Goal: Complete application form: Complete application form

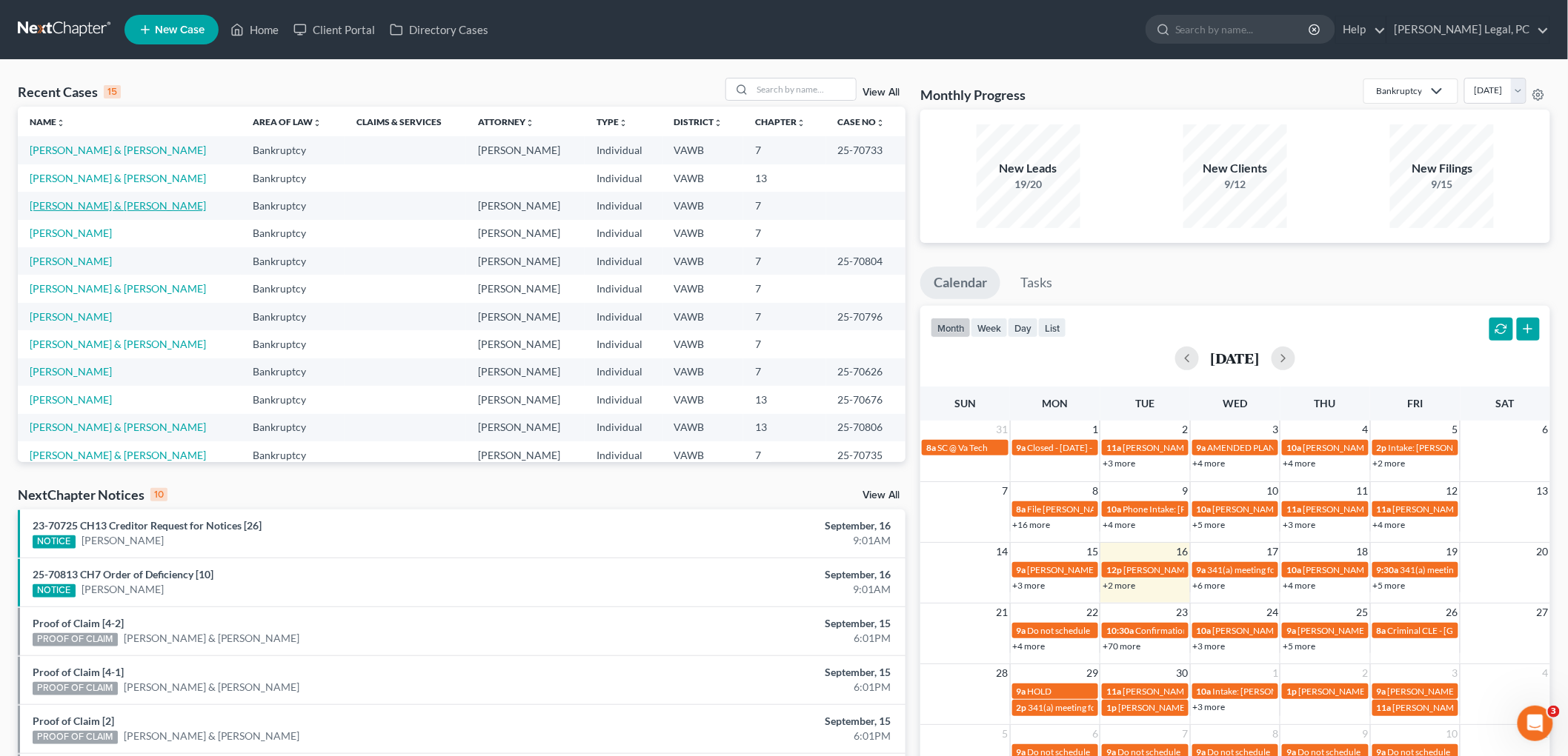
click at [67, 201] on link "[PERSON_NAME] & [PERSON_NAME]" at bounding box center [117, 206] width 176 height 13
click at [114, 205] on link "[PERSON_NAME] & [PERSON_NAME]" at bounding box center [117, 206] width 176 height 13
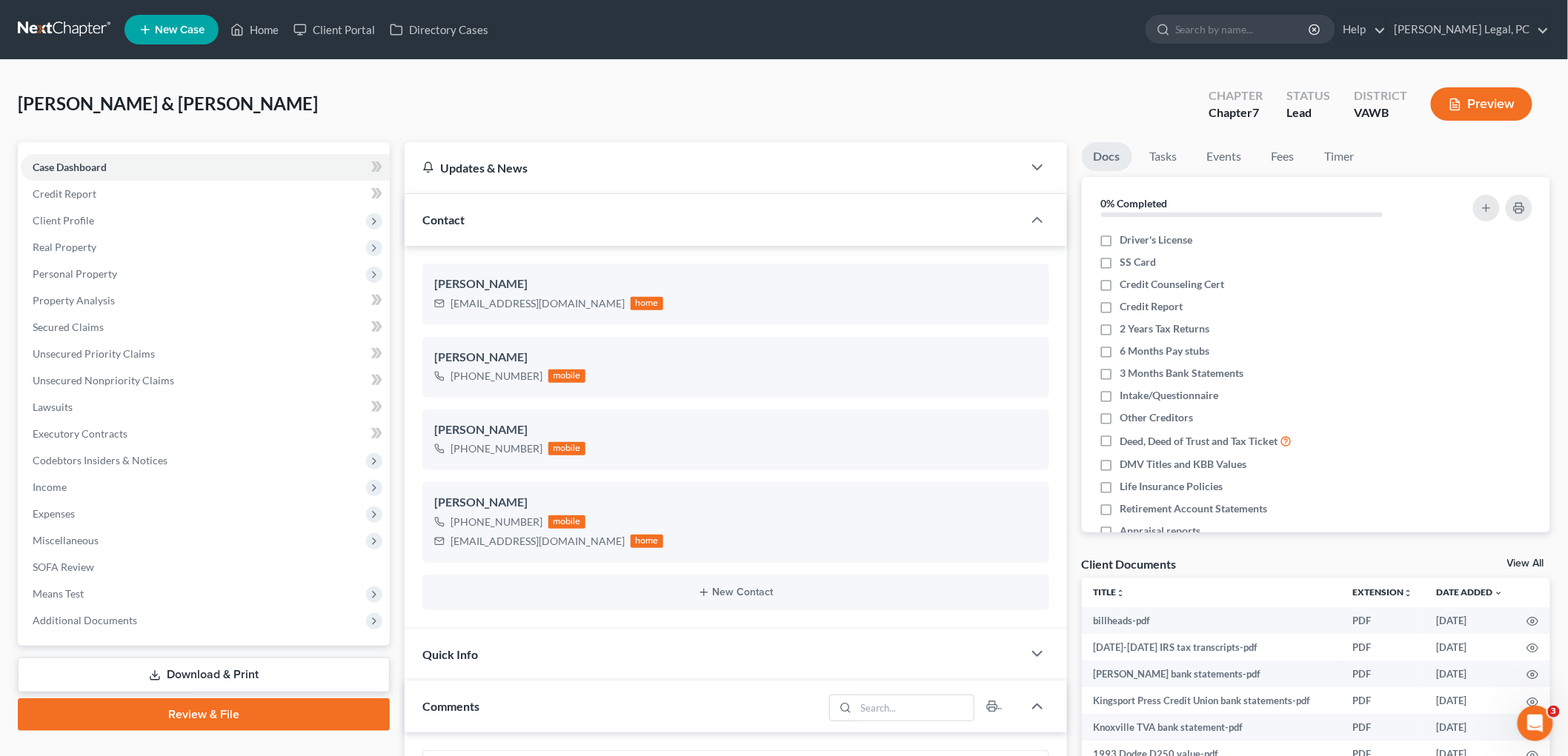
scroll to position [666, 0]
click at [1121, 239] on label "Driver's License" at bounding box center [1157, 241] width 73 height 15
click at [1126, 239] on input "Driver's License" at bounding box center [1131, 238] width 9 height 9
checkbox input "true"
click at [1121, 262] on label "SS Card" at bounding box center [1138, 262] width 36 height 15
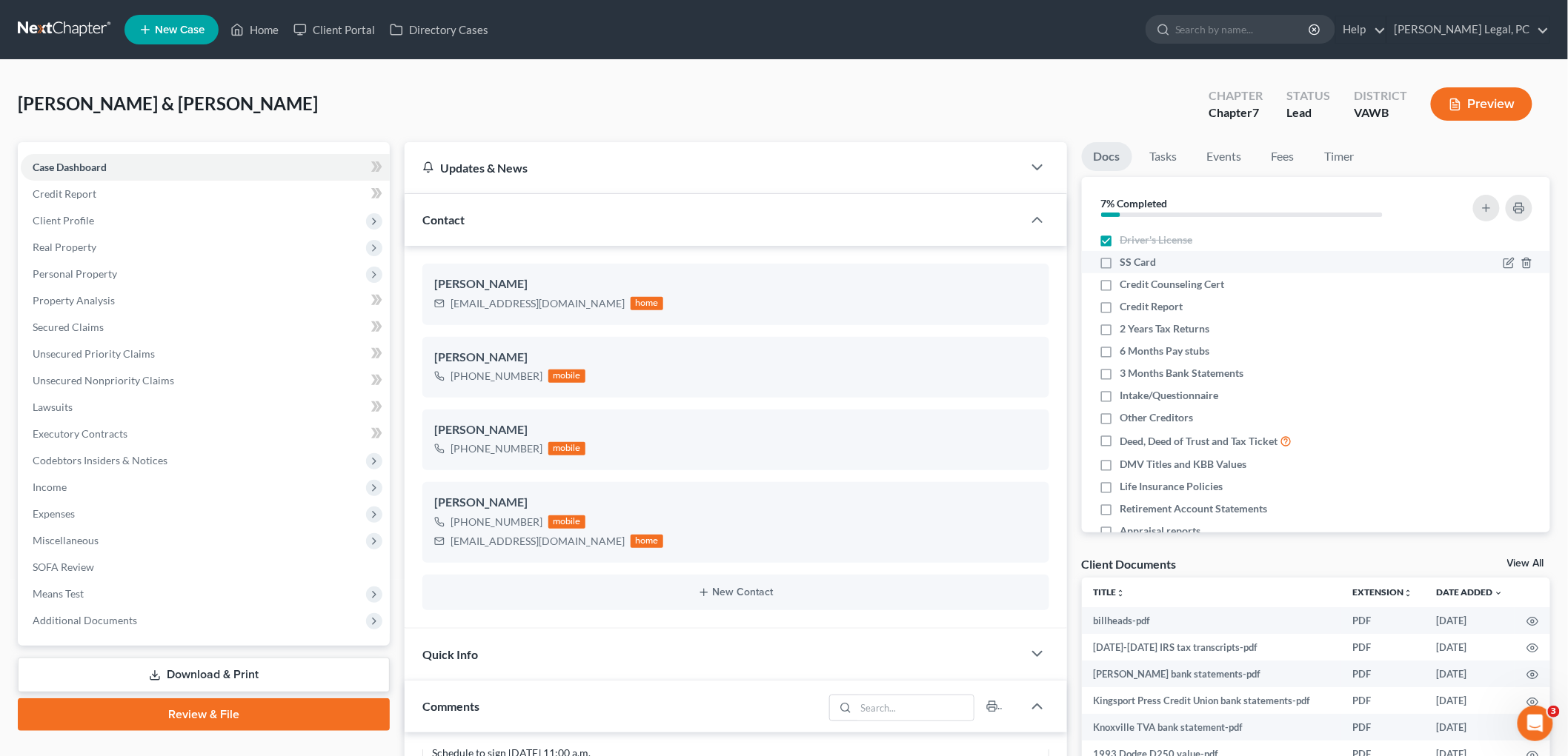
click at [1126, 262] on input "SS Card" at bounding box center [1131, 259] width 9 height 9
checkbox input "true"
click at [1121, 284] on label "Credit Counseling Cert" at bounding box center [1173, 284] width 104 height 15
click at [1126, 284] on input "Credit Counseling Cert" at bounding box center [1131, 282] width 9 height 9
checkbox input "true"
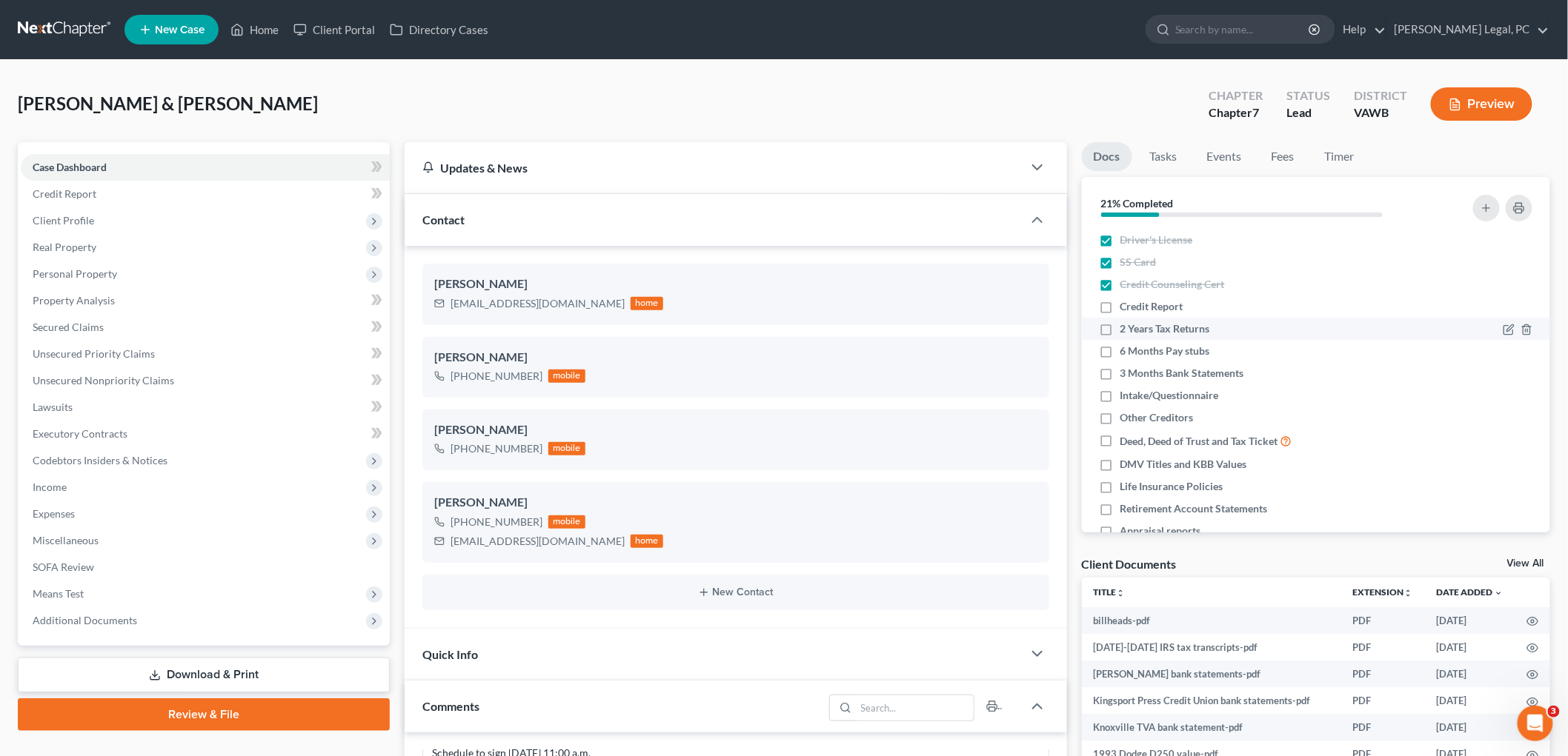
click at [1121, 332] on label "2 Years Tax Returns" at bounding box center [1165, 329] width 89 height 15
click at [1126, 331] on input "2 Years Tax Returns" at bounding box center [1131, 326] width 9 height 9
checkbox input "true"
click at [1121, 395] on label "Intake/Questionnaire" at bounding box center [1170, 395] width 99 height 15
click at [1126, 395] on input "Intake/Questionnaire" at bounding box center [1131, 392] width 9 height 9
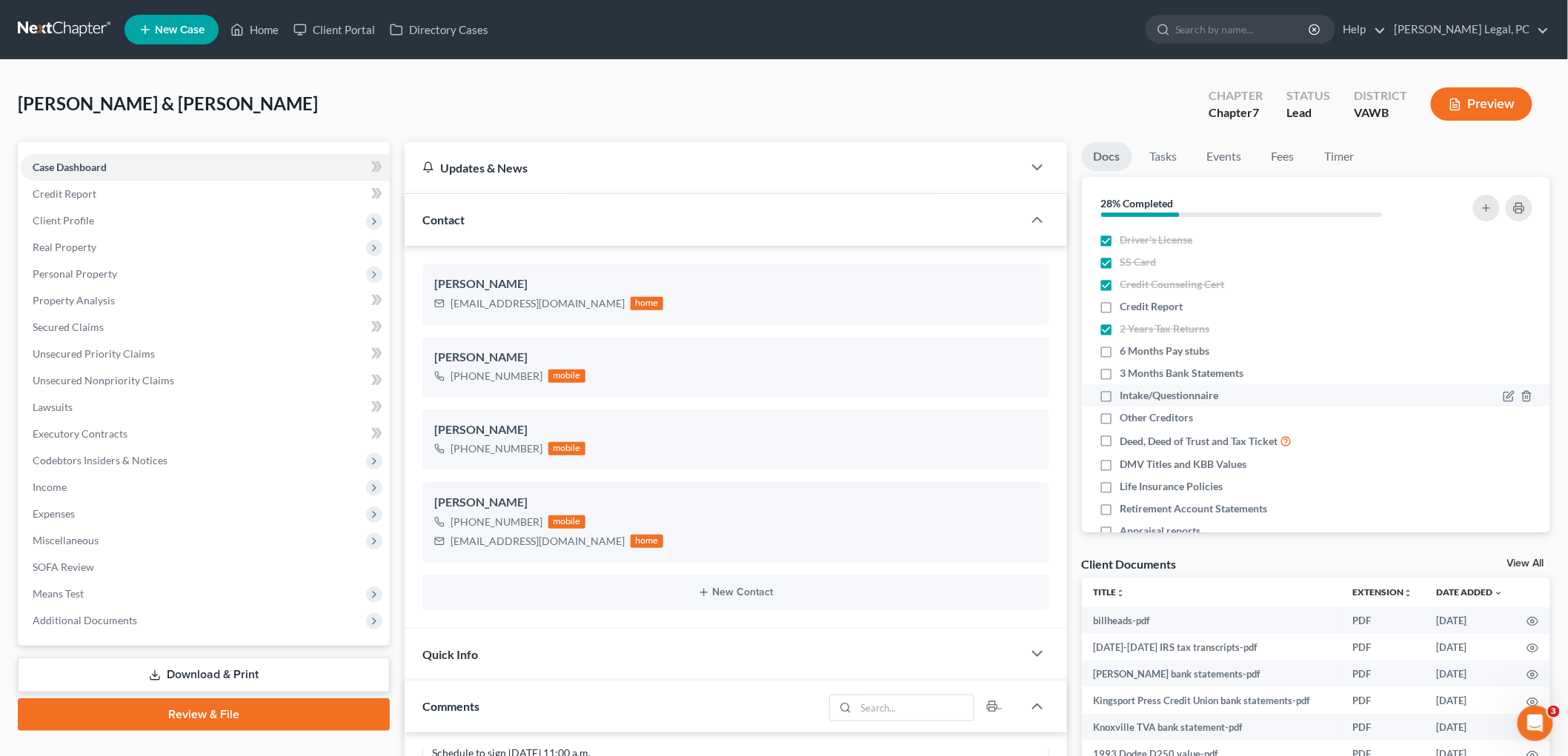
checkbox input "true"
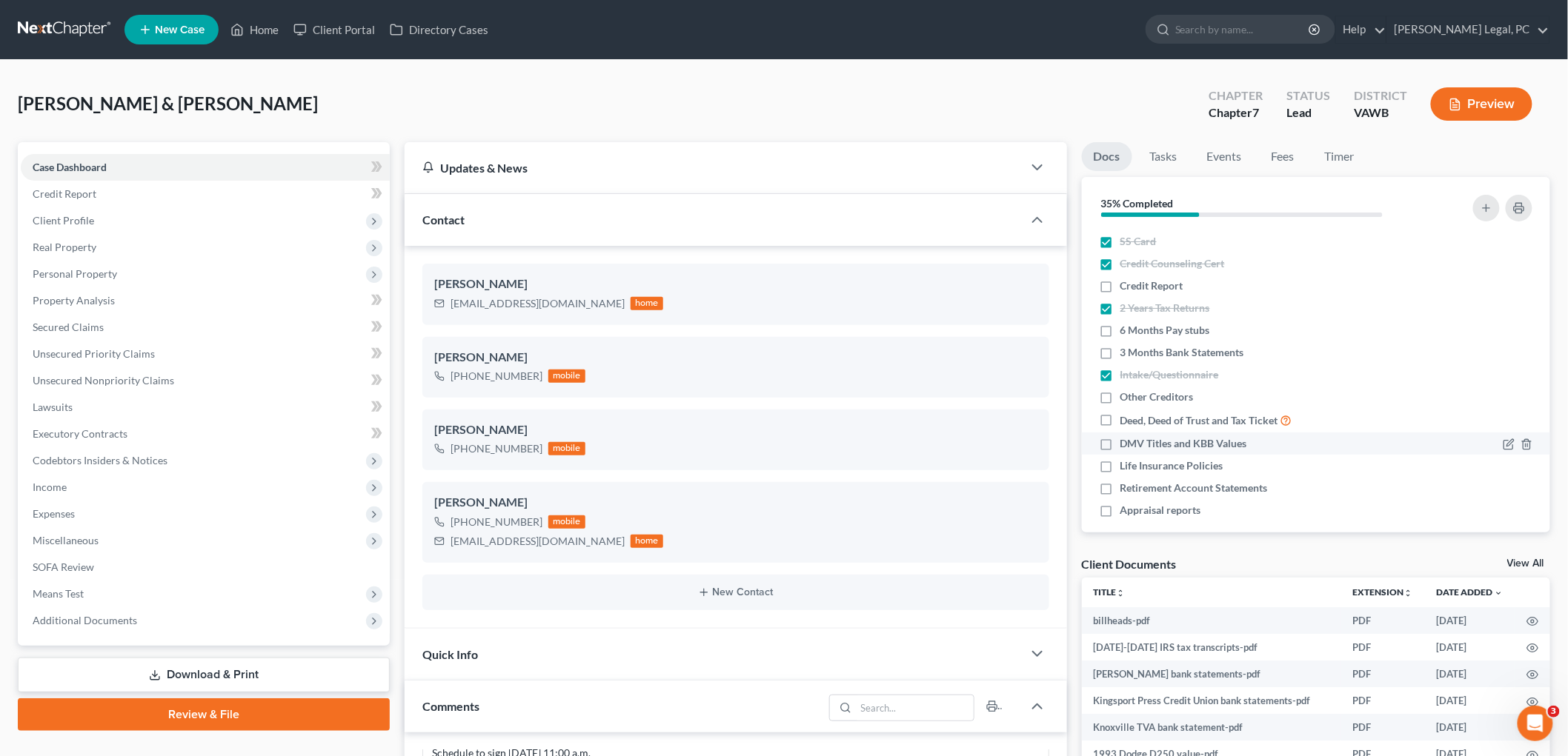
scroll to position [33, 0]
click at [1121, 431] on label "DMV Titles and KBB Values" at bounding box center [1184, 432] width 127 height 15
click at [1126, 431] on input "DMV Titles and KBB Values" at bounding box center [1131, 429] width 9 height 9
click at [1121, 428] on label "DMV Titles and KBB Values" at bounding box center [1184, 432] width 127 height 15
click at [1126, 428] on input "DMV Titles and KBB Values" at bounding box center [1131, 429] width 9 height 9
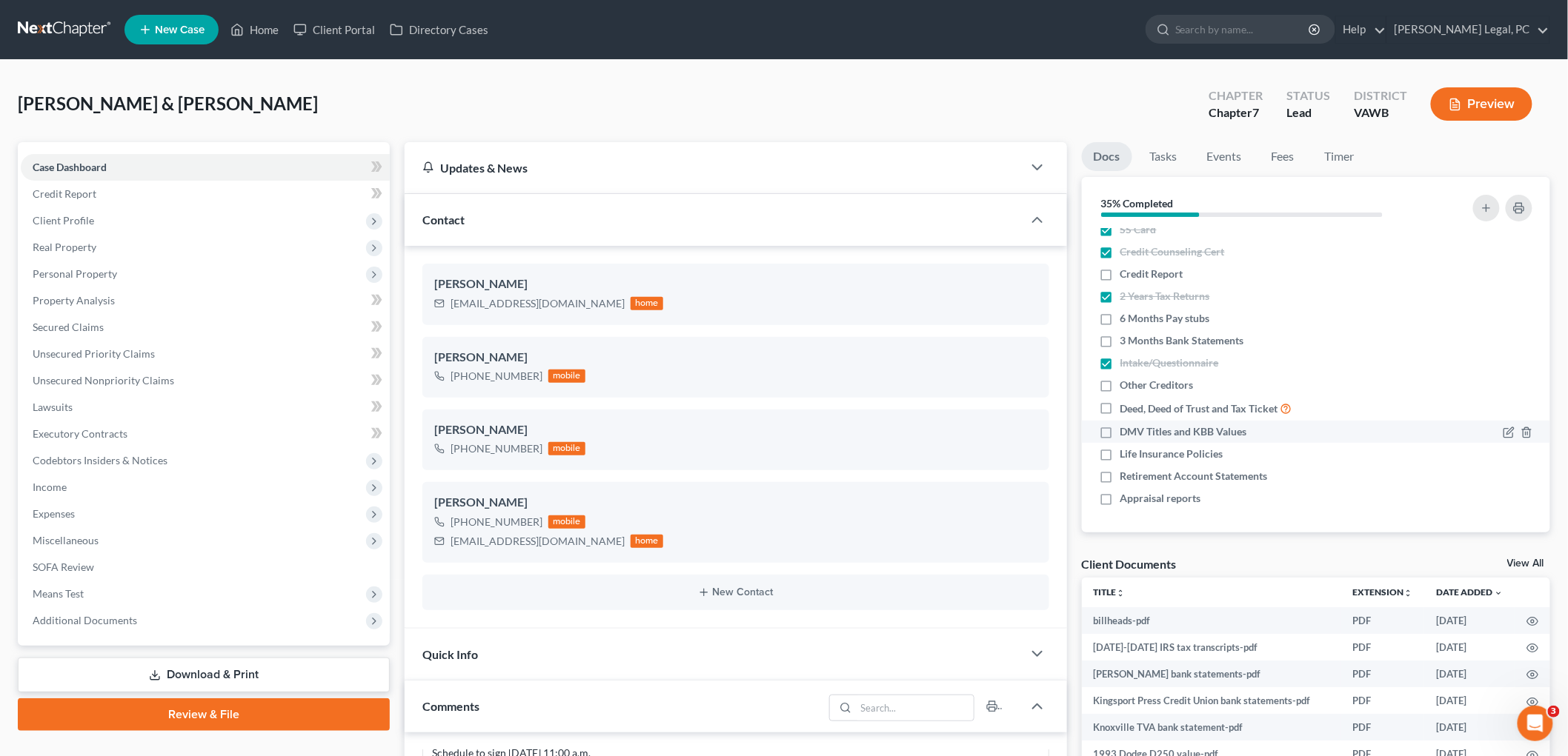
click at [1121, 428] on label "DMV Titles and KBB Values" at bounding box center [1184, 432] width 127 height 15
click at [1126, 428] on input "DMV Titles and KBB Values" at bounding box center [1131, 429] width 9 height 9
checkbox input "true"
click at [1121, 474] on label "Retirement Account Statements" at bounding box center [1194, 476] width 147 height 15
click at [1126, 474] on input "Retirement Account Statements" at bounding box center [1131, 474] width 9 height 9
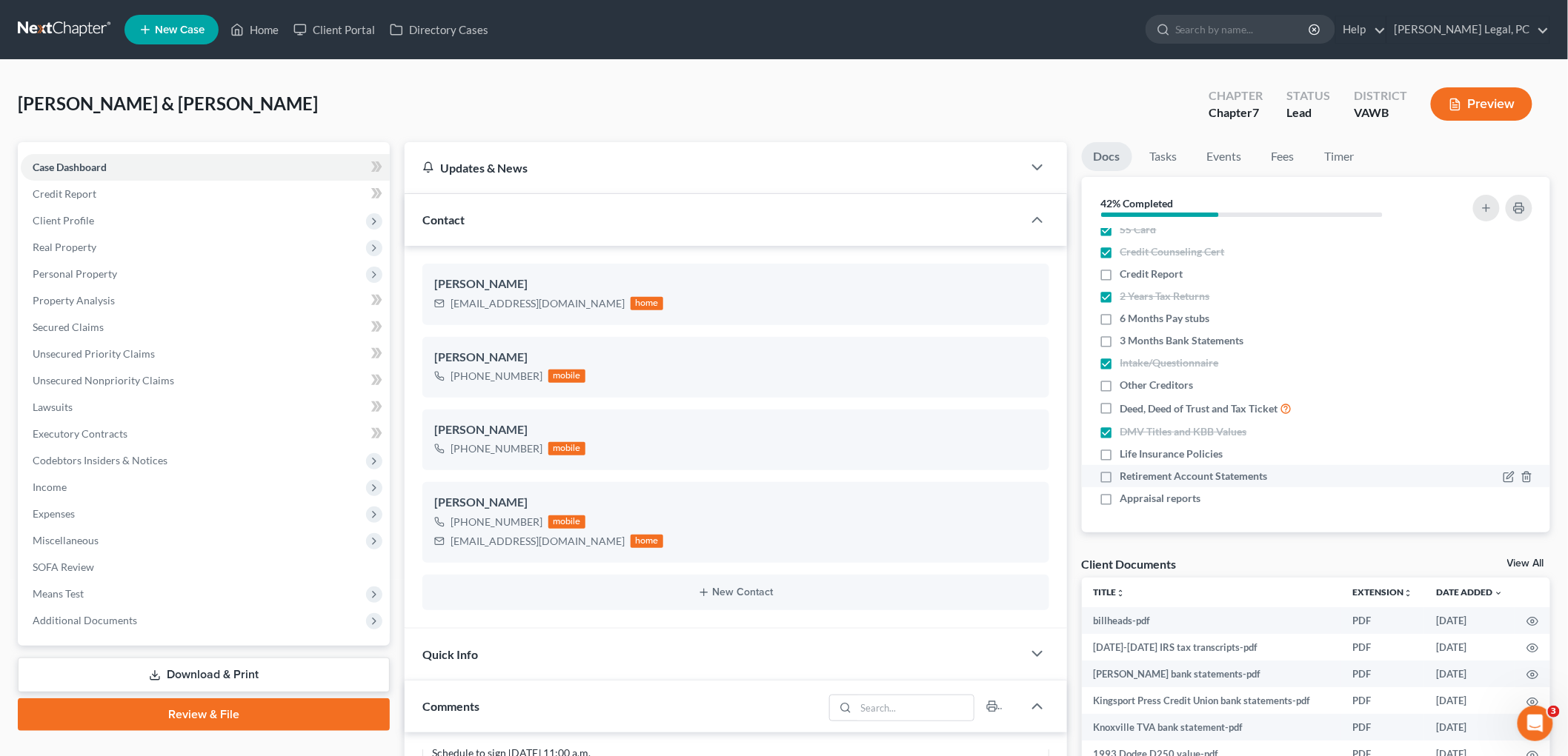
checkbox input "true"
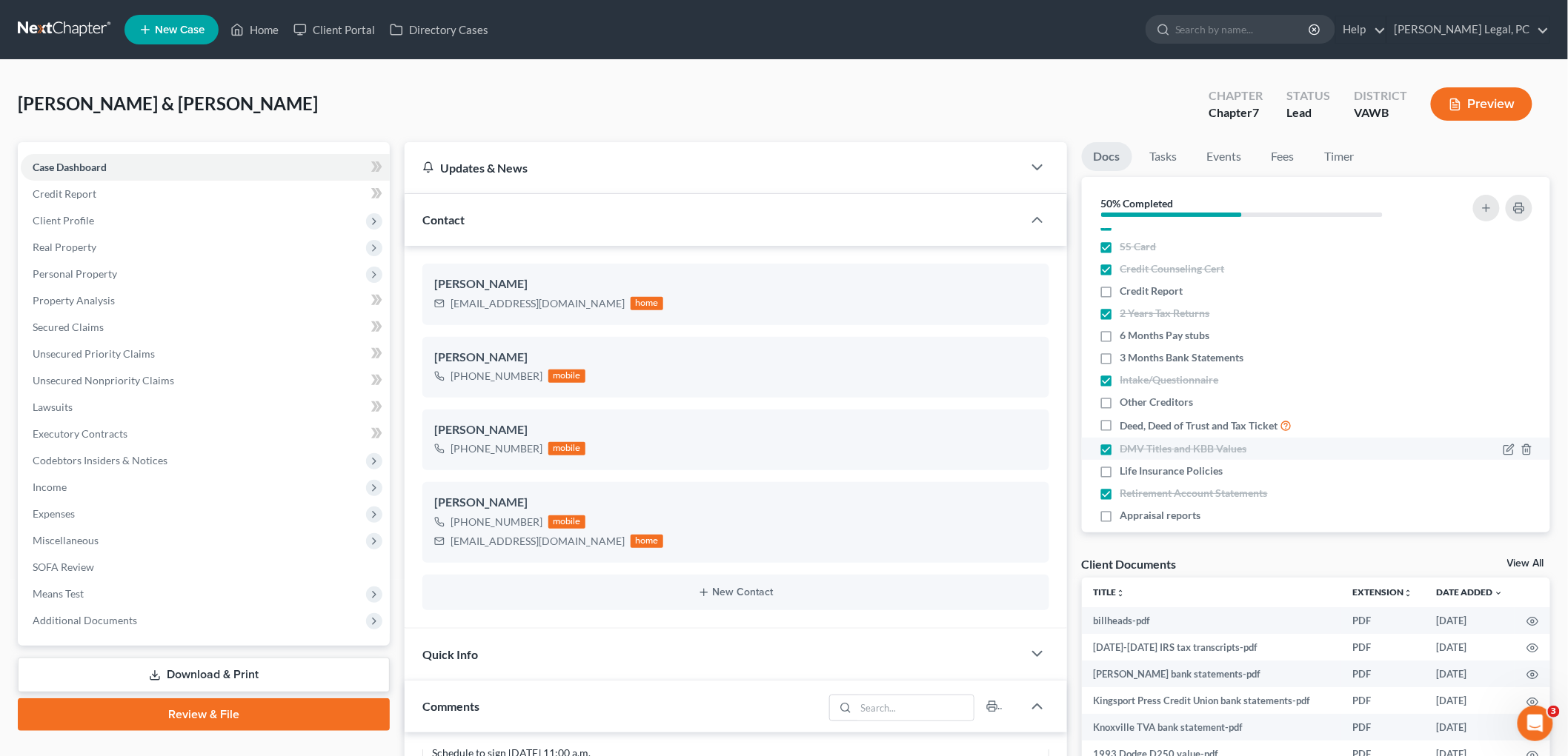
scroll to position [0, 0]
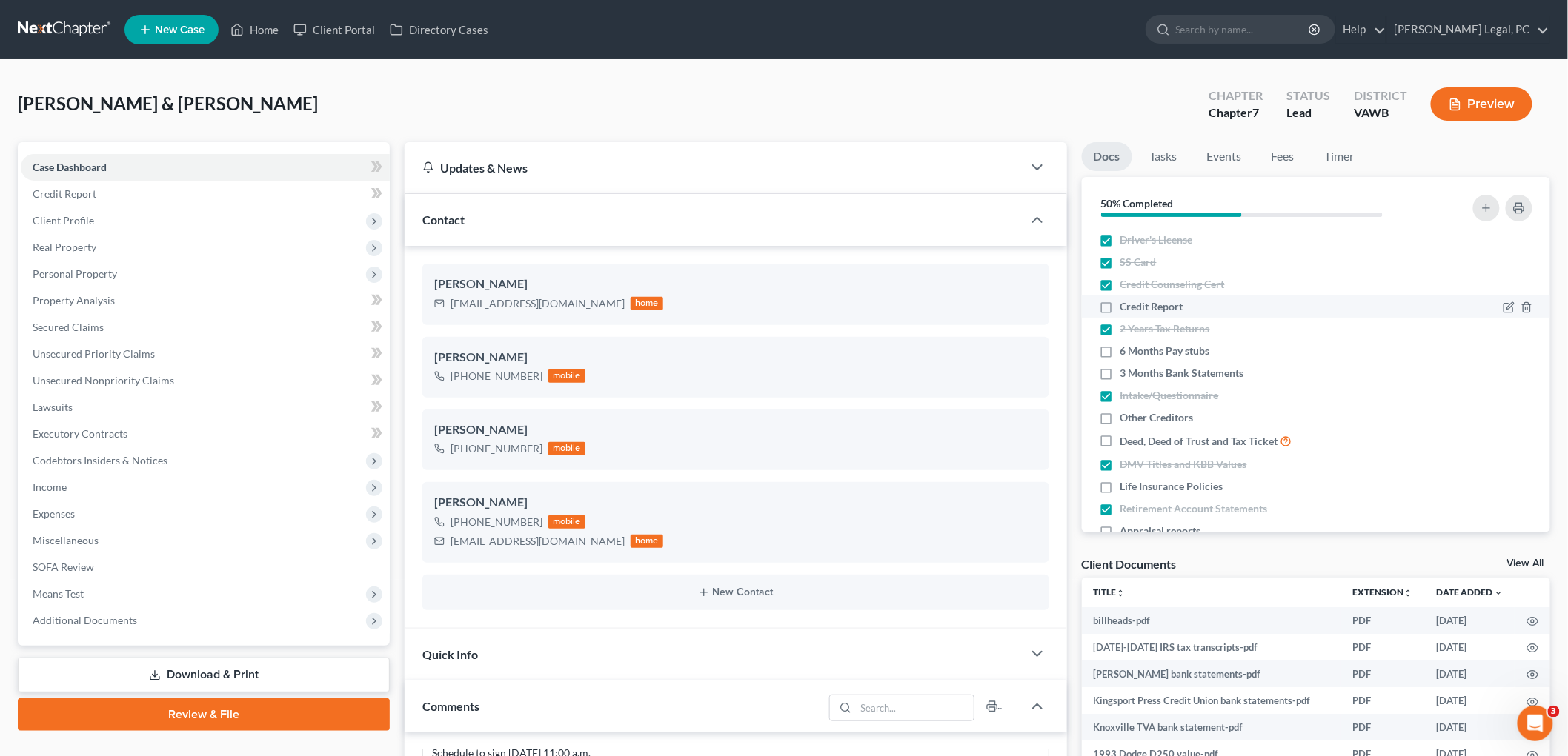
click at [1121, 301] on label "Credit Report" at bounding box center [1152, 307] width 63 height 15
click at [1126, 301] on input "Credit Report" at bounding box center [1131, 304] width 9 height 9
checkbox input "true"
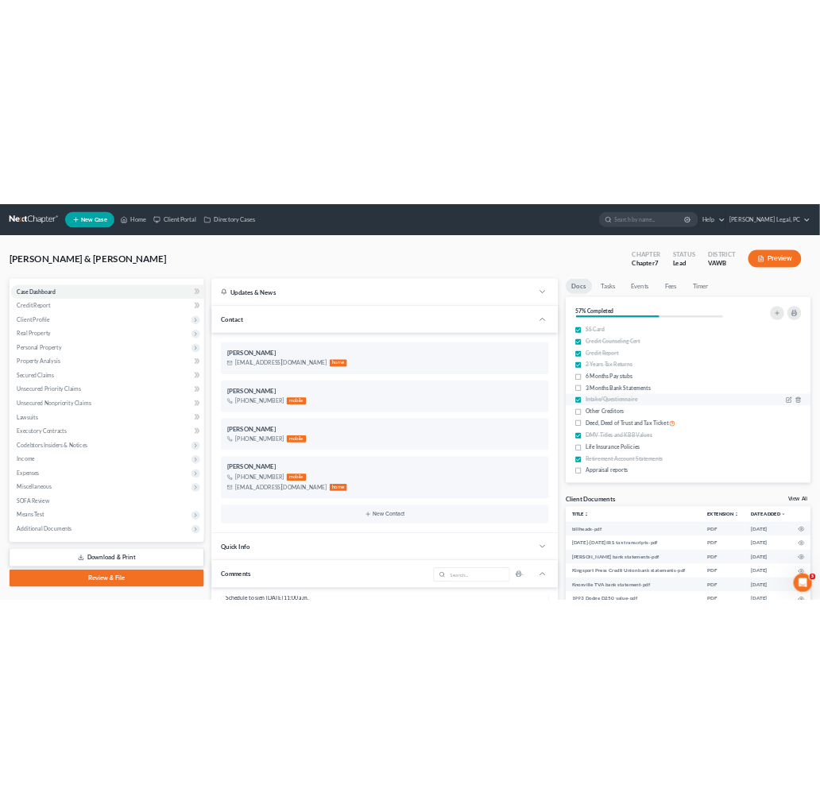
scroll to position [35, 0]
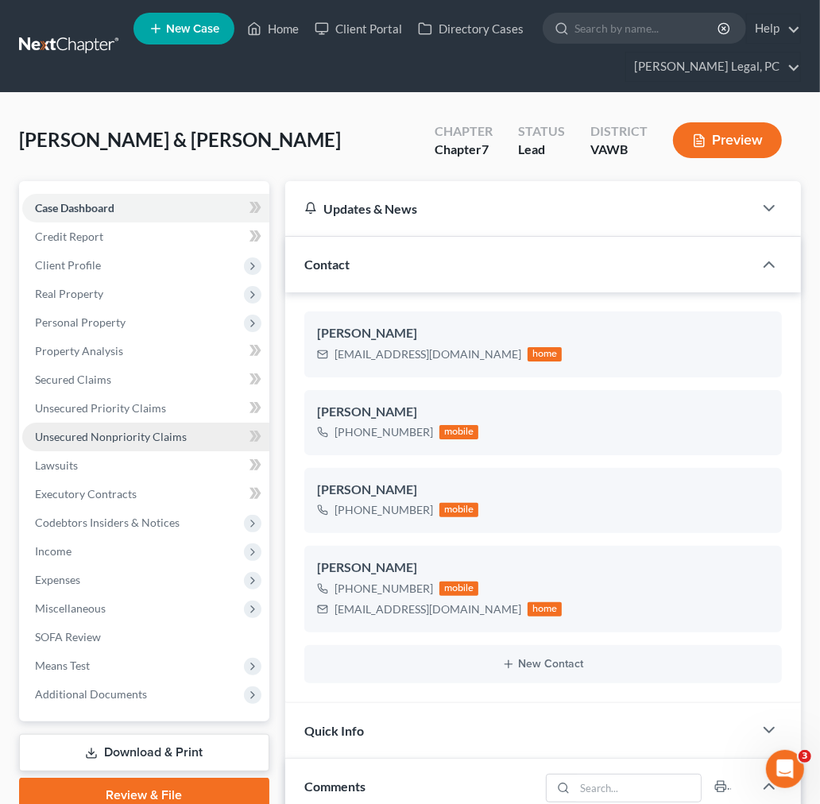
click at [108, 439] on span "Unsecured Nonpriority Claims" at bounding box center [111, 437] width 152 height 14
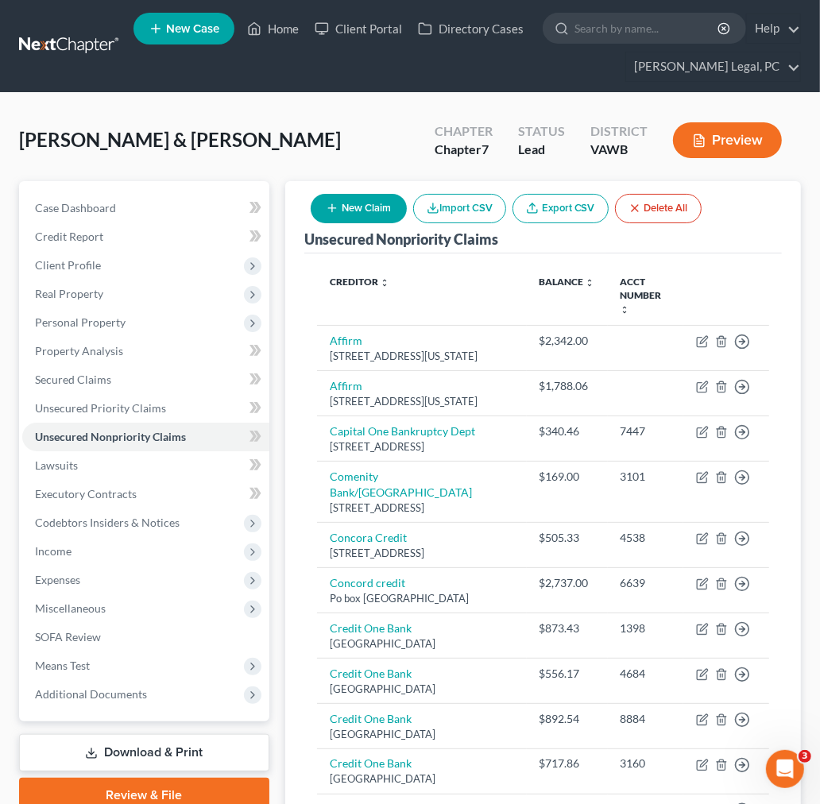
click at [353, 211] on button "New Claim" at bounding box center [359, 208] width 96 height 29
select select "2"
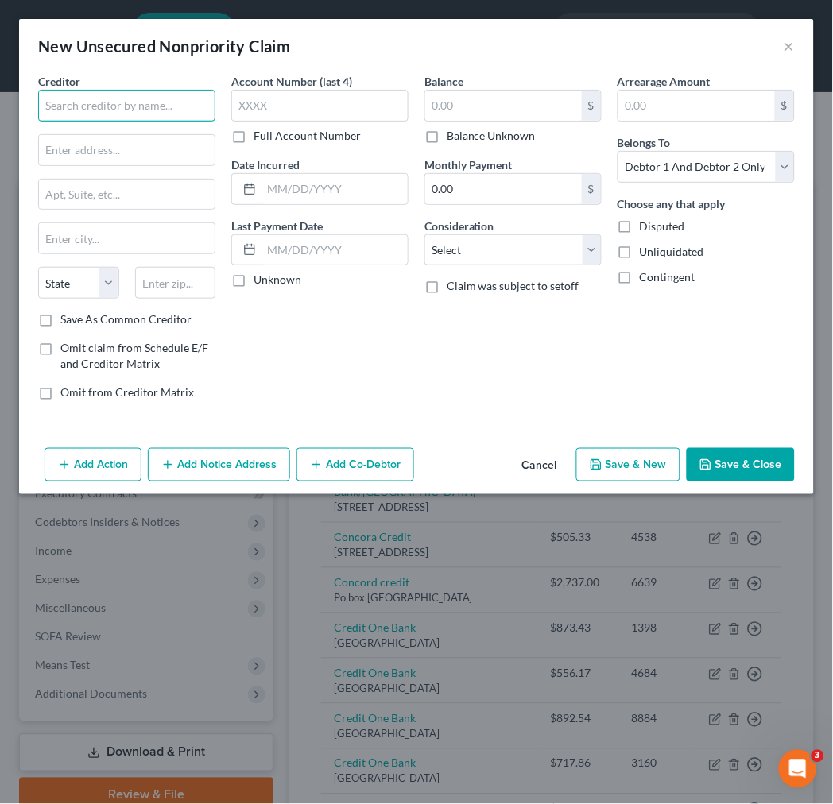
click at [167, 103] on input "text" at bounding box center [126, 106] width 177 height 32
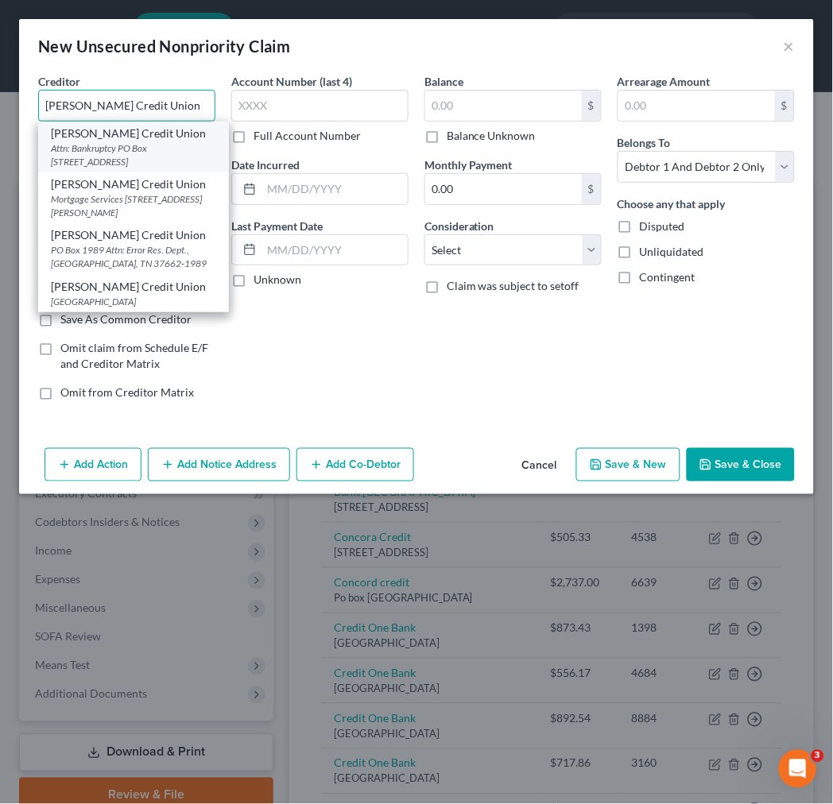
type input "[PERSON_NAME] Credit Union"
click at [104, 149] on div "Attn: Bankruptcy PO Box [STREET_ADDRESS]" at bounding box center [133, 154] width 165 height 27
type input "Attn: Bankruptcy"
type input "PO Box 1989"
type input "Kingsport"
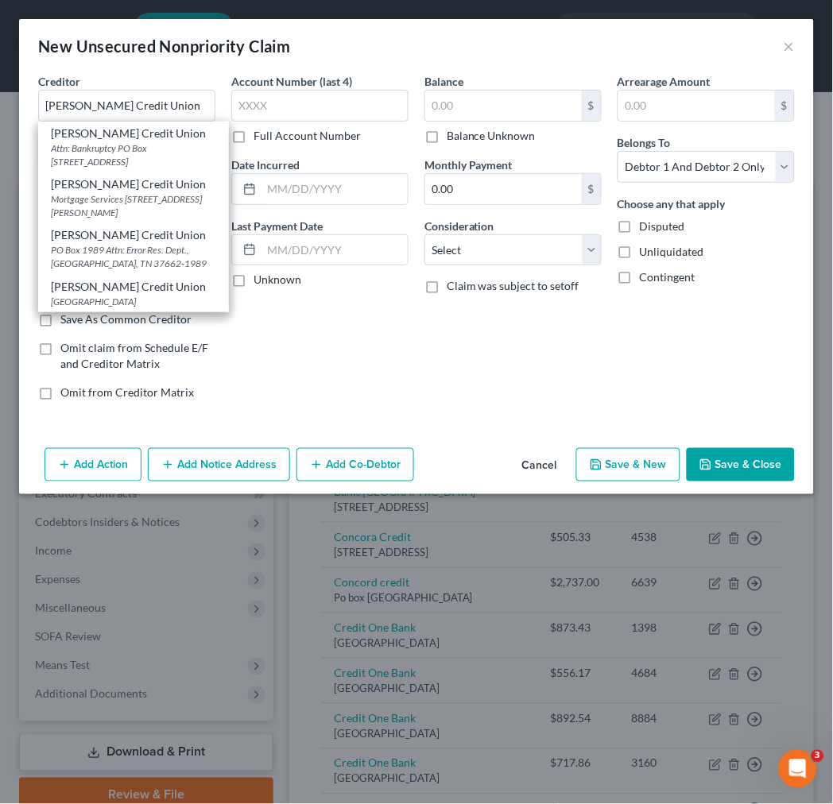
select select "44"
type input "37662"
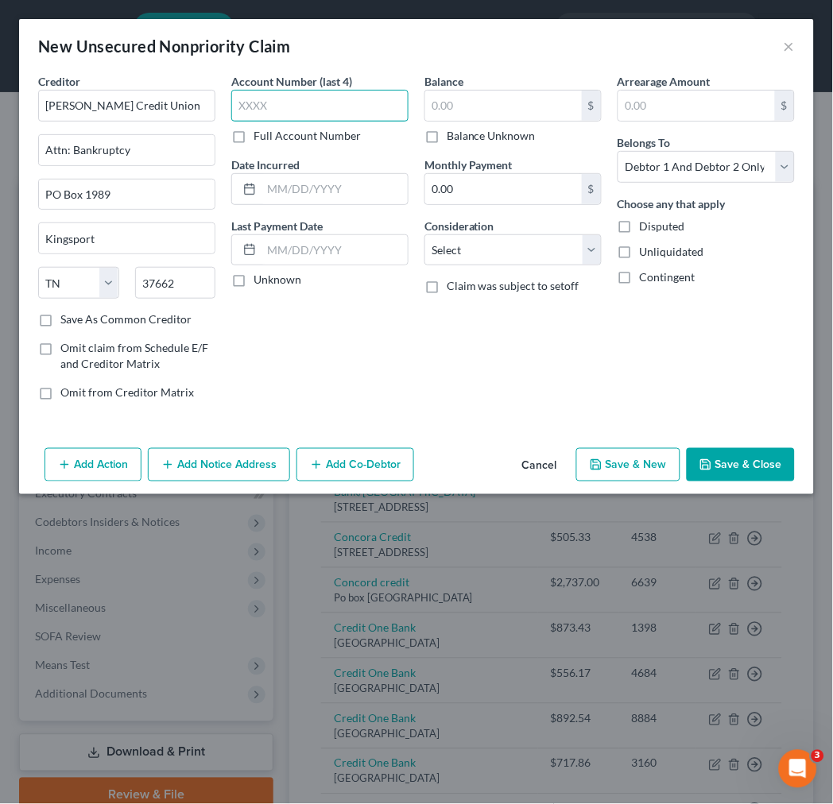
click at [246, 106] on input "text" at bounding box center [319, 106] width 177 height 32
type input "6163"
click at [438, 101] on input "text" at bounding box center [503, 106] width 157 height 30
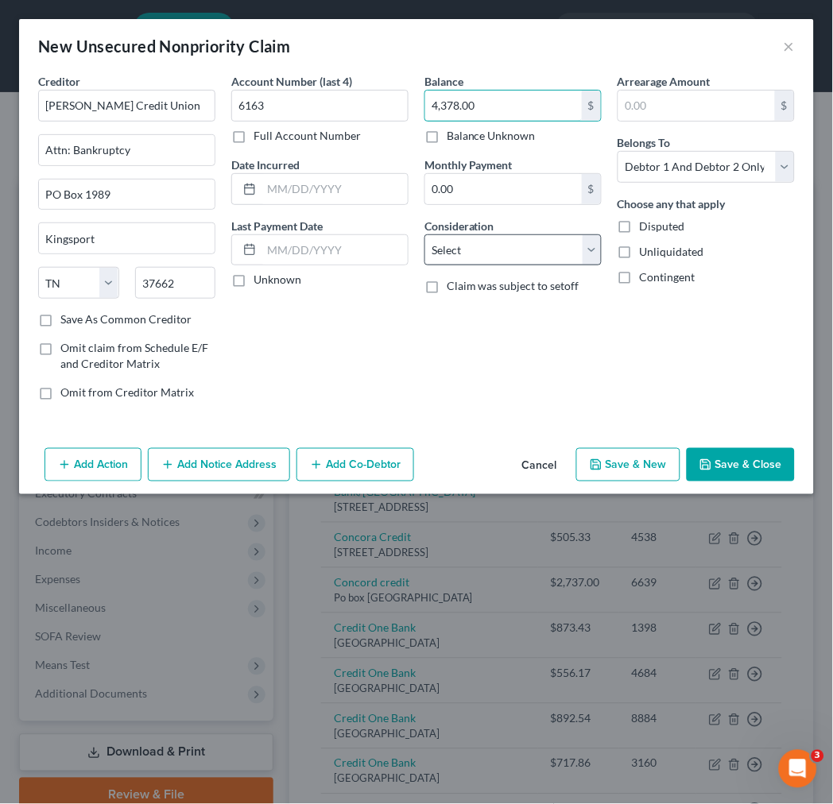
type input "4,378.00"
click at [519, 254] on select "Select Cable / Satellite Services Collection Agency Credit Card Debt Debt Couns…" at bounding box center [512, 250] width 177 height 32
select select "10"
click at [424, 234] on select "Select Cable / Satellite Services Collection Agency Credit Card Debt Debt Couns…" at bounding box center [512, 250] width 177 height 32
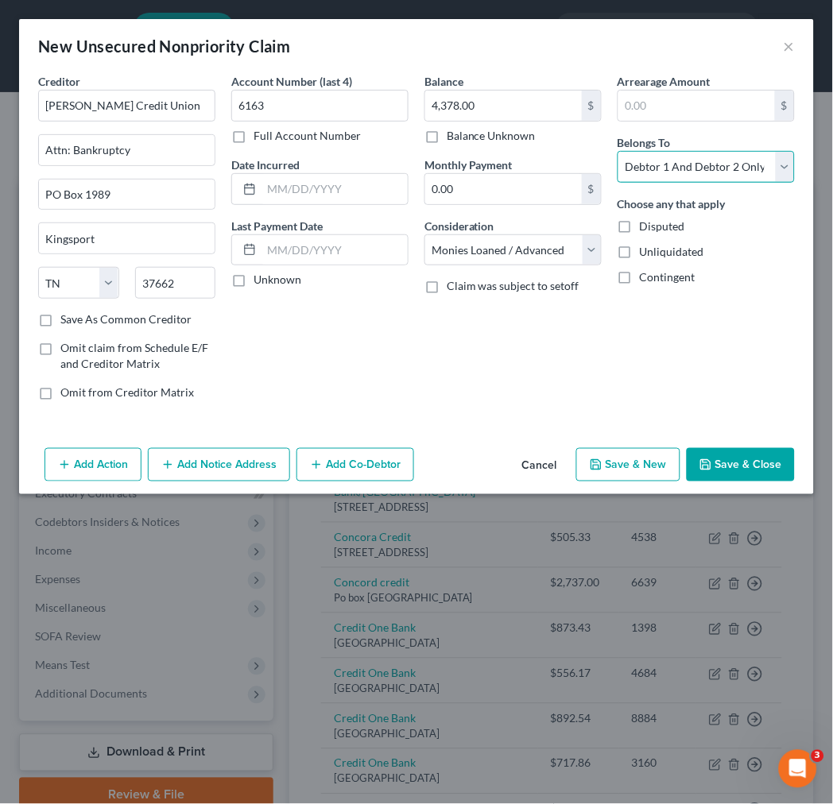
click at [664, 161] on select "Select Debtor 1 Only Debtor 2 Only Debtor 1 And Debtor 2 Only At Least One Of T…" at bounding box center [705, 167] width 177 height 32
select select "0"
click at [617, 151] on select "Select Debtor 1 Only Debtor 2 Only Debtor 1 And Debtor 2 Only At Least One Of T…" at bounding box center [705, 167] width 177 height 32
click at [281, 179] on input "text" at bounding box center [334, 189] width 146 height 30
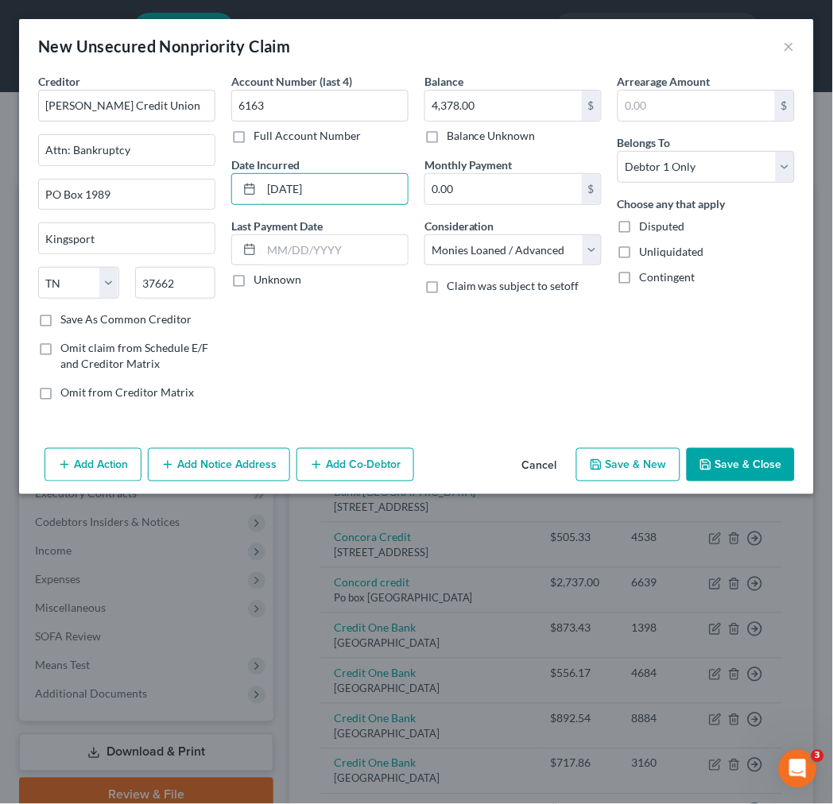
type input "[DATE]"
click at [725, 462] on button "Save & Close" at bounding box center [741, 464] width 108 height 33
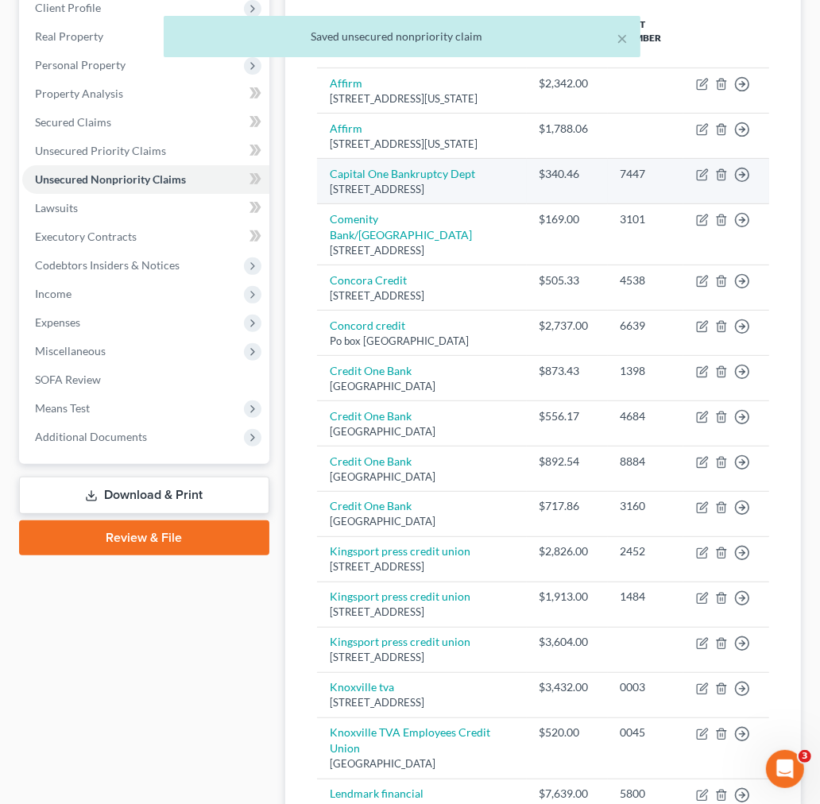
scroll to position [265, 0]
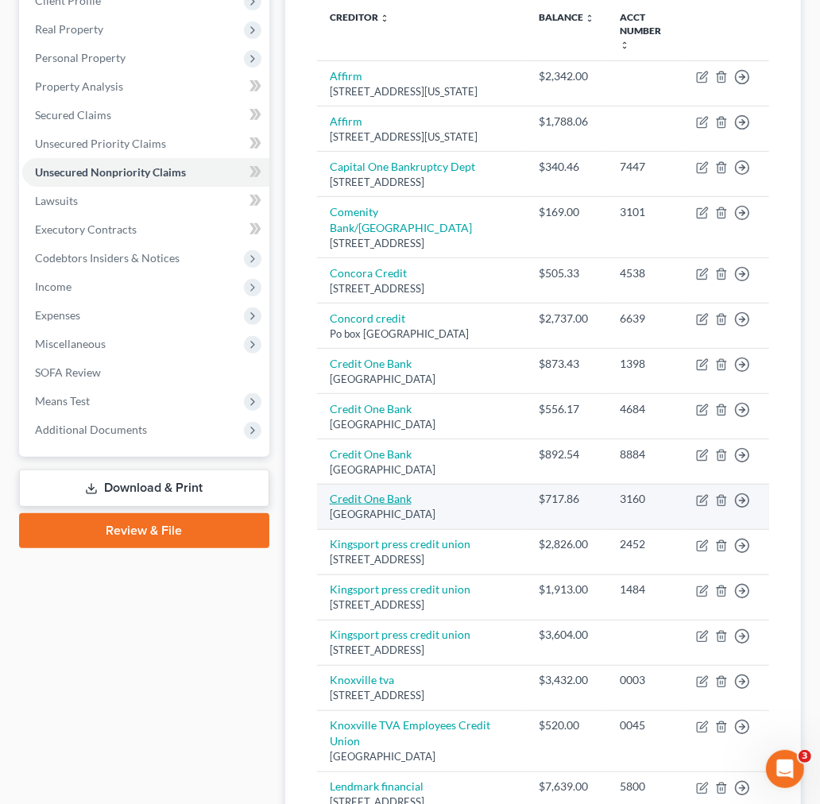
click at [376, 505] on link "Credit One Bank" at bounding box center [371, 499] width 82 height 14
select select "4"
select select "2"
select select "0"
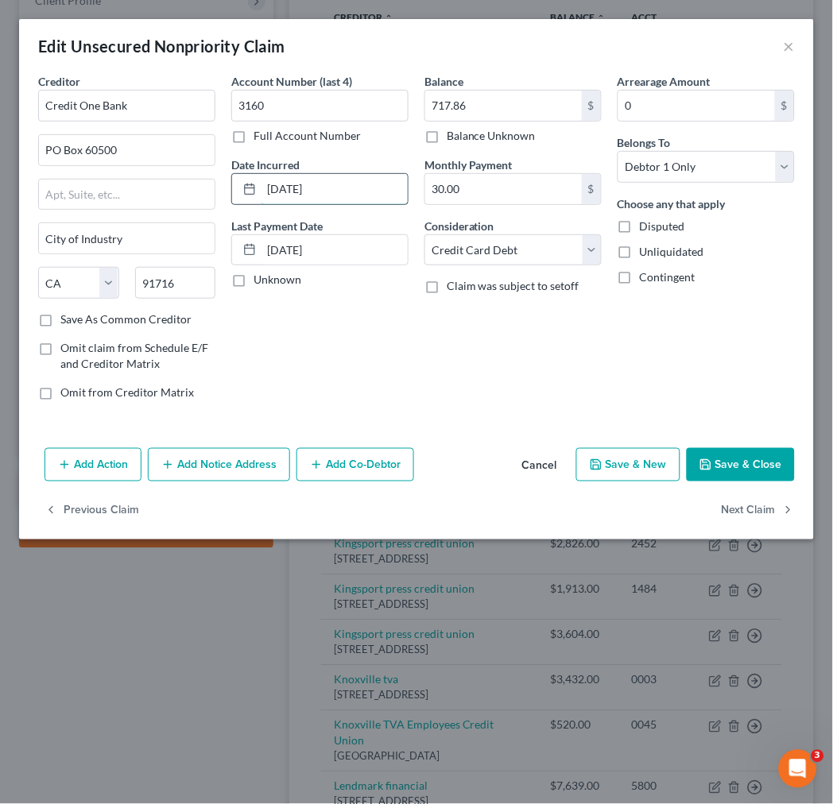
click at [330, 186] on input "[DATE]" at bounding box center [334, 189] width 146 height 30
type input "[DATE]-[DATE]"
click at [733, 466] on button "Save & Close" at bounding box center [741, 464] width 108 height 33
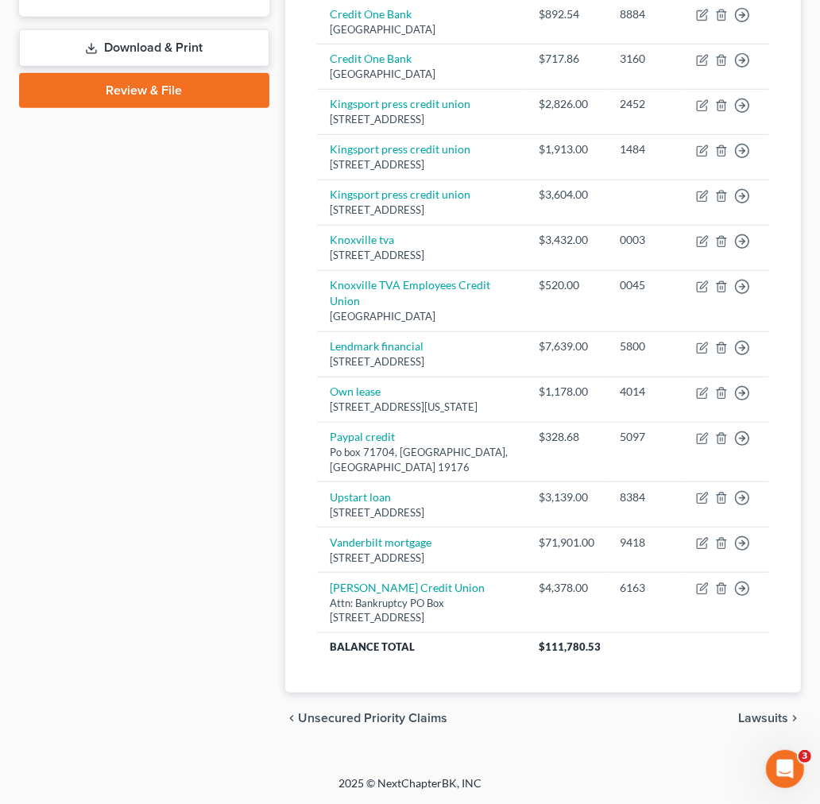
scroll to position [869, 0]
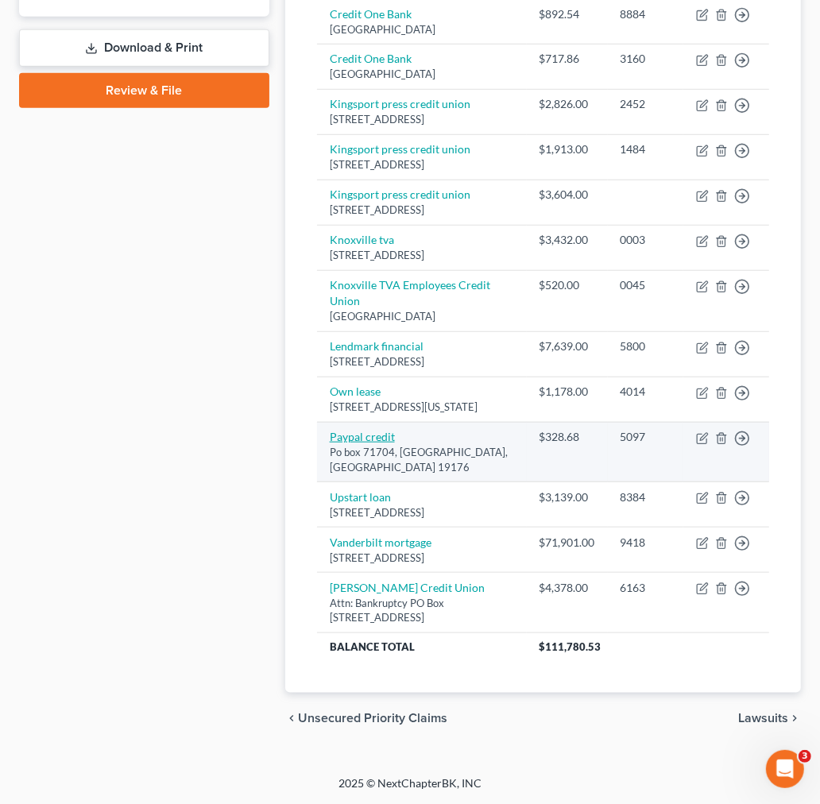
click at [383, 443] on link "Paypal credit" at bounding box center [362, 437] width 65 height 14
select select "39"
select select "2"
select select "0"
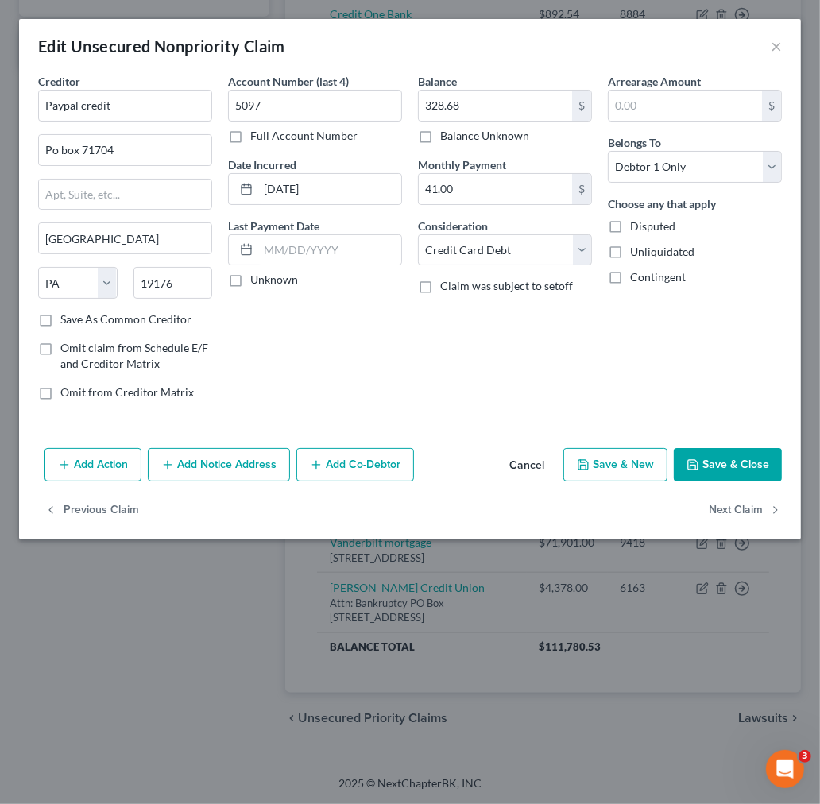
scroll to position [854, 0]
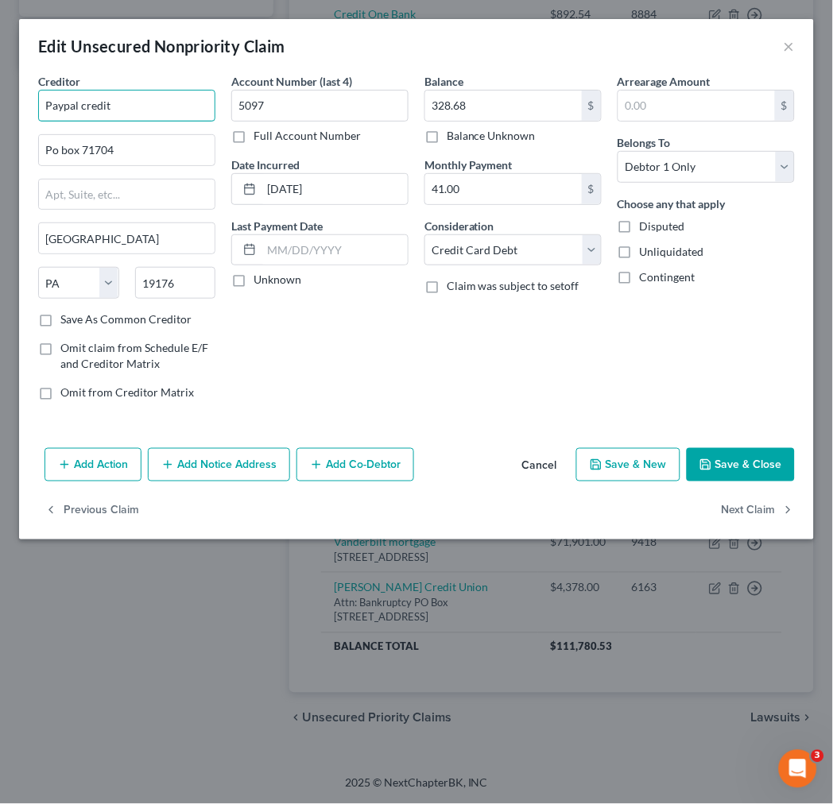
click at [147, 109] on input "Paypal credit" at bounding box center [126, 106] width 177 height 32
type input "Synchrony/Paypal"
type input "PO Box 71727"
click at [60, 319] on label "Save As Common Creditor" at bounding box center [125, 320] width 131 height 16
click at [67, 319] on input "Save As Common Creditor" at bounding box center [72, 317] width 10 height 10
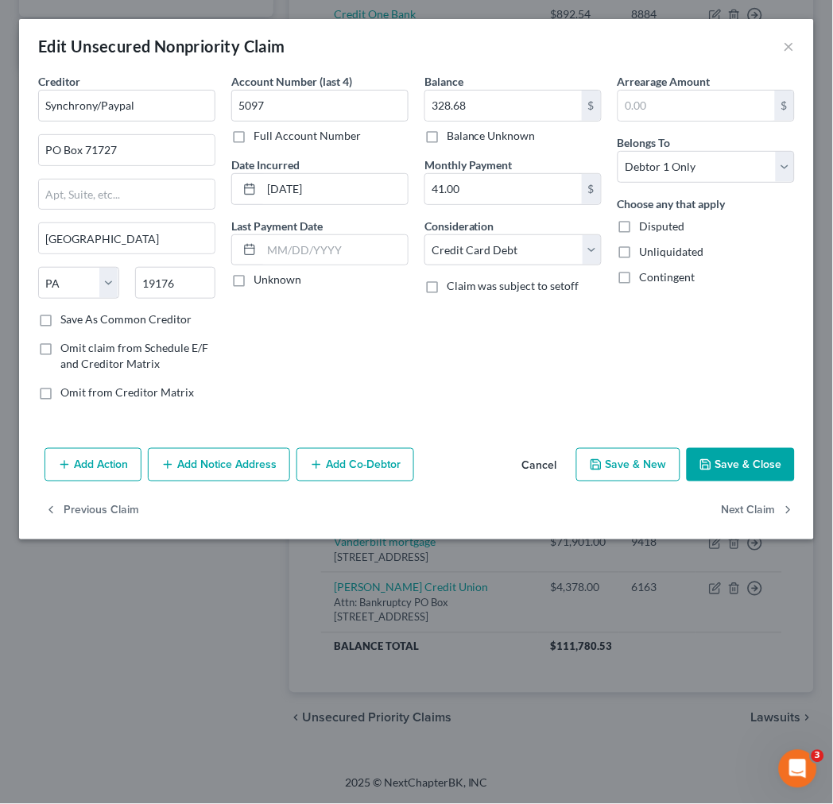
checkbox input "true"
click at [91, 105] on input "Synchrony/Paypal" at bounding box center [126, 106] width 177 height 32
click at [96, 102] on input "Synchrony/Paypal" at bounding box center [126, 106] width 177 height 32
click at [334, 183] on input "[DATE]" at bounding box center [334, 189] width 146 height 30
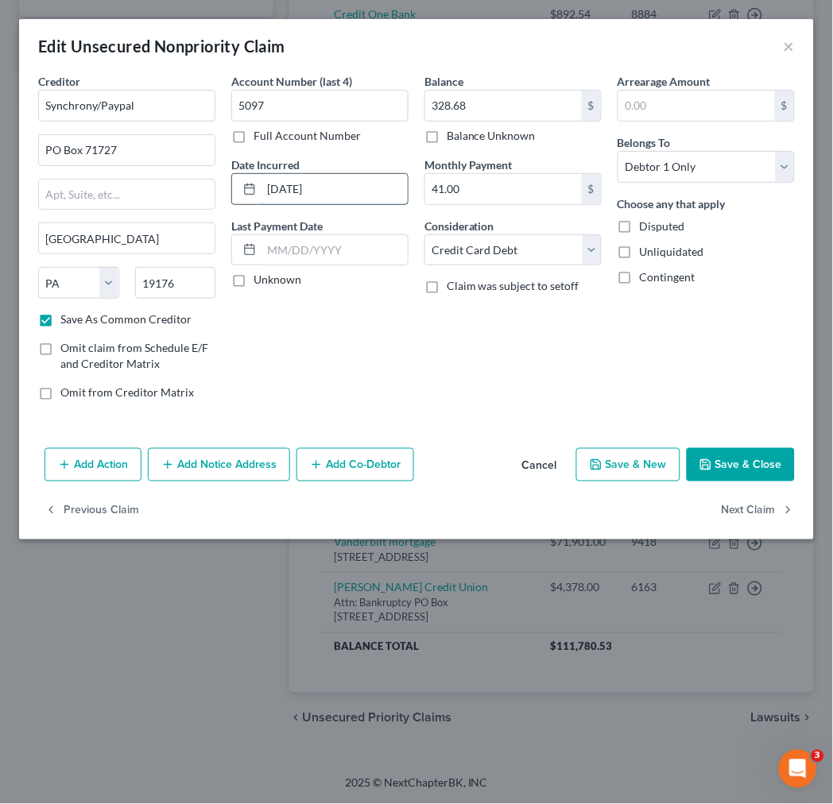
click at [334, 183] on input "[DATE]" at bounding box center [334, 189] width 146 height 30
type input "2025"
click at [719, 458] on button "Save & Close" at bounding box center [741, 464] width 108 height 33
checkbox input "false"
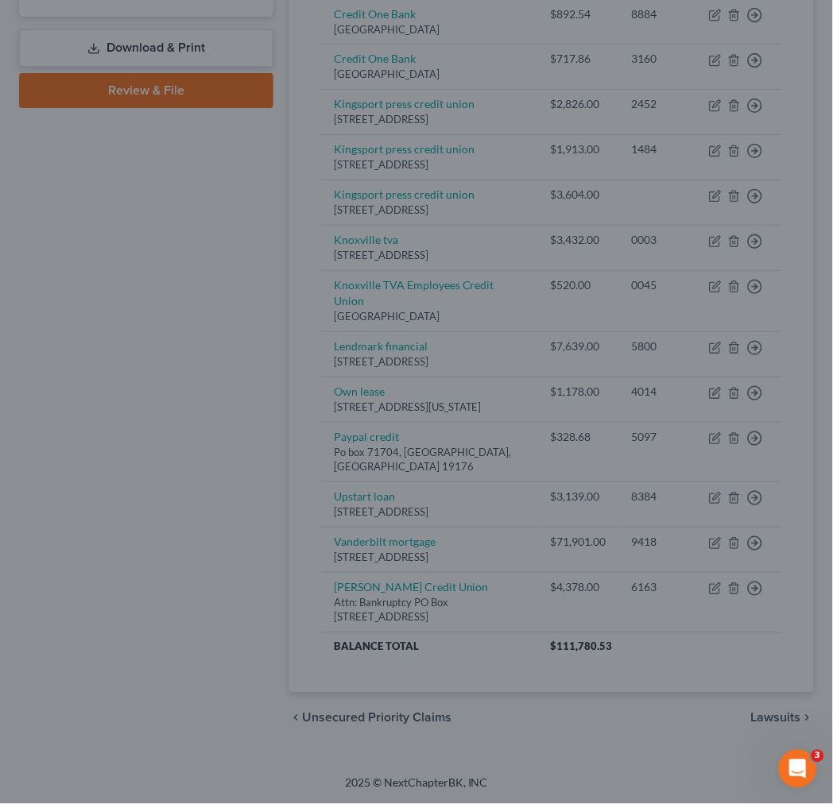
type input "0"
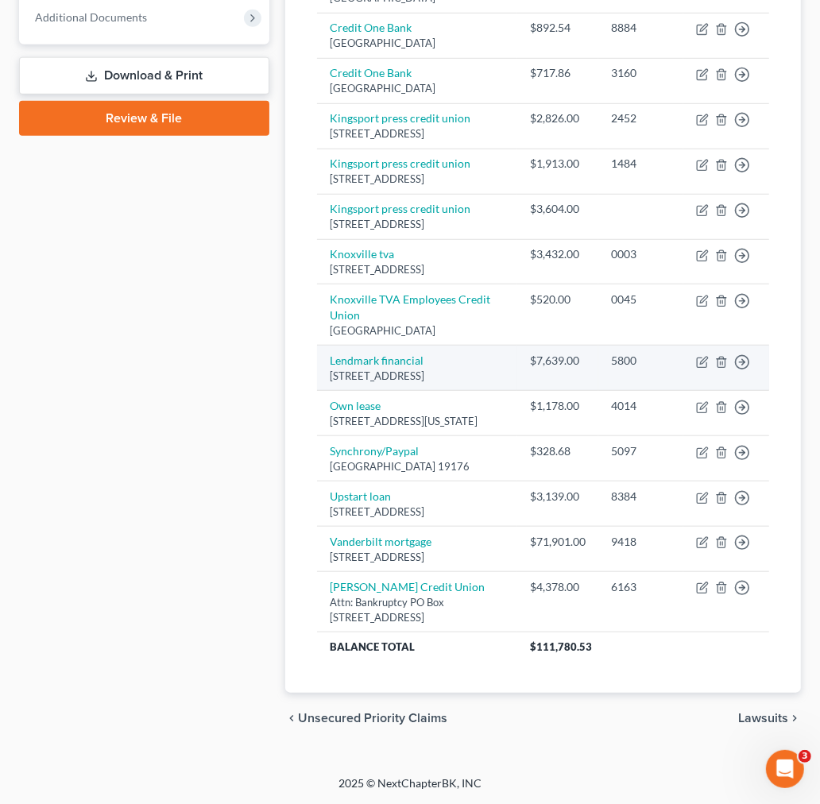
scroll to position [766, 0]
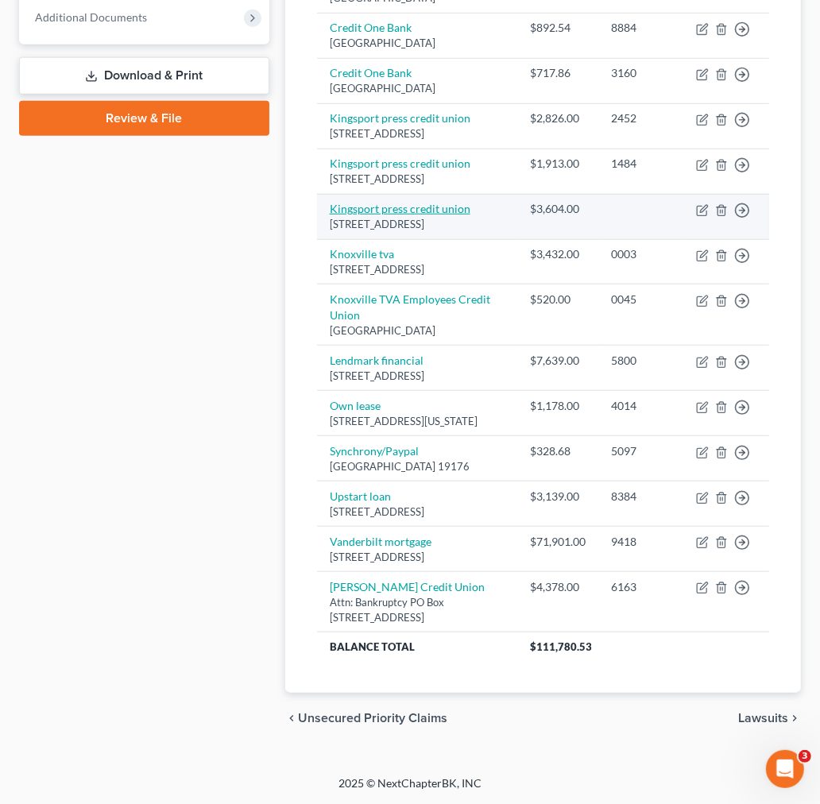
click at [440, 215] on link "Kingsport press credit union" at bounding box center [400, 209] width 141 height 14
select select "44"
select select "14"
select select "0"
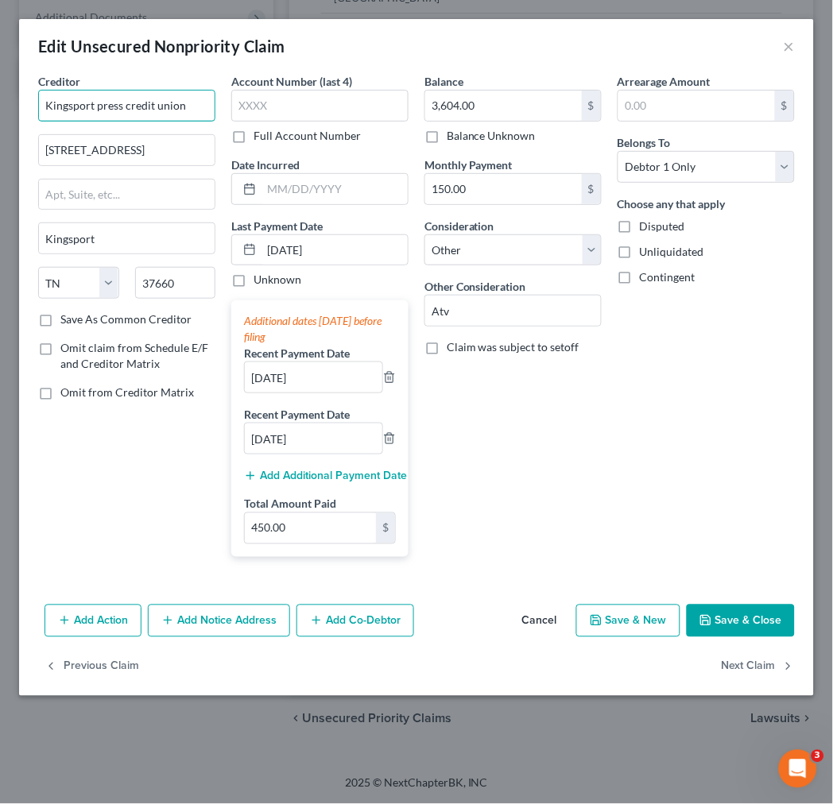
click at [173, 110] on input "Kingsport press credit union" at bounding box center [126, 106] width 177 height 32
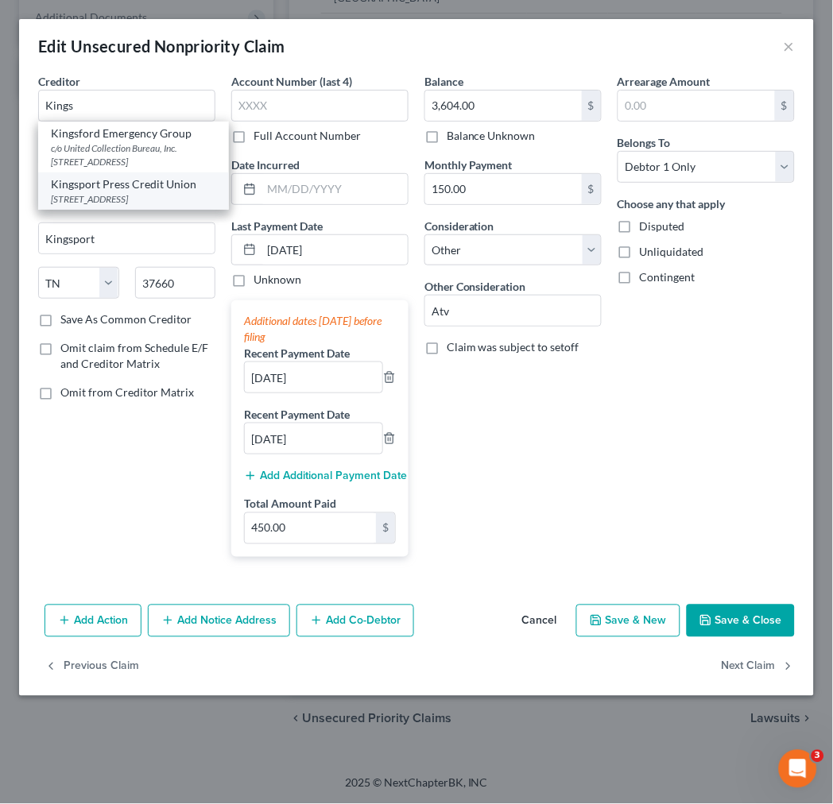
click at [126, 188] on div "Kingsport Press Credit Union" at bounding box center [133, 184] width 165 height 16
type input "Kingsport Press Credit Union"
type input "[STREET_ADDRESS]"
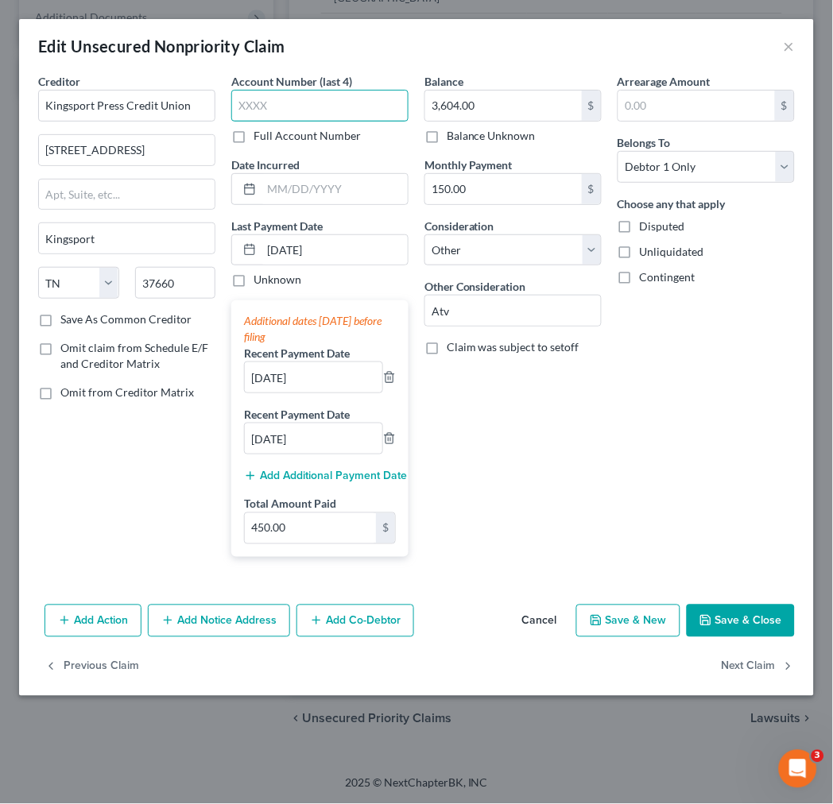
click at [243, 111] on input "text" at bounding box center [319, 106] width 177 height 32
type input "5002"
click at [277, 183] on input "text" at bounding box center [334, 189] width 146 height 30
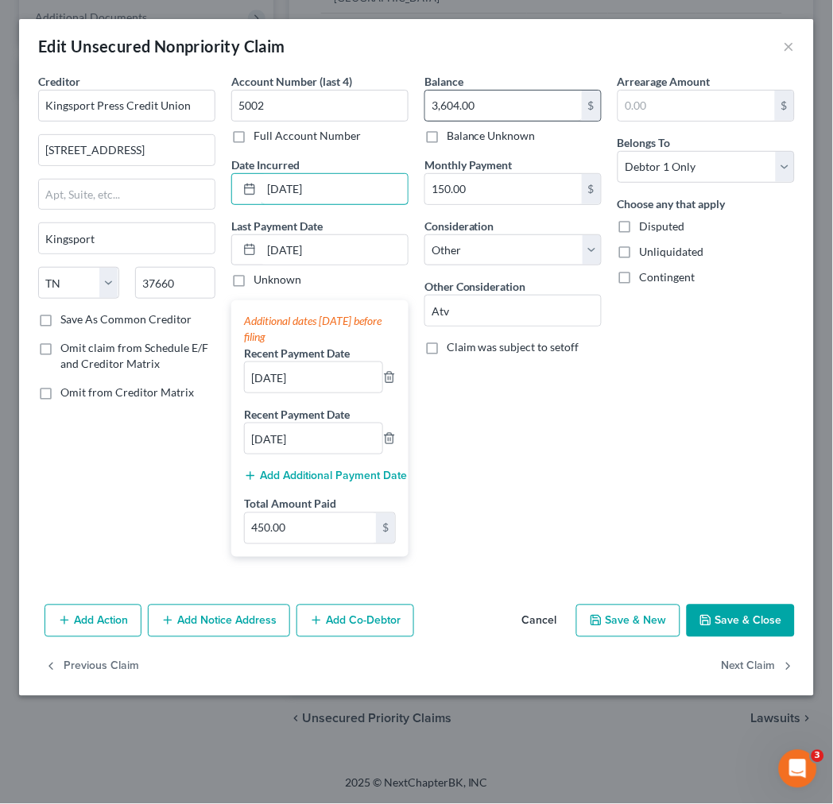
type input "[DATE]"
click at [501, 99] on input "3,604.00" at bounding box center [503, 106] width 157 height 30
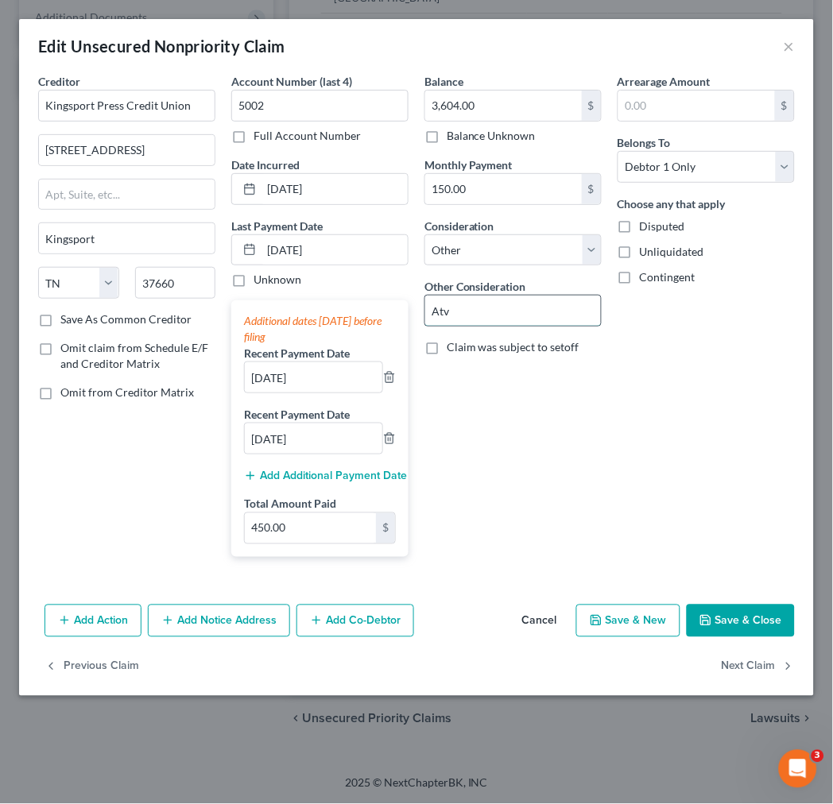
drag, startPoint x: 528, startPoint y: 312, endPoint x: 428, endPoint y: 312, distance: 100.1
click at [428, 312] on input "Atv" at bounding box center [513, 311] width 176 height 30
click at [540, 623] on button "Cancel" at bounding box center [539, 622] width 60 height 32
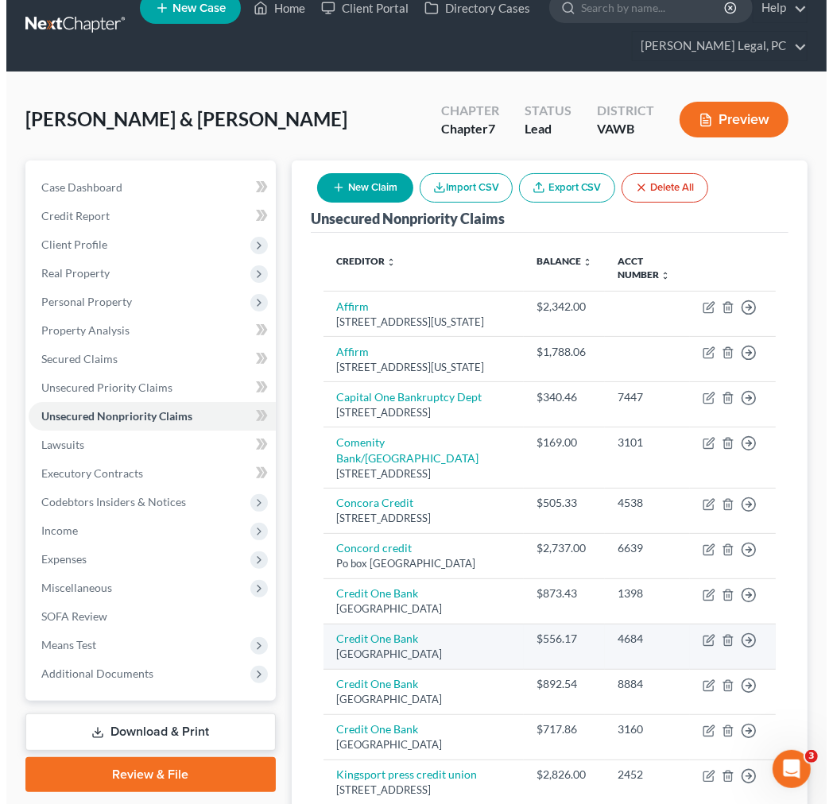
scroll to position [0, 0]
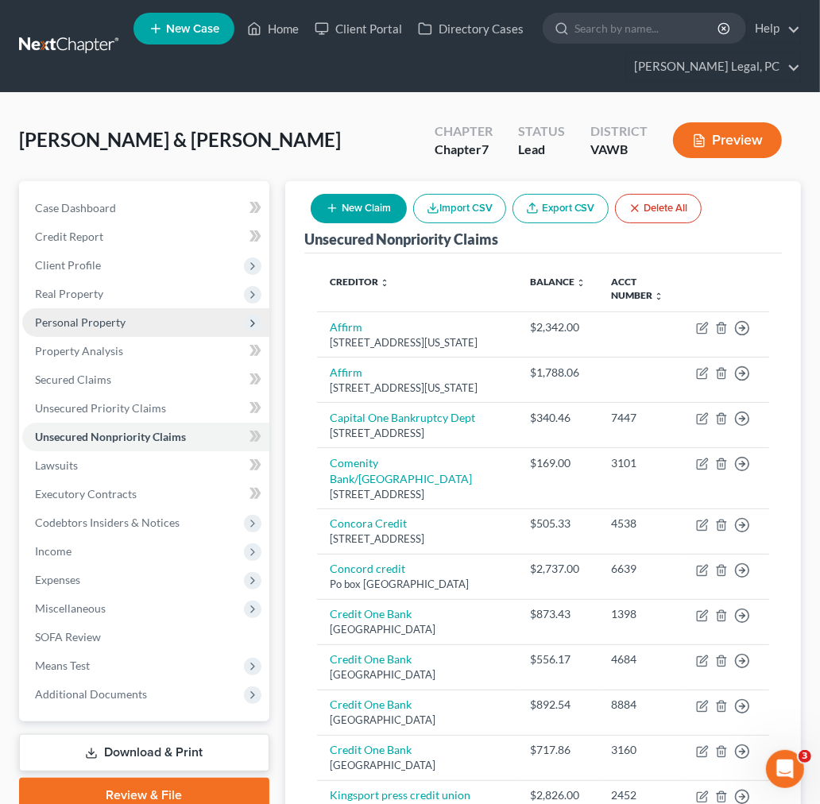
click at [67, 316] on span "Personal Property" at bounding box center [80, 322] width 91 height 14
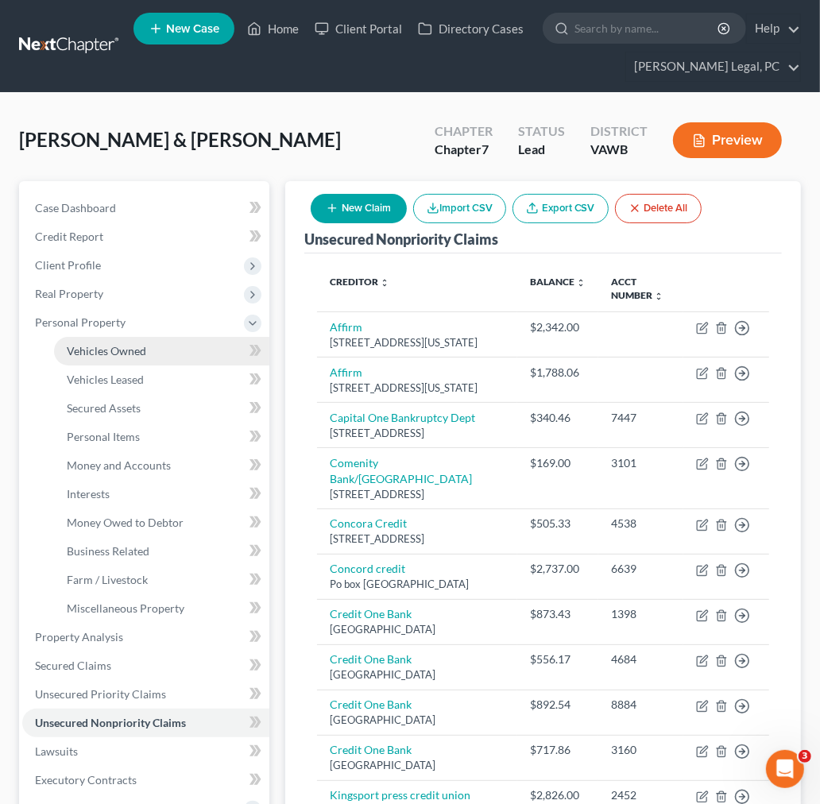
click at [76, 340] on link "Vehicles Owned" at bounding box center [161, 351] width 215 height 29
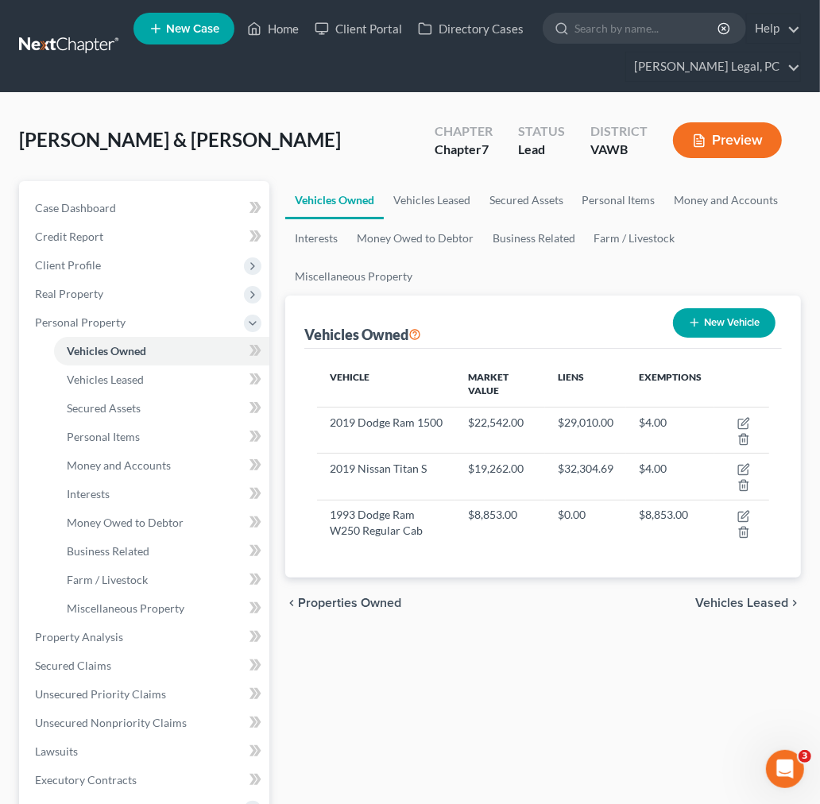
click at [742, 323] on button "New Vehicle" at bounding box center [724, 322] width 103 height 29
select select "0"
select select "2"
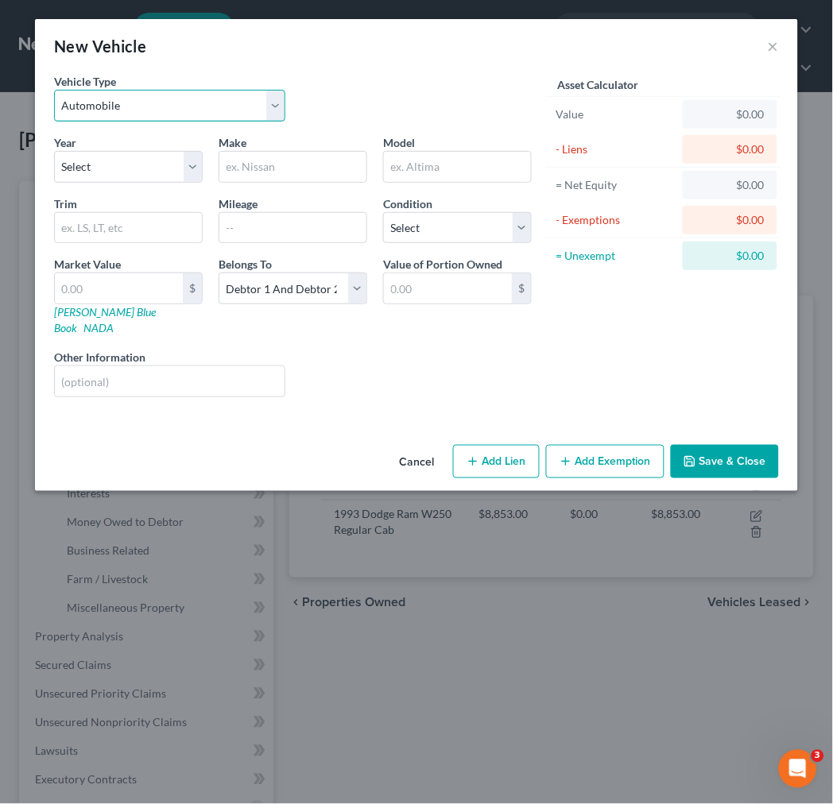
click at [189, 115] on select "Select Automobile Truck Trailer Watercraft Aircraft Motor Home Atv Other Vehicle" at bounding box center [169, 106] width 231 height 32
select select "6"
click at [54, 90] on select "Select Automobile Truck Trailer Watercraft Aircraft Motor Home Atv Other Vehicle" at bounding box center [169, 106] width 231 height 32
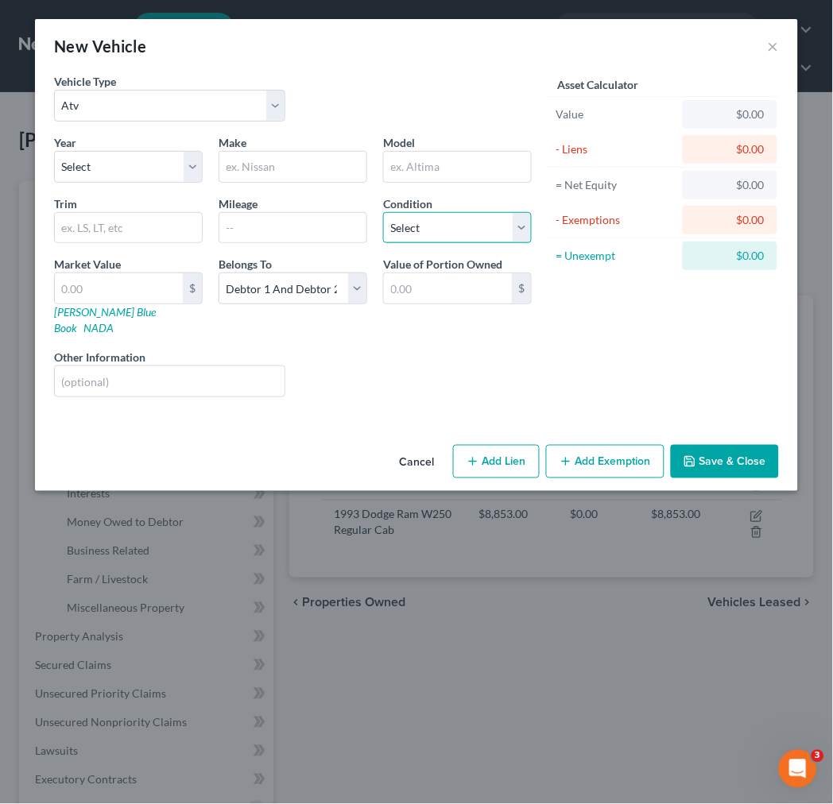
click at [455, 226] on select "Select Excellent Very Good Good Fair Poor" at bounding box center [457, 228] width 149 height 32
click at [455, 227] on select "Select Excellent Very Good Good Fair Poor" at bounding box center [457, 228] width 149 height 32
click at [253, 290] on select "Select Debtor 1 Only Debtor 2 Only Debtor 1 And Debtor 2 Only At Least One Of T…" at bounding box center [293, 289] width 149 height 32
select select "0"
click at [219, 273] on select "Select Debtor 1 Only Debtor 2 Only Debtor 1 And Debtor 2 Only At Least One Of T…" at bounding box center [293, 289] width 149 height 32
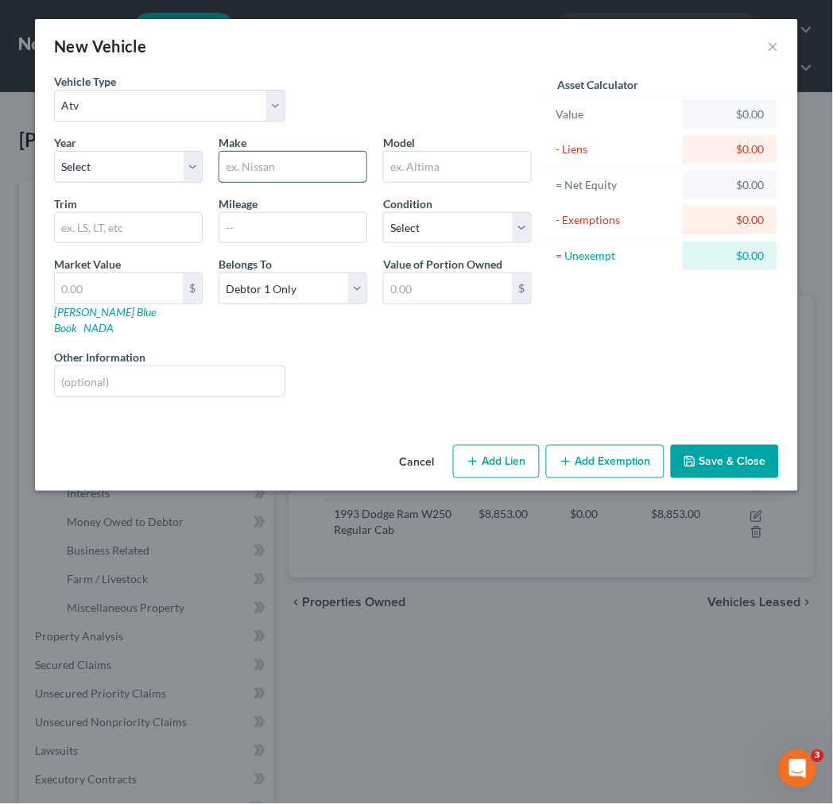
click at [300, 168] on input "text" at bounding box center [292, 167] width 147 height 30
type input "ATV"
click at [723, 455] on button "Save & Close" at bounding box center [725, 461] width 108 height 33
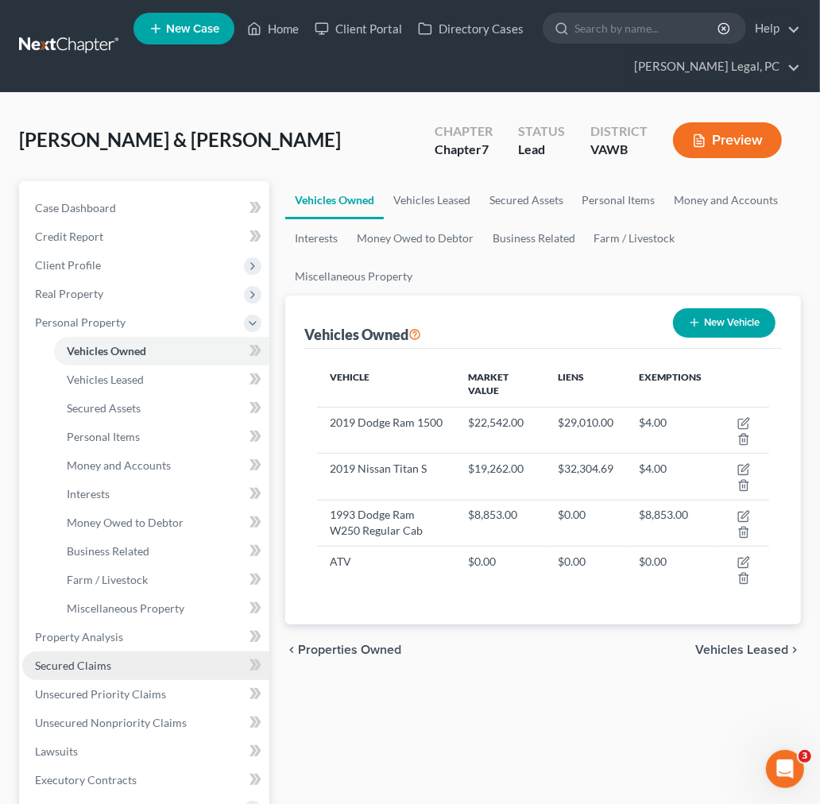
click at [100, 664] on span "Secured Claims" at bounding box center [73, 666] width 76 height 14
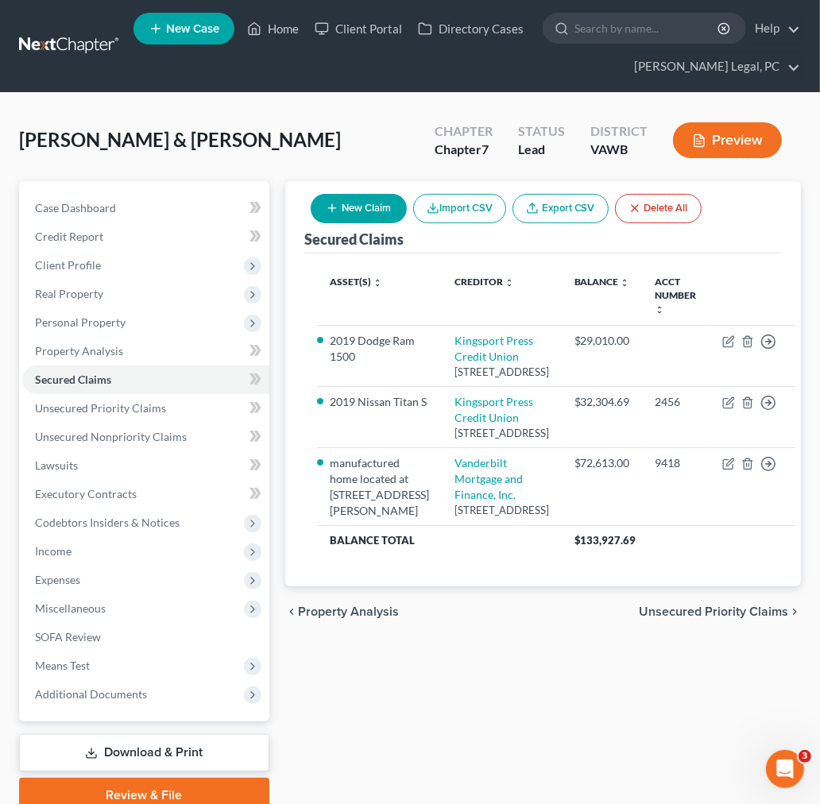
click at [352, 217] on button "New Claim" at bounding box center [359, 208] width 96 height 29
select select "2"
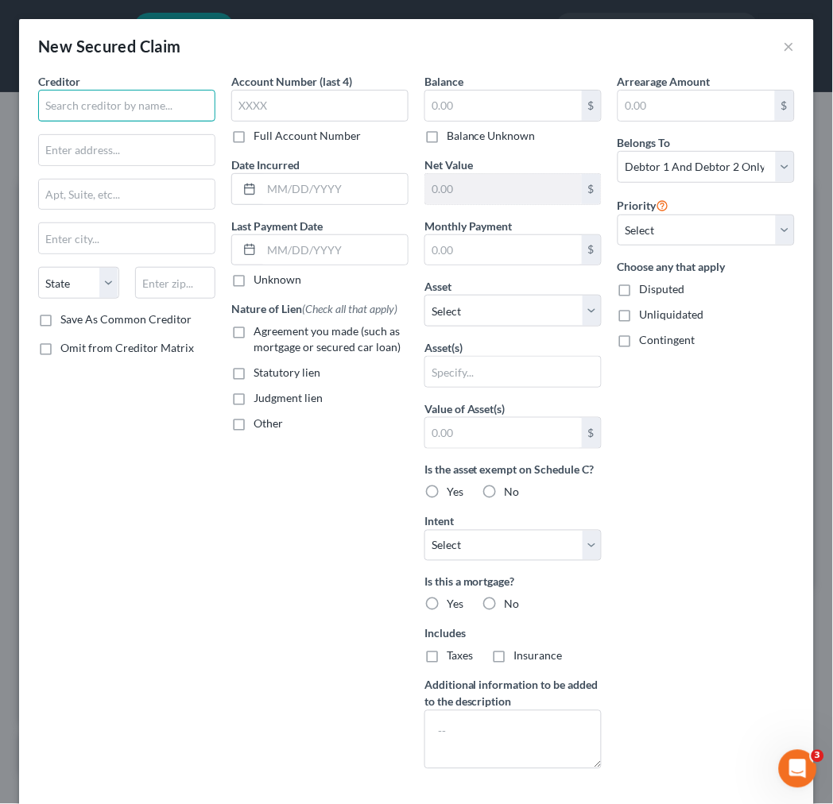
drag, startPoint x: 141, startPoint y: 125, endPoint x: 133, endPoint y: 127, distance: 9.1
click at [141, 127] on div "Creditor * State [US_STATE] AK AR AZ CA CO [GEOGRAPHIC_DATA] DE DC [GEOGRAPHIC_…" at bounding box center [126, 192] width 177 height 238
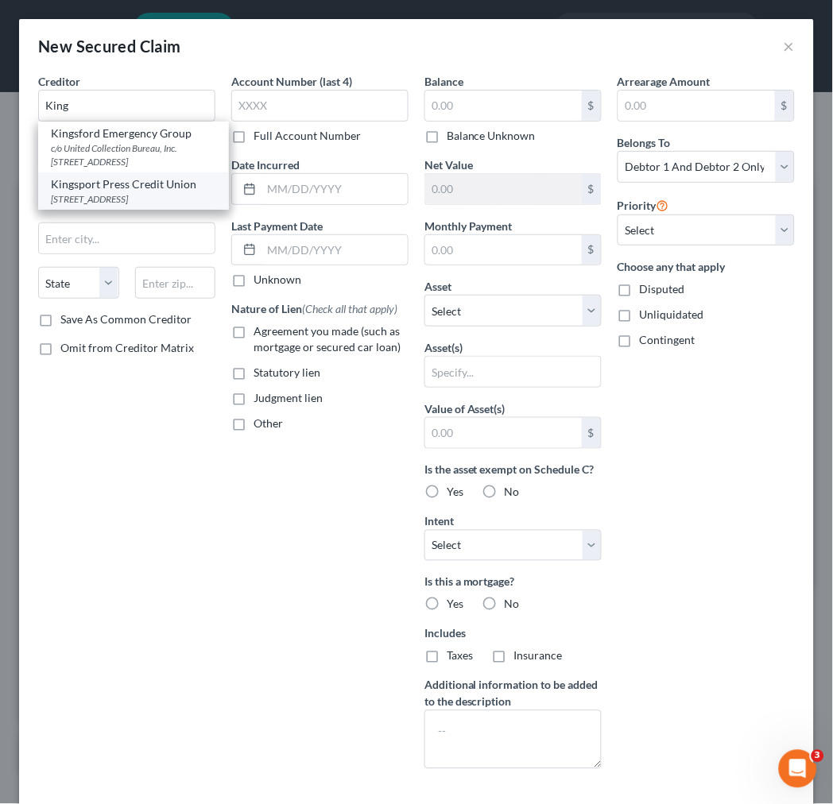
click at [135, 196] on div "[STREET_ADDRESS]" at bounding box center [133, 199] width 165 height 14
type input "Kingsport Press Credit Union"
type input "[STREET_ADDRESS]"
type input "Kingsport"
select select "44"
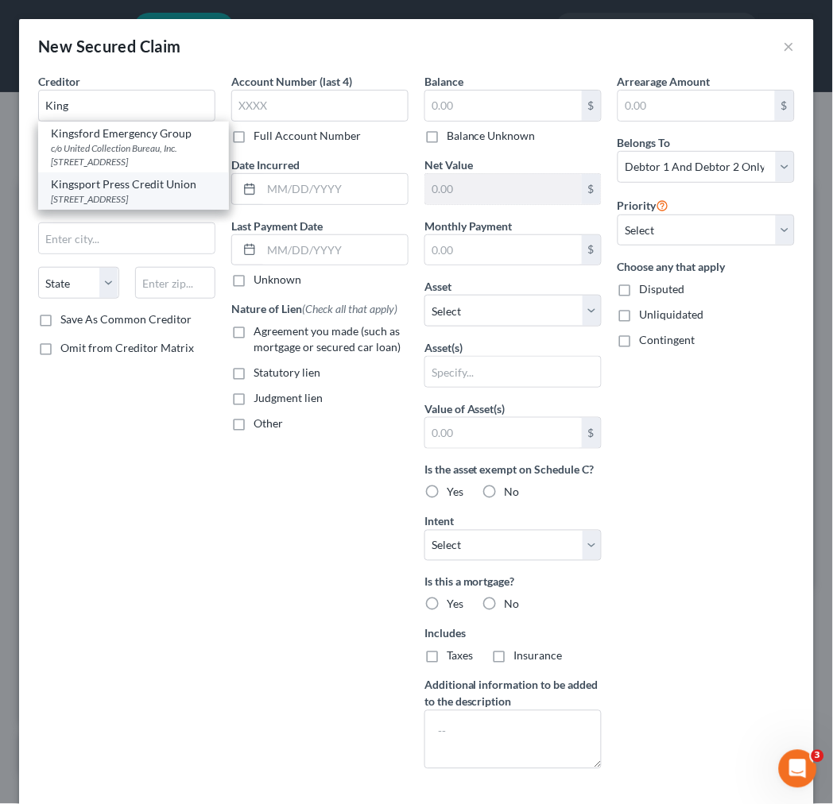
type input "37660"
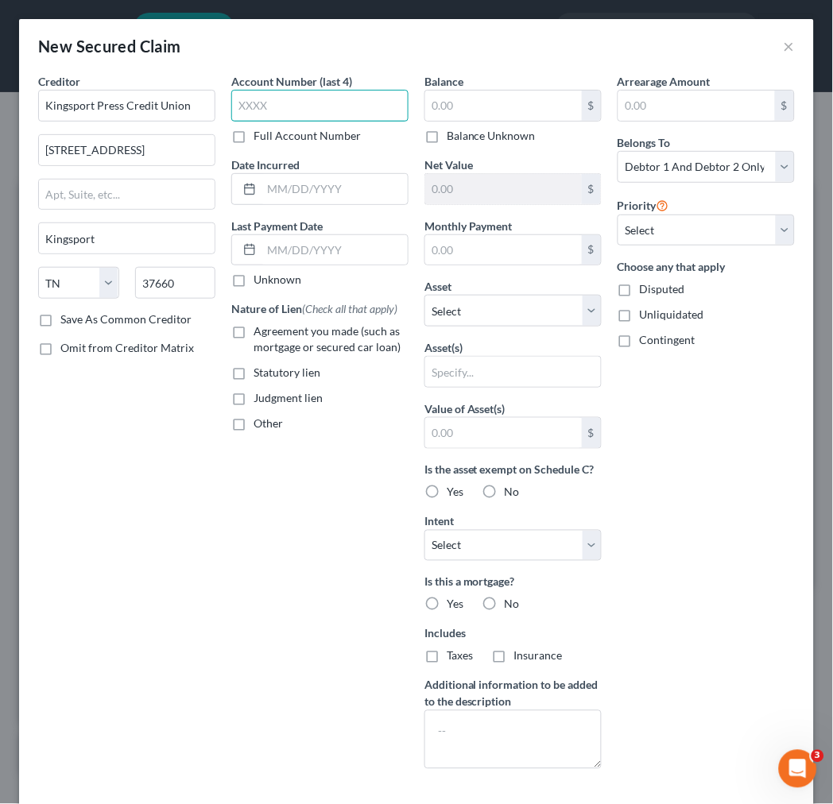
click at [241, 99] on input "text" at bounding box center [319, 106] width 177 height 32
type input "5001"
type input "[DATE]"
click at [254, 334] on label "Agreement you made (such as mortgage or secured car loan)" at bounding box center [331, 339] width 155 height 32
click at [260, 334] on input "Agreement you made (such as mortgage or secured car loan)" at bounding box center [265, 328] width 10 height 10
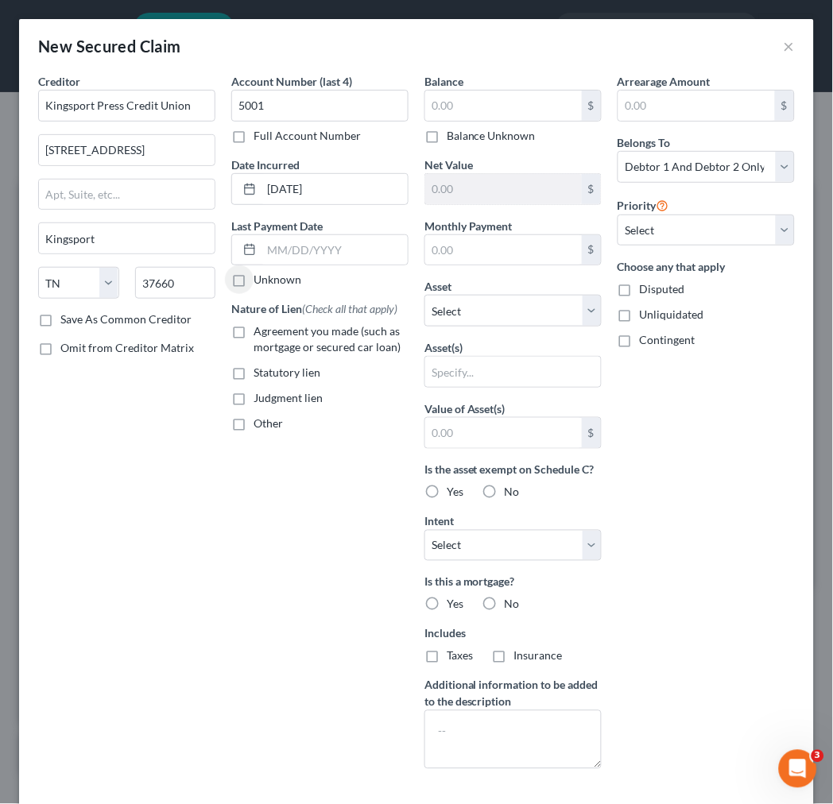
checkbox input "true"
click at [478, 110] on input "text" at bounding box center [503, 106] width 157 height 30
type input "3,604.00"
click at [517, 257] on input "text" at bounding box center [503, 250] width 157 height 30
type input "149.00"
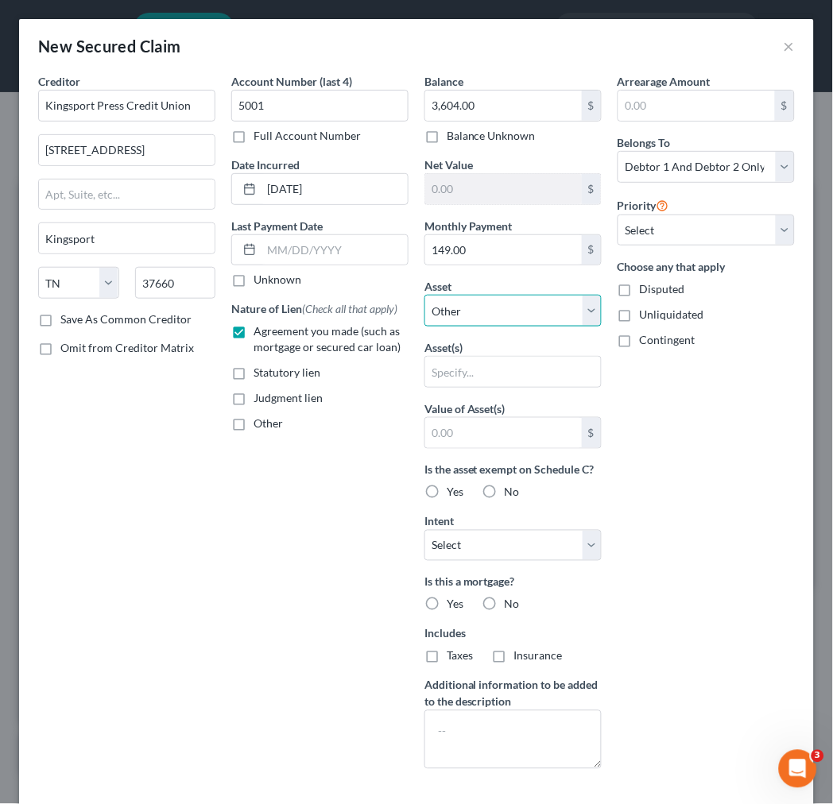
click at [511, 311] on select "Select Other Multiple Assets 2019 Dodge Ram 1500 - $22542.0 2019 Nissan Titan S…" at bounding box center [512, 311] width 177 height 32
select select "25"
click at [424, 295] on select "Select Other Multiple Assets 2019 Dodge Ram 1500 - $22542.0 2019 Nissan Titan S…" at bounding box center [512, 311] width 177 height 32
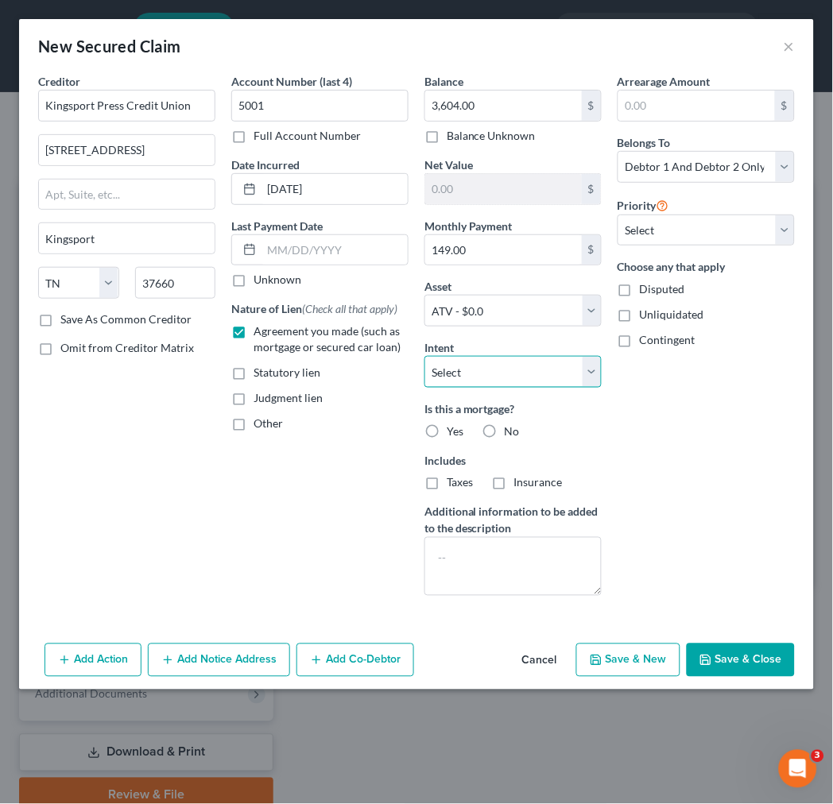
click at [590, 370] on select "Select Surrender Redeem Reaffirm Avoid Other" at bounding box center [512, 372] width 177 height 32
select select "4"
click at [424, 356] on select "Select Surrender Redeem Reaffirm Avoid Other" at bounding box center [512, 372] width 177 height 32
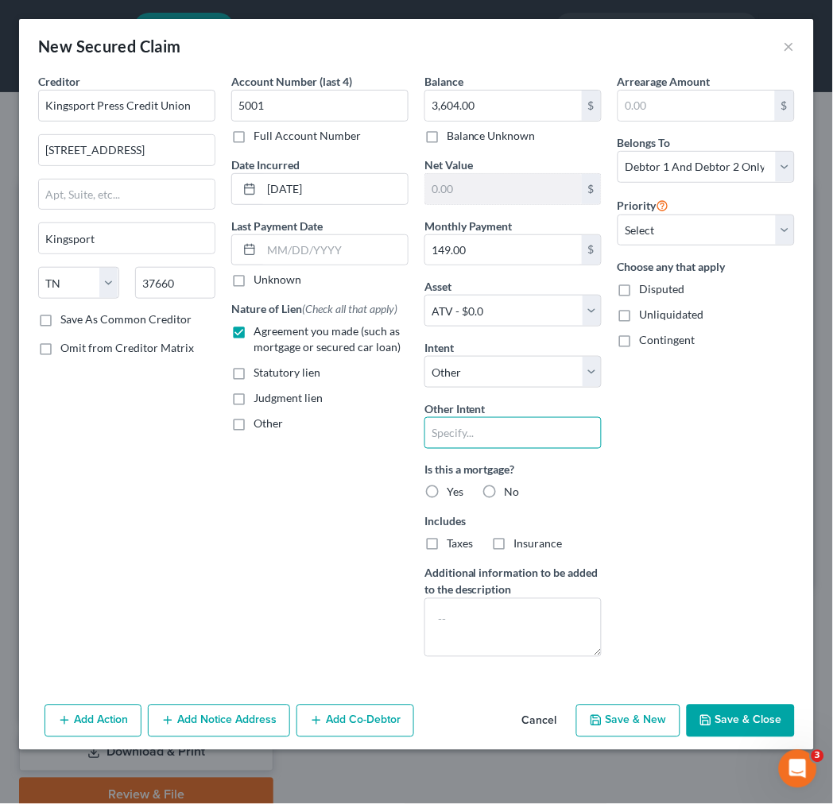
click at [544, 442] on input "text" at bounding box center [512, 433] width 177 height 32
type input "keep payments current"
click at [505, 495] on label "No" at bounding box center [512, 493] width 15 height 16
click at [511, 495] on input "No" at bounding box center [516, 490] width 10 height 10
radio input "true"
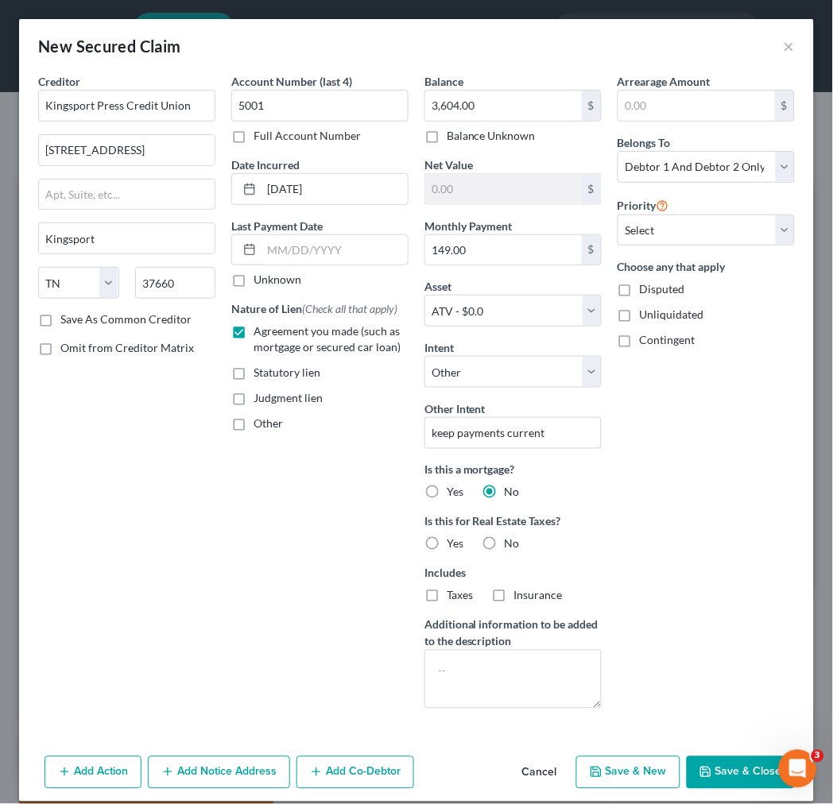
click at [505, 544] on label "No" at bounding box center [512, 544] width 15 height 16
click at [511, 544] on input "No" at bounding box center [516, 541] width 10 height 10
radio input "true"
click at [710, 162] on select "Select Debtor 1 Only Debtor 2 Only Debtor 1 And Debtor 2 Only At Least One Of T…" at bounding box center [705, 167] width 177 height 32
select select "0"
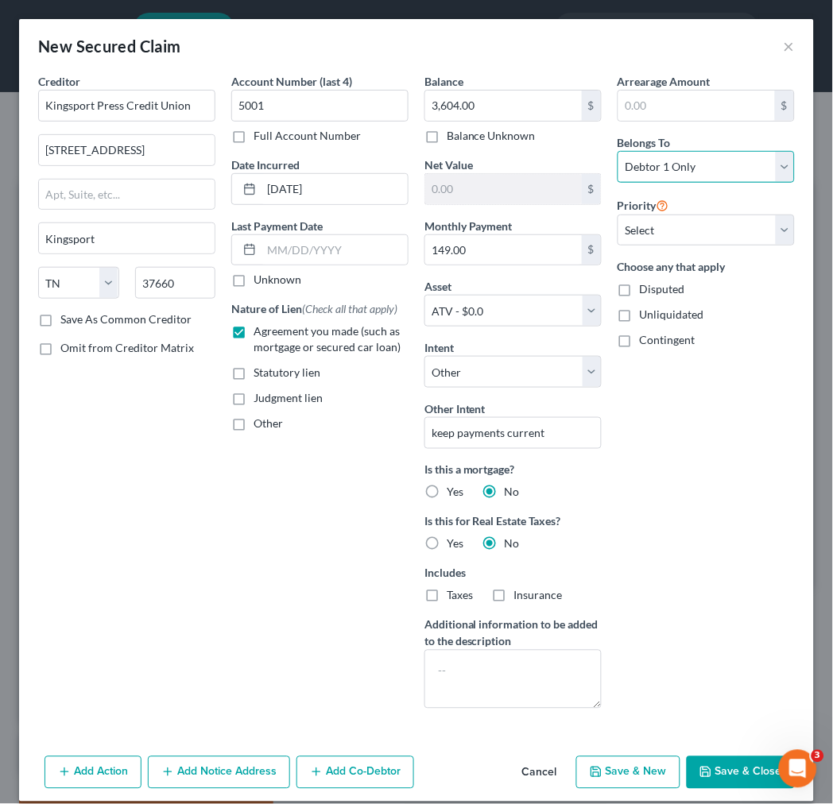
click at [617, 151] on select "Select Debtor 1 Only Debtor 2 Only Debtor 1 And Debtor 2 Only At Least One Of T…" at bounding box center [705, 167] width 177 height 32
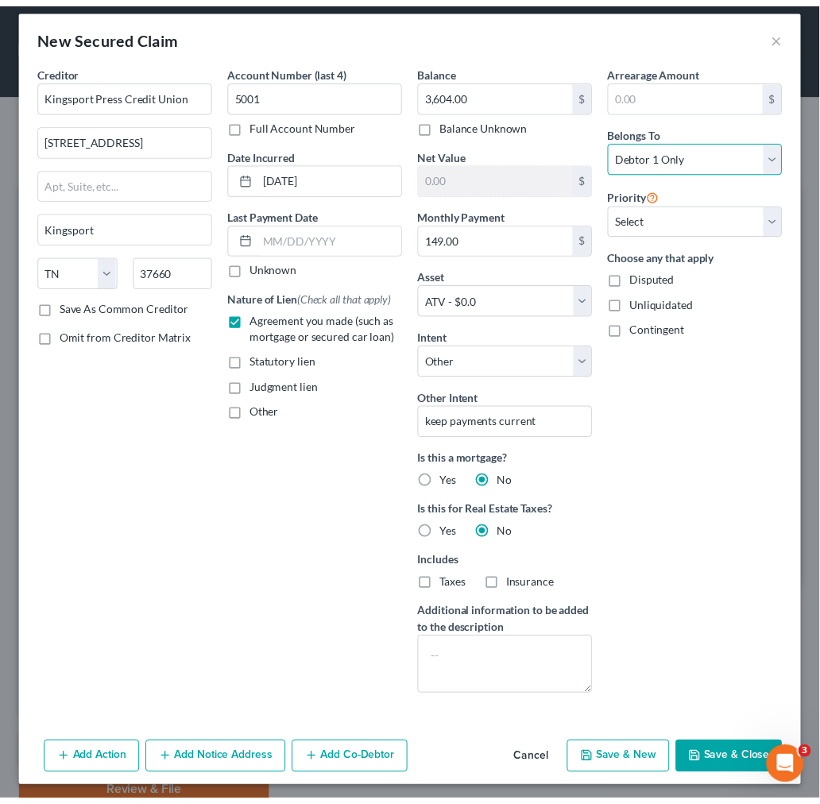
scroll to position [17, 0]
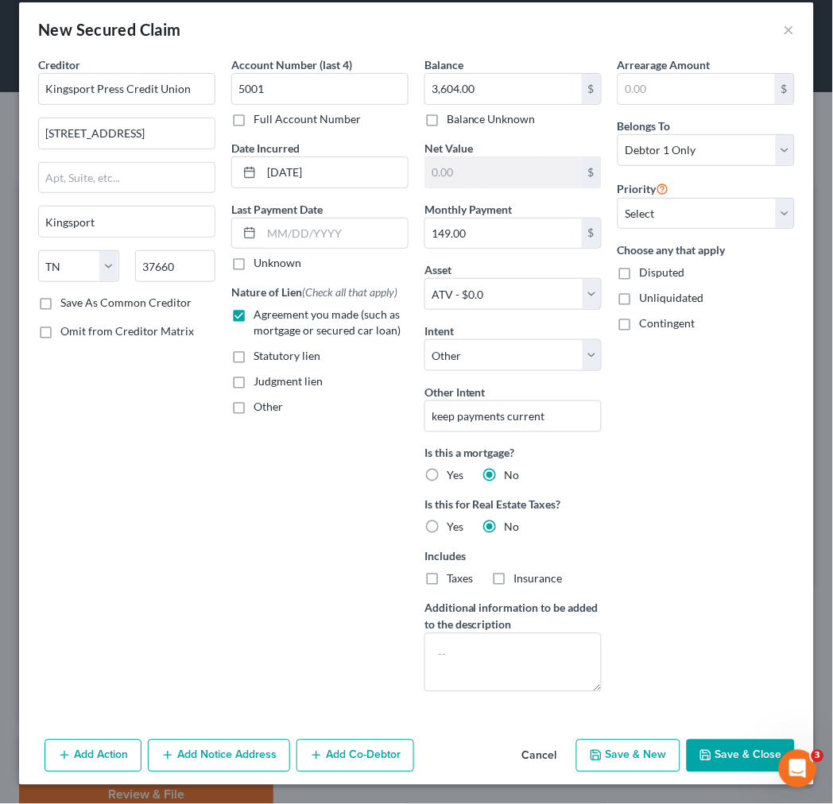
click at [715, 755] on button "Save & Close" at bounding box center [741, 756] width 108 height 33
select select
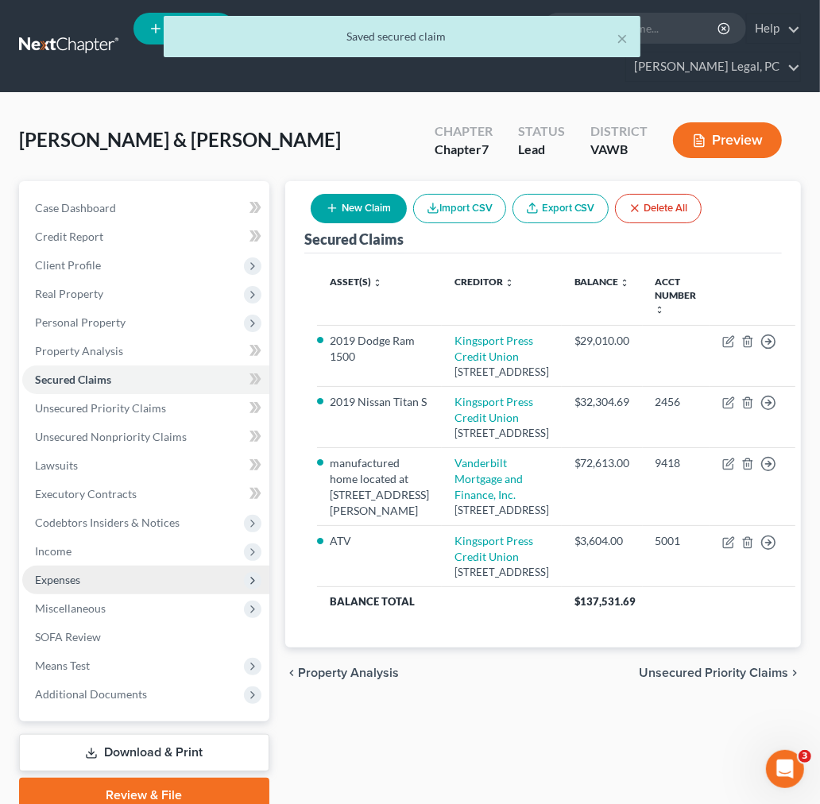
click at [58, 579] on span "Expenses" at bounding box center [57, 580] width 45 height 14
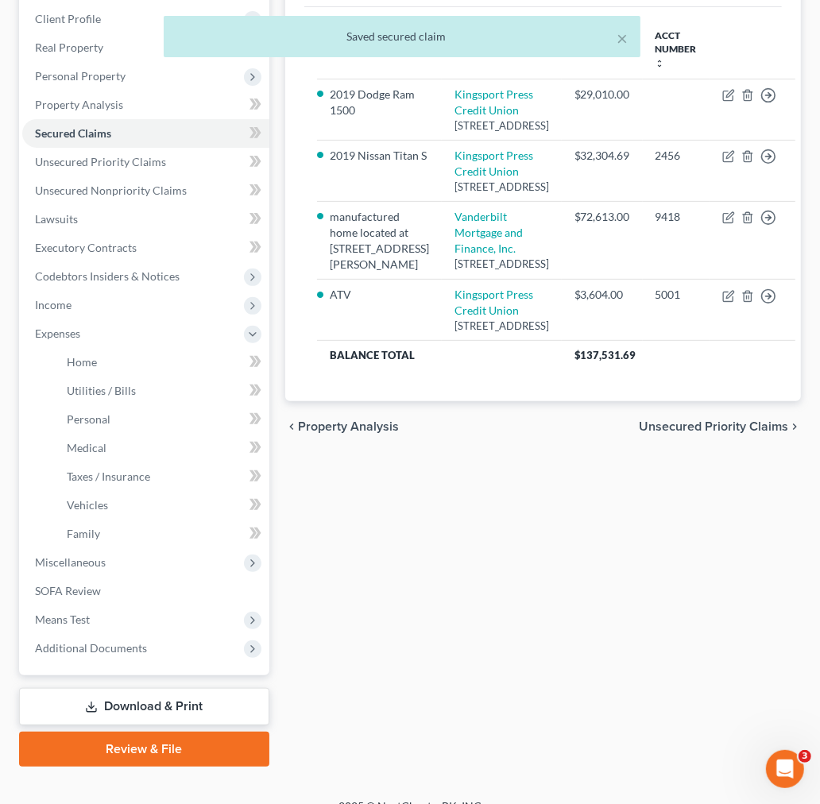
scroll to position [265, 0]
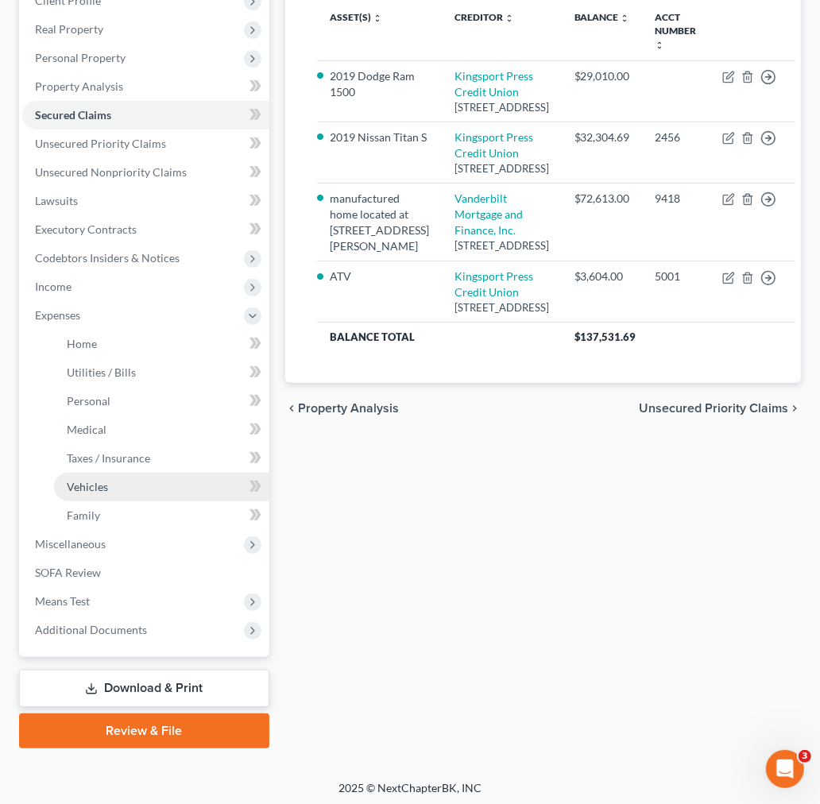
click at [89, 481] on span "Vehicles" at bounding box center [87, 487] width 41 height 14
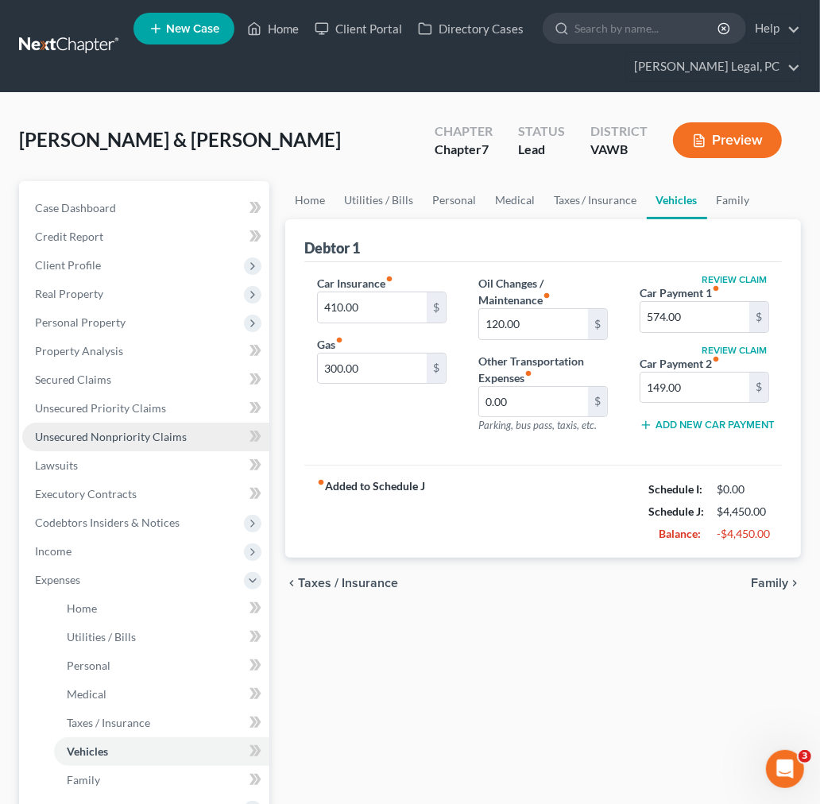
click at [98, 440] on span "Unsecured Nonpriority Claims" at bounding box center [111, 437] width 152 height 14
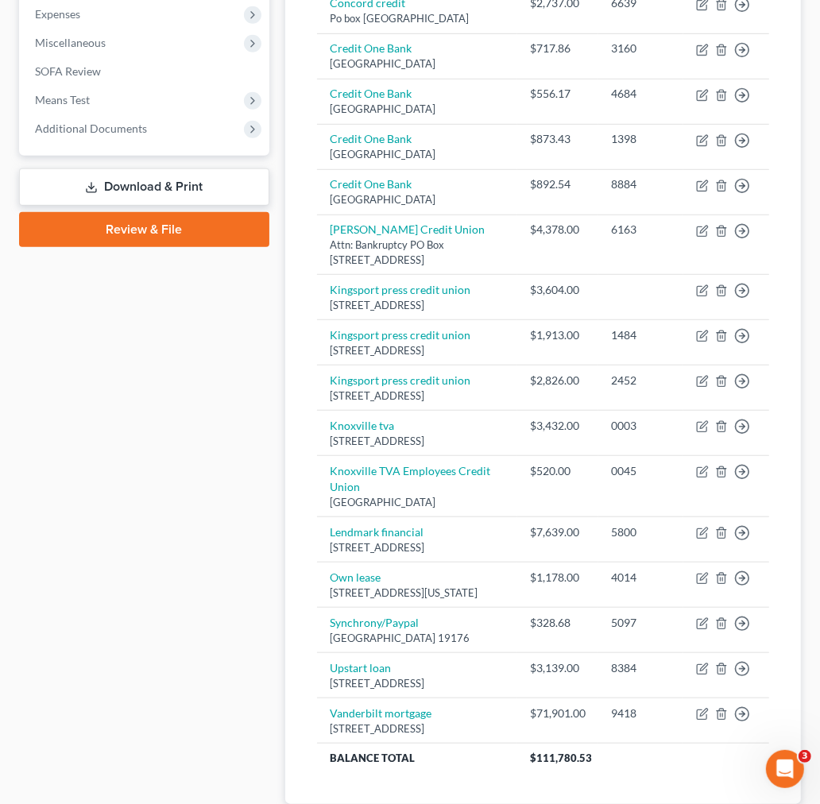
scroll to position [617, 0]
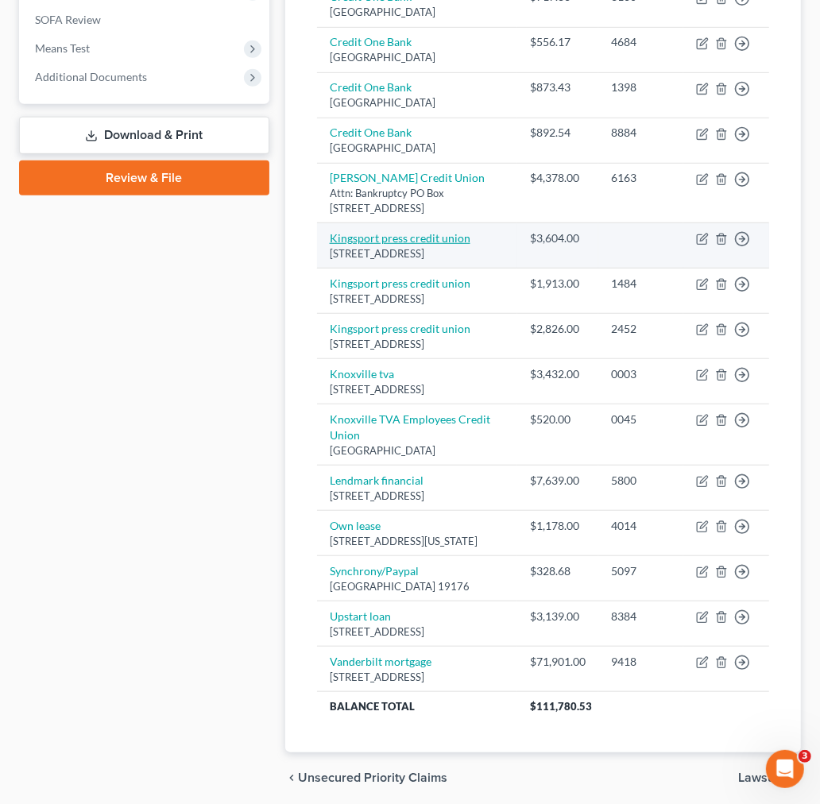
click at [439, 245] on link "Kingsport press credit union" at bounding box center [400, 238] width 141 height 14
select select "44"
select select "14"
select select "0"
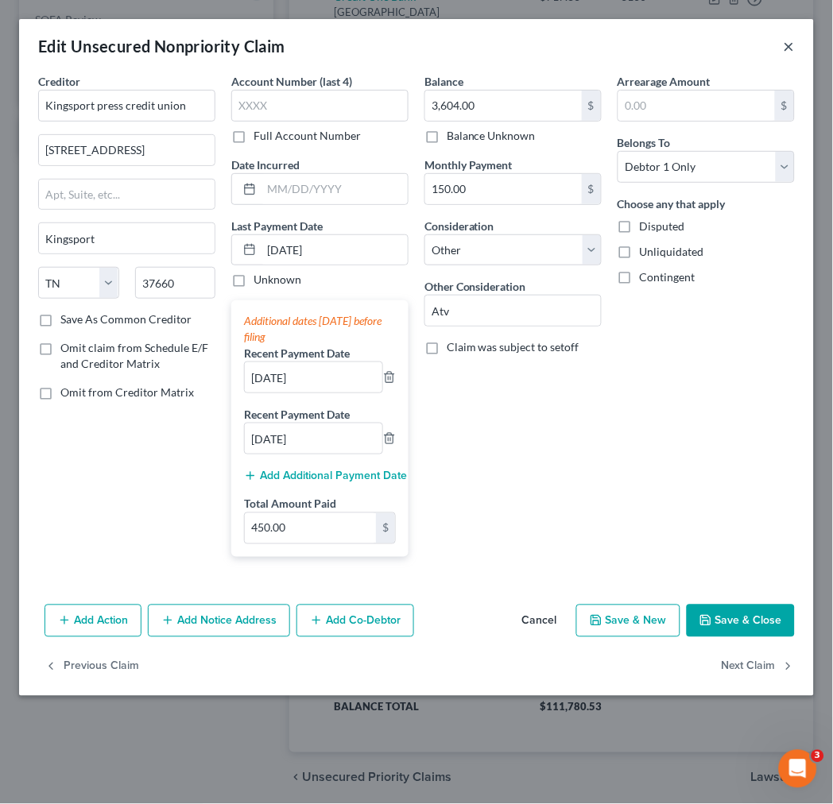
click at [791, 48] on button "×" at bounding box center [789, 46] width 11 height 19
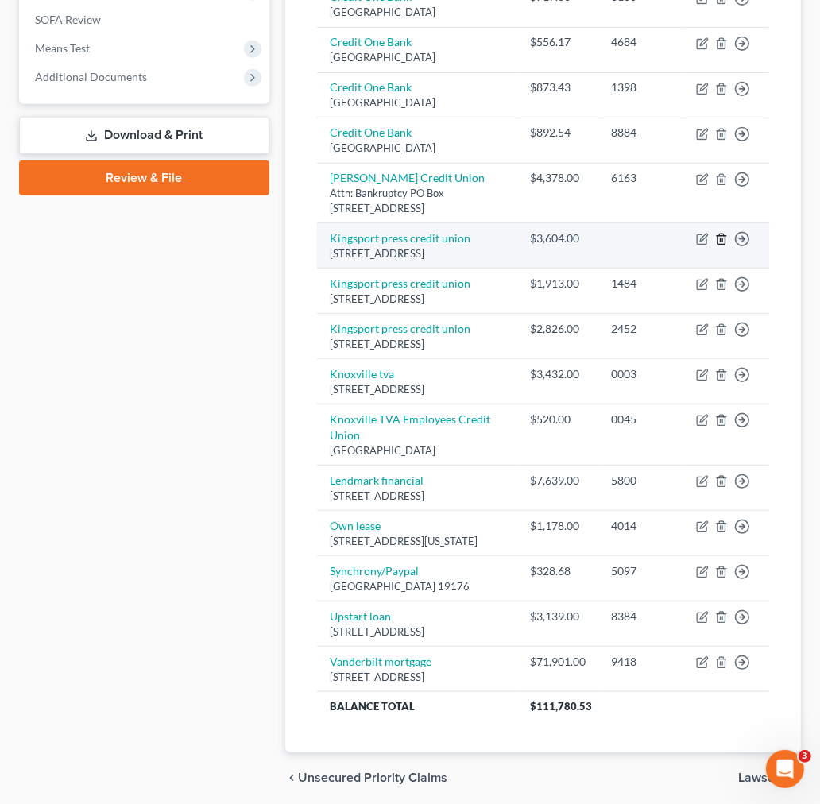
click at [718, 245] on icon "button" at bounding box center [721, 239] width 7 height 10
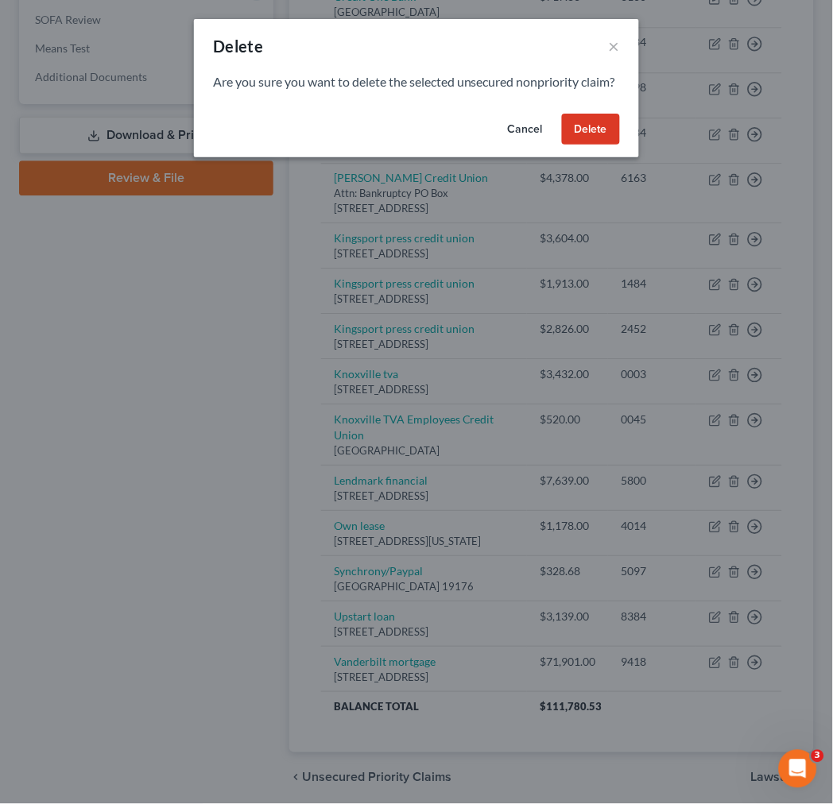
click at [588, 143] on button "Delete" at bounding box center [591, 130] width 58 height 32
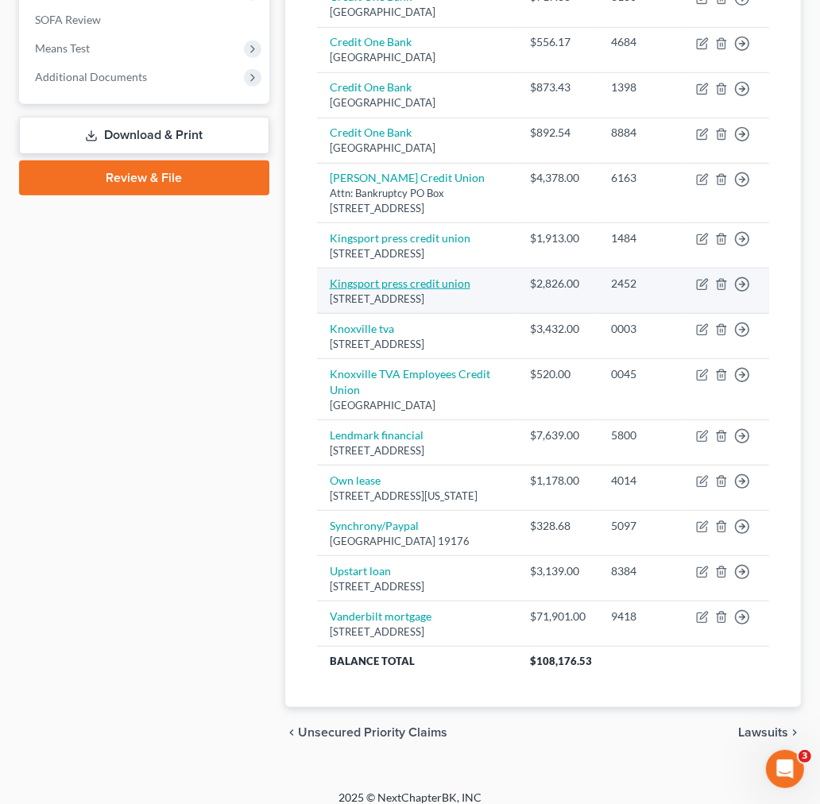
click at [433, 290] on link "Kingsport press credit union" at bounding box center [400, 284] width 141 height 14
select select "44"
select select "14"
select select "0"
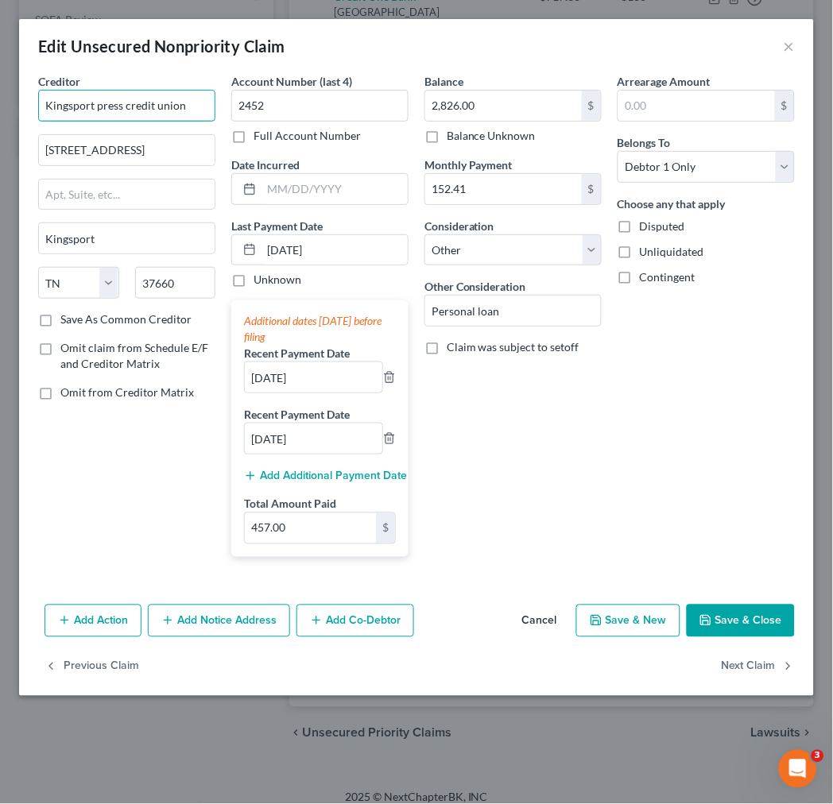
click at [170, 106] on input "Kingsport press credit union" at bounding box center [126, 106] width 177 height 32
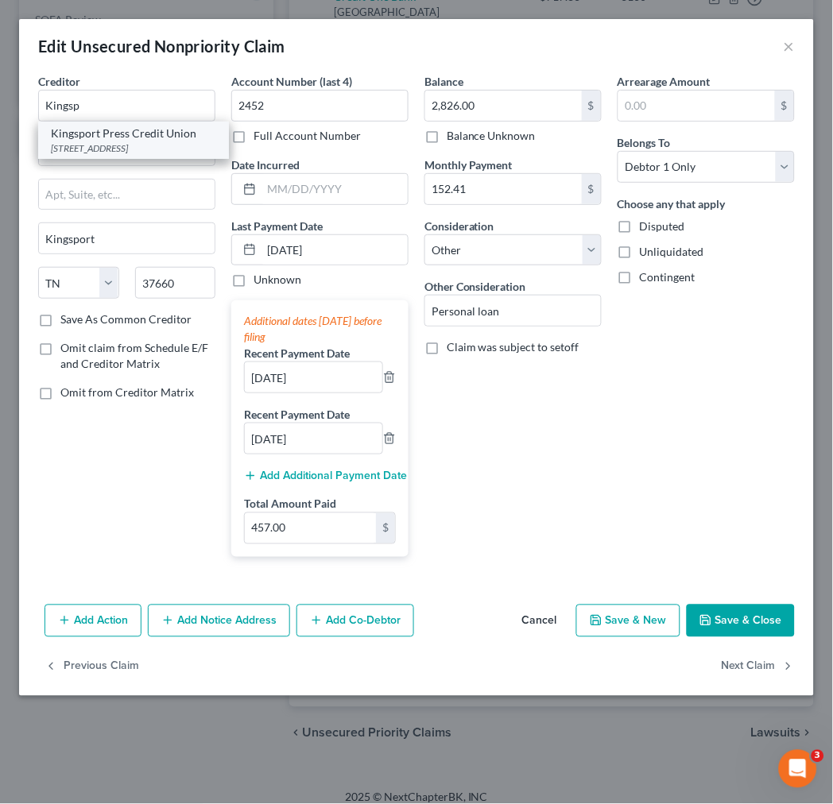
click at [155, 146] on div "[STREET_ADDRESS]" at bounding box center [133, 148] width 165 height 14
type input "Kingsport Press Credit Union"
type input "[STREET_ADDRESS]"
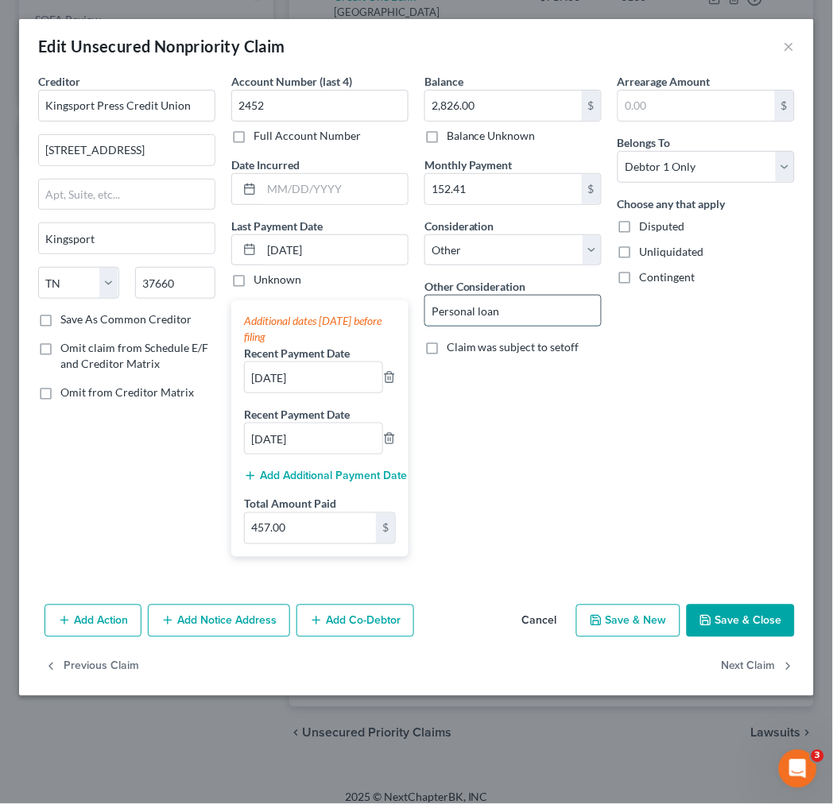
click at [450, 319] on input "Personal loan" at bounding box center [513, 311] width 176 height 30
click at [491, 257] on select "Select Cable / Satellite Services Collection Agency Credit Card Debt Debt Couns…" at bounding box center [512, 250] width 177 height 32
select select "10"
click at [424, 234] on select "Select Cable / Satellite Services Collection Agency Credit Card Debt Debt Couns…" at bounding box center [512, 250] width 177 height 32
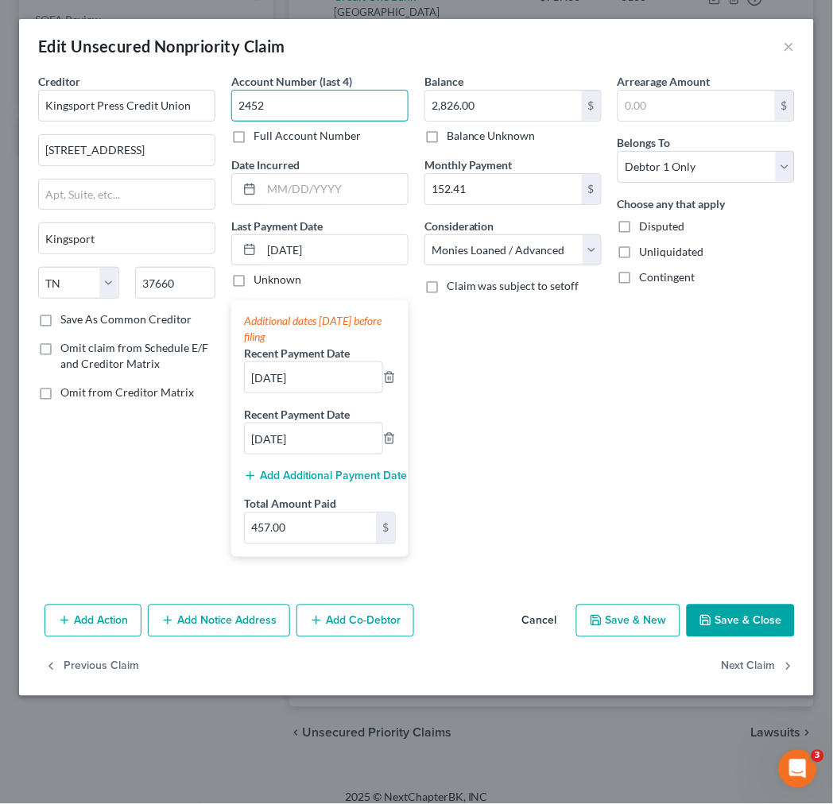
click at [304, 104] on input "2452" at bounding box center [319, 106] width 177 height 32
type input "5002"
click at [329, 188] on input "text" at bounding box center [334, 189] width 146 height 30
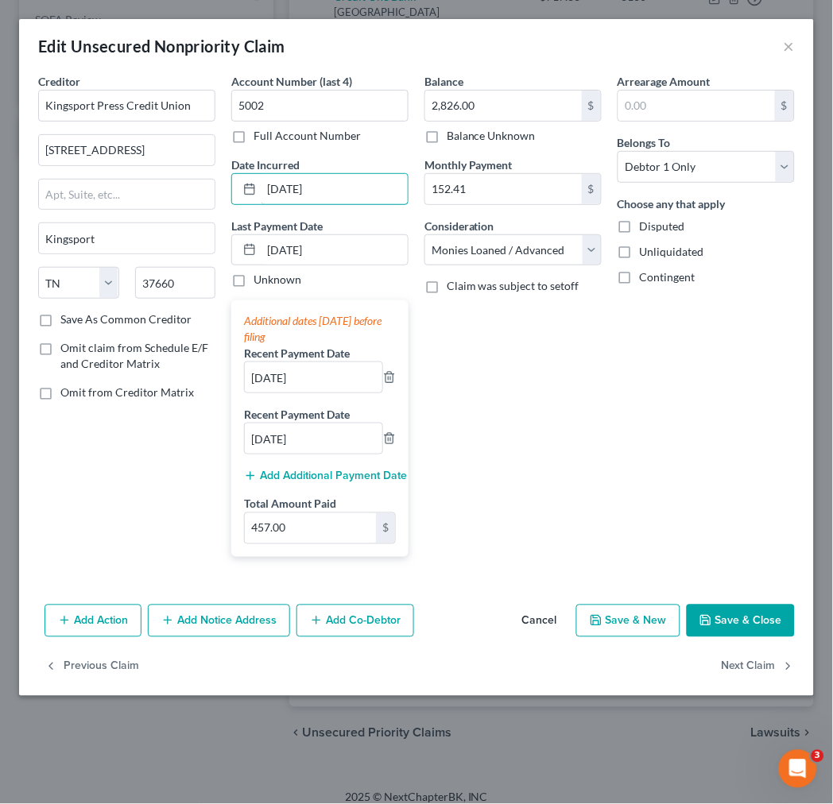
type input "[DATE]"
click at [729, 615] on button "Save & Close" at bounding box center [741, 621] width 108 height 33
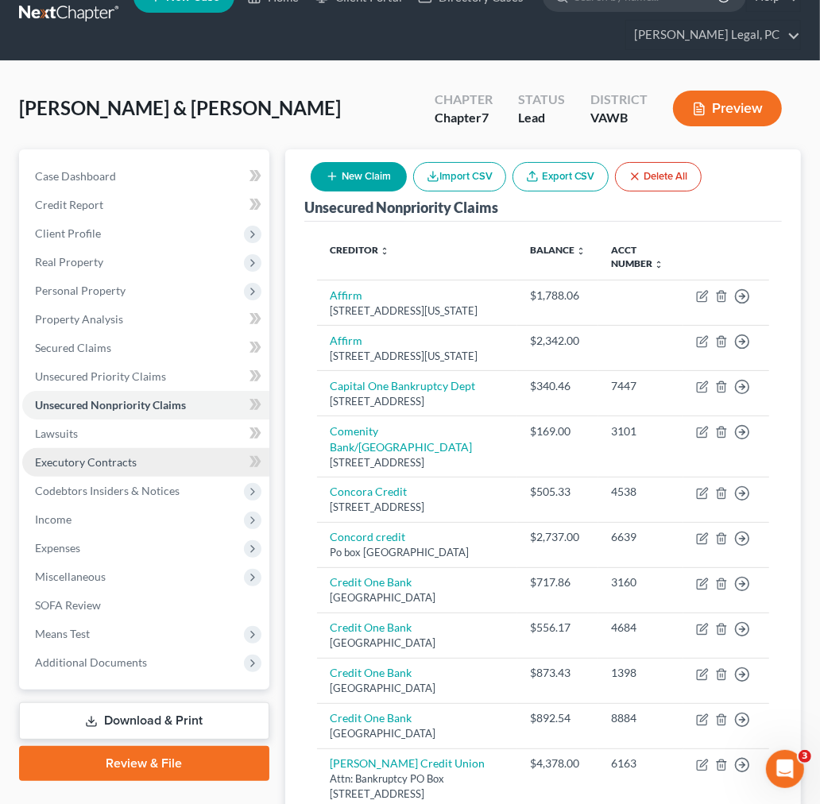
scroll to position [88, 0]
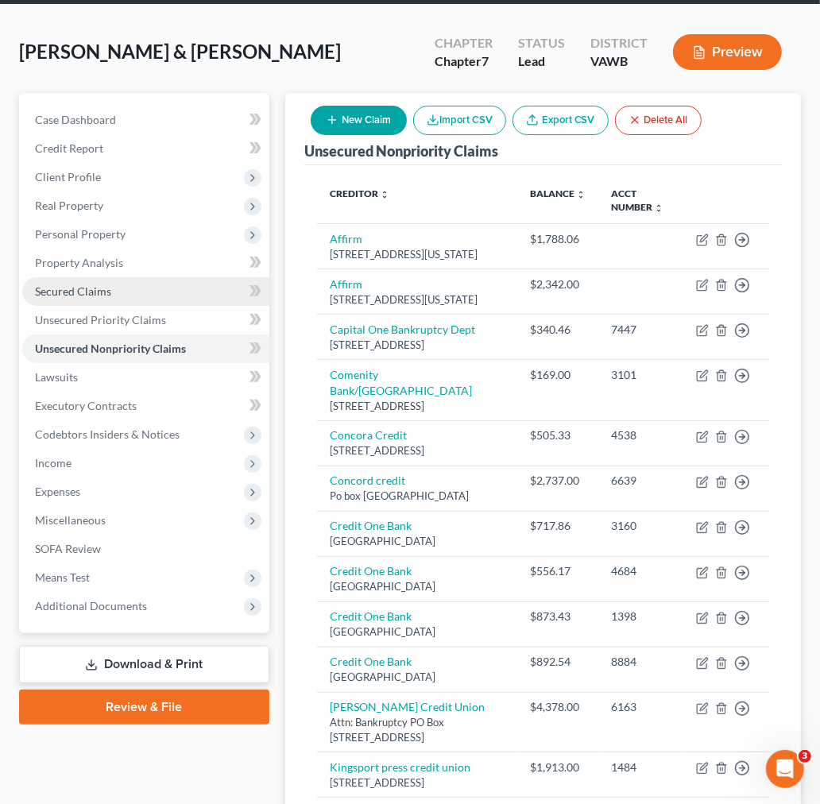
click at [81, 292] on span "Secured Claims" at bounding box center [73, 291] width 76 height 14
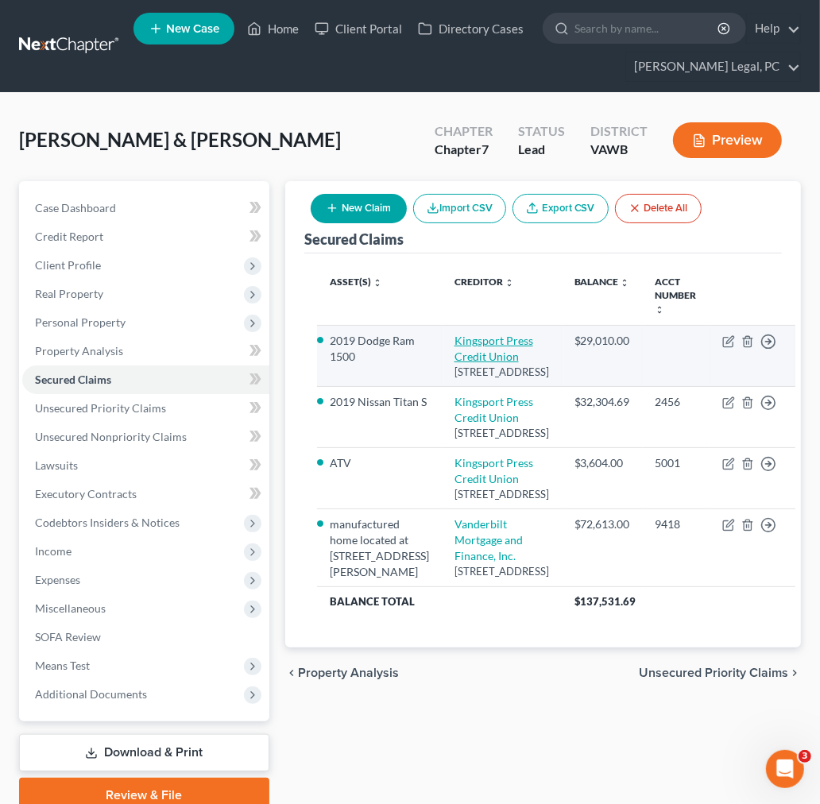
click at [478, 342] on link "Kingsport Press Credit Union" at bounding box center [494, 348] width 79 height 29
select select "44"
select select "4"
select select "2"
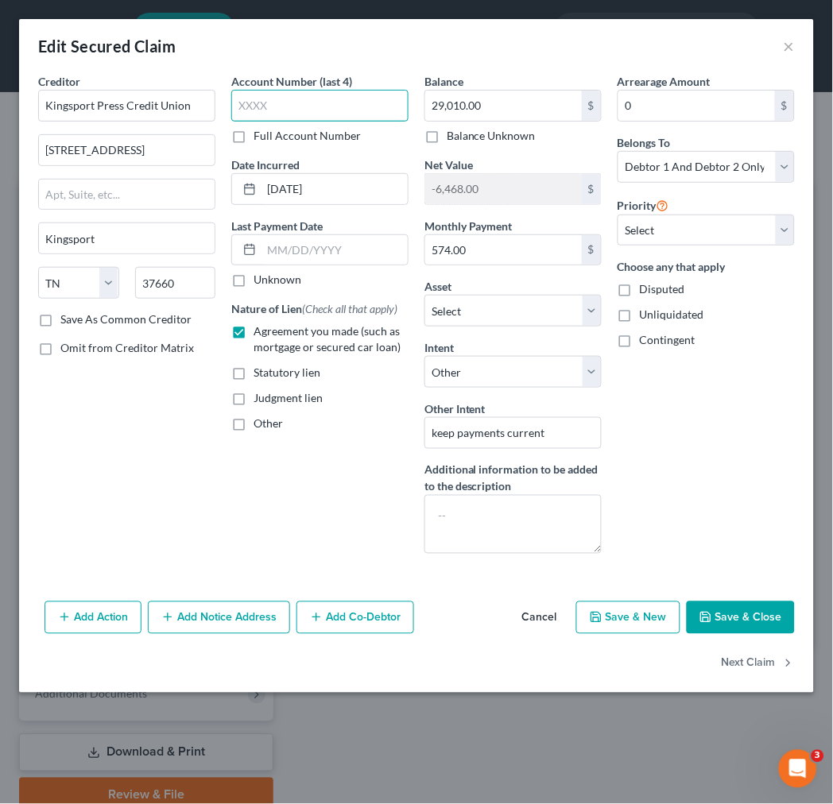
click at [351, 106] on input "text" at bounding box center [319, 106] width 177 height 32
type input "5008"
click at [509, 109] on input "29,010.00" at bounding box center [503, 106] width 157 height 30
type input "28,953.00"
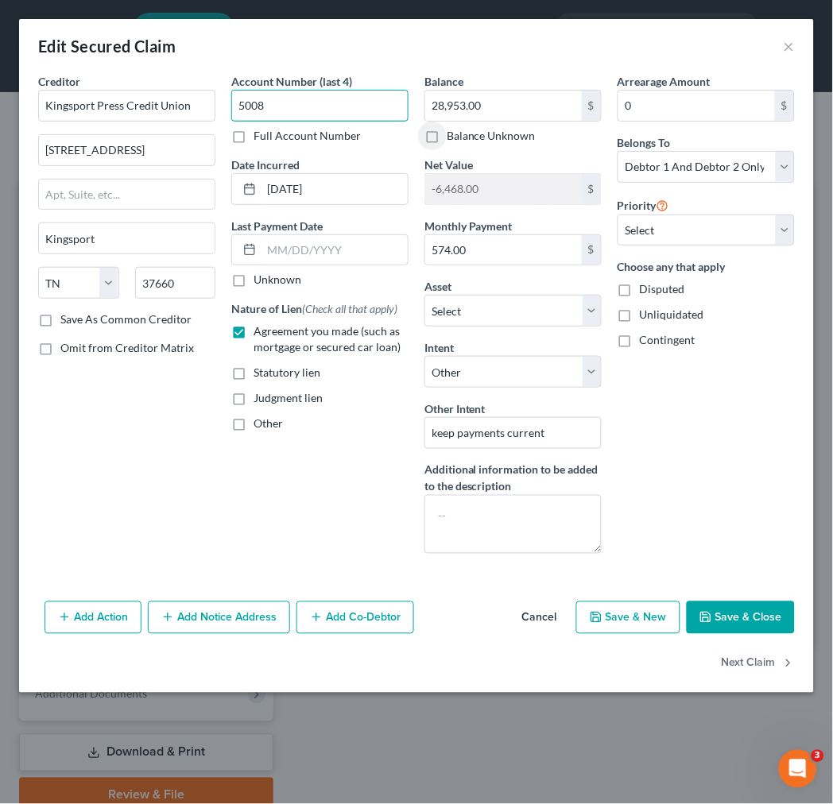
click at [322, 106] on input "5008" at bounding box center [319, 106] width 177 height 32
type input "5006"
click at [490, 99] on input "28,953.00" at bounding box center [503, 106] width 157 height 30
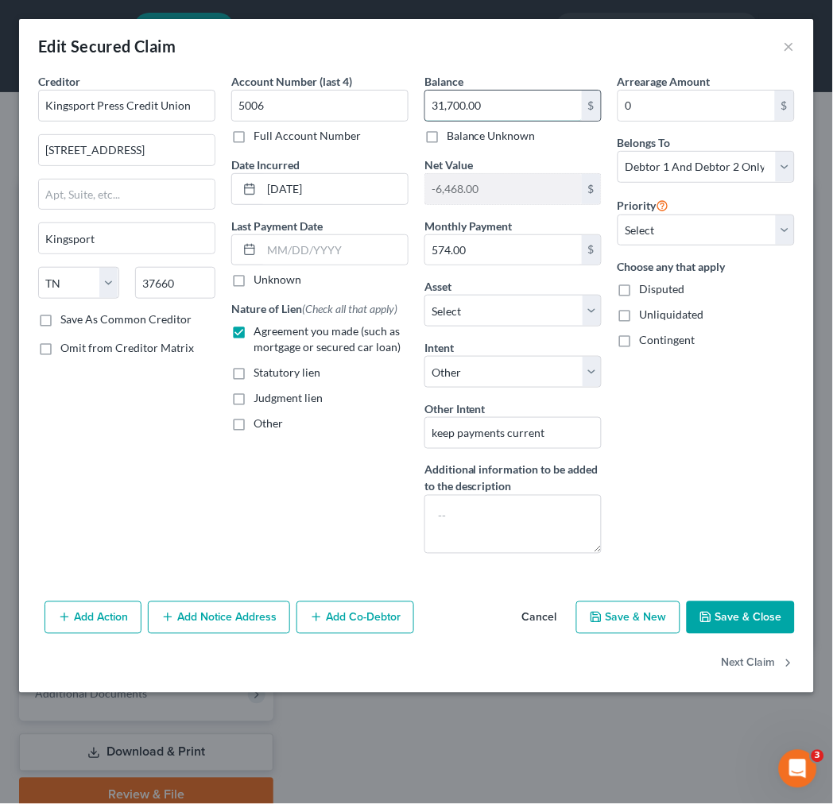
type input "31,700.00"
click at [337, 191] on input "[DATE]" at bounding box center [334, 189] width 146 height 30
click at [351, 113] on input "5006" at bounding box center [319, 106] width 177 height 32
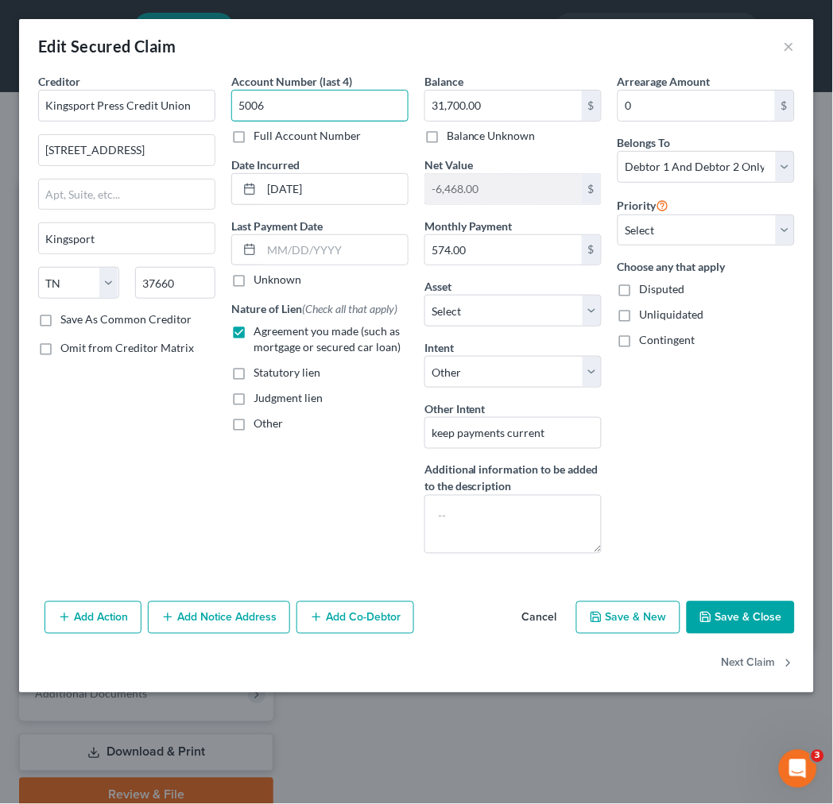
click at [351, 113] on input "5006" at bounding box center [319, 106] width 177 height 32
type input "5001"
click at [548, 621] on button "Cancel" at bounding box center [539, 619] width 60 height 32
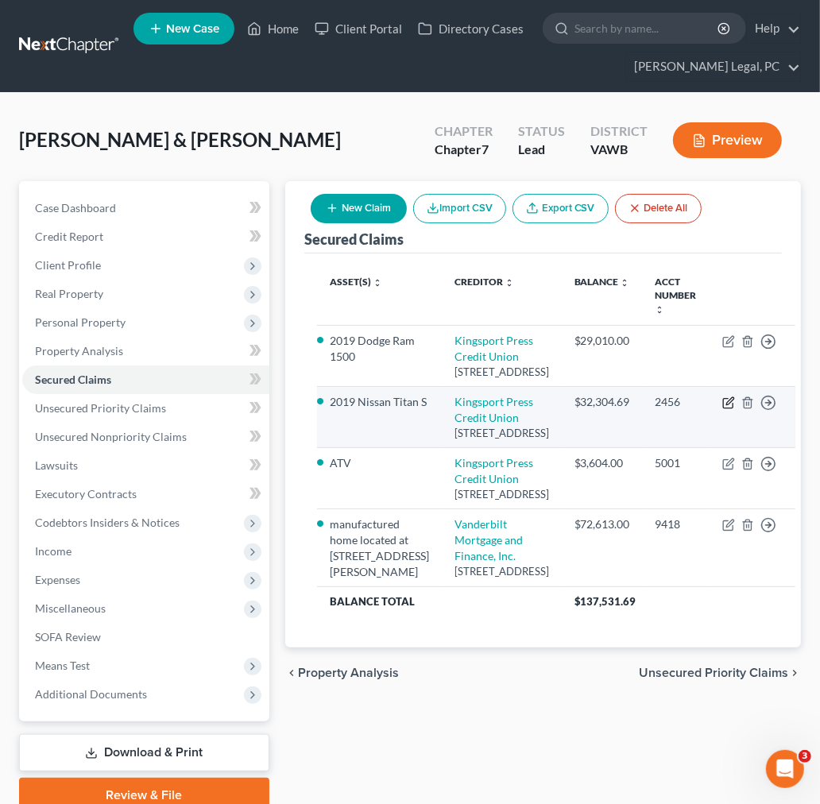
click at [722, 409] on icon "button" at bounding box center [728, 403] width 13 height 13
select select "44"
select select "3"
select select "0"
select select "2"
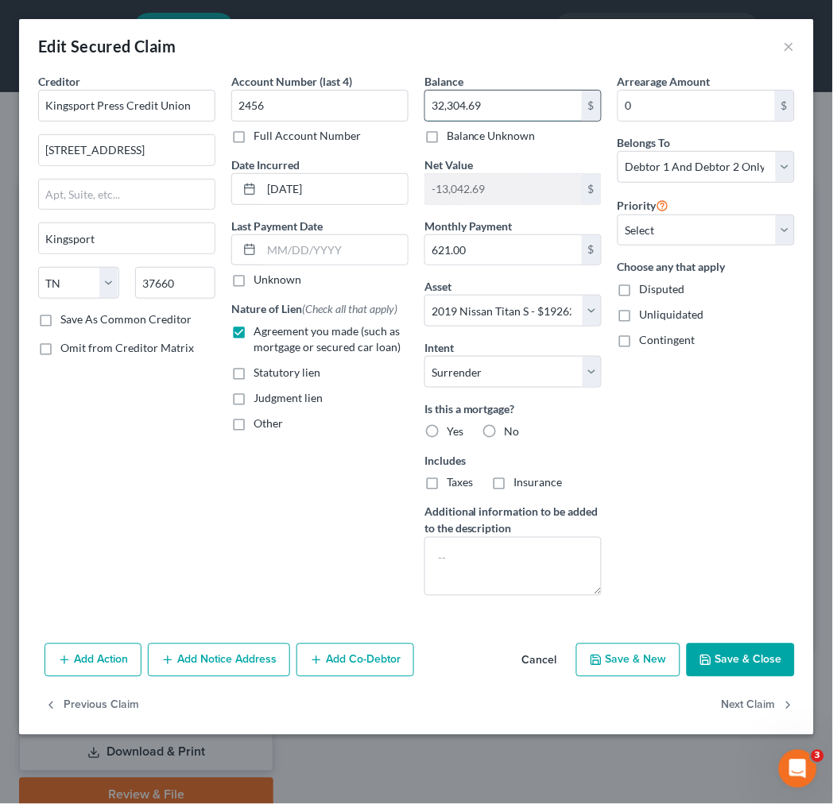
click at [491, 101] on input "32,304.69" at bounding box center [503, 106] width 157 height 30
click at [490, 104] on input "32,304.69" at bounding box center [503, 106] width 157 height 30
type input "31,700.00"
click at [288, 102] on input "2456" at bounding box center [319, 106] width 177 height 32
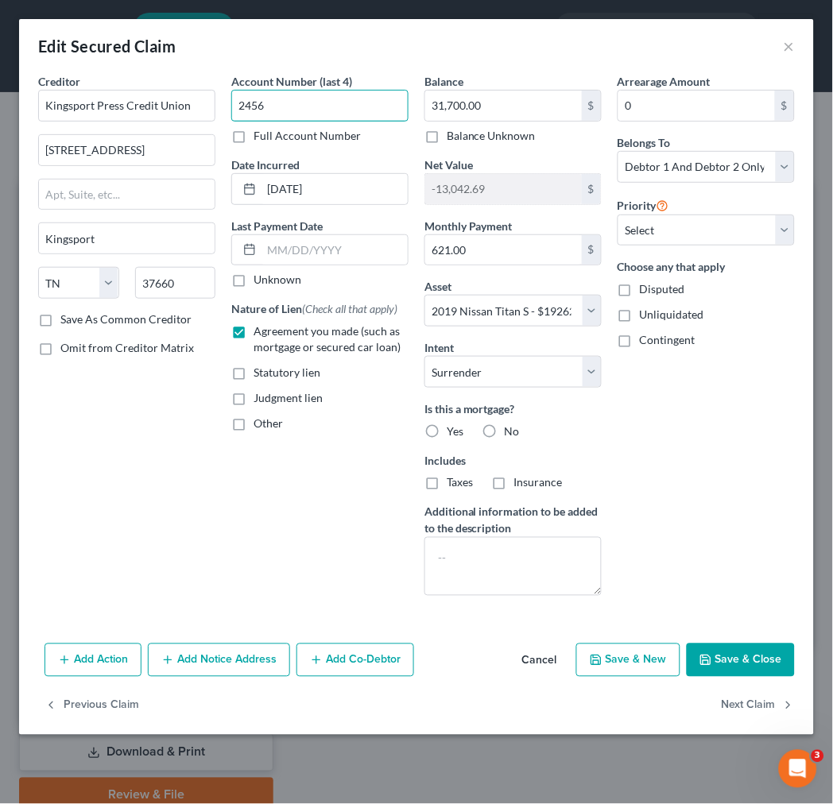
click at [288, 102] on input "2456" at bounding box center [319, 106] width 177 height 32
type input "5006"
click at [505, 434] on label "No" at bounding box center [512, 432] width 15 height 16
click at [511, 434] on input "No" at bounding box center [516, 429] width 10 height 10
radio input "true"
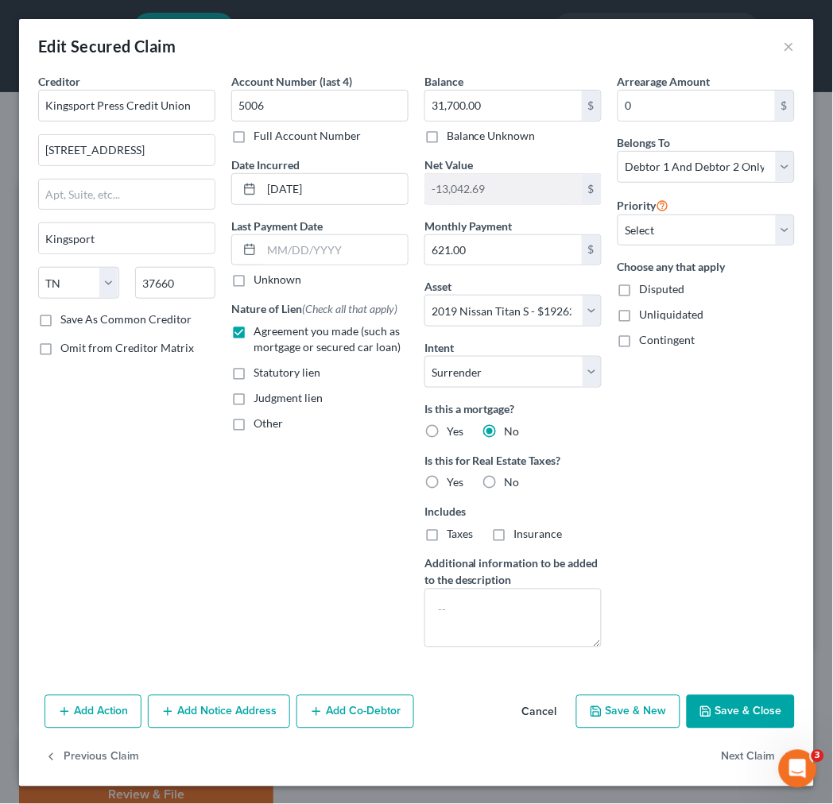
click at [505, 485] on label "No" at bounding box center [512, 483] width 15 height 16
click at [511, 485] on input "No" at bounding box center [516, 480] width 10 height 10
radio input "true"
click at [730, 716] on button "Save & Close" at bounding box center [741, 711] width 108 height 33
select select
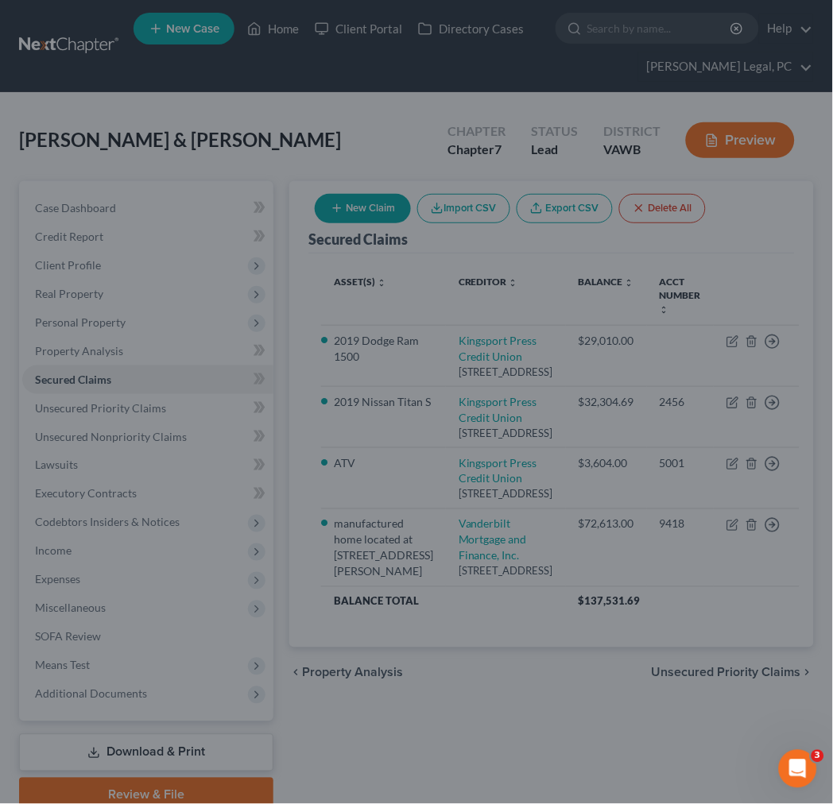
type input "-12,438.00"
select select "3"
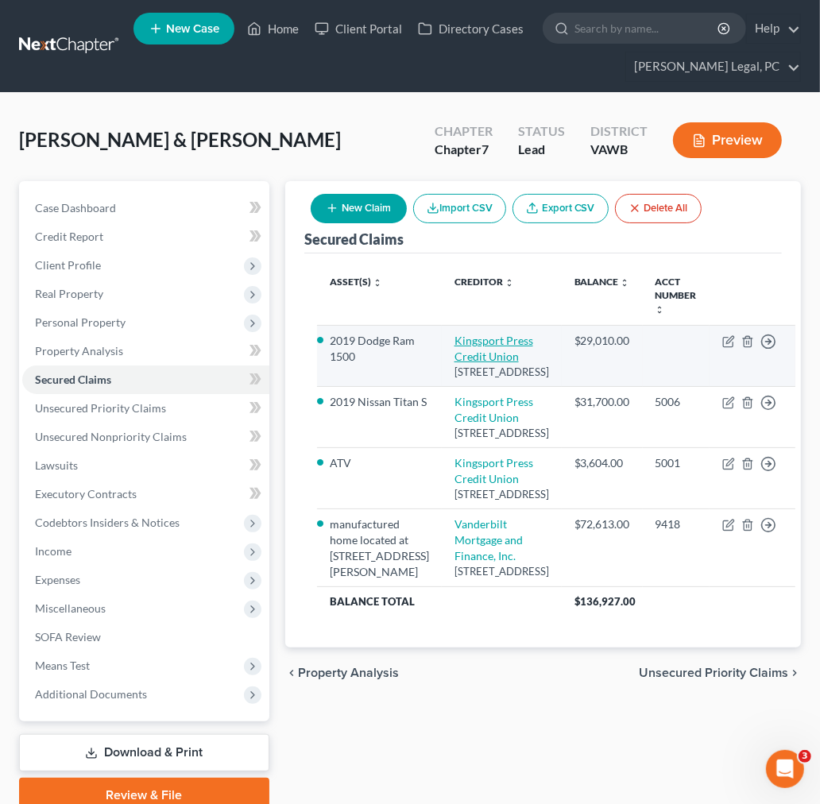
click at [459, 343] on link "Kingsport Press Credit Union" at bounding box center [494, 348] width 79 height 29
select select "44"
select select "4"
select select "2"
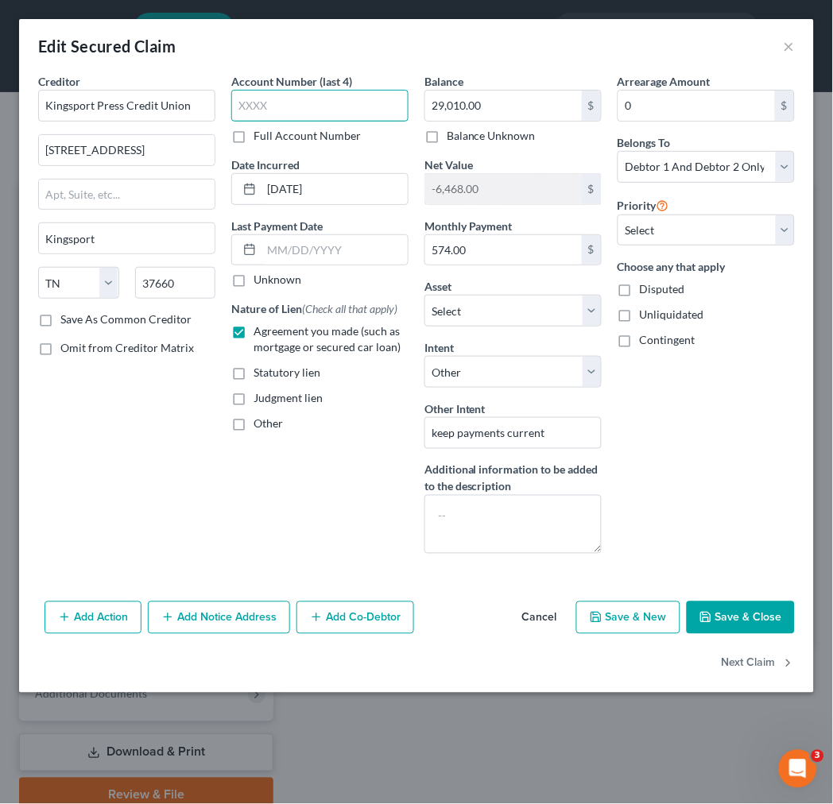
click at [366, 106] on input "text" at bounding box center [319, 106] width 177 height 32
type input "5008"
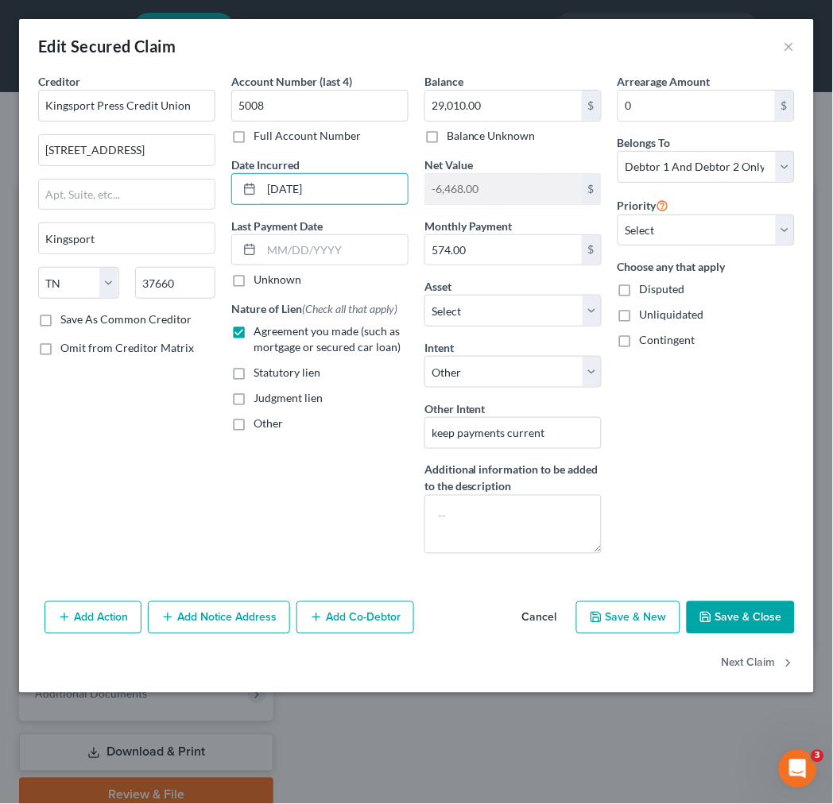
drag, startPoint x: 370, startPoint y: 189, endPoint x: 220, endPoint y: 188, distance: 149.4
click at [221, 188] on div "Creditor * Kingsport Press Credit Union [STREET_ADDRESS] [GEOGRAPHIC_DATA] [US_…" at bounding box center [416, 320] width 772 height 494
click at [346, 199] on input "[DATE]" at bounding box center [334, 189] width 146 height 30
type input "[DATE]"
click at [497, 107] on input "29,010.00" at bounding box center [503, 106] width 157 height 30
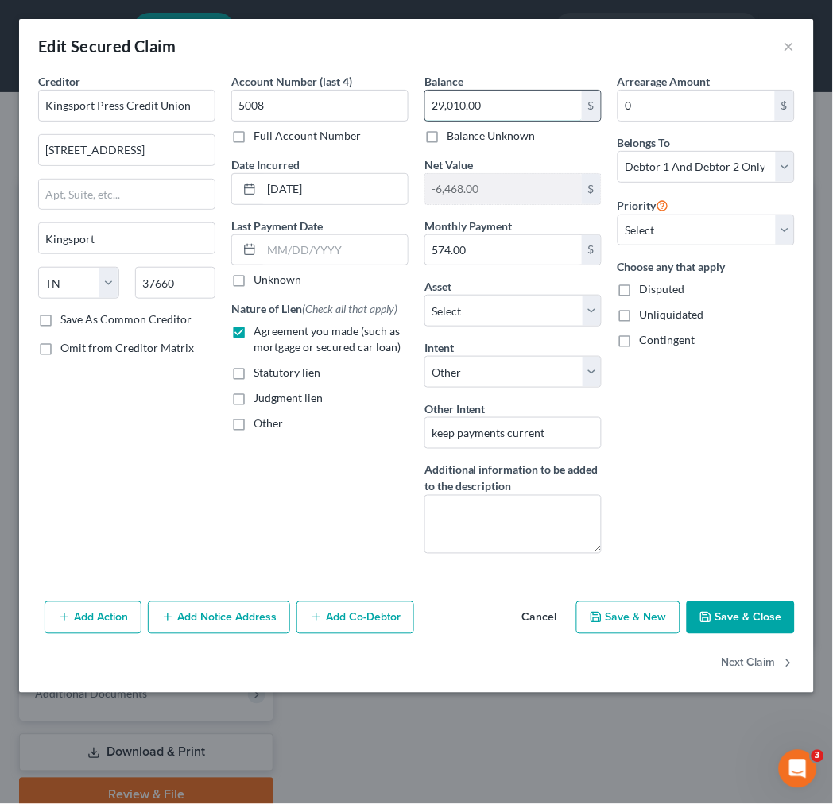
click at [497, 107] on input "29,010.00" at bounding box center [503, 106] width 157 height 30
type input "28,953.00"
drag, startPoint x: 374, startPoint y: 192, endPoint x: 263, endPoint y: 196, distance: 111.3
click at [263, 196] on input "[DATE]" at bounding box center [334, 189] width 146 height 30
drag, startPoint x: 359, startPoint y: 195, endPoint x: 224, endPoint y: 187, distance: 135.3
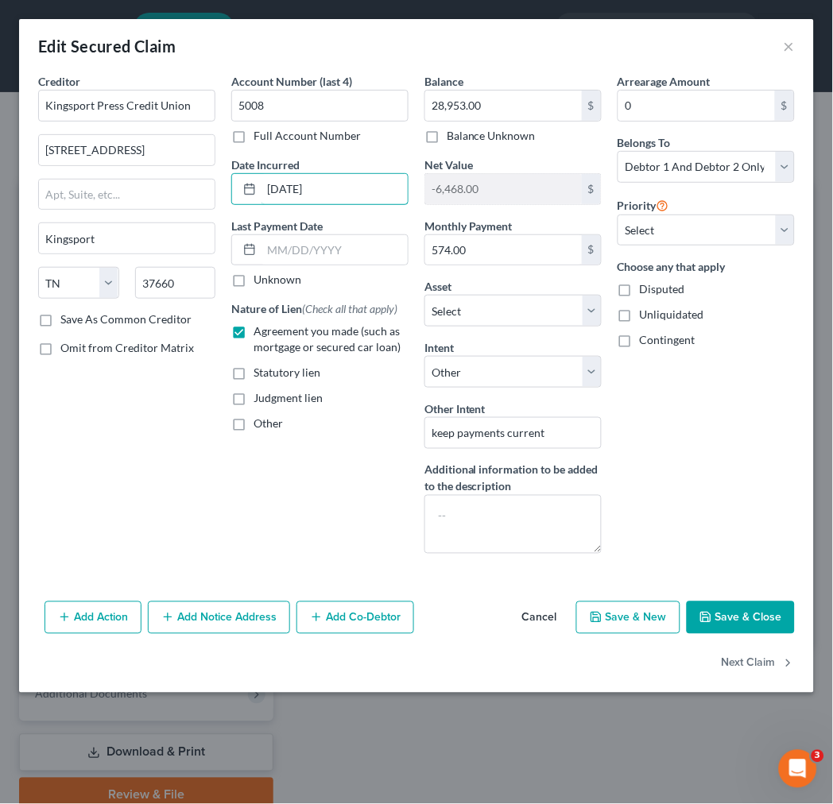
click at [224, 187] on div "Account Number (last 4) 5008 Full Account Number Date Incurred [DATE] Last Paym…" at bounding box center [319, 320] width 193 height 494
type input "[DATE]"
click at [734, 617] on button "Save & Close" at bounding box center [741, 618] width 108 height 33
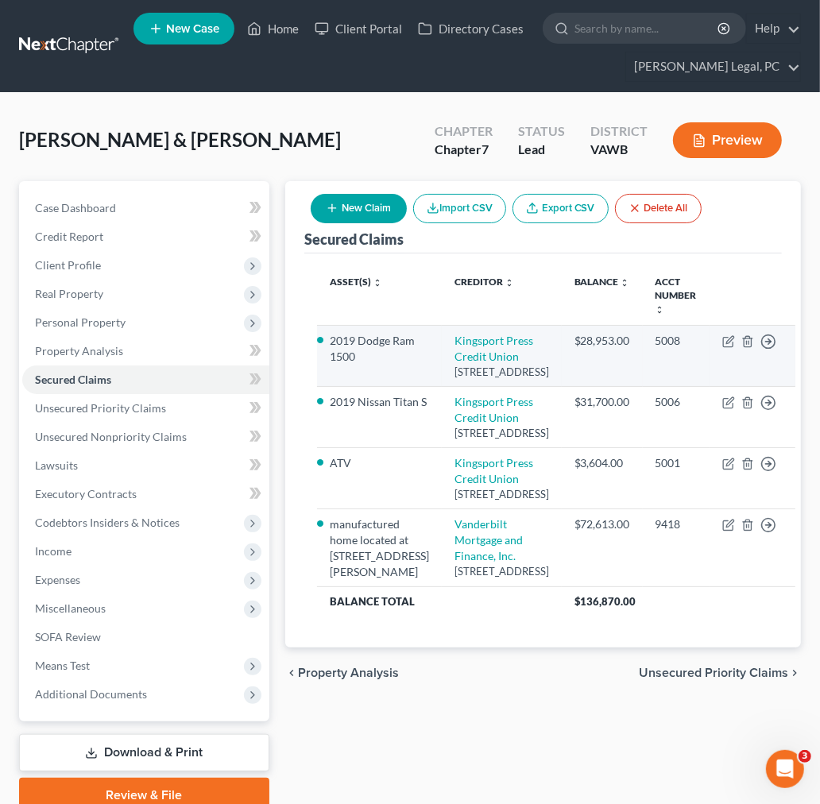
click at [380, 343] on li "2019 Dodge Ram 1500" at bounding box center [379, 349] width 99 height 32
click at [474, 338] on link "Kingsport Press Credit Union" at bounding box center [494, 348] width 79 height 29
select select "44"
select select "4"
select select "2"
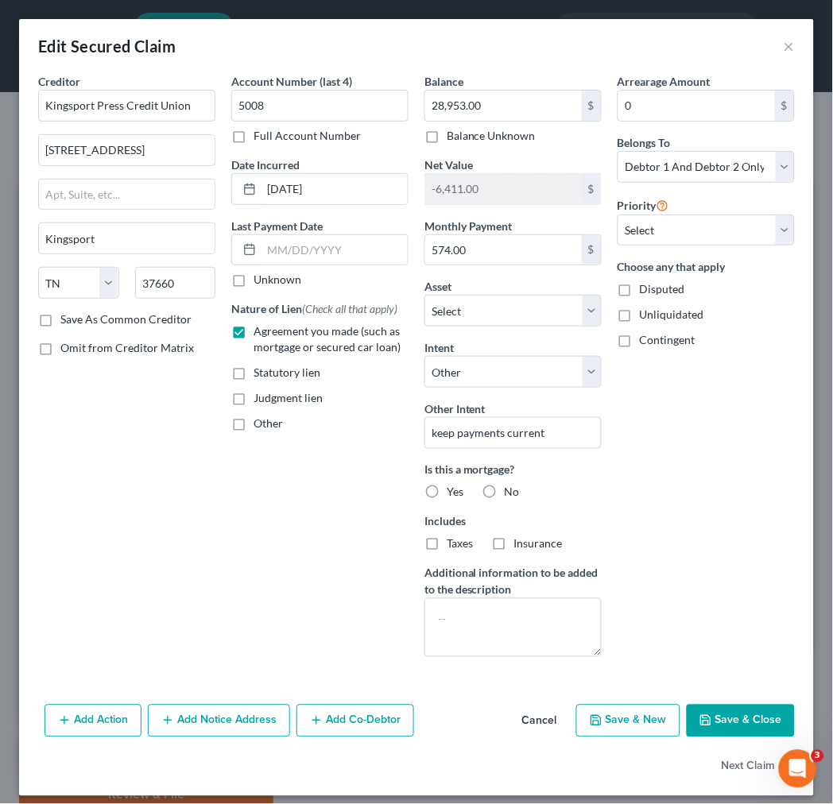
click at [724, 720] on button "Save & Close" at bounding box center [741, 721] width 108 height 33
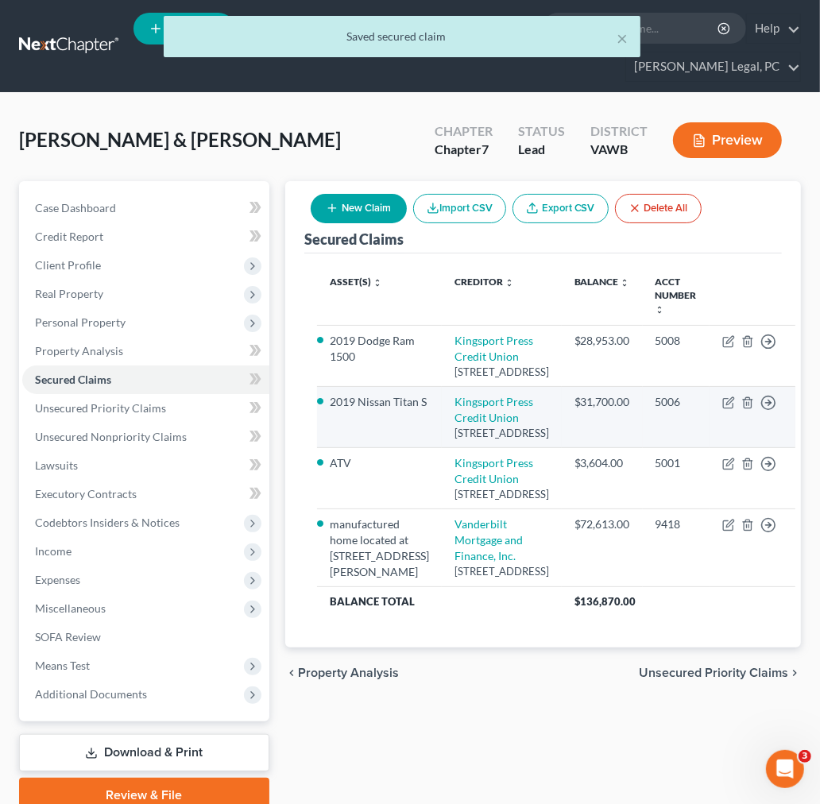
click at [350, 410] on li "2019 Nissan Titan S" at bounding box center [379, 402] width 99 height 16
click at [459, 424] on link "Kingsport Press Credit Union" at bounding box center [494, 409] width 79 height 29
select select "44"
select select "0"
select select "2"
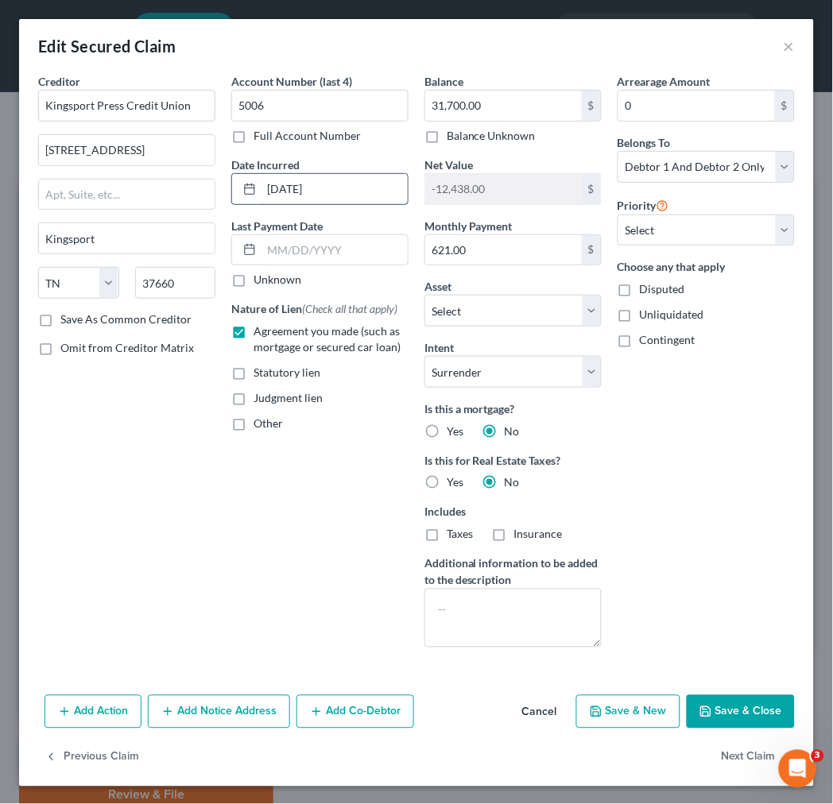
drag, startPoint x: 384, startPoint y: 188, endPoint x: 243, endPoint y: 172, distance: 141.6
click at [243, 173] on div "[DATE]" at bounding box center [319, 189] width 177 height 32
type input "[DATE]"
click at [720, 718] on button "Save & Close" at bounding box center [741, 711] width 108 height 33
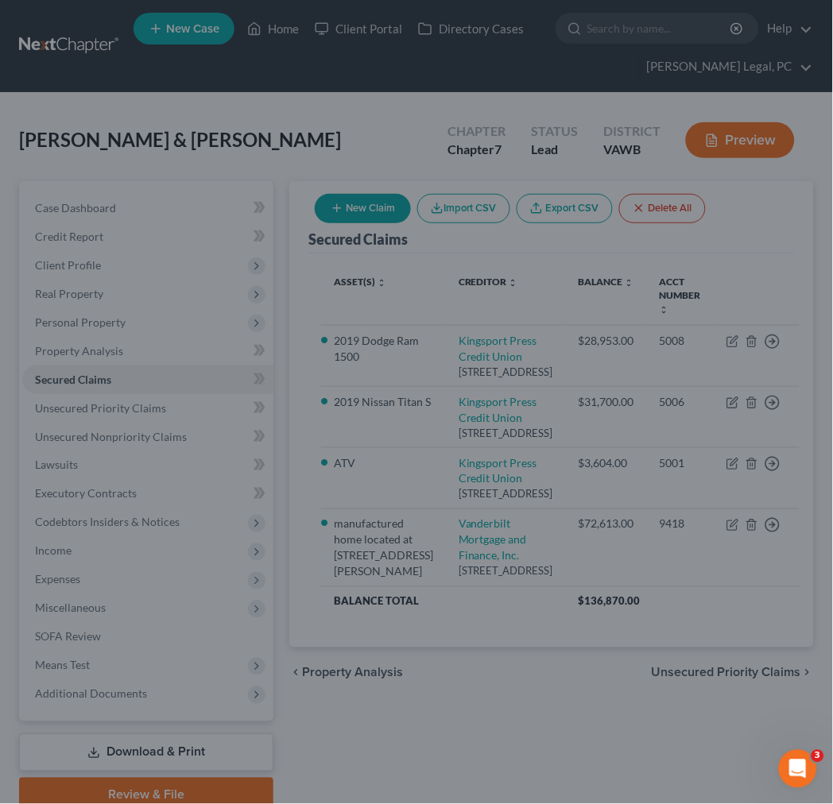
select select "3"
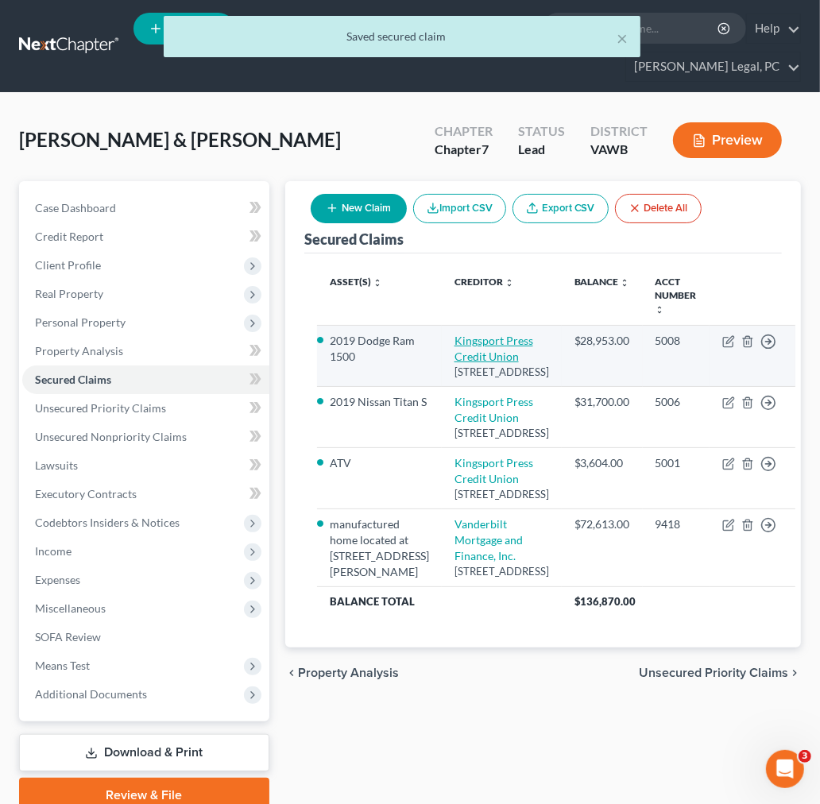
click at [471, 344] on link "Kingsport Press Credit Union" at bounding box center [494, 348] width 79 height 29
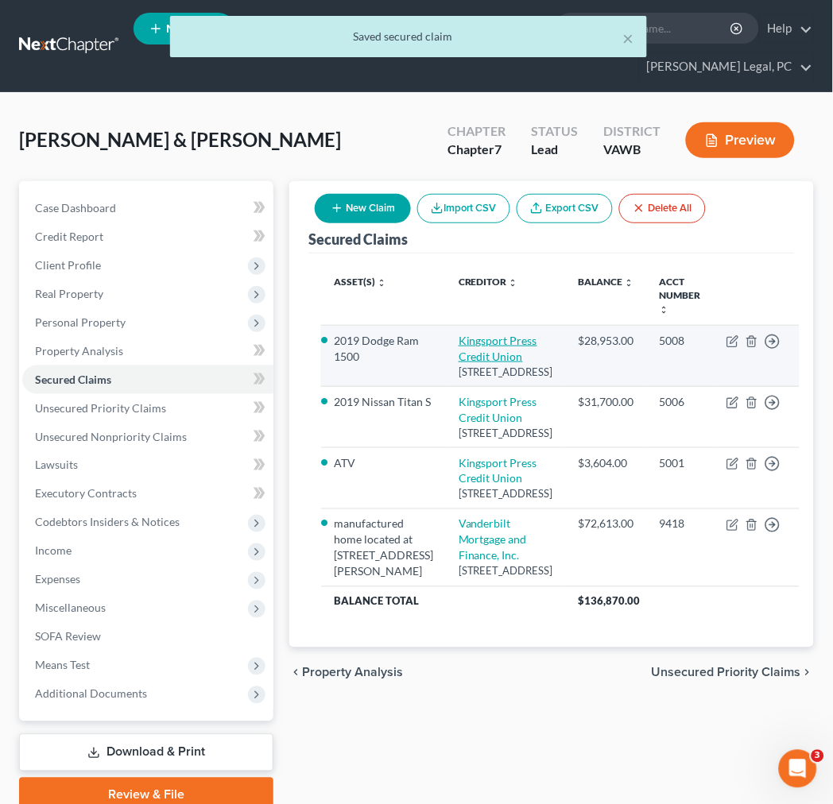
select select "44"
select select "2"
select select "4"
select select "2"
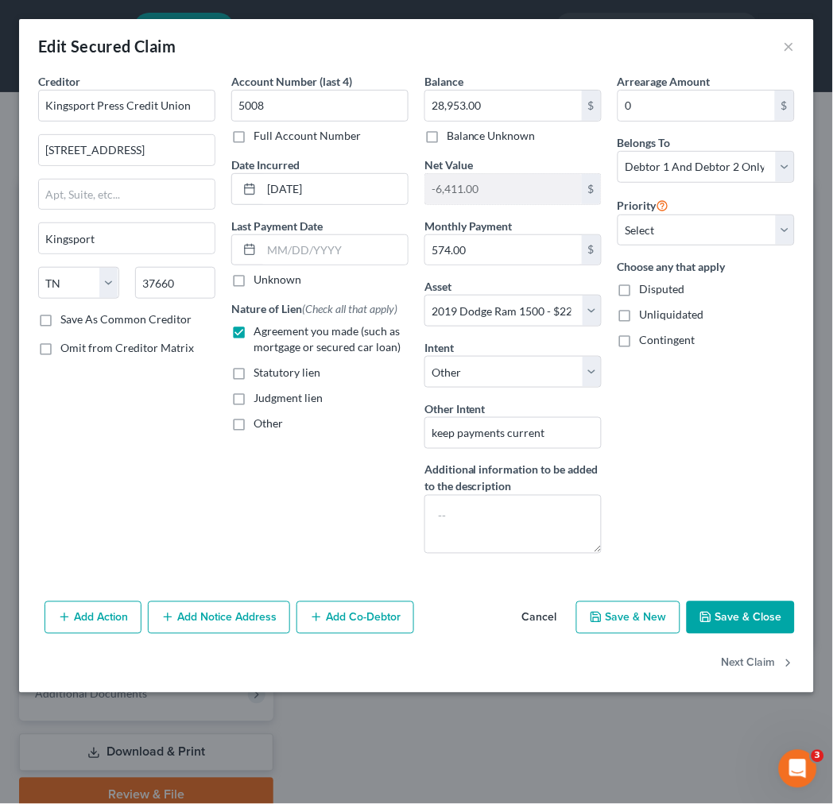
click at [724, 612] on button "Save & Close" at bounding box center [741, 618] width 108 height 33
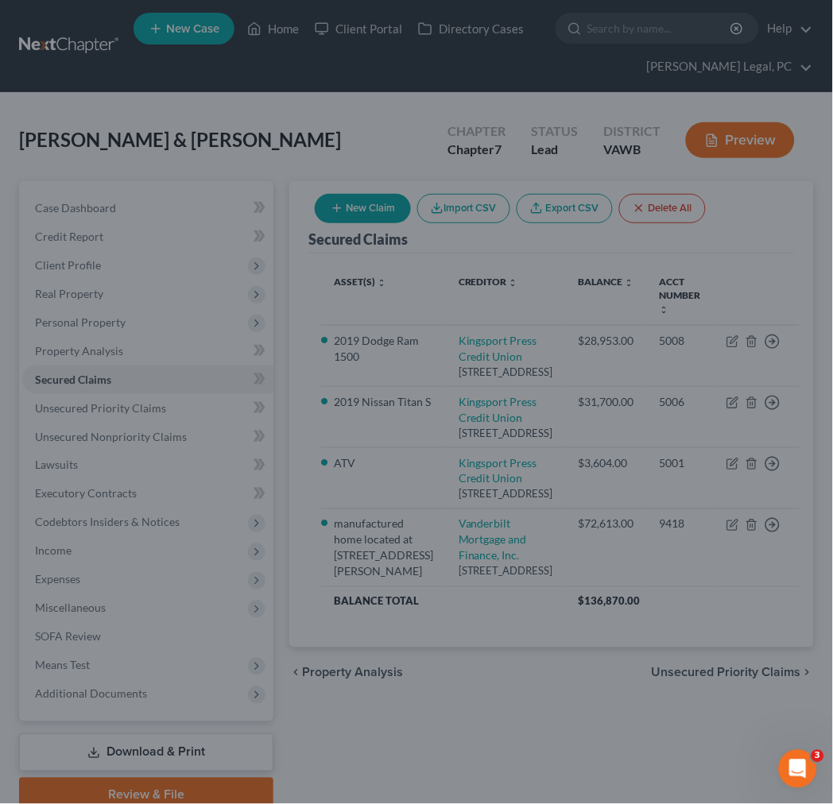
select select "2"
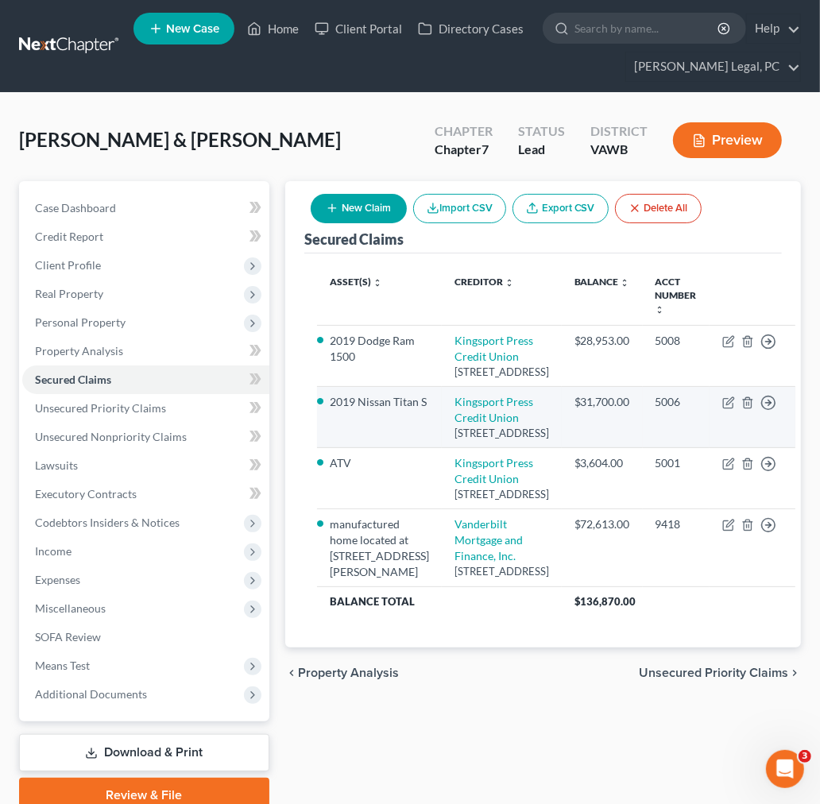
click at [459, 448] on td "Kingsport Press Credit Union [STREET_ADDRESS]" at bounding box center [502, 417] width 120 height 61
click at [463, 424] on link "Kingsport Press Credit Union" at bounding box center [494, 409] width 79 height 29
select select "44"
select select "0"
select select "2"
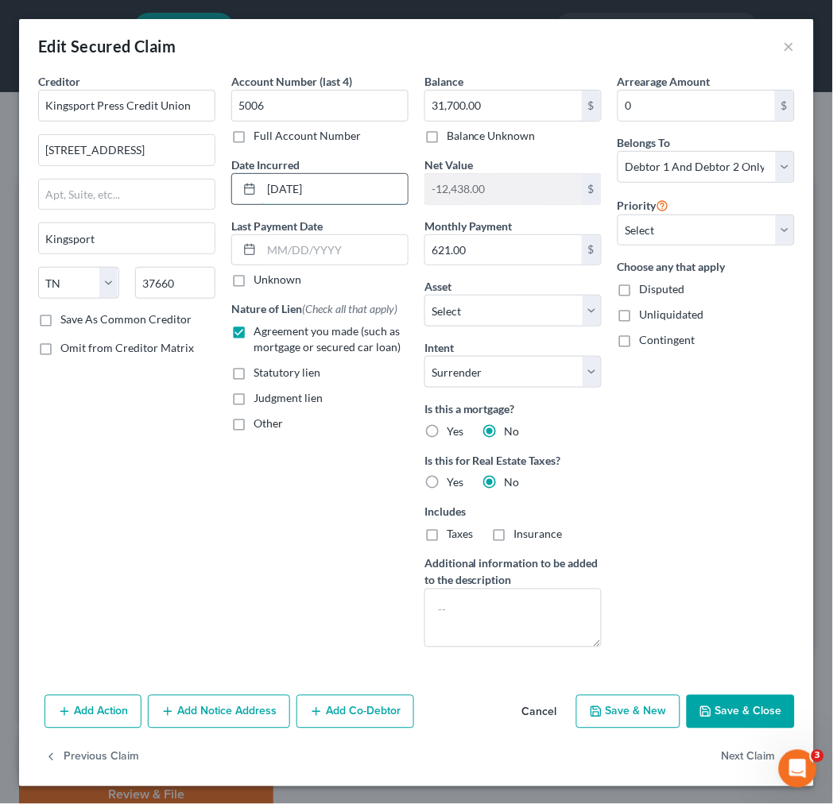
drag, startPoint x: 378, startPoint y: 184, endPoint x: 264, endPoint y: 191, distance: 114.7
click at [264, 191] on input "[DATE]" at bounding box center [334, 189] width 146 height 30
click at [321, 188] on input "[DATE]" at bounding box center [334, 189] width 146 height 30
type input "[DATE]"
click at [730, 714] on button "Save & Close" at bounding box center [741, 711] width 108 height 33
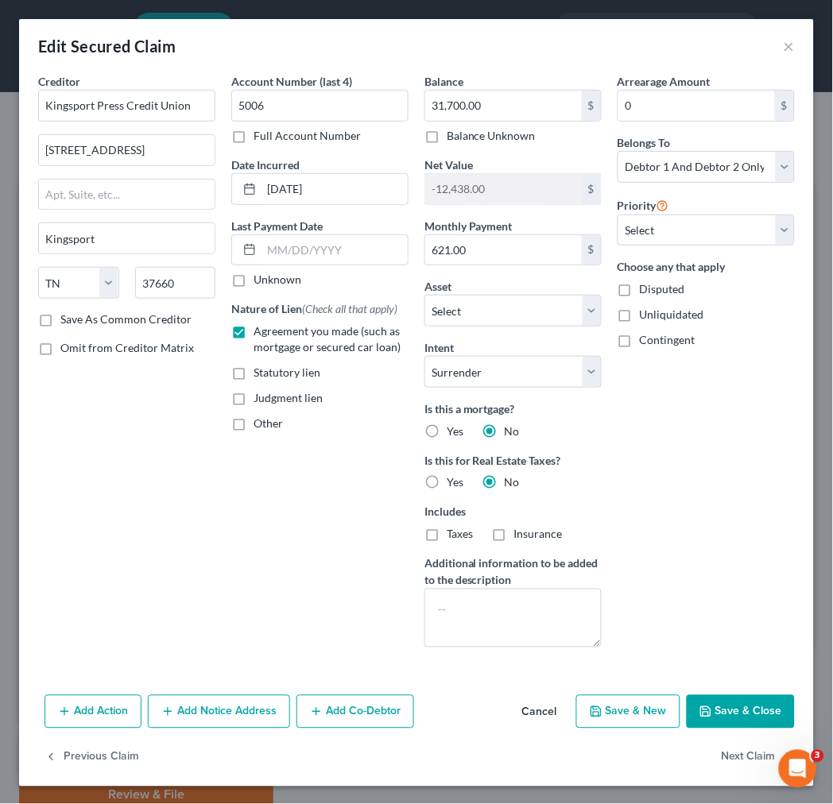
select select "3"
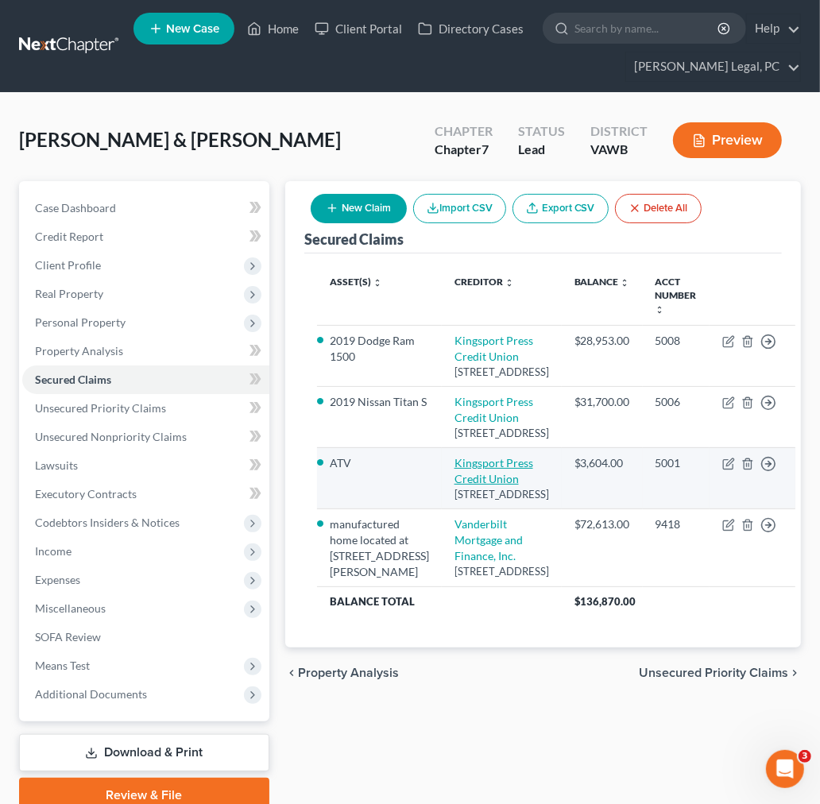
click at [469, 486] on link "Kingsport Press Credit Union" at bounding box center [494, 470] width 79 height 29
select select "44"
select select "4"
select select "0"
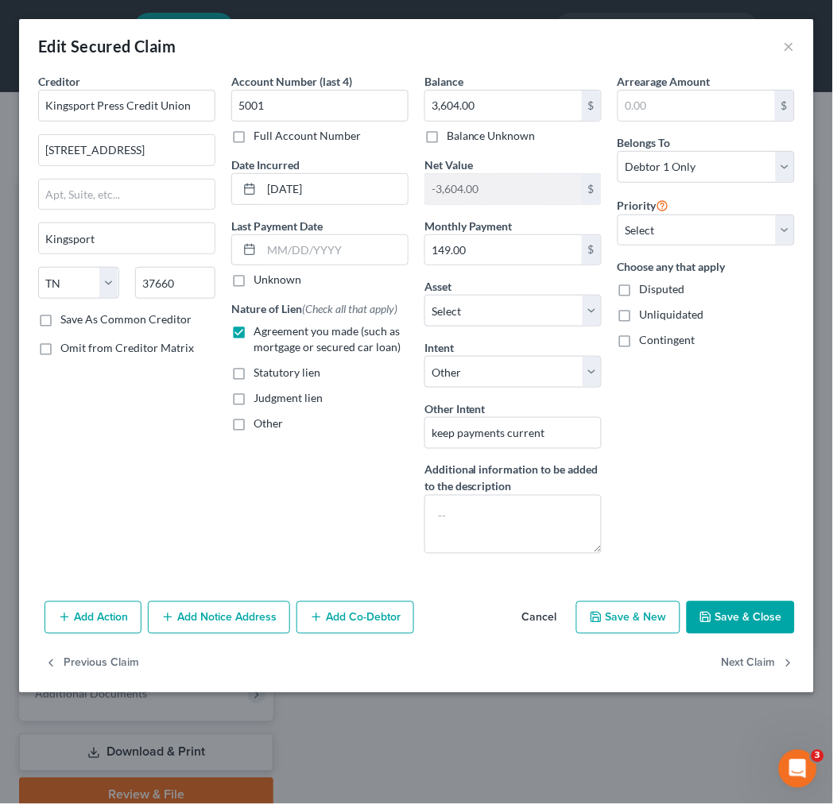
click at [753, 623] on button "Save & Close" at bounding box center [741, 618] width 108 height 33
select select "25"
type input "0"
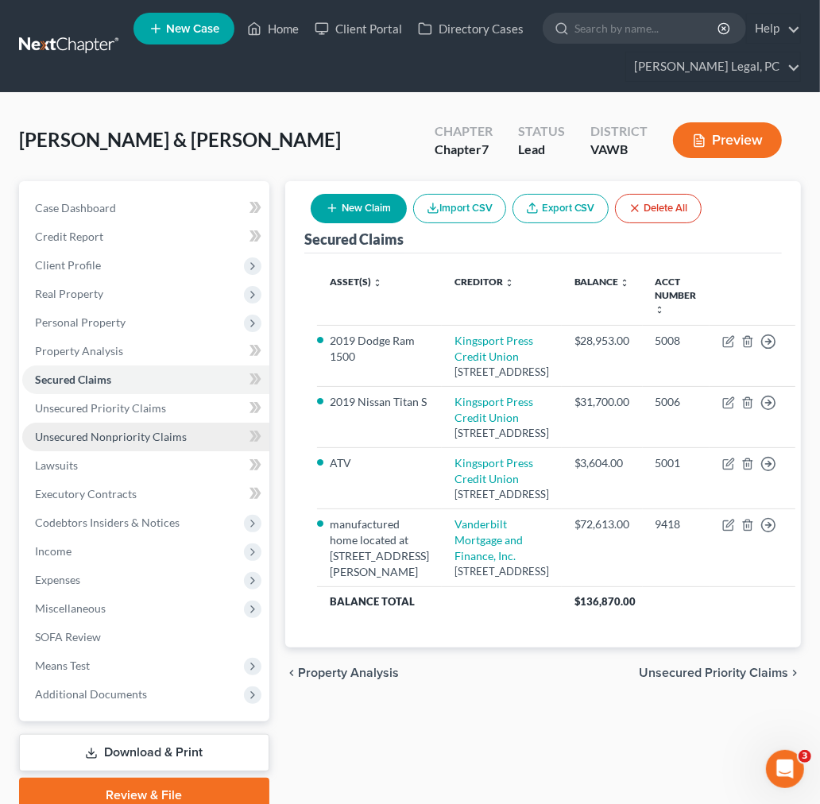
click at [91, 433] on span "Unsecured Nonpriority Claims" at bounding box center [111, 437] width 152 height 14
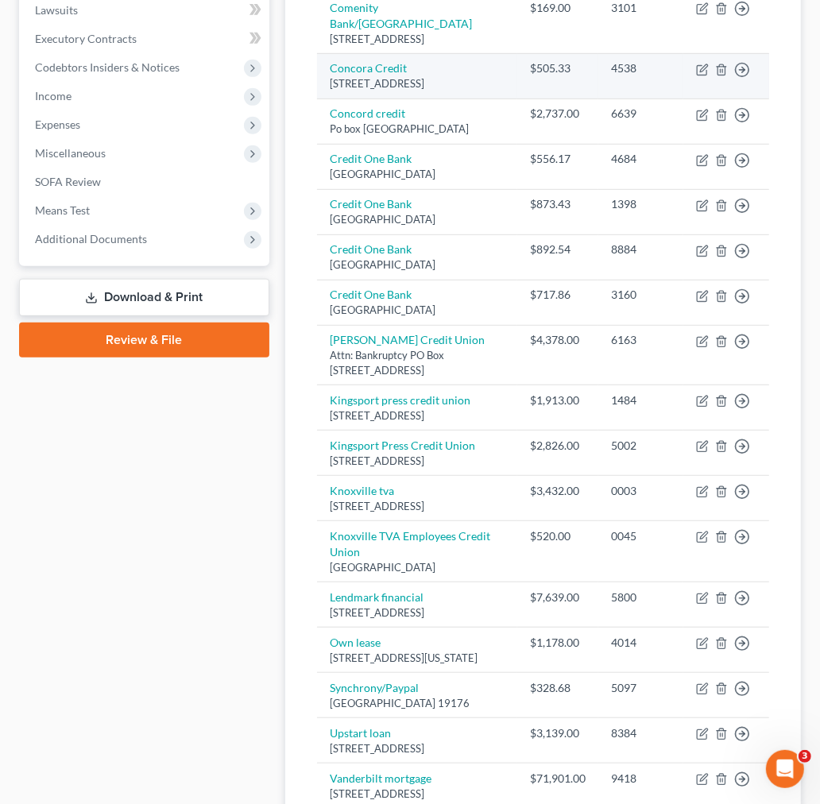
scroll to position [823, 0]
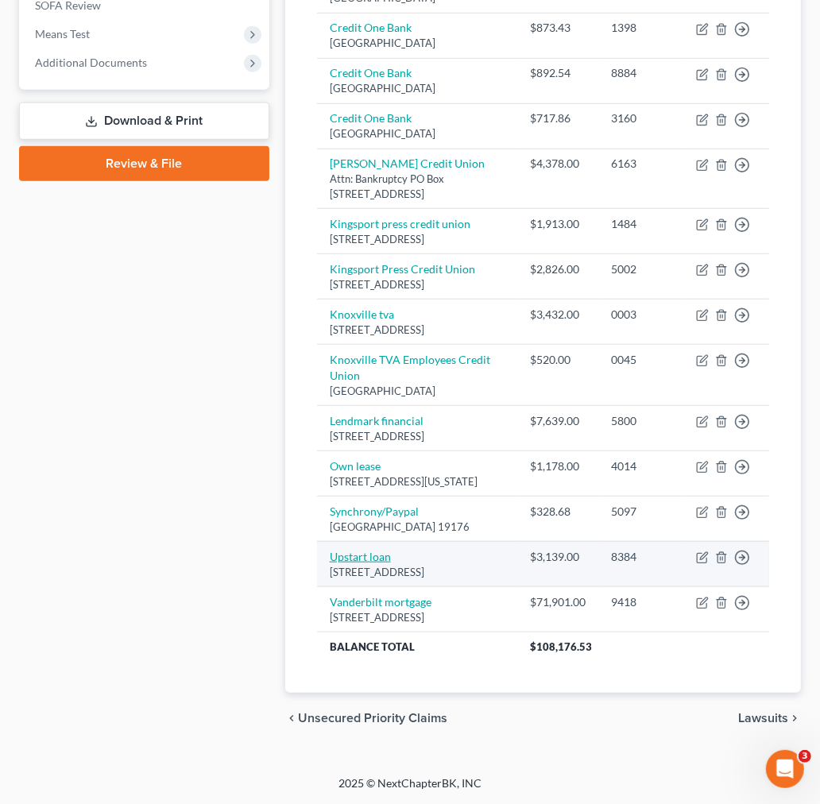
click at [347, 555] on link "Upstart loan" at bounding box center [360, 557] width 61 height 14
select select "6"
select select "14"
select select "0"
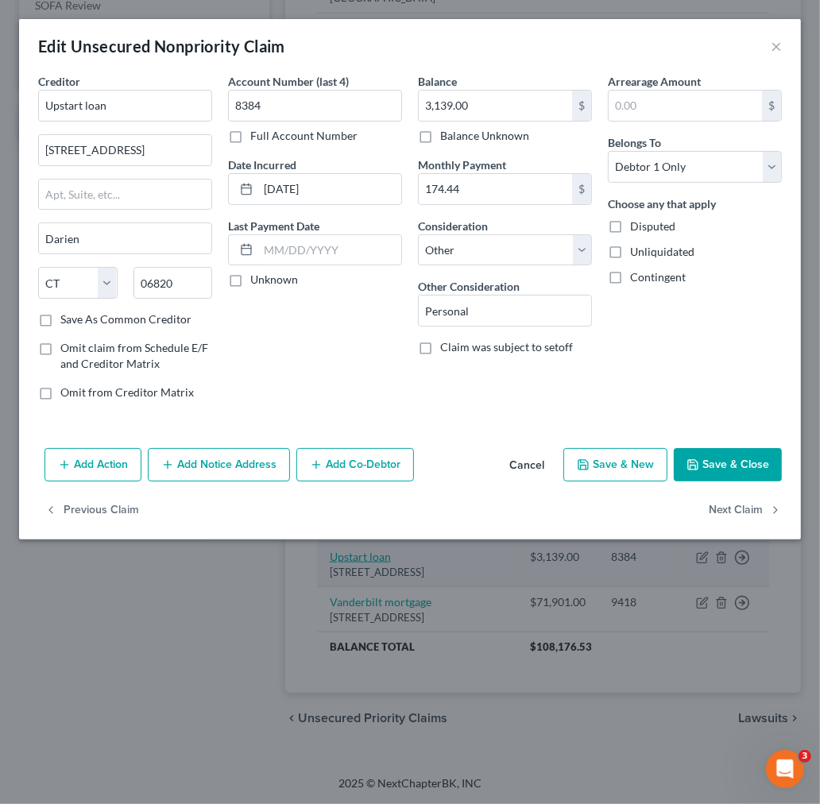
scroll to position [793, 0]
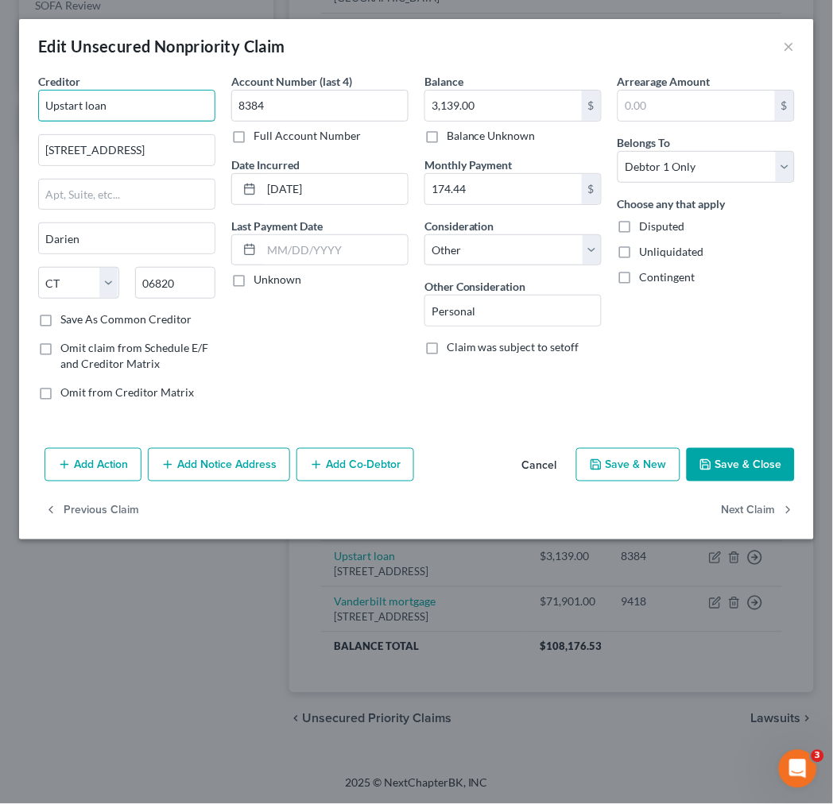
click at [106, 110] on input "Upstart loan" at bounding box center [126, 106] width 177 height 32
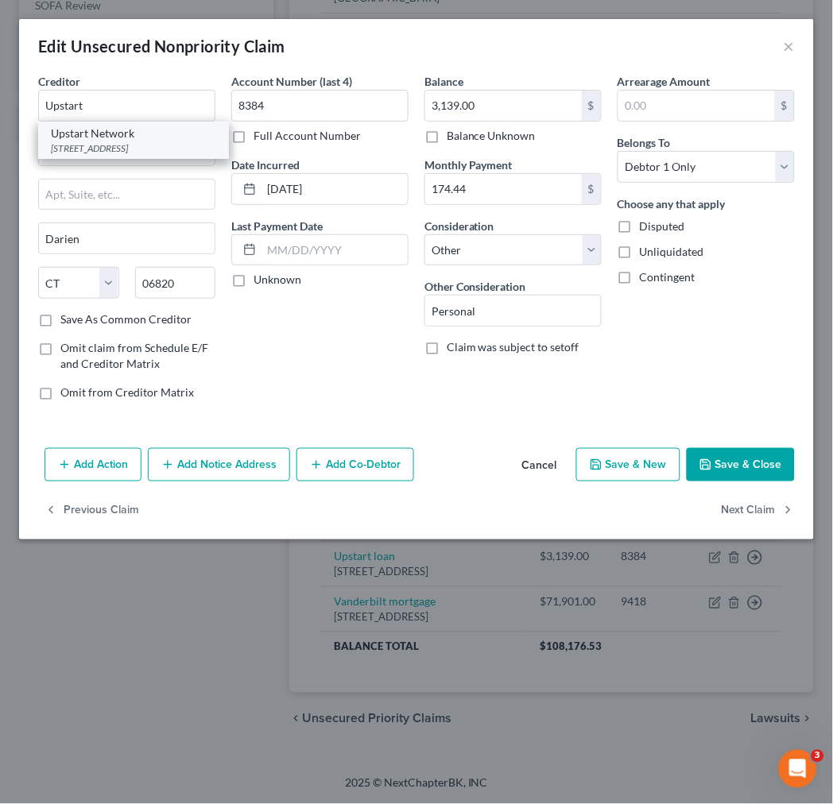
click at [72, 140] on div "Upstart Network" at bounding box center [133, 134] width 165 height 16
type input "Upstart Network"
type input "PO Box 1503"
type input "San [PERSON_NAME]"
select select "4"
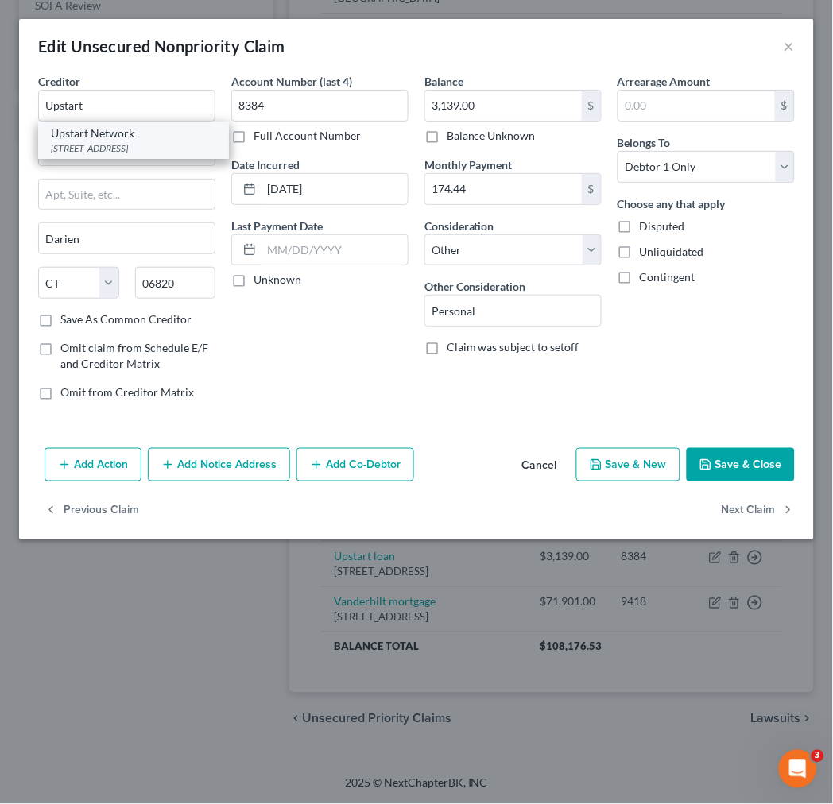
type input "94070"
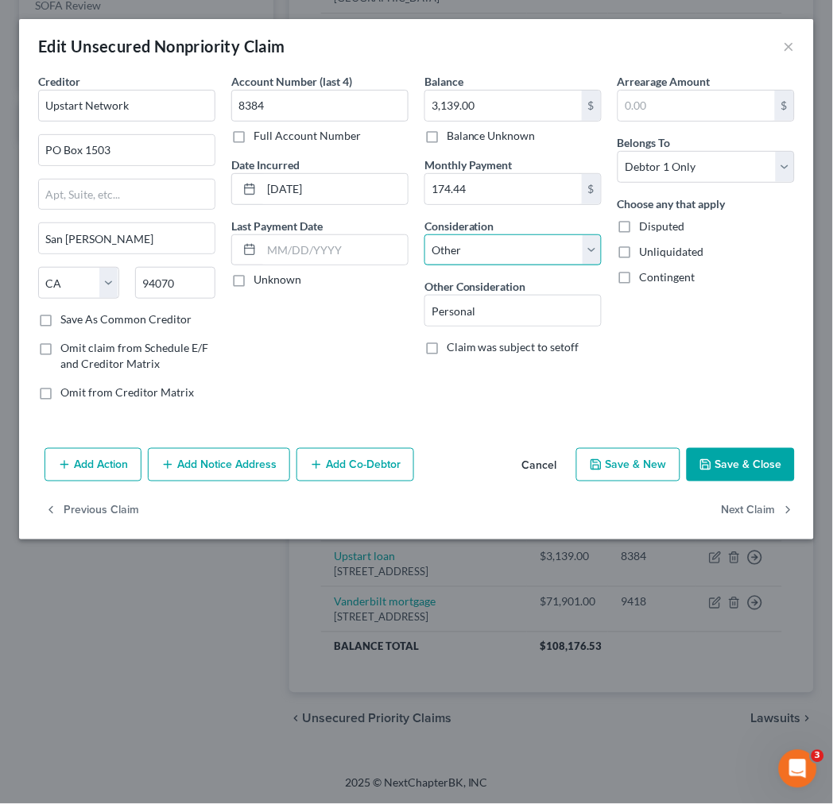
click at [544, 246] on select "Select Cable / Satellite Services Collection Agency Credit Card Debt Debt Couns…" at bounding box center [512, 250] width 177 height 32
select select "10"
click at [424, 234] on select "Select Cable / Satellite Services Collection Agency Credit Card Debt Debt Couns…" at bounding box center [512, 250] width 177 height 32
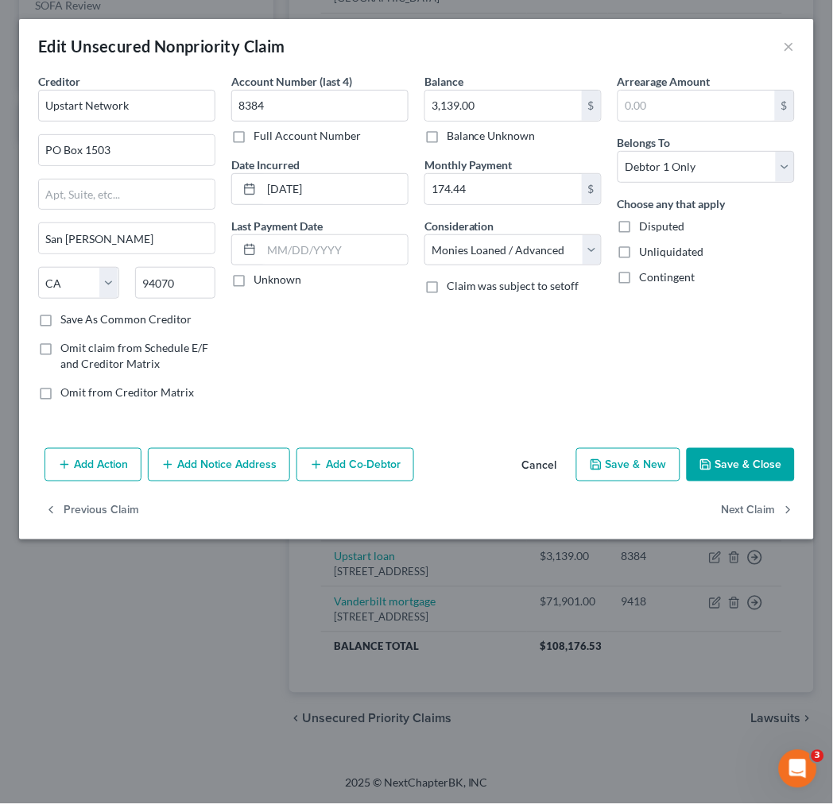
click at [742, 466] on button "Save & Close" at bounding box center [741, 464] width 108 height 33
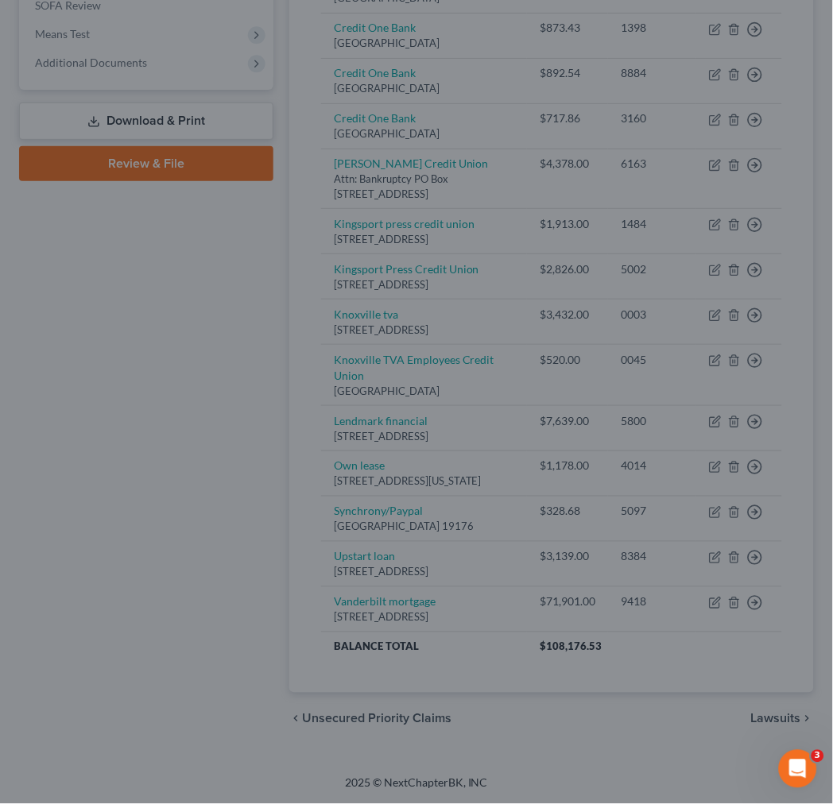
type input "0"
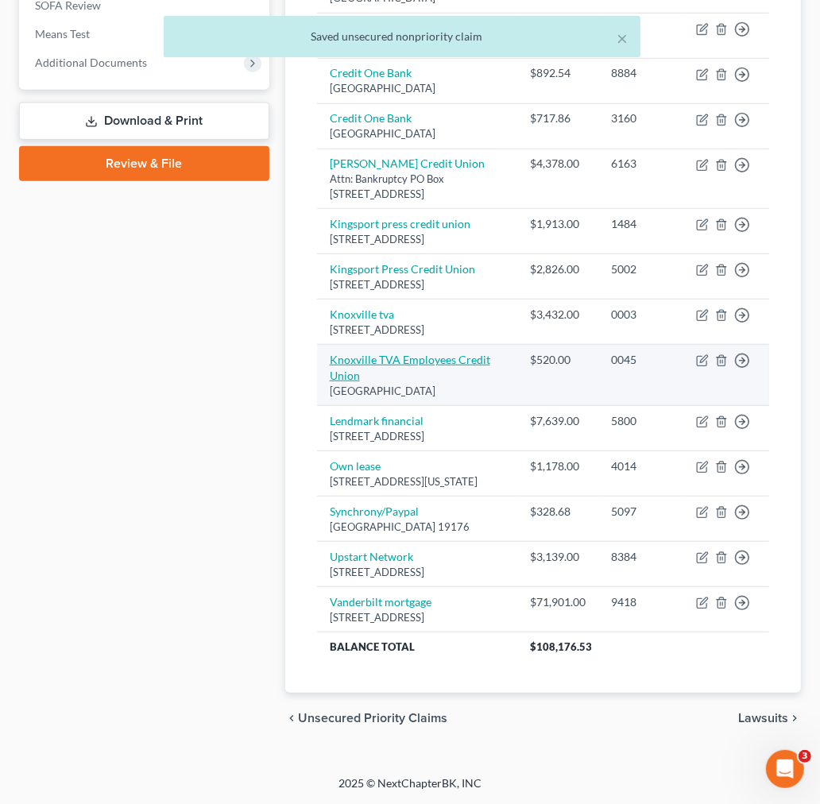
click at [413, 353] on link "Knoxville TVA Employees Credit Union" at bounding box center [410, 367] width 161 height 29
select select "44"
select select "2"
select select "0"
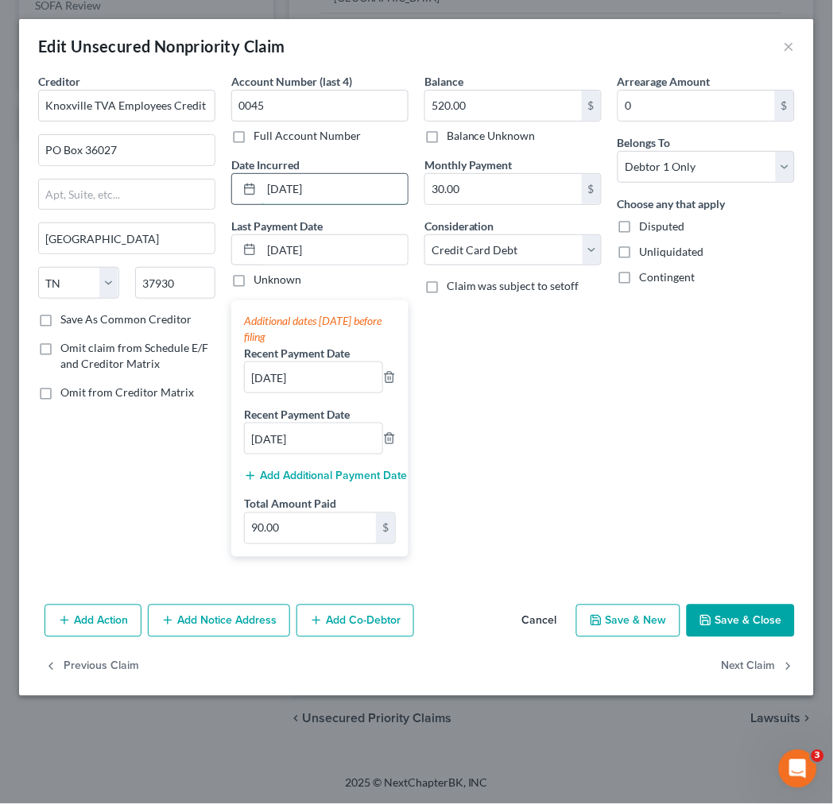
drag, startPoint x: 345, startPoint y: 184, endPoint x: 234, endPoint y: 200, distance: 111.7
click at [234, 200] on div "[DATE]" at bounding box center [319, 189] width 177 height 32
type input "[DATE]"
click at [717, 621] on button "Save & Close" at bounding box center [741, 621] width 108 height 33
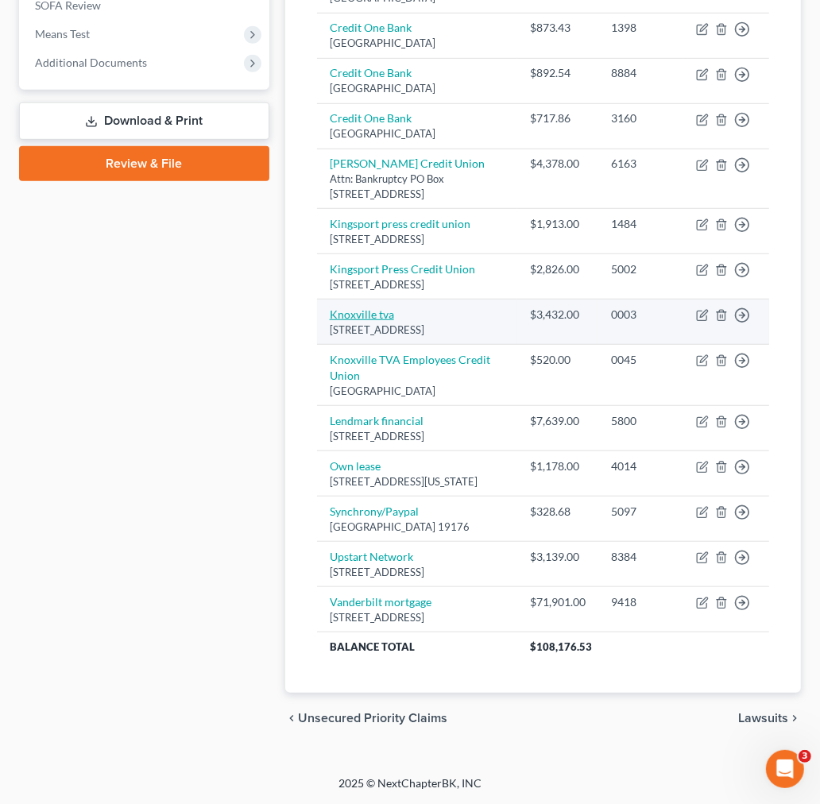
click at [350, 308] on link "Knoxville tva" at bounding box center [362, 315] width 64 height 14
select select "44"
select select "14"
select select "2"
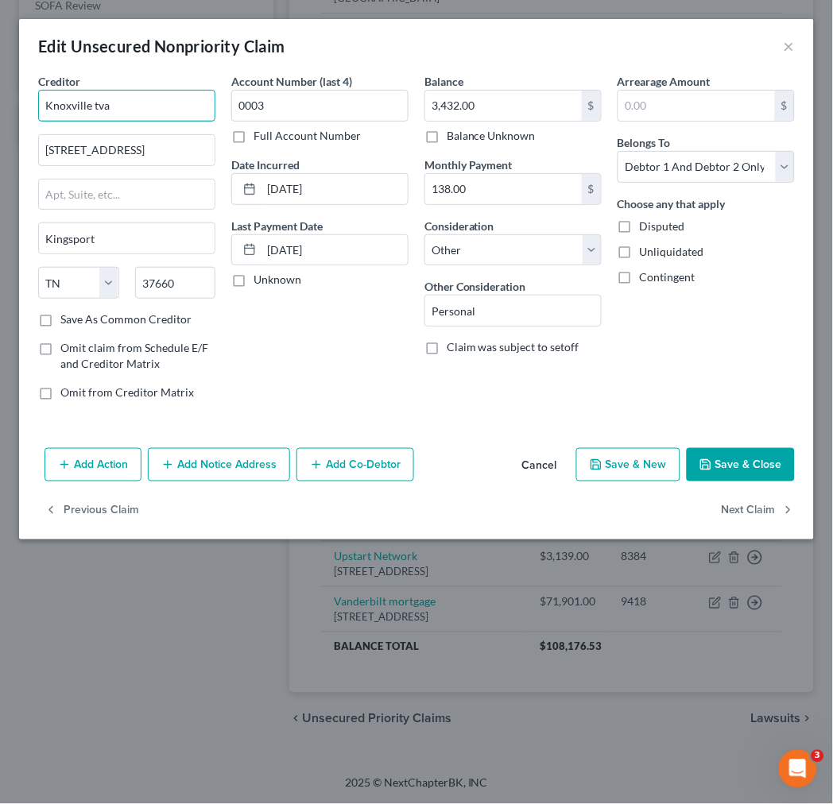
click at [162, 111] on input "Knoxville tva" at bounding box center [126, 106] width 177 height 32
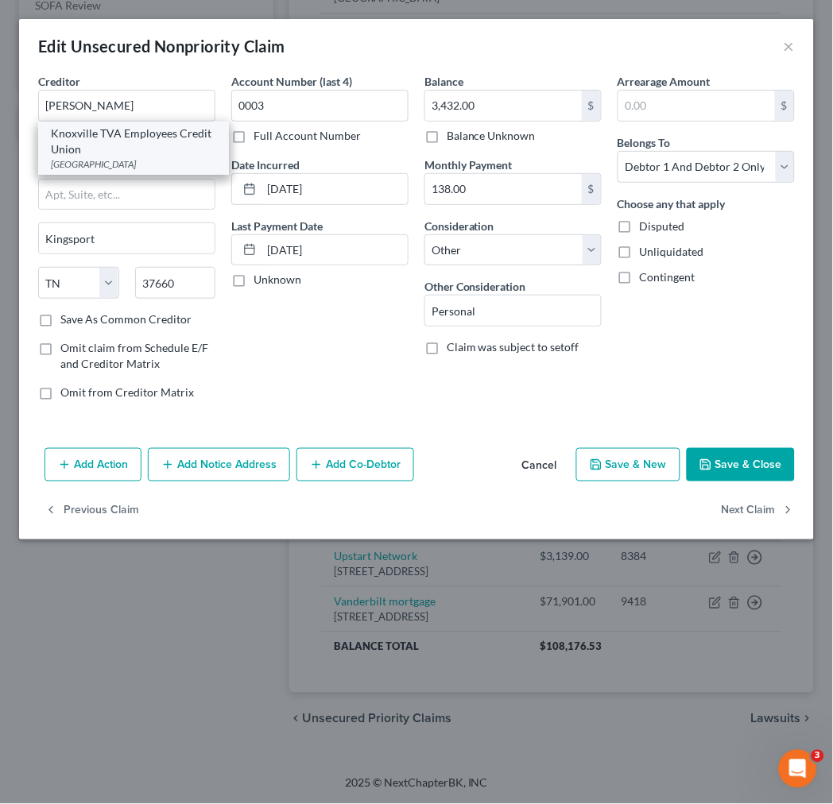
click at [139, 144] on div "Knoxville TVA Employees Credit Union" at bounding box center [133, 142] width 165 height 32
type input "Knoxville TVA Employees Credit Union"
type input "PO Box 36027"
type input "[GEOGRAPHIC_DATA]"
type input "37930"
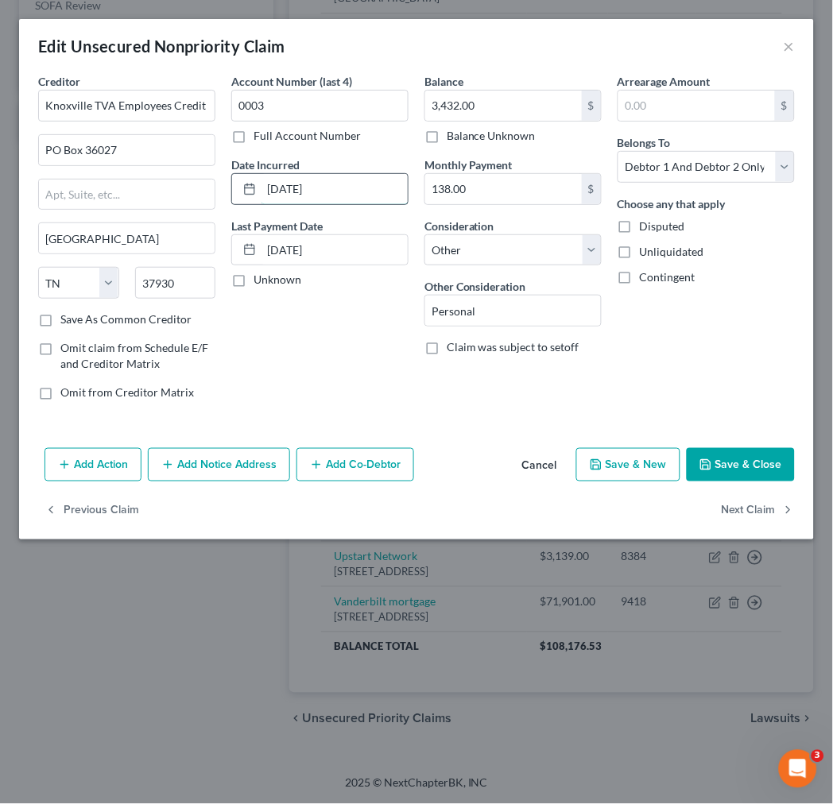
drag, startPoint x: 386, startPoint y: 189, endPoint x: 241, endPoint y: 195, distance: 145.5
click at [241, 195] on div "[DATE]" at bounding box center [319, 189] width 177 height 32
type input "[DATE]"
click at [540, 263] on select "Select Cable / Satellite Services Collection Agency Credit Card Debt Debt Couns…" at bounding box center [512, 250] width 177 height 32
select select "10"
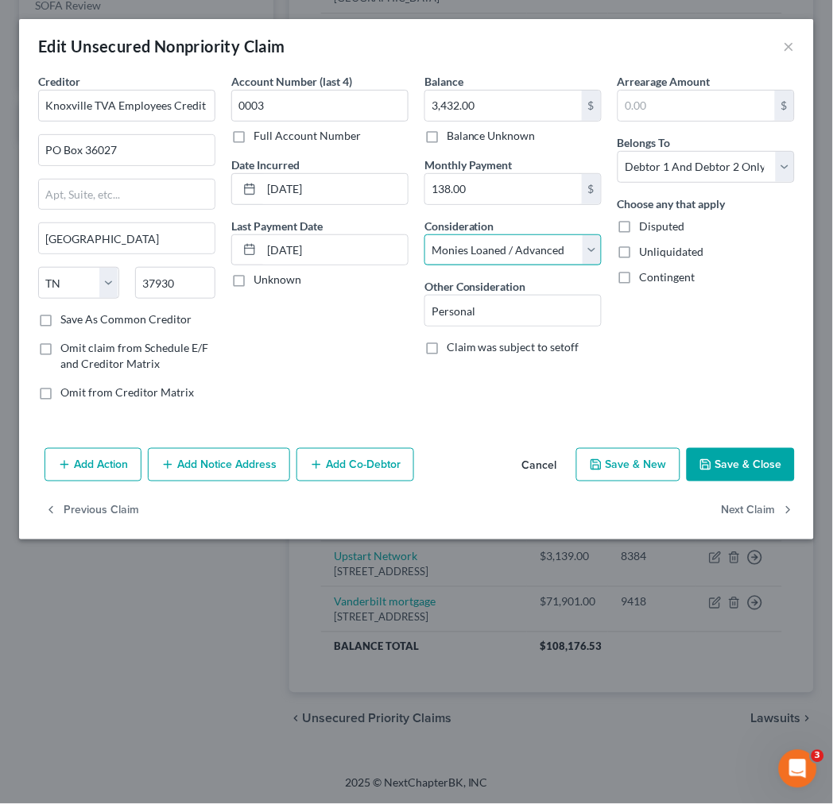
click at [424, 234] on select "Select Cable / Satellite Services Collection Agency Credit Card Debt Debt Couns…" at bounding box center [512, 250] width 177 height 32
click at [734, 458] on button "Save & Close" at bounding box center [741, 464] width 108 height 33
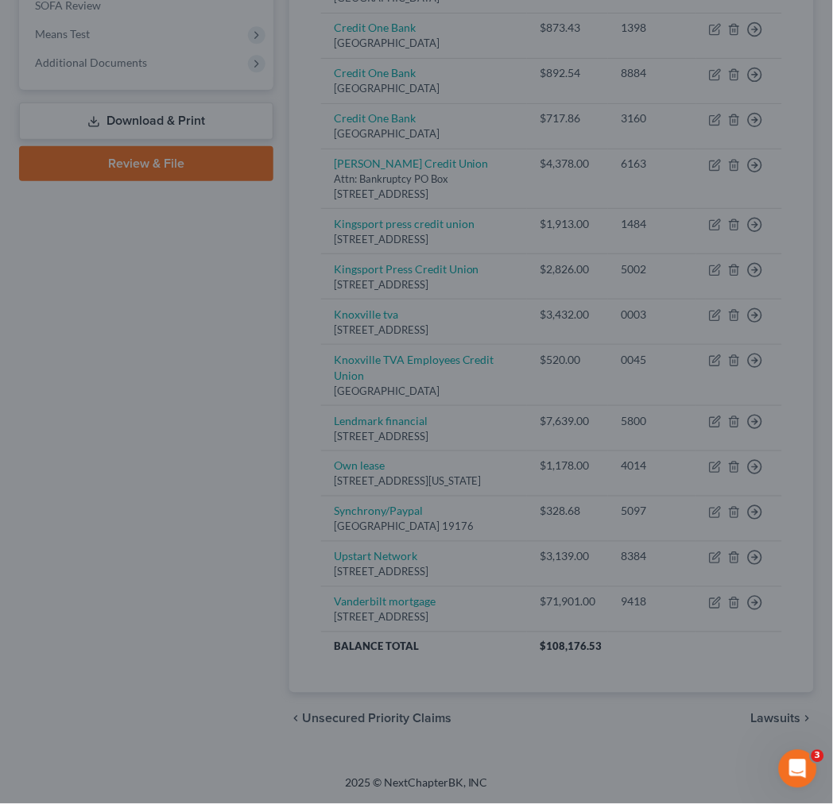
type input "0"
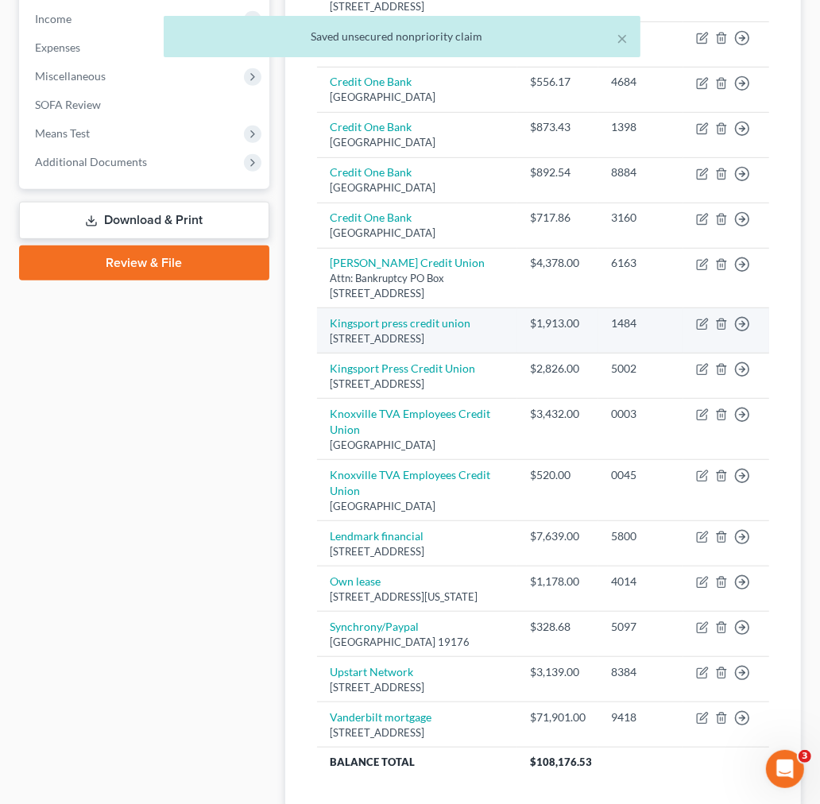
scroll to position [528, 0]
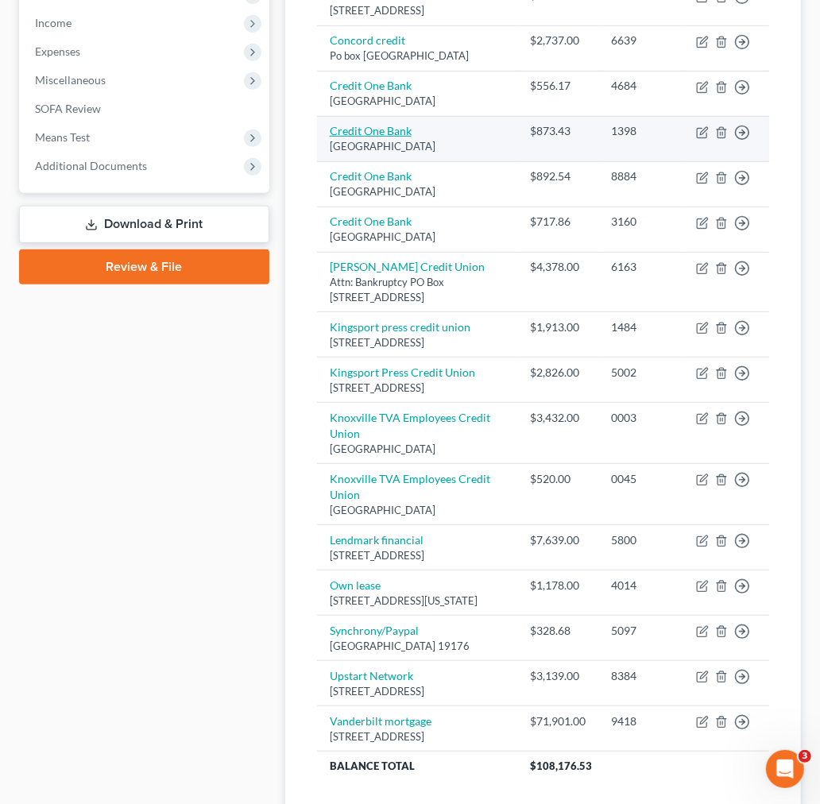
click at [376, 137] on link "Credit One Bank" at bounding box center [371, 131] width 82 height 14
select select "4"
select select "2"
select select "0"
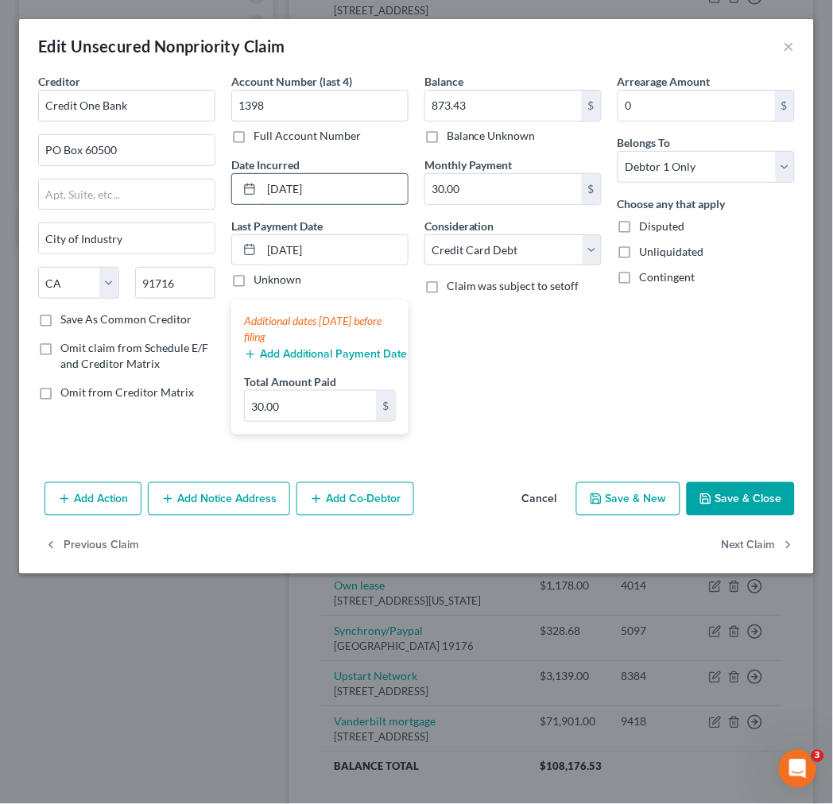
drag, startPoint x: 352, startPoint y: 191, endPoint x: 257, endPoint y: 189, distance: 94.6
click at [257, 189] on div "[DATE]" at bounding box center [319, 189] width 177 height 32
type input "[DATE]-[DATE]"
click at [737, 495] on button "Save & Close" at bounding box center [741, 498] width 108 height 33
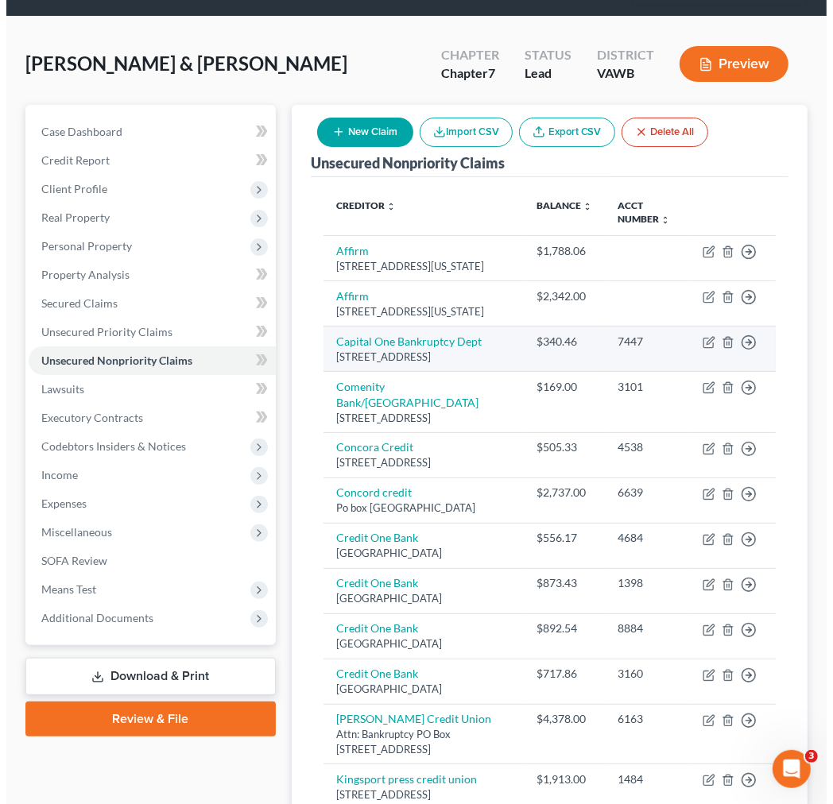
scroll to position [207, 0]
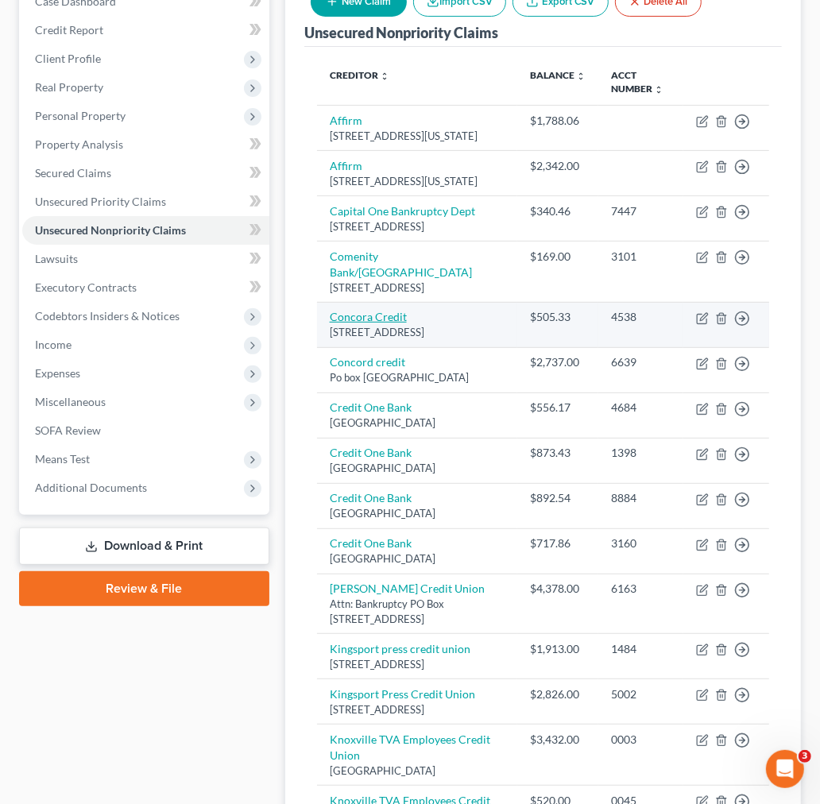
click at [358, 323] on link "Concora Credit" at bounding box center [368, 317] width 77 height 14
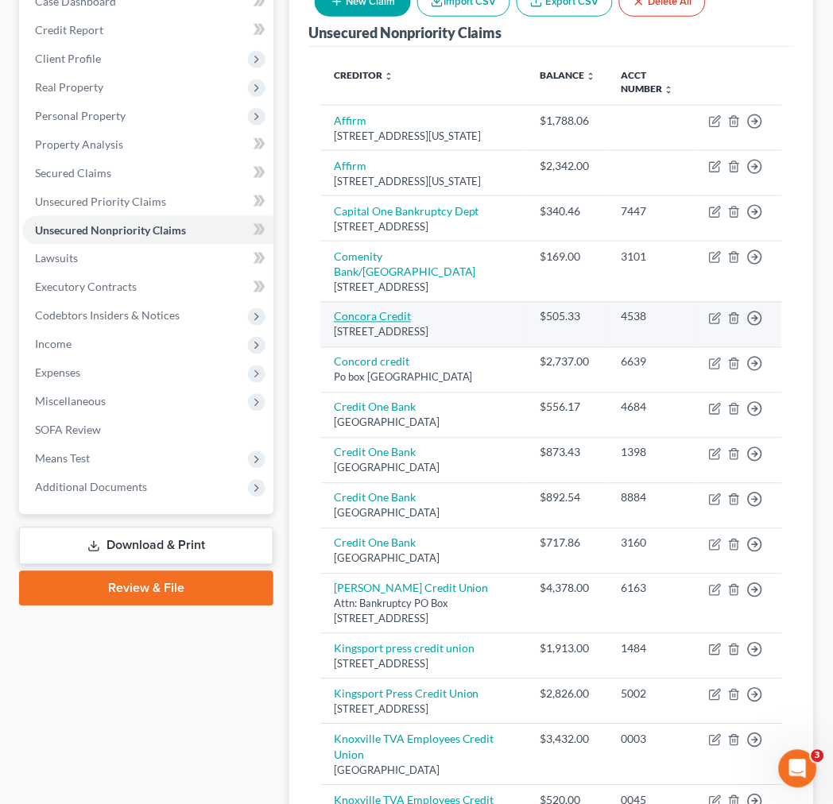
select select "28"
select select "2"
select select "0"
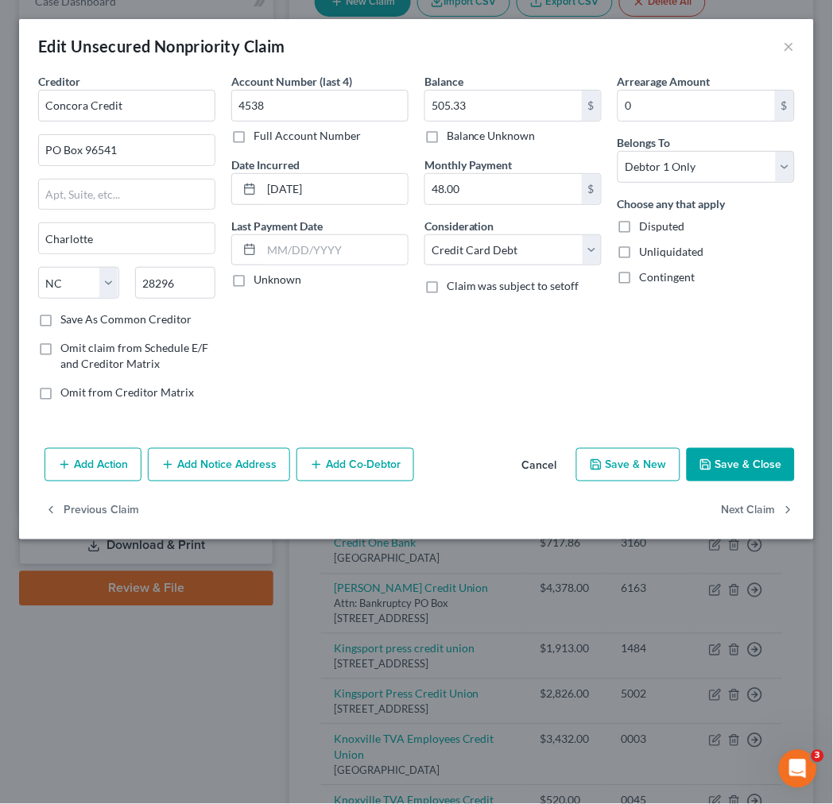
click at [207, 465] on button "Add Notice Address" at bounding box center [219, 464] width 142 height 33
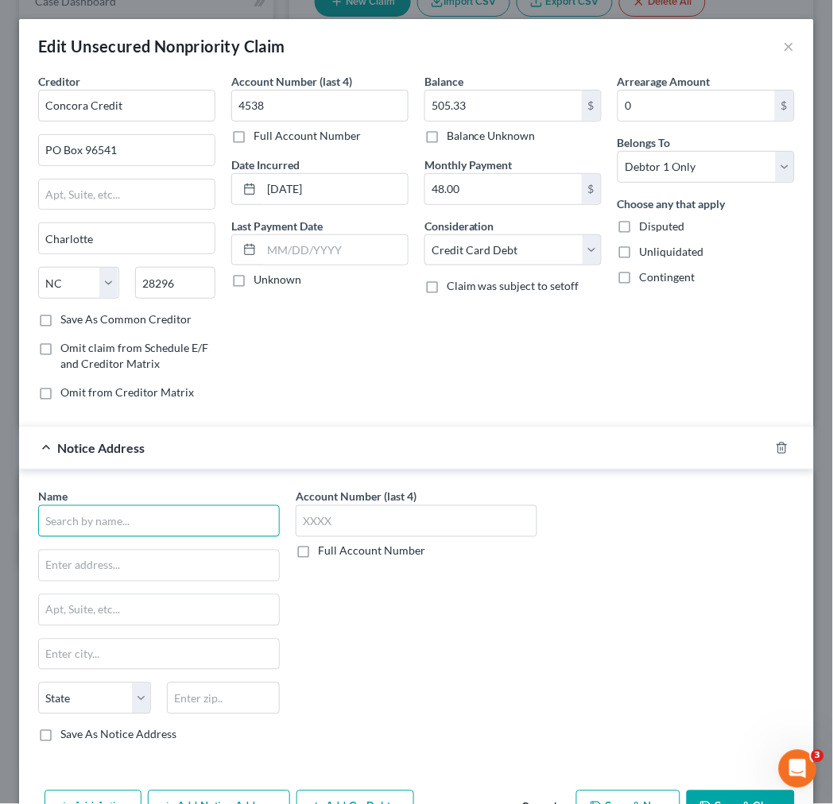
click at [156, 521] on input "text" at bounding box center [159, 521] width 242 height 32
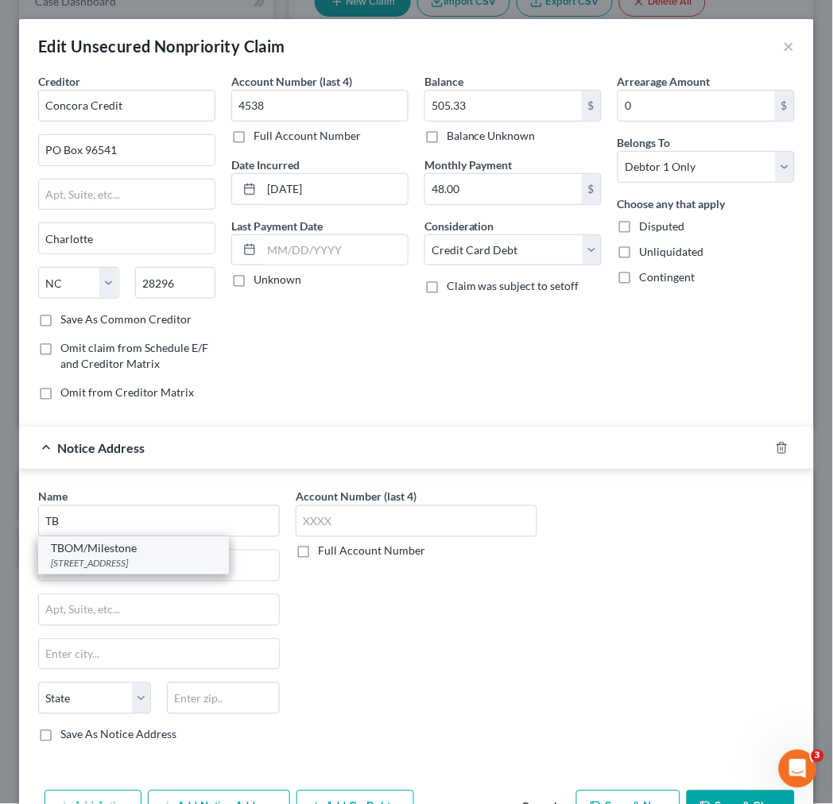
click at [131, 565] on div "[STREET_ADDRESS]" at bounding box center [133, 564] width 165 height 14
type input "TBOM/Milestone"
type input "PO Box 4499"
type input "Beaverton"
select select "38"
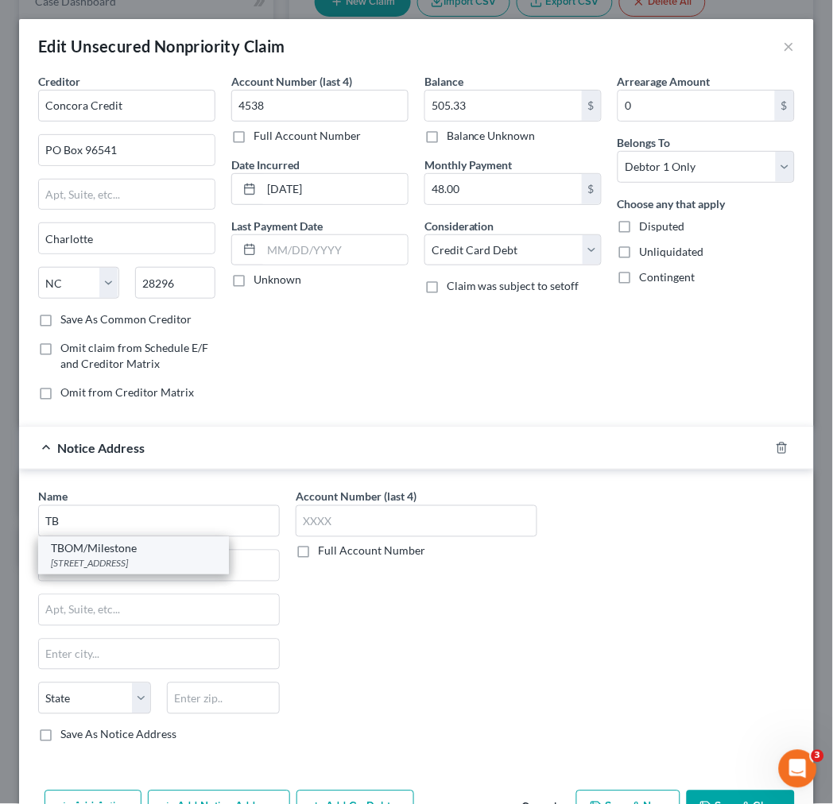
type input "97076"
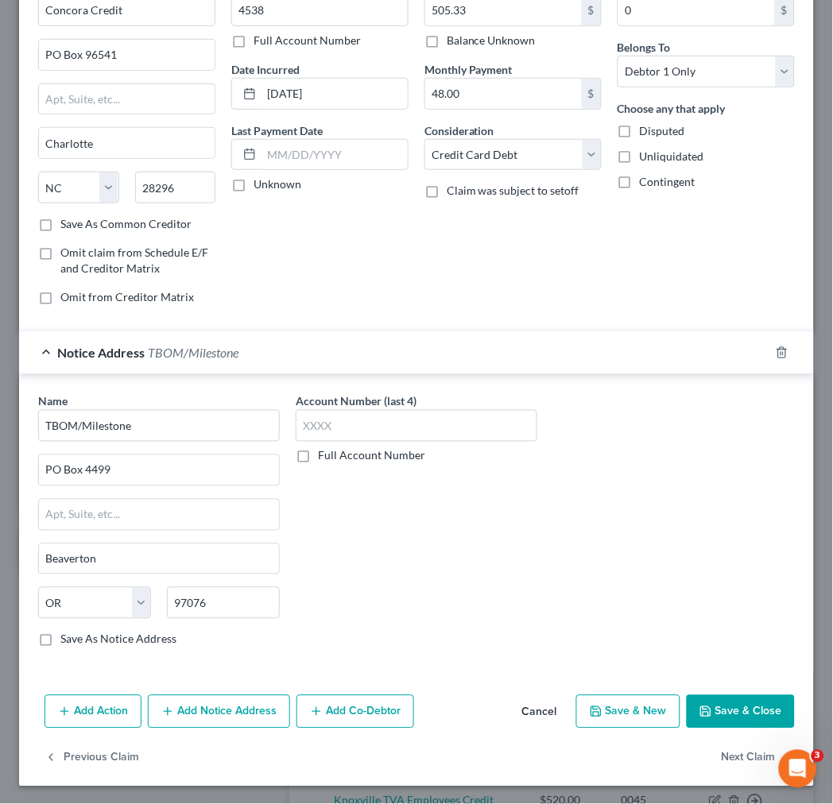
scroll to position [99, 0]
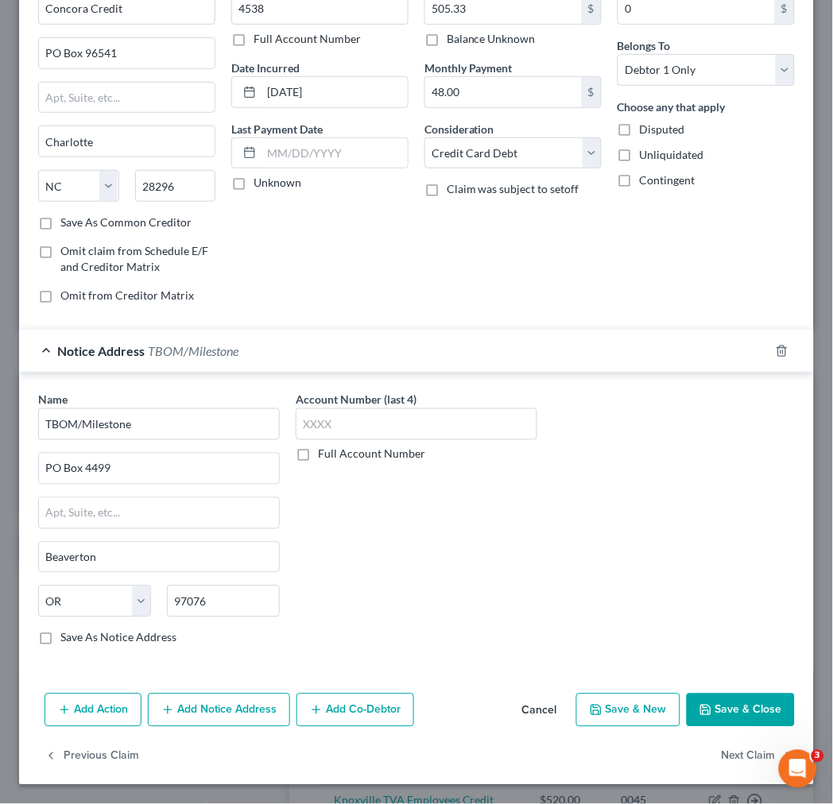
click at [733, 706] on button "Save & Close" at bounding box center [741, 710] width 108 height 33
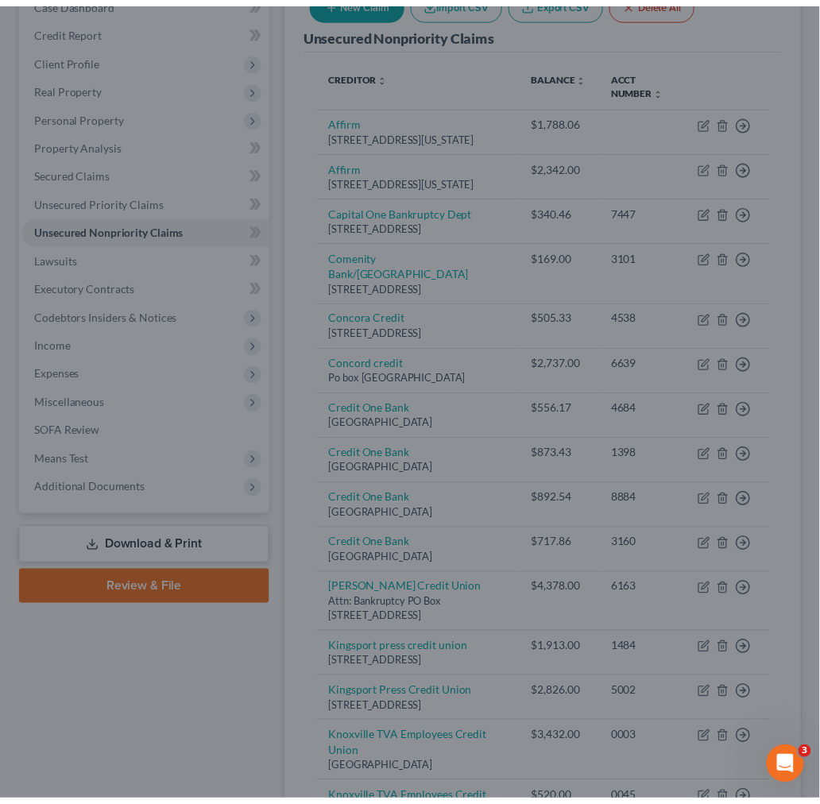
scroll to position [0, 0]
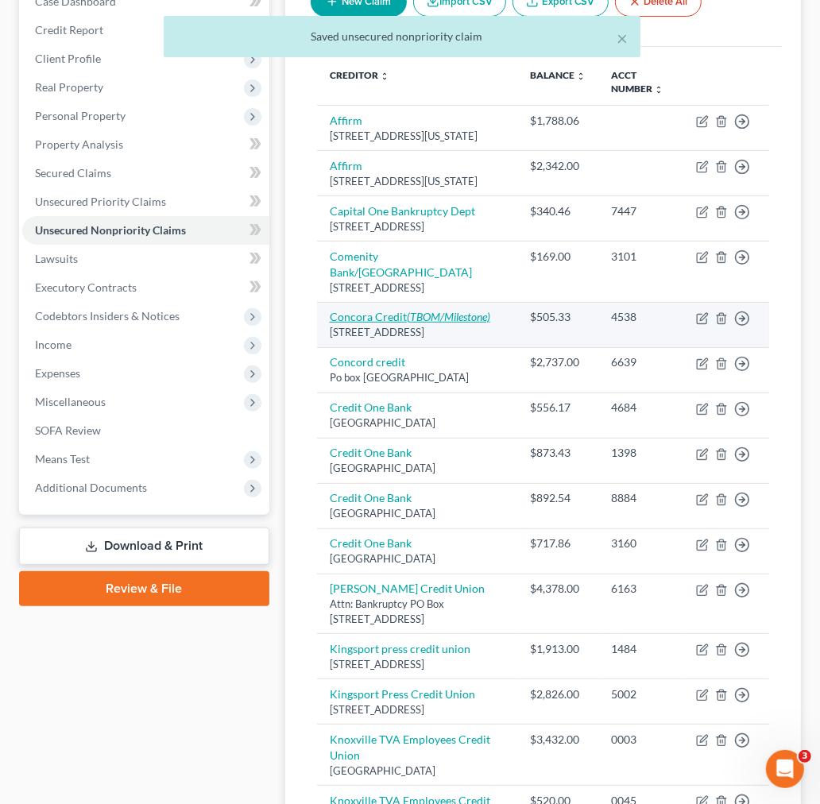
click at [405, 323] on link "Concora Credit (TBOM/Milestone)" at bounding box center [410, 317] width 161 height 14
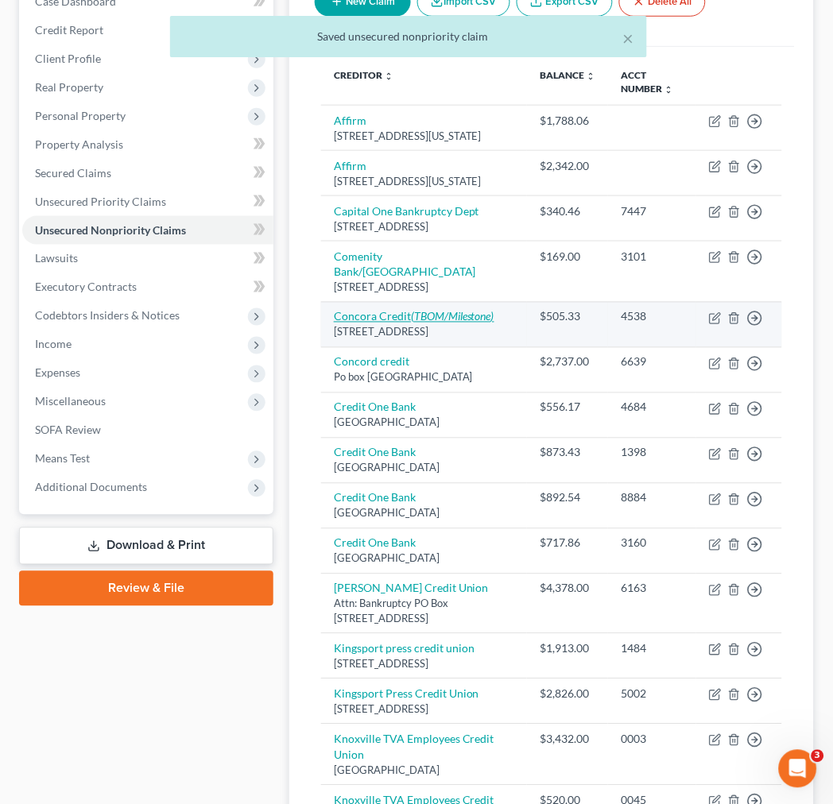
select select "28"
select select "2"
select select "0"
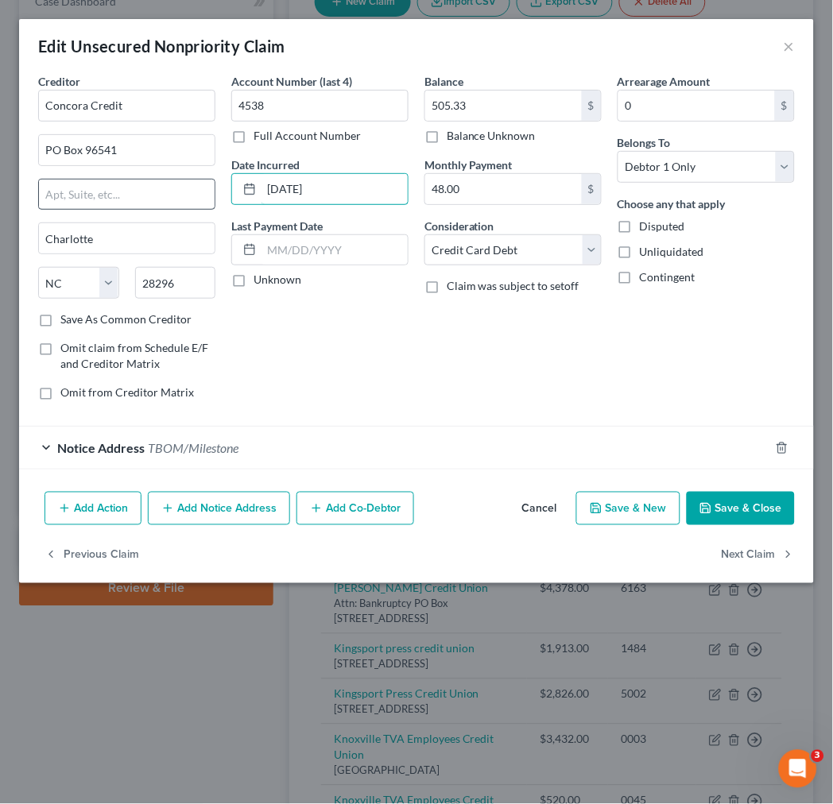
drag, startPoint x: 339, startPoint y: 181, endPoint x: 207, endPoint y: 181, distance: 131.9
click at [207, 181] on div "Creditor * Concora Credit PO Box 96541 [GEOGRAPHIC_DATA] [US_STATE] AK AR AZ CA…" at bounding box center [416, 243] width 772 height 340
type input "2025"
click at [724, 513] on button "Save & Close" at bounding box center [741, 508] width 108 height 33
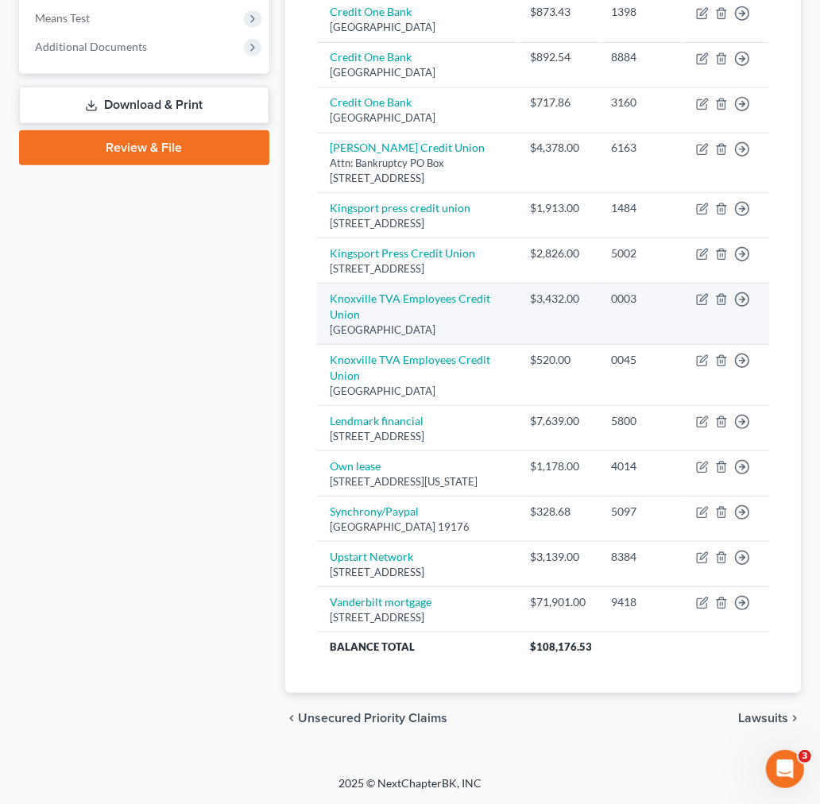
scroll to position [824, 0]
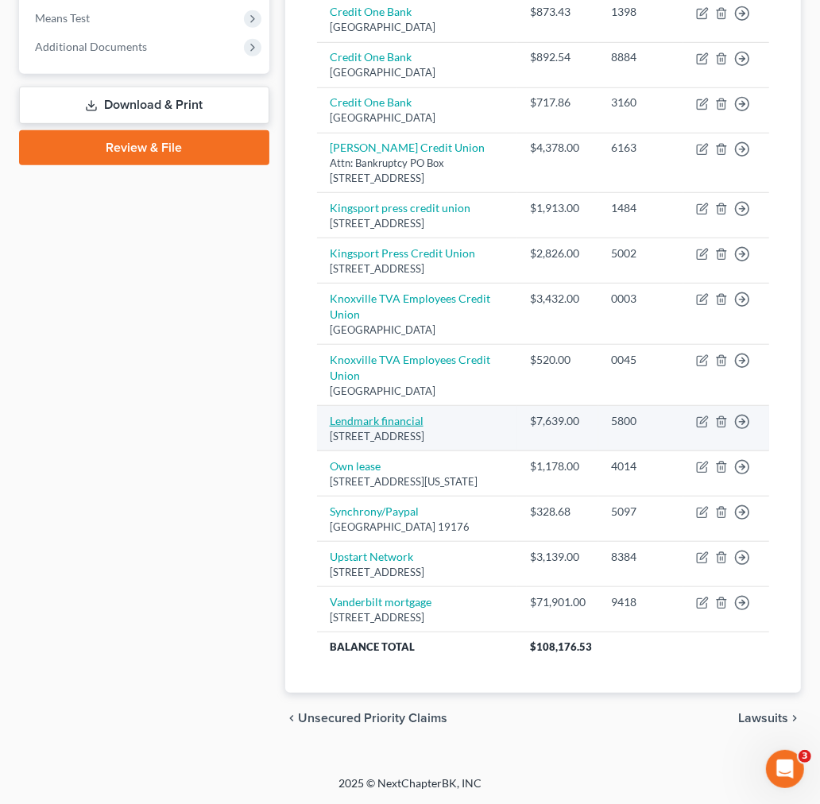
click at [374, 414] on link "Lendmark financial" at bounding box center [377, 421] width 94 height 14
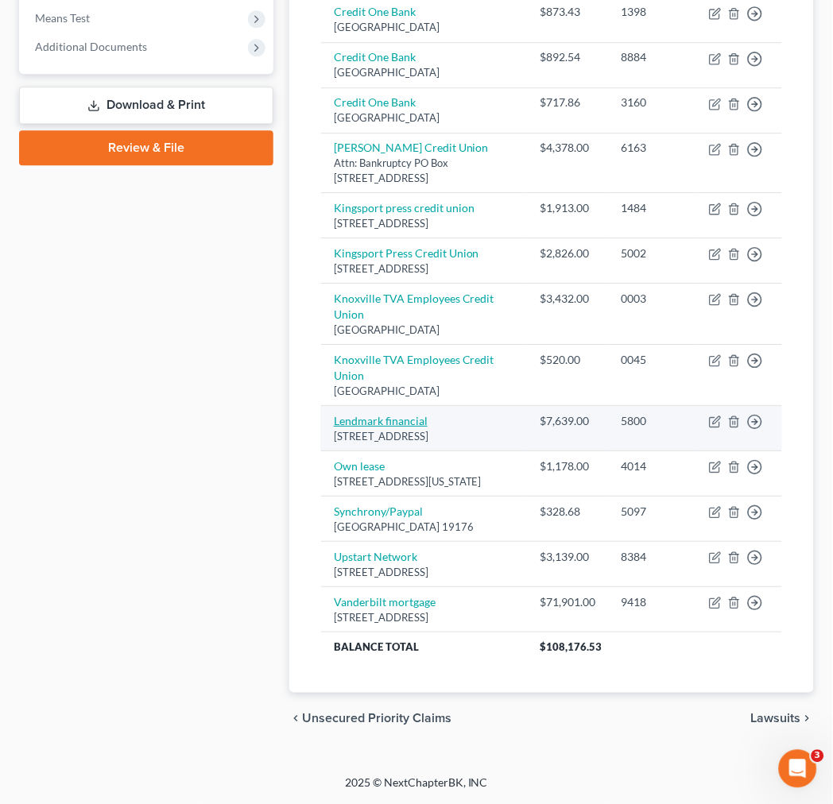
select select "44"
select select "14"
select select "0"
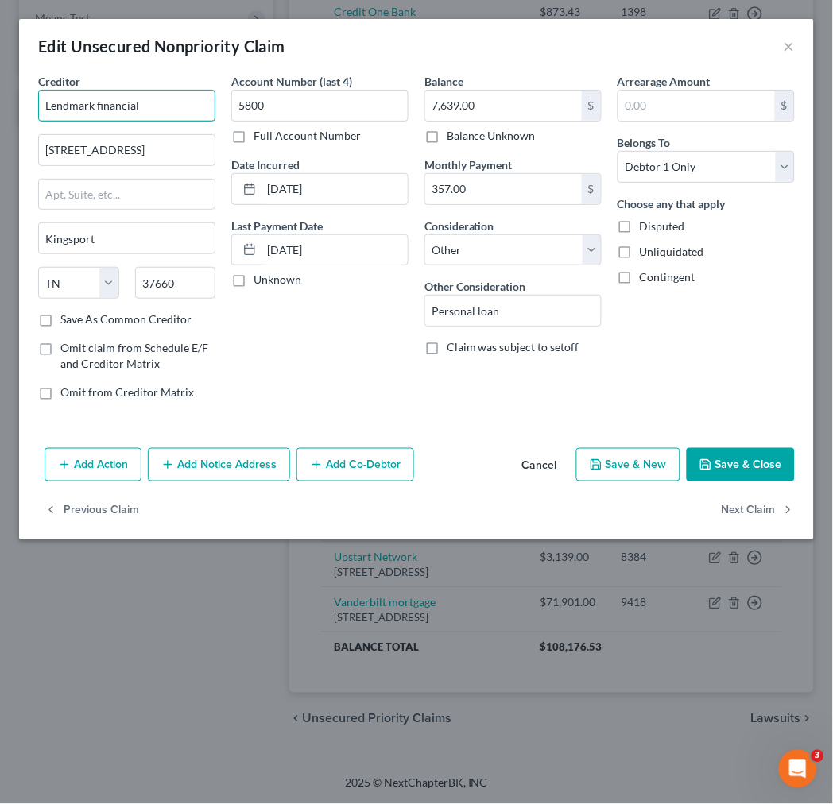
click at [137, 110] on input "Lendmark financial" at bounding box center [126, 106] width 177 height 32
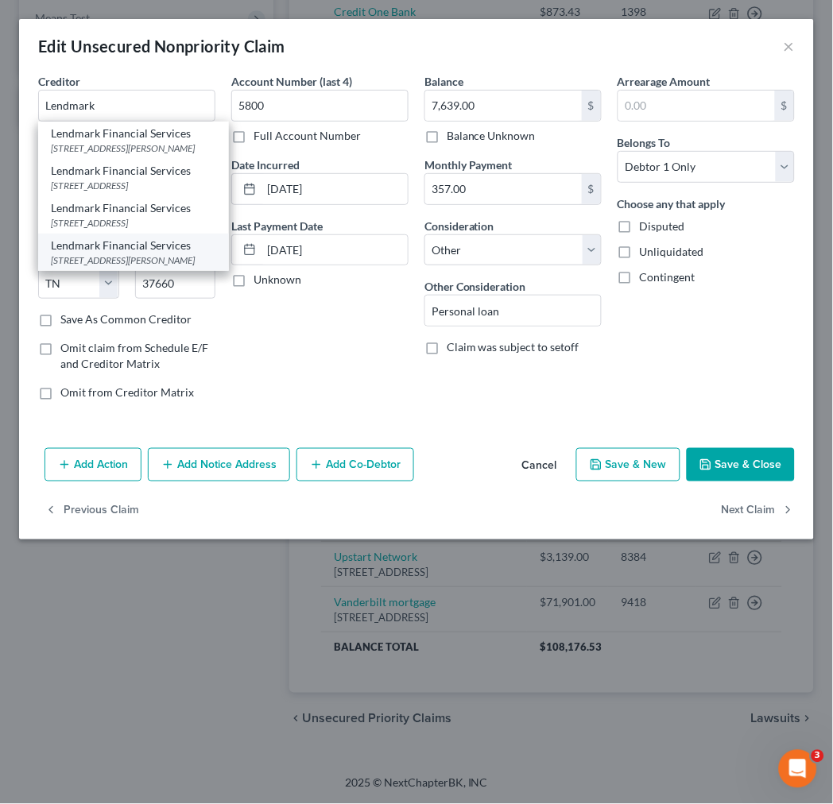
click at [90, 267] on div "[STREET_ADDRESS][PERSON_NAME]" at bounding box center [133, 261] width 165 height 14
type input "Lendmark Financial Services"
type input "[STREET_ADDRESS][PERSON_NAME]"
type input "[PERSON_NAME]"
select select "10"
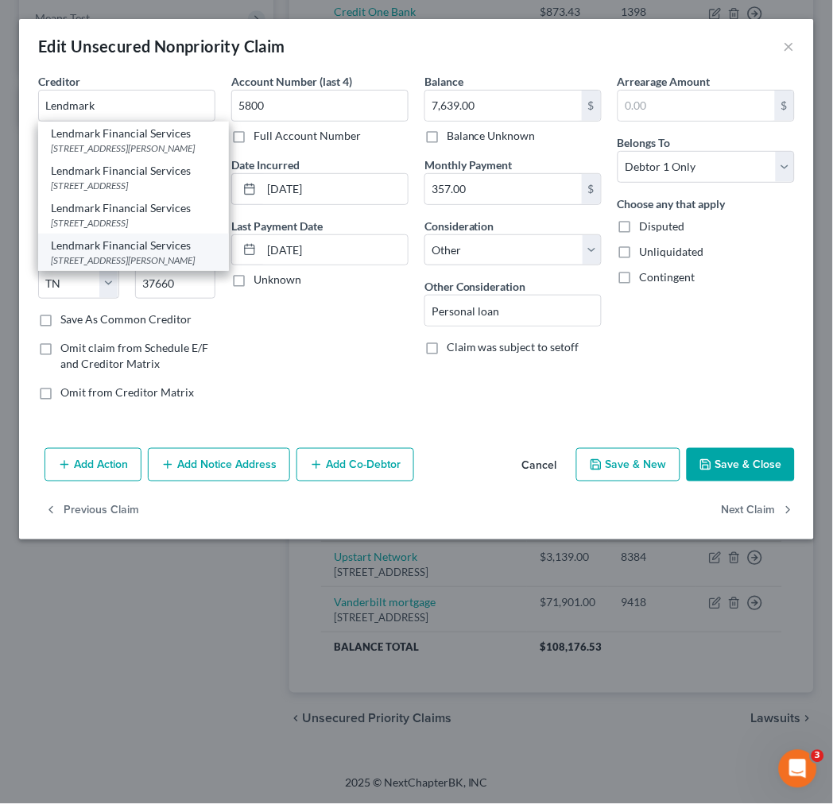
type input "30014"
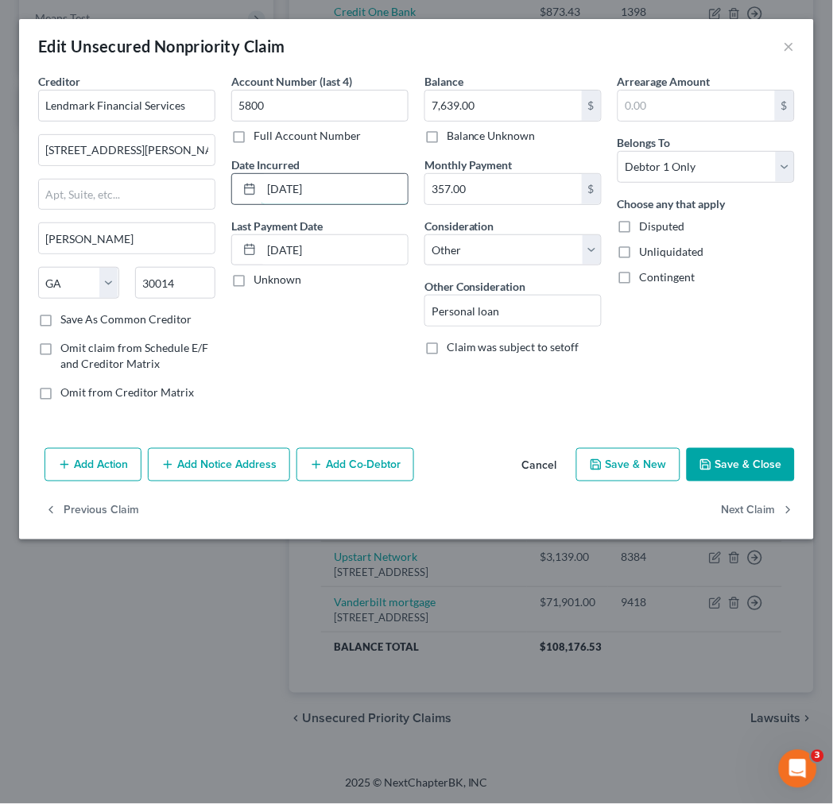
drag, startPoint x: 370, startPoint y: 195, endPoint x: 241, endPoint y: 187, distance: 129.8
click at [241, 187] on div "[DATE]" at bounding box center [319, 189] width 177 height 32
type input "[DATE]"
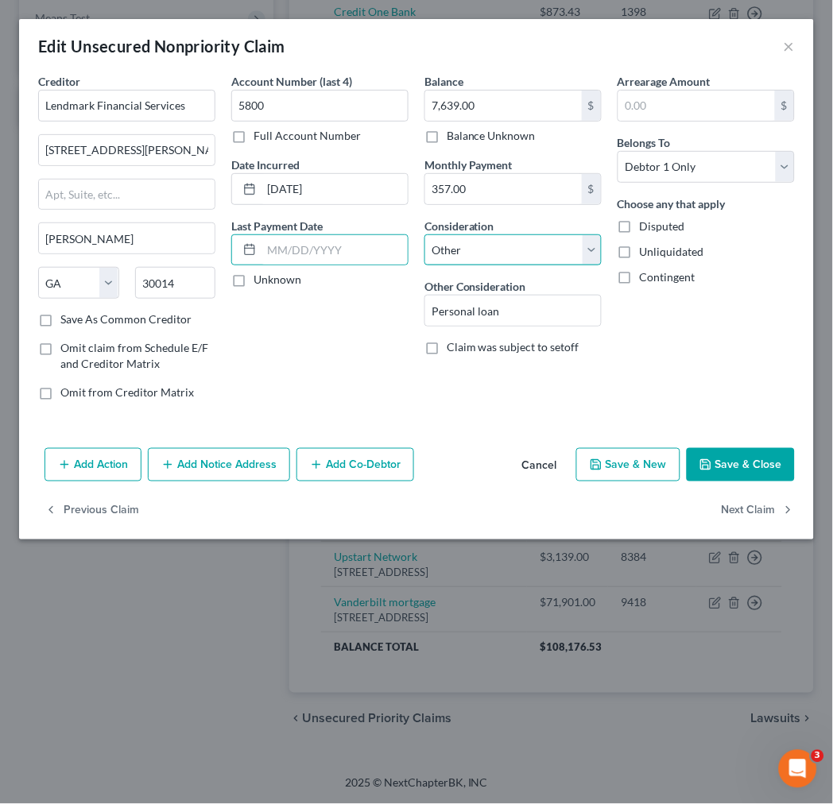
click at [532, 250] on select "Select Cable / Satellite Services Collection Agency Credit Card Debt Debt Couns…" at bounding box center [512, 250] width 177 height 32
select select "10"
click at [424, 234] on select "Select Cable / Satellite Services Collection Agency Credit Card Debt Debt Couns…" at bounding box center [512, 250] width 177 height 32
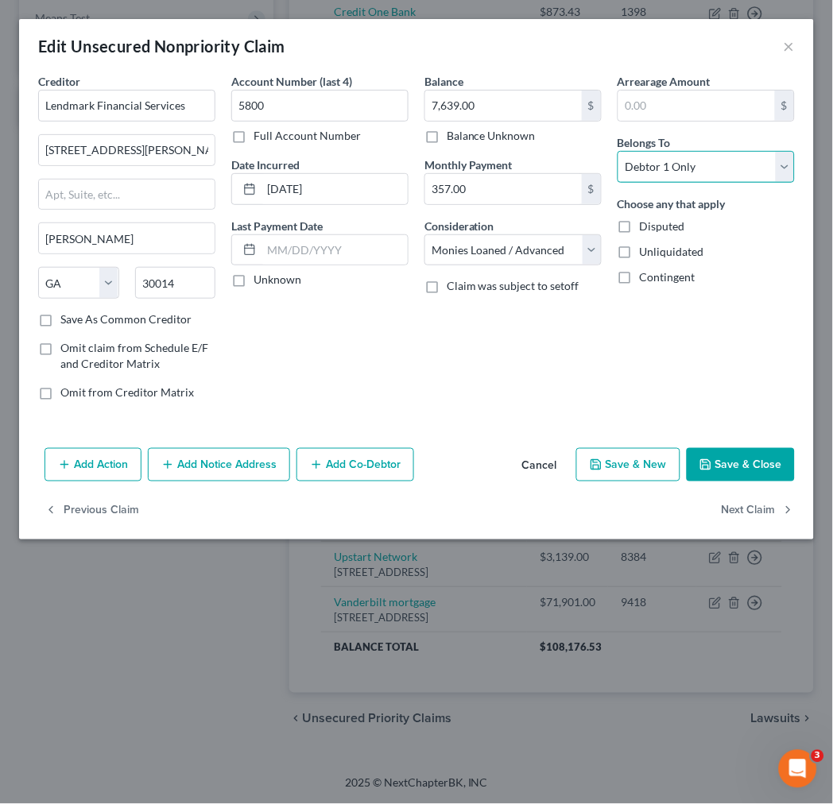
click at [681, 167] on select "Select Debtor 1 Only Debtor 2 Only Debtor 1 And Debtor 2 Only At Least One Of T…" at bounding box center [705, 167] width 177 height 32
select select "2"
click at [617, 151] on select "Select Debtor 1 Only Debtor 2 Only Debtor 1 And Debtor 2 Only At Least One Of T…" at bounding box center [705, 167] width 177 height 32
click at [726, 471] on button "Save & Close" at bounding box center [741, 464] width 108 height 33
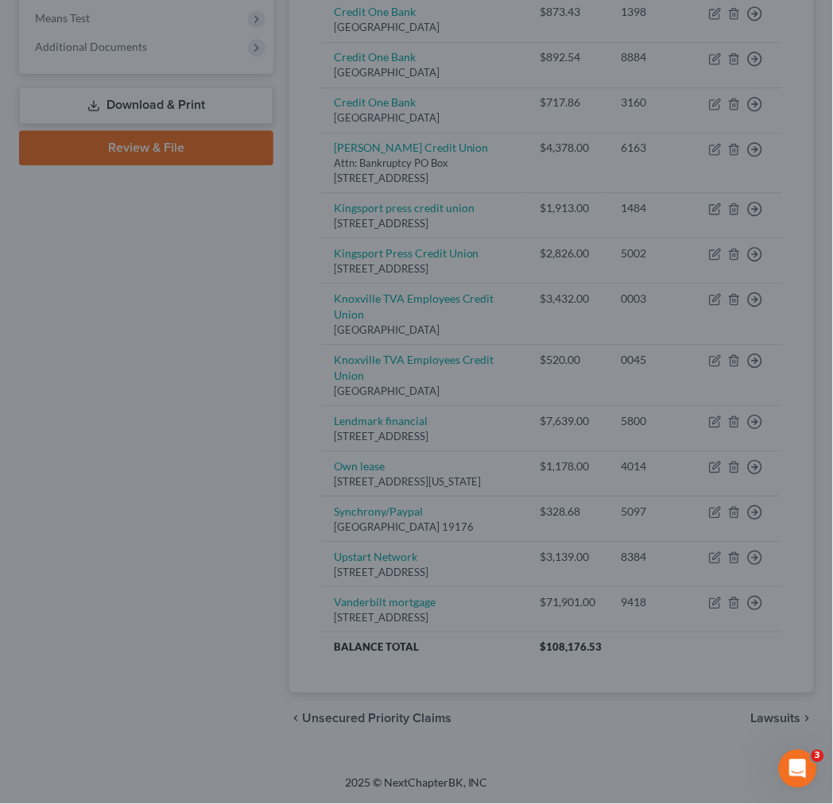
type input "0"
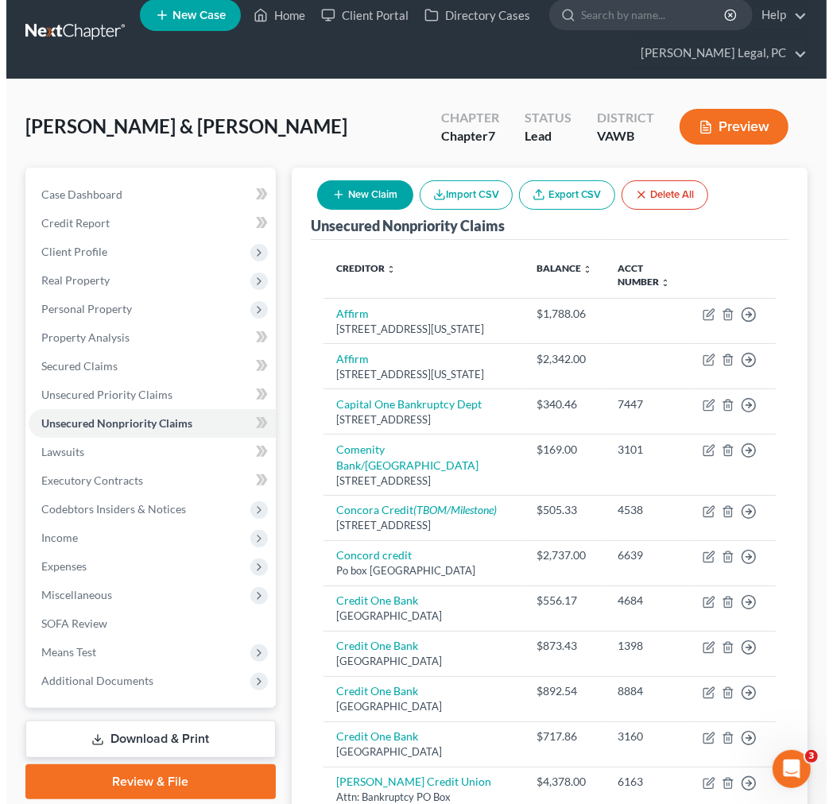
scroll to position [0, 0]
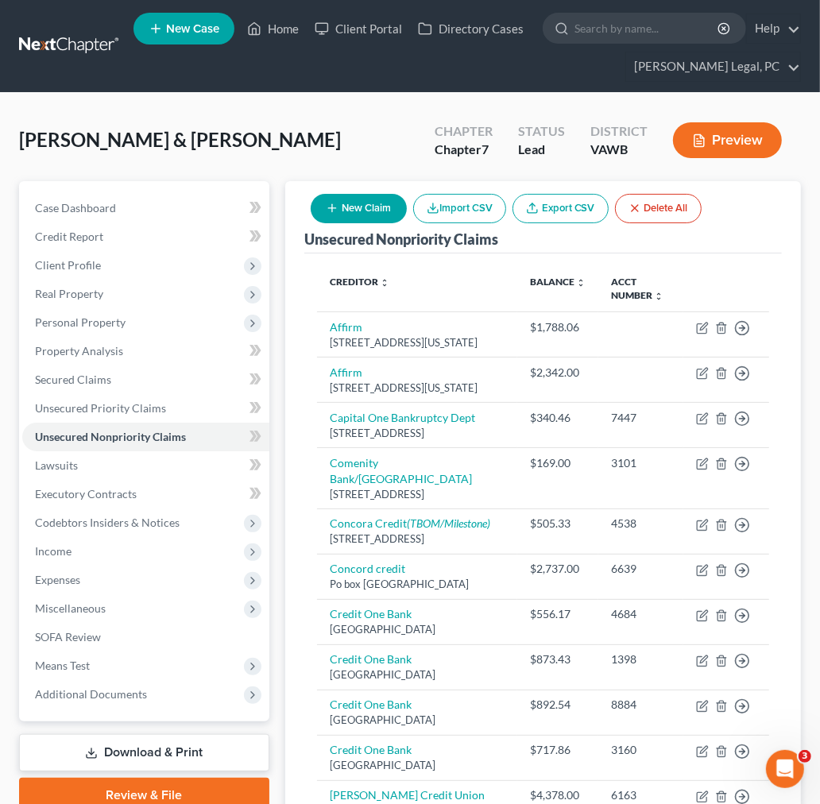
click at [372, 211] on button "New Claim" at bounding box center [359, 208] width 96 height 29
select select "2"
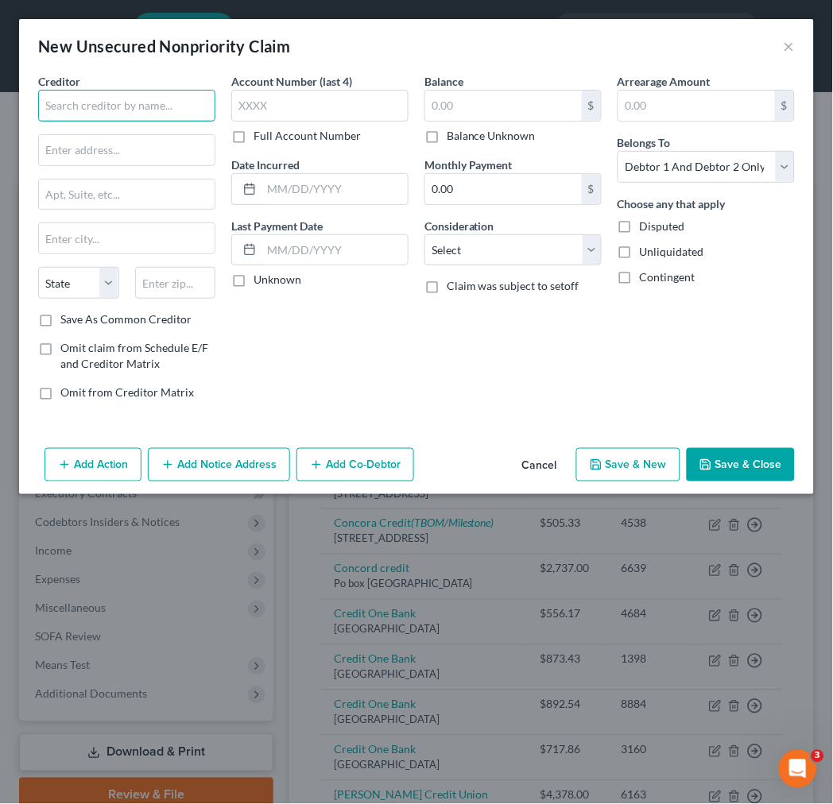
click at [133, 113] on input "text" at bounding box center [126, 106] width 177 height 32
type input "A"
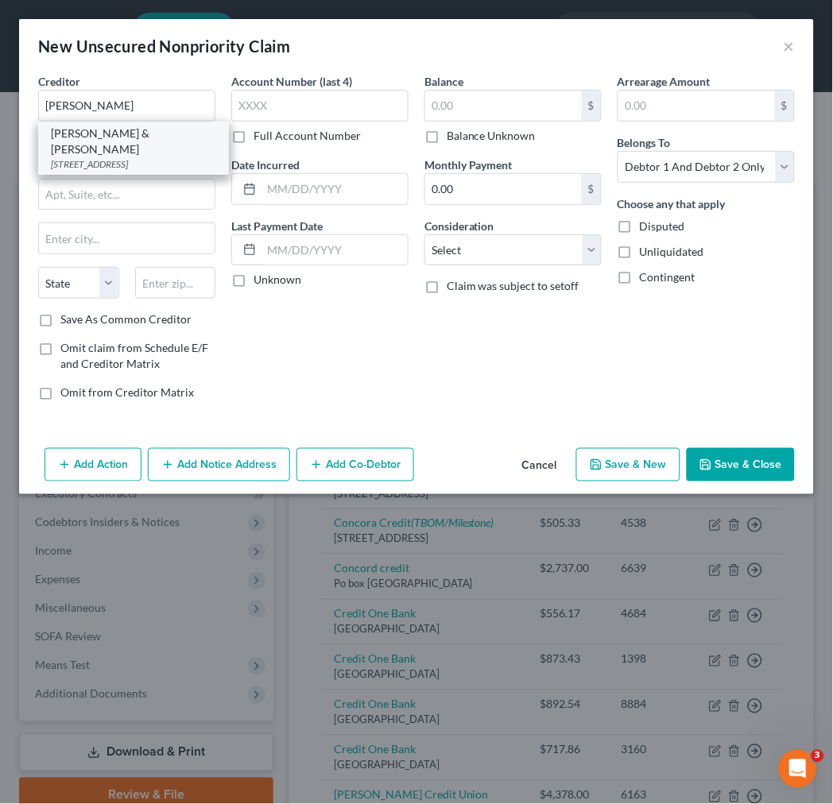
click at [136, 139] on div "[PERSON_NAME] & [PERSON_NAME]" at bounding box center [133, 142] width 165 height 32
type input "[PERSON_NAME] & [PERSON_NAME]"
type input "PO Box 55848"
type input "[PERSON_NAME]"
select select "4"
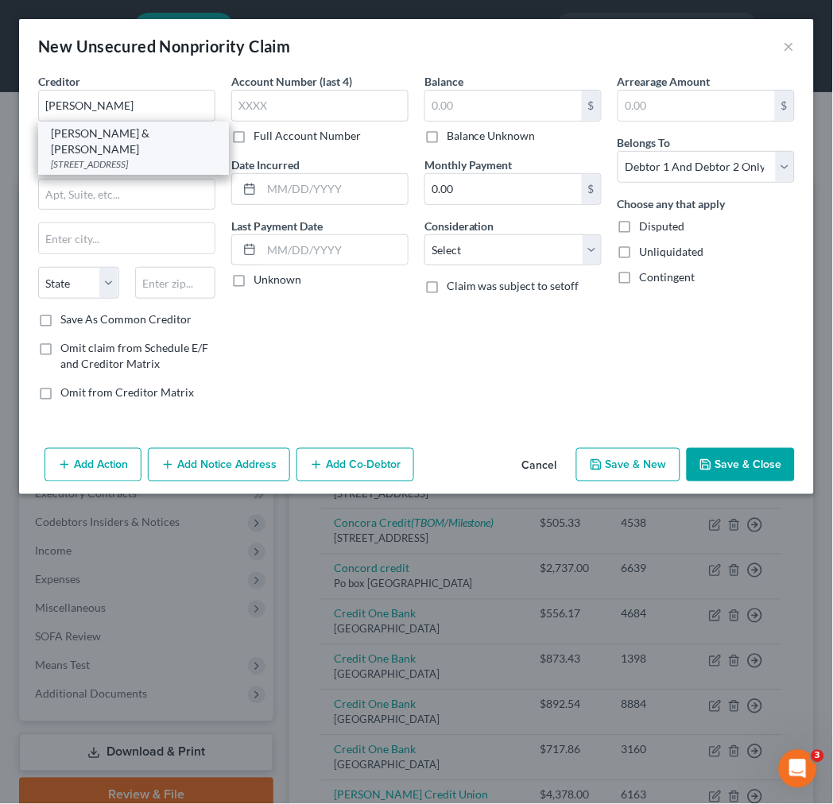
type input "91411"
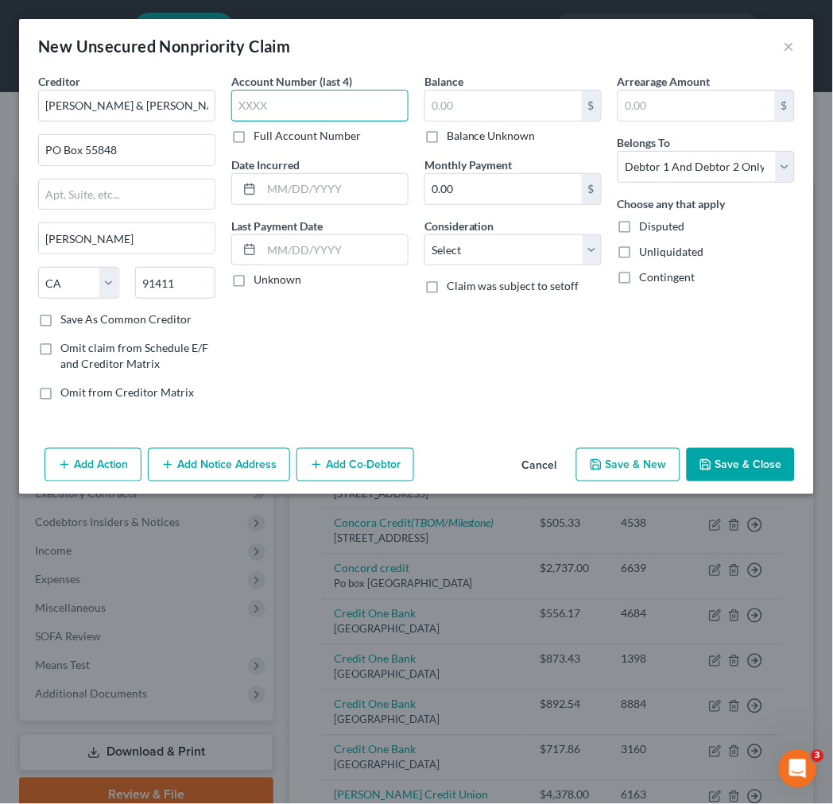
click at [256, 100] on input "text" at bounding box center [319, 106] width 177 height 32
type input "3913"
click at [284, 192] on input "text" at bounding box center [334, 189] width 146 height 30
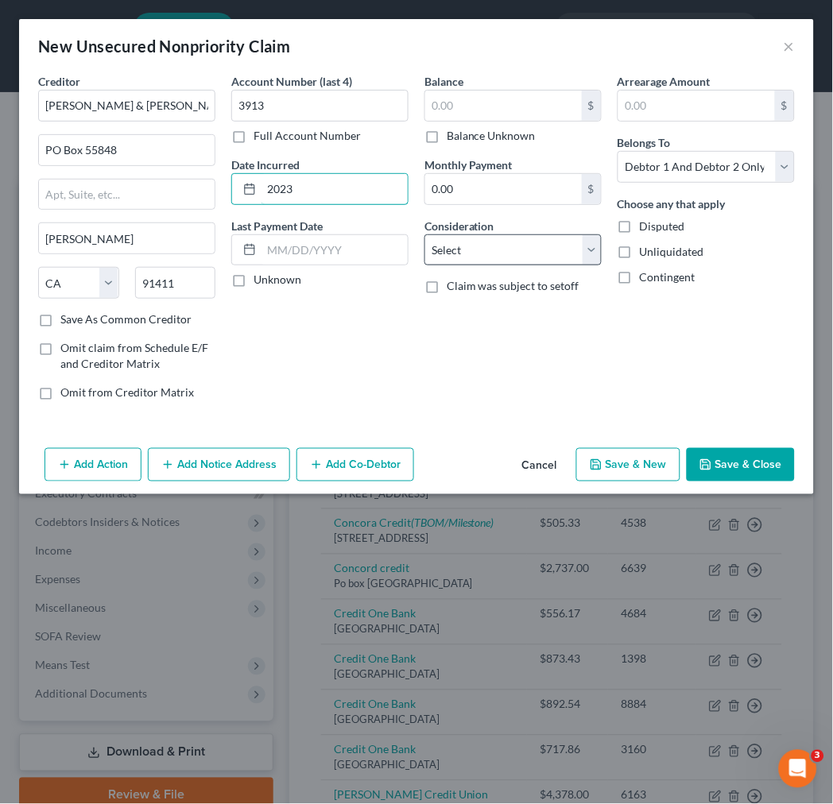
type input "2023"
click at [507, 248] on select "Select Cable / Satellite Services Collection Agency Credit Card Debt Debt Couns…" at bounding box center [512, 250] width 177 height 32
select select "1"
click at [424, 234] on select "Select Cable / Satellite Services Collection Agency Credit Card Debt Debt Couns…" at bounding box center [512, 250] width 177 height 32
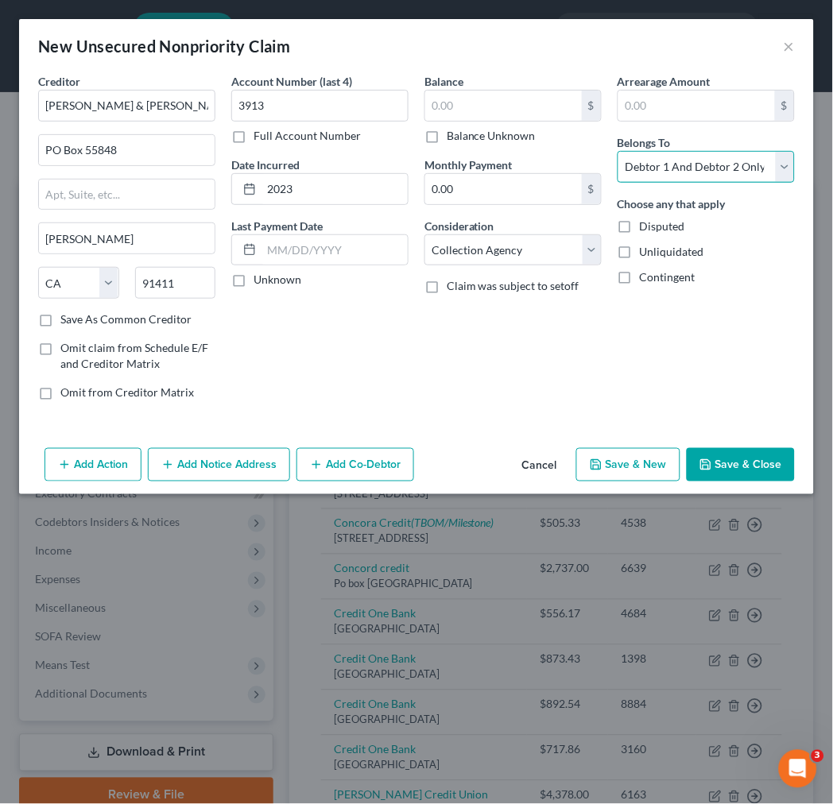
click at [680, 165] on select "Select Debtor 1 Only Debtor 2 Only Debtor 1 And Debtor 2 Only At Least One Of T…" at bounding box center [705, 167] width 177 height 32
select select "0"
click at [617, 151] on select "Select Debtor 1 Only Debtor 2 Only Debtor 1 And Debtor 2 Only At Least One Of T…" at bounding box center [705, 167] width 177 height 32
click at [242, 469] on button "Add Notice Address" at bounding box center [219, 464] width 142 height 33
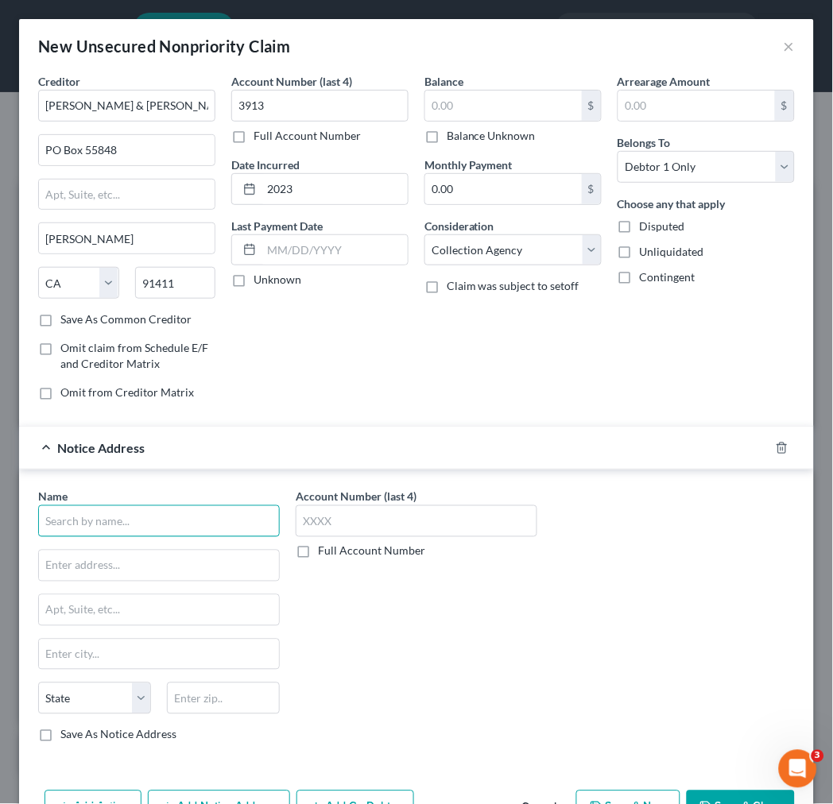
click at [199, 517] on input "text" at bounding box center [159, 521] width 242 height 32
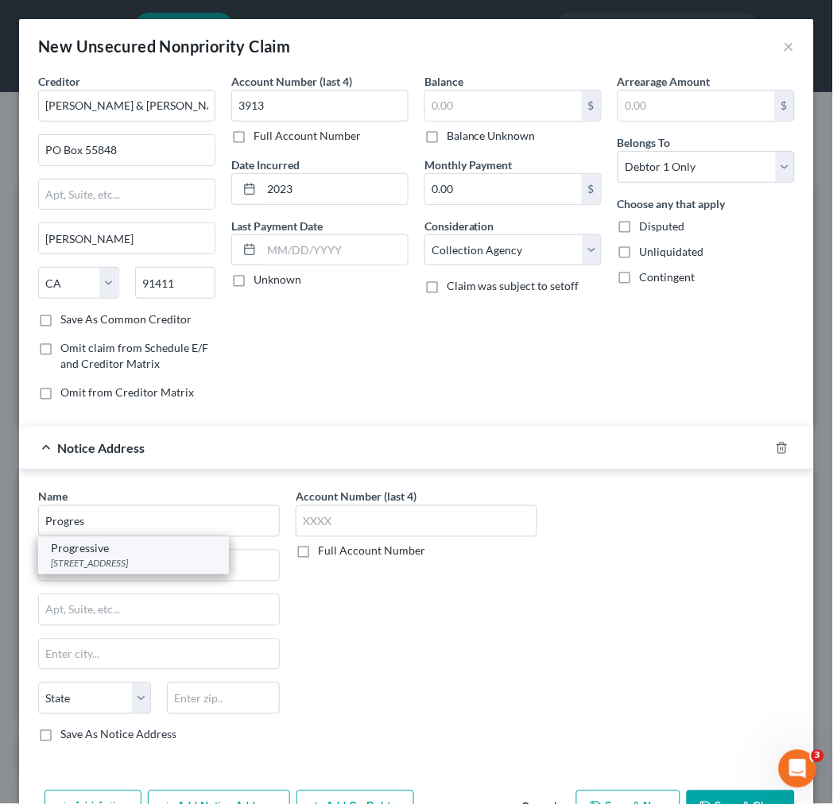
click at [155, 566] on div "[STREET_ADDRESS]" at bounding box center [133, 564] width 165 height 14
type input "Progressive"
type input "PO Box 7247-0112"
type input "[GEOGRAPHIC_DATA]"
select select "39"
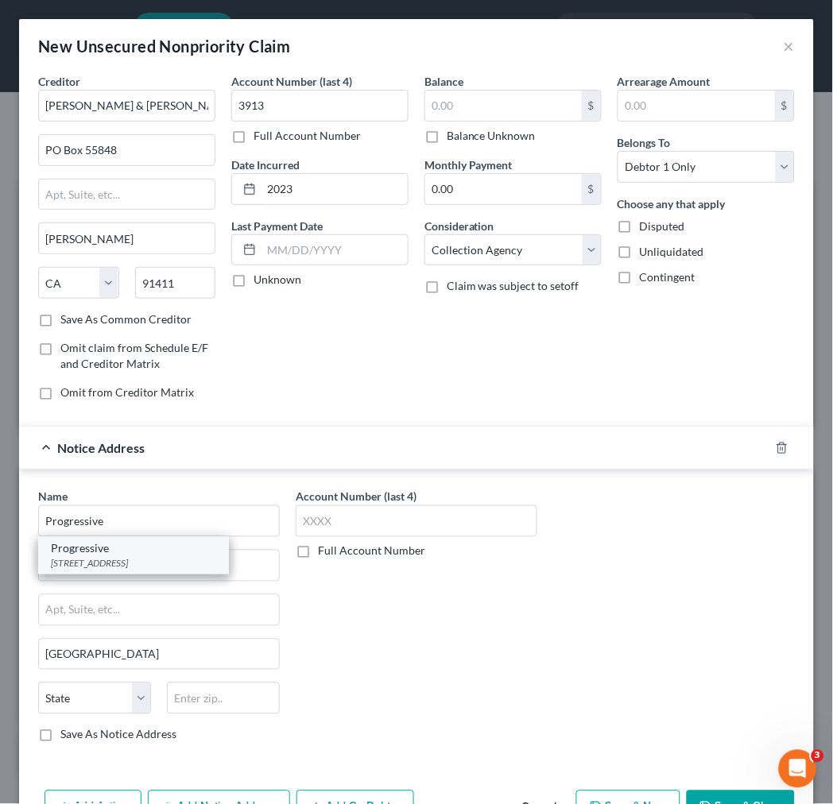
type input "19170"
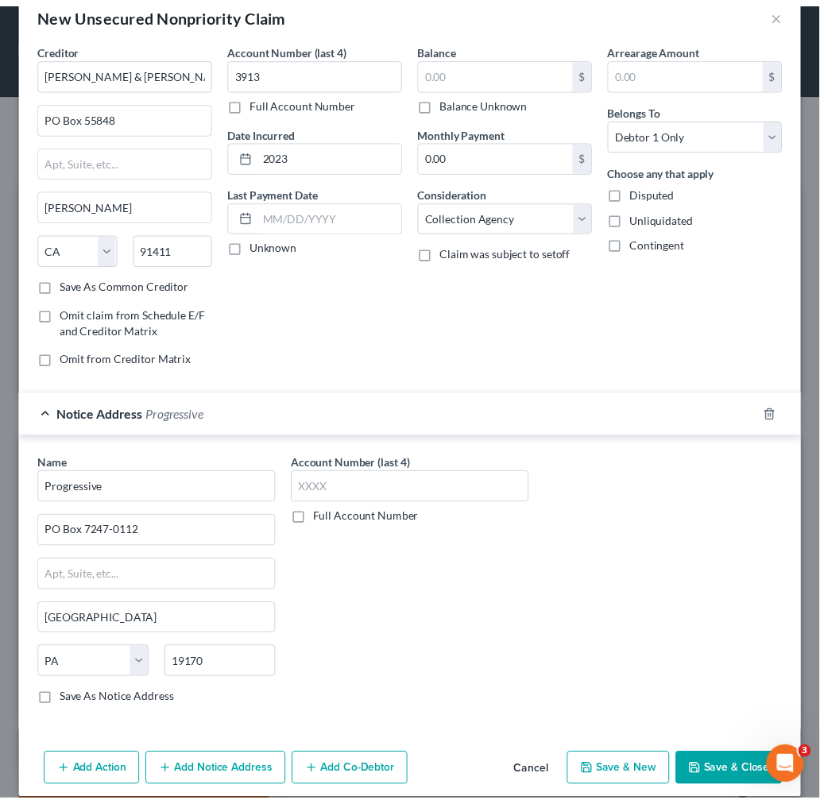
scroll to position [52, 0]
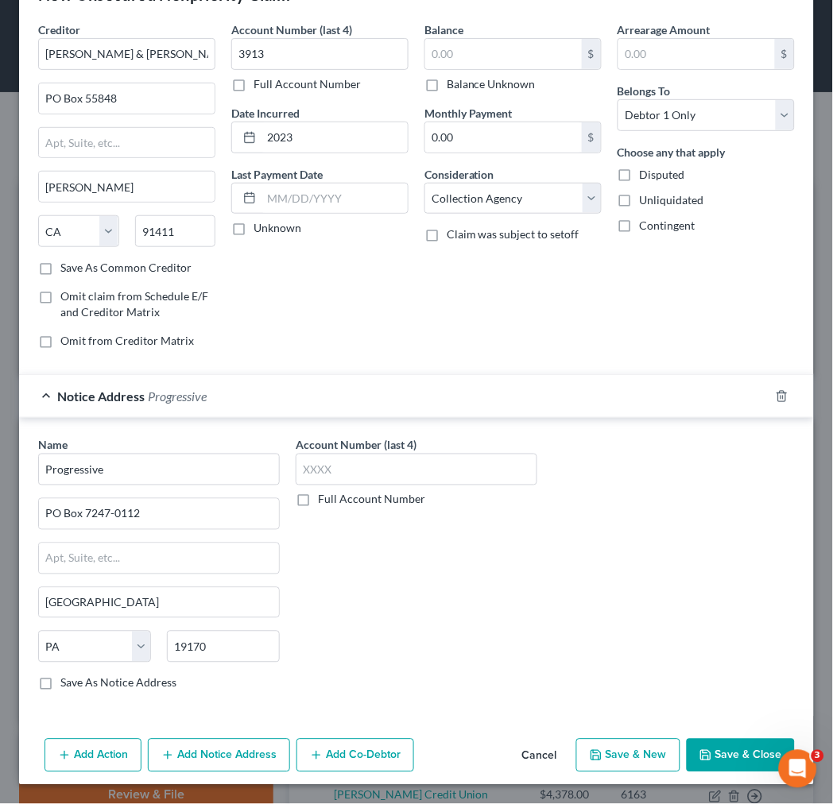
click at [718, 755] on button "Save & Close" at bounding box center [741, 755] width 108 height 33
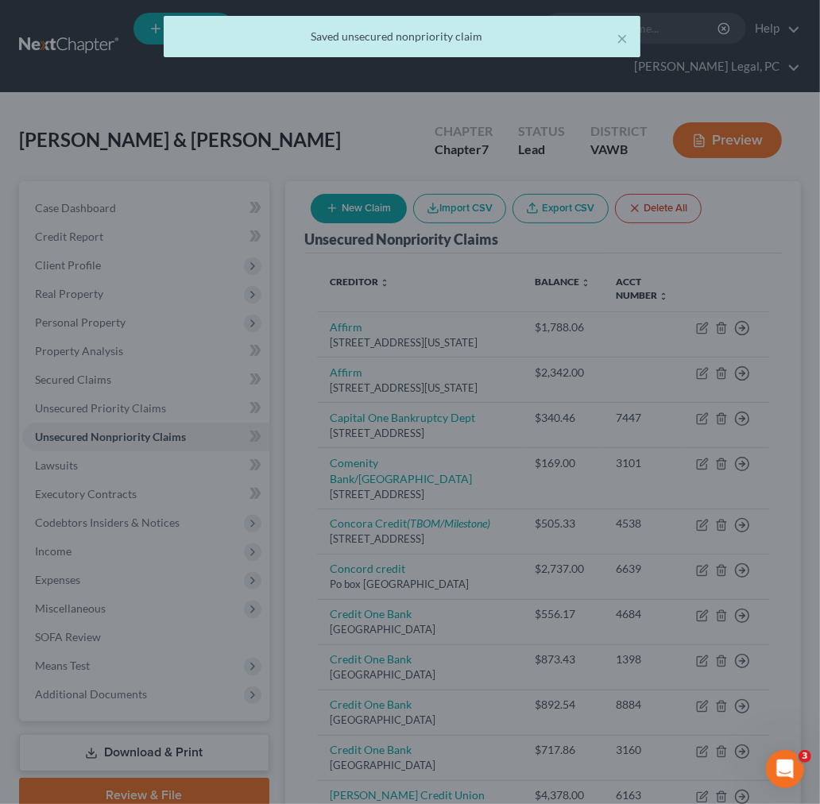
scroll to position [0, 0]
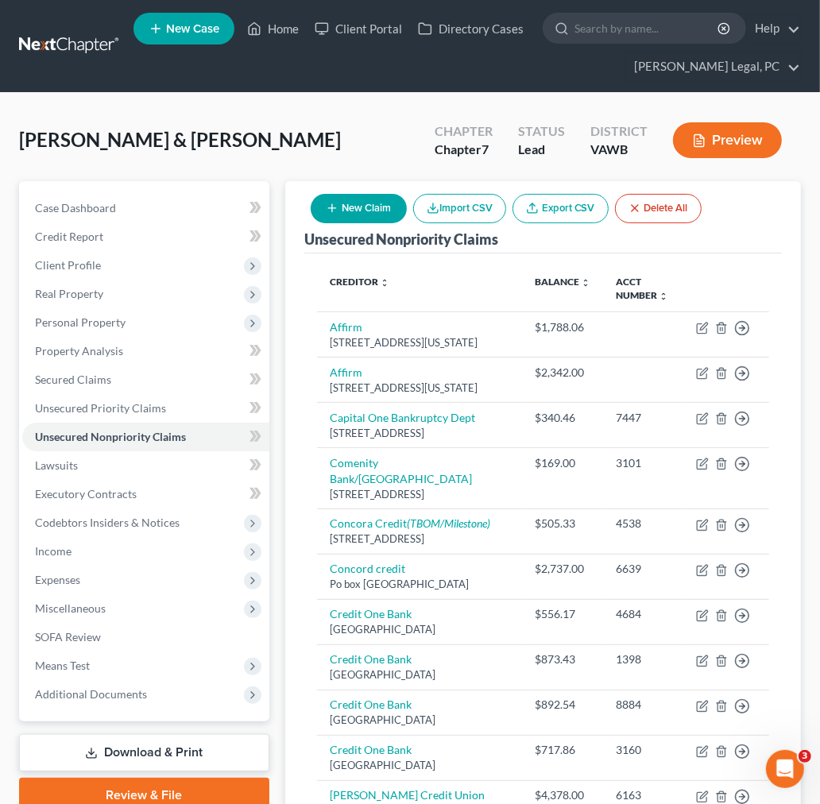
click at [369, 212] on button "New Claim" at bounding box center [359, 208] width 96 height 29
select select "2"
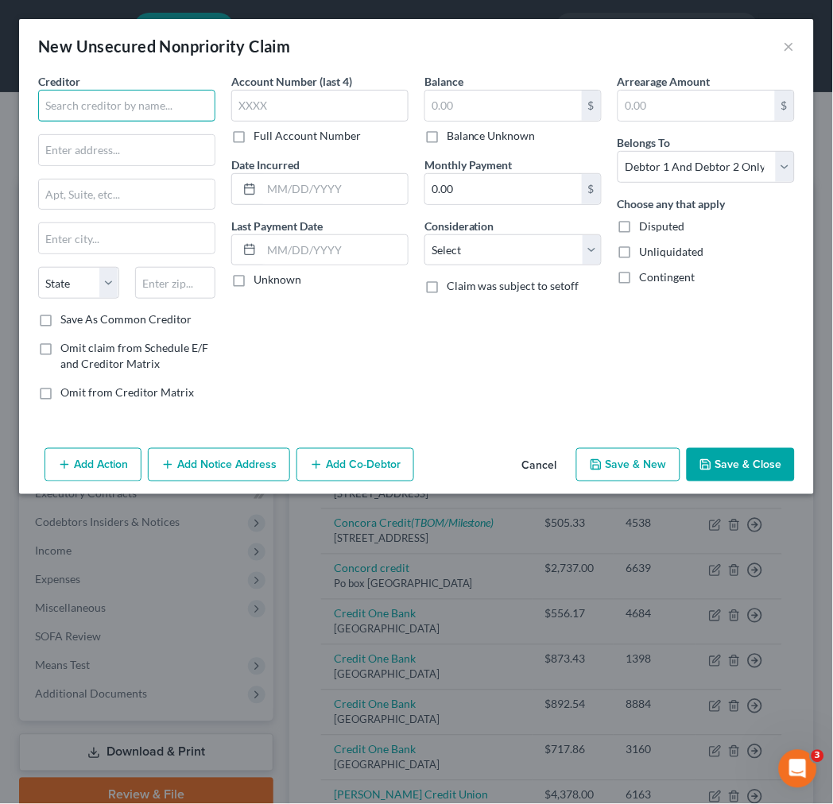
click at [151, 112] on input "text" at bounding box center [126, 106] width 177 height 32
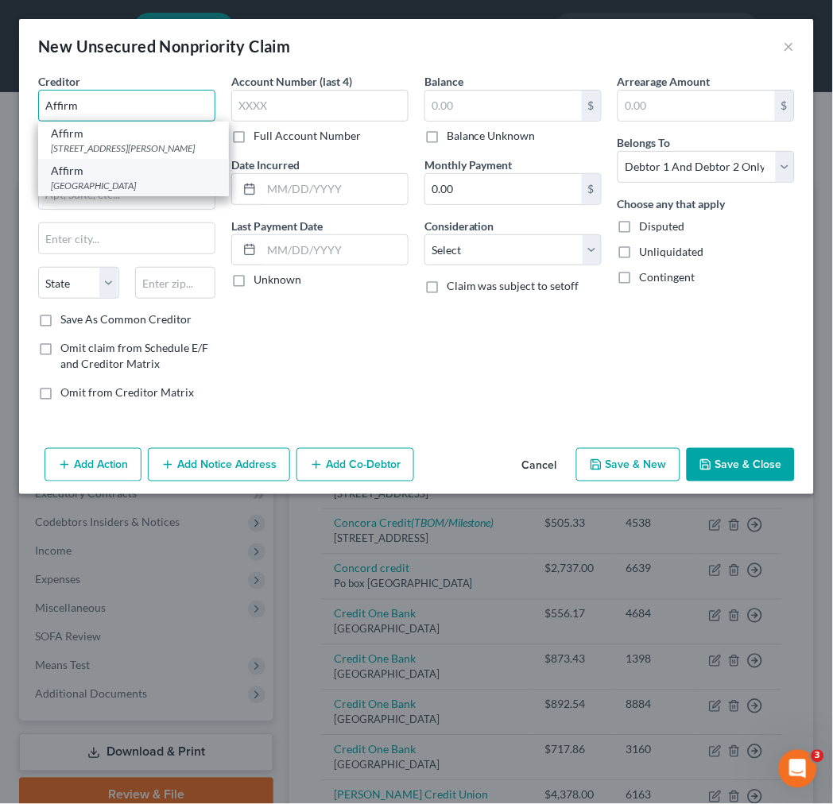
type input "Affirm"
click at [115, 192] on div "[GEOGRAPHIC_DATA]" at bounding box center [133, 186] width 165 height 14
type input "PO Box 201209"
type input "[GEOGRAPHIC_DATA]"
select select "45"
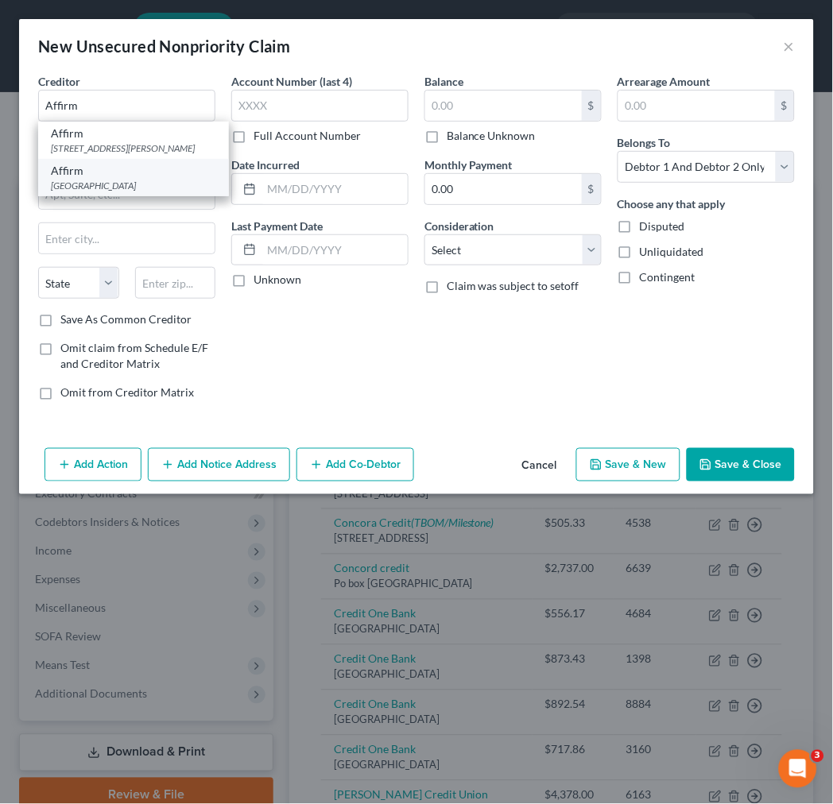
type input "75320"
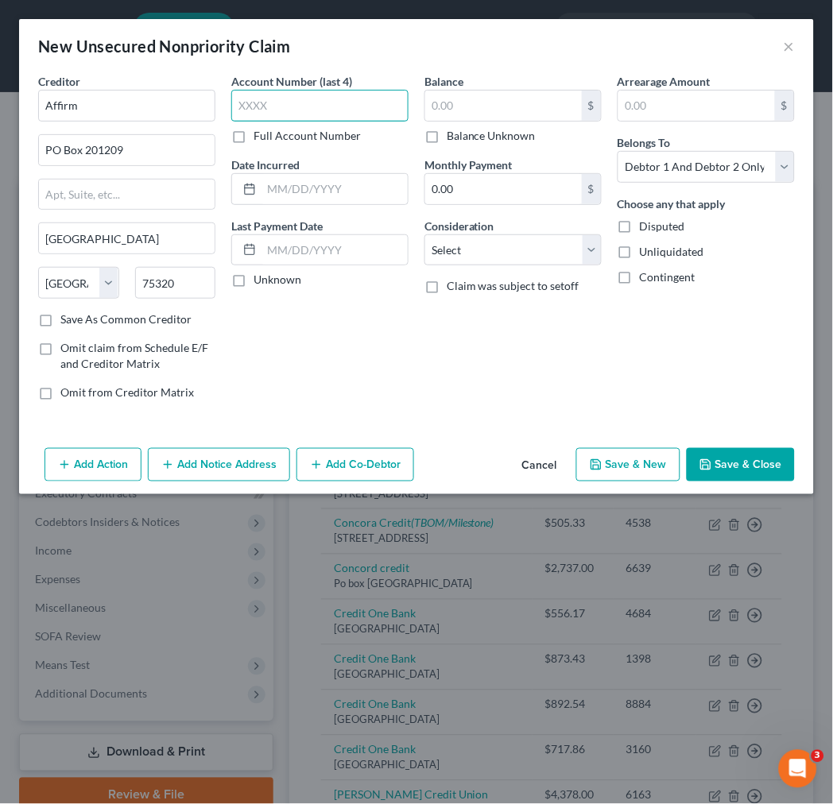
click at [256, 110] on input "text" at bounding box center [319, 106] width 177 height 32
click at [509, 101] on input "text" at bounding box center [503, 106] width 157 height 30
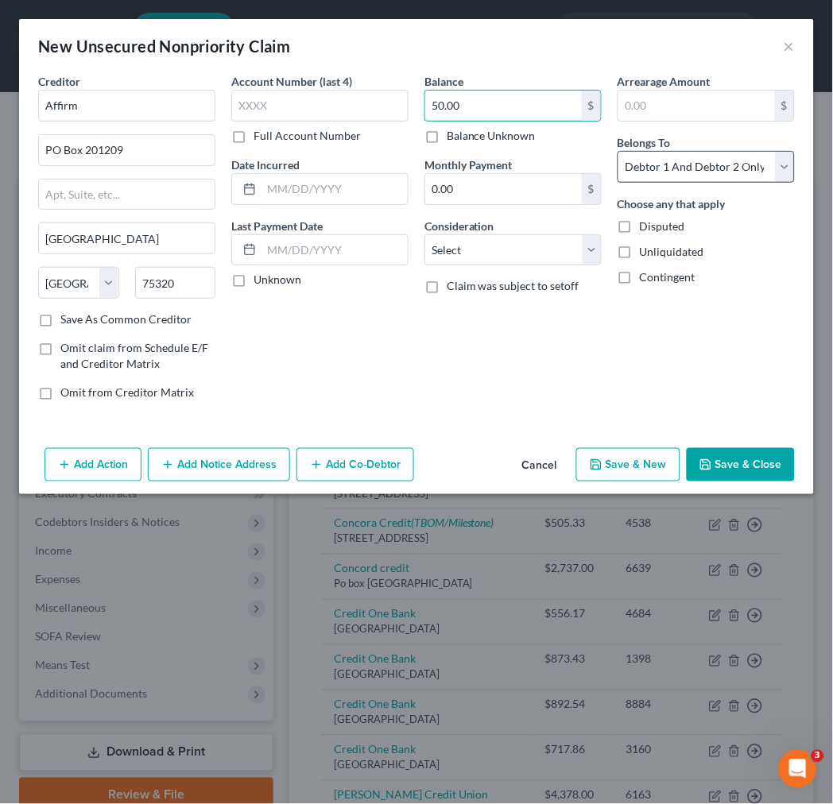
type input "50.00"
click at [714, 164] on select "Select Debtor 1 Only Debtor 2 Only Debtor 1 And Debtor 2 Only At Least One Of T…" at bounding box center [705, 167] width 177 height 32
select select "1"
click at [617, 151] on select "Select Debtor 1 Only Debtor 2 Only Debtor 1 And Debtor 2 Only At Least One Of T…" at bounding box center [705, 167] width 177 height 32
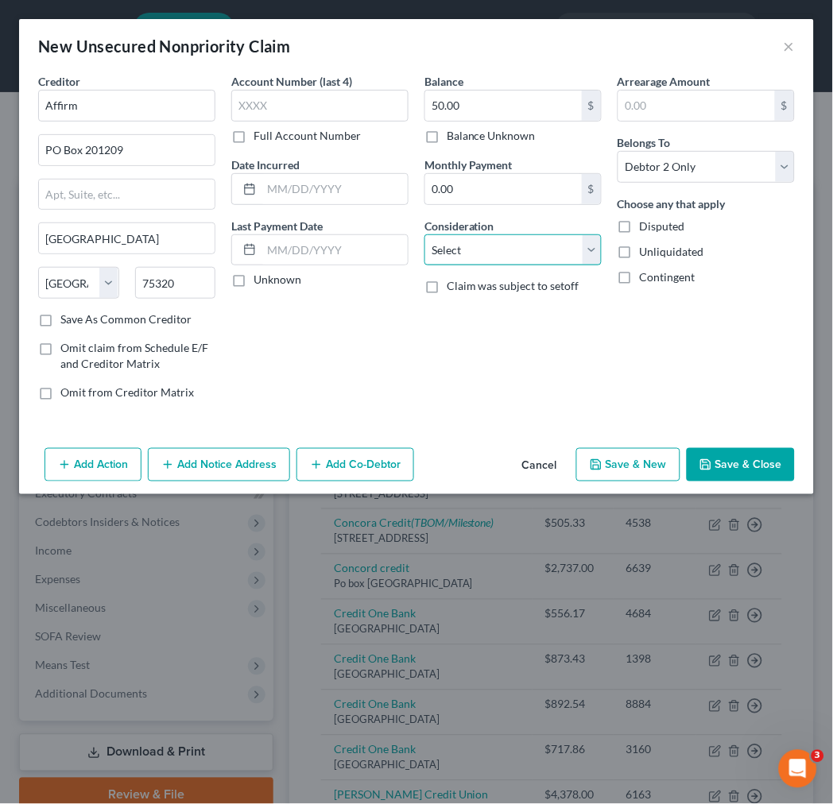
click at [502, 249] on select "Select Cable / Satellite Services Collection Agency Credit Card Debt Debt Couns…" at bounding box center [512, 250] width 177 height 32
click at [424, 234] on select "Select Cable / Satellite Services Collection Agency Credit Card Debt Debt Couns…" at bounding box center [512, 250] width 177 height 32
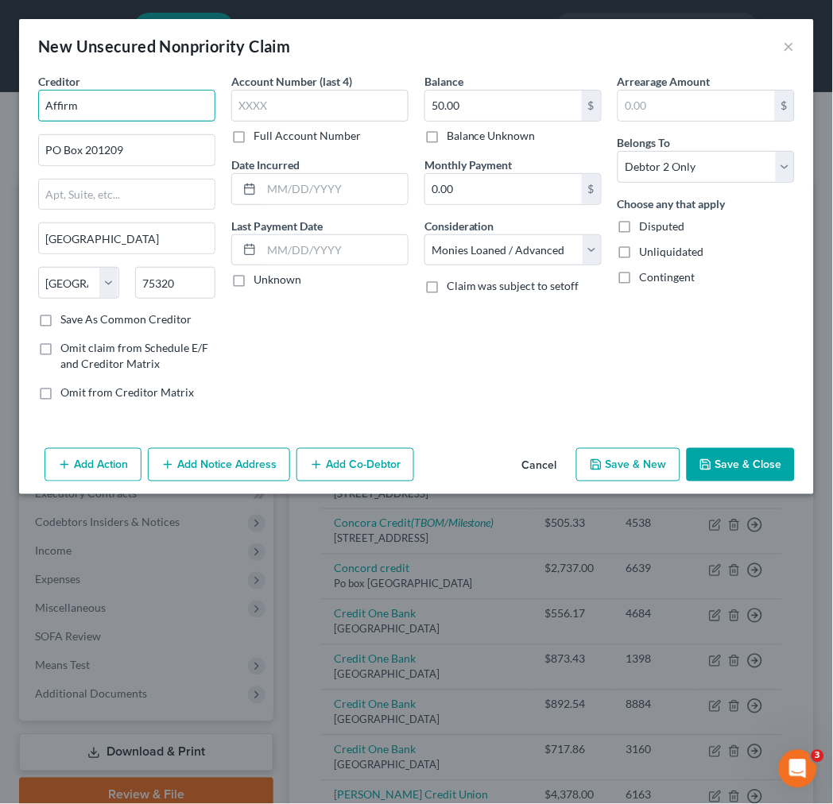
click at [157, 108] on input "Affirm" at bounding box center [126, 106] width 177 height 32
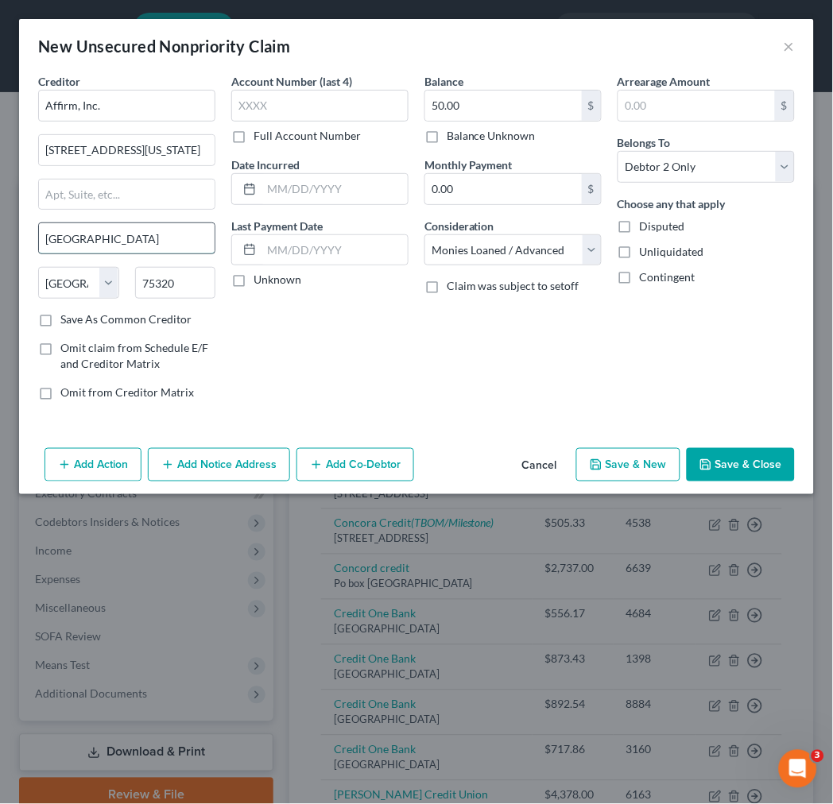
click at [76, 237] on input "[GEOGRAPHIC_DATA]" at bounding box center [127, 238] width 176 height 30
click at [161, 149] on input "[STREET_ADDRESS][US_STATE]" at bounding box center [127, 150] width 176 height 30
click at [60, 320] on label "Save As Common Creditor" at bounding box center [125, 320] width 131 height 16
click at [67, 320] on input "Save As Common Creditor" at bounding box center [72, 317] width 10 height 10
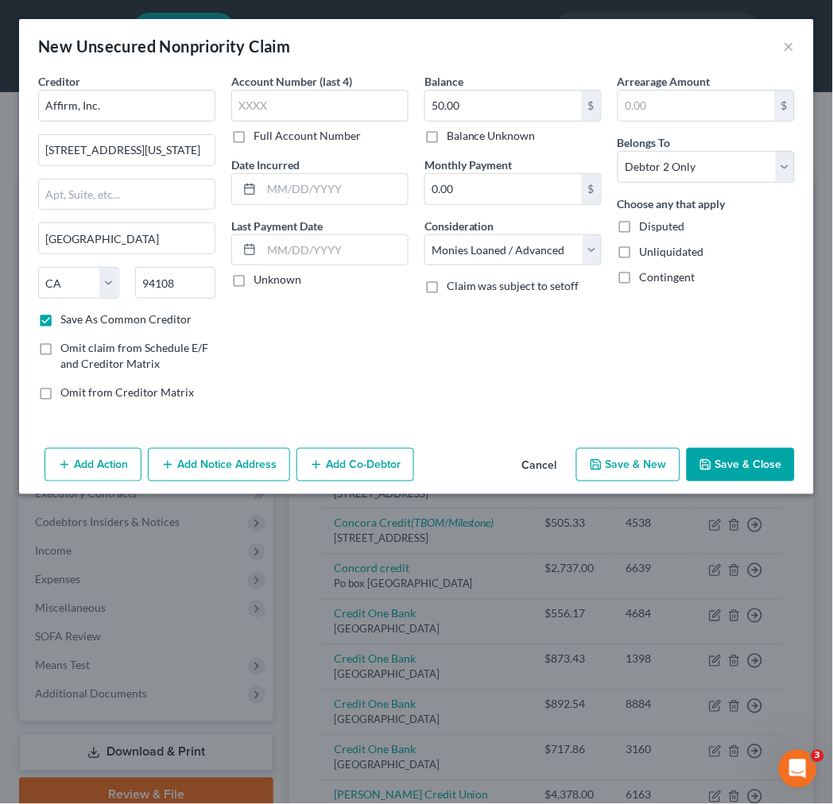
click at [726, 470] on button "Save & Close" at bounding box center [741, 464] width 108 height 33
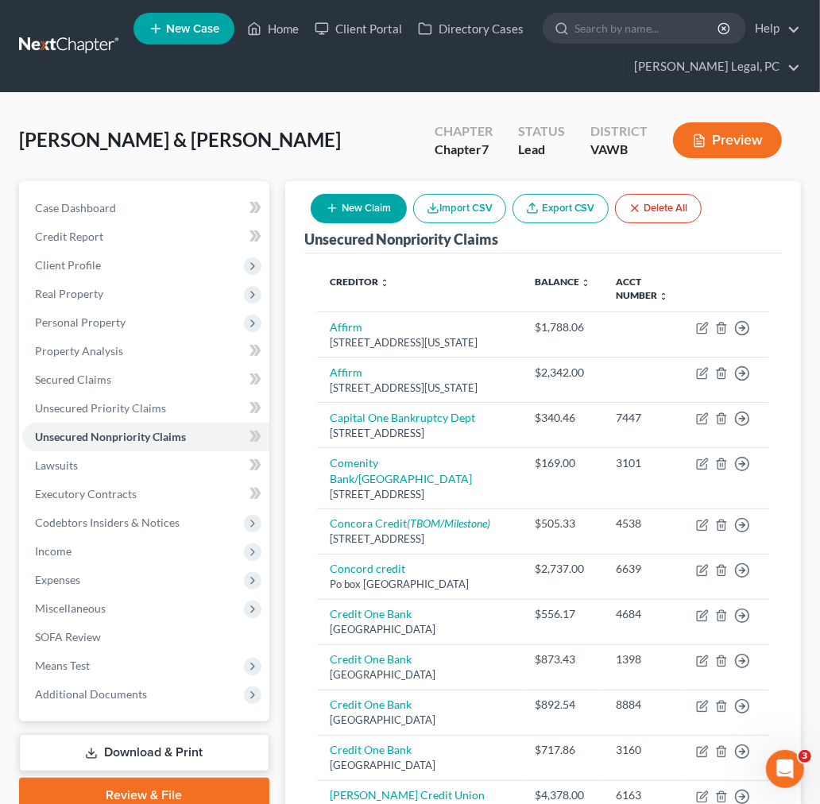
click at [344, 208] on button "New Claim" at bounding box center [359, 208] width 96 height 29
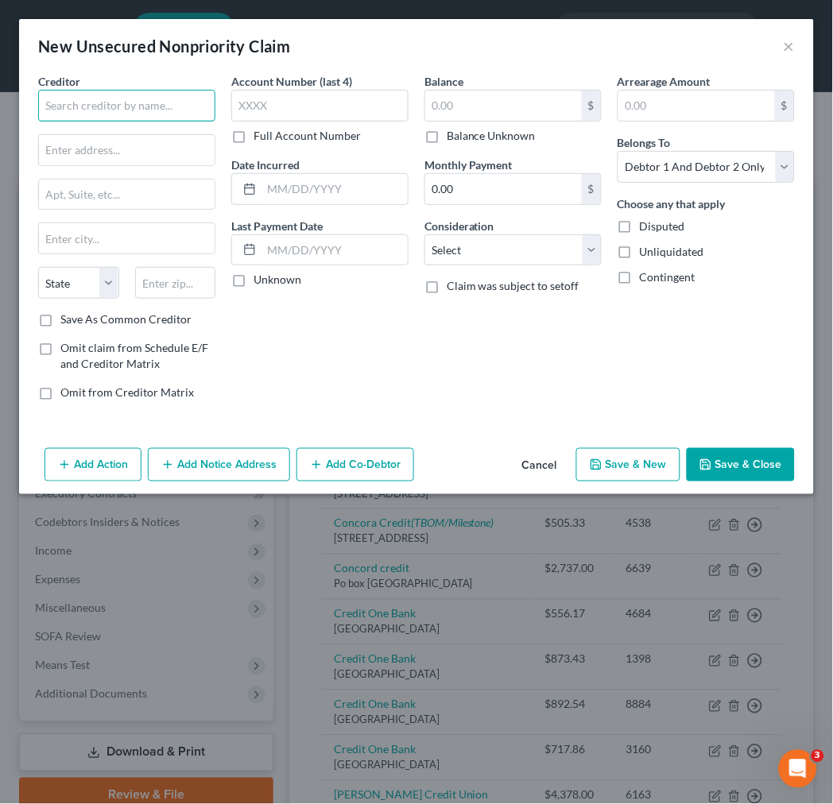
click at [126, 107] on input "text" at bounding box center [126, 106] width 177 height 32
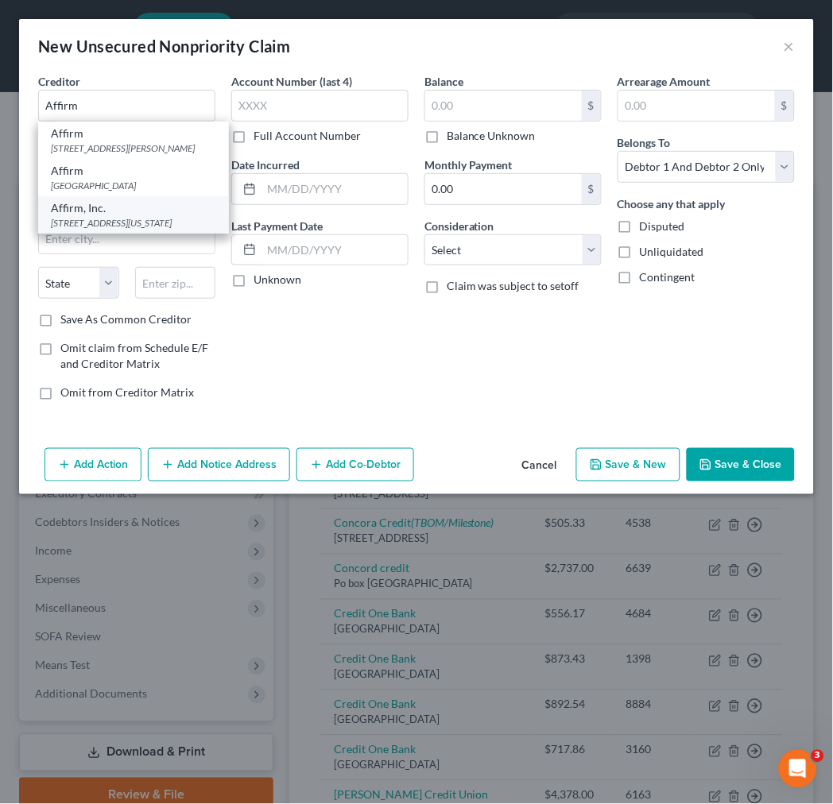
click at [115, 230] on div "[STREET_ADDRESS][US_STATE]" at bounding box center [133, 223] width 165 height 14
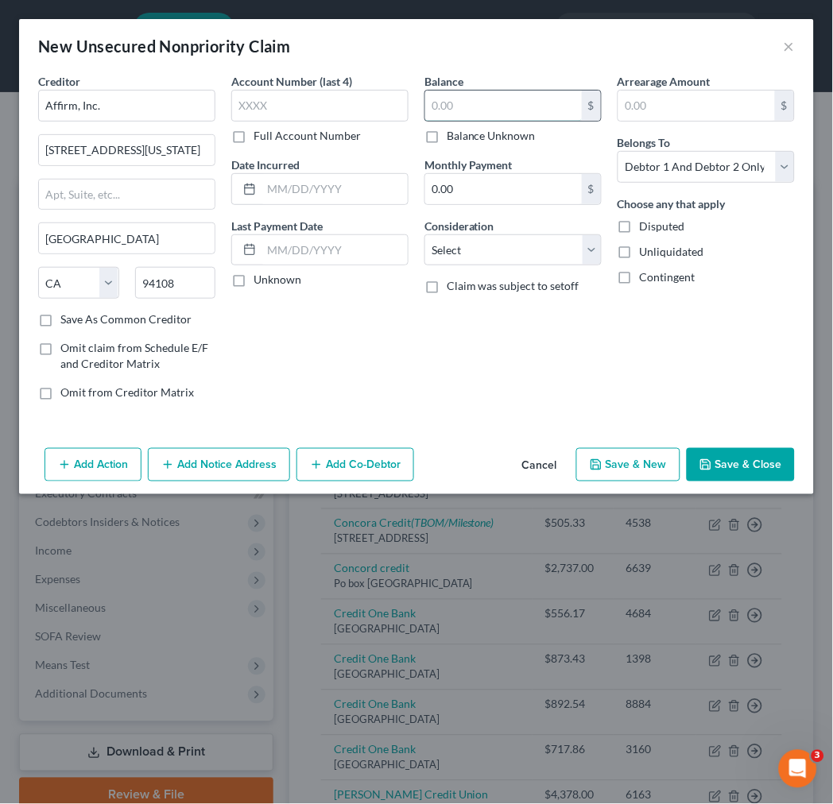
click at [455, 108] on input "text" at bounding box center [503, 106] width 157 height 30
click at [336, 191] on input "text" at bounding box center [334, 189] width 146 height 30
click at [521, 257] on select "Select Cable / Satellite Services Collection Agency Credit Card Debt Debt Couns…" at bounding box center [512, 250] width 177 height 32
click at [424, 234] on select "Select Cable / Satellite Services Collection Agency Credit Card Debt Debt Couns…" at bounding box center [512, 250] width 177 height 32
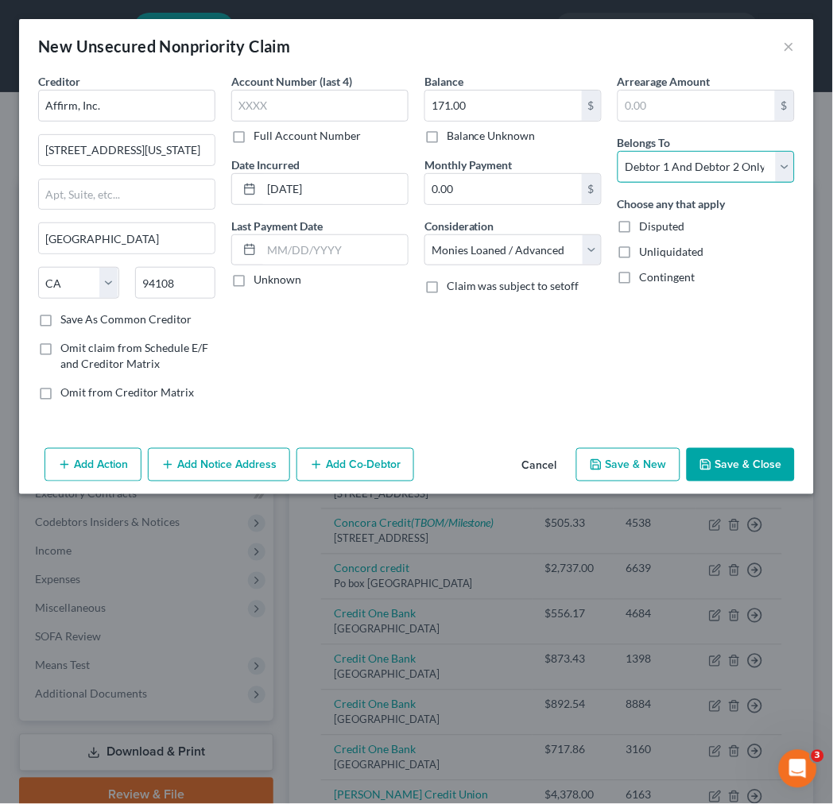
drag, startPoint x: 679, startPoint y: 160, endPoint x: 675, endPoint y: 168, distance: 8.9
click at [679, 160] on select "Select Debtor 1 Only Debtor 2 Only Debtor 1 And Debtor 2 Only At Least One Of T…" at bounding box center [705, 167] width 177 height 32
click at [617, 151] on select "Select Debtor 1 Only Debtor 2 Only Debtor 1 And Debtor 2 Only At Least One Of T…" at bounding box center [705, 167] width 177 height 32
click at [737, 464] on button "Save & Close" at bounding box center [741, 464] width 108 height 33
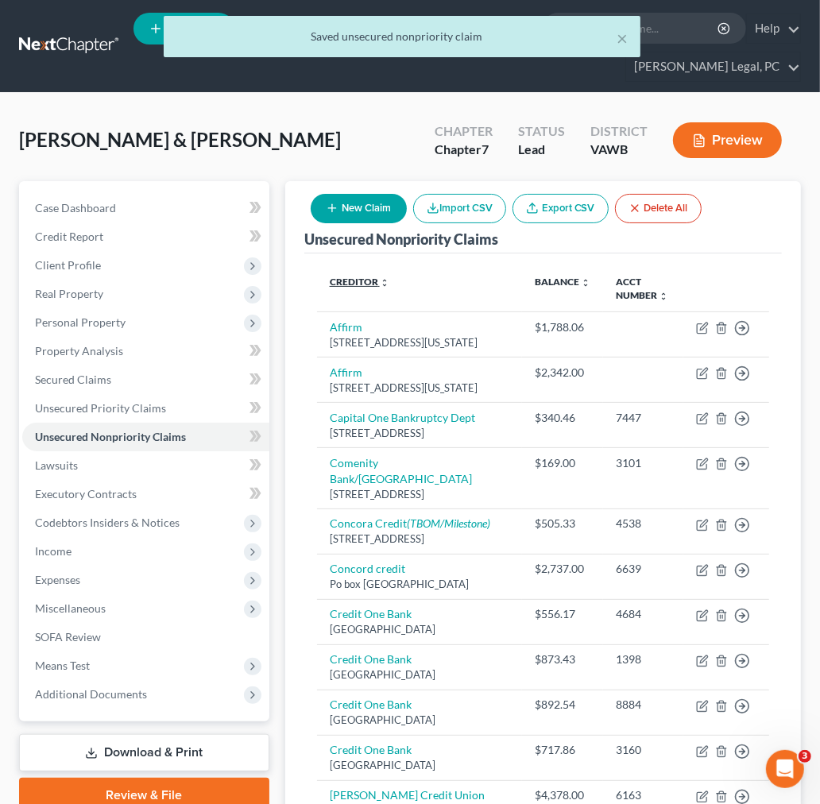
click at [370, 283] on link "Creditor expand_more expand_less unfold_more" at bounding box center [360, 282] width 60 height 12
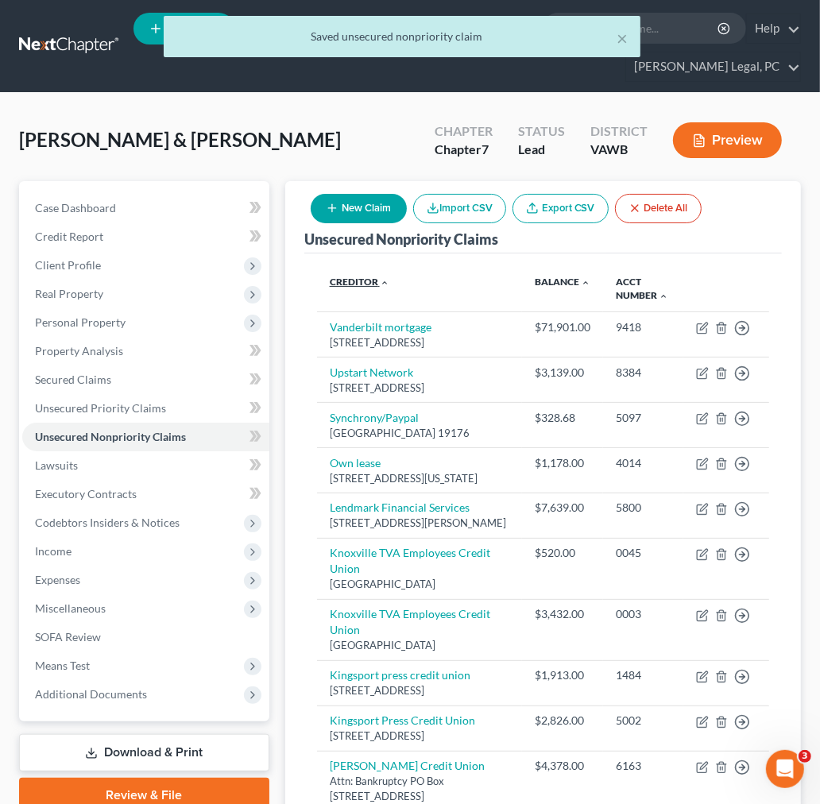
click at [370, 283] on link "Creditor expand_more expand_less unfold_more" at bounding box center [360, 282] width 60 height 12
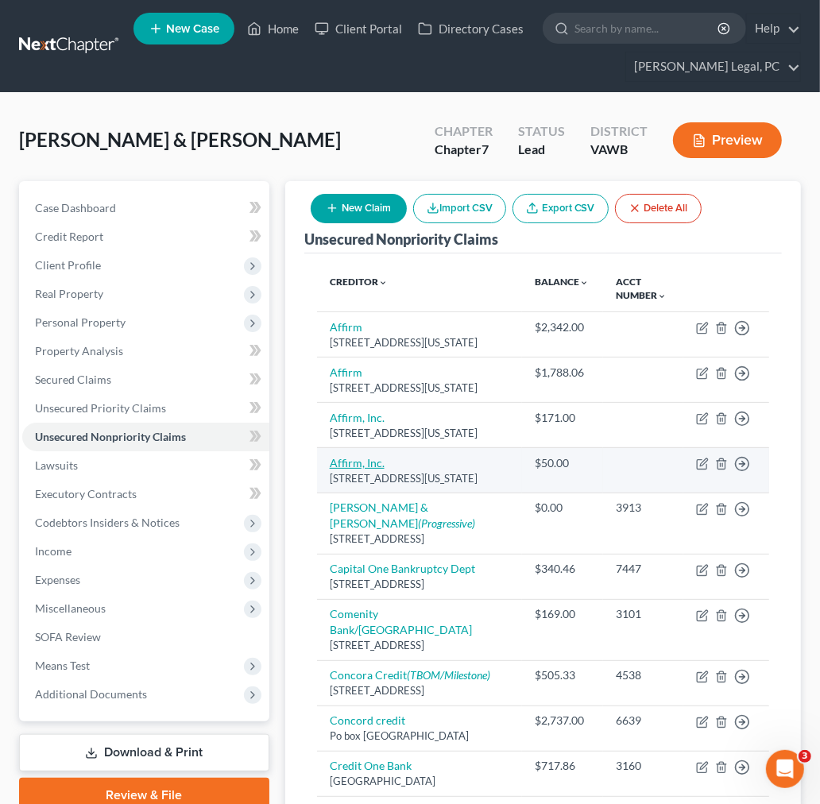
click at [366, 470] on link "Affirm, Inc." at bounding box center [357, 463] width 55 height 14
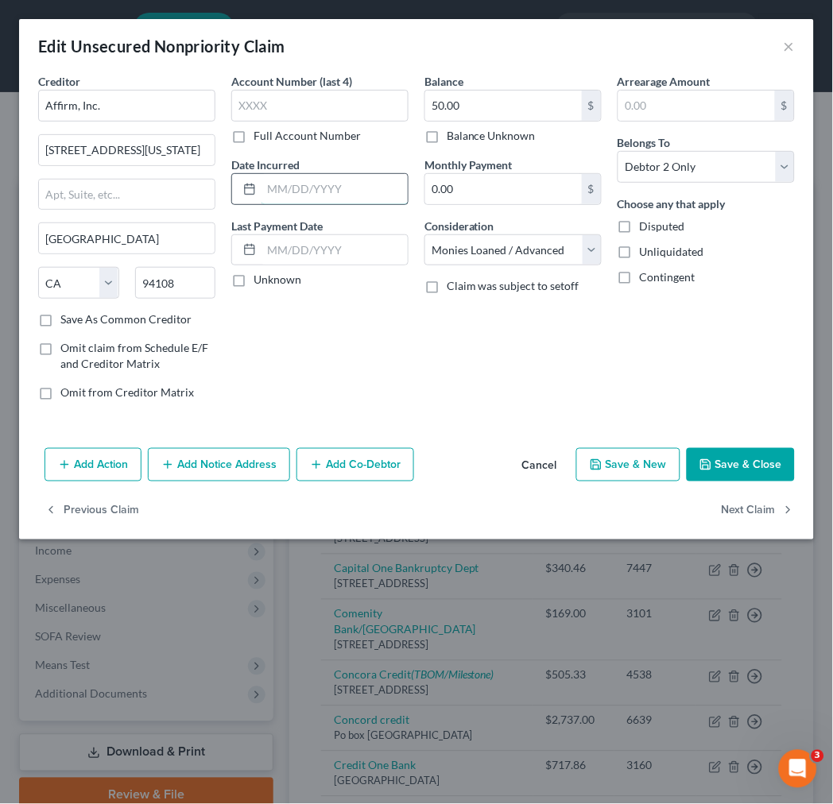
click at [278, 185] on input "text" at bounding box center [334, 189] width 146 height 30
click at [723, 459] on button "Save & Close" at bounding box center [741, 464] width 108 height 33
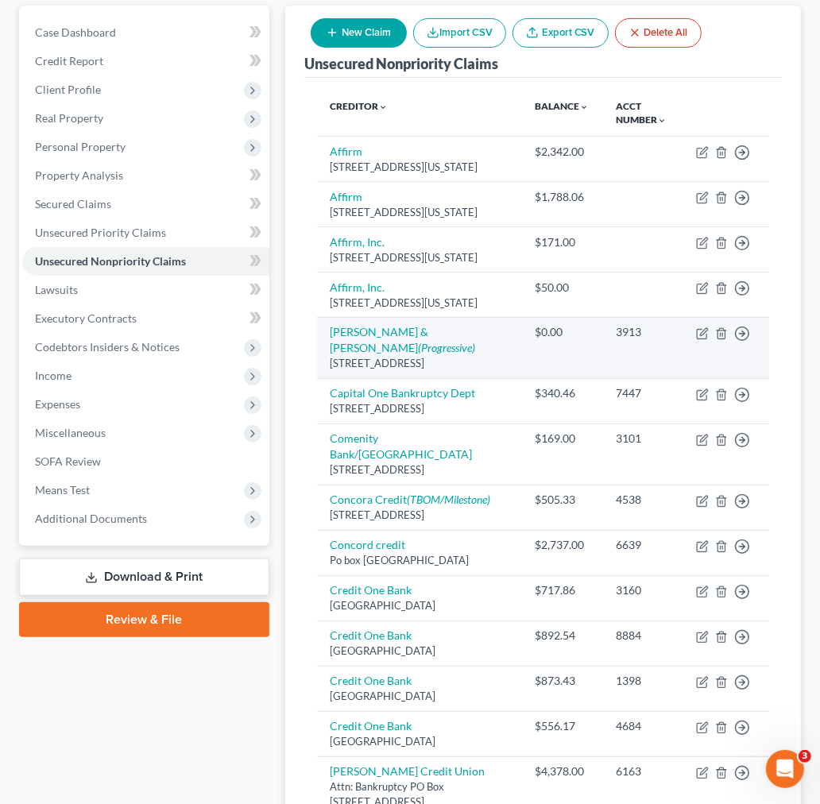
scroll to position [176, 0]
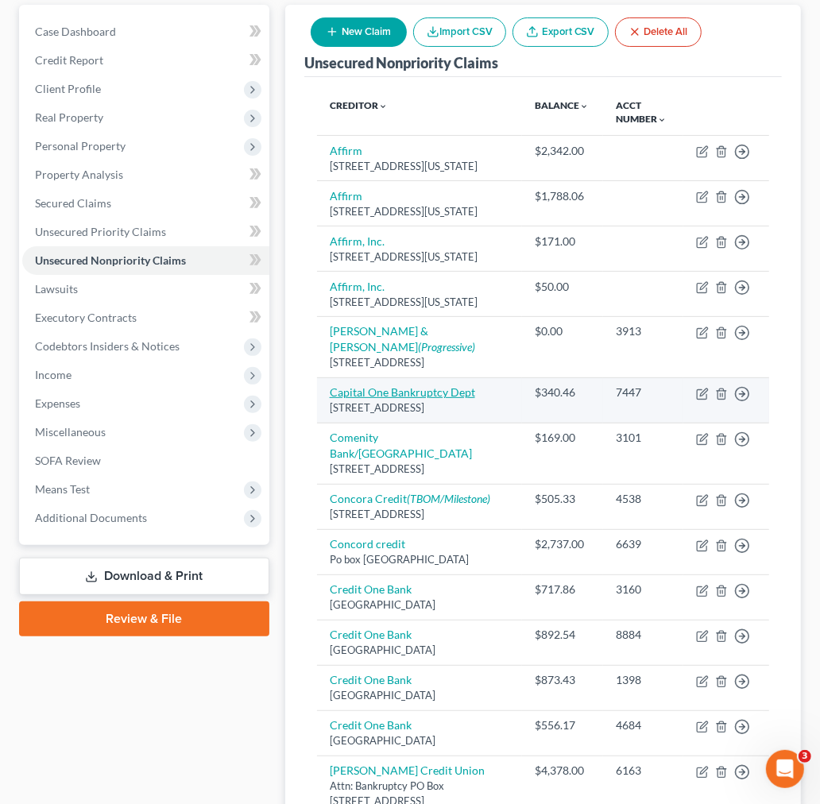
click at [417, 399] on link "Capital One Bankruptcy Dept" at bounding box center [402, 392] width 145 height 14
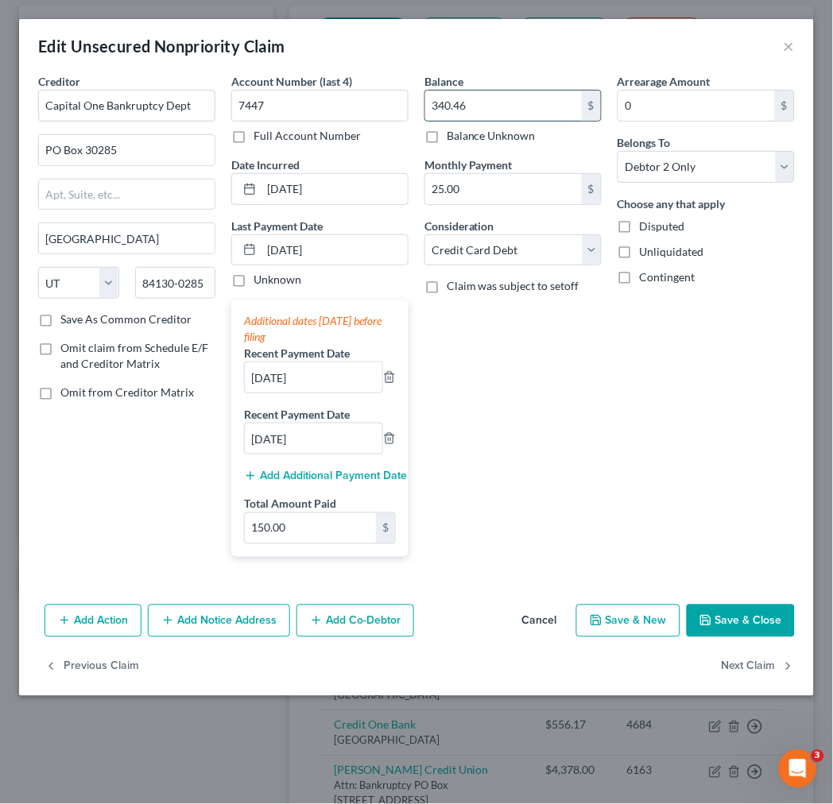
click at [466, 106] on input "340.46" at bounding box center [503, 106] width 157 height 30
click at [464, 97] on input "2,727.00" at bounding box center [503, 106] width 157 height 30
click at [447, 99] on input "2,727.00" at bounding box center [503, 106] width 157 height 30
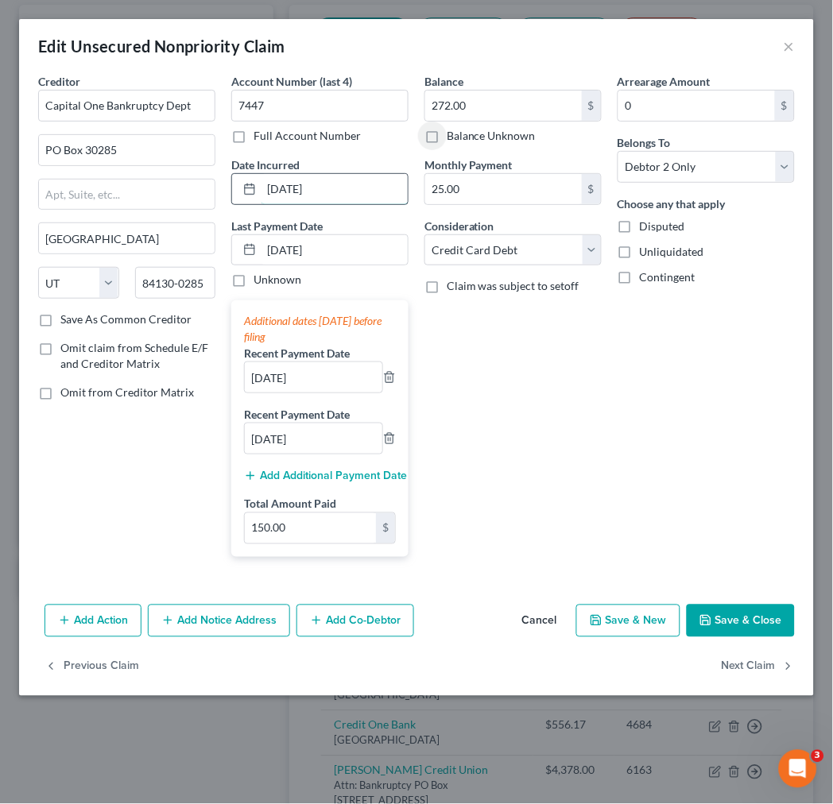
click at [339, 192] on input "[DATE]" at bounding box center [334, 189] width 146 height 30
drag, startPoint x: 387, startPoint y: 186, endPoint x: 251, endPoint y: 189, distance: 135.9
click at [251, 189] on div "[DATE]" at bounding box center [319, 189] width 177 height 32
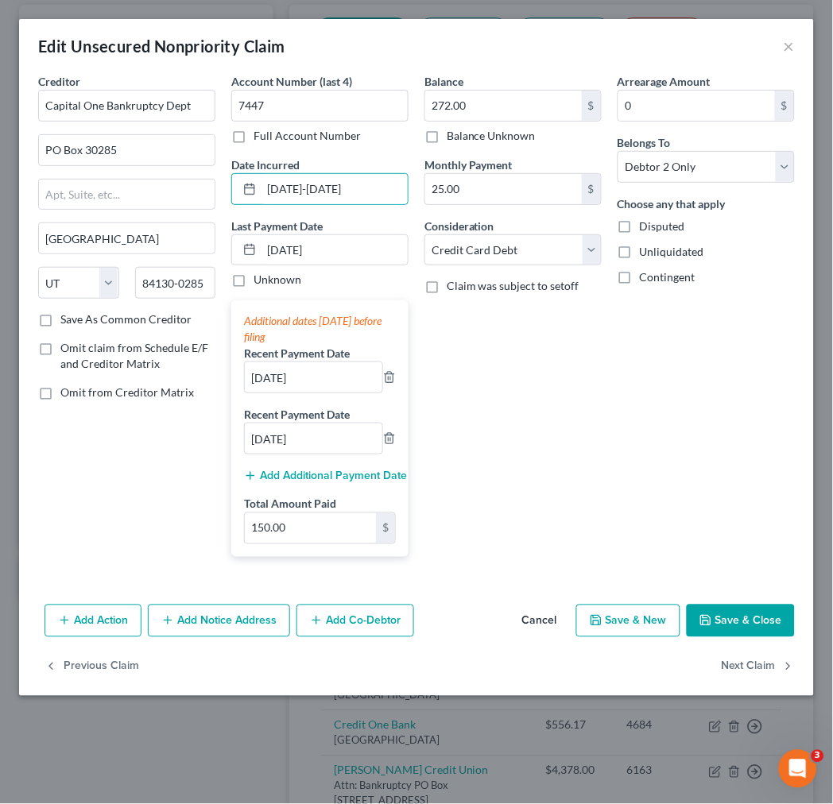
click at [735, 617] on button "Save & Close" at bounding box center [741, 621] width 108 height 33
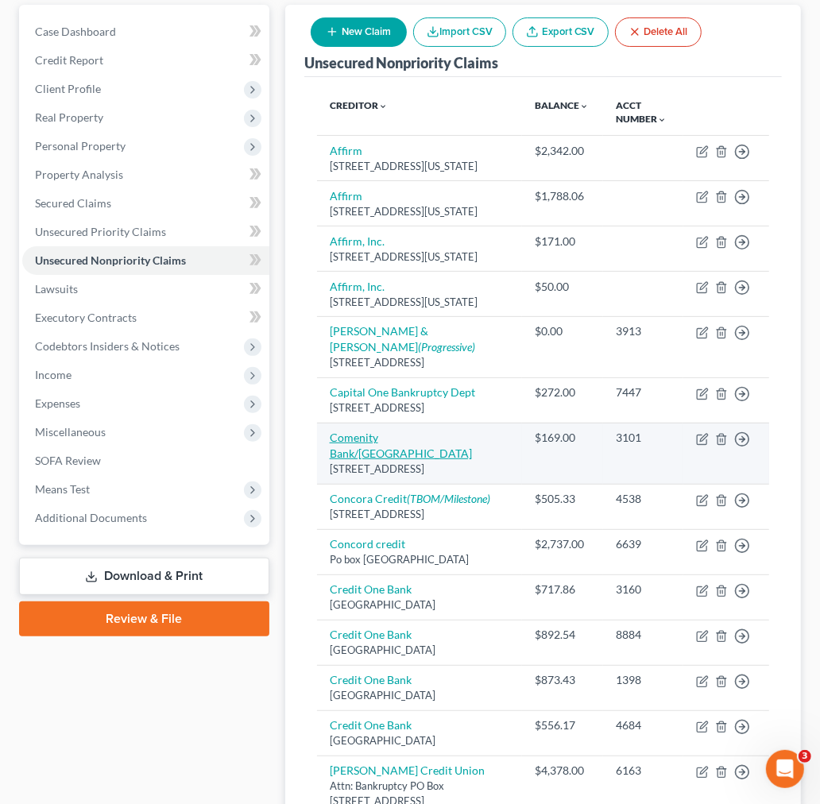
click at [401, 460] on link "Comenity Bank/[GEOGRAPHIC_DATA]" at bounding box center [401, 445] width 142 height 29
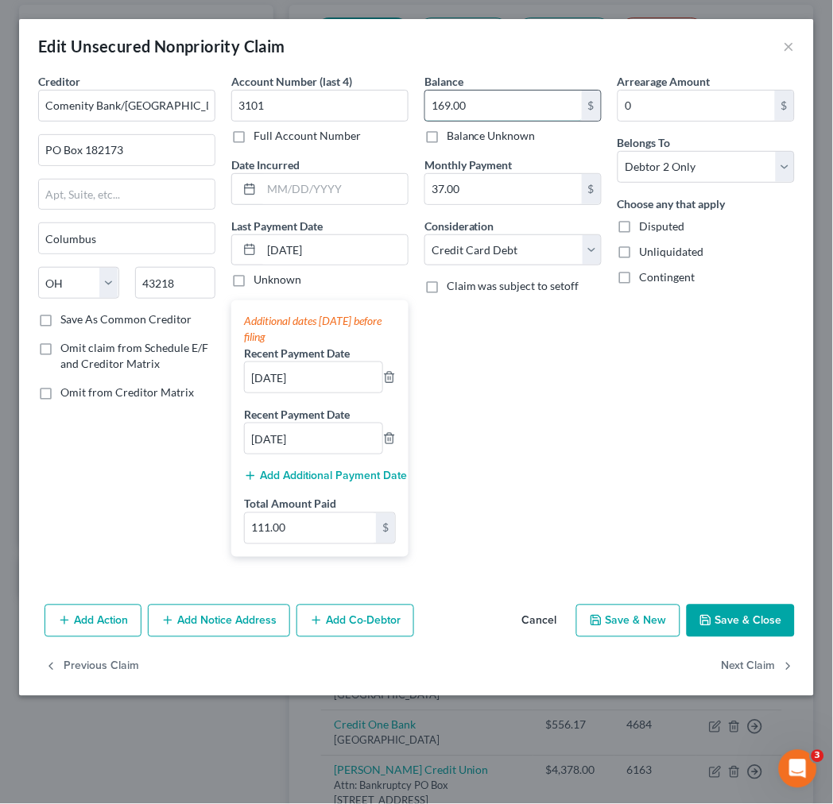
click at [493, 109] on input "169.00" at bounding box center [503, 106] width 157 height 30
click at [297, 184] on input "text" at bounding box center [334, 189] width 146 height 30
click at [718, 610] on button "Save & Close" at bounding box center [741, 621] width 108 height 33
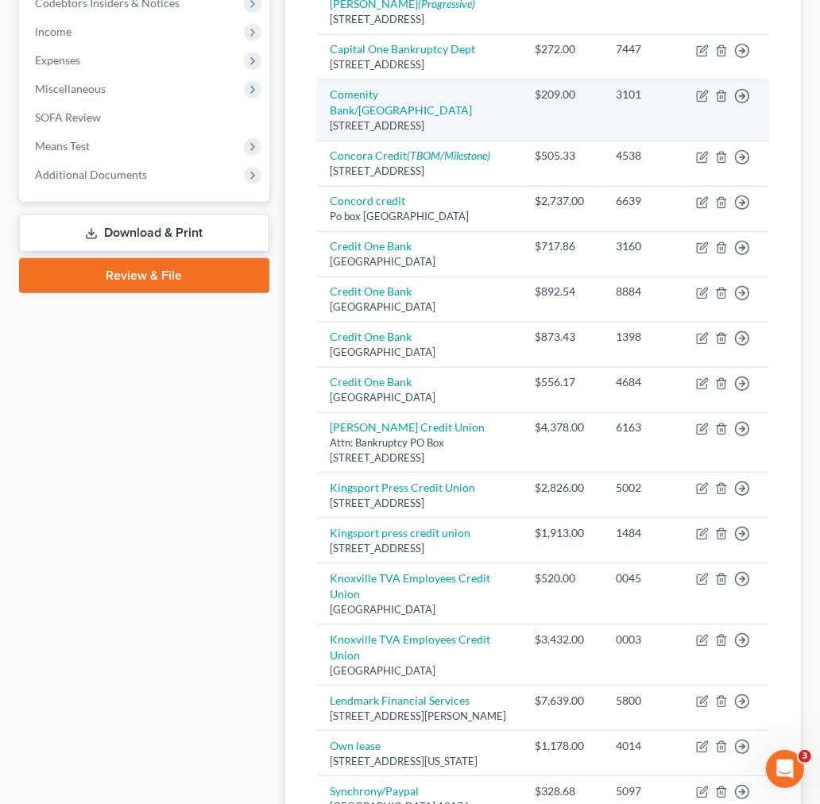
scroll to position [529, 0]
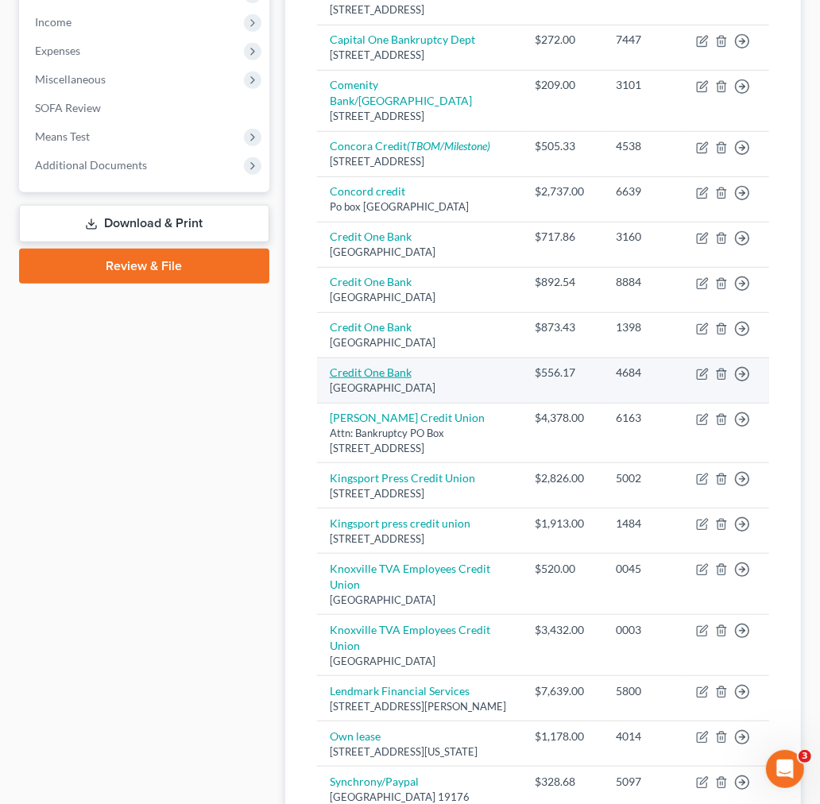
click at [378, 379] on link "Credit One Bank" at bounding box center [371, 373] width 82 height 14
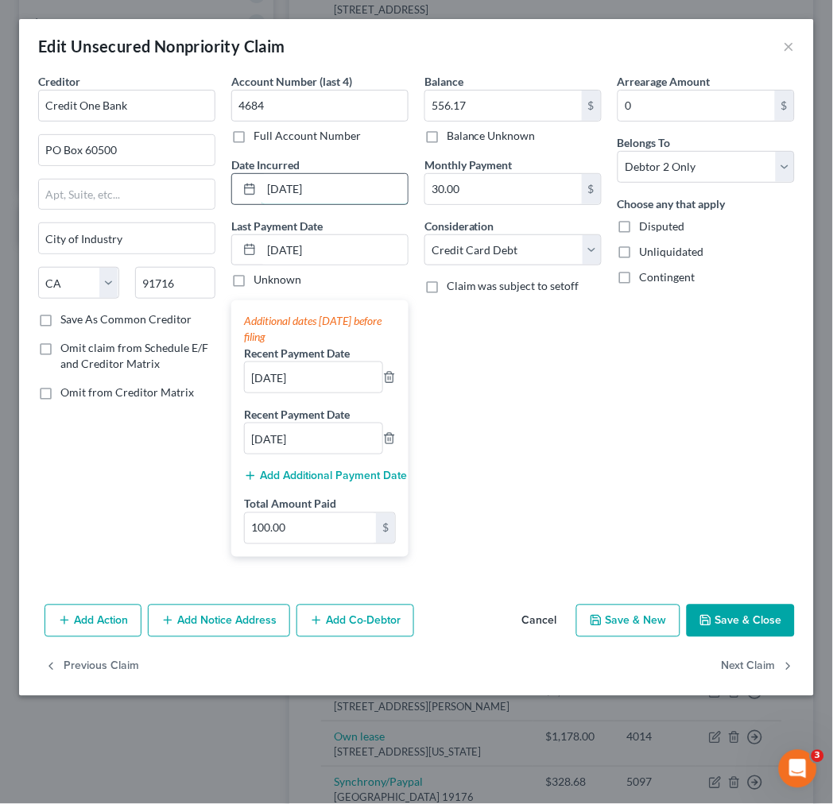
drag, startPoint x: 340, startPoint y: 189, endPoint x: 253, endPoint y: 184, distance: 87.5
click at [253, 184] on div "[DATE]" at bounding box center [319, 189] width 177 height 32
click at [735, 620] on button "Save & Close" at bounding box center [741, 621] width 108 height 33
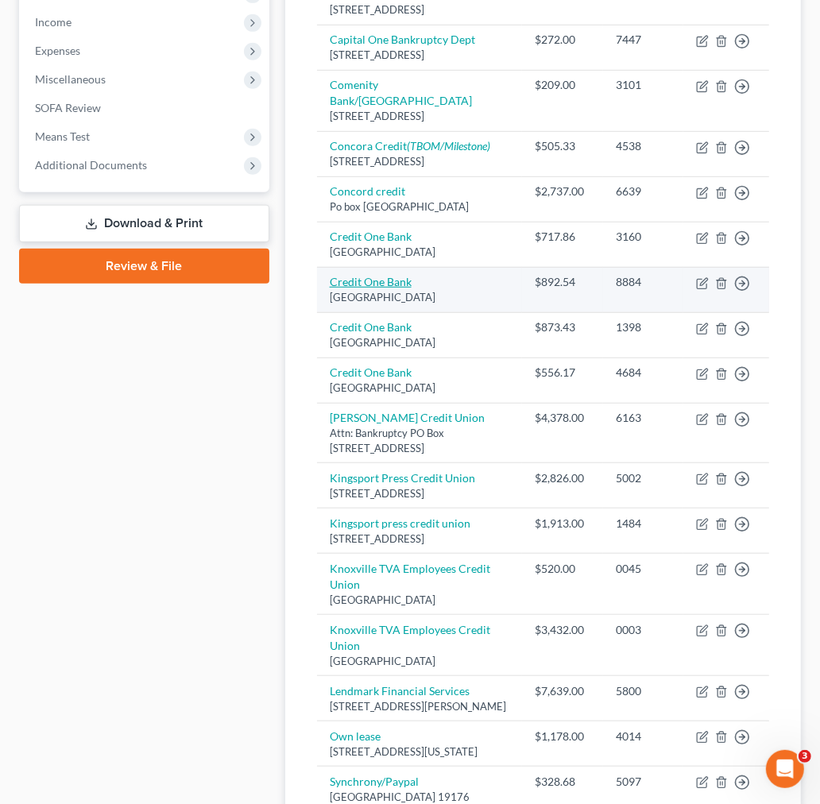
click at [397, 288] on link "Credit One Bank" at bounding box center [371, 282] width 82 height 14
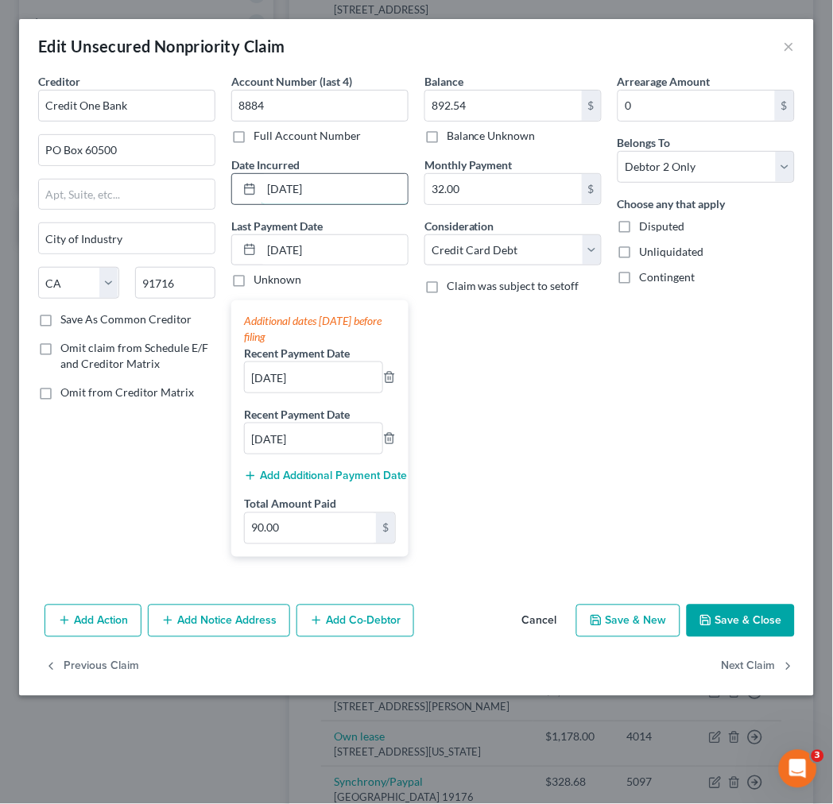
drag, startPoint x: 346, startPoint y: 186, endPoint x: 254, endPoint y: 186, distance: 92.2
click at [254, 186] on div "[DATE]" at bounding box center [319, 189] width 177 height 32
click at [726, 617] on button "Save & Close" at bounding box center [741, 621] width 108 height 33
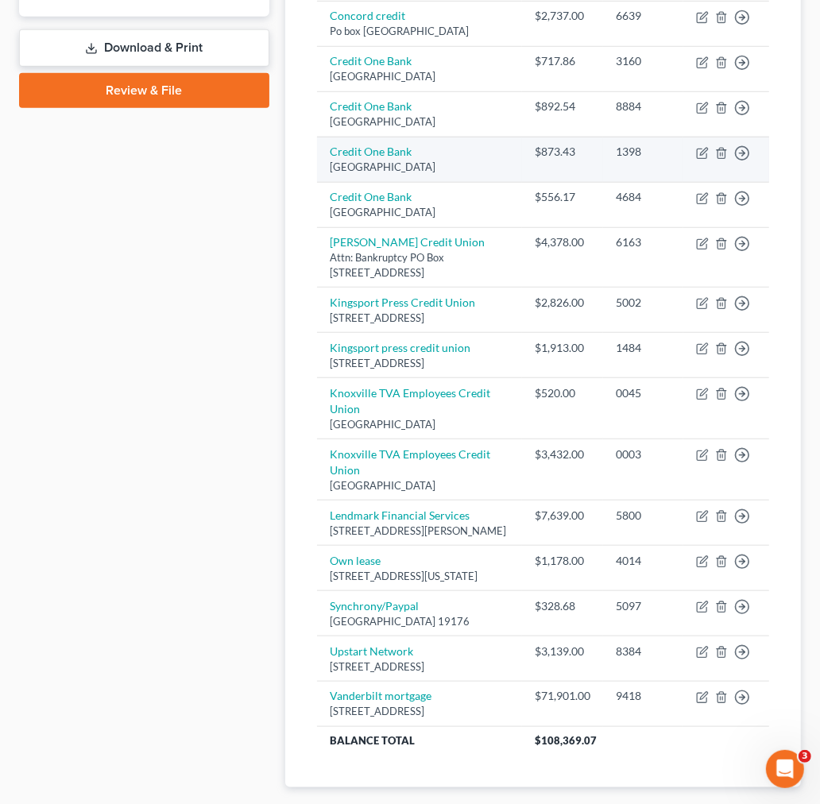
scroll to position [706, 0]
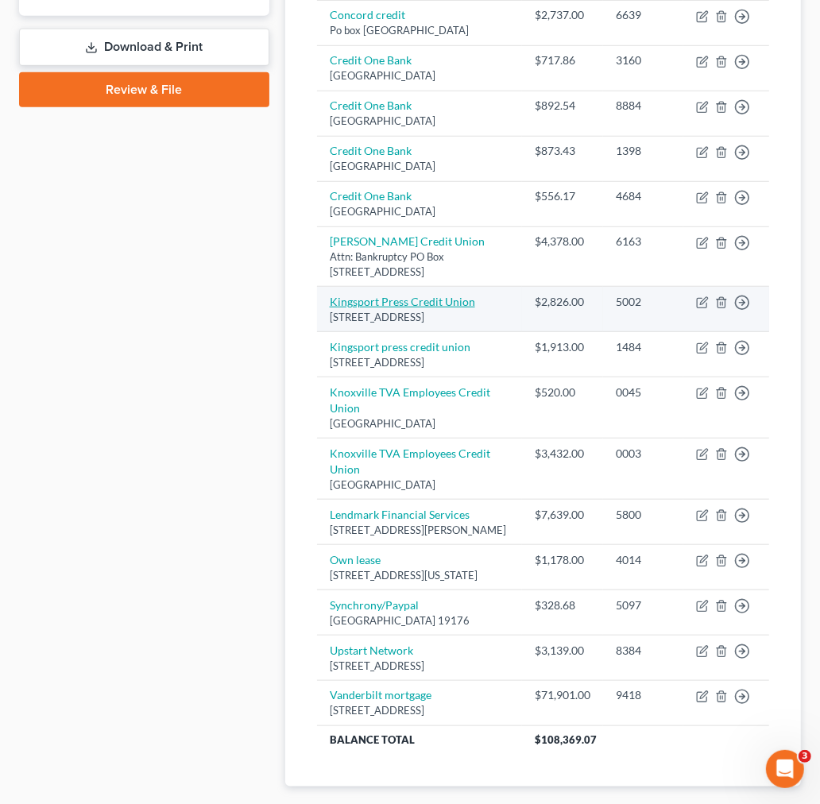
click at [415, 308] on link "Kingsport Press Credit Union" at bounding box center [402, 302] width 145 height 14
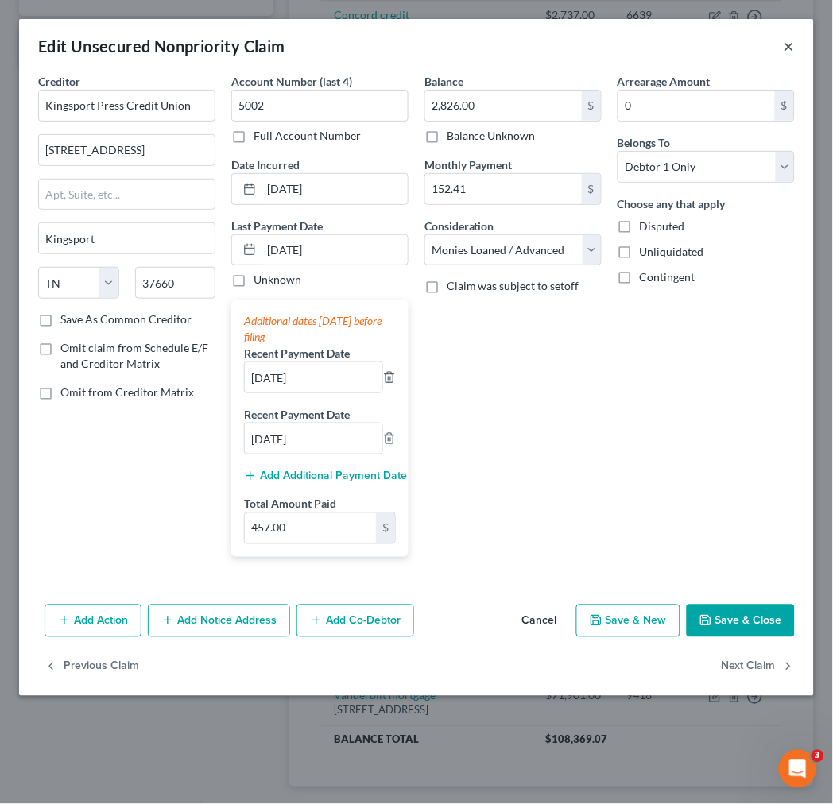
click at [787, 45] on button "×" at bounding box center [789, 46] width 11 height 19
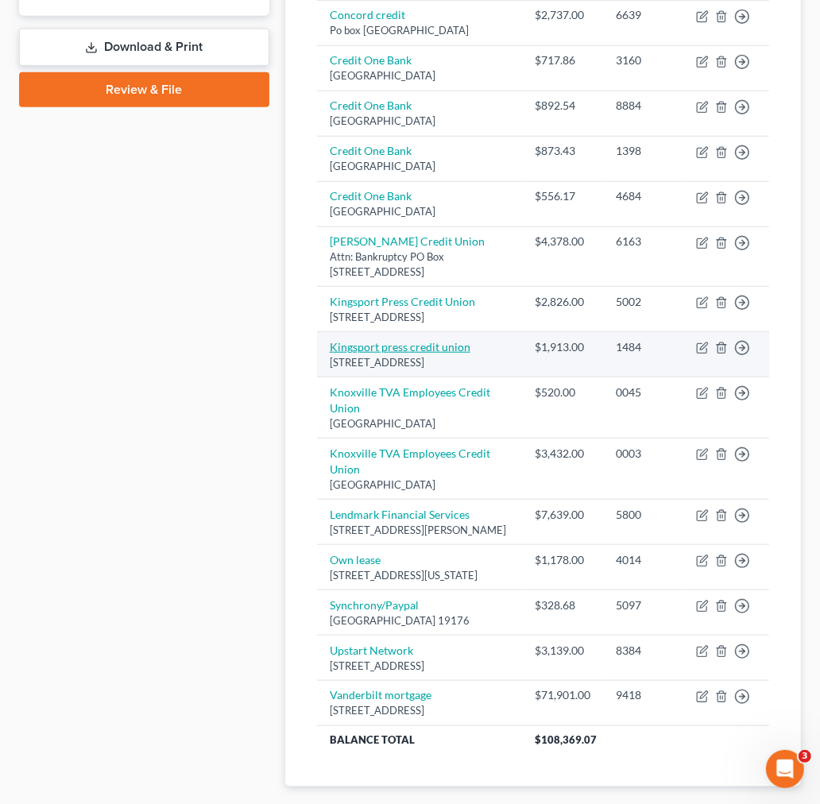
click at [416, 354] on link "Kingsport press credit union" at bounding box center [400, 347] width 141 height 14
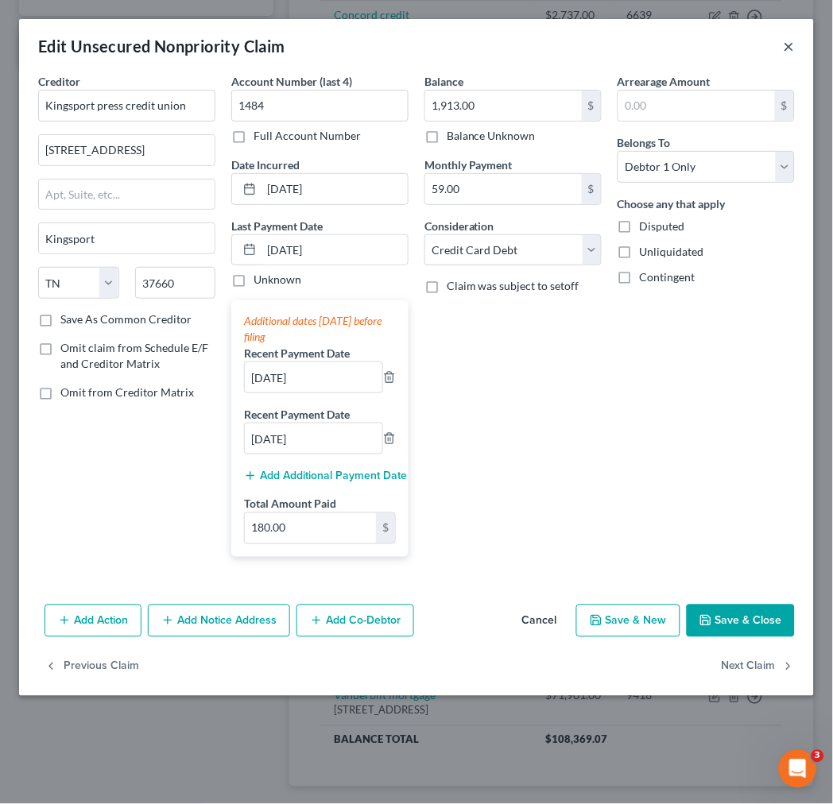
click at [791, 45] on button "×" at bounding box center [789, 46] width 11 height 19
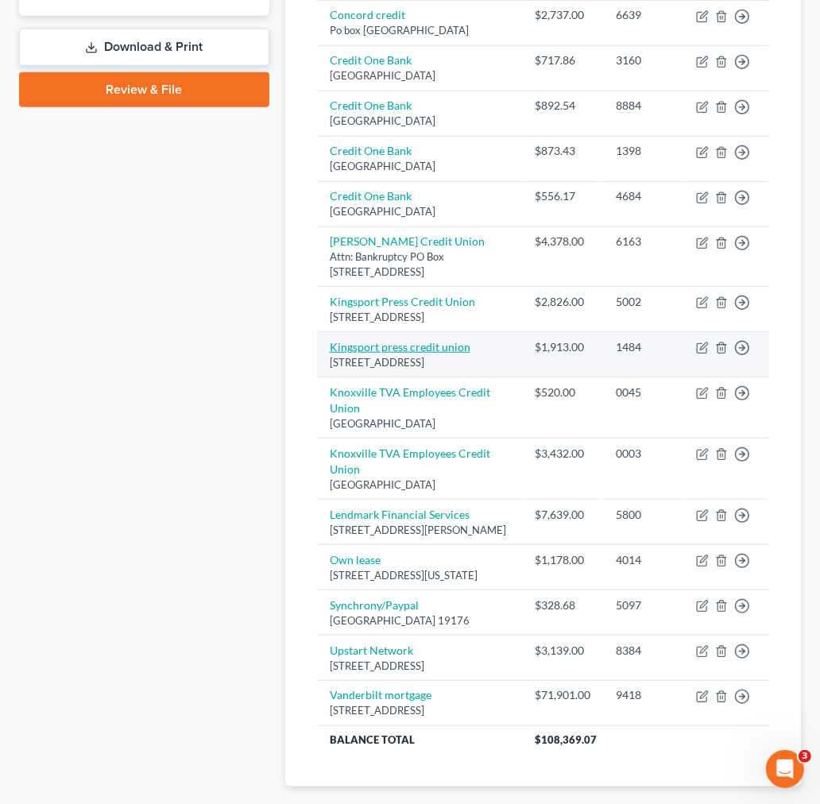
click at [403, 354] on link "Kingsport press credit union" at bounding box center [400, 347] width 141 height 14
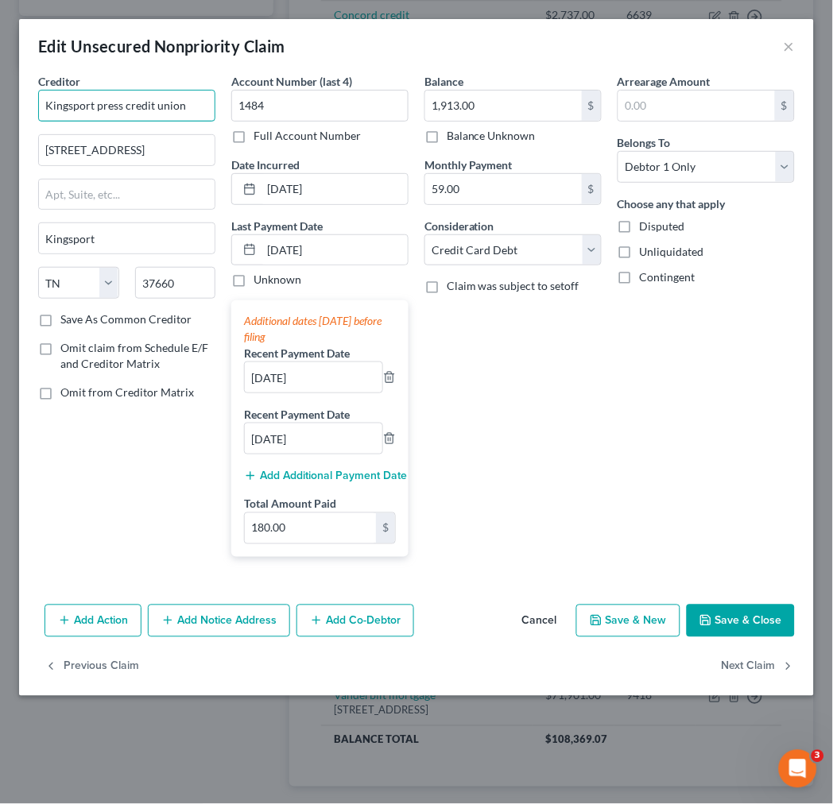
click at [188, 102] on input "Kingsport press credit union" at bounding box center [126, 106] width 177 height 32
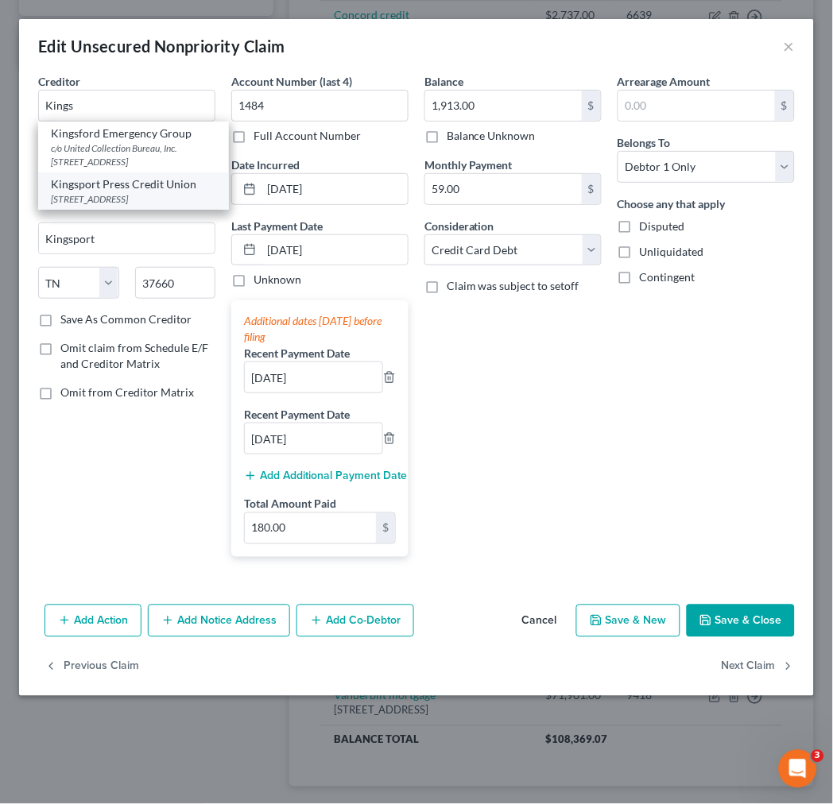
click at [111, 193] on div "[STREET_ADDRESS]" at bounding box center [133, 199] width 165 height 14
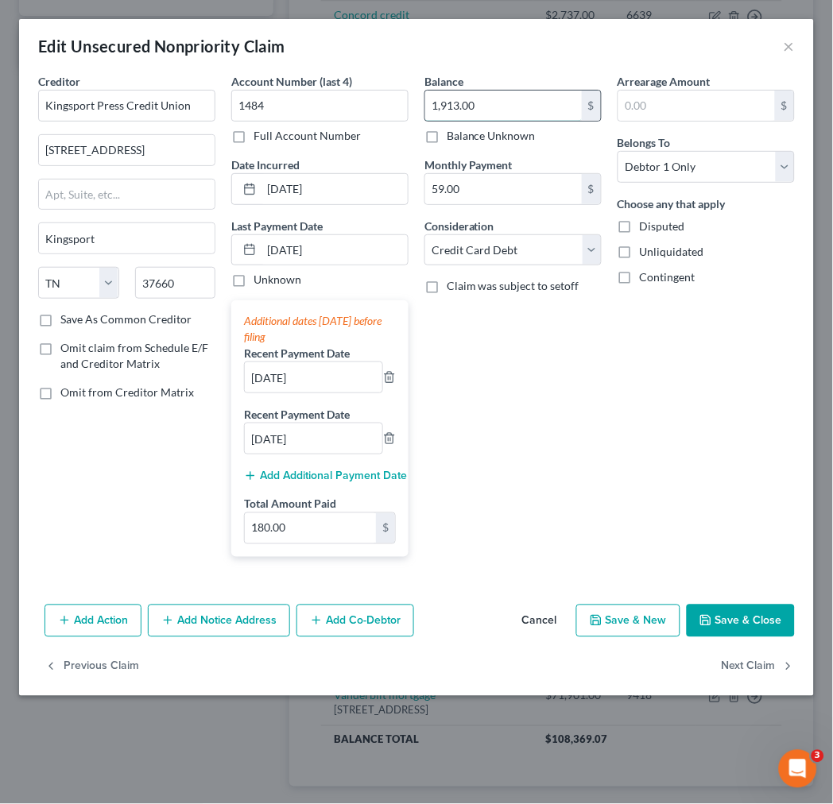
click at [497, 107] on input "1,913.00" at bounding box center [503, 106] width 157 height 30
click at [679, 162] on select "Select Debtor 1 Only Debtor 2 Only Debtor 1 And Debtor 2 Only At Least One Of T…" at bounding box center [705, 167] width 177 height 32
click at [617, 151] on select "Select Debtor 1 Only Debtor 2 Only Debtor 1 And Debtor 2 Only At Least One Of T…" at bounding box center [705, 167] width 177 height 32
click at [339, 188] on input "[DATE]" at bounding box center [334, 189] width 146 height 30
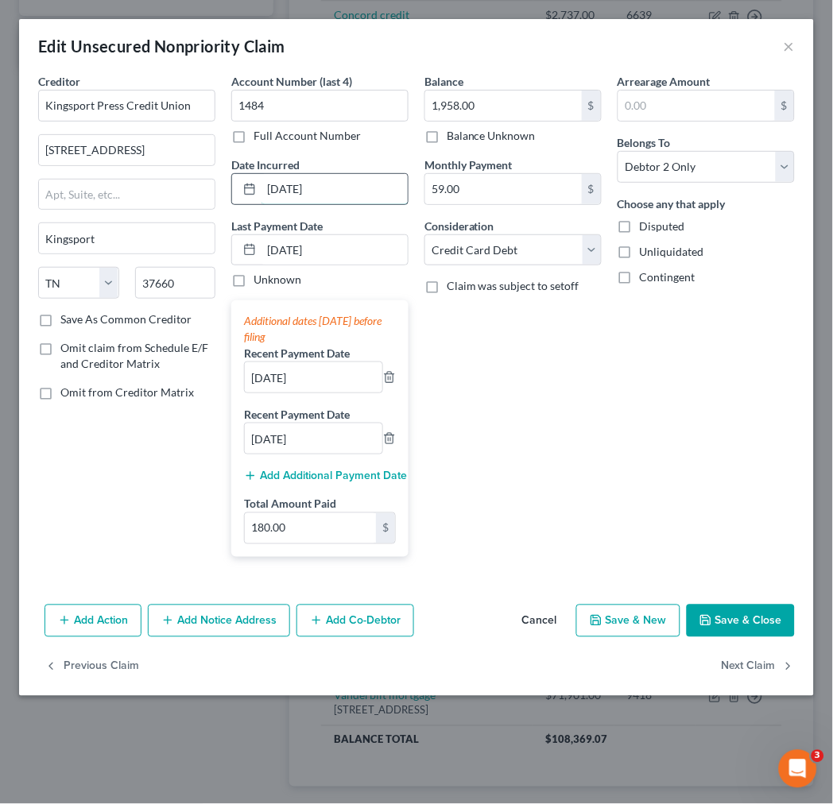
click at [339, 188] on input "[DATE]" at bounding box center [334, 189] width 146 height 30
click at [663, 164] on select "Select Debtor 1 Only Debtor 2 Only Debtor 1 And Debtor 2 Only At Least One Of T…" at bounding box center [705, 167] width 177 height 32
click at [617, 151] on select "Select Debtor 1 Only Debtor 2 Only Debtor 1 And Debtor 2 Only At Least One Of T…" at bounding box center [705, 167] width 177 height 32
click at [748, 615] on button "Save & Close" at bounding box center [741, 621] width 108 height 33
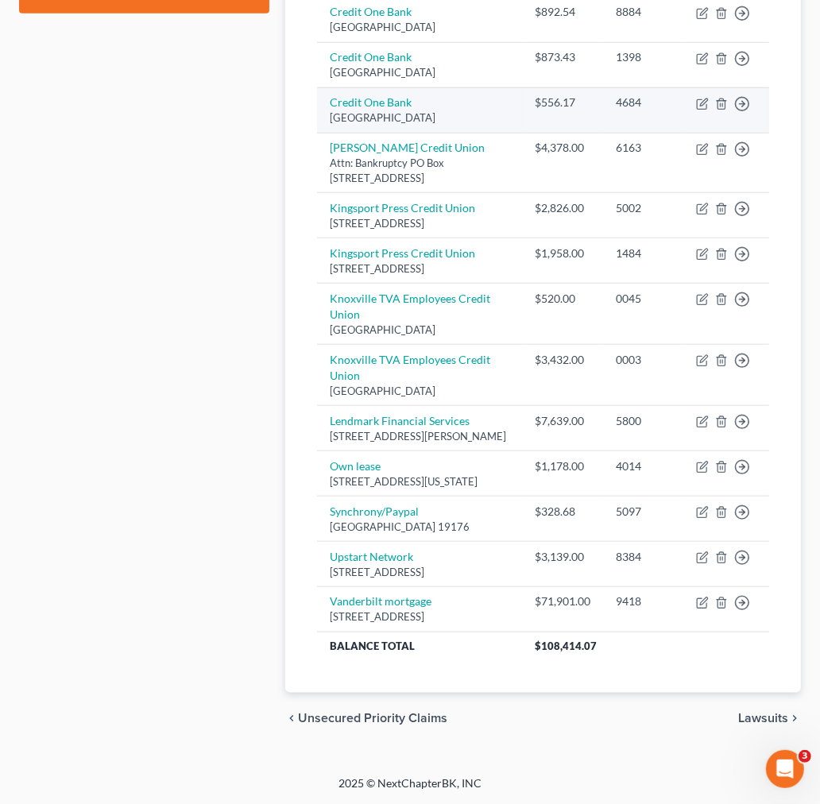
scroll to position [971, 0]
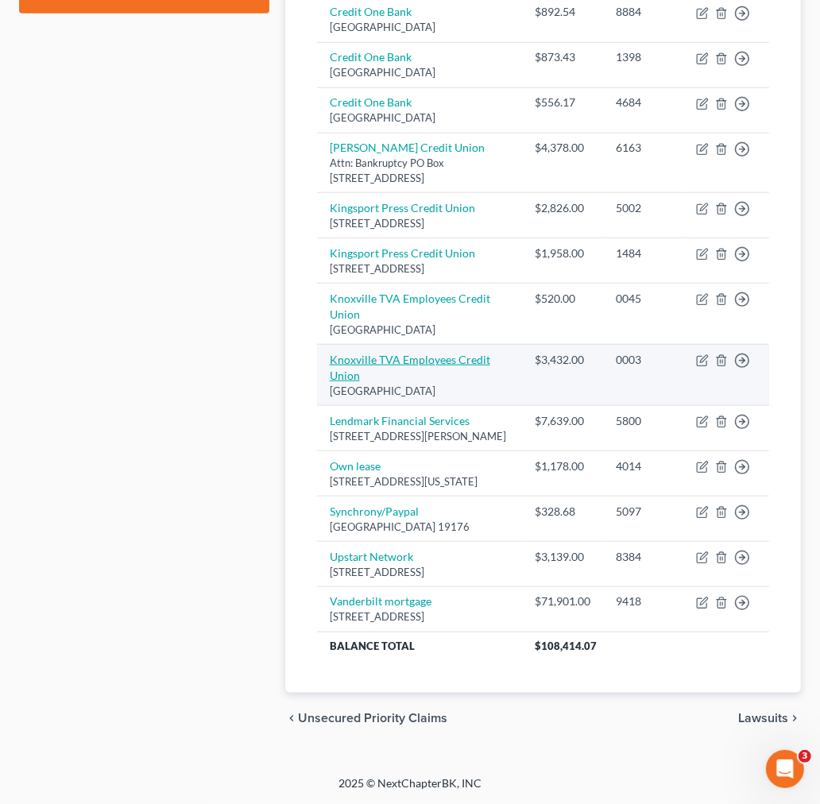
click at [442, 353] on link "Knoxville TVA Employees Credit Union" at bounding box center [410, 367] width 161 height 29
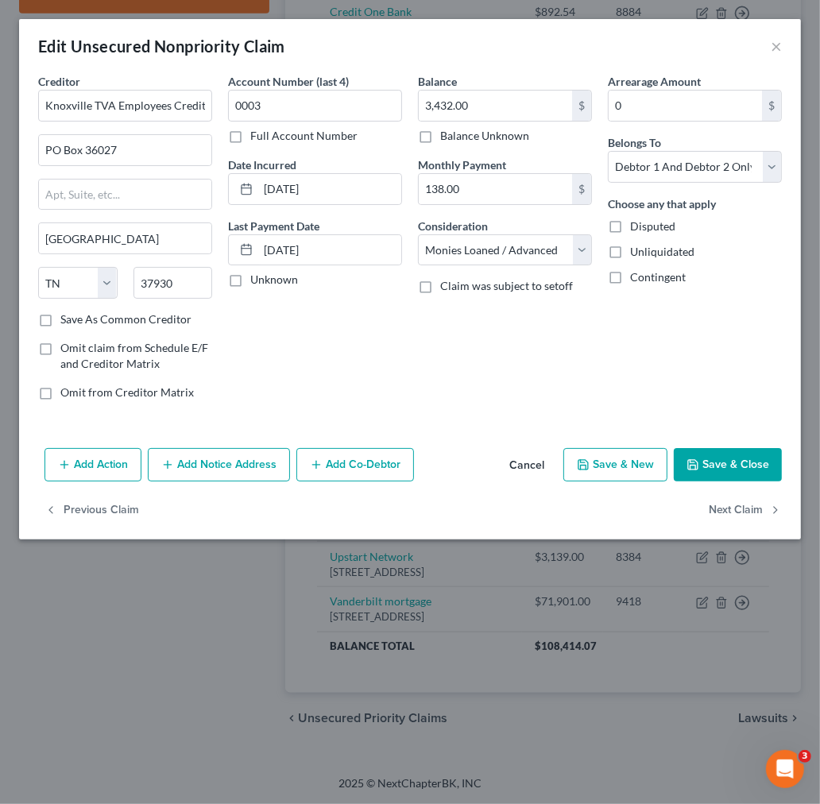
scroll to position [960, 0]
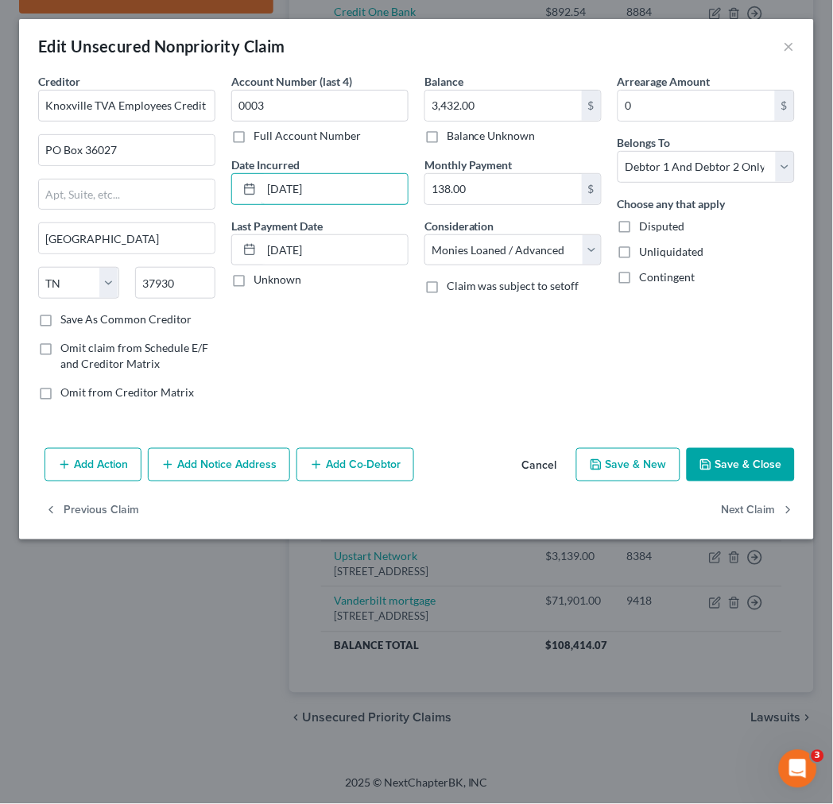
drag, startPoint x: 347, startPoint y: 193, endPoint x: 226, endPoint y: 173, distance: 123.2
click at [247, 180] on div "[DATE]" at bounding box center [319, 189] width 177 height 32
click at [441, 356] on div "Balance 3,432.00 $ Balance Unknown Balance Undetermined 3,432.00 $ Balance Unkn…" at bounding box center [512, 243] width 193 height 340
click at [747, 465] on button "Save & Close" at bounding box center [741, 464] width 108 height 33
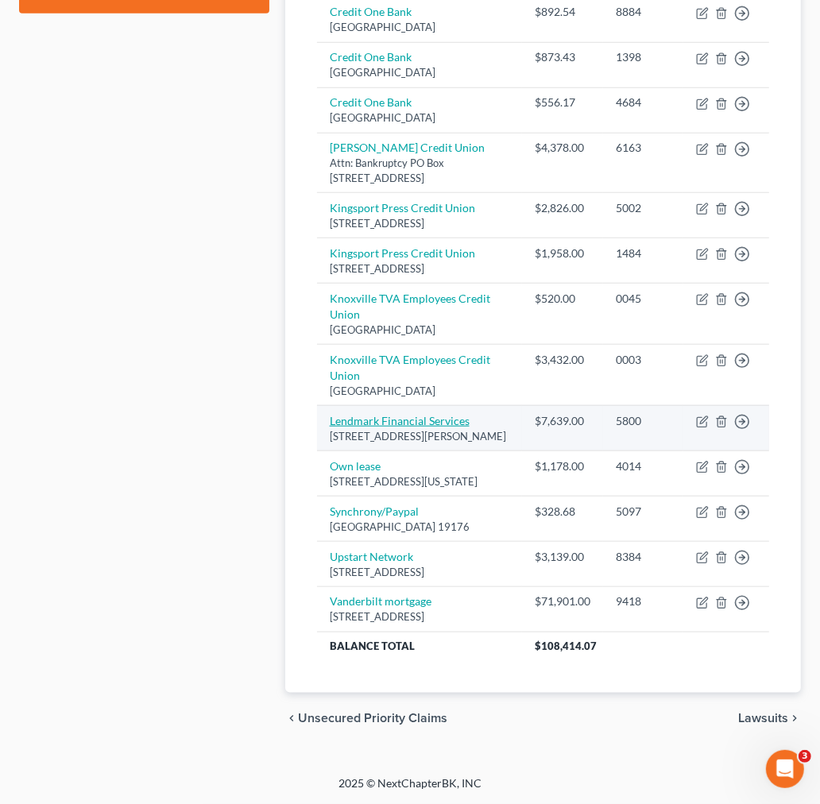
click at [435, 414] on link "Lendmark Financial Services" at bounding box center [400, 421] width 140 height 14
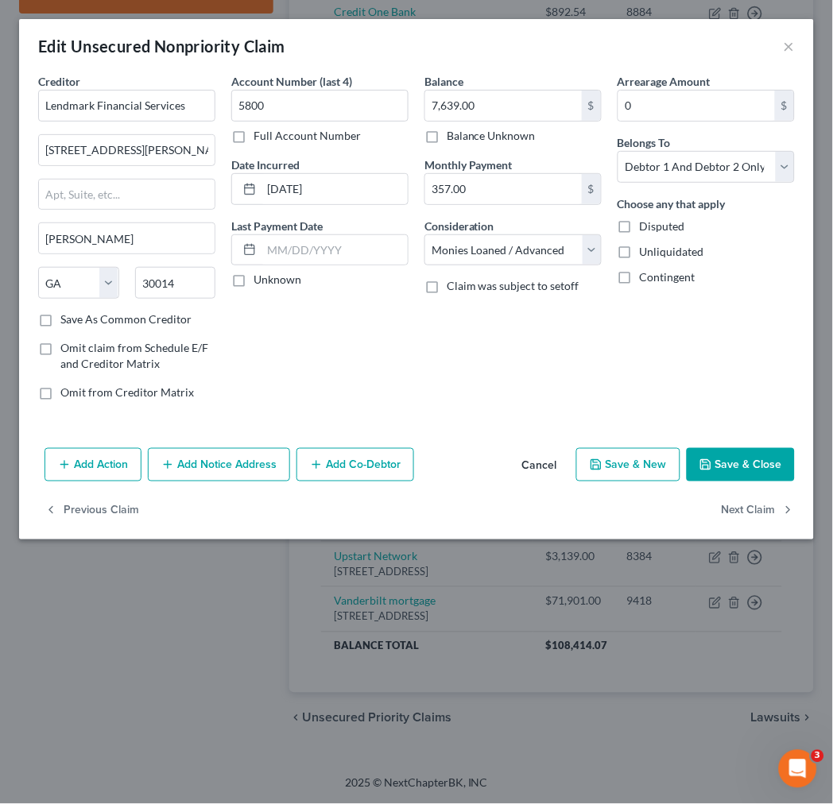
click at [753, 463] on button "Save & Close" at bounding box center [741, 464] width 108 height 33
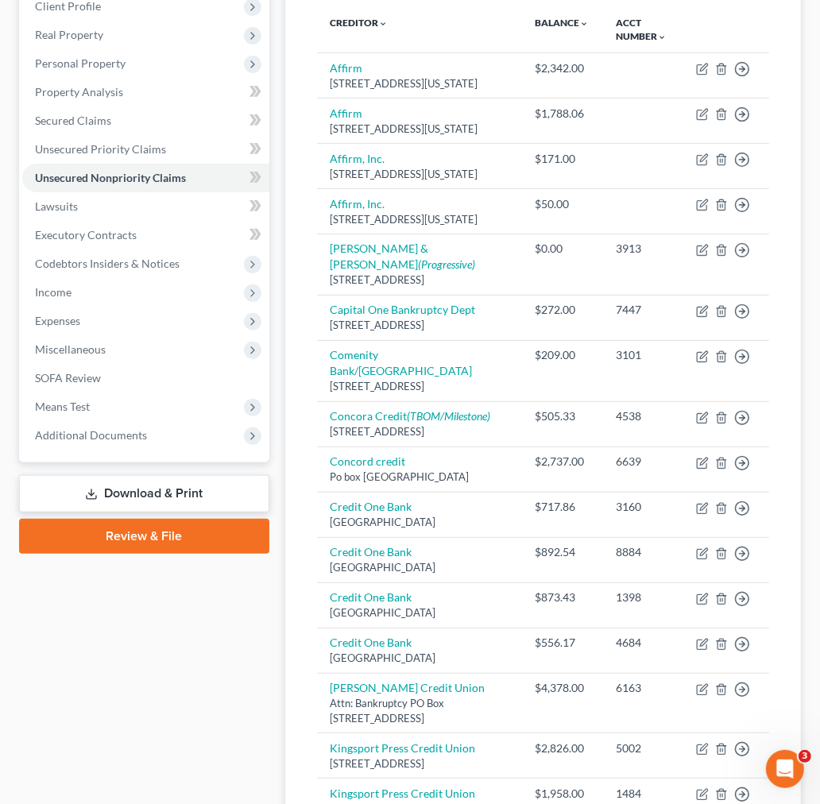
scroll to position [254, 0]
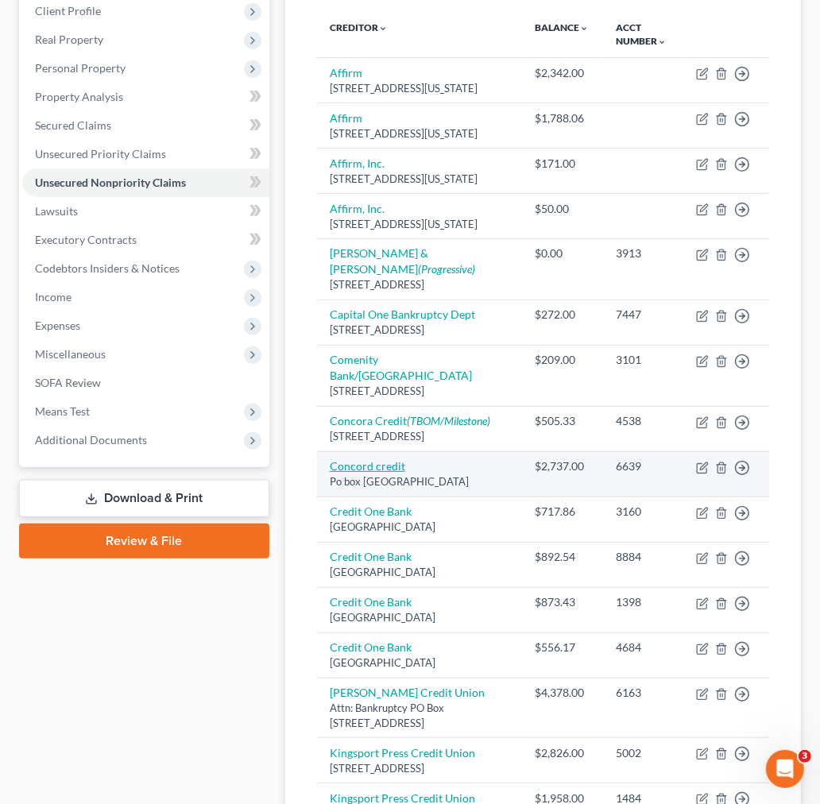
click at [376, 473] on link "Concord credit" at bounding box center [367, 466] width 75 height 14
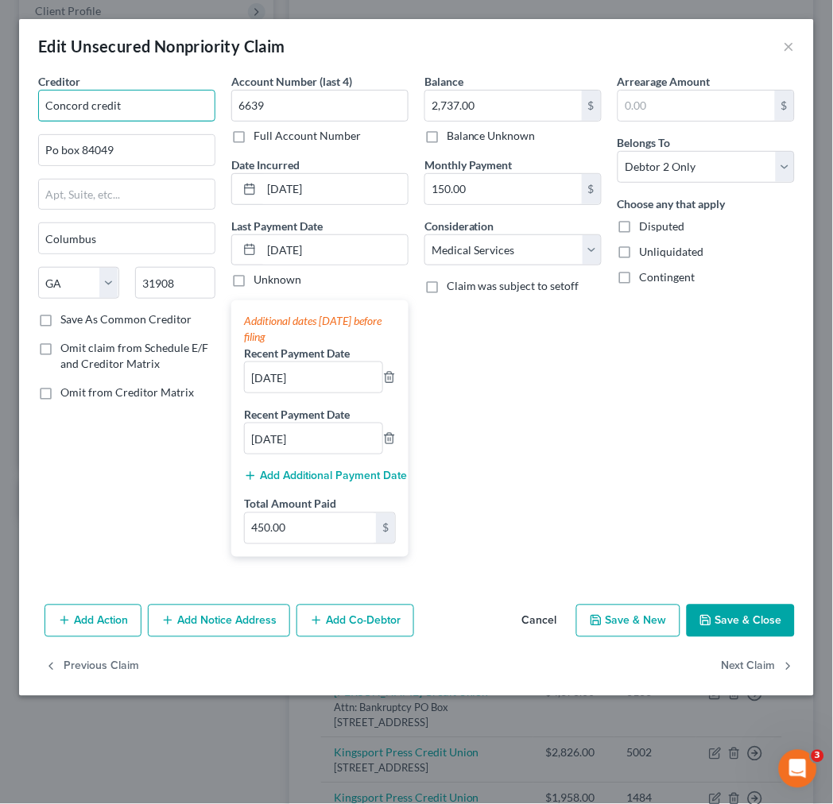
click at [143, 109] on input "Concord credit" at bounding box center [126, 106] width 177 height 32
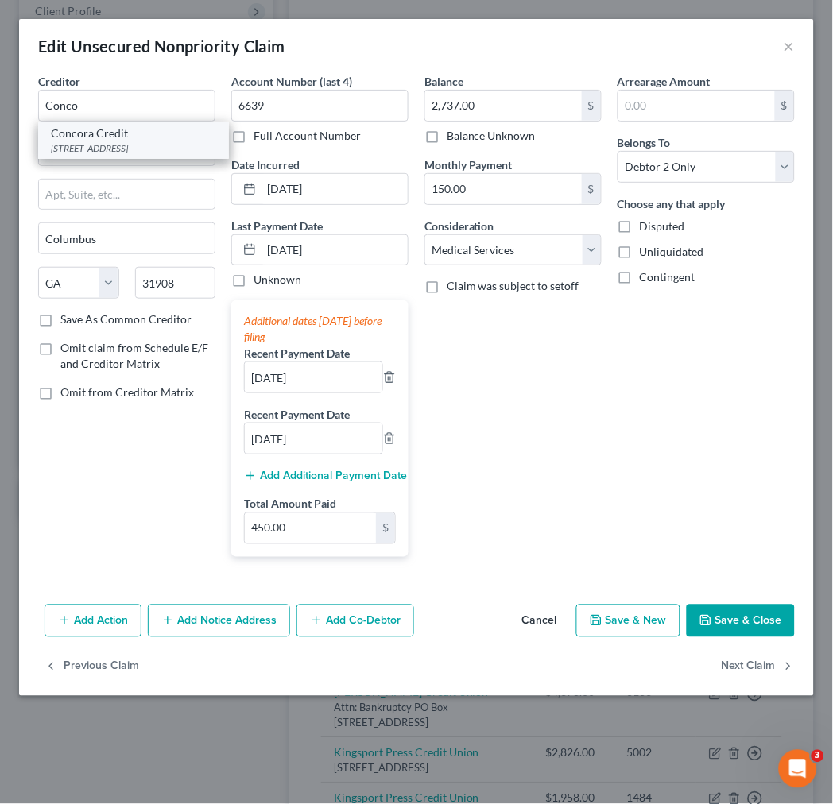
click at [131, 148] on div "[STREET_ADDRESS]" at bounding box center [133, 148] width 165 height 14
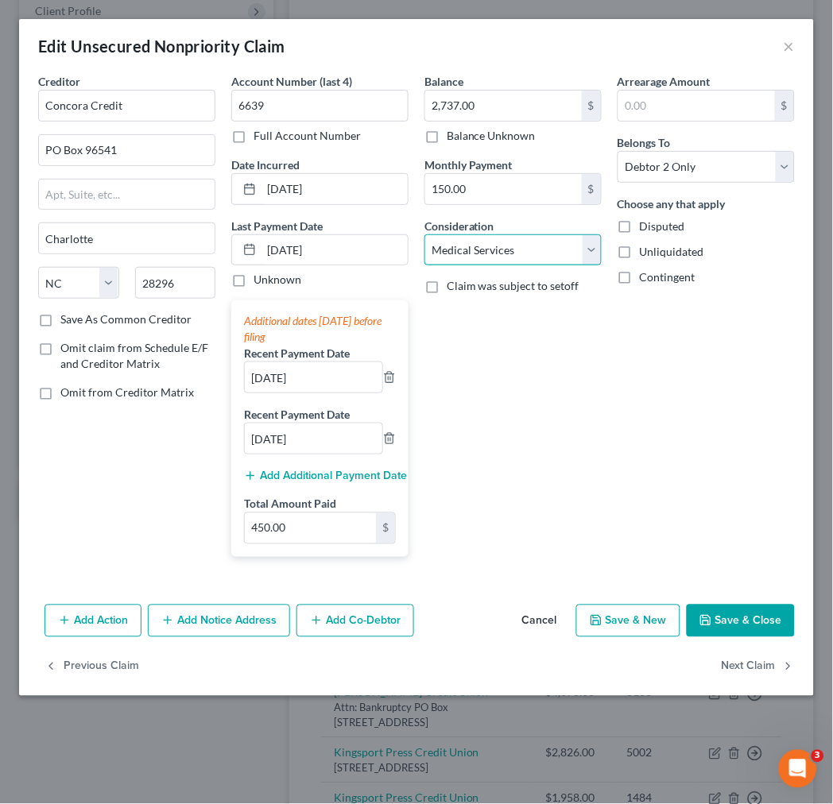
click at [548, 247] on select "Select Cable / Satellite Services Collection Agency Credit Card Debt Debt Couns…" at bounding box center [512, 250] width 177 height 32
click at [424, 234] on select "Select Cable / Satellite Services Collection Agency Credit Card Debt Debt Couns…" at bounding box center [512, 250] width 177 height 32
drag, startPoint x: 338, startPoint y: 188, endPoint x: 235, endPoint y: 186, distance: 102.5
click at [235, 186] on div "[DATE]" at bounding box center [319, 189] width 177 height 32
click at [749, 623] on button "Save & Close" at bounding box center [741, 621] width 108 height 33
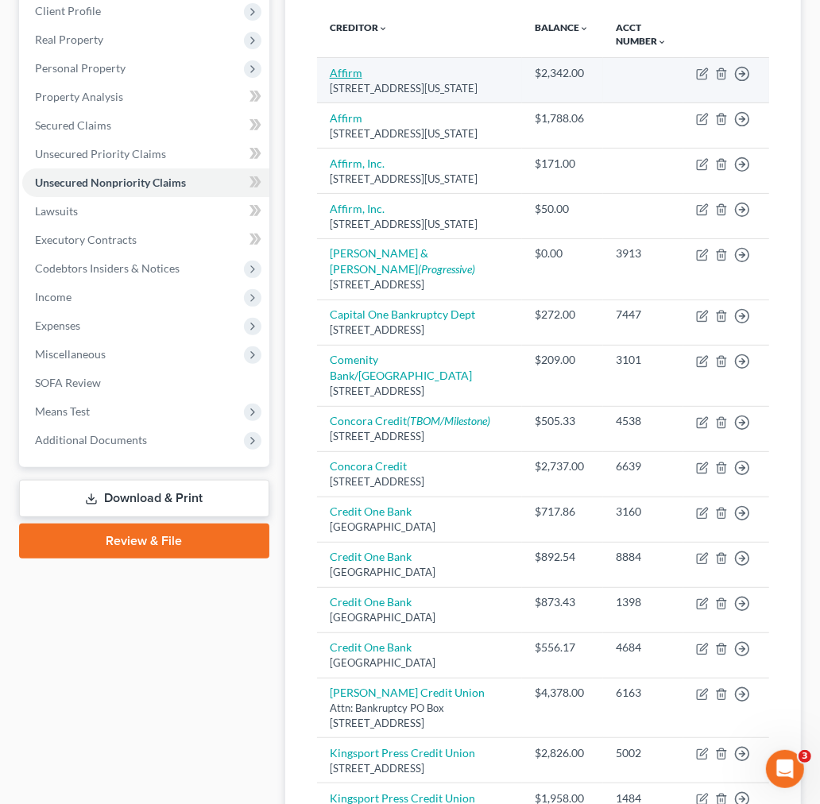
click at [348, 74] on link "Affirm" at bounding box center [346, 73] width 33 height 14
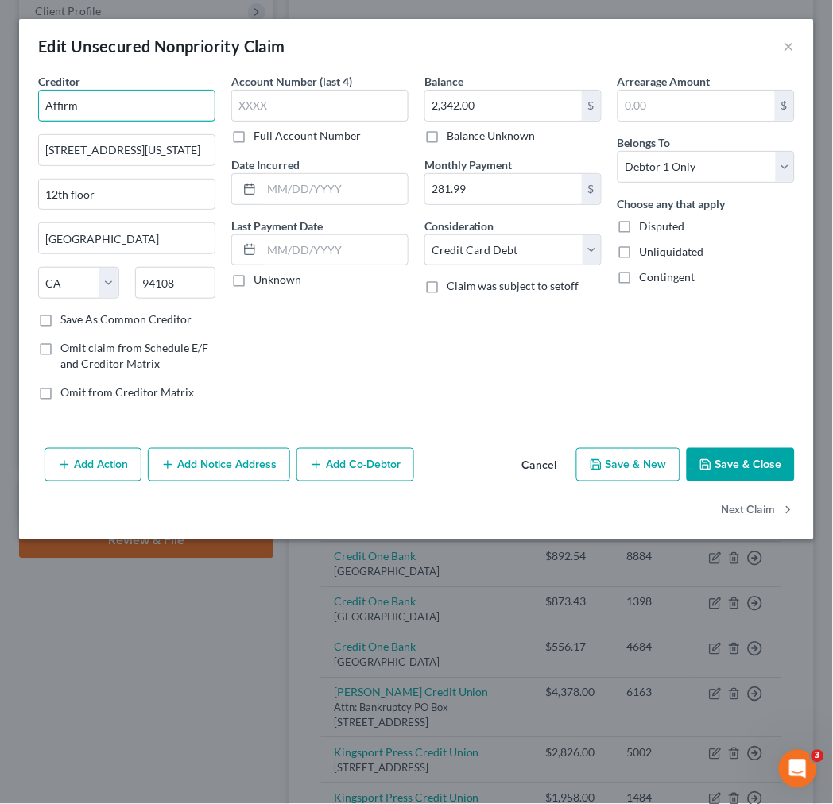
click at [145, 100] on input "Affirm" at bounding box center [126, 106] width 177 height 32
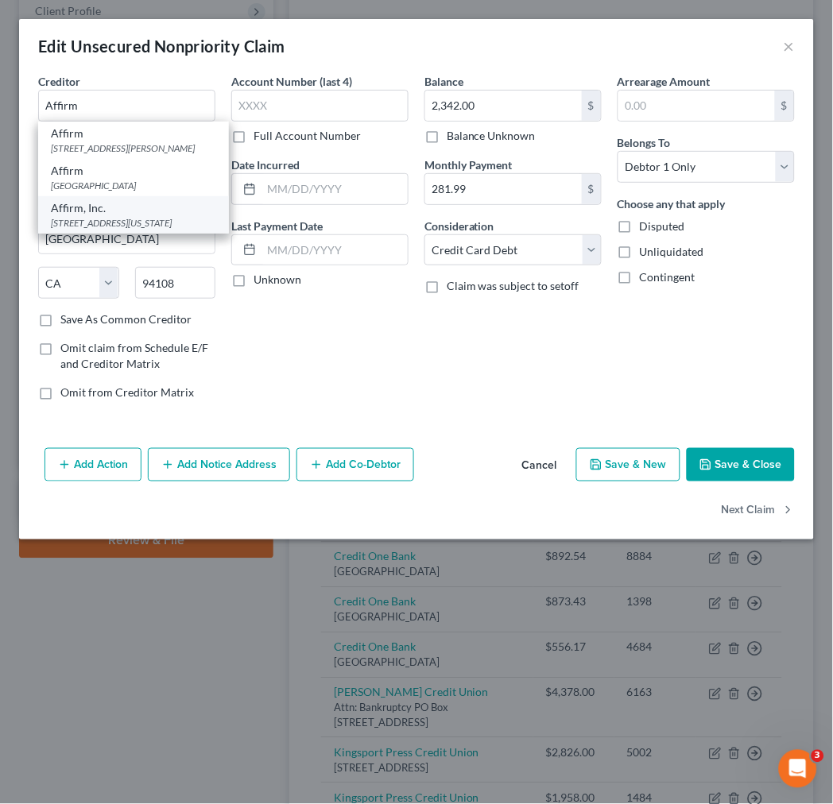
click at [117, 230] on div "[STREET_ADDRESS][US_STATE]" at bounding box center [133, 223] width 165 height 14
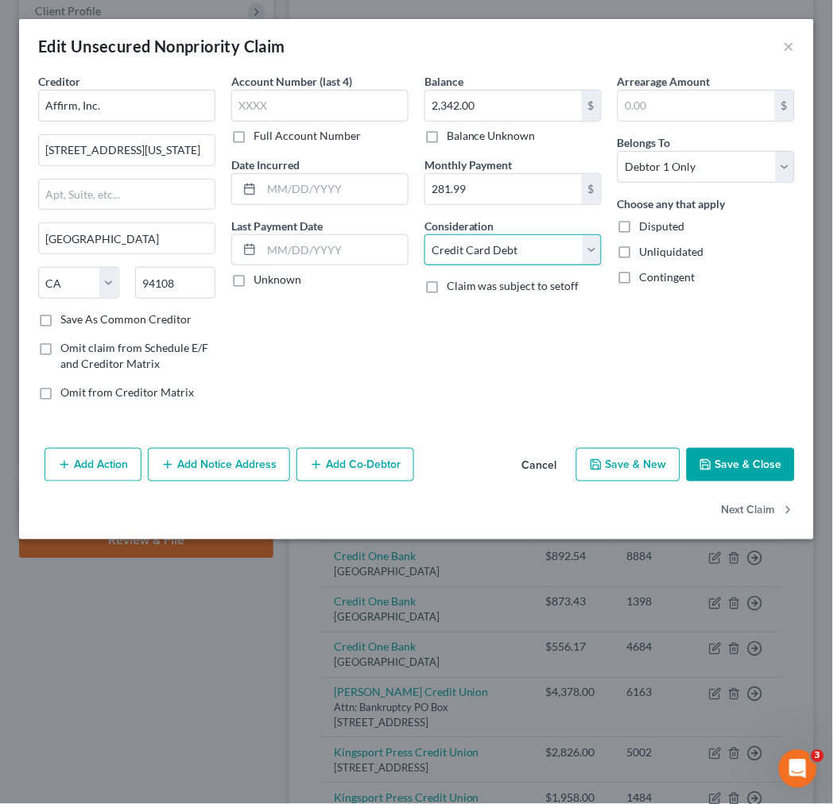
click at [553, 251] on select "Select Cable / Satellite Services Collection Agency Credit Card Debt Debt Couns…" at bounding box center [512, 250] width 177 height 32
click at [424, 234] on select "Select Cable / Satellite Services Collection Agency Credit Card Debt Debt Couns…" at bounding box center [512, 250] width 177 height 32
click at [740, 466] on button "Save & Close" at bounding box center [741, 464] width 108 height 33
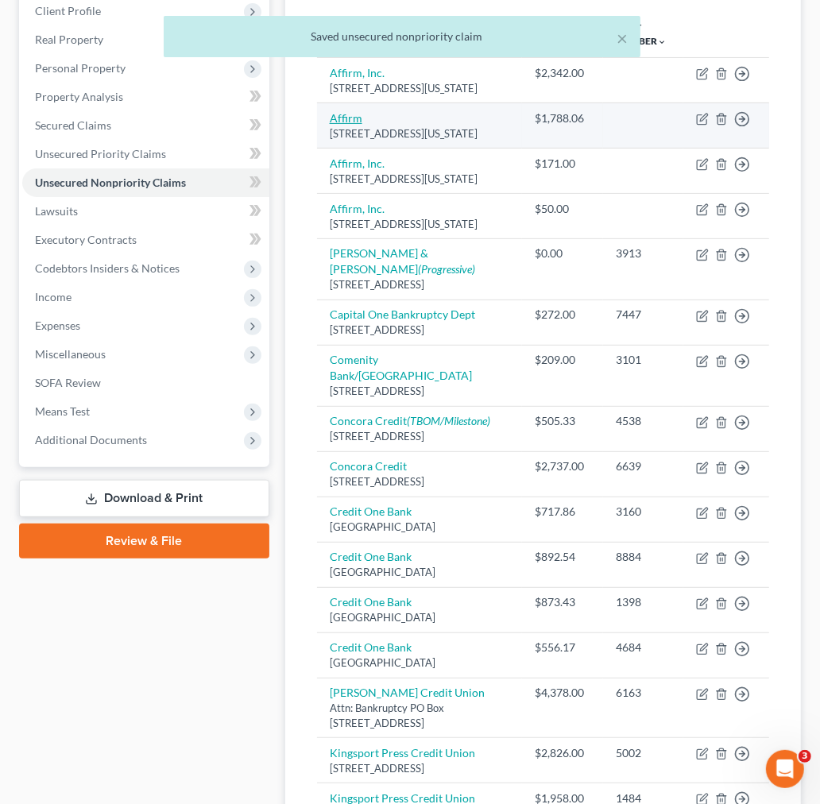
click at [339, 125] on link "Affirm" at bounding box center [346, 118] width 33 height 14
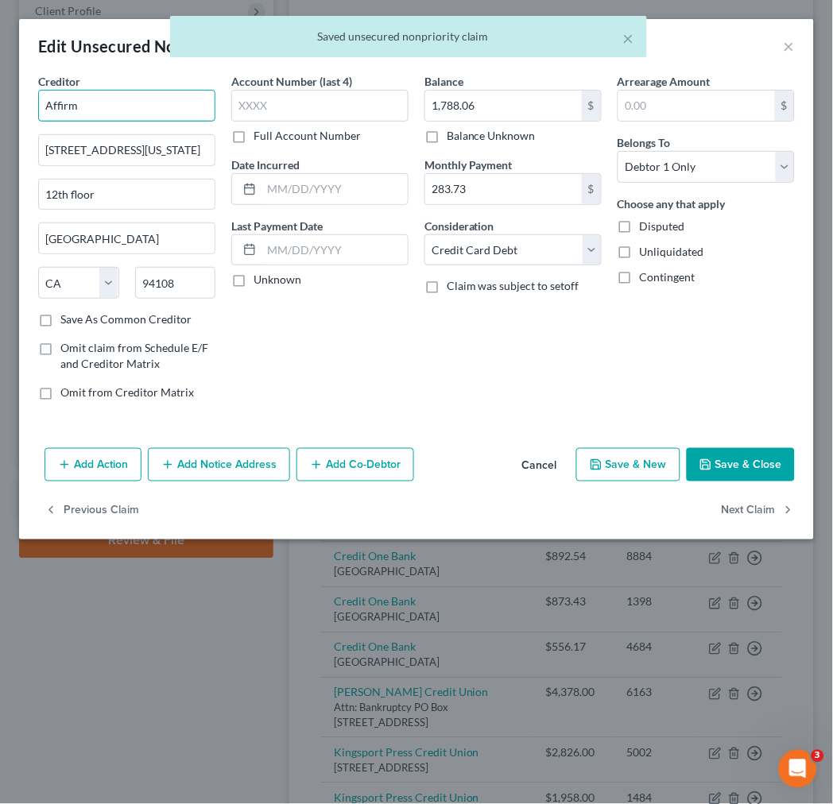
click at [161, 98] on input "Affirm" at bounding box center [126, 106] width 177 height 32
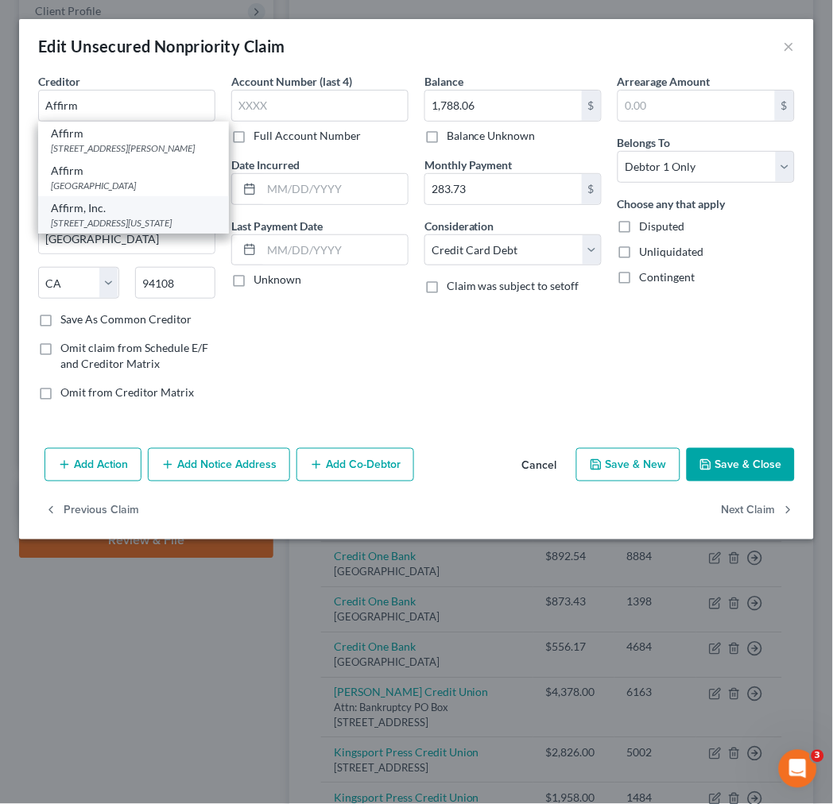
click at [123, 230] on div "[STREET_ADDRESS][US_STATE]" at bounding box center [133, 223] width 165 height 14
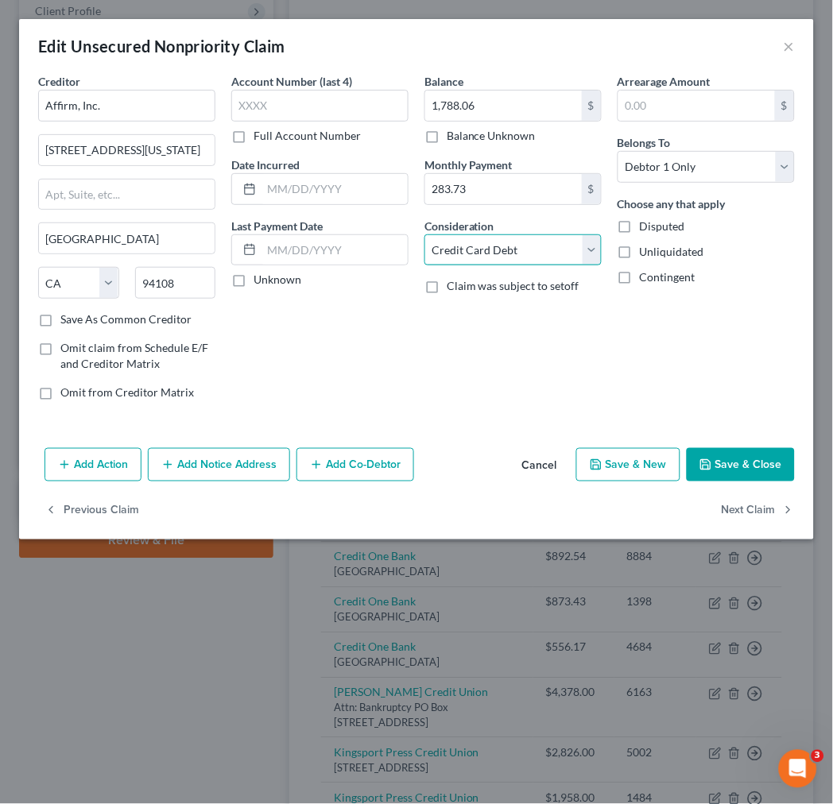
click at [501, 257] on select "Select Cable / Satellite Services Collection Agency Credit Card Debt Debt Couns…" at bounding box center [512, 250] width 177 height 32
click at [424, 234] on select "Select Cable / Satellite Services Collection Agency Credit Card Debt Debt Couns…" at bounding box center [512, 250] width 177 height 32
click at [697, 454] on button "Save & Close" at bounding box center [741, 464] width 108 height 33
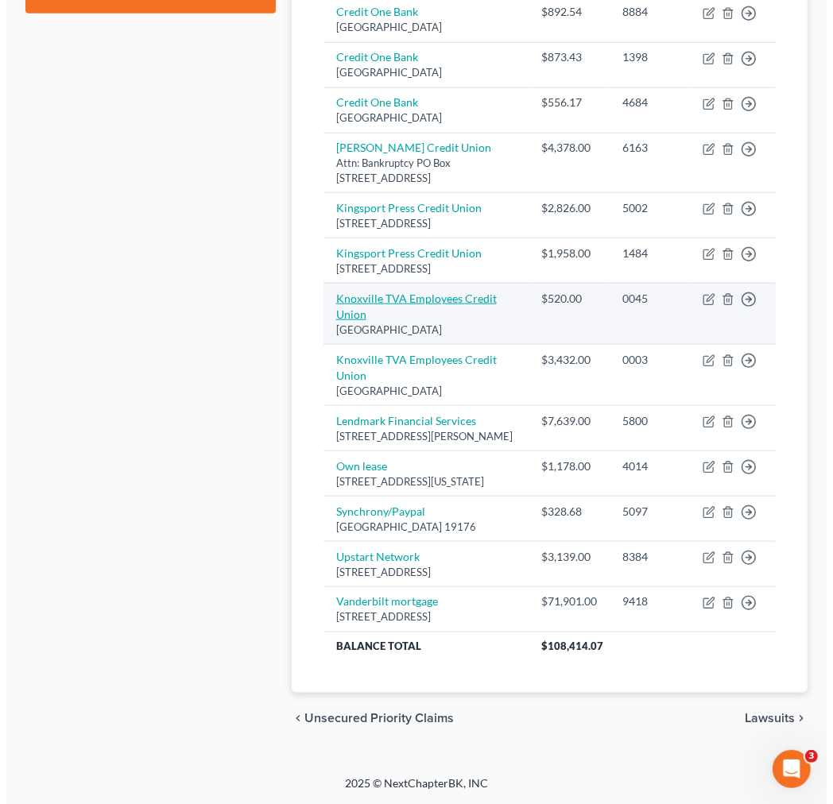
scroll to position [960, 0]
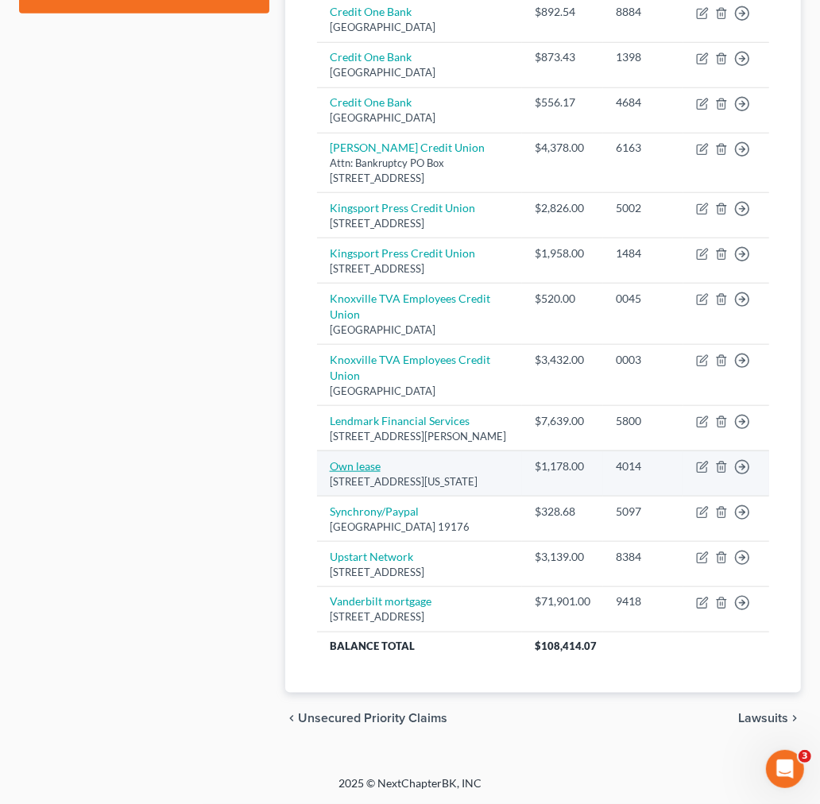
click at [363, 466] on link "Own lease" at bounding box center [355, 466] width 51 height 14
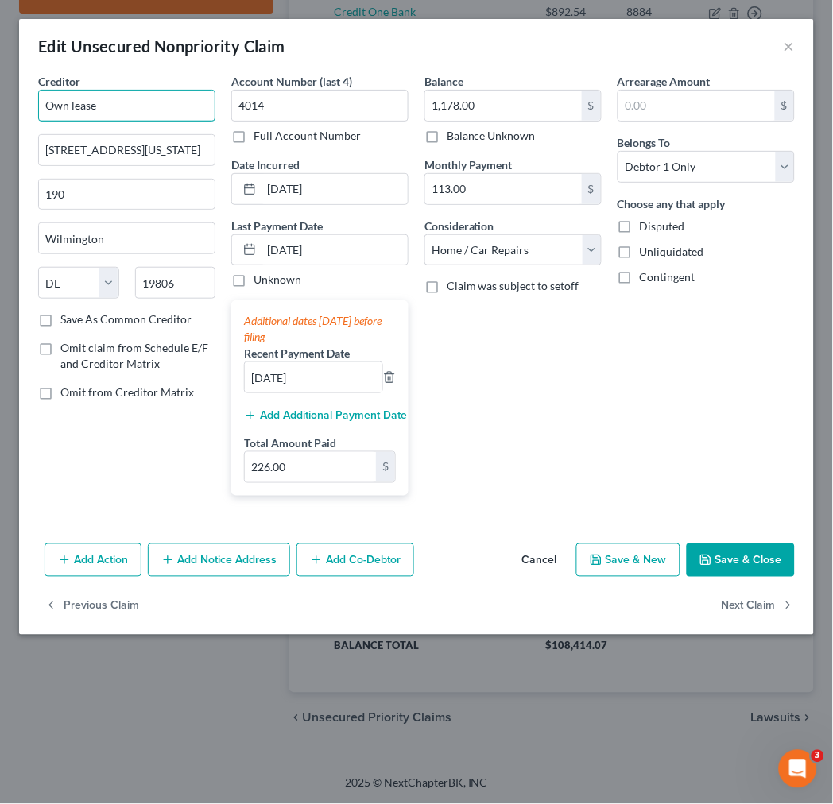
click at [112, 111] on input "Own lease" at bounding box center [126, 106] width 177 height 32
click at [86, 102] on input "Own lease" at bounding box center [126, 106] width 177 height 32
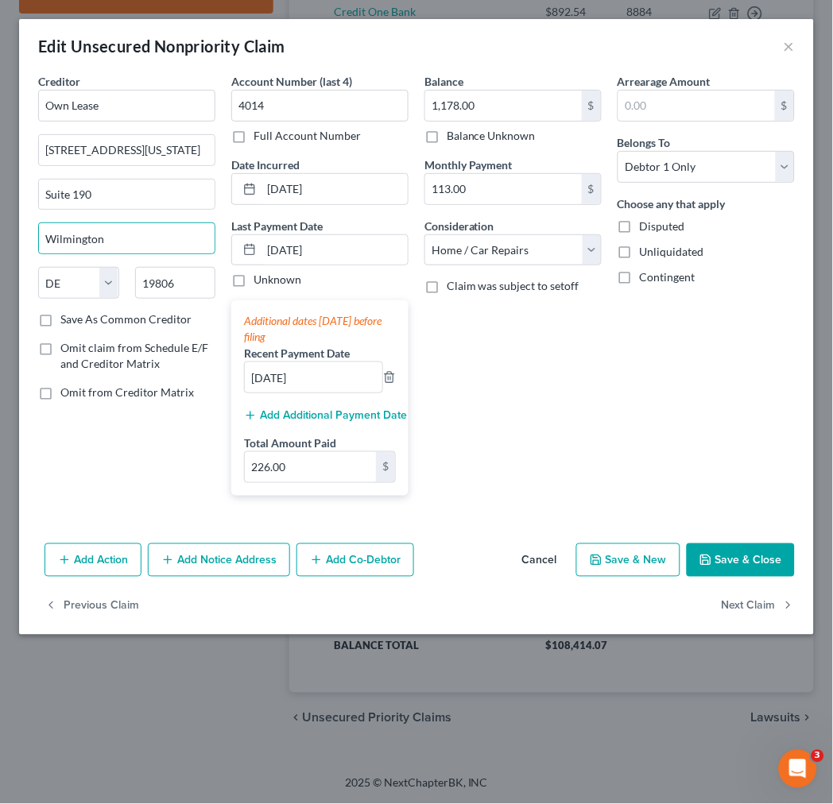
click at [60, 321] on label "Save As Common Creditor" at bounding box center [125, 320] width 131 height 16
click at [67, 321] on input "Save As Common Creditor" at bounding box center [72, 317] width 10 height 10
click at [596, 254] on select "Select Cable / Satellite Services Collection Agency Credit Card Debt Debt Couns…" at bounding box center [512, 250] width 177 height 32
click at [424, 234] on select "Select Cable / Satellite Services Collection Agency Credit Card Debt Debt Couns…" at bounding box center [512, 250] width 177 height 32
click at [736, 560] on button "Save & Close" at bounding box center [741, 560] width 108 height 33
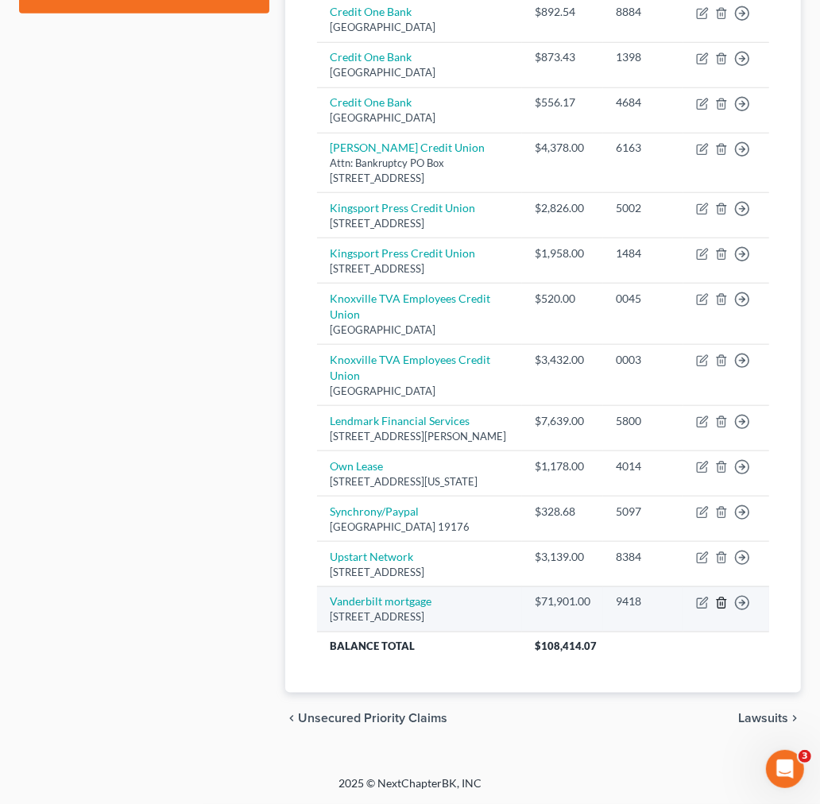
click at [719, 610] on icon "button" at bounding box center [721, 603] width 13 height 13
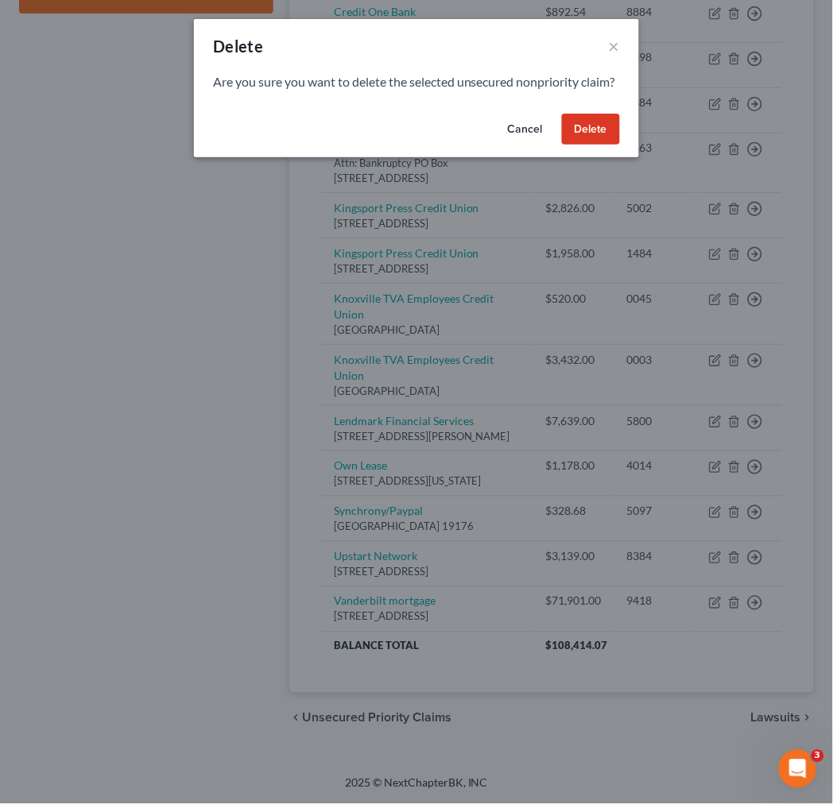
click at [584, 145] on button "Delete" at bounding box center [591, 130] width 58 height 32
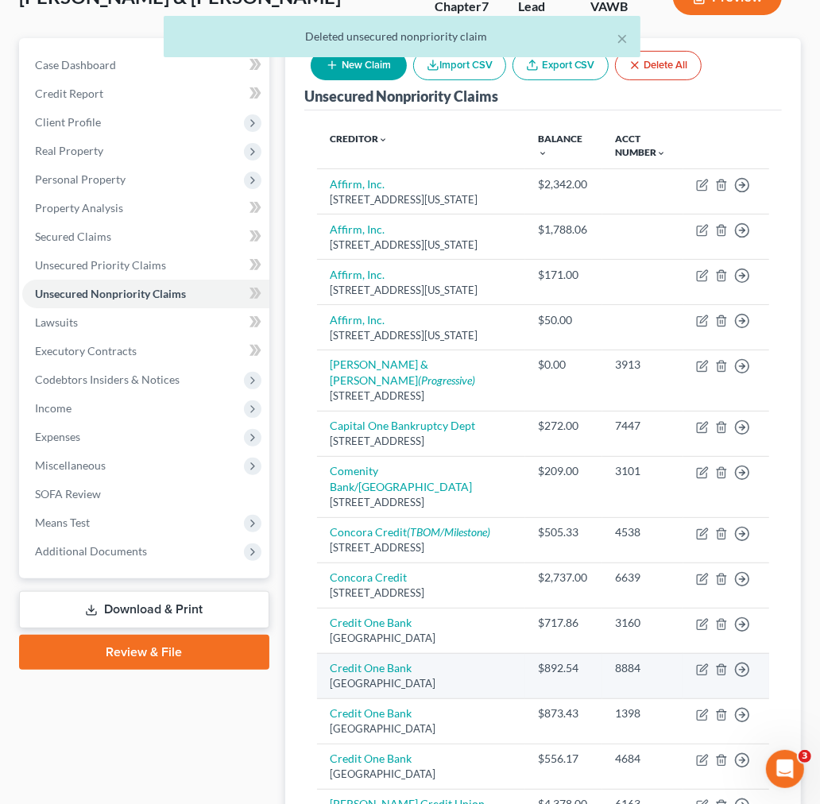
scroll to position [0, 0]
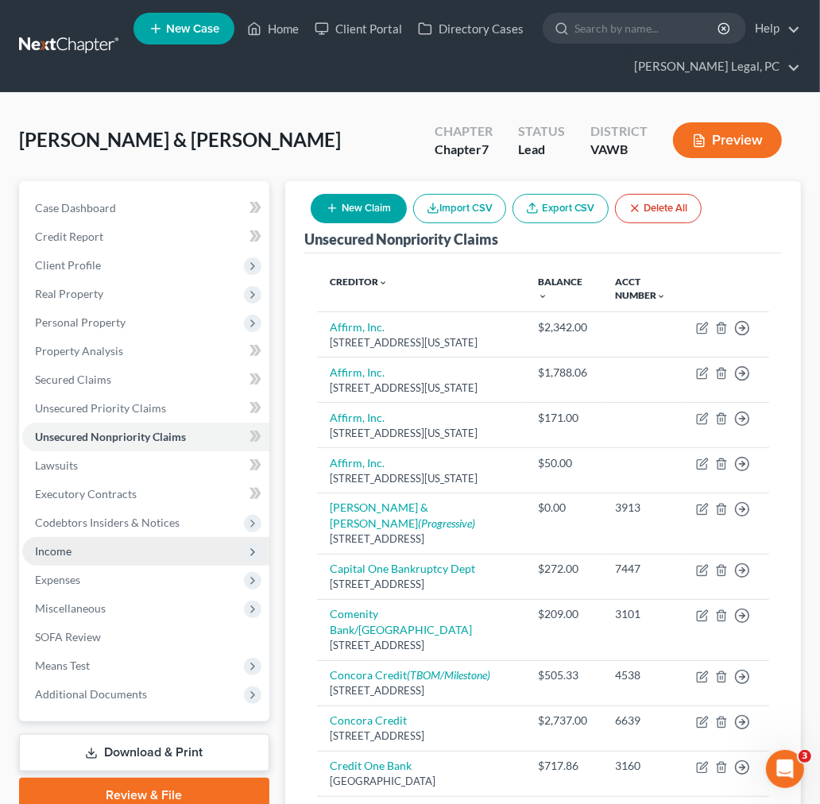
click at [53, 553] on span "Income" at bounding box center [53, 551] width 37 height 14
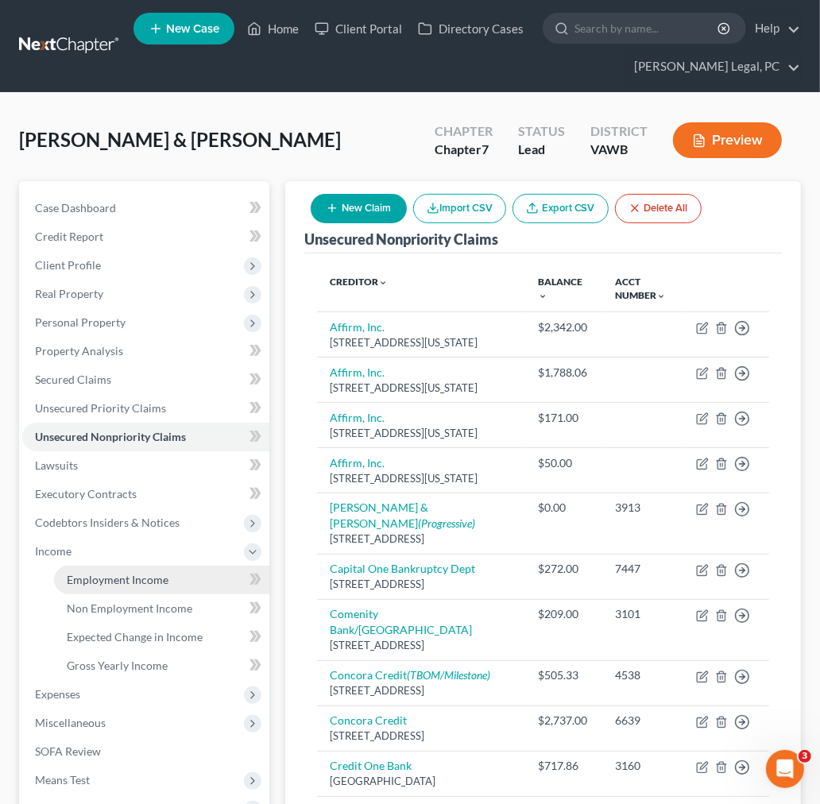
click at [106, 582] on span "Employment Income" at bounding box center [118, 580] width 102 height 14
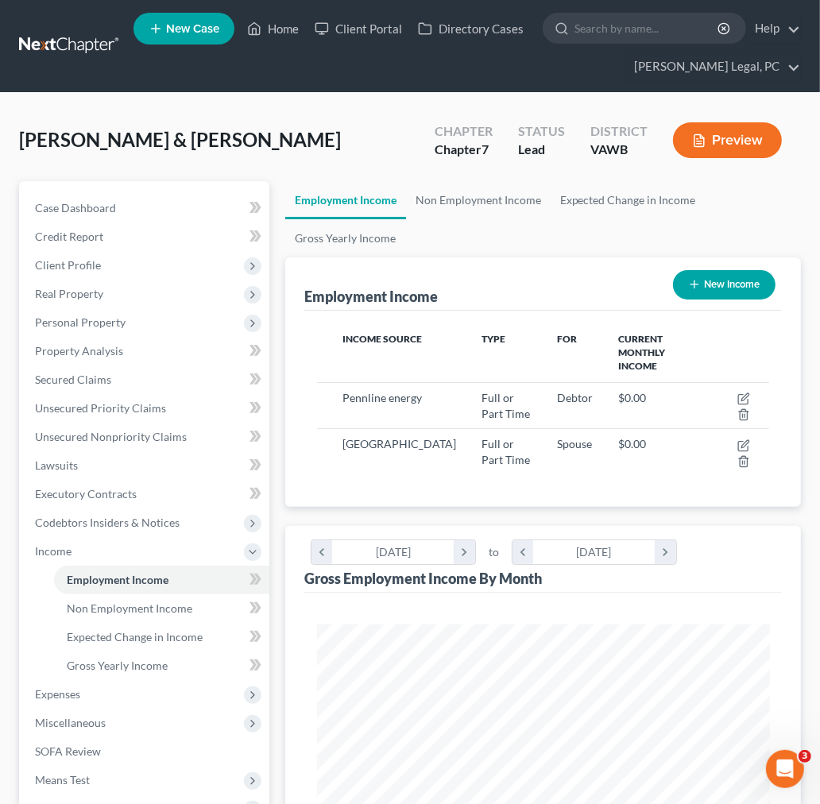
scroll to position [226, 483]
click at [52, 207] on span "Case Dashboard" at bounding box center [75, 208] width 81 height 14
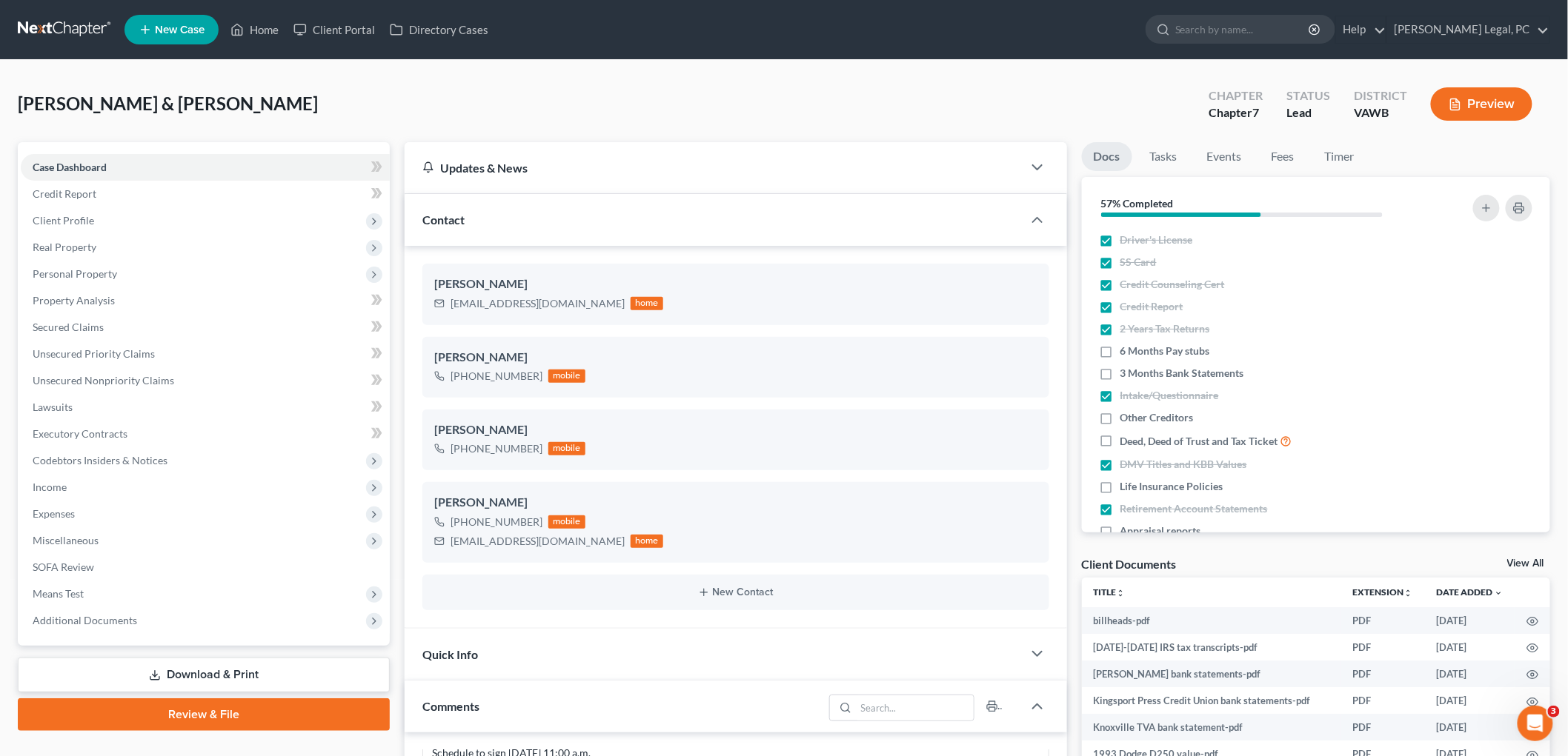
scroll to position [666, 0]
click at [1121, 349] on label "6 Months Pay stubs" at bounding box center [1165, 351] width 89 height 15
click at [1126, 349] on input "6 Months Pay stubs" at bounding box center [1131, 349] width 9 height 9
click at [1121, 418] on label "Other Creditors" at bounding box center [1157, 418] width 74 height 15
click at [1126, 418] on input "Other Creditors" at bounding box center [1131, 415] width 9 height 9
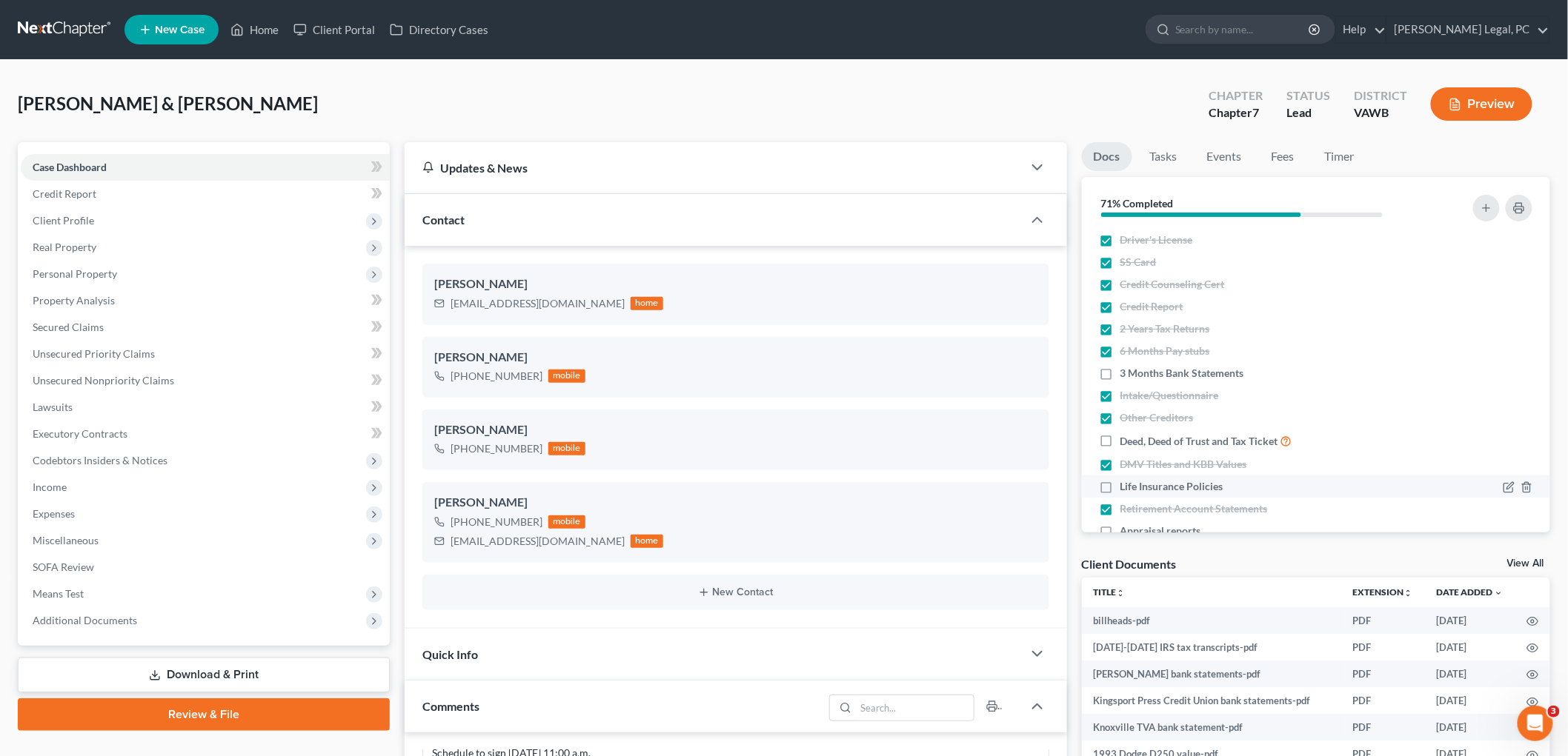
scroll to position [33, 0]
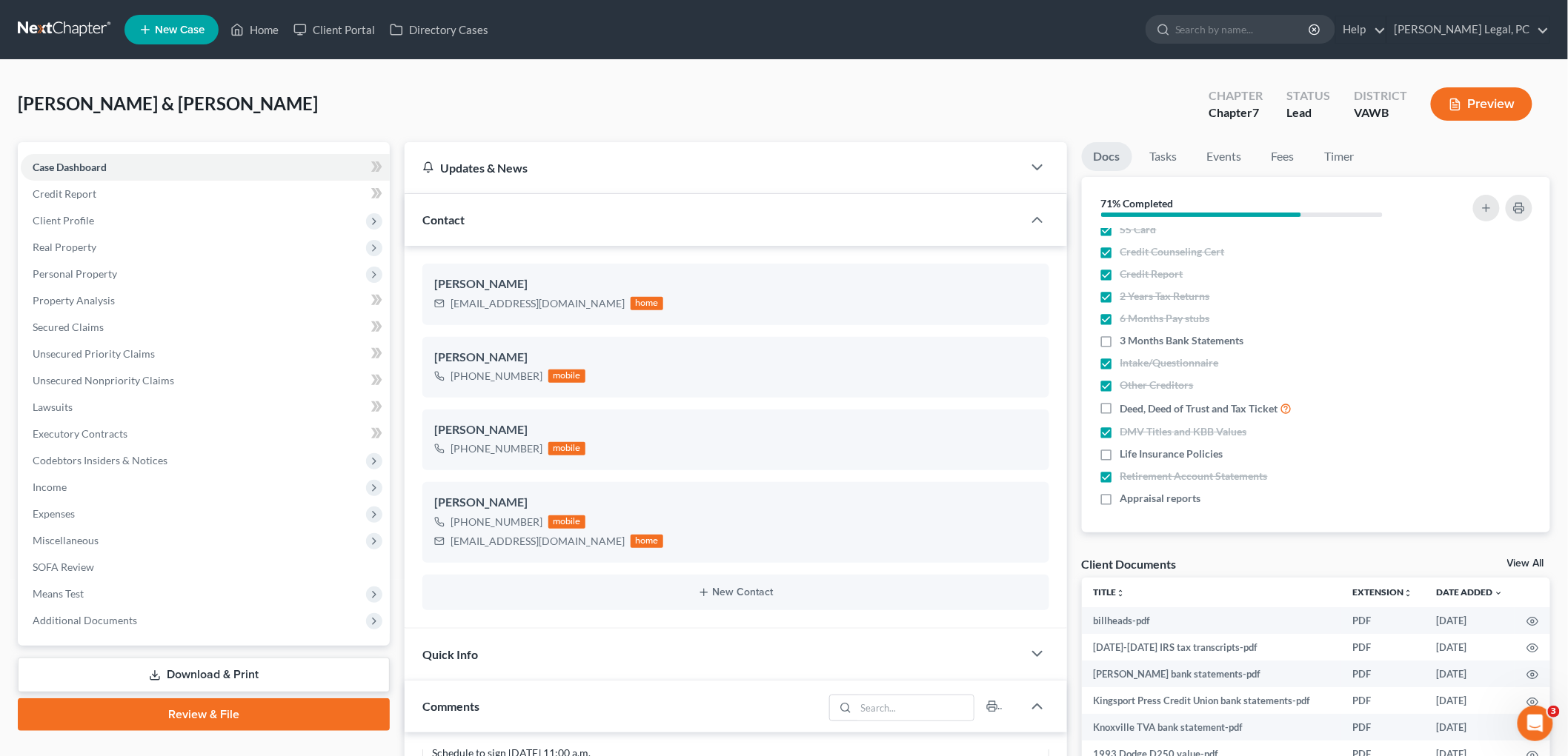
click at [1524, 563] on link "View All" at bounding box center [1525, 563] width 37 height 10
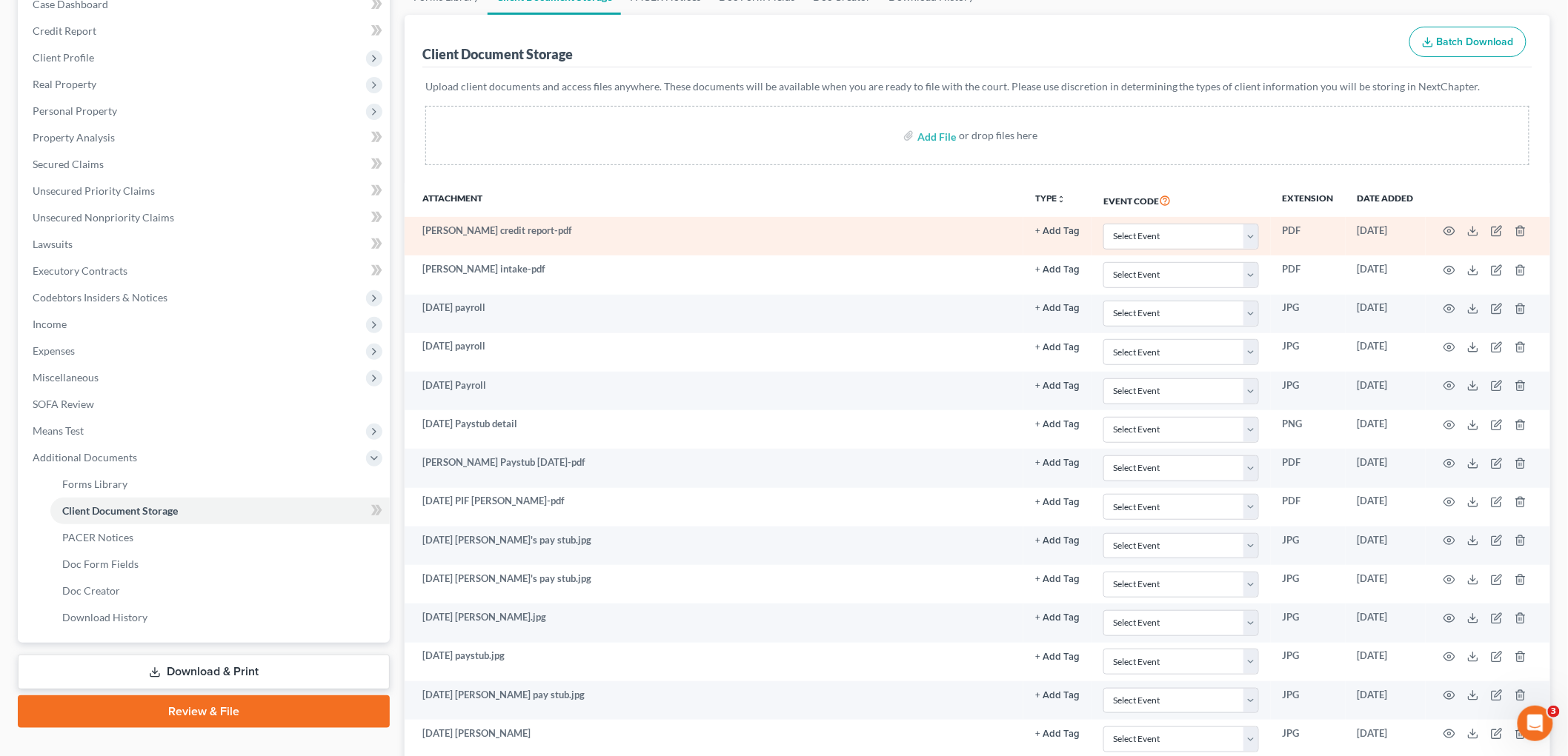
scroll to position [164, 0]
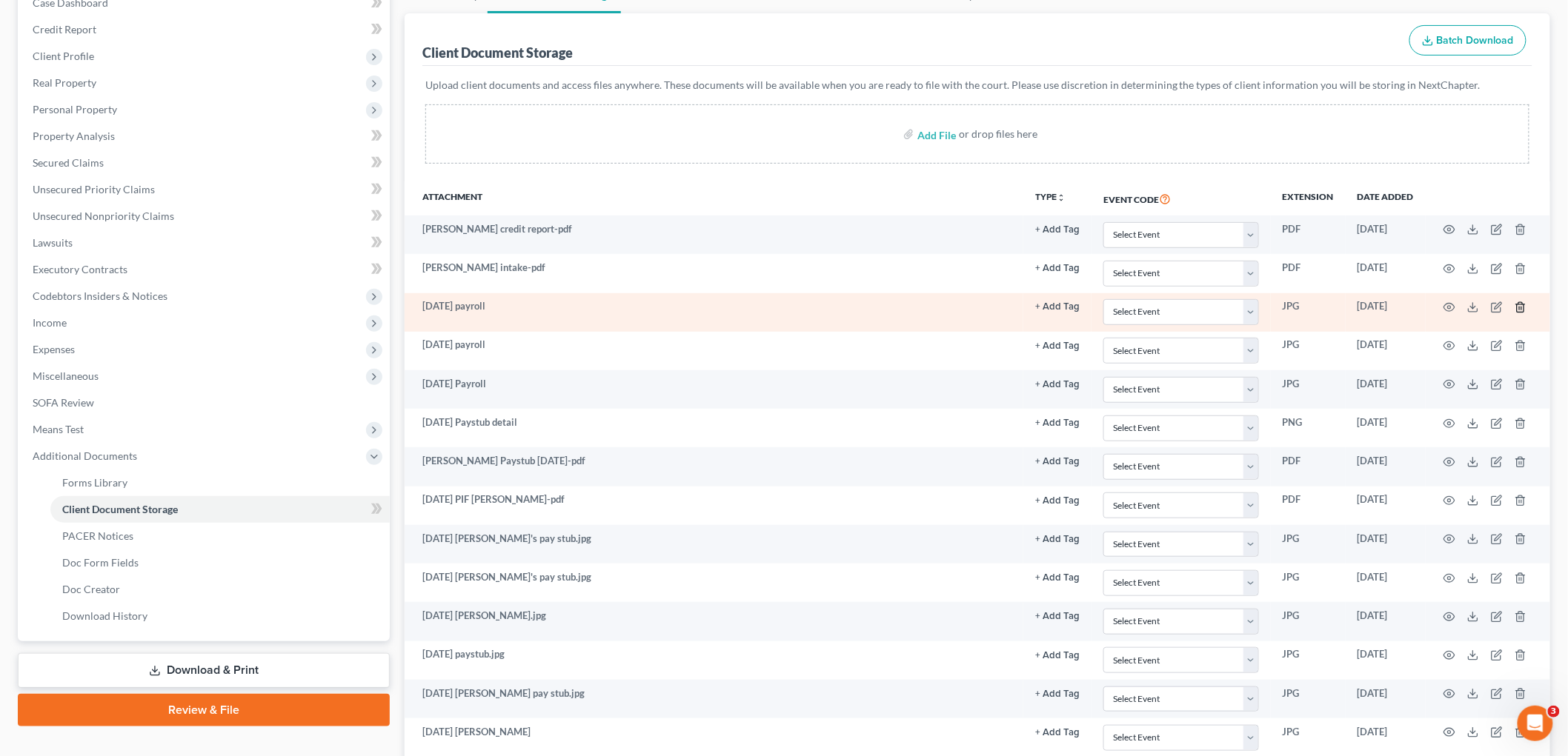
click at [1520, 308] on line "button" at bounding box center [1520, 308] width 0 height 3
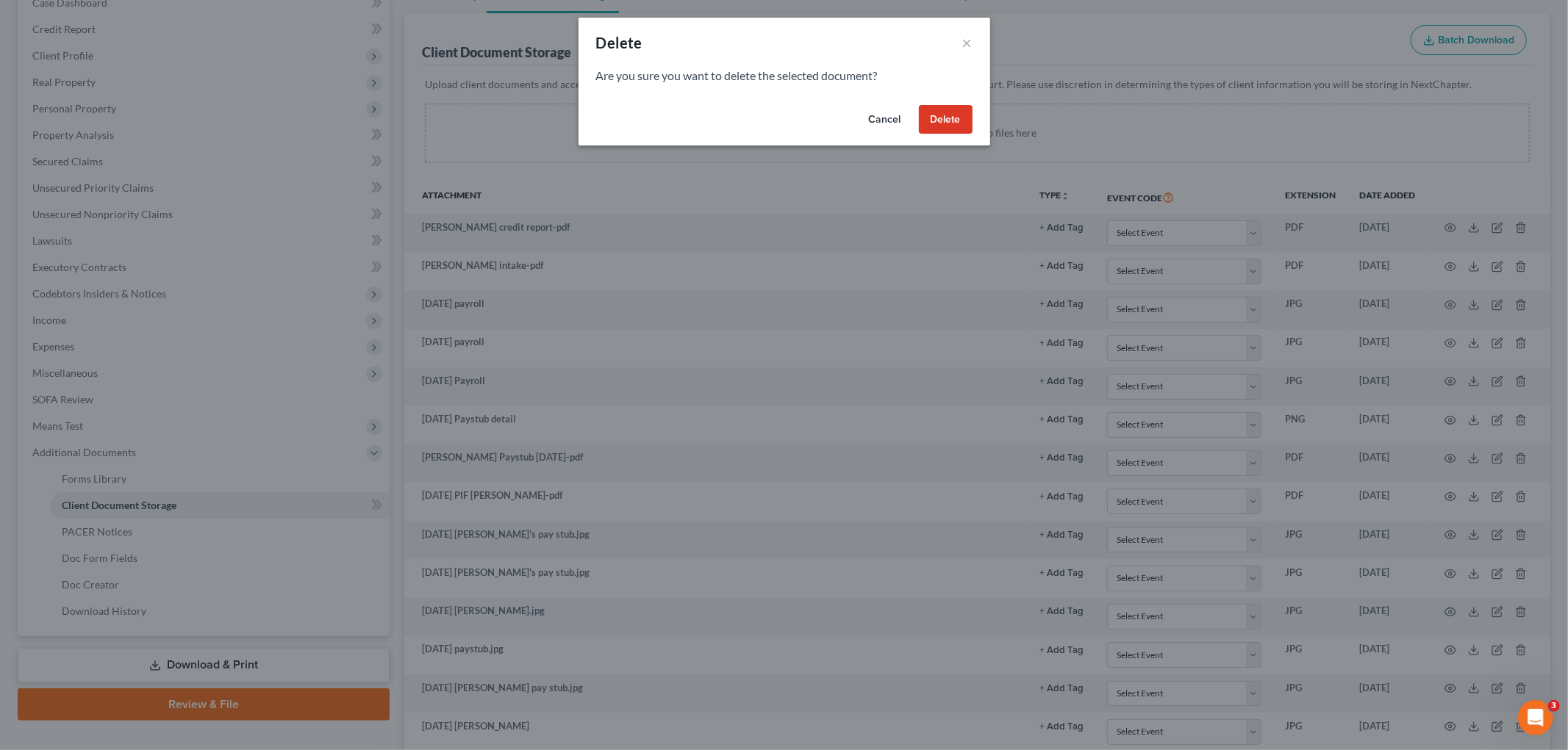
click at [946, 120] on button "Delete" at bounding box center [945, 120] width 54 height 30
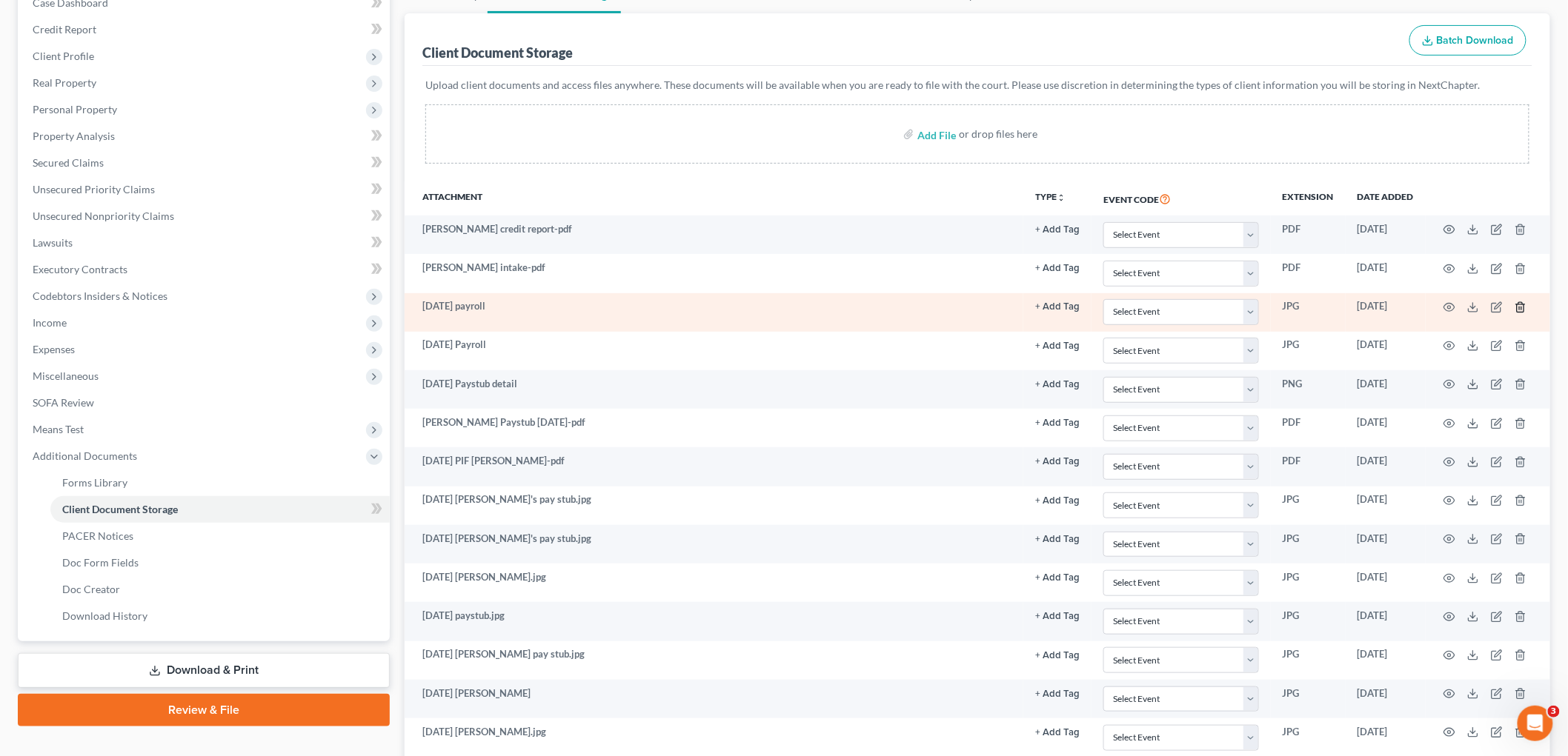
click at [1524, 306] on icon "button" at bounding box center [1520, 307] width 12 height 12
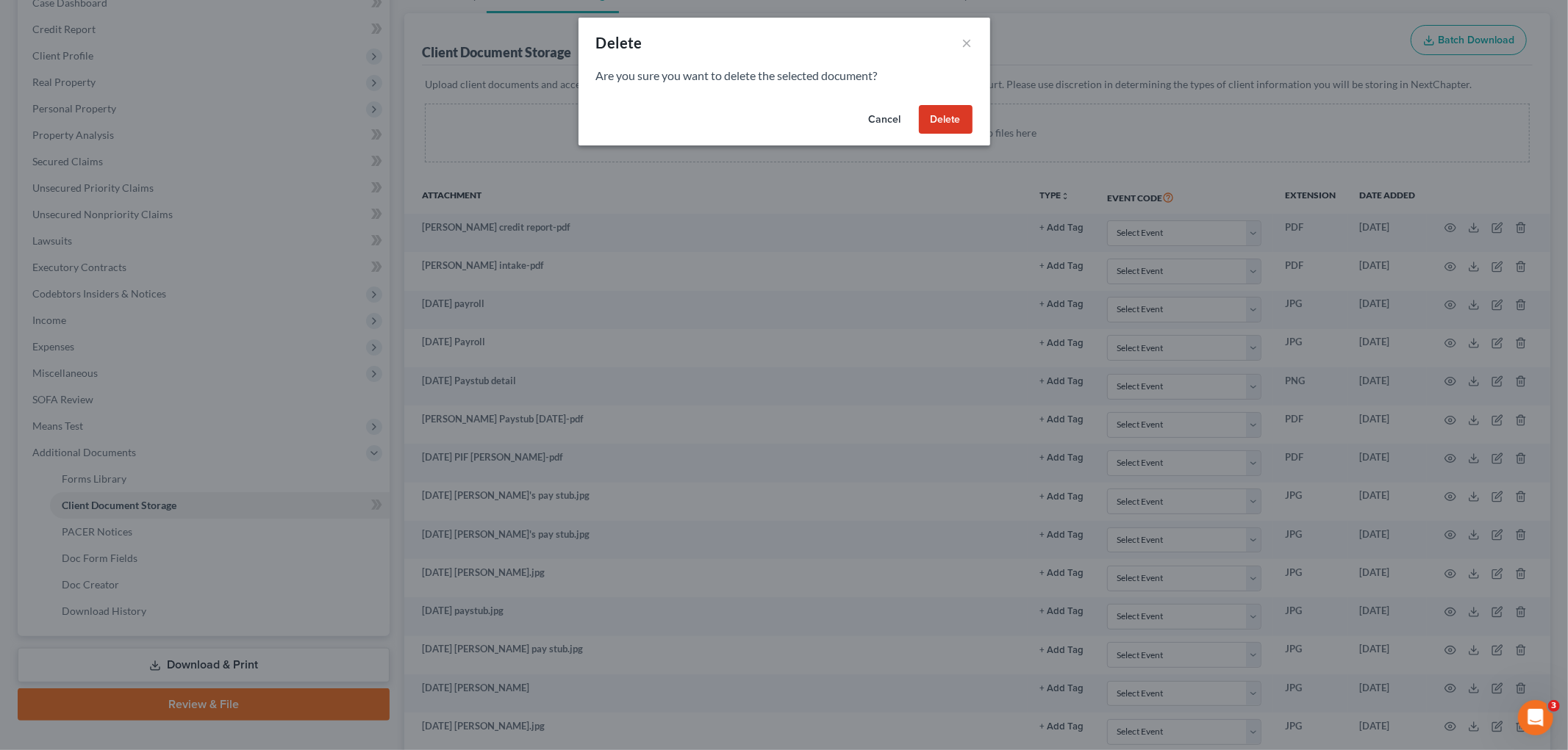
click at [945, 109] on button "Delete" at bounding box center [945, 120] width 54 height 30
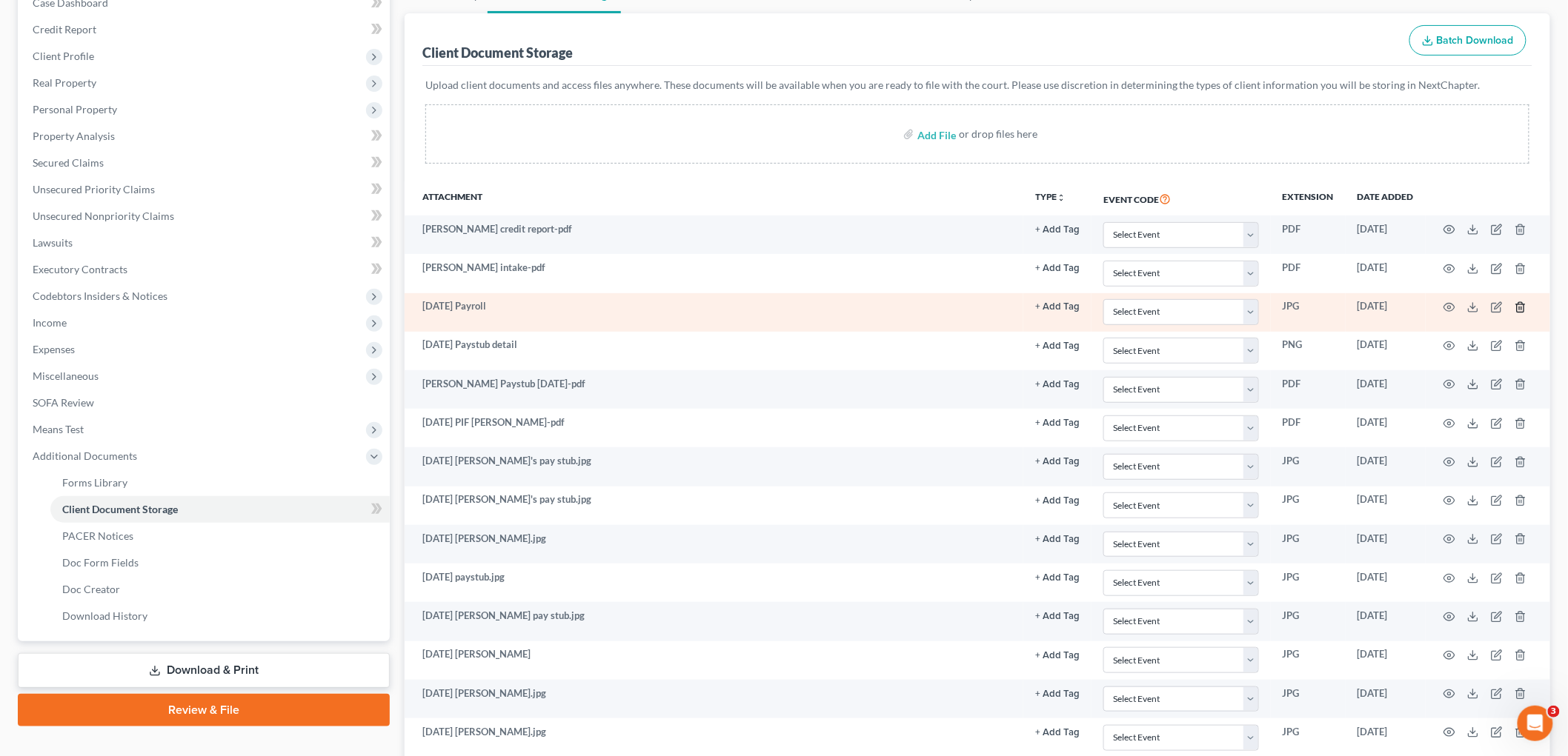
click at [1523, 305] on icon "button" at bounding box center [1520, 307] width 12 height 12
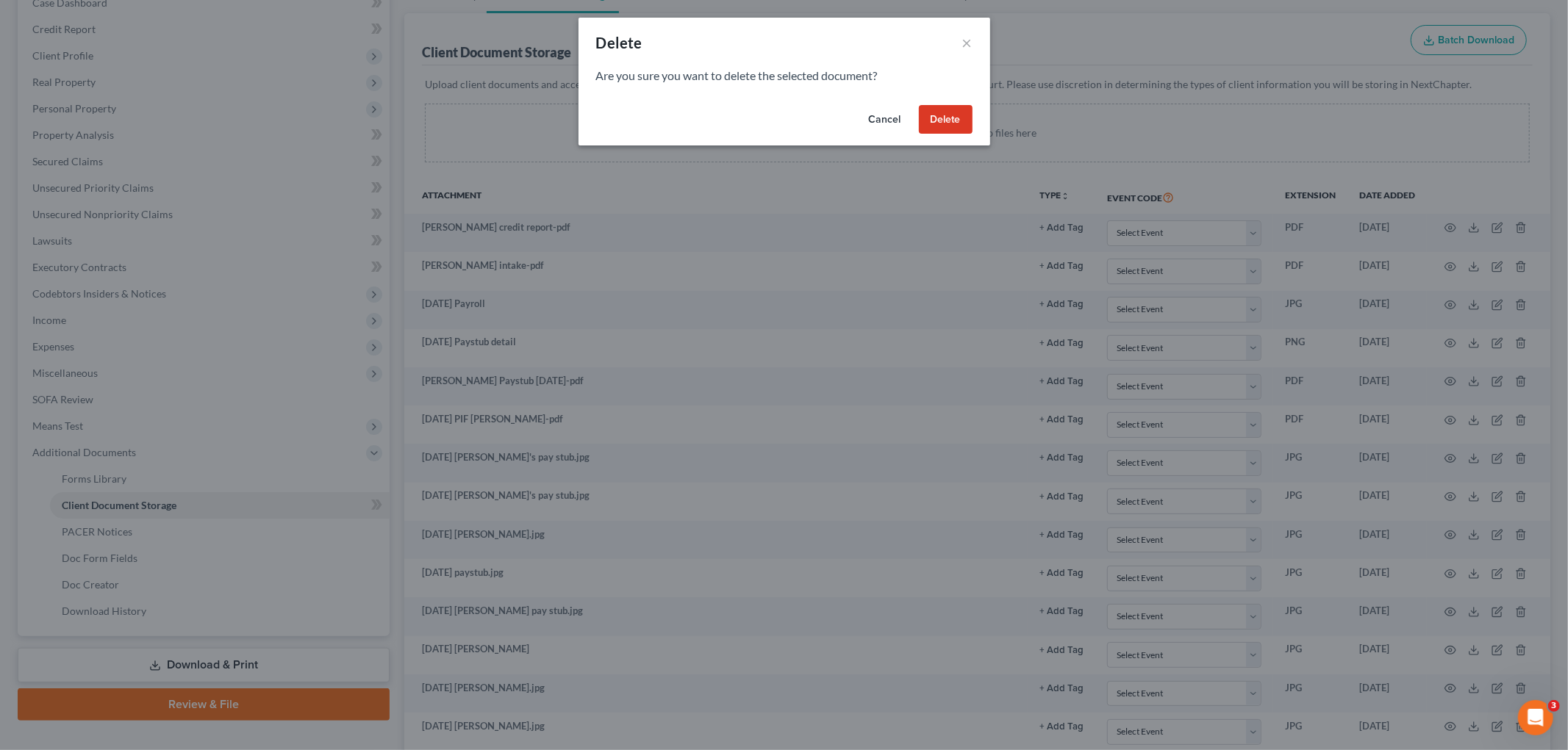
click at [951, 124] on button "Delete" at bounding box center [945, 120] width 54 height 30
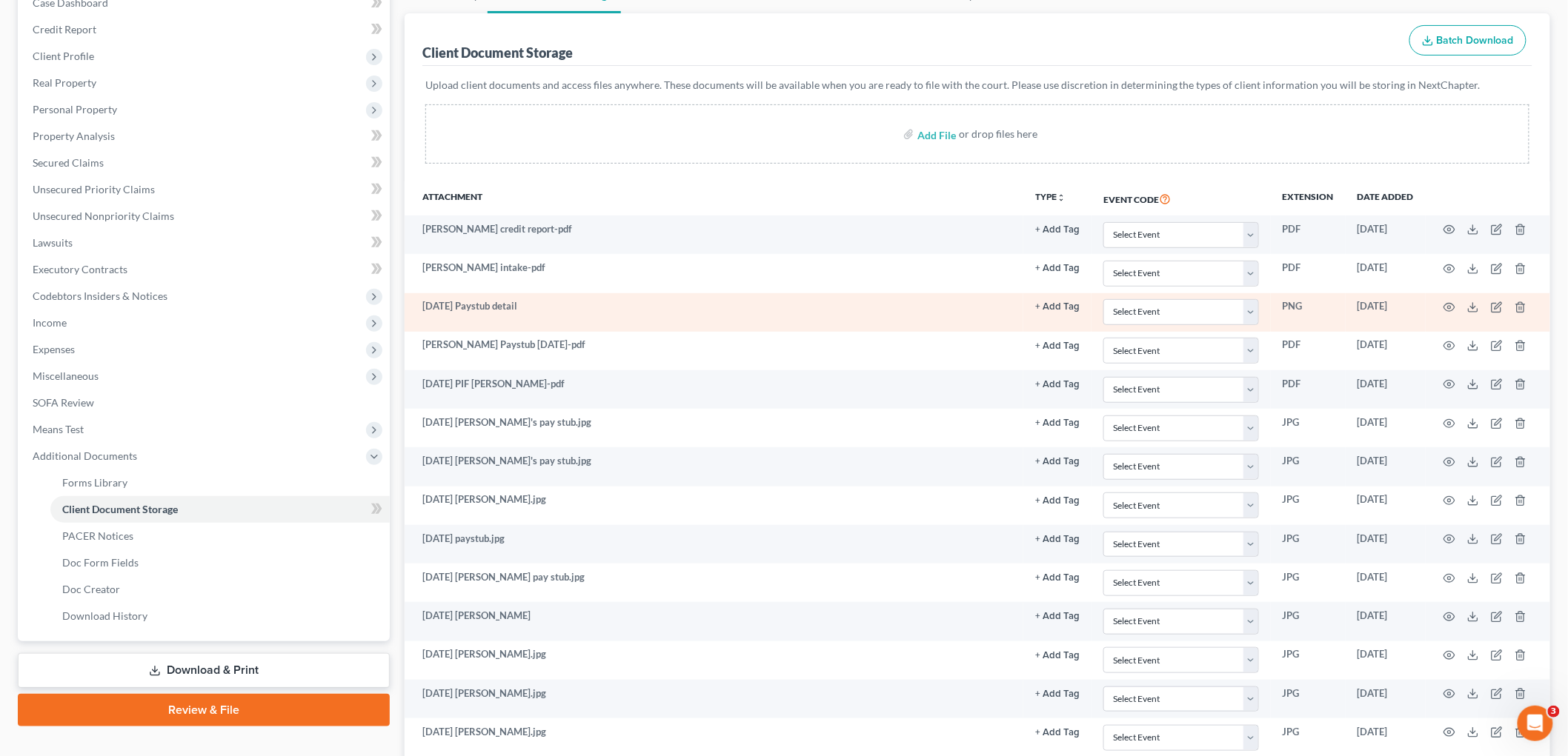
click at [1514, 308] on td at bounding box center [1488, 312] width 125 height 38
click at [1524, 302] on icon "button" at bounding box center [1520, 307] width 12 height 12
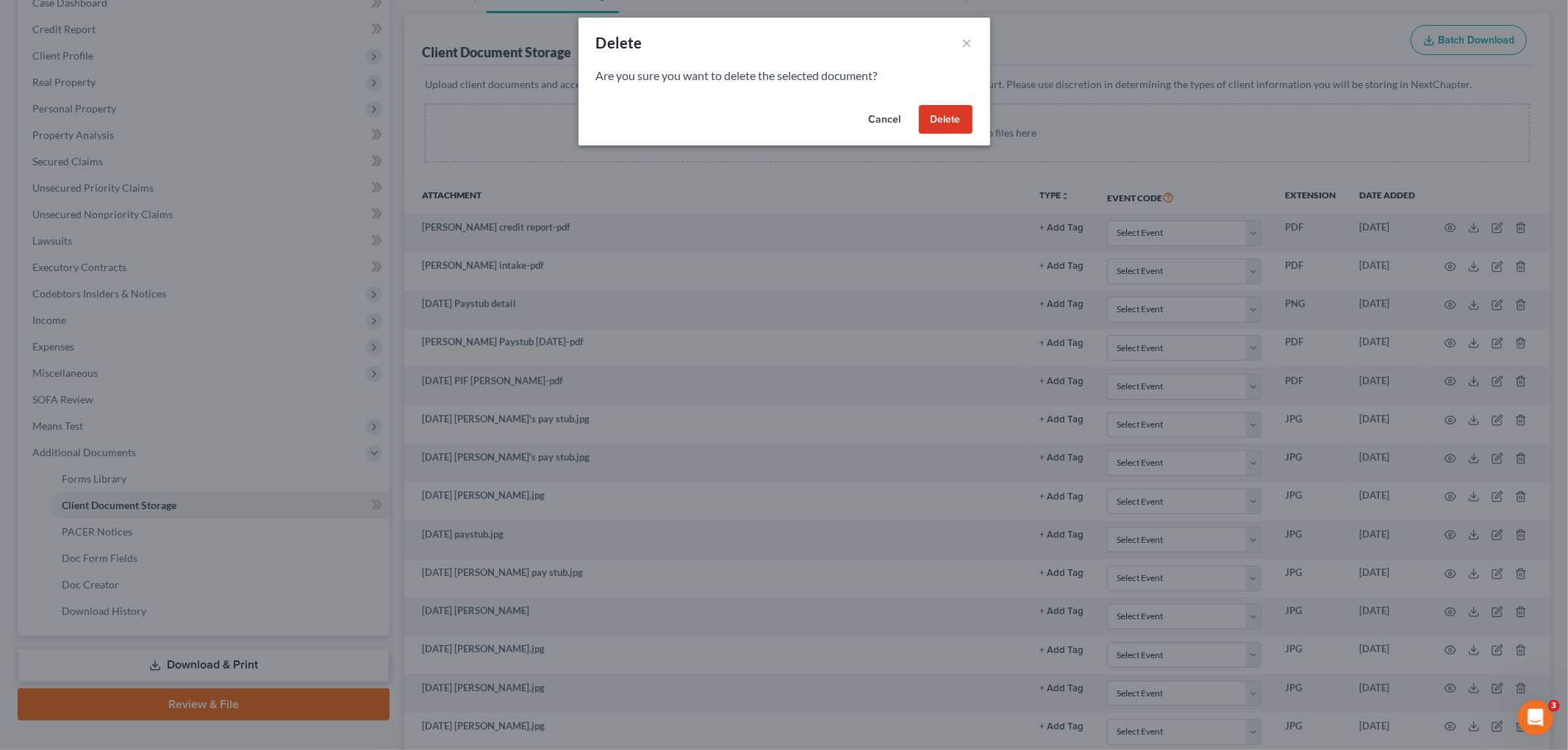
click at [955, 114] on button "Delete" at bounding box center [945, 120] width 54 height 30
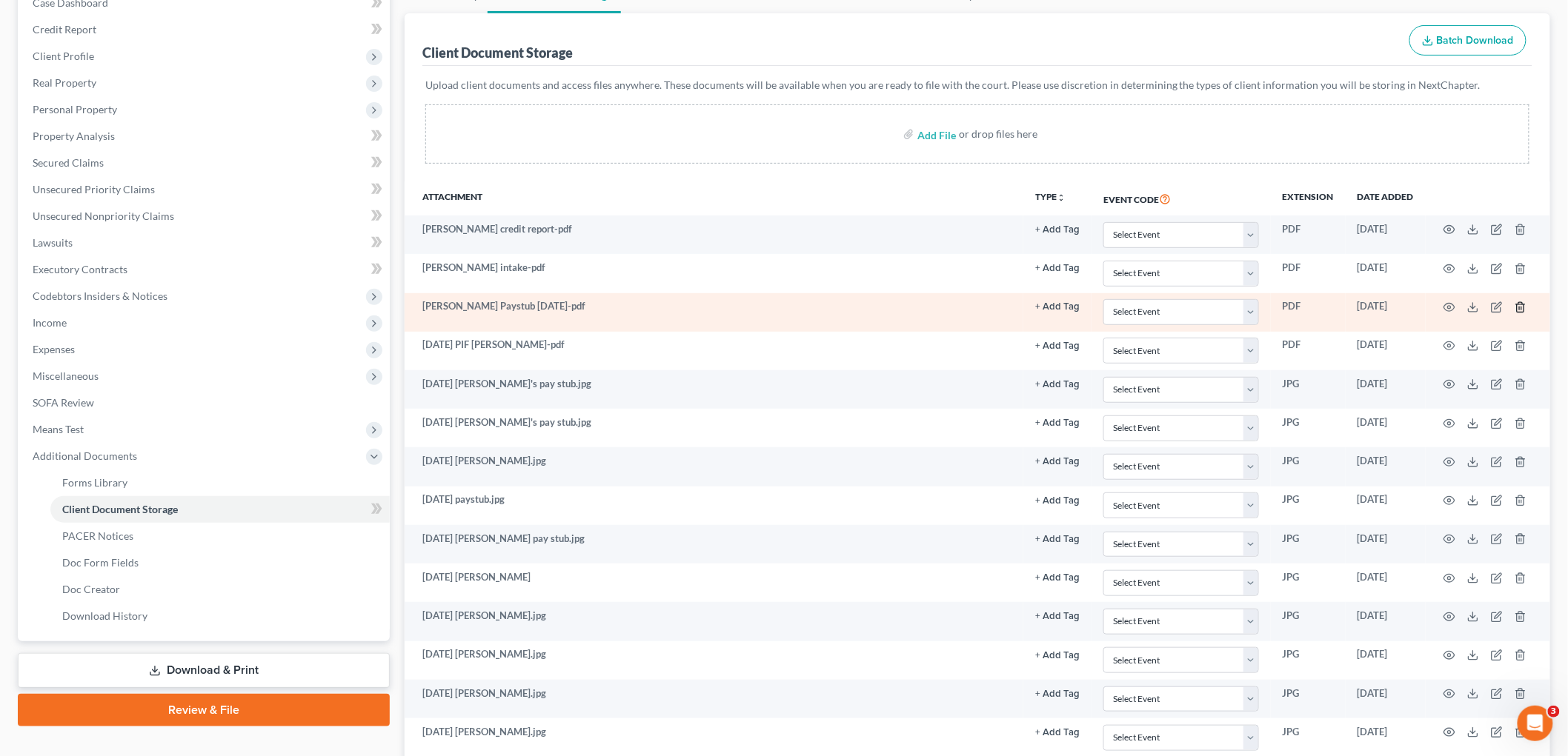
click at [1520, 307] on line "button" at bounding box center [1520, 308] width 0 height 3
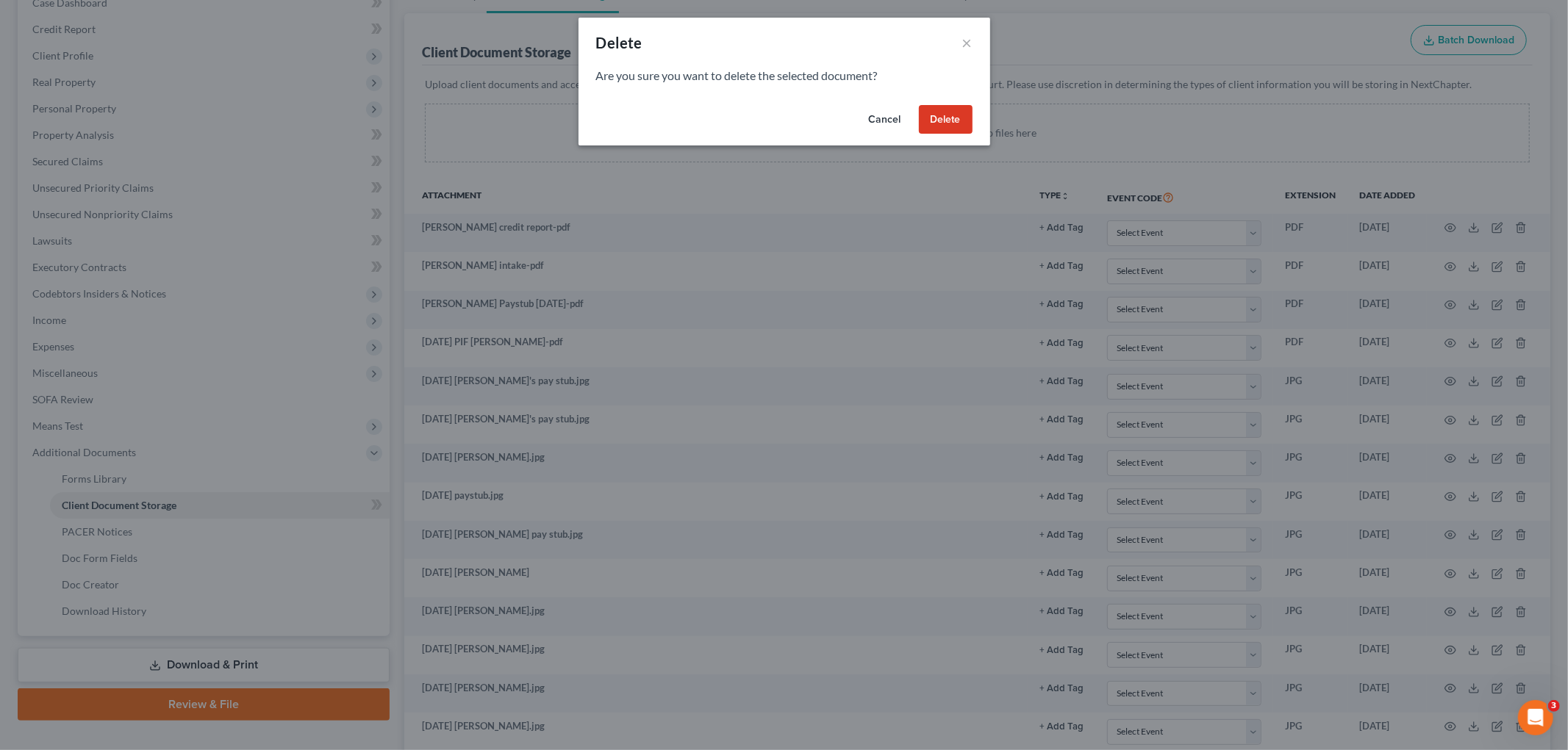
click at [957, 116] on button "Delete" at bounding box center [945, 120] width 54 height 30
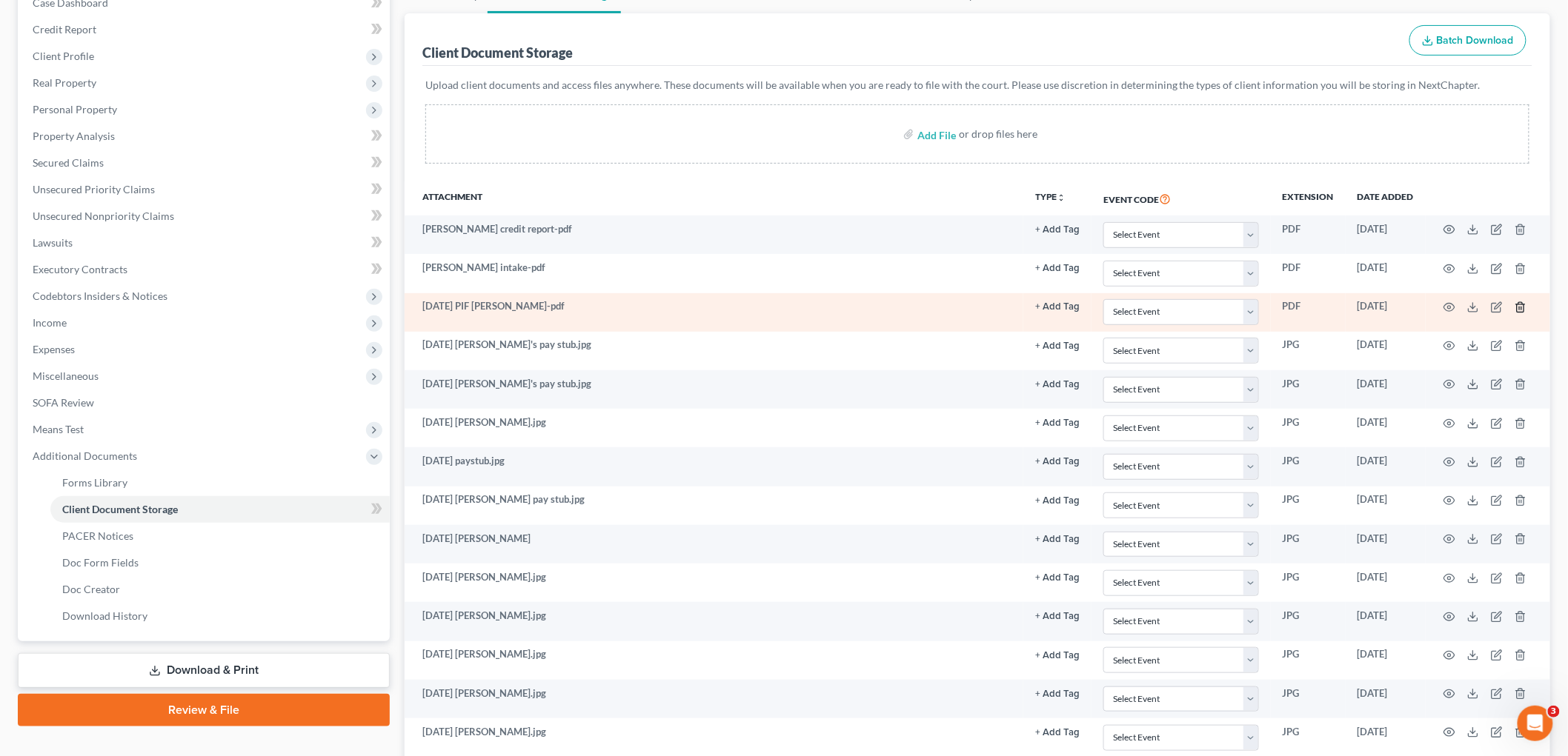
click at [1516, 307] on icon "button" at bounding box center [1520, 307] width 12 height 12
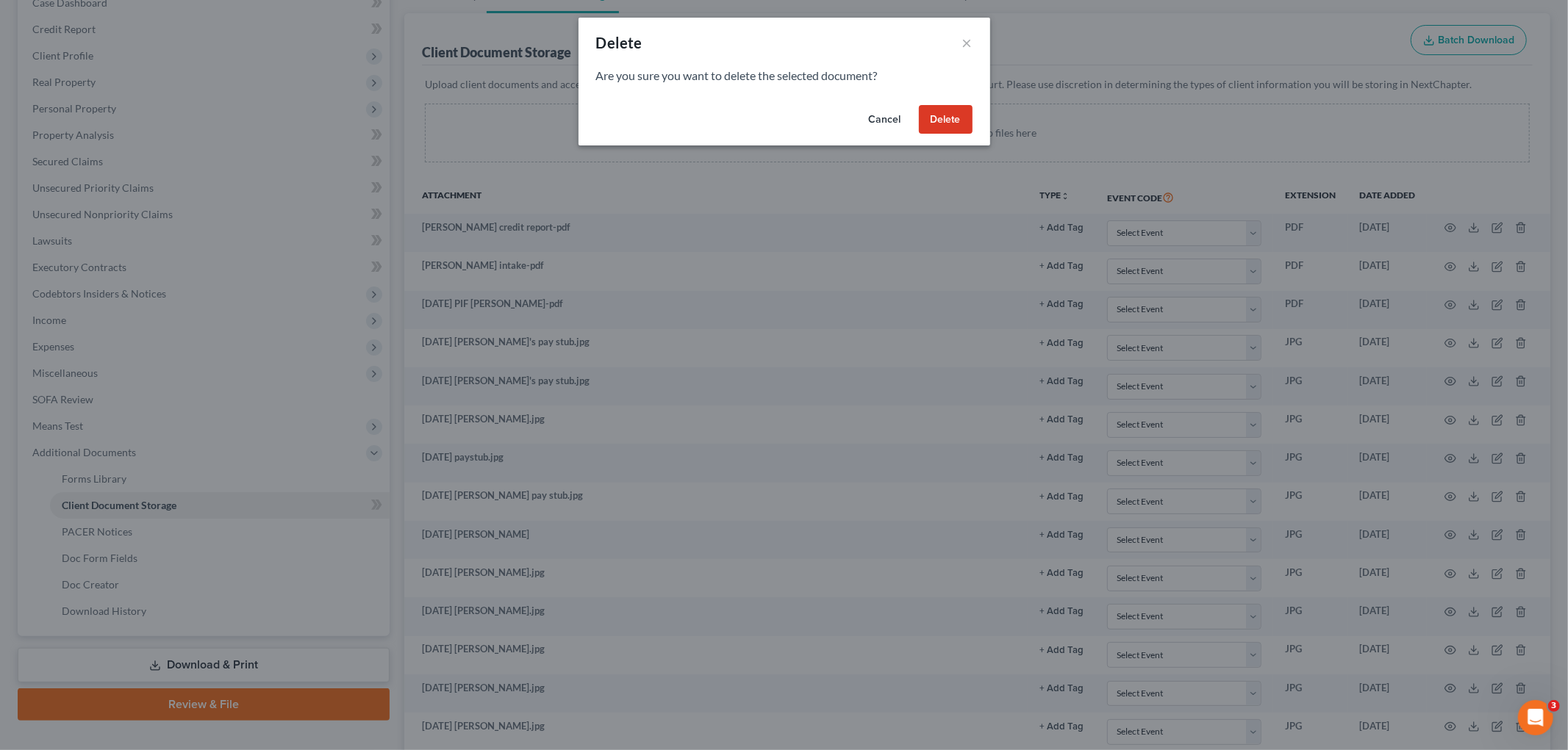
click at [942, 120] on button "Delete" at bounding box center [945, 120] width 54 height 30
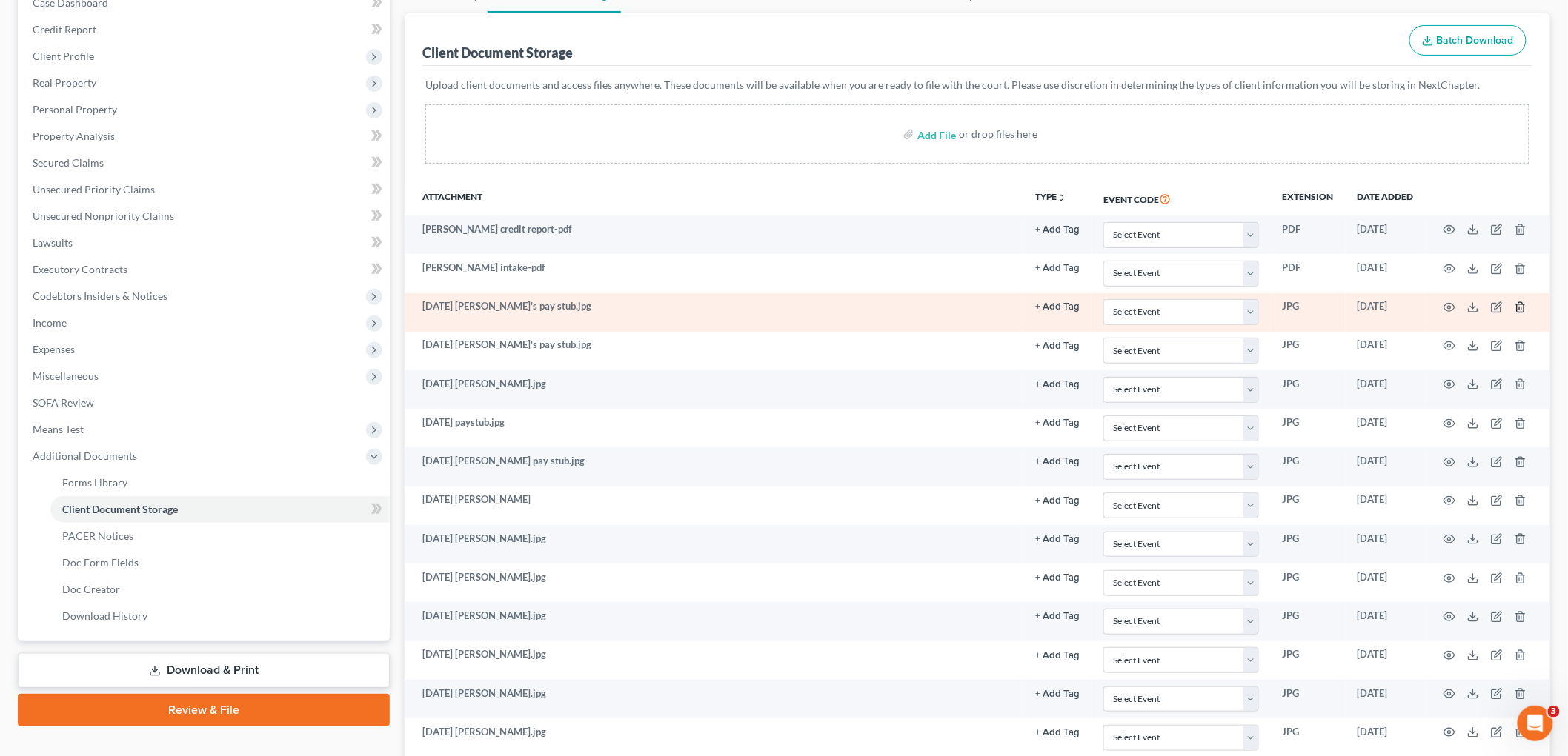
click at [1522, 308] on icon "button" at bounding box center [1520, 307] width 12 height 12
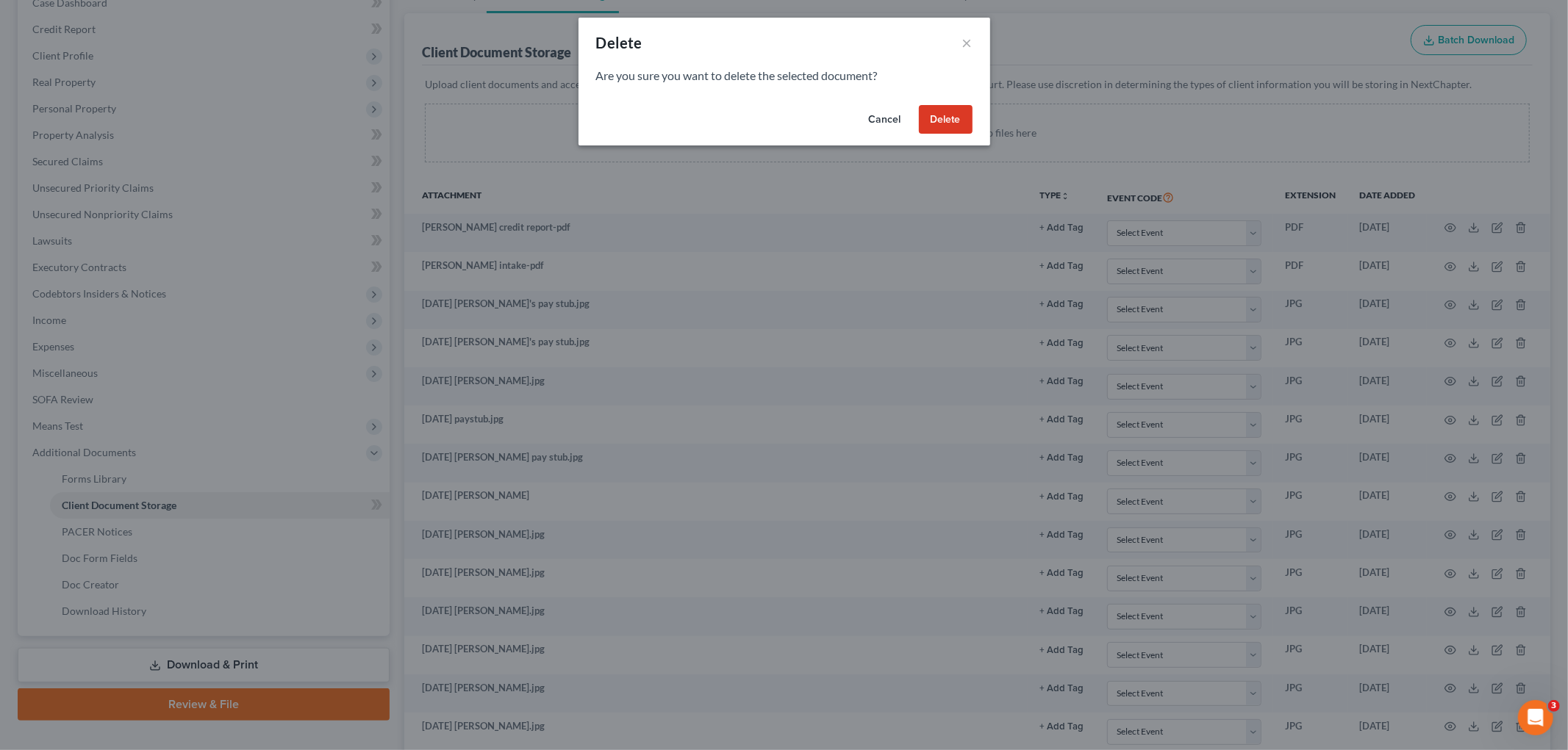
click at [925, 124] on button "Delete" at bounding box center [945, 120] width 54 height 30
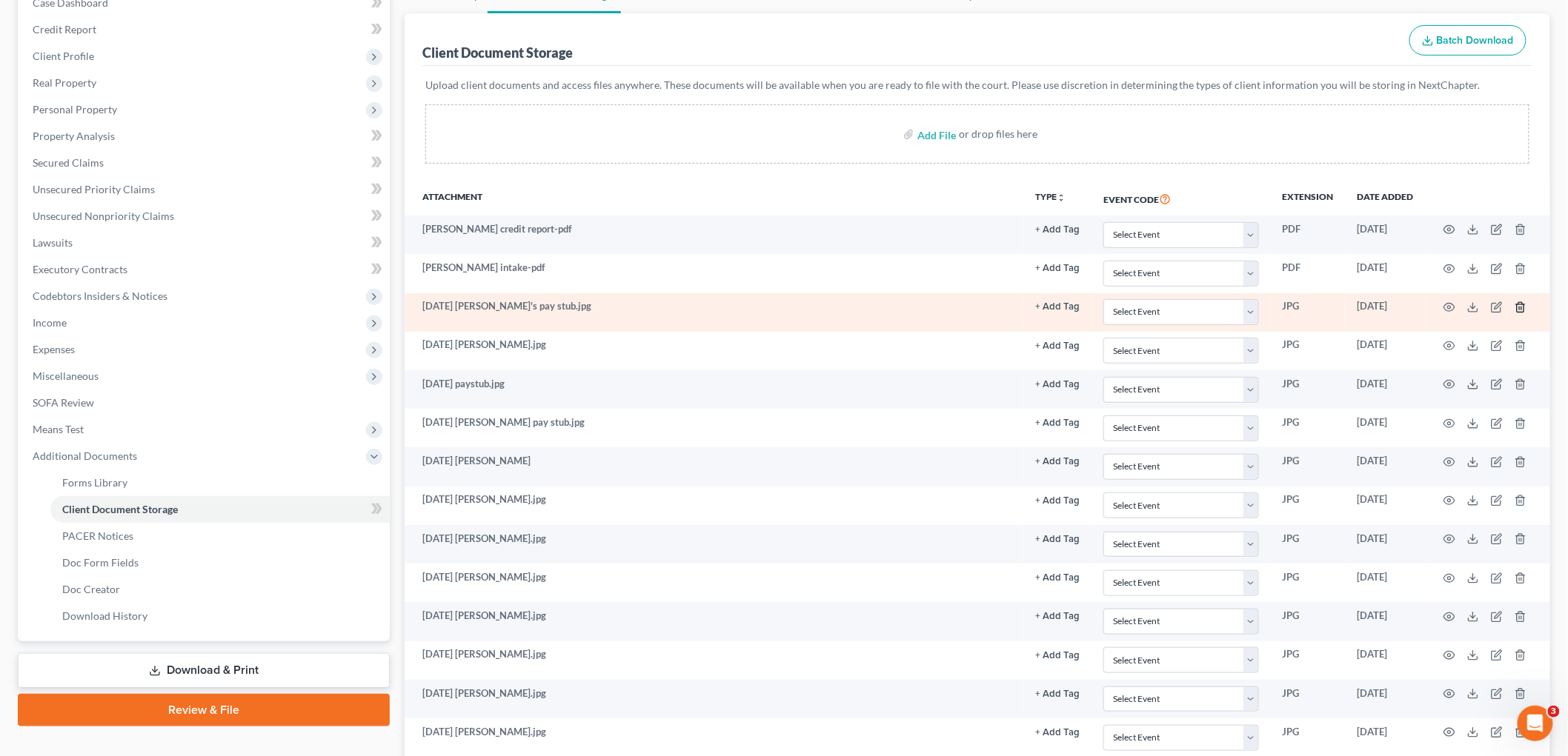
click at [1522, 309] on icon "button" at bounding box center [1520, 307] width 12 height 12
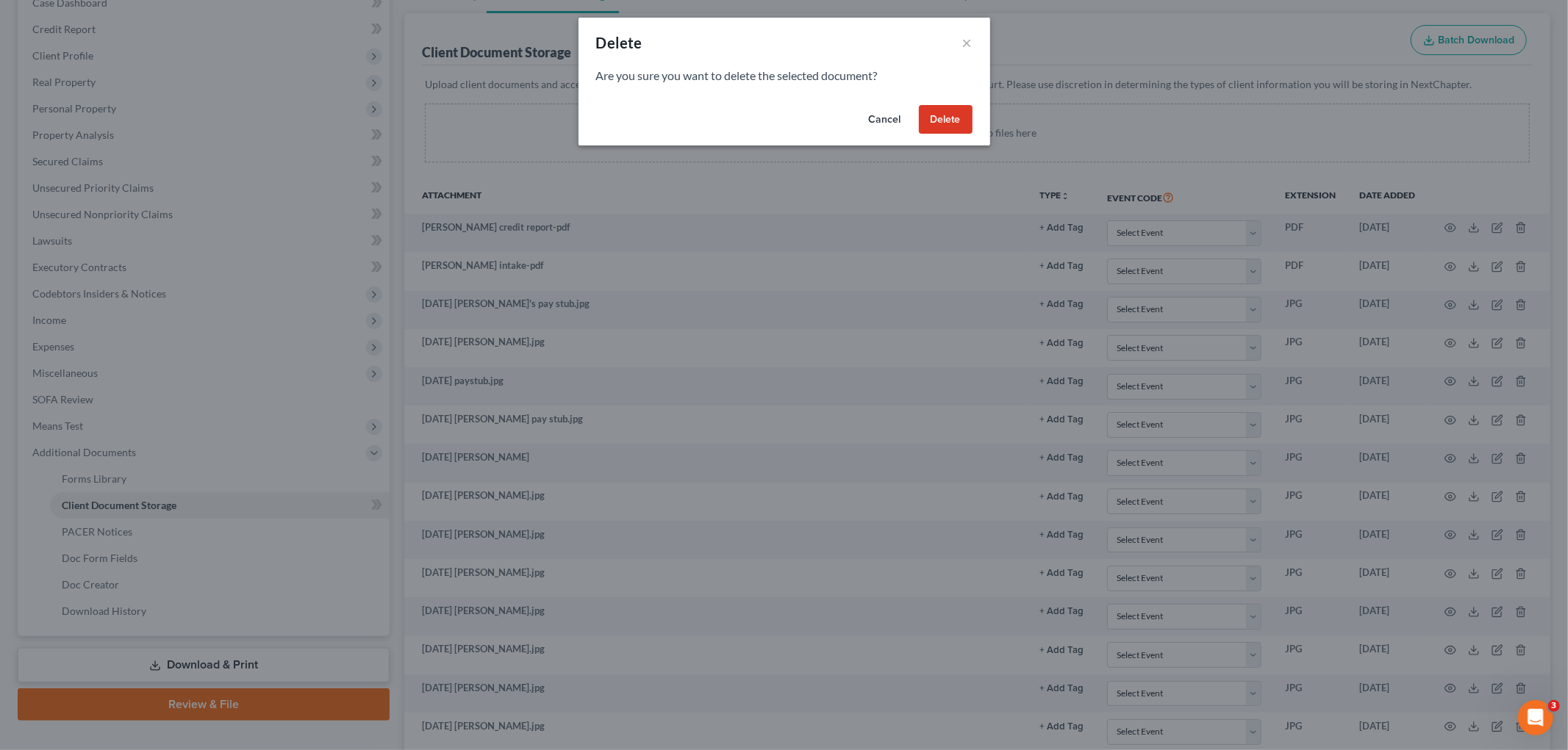
drag, startPoint x: 918, startPoint y: 113, endPoint x: 930, endPoint y: 115, distance: 12.2
click at [919, 115] on button "Delete" at bounding box center [945, 120] width 54 height 30
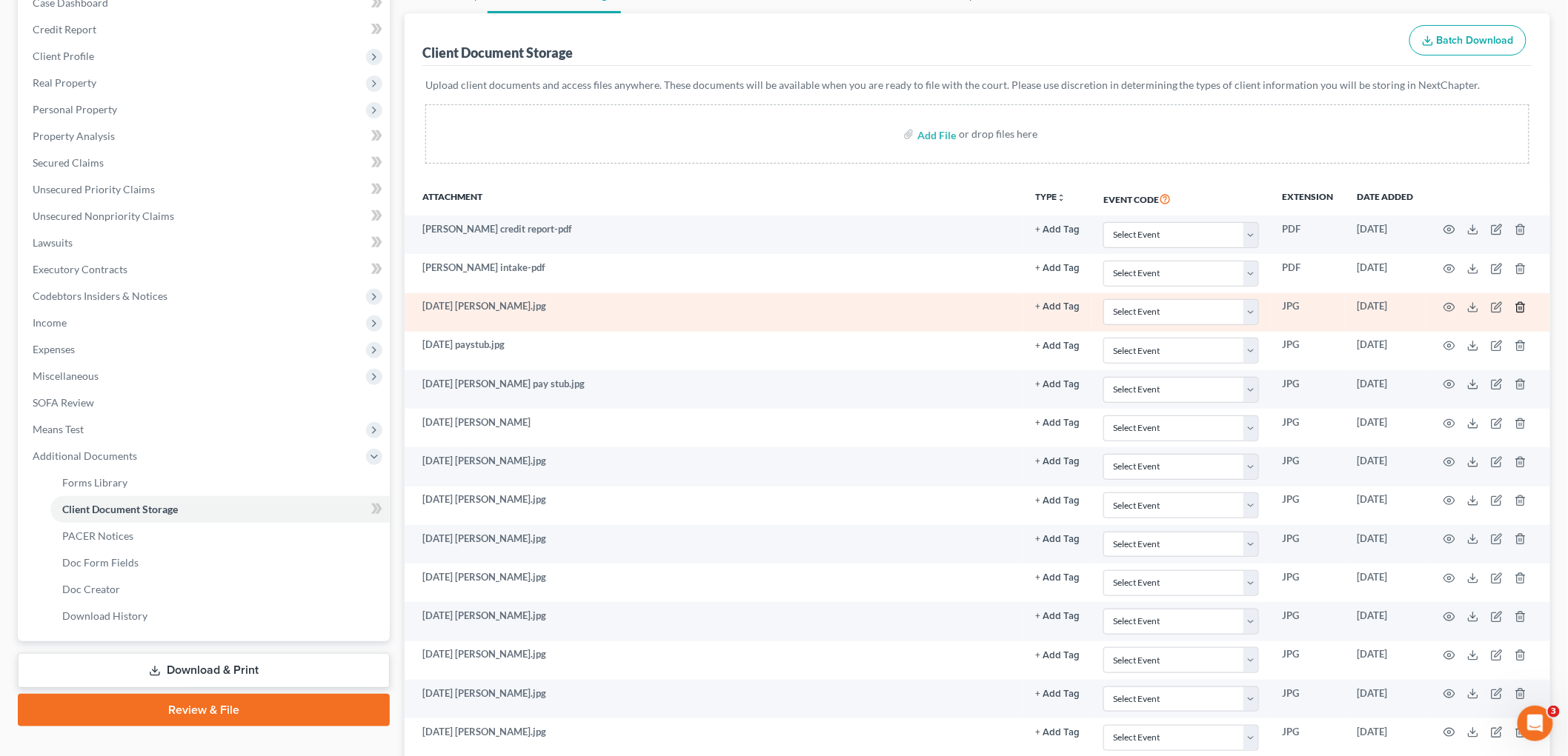
click at [1516, 307] on icon "button" at bounding box center [1520, 307] width 12 height 12
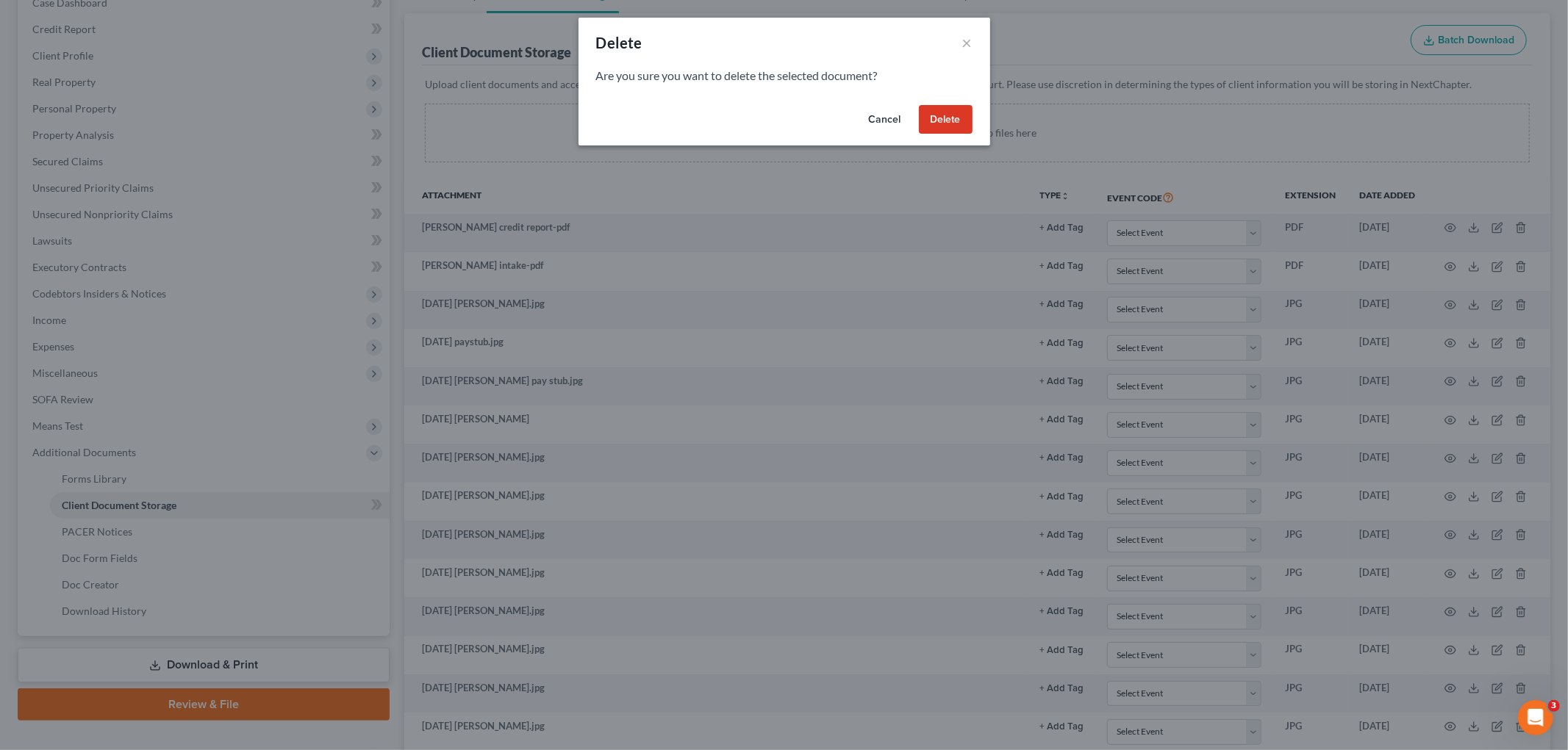
click at [942, 117] on button "Delete" at bounding box center [945, 120] width 54 height 30
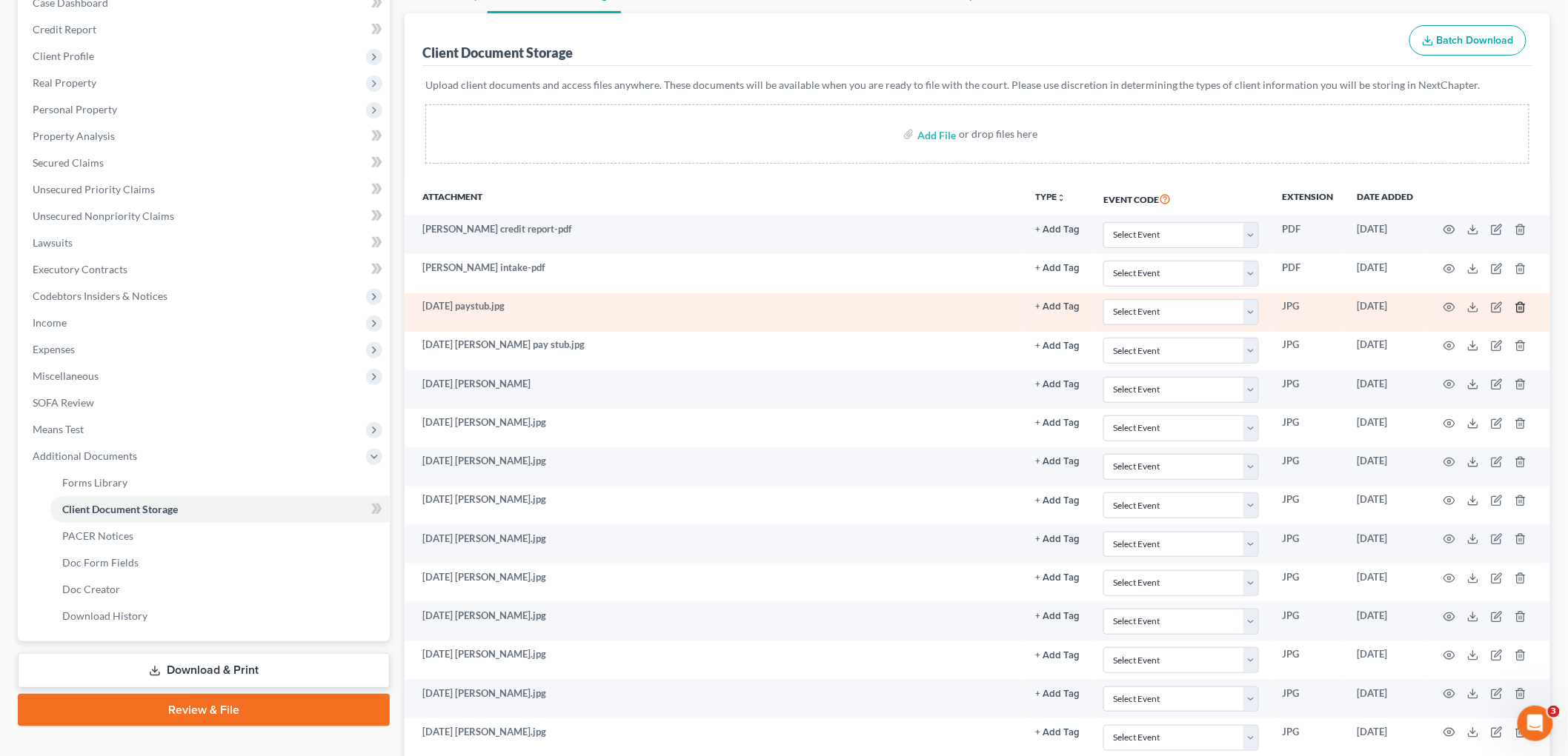
click at [1520, 308] on icon "button" at bounding box center [1520, 307] width 12 height 12
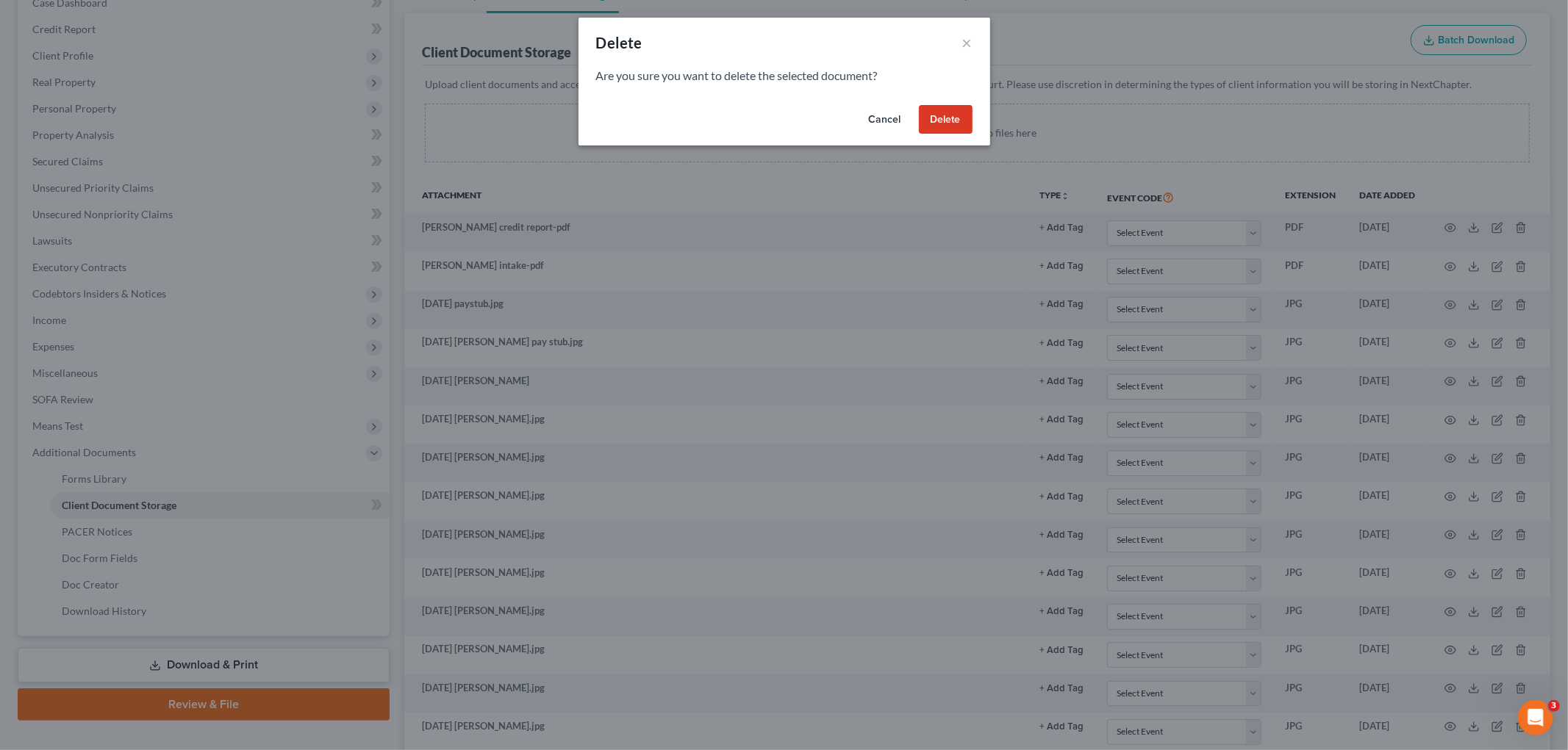
click at [948, 117] on button "Delete" at bounding box center [945, 120] width 54 height 30
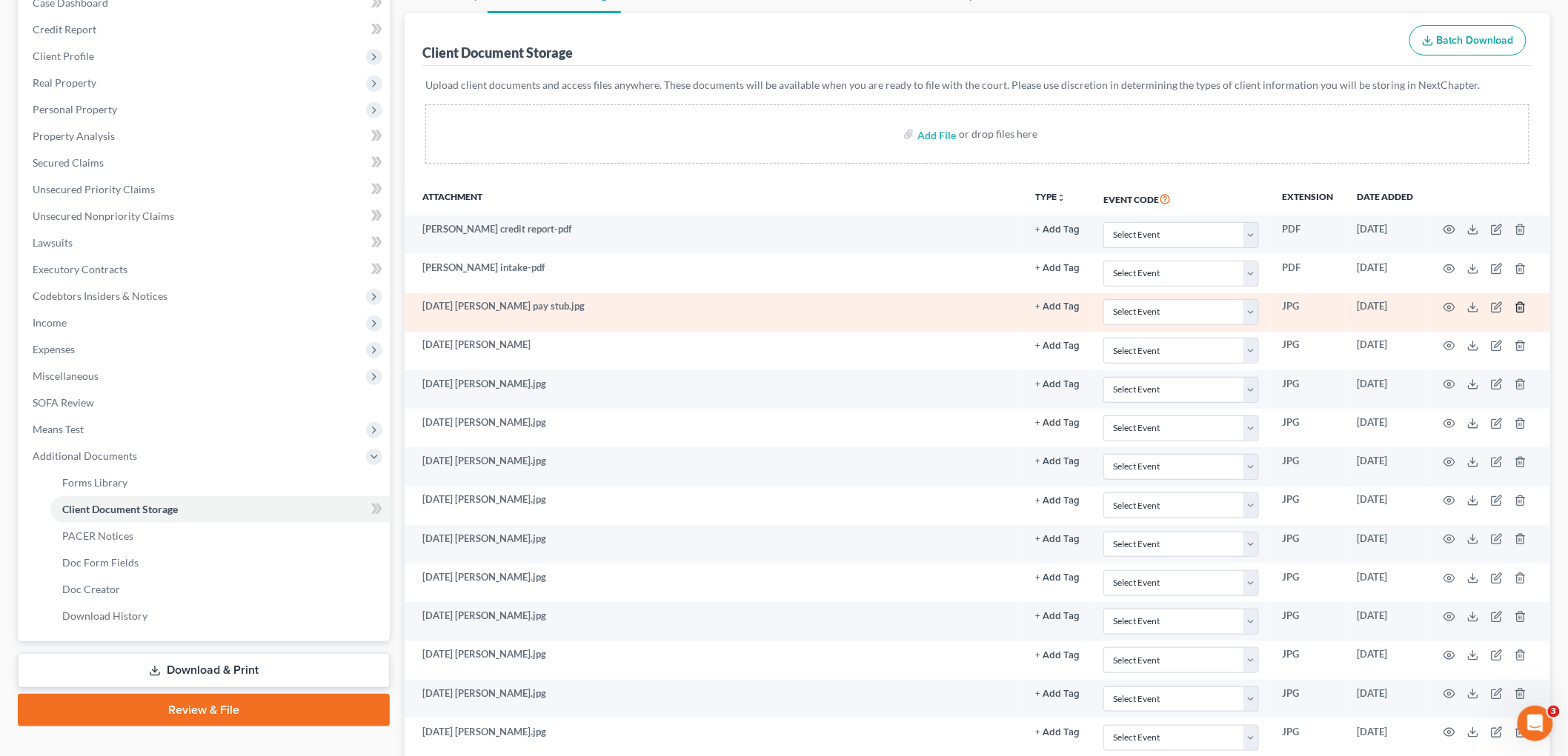
click at [1516, 306] on icon "button" at bounding box center [1520, 307] width 12 height 12
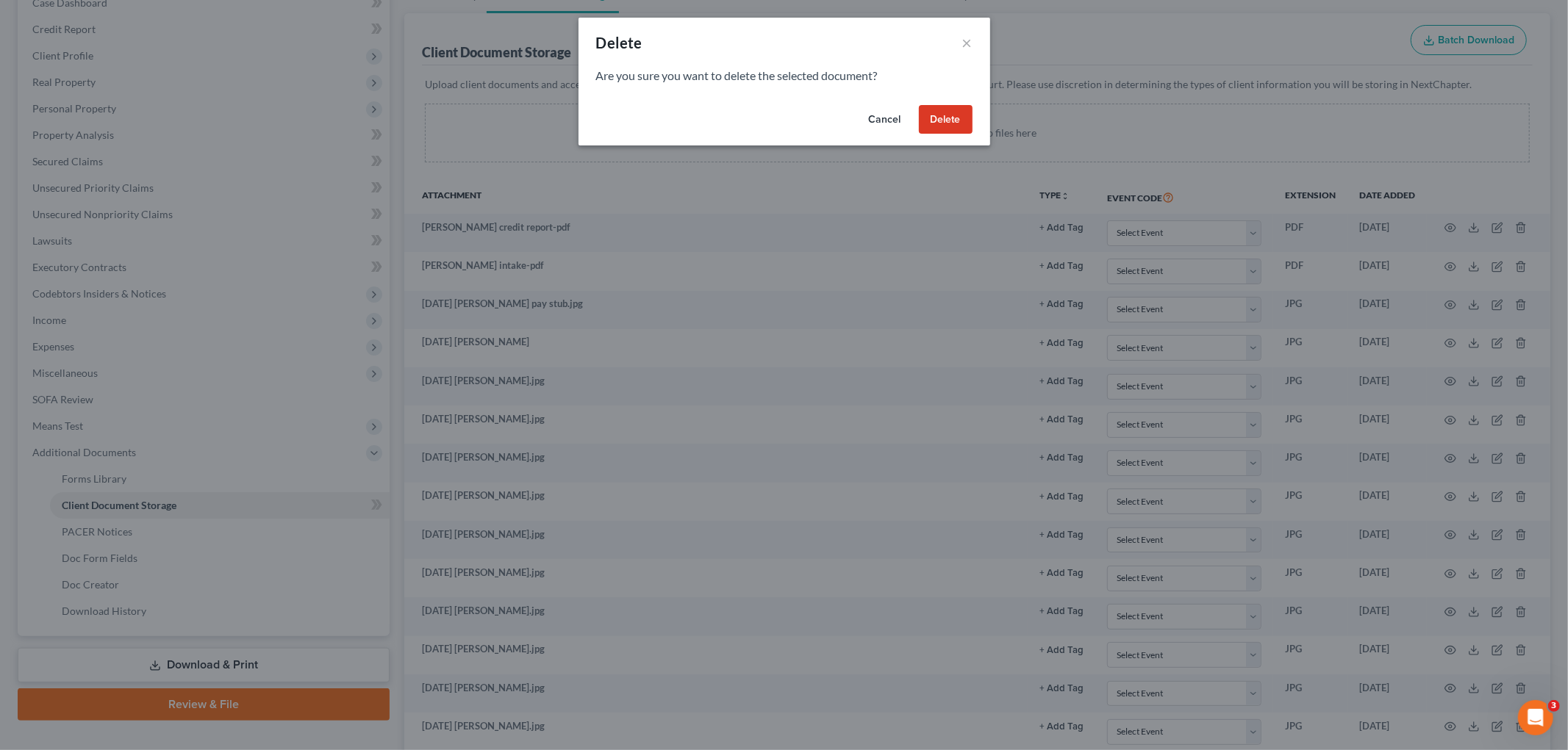
click at [951, 120] on button "Delete" at bounding box center [945, 120] width 54 height 30
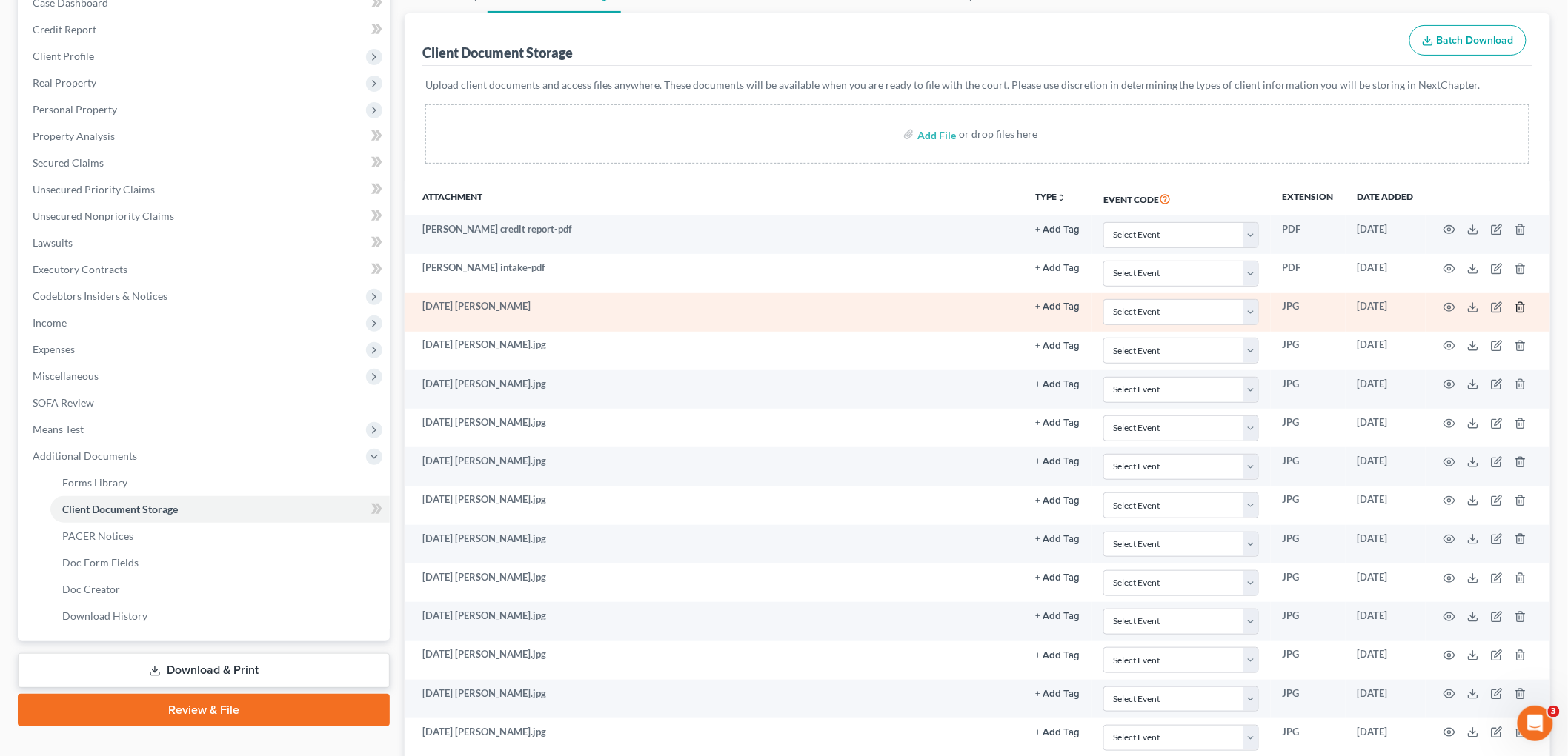
click at [1518, 305] on polyline "button" at bounding box center [1520, 305] width 9 height 0
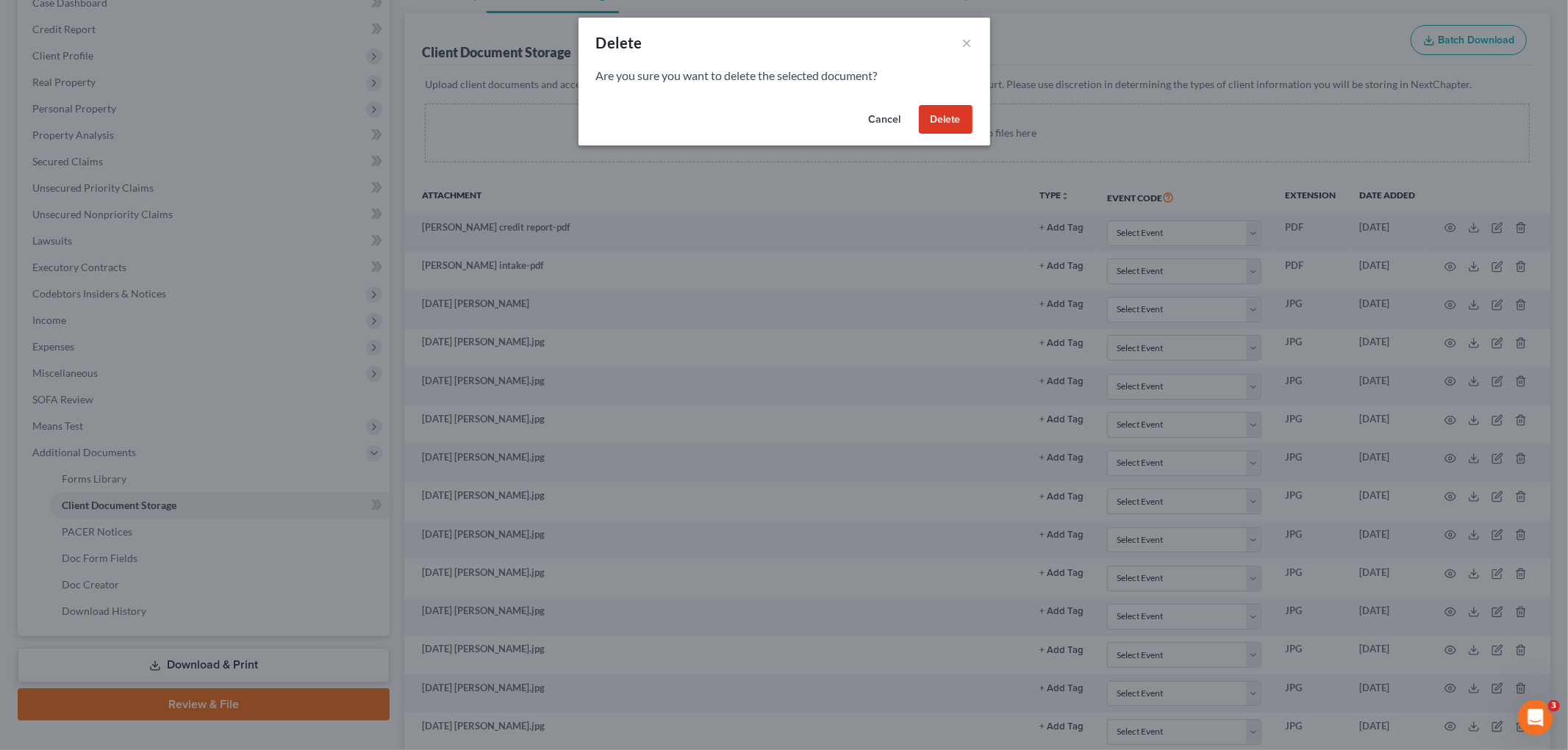
click at [930, 108] on button "Delete" at bounding box center [945, 120] width 54 height 30
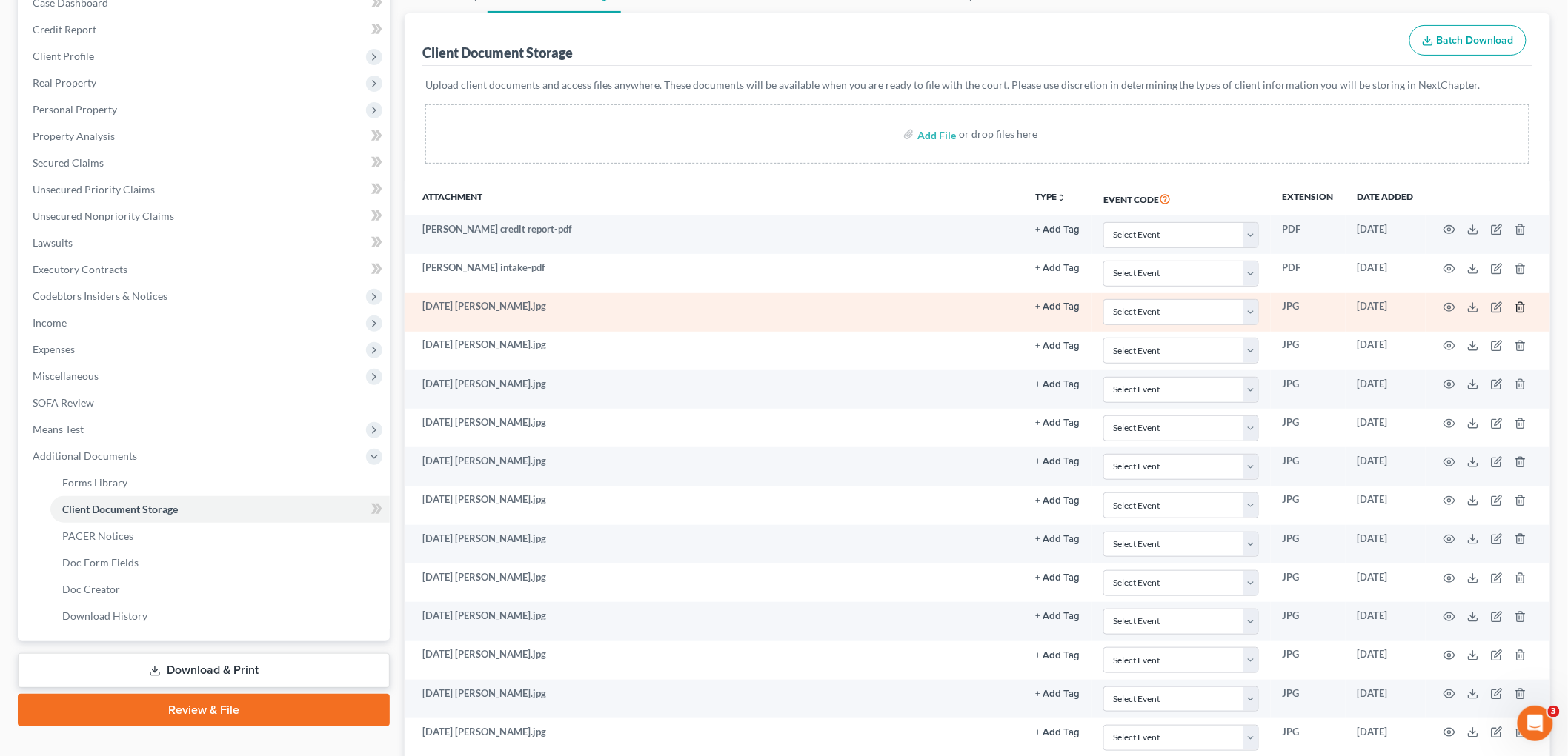
click at [1517, 308] on icon "button" at bounding box center [1520, 307] width 12 height 12
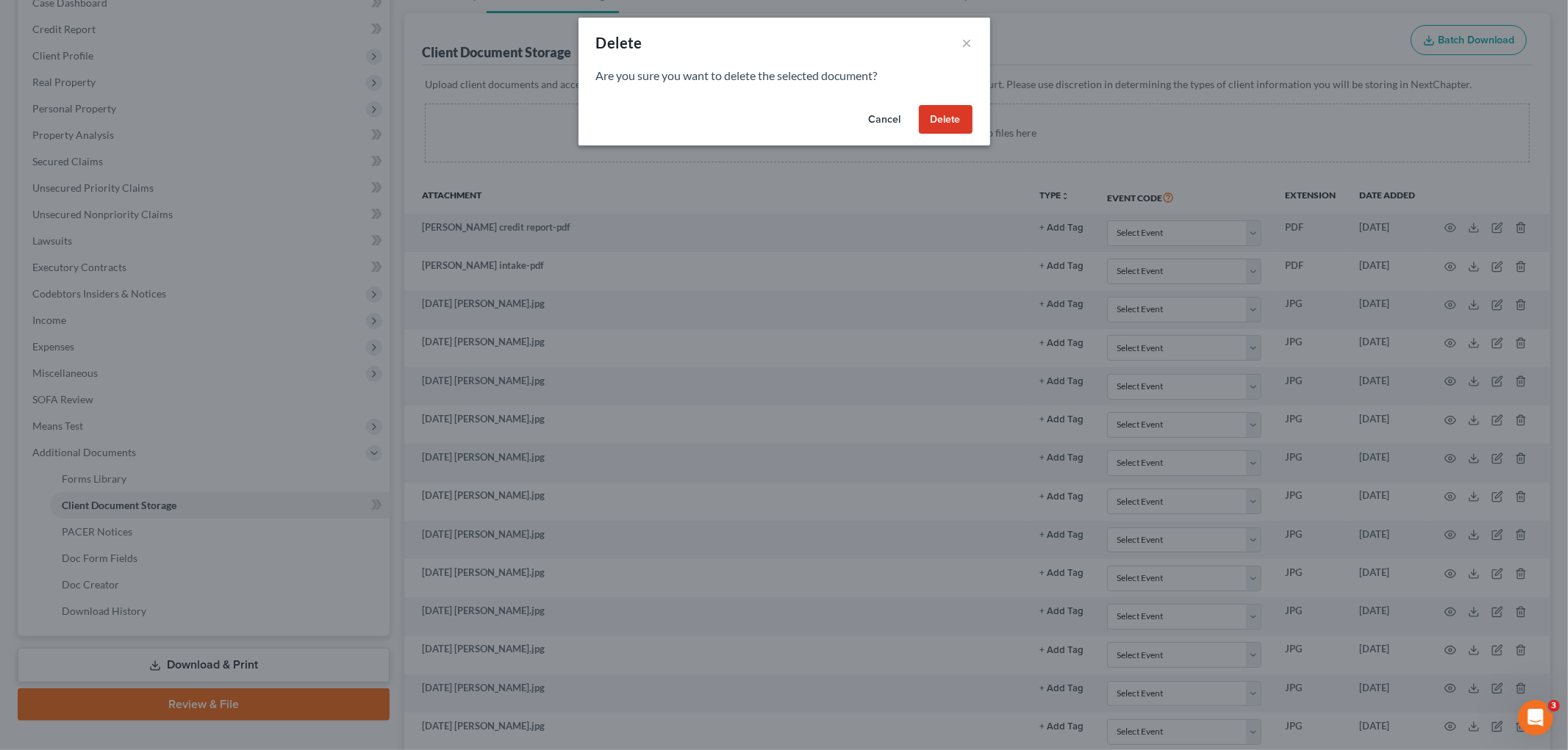
click at [951, 120] on button "Delete" at bounding box center [945, 120] width 54 height 30
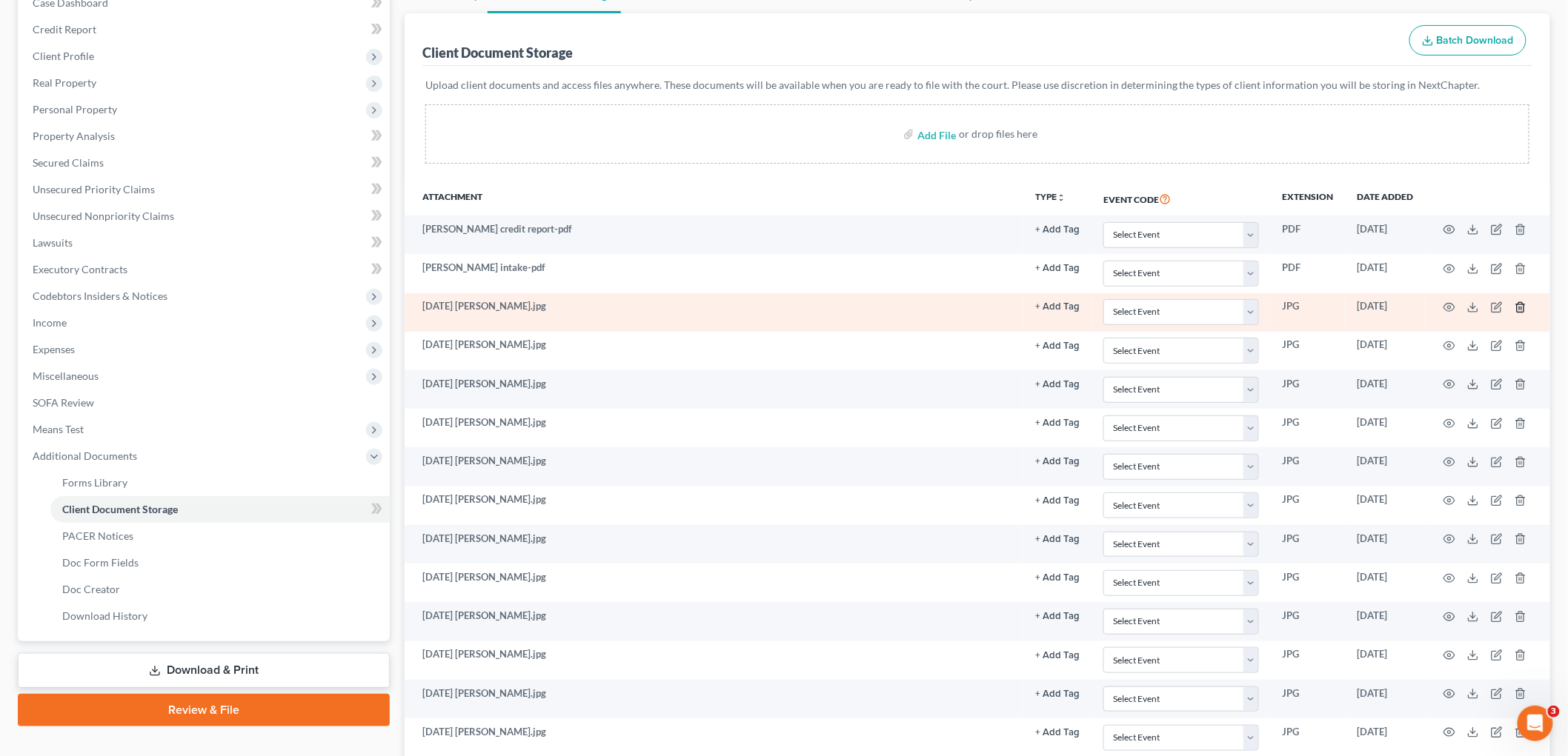
click at [1522, 307] on icon "button" at bounding box center [1520, 307] width 12 height 12
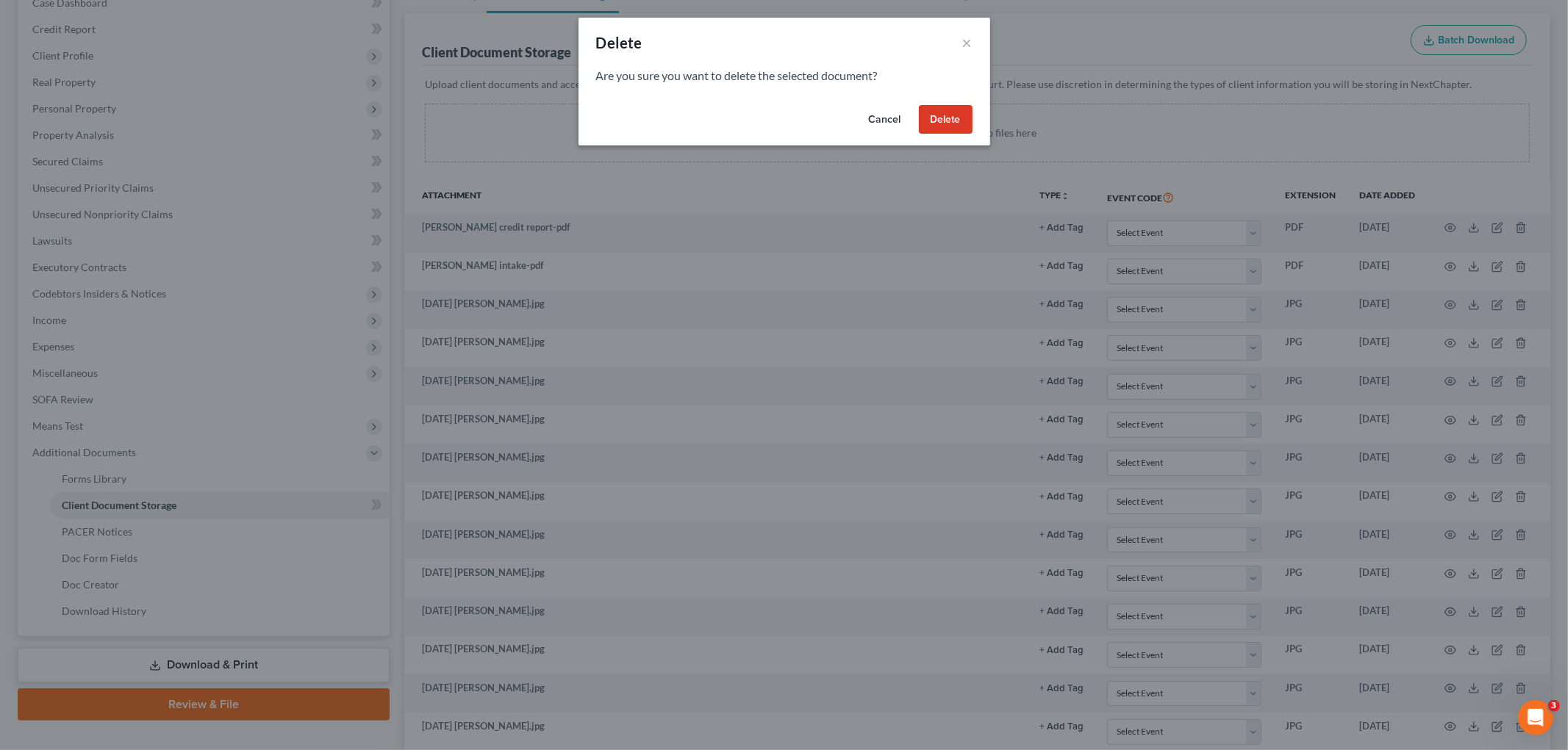
click at [930, 111] on button "Delete" at bounding box center [945, 120] width 54 height 30
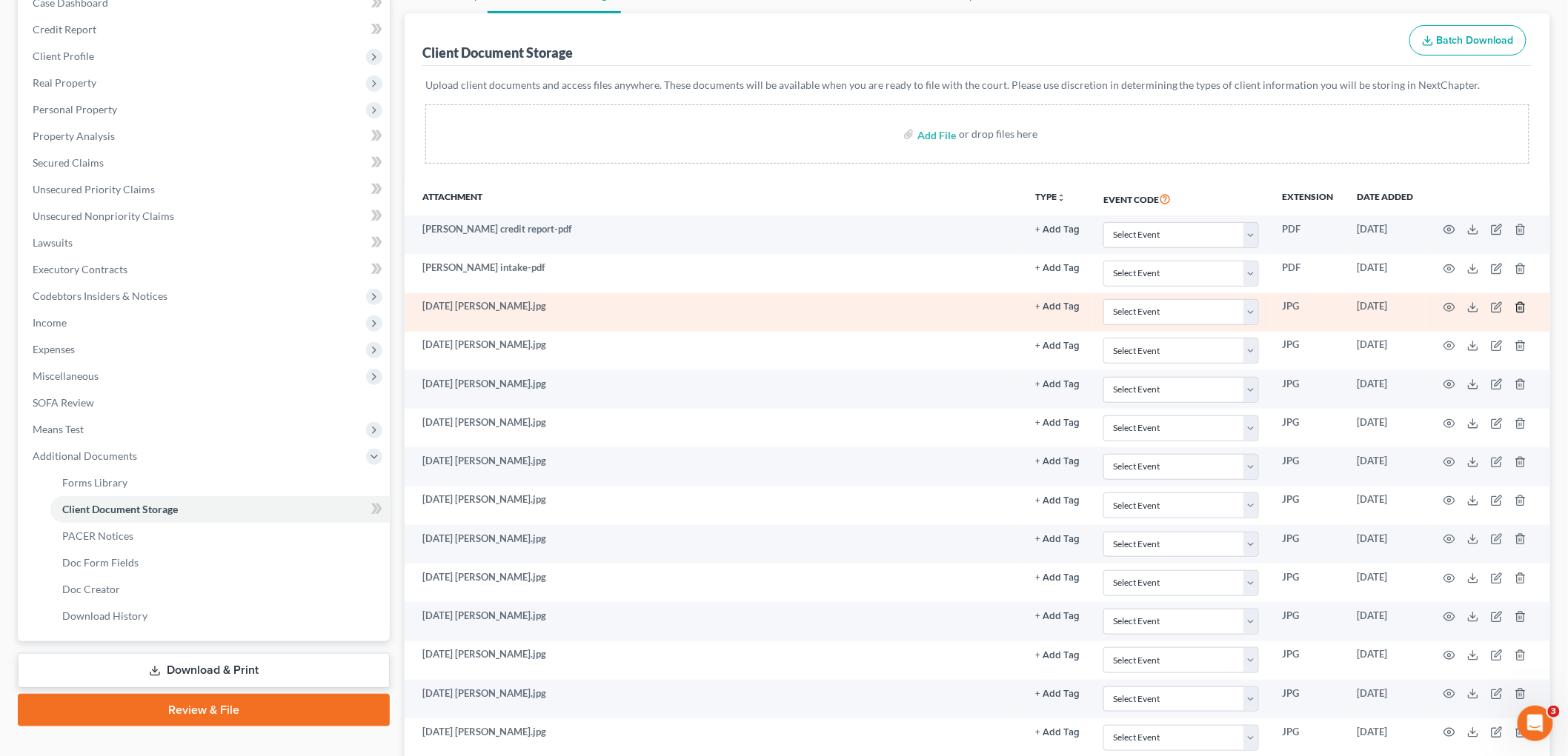
click at [1522, 306] on icon "button" at bounding box center [1520, 307] width 12 height 12
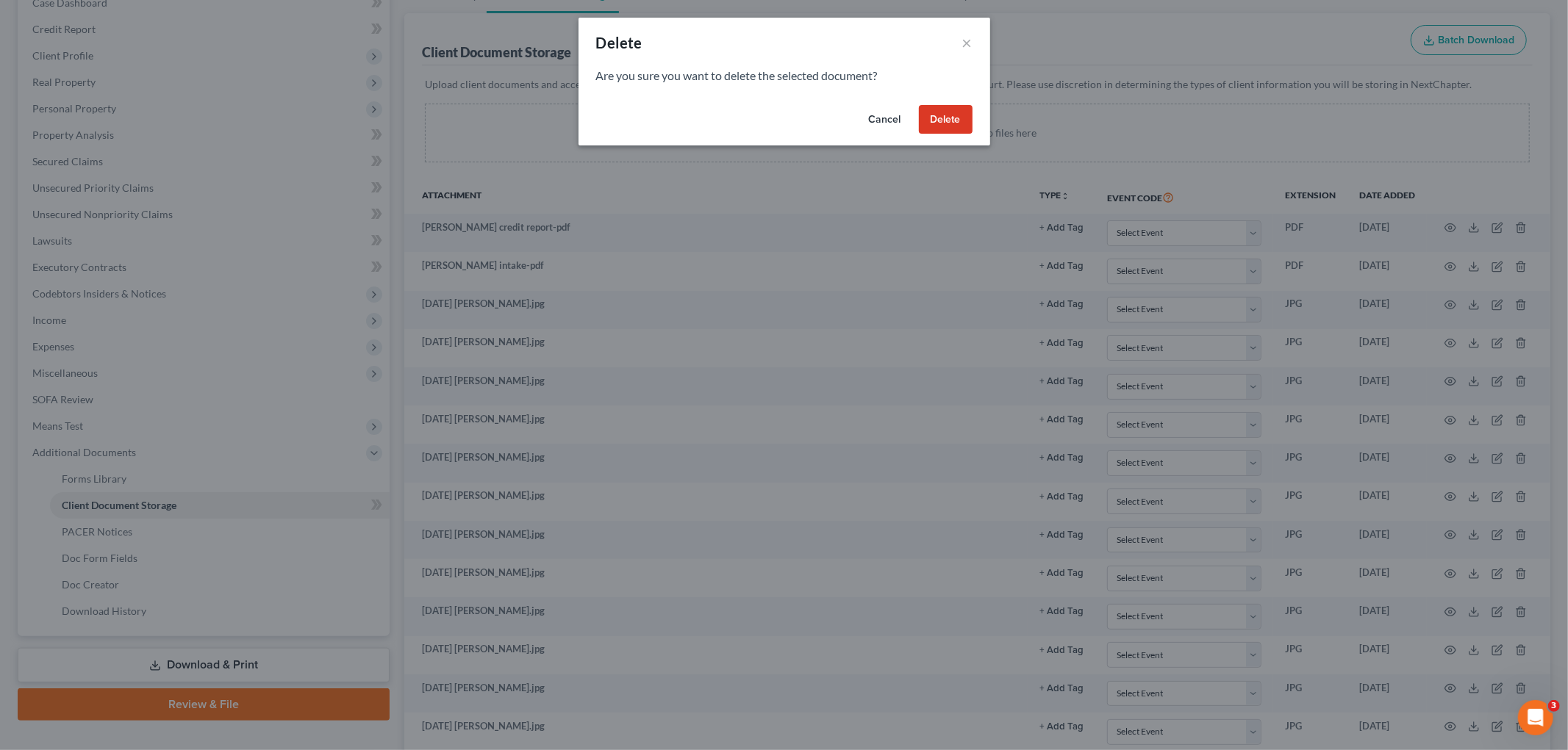
click at [941, 113] on button "Delete" at bounding box center [945, 120] width 54 height 30
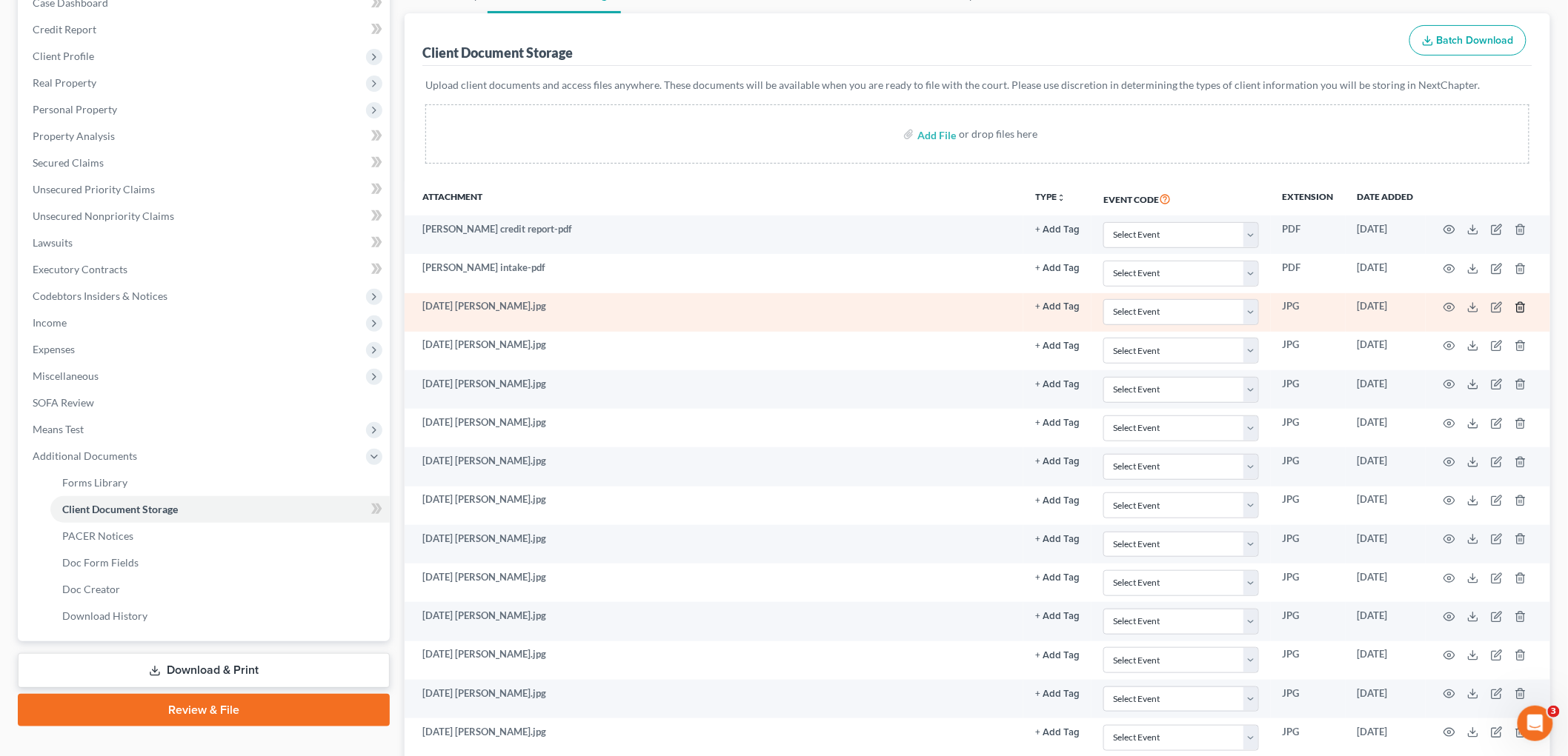
click at [1516, 305] on polyline "button" at bounding box center [1520, 305] width 9 height 0
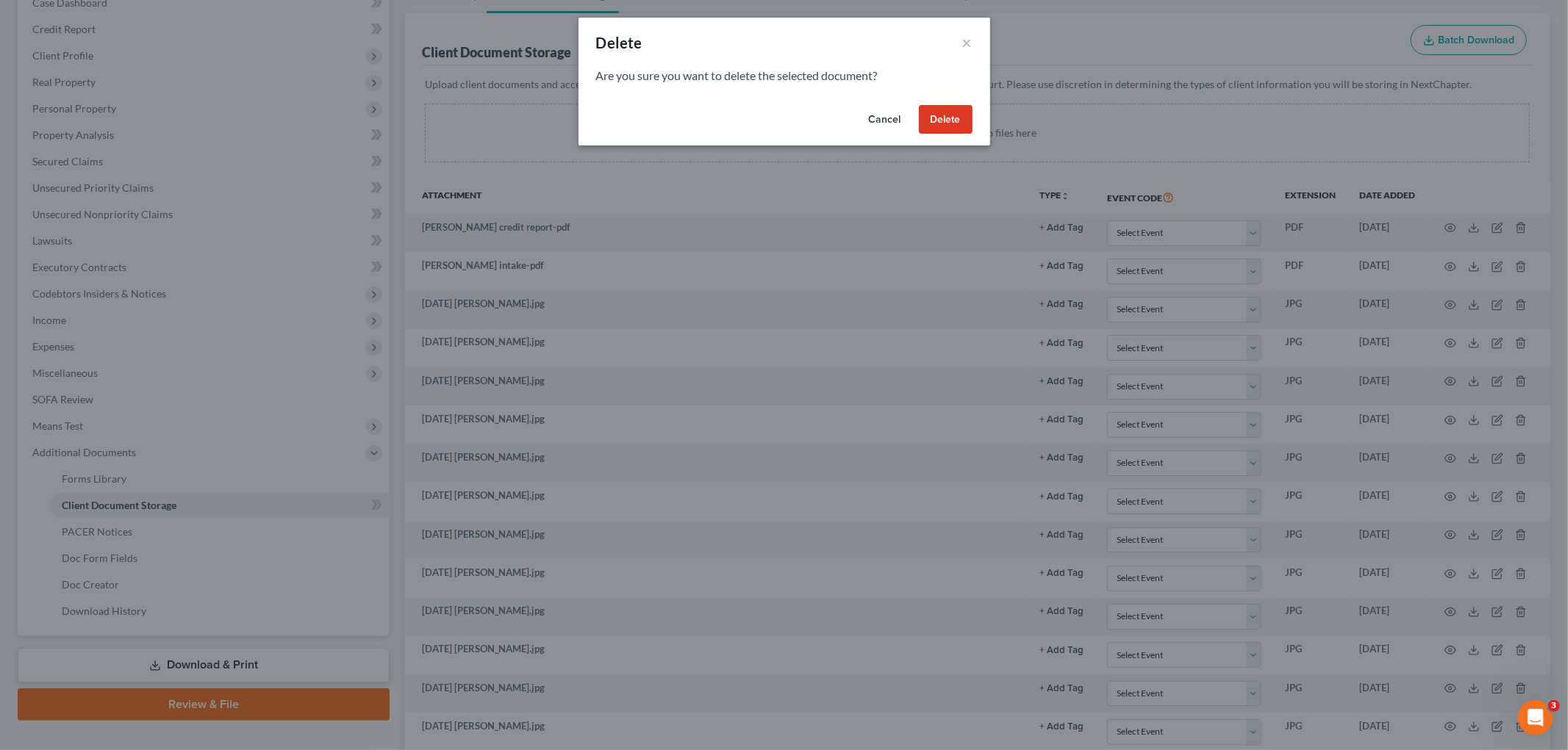
click at [955, 112] on button "Delete" at bounding box center [945, 120] width 54 height 30
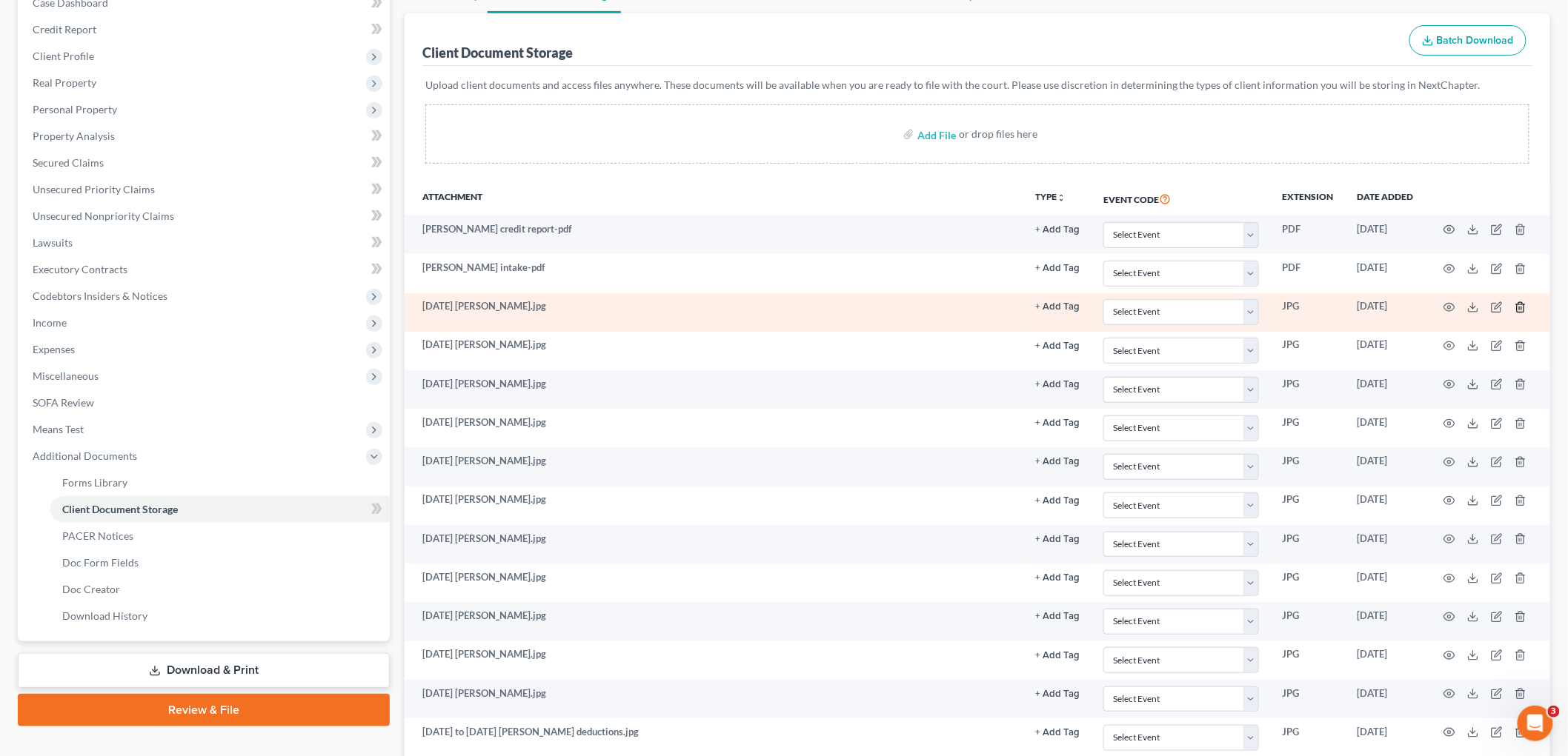
click at [1515, 305] on icon "button" at bounding box center [1520, 307] width 12 height 12
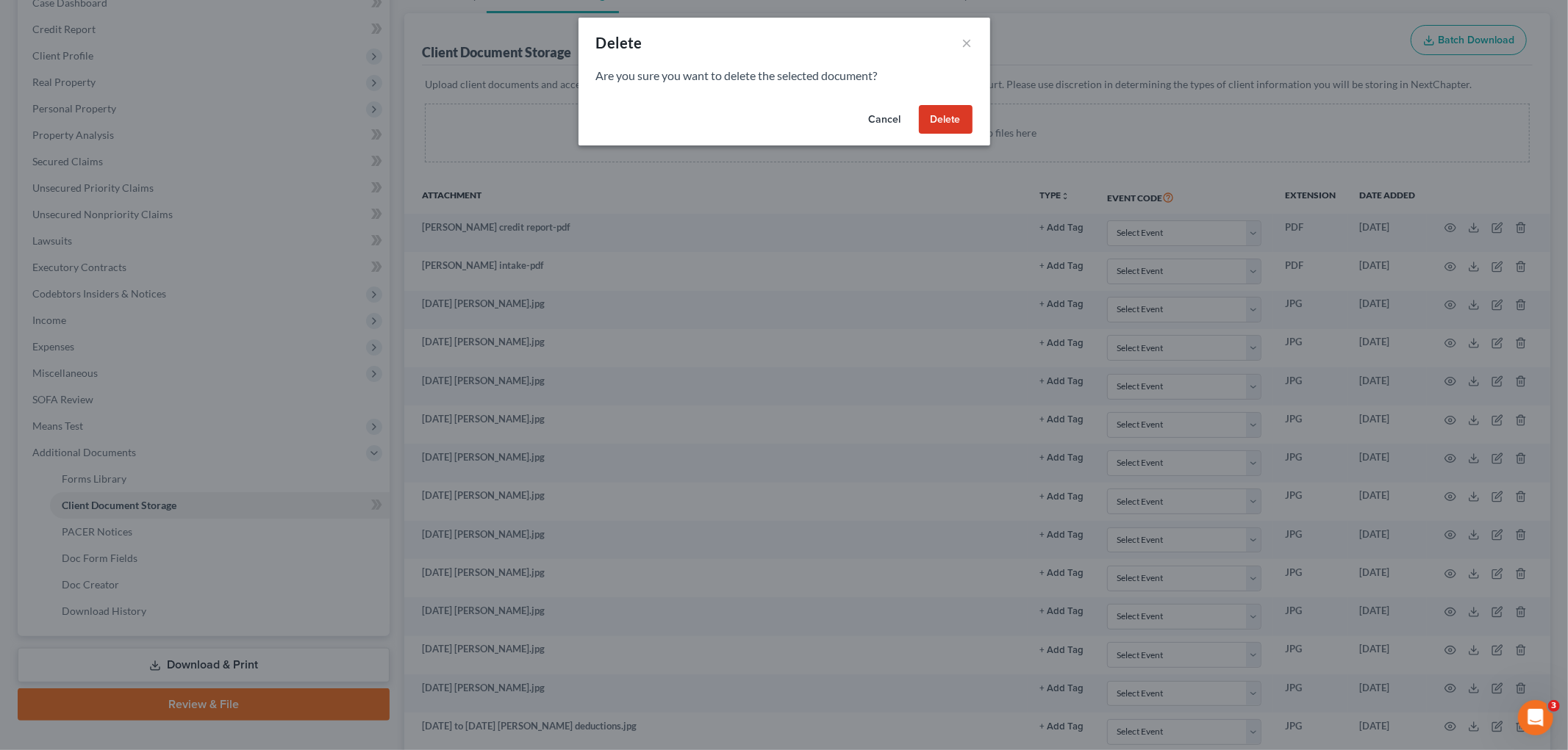
click at [949, 117] on button "Delete" at bounding box center [945, 120] width 54 height 30
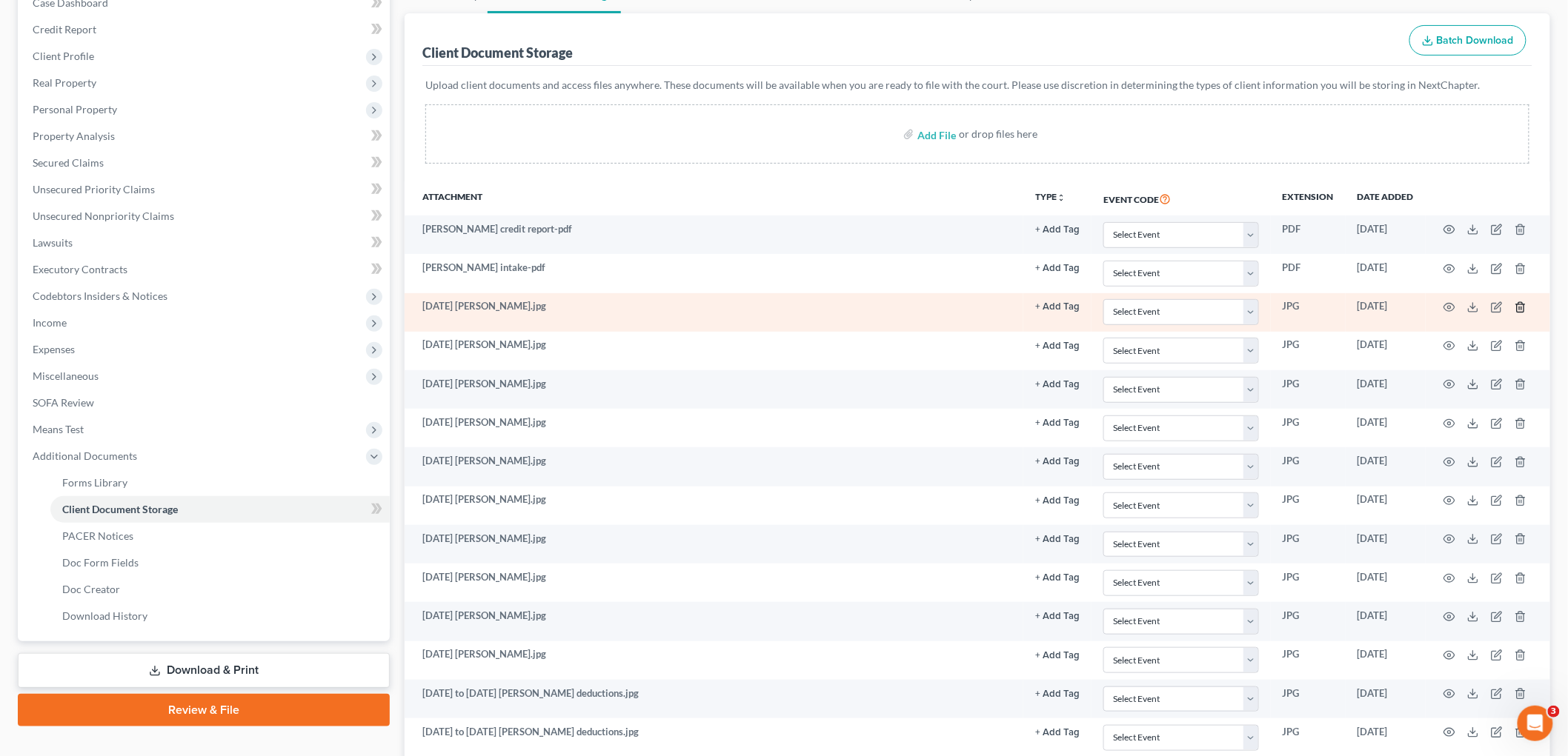
click at [1523, 309] on icon "button" at bounding box center [1520, 307] width 12 height 12
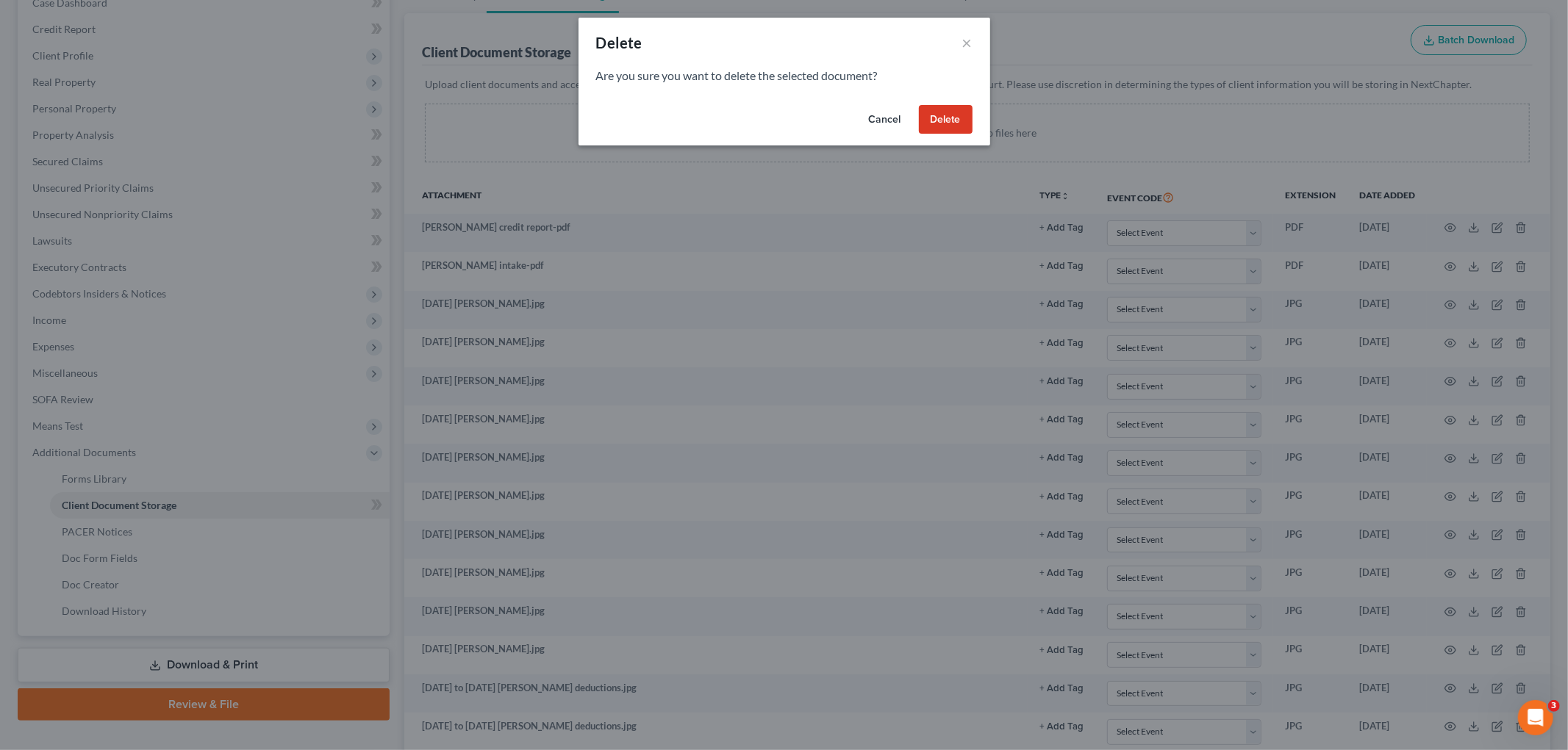
click at [948, 120] on button "Delete" at bounding box center [945, 120] width 54 height 30
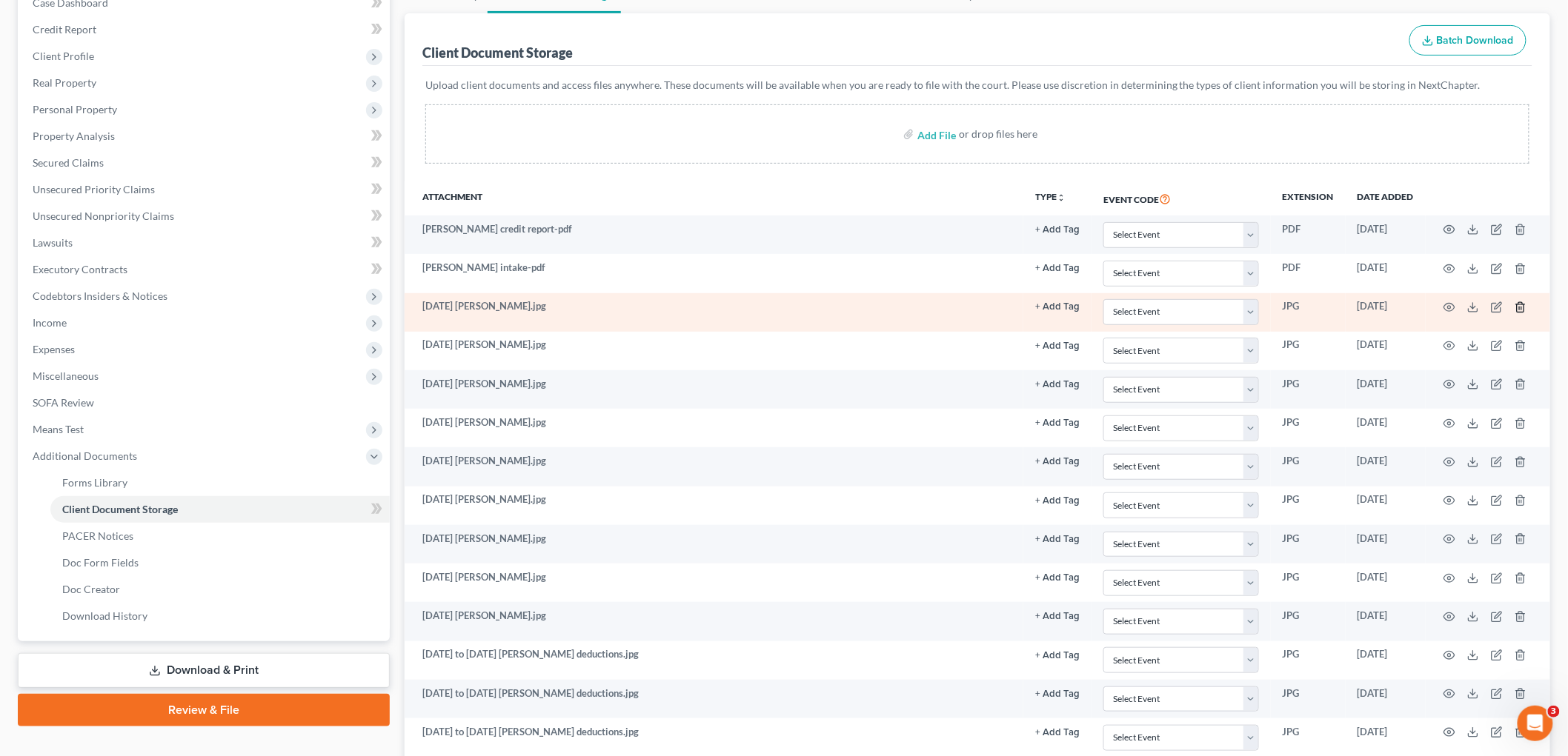
click at [1515, 307] on icon "button" at bounding box center [1520, 307] width 12 height 12
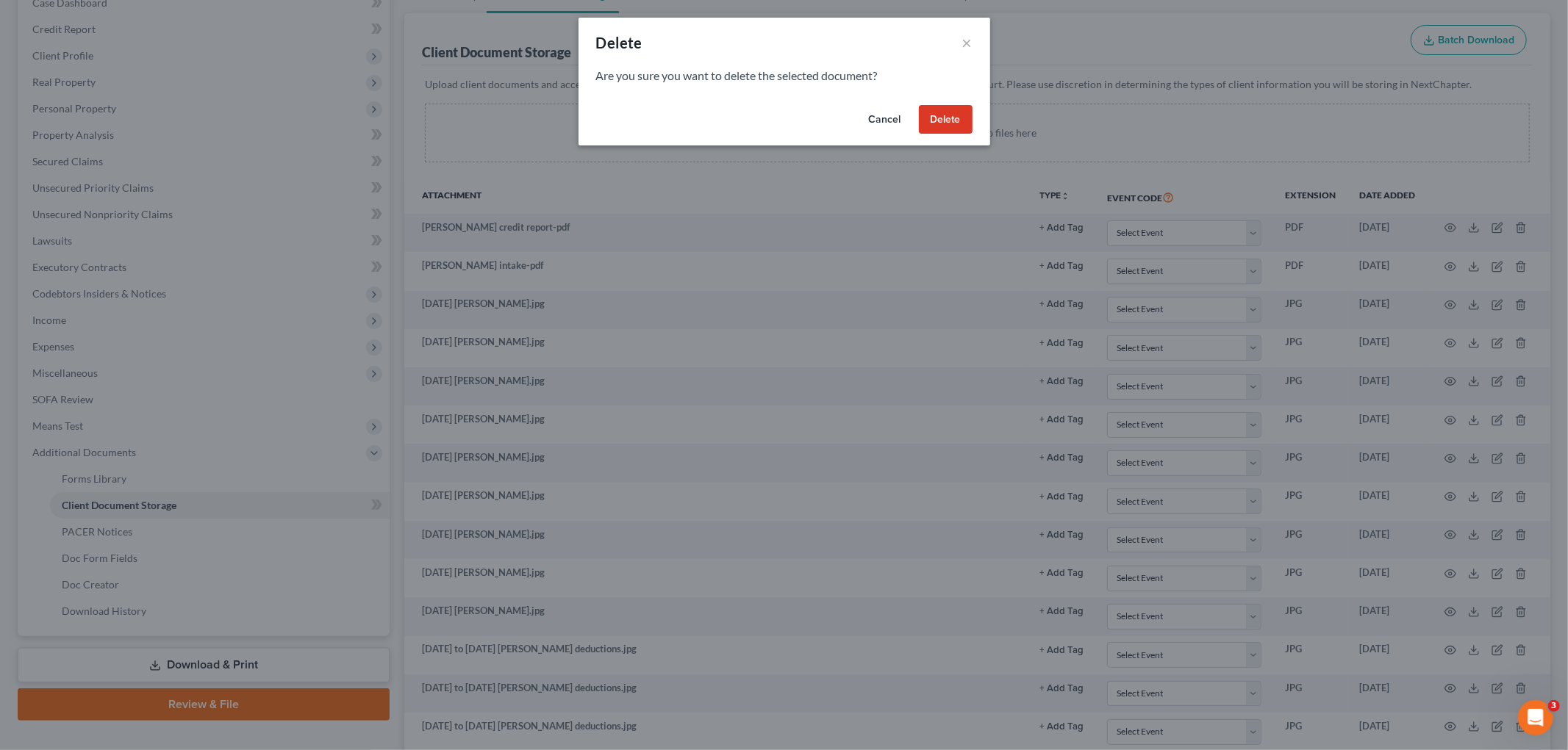
click at [932, 116] on button "Delete" at bounding box center [945, 120] width 54 height 30
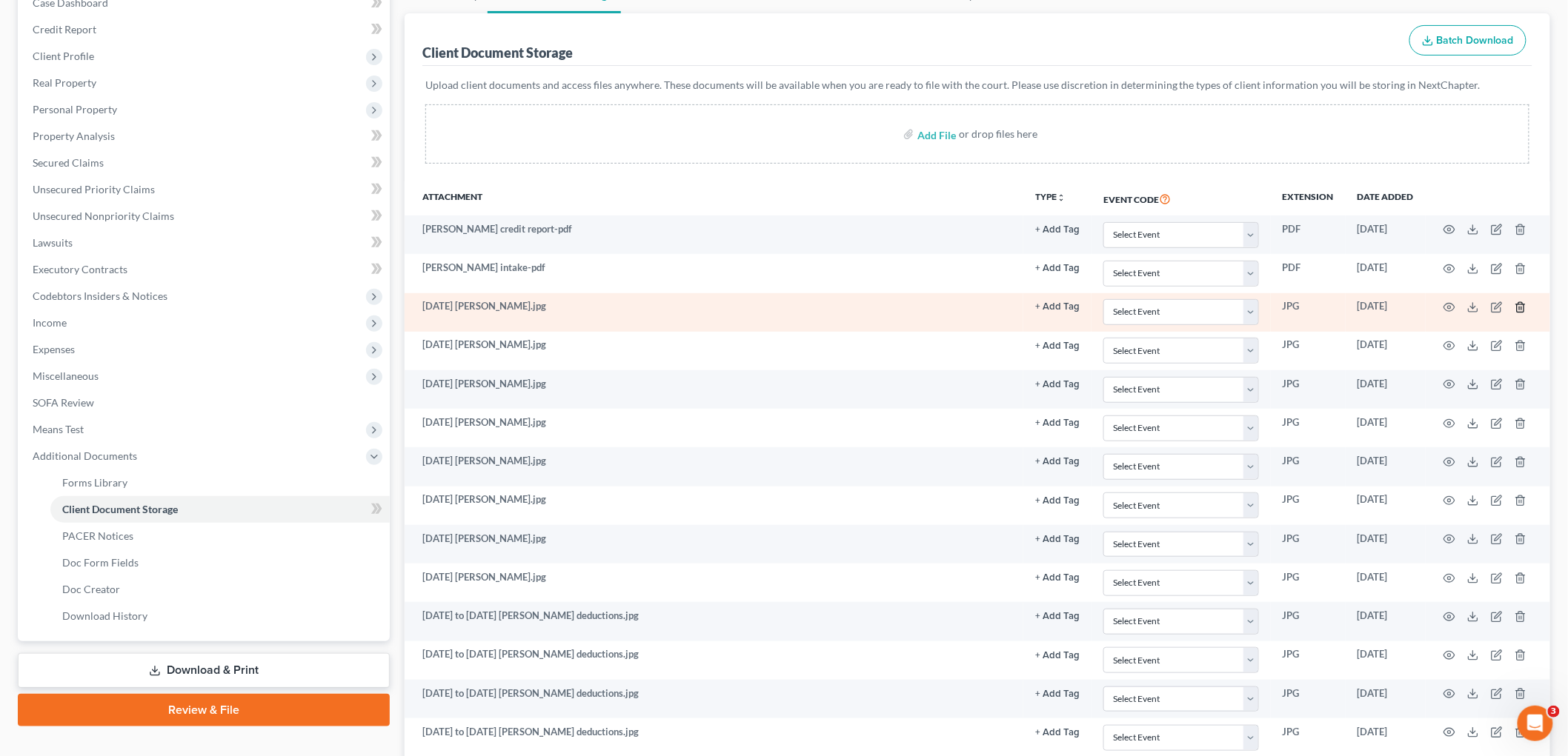
click at [1519, 304] on icon "button" at bounding box center [1520, 307] width 7 height 9
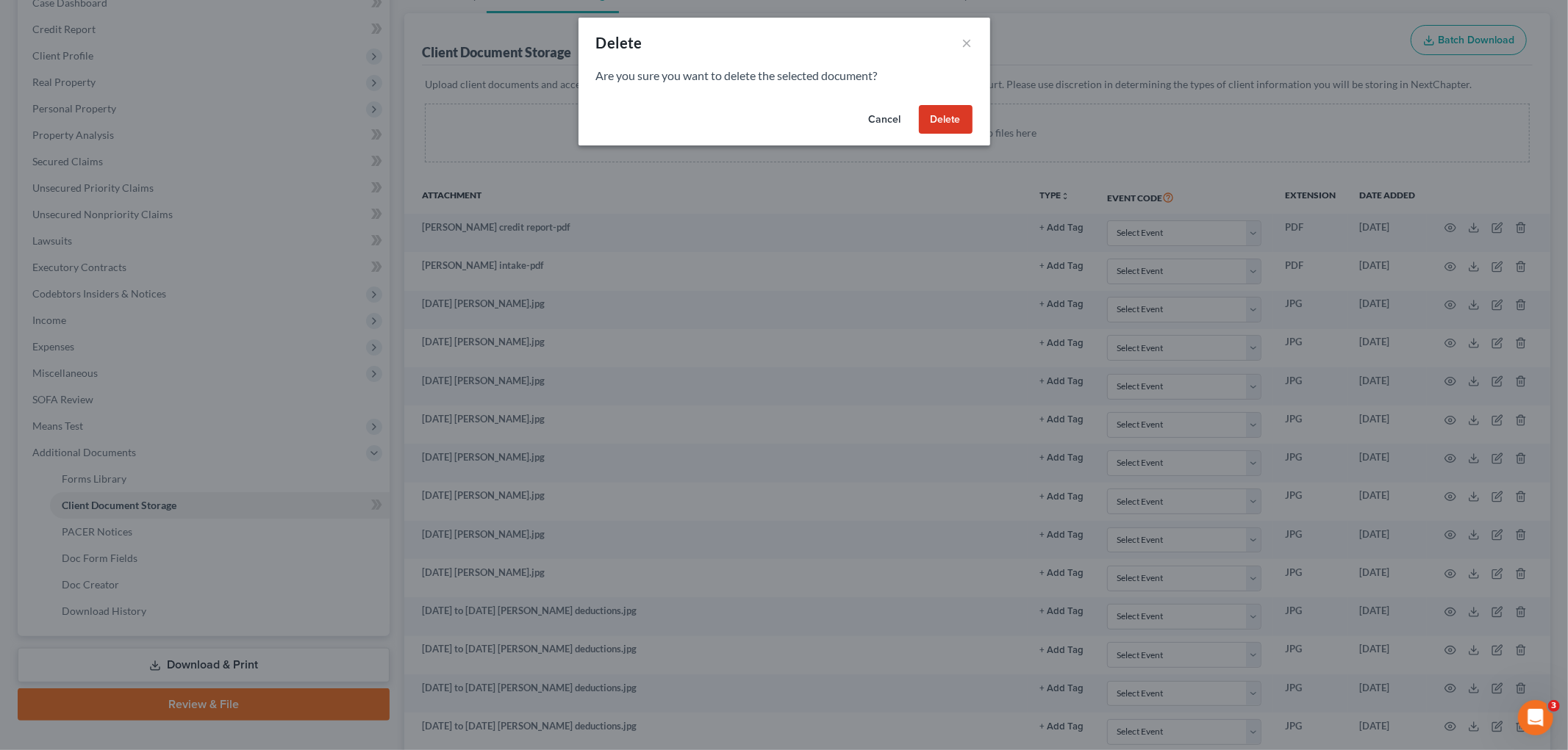
click at [952, 116] on button "Delete" at bounding box center [945, 120] width 54 height 30
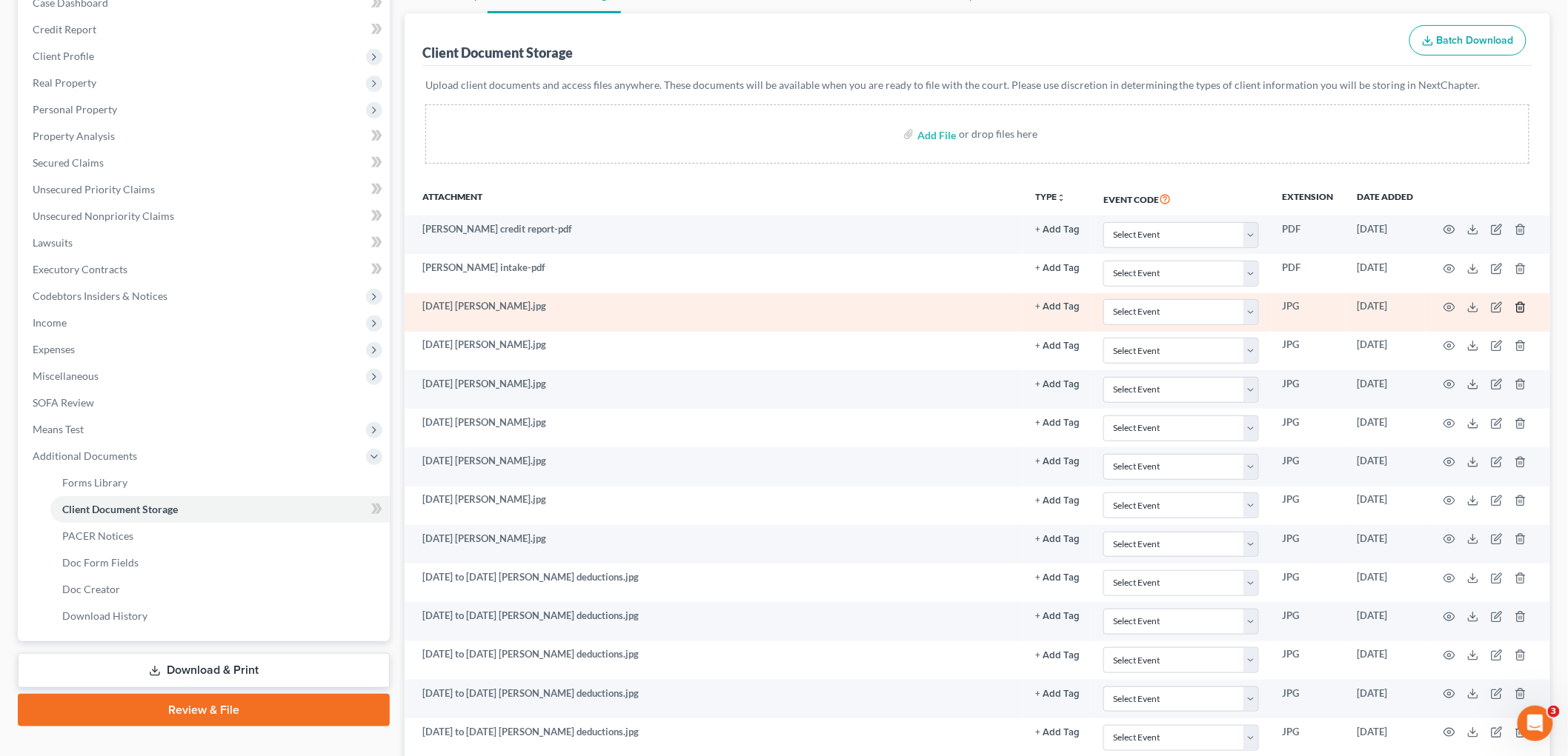
click at [1517, 307] on icon "button" at bounding box center [1520, 307] width 7 height 9
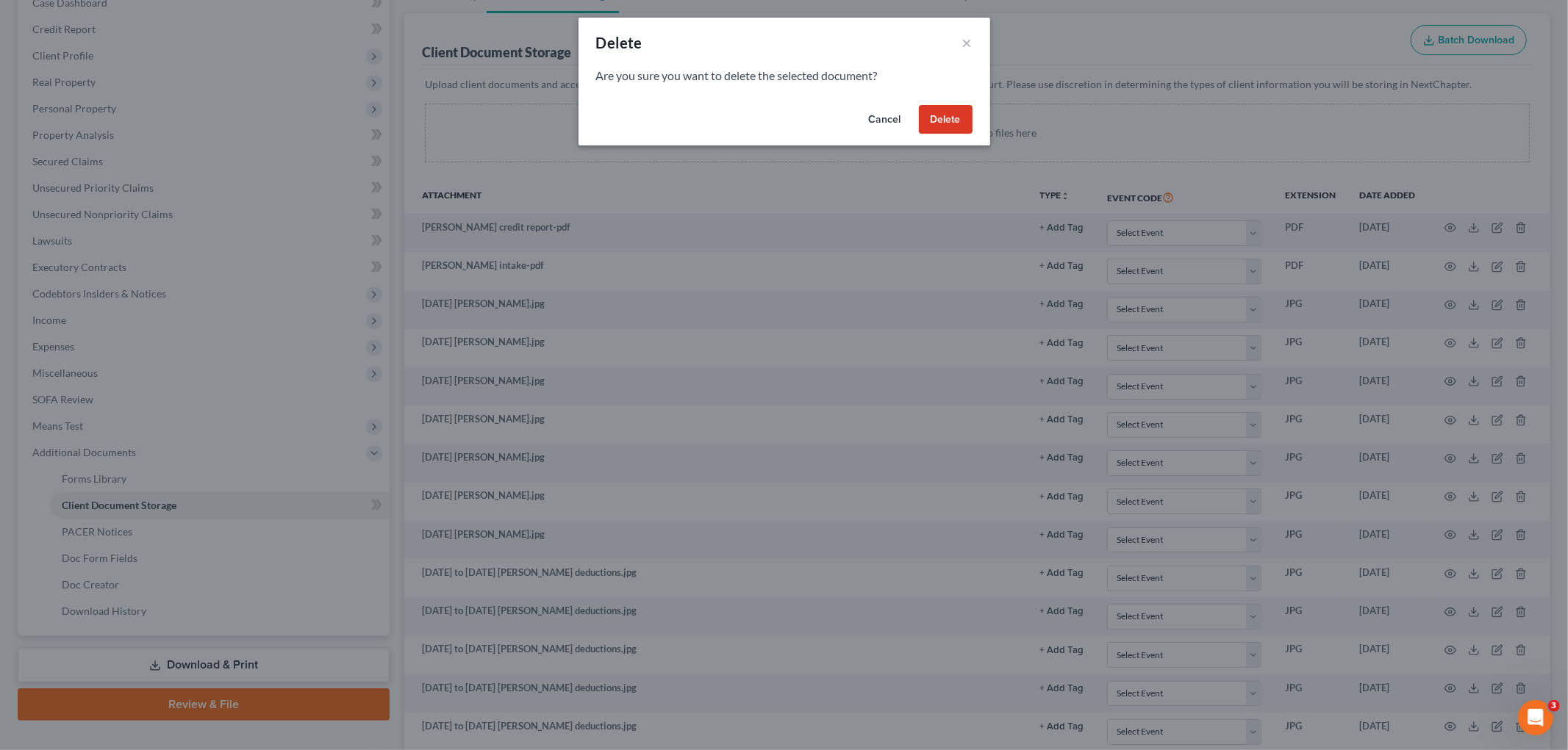
click at [951, 119] on button "Delete" at bounding box center [945, 120] width 54 height 30
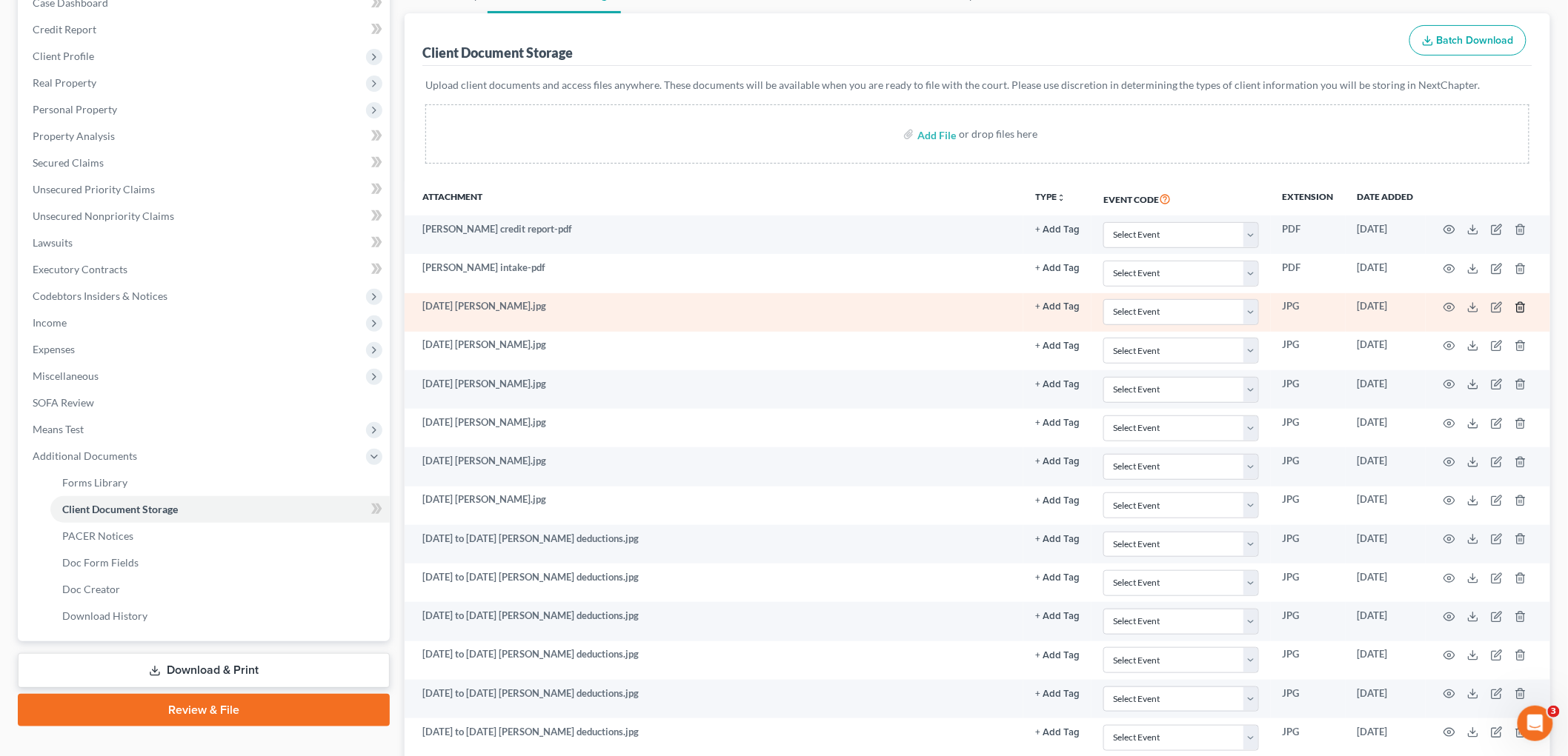
click at [1523, 307] on icon "button" at bounding box center [1520, 307] width 12 height 12
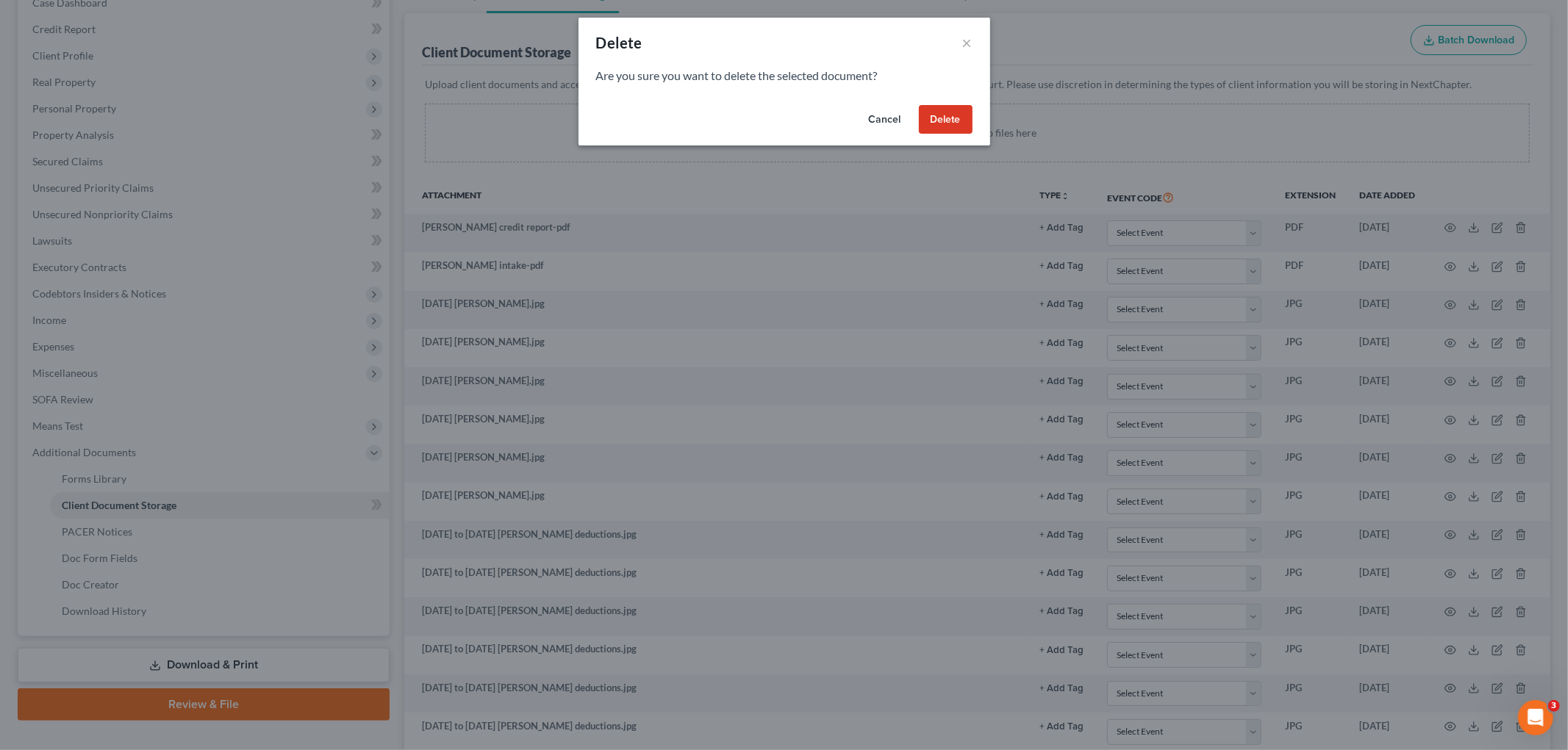
drag, startPoint x: 941, startPoint y: 117, endPoint x: 1031, endPoint y: 141, distance: 93.1
click at [940, 117] on button "Delete" at bounding box center [945, 120] width 54 height 30
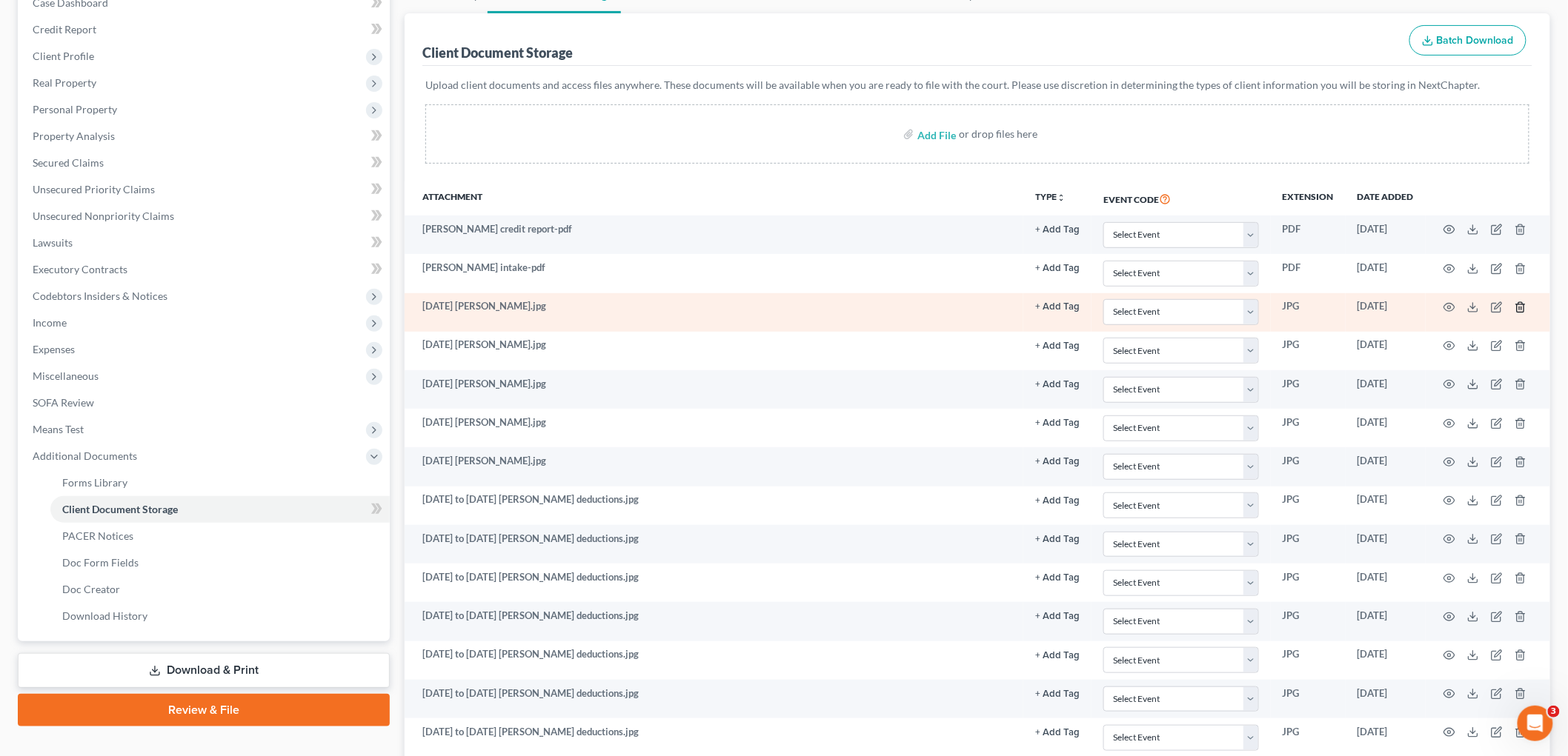
click at [1520, 309] on line "button" at bounding box center [1520, 308] width 0 height 3
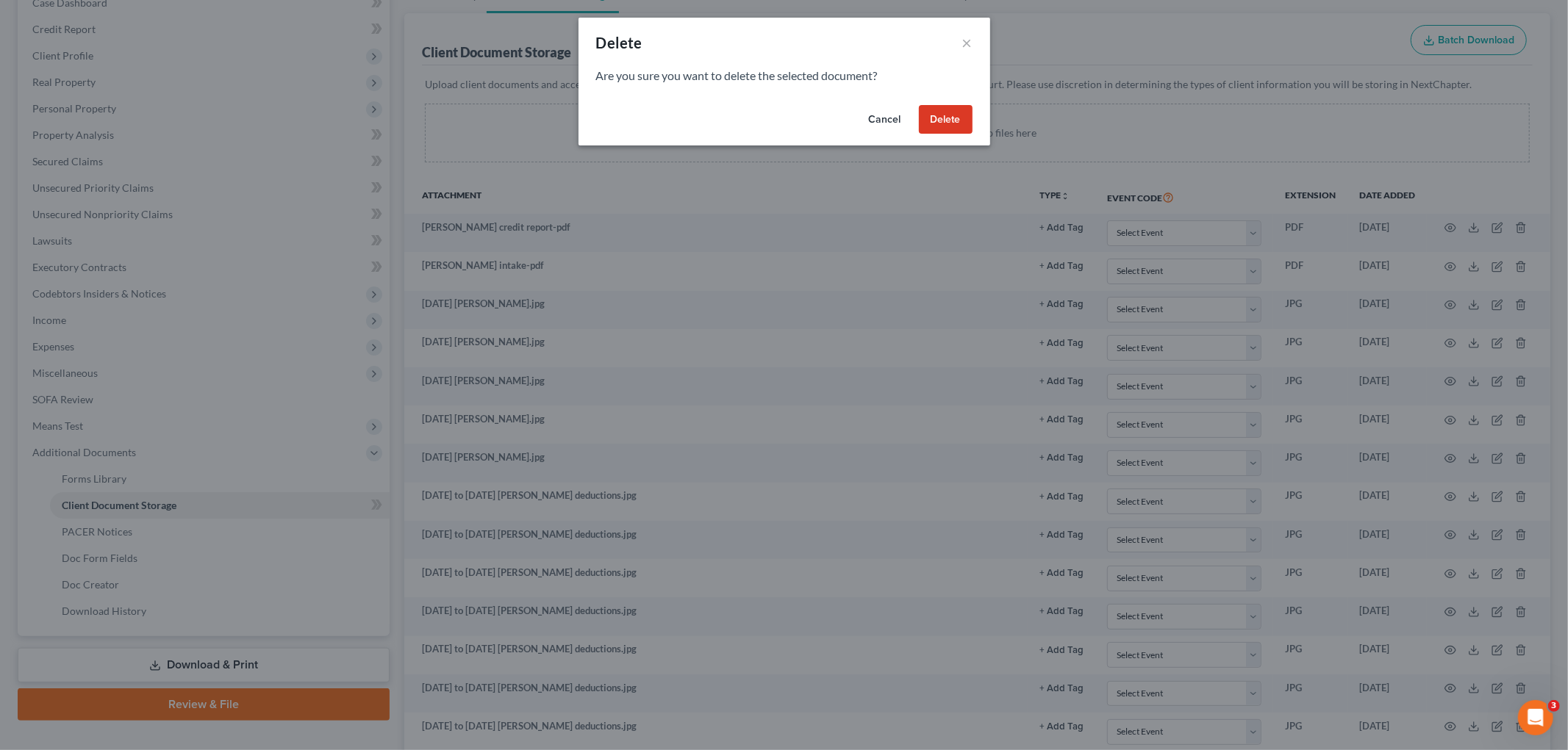
click at [941, 123] on button "Delete" at bounding box center [945, 120] width 54 height 30
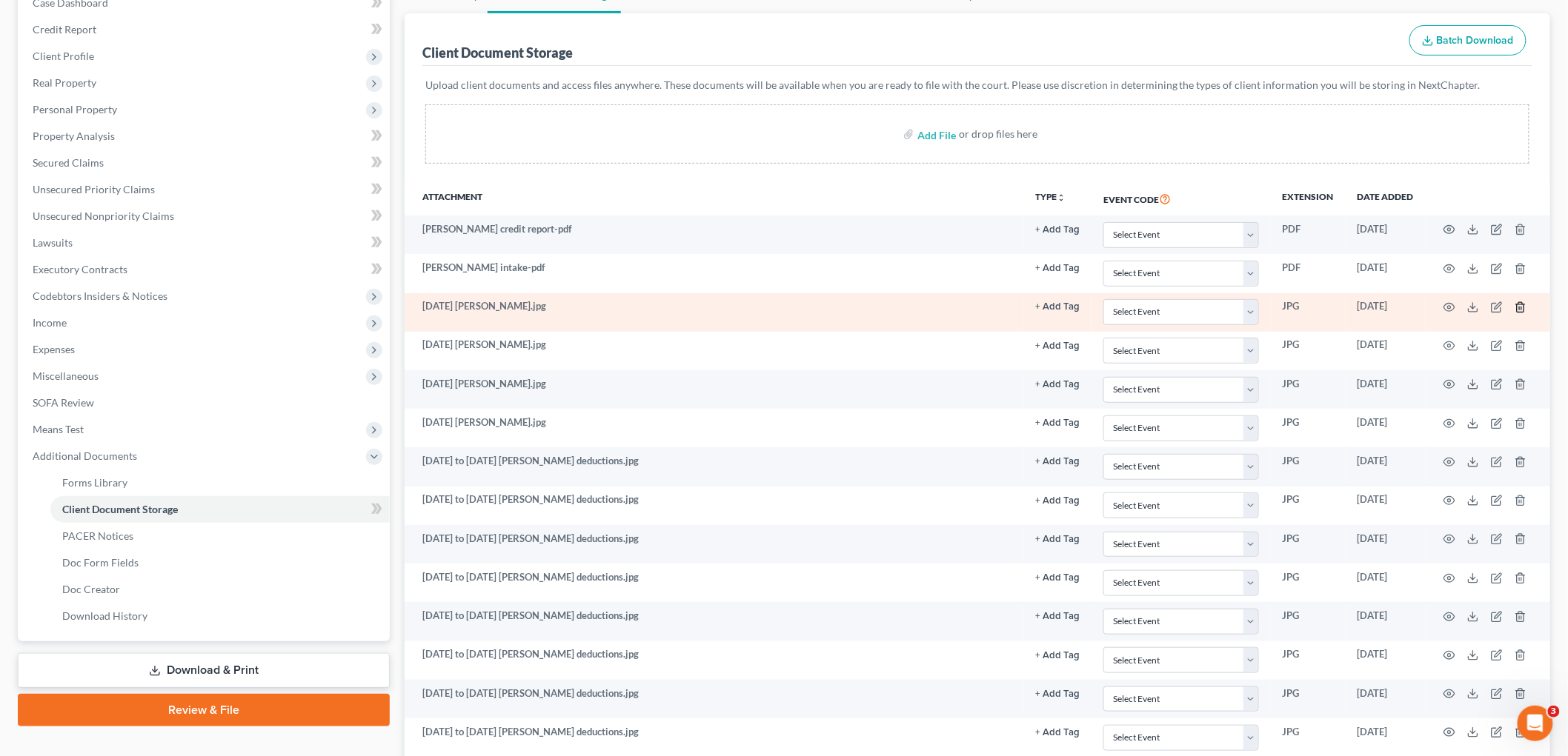
click at [1520, 307] on line "button" at bounding box center [1520, 308] width 0 height 3
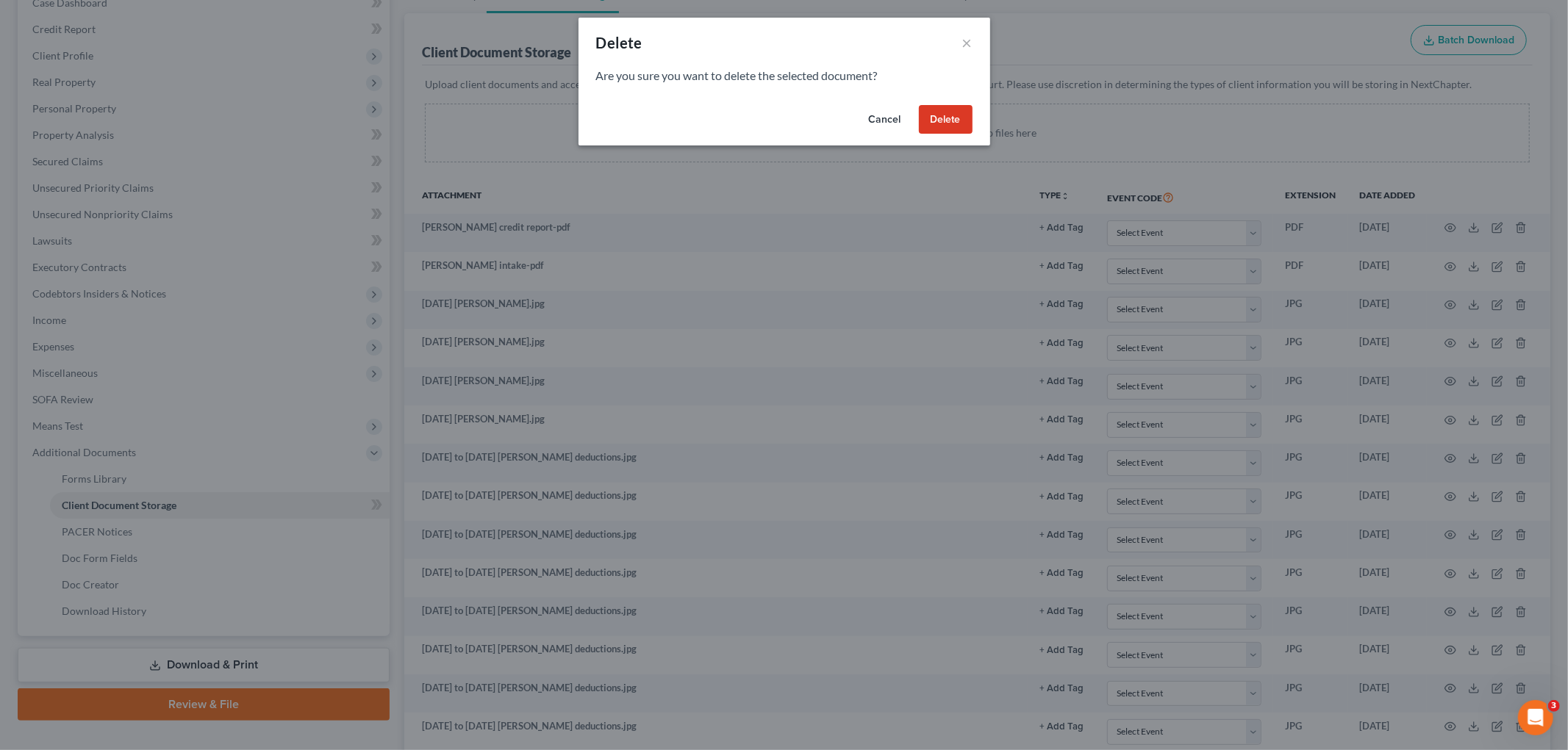
click at [932, 122] on button "Delete" at bounding box center [945, 120] width 54 height 30
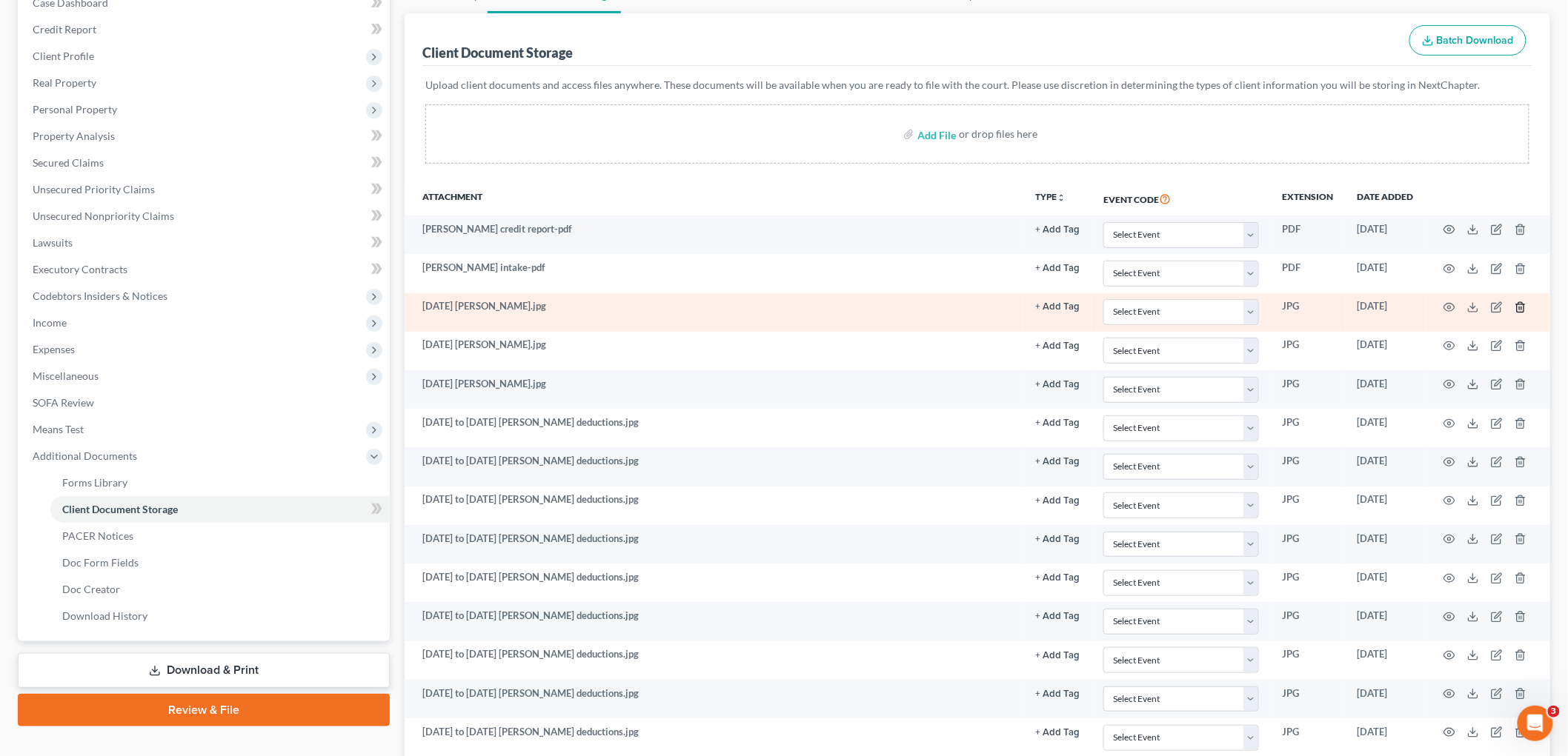
click at [1519, 309] on icon "button" at bounding box center [1520, 307] width 12 height 12
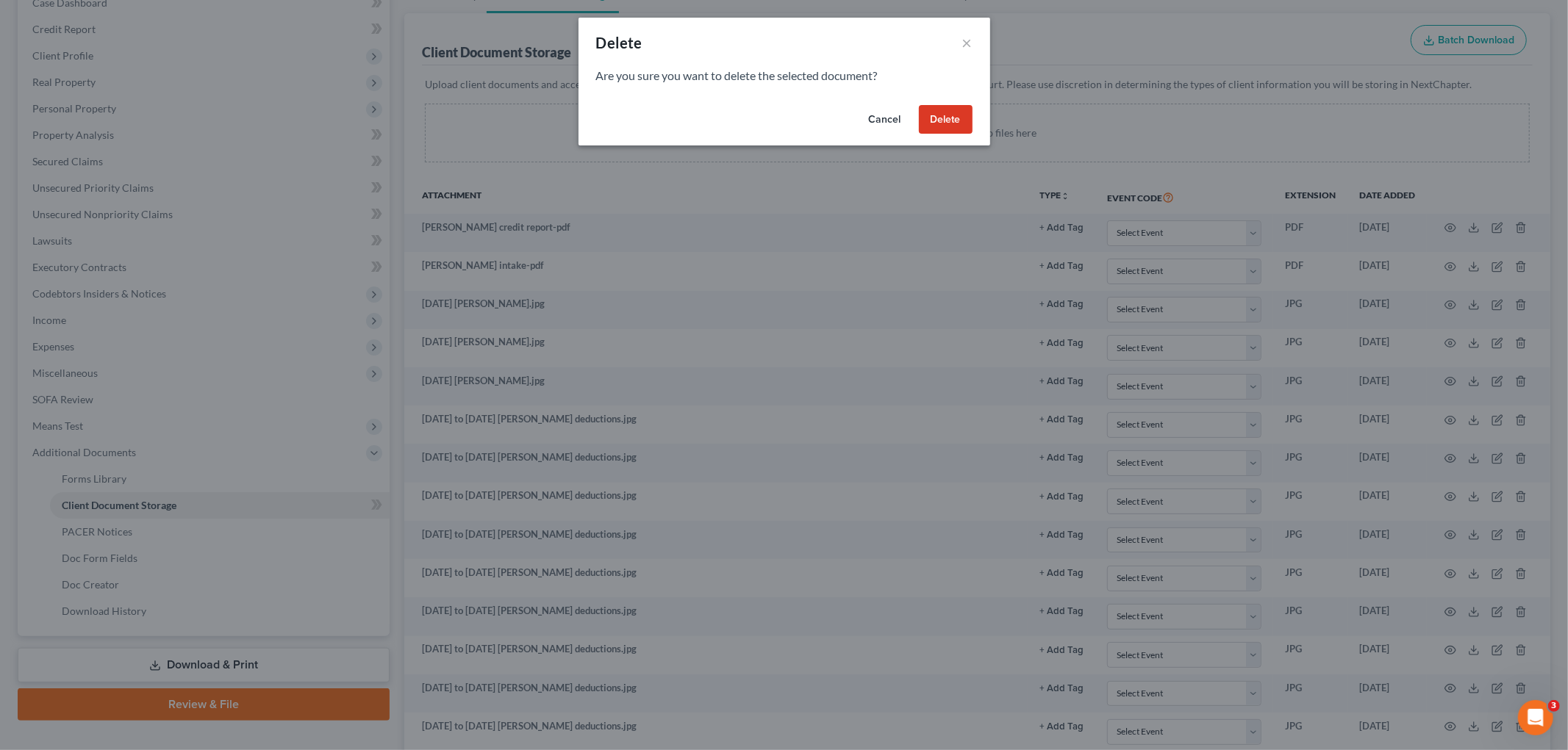
click at [957, 115] on button "Delete" at bounding box center [945, 120] width 54 height 30
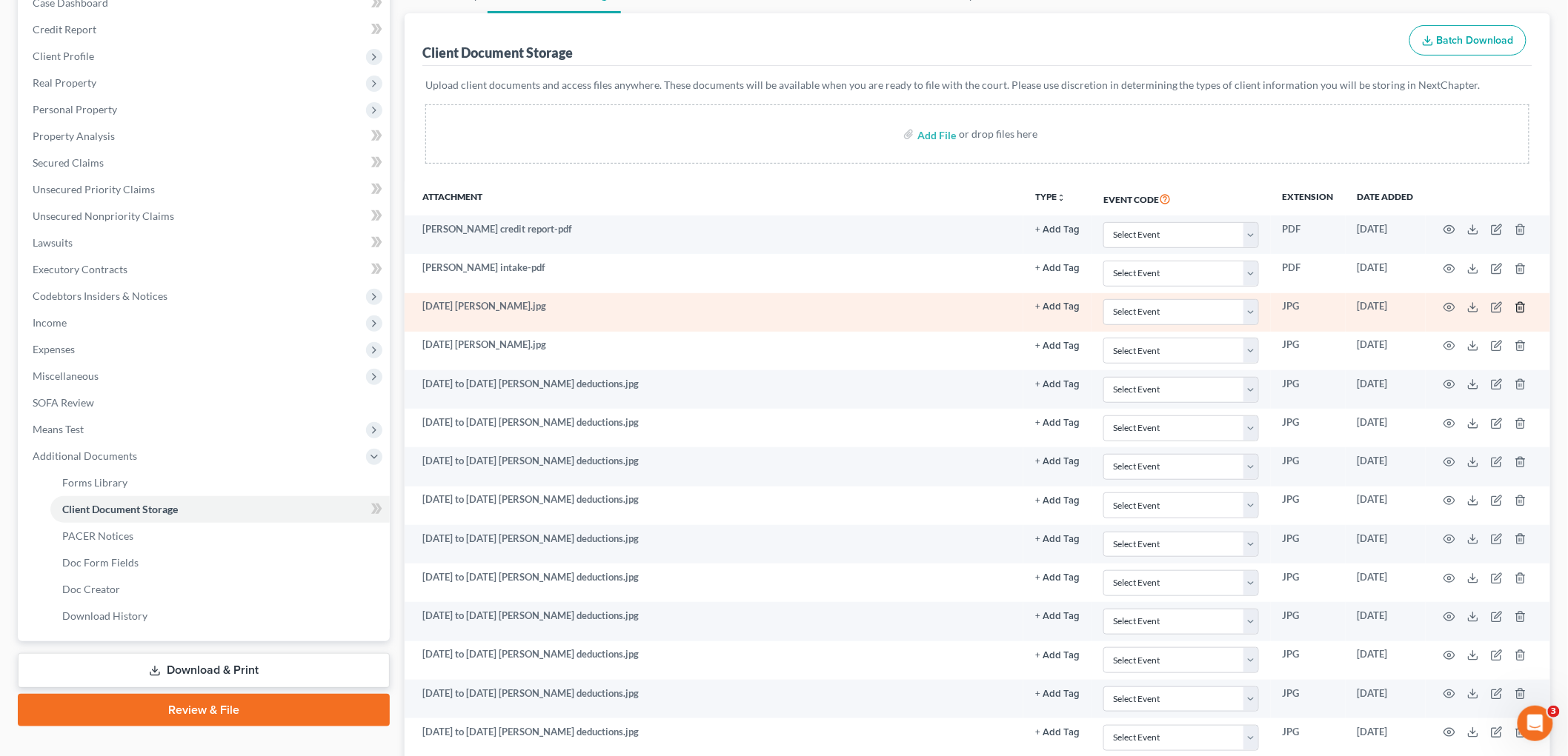
click at [1520, 304] on icon "button" at bounding box center [1520, 307] width 12 height 12
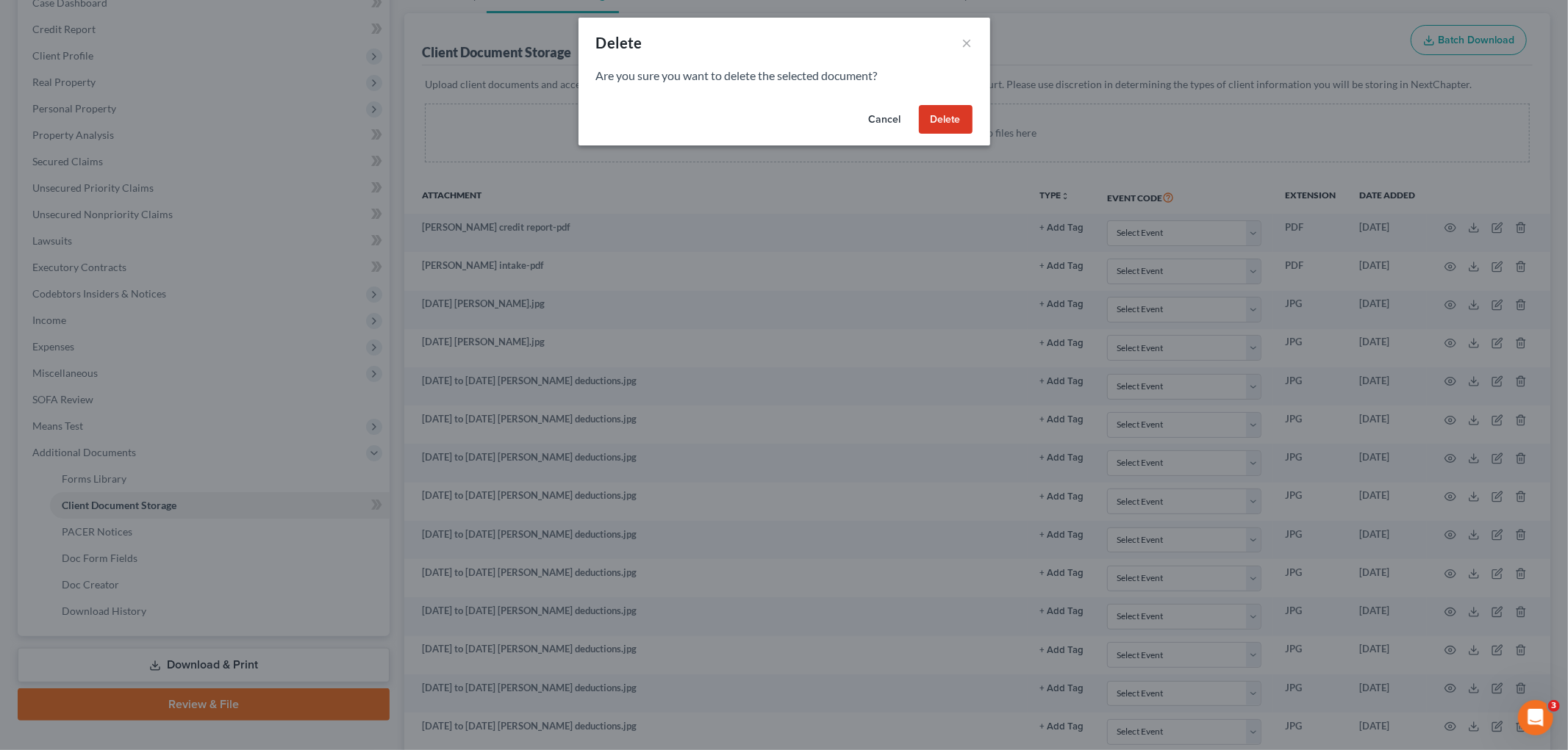
click at [932, 122] on button "Delete" at bounding box center [945, 120] width 54 height 30
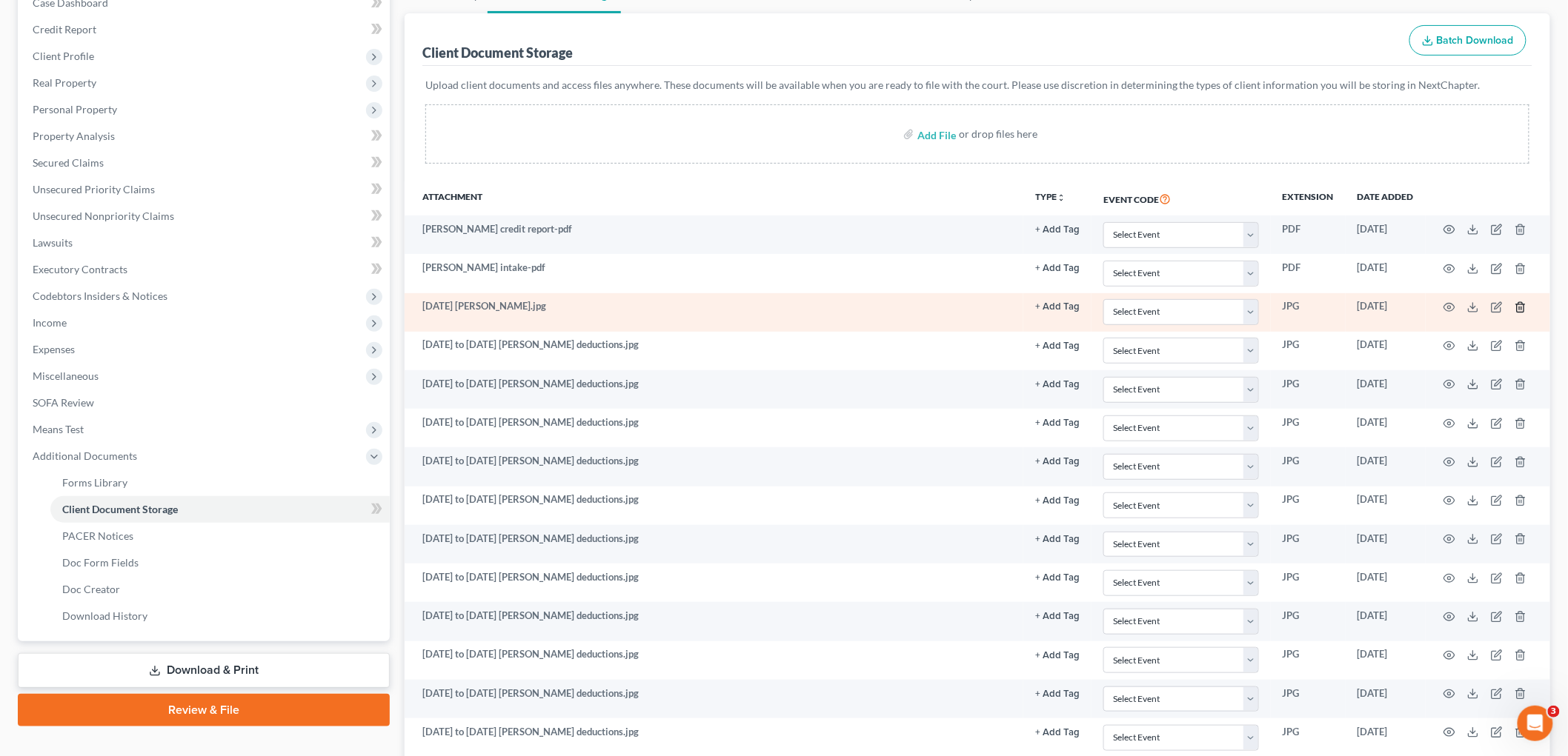
click at [1520, 308] on icon "button" at bounding box center [1520, 307] width 12 height 12
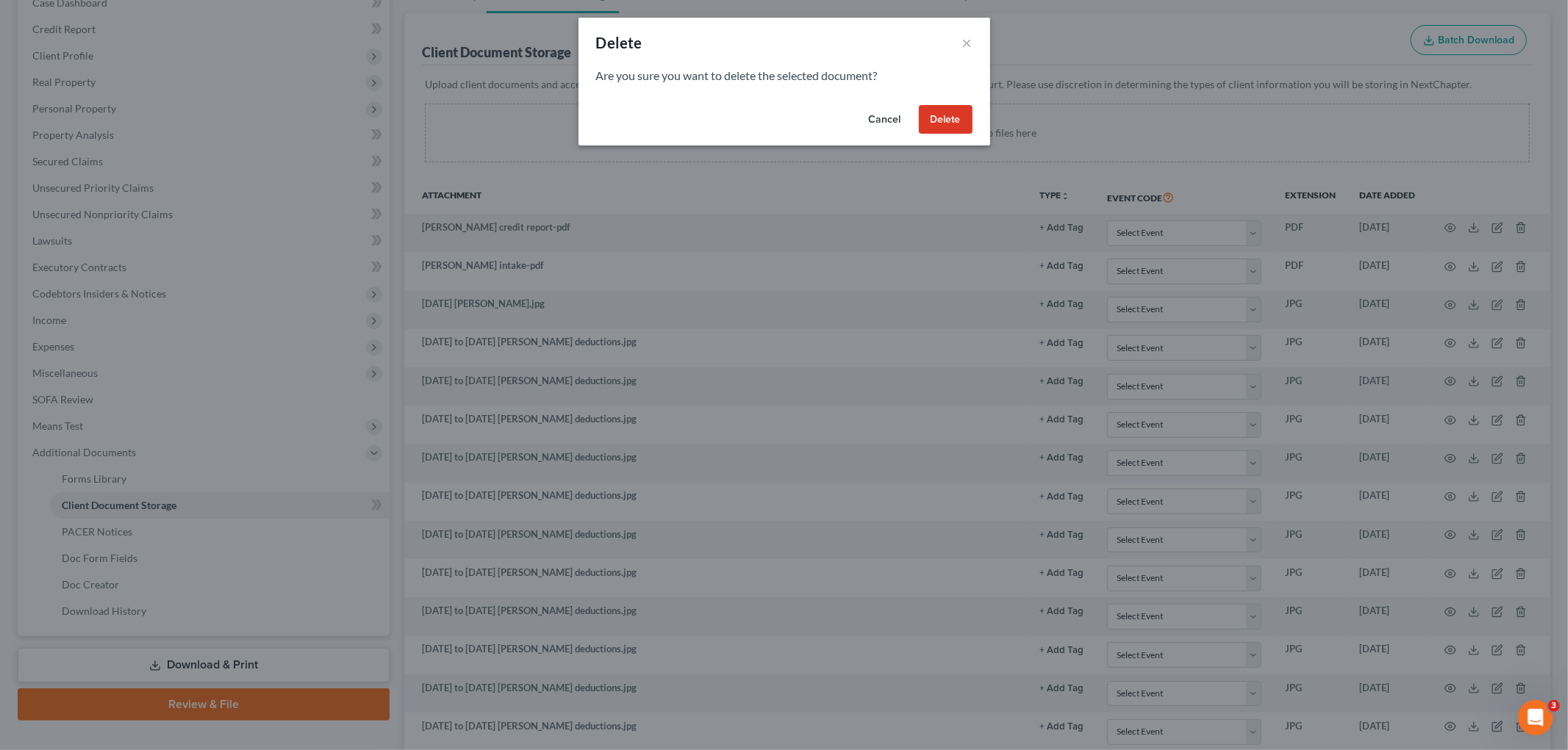
click at [956, 118] on button "Delete" at bounding box center [945, 120] width 54 height 30
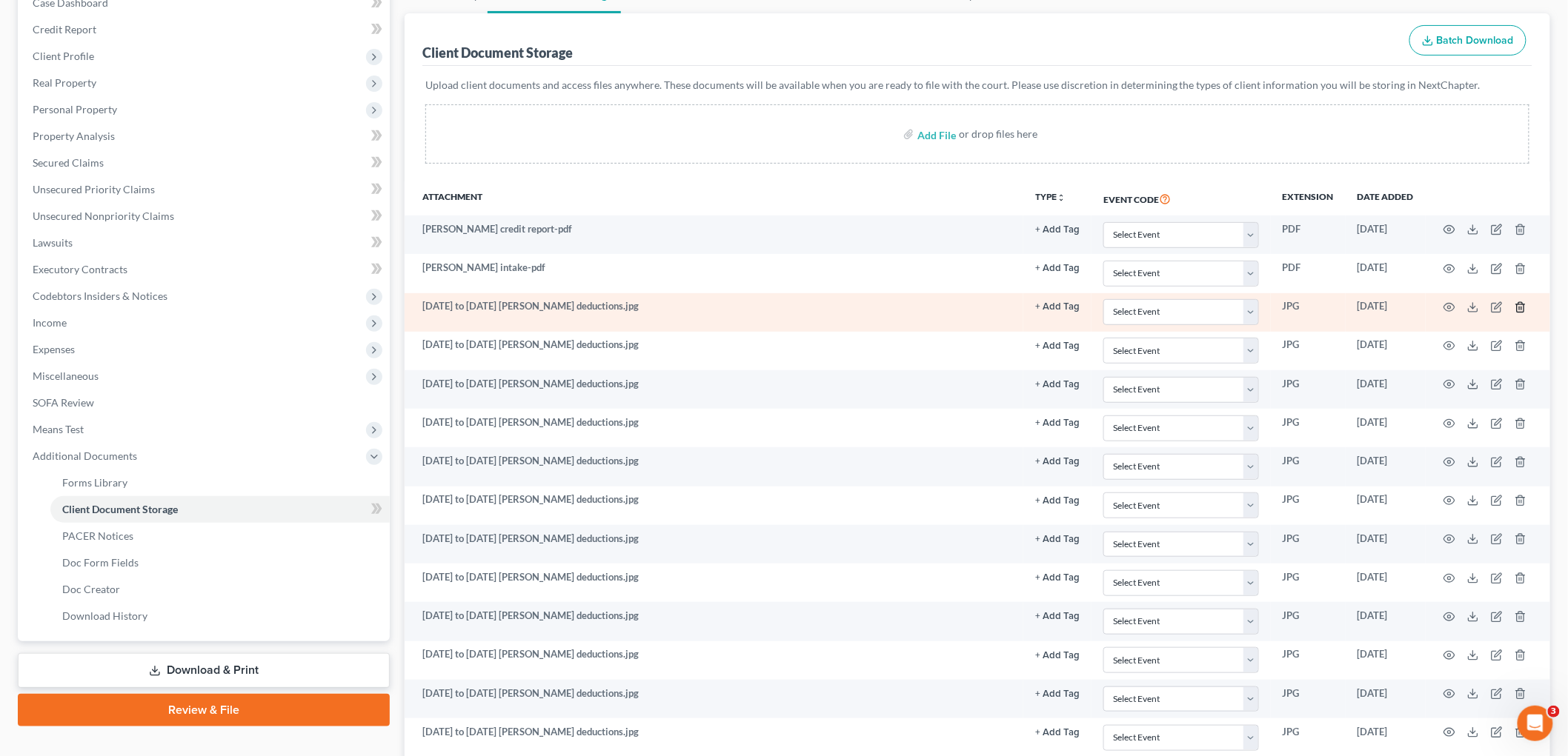
click at [1520, 309] on line "button" at bounding box center [1520, 308] width 0 height 3
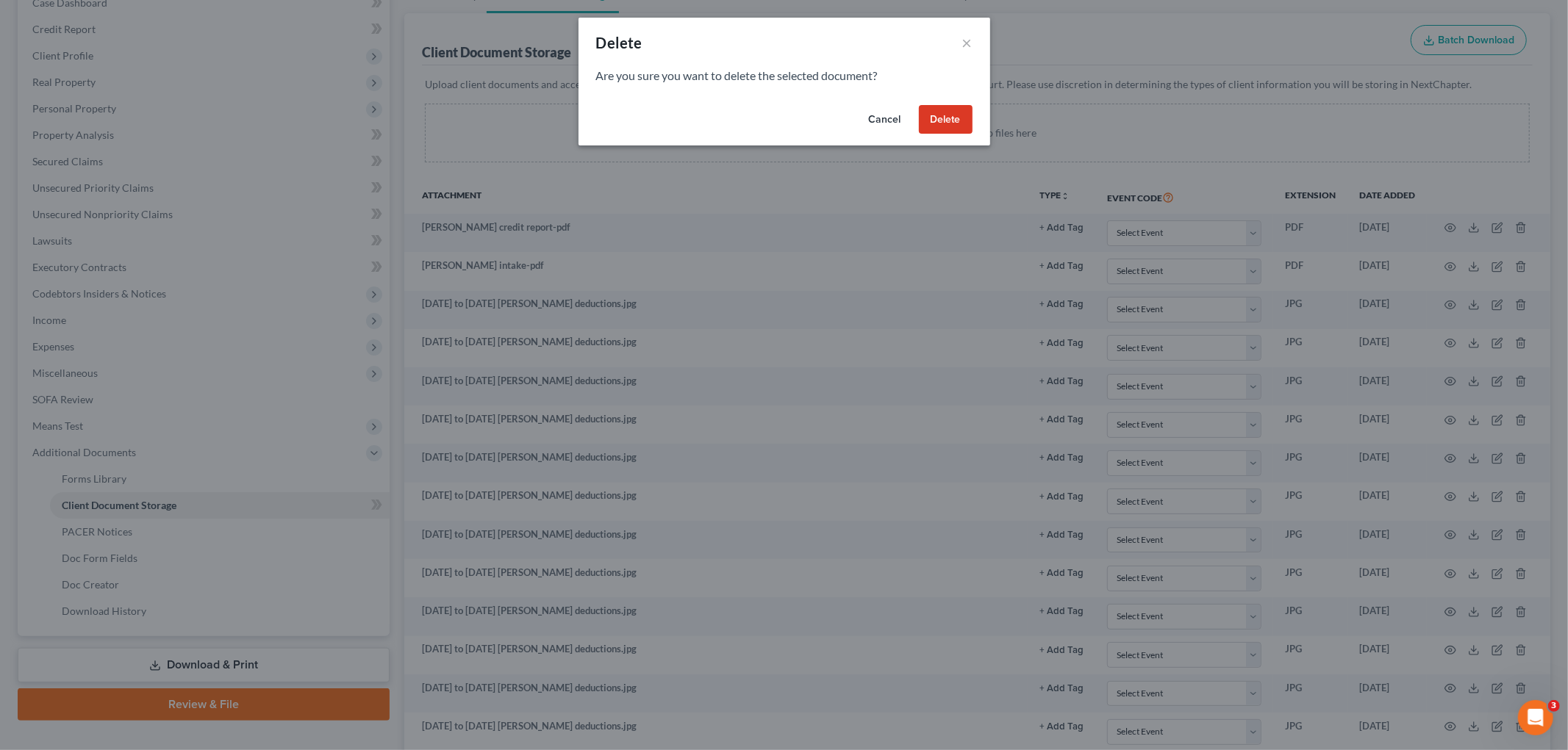
click at [939, 118] on button "Delete" at bounding box center [945, 120] width 54 height 30
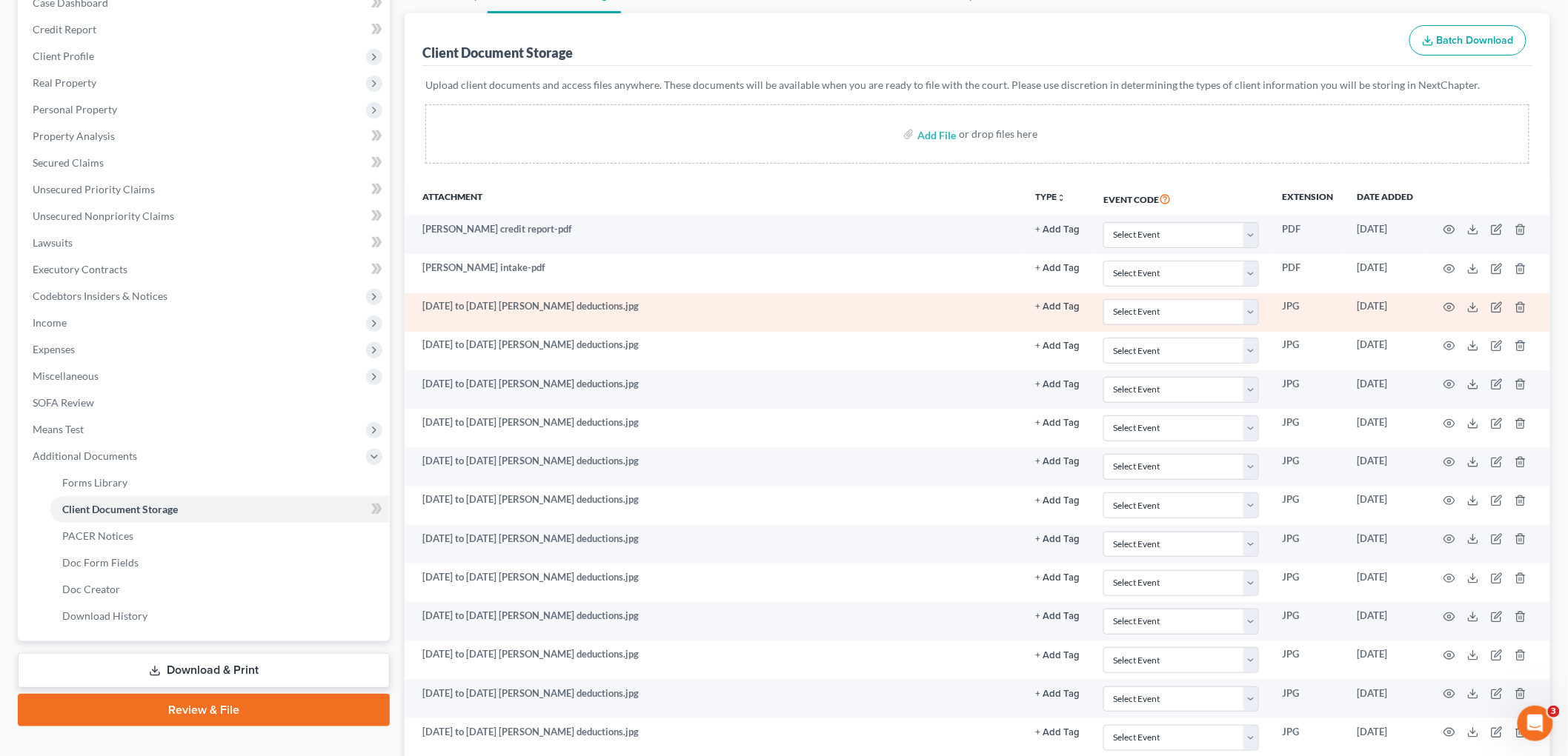
click at [1527, 309] on td at bounding box center [1488, 312] width 125 height 38
click at [1518, 308] on icon "button" at bounding box center [1520, 307] width 12 height 12
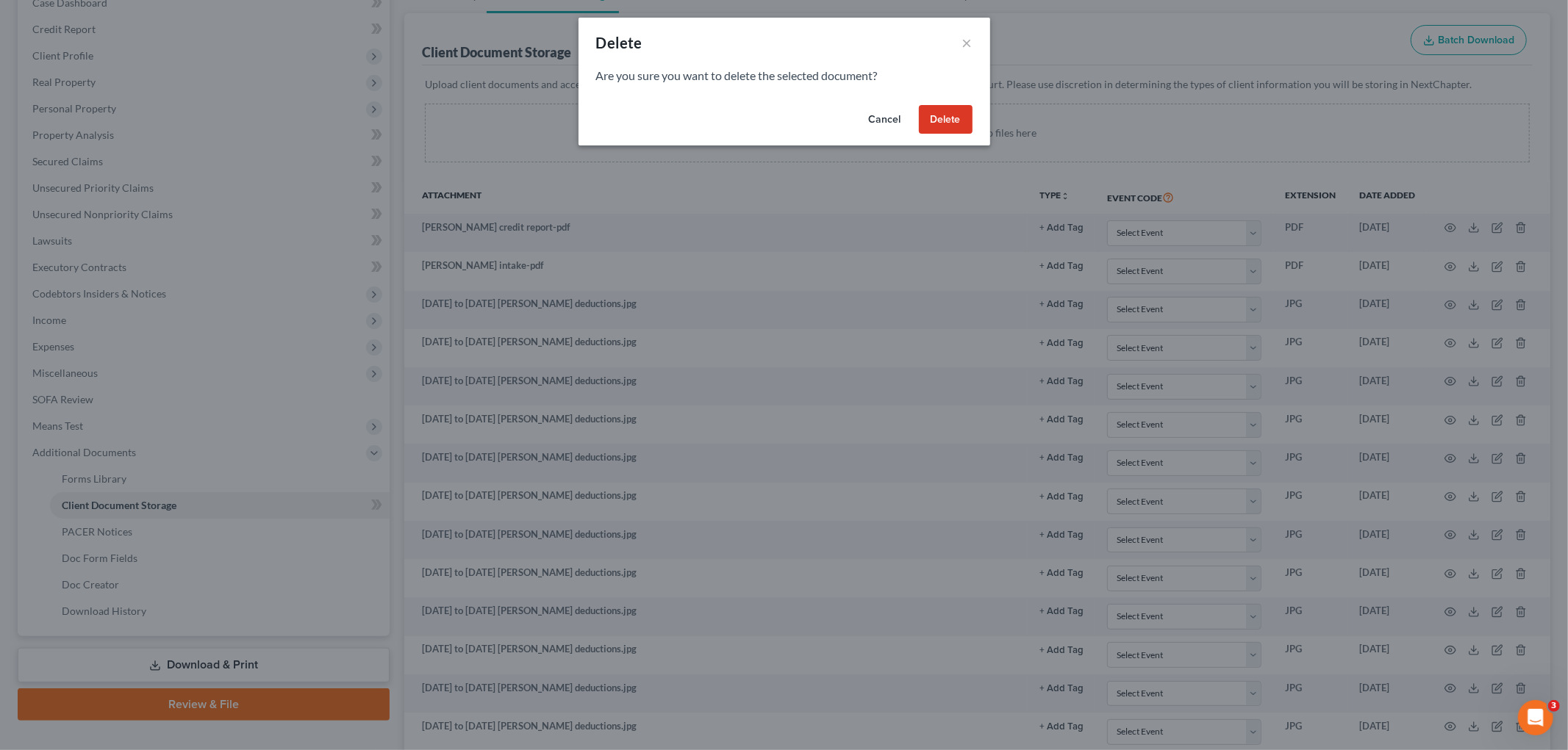
click at [940, 122] on button "Delete" at bounding box center [945, 120] width 54 height 30
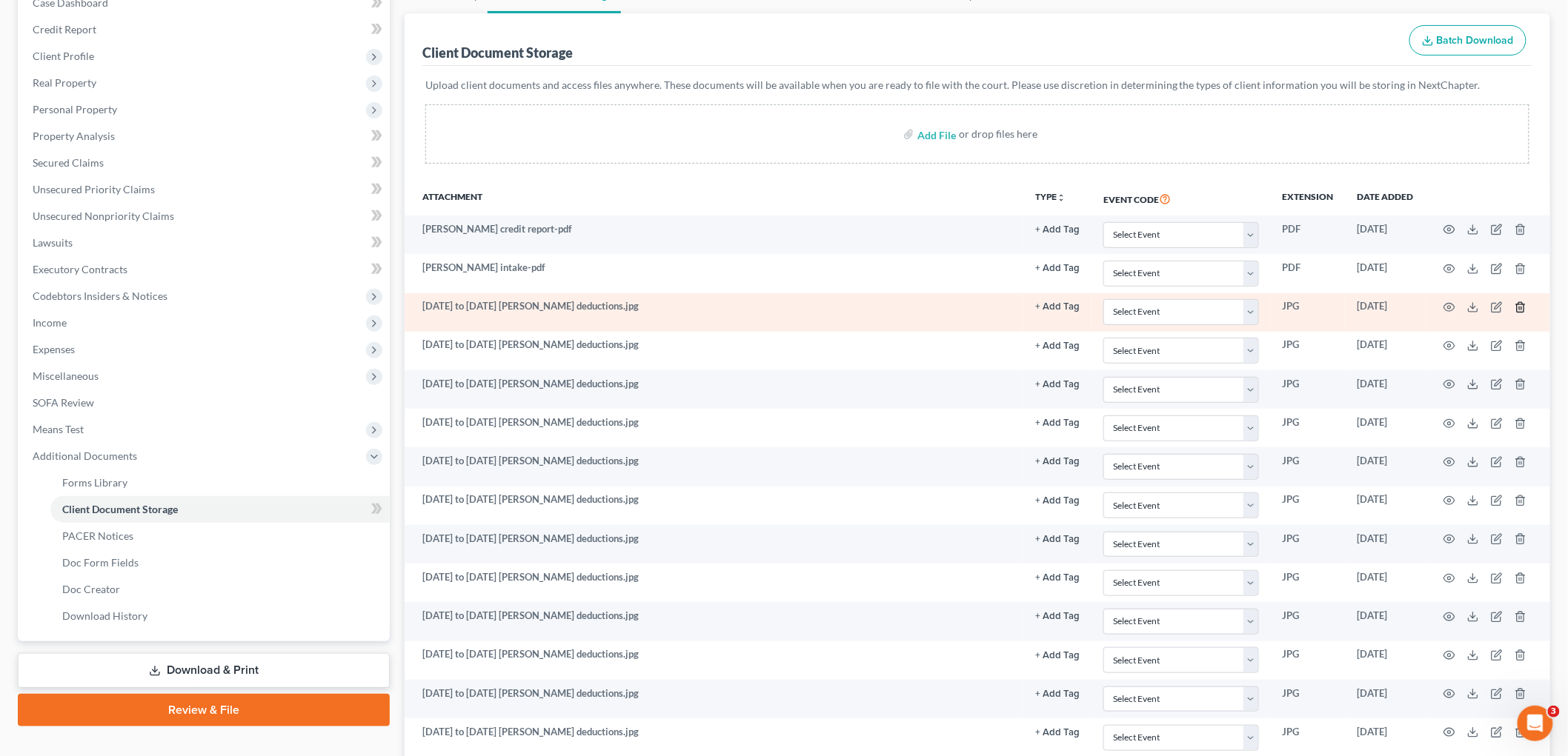
click at [1520, 309] on line "button" at bounding box center [1520, 308] width 0 height 3
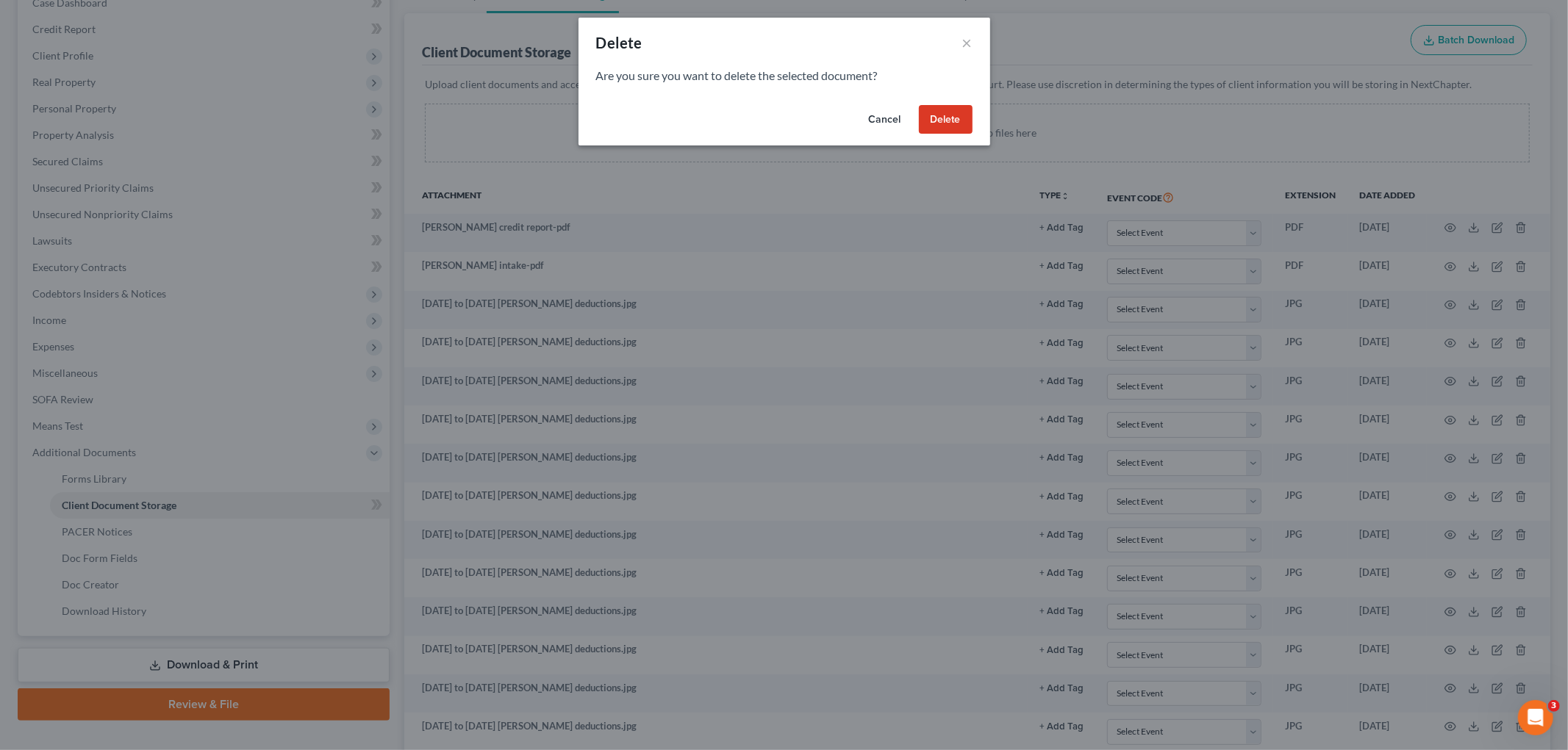
click at [946, 119] on button "Delete" at bounding box center [945, 120] width 54 height 30
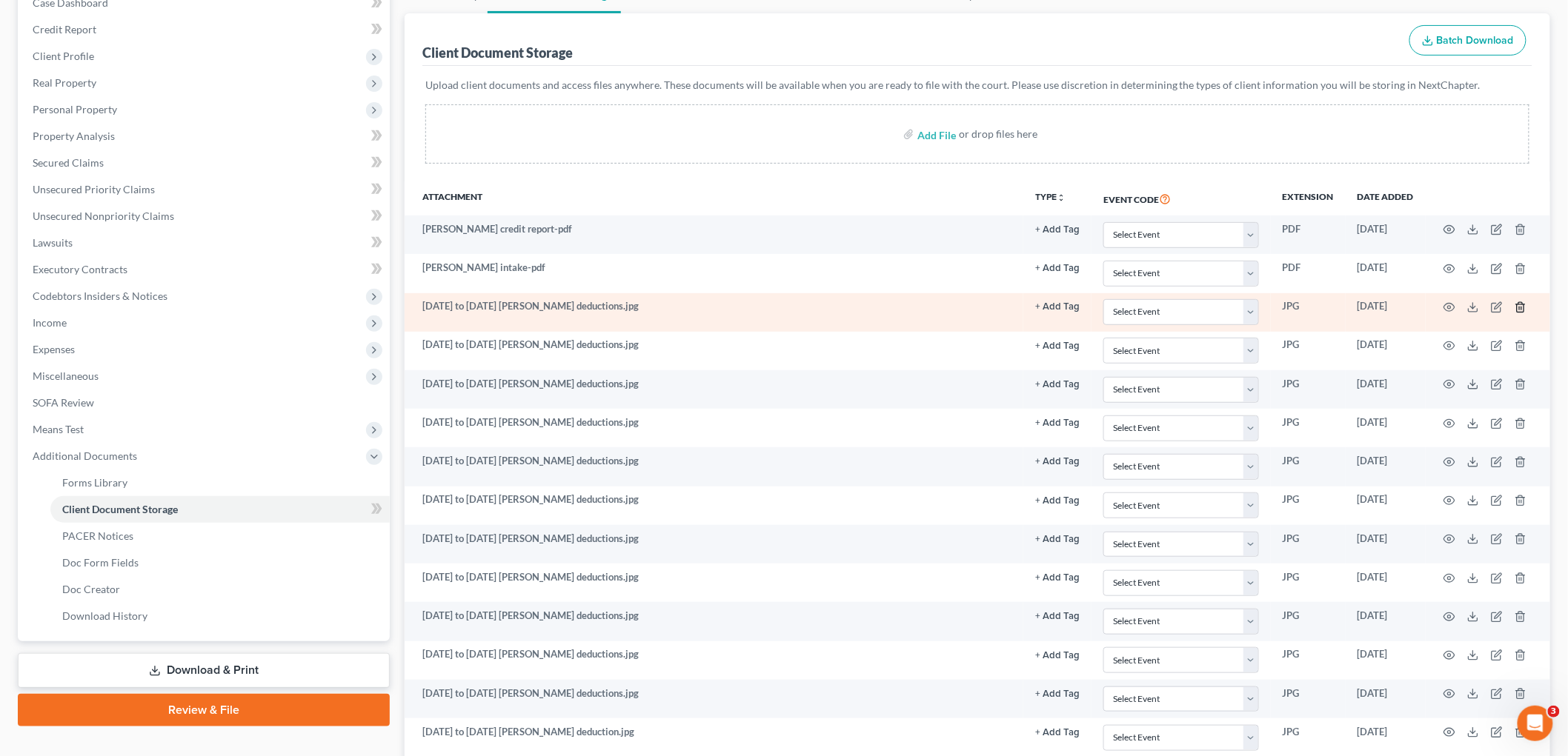
click at [1520, 309] on icon "button" at bounding box center [1520, 307] width 12 height 12
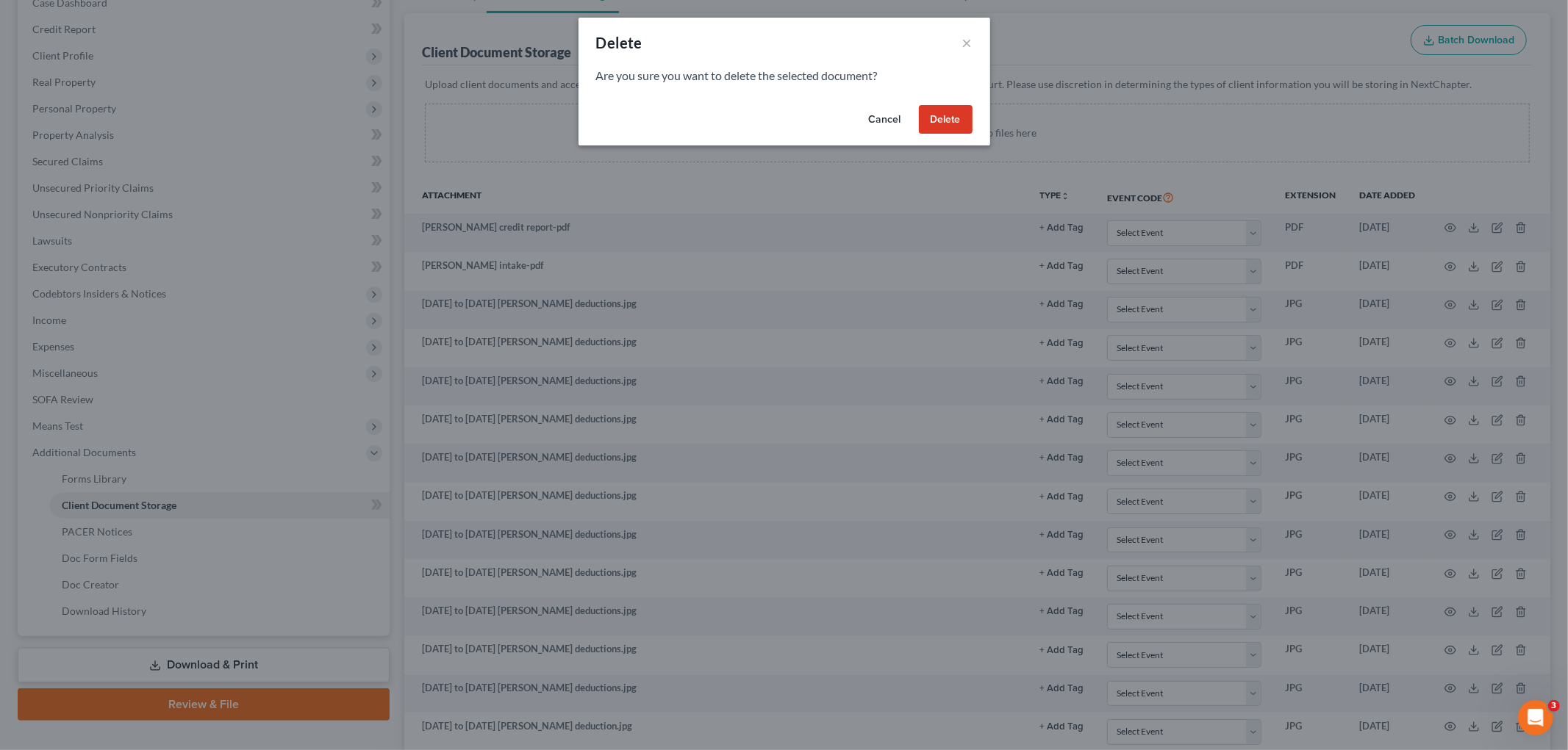
click at [934, 127] on button "Delete" at bounding box center [945, 120] width 54 height 30
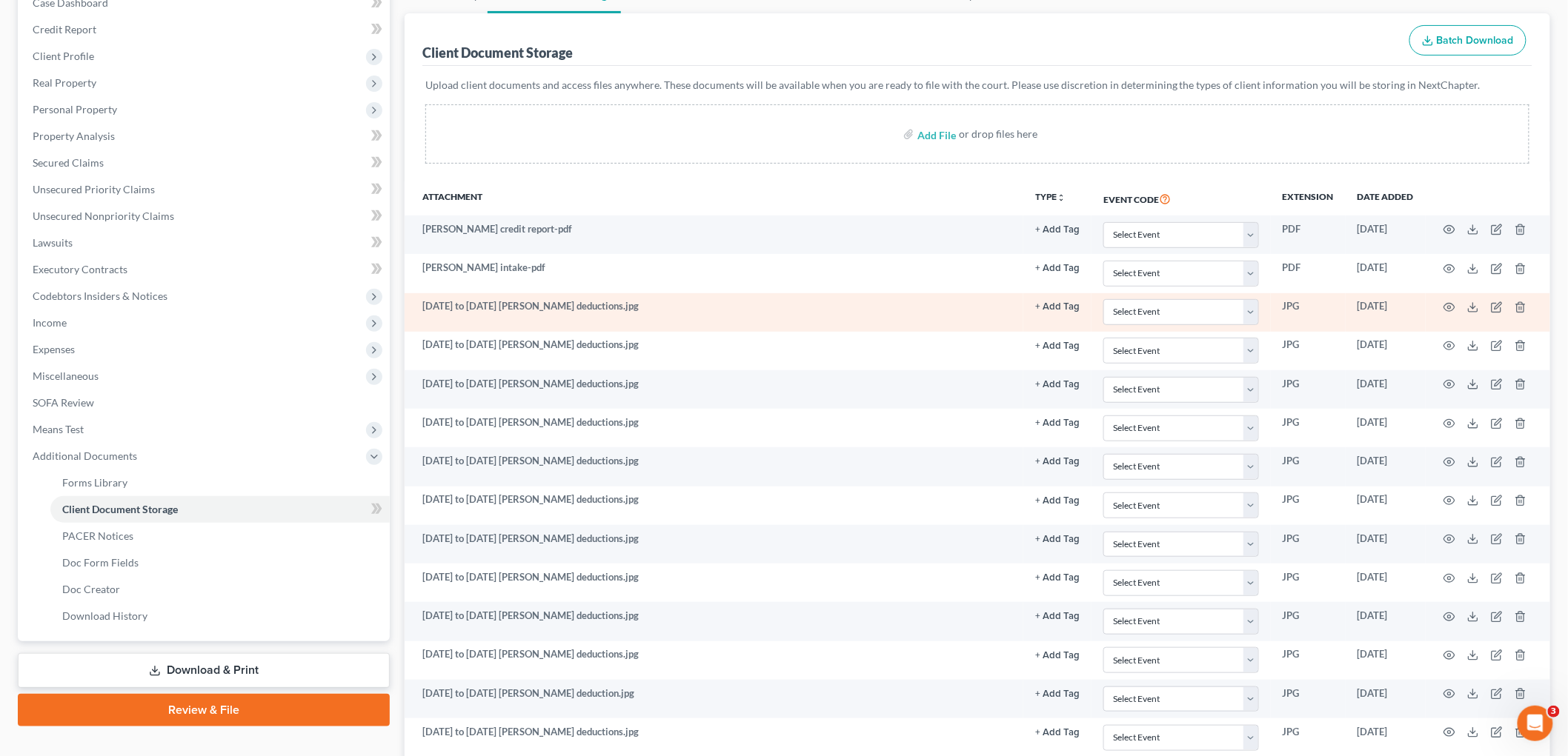
click at [1518, 300] on td at bounding box center [1488, 312] width 125 height 38
click at [1520, 309] on line "button" at bounding box center [1520, 308] width 0 height 3
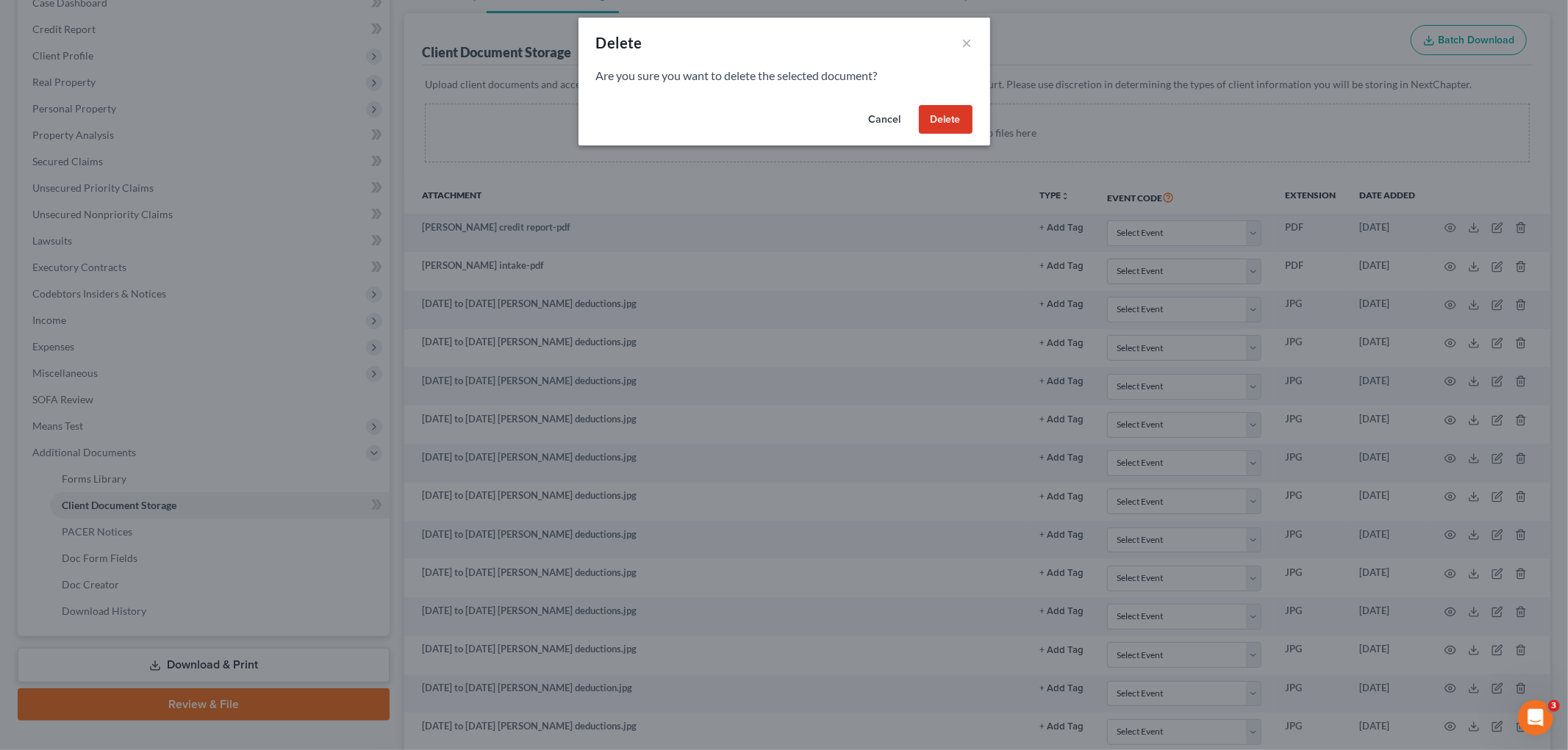
click at [956, 117] on button "Delete" at bounding box center [945, 120] width 54 height 30
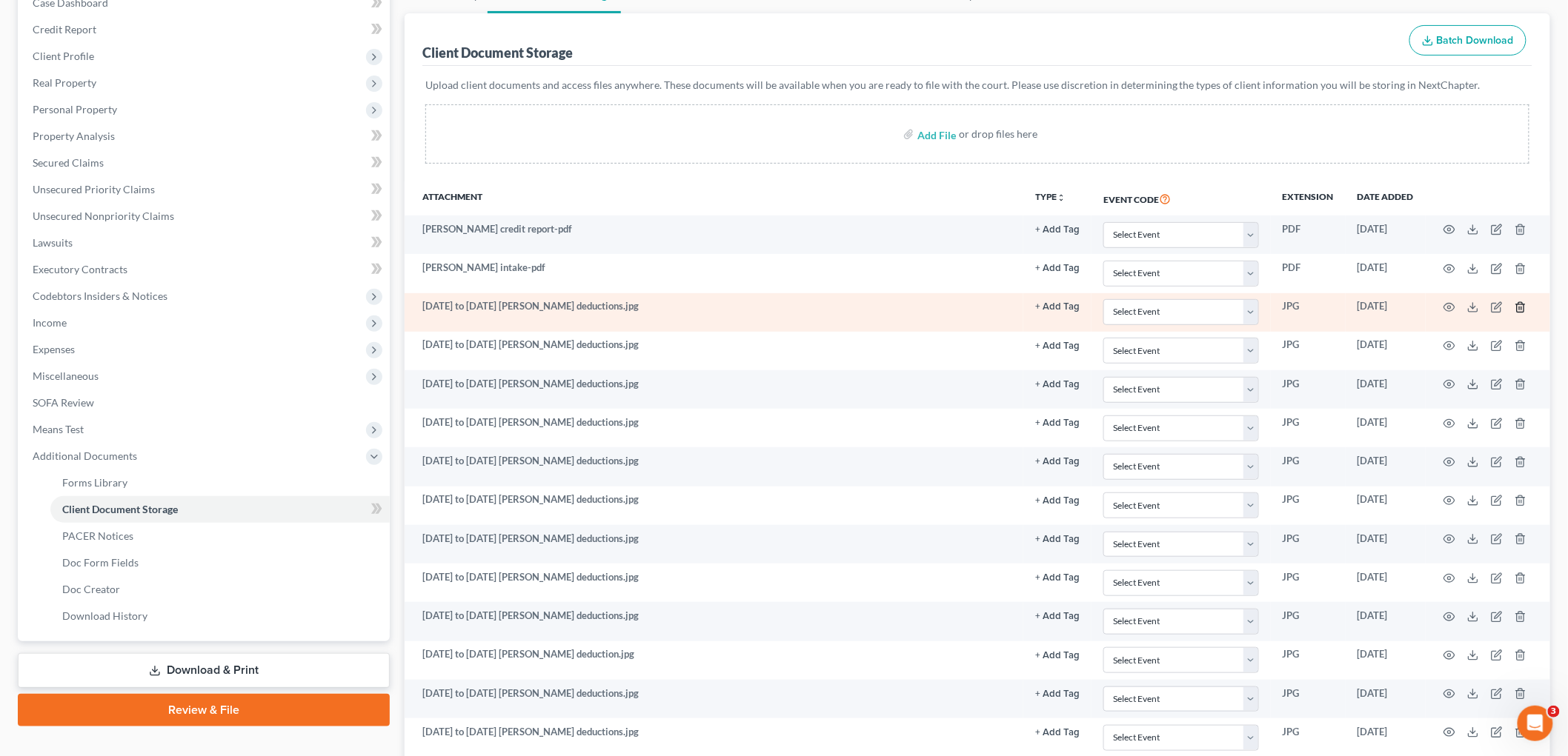
click at [1517, 308] on icon "button" at bounding box center [1520, 307] width 7 height 9
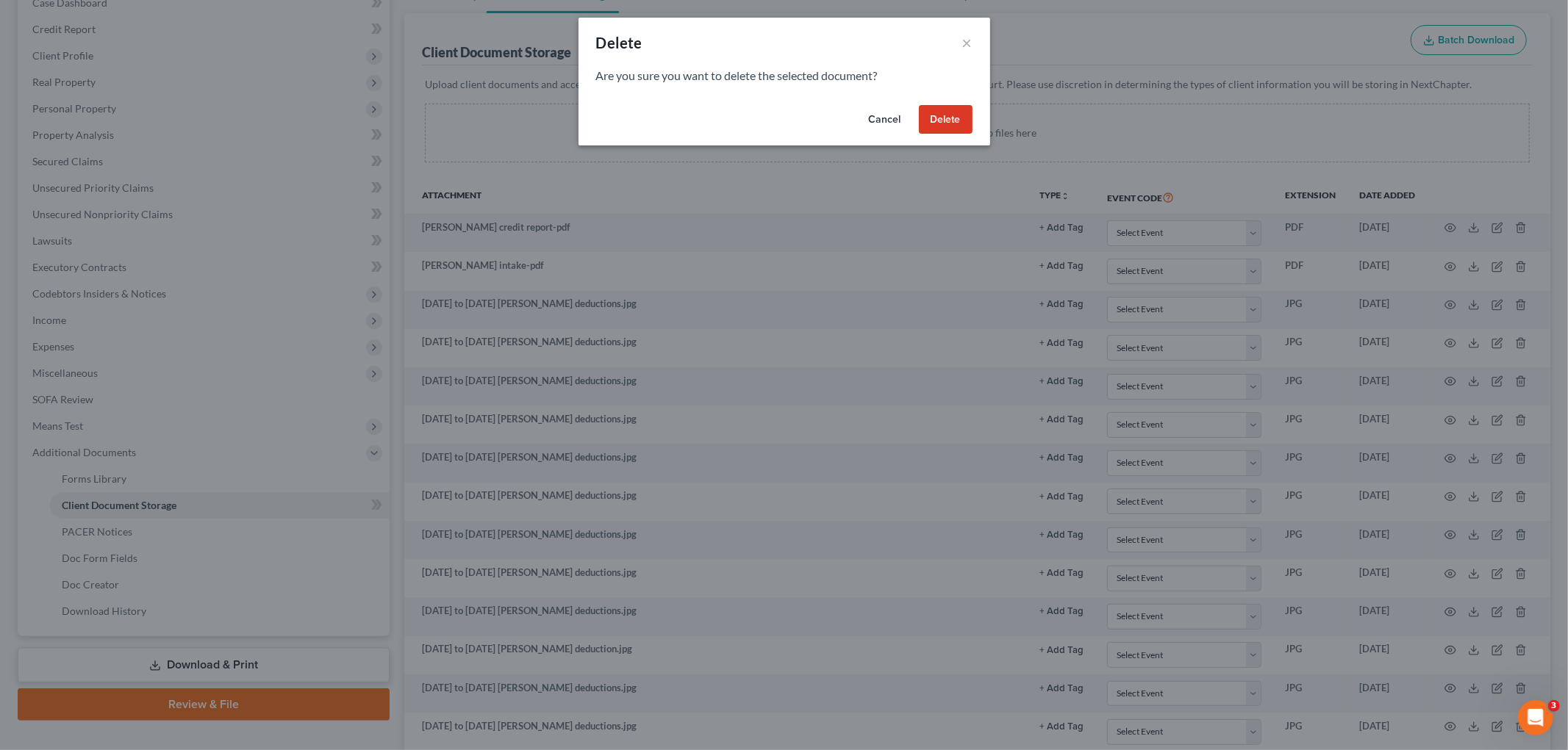
click at [953, 123] on button "Delete" at bounding box center [945, 120] width 54 height 30
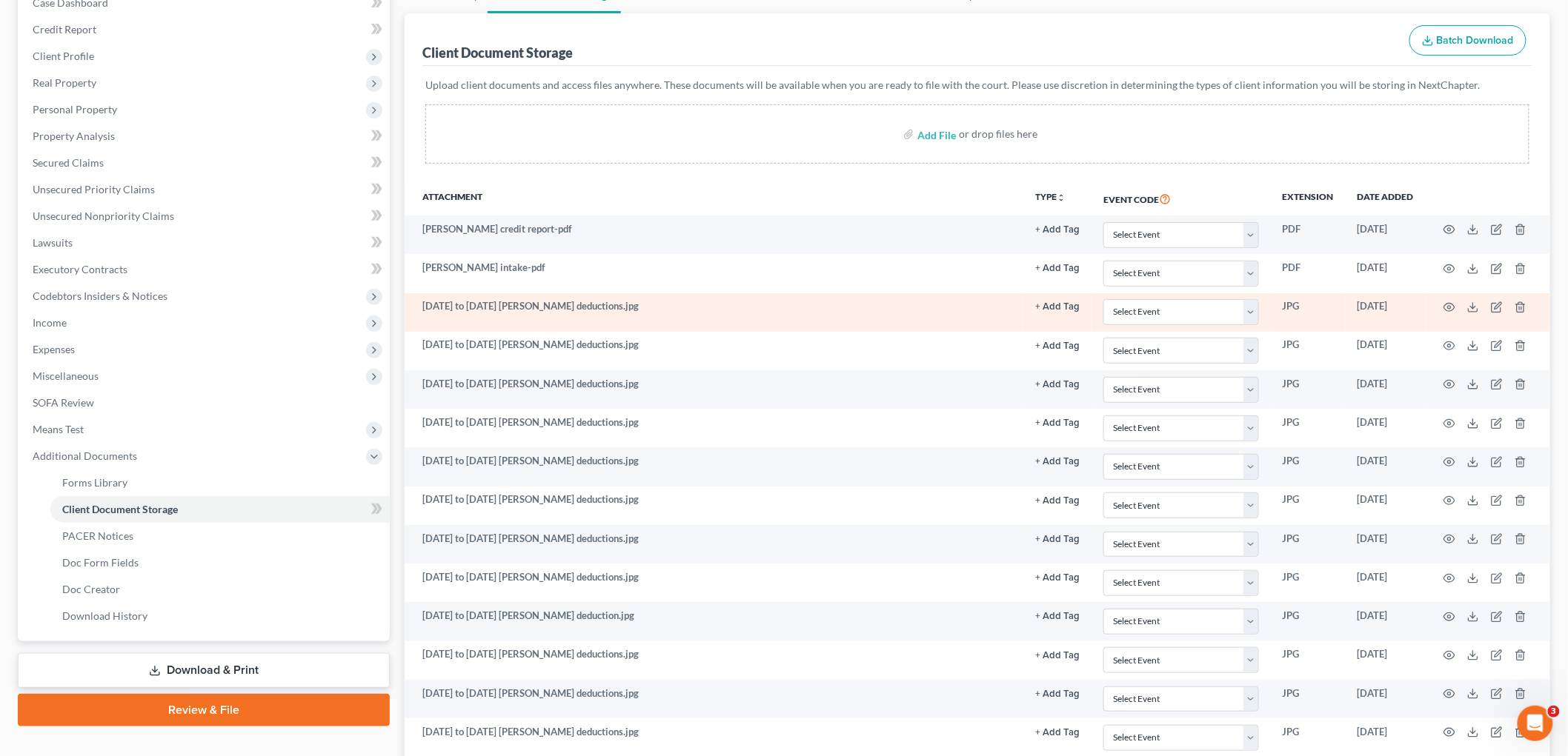
click at [1529, 309] on td at bounding box center [1488, 312] width 125 height 38
click at [1517, 311] on icon "button" at bounding box center [1520, 307] width 7 height 9
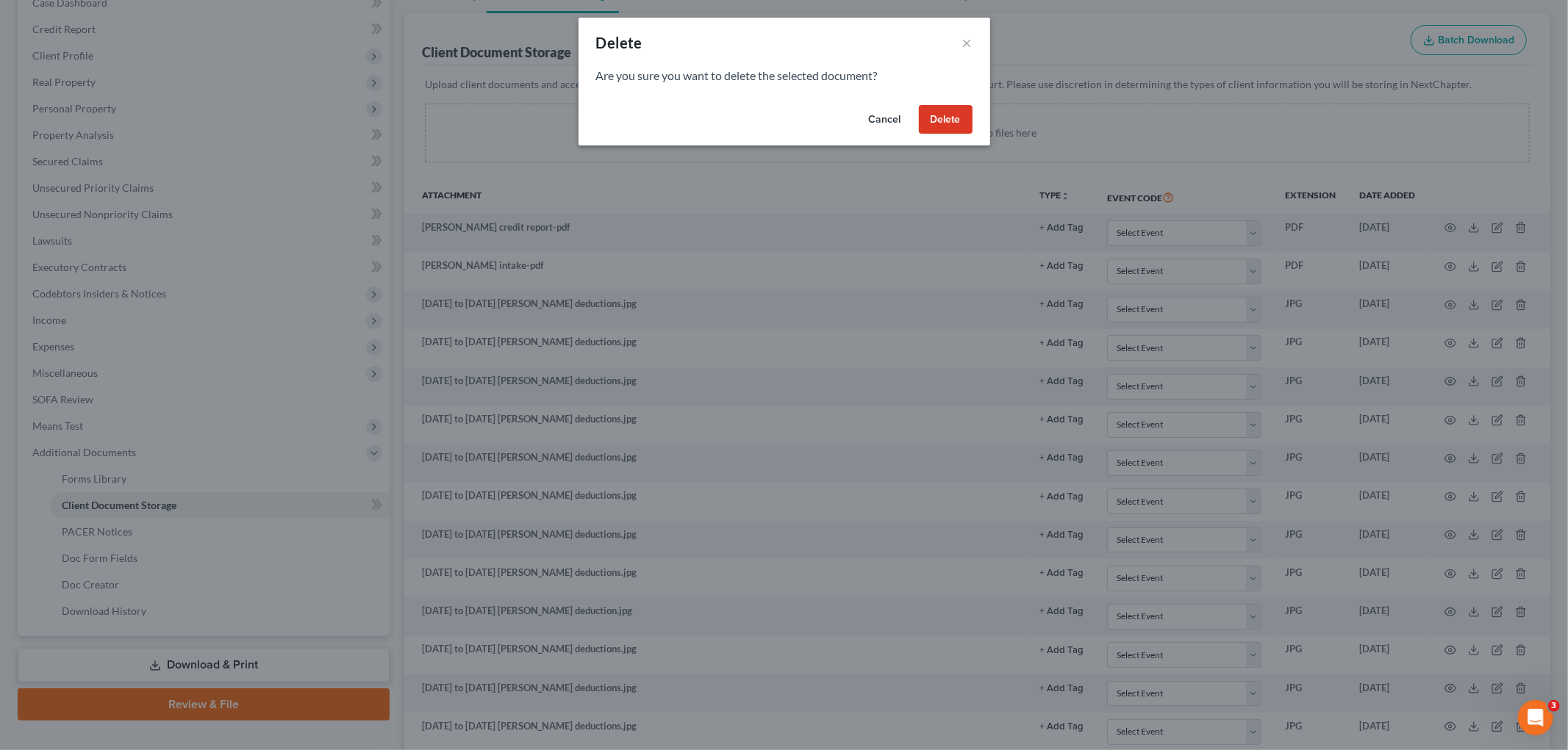
click at [952, 110] on button "Delete" at bounding box center [945, 120] width 54 height 30
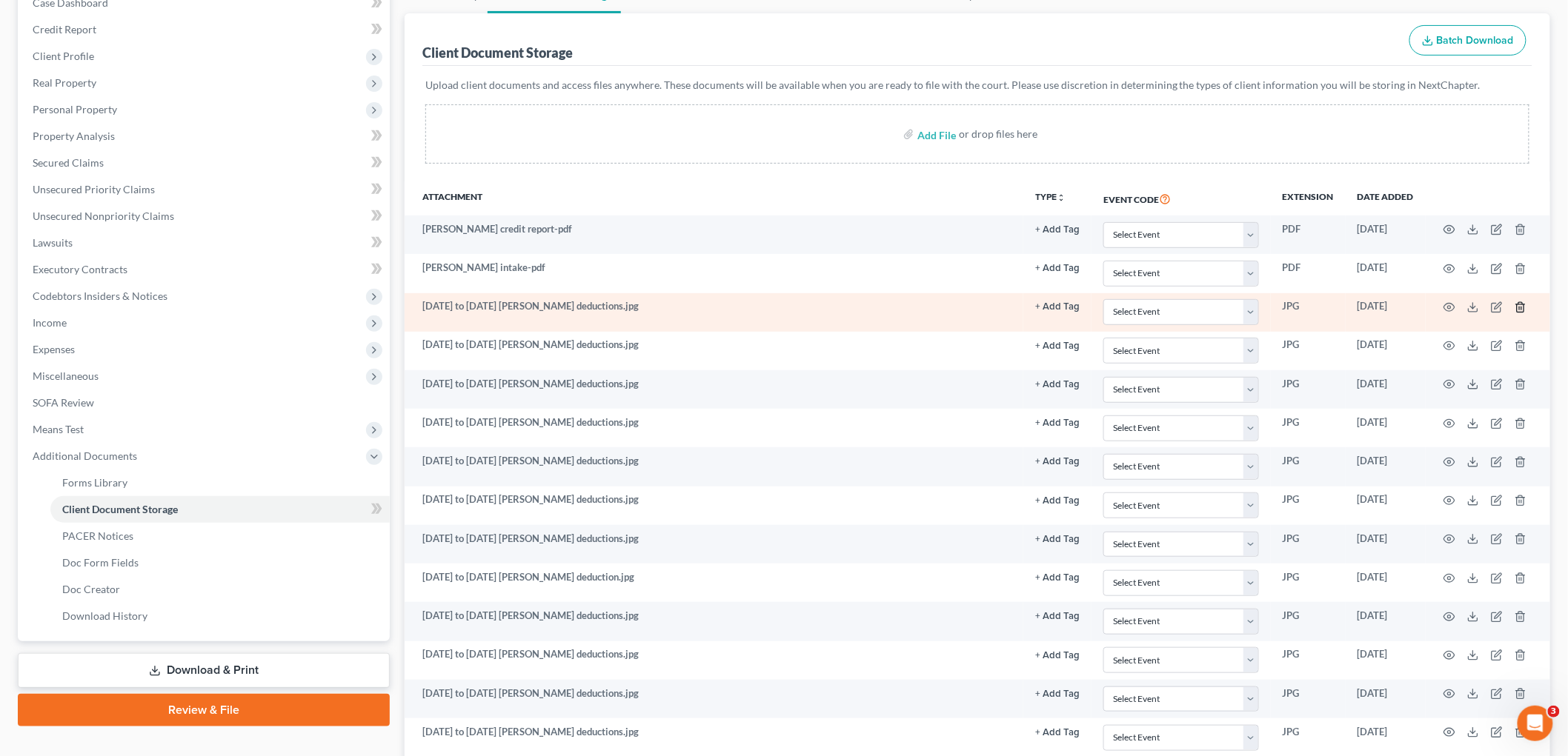
click at [1520, 308] on icon "button" at bounding box center [1520, 307] width 12 height 12
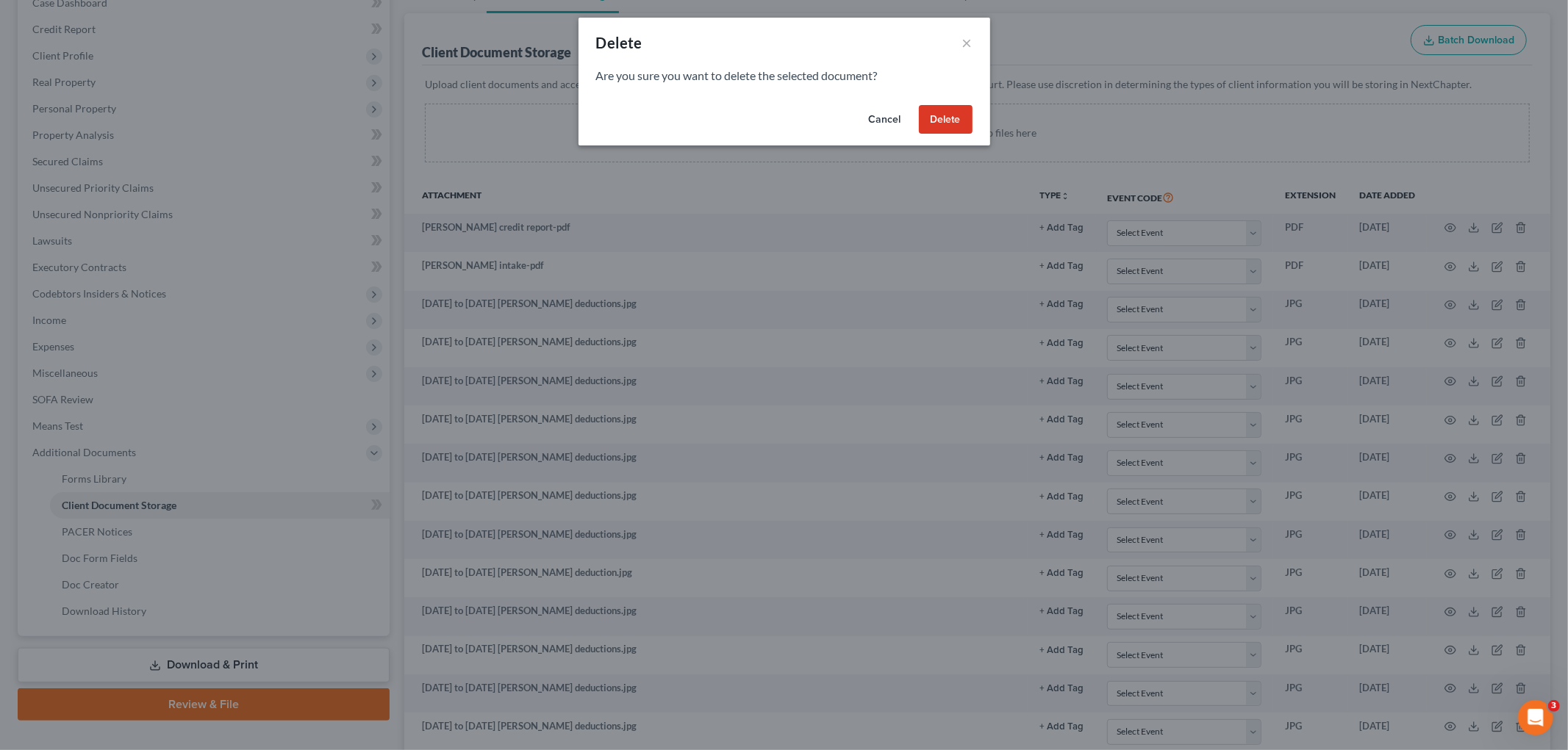
click at [950, 125] on button "Delete" at bounding box center [945, 120] width 54 height 30
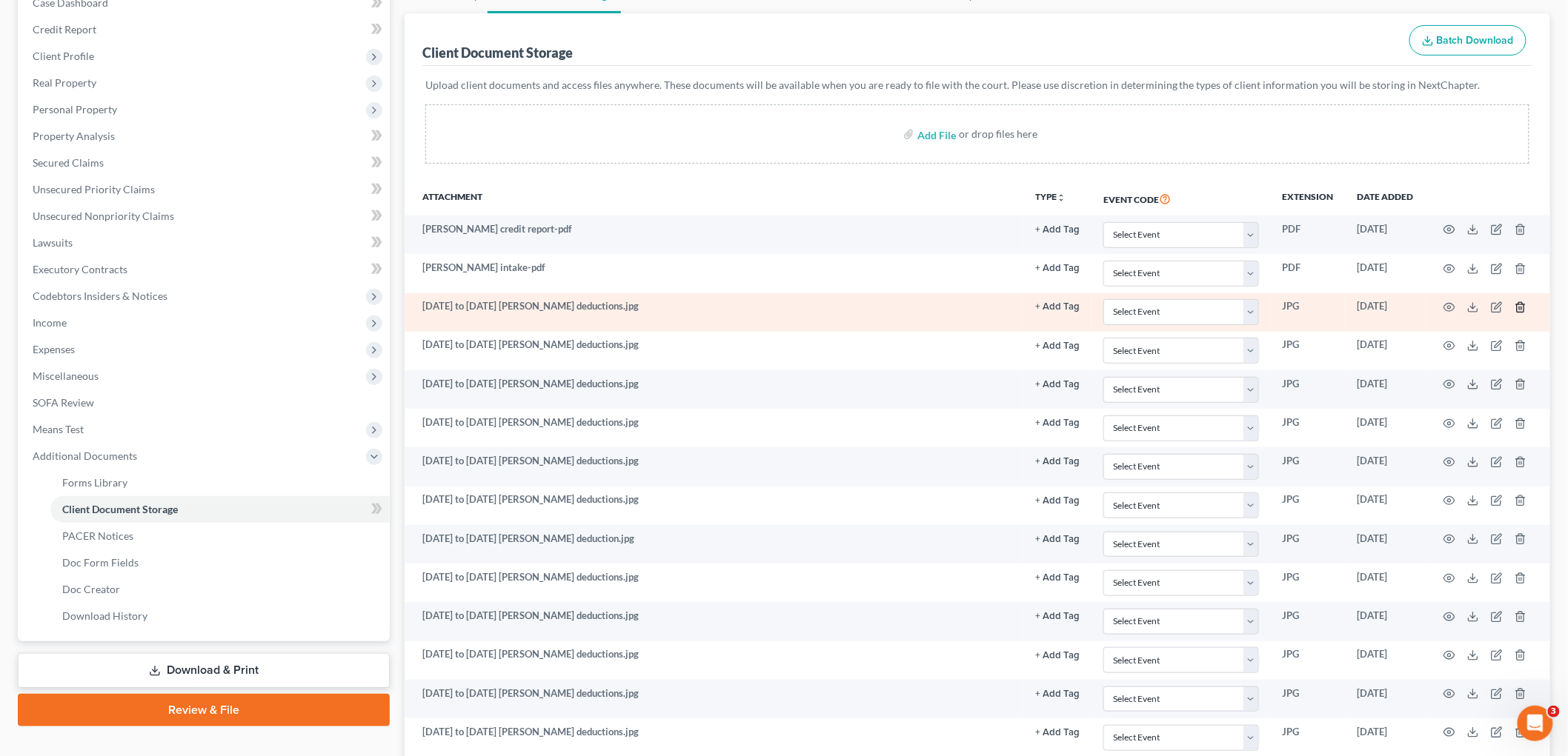
click at [1520, 309] on line "button" at bounding box center [1520, 308] width 0 height 3
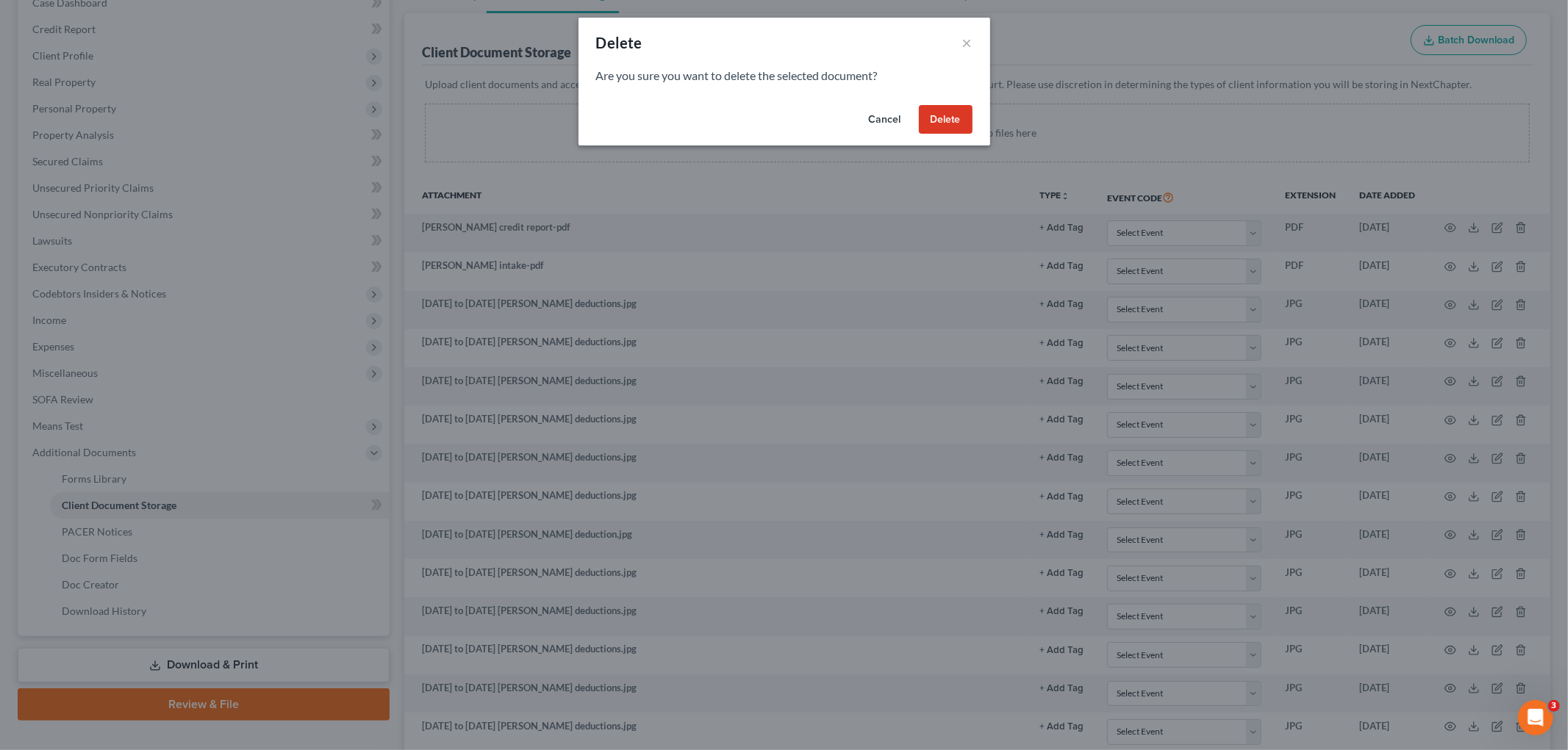
click at [957, 113] on button "Delete" at bounding box center [945, 120] width 54 height 30
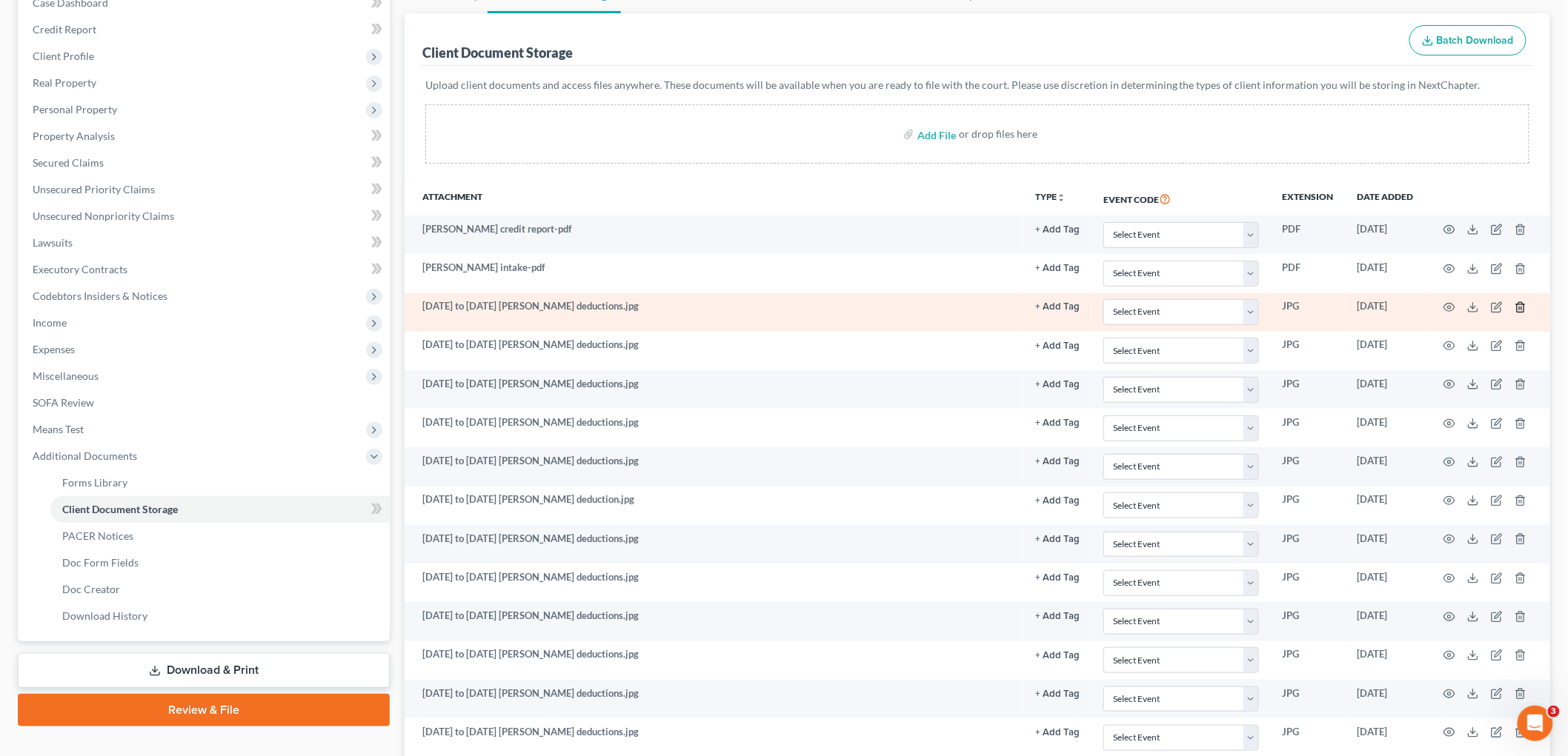
click at [1521, 306] on icon "button" at bounding box center [1520, 307] width 12 height 12
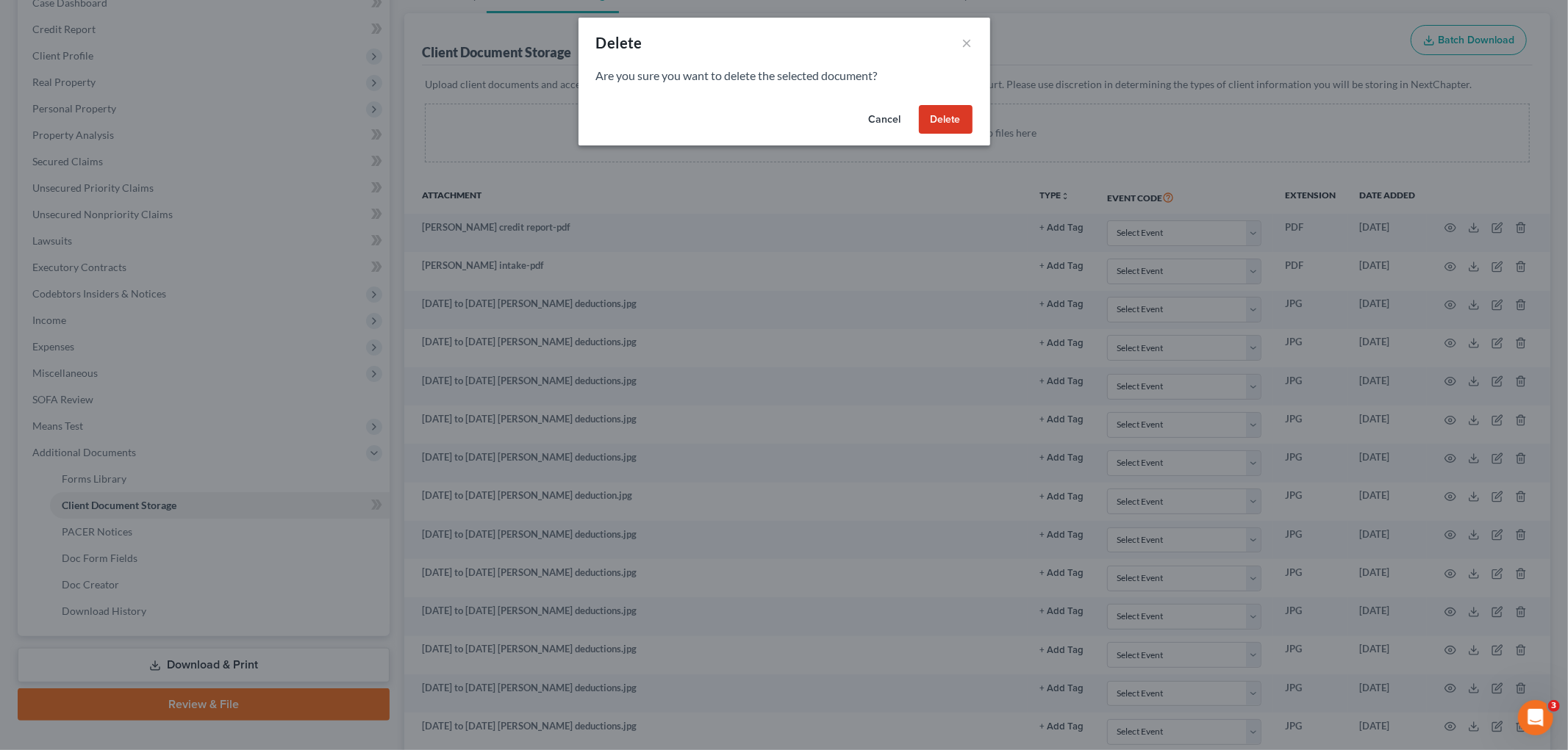
click at [949, 120] on button "Delete" at bounding box center [945, 120] width 54 height 30
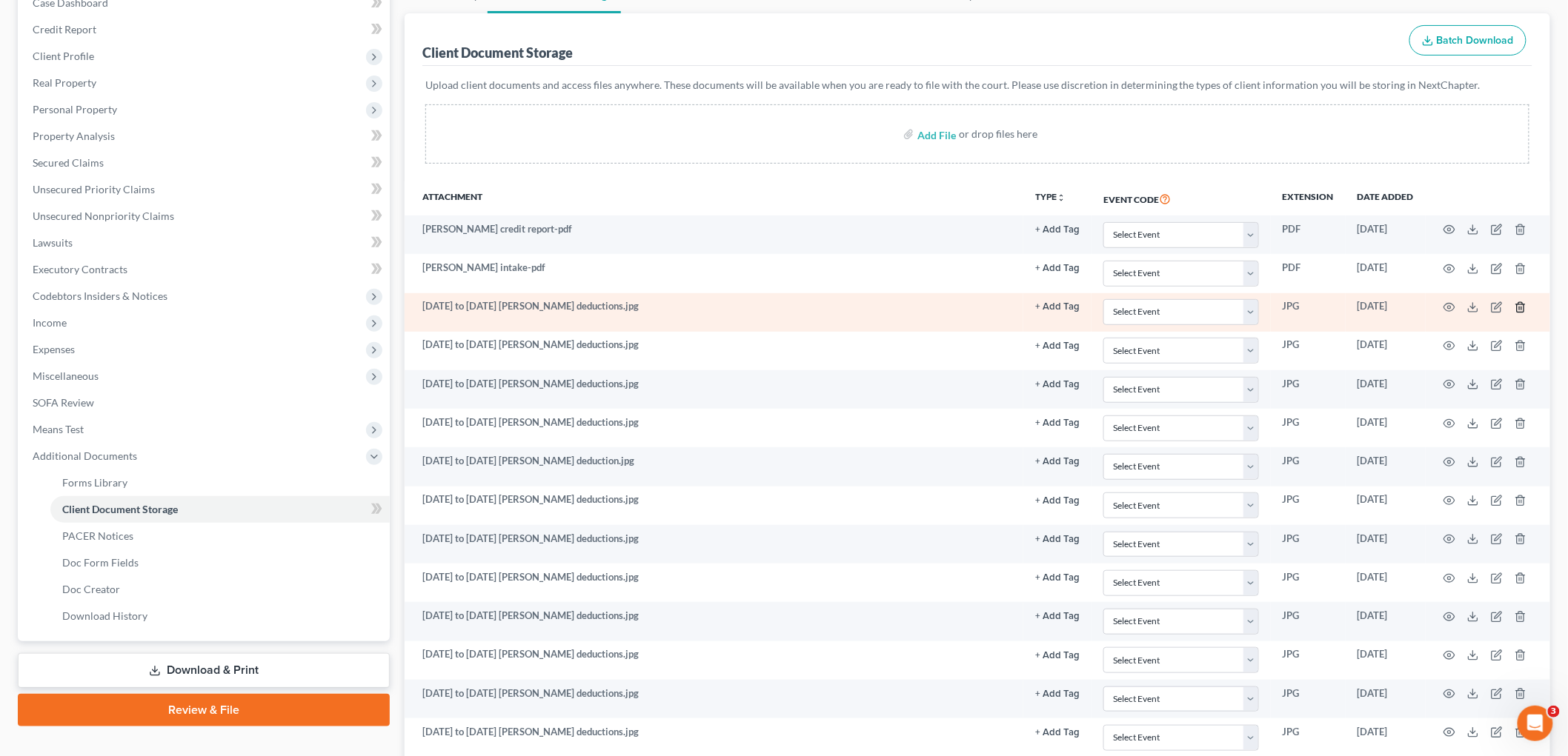
click at [1517, 305] on icon "button" at bounding box center [1520, 307] width 7 height 9
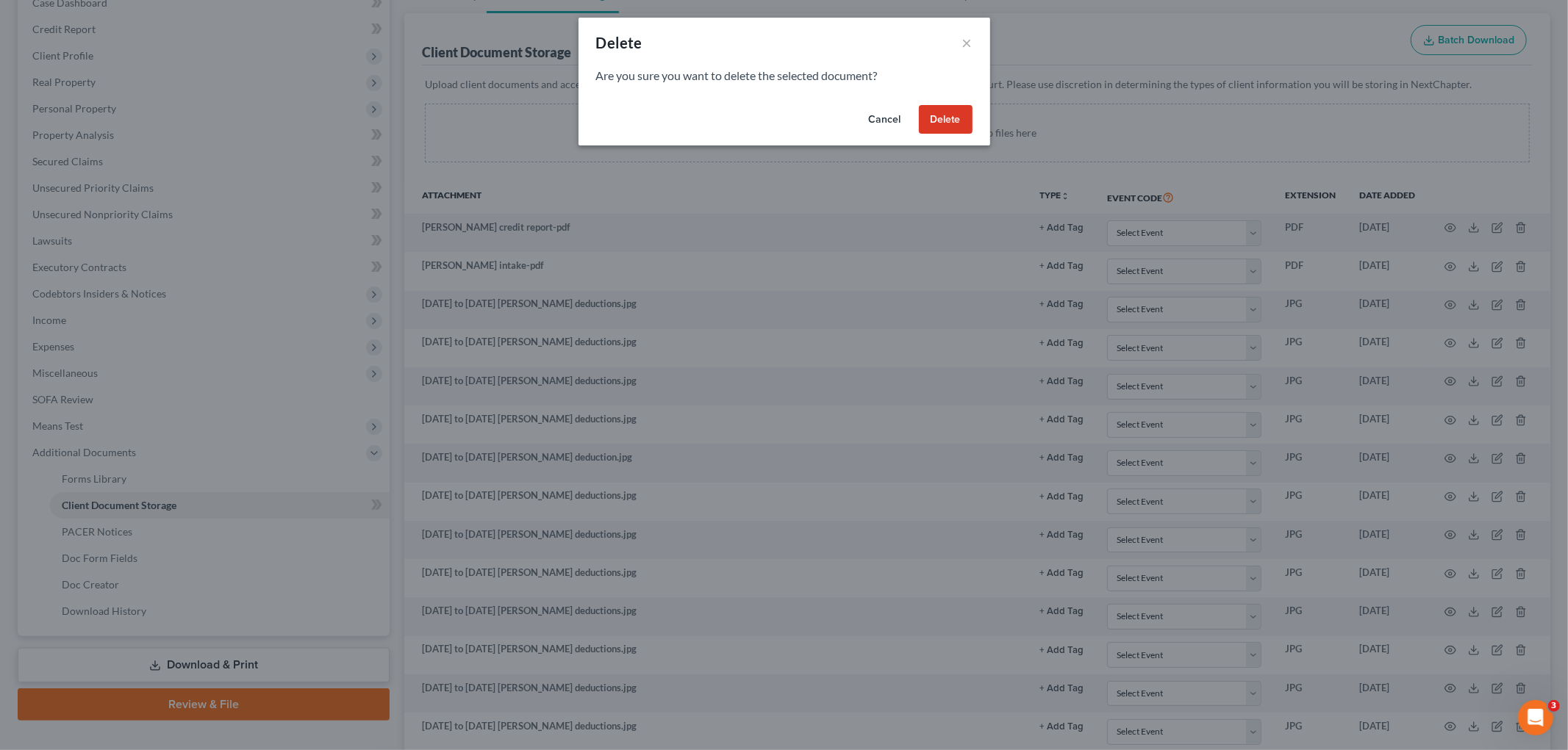
click at [929, 120] on button "Delete" at bounding box center [945, 120] width 54 height 30
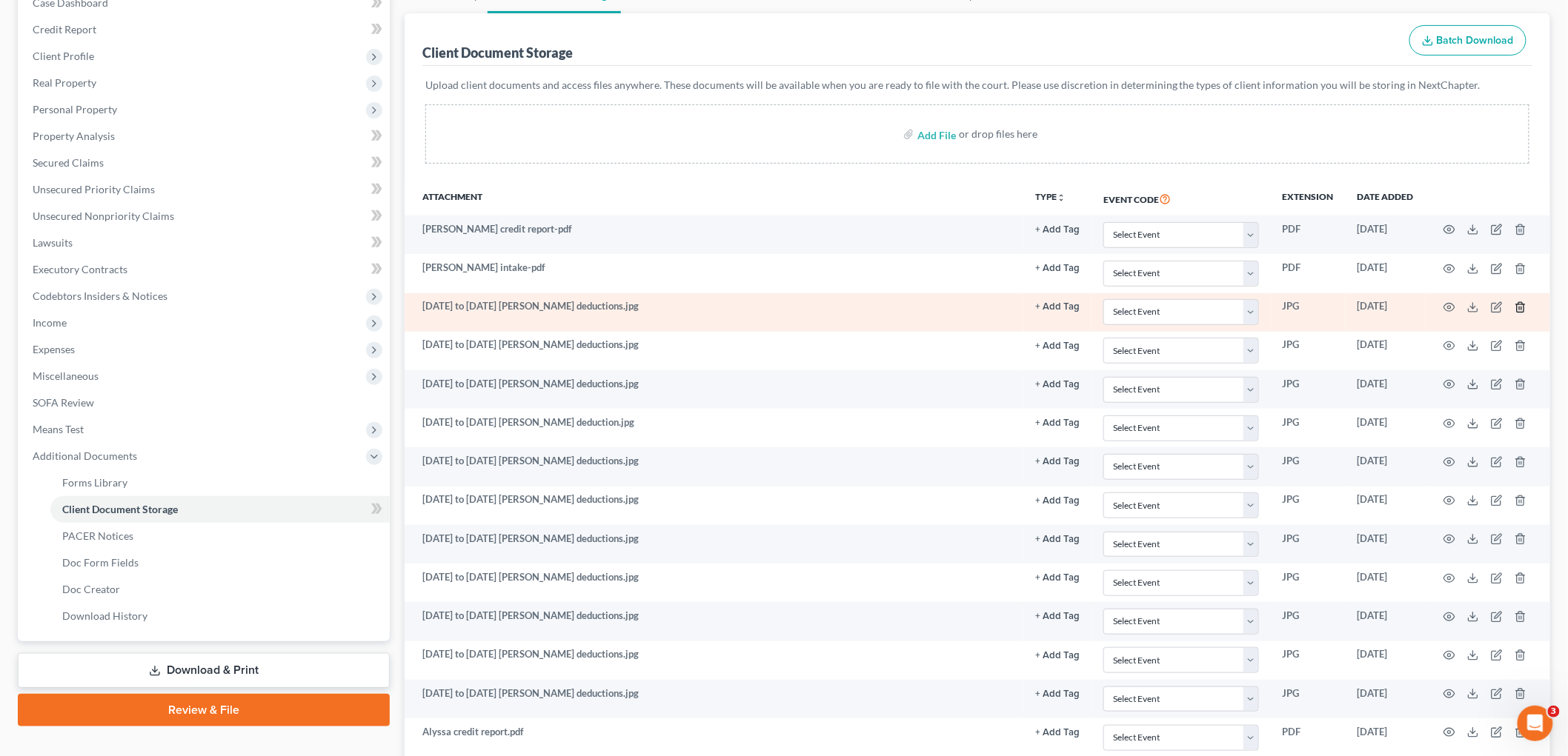
click at [1520, 309] on line "button" at bounding box center [1520, 308] width 0 height 3
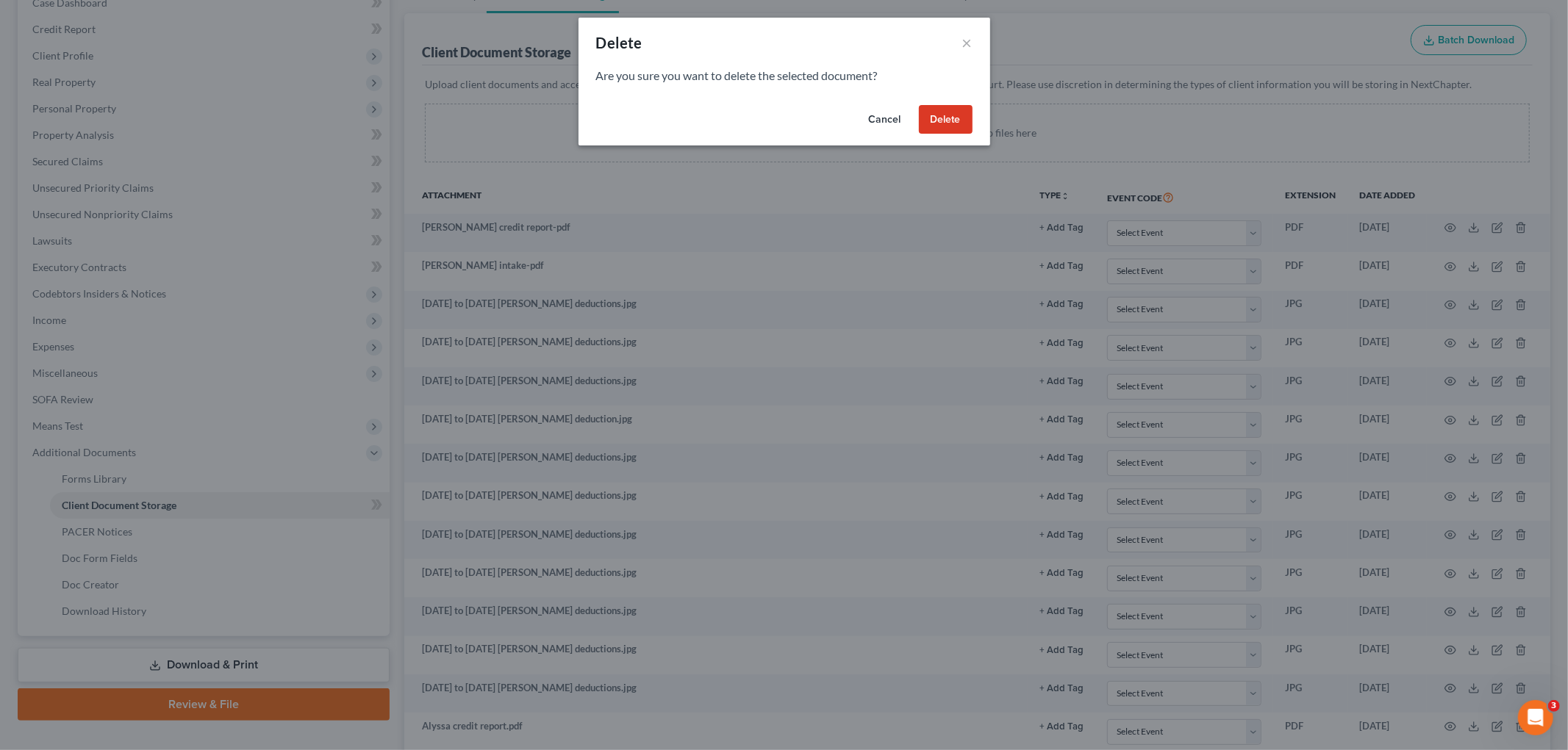
drag, startPoint x: 942, startPoint y: 114, endPoint x: 944, endPoint y: 177, distance: 63.0
click at [941, 115] on button "Delete" at bounding box center [945, 120] width 54 height 30
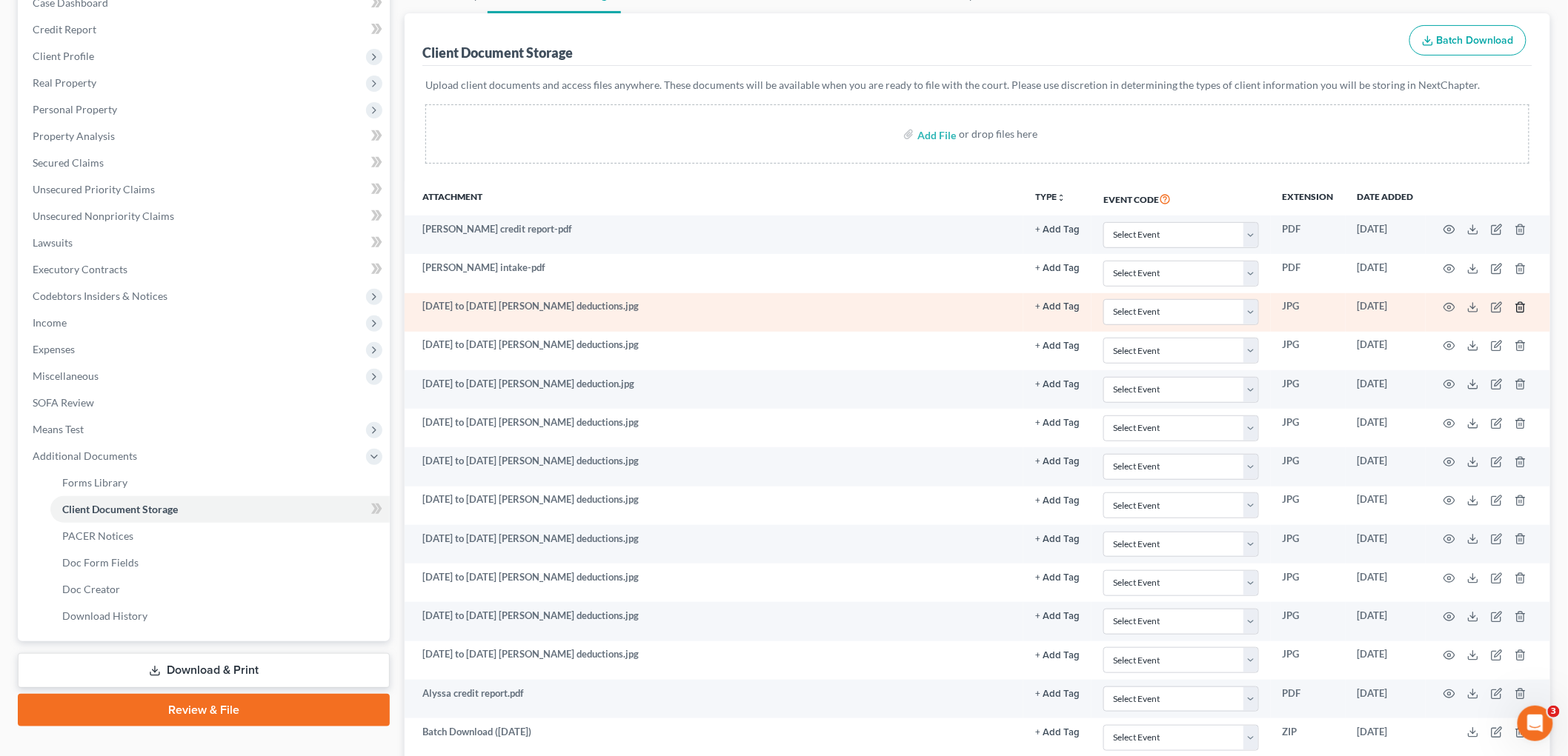
click at [1519, 304] on icon "button" at bounding box center [1520, 307] width 7 height 9
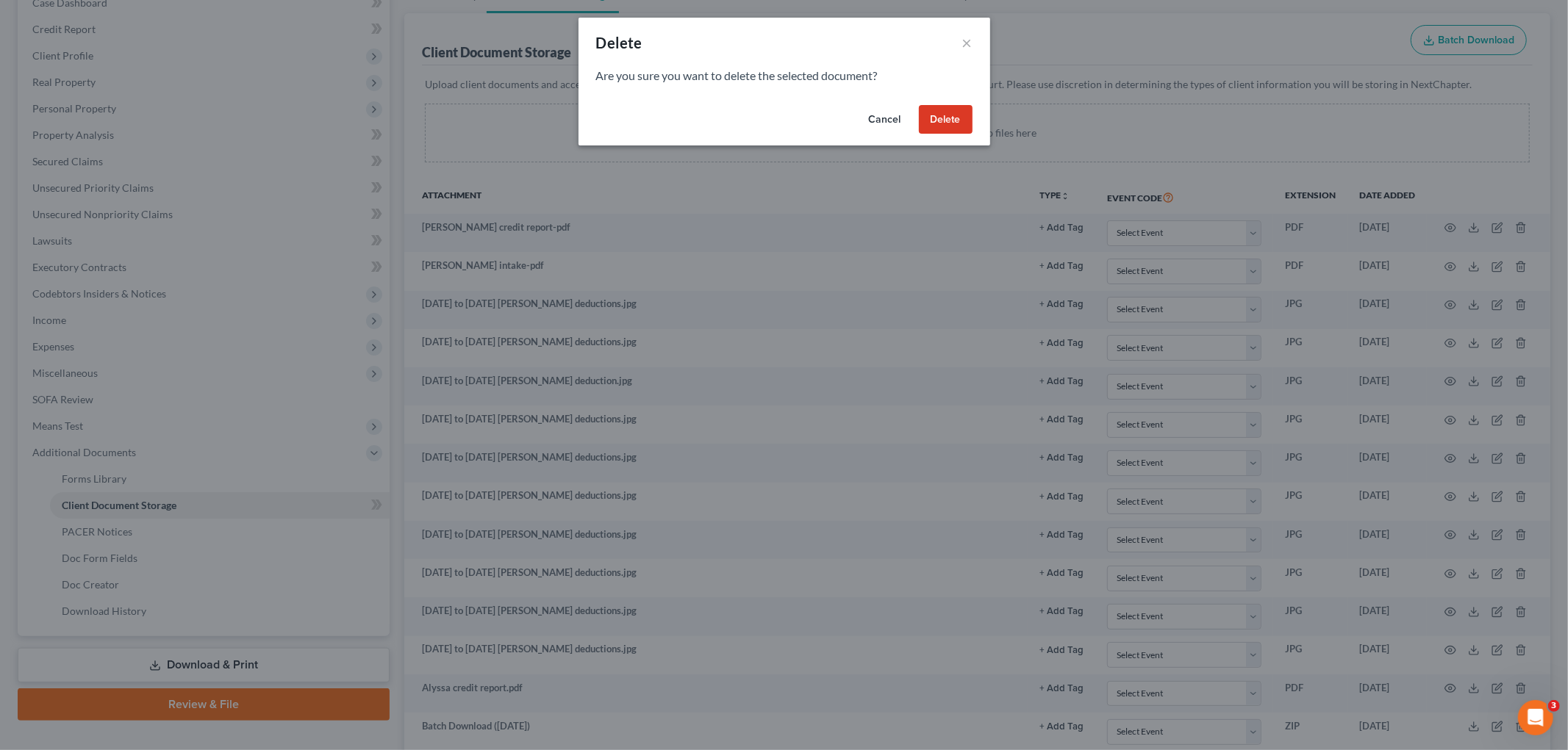
click at [929, 114] on button "Delete" at bounding box center [945, 120] width 54 height 30
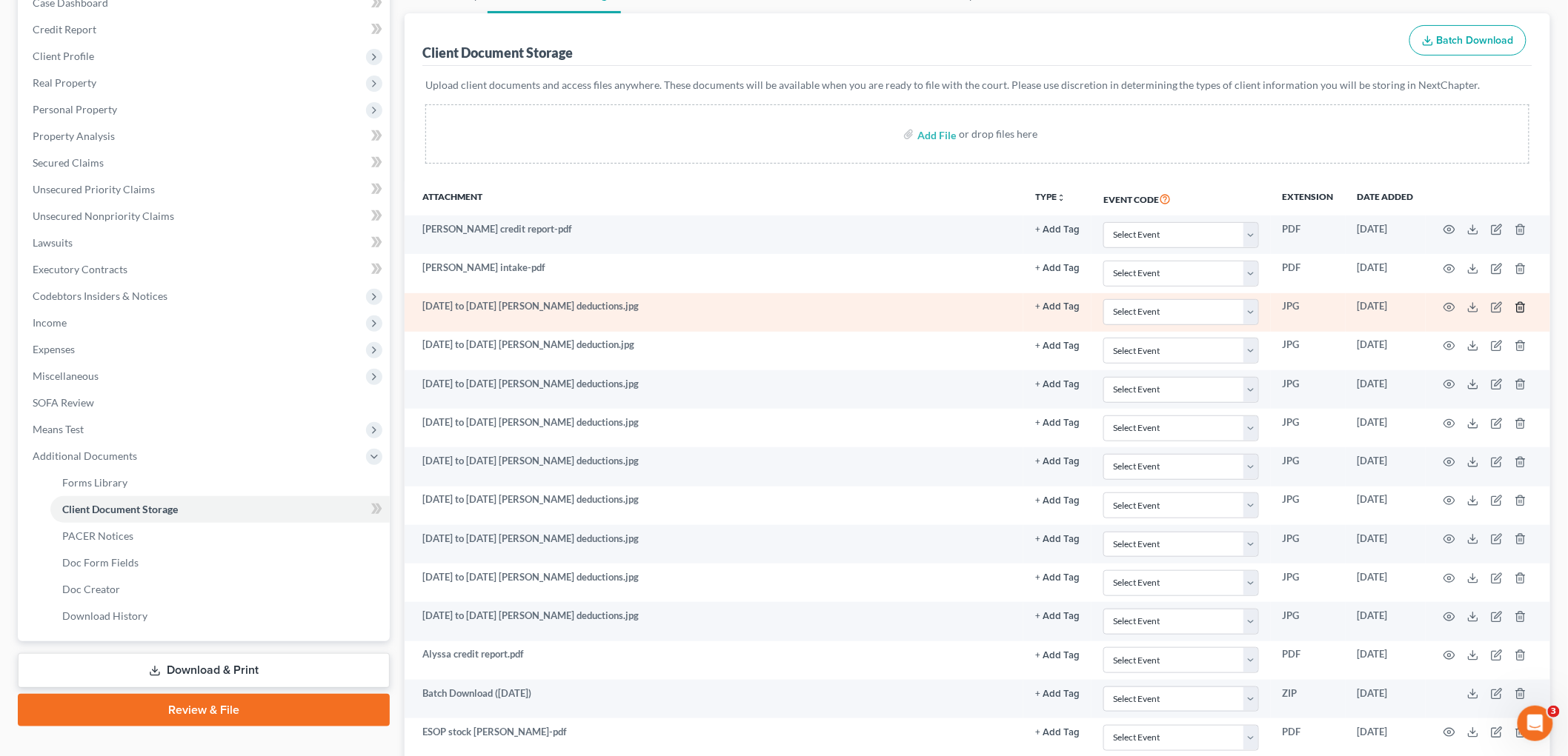
click at [1516, 308] on icon "button" at bounding box center [1520, 307] width 12 height 12
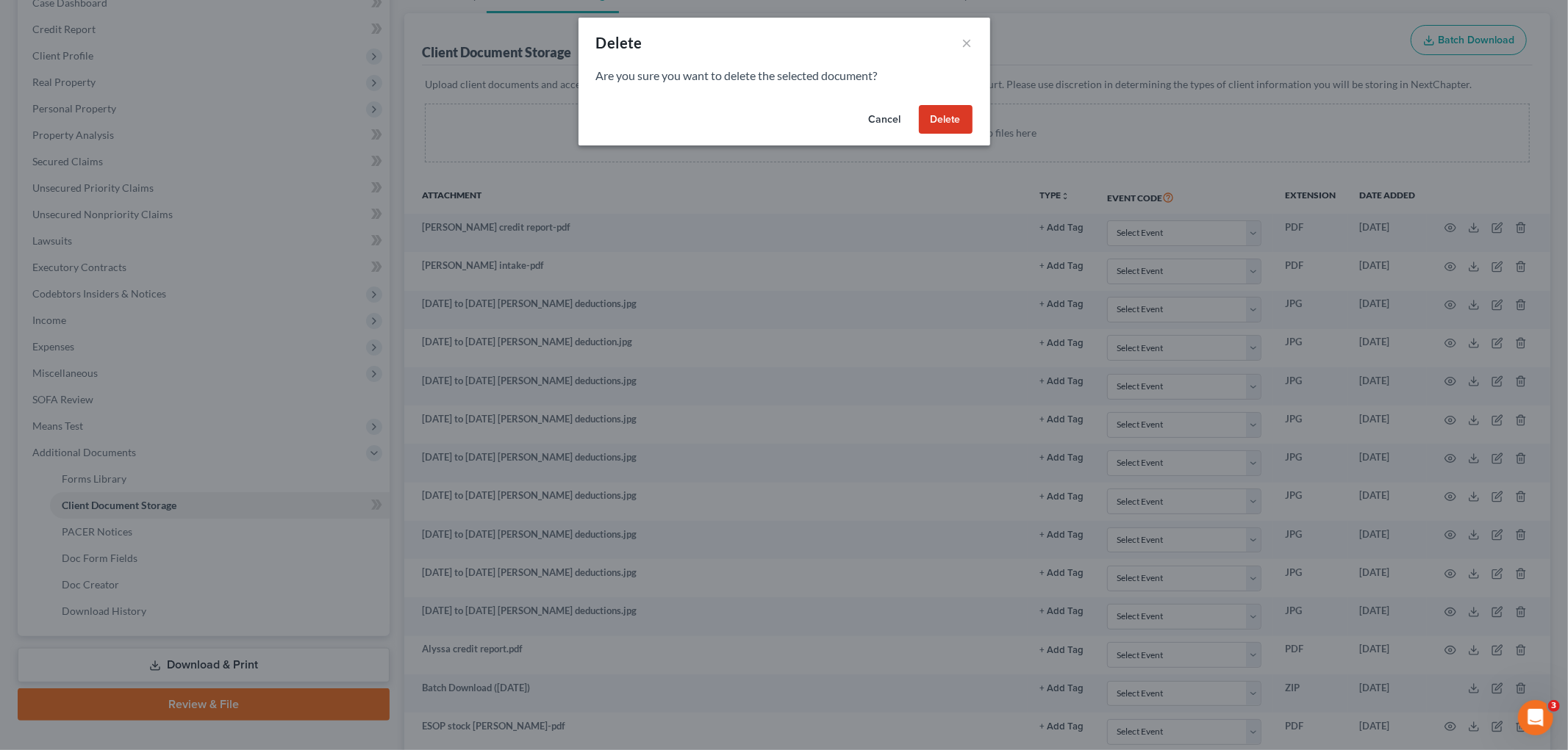
click at [957, 117] on button "Delete" at bounding box center [945, 120] width 54 height 30
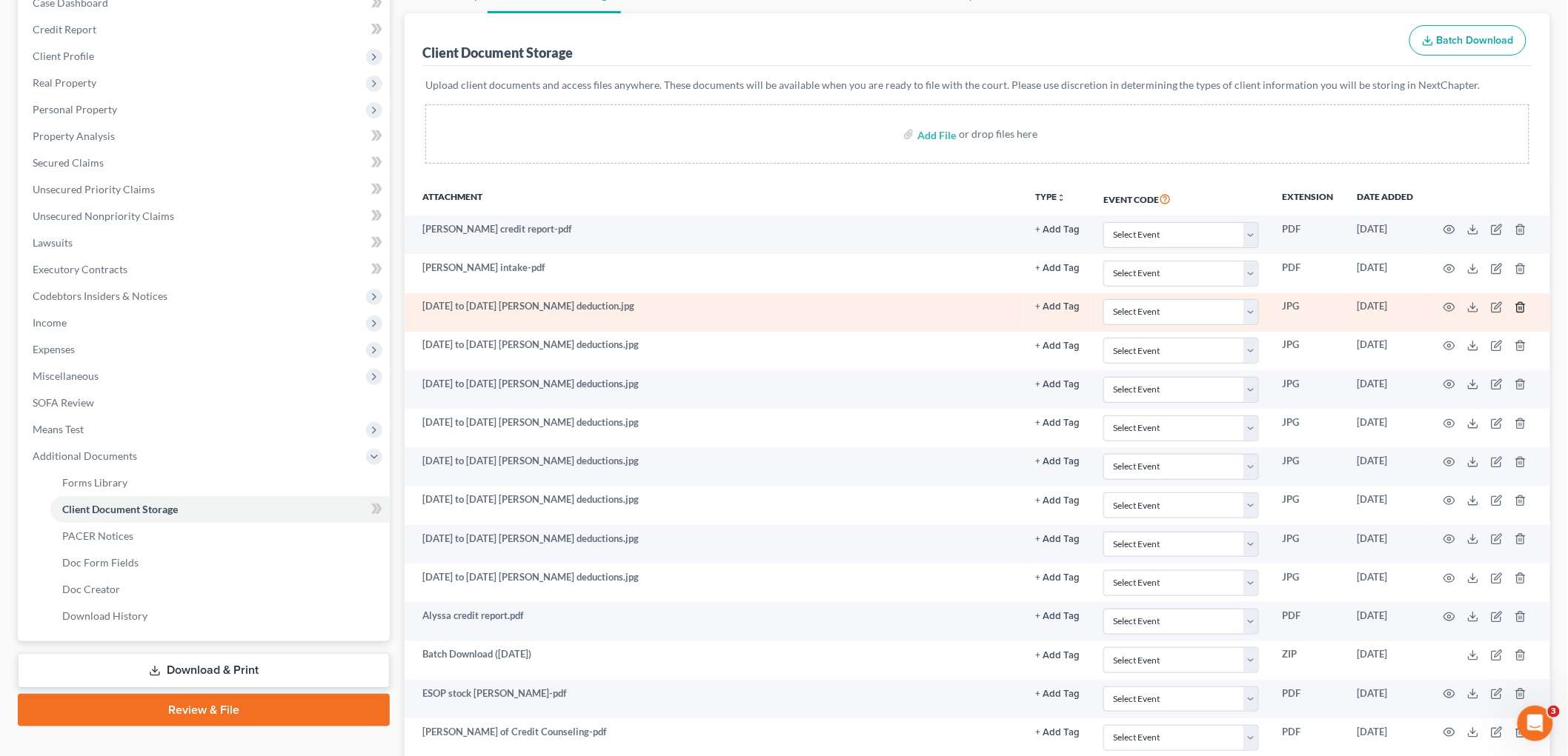
click at [1522, 304] on icon "button" at bounding box center [1520, 307] width 7 height 9
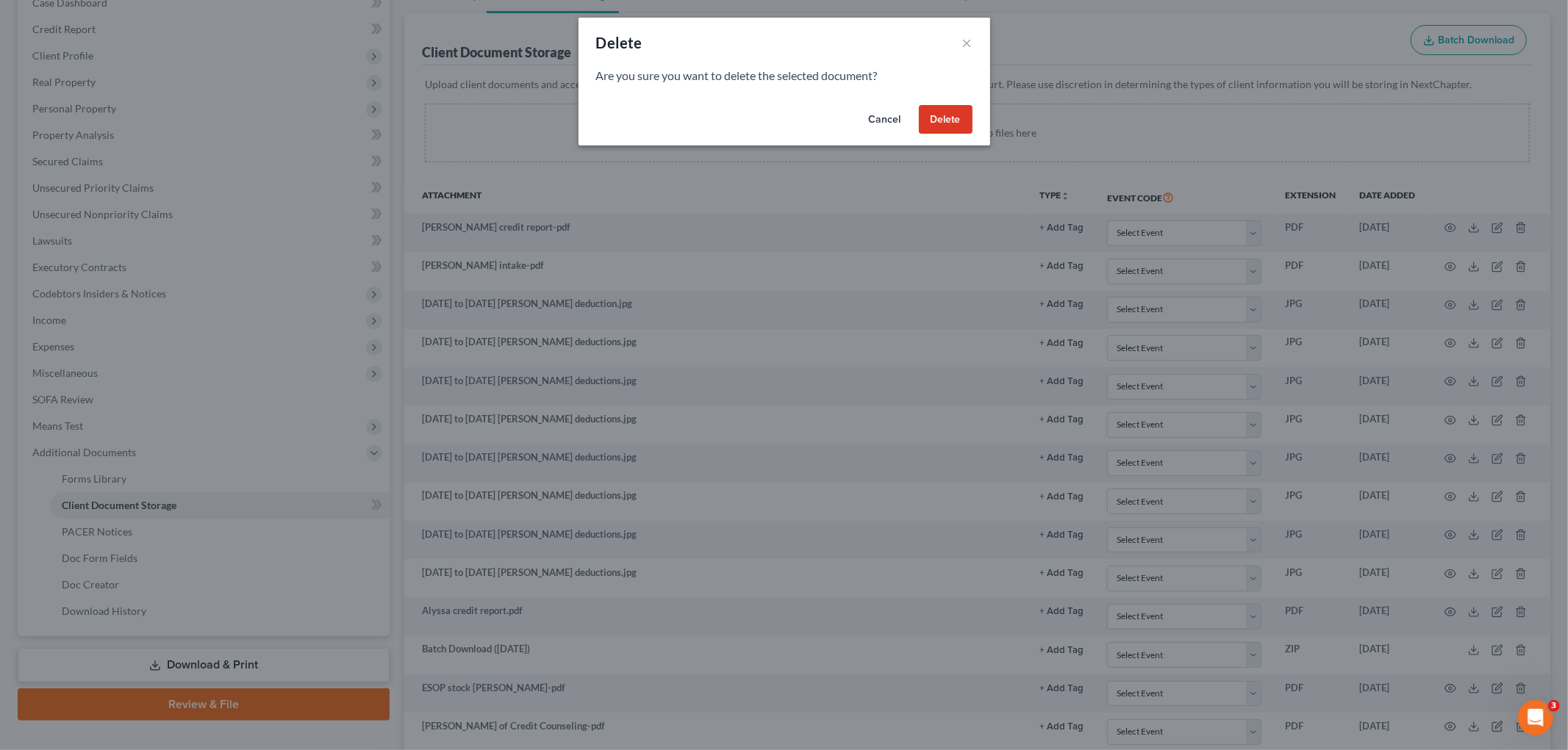
click at [944, 114] on button "Delete" at bounding box center [945, 120] width 54 height 30
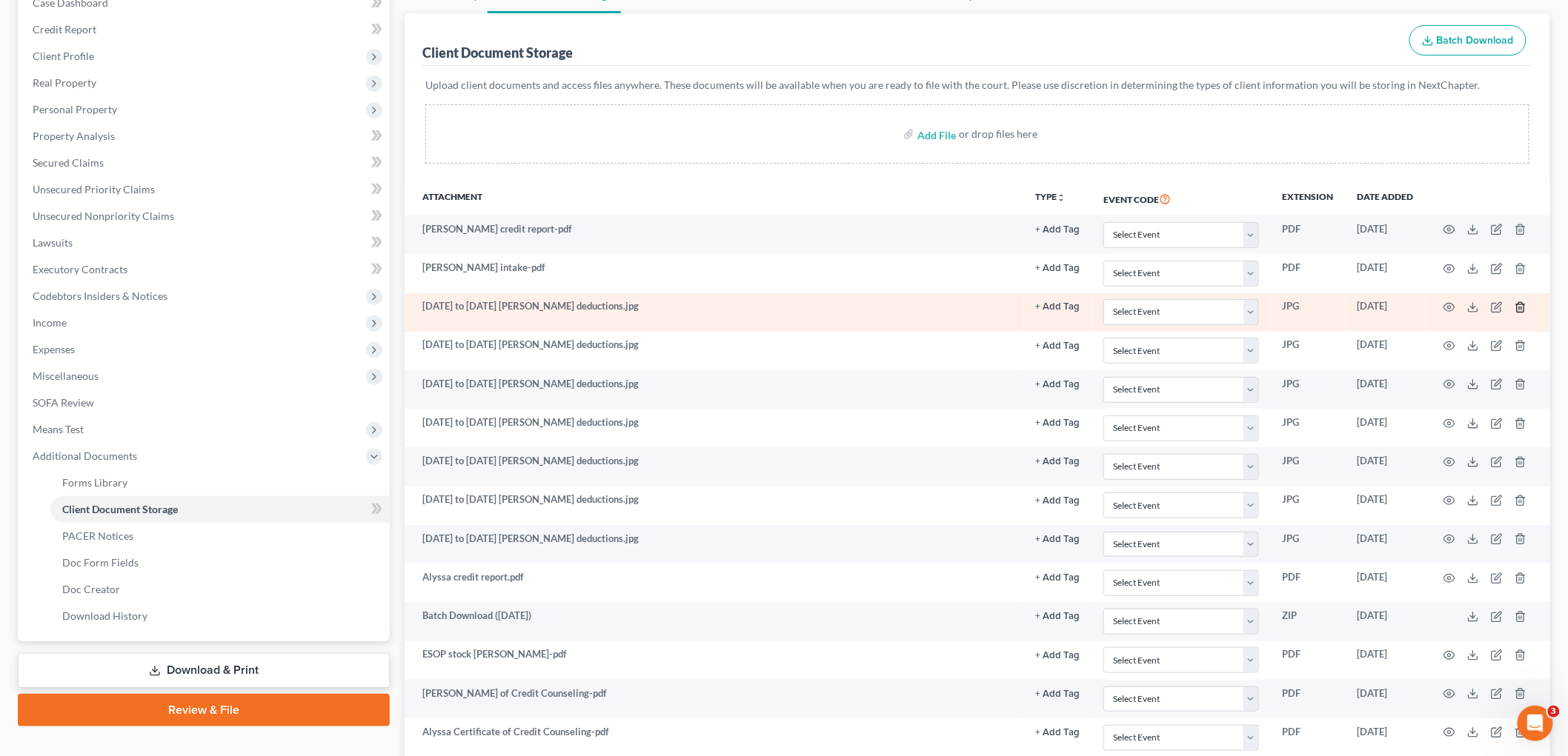
click at [1520, 305] on icon "button" at bounding box center [1520, 307] width 12 height 12
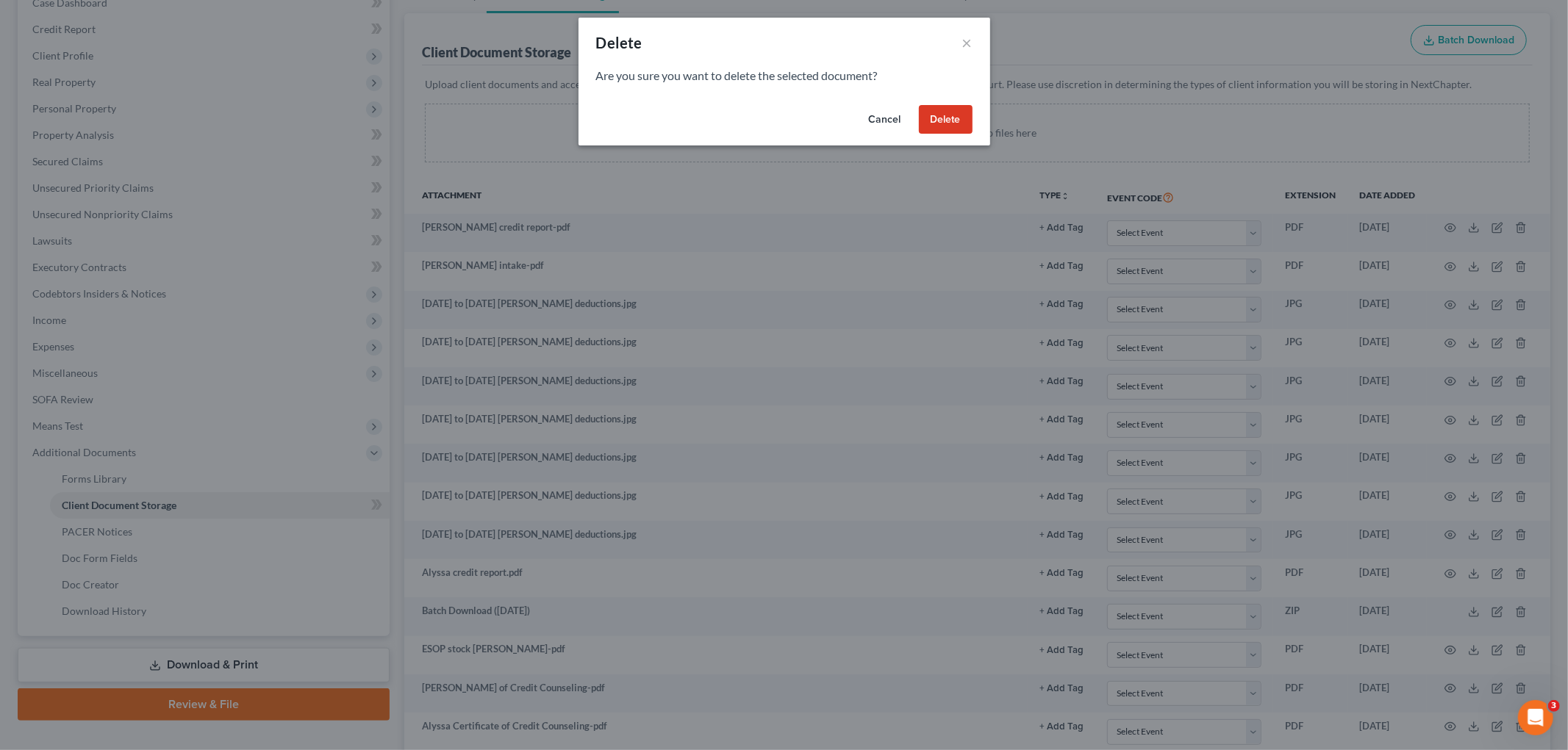
click at [930, 120] on button "Delete" at bounding box center [945, 120] width 54 height 30
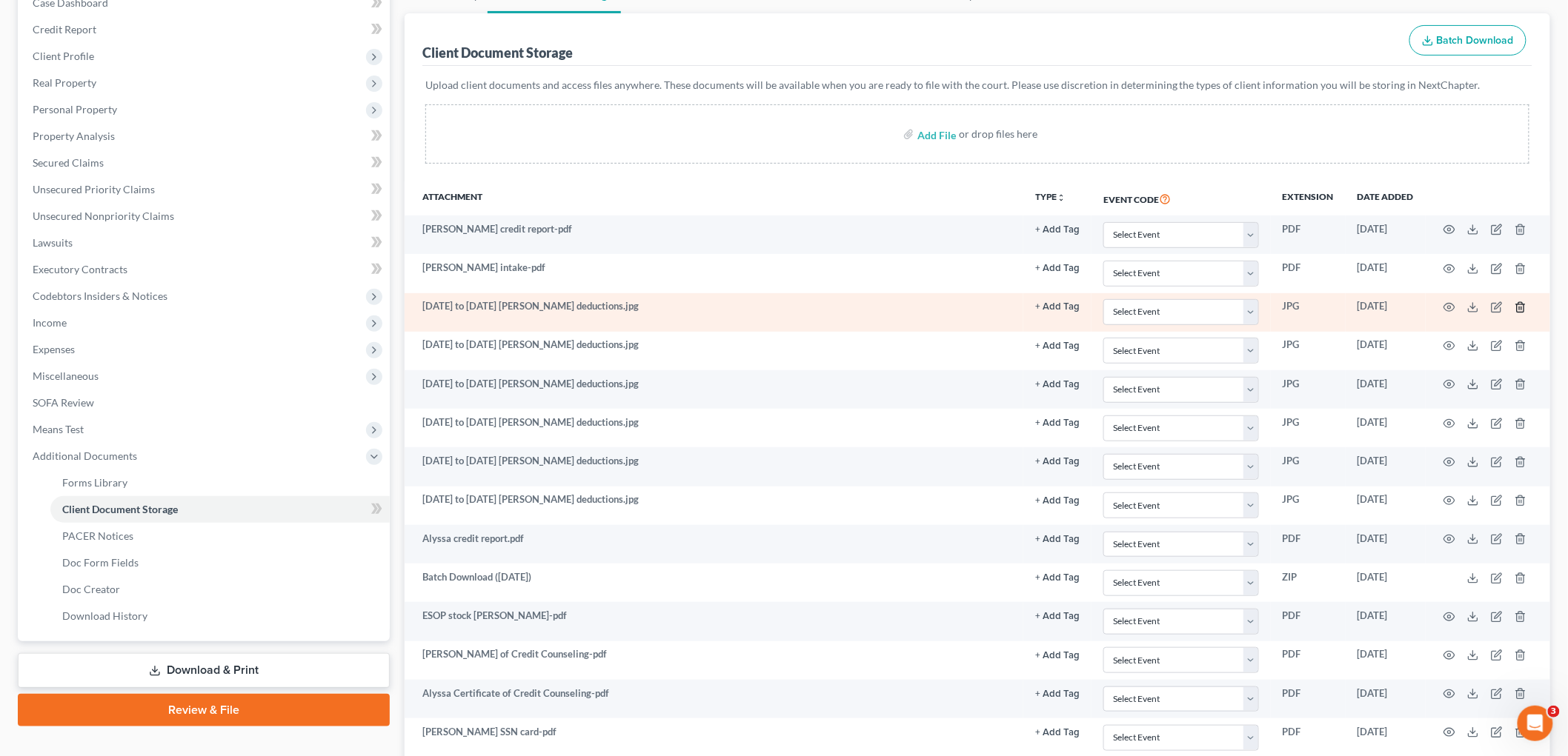
click at [1516, 308] on icon "button" at bounding box center [1520, 307] width 12 height 12
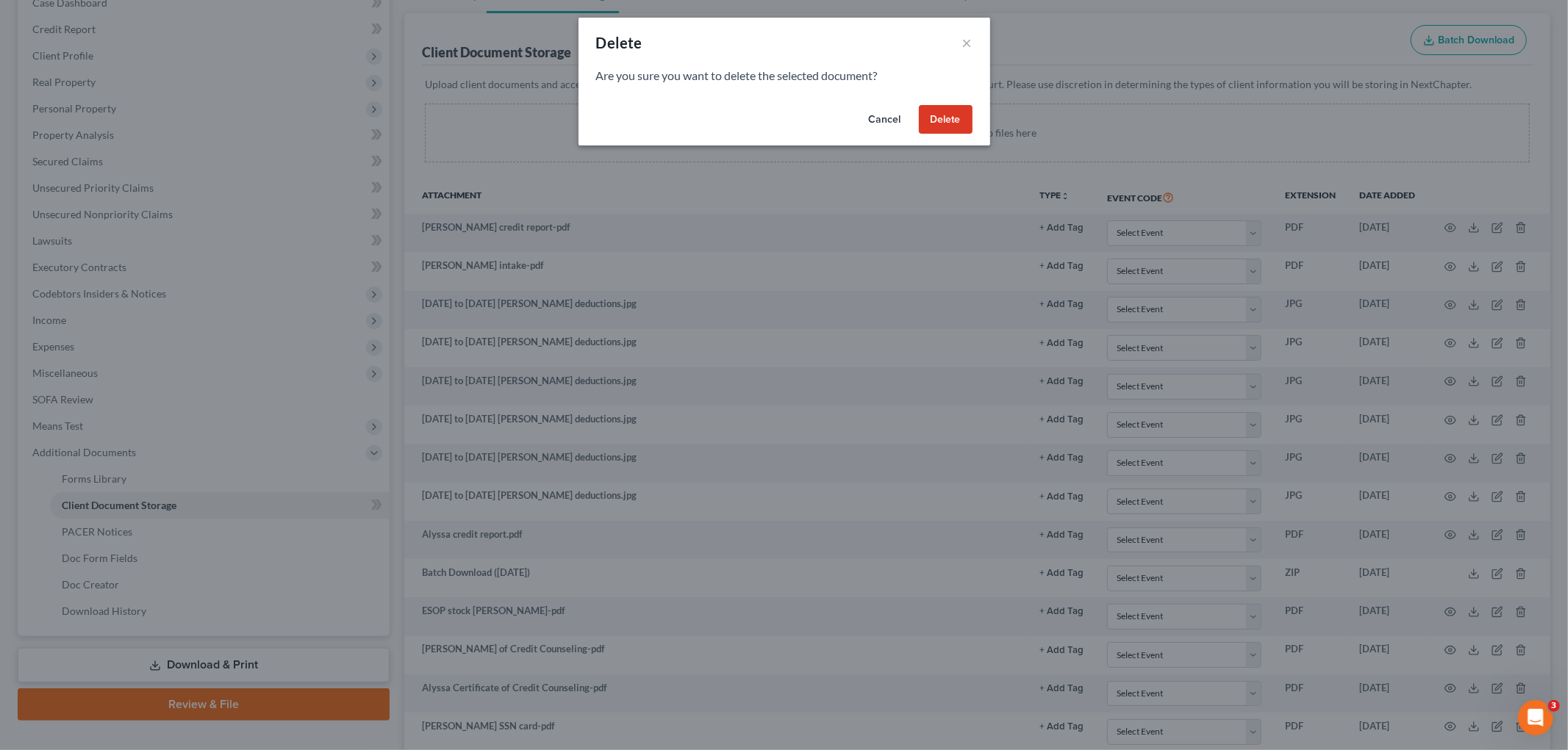
click at [942, 113] on button "Delete" at bounding box center [945, 120] width 54 height 30
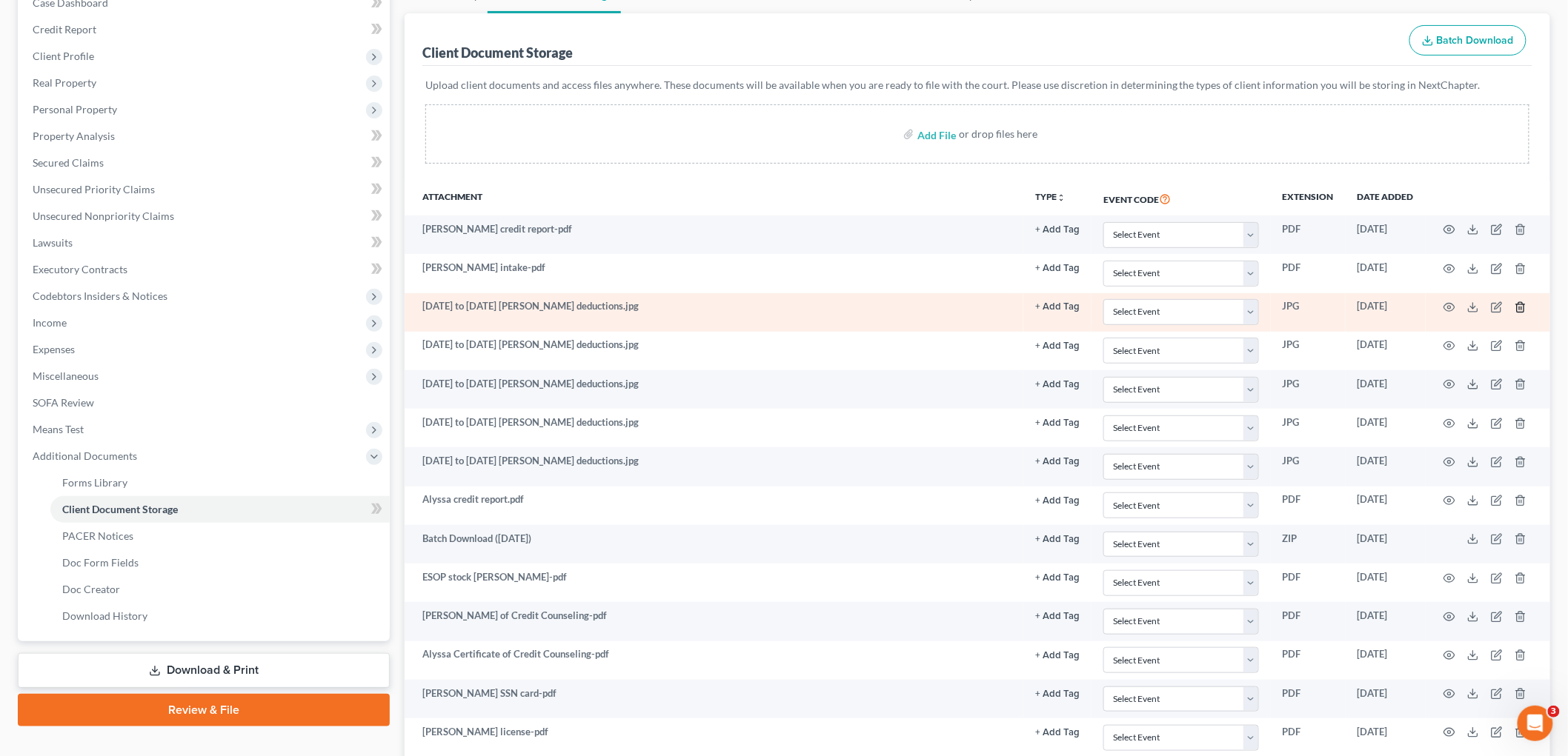
click at [1519, 309] on icon "button" at bounding box center [1520, 307] width 12 height 12
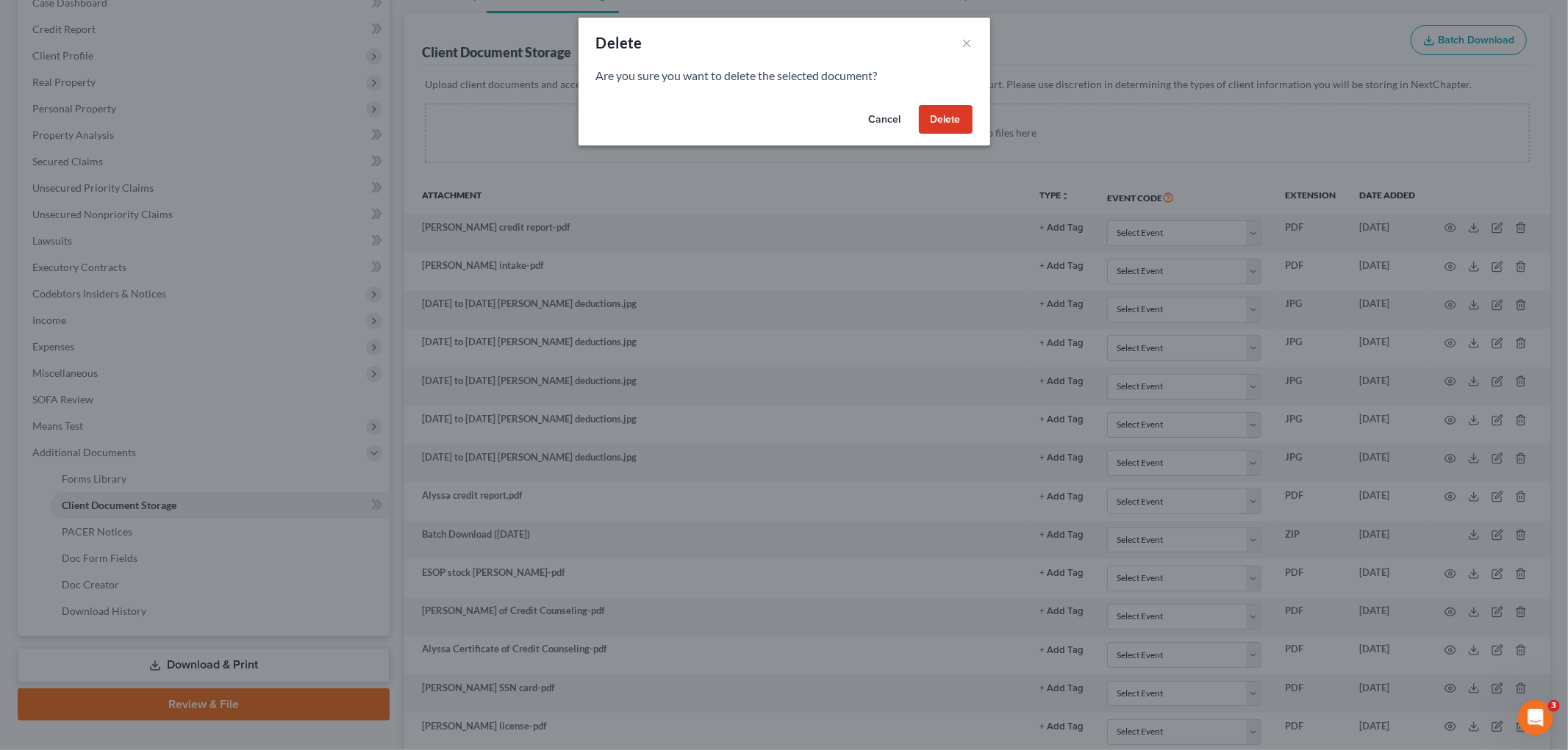
drag, startPoint x: 941, startPoint y: 113, endPoint x: 941, endPoint y: 132, distance: 19.0
click at [941, 114] on button "Delete" at bounding box center [945, 120] width 54 height 30
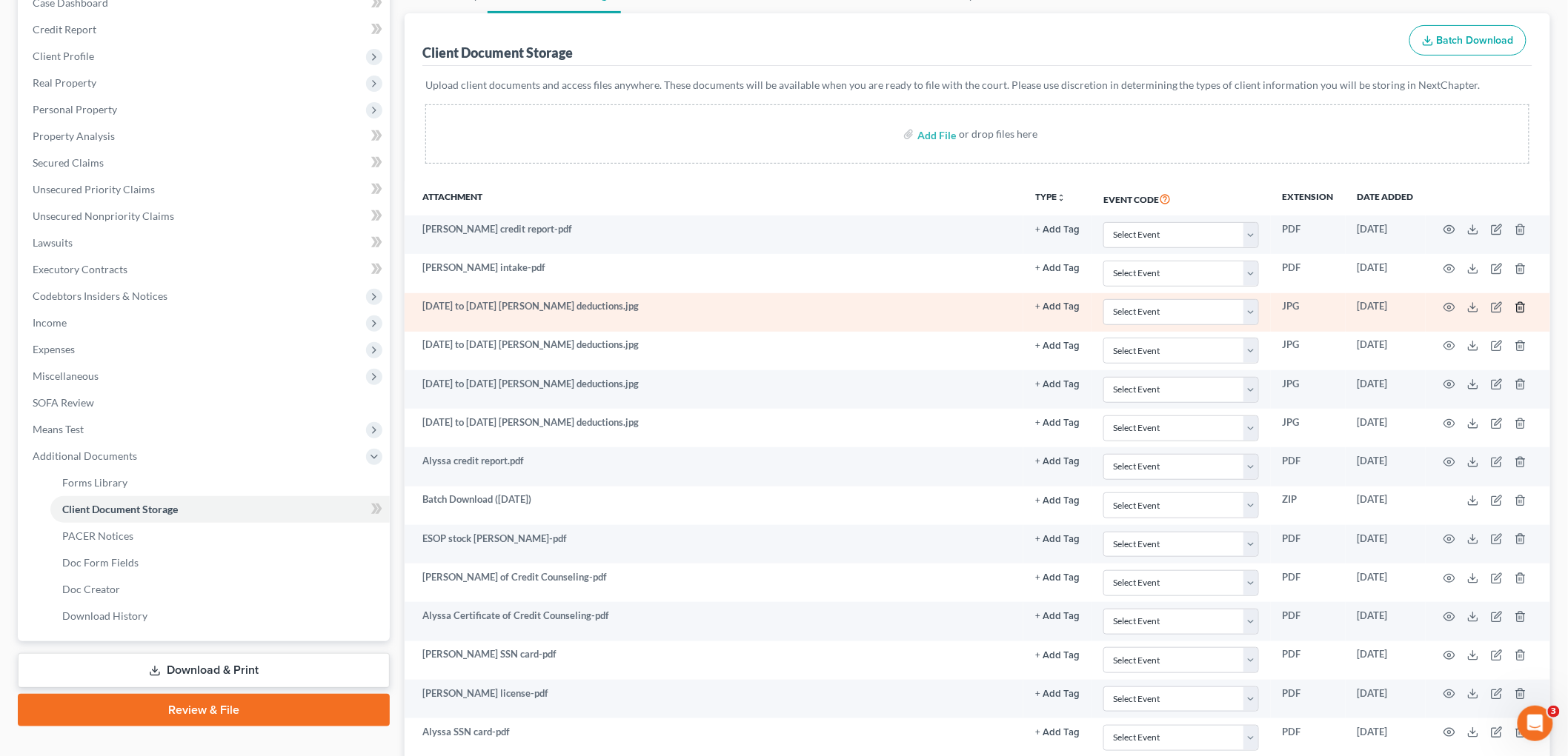
click at [1516, 305] on icon "button" at bounding box center [1520, 307] width 12 height 12
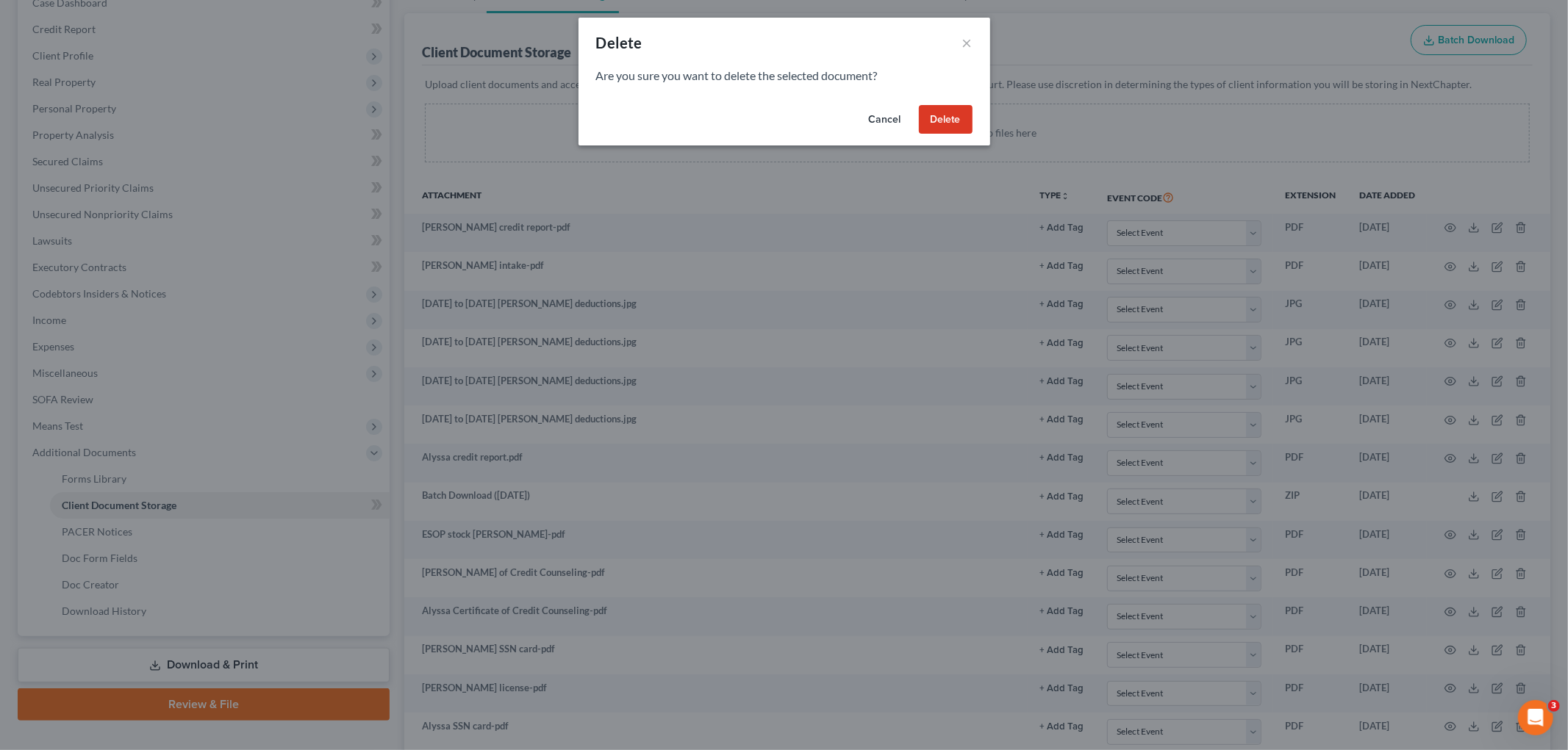
click at [944, 120] on button "Delete" at bounding box center [945, 120] width 54 height 30
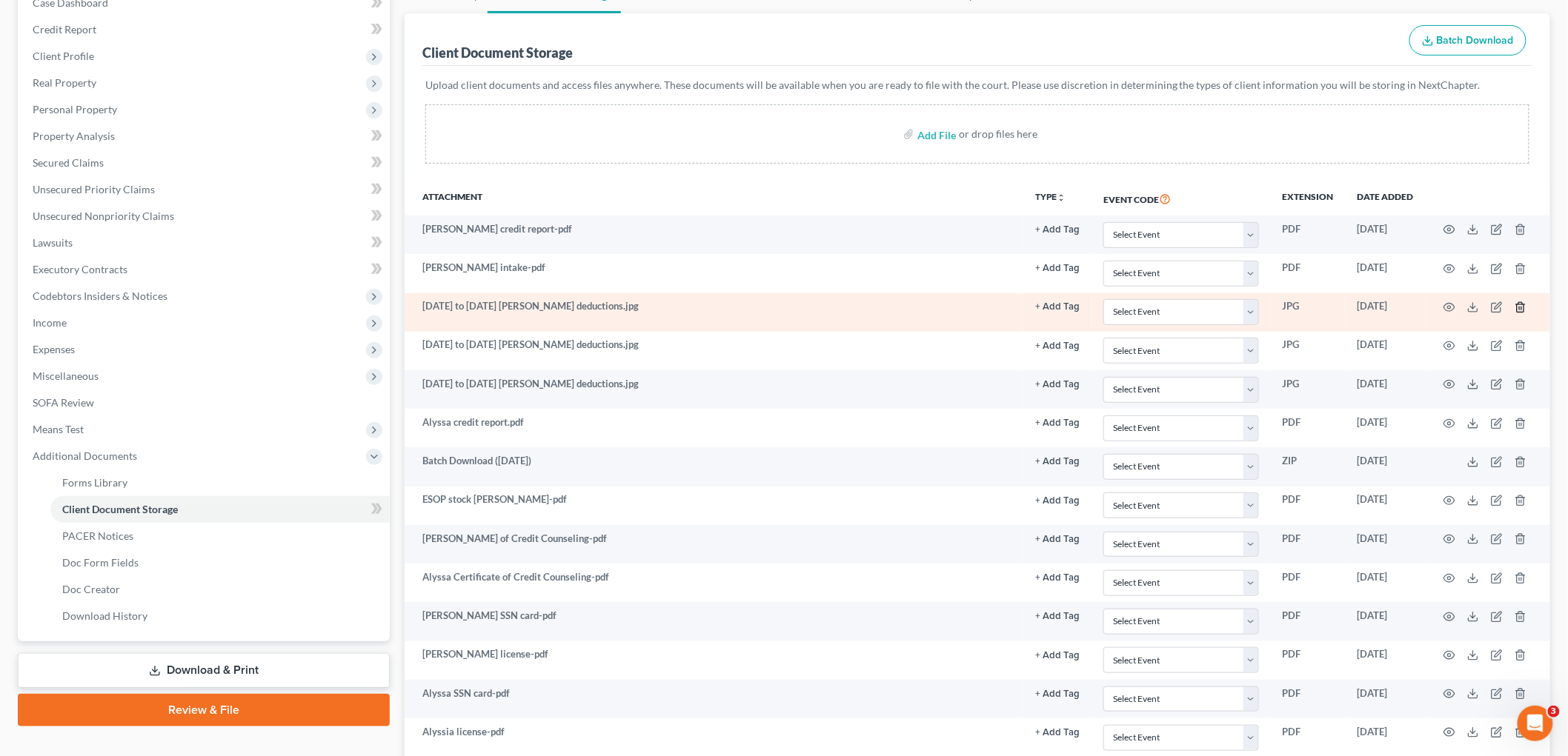
click at [1522, 307] on icon "button" at bounding box center [1520, 307] width 12 height 12
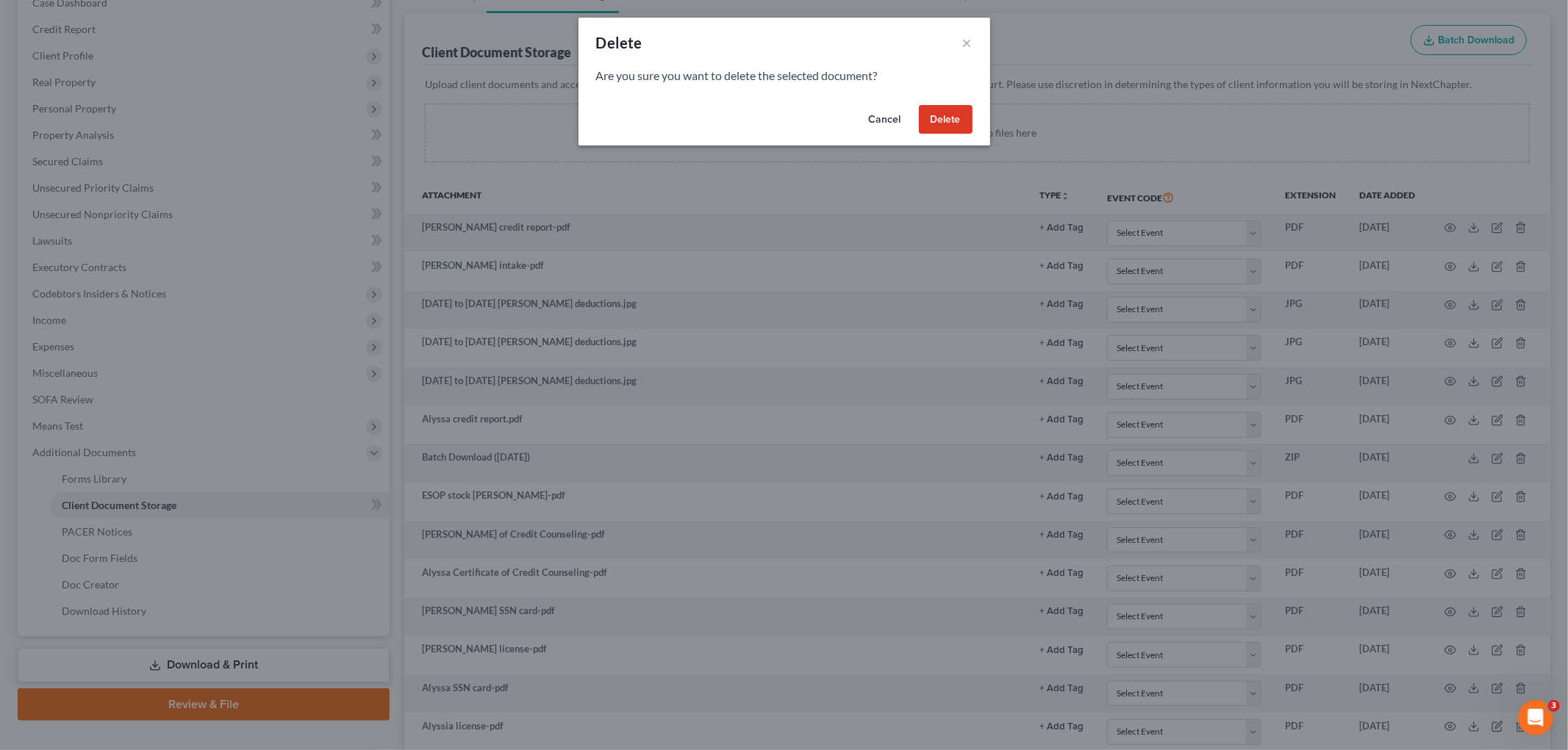
click at [945, 119] on button "Delete" at bounding box center [945, 120] width 54 height 30
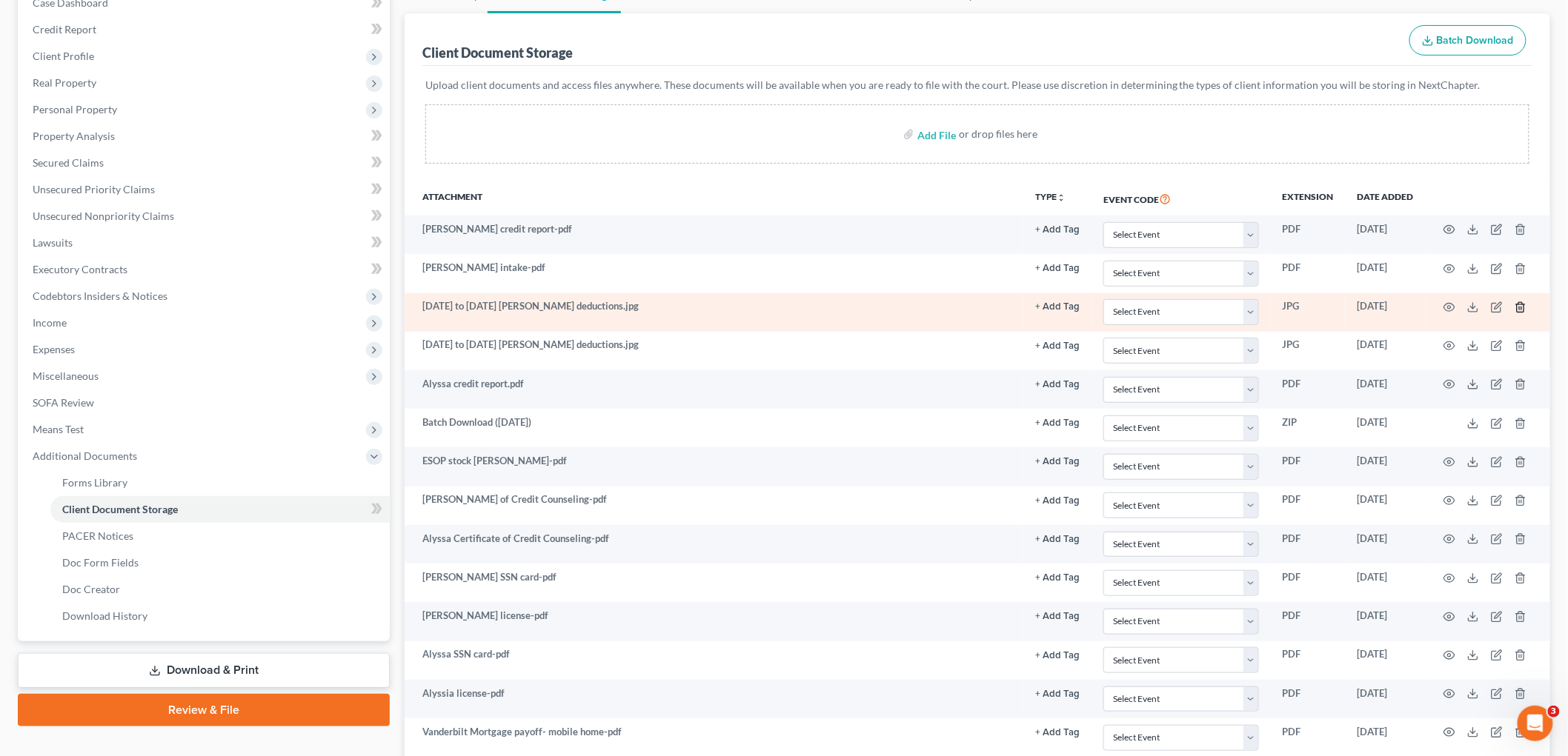
click at [1520, 307] on line "button" at bounding box center [1520, 308] width 0 height 3
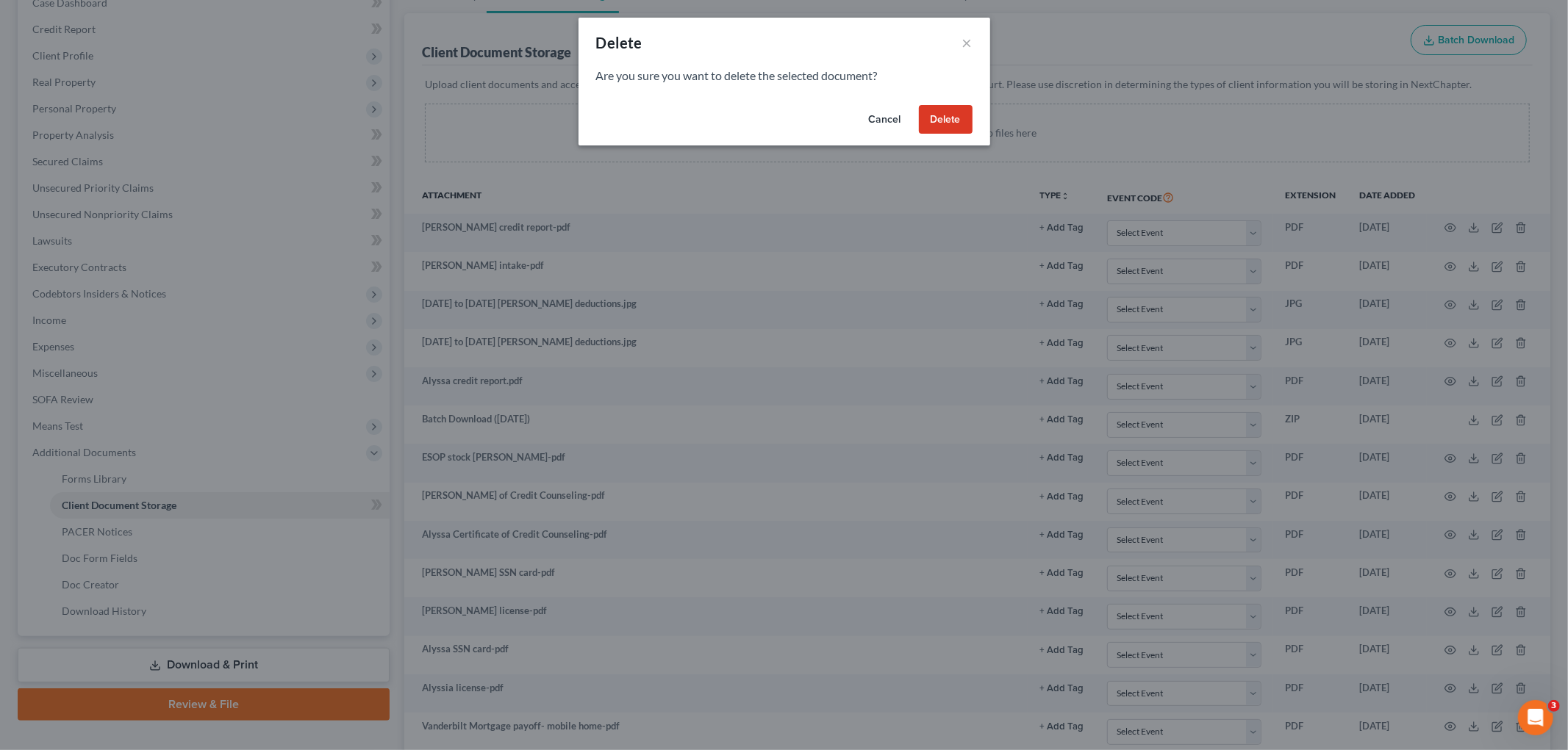
click at [932, 118] on button "Delete" at bounding box center [945, 120] width 54 height 30
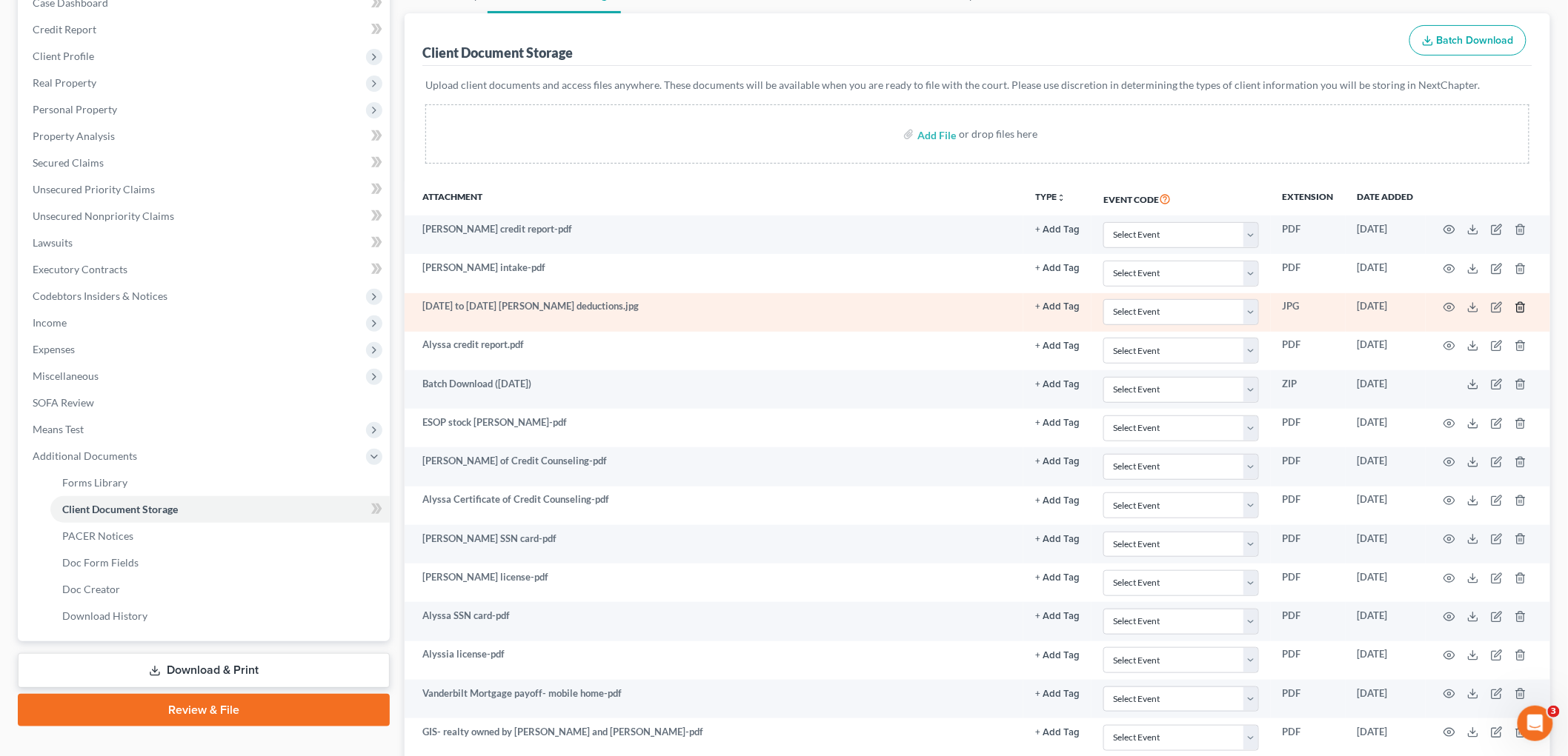
click at [1522, 312] on icon "button" at bounding box center [1520, 307] width 12 height 12
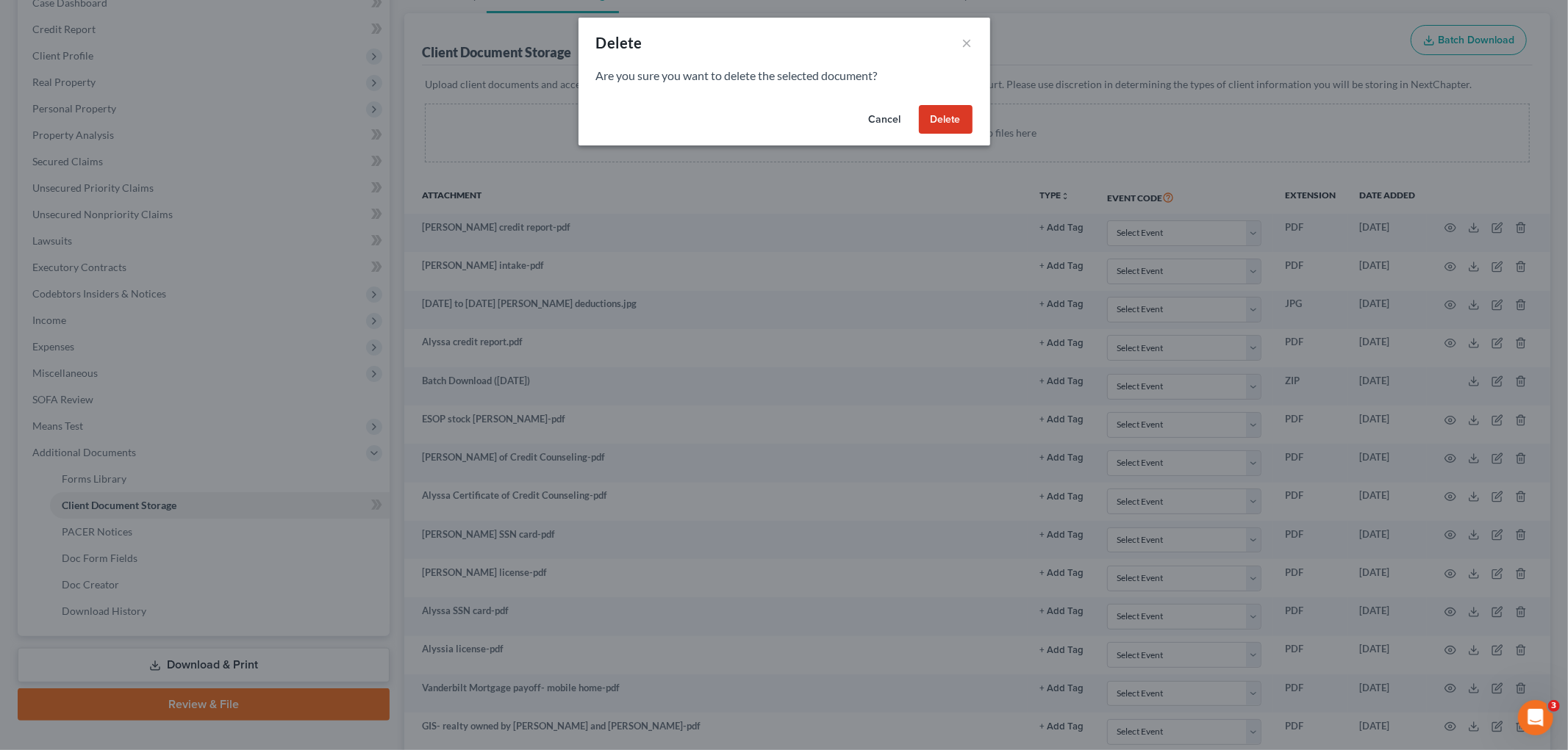
click at [946, 119] on button "Delete" at bounding box center [945, 120] width 54 height 30
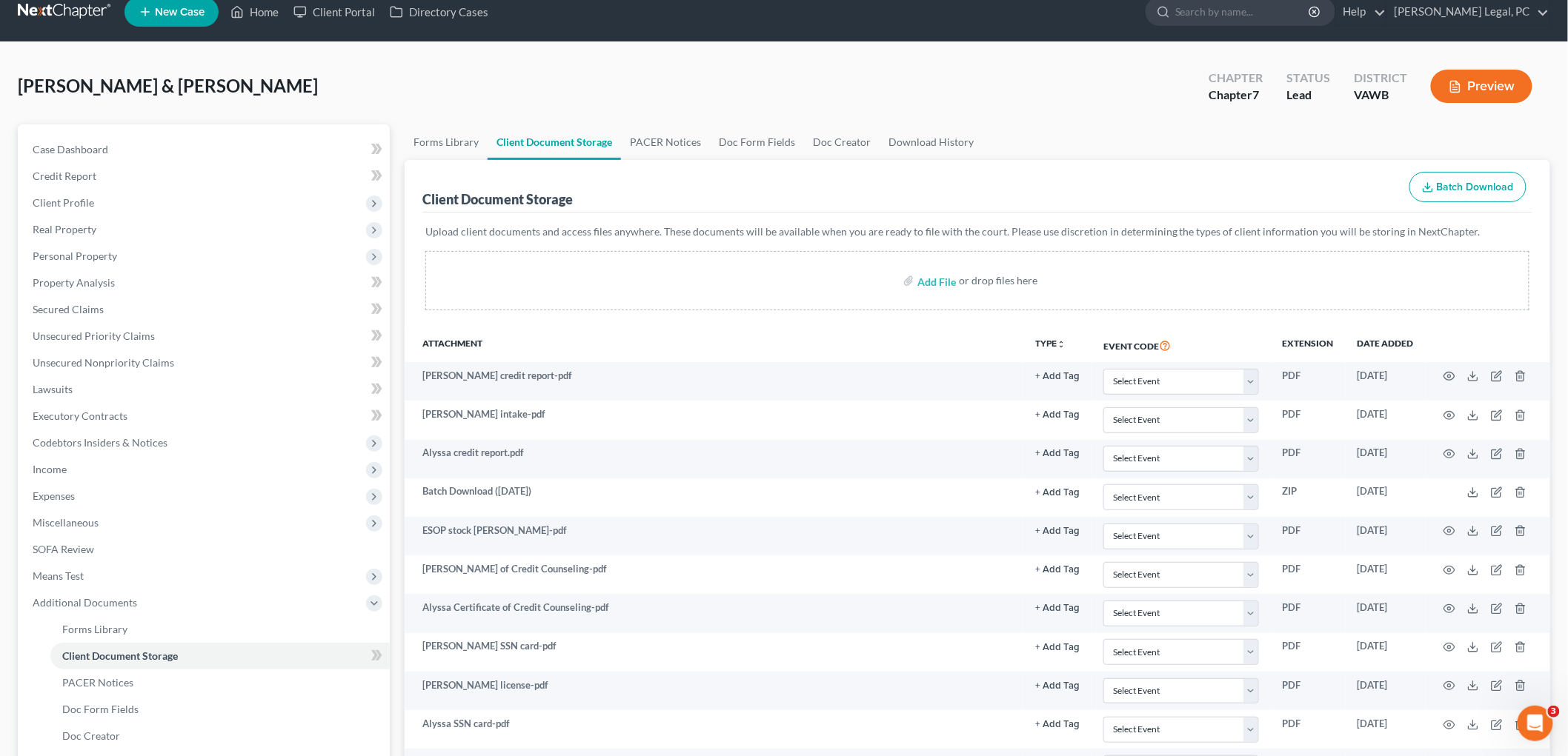
scroll to position [0, 0]
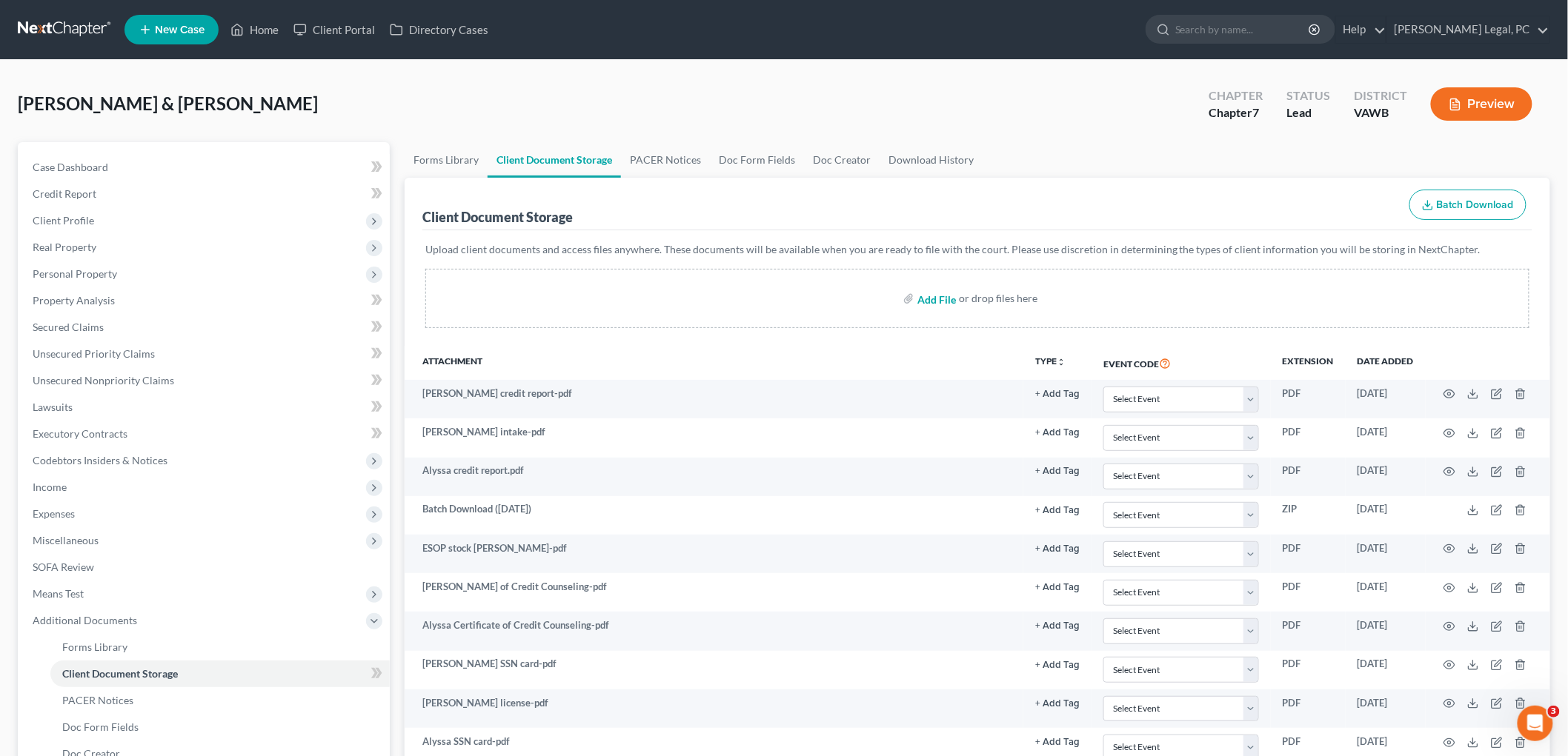
click at [939, 296] on input "file" at bounding box center [935, 298] width 35 height 27
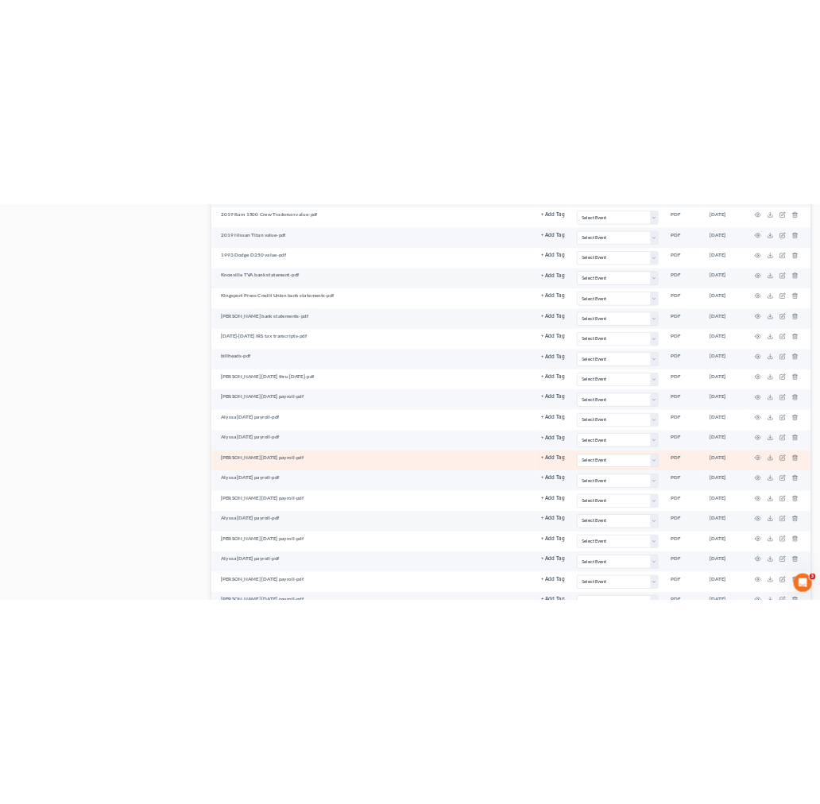
scroll to position [1094, 0]
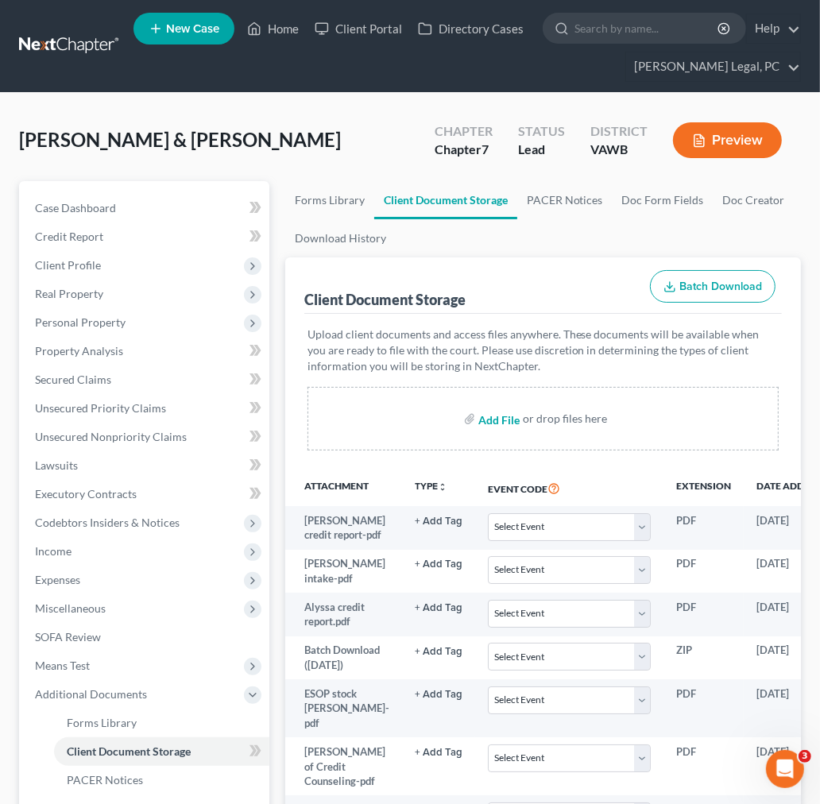
click at [497, 419] on input "file" at bounding box center [497, 418] width 38 height 29
type input "C:\fakepath\Alyssa 3-21-25 payroll thru 8-8-25.pdf"
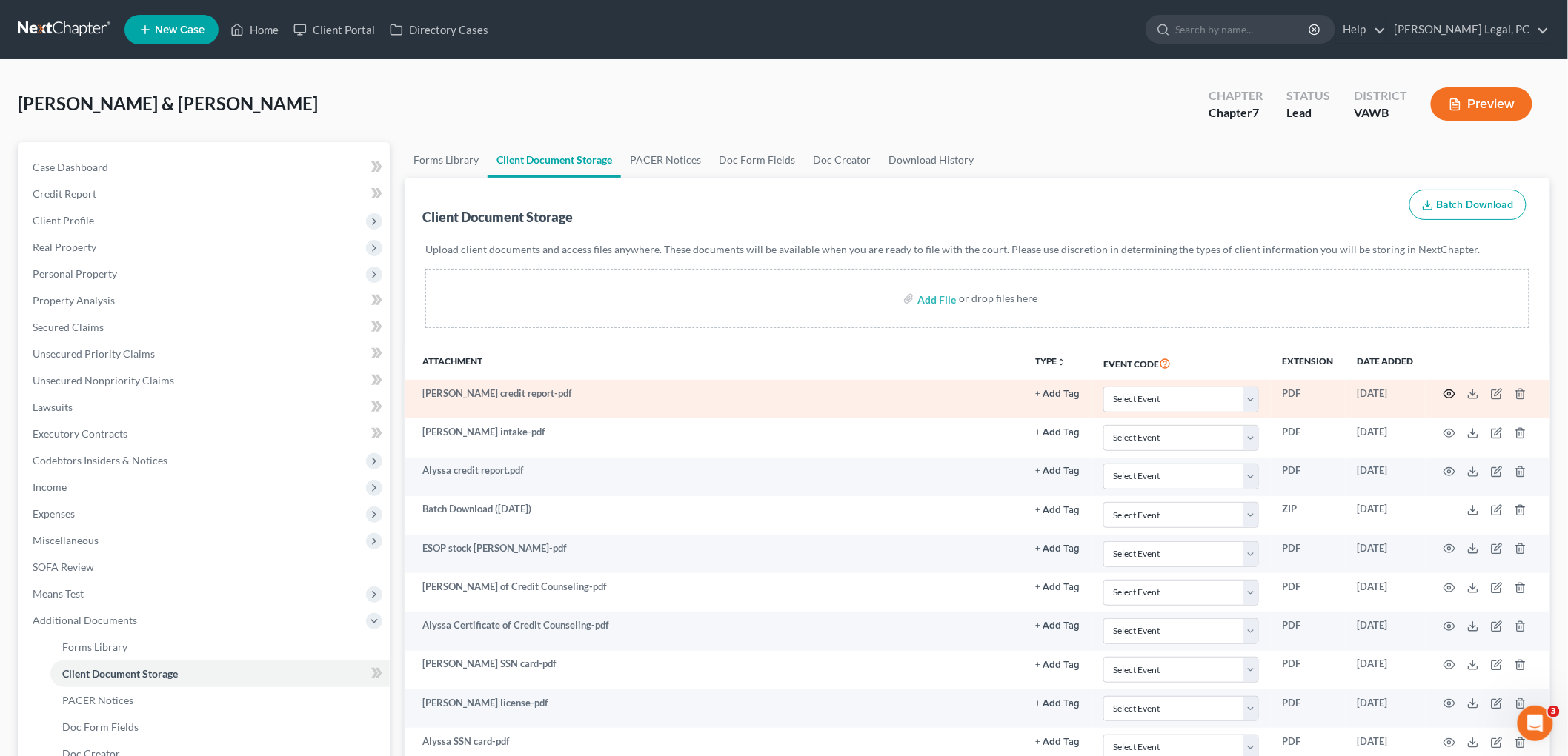
click at [763, 392] on icon "button" at bounding box center [1449, 393] width 12 height 12
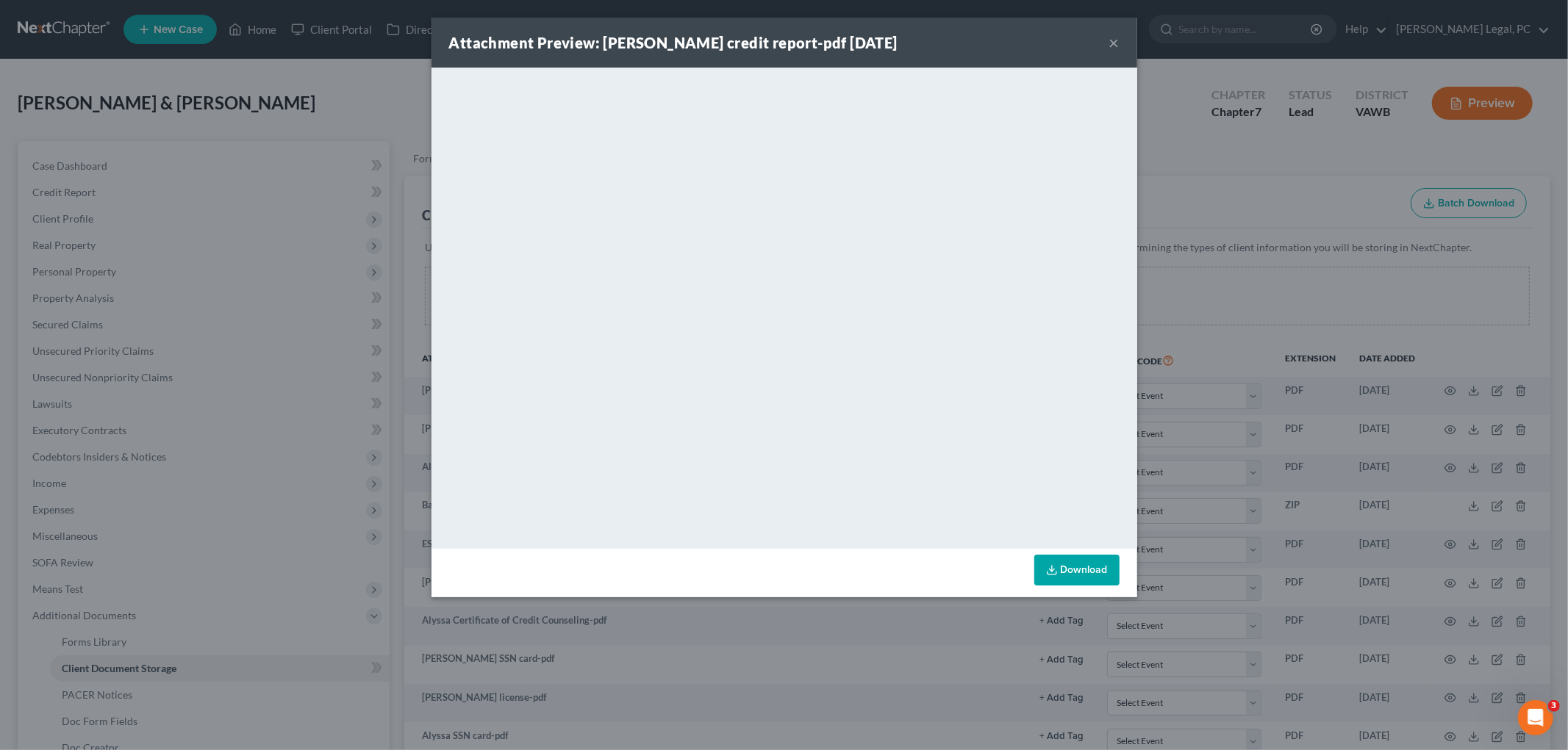
click at [758, 40] on button "×" at bounding box center [1114, 43] width 10 height 18
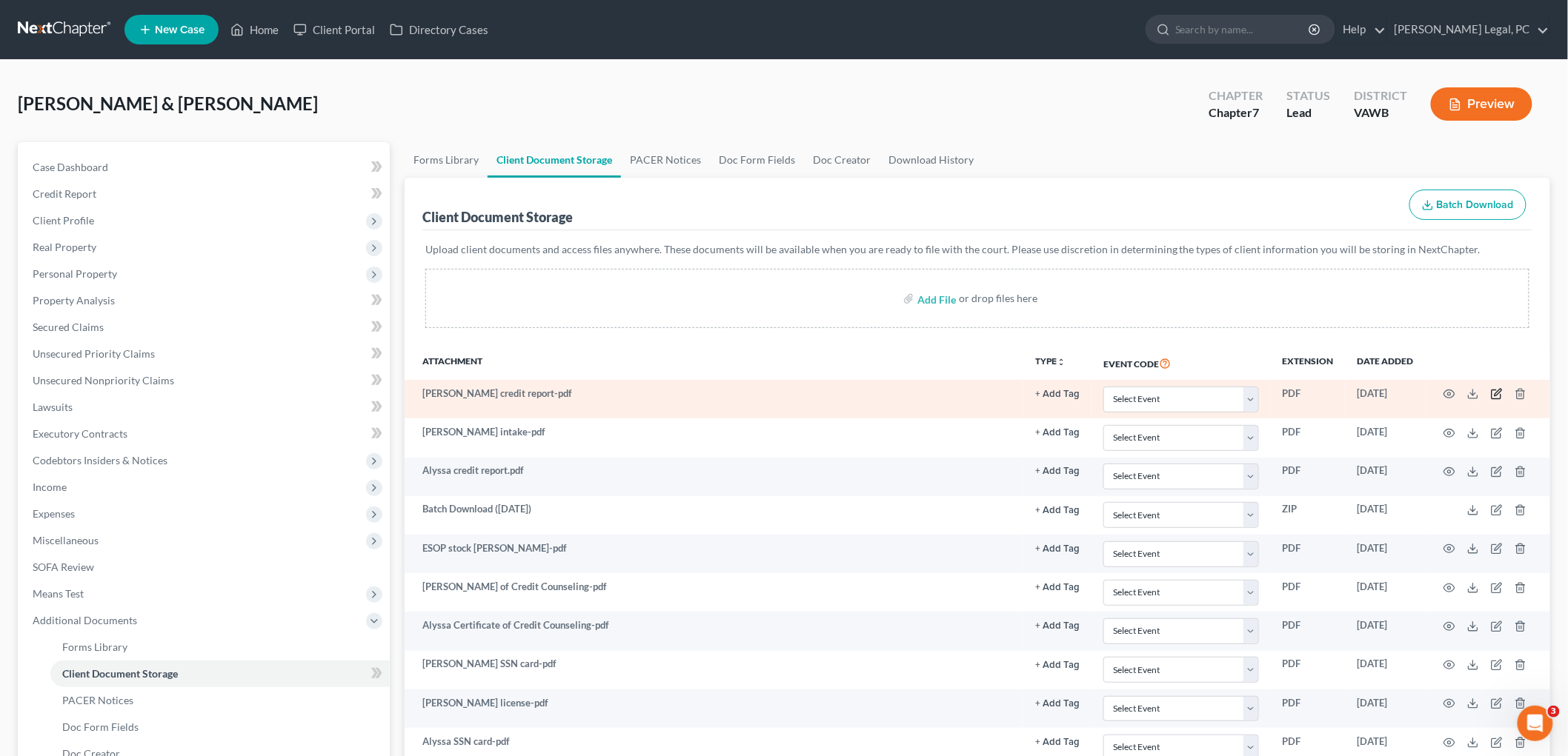
click at [763, 398] on icon "button" at bounding box center [1496, 393] width 12 height 12
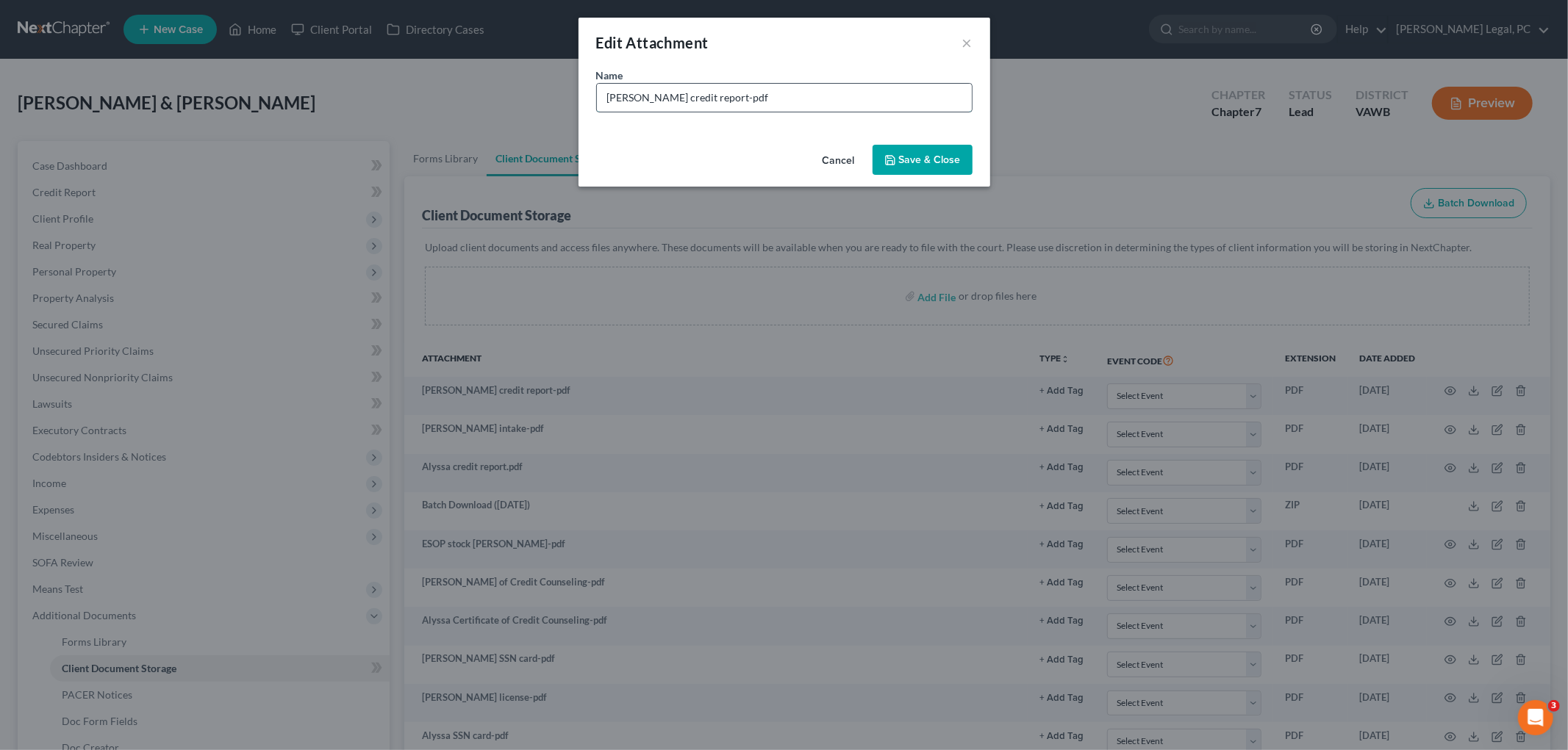
click at [622, 99] on input "[PERSON_NAME] credit report-pdf" at bounding box center [784, 98] width 375 height 28
type input "Matthew credit report-pdf"
click at [758, 145] on button "Save & Close" at bounding box center [922, 160] width 100 height 31
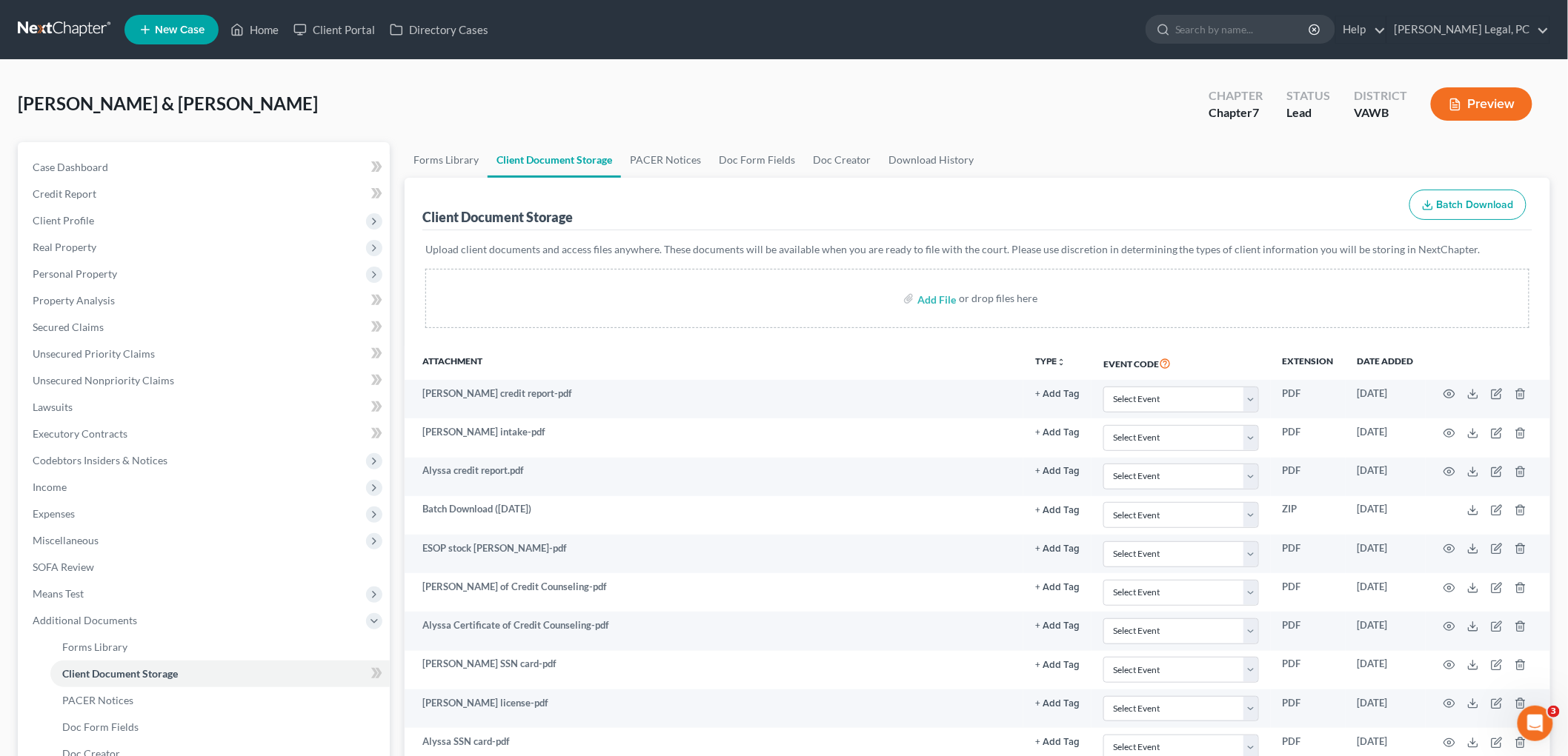
drag, startPoint x: 608, startPoint y: 309, endPoint x: 618, endPoint y: 308, distance: 10.0
click at [608, 309] on div "Add File or drop files here" at bounding box center [977, 298] width 1104 height 60
click at [763, 297] on input "file" at bounding box center [935, 298] width 35 height 27
type input "C:\fakepath\Alyssa 3-21-25 payroll thru 8-8-25.pdf"
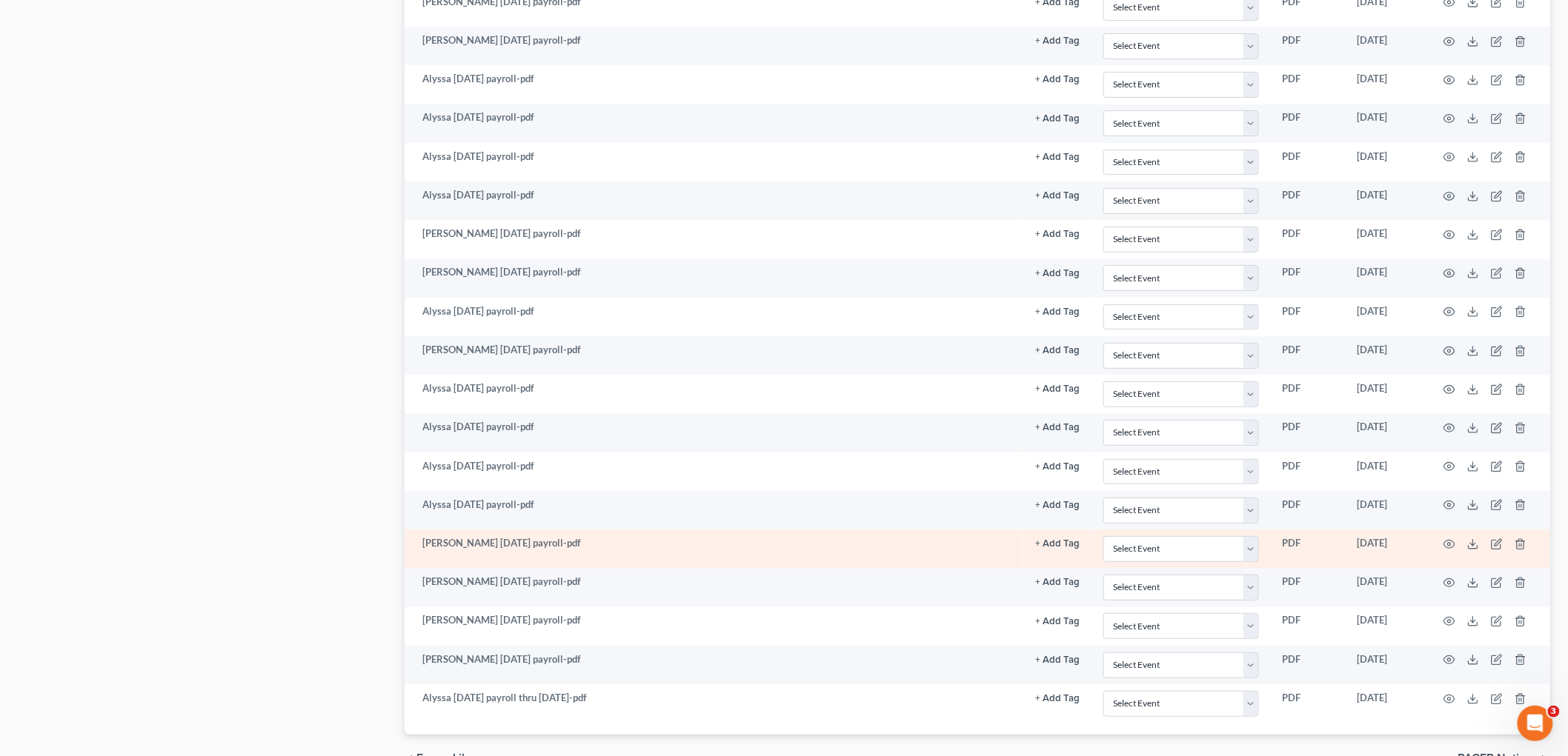
scroll to position [2458, 0]
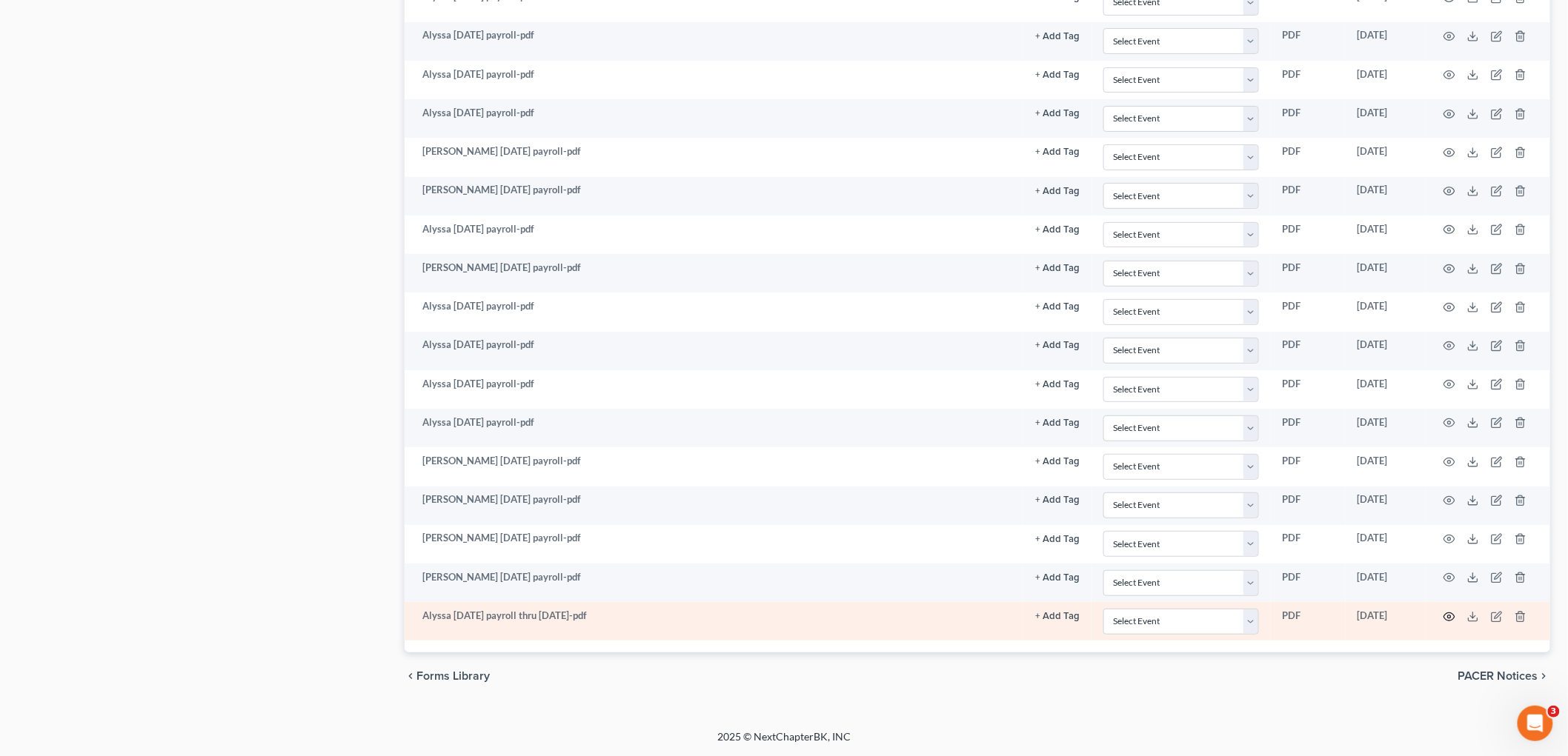
click at [763, 612] on icon "button" at bounding box center [1449, 617] width 12 height 12
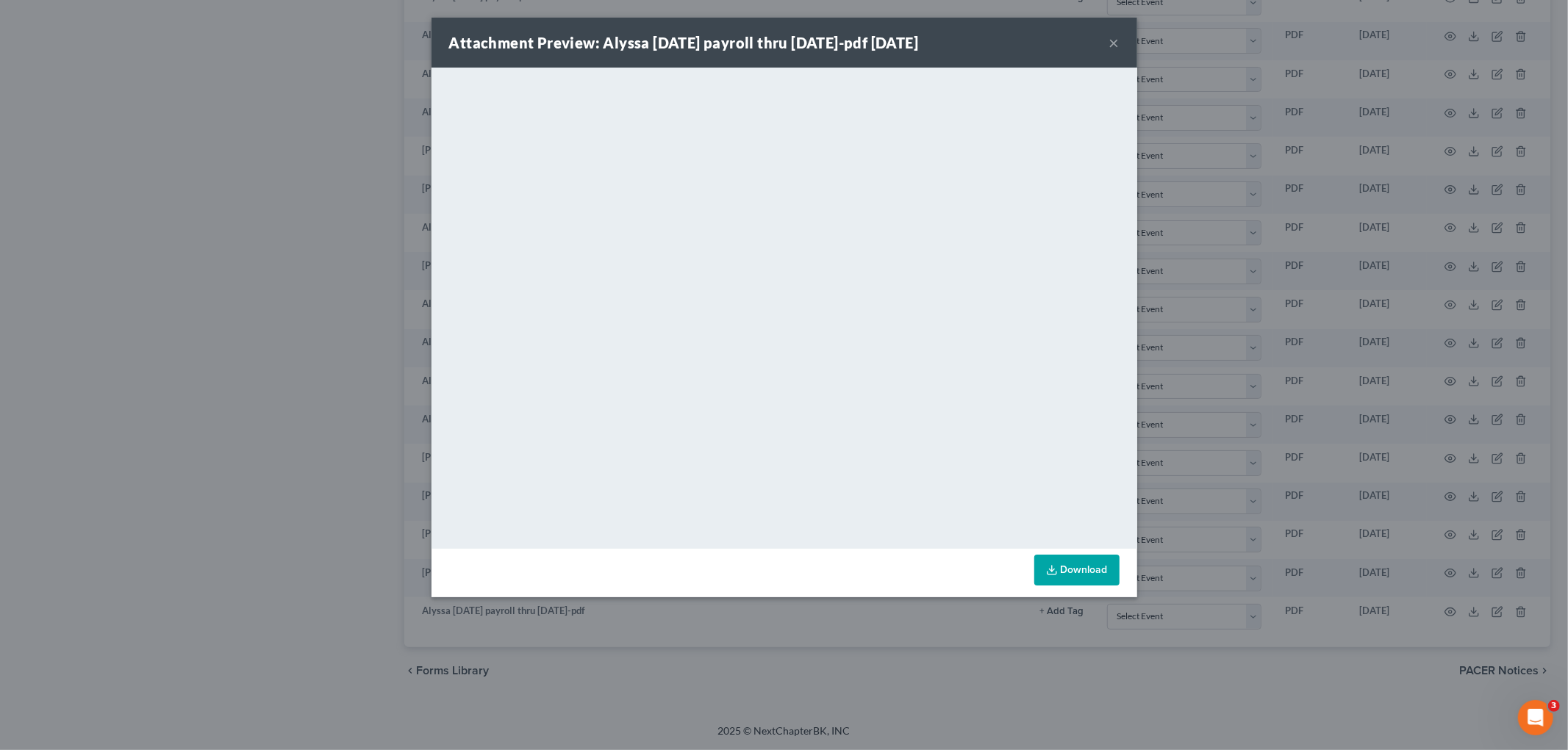
click at [758, 45] on button "×" at bounding box center [1114, 43] width 10 height 18
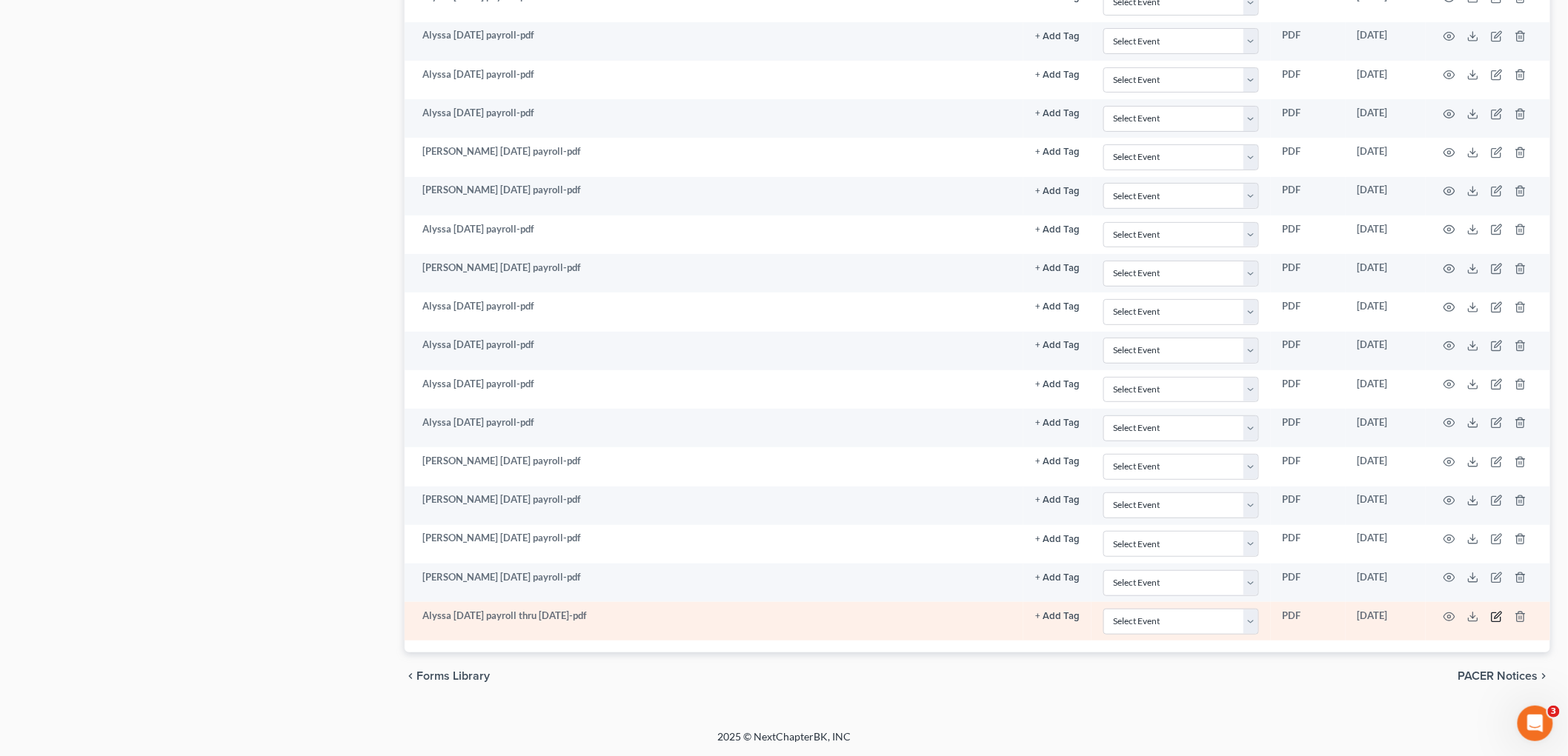
click at [763, 616] on icon "button" at bounding box center [1496, 617] width 12 height 12
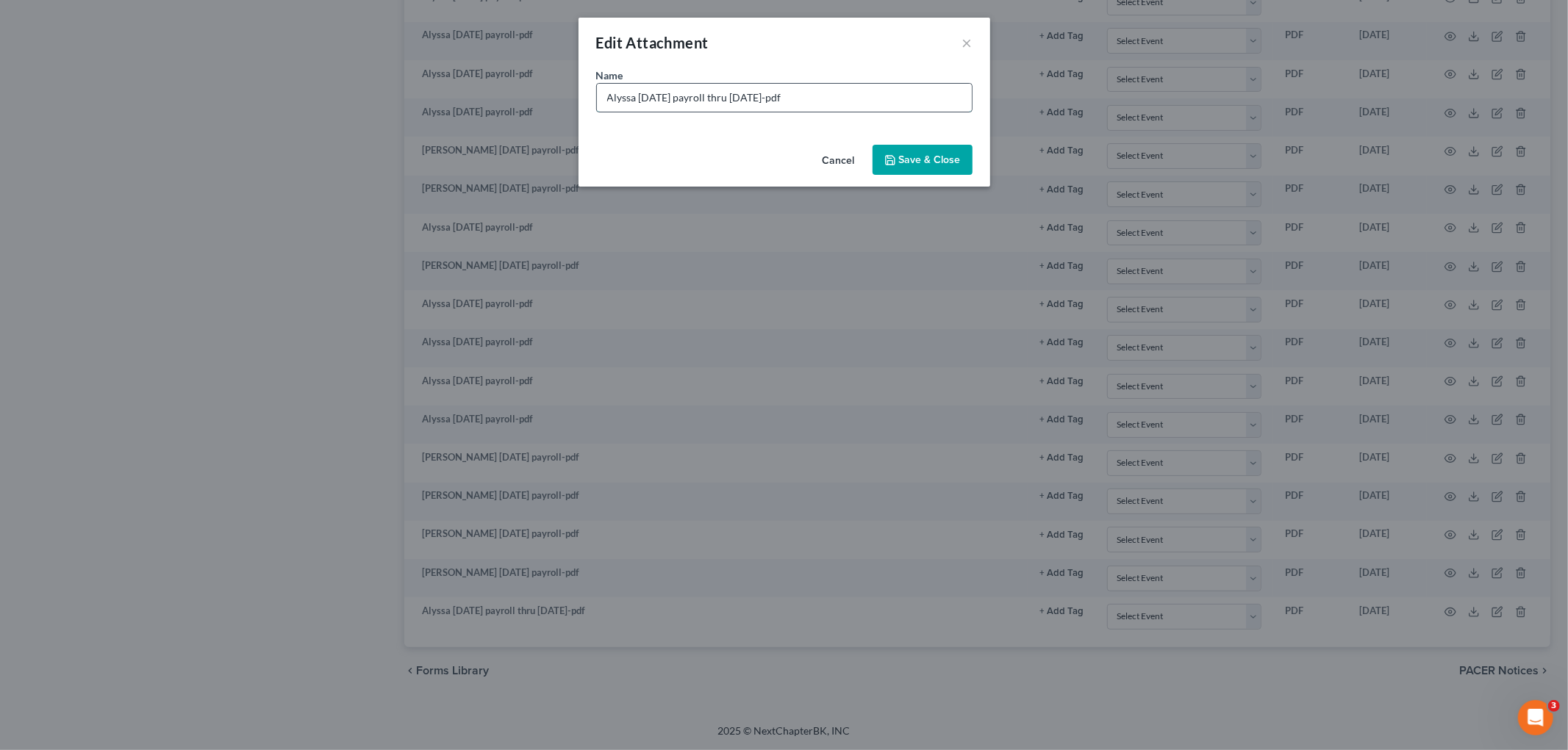
click at [685, 93] on input "Alyssa 3-21-25 payroll thru 8-8-25-pdf" at bounding box center [784, 98] width 375 height 28
click at [640, 98] on input "Alyssa 3-21-25 thru 8-8-25-pdf" at bounding box center [784, 98] width 375 height 28
paste input "payroll"
type input "Alyssa payroll 3-21-25 thru 8-8-25-pdf"
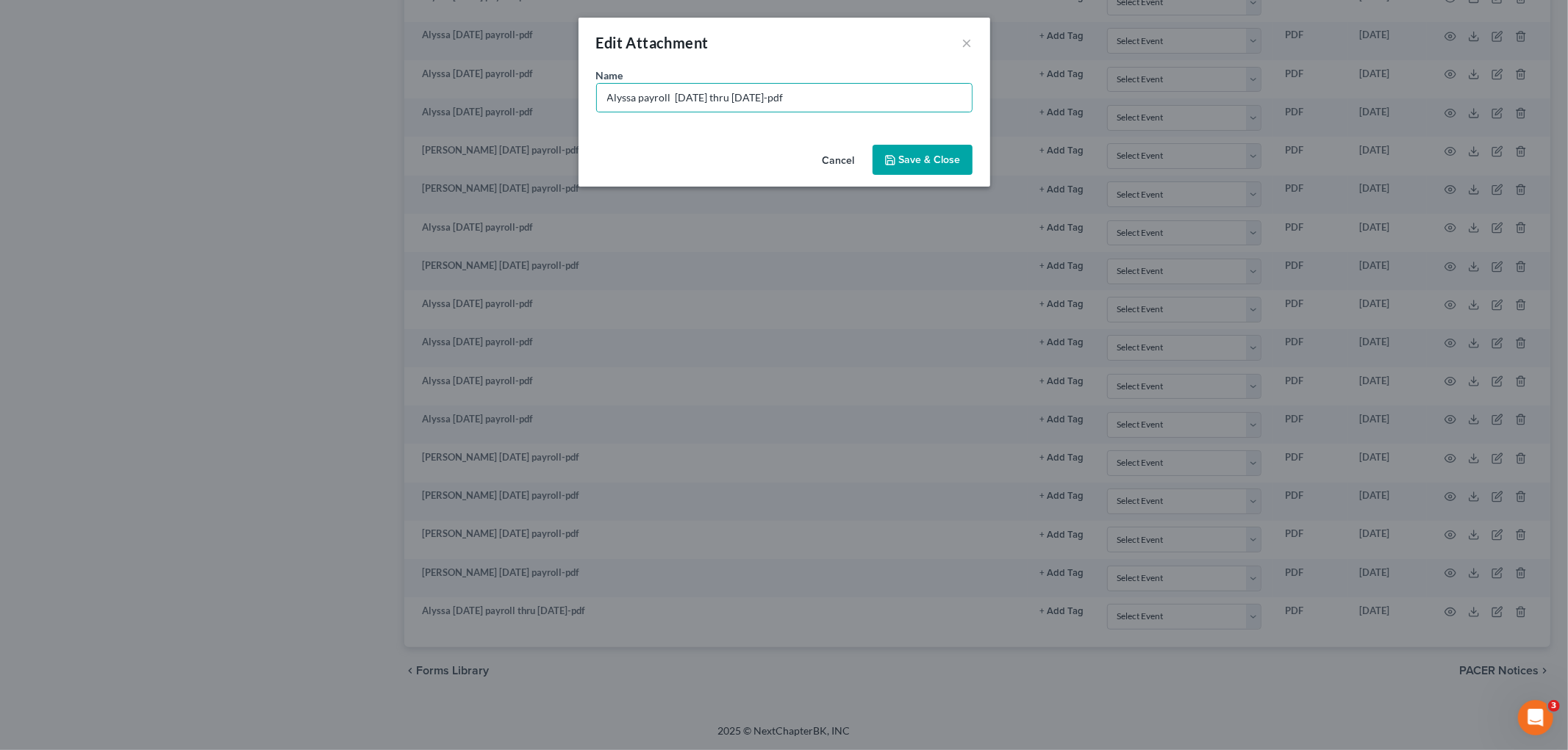
click at [758, 152] on button "Save & Close" at bounding box center [922, 160] width 100 height 31
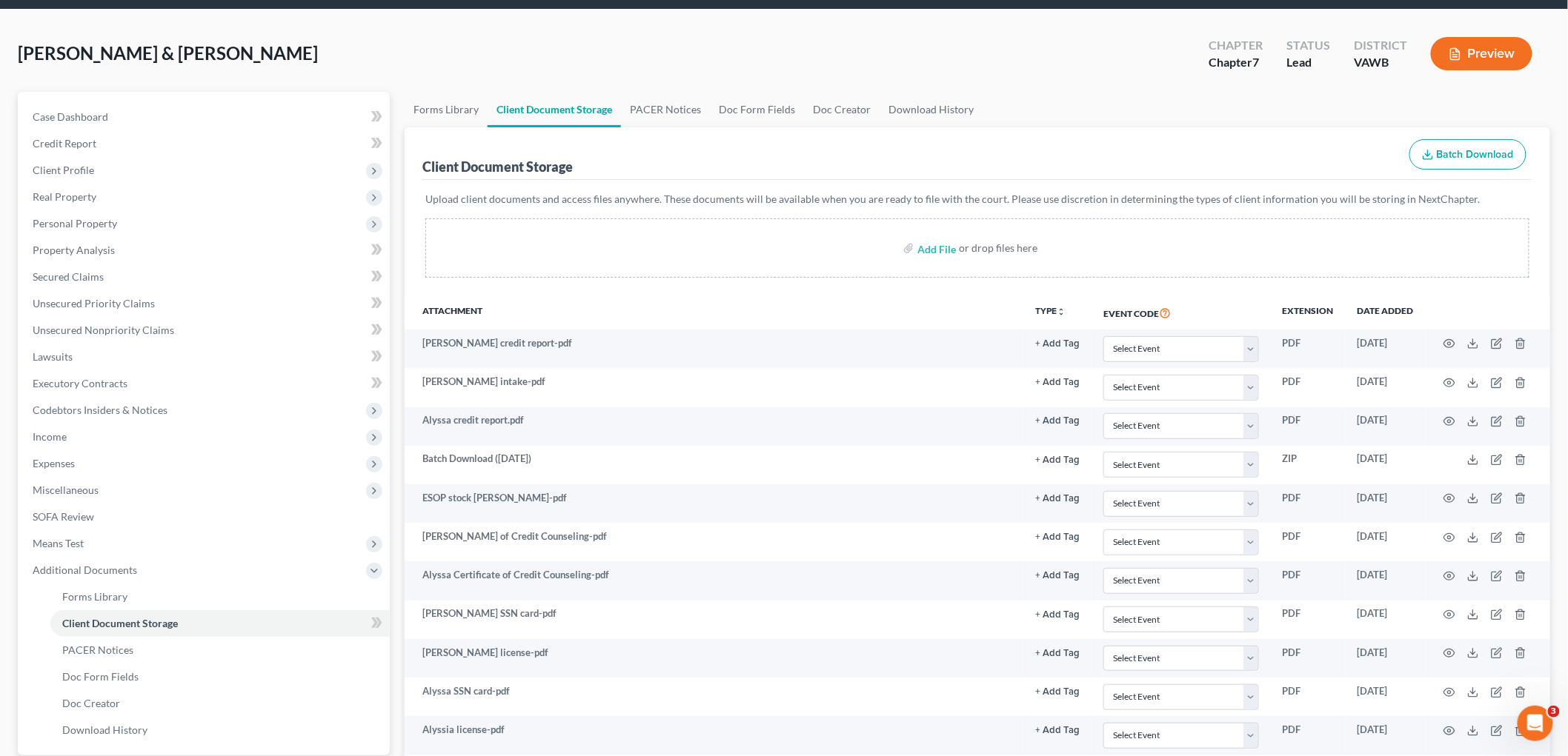
scroll to position [0, 0]
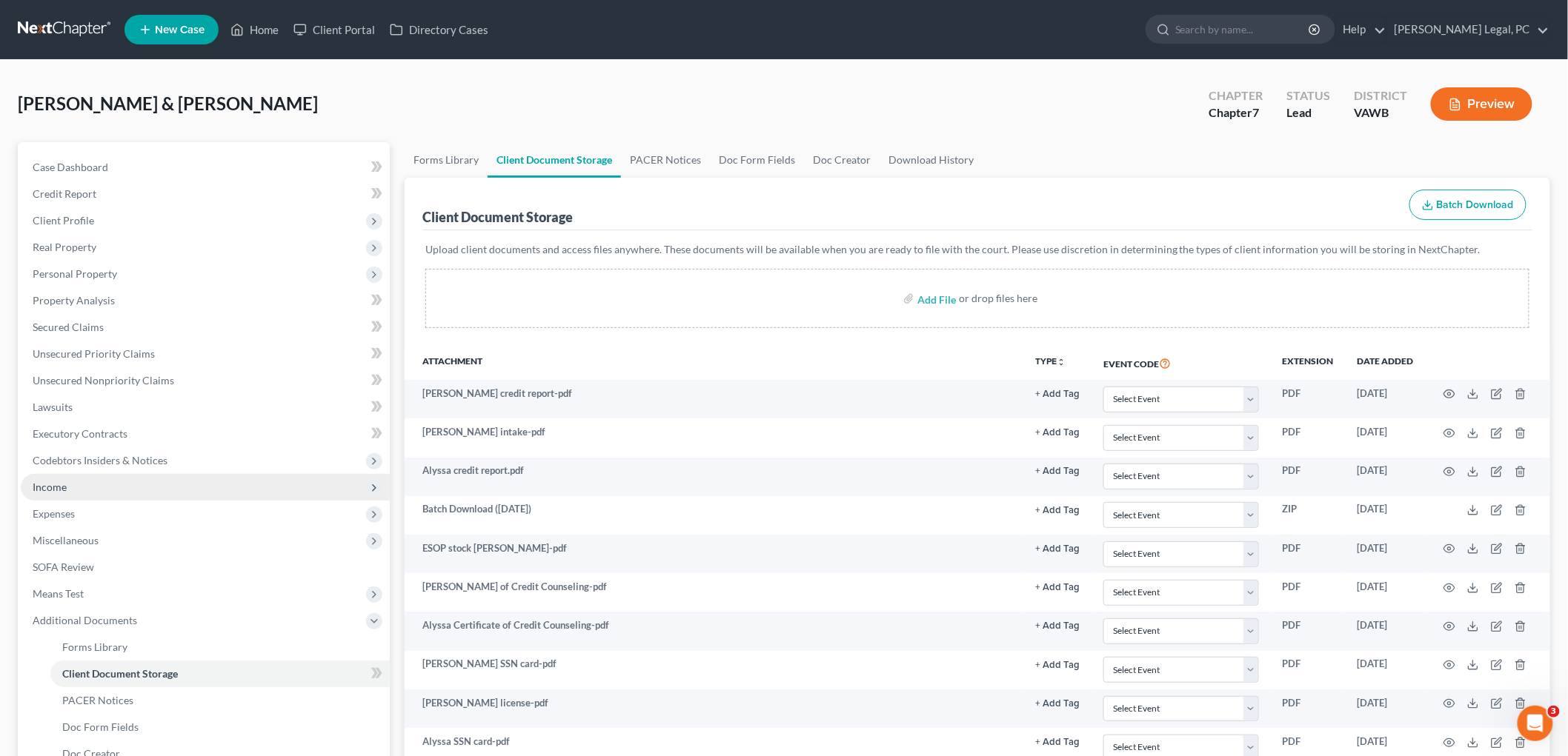
click at [56, 483] on span "Income" at bounding box center [49, 488] width 34 height 13
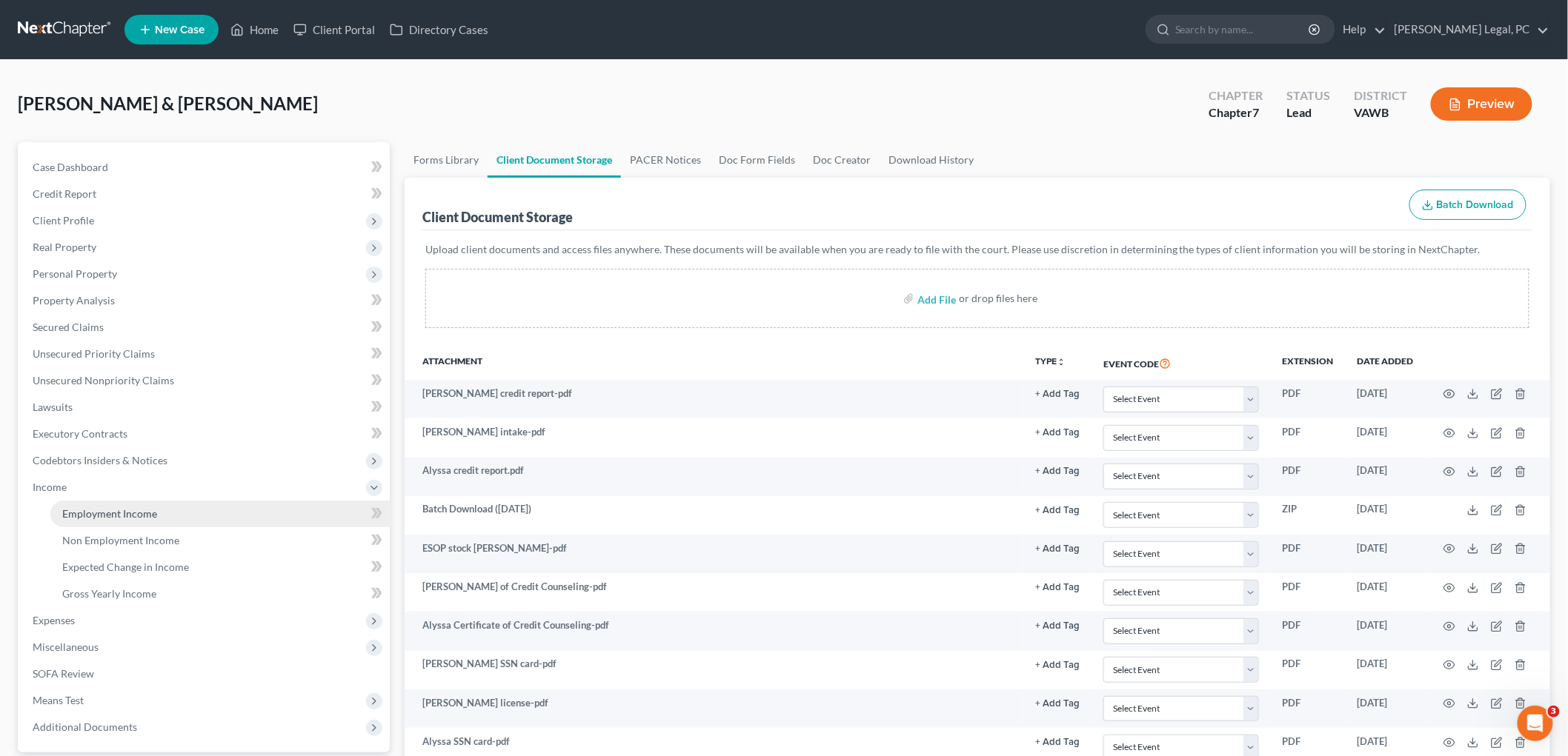
click at [94, 509] on span "Employment Income" at bounding box center [110, 514] width 95 height 13
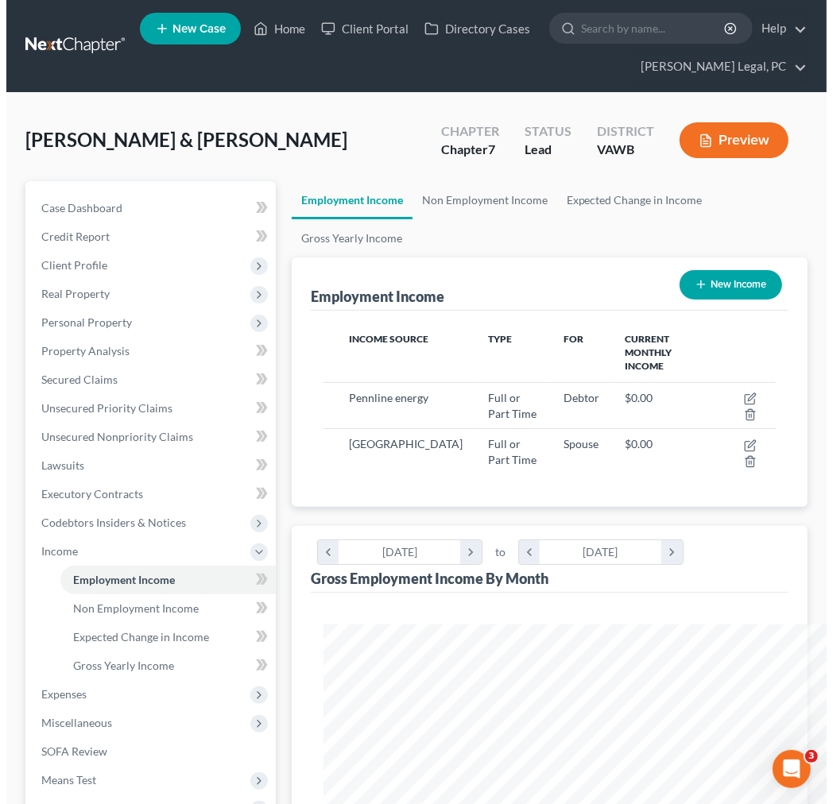
scroll to position [794459, 794202]
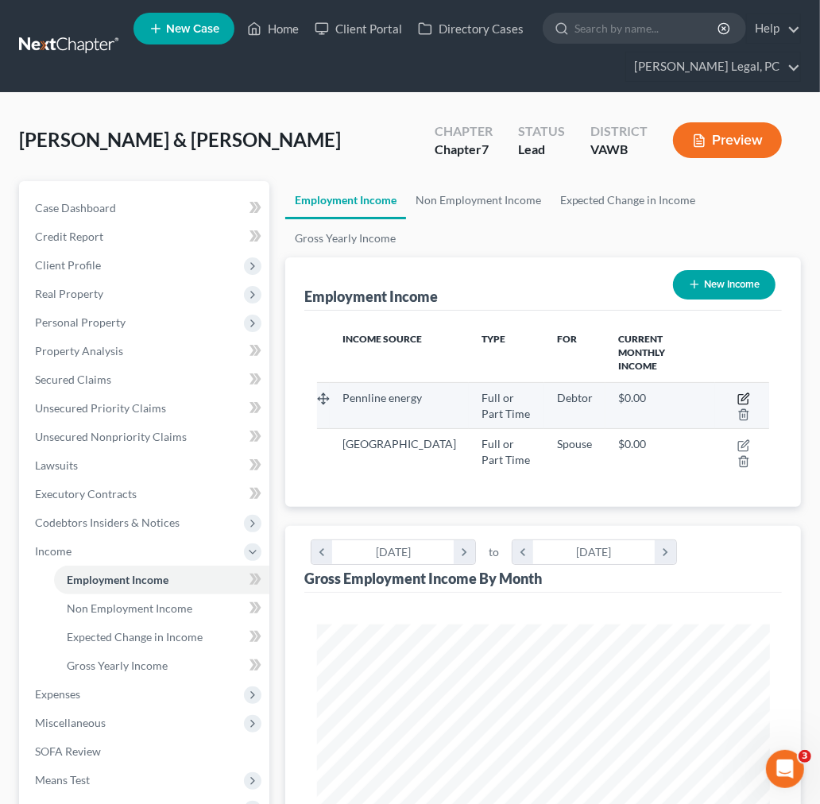
click at [743, 393] on icon "button" at bounding box center [743, 399] width 13 height 13
select select "0"
select select "39"
select select "3"
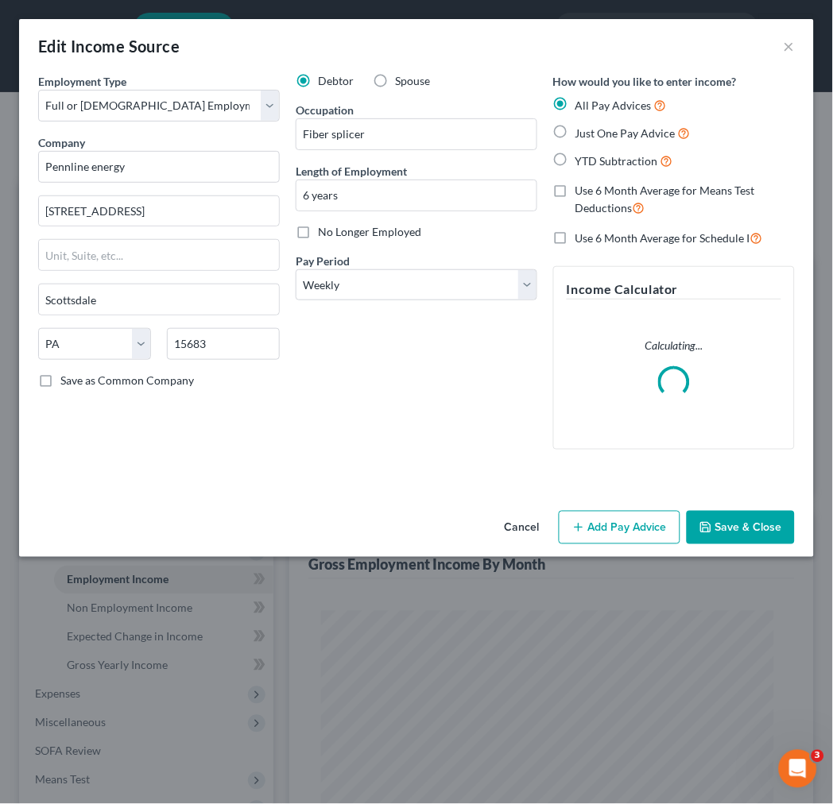
scroll to position [230, 493]
click at [138, 165] on input "Pennline energy" at bounding box center [159, 167] width 242 height 32
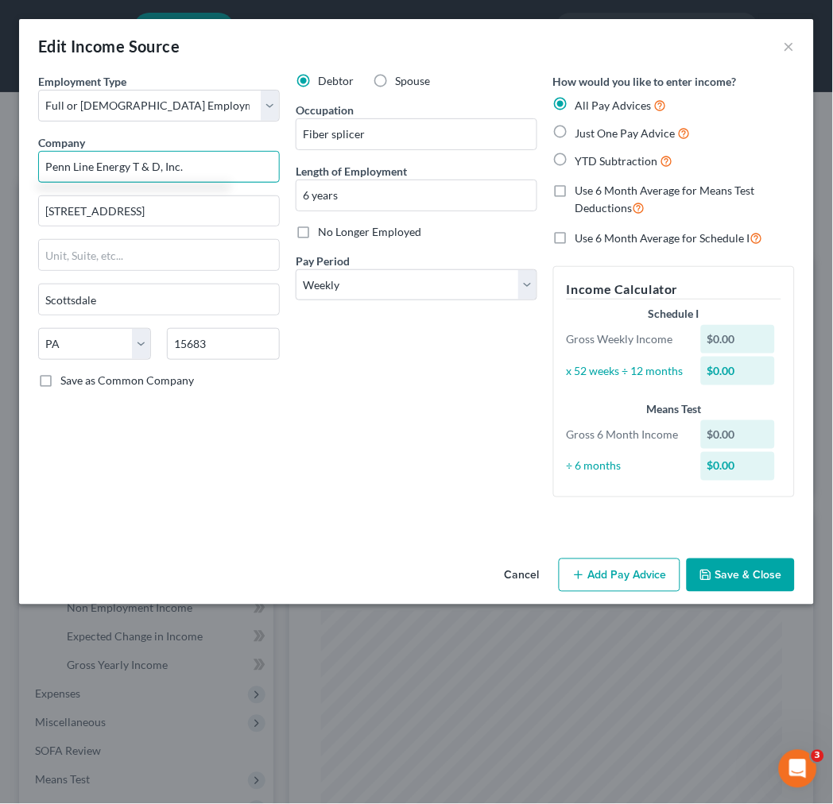
type input "Penn Line Energy T & D, Inc."
type input "300 Scottsdale Avenue"
type input "fiber splicer"
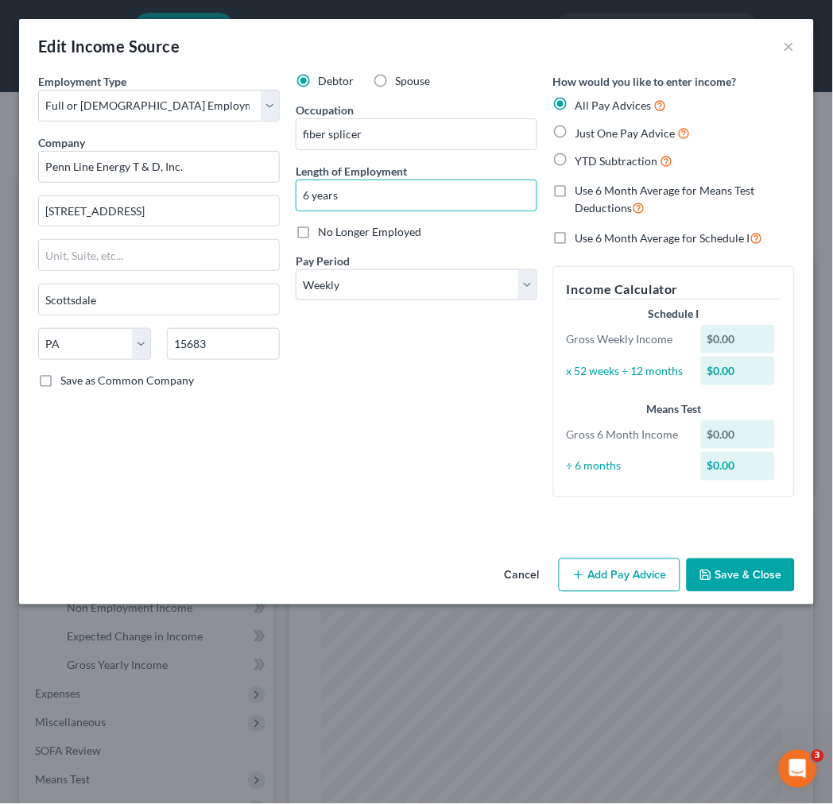
click at [576, 579] on icon "button" at bounding box center [578, 575] width 13 height 13
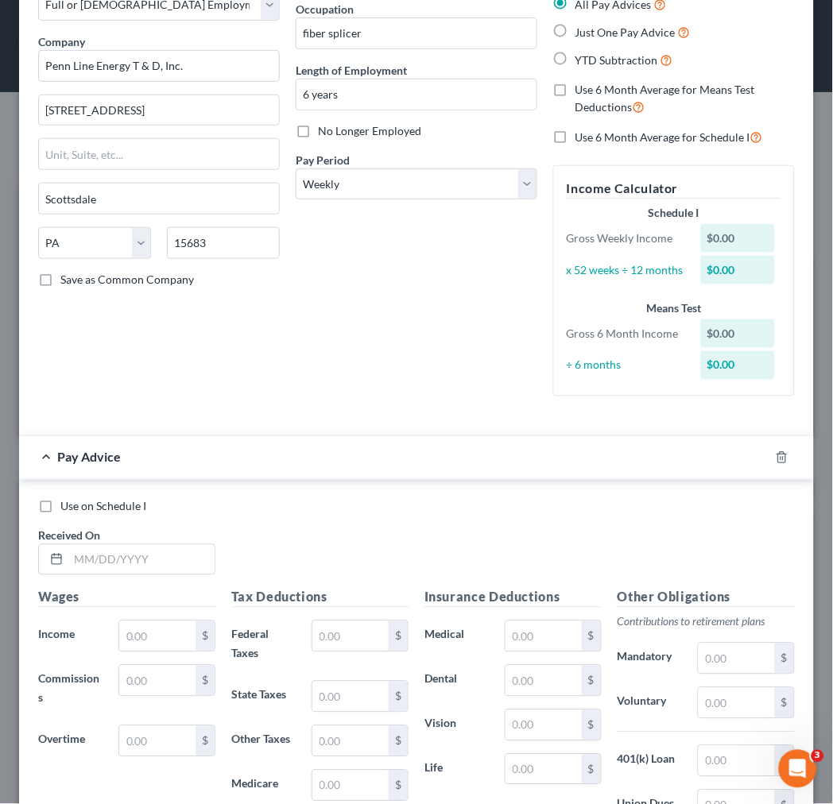
scroll to position [265, 0]
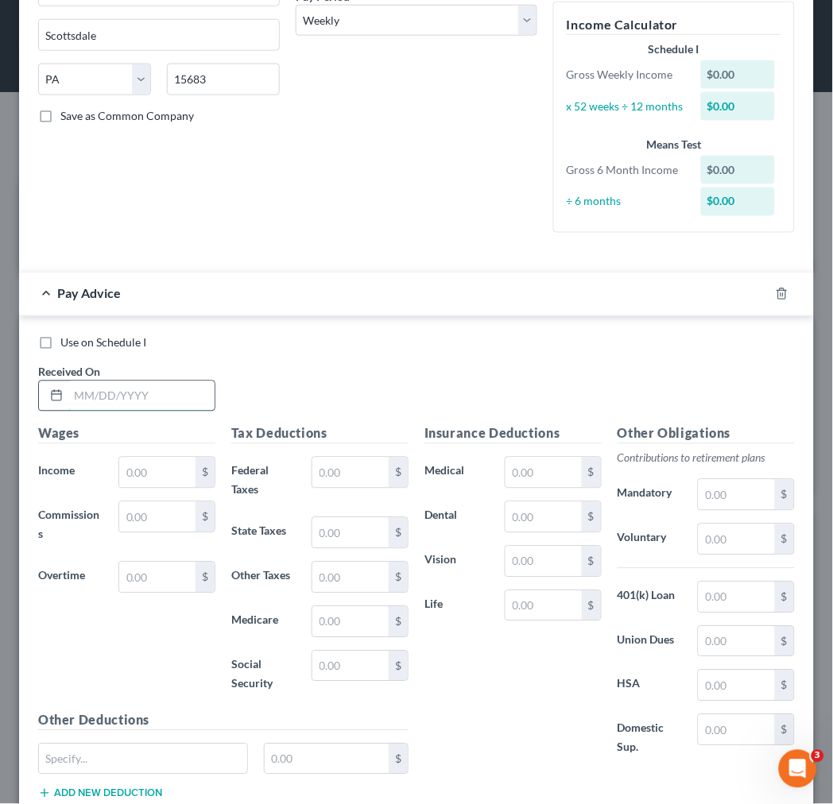
click at [134, 396] on input "text" at bounding box center [141, 396] width 146 height 30
type input "3/23/25"
type input "1,315.60"
click at [517, 514] on input "text" at bounding box center [543, 517] width 76 height 30
type input "13.69"
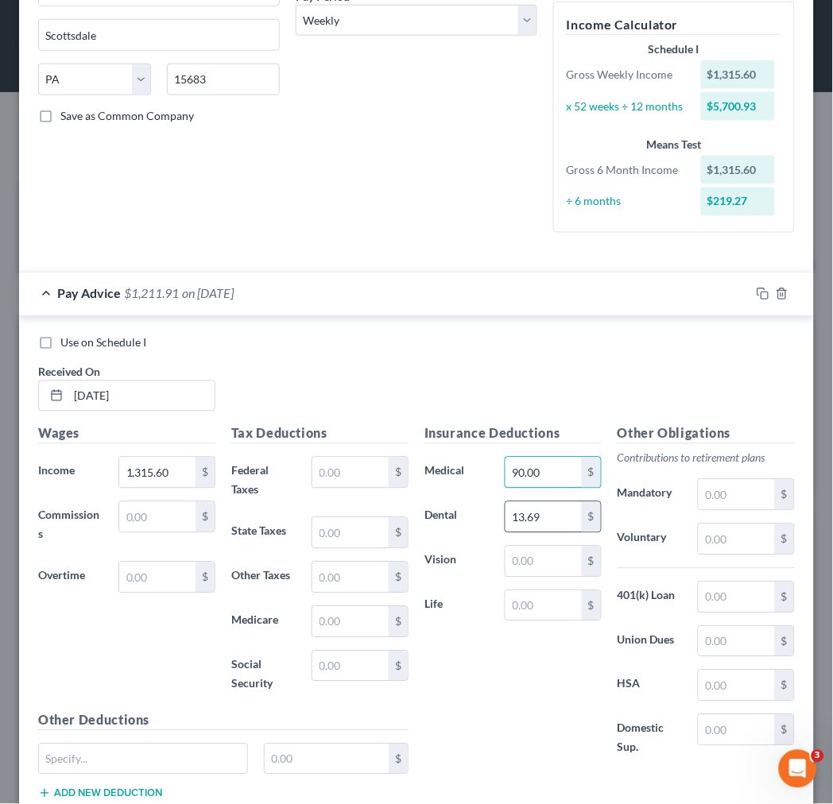
type input "90.00"
type input "4.37"
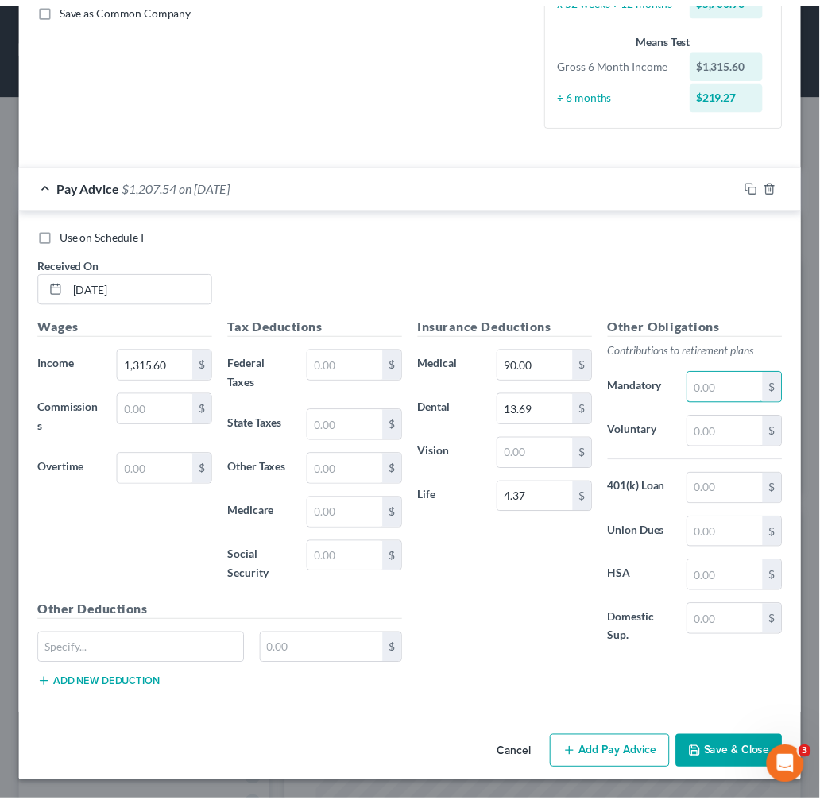
scroll to position [377, 0]
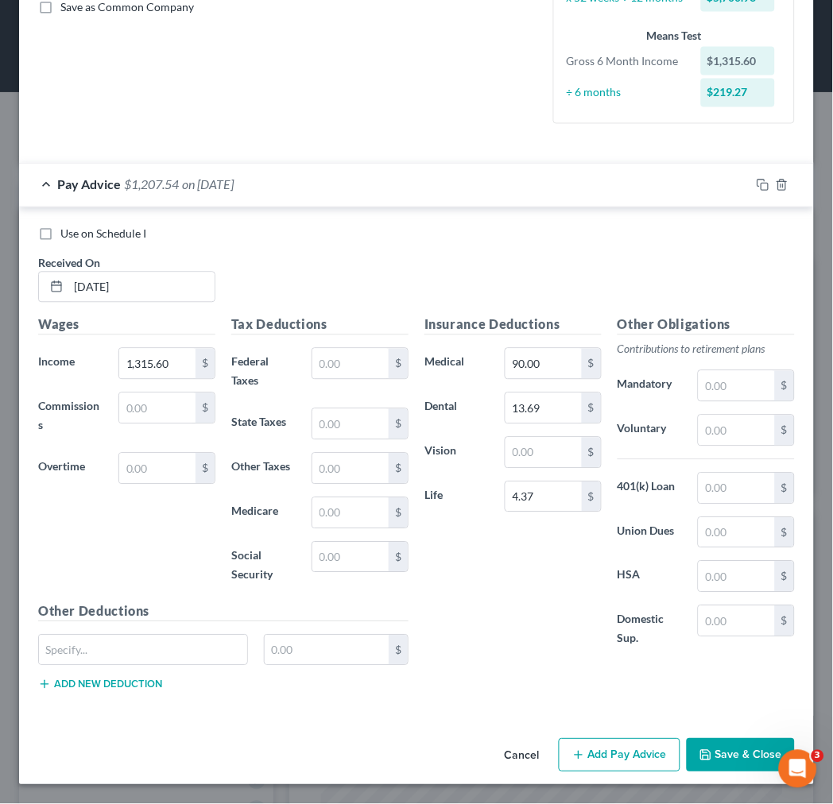
click at [701, 757] on icon "button" at bounding box center [706, 756] width 10 height 10
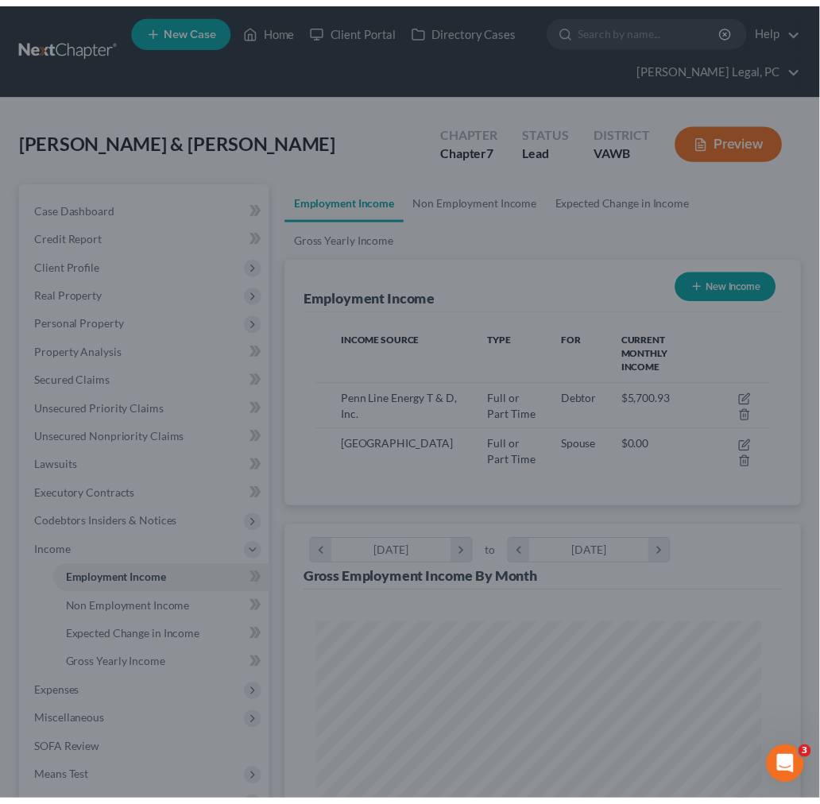
scroll to position [794459, 794202]
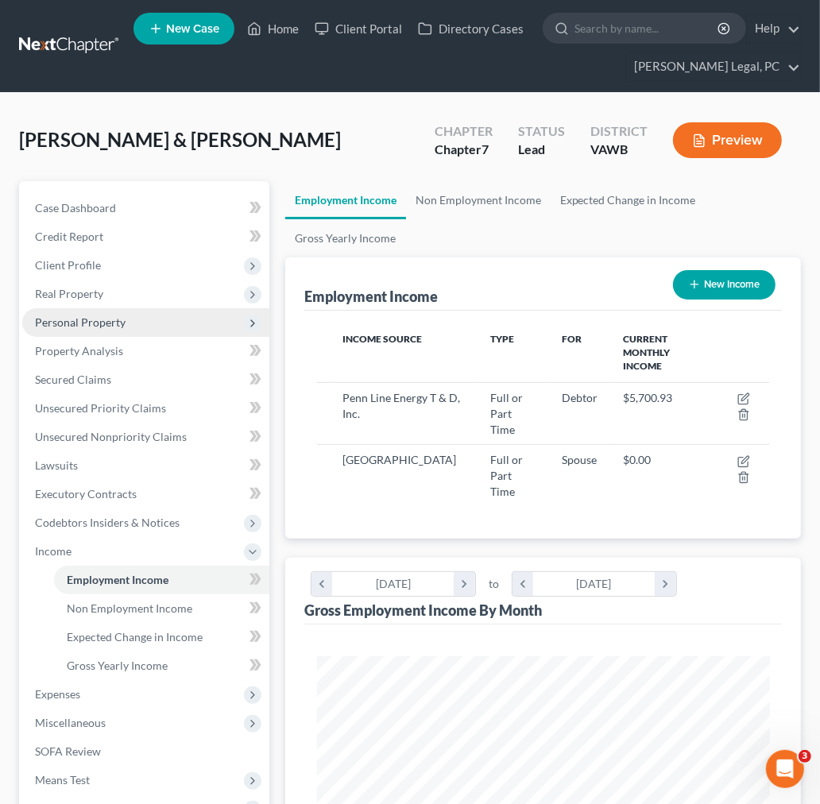
click at [72, 315] on span "Personal Property" at bounding box center [80, 322] width 91 height 14
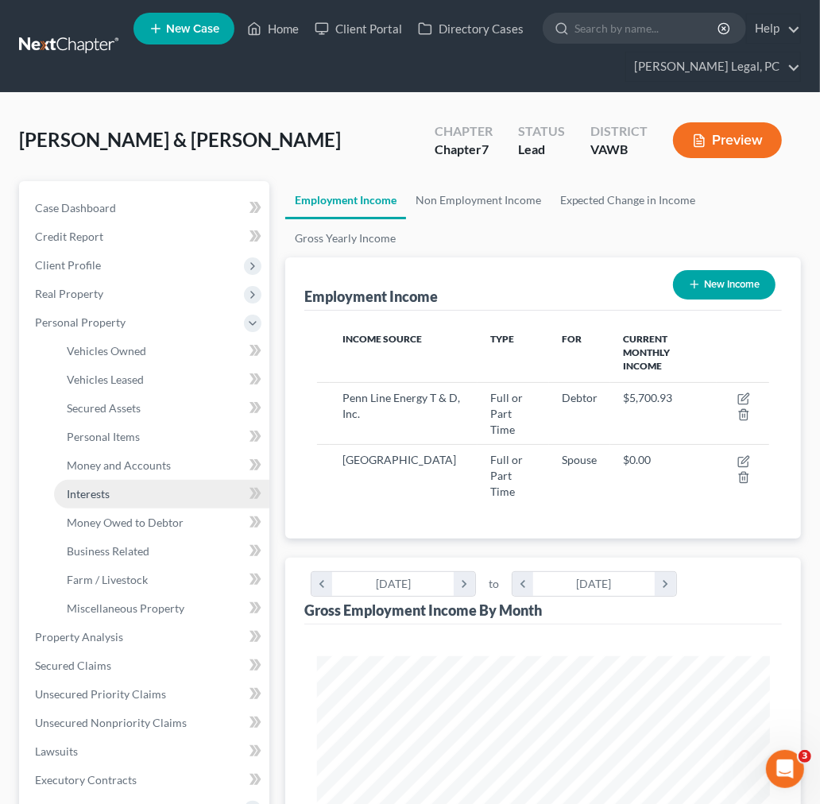
click at [90, 491] on span "Interests" at bounding box center [88, 494] width 43 height 14
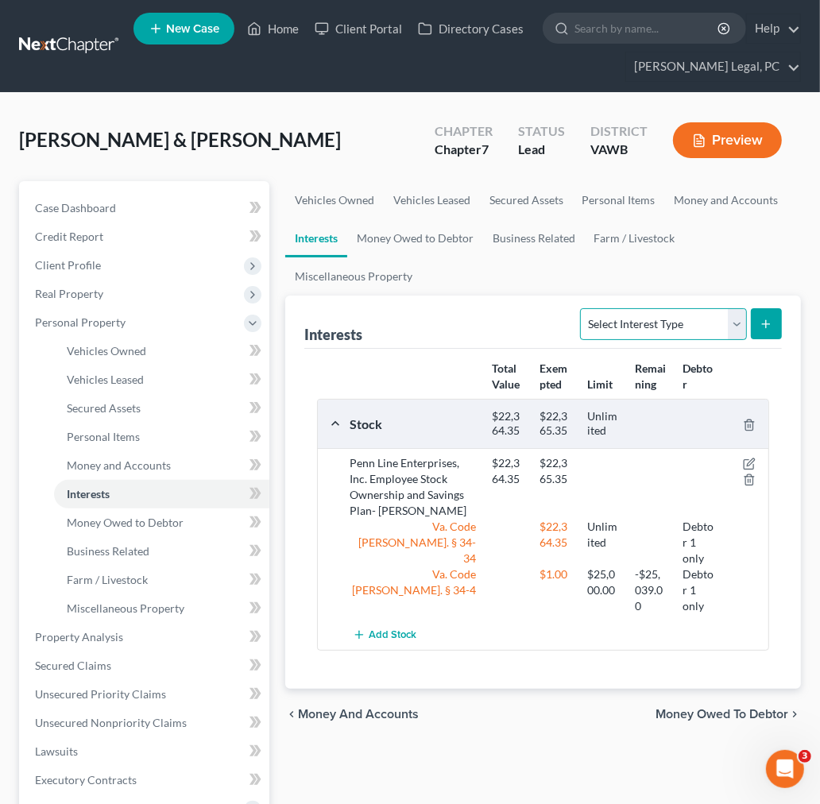
click at [734, 322] on select "Select Interest Type 401K Annuity Bond Education IRA Government Bond Government…" at bounding box center [663, 324] width 166 height 32
select select "term_life_insurance"
click at [583, 308] on select "Select Interest Type 401K Annuity Bond Education IRA Government Bond Government…" at bounding box center [663, 324] width 166 height 32
click at [768, 321] on icon "submit" at bounding box center [766, 324] width 13 height 13
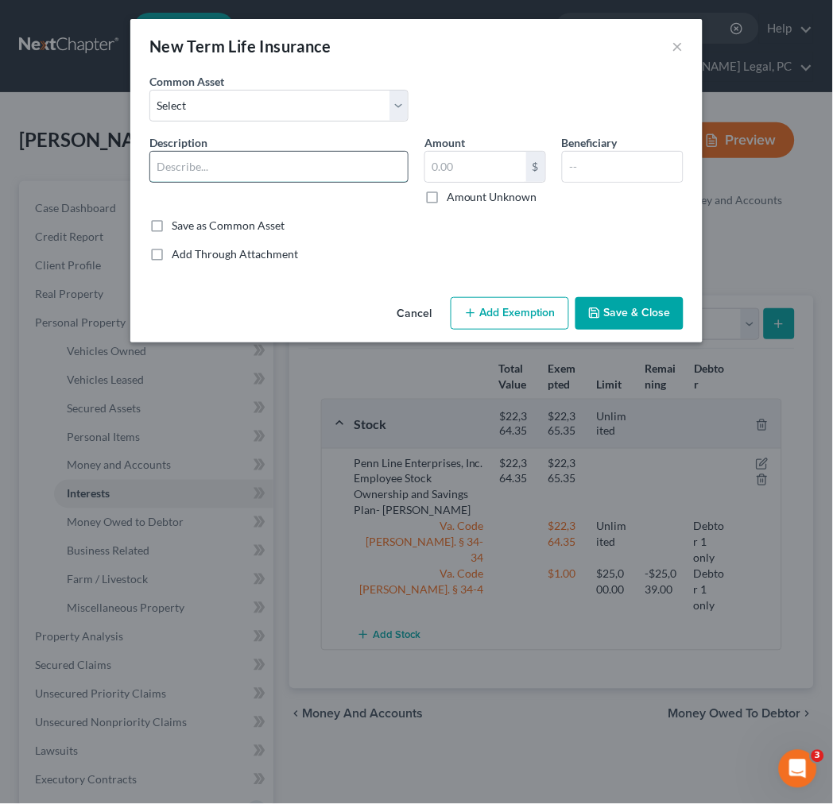
click at [219, 156] on input "text" at bounding box center [278, 167] width 257 height 30
type input "term life insurance through employer"
click at [456, 168] on input "text" at bounding box center [475, 167] width 101 height 30
click at [447, 199] on label "Amount Unknown" at bounding box center [492, 197] width 91 height 16
click at [453, 199] on input "Amount Unknown" at bounding box center [458, 194] width 10 height 10
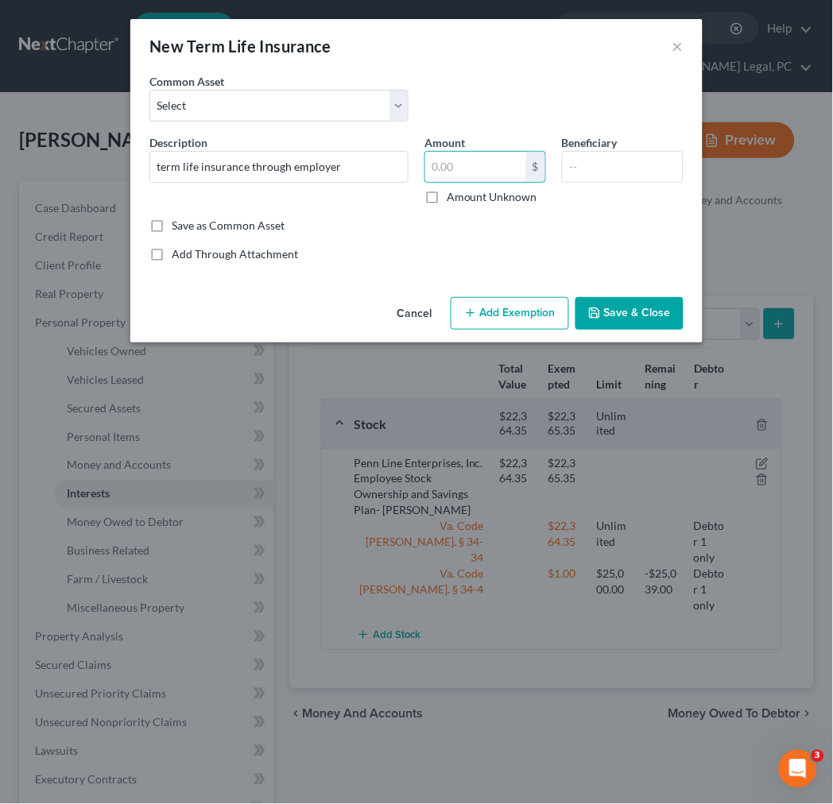
checkbox input "true"
click at [510, 314] on button "Add Exemption" at bounding box center [510, 313] width 118 height 33
select select "2"
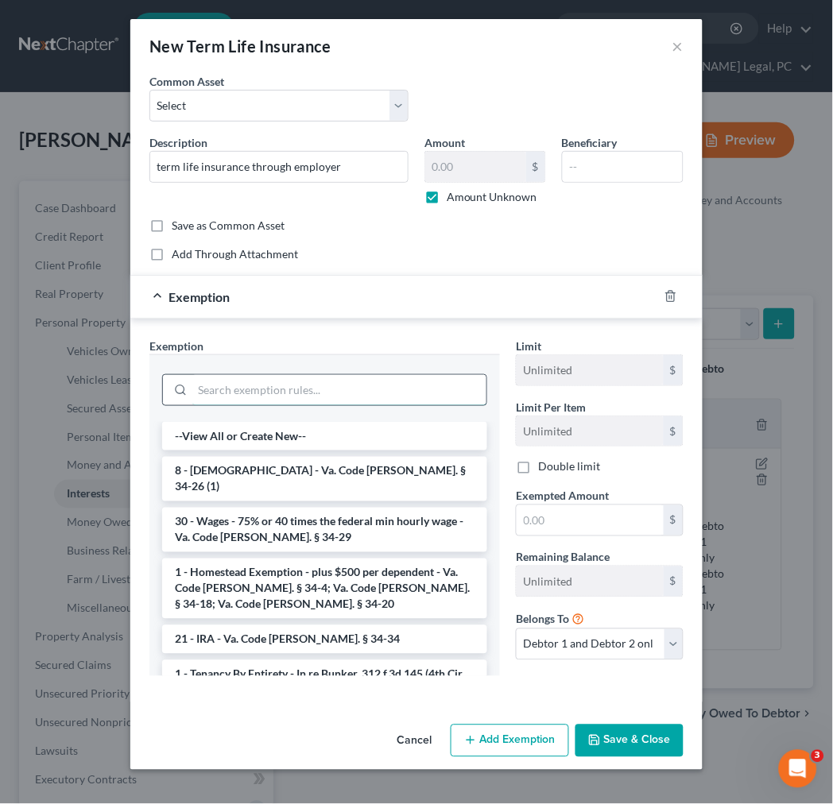
click at [361, 385] on input "search" at bounding box center [339, 390] width 294 height 30
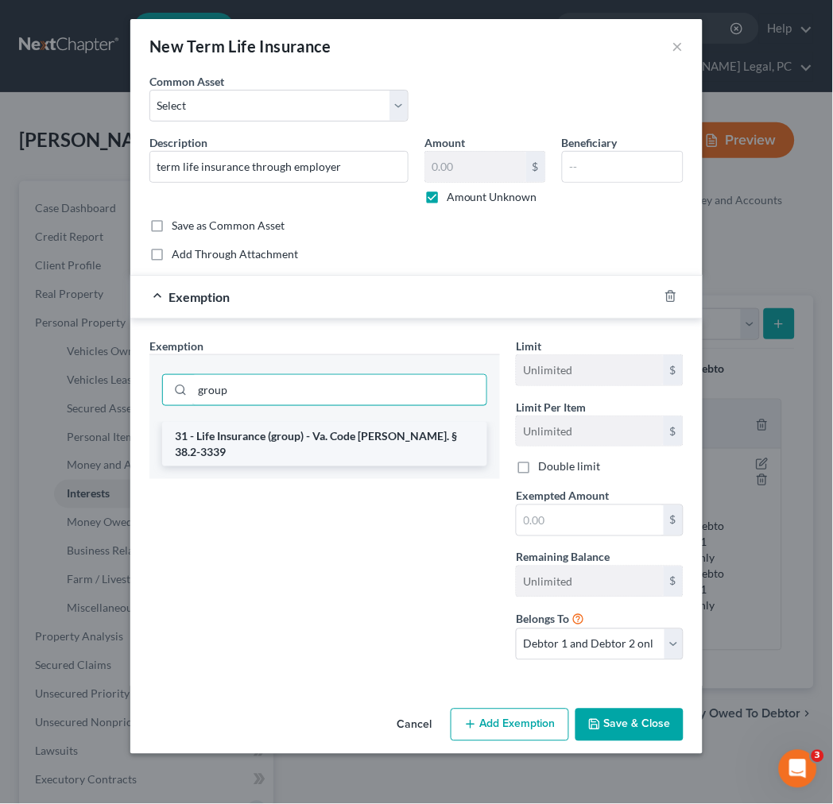
type input "group"
click at [370, 432] on li "31 - Life Insurance (group) - Va. Code Ann. § 38.2-3339" at bounding box center [324, 444] width 325 height 45
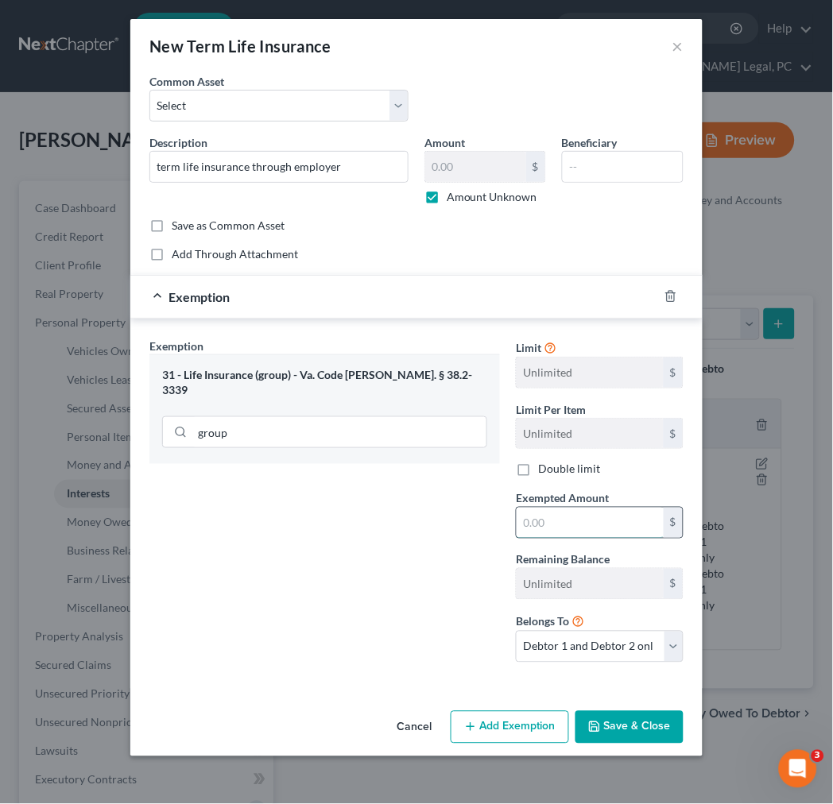
click at [569, 529] on input "text" at bounding box center [590, 523] width 147 height 30
type input "1.00"
click at [620, 653] on select "Debtor 1 only Debtor 2 only Debtor 1 and Debtor 2 only" at bounding box center [600, 647] width 168 height 32
select select "0"
click at [516, 632] on select "Debtor 1 only Debtor 2 only Debtor 1 and Debtor 2 only" at bounding box center [600, 647] width 168 height 32
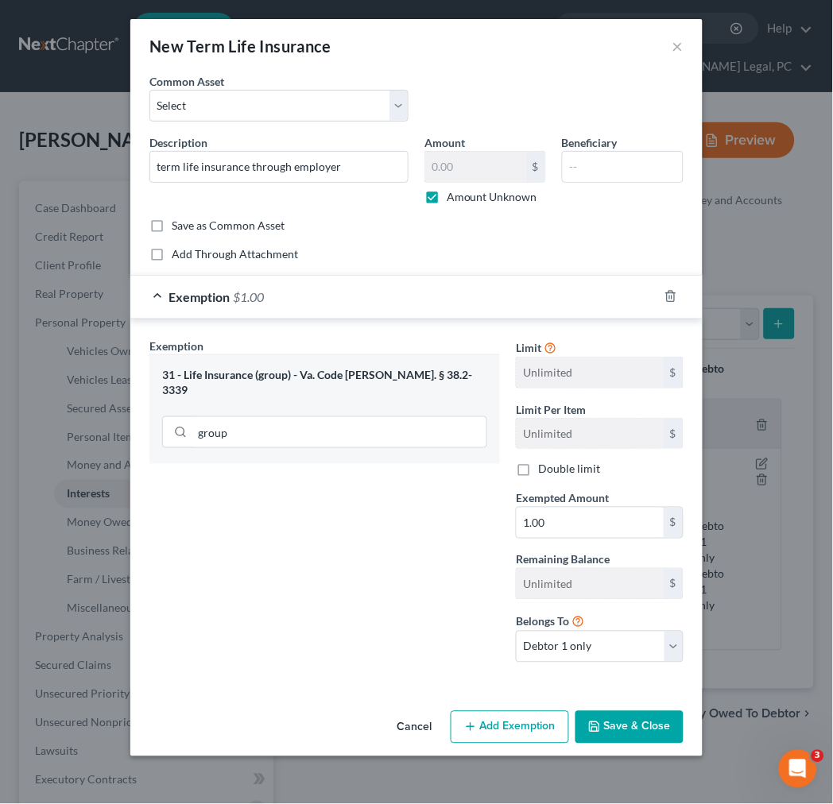
click at [606, 731] on button "Save & Close" at bounding box center [629, 727] width 108 height 33
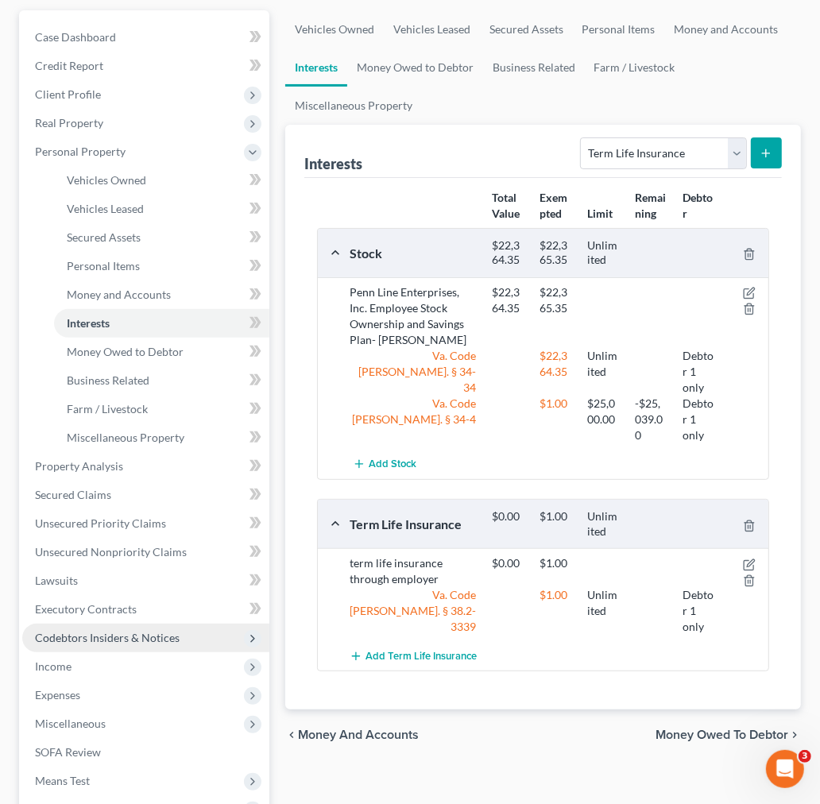
scroll to position [176, 0]
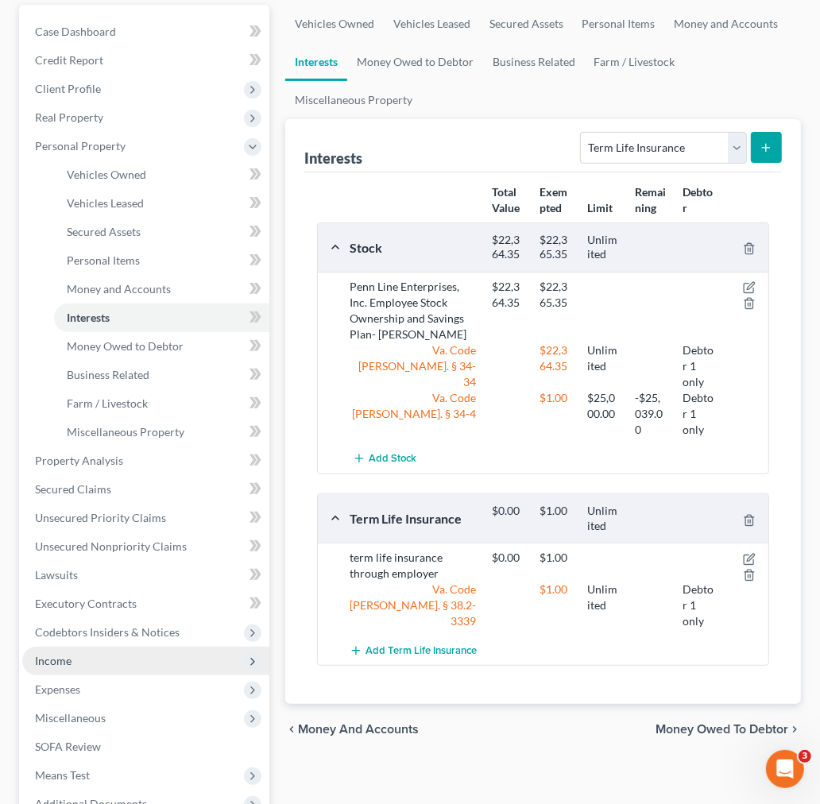
click at [64, 655] on span "Income" at bounding box center [53, 661] width 37 height 14
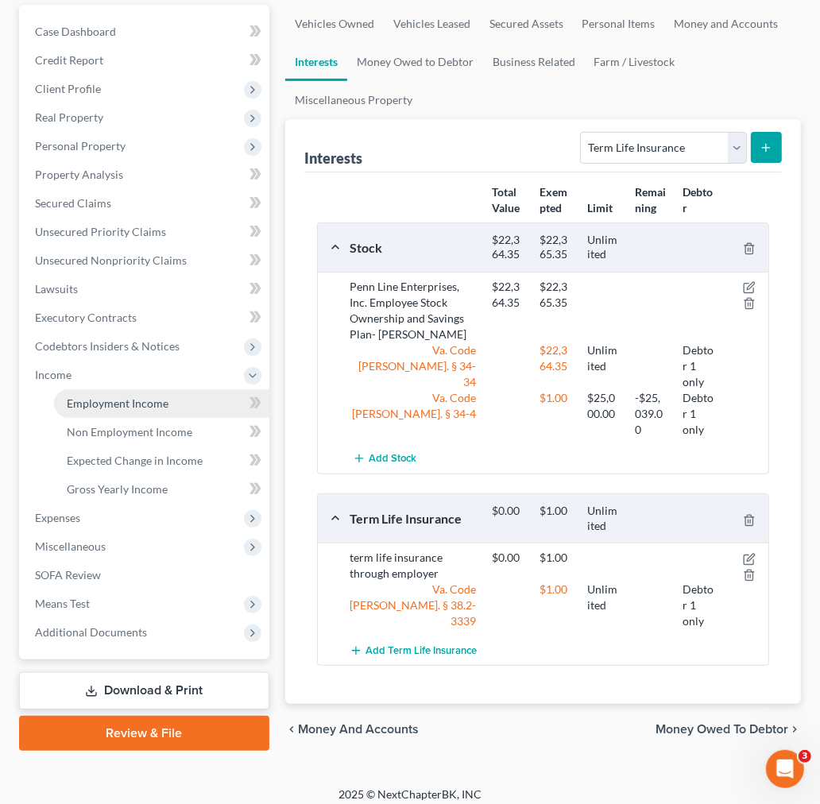
click at [102, 402] on span "Employment Income" at bounding box center [118, 404] width 102 height 14
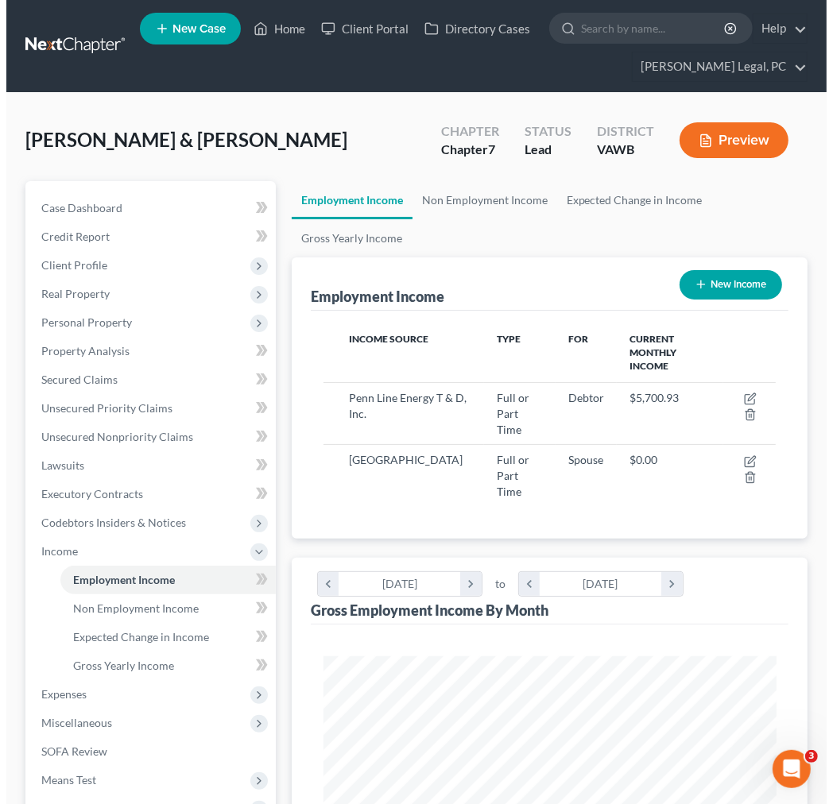
scroll to position [226, 483]
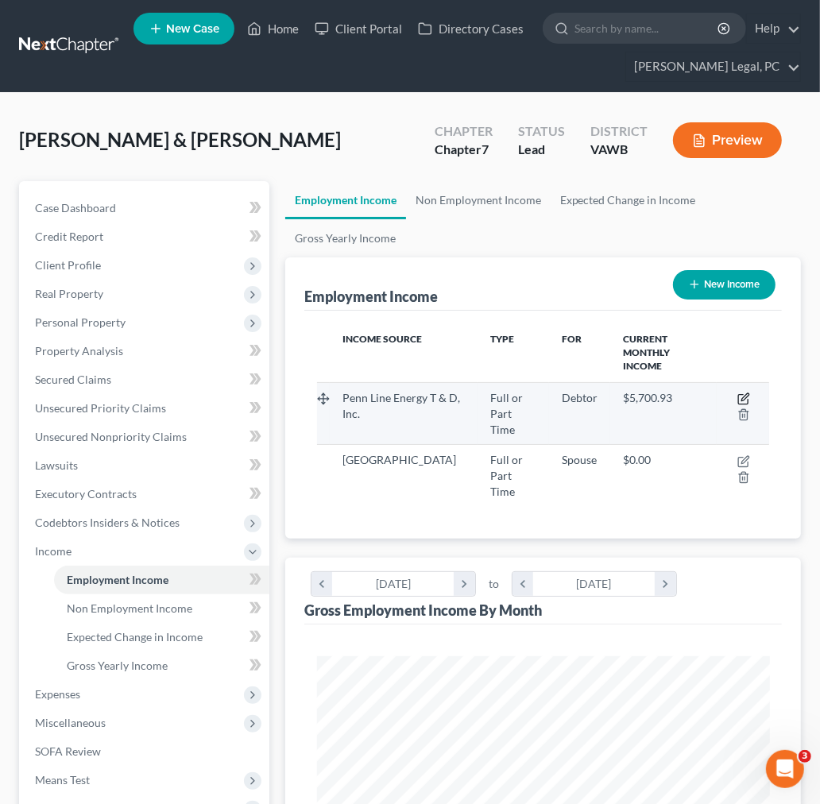
click at [744, 393] on icon "button" at bounding box center [744, 396] width 7 height 7
select select "0"
select select "39"
select select "3"
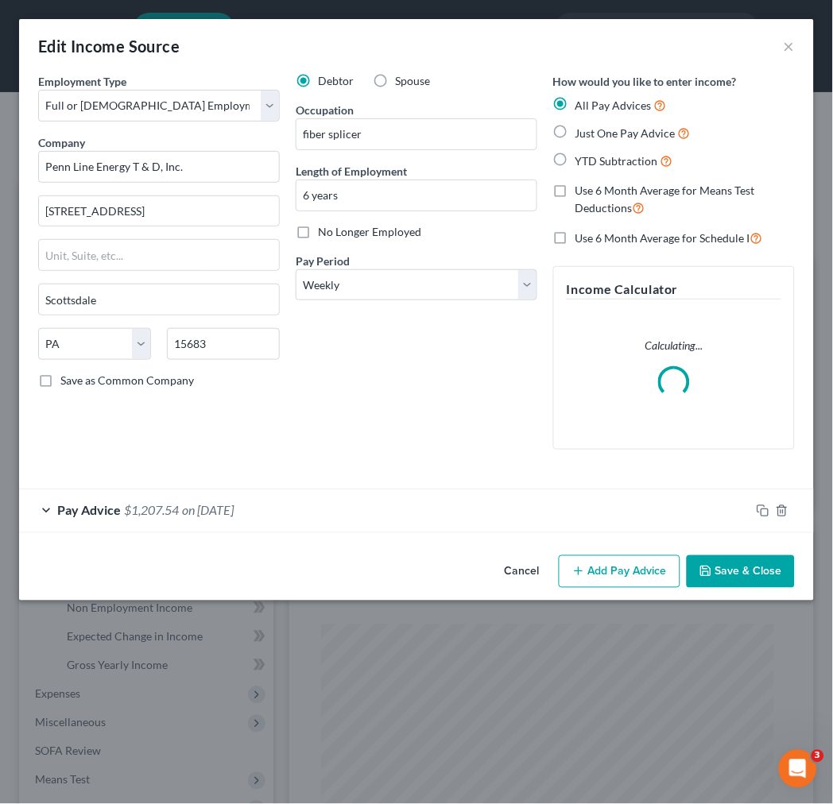
scroll to position [230, 493]
click at [374, 517] on div "Pay Advice $1,207.54 on 03/23/2025" at bounding box center [384, 511] width 731 height 42
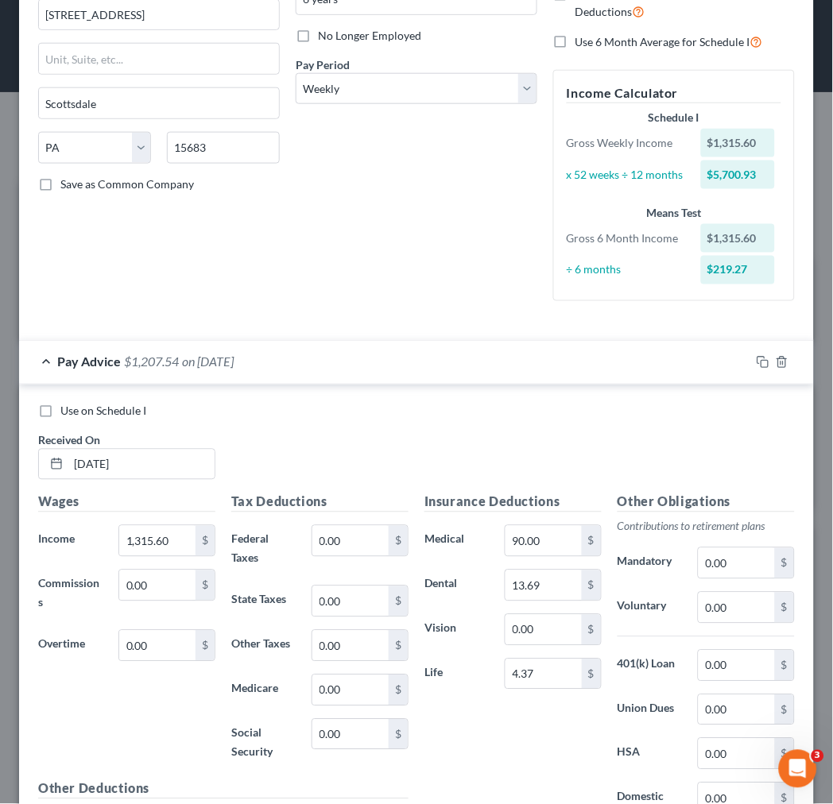
scroll to position [265, 0]
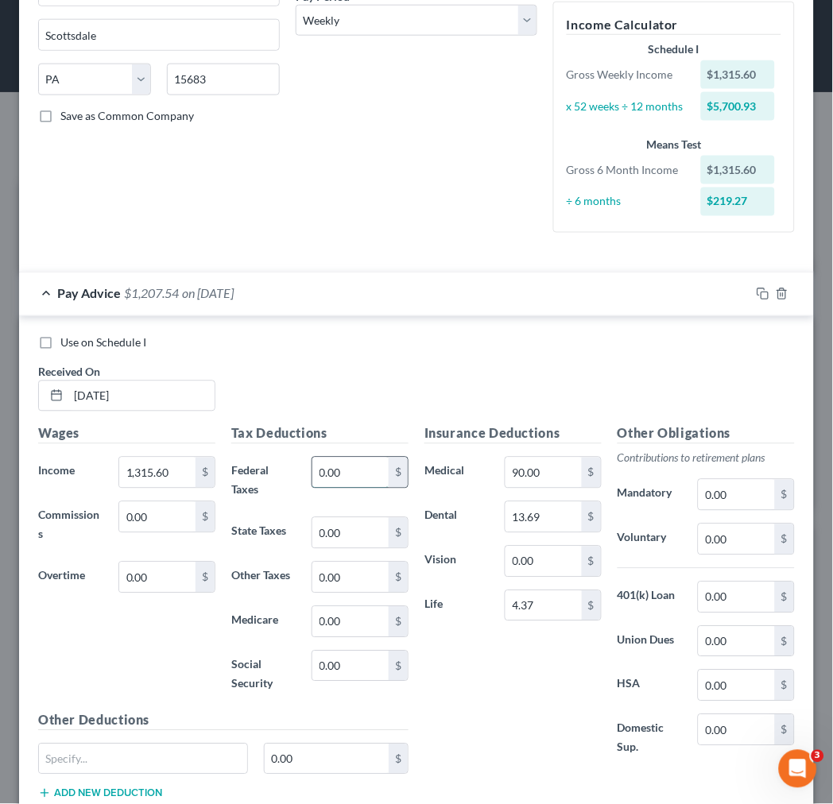
click at [339, 480] on input "0.00" at bounding box center [350, 473] width 76 height 30
type input "106.23"
type input "55.33"
type input "17.57"
type input "75.14"
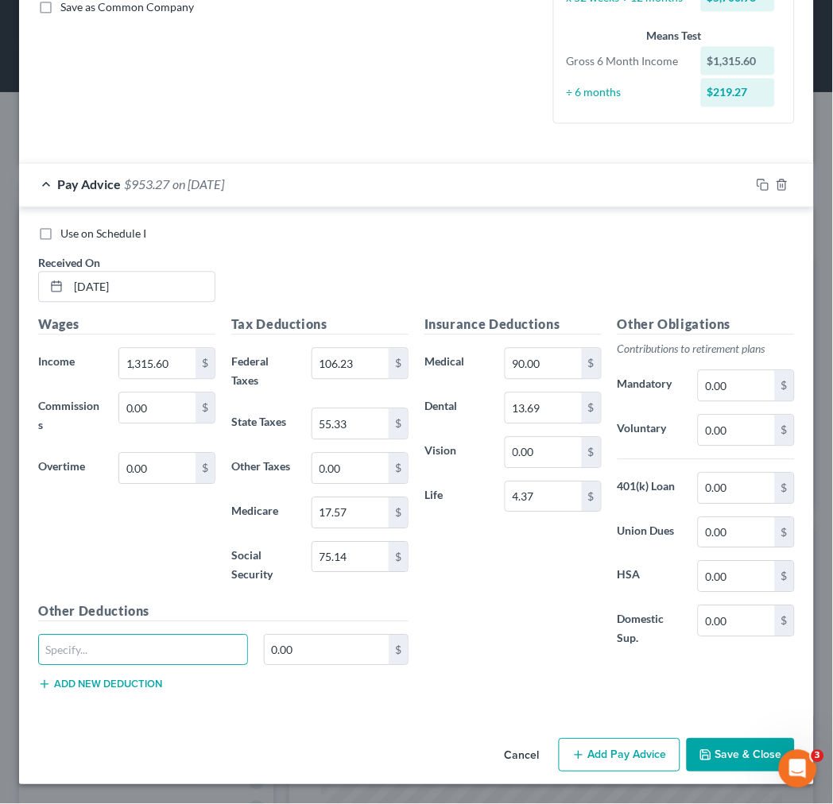
scroll to position [377, 0]
drag, startPoint x: 626, startPoint y: 757, endPoint x: 544, endPoint y: 618, distance: 161.4
click at [625, 753] on button "Add Pay Advice" at bounding box center [620, 755] width 122 height 33
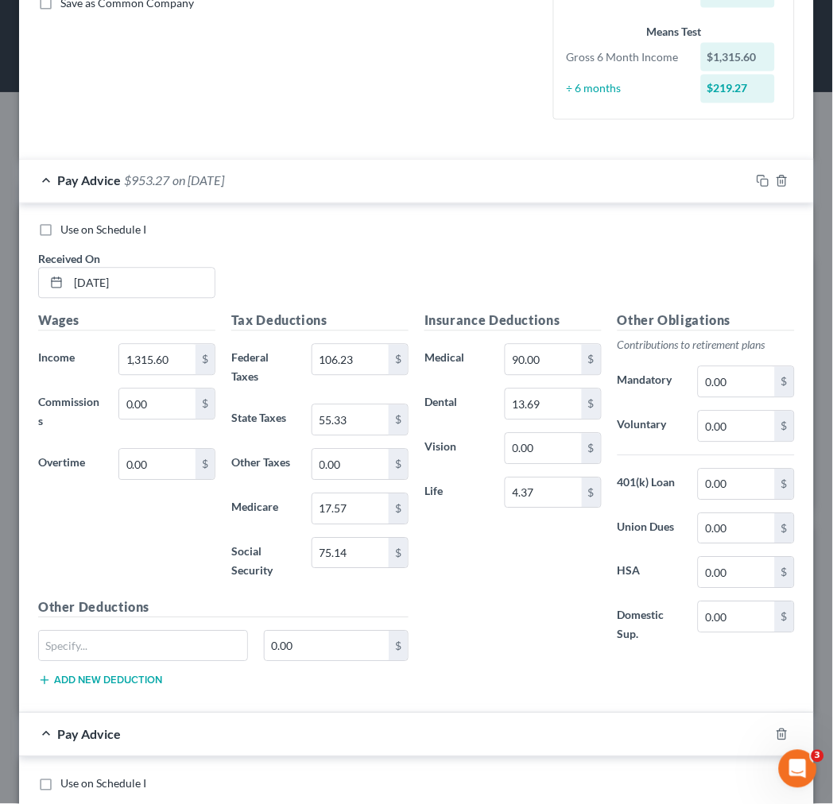
scroll to position [819, 0]
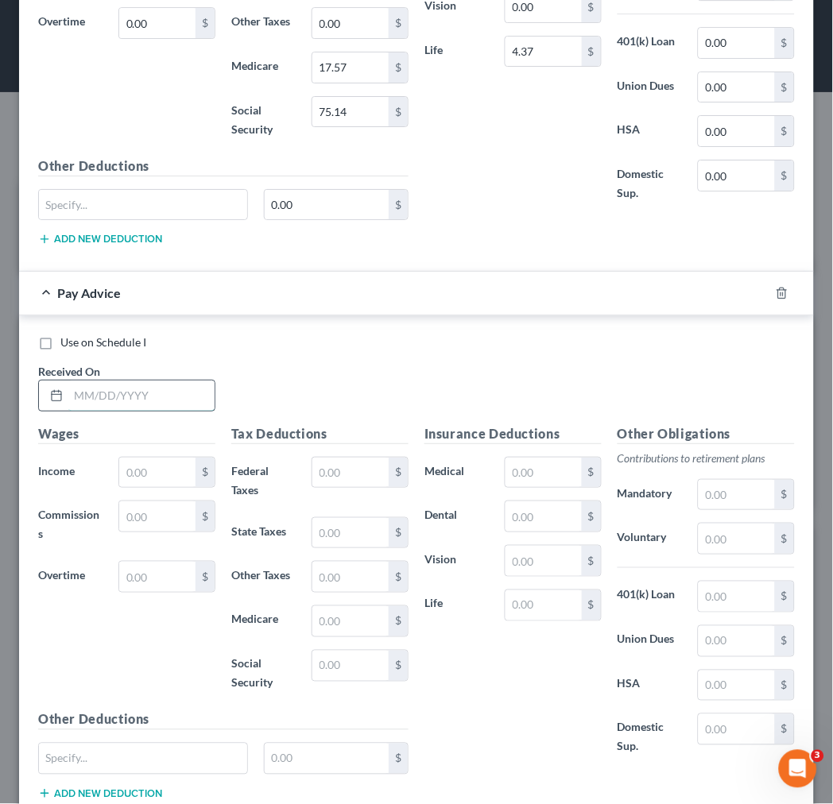
click at [91, 400] on input "text" at bounding box center [141, 396] width 146 height 30
type input "4/6/25"
type input "1,315.60"
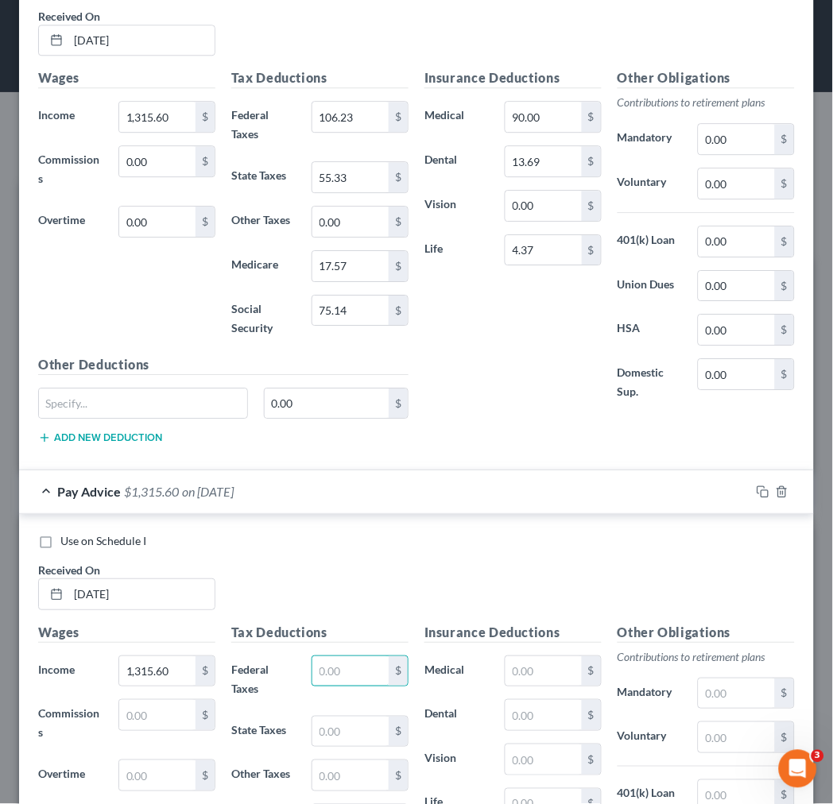
scroll to position [642, 0]
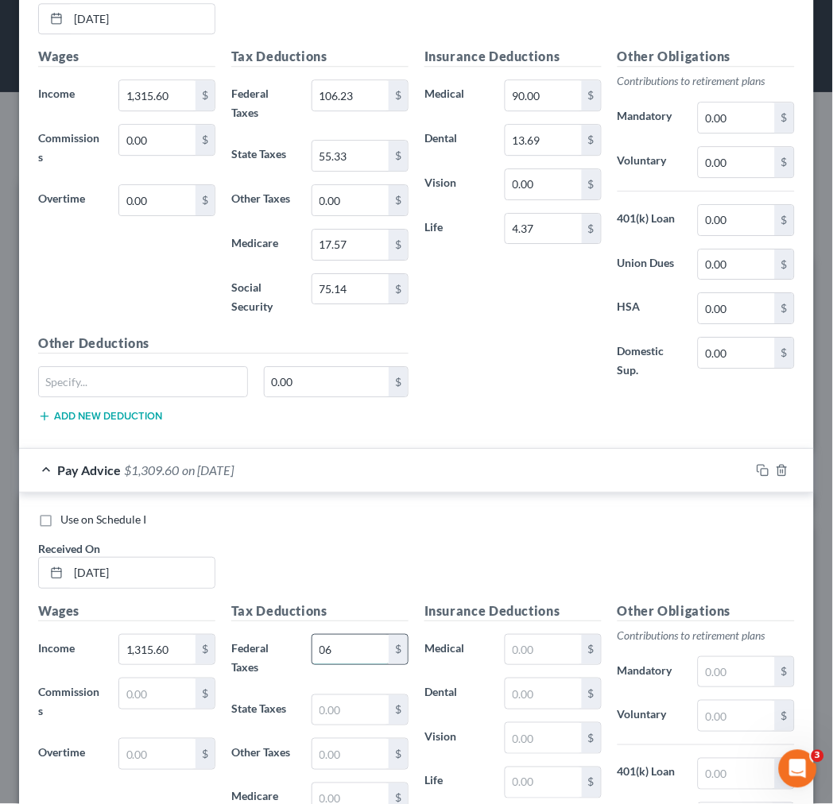
type input "0"
type input "106.23"
type input "55.33"
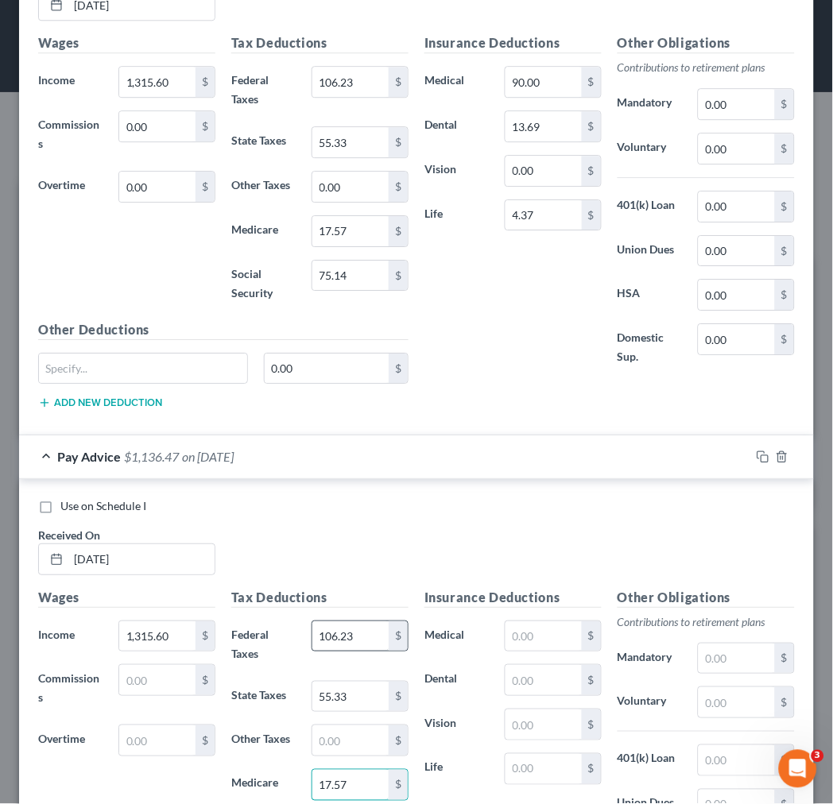
type input "17.57"
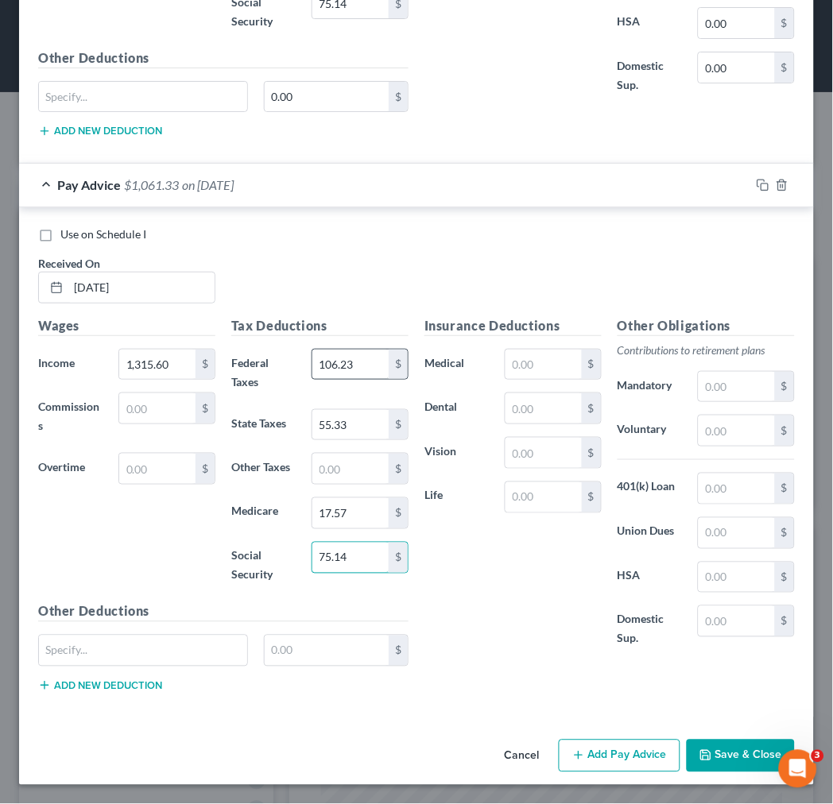
type input "75.14"
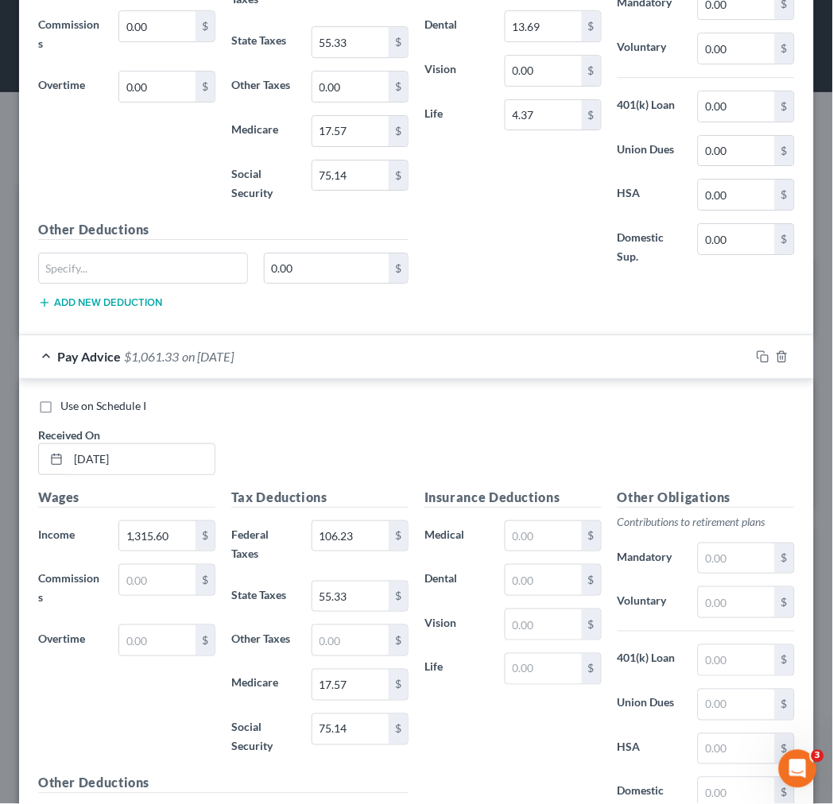
scroll to position [668, 0]
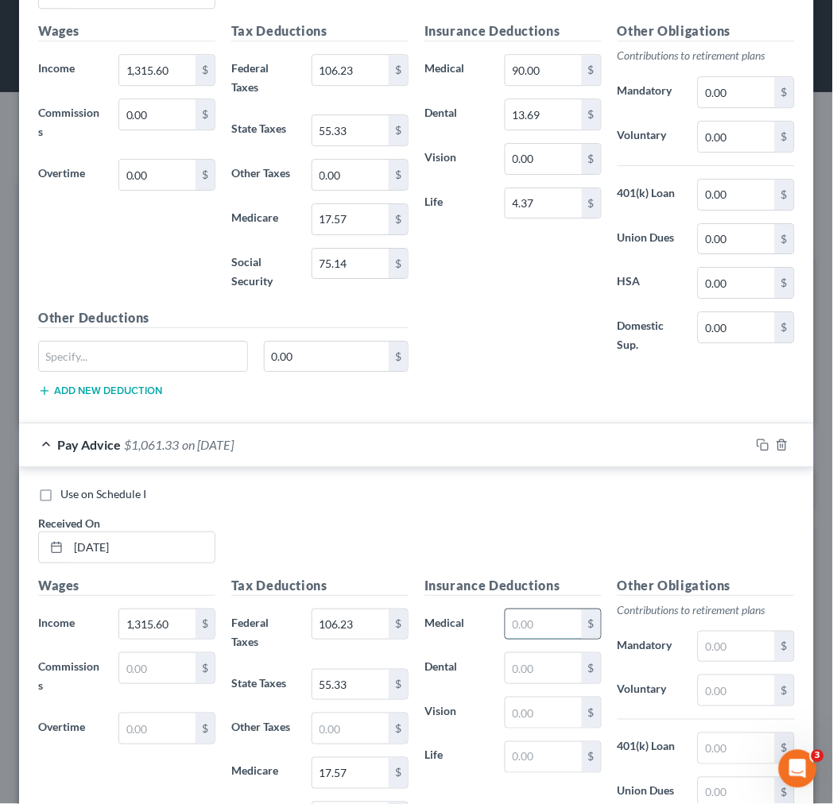
click at [517, 617] on input "text" at bounding box center [543, 625] width 76 height 30
type input "90.00"
type input "13.69"
type input "4"
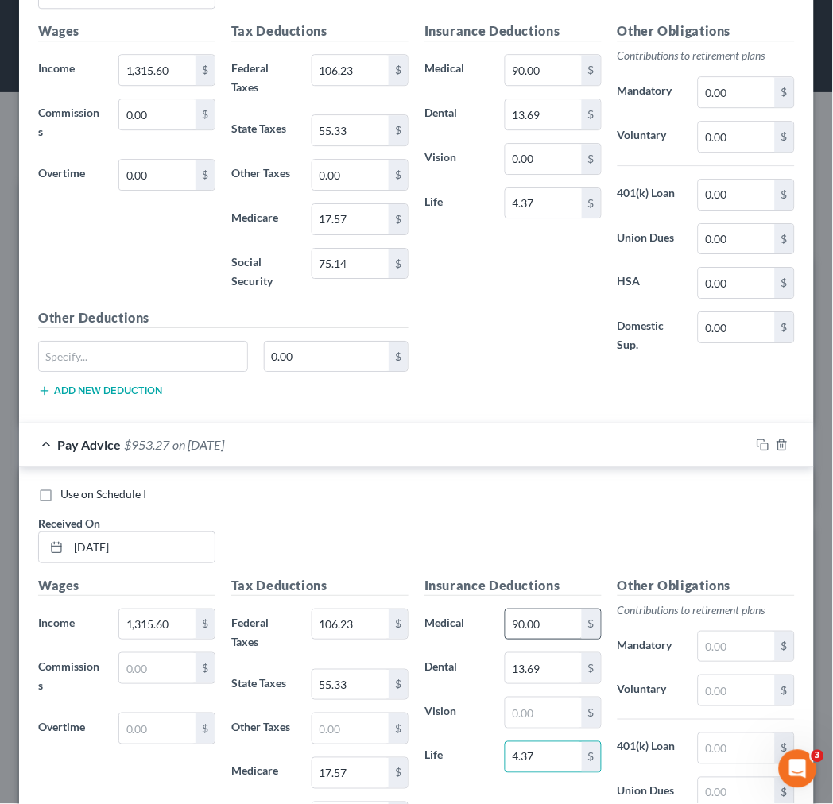
type input "4.37"
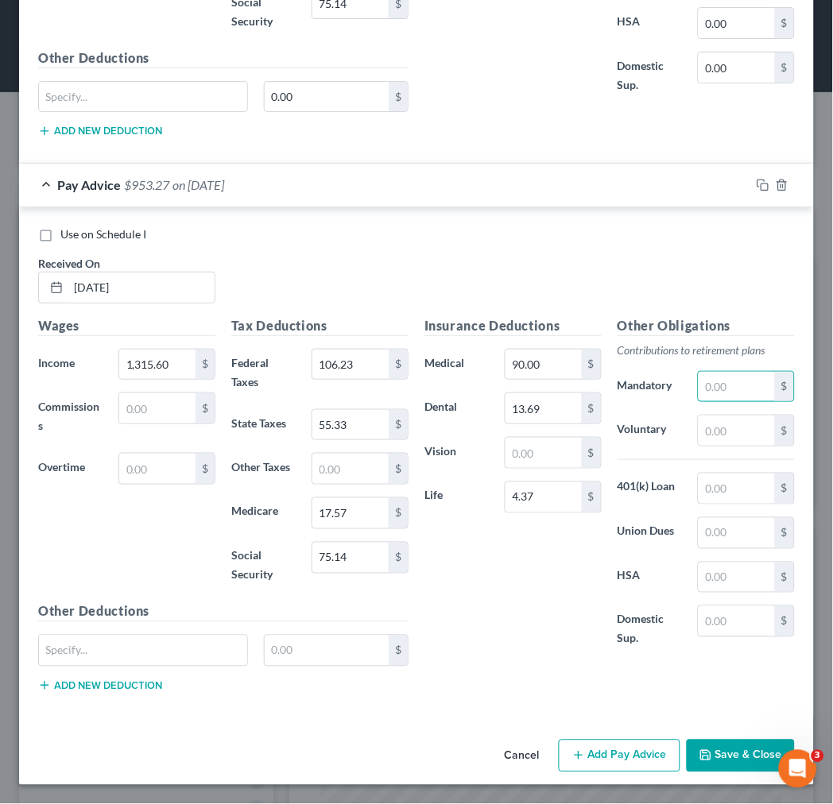
scroll to position [932, 0]
click at [582, 747] on button "Add Pay Advice" at bounding box center [620, 756] width 122 height 33
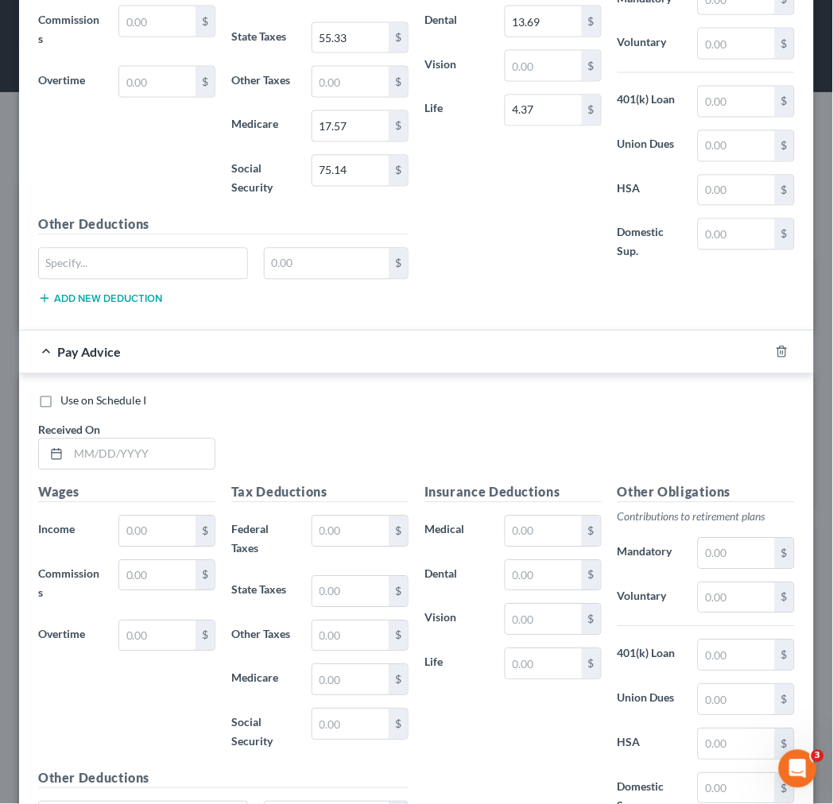
scroll to position [1285, 0]
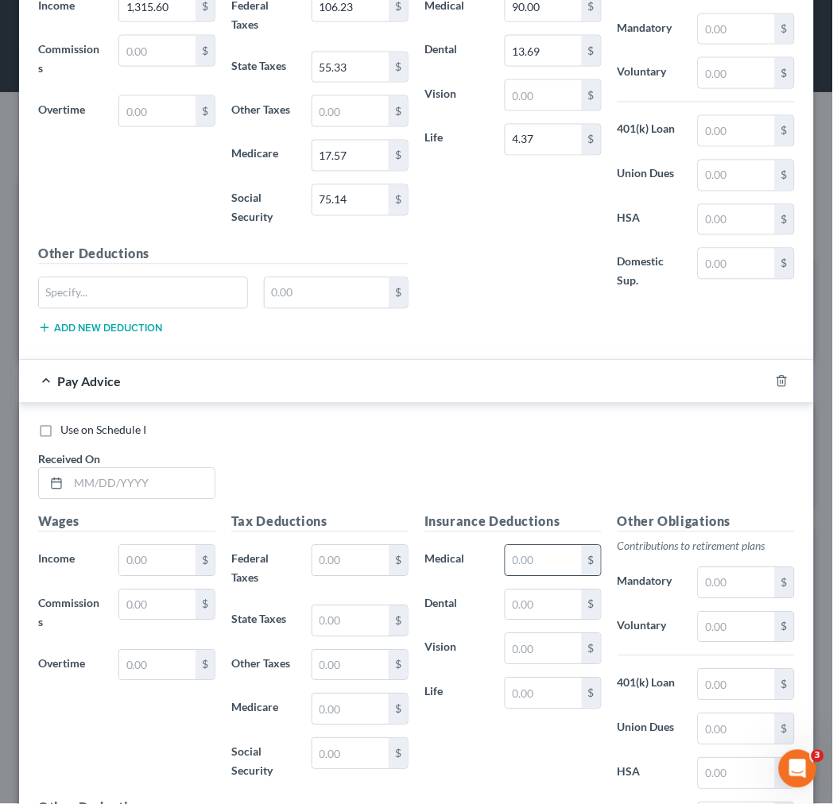
click at [528, 566] on input "text" at bounding box center [543, 561] width 76 height 30
type input "90.00"
type input "13.69"
type input "4.37"
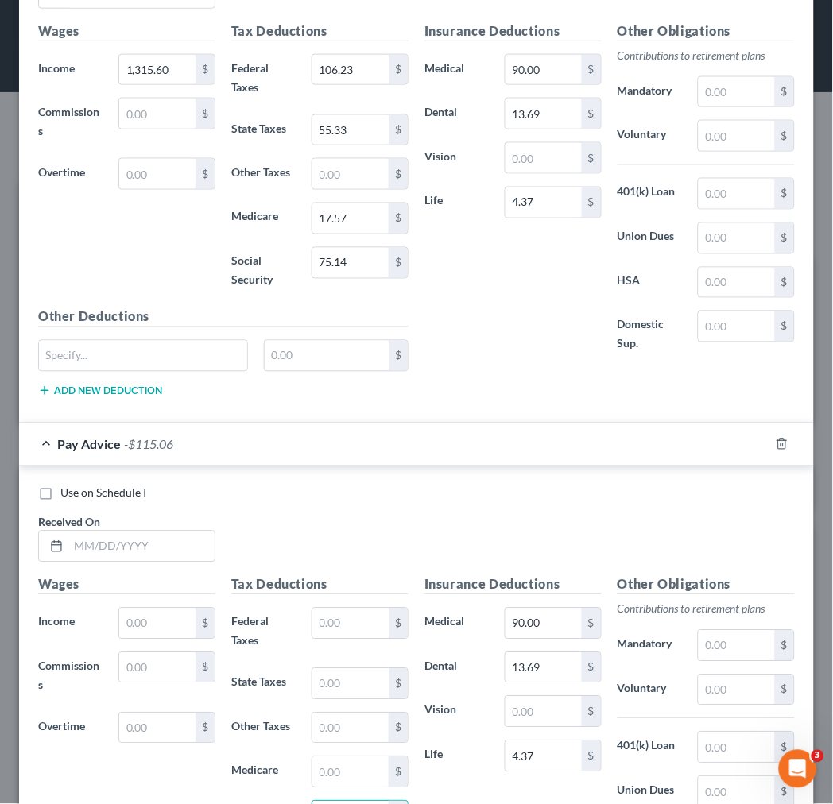
scroll to position [1311, 0]
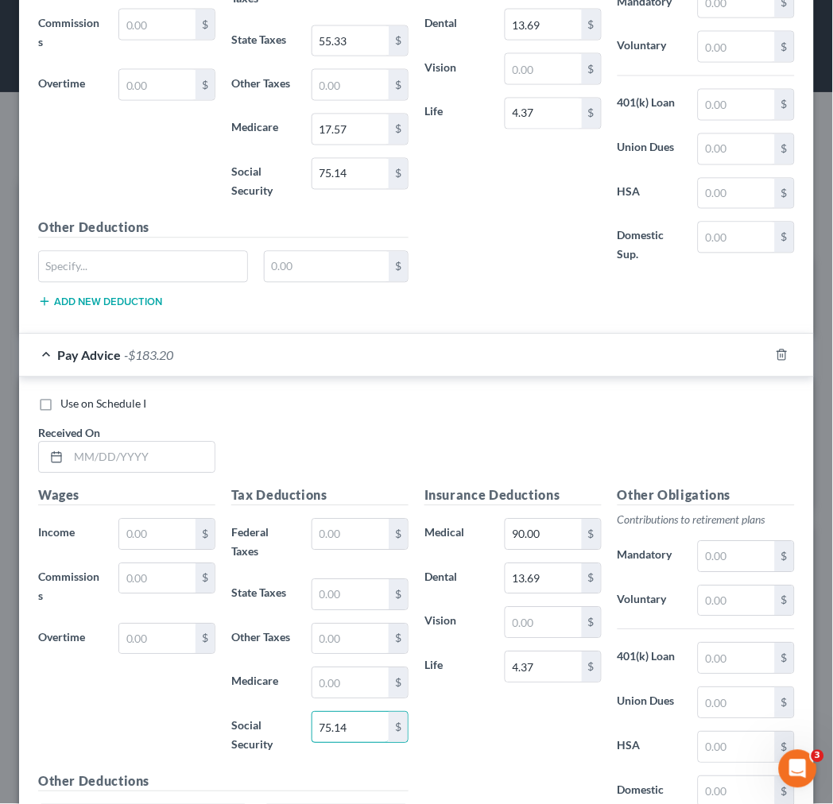
type input "75.14"
type input "4/13/25"
type input "1,315.60"
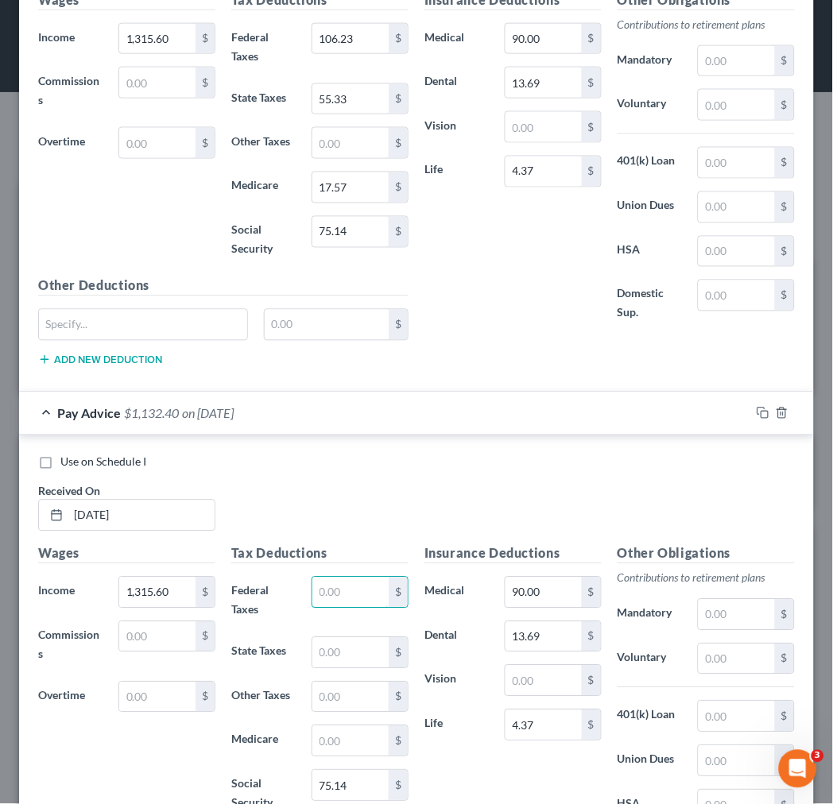
scroll to position [1222, 0]
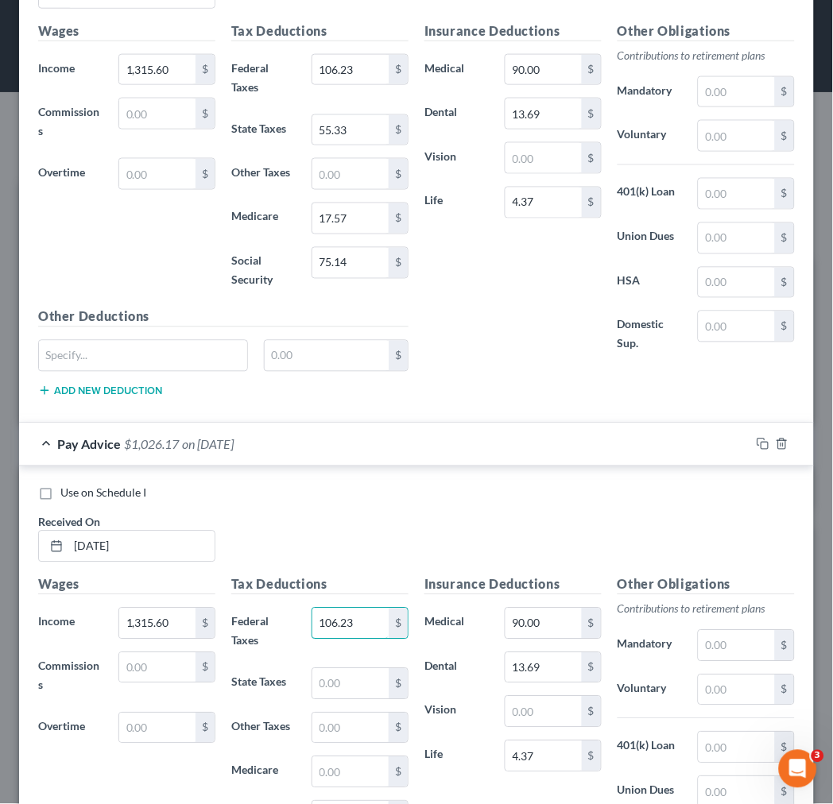
type input "106.23"
type input "55.33"
type input "17.57"
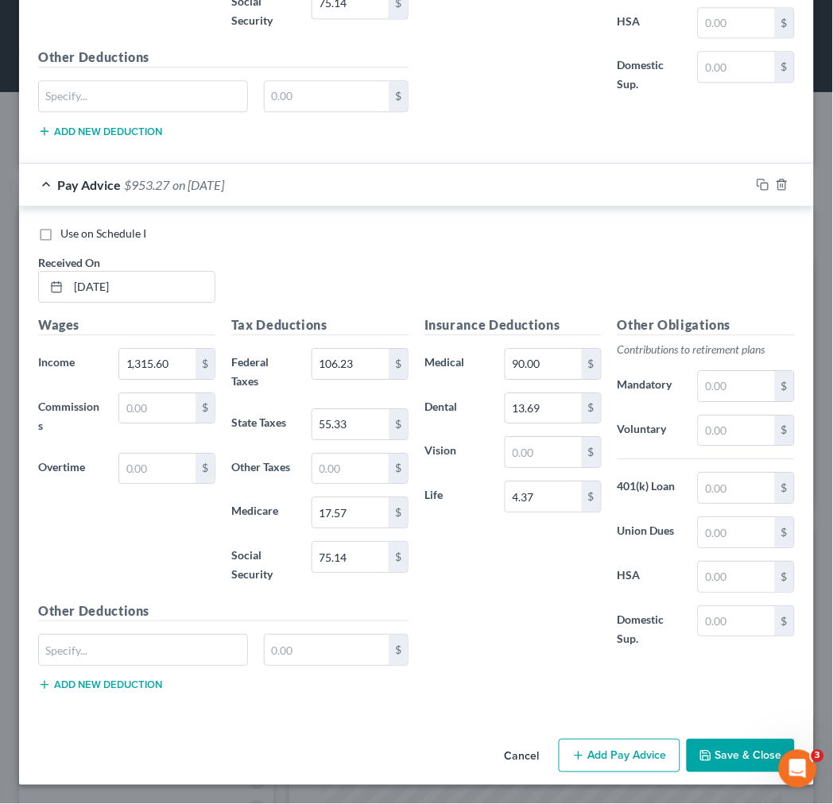
click at [606, 753] on button "Add Pay Advice" at bounding box center [620, 755] width 122 height 33
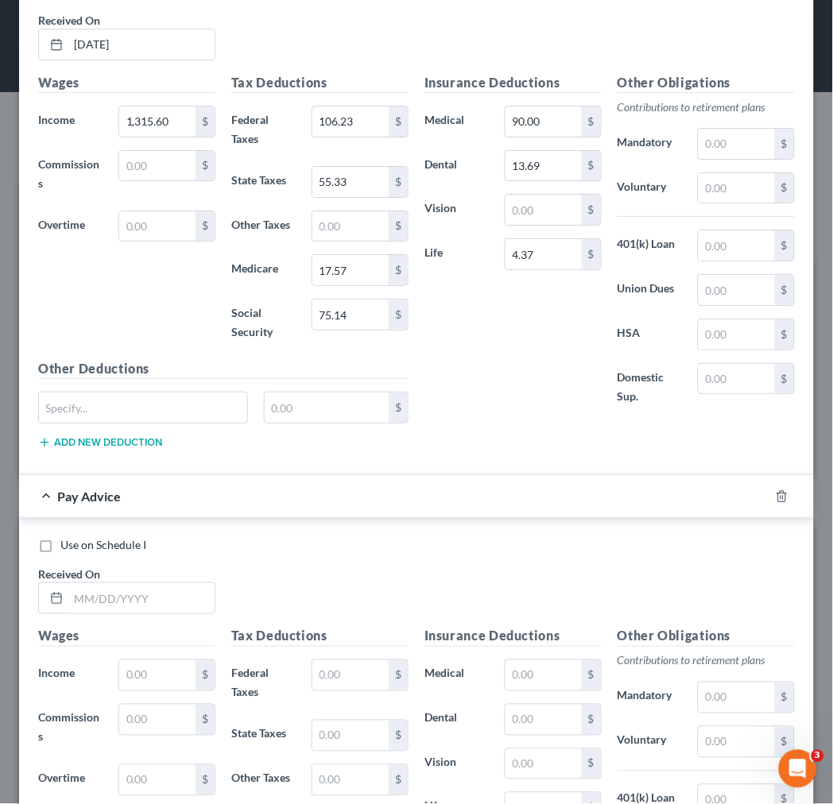
scroll to position [1752, 0]
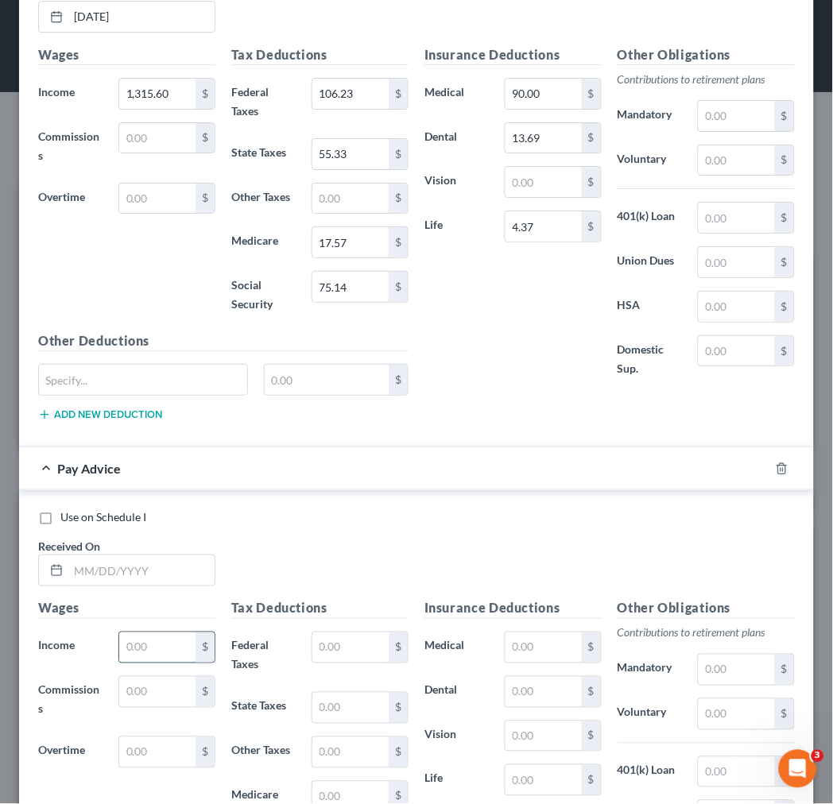
click at [146, 656] on input "text" at bounding box center [157, 648] width 76 height 30
type input "1,315.60"
click at [321, 642] on input "text" at bounding box center [350, 648] width 76 height 30
type input "106.23"
click at [526, 653] on input "text" at bounding box center [543, 648] width 76 height 30
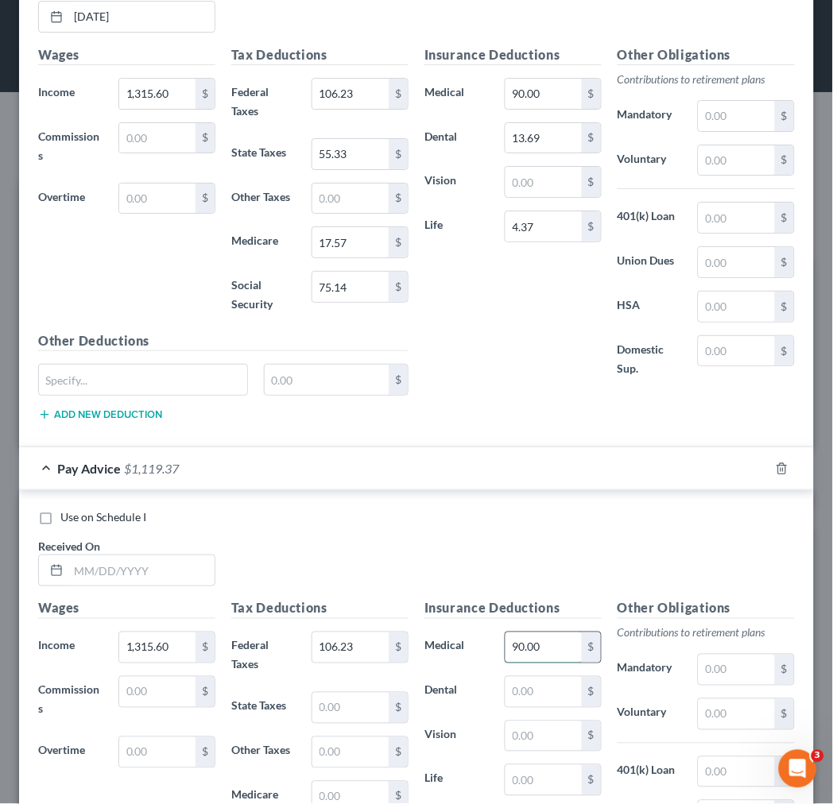
type input "90.00"
type input "13.69"
type input "4.37"
click at [336, 708] on input "text" at bounding box center [350, 708] width 76 height 30
type input "55.33"
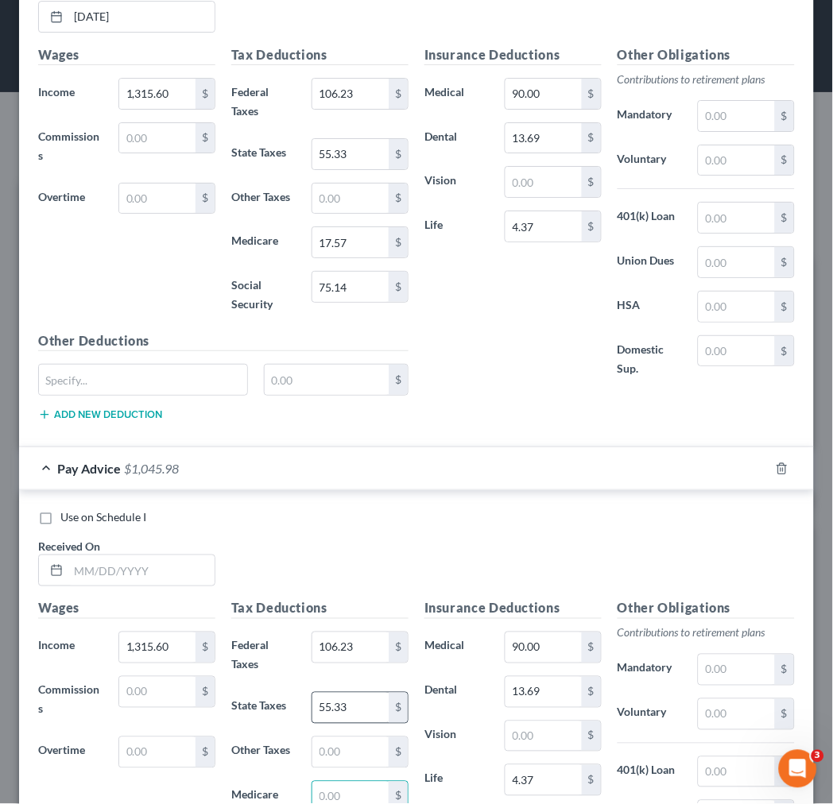
scroll to position [1766, 0]
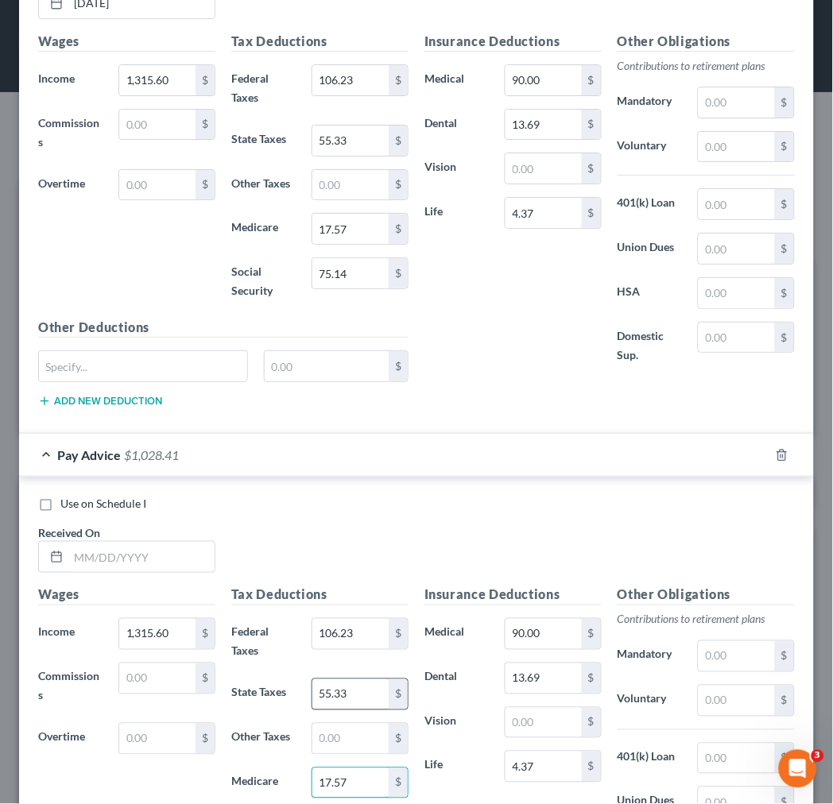
type input "17.57"
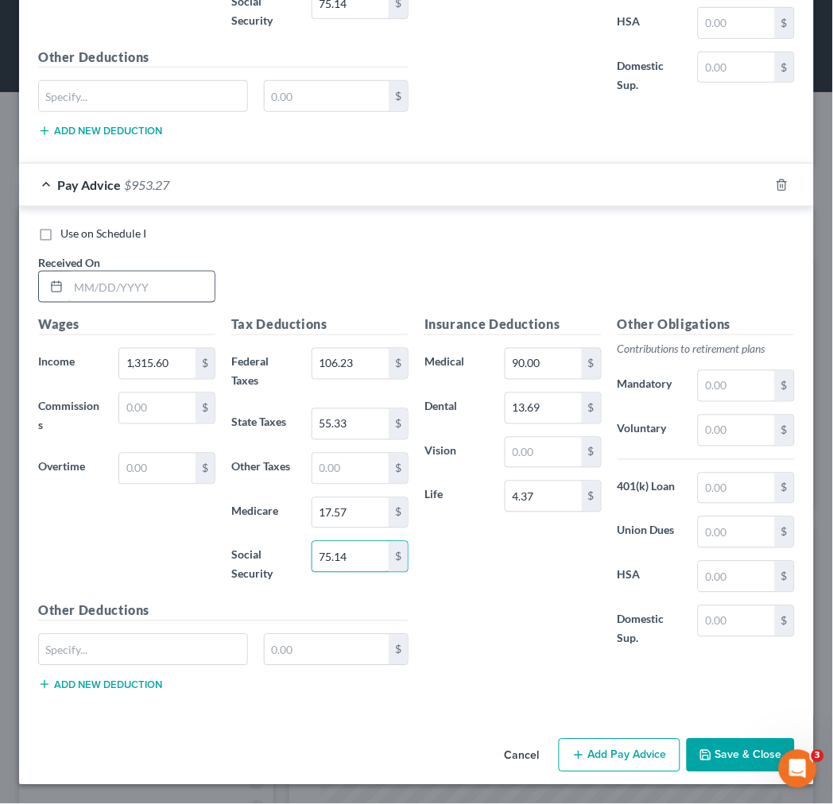
type input "75.14"
drag, startPoint x: 153, startPoint y: 292, endPoint x: 141, endPoint y: 302, distance: 14.7
click at [149, 297] on input "text" at bounding box center [141, 287] width 146 height 30
type input "4/20/25"
drag, startPoint x: 625, startPoint y: 755, endPoint x: 621, endPoint y: 717, distance: 38.4
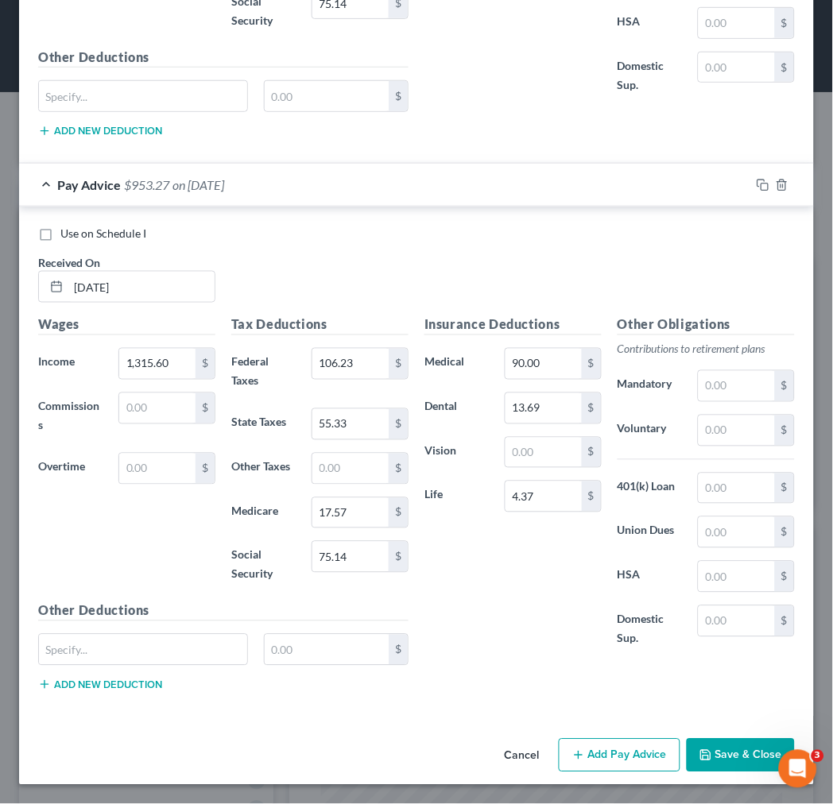
click at [625, 756] on button "Add Pay Advice" at bounding box center [620, 755] width 122 height 33
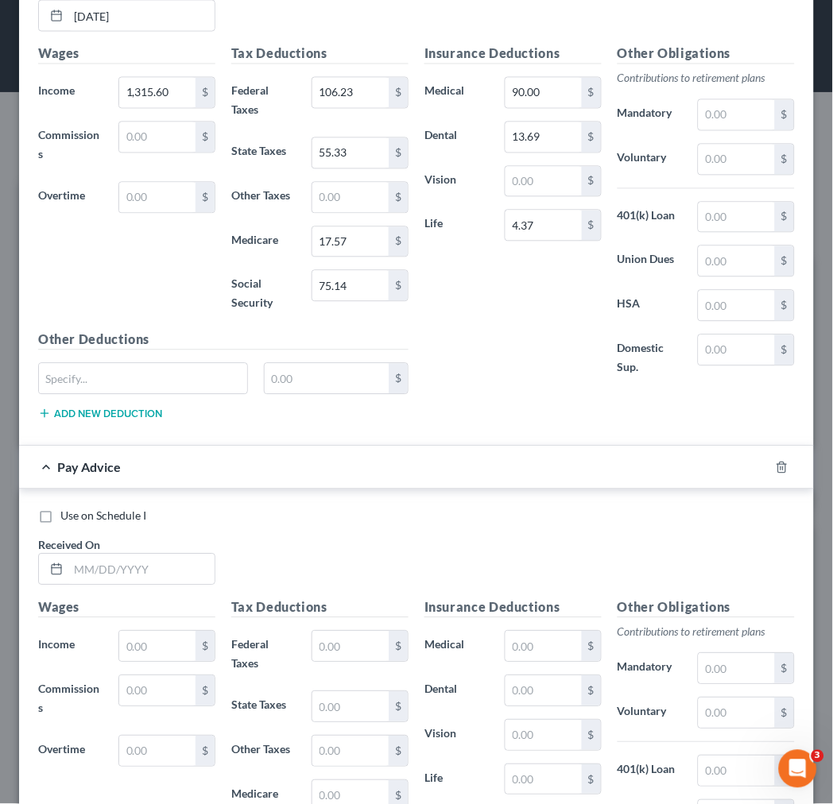
scroll to position [2395, 0]
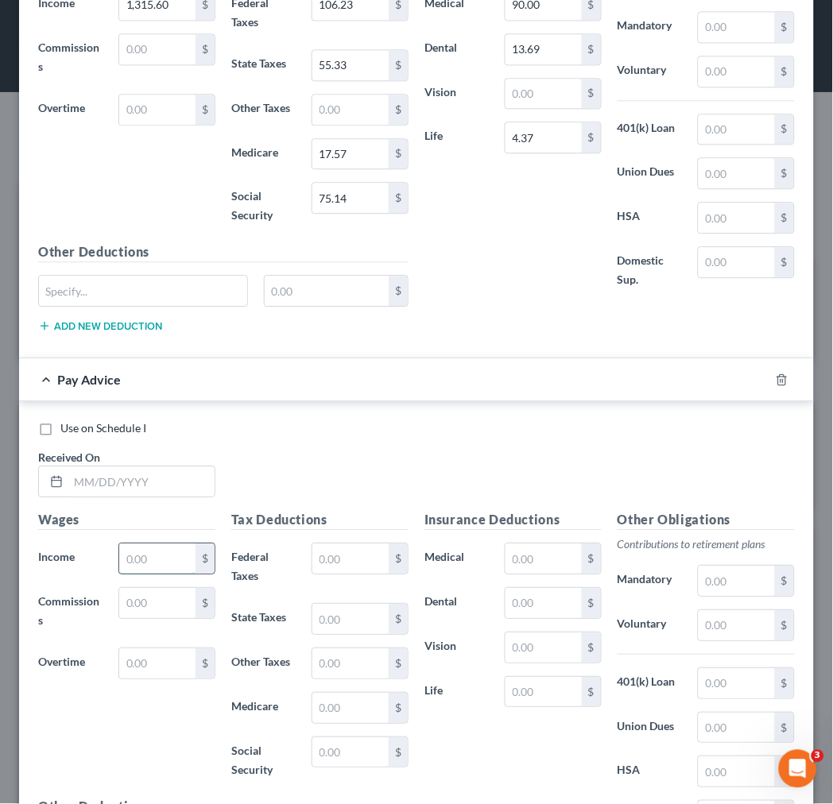
click at [168, 566] on input "text" at bounding box center [157, 559] width 76 height 30
type input "1,315.60"
click at [337, 559] on input "text" at bounding box center [350, 559] width 76 height 30
type input "106.23"
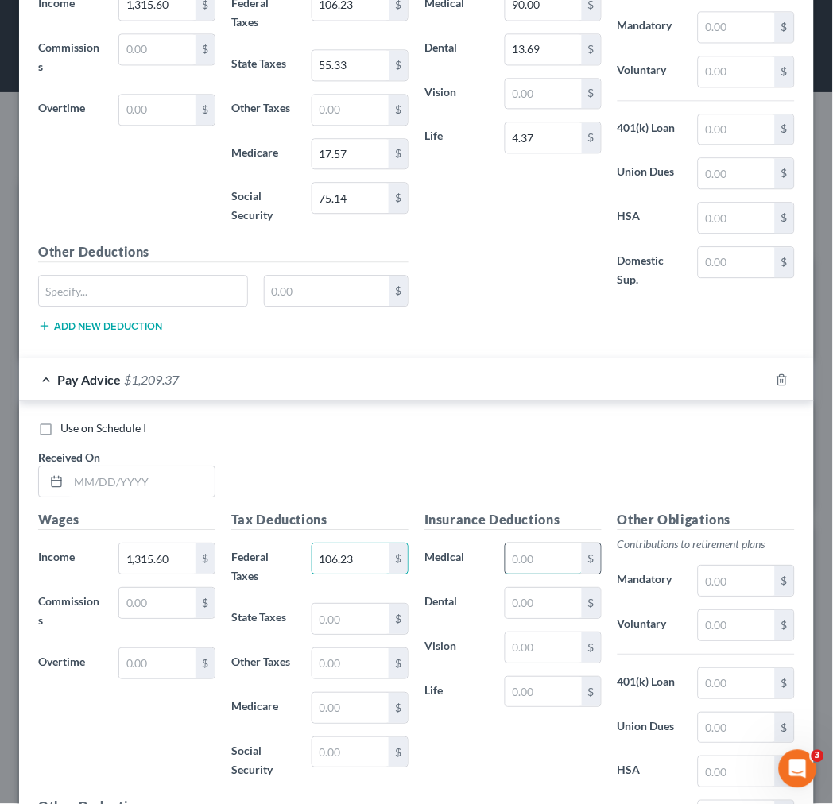
click at [536, 559] on input "text" at bounding box center [543, 559] width 76 height 30
type input "90.00"
type input "13.69"
type input "4.37"
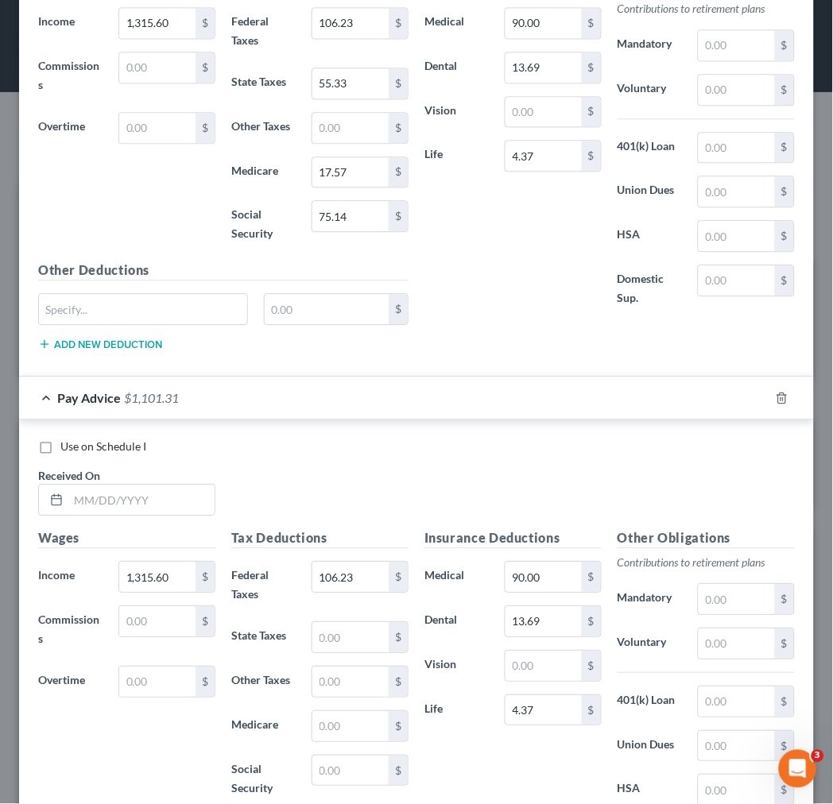
scroll to position [2421, 0]
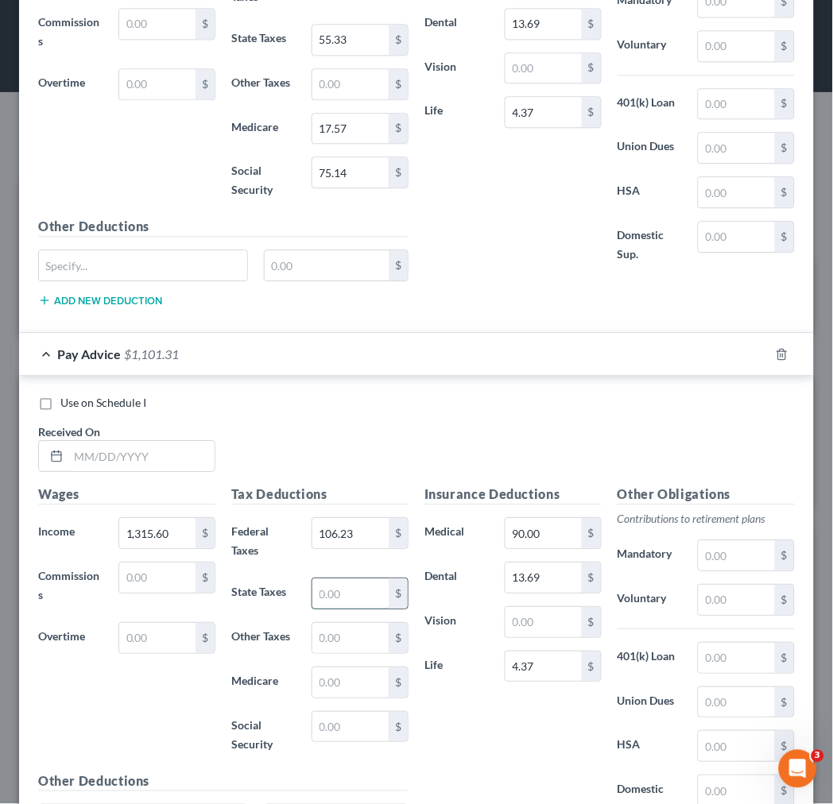
click at [338, 590] on input "text" at bounding box center [350, 594] width 76 height 30
type input "55.33"
type input "17.57"
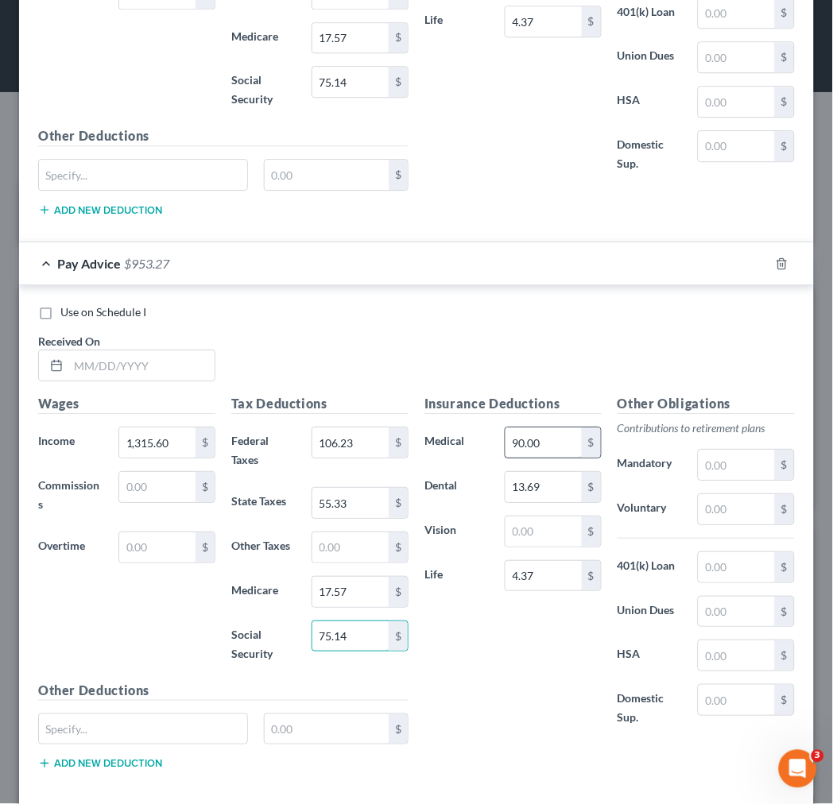
scroll to position [2597, 0]
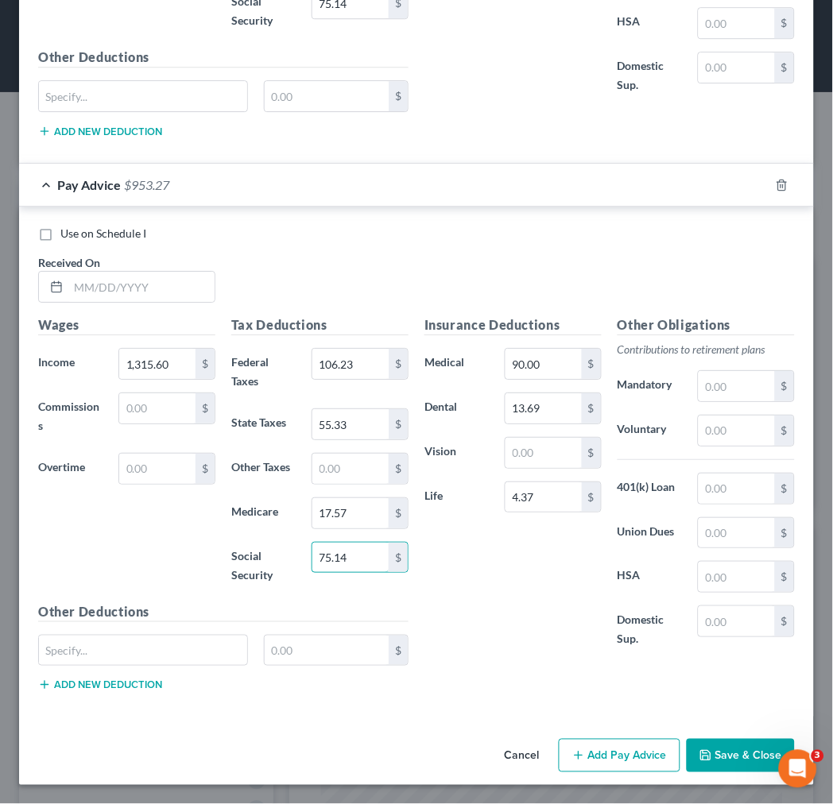
type input "75.14"
click at [606, 760] on button "Add Pay Advice" at bounding box center [620, 755] width 122 height 33
click at [103, 284] on input "text" at bounding box center [141, 287] width 146 height 30
type input "4/27/25"
drag, startPoint x: 596, startPoint y: 758, endPoint x: 593, endPoint y: 665, distance: 93.0
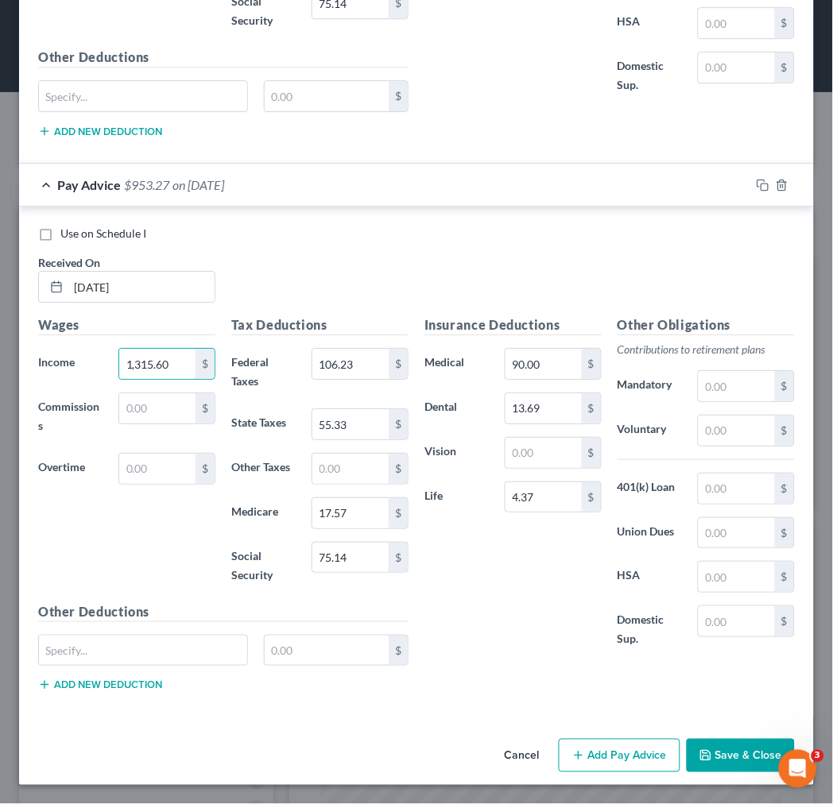
click at [598, 755] on button "Add Pay Advice" at bounding box center [620, 755] width 122 height 33
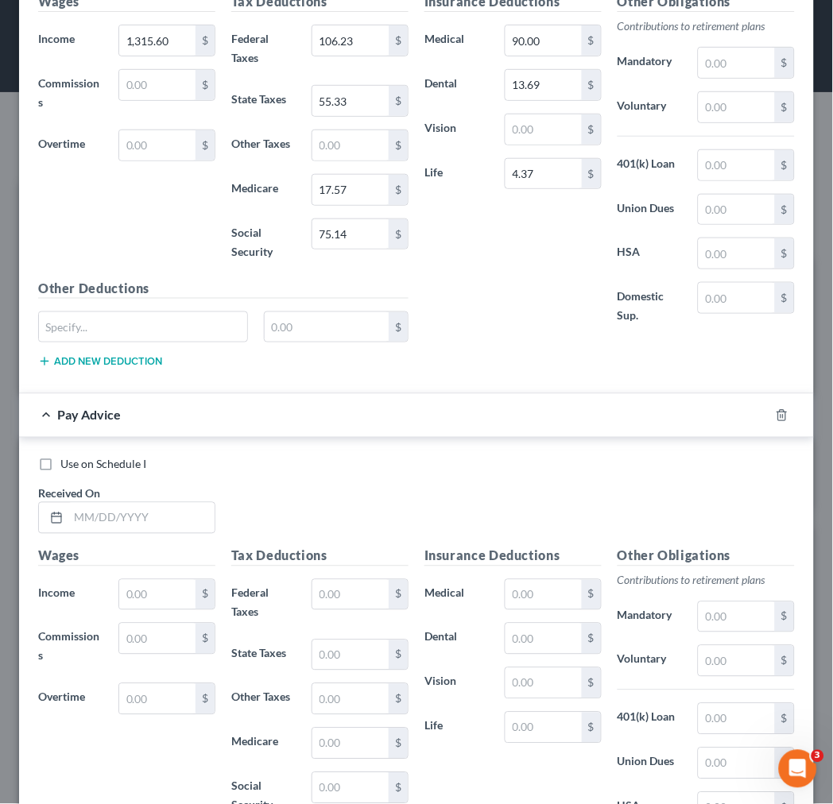
scroll to position [2951, 0]
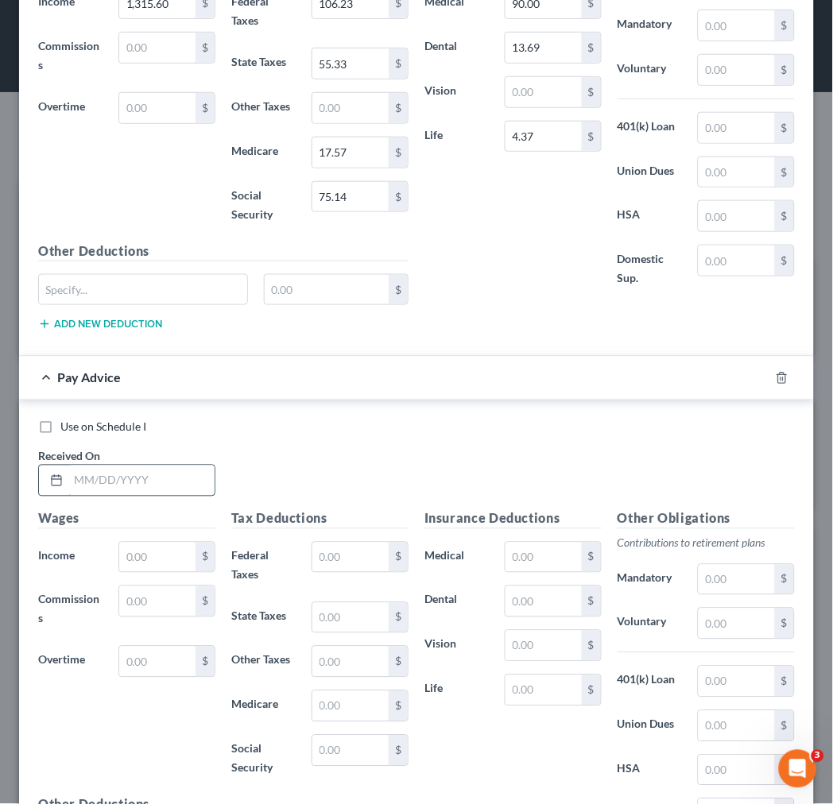
click at [94, 490] on input "text" at bounding box center [141, 481] width 146 height 30
type input "3/30/25"
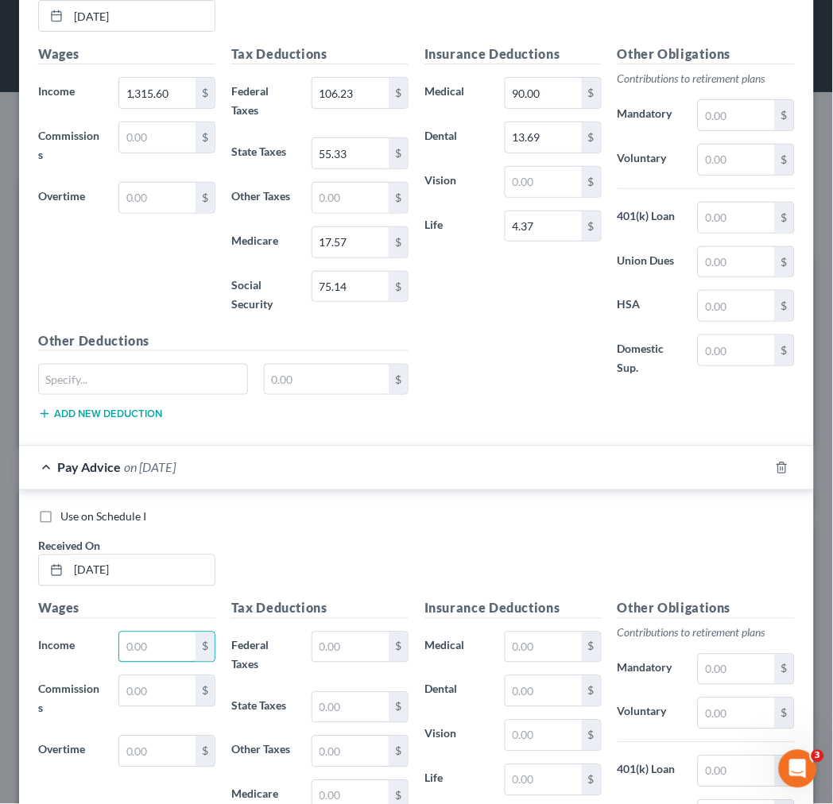
scroll to position [2774, 0]
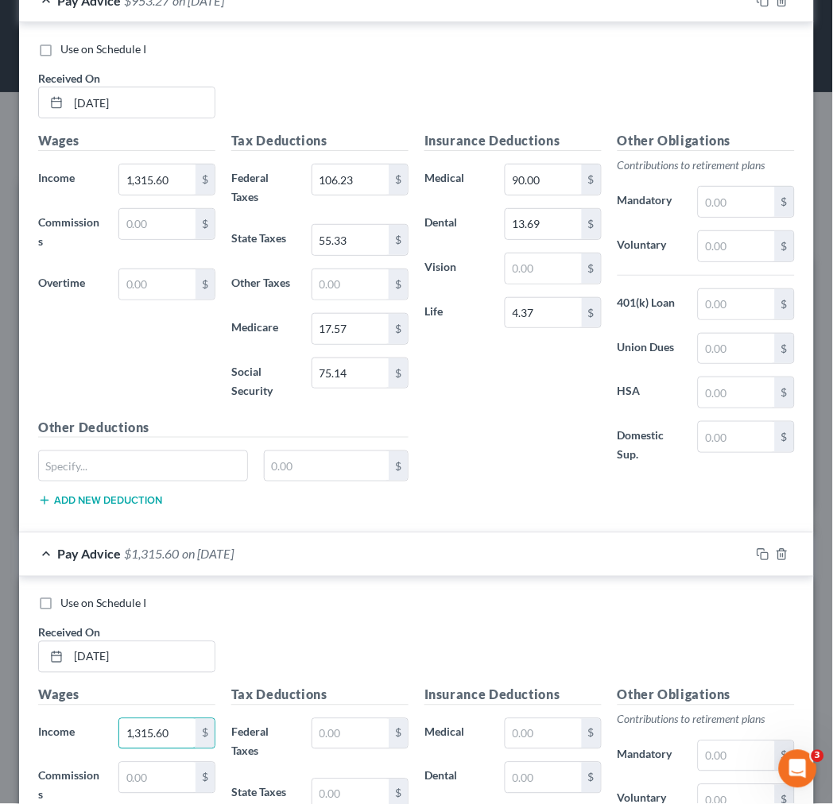
type input "1,315.60"
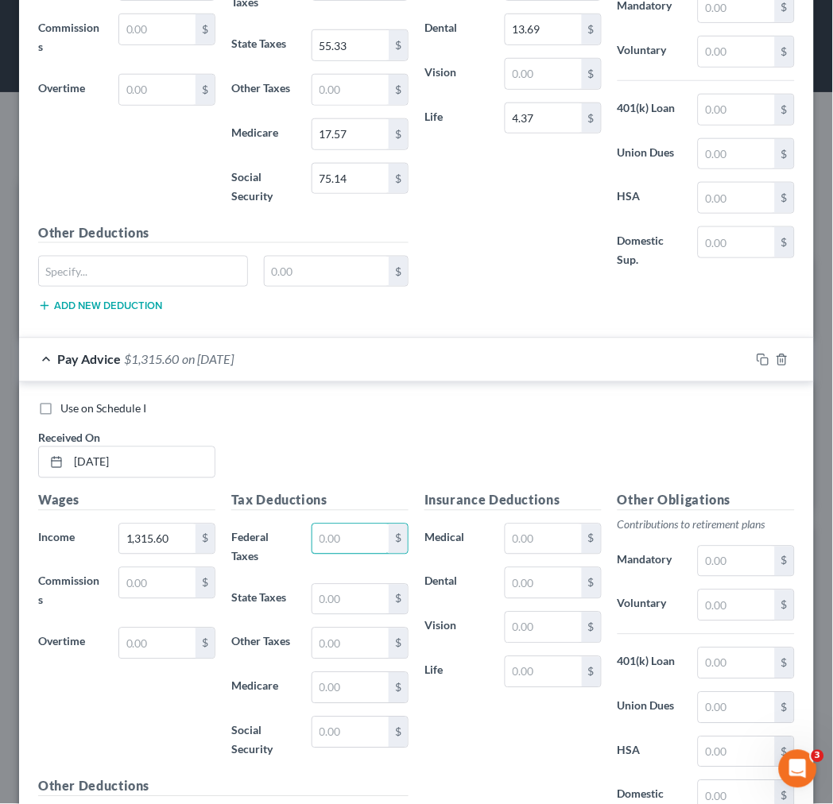
scroll to position [2887, 0]
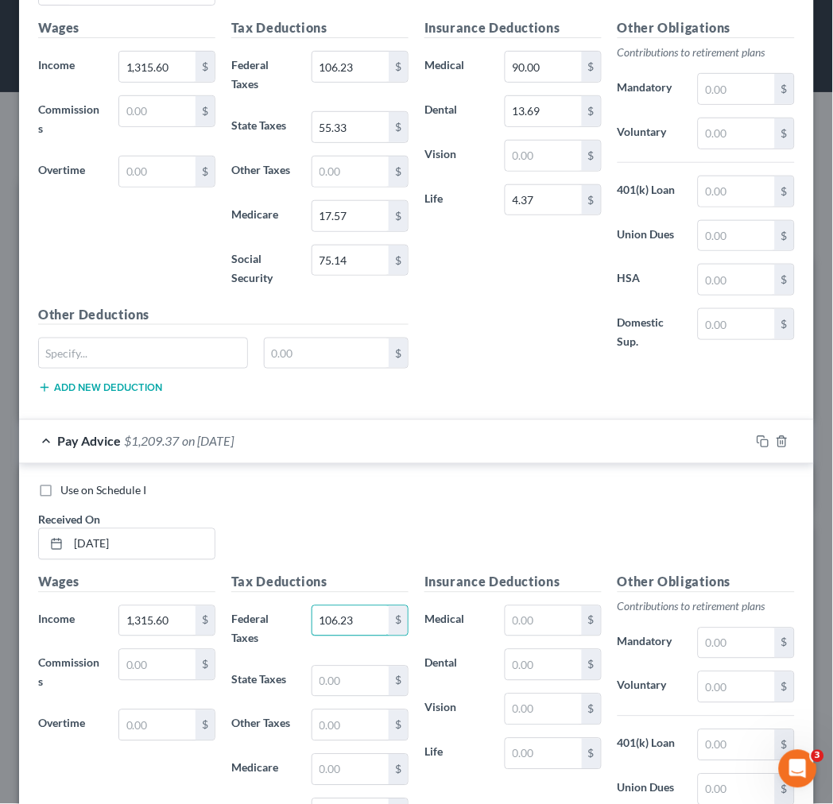
type input "106.23"
type input "55.33"
type input "17.57"
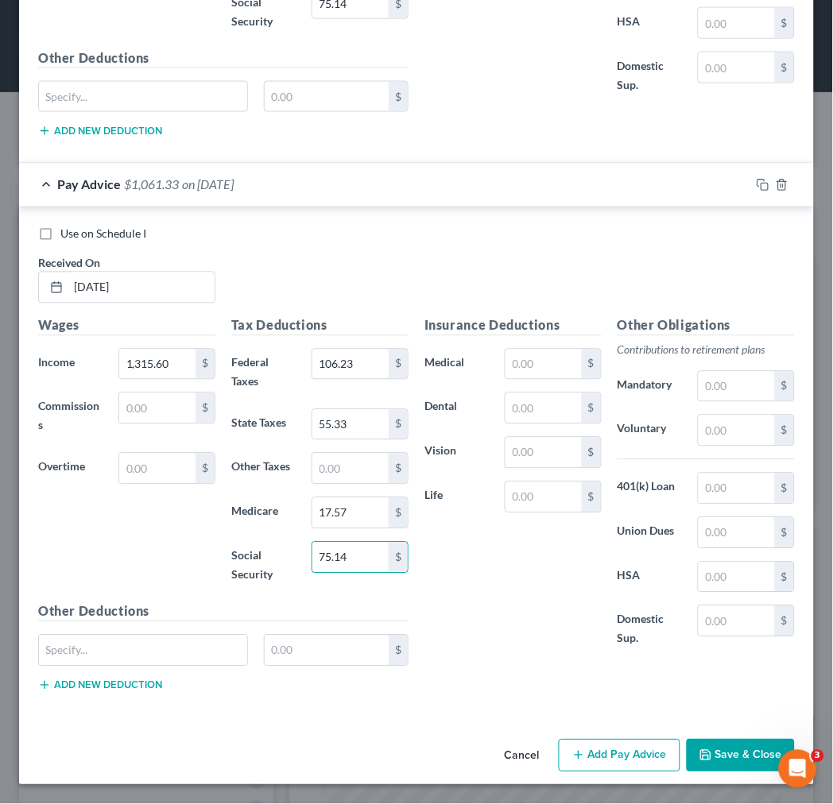
type input "75.14"
type input "90.00"
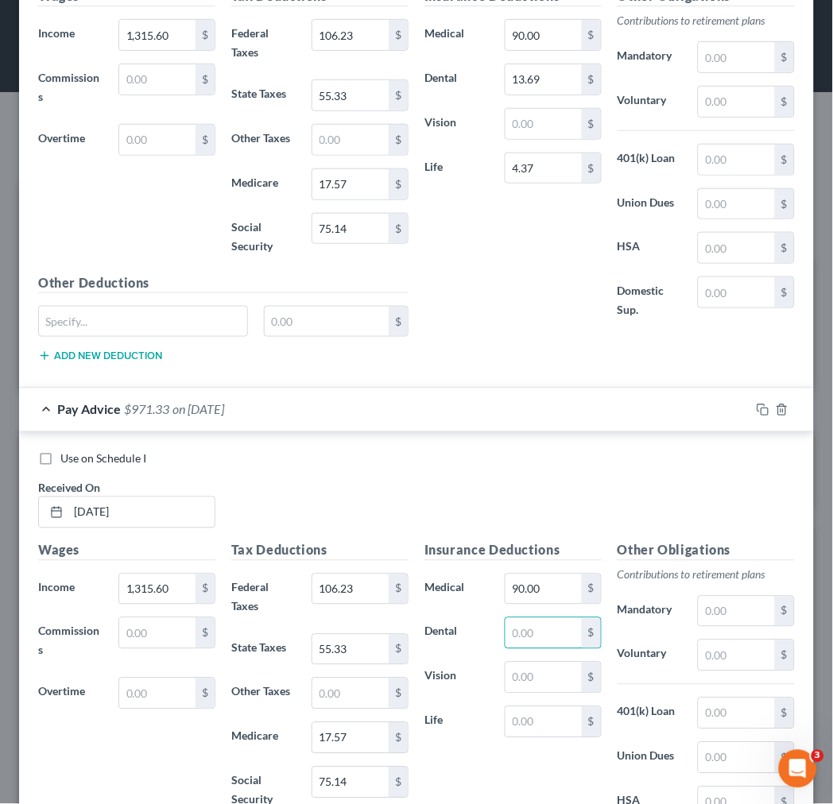
scroll to position [2887, 0]
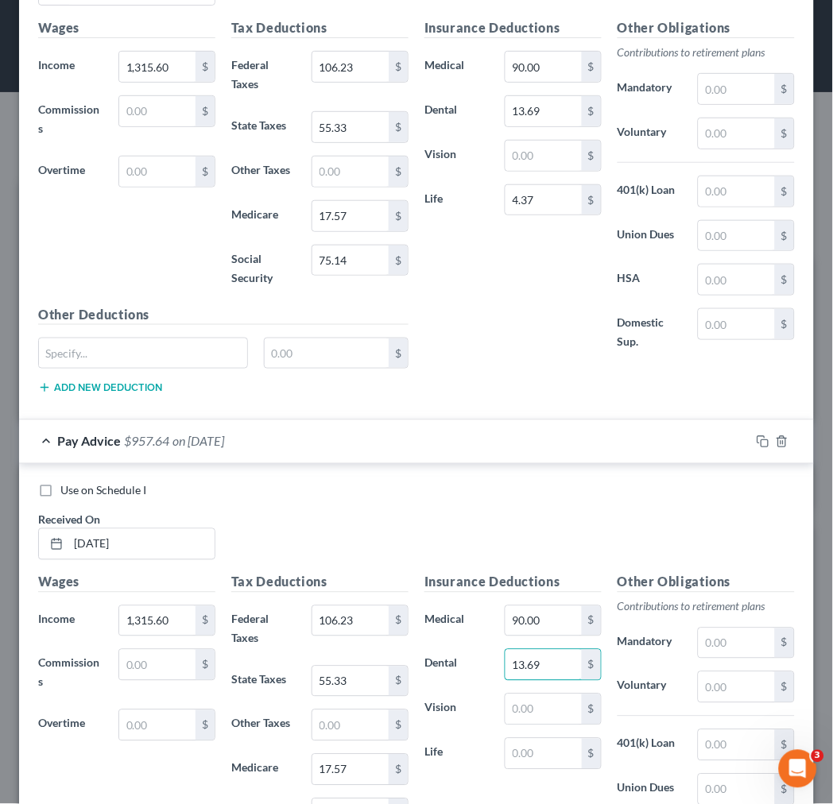
type input "13.69"
type input "4.37"
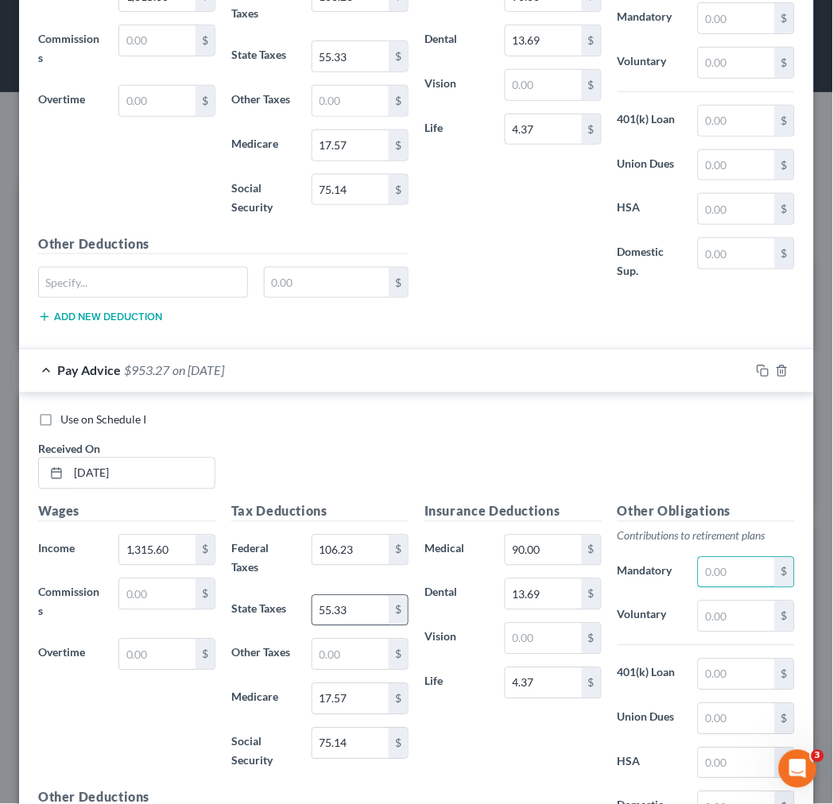
scroll to position [3152, 0]
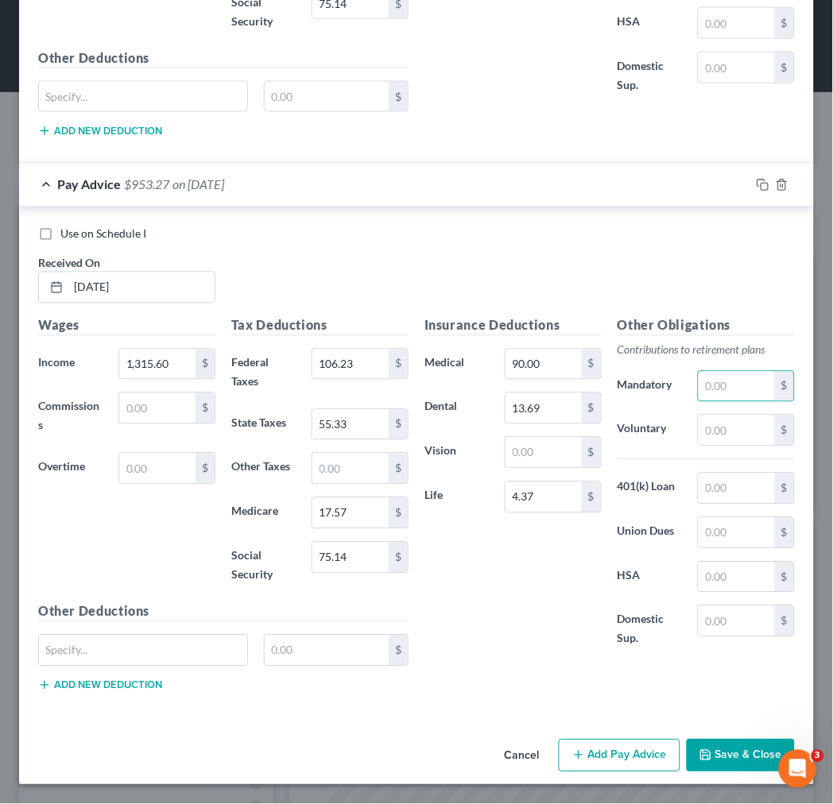
drag, startPoint x: 615, startPoint y: 753, endPoint x: 499, endPoint y: 636, distance: 165.2
click at [615, 745] on button "Add Pay Advice" at bounding box center [620, 756] width 122 height 33
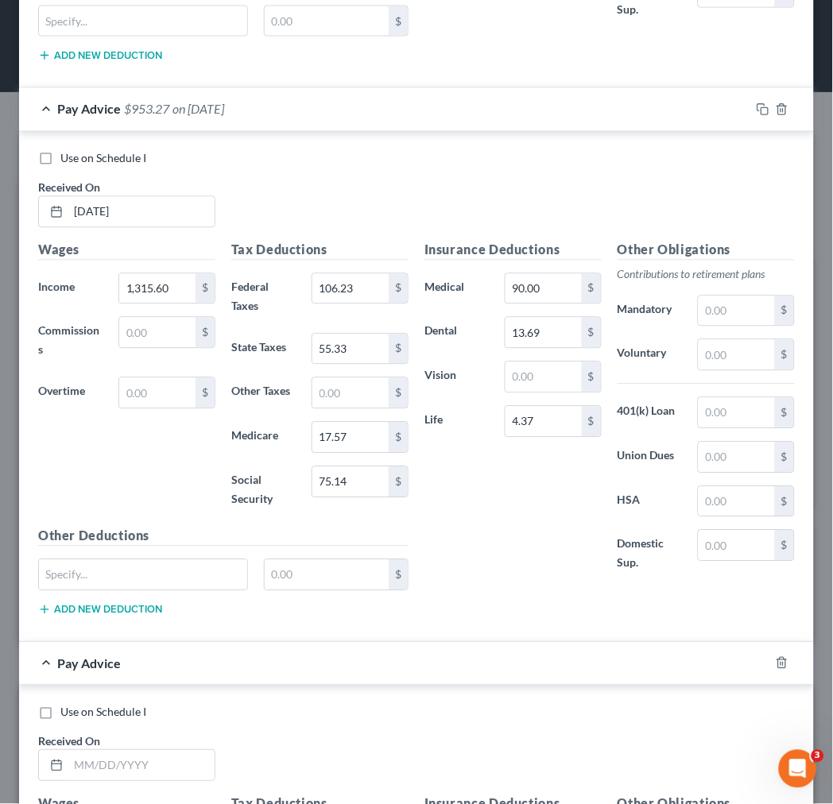
scroll to position [3505, 0]
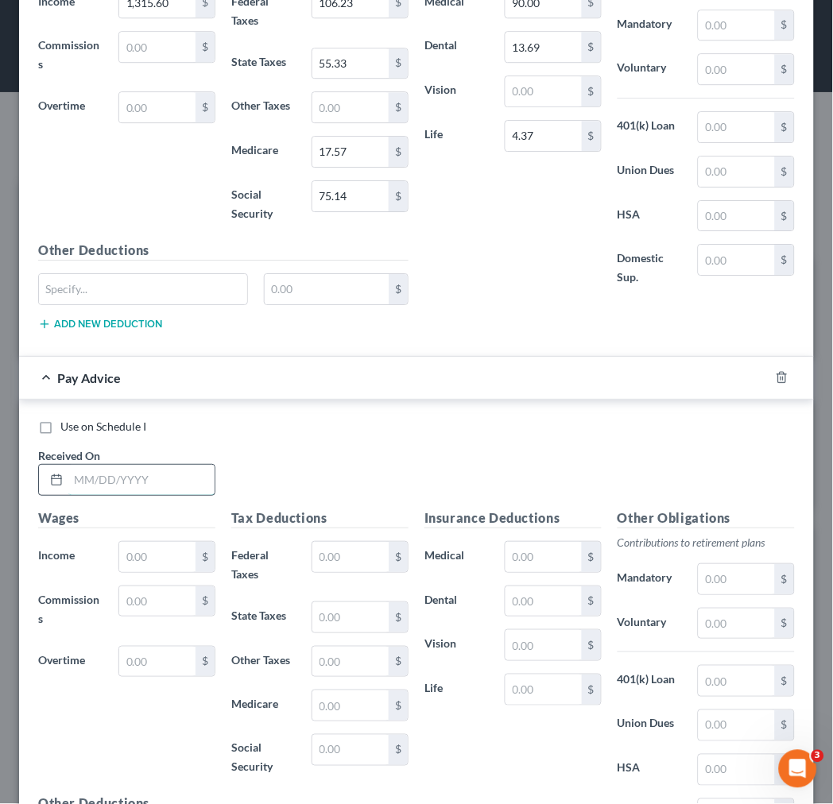
click at [141, 486] on input "text" at bounding box center [141, 480] width 146 height 30
type input "5/4/25"
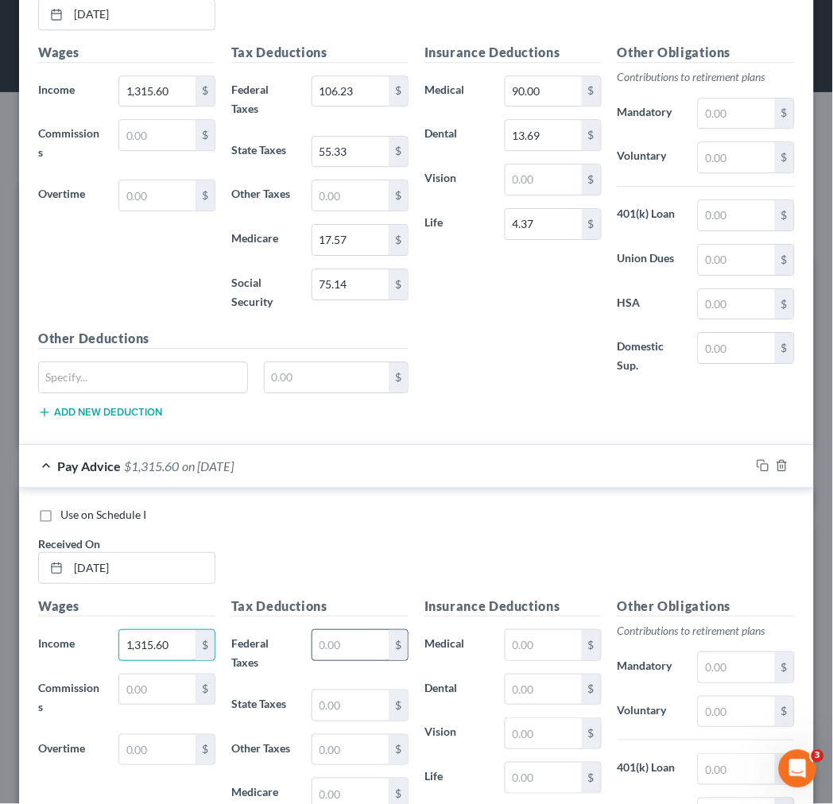
type input "1,315.60"
click at [326, 654] on input "text" at bounding box center [350, 645] width 76 height 30
type input "106.23"
type input "55.33"
click at [525, 656] on input "text" at bounding box center [543, 645] width 76 height 30
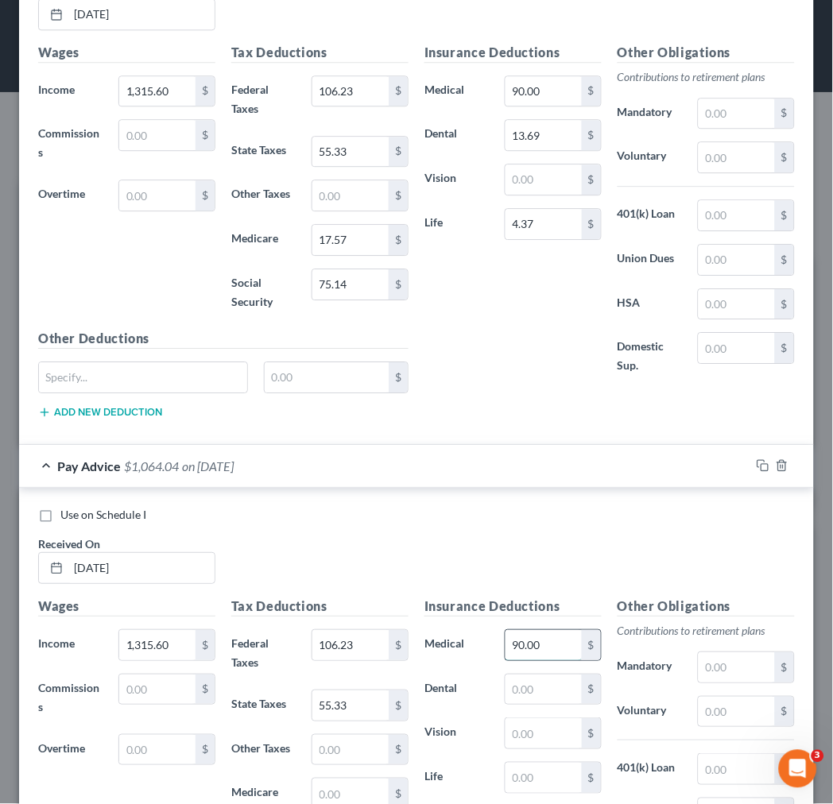
type input "90.00"
type input "13.69"
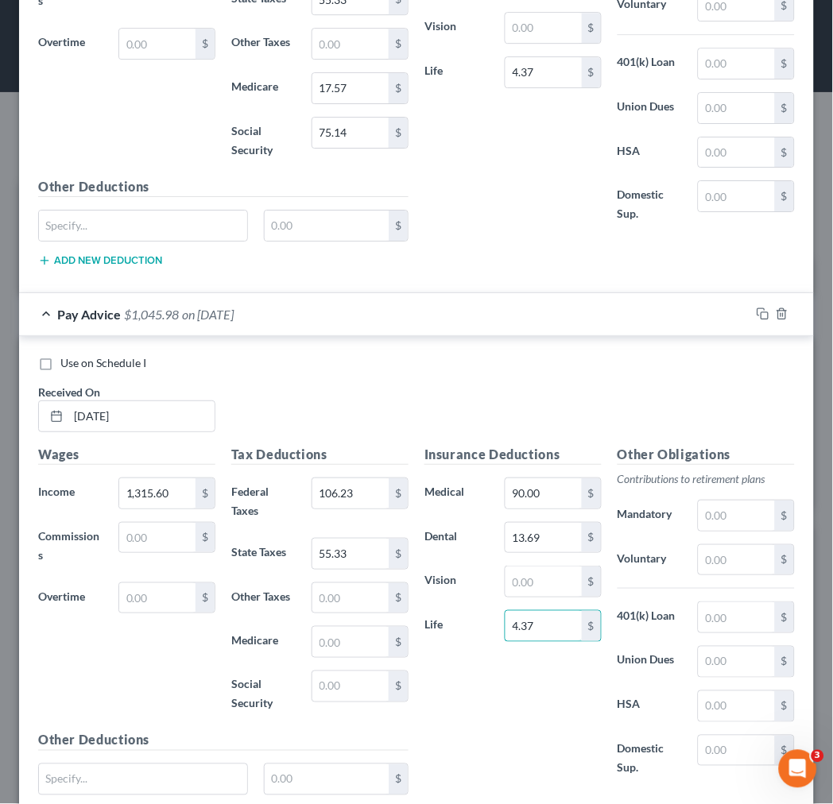
scroll to position [3594, 0]
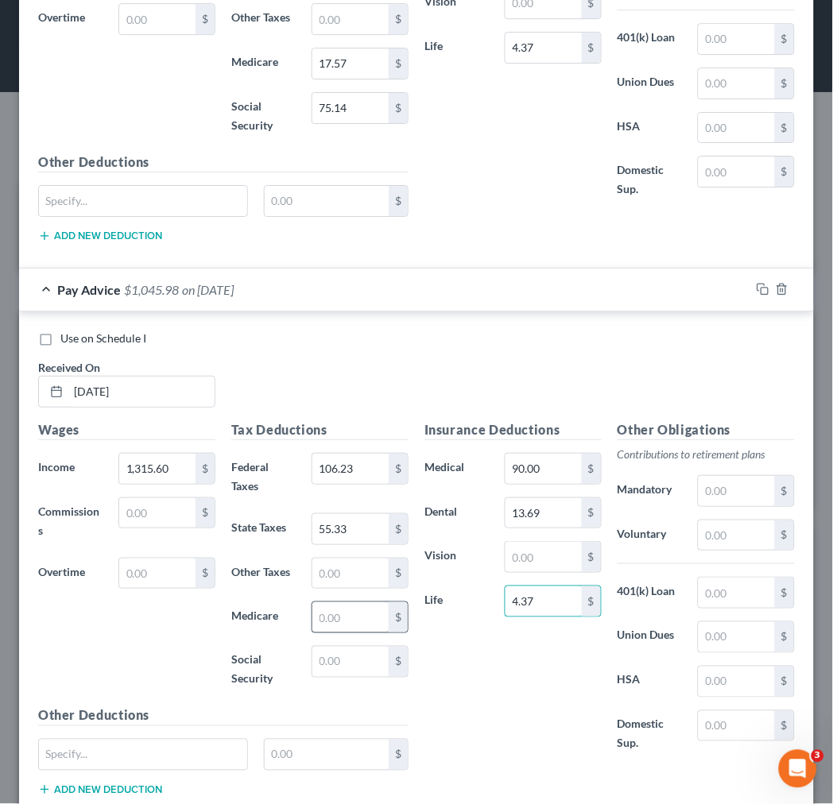
type input "4.37"
click at [324, 621] on input "text" at bounding box center [350, 617] width 76 height 30
type input "17.57"
type input "75.14"
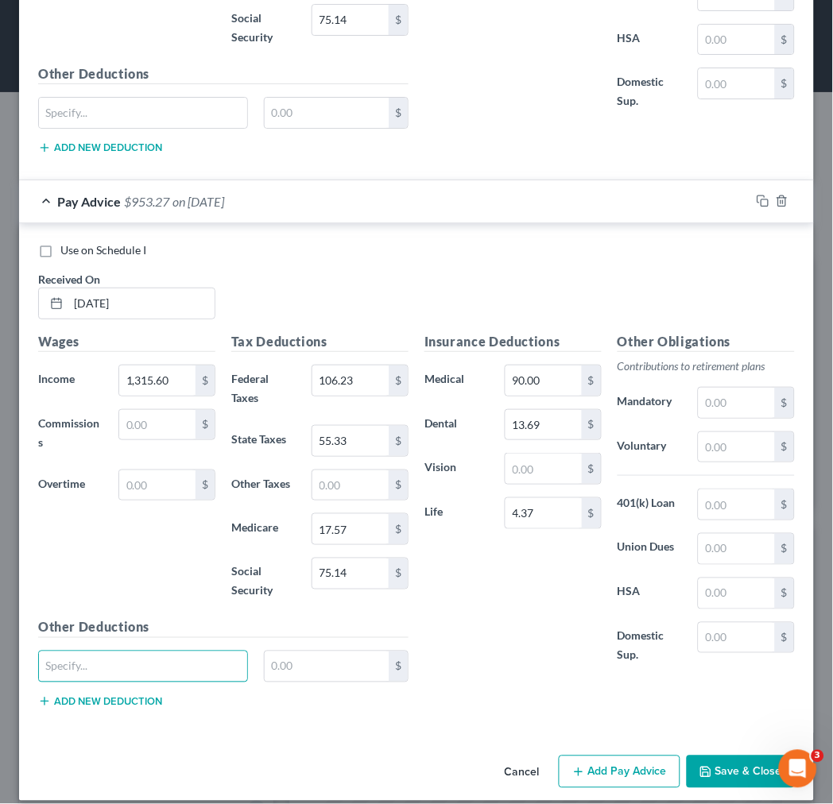
scroll to position [3707, 0]
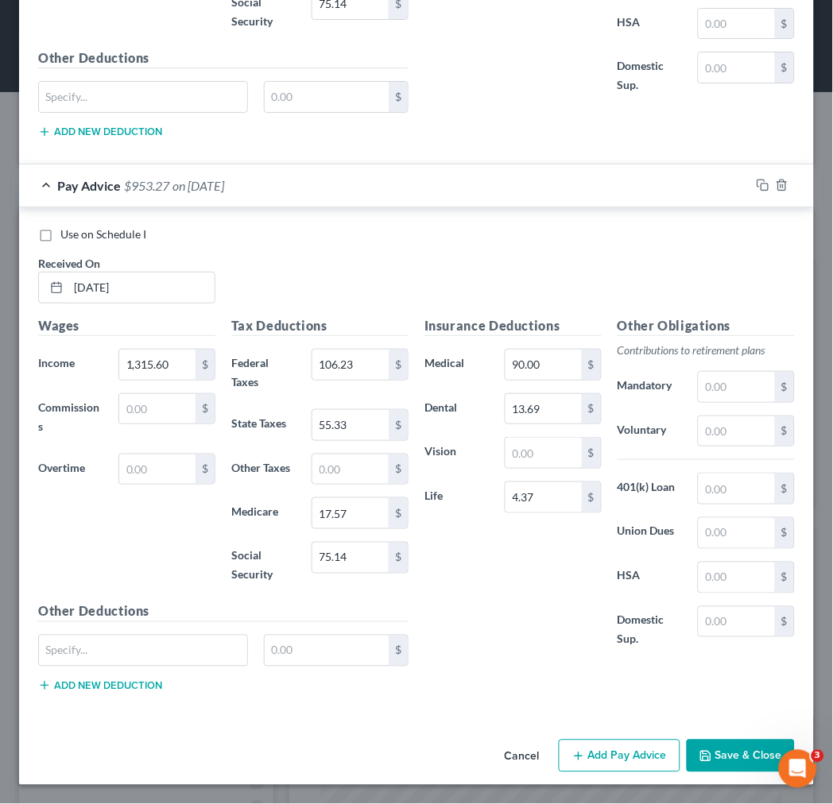
click at [602, 749] on button "Add Pay Advice" at bounding box center [620, 756] width 122 height 33
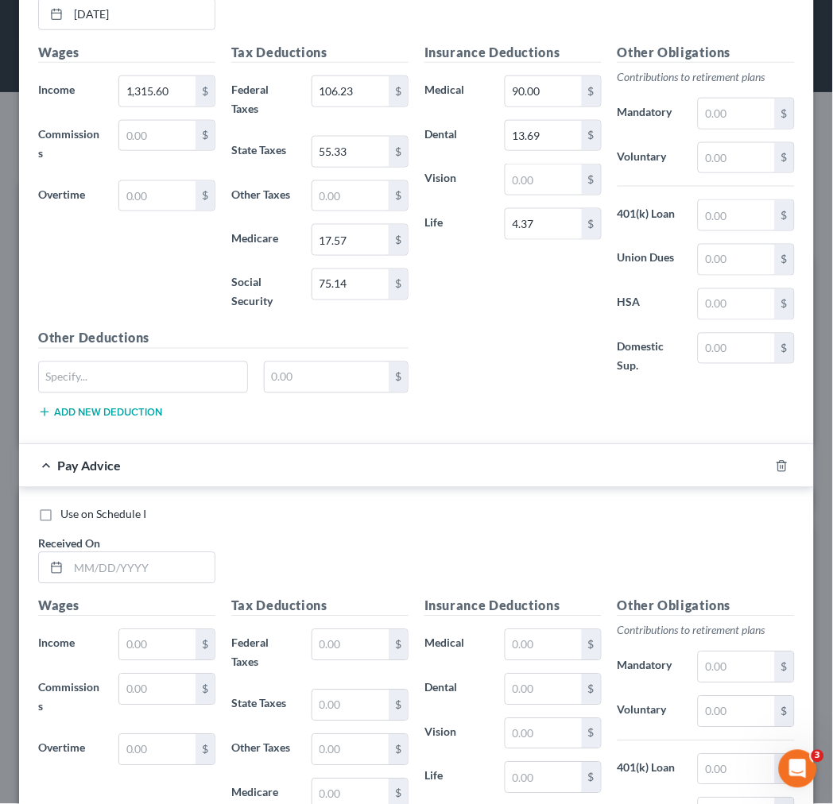
scroll to position [3972, 0]
drag, startPoint x: 87, startPoint y: 574, endPoint x: 85, endPoint y: 582, distance: 8.3
click at [87, 574] on input "text" at bounding box center [141, 567] width 146 height 30
type input "5/11/25"
type input "1,315.60"
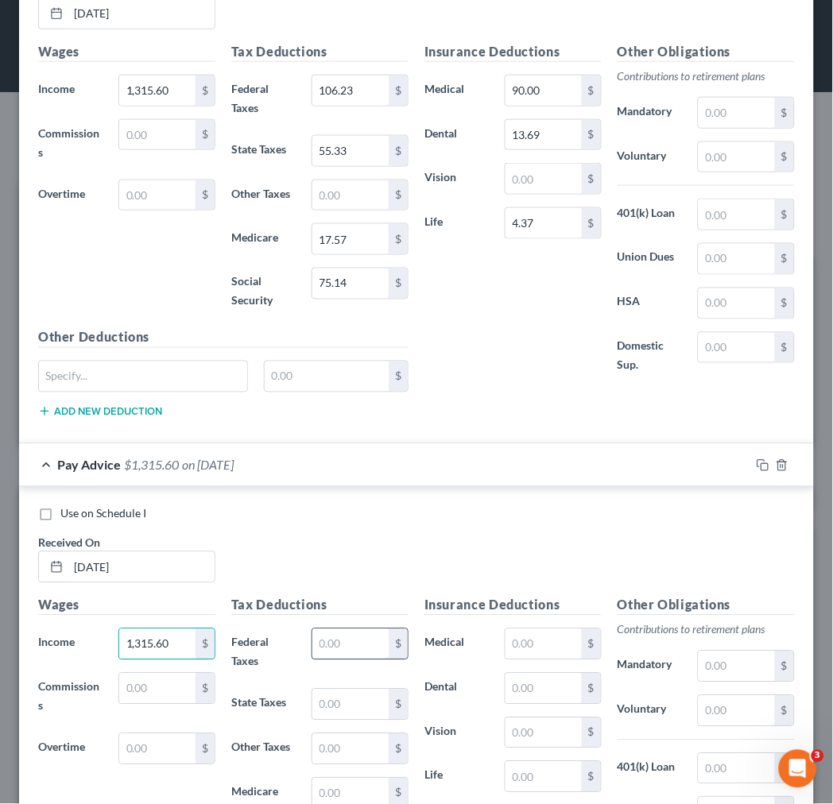
click at [320, 652] on input "text" at bounding box center [350, 644] width 76 height 30
type input "106.23"
click at [533, 646] on input "text" at bounding box center [543, 644] width 76 height 30
type input "90.00"
type input "13.69"
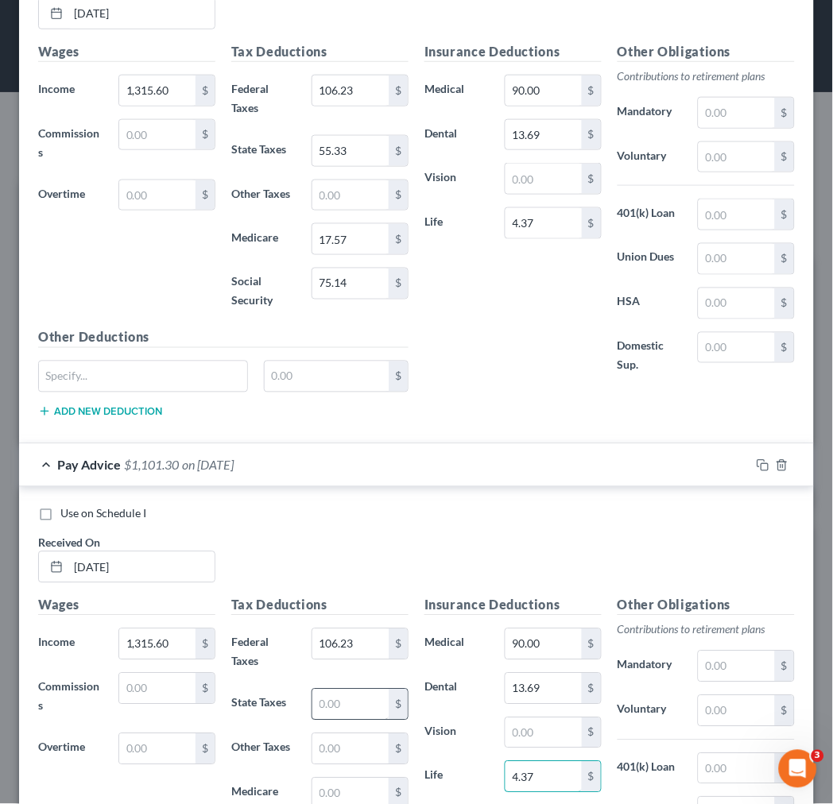
type input "4.37"
click at [316, 708] on input "text" at bounding box center [350, 705] width 76 height 30
type input "55.33"
type input "17.57"
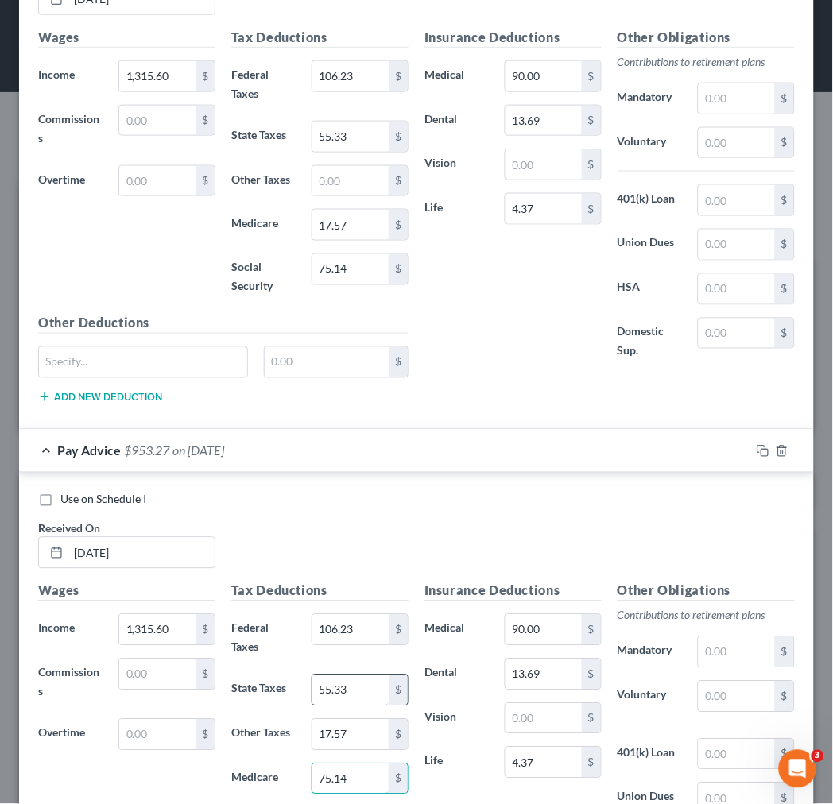
type input "75.14"
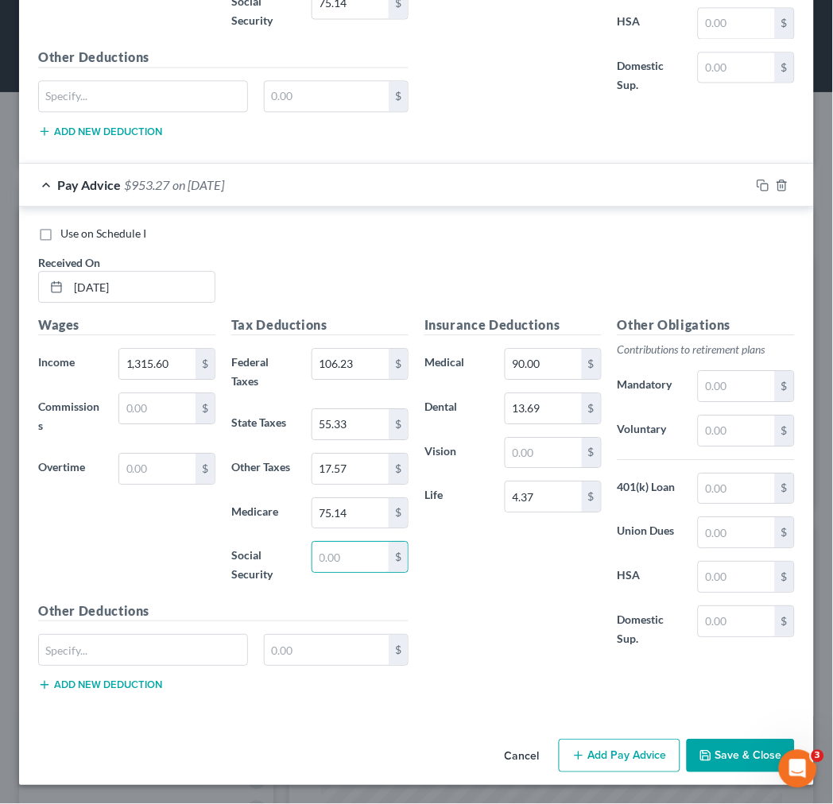
click at [626, 761] on button "Add Pay Advice" at bounding box center [620, 755] width 122 height 33
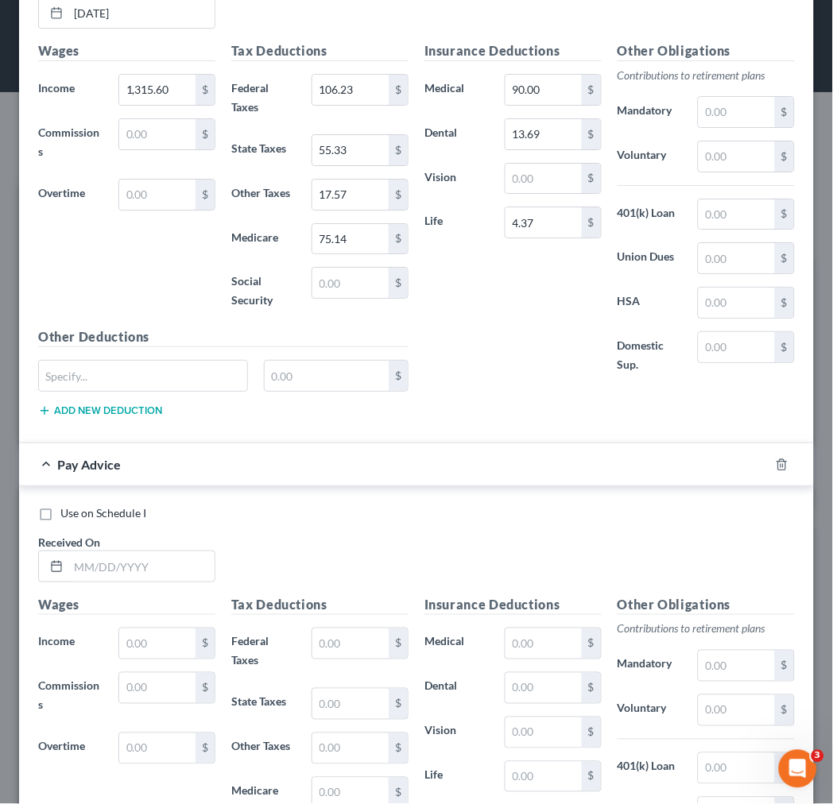
scroll to position [4527, 0]
click at [94, 577] on input "text" at bounding box center [141, 566] width 146 height 30
type input "5/18/25"
click at [137, 644] on input "text" at bounding box center [157, 643] width 76 height 30
type input "1,315.60"
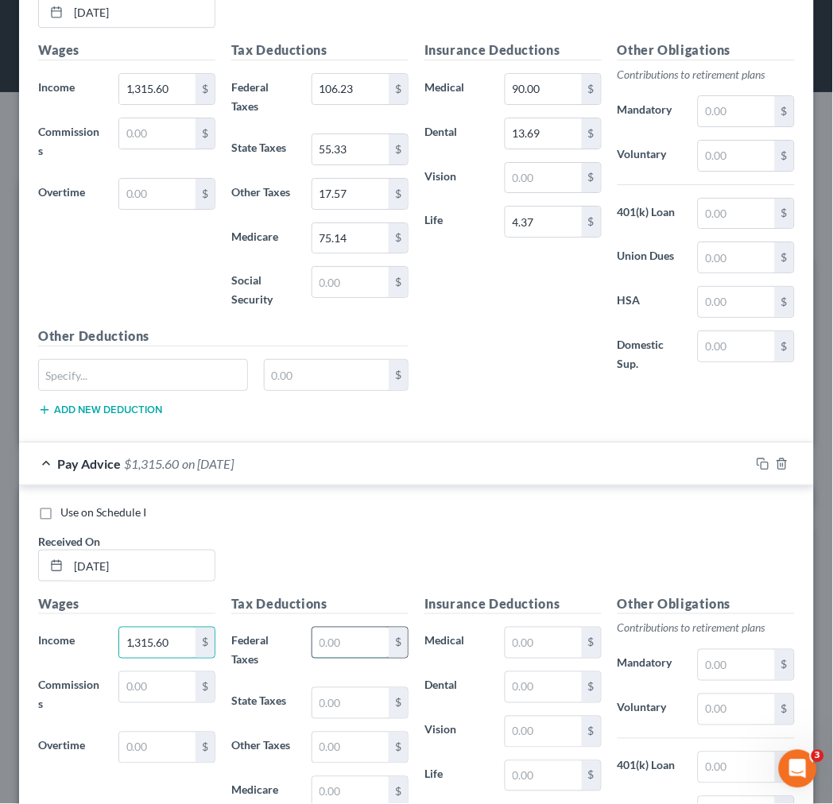
click at [321, 647] on input "text" at bounding box center [350, 643] width 76 height 30
type input "106.23"
click at [505, 648] on input "text" at bounding box center [543, 643] width 76 height 30
type input "90.00"
type input "13.69"
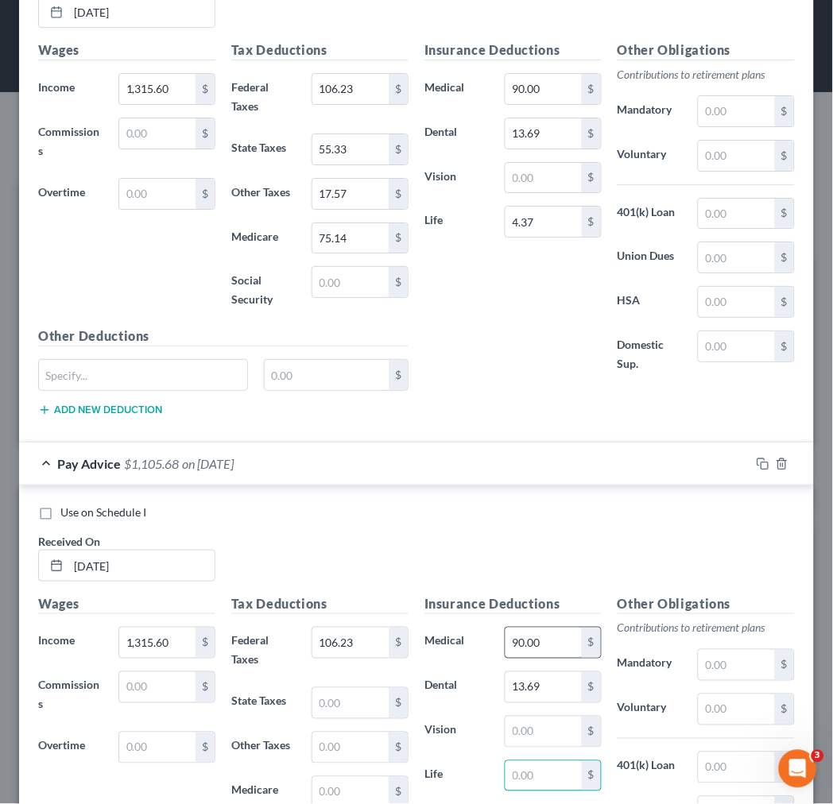
type input "1"
type input "4.37"
click at [358, 705] on input "text" at bounding box center [350, 703] width 76 height 30
type input "55.33"
type input "17.57"
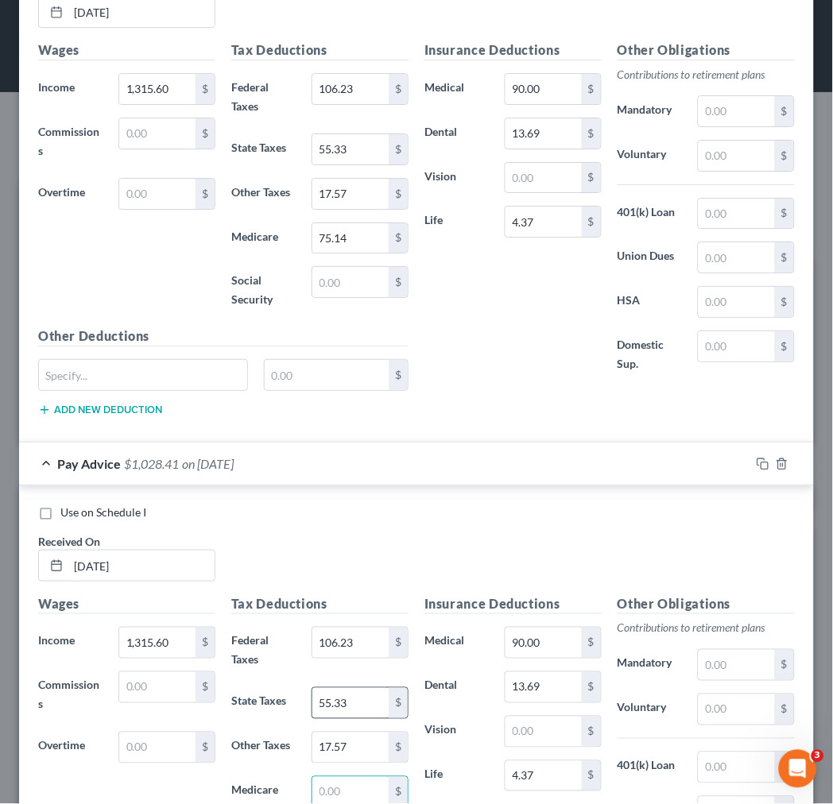
scroll to position [4541, 0]
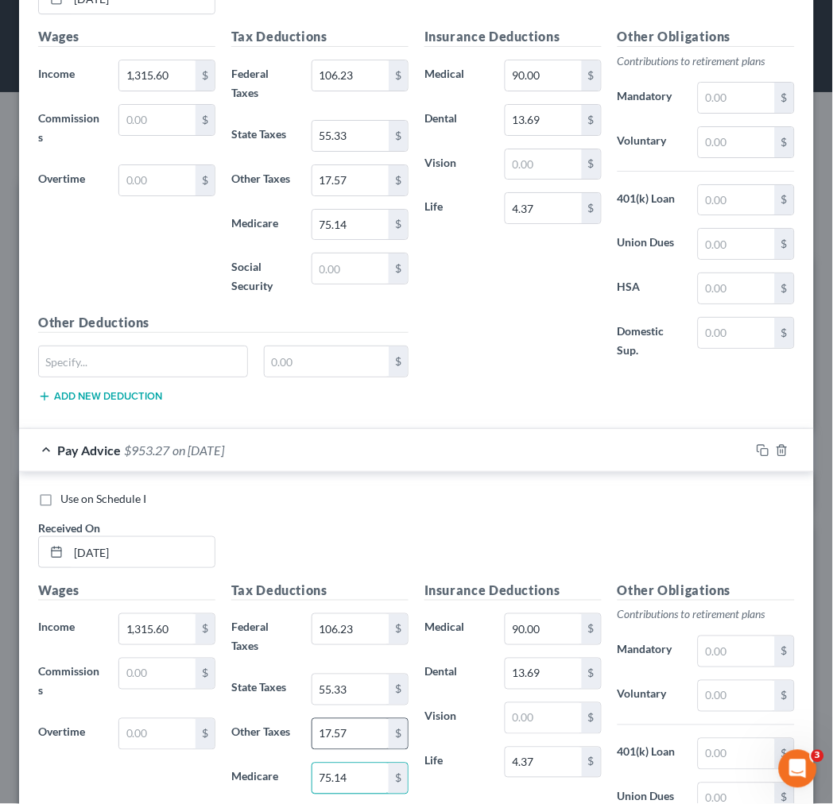
type input "75.14"
click at [337, 742] on input "17.57" at bounding box center [350, 734] width 76 height 30
paste input "17.57"
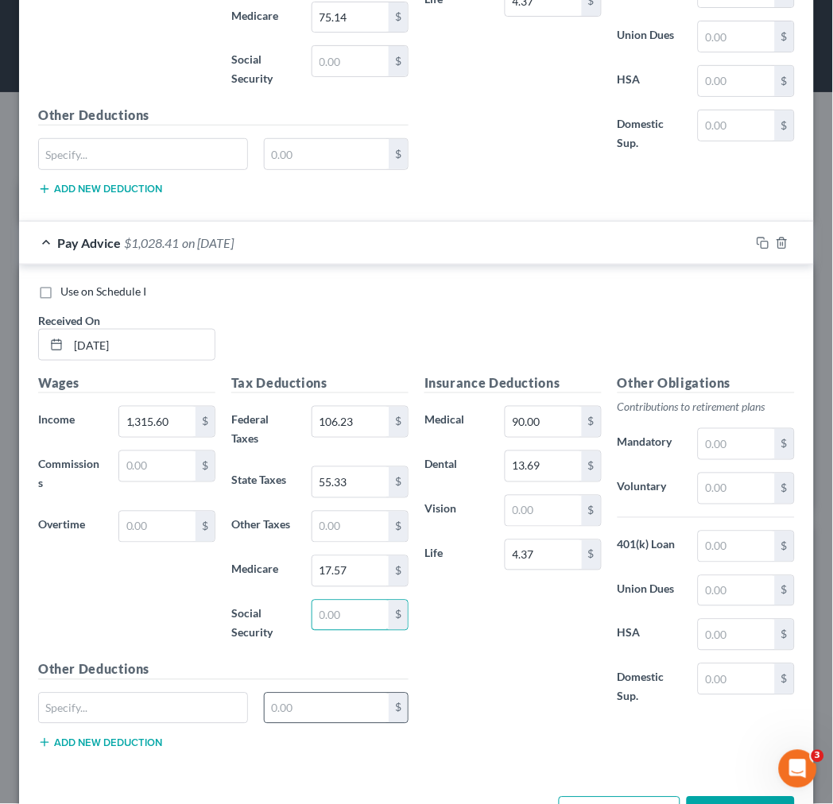
scroll to position [4552, 0]
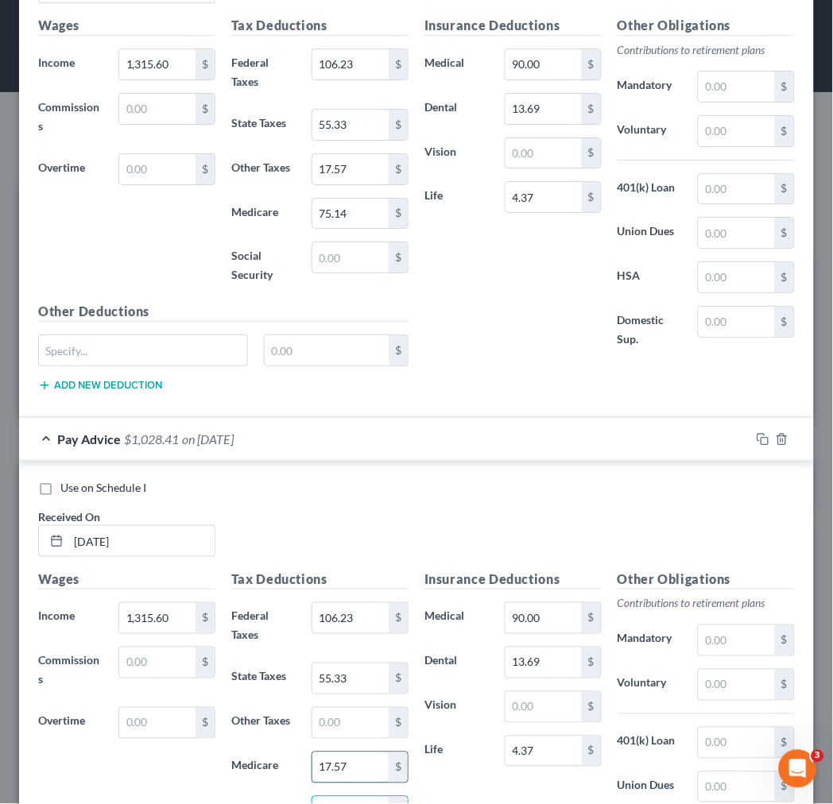
click at [316, 776] on input "17.57" at bounding box center [350, 768] width 76 height 30
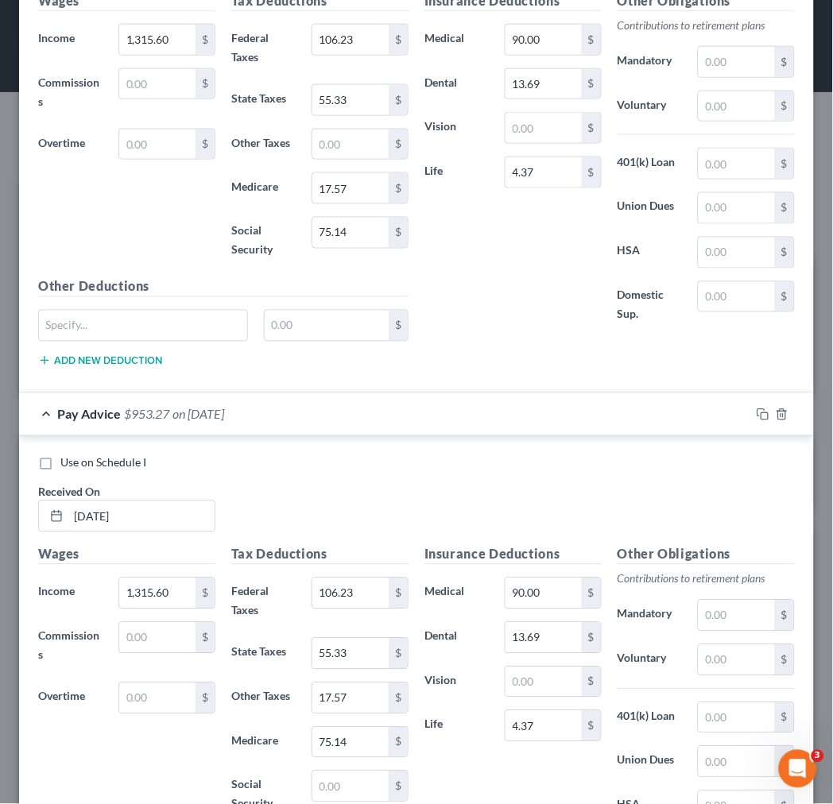
scroll to position [4199, 0]
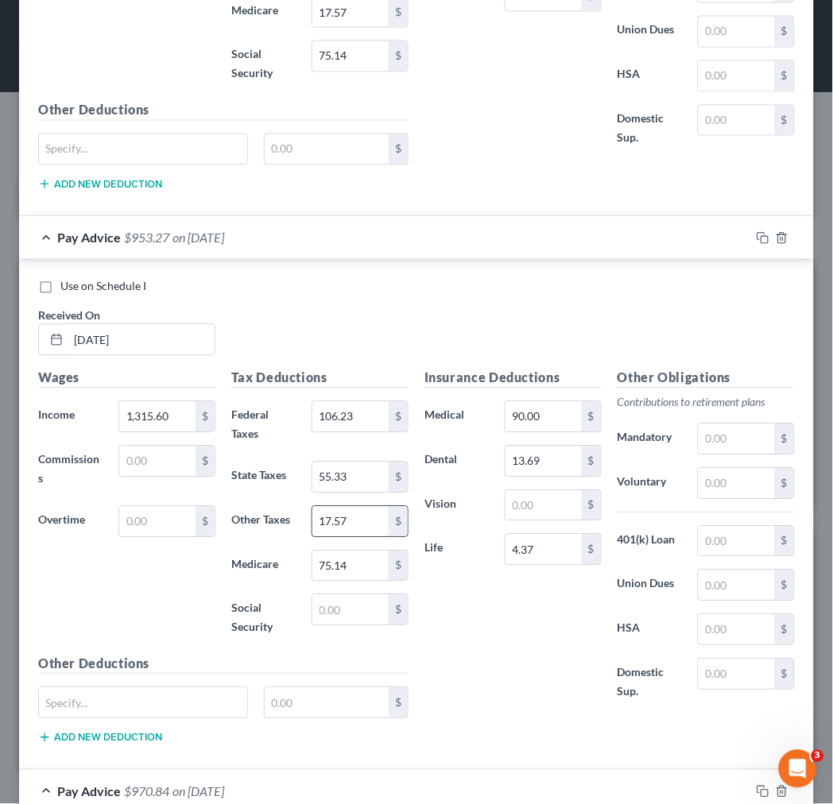
type input "75.14"
click at [340, 536] on input "17.57" at bounding box center [350, 522] width 76 height 30
type input "75.14"
paste input "17.57"
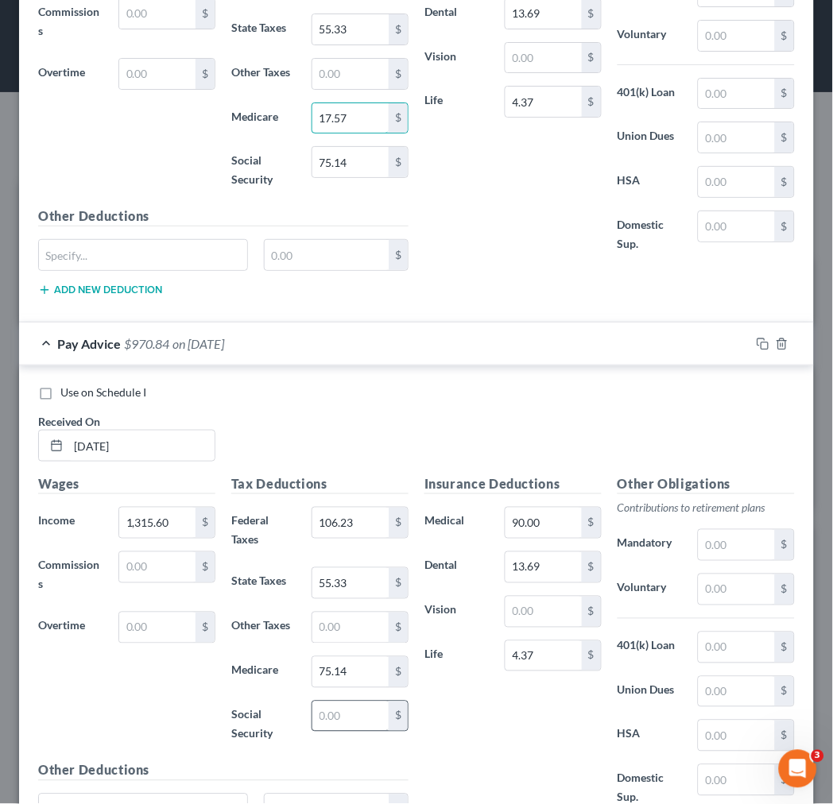
scroll to position [4641, 0]
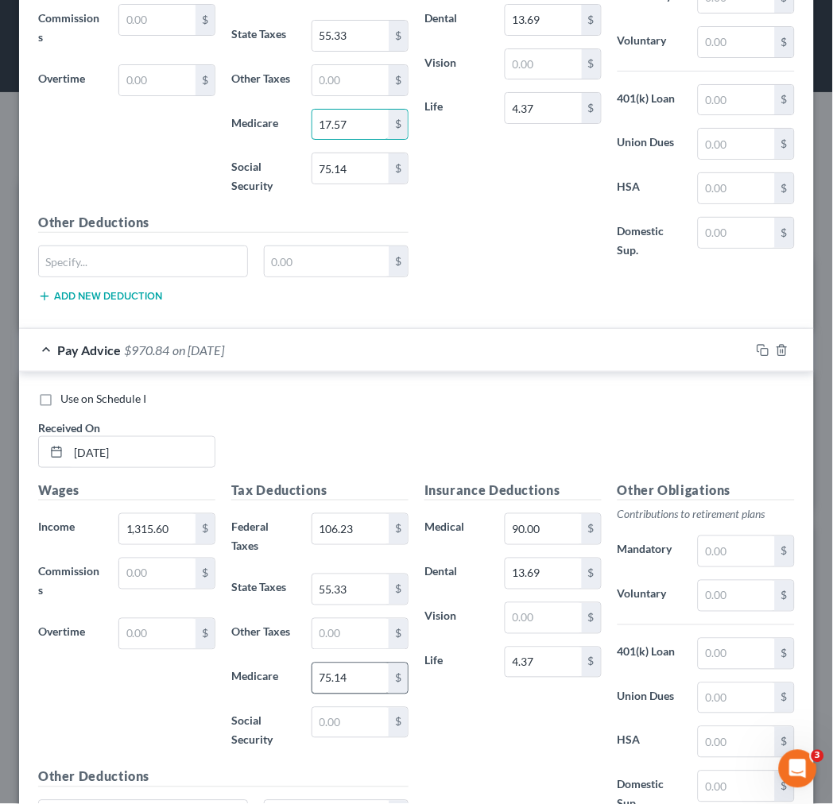
type input "17.57"
click at [346, 687] on input "75.14" at bounding box center [350, 679] width 76 height 30
click at [346, 681] on input "75.14" at bounding box center [350, 679] width 76 height 30
type input "17.57"
paste input "17.57"
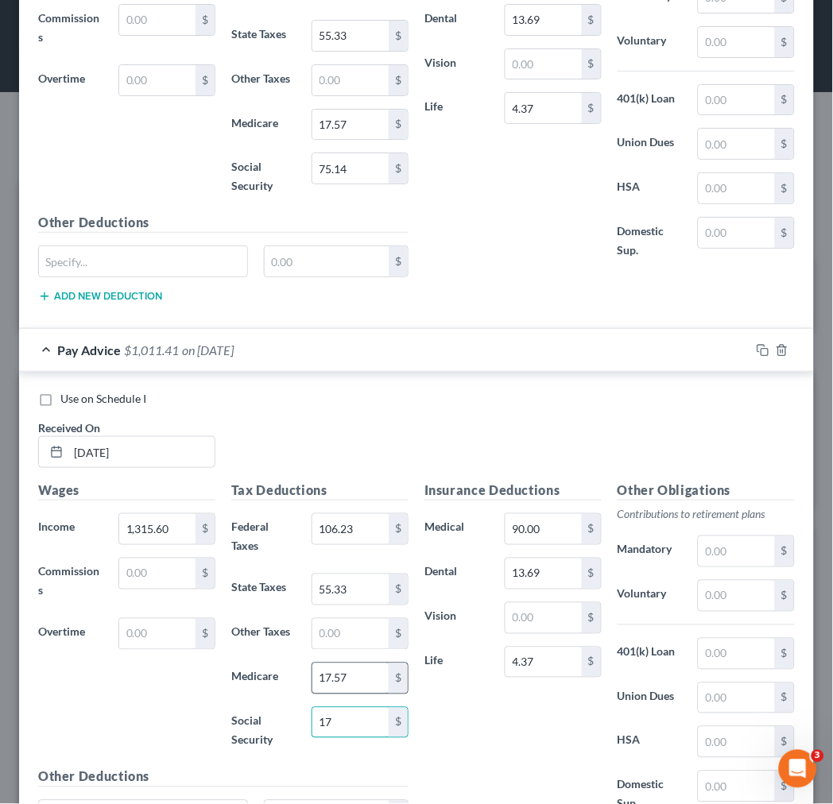
type input "1"
type input "75.14"
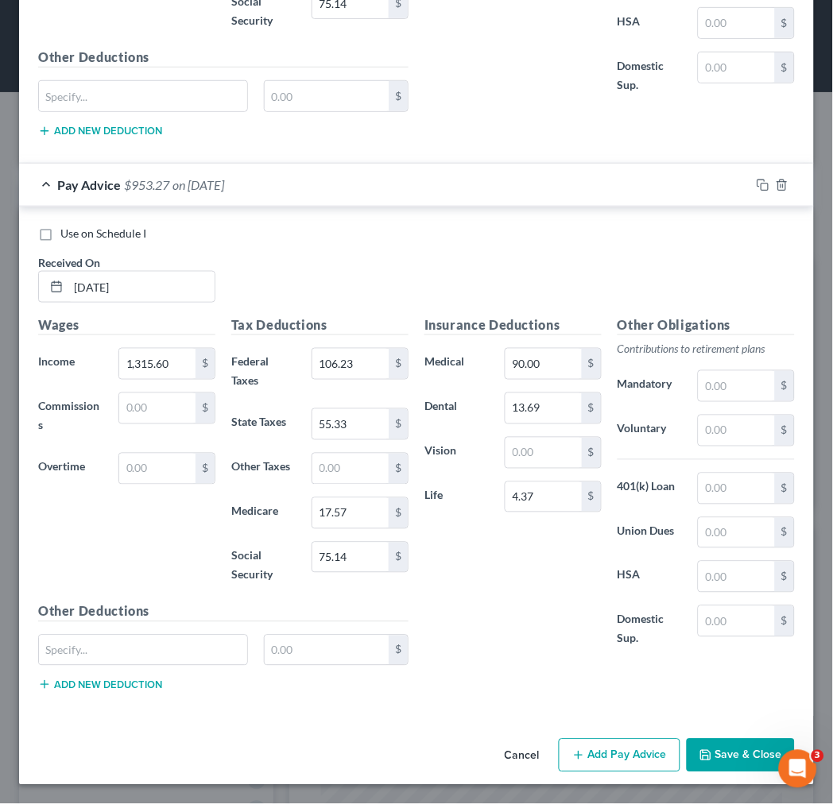
drag, startPoint x: 593, startPoint y: 756, endPoint x: 568, endPoint y: 660, distance: 99.3
click at [594, 756] on button "Add Pay Advice" at bounding box center [620, 755] width 122 height 33
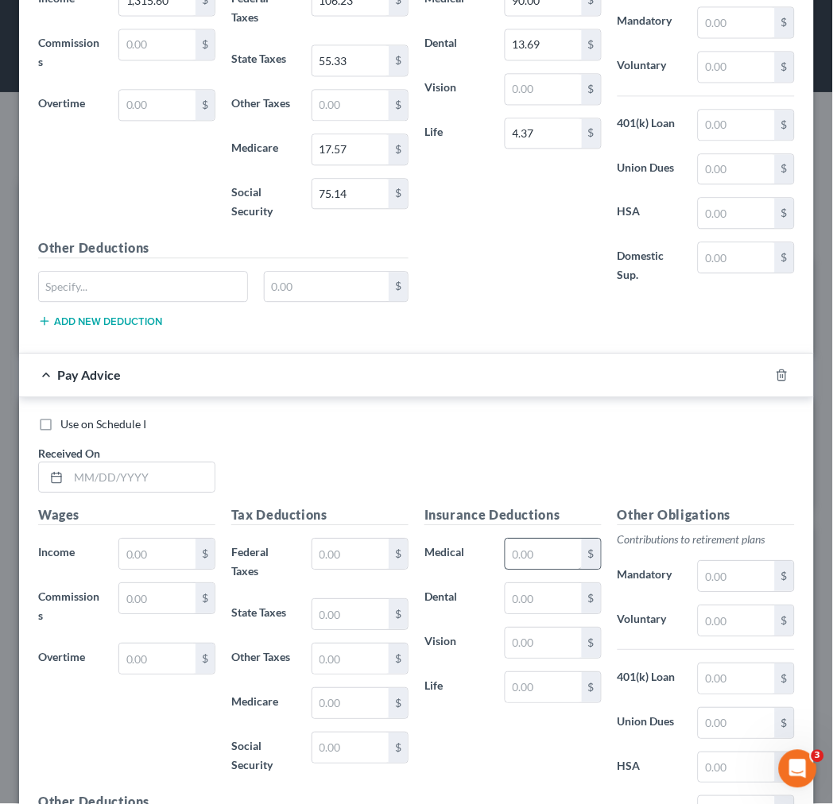
scroll to position [5082, 0]
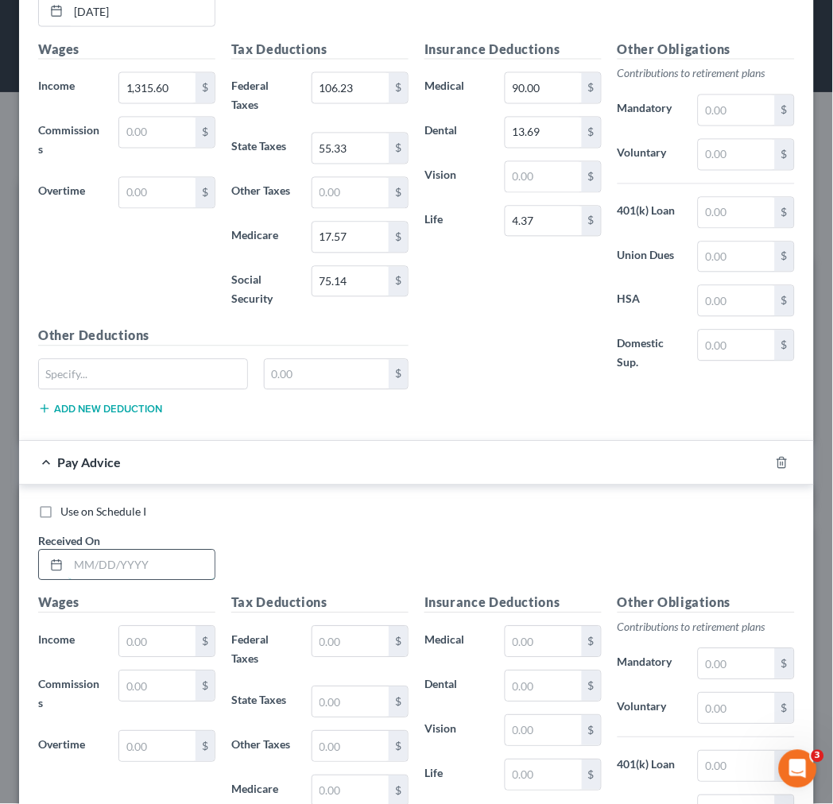
click at [103, 572] on input "text" at bounding box center [141, 566] width 146 height 30
type input "5/25/25"
type input "1,315.60"
drag, startPoint x: 346, startPoint y: 669, endPoint x: 338, endPoint y: 646, distance: 24.4
click at [342, 658] on div "$" at bounding box center [360, 642] width 97 height 32
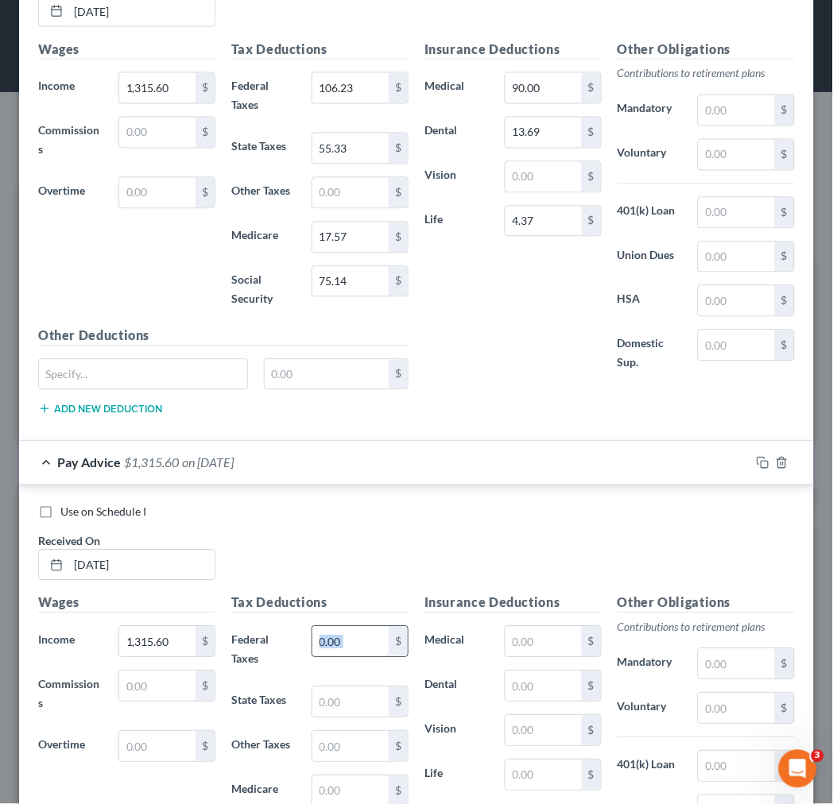
click at [338, 646] on input "text" at bounding box center [350, 642] width 76 height 30
type input "106.23"
click at [522, 646] on input "text" at bounding box center [543, 642] width 76 height 30
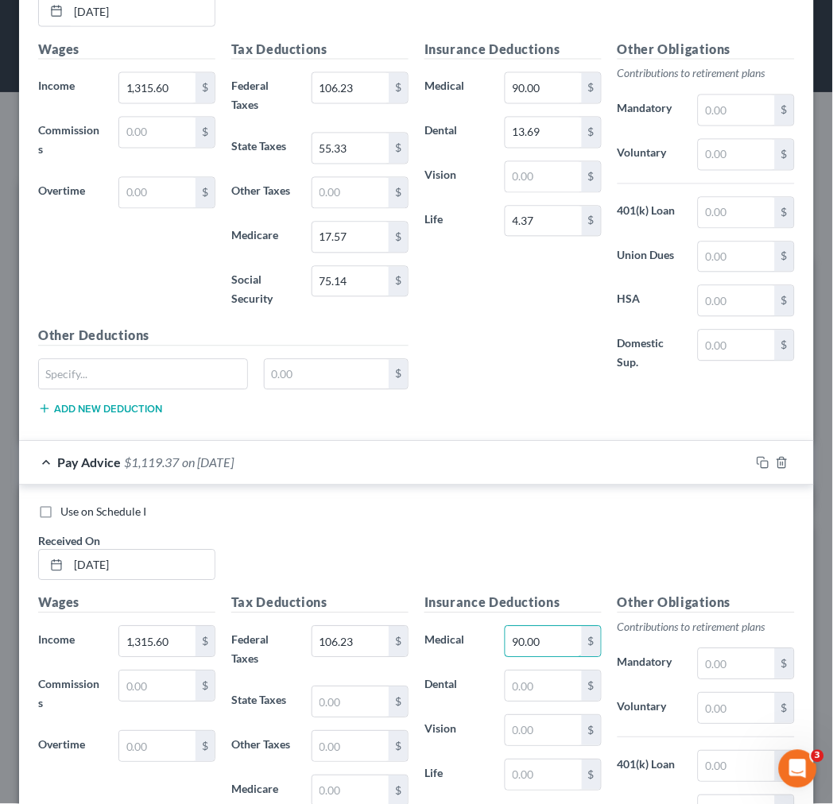
type input "90.00"
type input "13.69"
type input "4.37"
click at [364, 710] on input "text" at bounding box center [350, 702] width 76 height 30
type input "55.33"
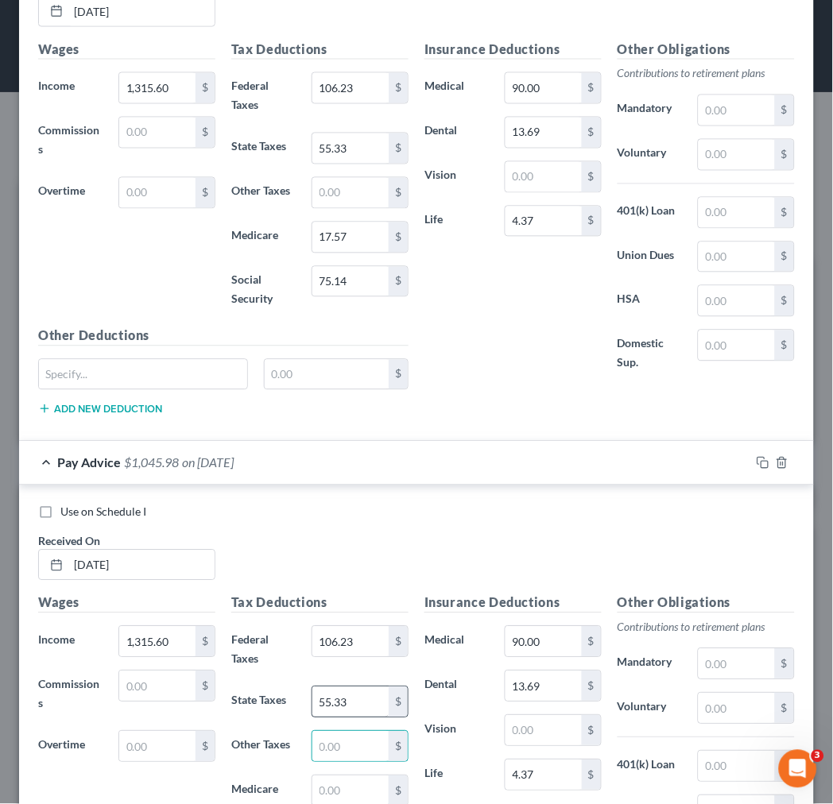
scroll to position [5096, 0]
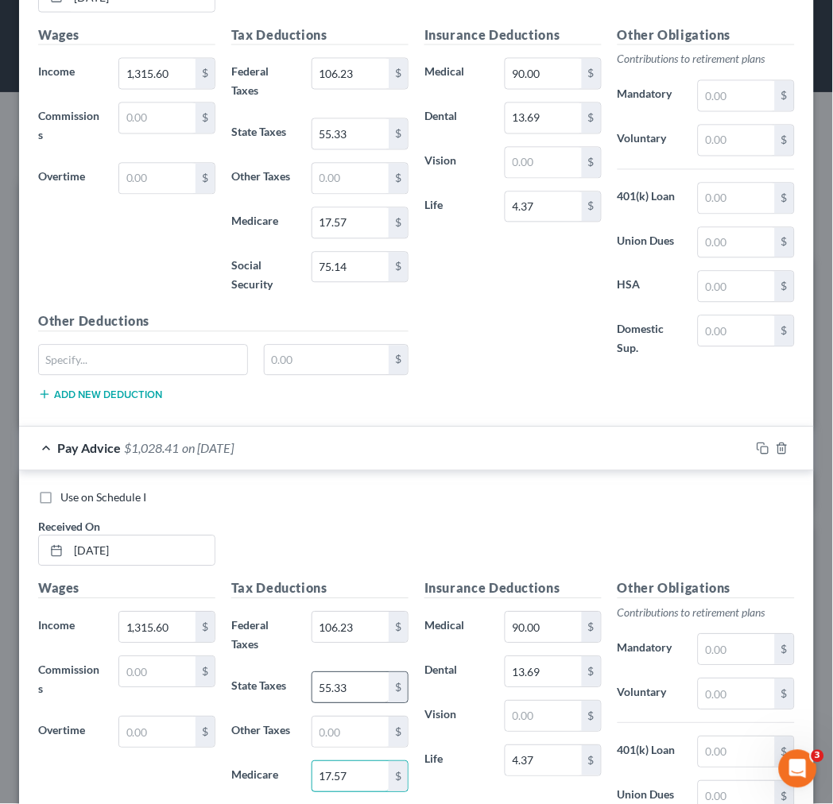
type input "17.57"
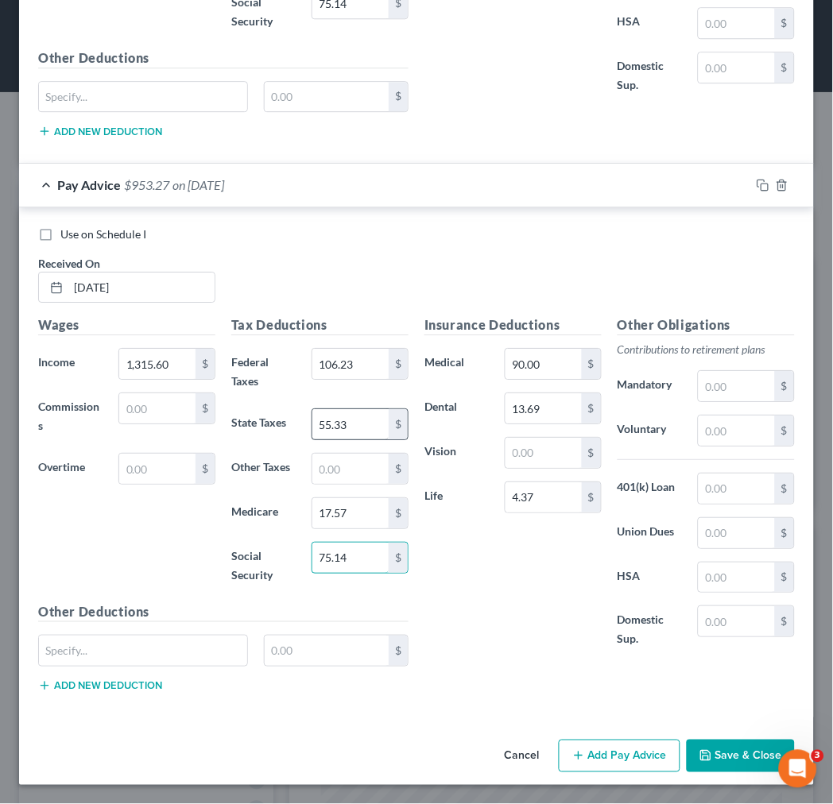
type input "75.14"
click at [606, 753] on button "Add Pay Advice" at bounding box center [620, 756] width 122 height 33
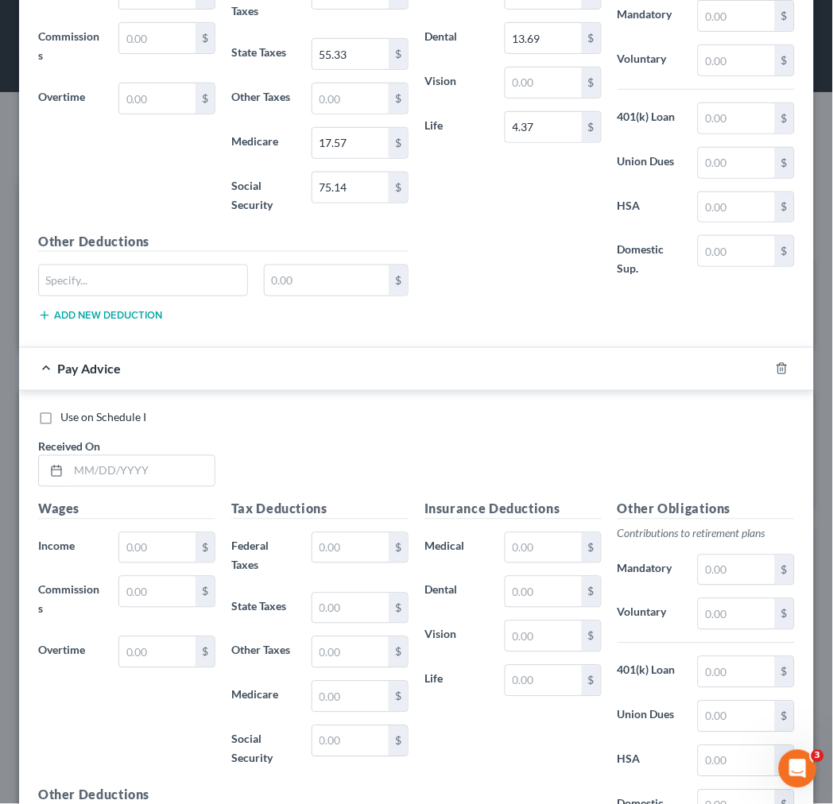
scroll to position [5814, 0]
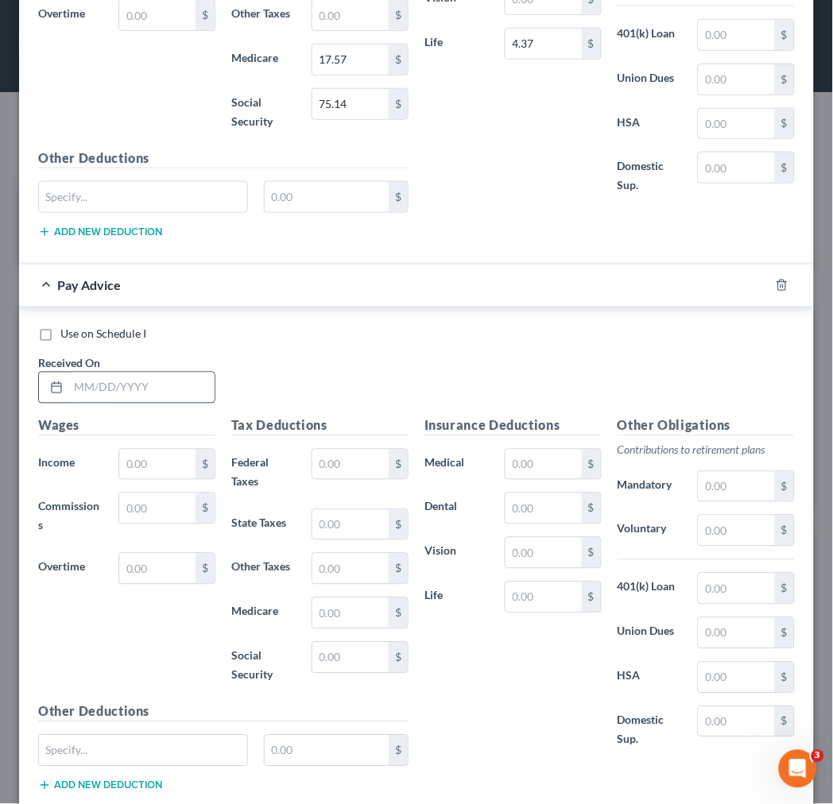
click at [114, 403] on input "text" at bounding box center [141, 388] width 146 height 30
type input "6/1/25"
type input "1,315.60"
type input "104.82"
type input "54.66"
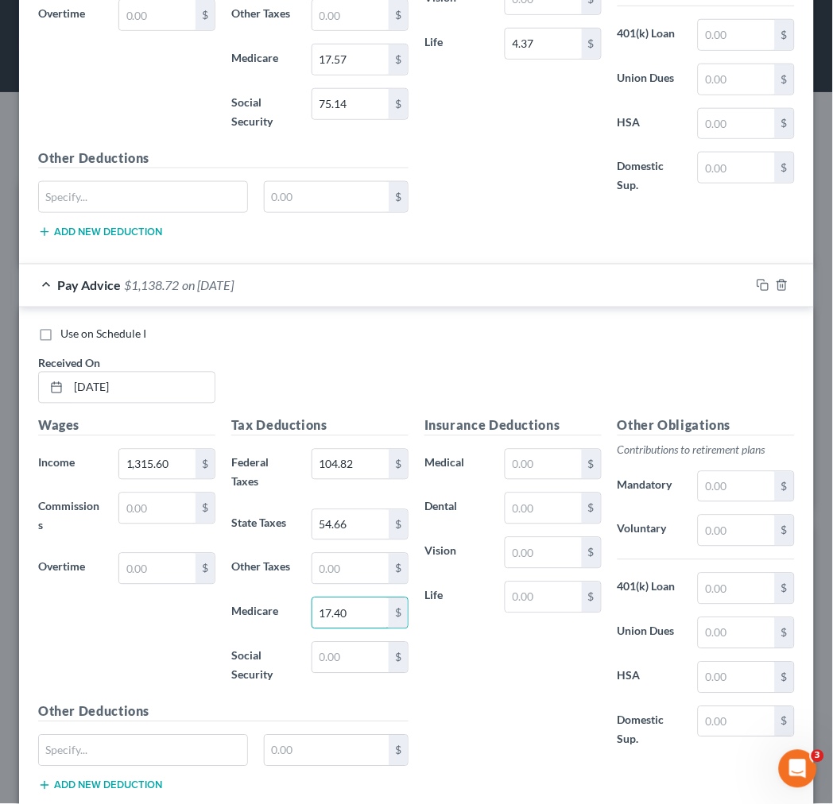
type input "17.40"
type input "74.41"
type input "90.00"
type input "13.69"
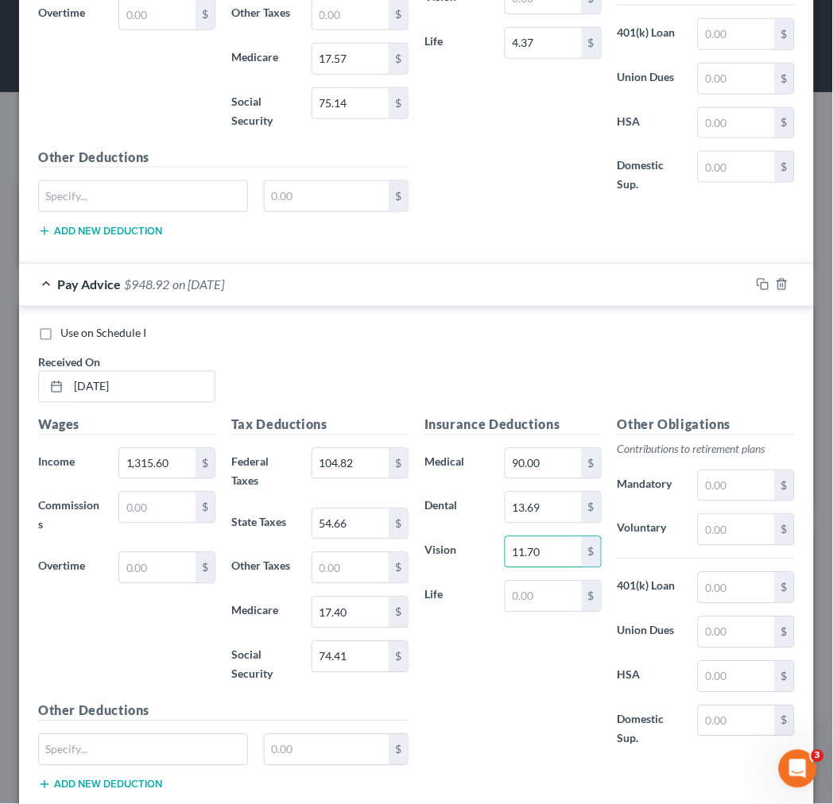
type input "11.70"
type input "4.37"
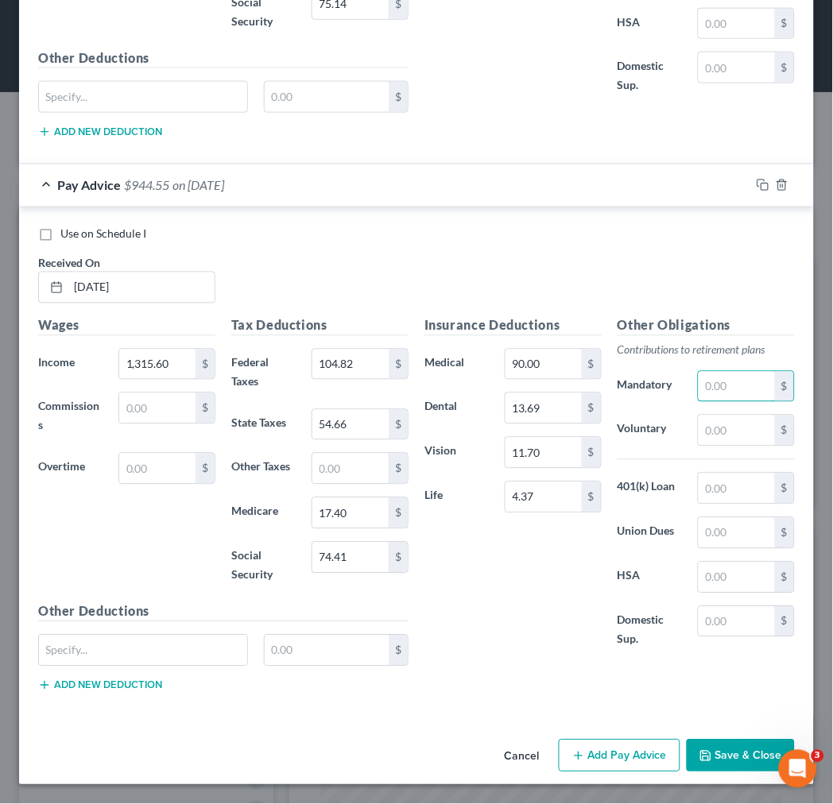
scroll to position [5927, 0]
click at [606, 764] on button "Add Pay Advice" at bounding box center [620, 756] width 122 height 33
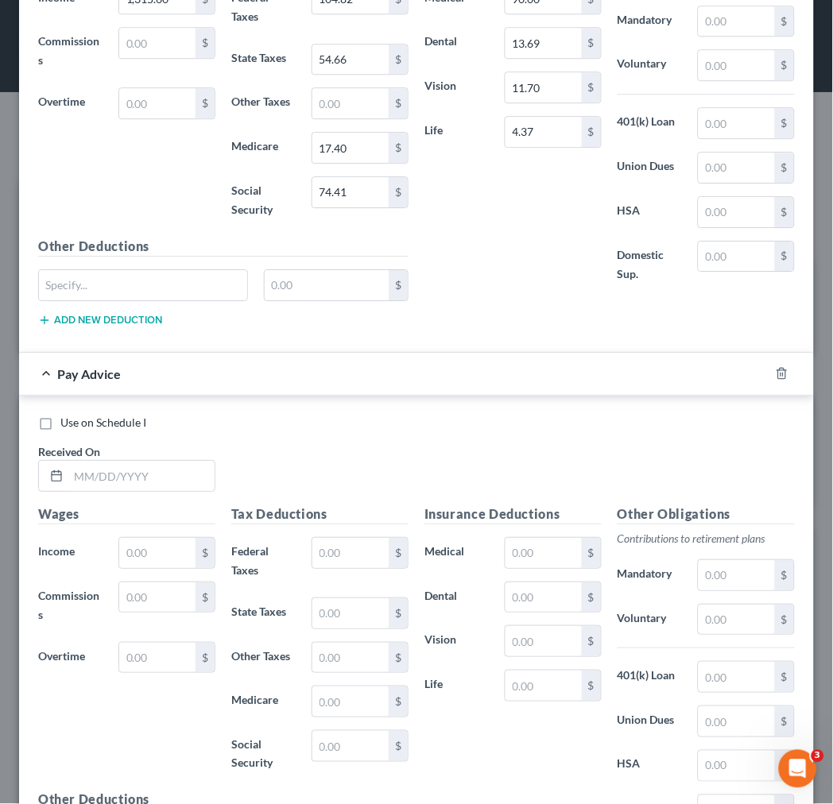
scroll to position [6280, 0]
click at [125, 486] on input "text" at bounding box center [141, 475] width 146 height 30
type input "6/8/25"
type input "1,315.60"
type input "106.23"
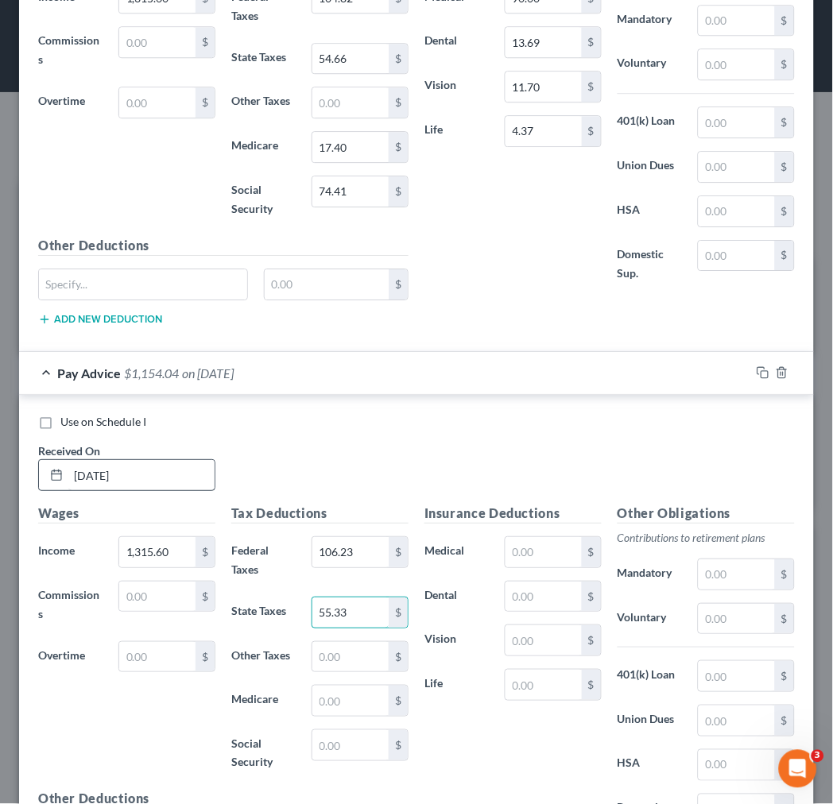
type input "55.33"
type input "17.57"
type input "75.14"
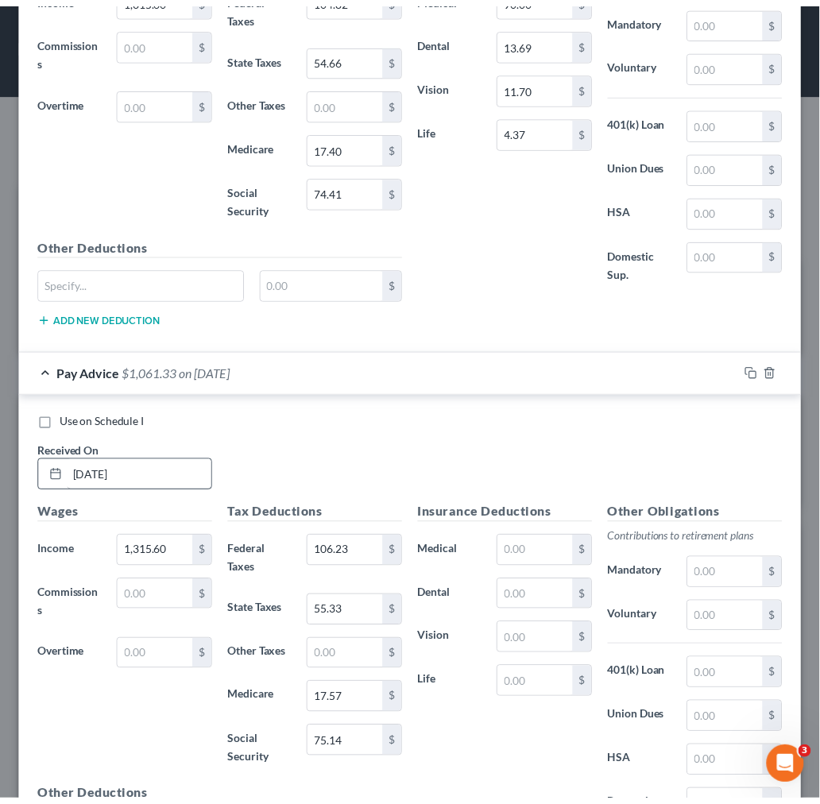
scroll to position [6482, 0]
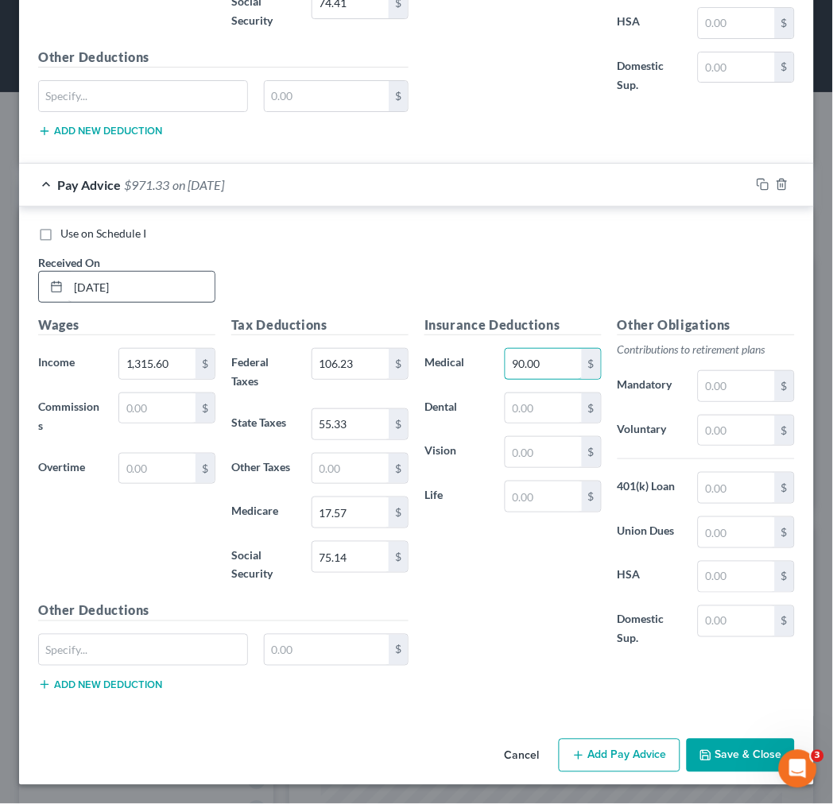
type input "90.00"
type input "13.69"
type input "4.37"
click at [701, 749] on button "Save & Close" at bounding box center [741, 755] width 108 height 33
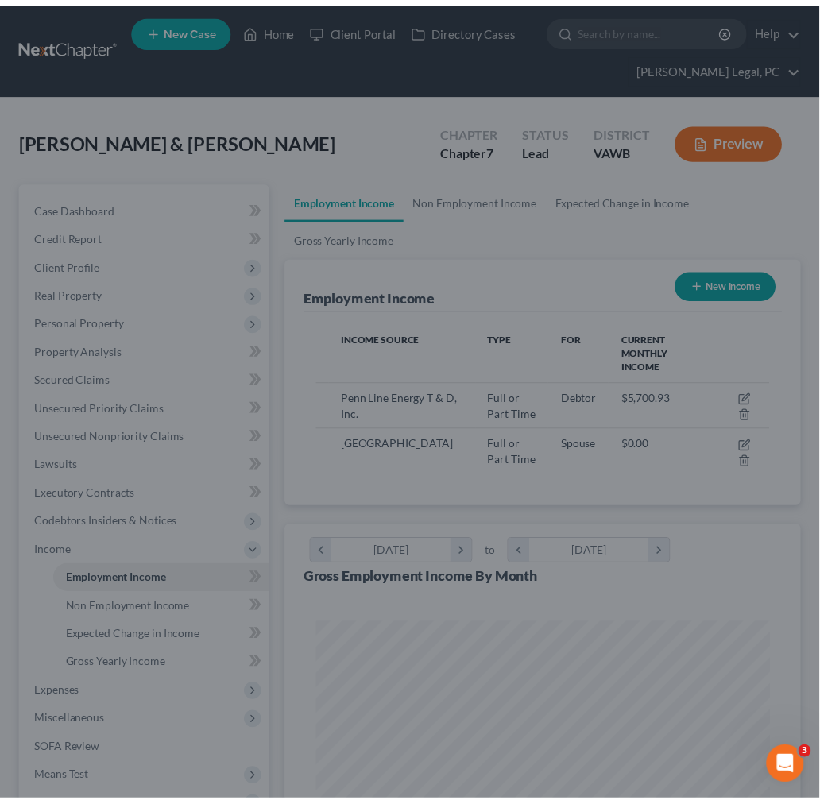
scroll to position [794459, 794202]
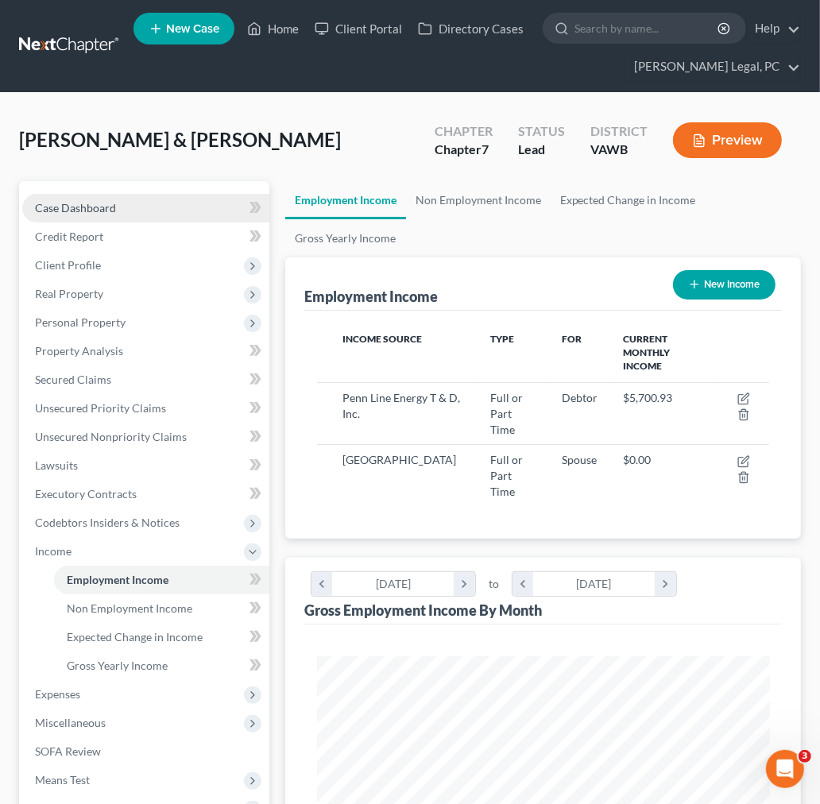
click at [88, 211] on span "Case Dashboard" at bounding box center [75, 208] width 81 height 14
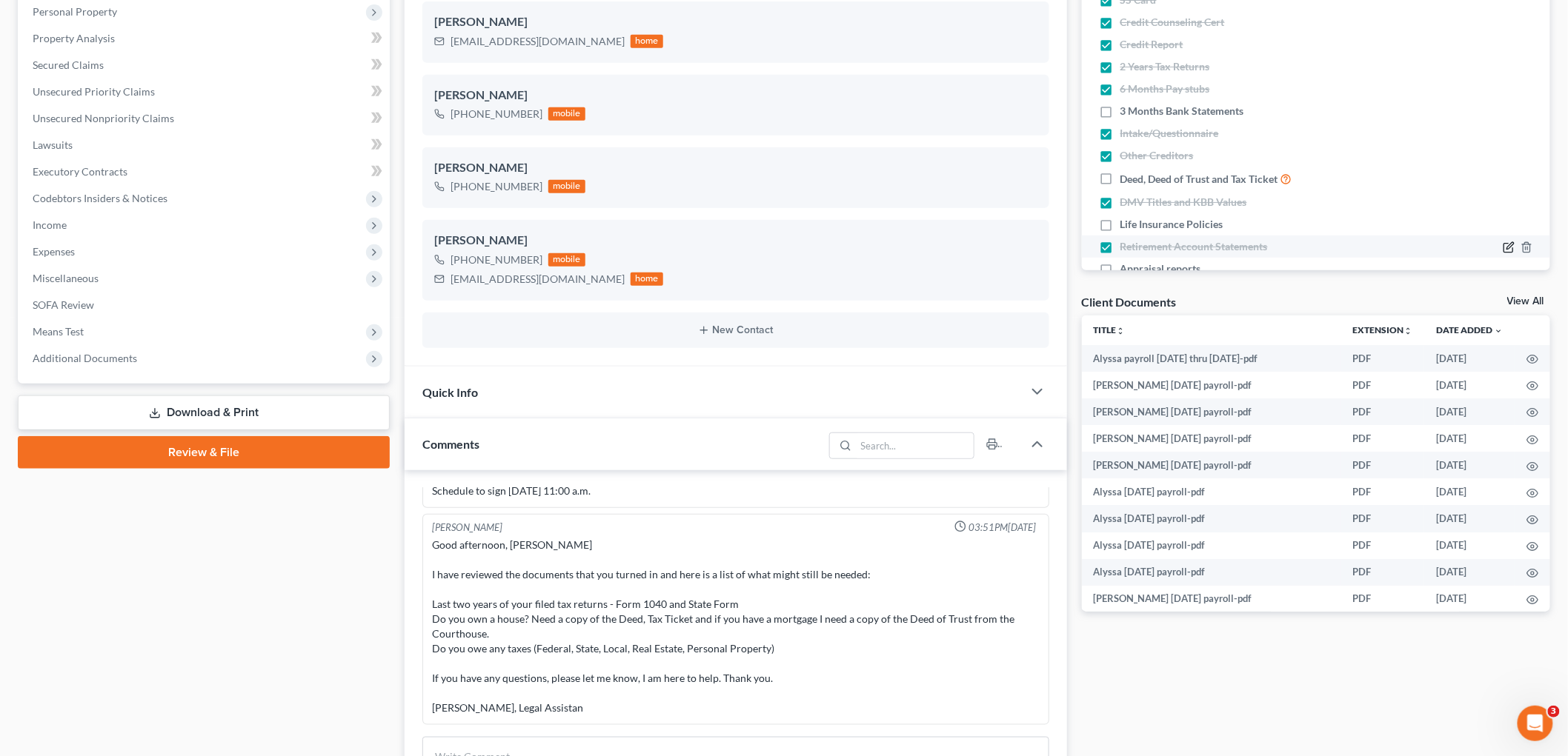
scroll to position [247, 0]
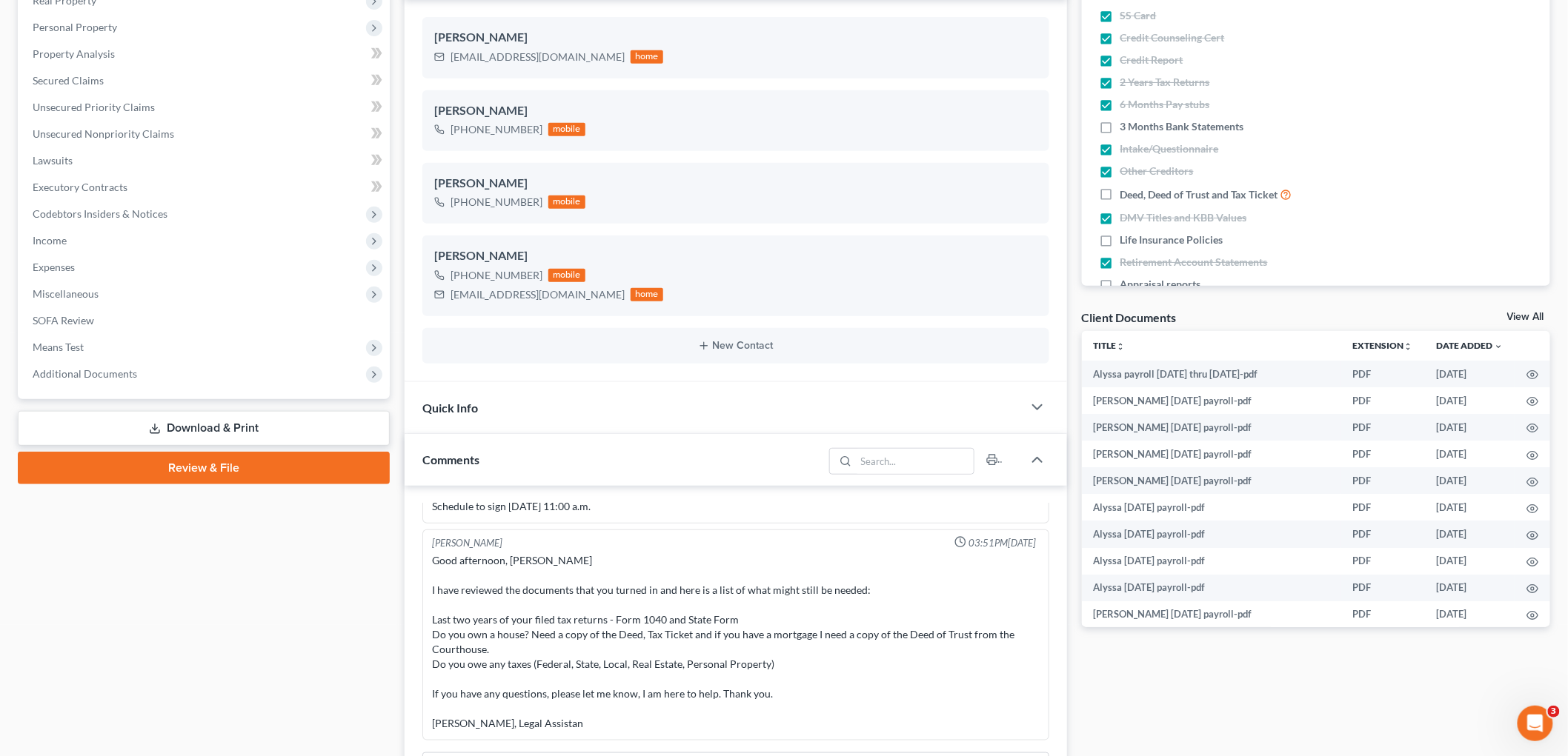
click at [763, 319] on link "View All" at bounding box center [1525, 317] width 37 height 10
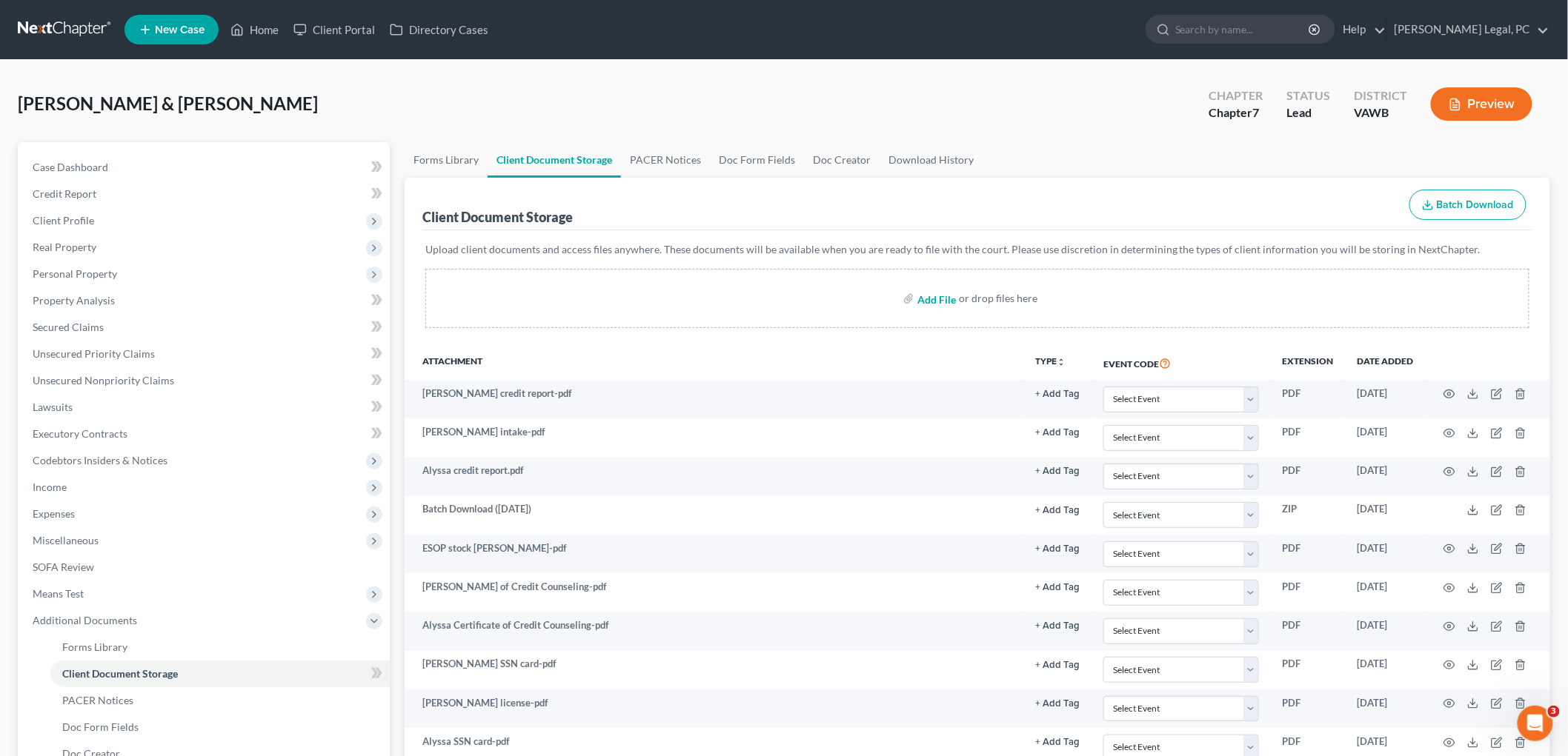
click at [763, 297] on input "file" at bounding box center [935, 298] width 35 height 27
type input "C:\fakepath\Matthew 6-22-25 part 2.pdf"
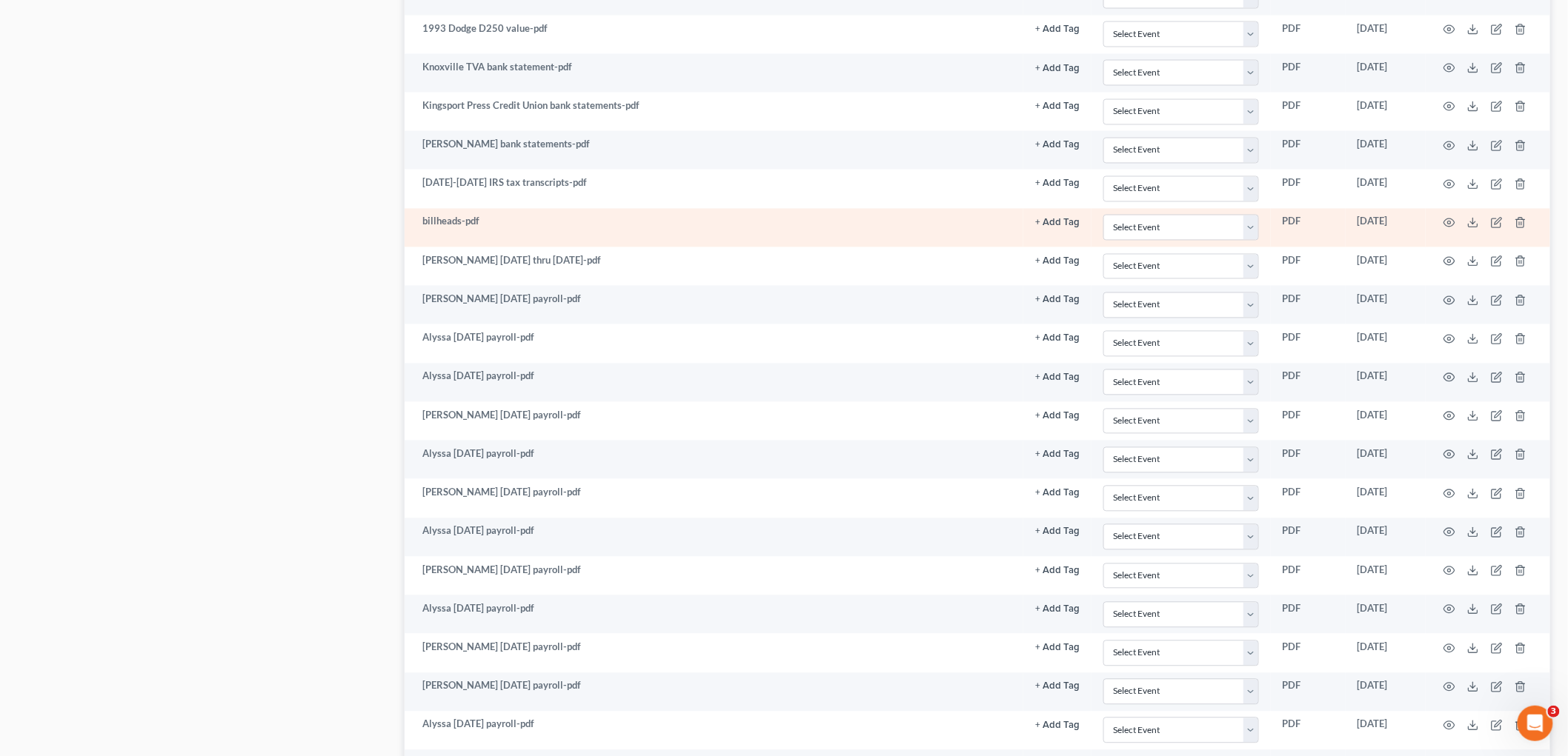
scroll to position [1098, 0]
click at [763, 228] on icon "button" at bounding box center [1520, 225] width 12 height 12
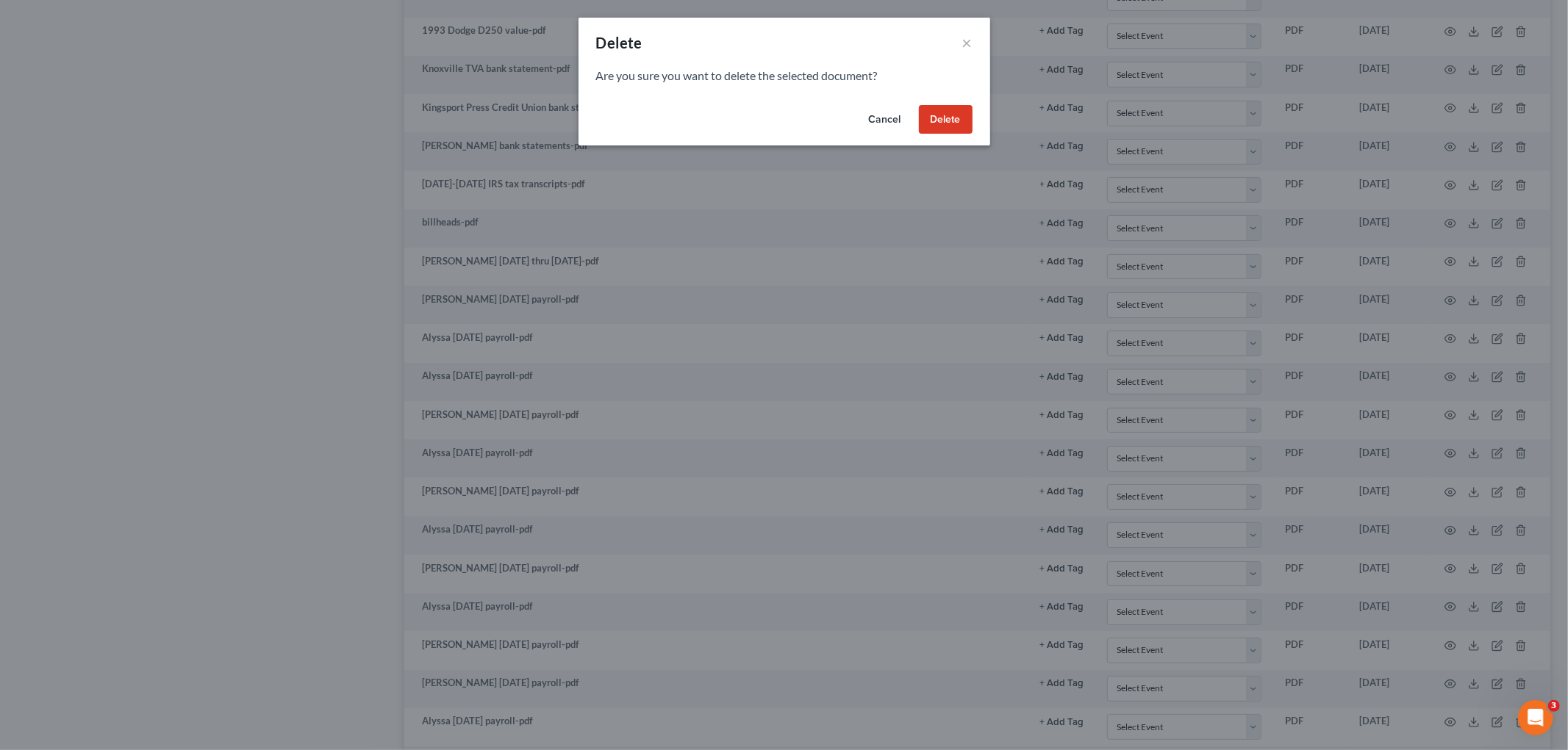
click at [758, 113] on button "Delete" at bounding box center [945, 120] width 54 height 30
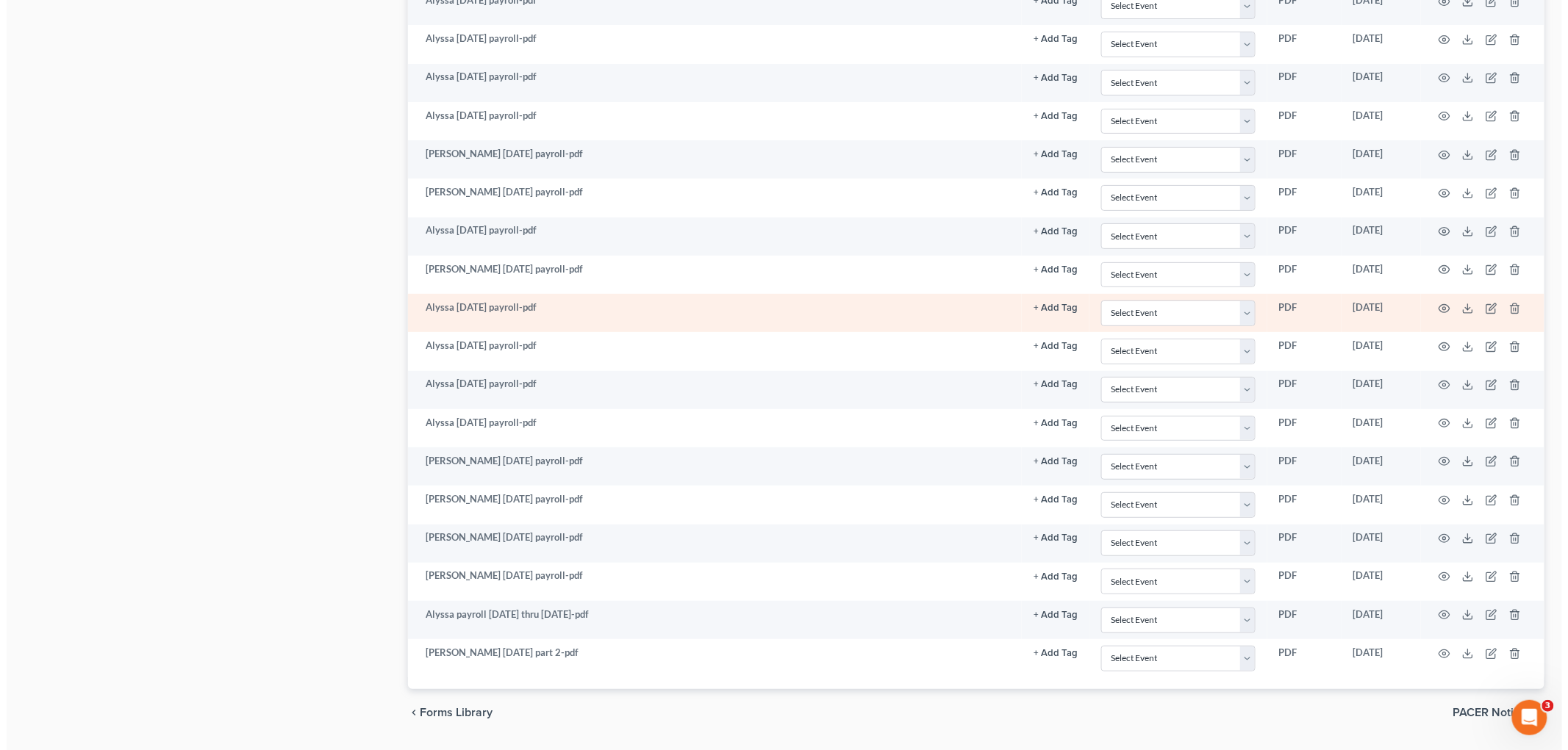
scroll to position [2439, 0]
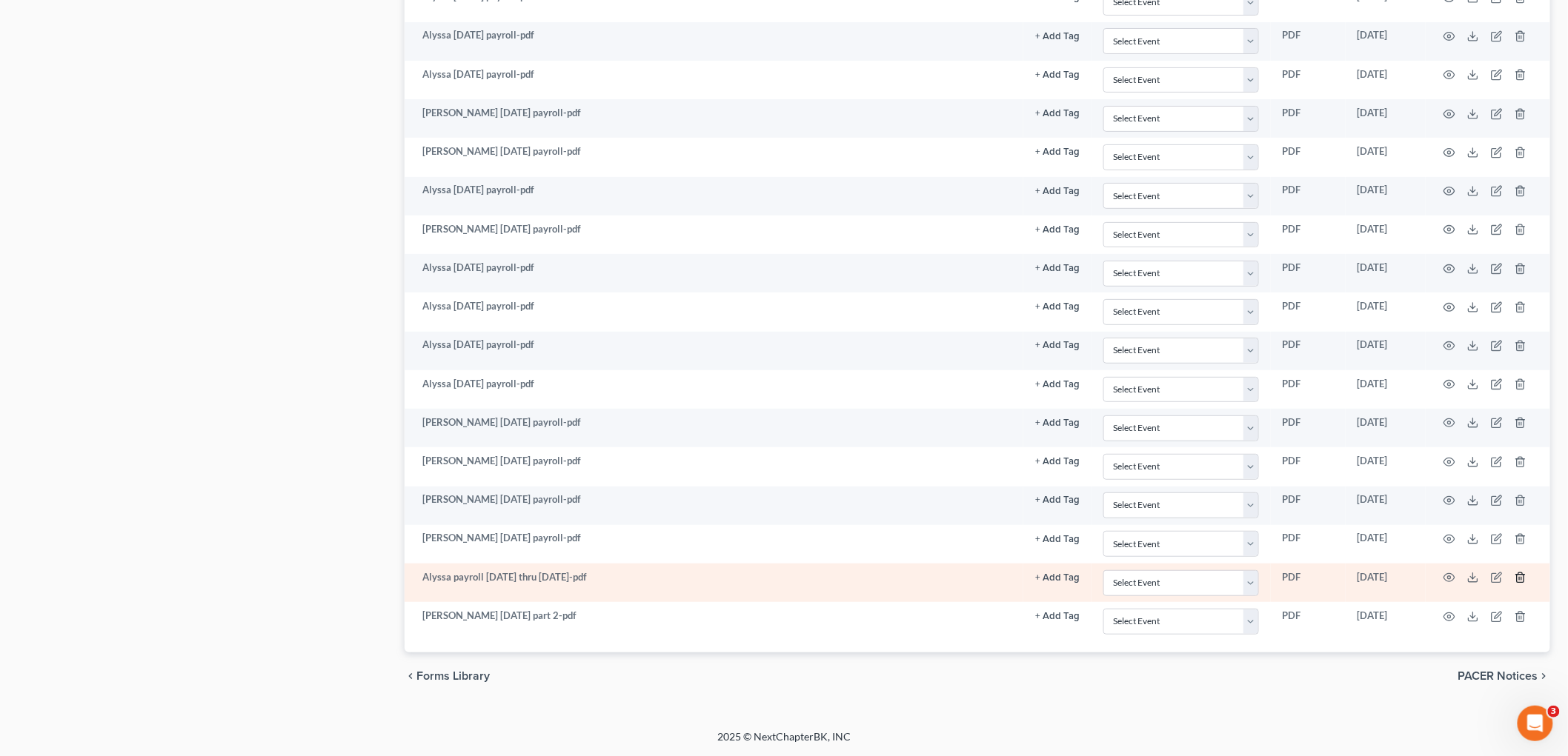
click at [763, 579] on icon "button" at bounding box center [1520, 577] width 12 height 12
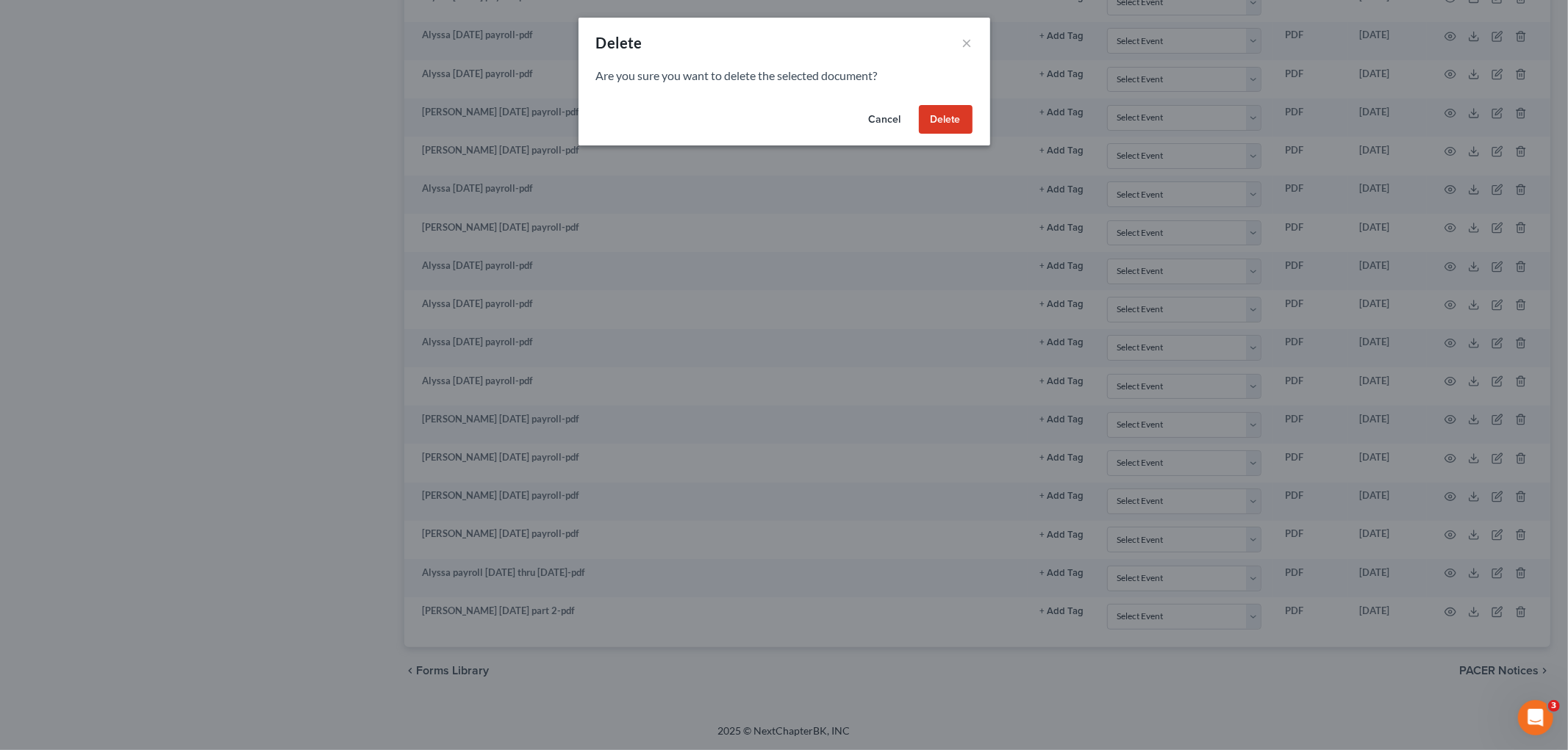
click at [758, 112] on button "Delete" at bounding box center [945, 120] width 54 height 30
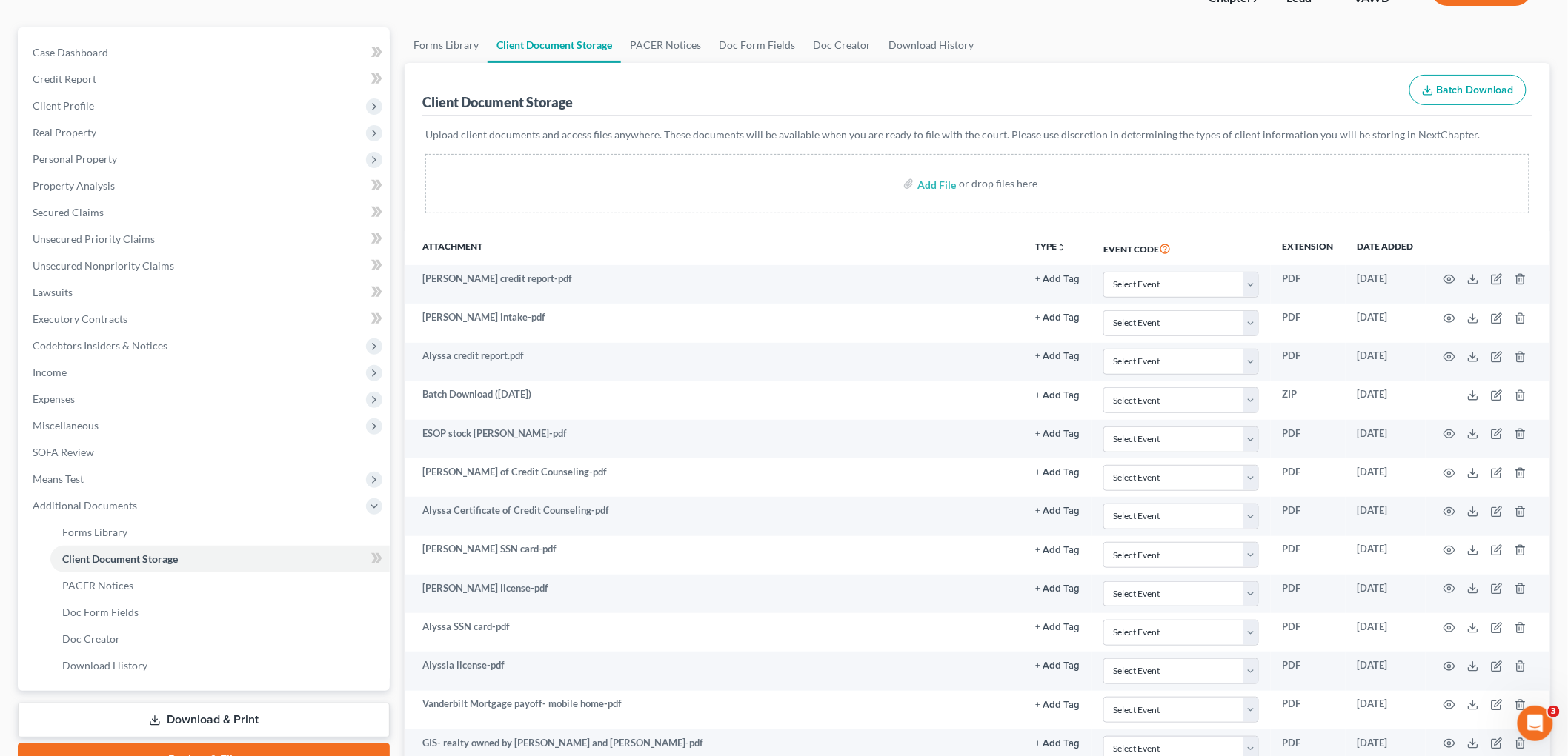
scroll to position [0, 0]
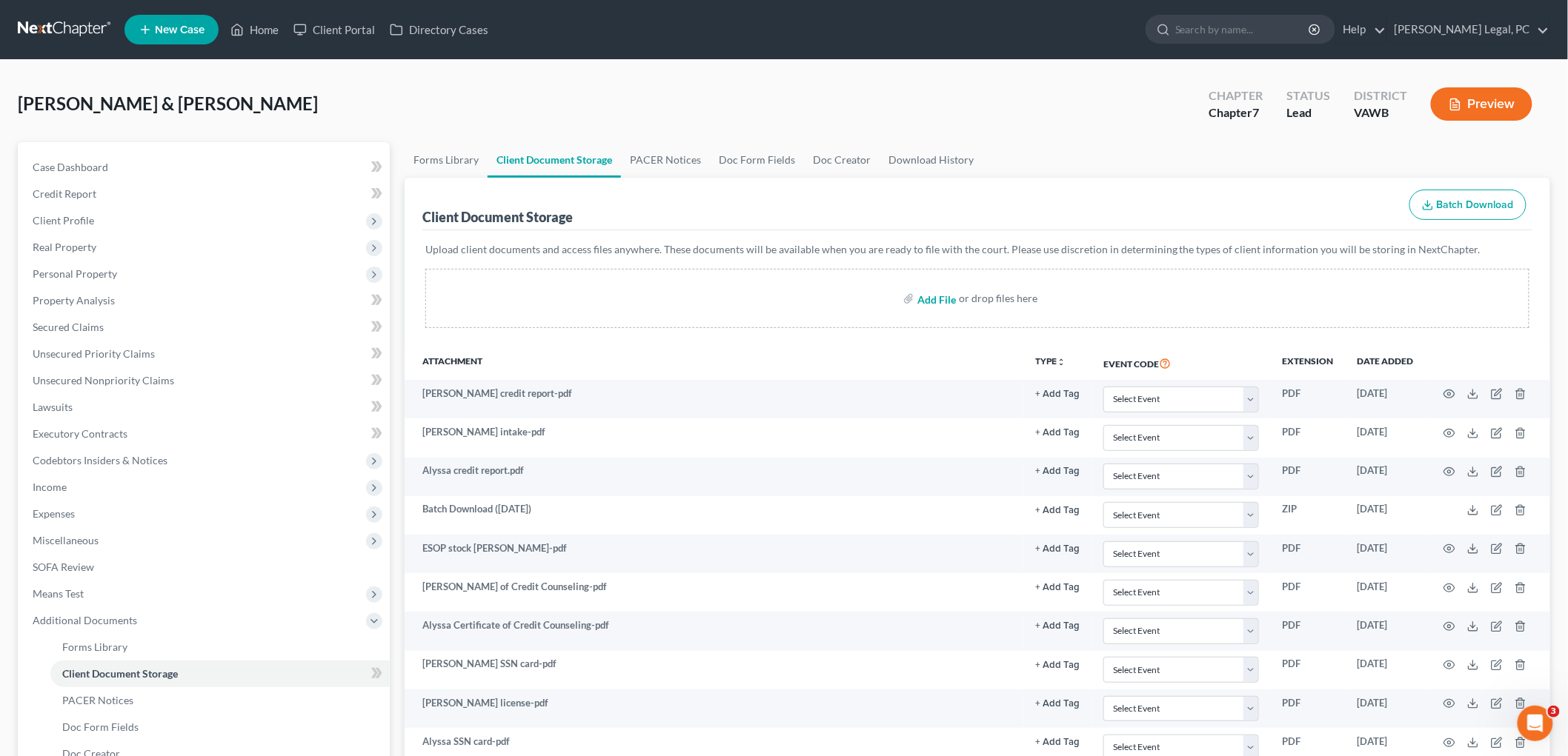
click at [763, 297] on input "file" at bounding box center [935, 298] width 35 height 27
type input "C:\fakepath\Alyssa 8-29-25.pdf"
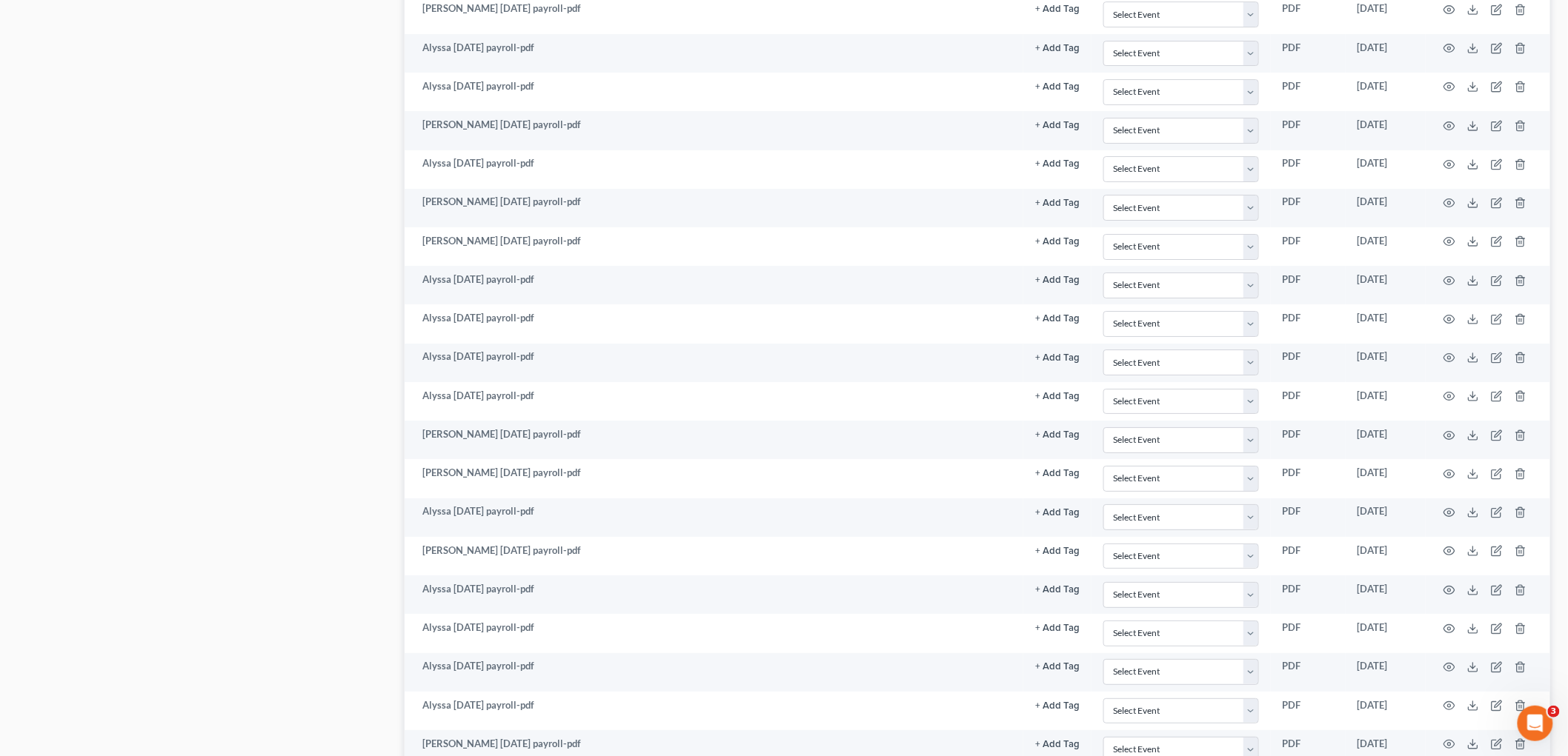
scroll to position [2458, 0]
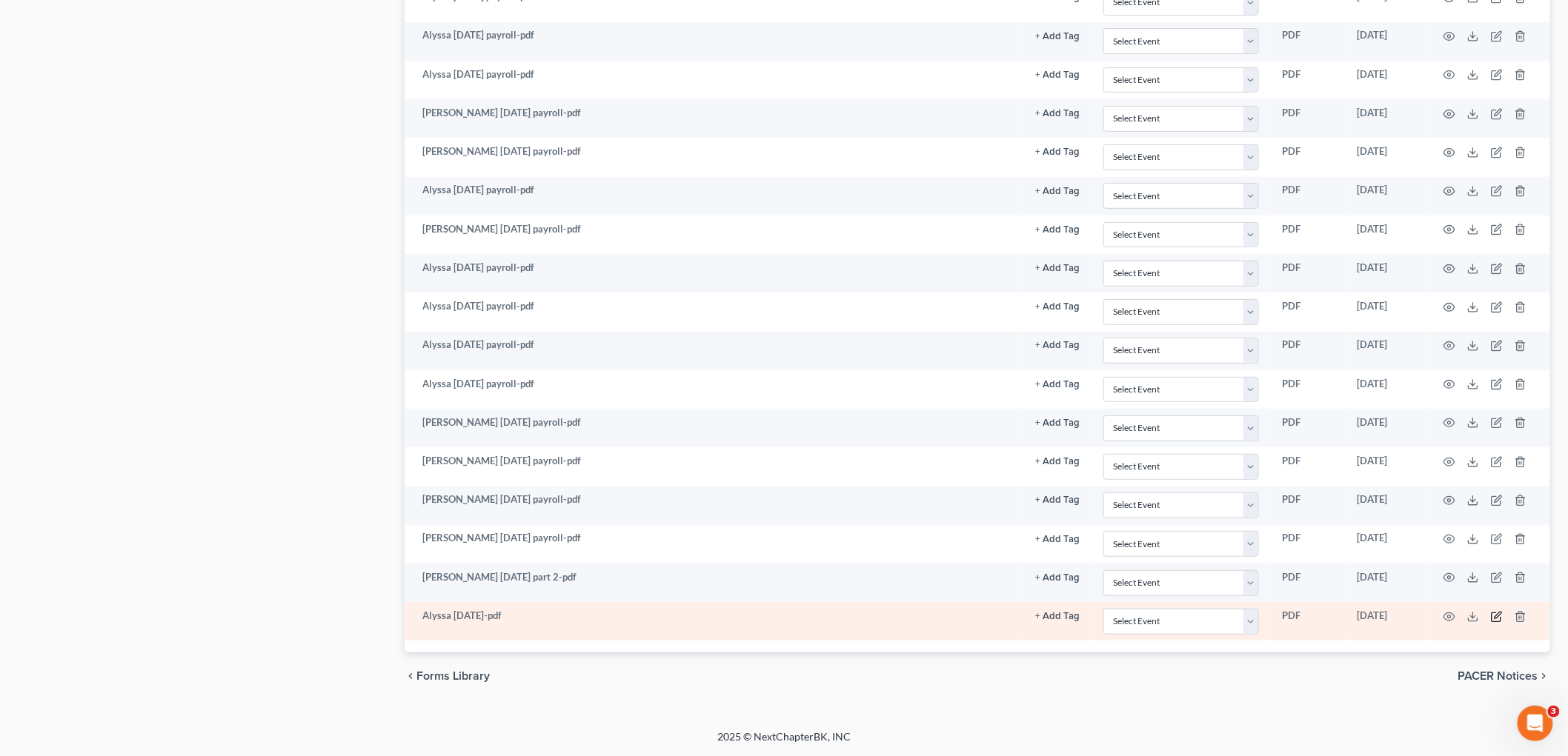
click at [763, 613] on icon "button" at bounding box center [1496, 617] width 12 height 12
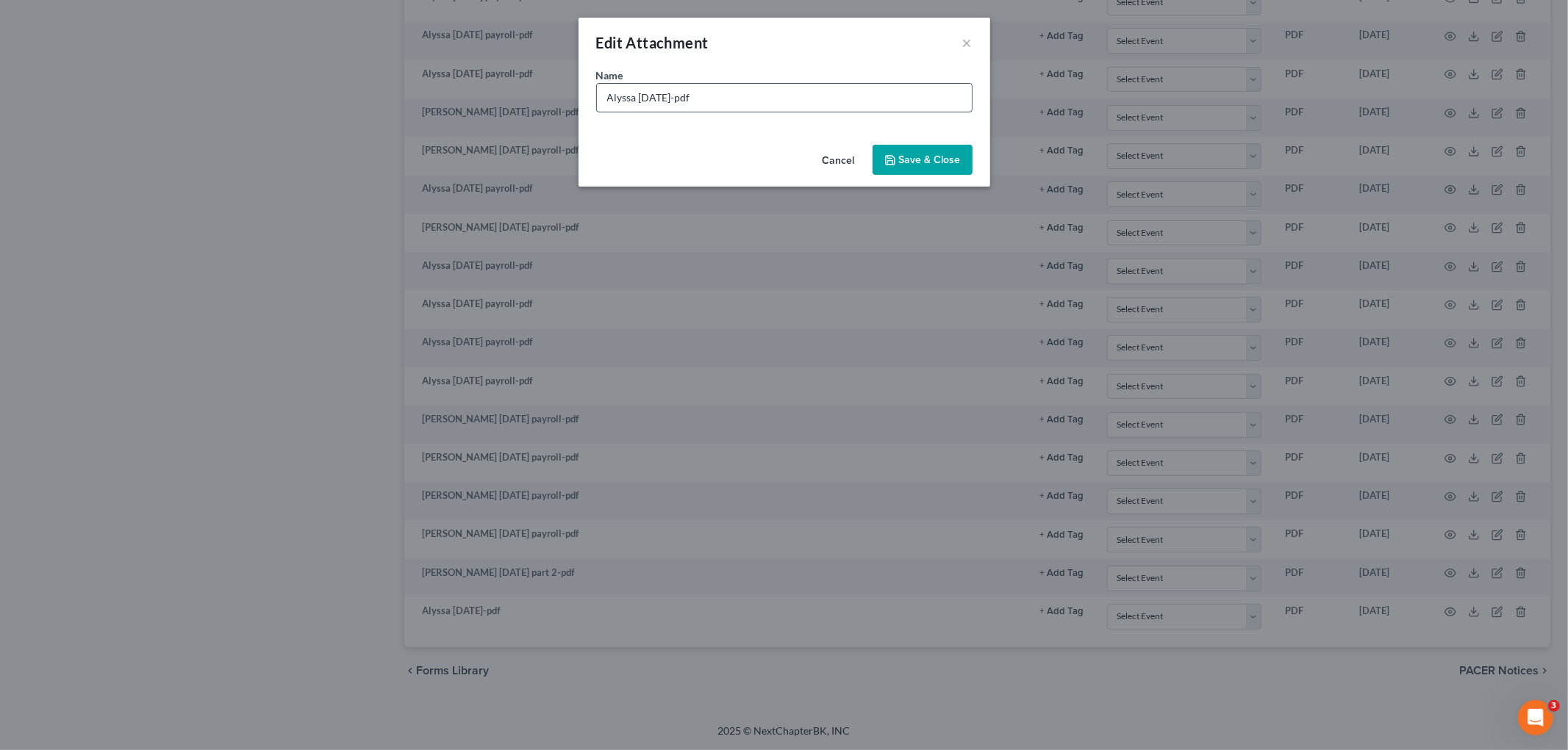
click at [639, 92] on input "Alyssa 8-29-25-pdf" at bounding box center [784, 98] width 375 height 28
type input "Alyssa payroll 8-29-25-pdf"
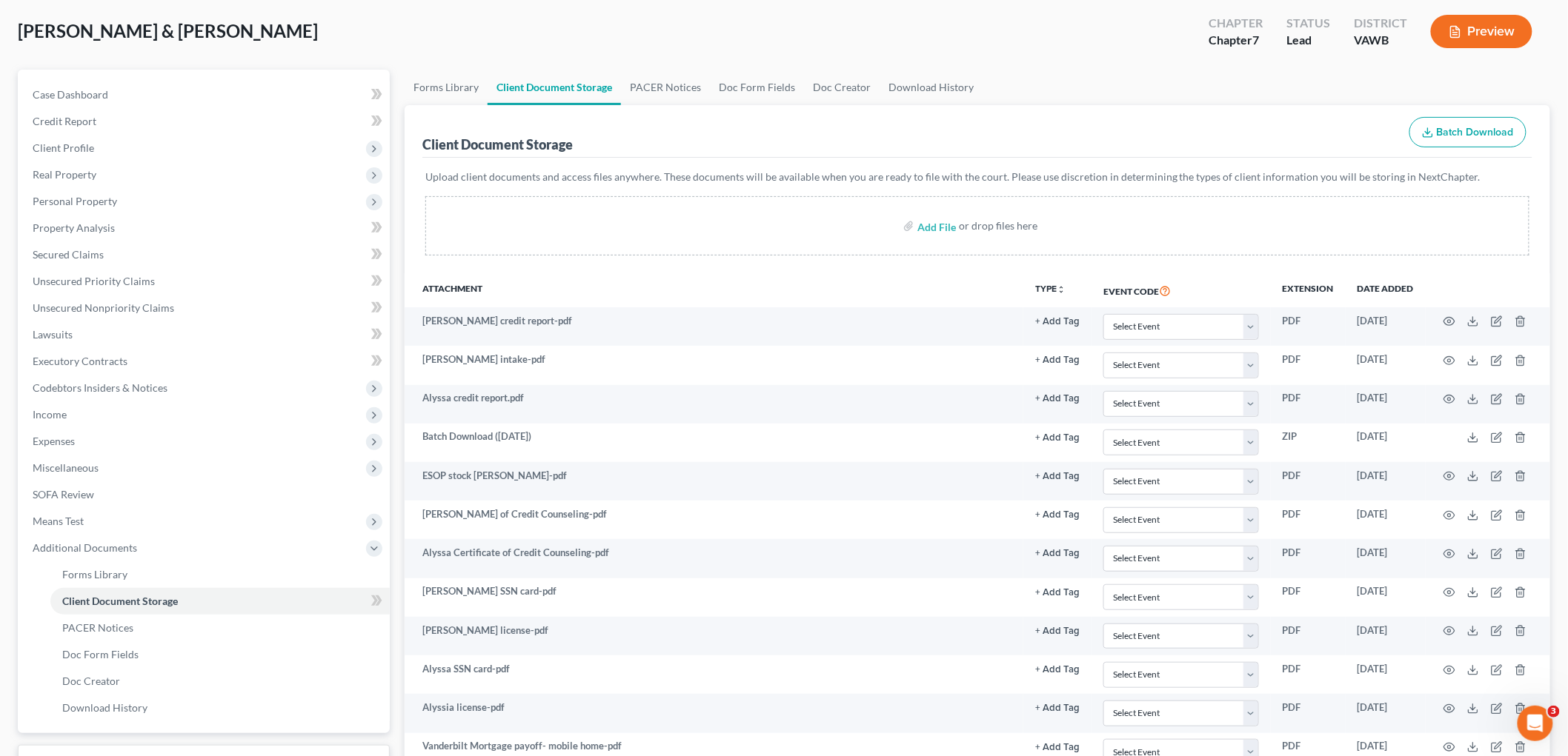
scroll to position [0, 0]
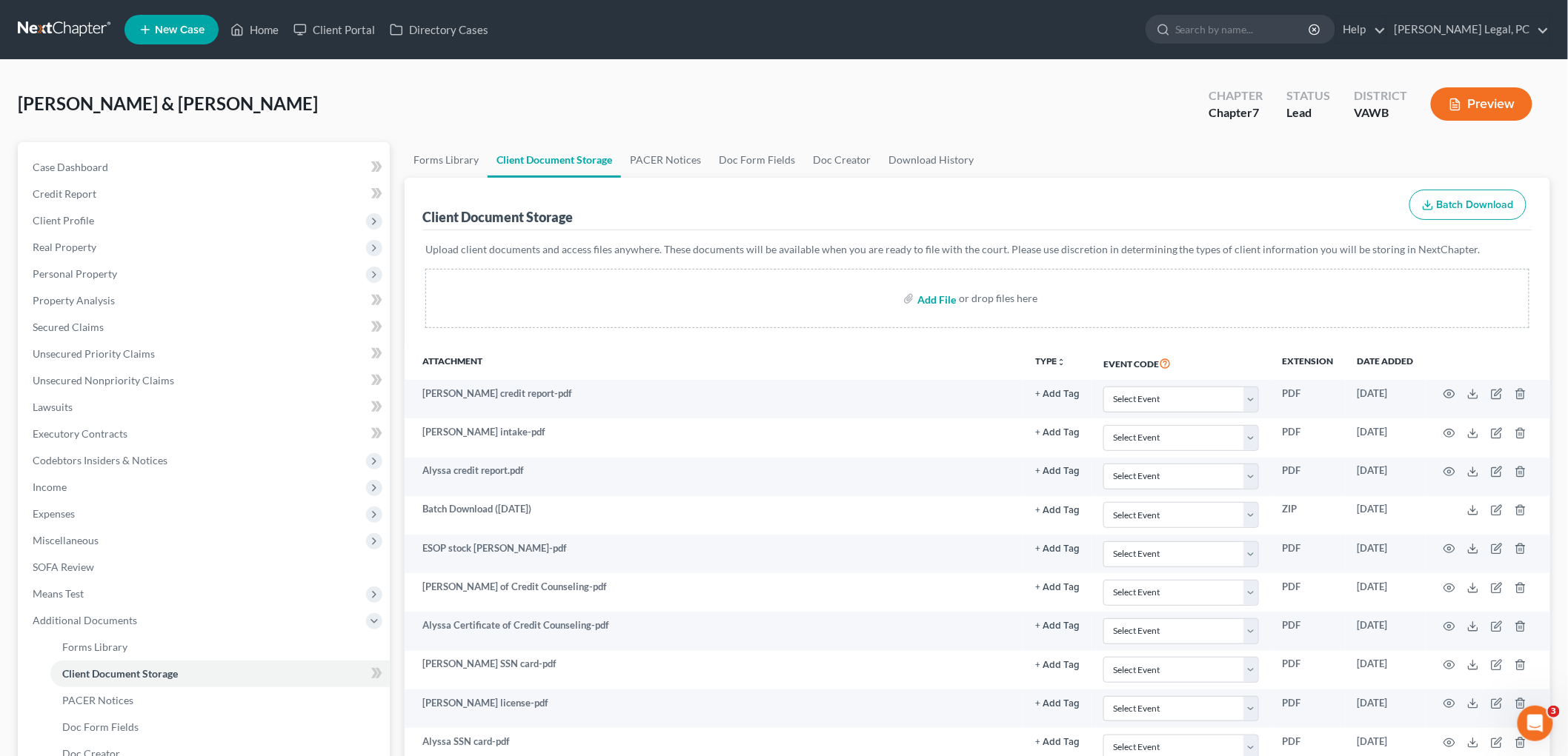
click at [763, 302] on input "file" at bounding box center [935, 298] width 35 height 27
type input "C:\fakepath\Alyssa payroll 3-21-25 thru 8-29-25.pdf"
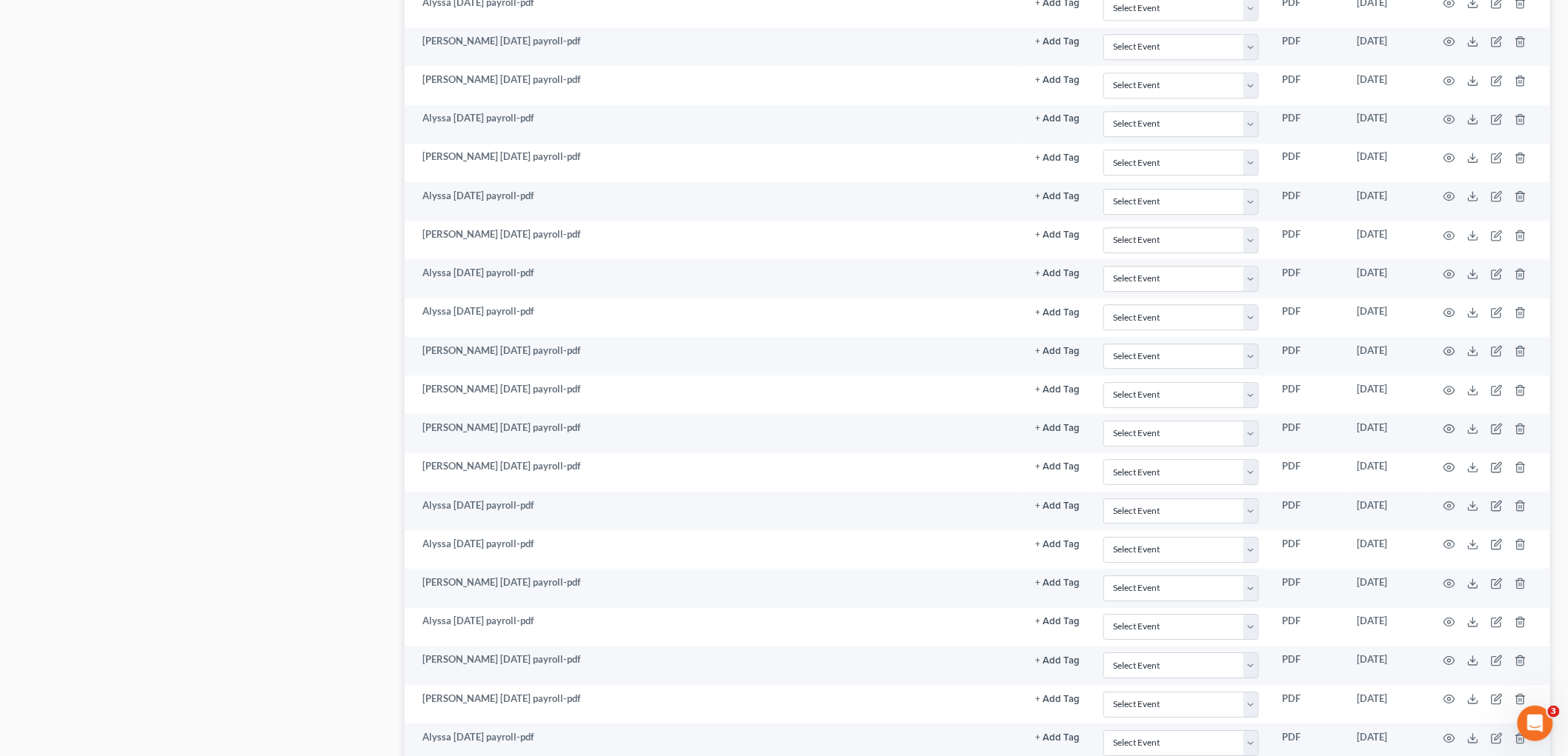
scroll to position [1548, 0]
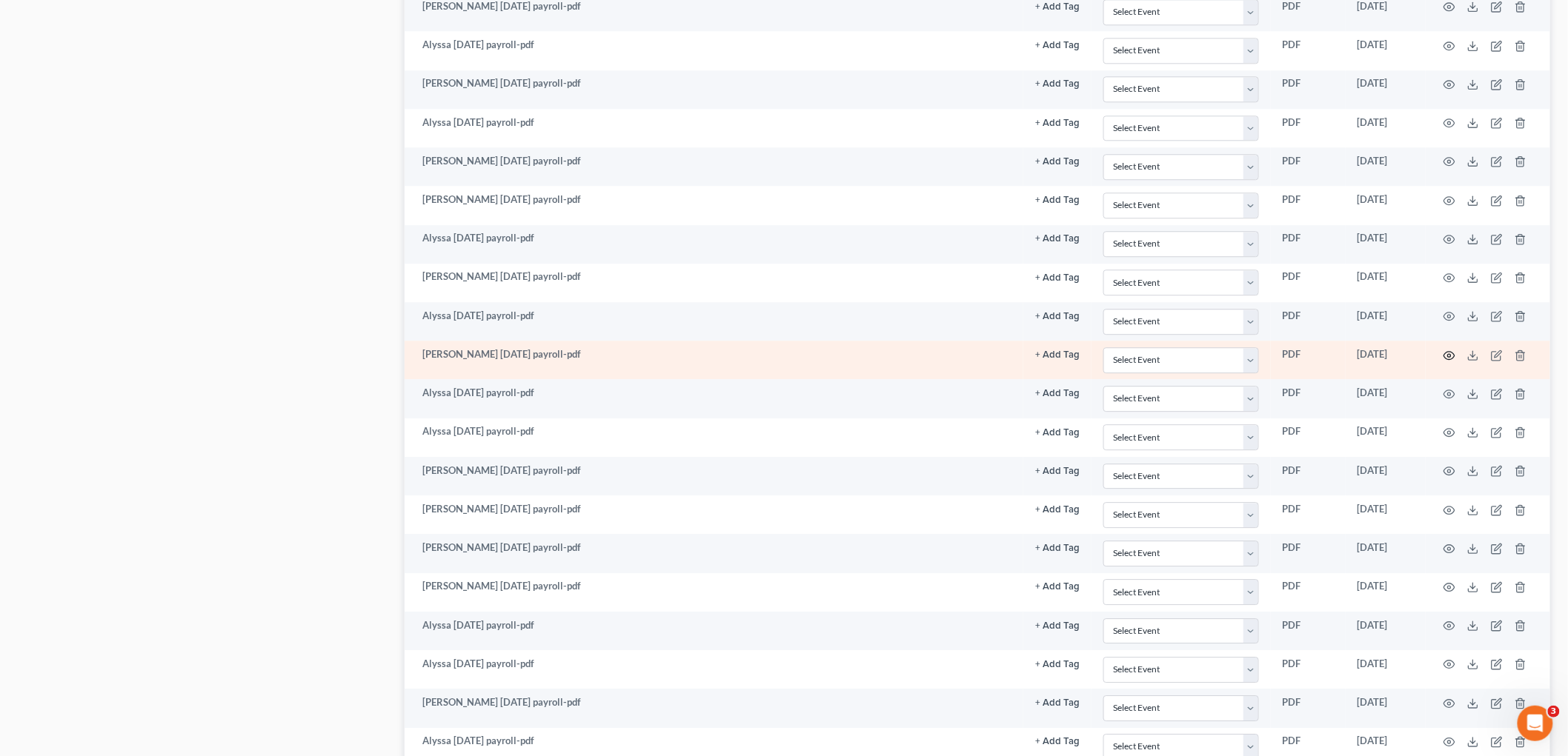
click at [763, 357] on circle "button" at bounding box center [1449, 355] width 3 height 3
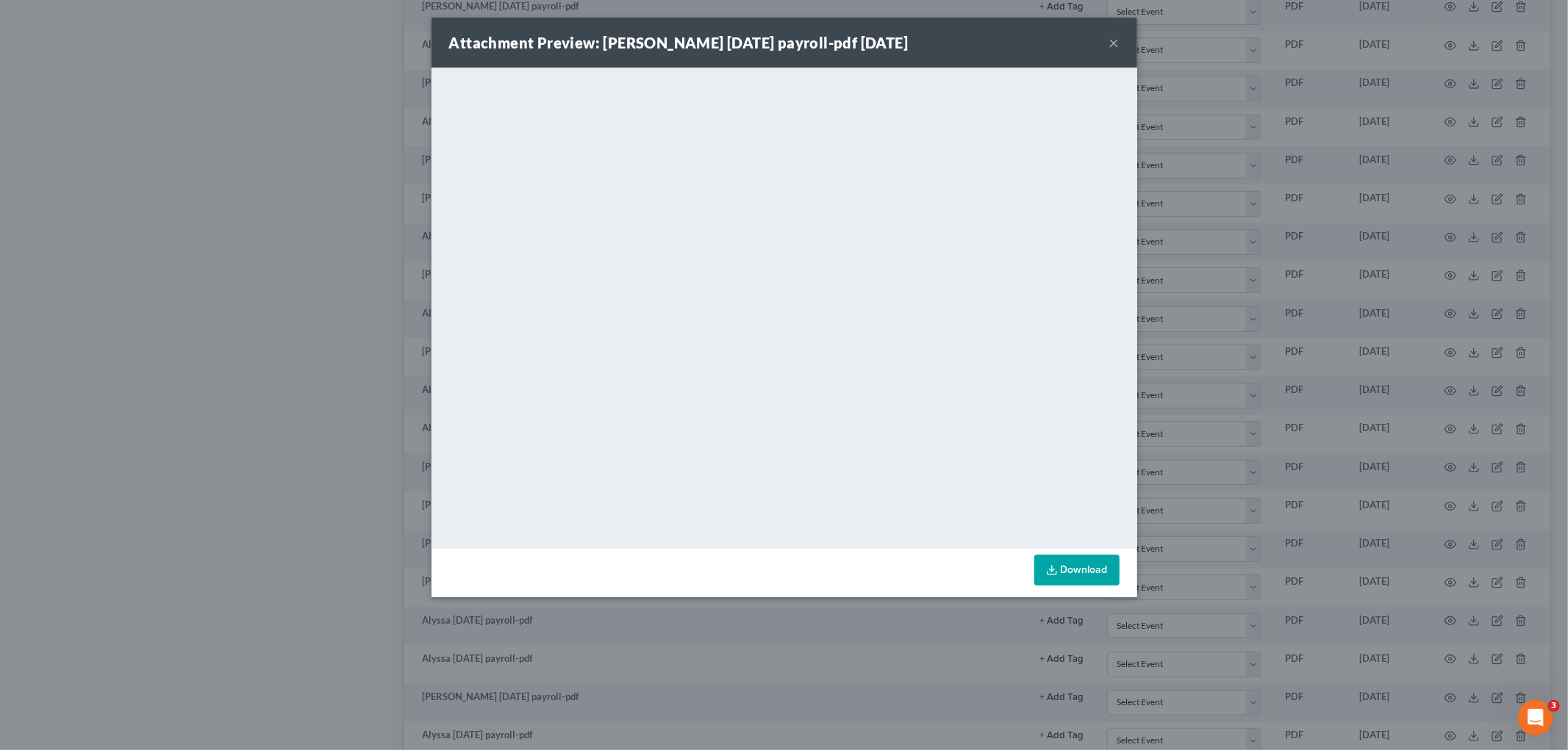
click at [758, 46] on button "×" at bounding box center [1114, 43] width 10 height 18
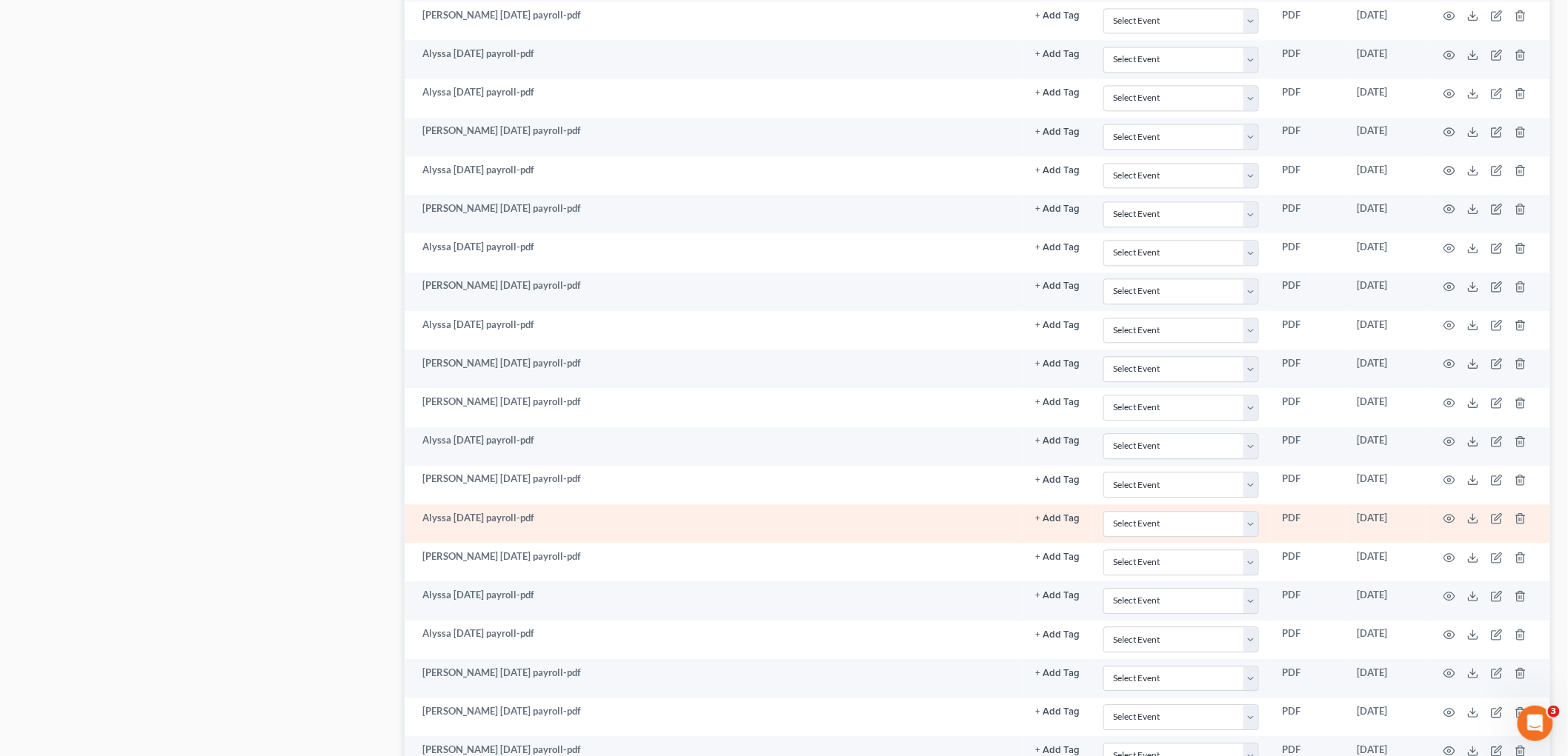
scroll to position [1383, 0]
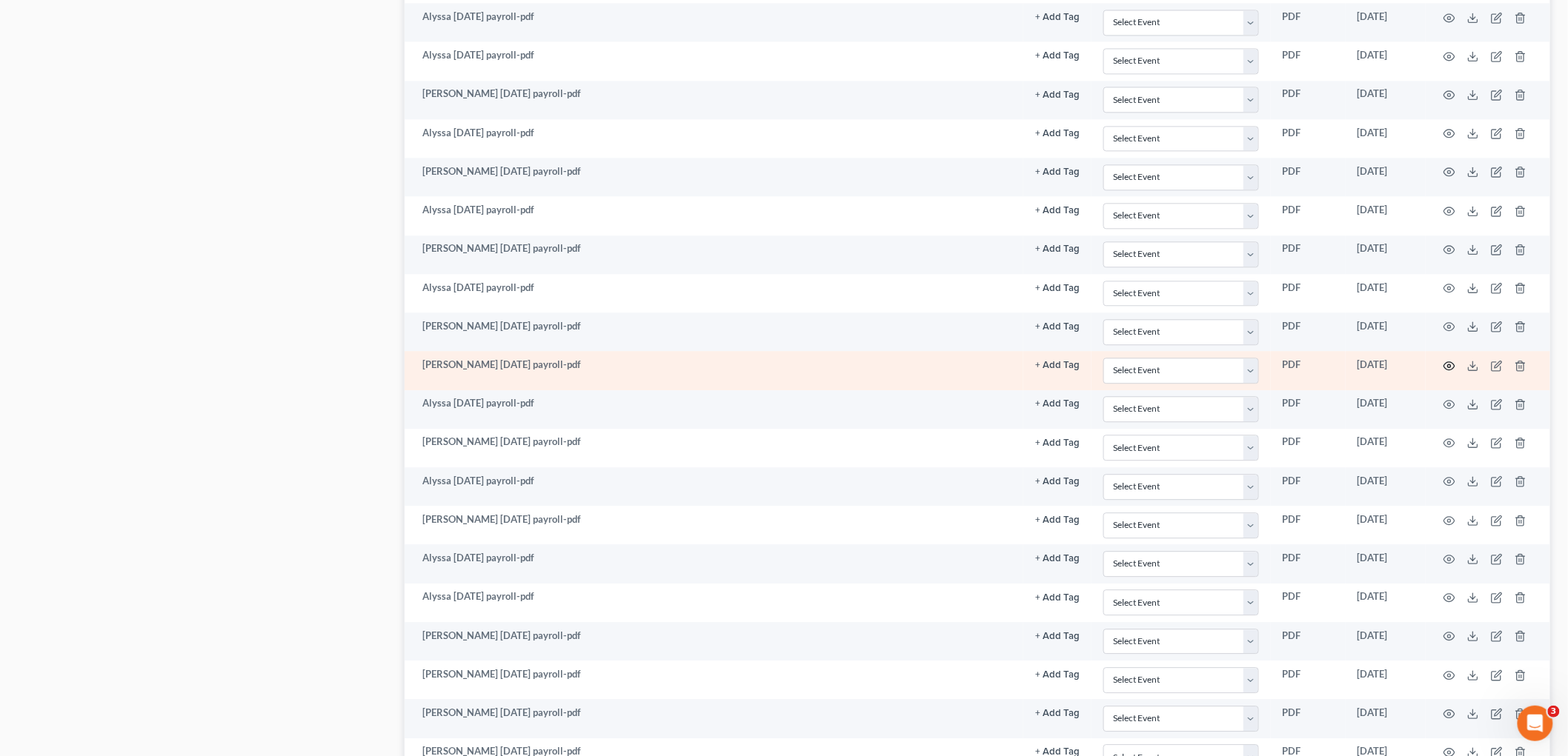
click at [763, 367] on circle "button" at bounding box center [1449, 365] width 3 height 3
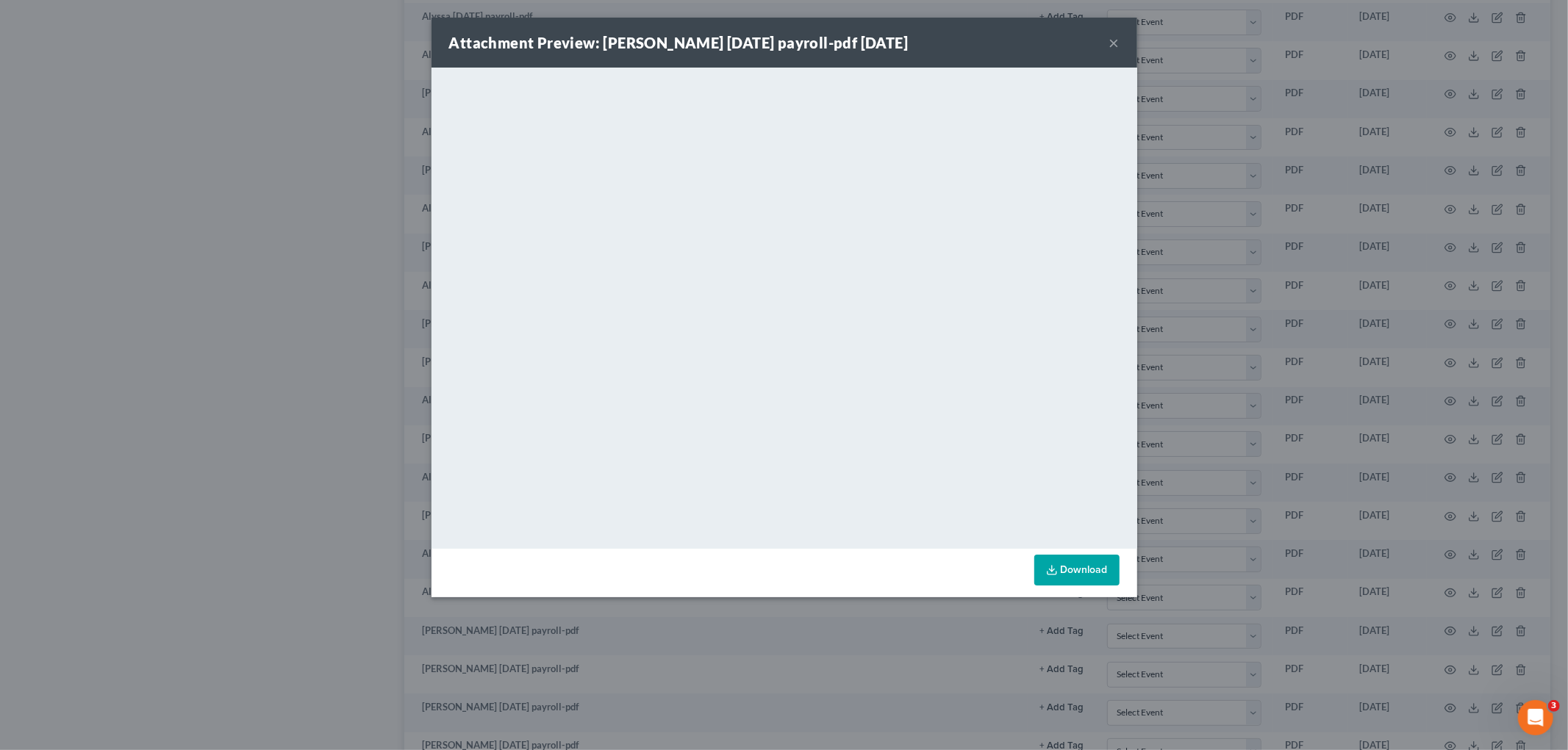
click at [758, 39] on button "×" at bounding box center [1114, 43] width 10 height 18
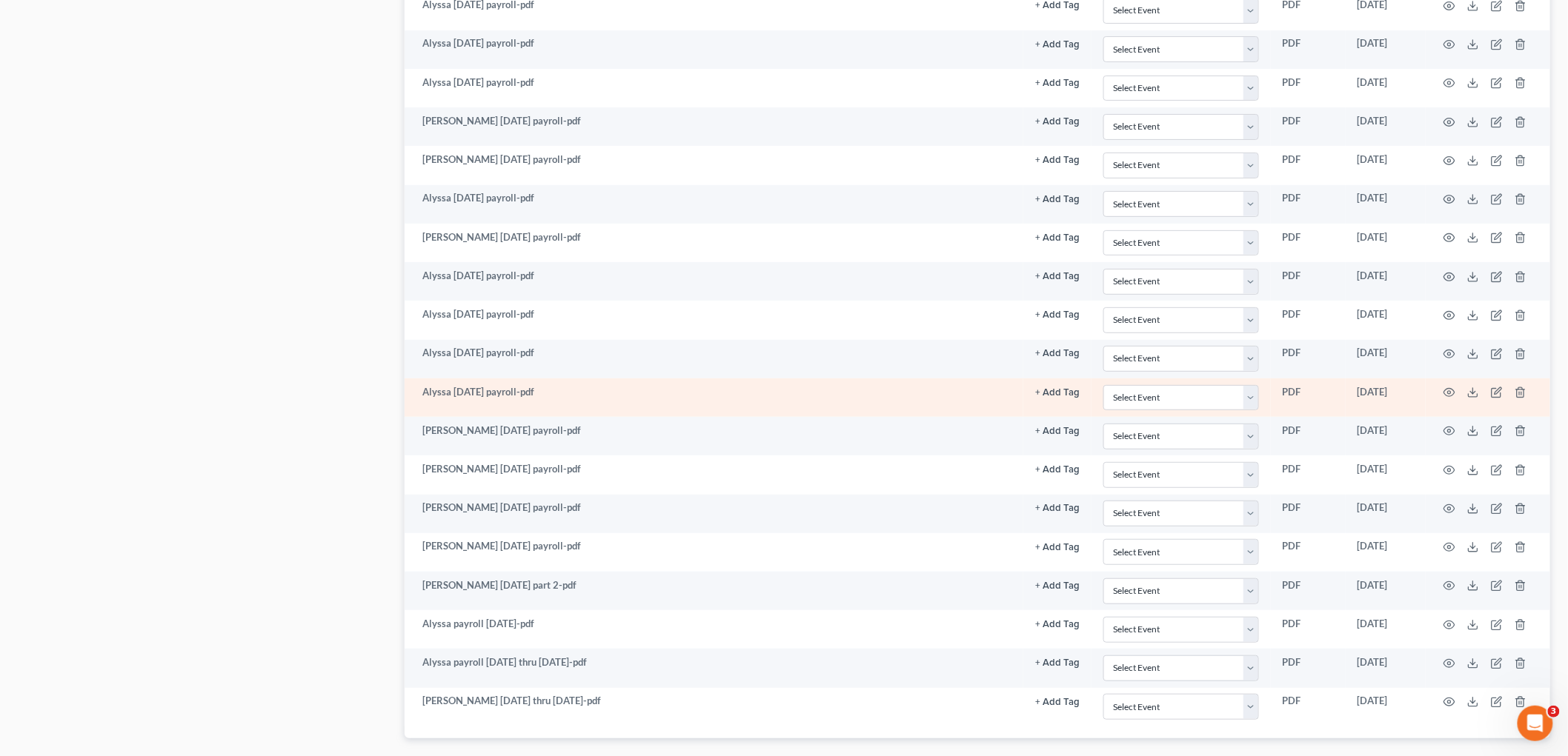
scroll to position [2536, 0]
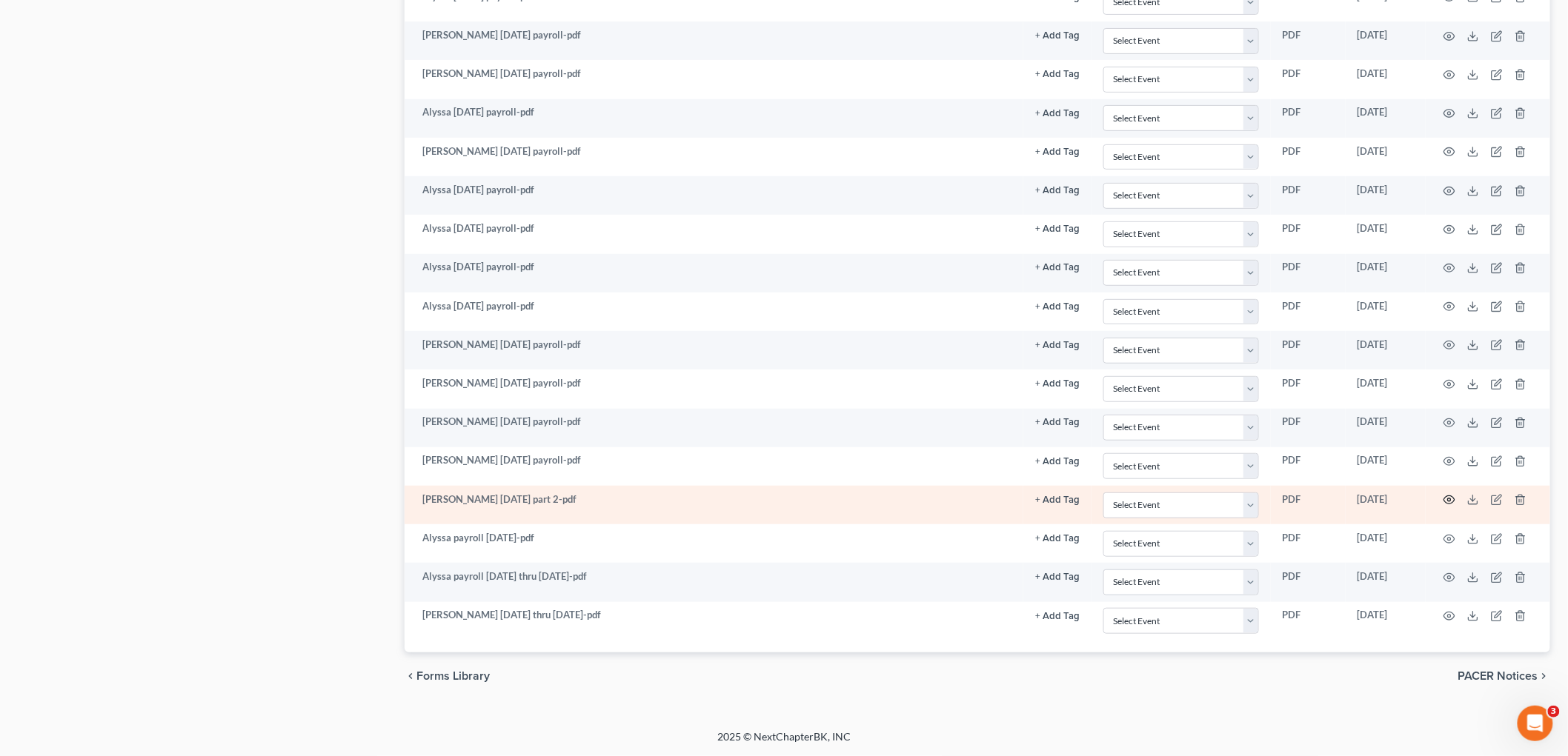
click at [763, 502] on icon "button" at bounding box center [1450, 500] width 11 height 8
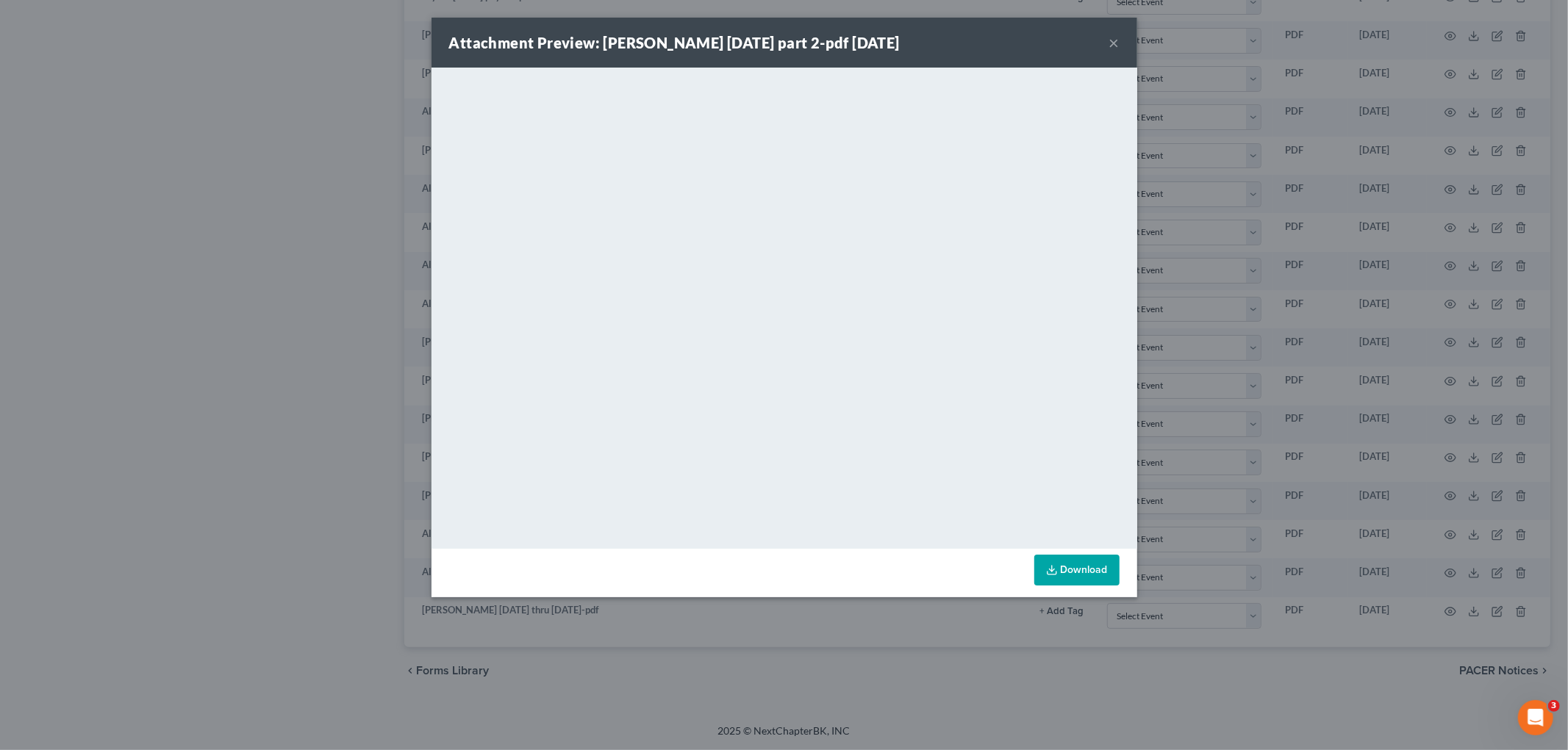
click at [758, 42] on button "×" at bounding box center [1114, 43] width 10 height 18
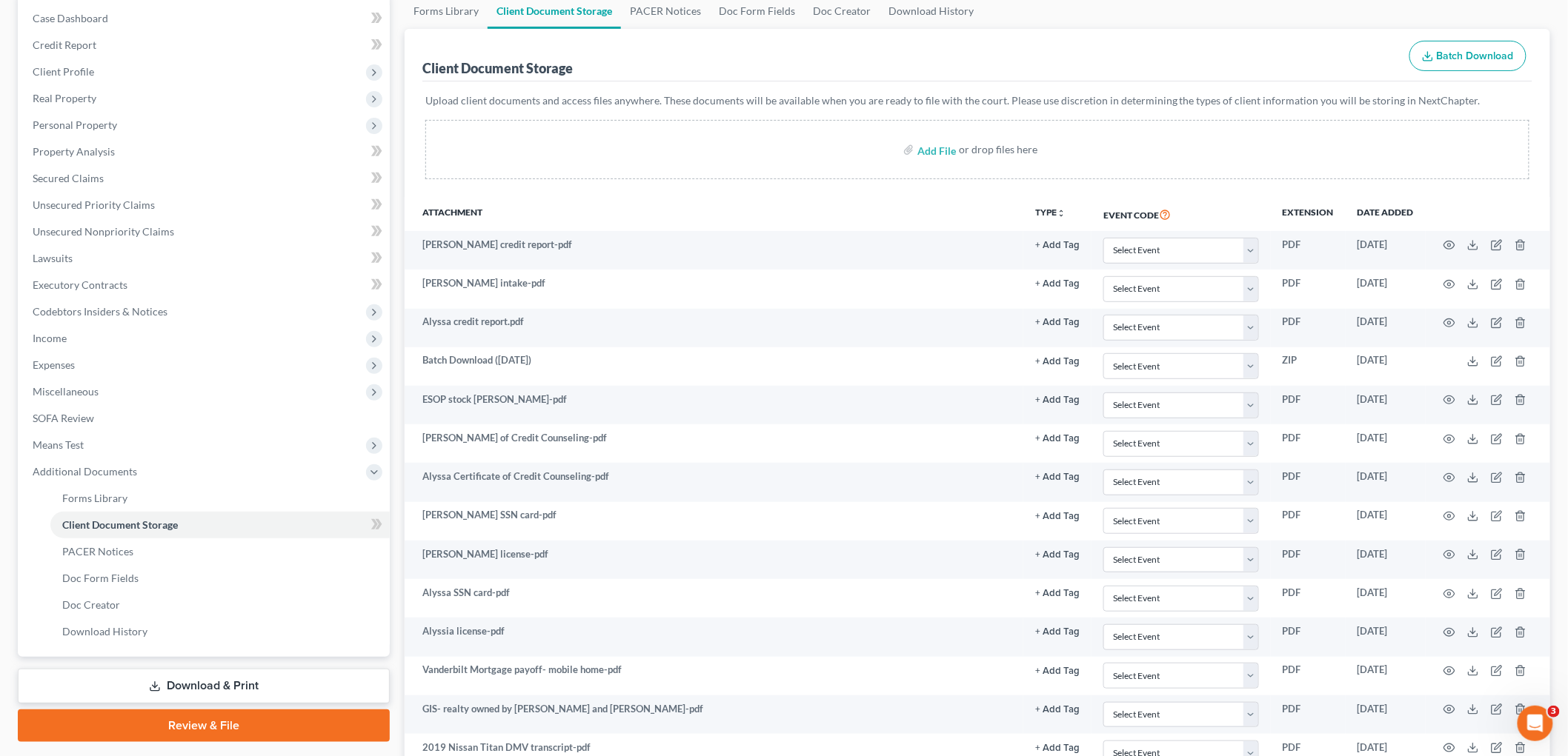
scroll to position [0, 0]
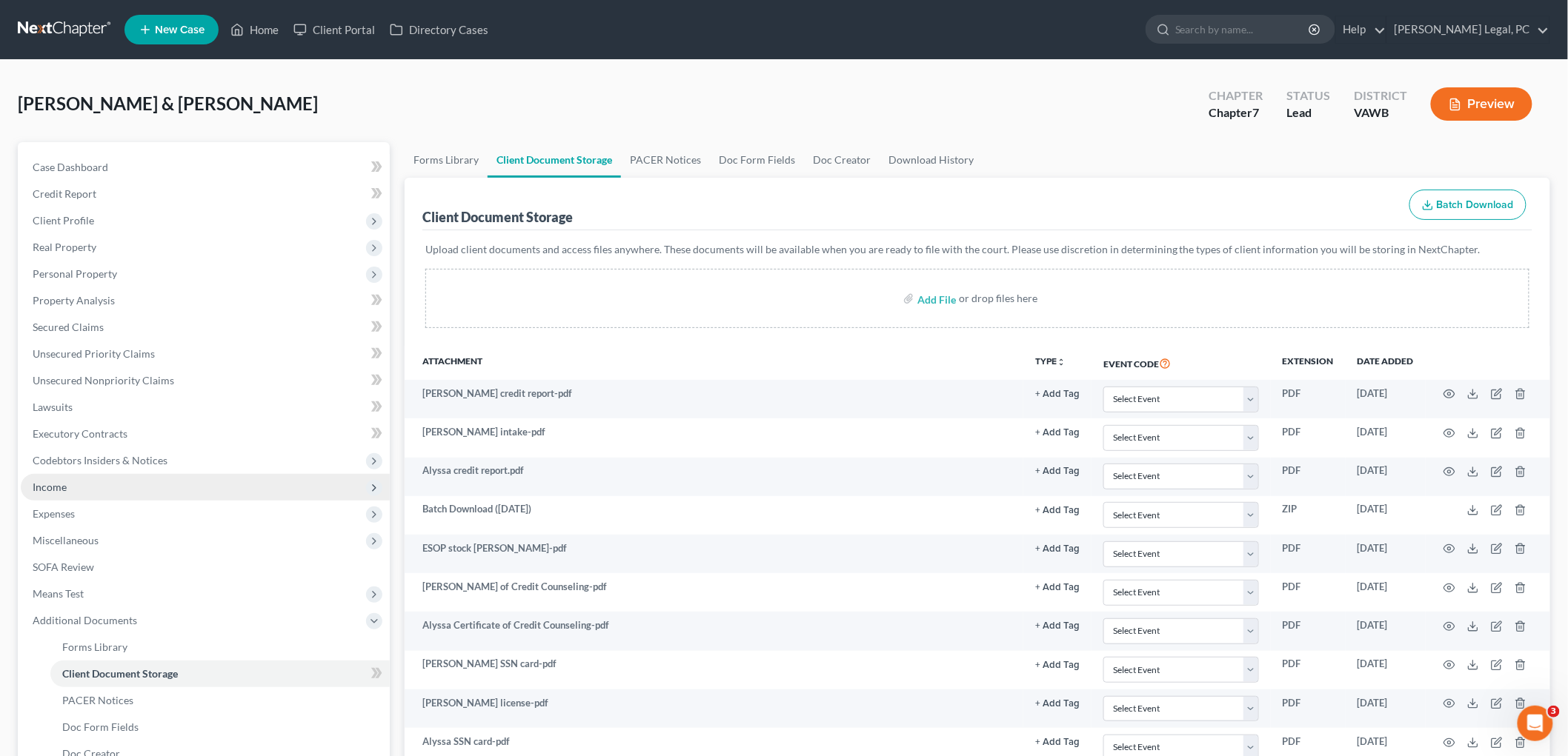
click at [67, 487] on span "Income" at bounding box center [205, 488] width 369 height 27
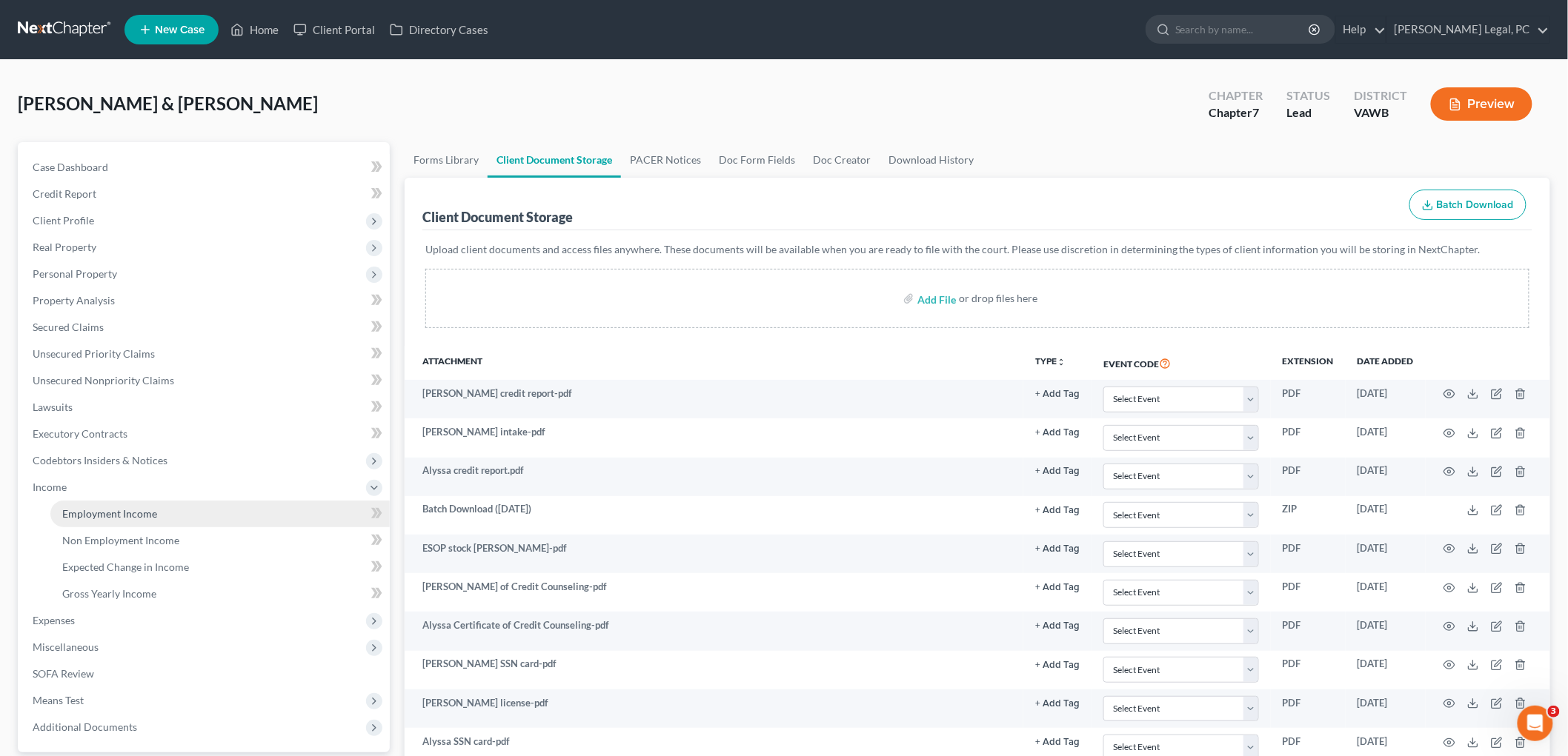
click at [95, 511] on span "Employment Income" at bounding box center [110, 514] width 95 height 13
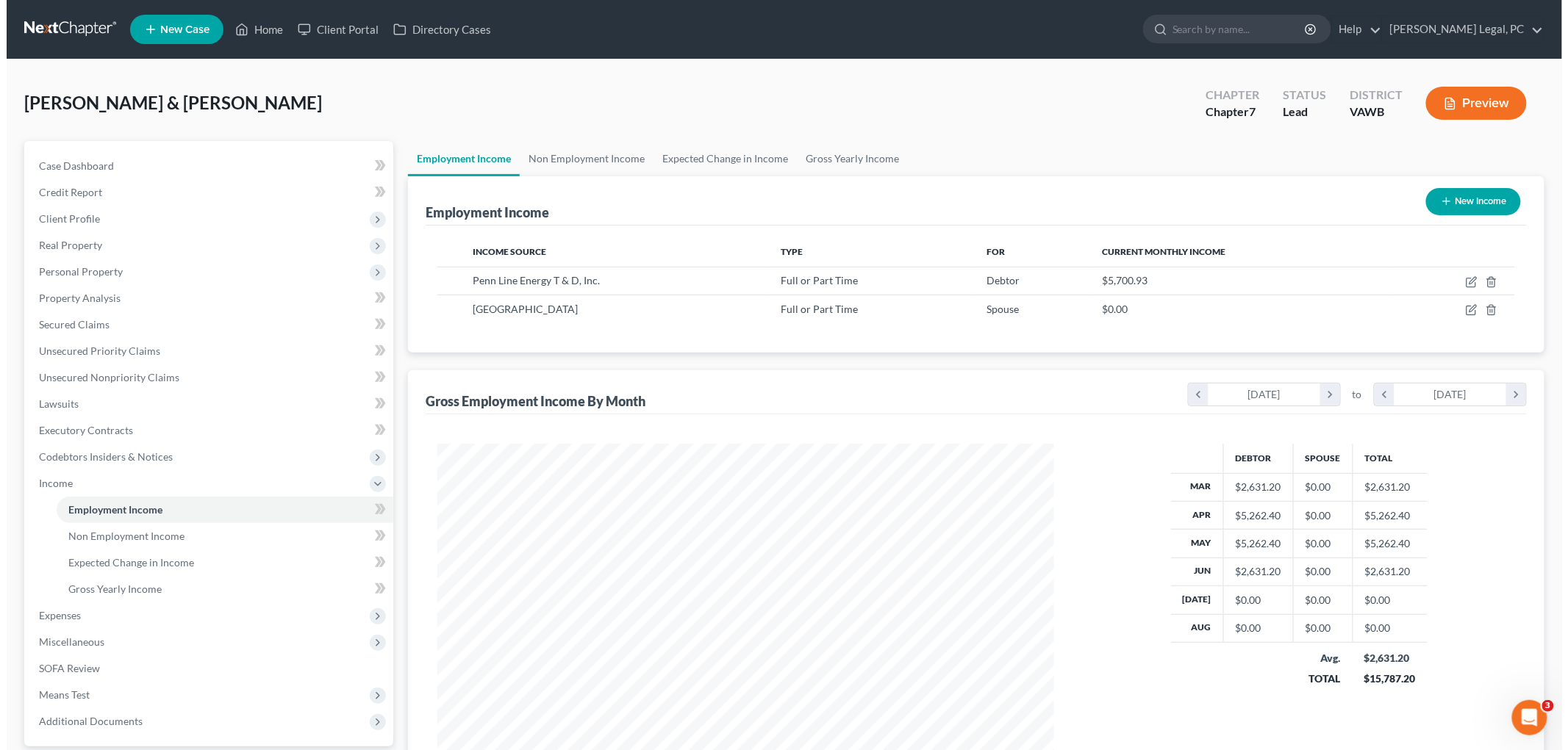
scroll to position [307, 646]
click at [758, 279] on icon "button" at bounding box center [1464, 282] width 12 height 12
select select "0"
select select "39"
select select "3"
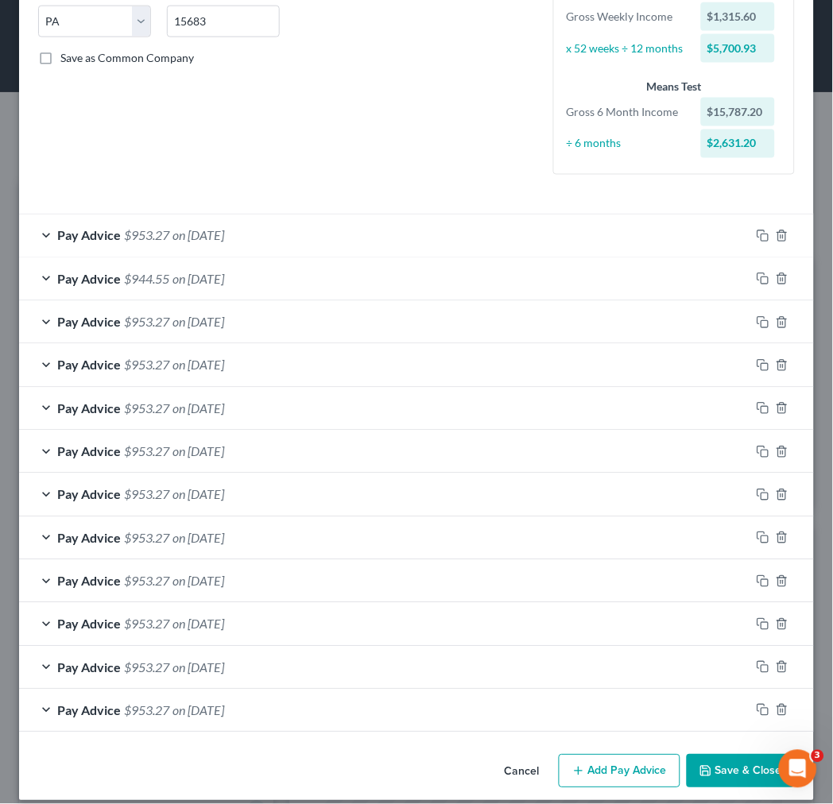
scroll to position [343, 0]
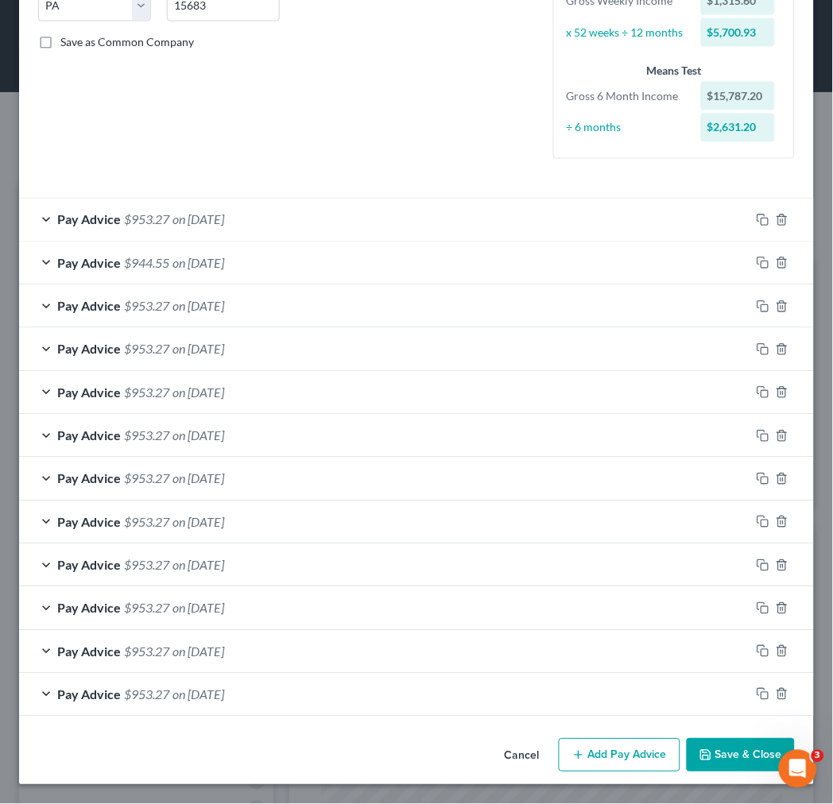
drag, startPoint x: 615, startPoint y: 755, endPoint x: 600, endPoint y: 644, distance: 111.5
click at [615, 755] on button "Add Pay Advice" at bounding box center [620, 755] width 122 height 33
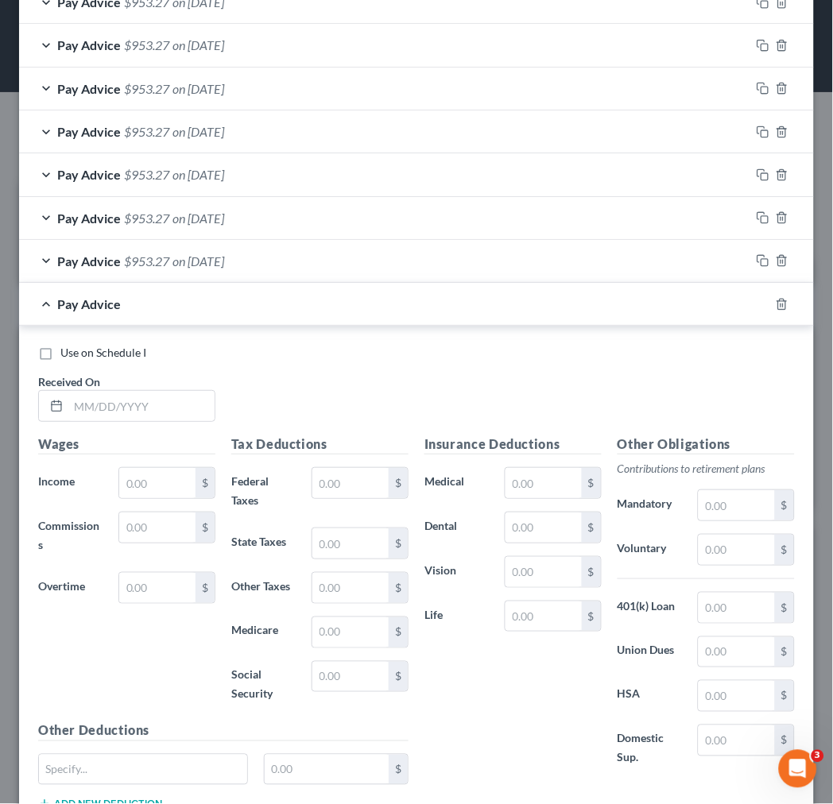
scroll to position [896, 0]
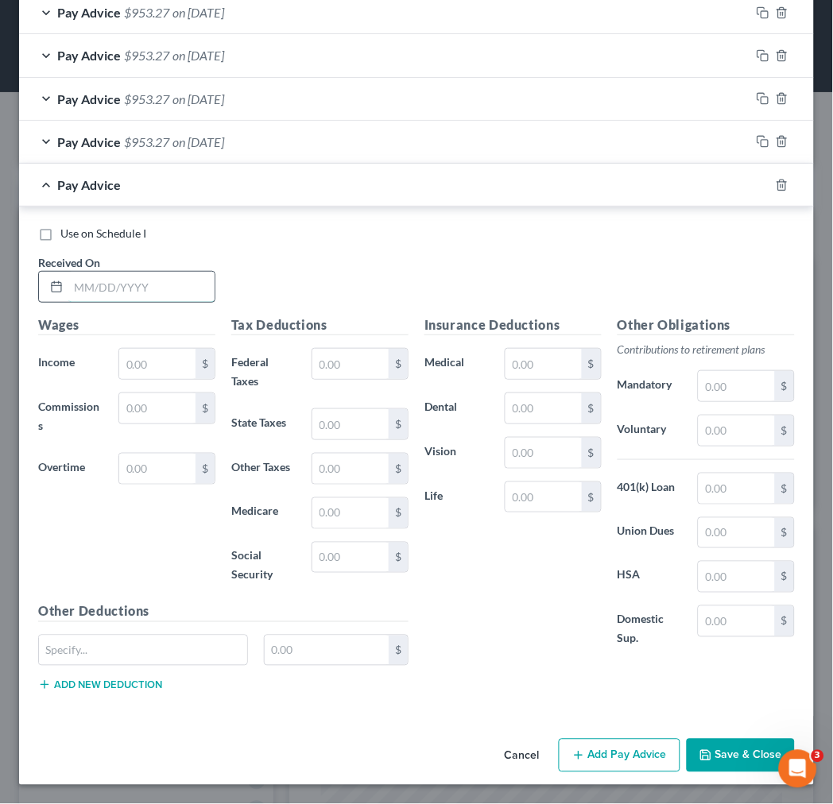
click at [122, 284] on input "text" at bounding box center [141, 287] width 146 height 30
type input "6/22/25"
type input "164.5"
type input "0.02"
type input "2.38"
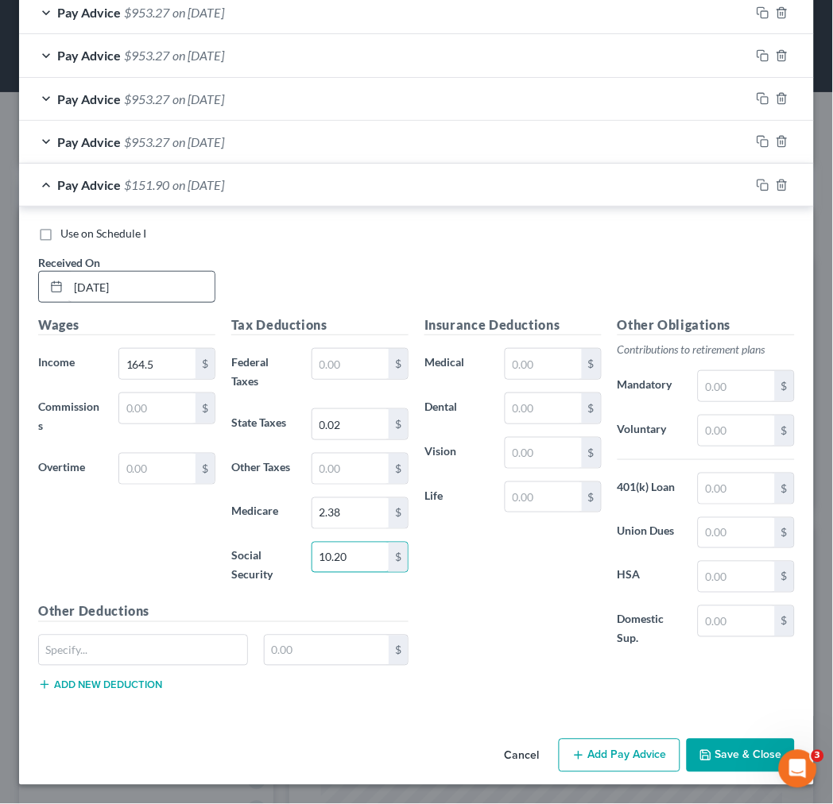
type input "10.20"
drag, startPoint x: 575, startPoint y: 763, endPoint x: 571, endPoint y: 624, distance: 139.1
click at [576, 757] on button "Add Pay Advice" at bounding box center [620, 755] width 122 height 33
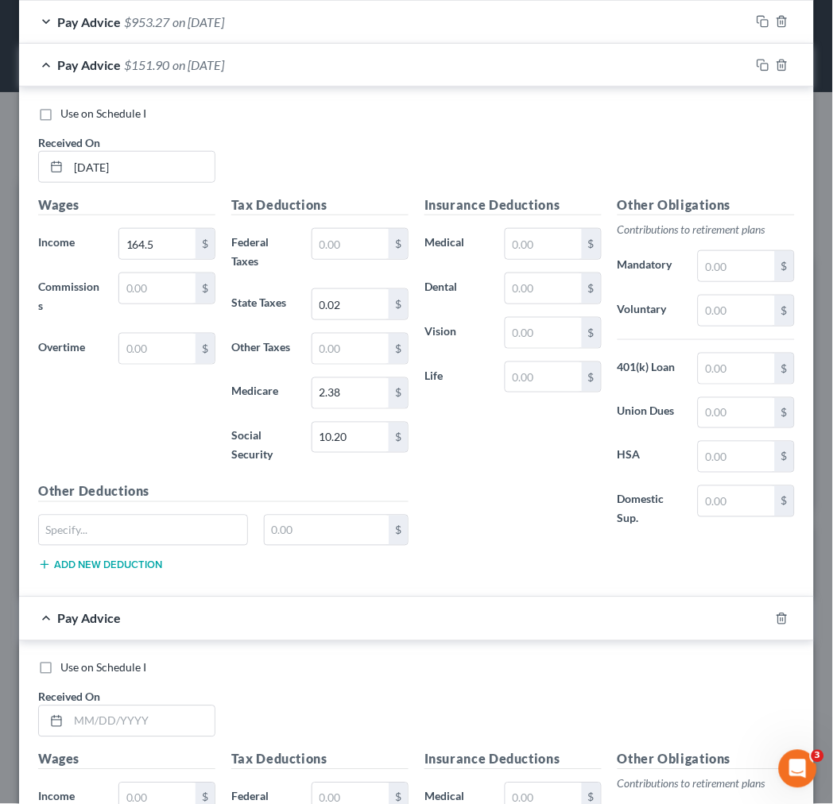
scroll to position [1337, 0]
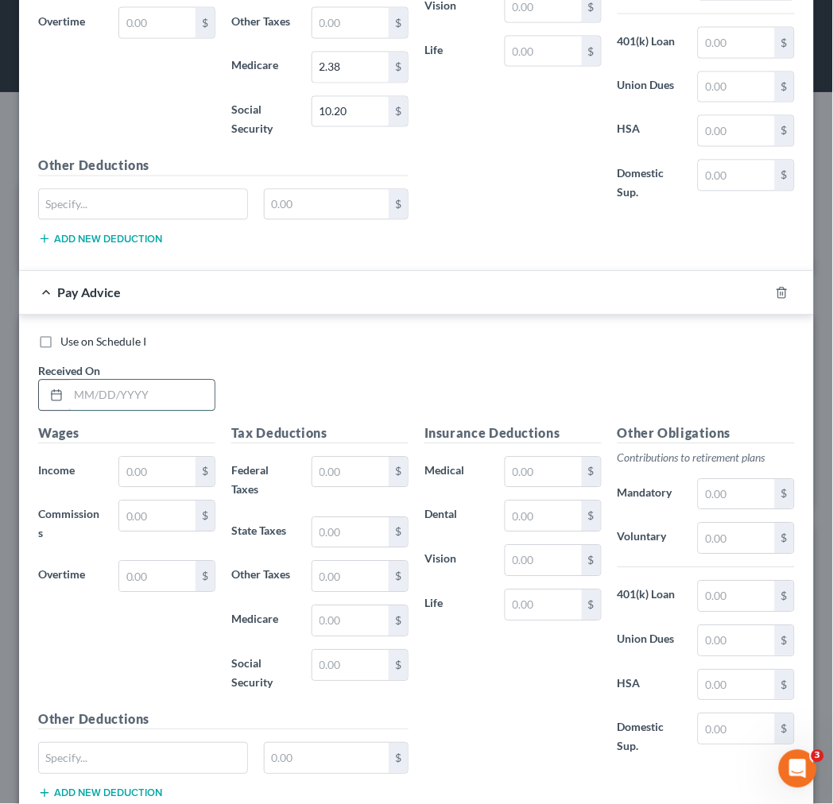
click at [157, 407] on input "text" at bounding box center [141, 396] width 146 height 30
type input "6/22/25"
type input "953.27"
type input "107.23"
type input "55.33"
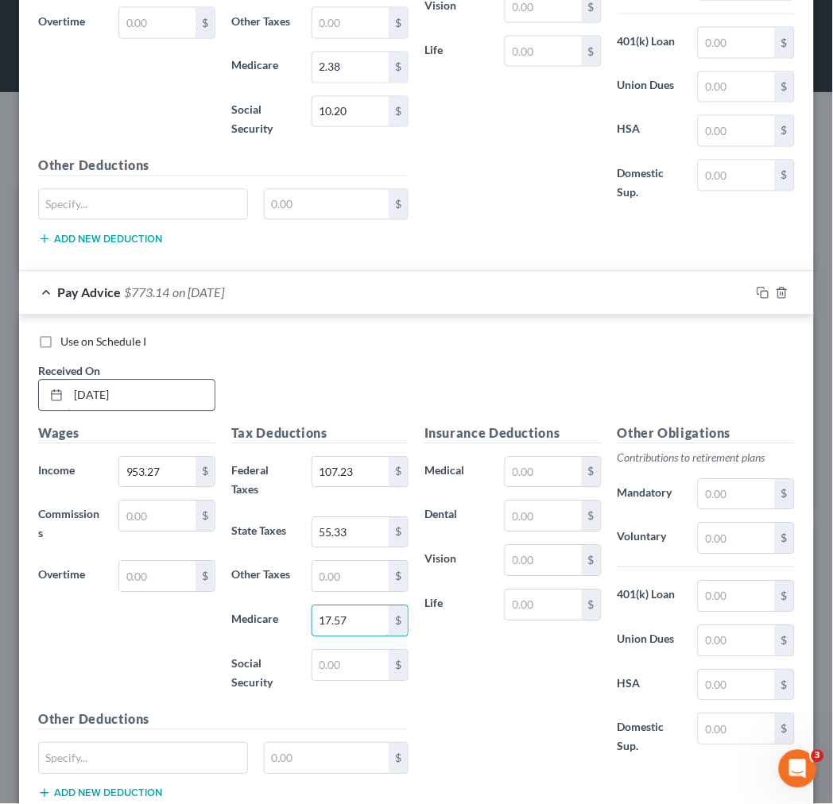
type input "17.57"
type input "75.14"
type input "90.00"
type input "13.69"
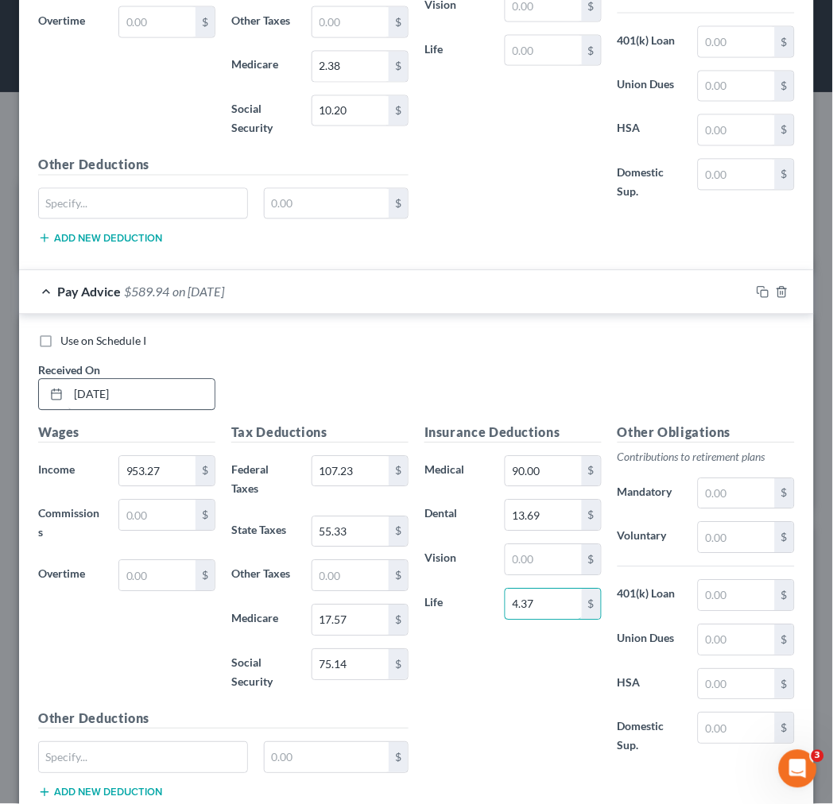
type input "4.37"
click at [169, 474] on input "953.27" at bounding box center [157, 472] width 76 height 30
click at [169, 474] on input "1,315.6" at bounding box center [157, 472] width 76 height 30
type input "1,315.60"
type input "106.23"
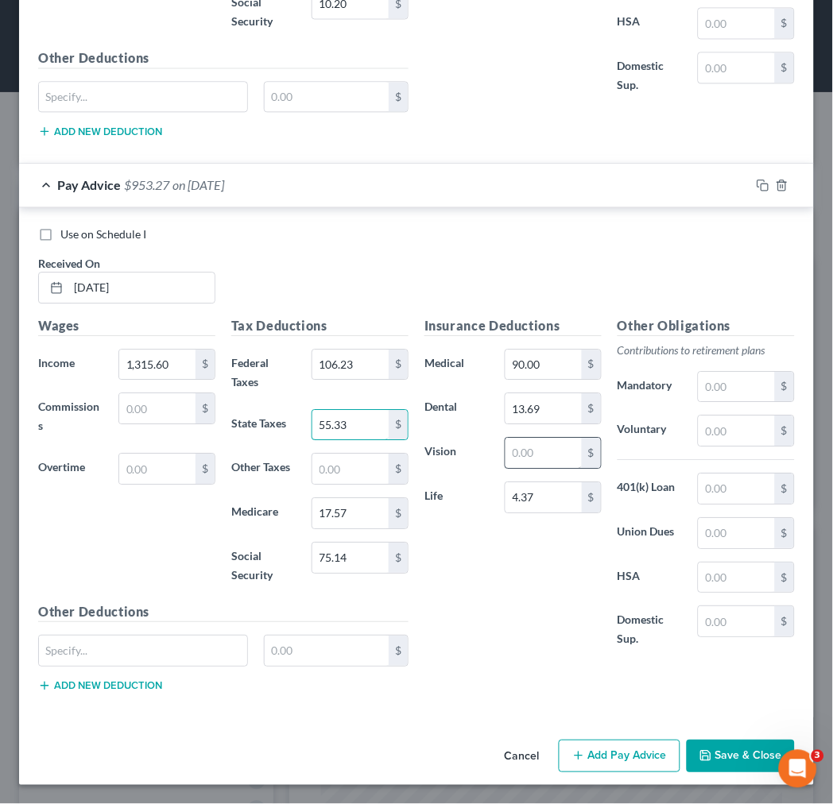
scroll to position [1451, 0]
drag, startPoint x: 614, startPoint y: 761, endPoint x: 538, endPoint y: 607, distance: 171.3
click at [614, 760] on button "Add Pay Advice" at bounding box center [620, 756] width 122 height 33
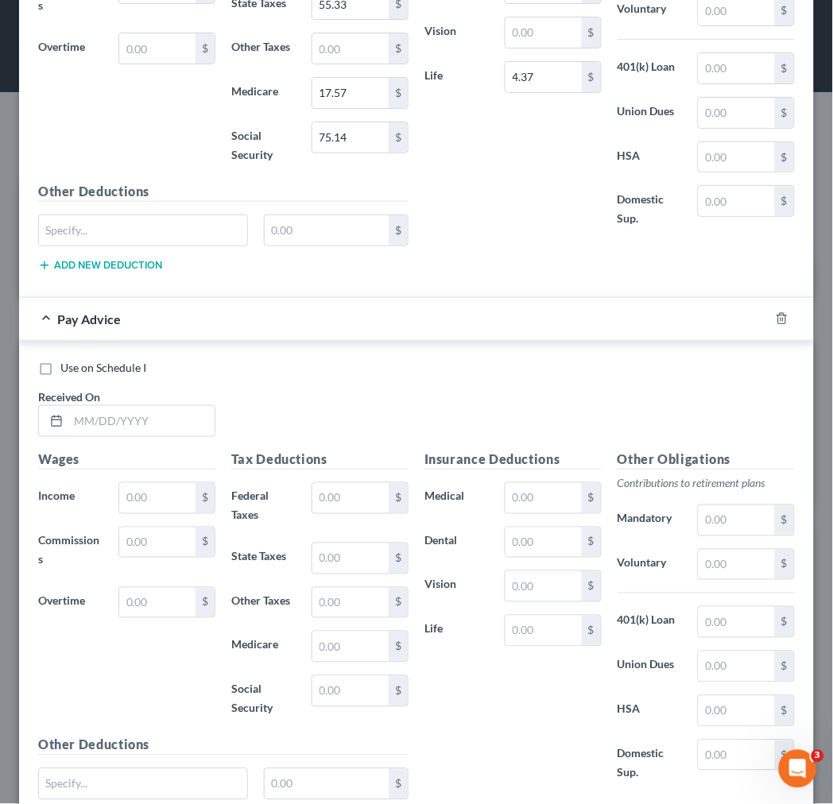
scroll to position [1893, 0]
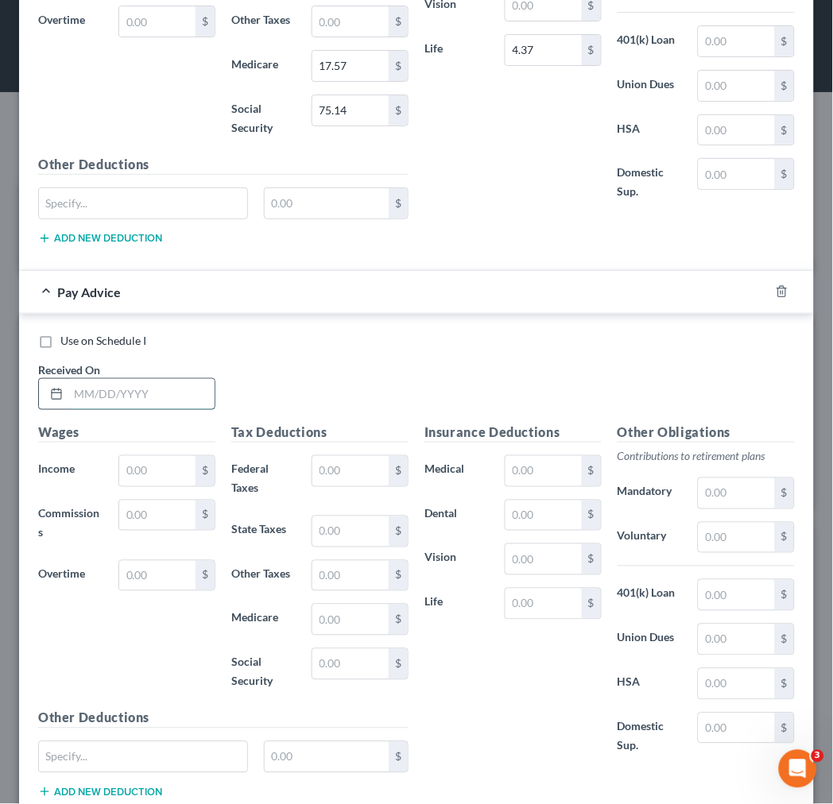
click at [141, 400] on input "text" at bounding box center [141, 394] width 146 height 30
type input "6/29/25"
type input "1,315.60"
type input "104.82"
type input "54.66"
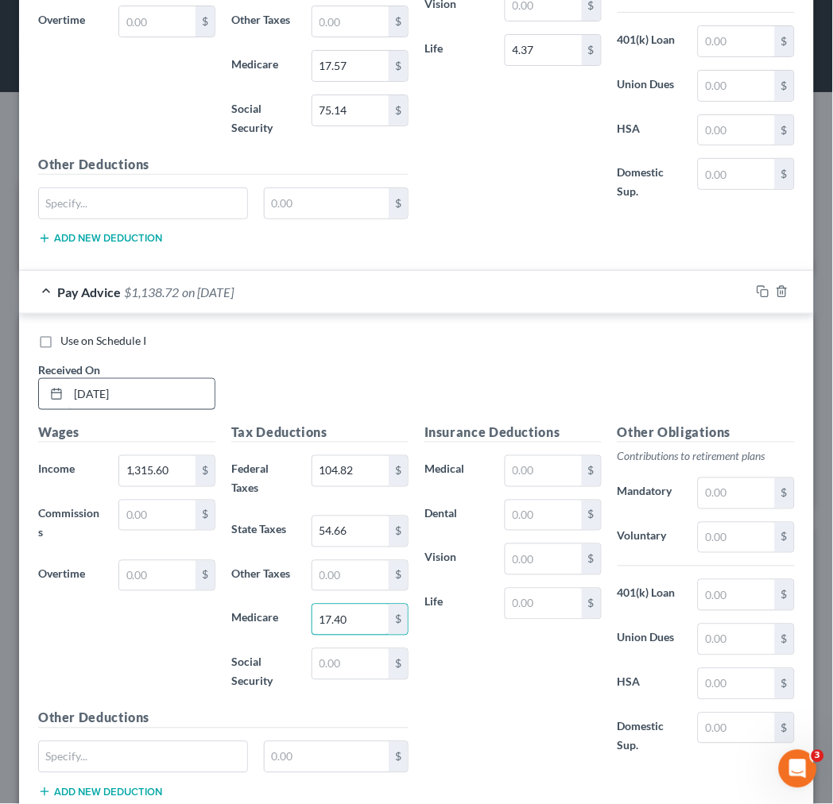
type input "17.40"
type input "74.41"
type input "90.00"
type input "13.69"
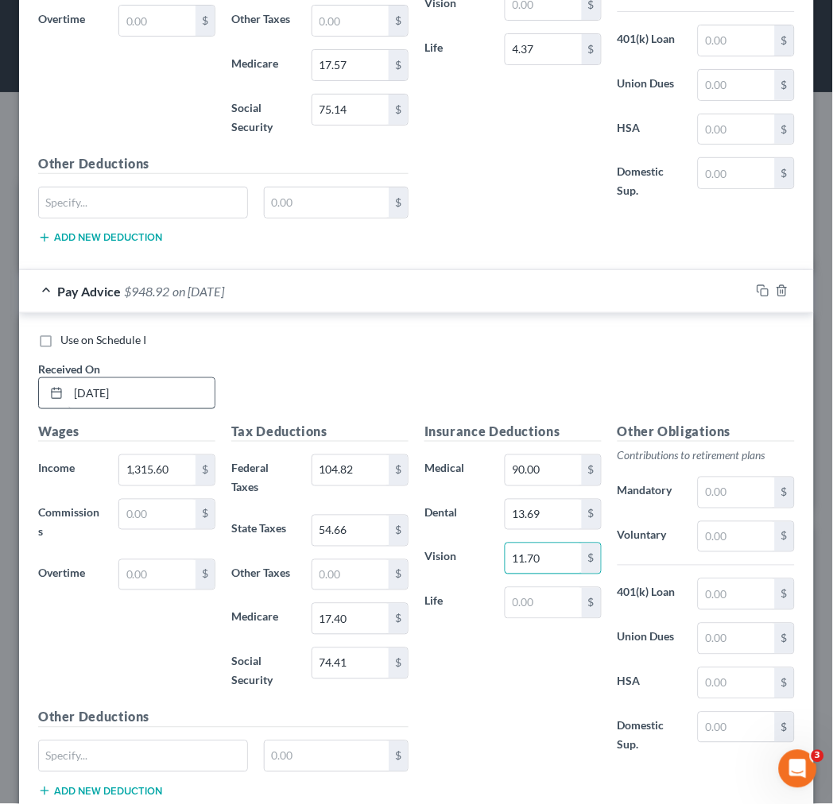
type input "11.70"
type input "4.37"
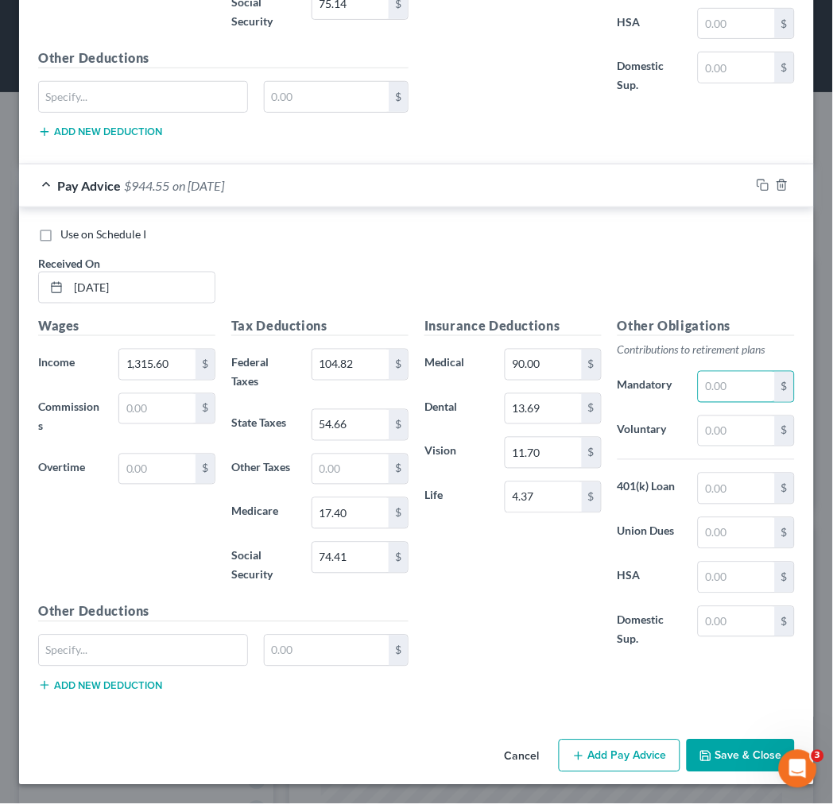
scroll to position [2007, 0]
drag, startPoint x: 606, startPoint y: 741, endPoint x: 612, endPoint y: 698, distance: 44.1
click at [608, 741] on button "Add Pay Advice" at bounding box center [620, 756] width 122 height 33
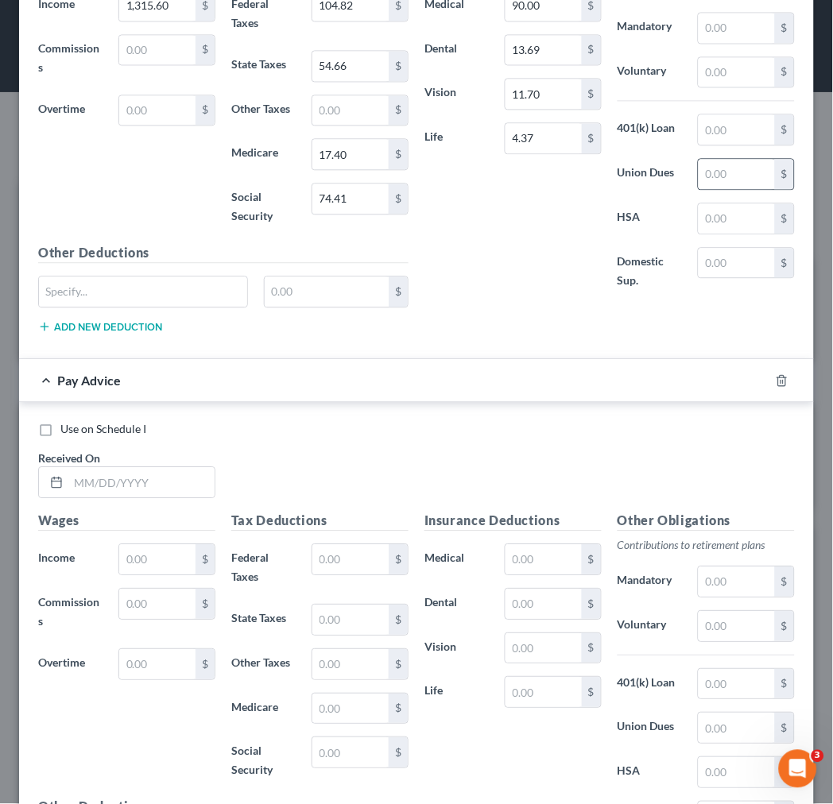
scroll to position [2360, 0]
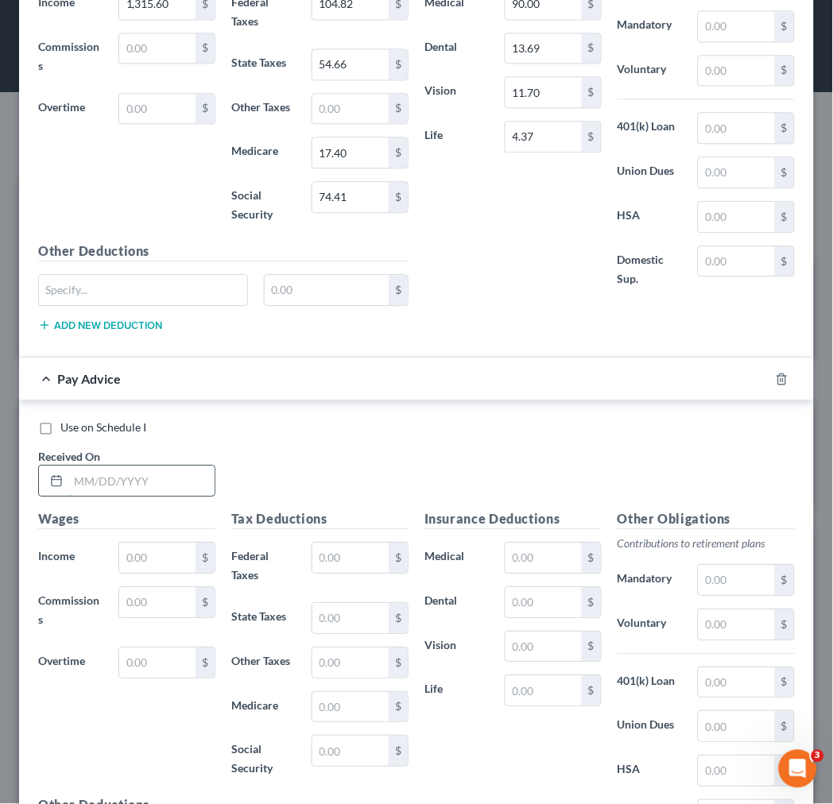
click at [83, 490] on input "text" at bounding box center [141, 481] width 146 height 30
type input "7/6/25"
type input "1,644.50"
type input "177.71"
type input "3"
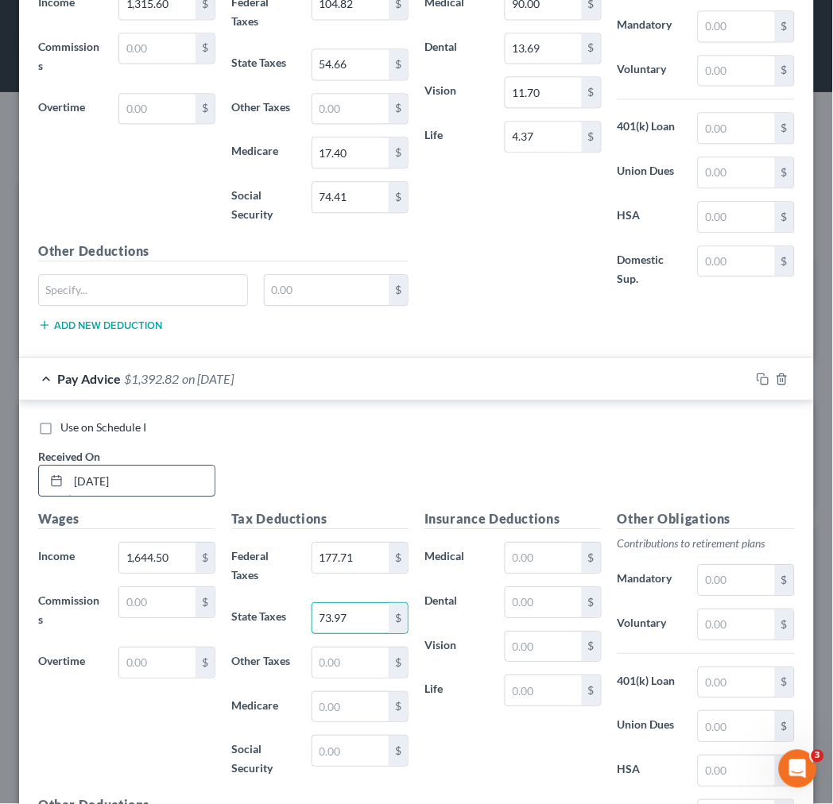
type input "73.97"
type input "22.34"
type input "95.53"
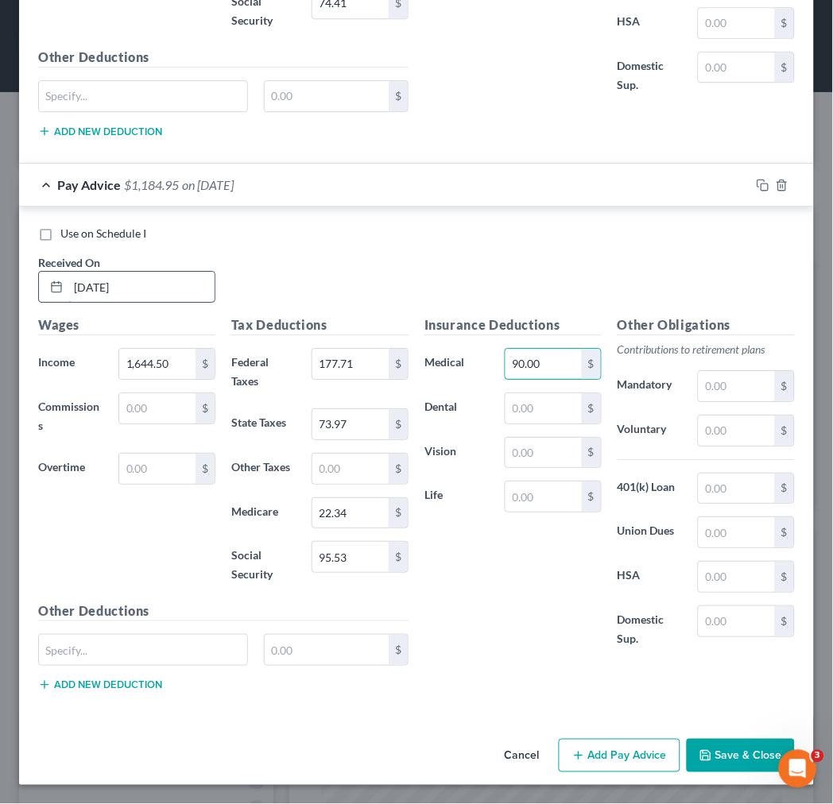
type input "90.00"
type input "13.69"
type input "1"
type input "4.37"
drag, startPoint x: 610, startPoint y: 757, endPoint x: 463, endPoint y: 496, distance: 300.0
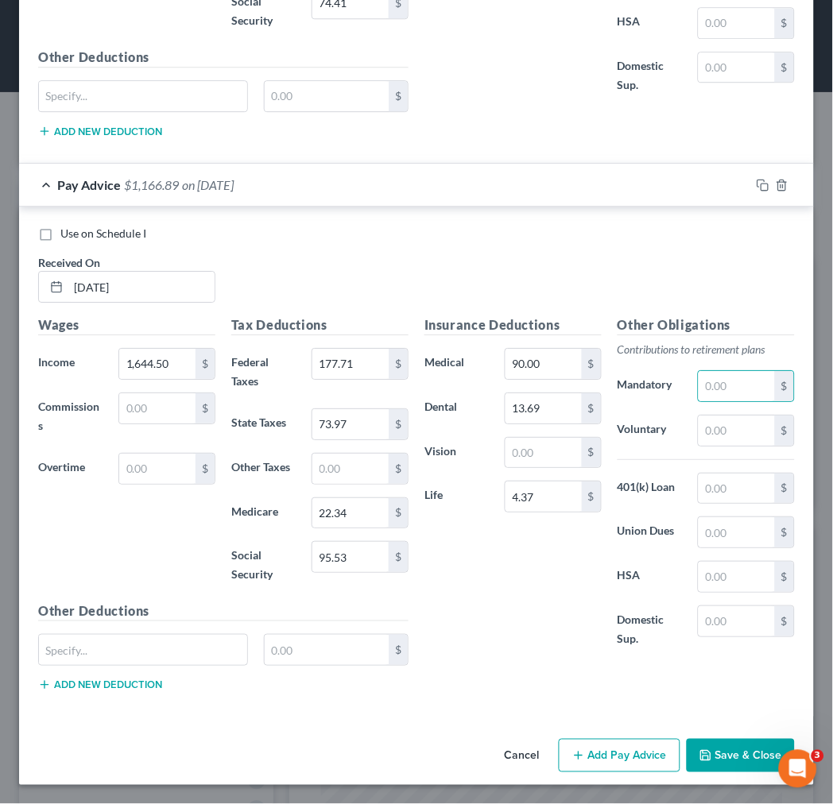
click at [609, 757] on button "Add Pay Advice" at bounding box center [620, 755] width 122 height 33
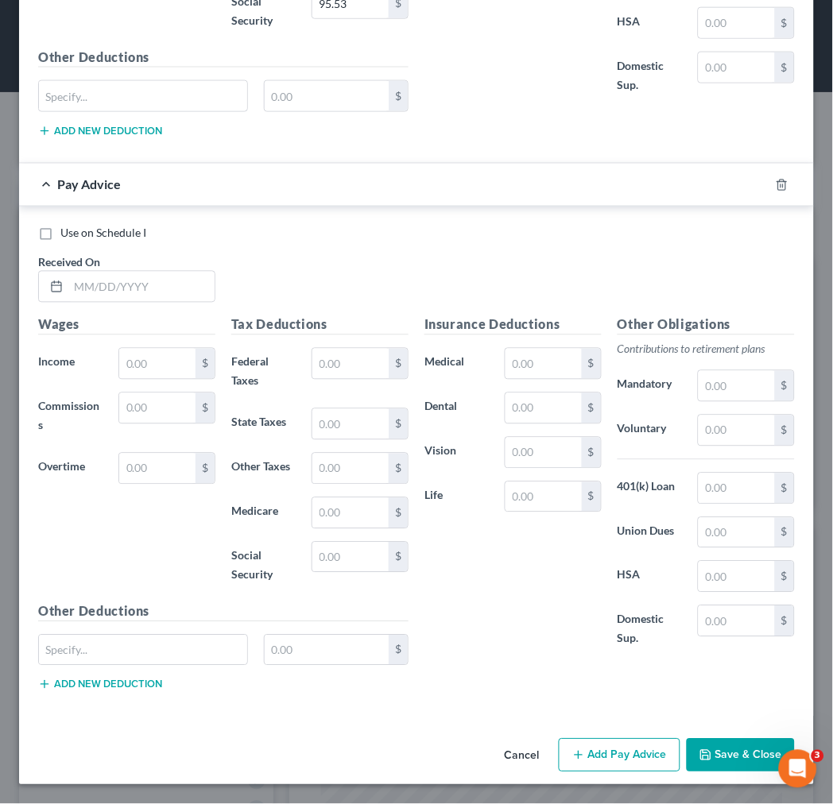
scroll to position [3117, 0]
click at [88, 292] on input "text" at bounding box center [141, 287] width 146 height 30
click at [613, 756] on button "Add Pay Advice" at bounding box center [620, 755] width 122 height 33
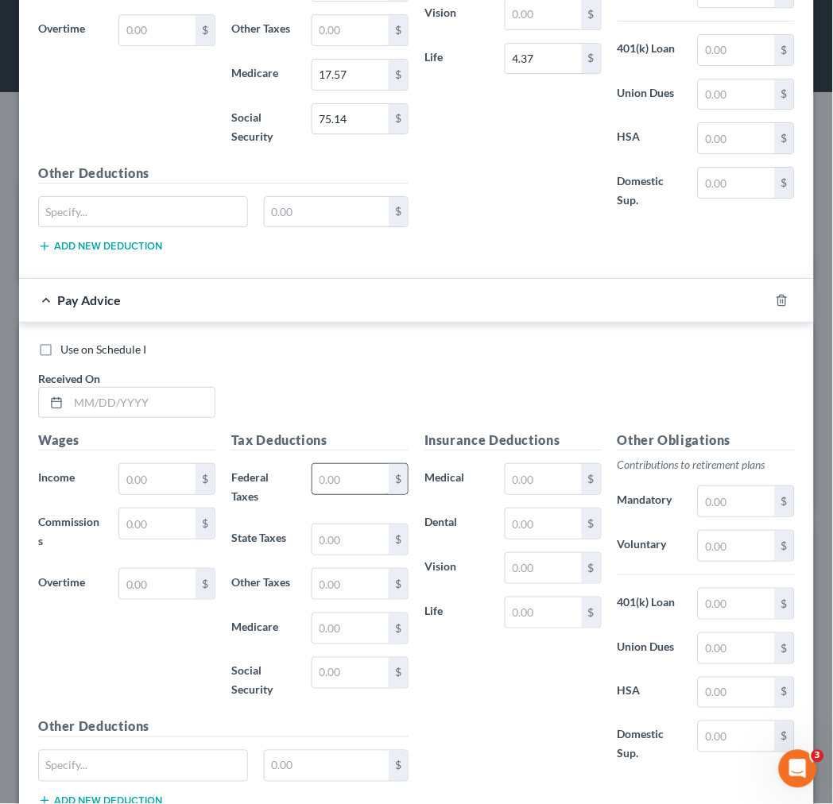
scroll to position [3646, 0]
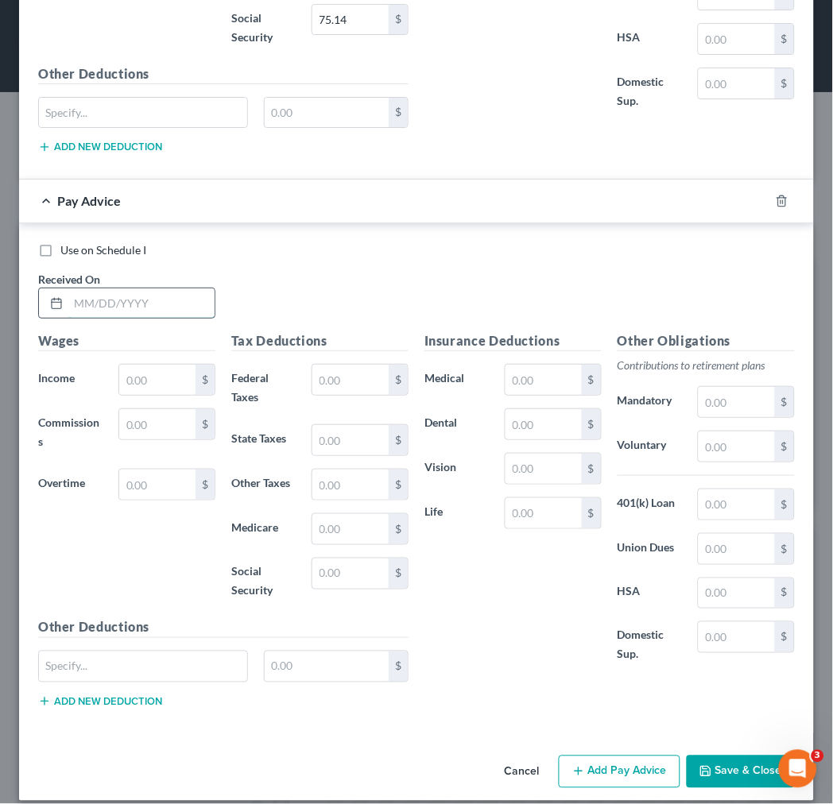
click at [127, 319] on input "text" at bounding box center [141, 303] width 146 height 30
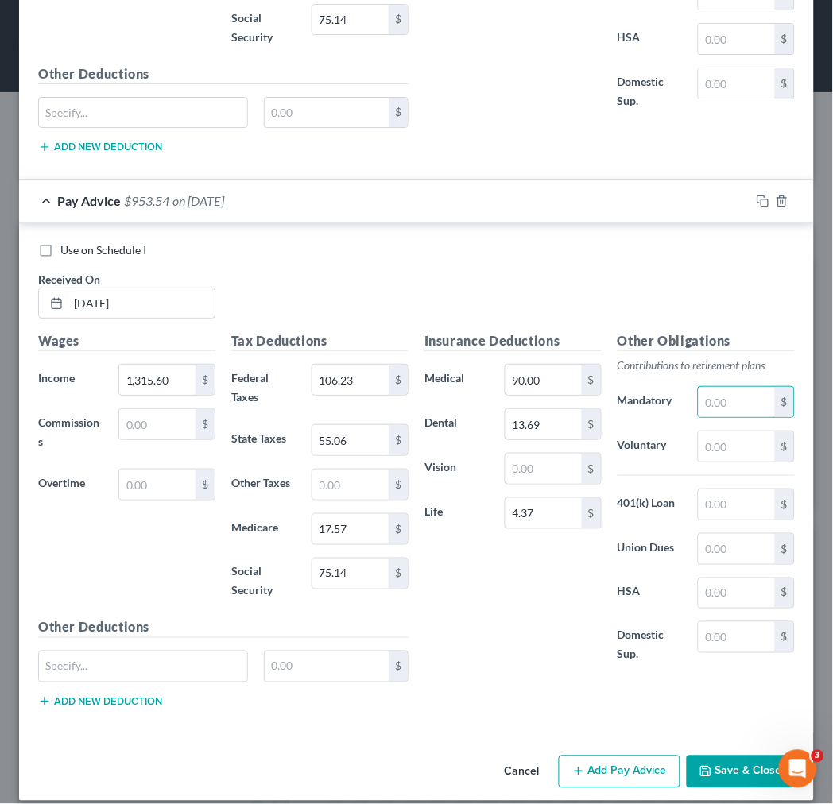
drag, startPoint x: 624, startPoint y: 780, endPoint x: 475, endPoint y: 610, distance: 225.8
click at [623, 779] on button "Add Pay Advice" at bounding box center [620, 772] width 122 height 33
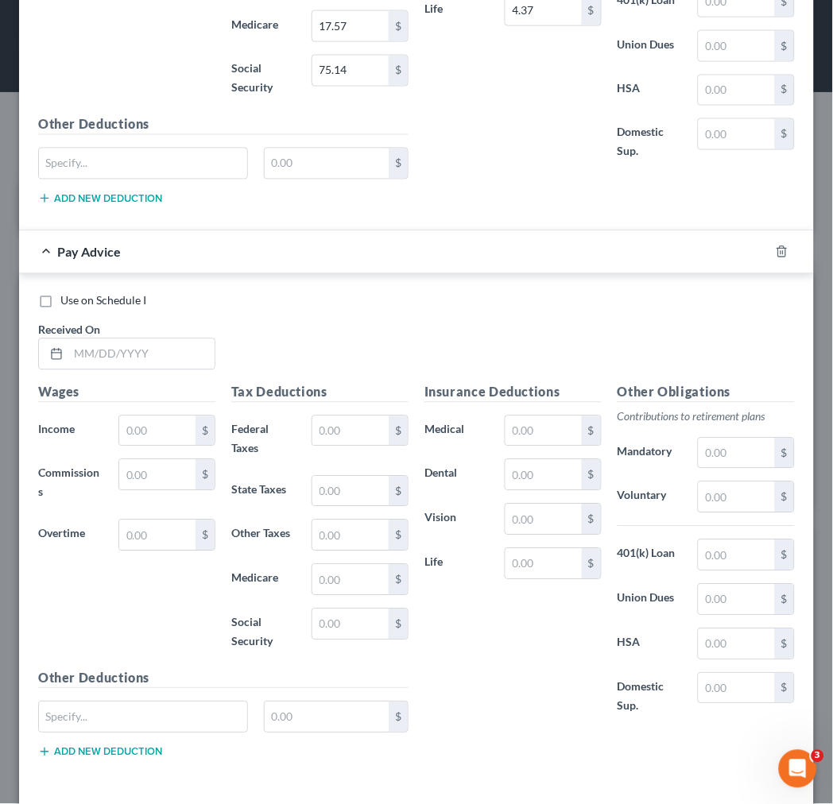
scroll to position [4226, 0]
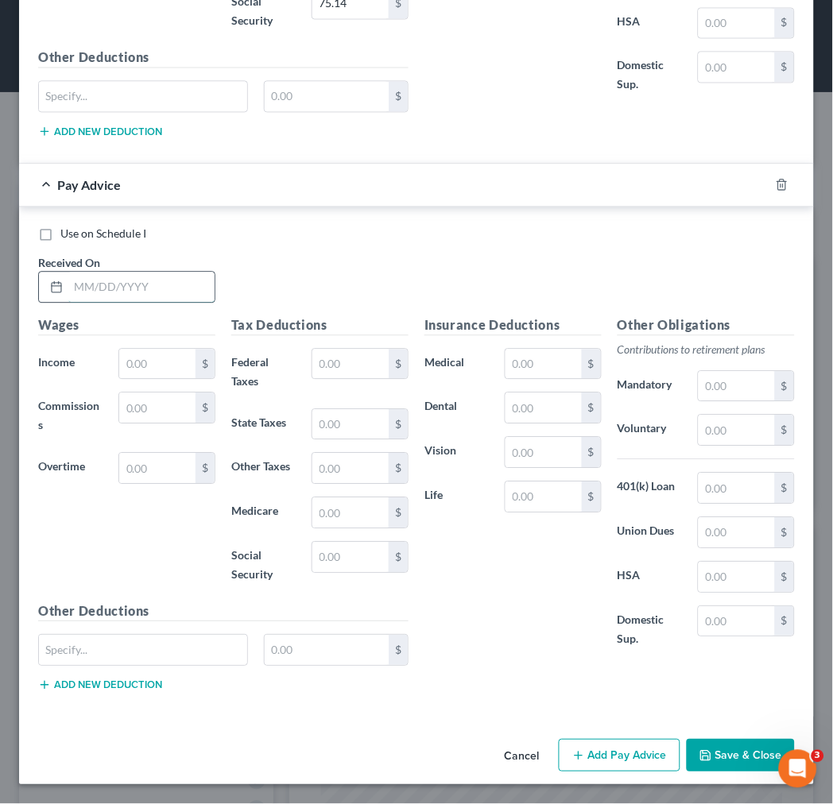
click at [117, 274] on input "text" at bounding box center [141, 288] width 146 height 30
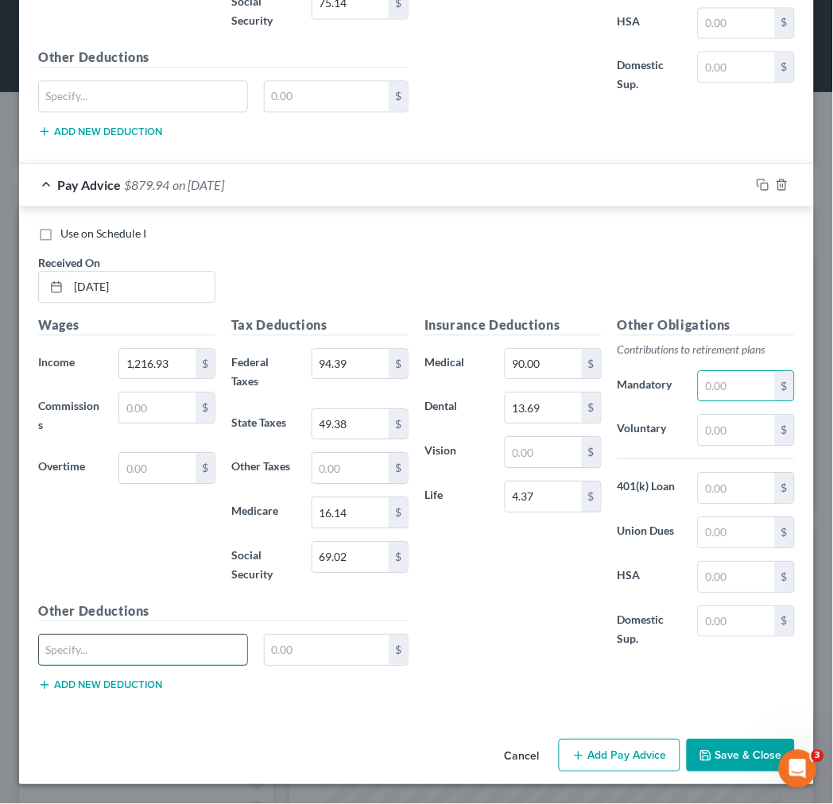
click at [88, 646] on input "text" at bounding box center [143, 651] width 208 height 30
click at [165, 463] on input "text" at bounding box center [157, 469] width 76 height 30
click at [156, 652] on input "text" at bounding box center [143, 651] width 208 height 30
drag, startPoint x: 108, startPoint y: 656, endPoint x: 2, endPoint y: 656, distance: 106.5
click at [6, 653] on div "Edit Income Source × Employment Type * Select Full or Part Time Employment Self…" at bounding box center [416, 402] width 833 height 804
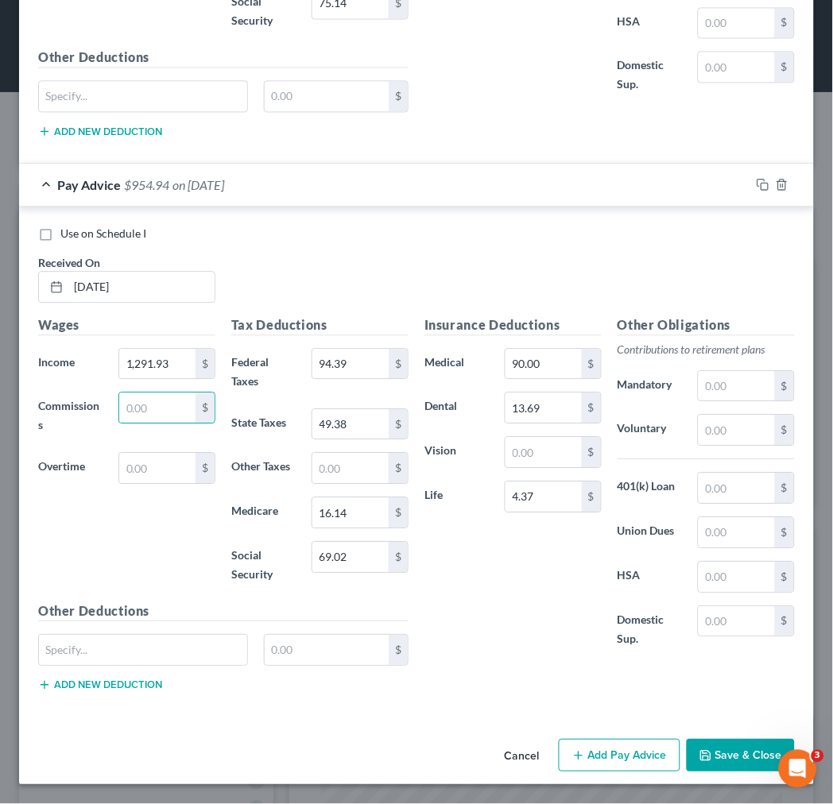
click at [606, 757] on button "Add Pay Advice" at bounding box center [620, 756] width 122 height 33
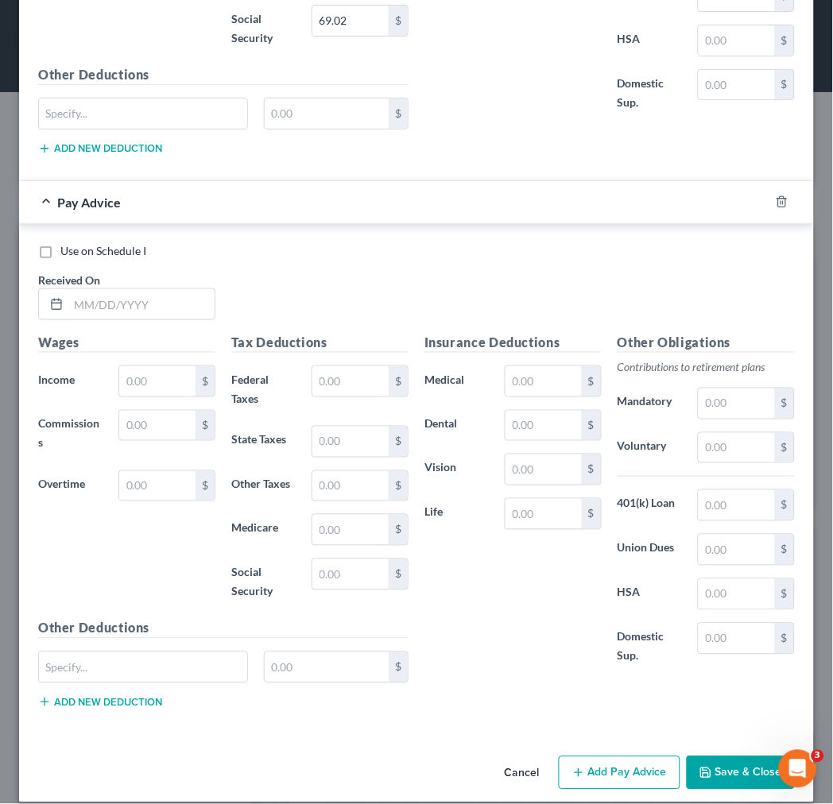
scroll to position [4781, 0]
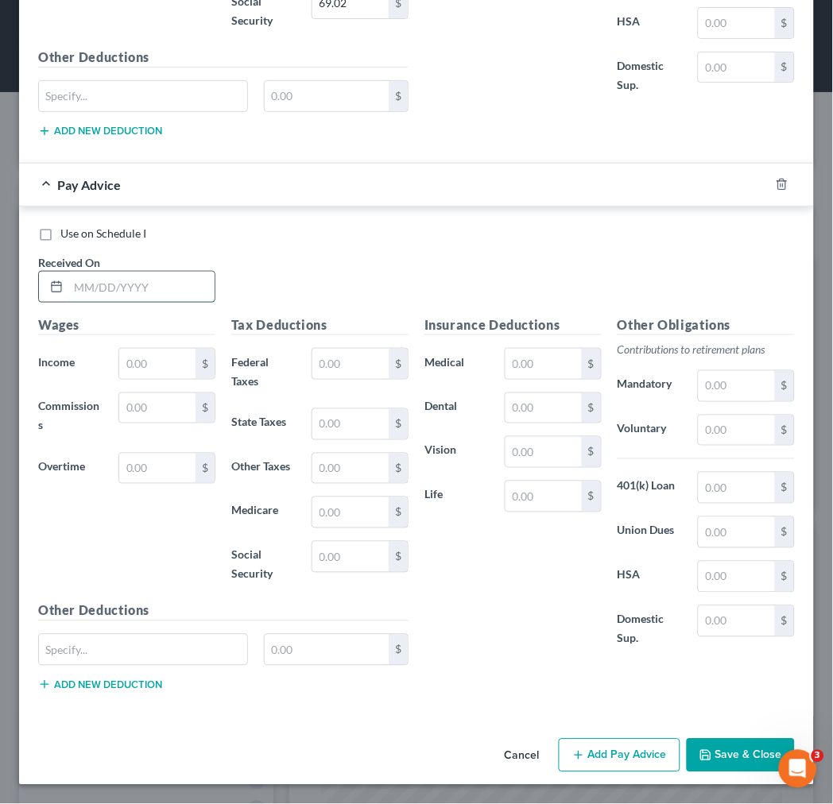
click at [79, 280] on input "text" at bounding box center [141, 287] width 146 height 30
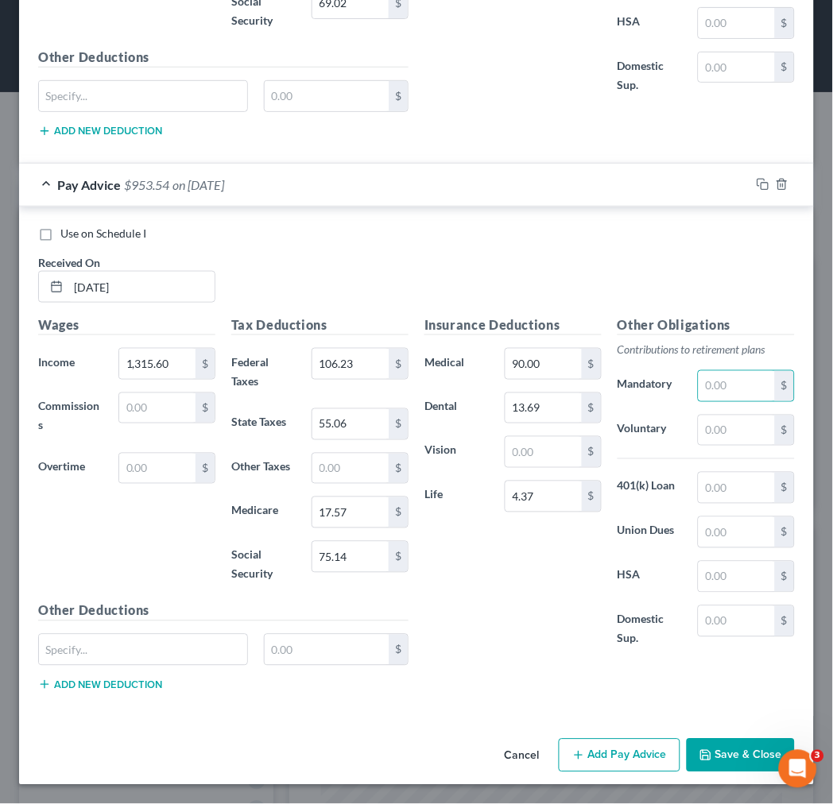
click at [580, 757] on button "Add Pay Advice" at bounding box center [620, 755] width 122 height 33
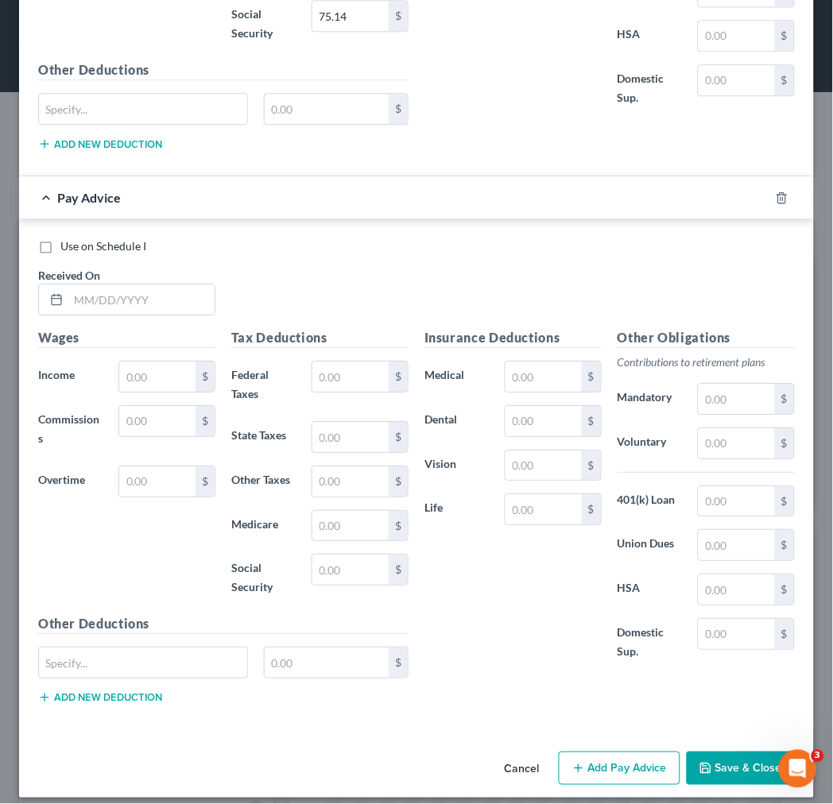
scroll to position [5336, 0]
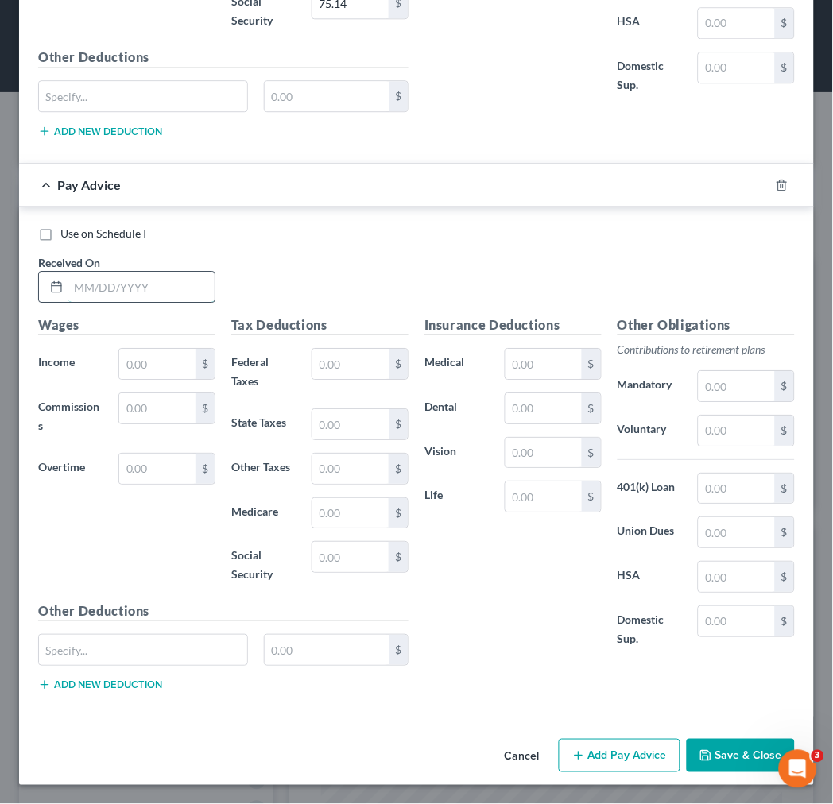
click at [154, 287] on input "text" at bounding box center [141, 287] width 146 height 30
click at [629, 757] on button "Add Pay Advice" at bounding box center [620, 755] width 122 height 33
click at [101, 282] on input "text" at bounding box center [141, 288] width 146 height 30
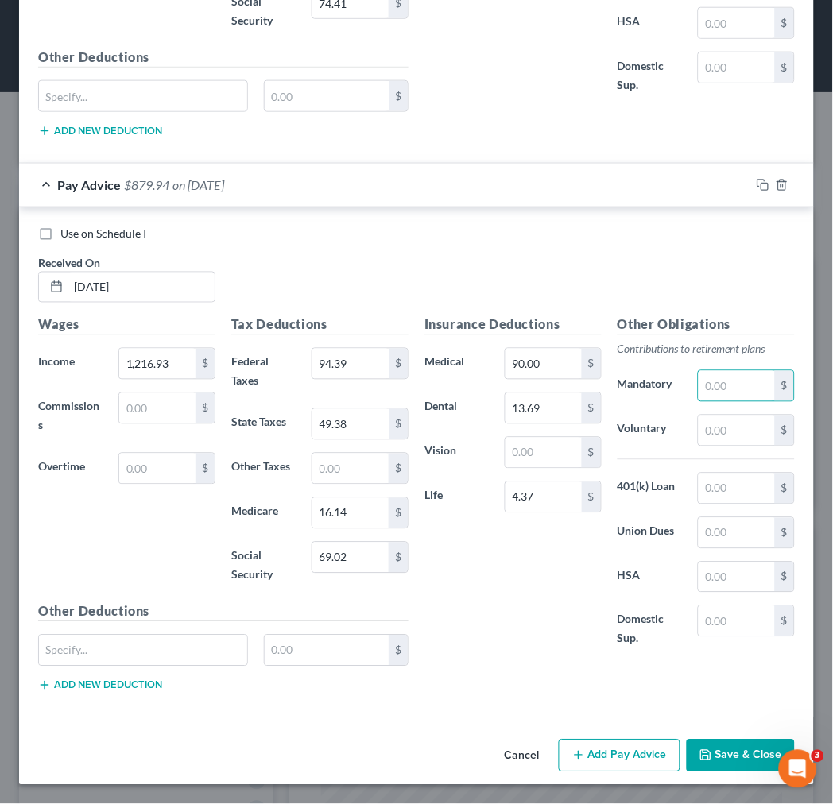
click at [615, 763] on button "Add Pay Advice" at bounding box center [620, 756] width 122 height 33
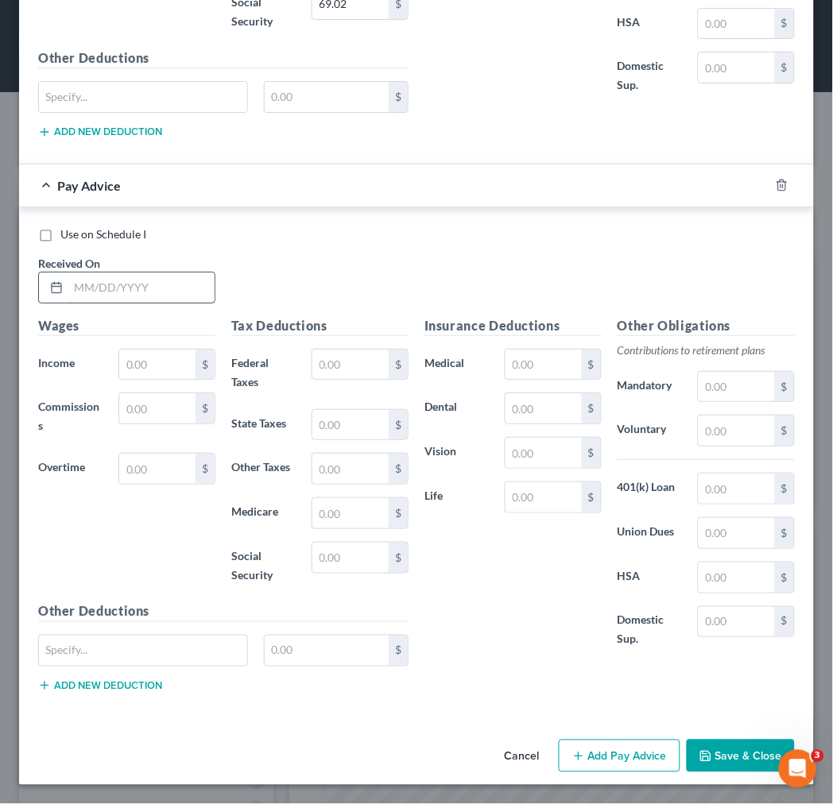
scroll to position [6446, 0]
click at [160, 281] on input "text" at bounding box center [141, 288] width 146 height 30
click at [586, 757] on button "Add Pay Advice" at bounding box center [620, 756] width 122 height 33
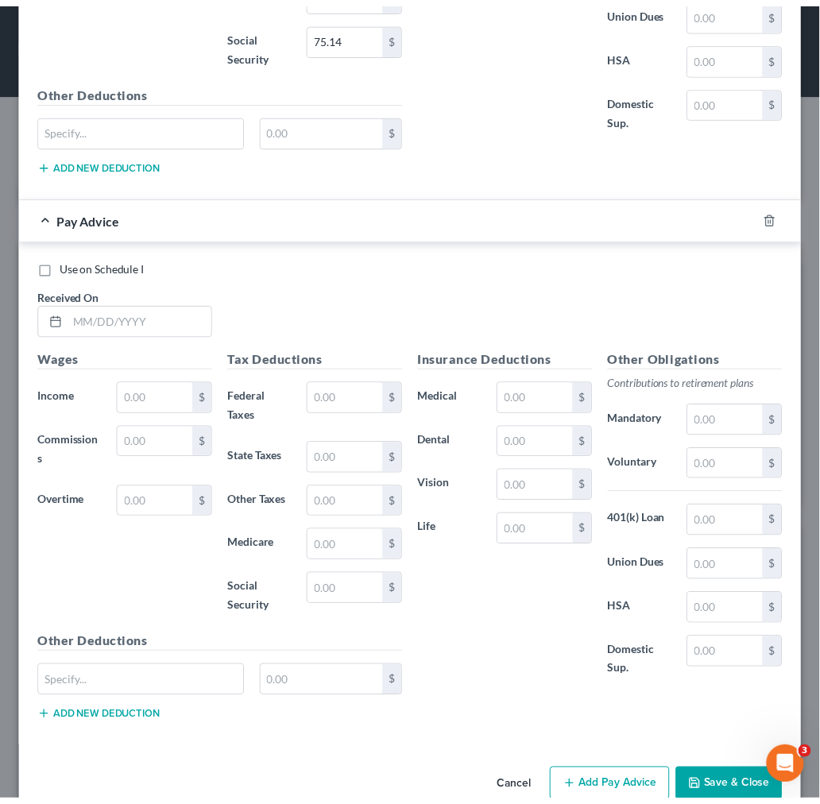
scroll to position [6976, 0]
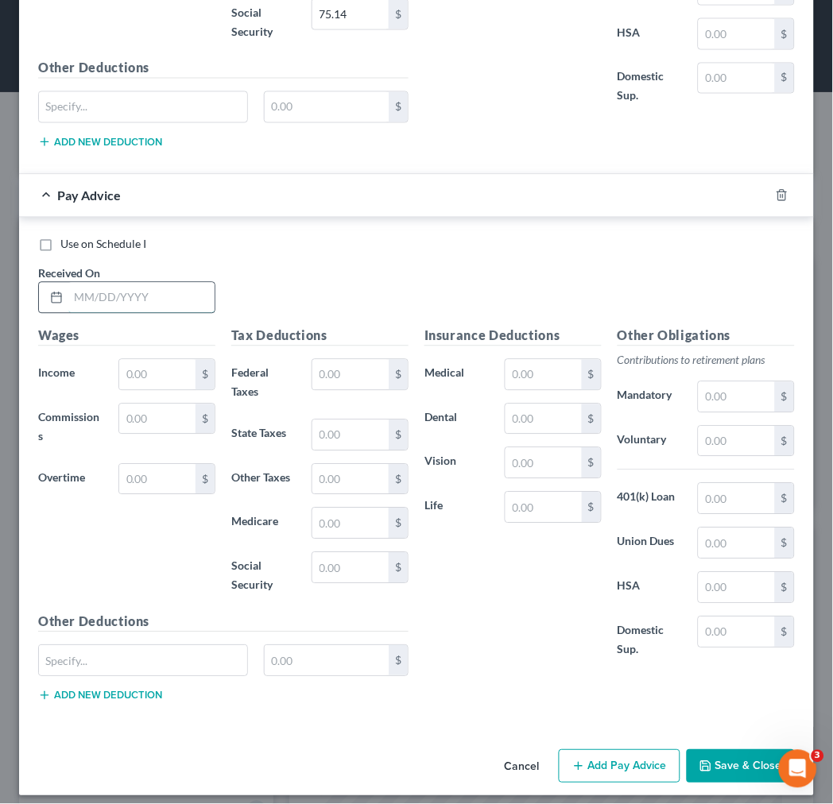
click at [143, 312] on input "text" at bounding box center [141, 298] width 146 height 30
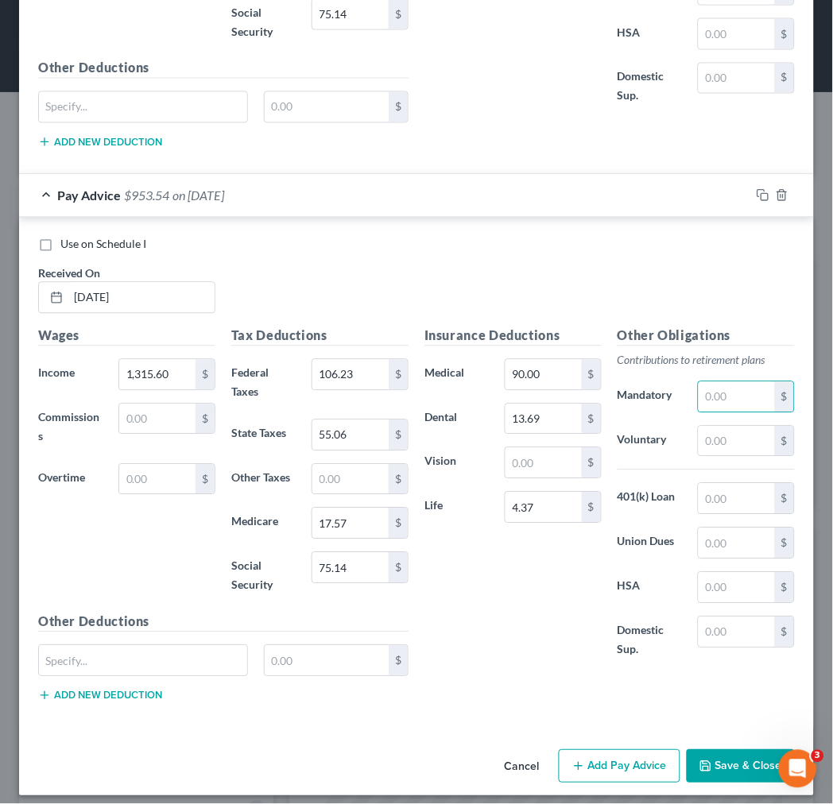
click at [718, 774] on button "Save & Close" at bounding box center [741, 766] width 108 height 33
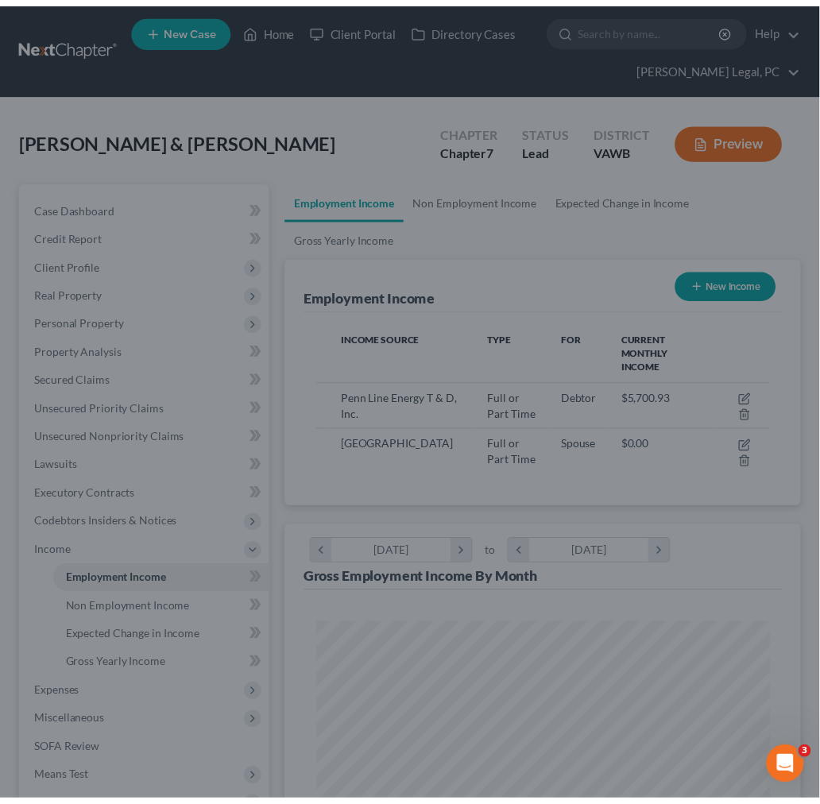
scroll to position [794459, 794202]
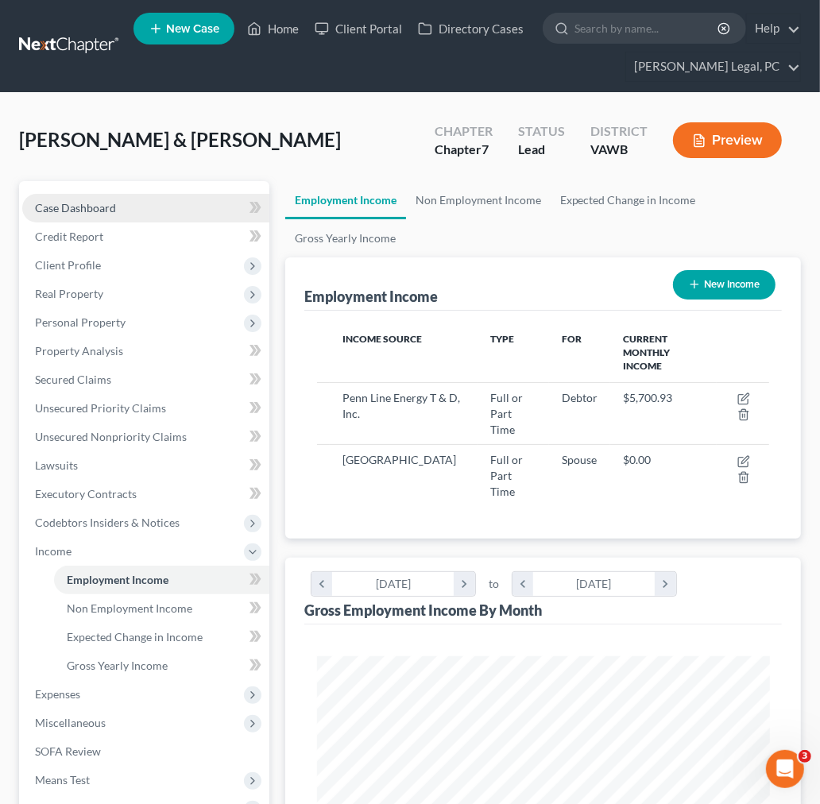
click at [92, 203] on span "Case Dashboard" at bounding box center [75, 208] width 81 height 14
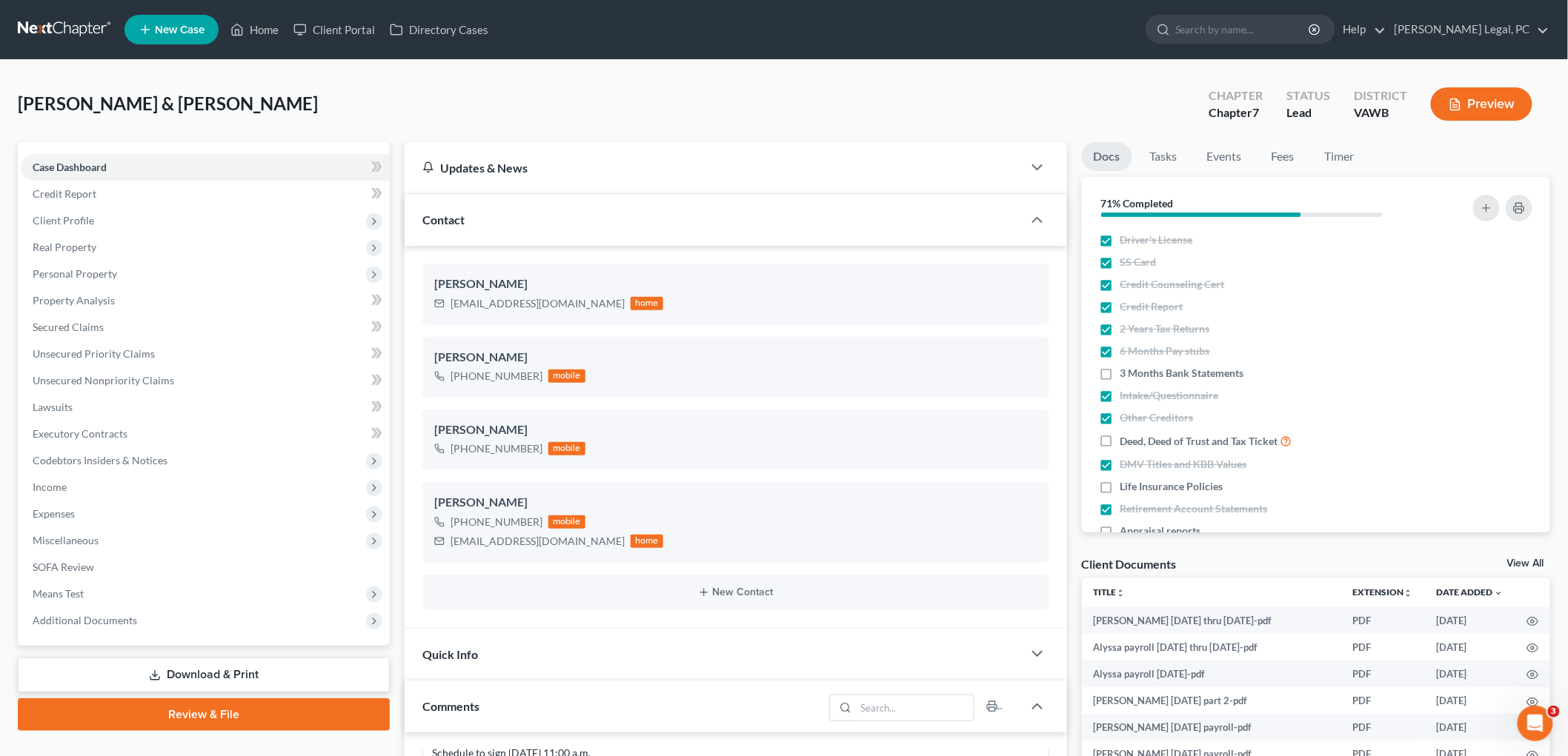
scroll to position [666, 0]
click at [763, 561] on link "View All" at bounding box center [1525, 563] width 37 height 10
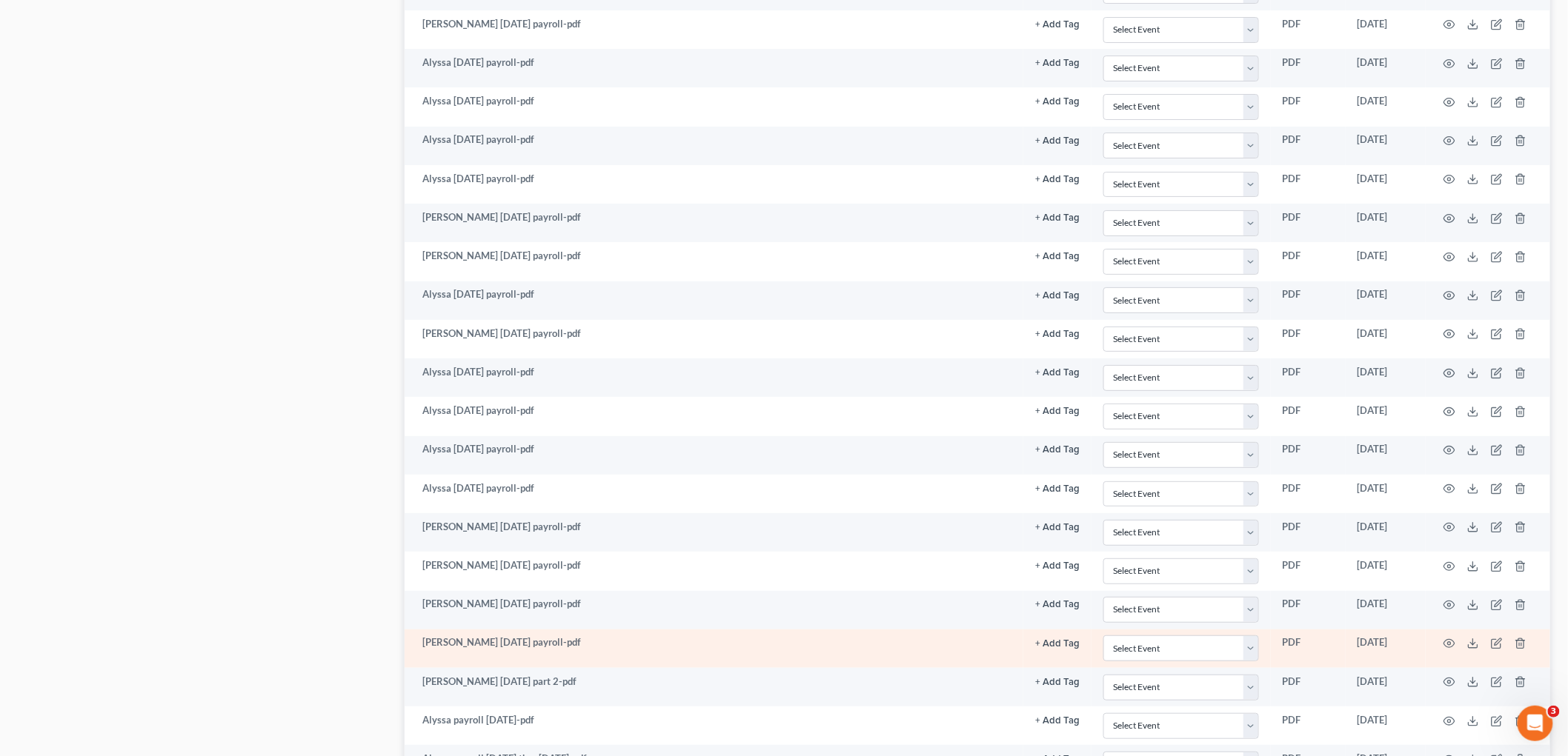
scroll to position [2536, 0]
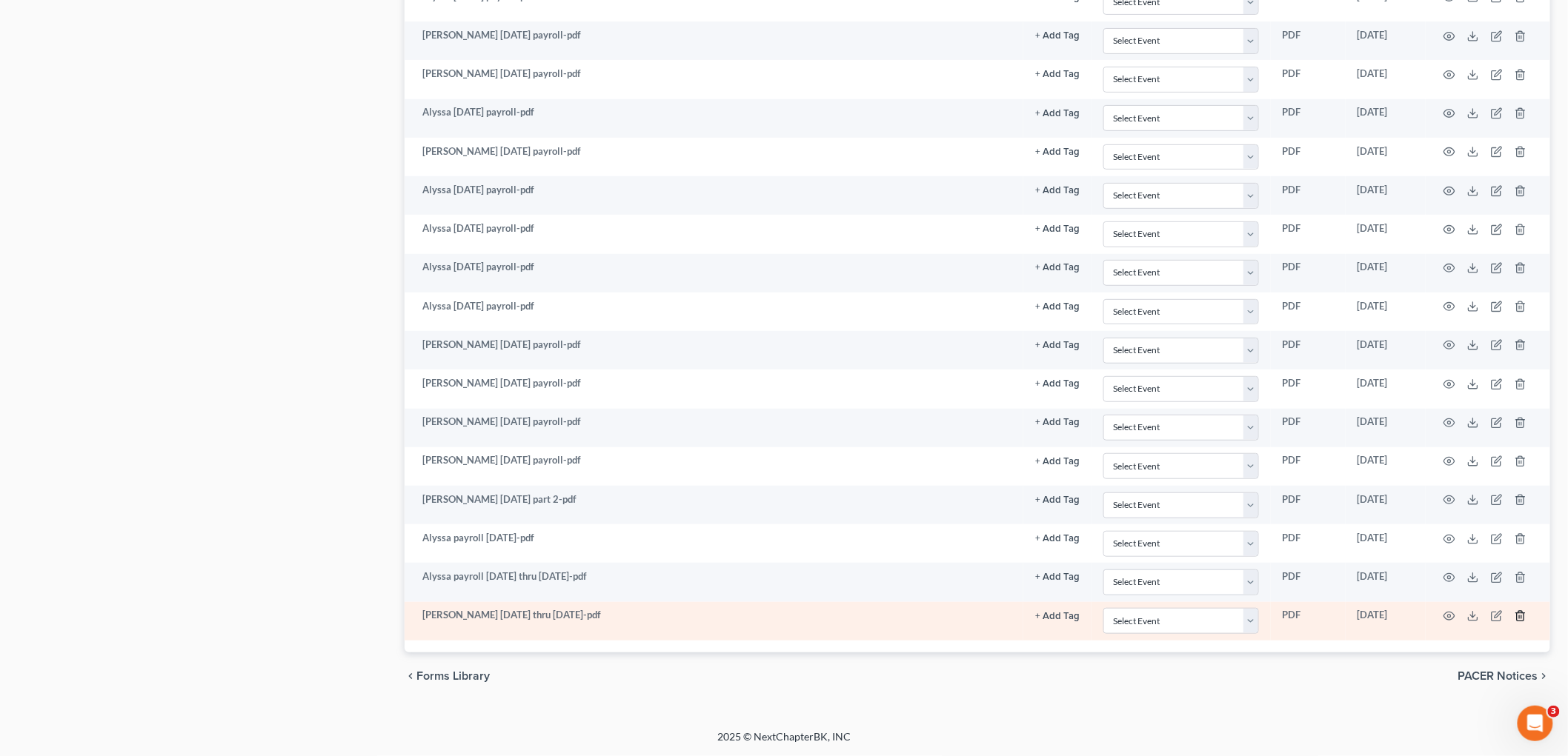
click at [763, 619] on icon "button" at bounding box center [1520, 616] width 12 height 12
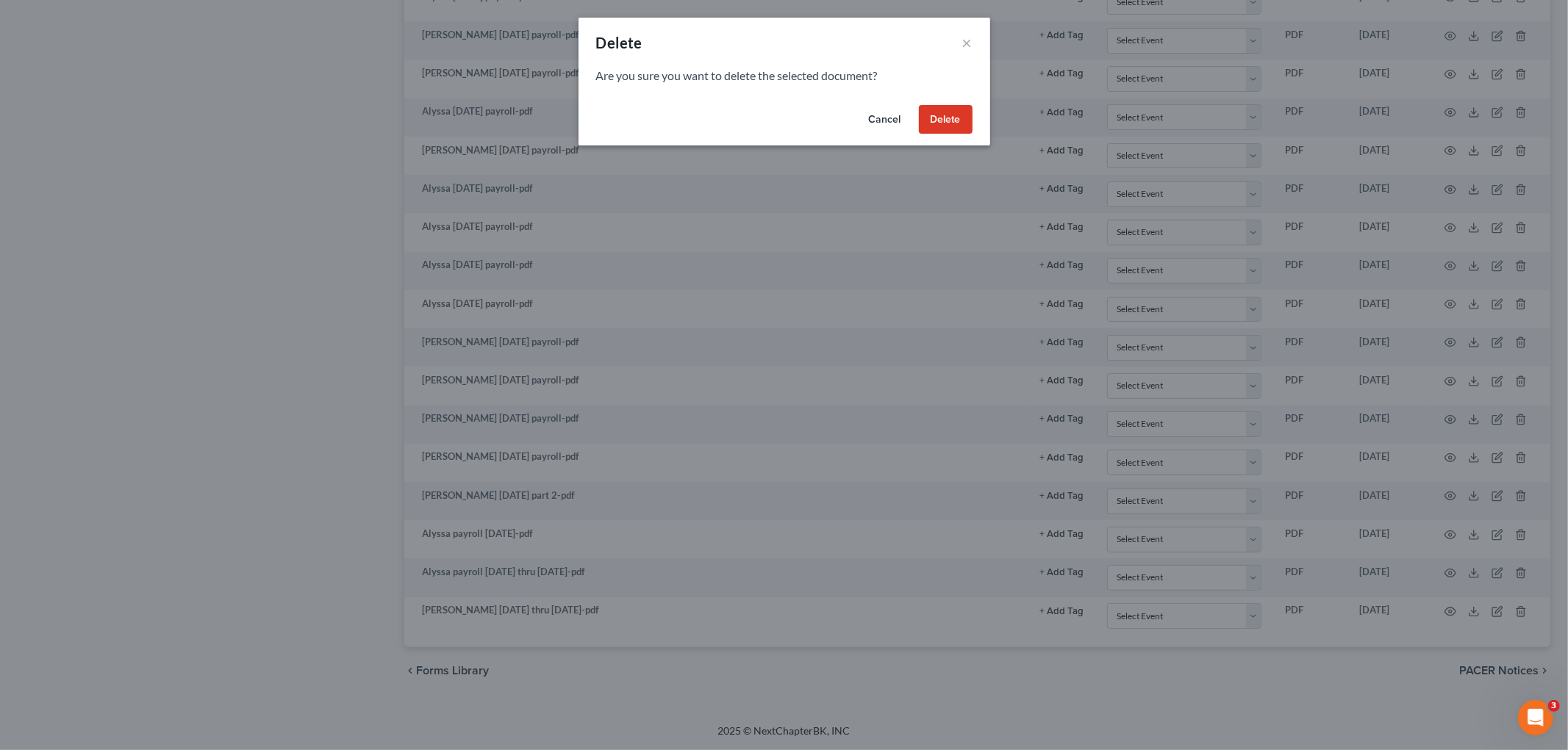
click at [758, 119] on button "Delete" at bounding box center [945, 120] width 54 height 30
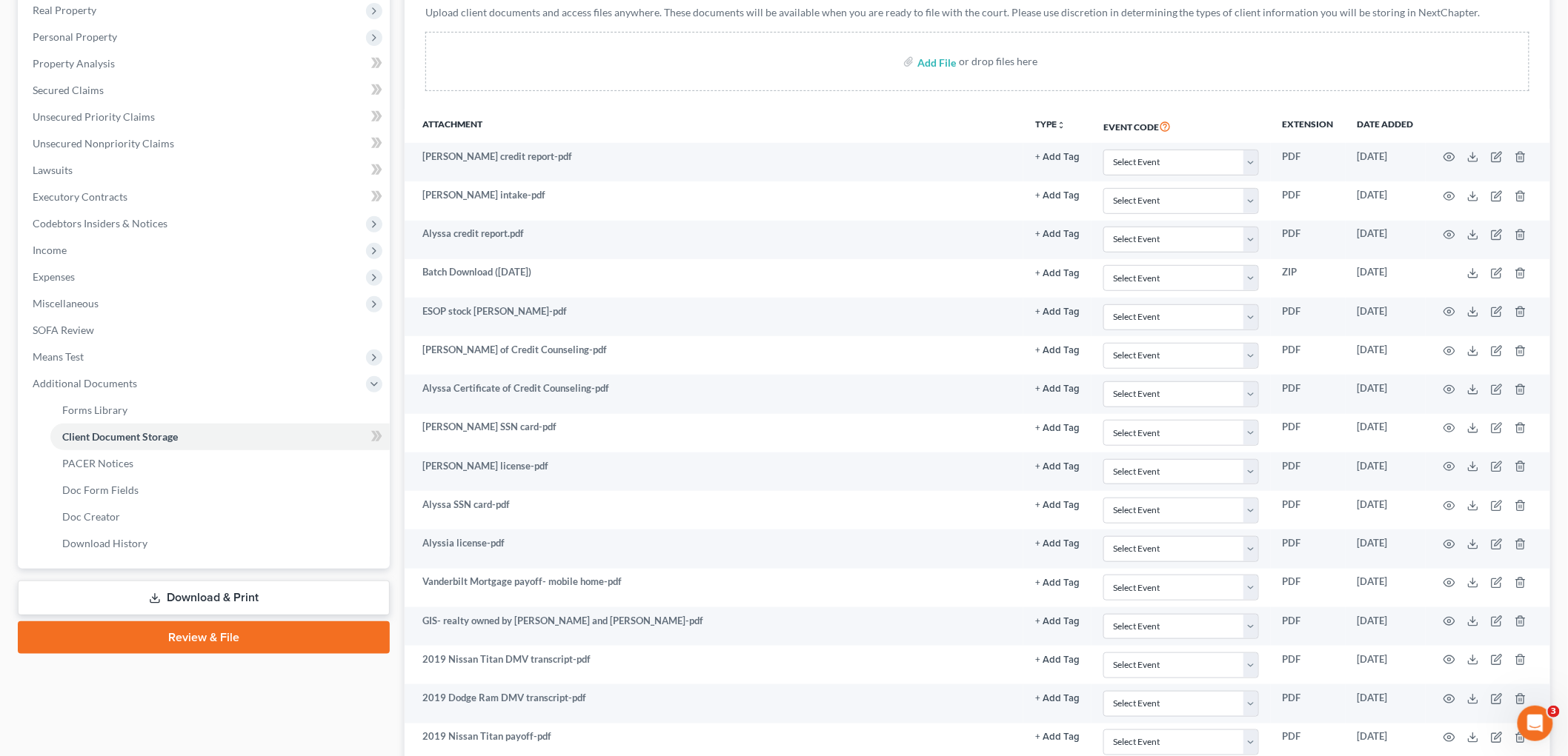
scroll to position [231, 0]
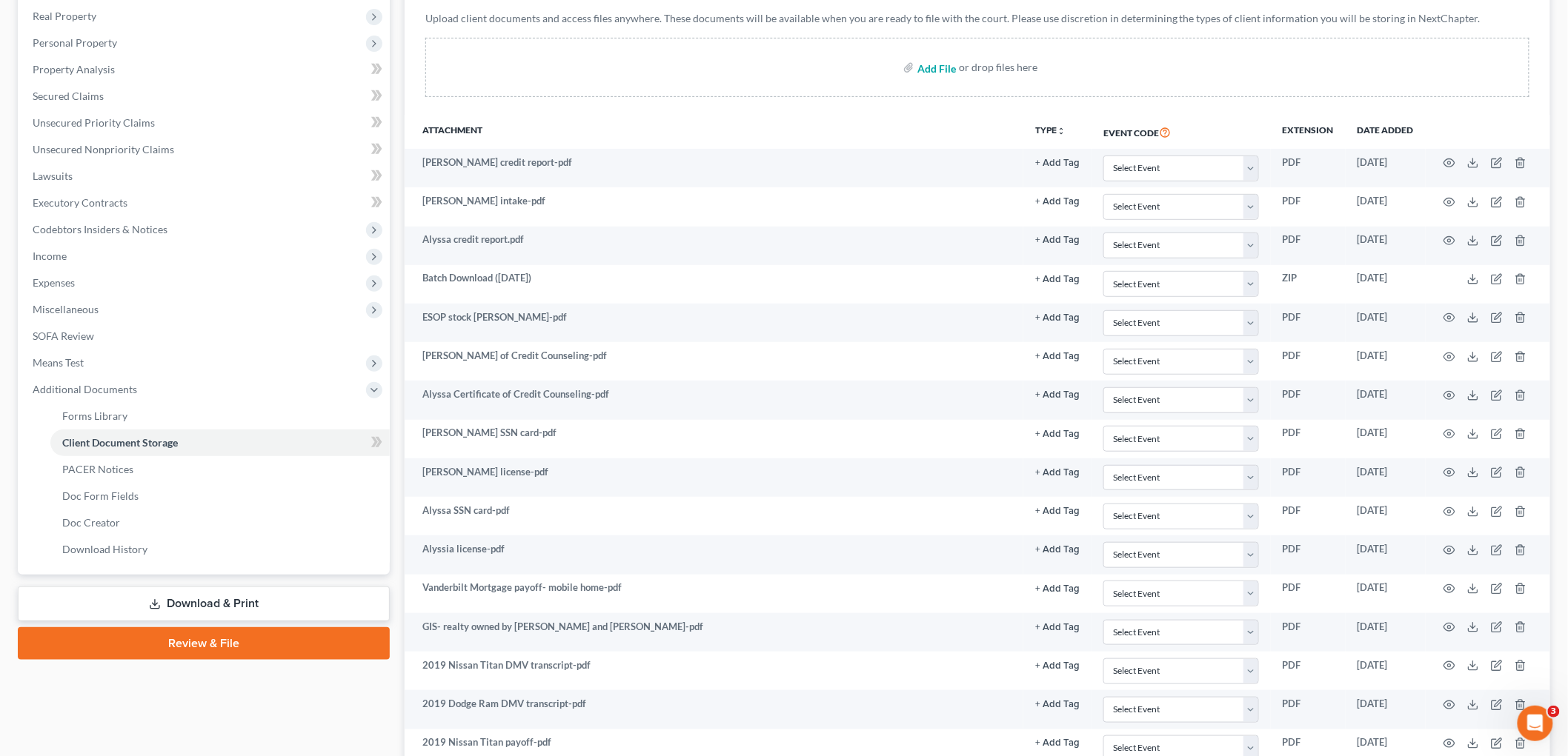
click at [763, 67] on input "file" at bounding box center [935, 67] width 35 height 27
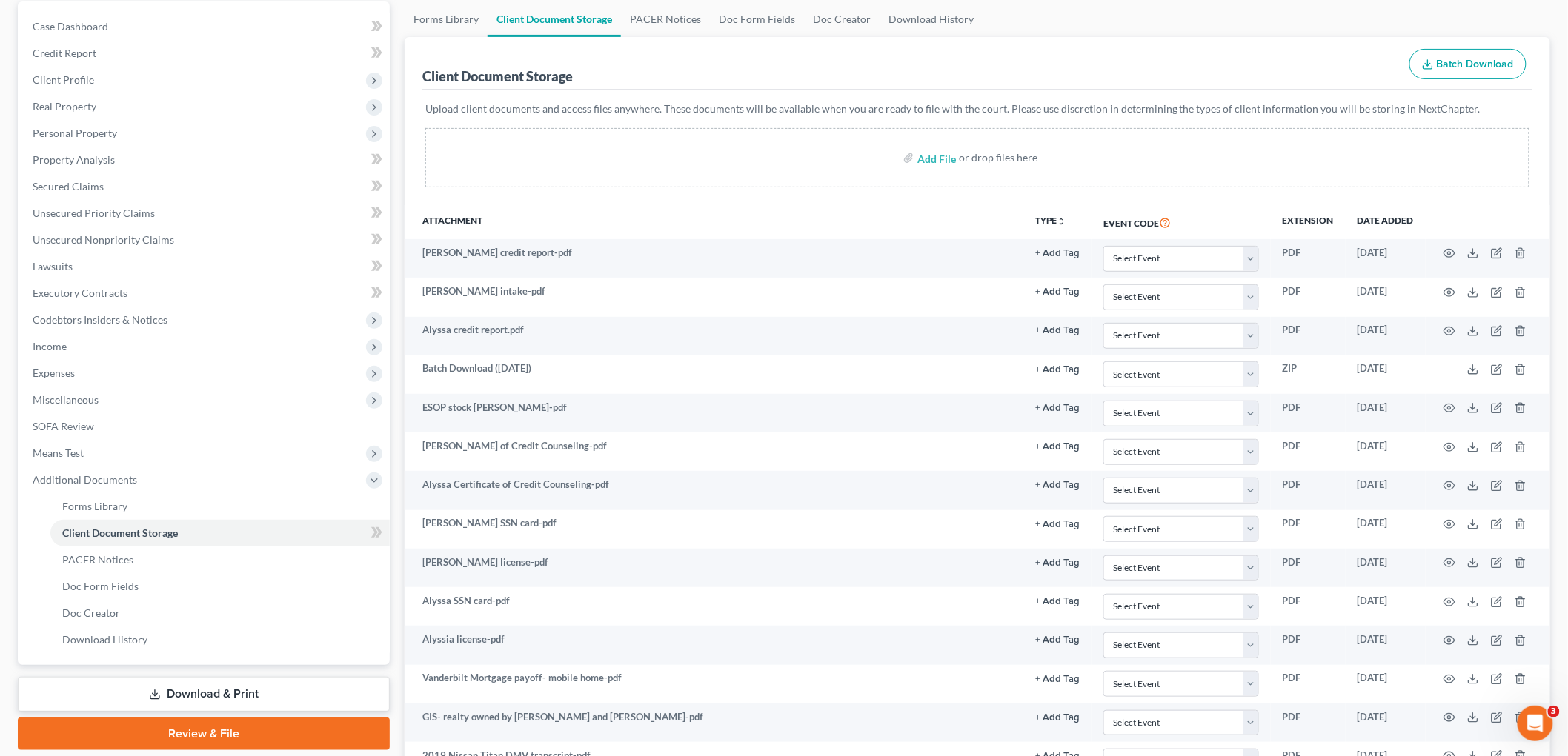
scroll to position [67, 0]
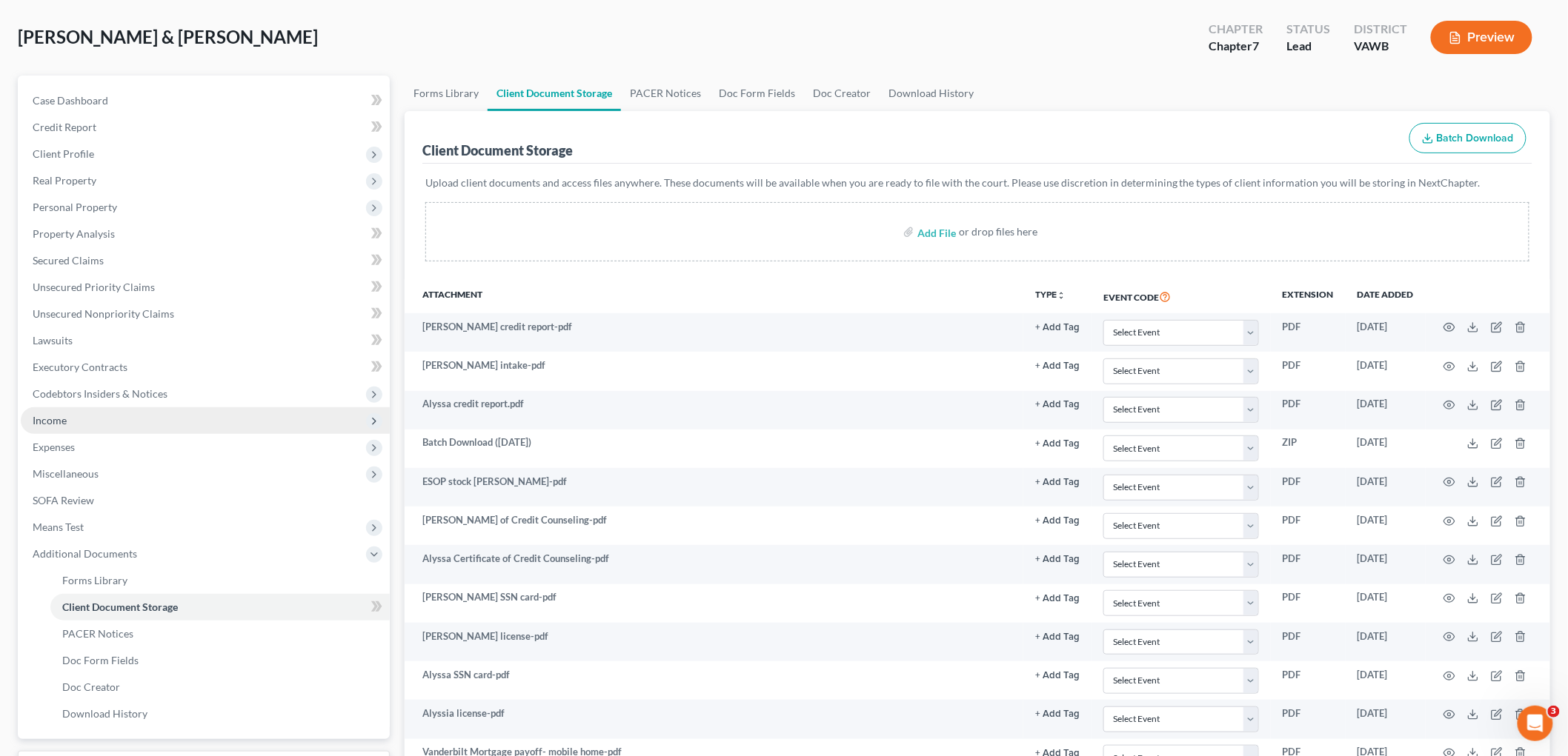
click at [49, 417] on span "Income" at bounding box center [49, 420] width 34 height 13
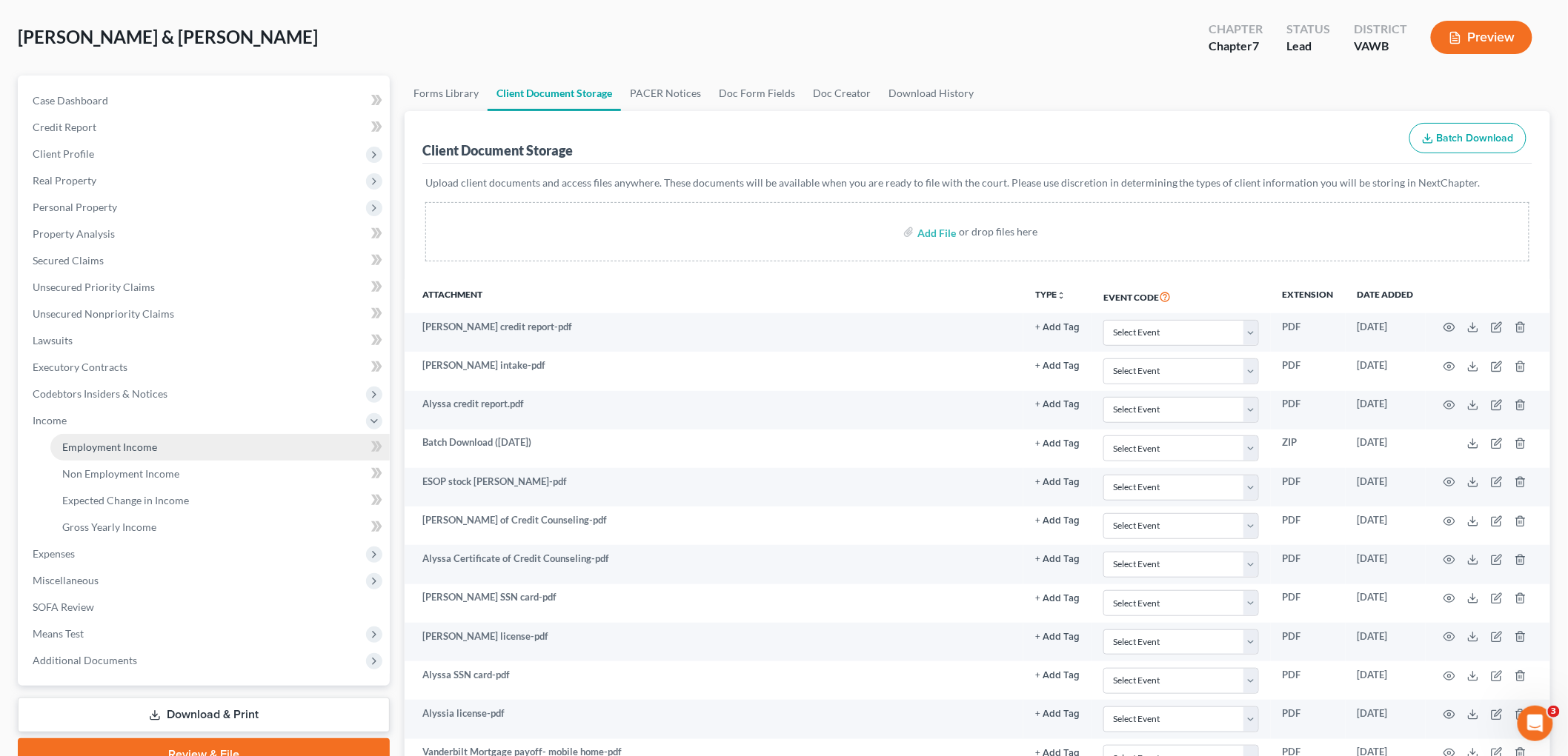
click at [96, 449] on span "Employment Income" at bounding box center [110, 447] width 95 height 13
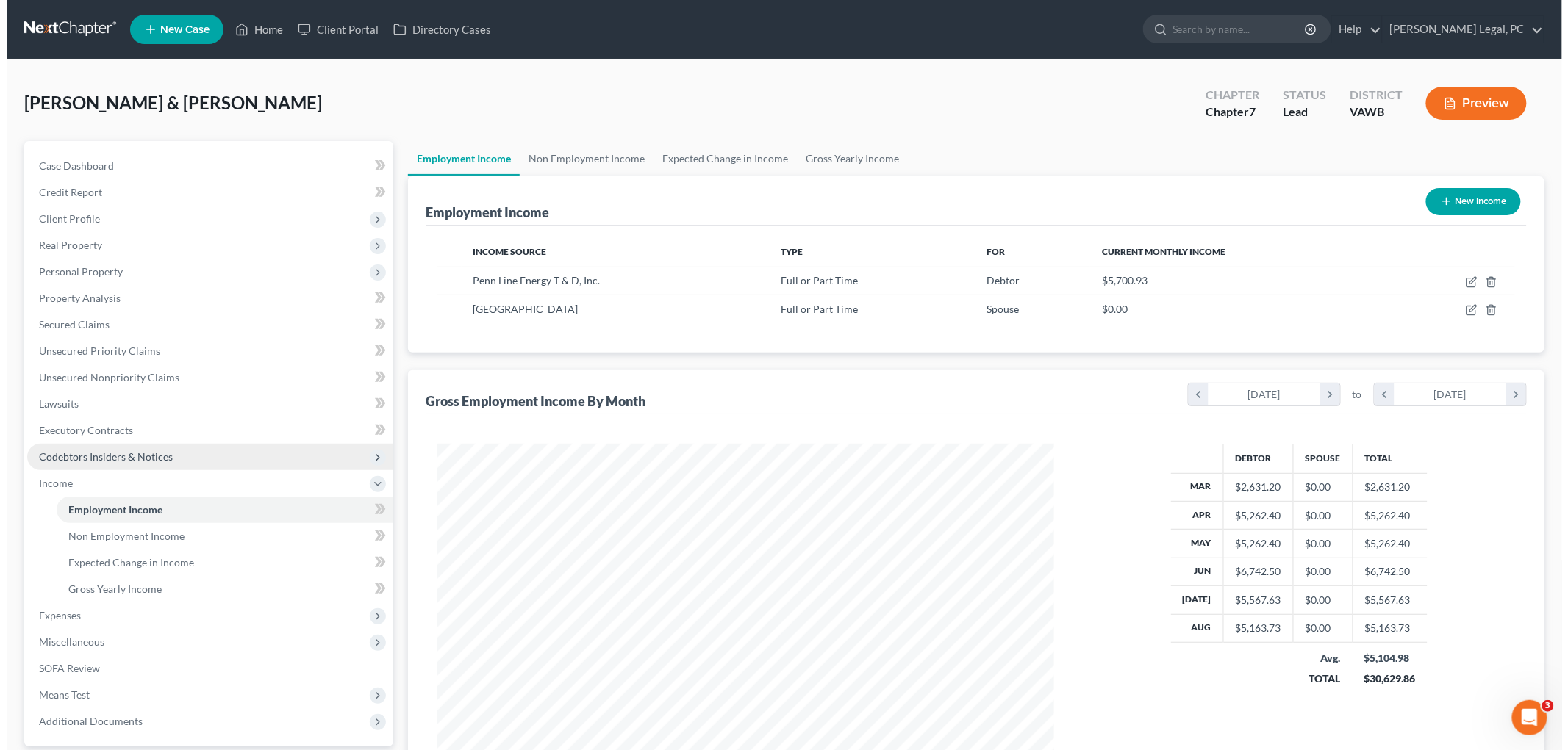
scroll to position [307, 646]
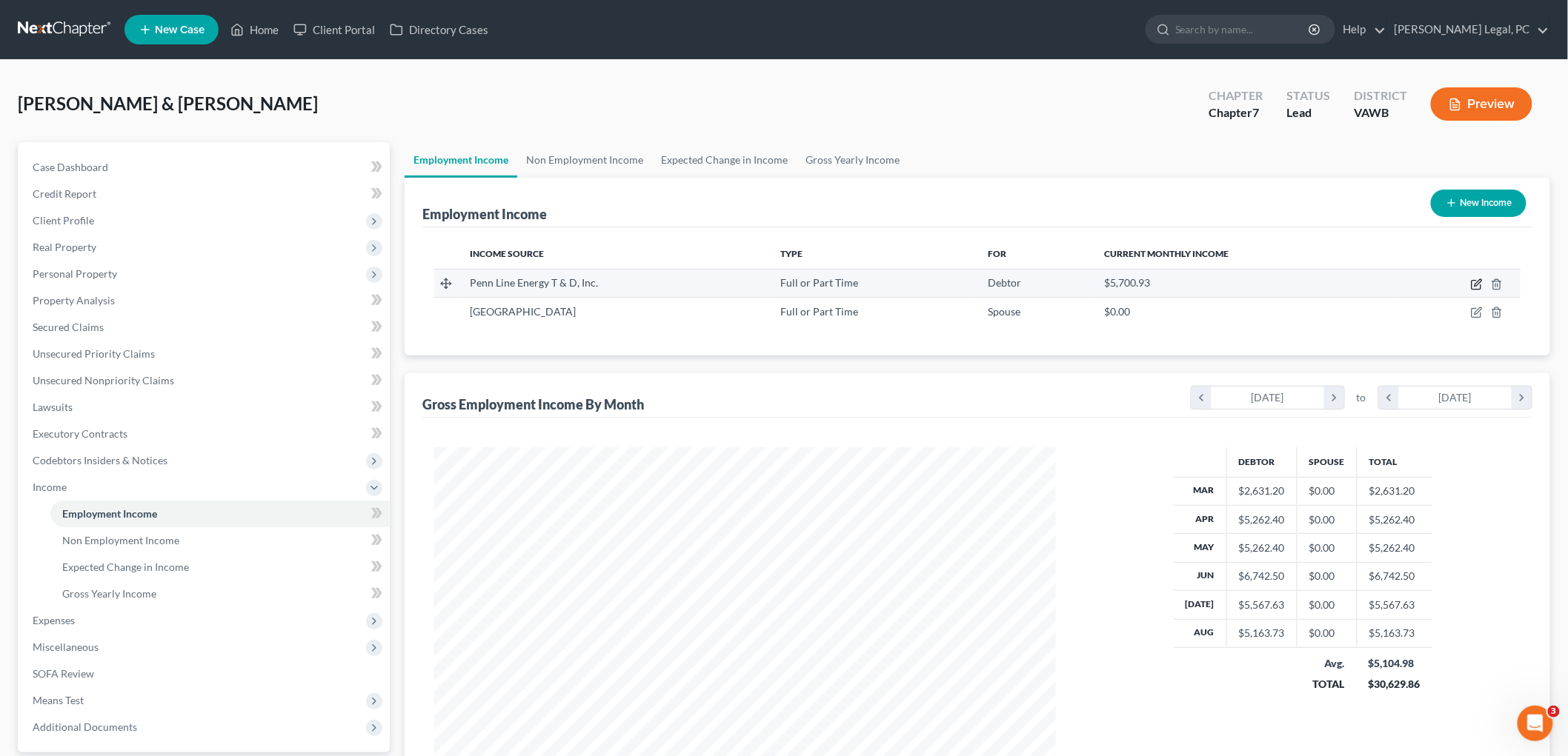
click at [763, 282] on icon "button" at bounding box center [1477, 282] width 7 height 7
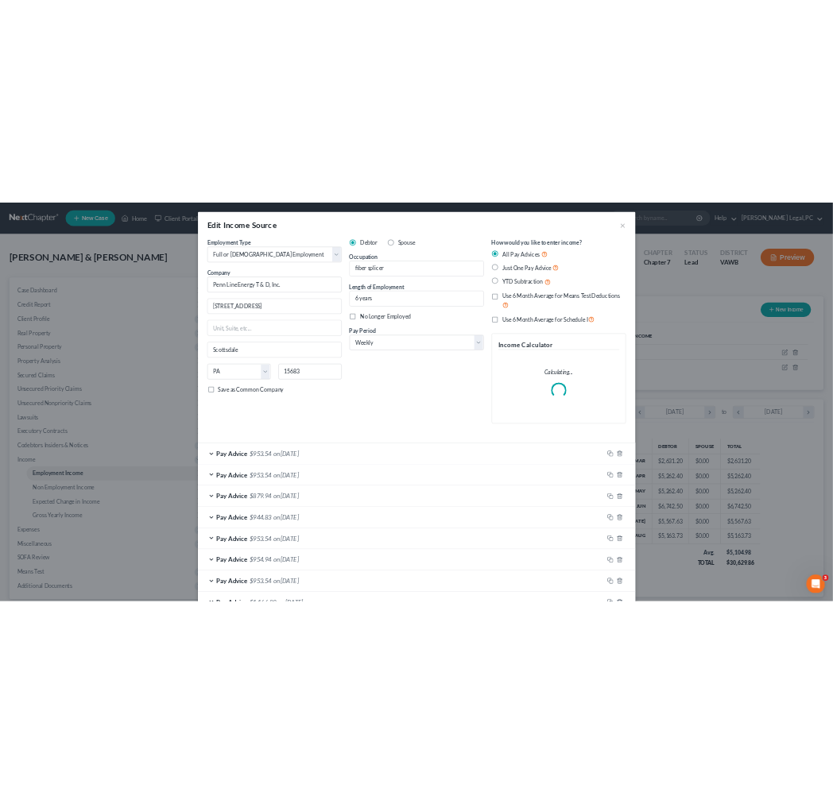
scroll to position [794456, 794192]
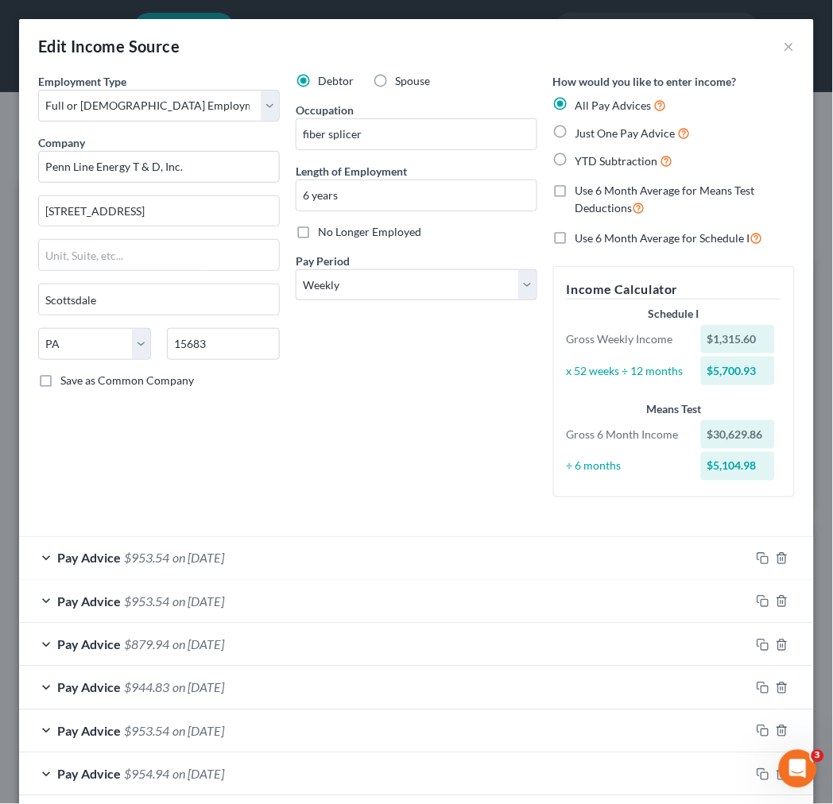
click at [224, 566] on span "on 08/24/2025" at bounding box center [198, 558] width 52 height 15
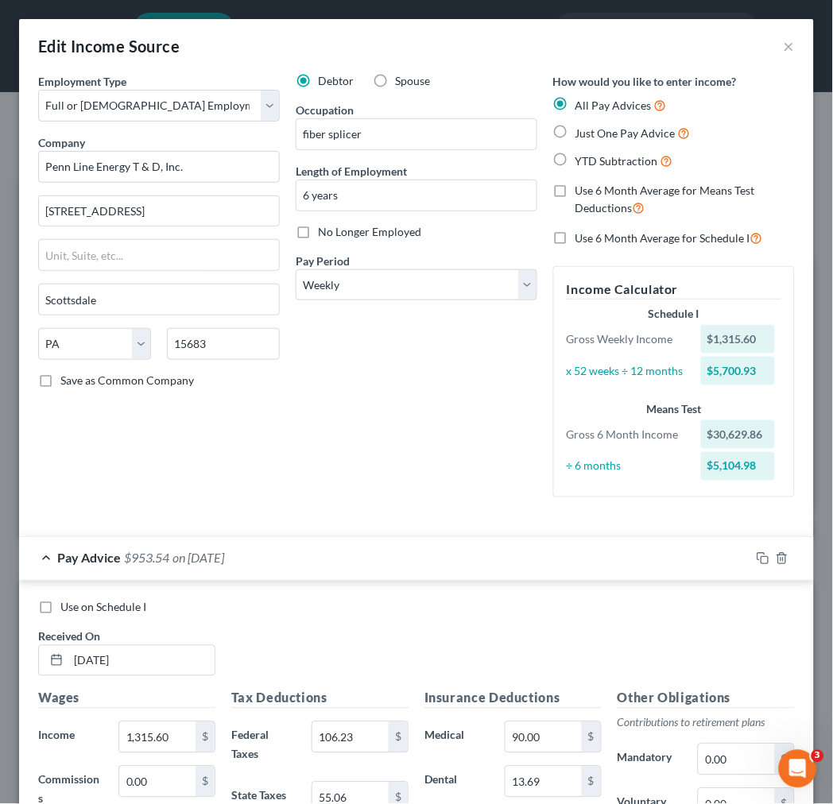
drag, startPoint x: 529, startPoint y: 642, endPoint x: 534, endPoint y: 633, distance: 10.7
click at [529, 642] on div "Use on Schedule I Received On * 08/24/2025" at bounding box center [416, 645] width 772 height 90
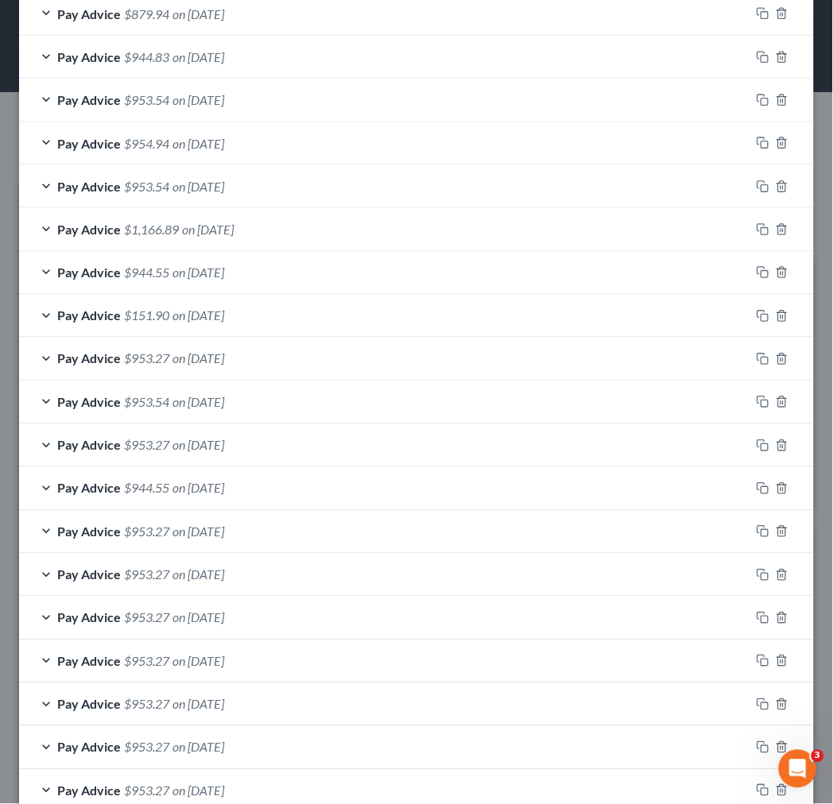
scroll to position [1372, 0]
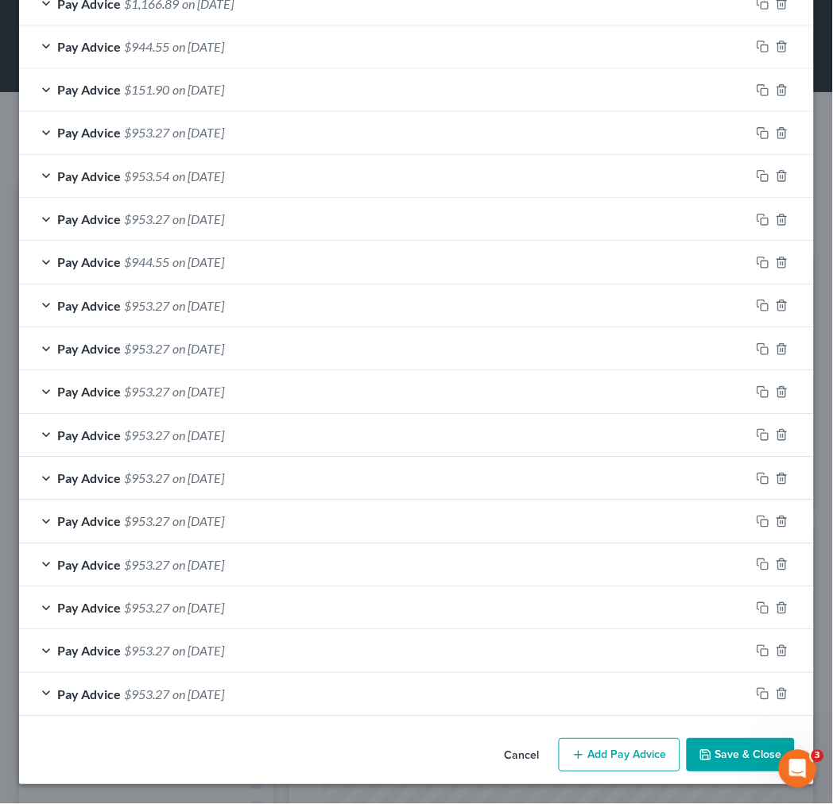
drag, startPoint x: 597, startPoint y: 751, endPoint x: 527, endPoint y: 613, distance: 155.0
click at [597, 751] on button "Add Pay Advice" at bounding box center [620, 755] width 122 height 33
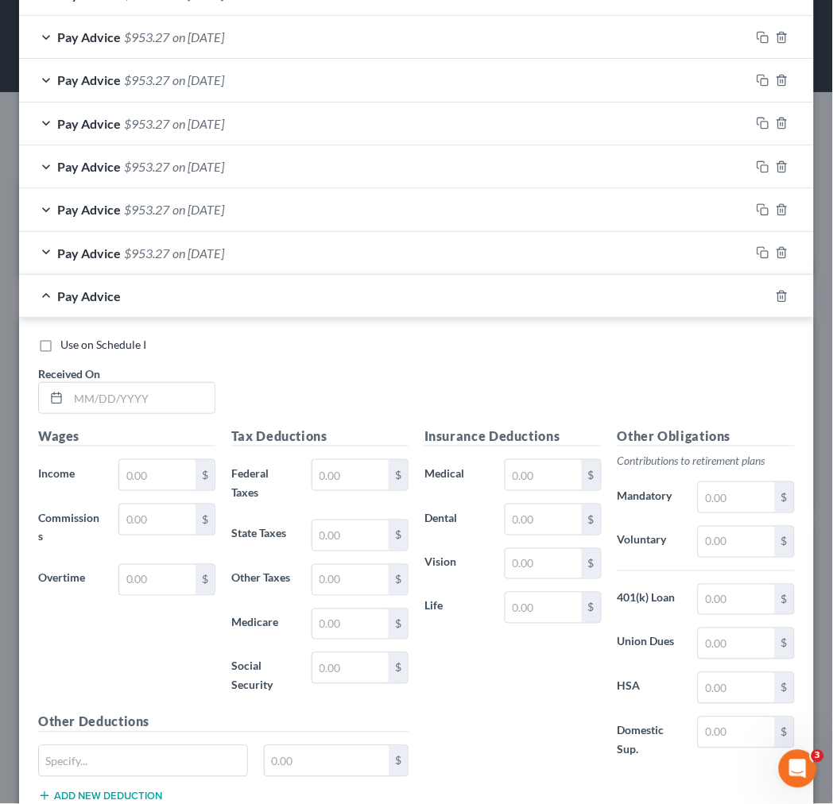
scroll to position [1927, 0]
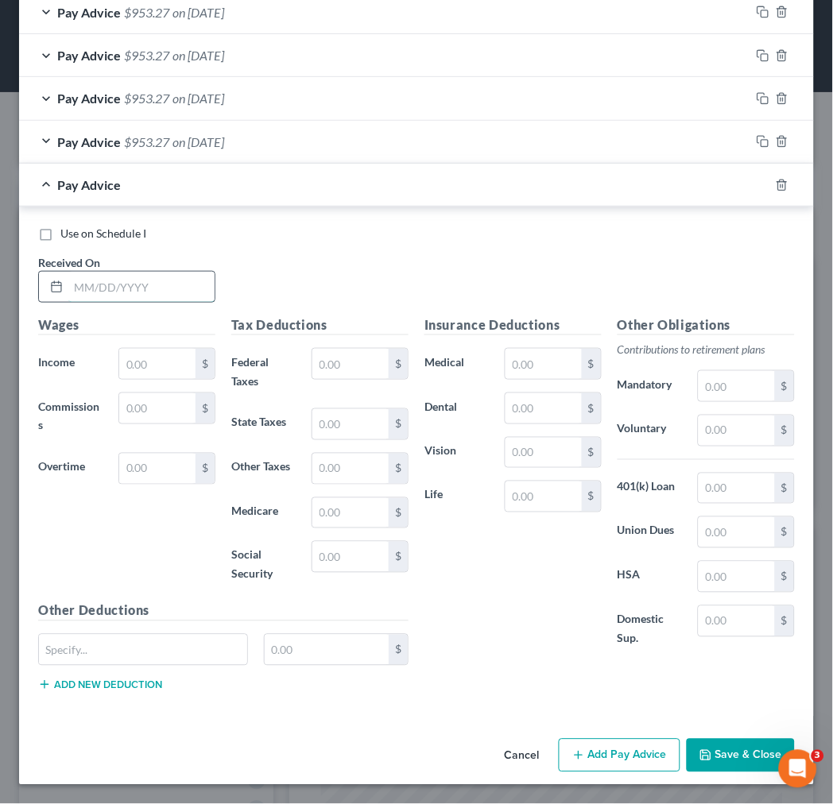
click at [106, 287] on input "text" at bounding box center [141, 287] width 146 height 30
click at [591, 760] on button "Add Pay Advice" at bounding box center [620, 755] width 122 height 33
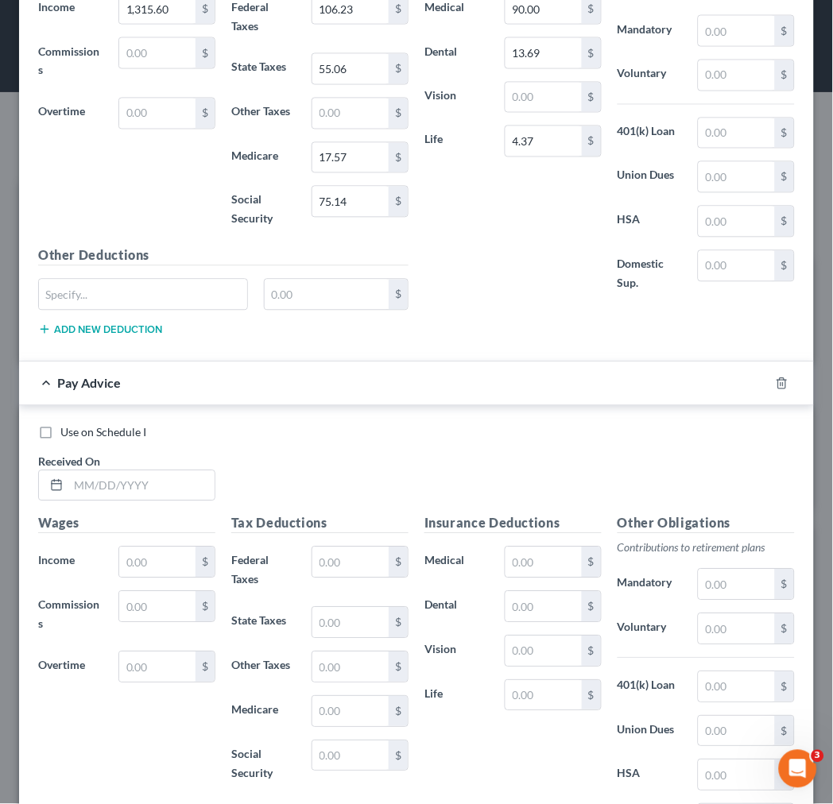
scroll to position [2281, 0]
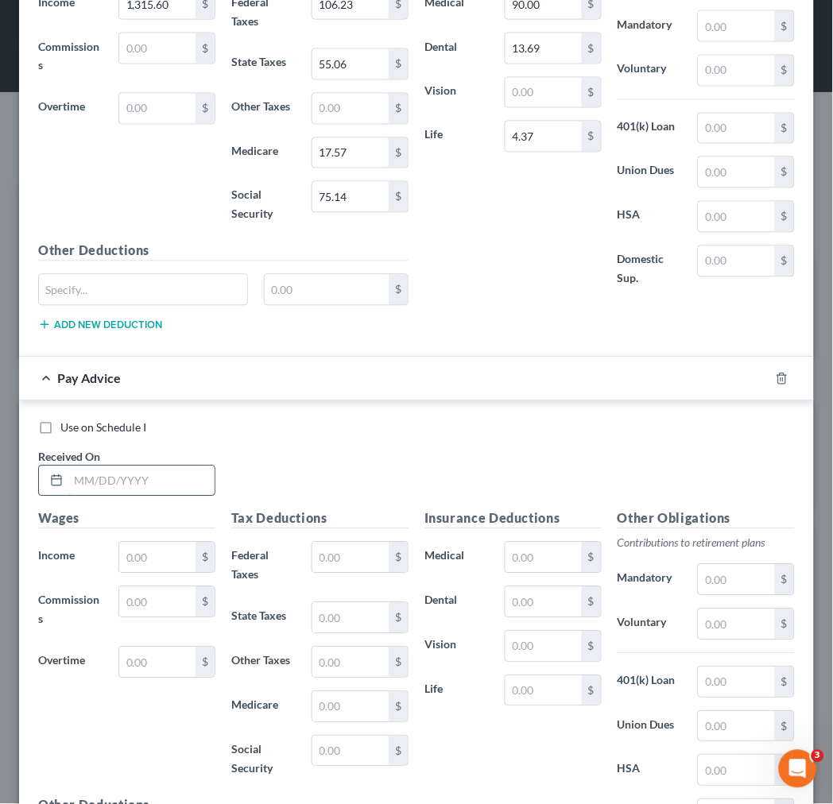
click at [109, 489] on input "text" at bounding box center [141, 481] width 146 height 30
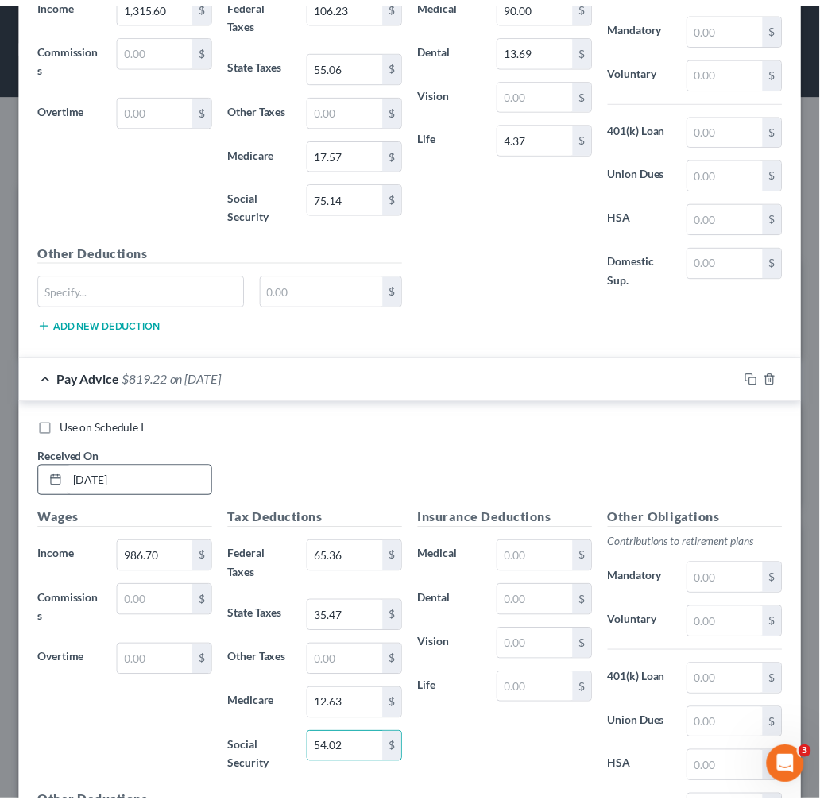
scroll to position [2482, 0]
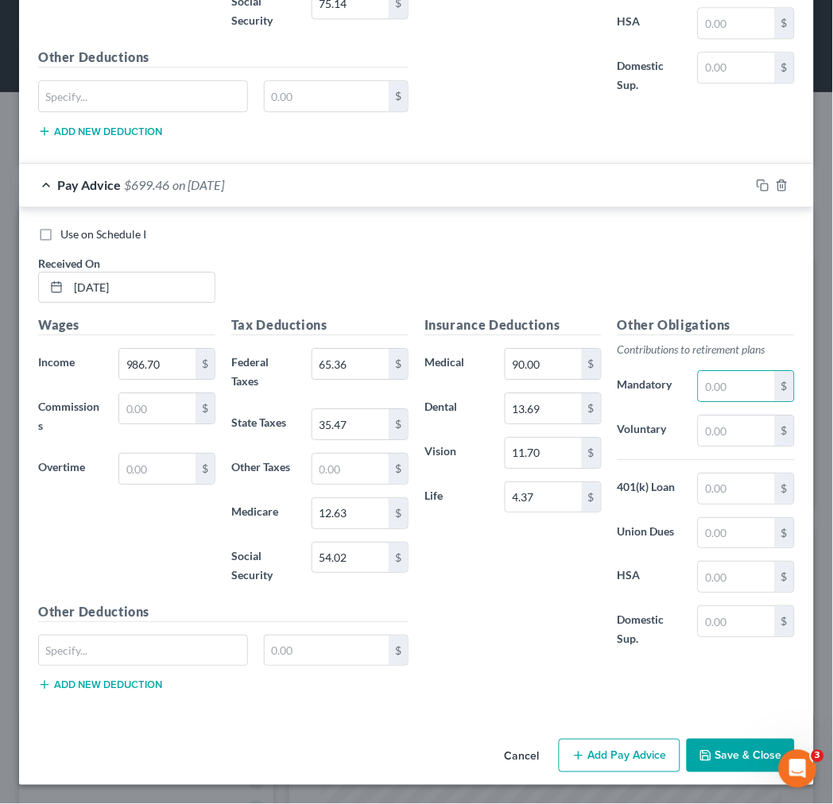
click at [740, 757] on button "Save & Close" at bounding box center [741, 755] width 108 height 33
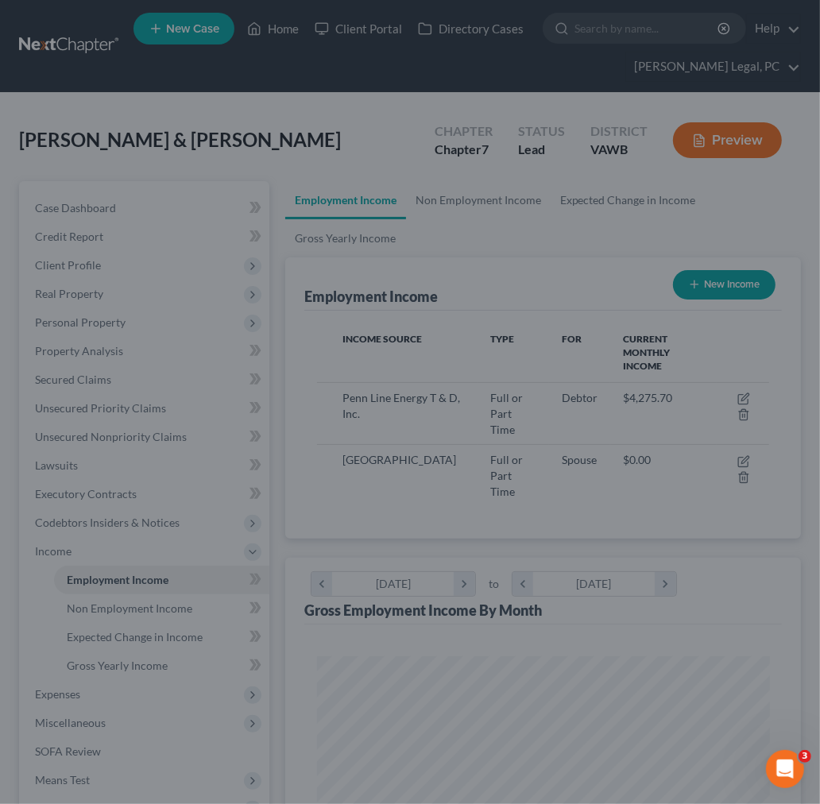
scroll to position [794459, 794202]
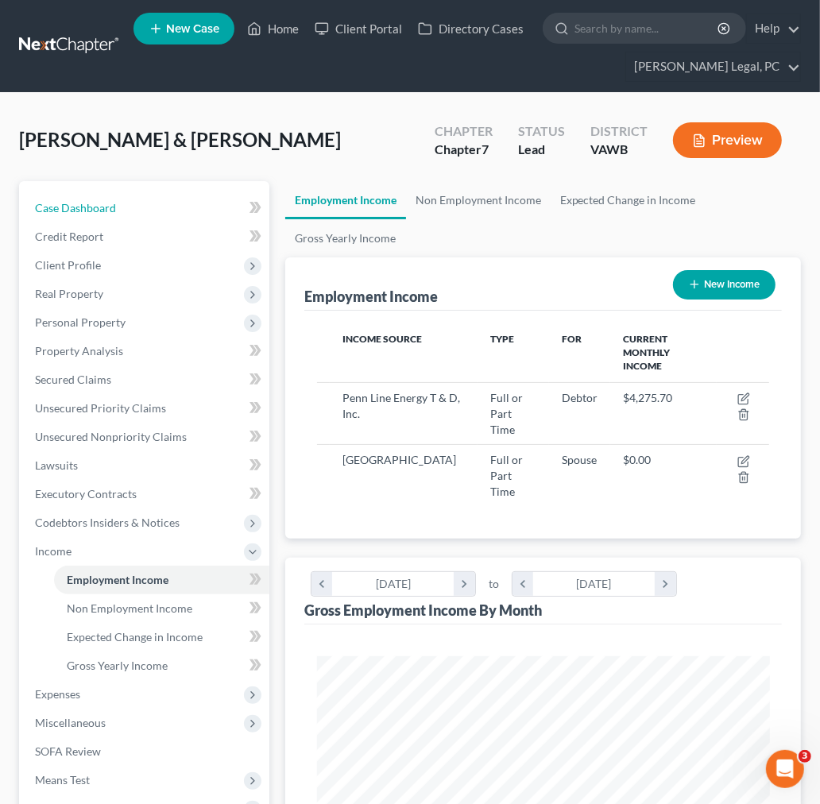
drag, startPoint x: 48, startPoint y: 208, endPoint x: 583, endPoint y: 2, distance: 573.1
click at [50, 208] on span "Case Dashboard" at bounding box center [75, 208] width 81 height 14
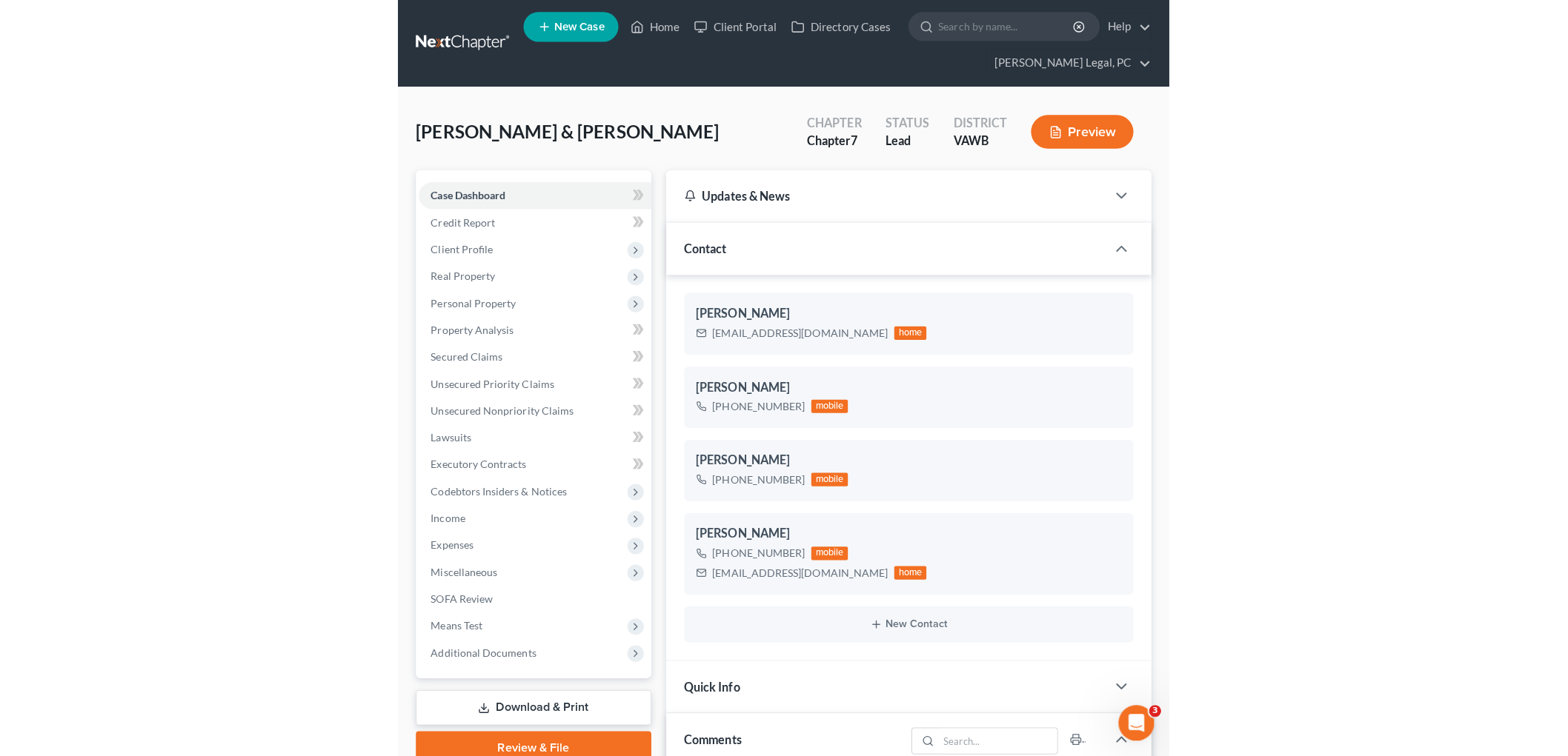
scroll to position [666, 0]
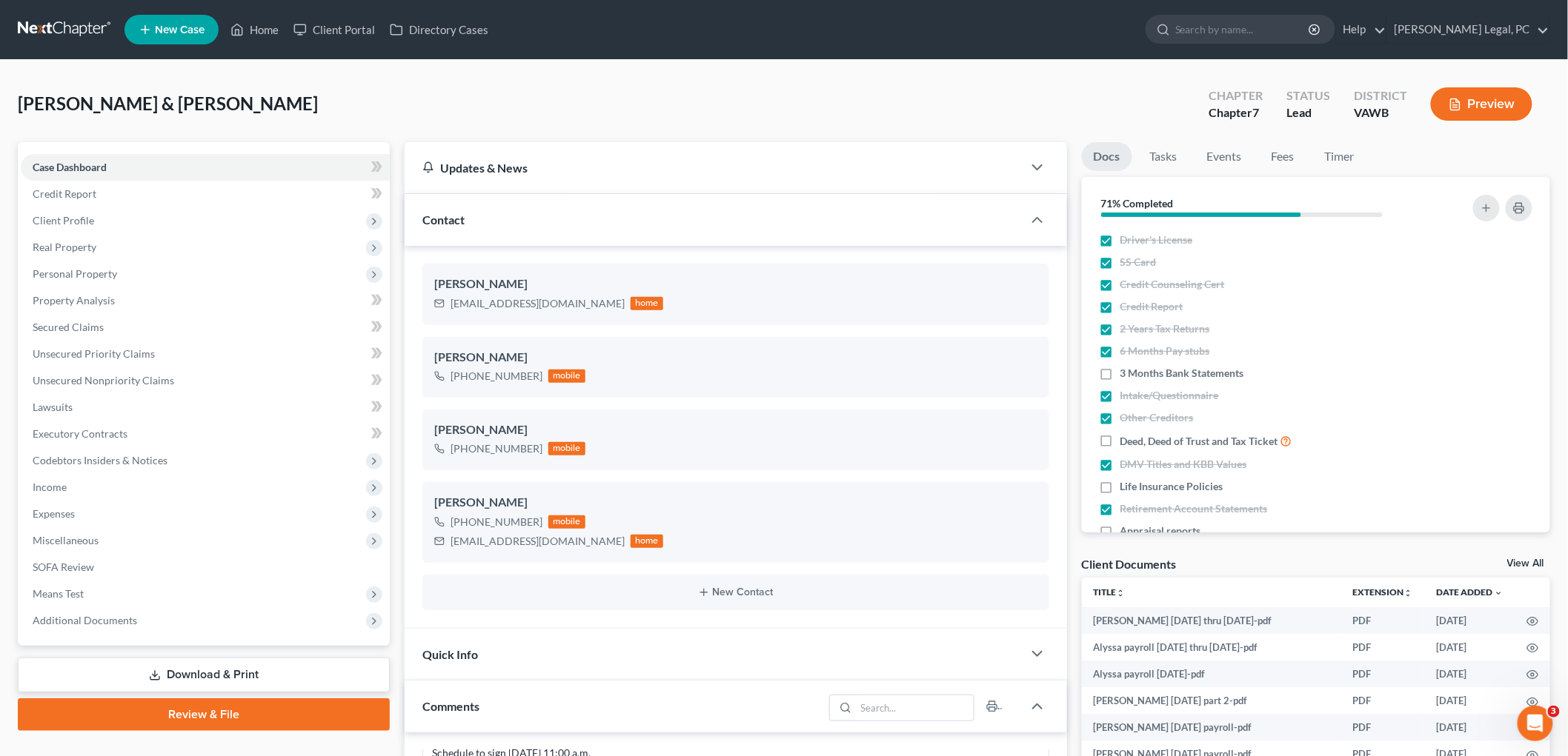
click at [763, 565] on link "View All" at bounding box center [1525, 563] width 37 height 10
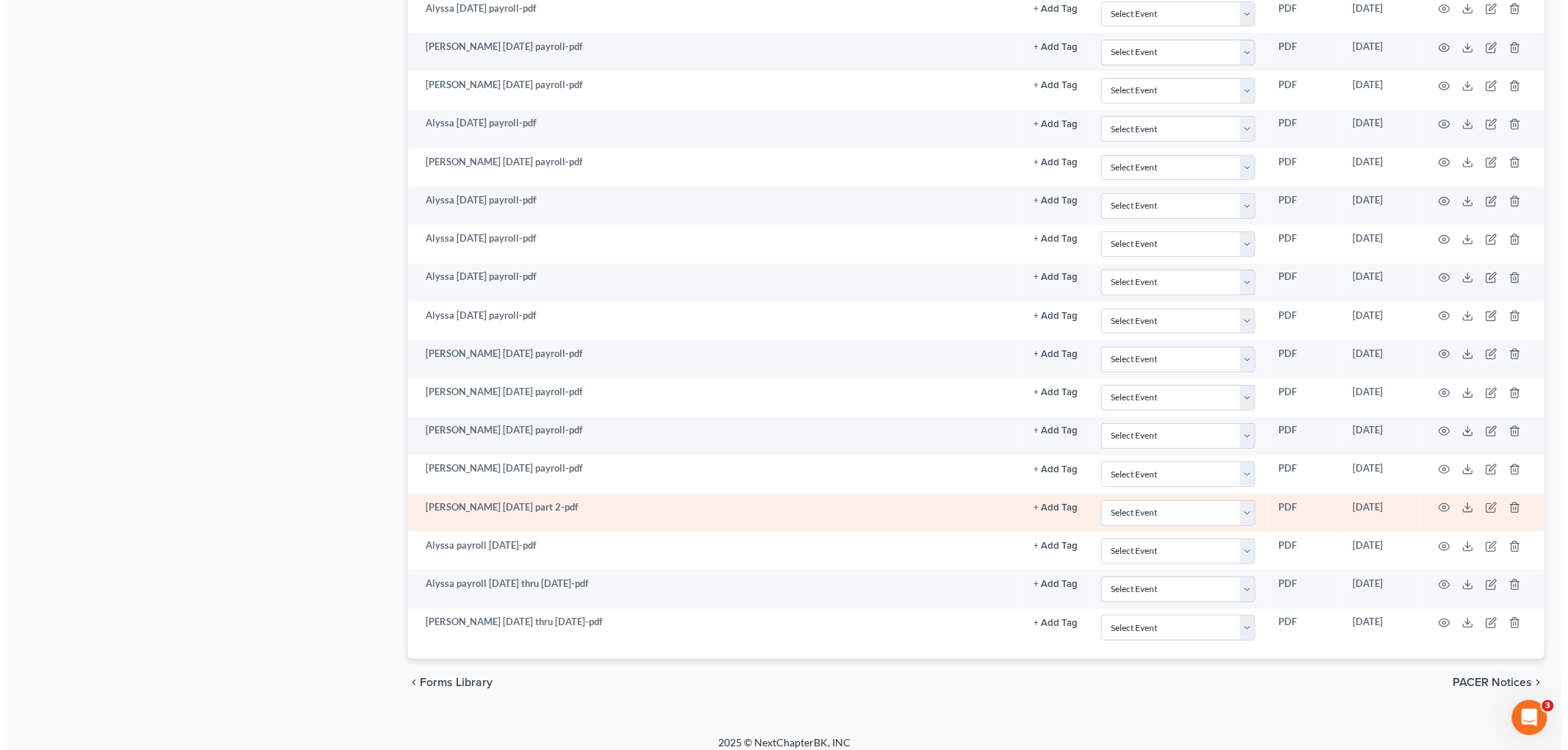
scroll to position [2515, 0]
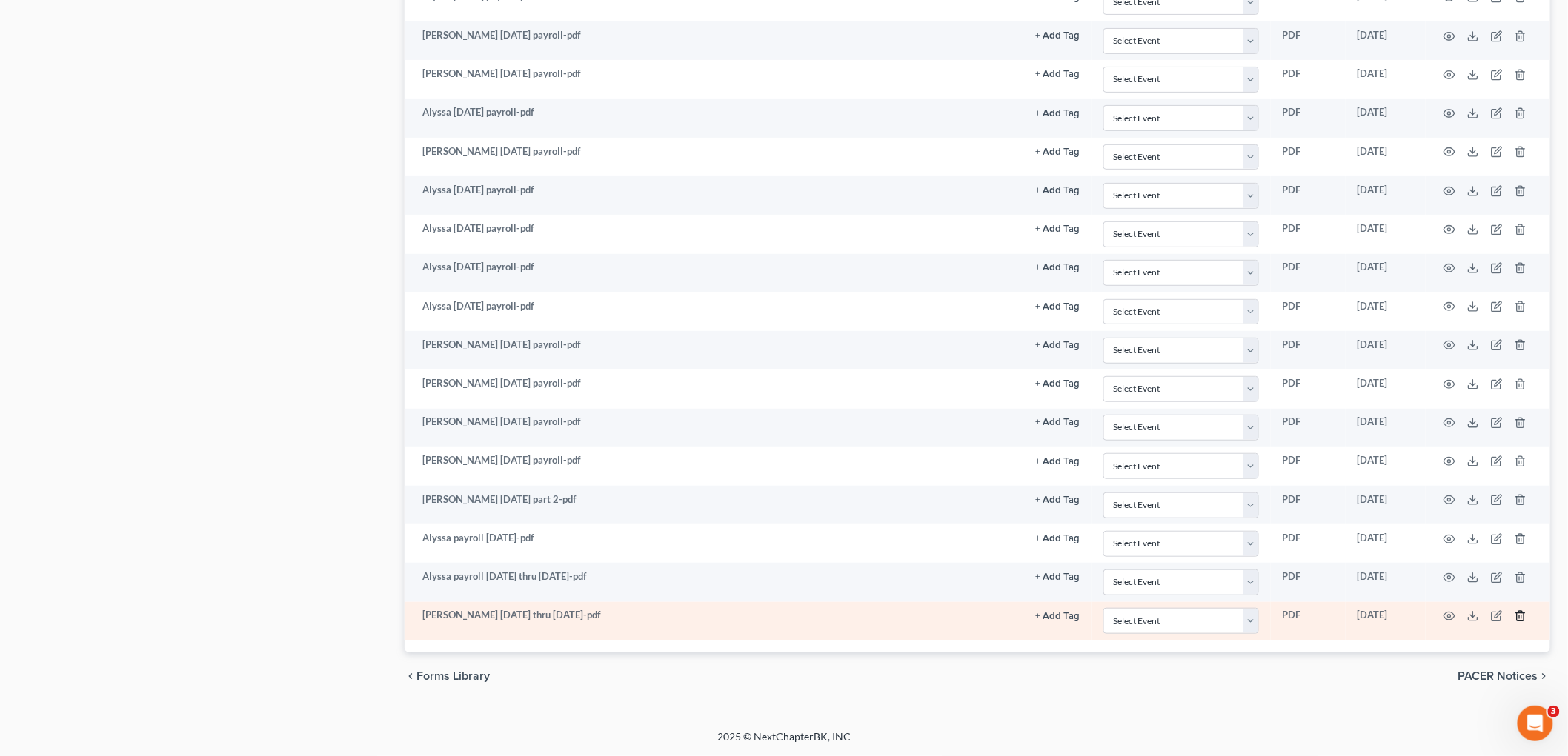
click at [763, 619] on icon "button" at bounding box center [1520, 616] width 12 height 12
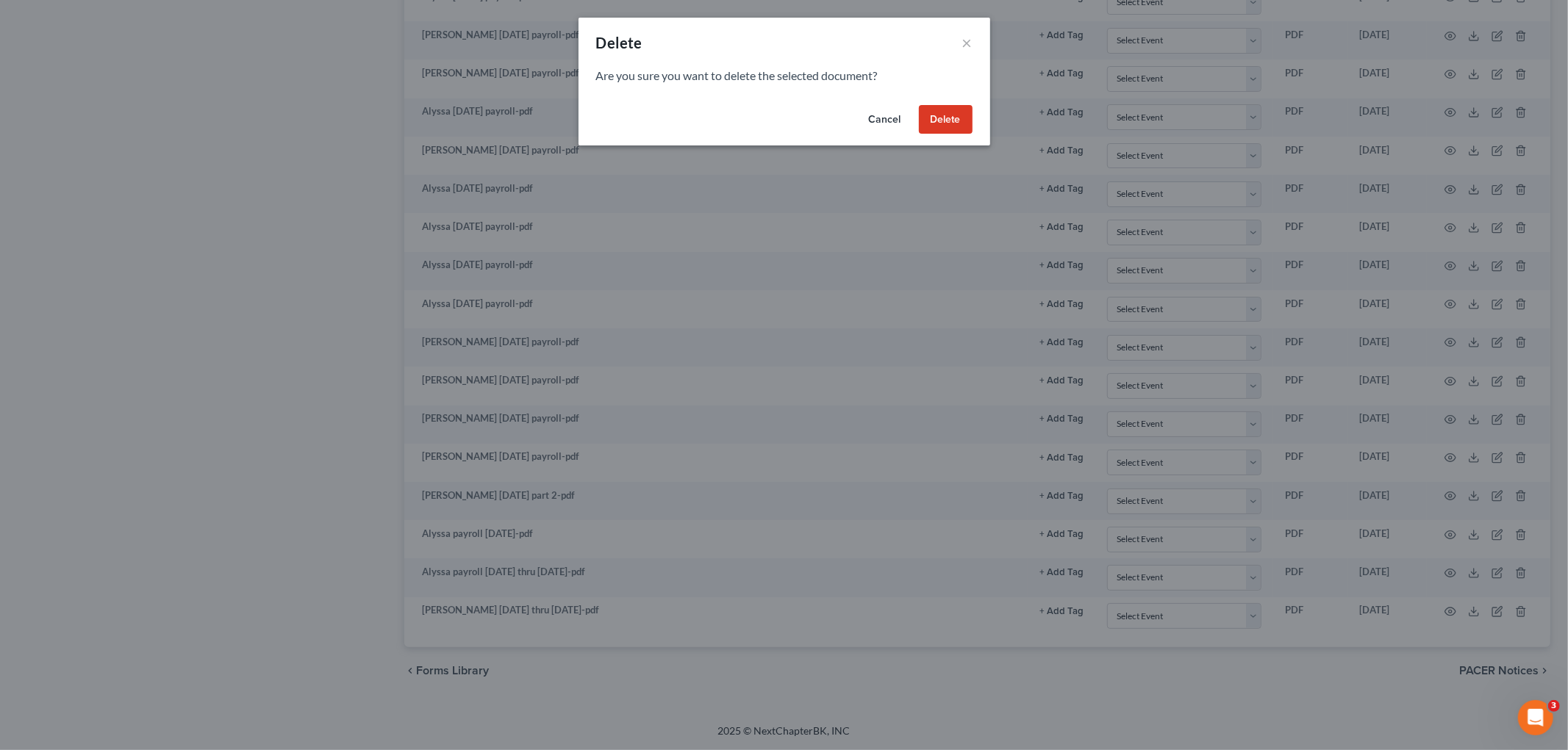
click at [758, 114] on button "Delete" at bounding box center [945, 120] width 54 height 30
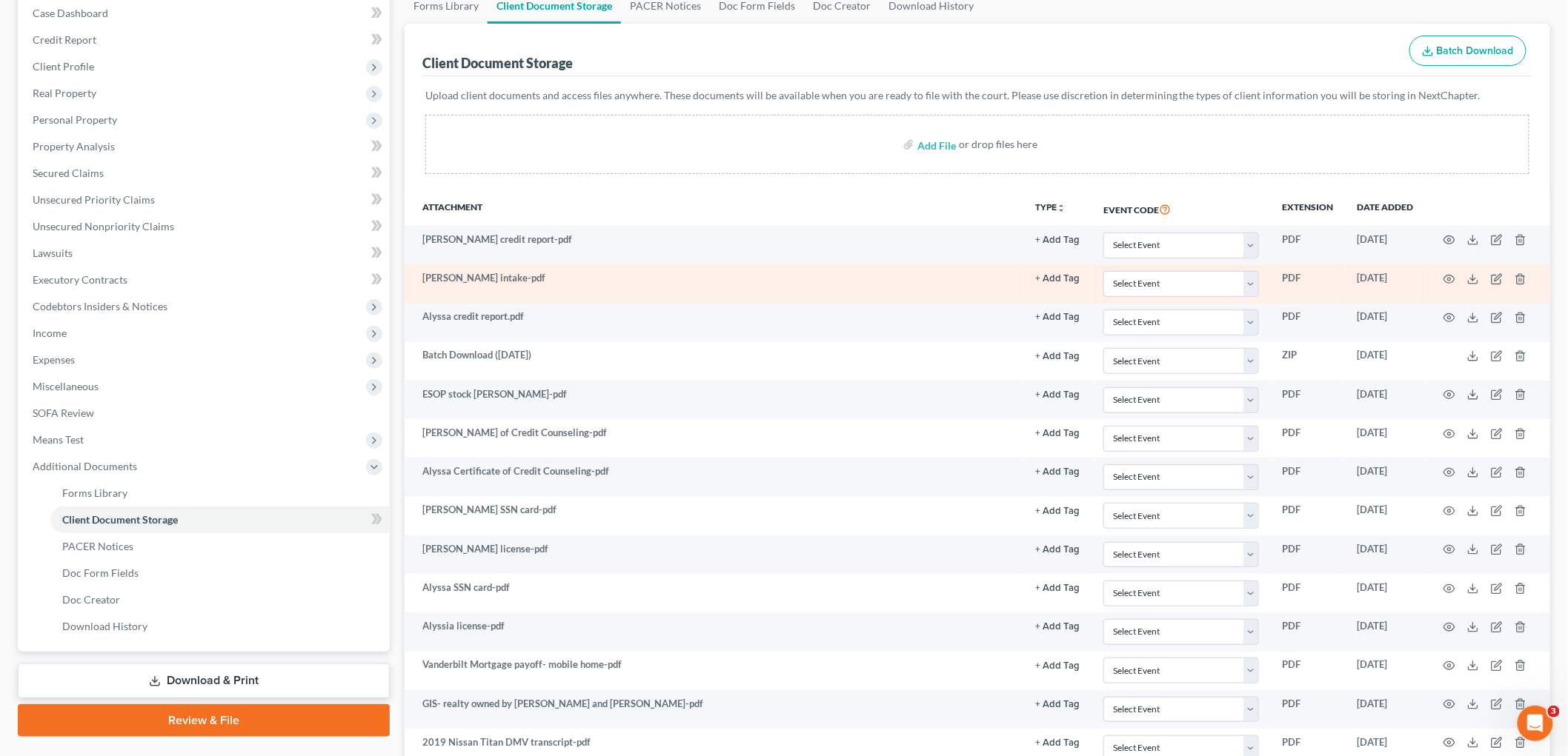
scroll to position [27, 0]
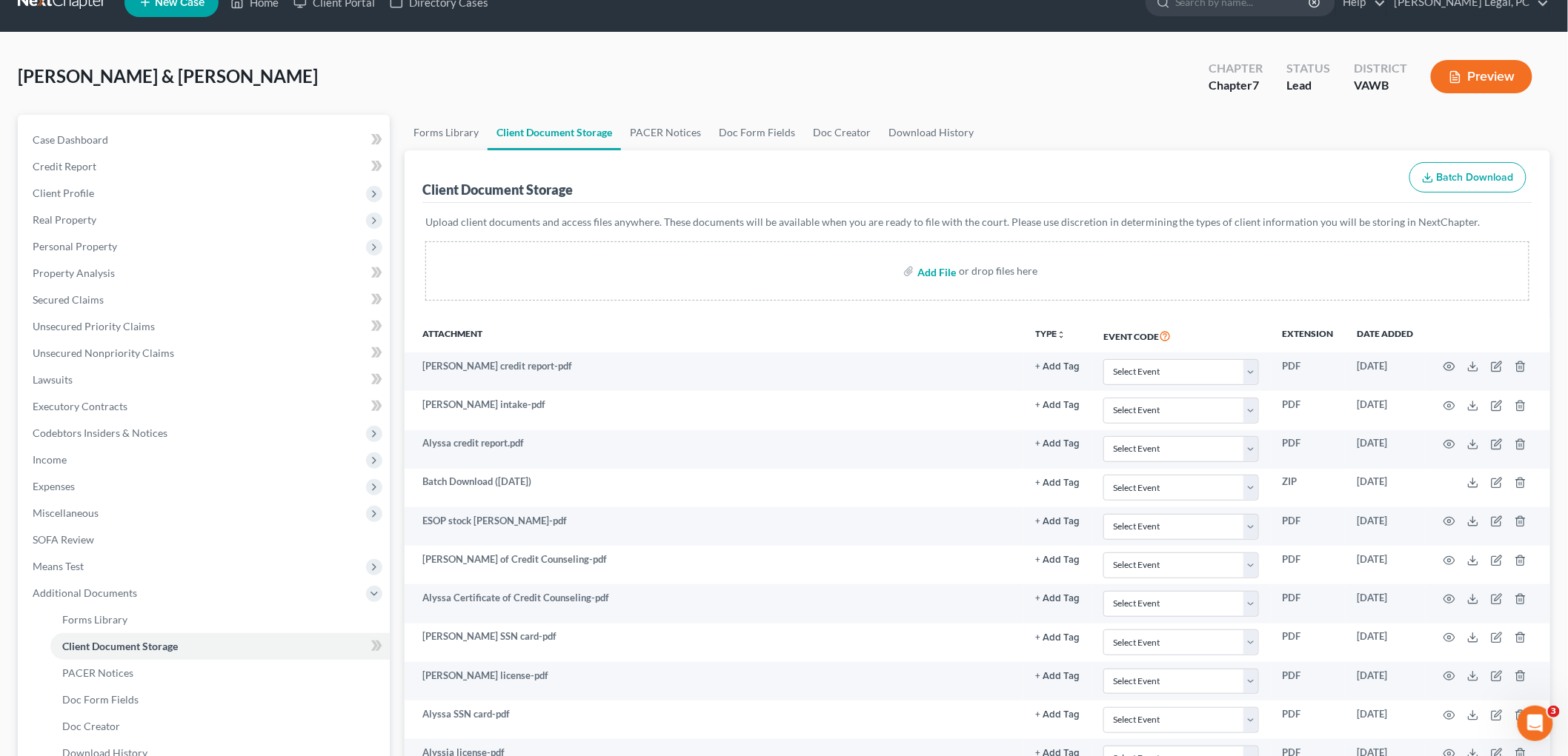
click at [763, 272] on input "file" at bounding box center [935, 271] width 35 height 27
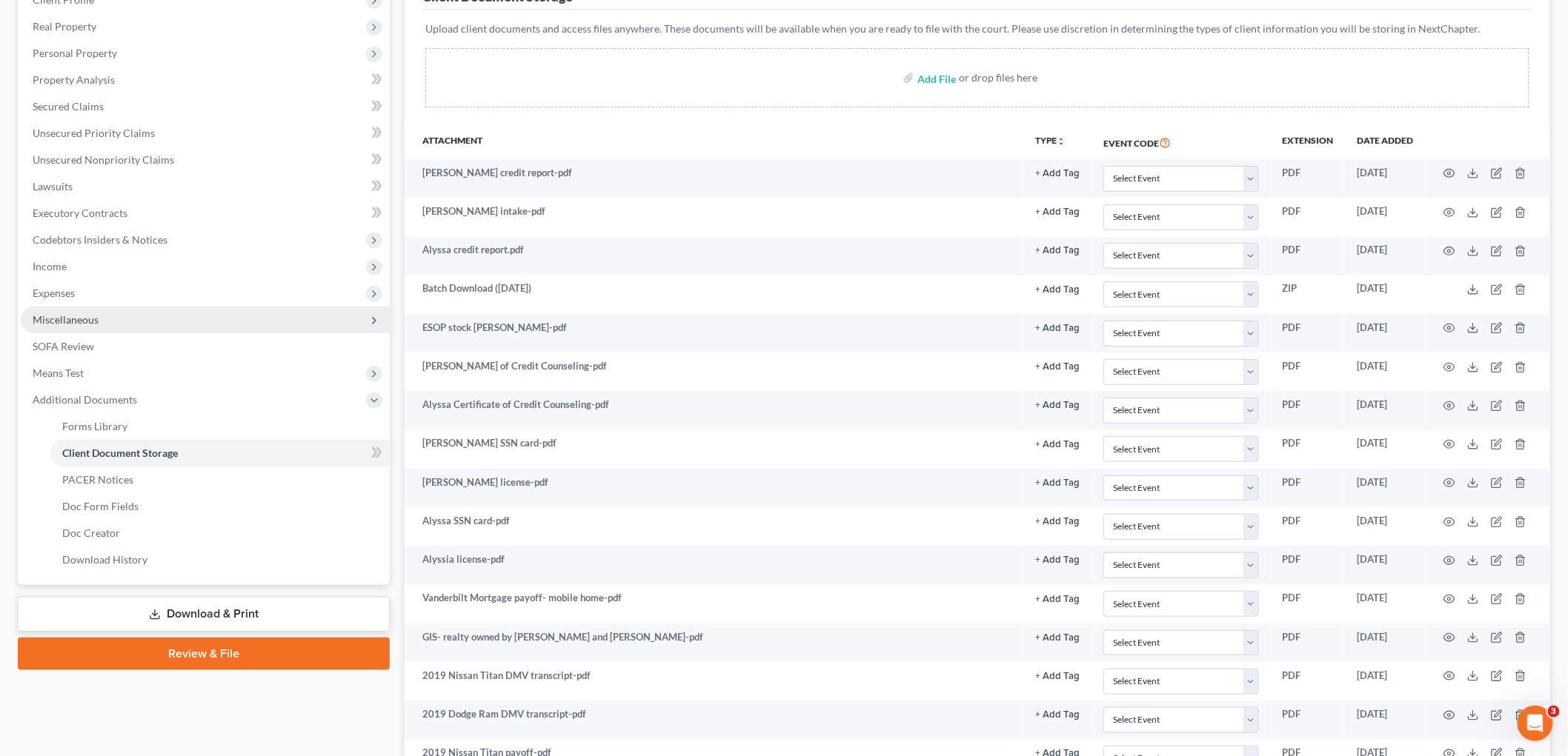
scroll to position [193, 0]
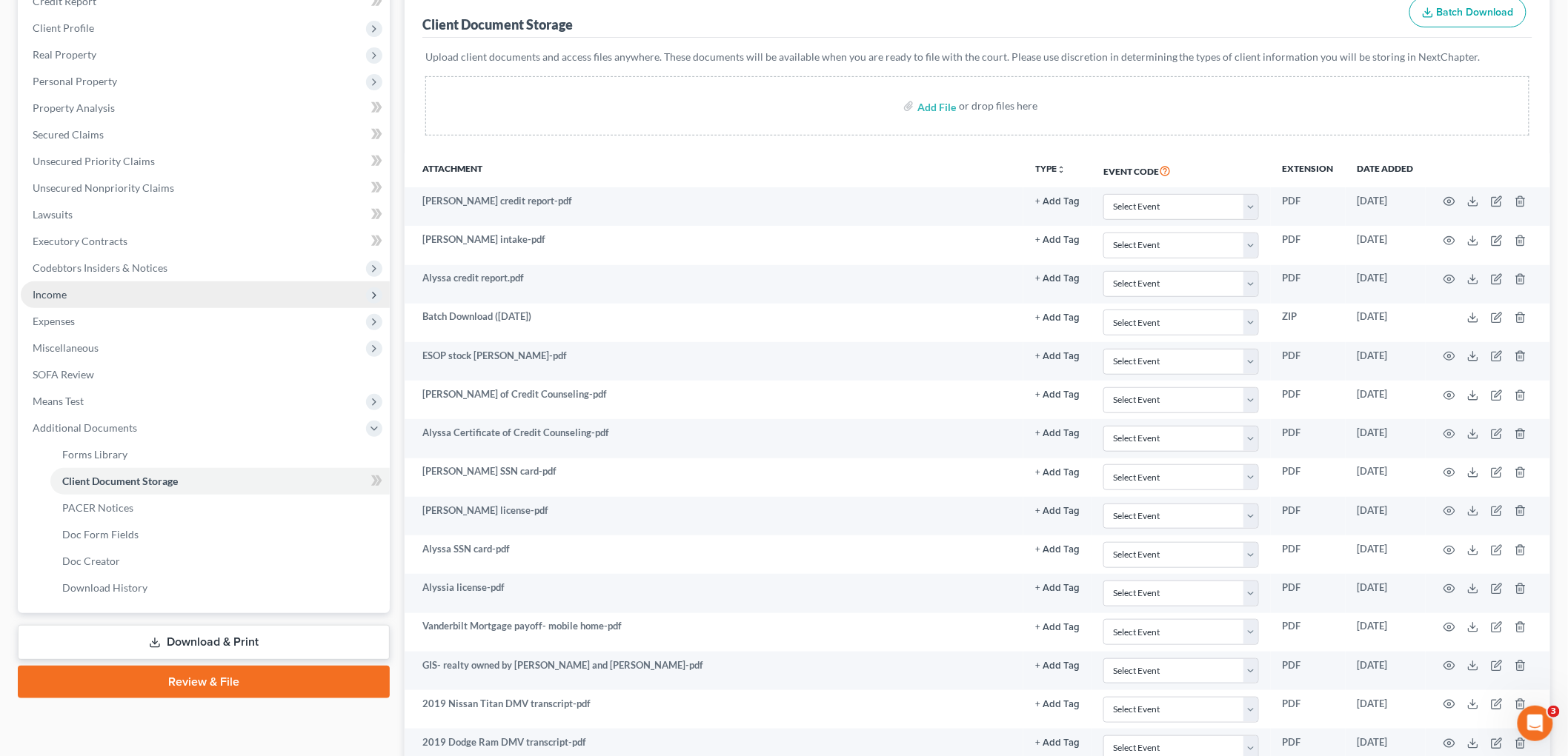
click at [110, 292] on span "Income" at bounding box center [205, 295] width 369 height 27
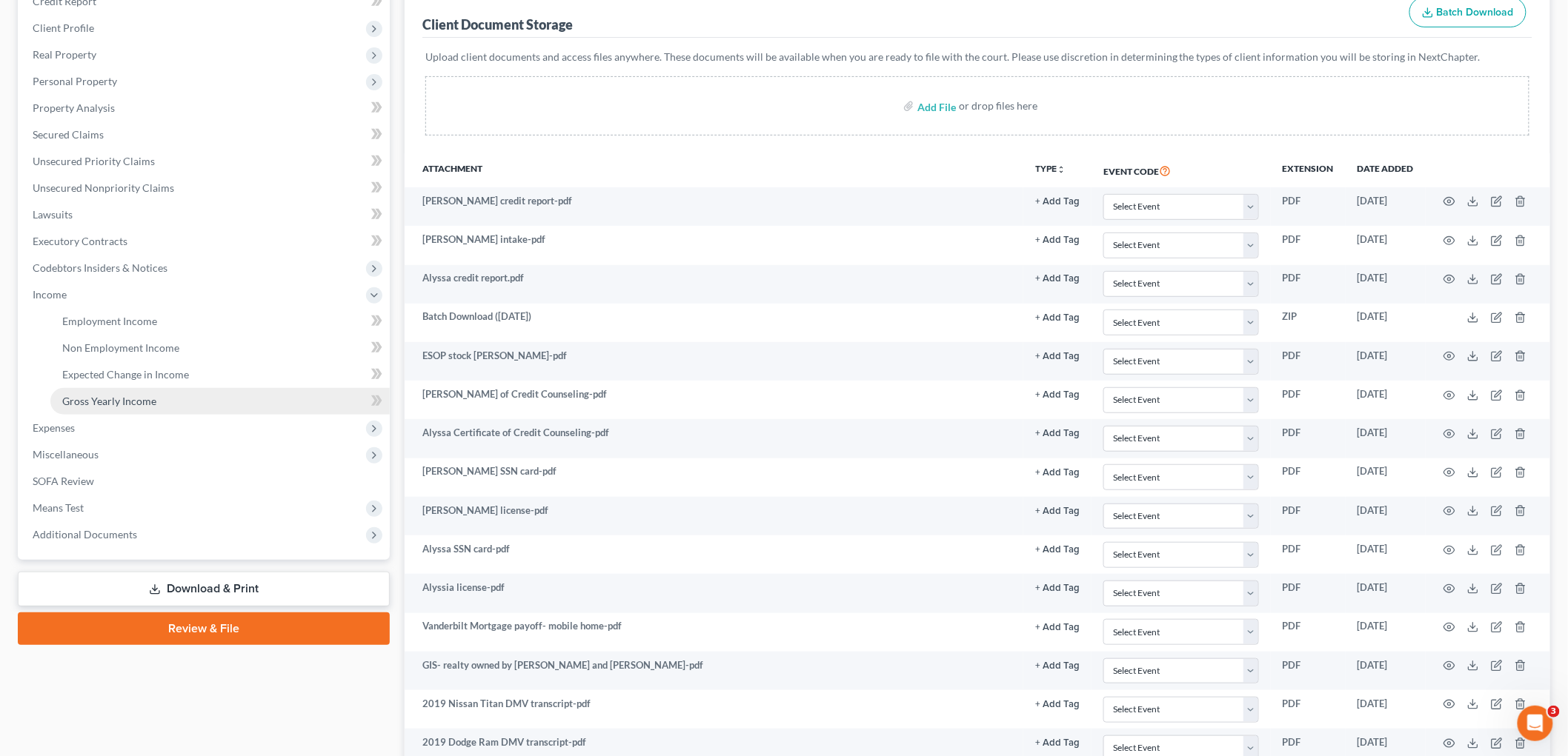
click at [131, 400] on span "Gross Yearly Income" at bounding box center [109, 402] width 94 height 13
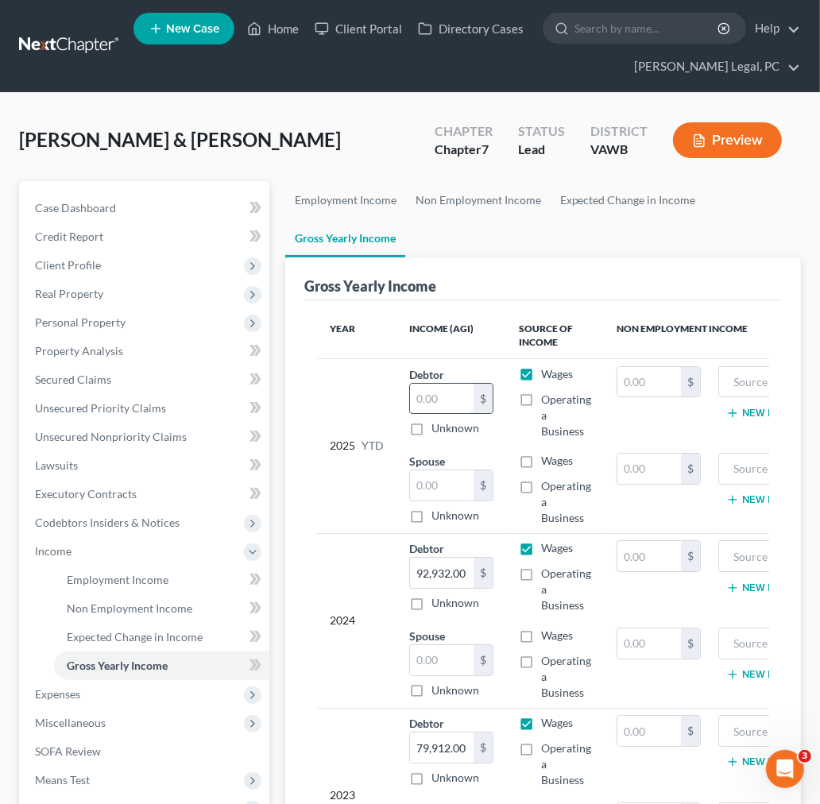
click at [432, 399] on input "text" at bounding box center [442, 399] width 64 height 30
click at [446, 572] on input "92,932.00" at bounding box center [442, 573] width 64 height 30
click at [448, 749] on input "79,912.00" at bounding box center [442, 748] width 64 height 30
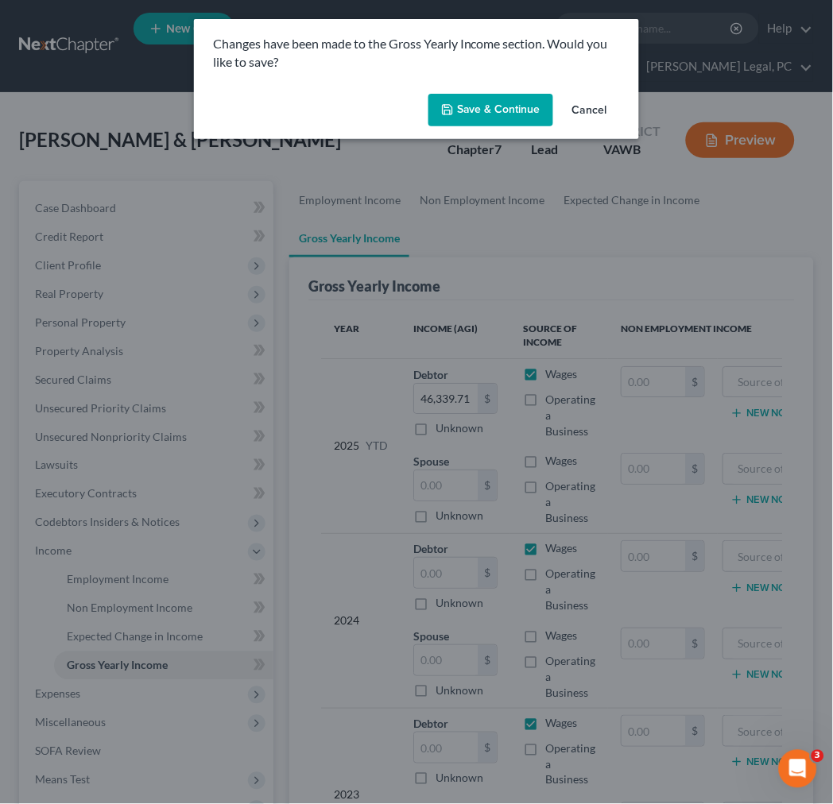
click at [497, 107] on button "Save & Continue" at bounding box center [490, 110] width 125 height 33
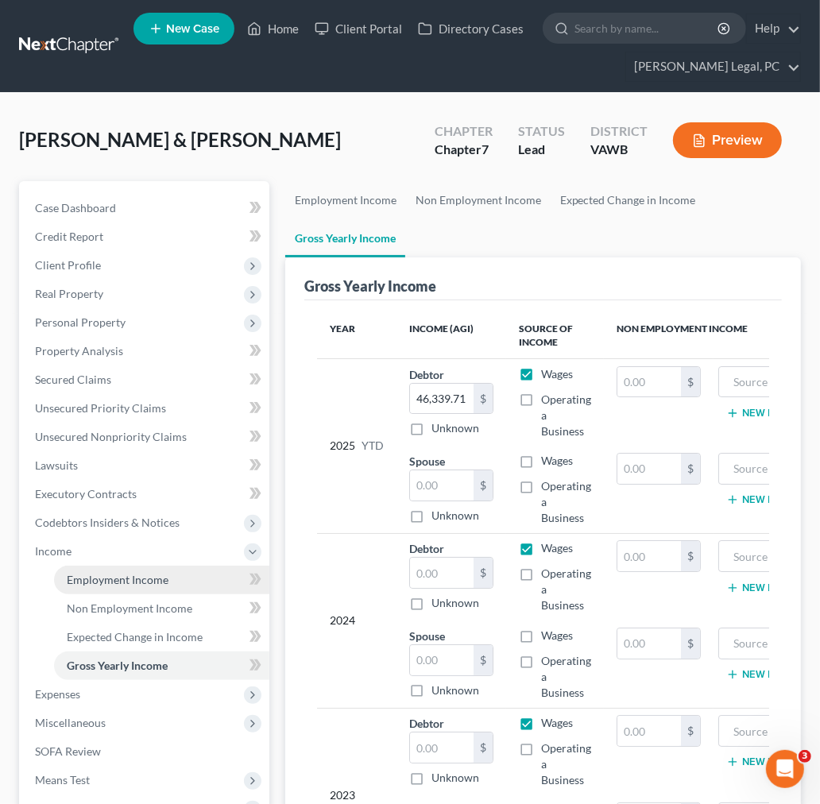
click at [121, 579] on span "Employment Income" at bounding box center [118, 580] width 102 height 14
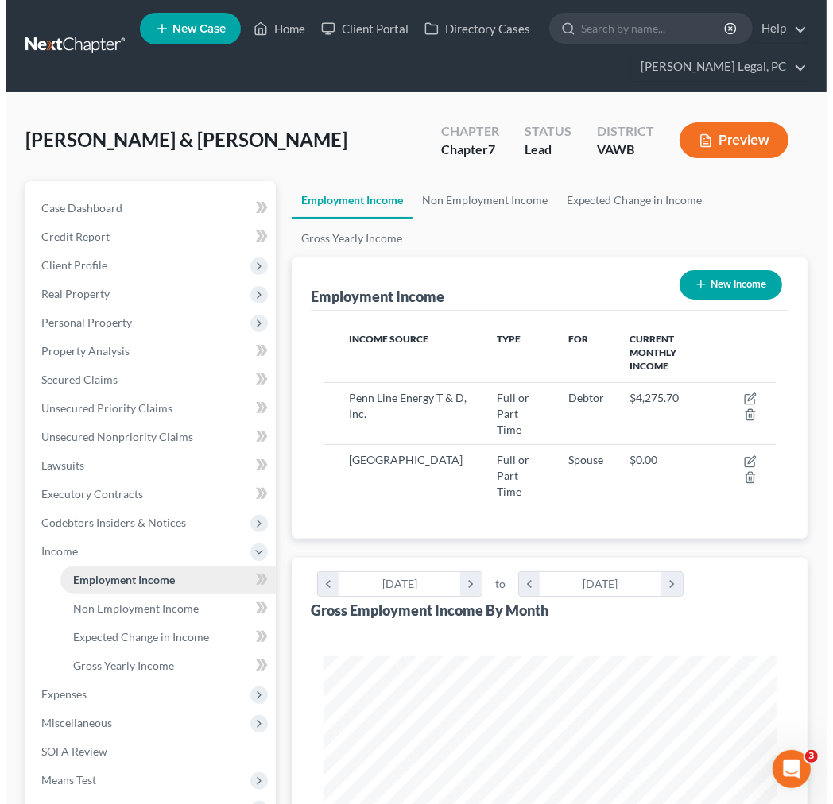
scroll to position [226, 483]
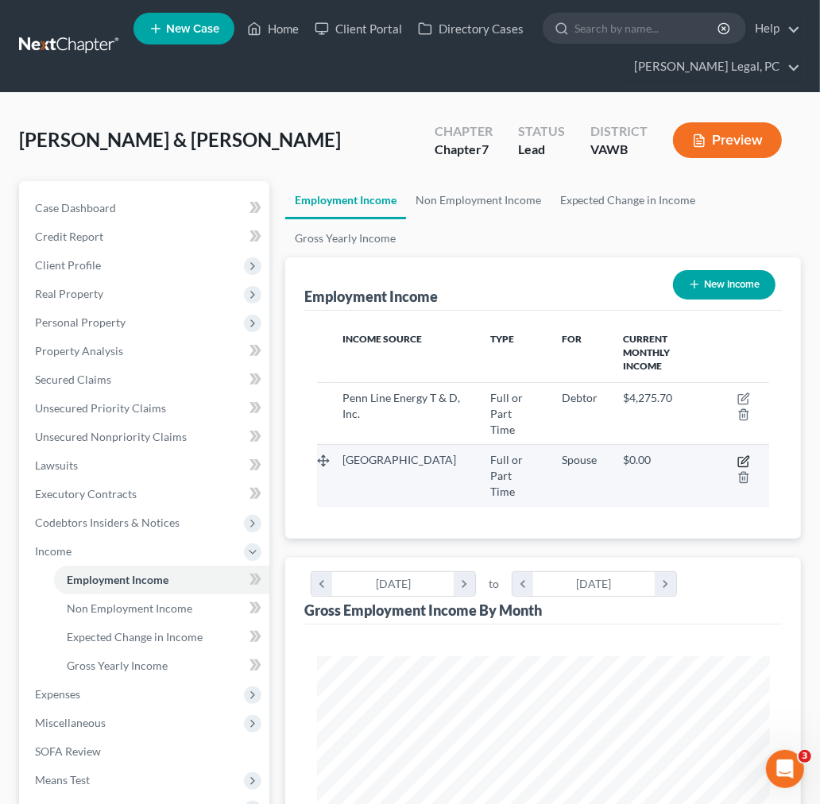
click at [741, 455] on icon "button" at bounding box center [743, 461] width 13 height 13
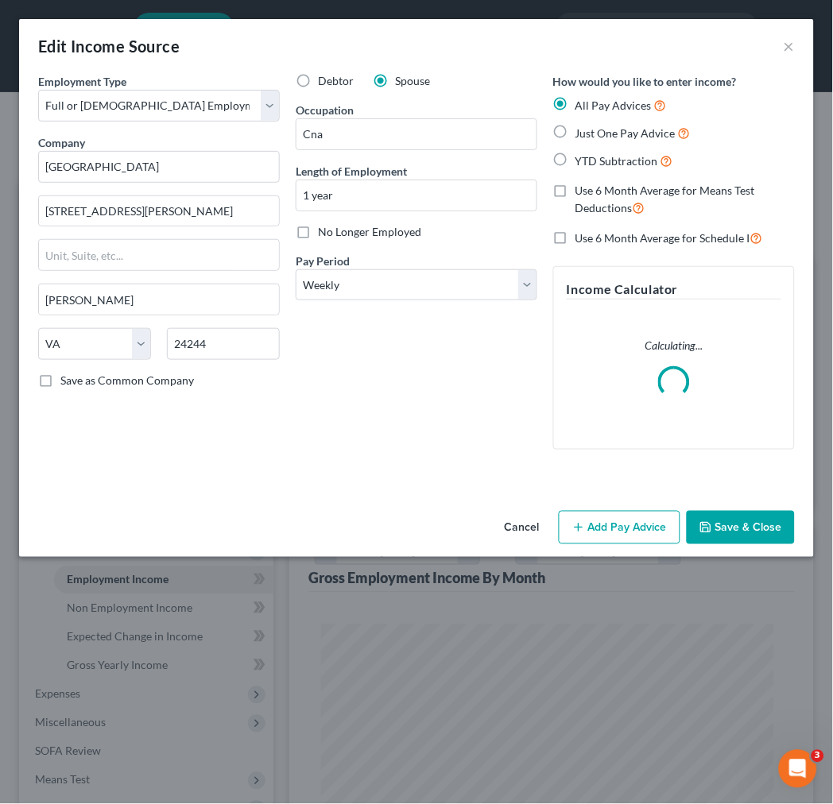
scroll to position [230, 493]
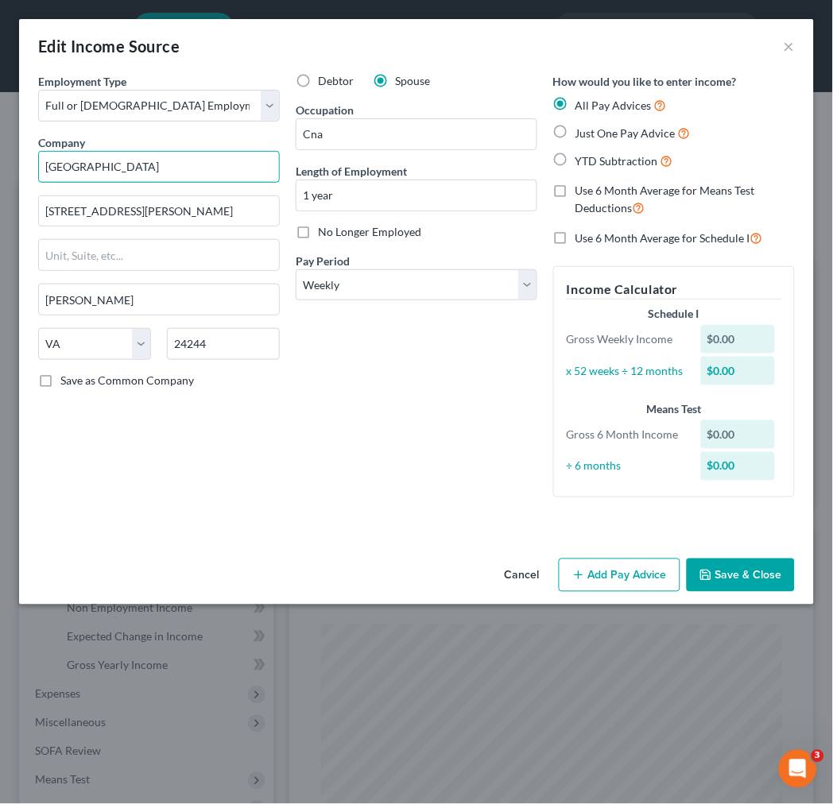
click at [110, 165] on input "[GEOGRAPHIC_DATA]" at bounding box center [159, 167] width 242 height 32
click at [630, 575] on button "Add Pay Advice" at bounding box center [620, 575] width 122 height 33
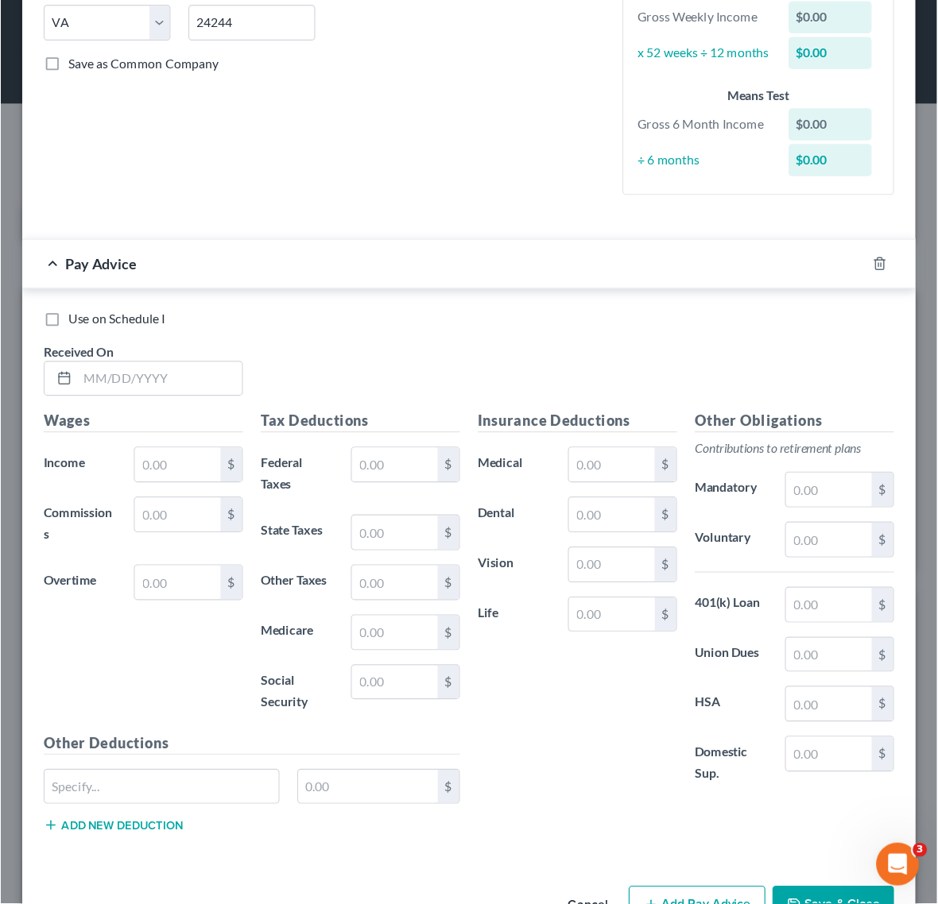
scroll to position [353, 0]
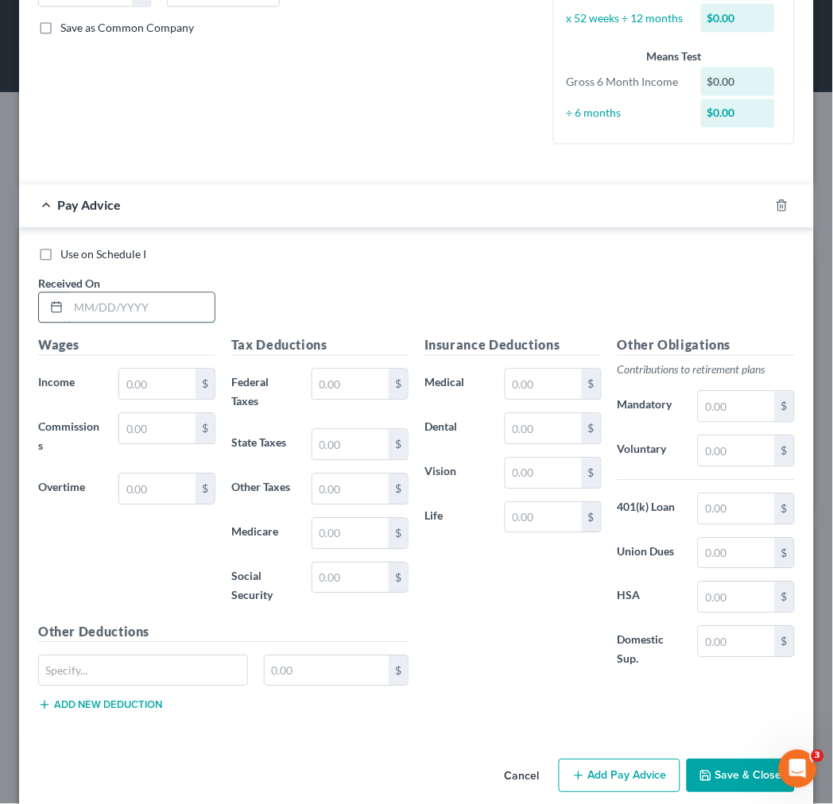
click at [108, 313] on input "text" at bounding box center [141, 308] width 146 height 30
click at [156, 382] on input "text" at bounding box center [157, 385] width 76 height 30
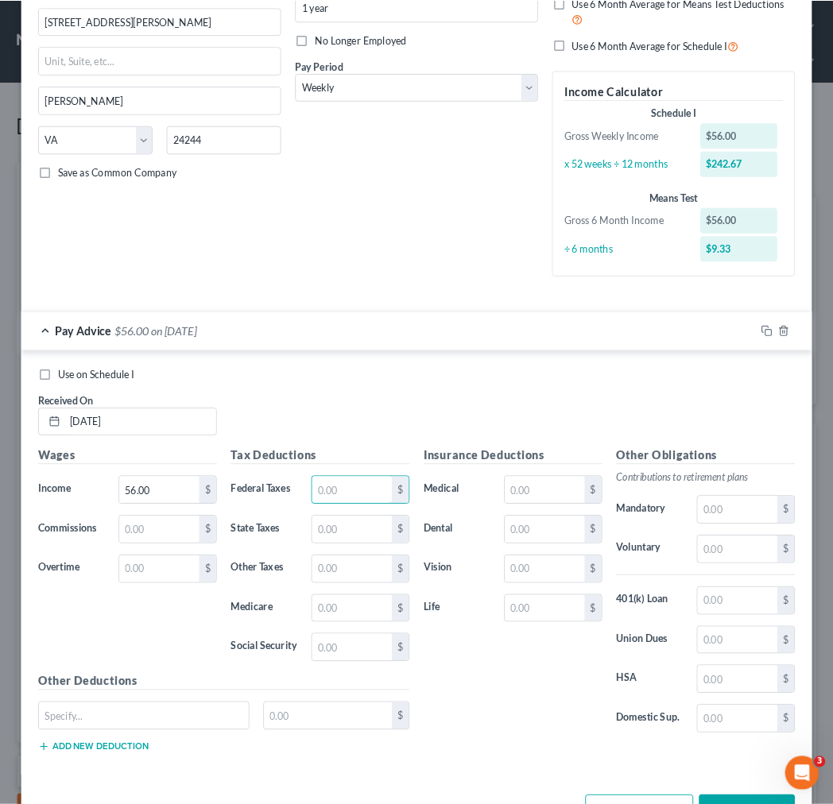
scroll to position [187, 0]
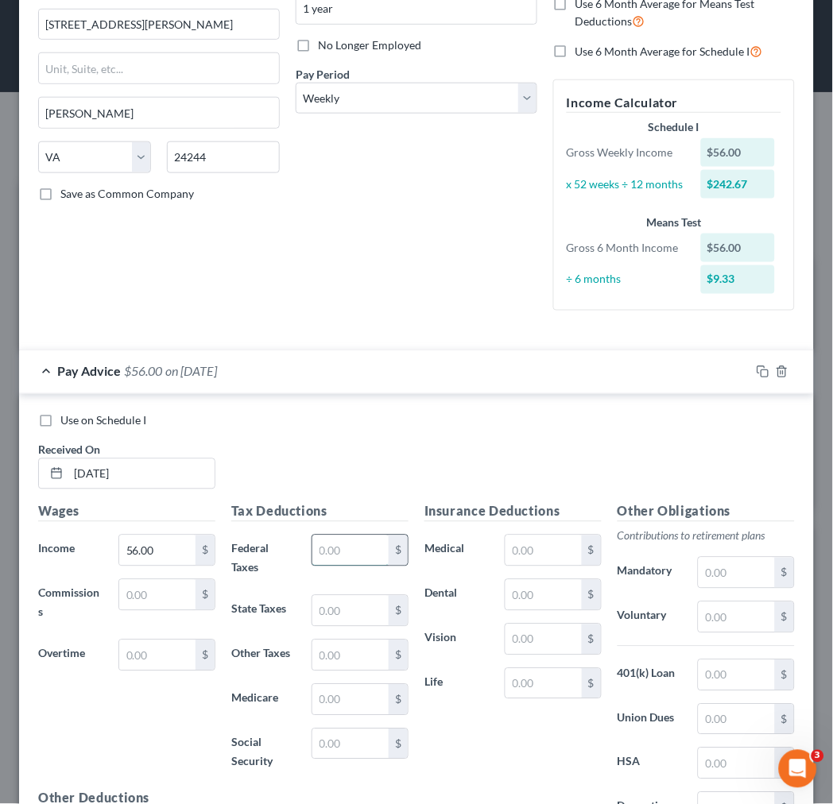
click at [321, 553] on input "text" at bounding box center [350, 551] width 76 height 30
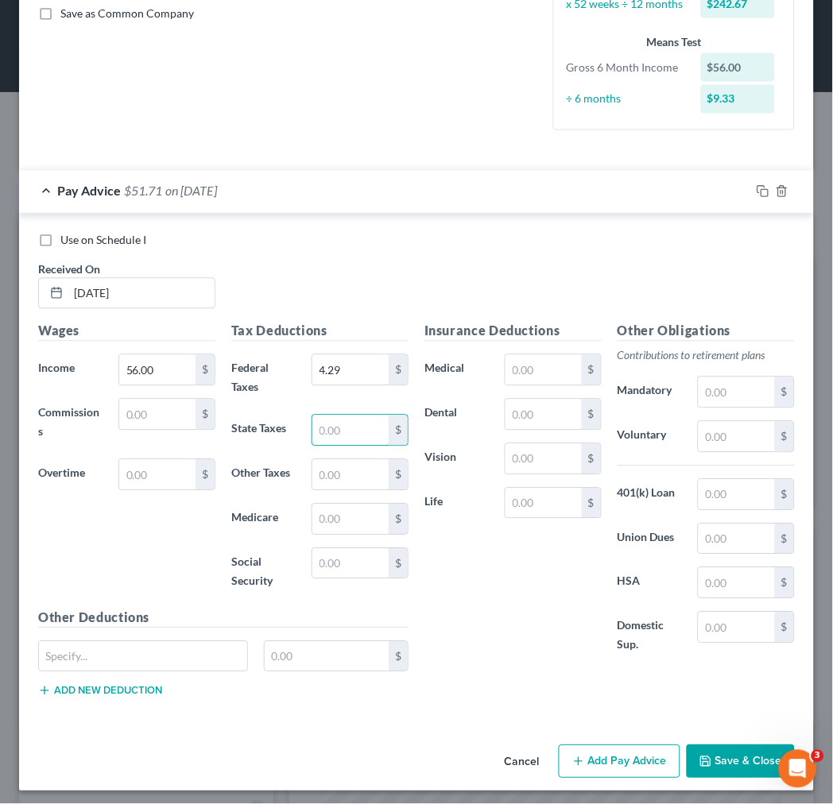
scroll to position [377, 0]
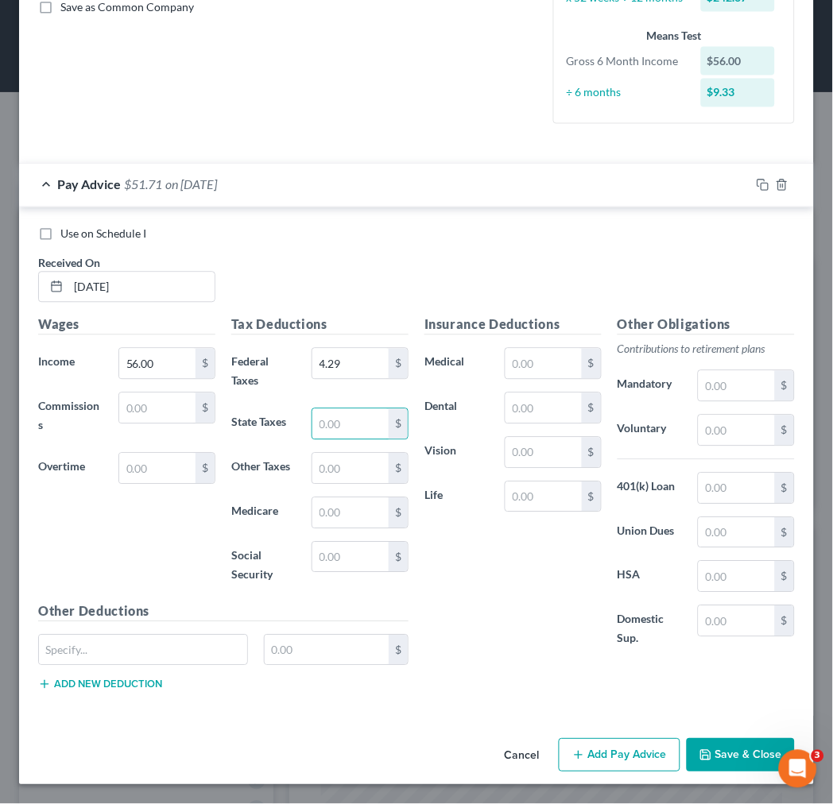
click at [608, 745] on button "Add Pay Advice" at bounding box center [620, 755] width 122 height 33
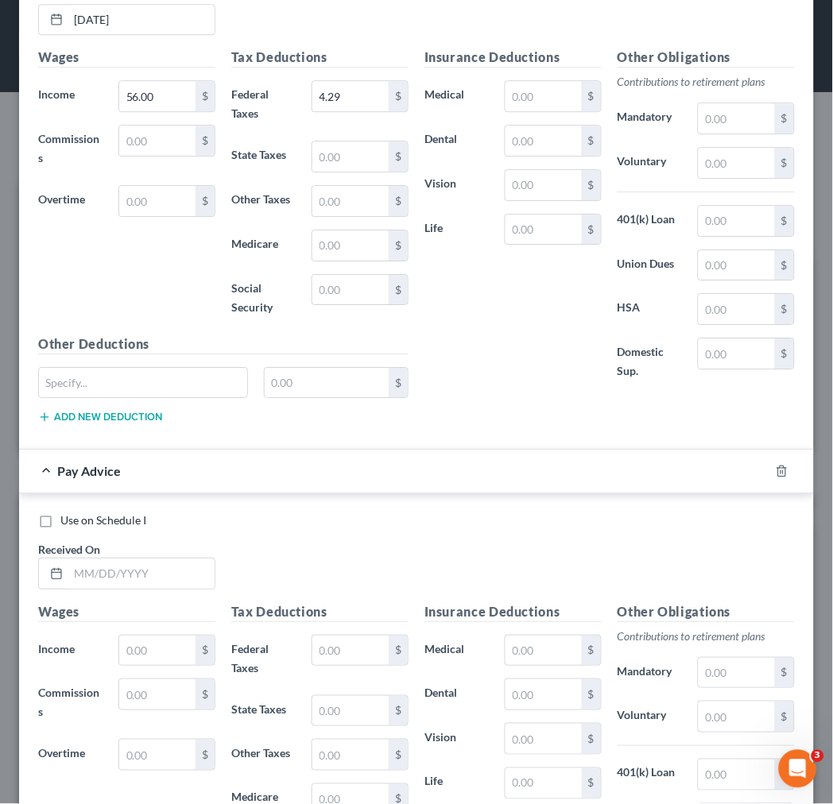
scroll to position [642, 0]
click at [134, 572] on input "text" at bounding box center [141, 573] width 146 height 30
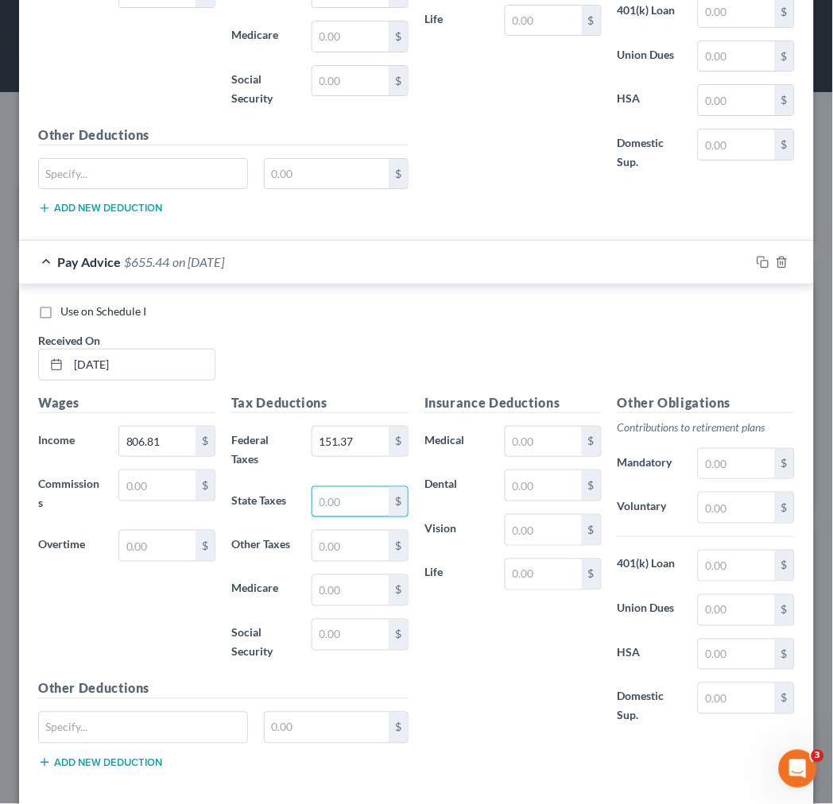
scroll to position [932, 0]
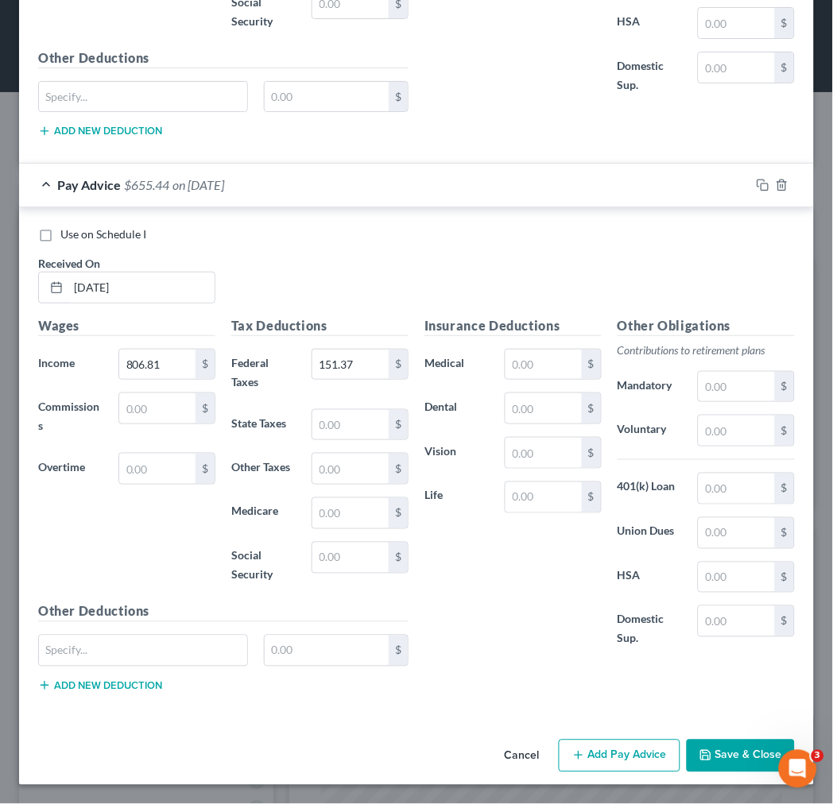
click at [612, 752] on button "Add Pay Advice" at bounding box center [620, 756] width 122 height 33
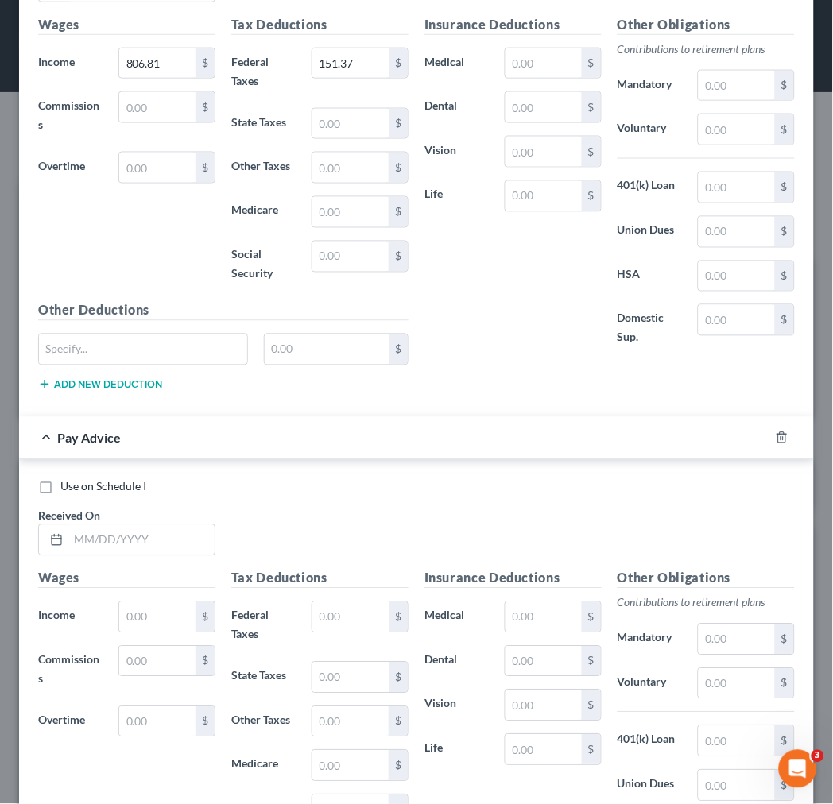
scroll to position [1373, 0]
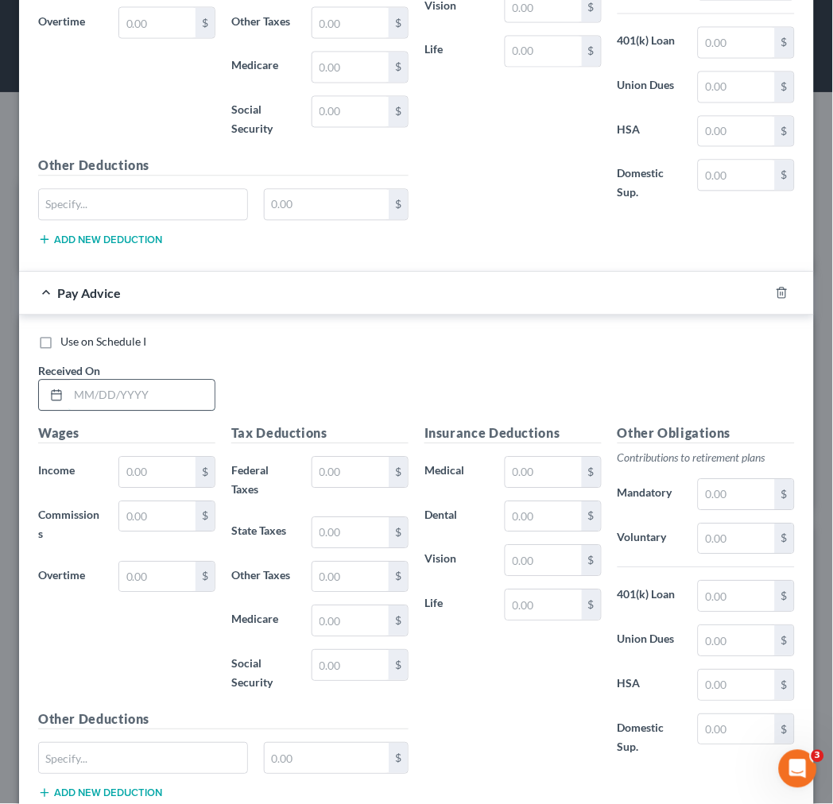
click at [189, 400] on input "text" at bounding box center [141, 396] width 146 height 30
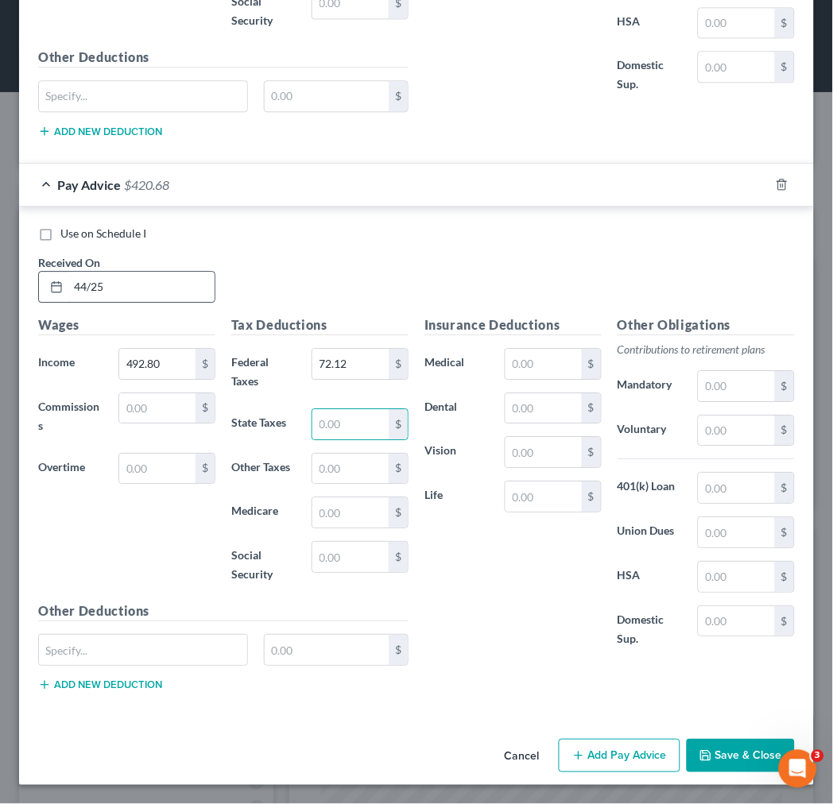
click at [84, 284] on input "44/25" at bounding box center [141, 287] width 146 height 30
click at [81, 282] on input "44/25" at bounding box center [141, 287] width 146 height 30
click at [602, 757] on button "Add Pay Advice" at bounding box center [620, 755] width 122 height 33
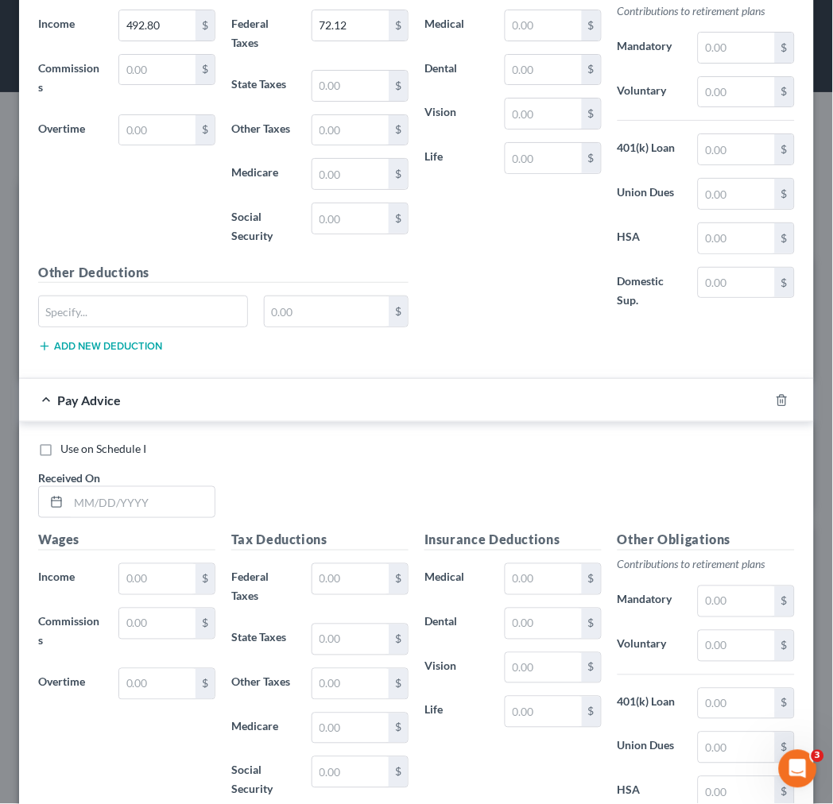
scroll to position [1929, 0]
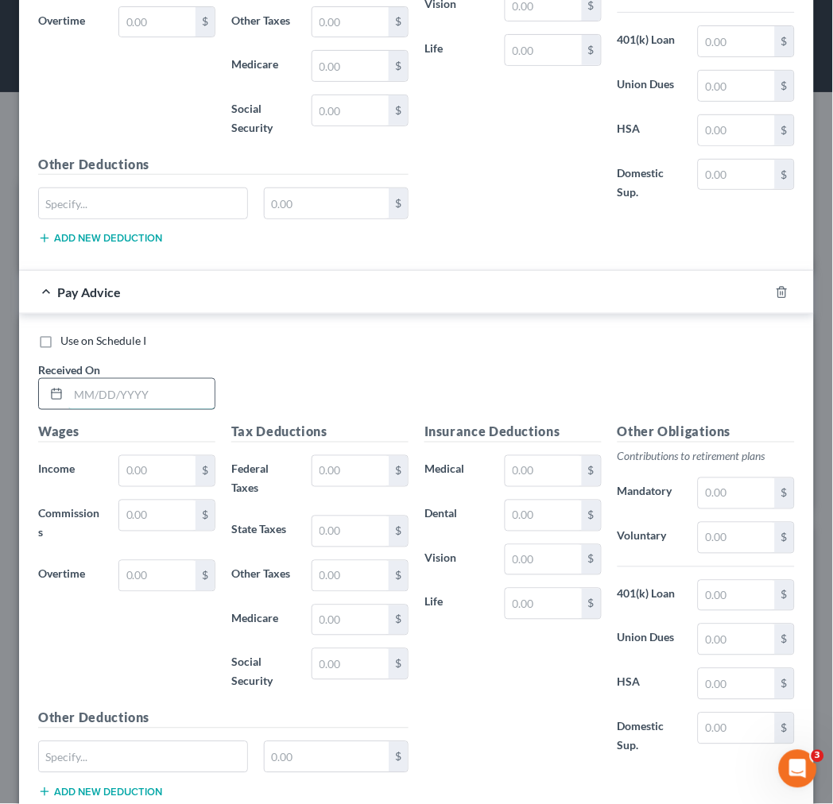
click at [78, 401] on input "text" at bounding box center [141, 394] width 146 height 30
click at [136, 474] on input "392.40" at bounding box center [157, 471] width 76 height 30
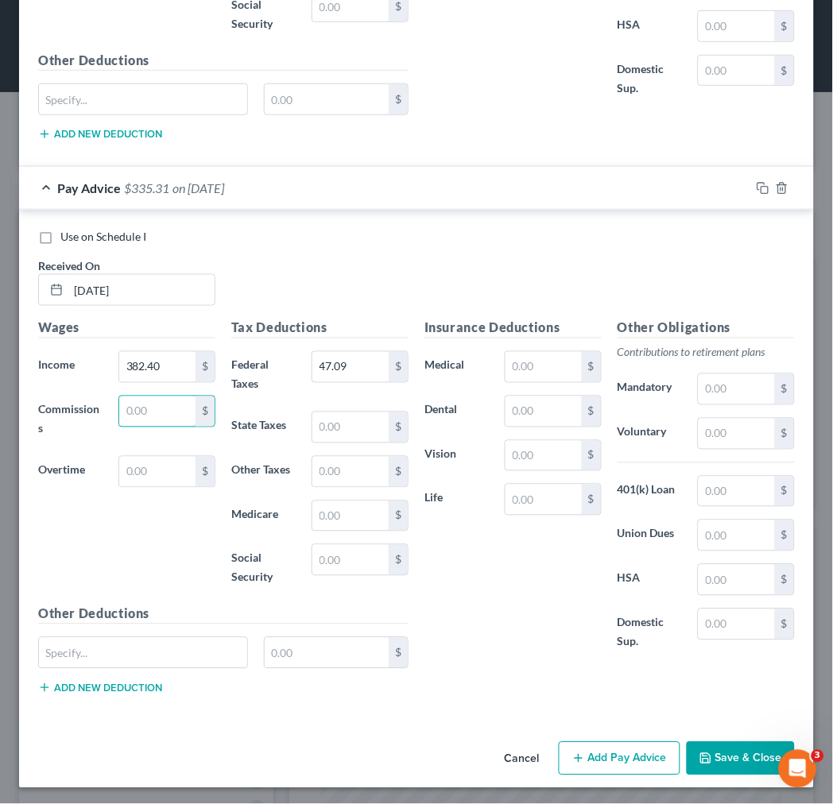
scroll to position [2042, 0]
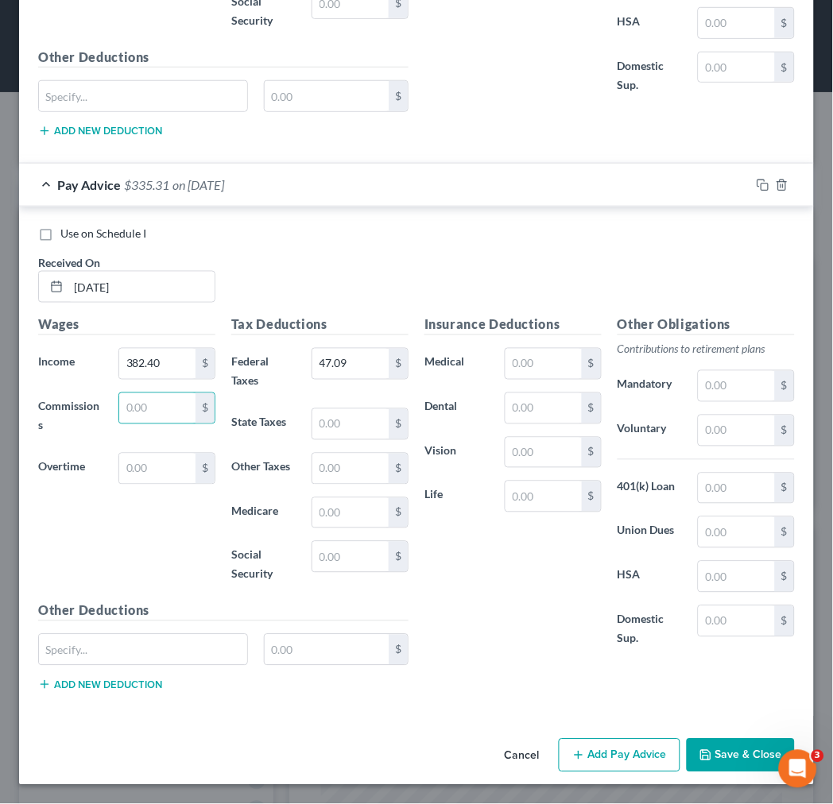
click at [602, 753] on button "Add Pay Advice" at bounding box center [620, 755] width 122 height 33
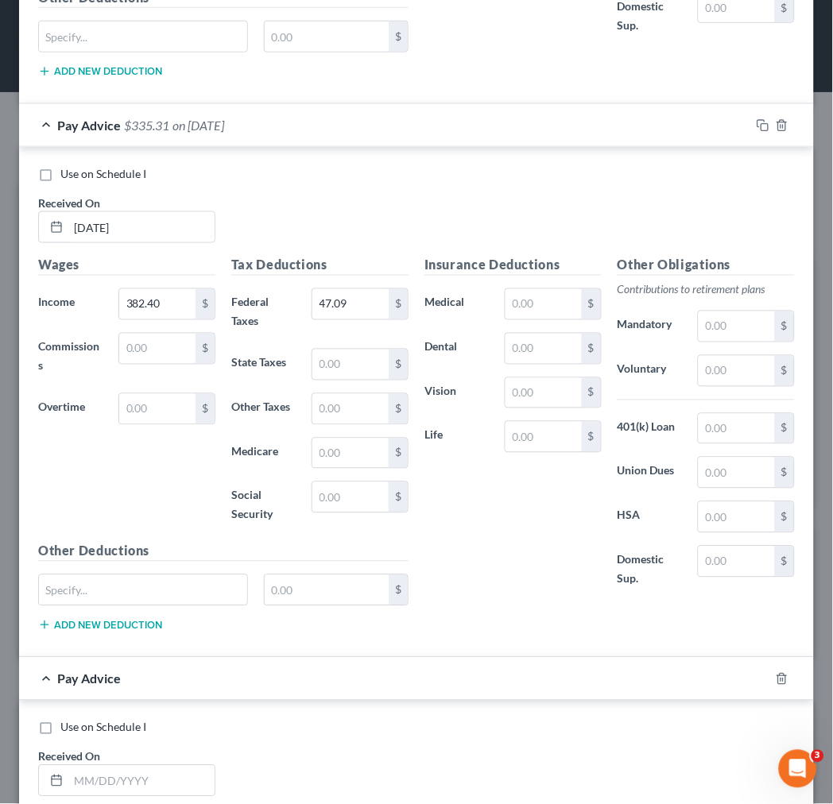
scroll to position [2395, 0]
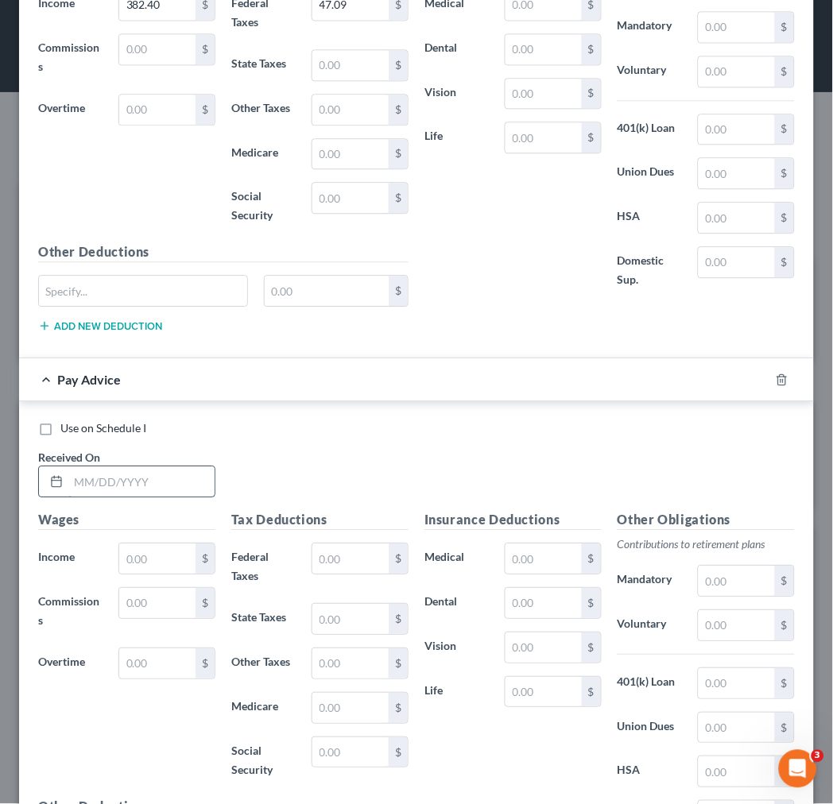
click at [156, 497] on input "text" at bounding box center [141, 481] width 146 height 30
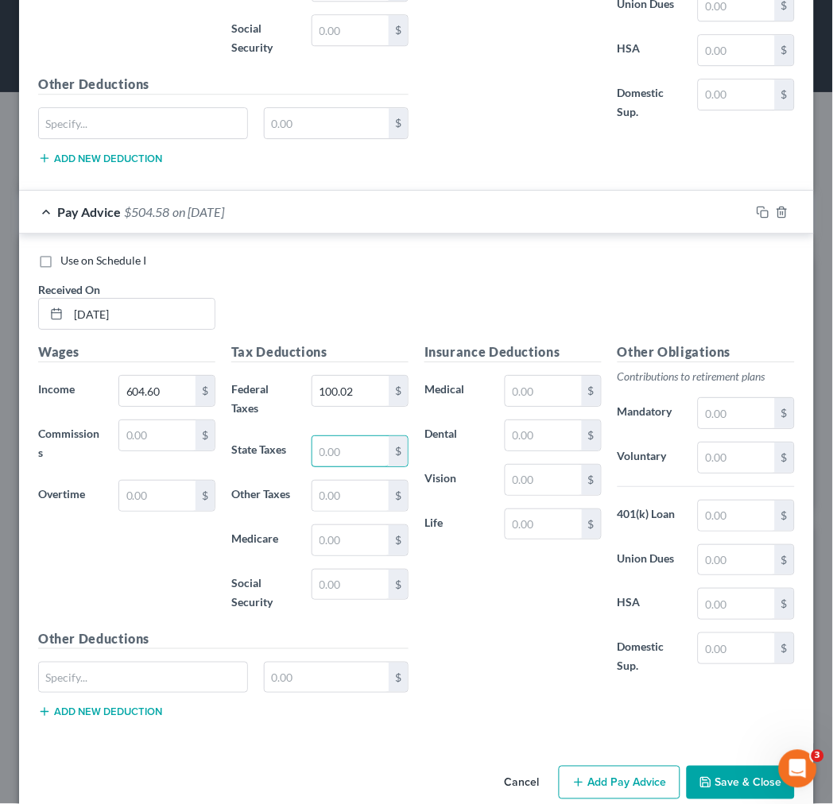
scroll to position [2597, 0]
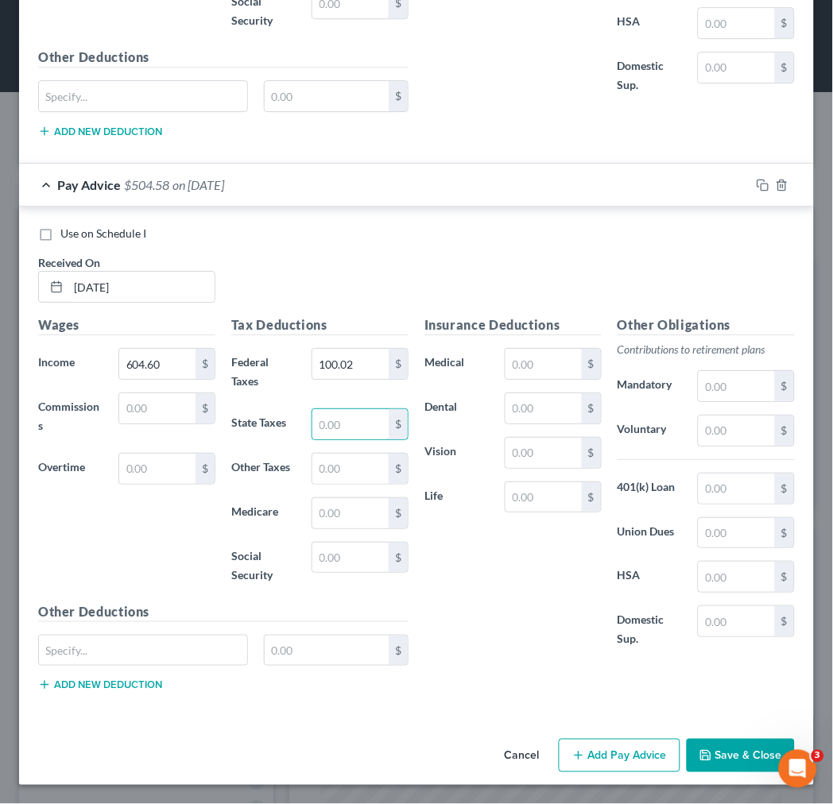
click at [590, 745] on button "Add Pay Advice" at bounding box center [620, 755] width 122 height 33
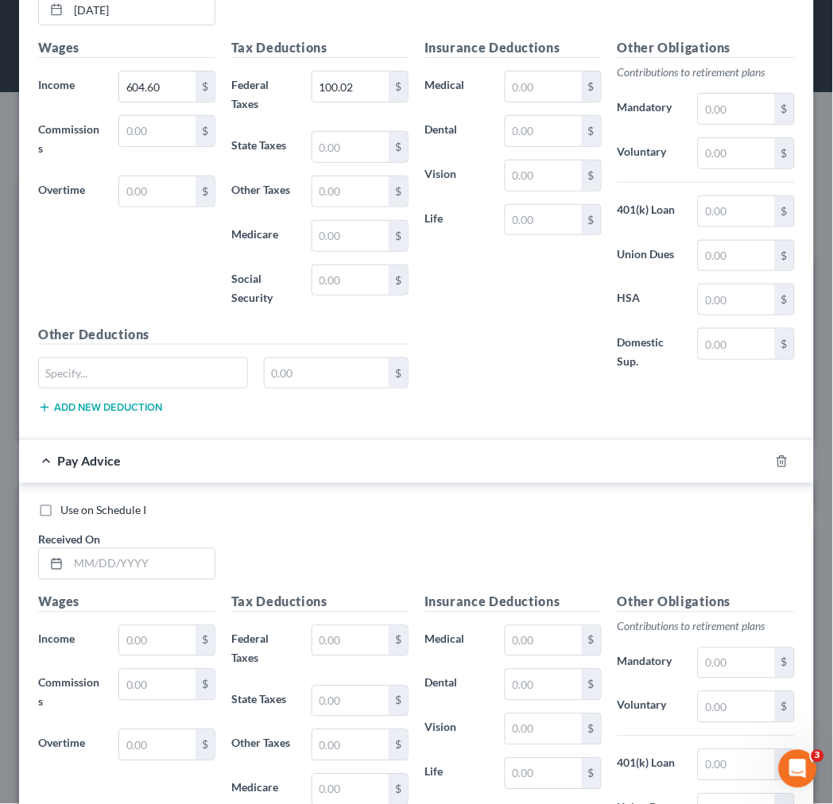
scroll to position [2951, 0]
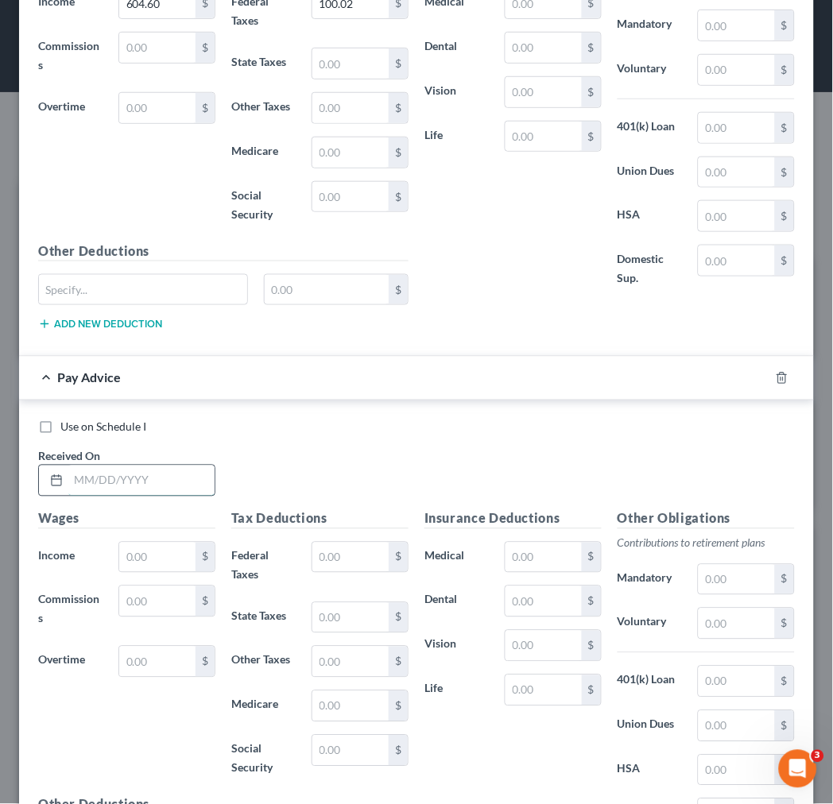
click at [151, 486] on input "text" at bounding box center [141, 481] width 146 height 30
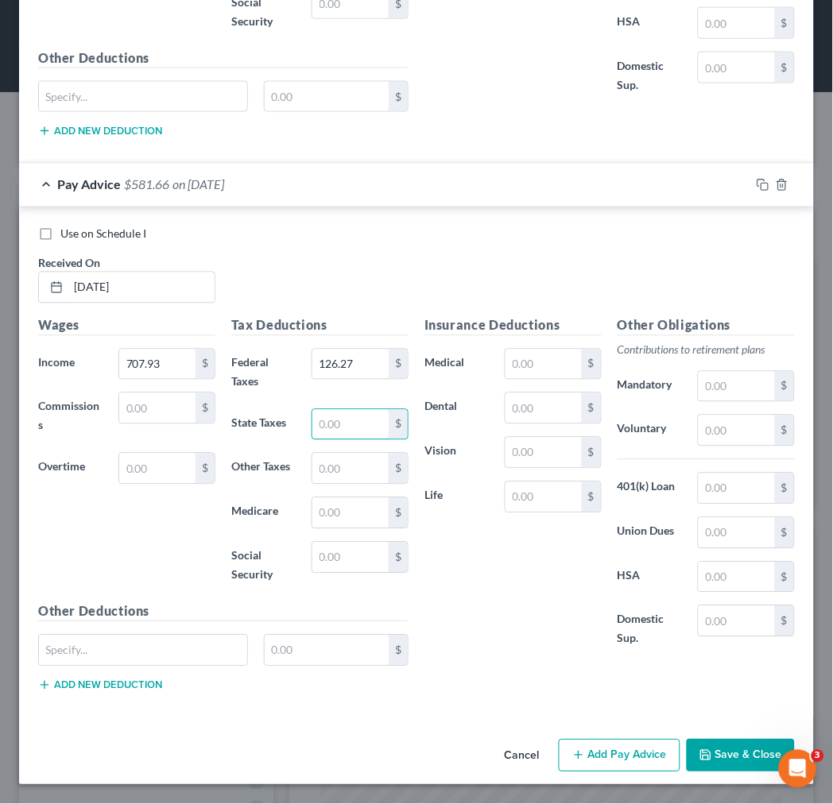
scroll to position [3152, 0]
click at [600, 749] on button "Add Pay Advice" at bounding box center [620, 756] width 122 height 33
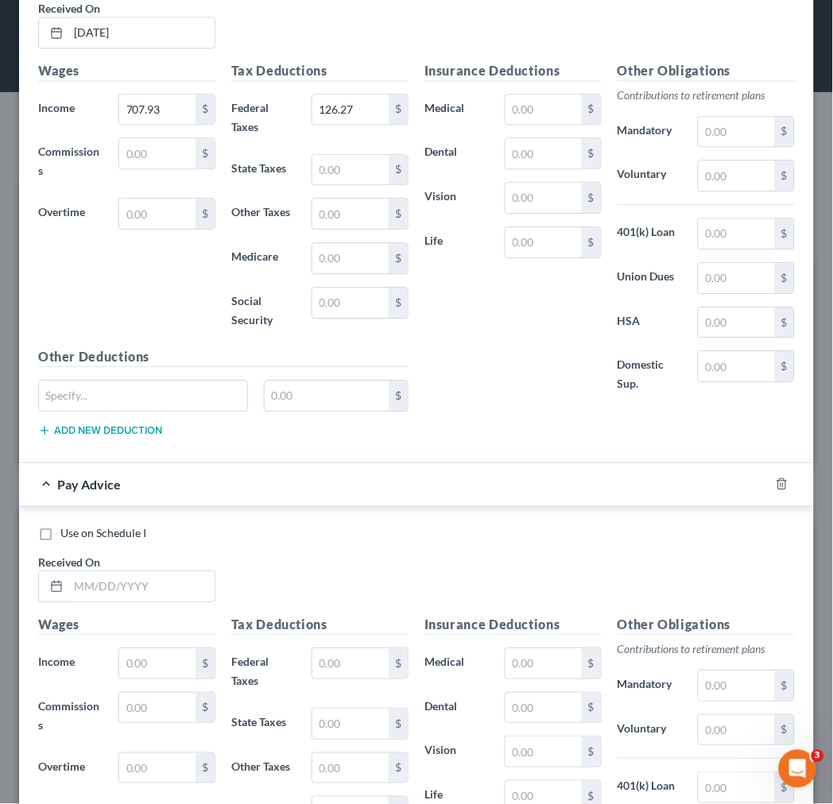
scroll to position [3417, 0]
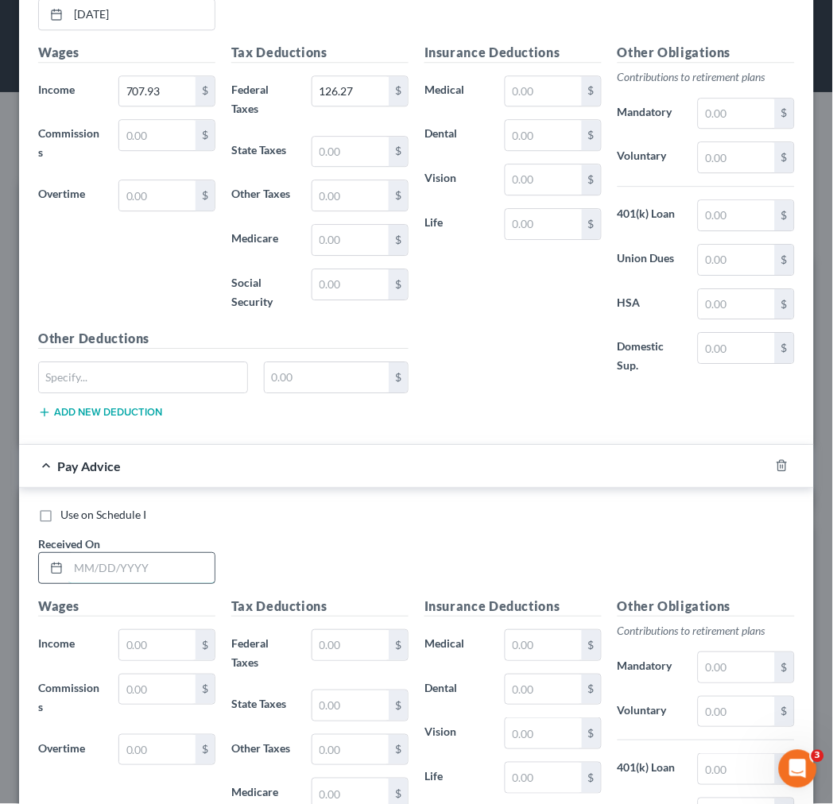
click at [98, 581] on input "text" at bounding box center [141, 568] width 146 height 30
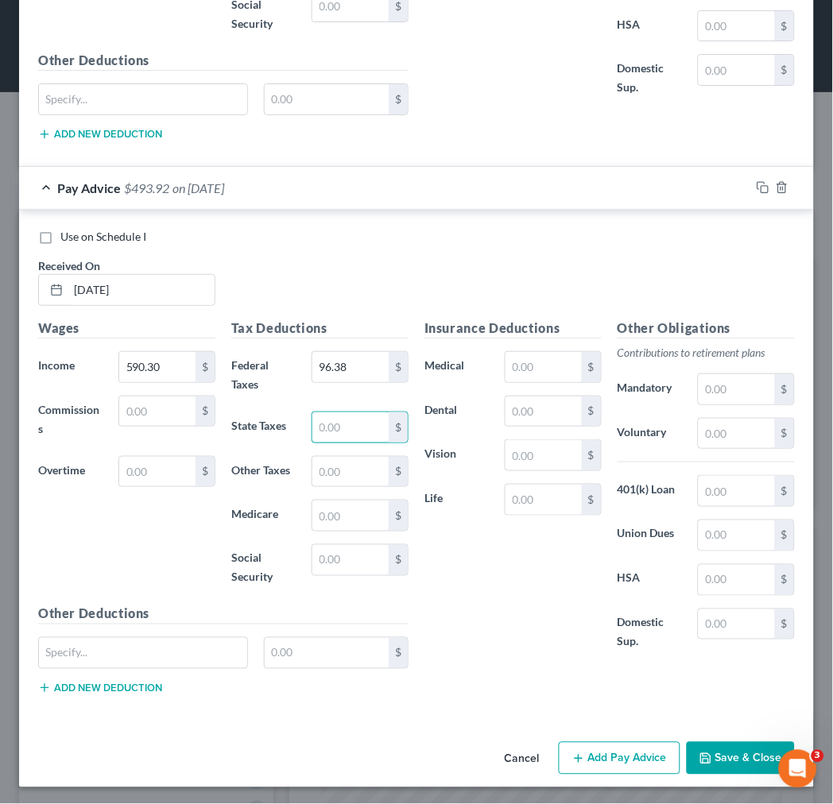
scroll to position [3707, 0]
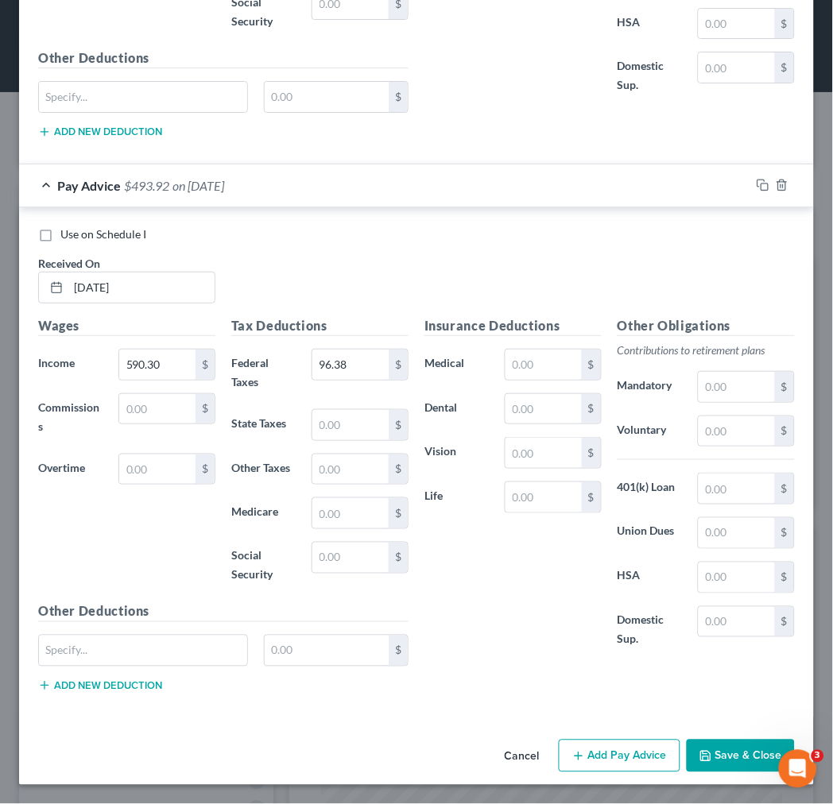
click at [592, 764] on button "Add Pay Advice" at bounding box center [620, 756] width 122 height 33
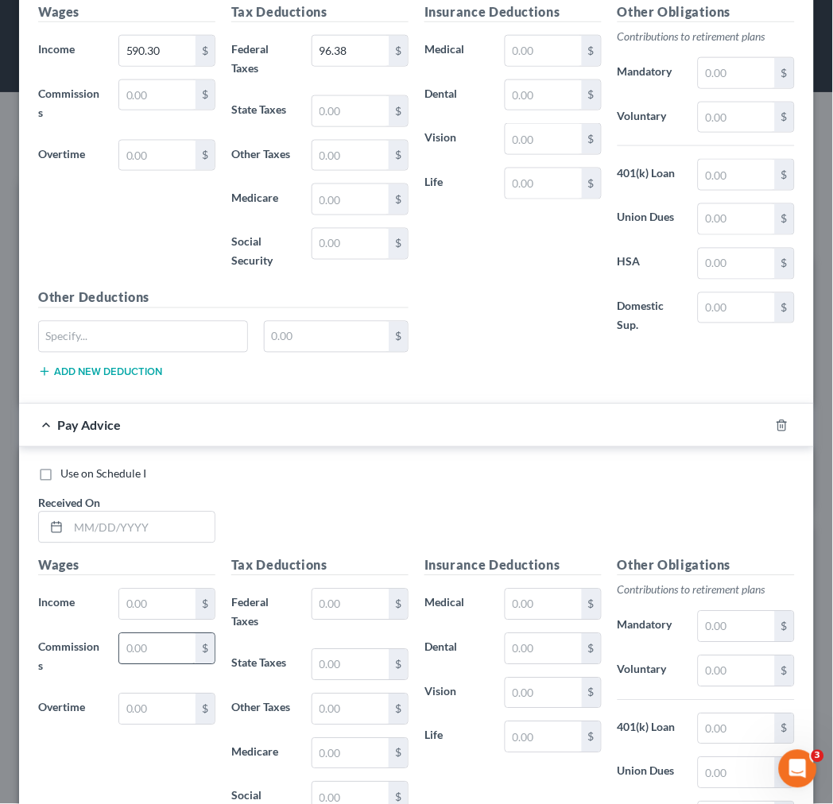
scroll to position [4061, 0]
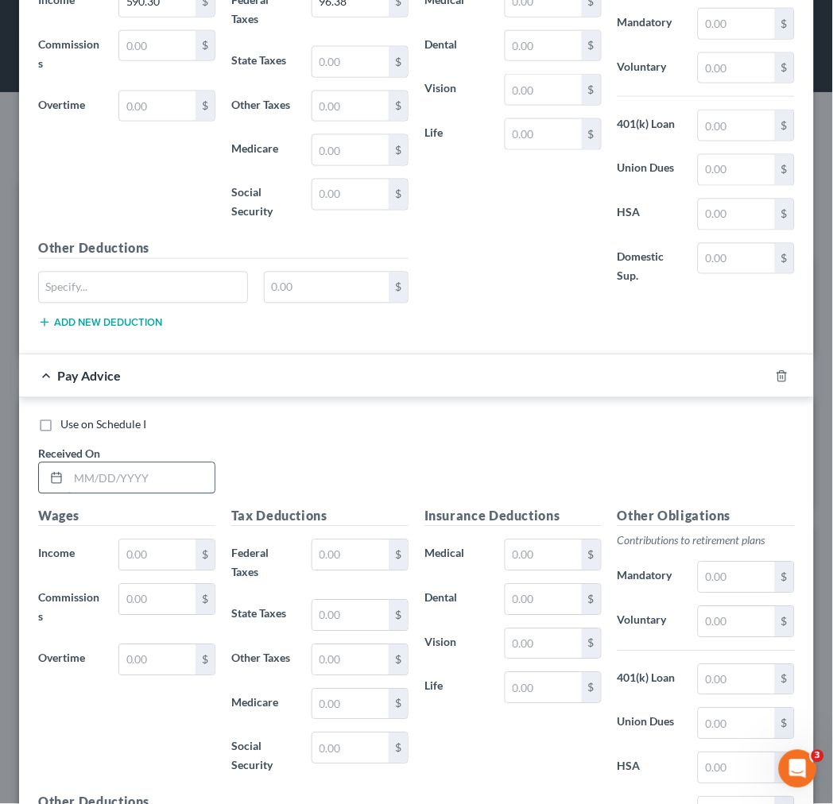
click at [70, 485] on input "text" at bounding box center [141, 478] width 146 height 30
click at [86, 487] on input "5/7/25" at bounding box center [141, 478] width 146 height 30
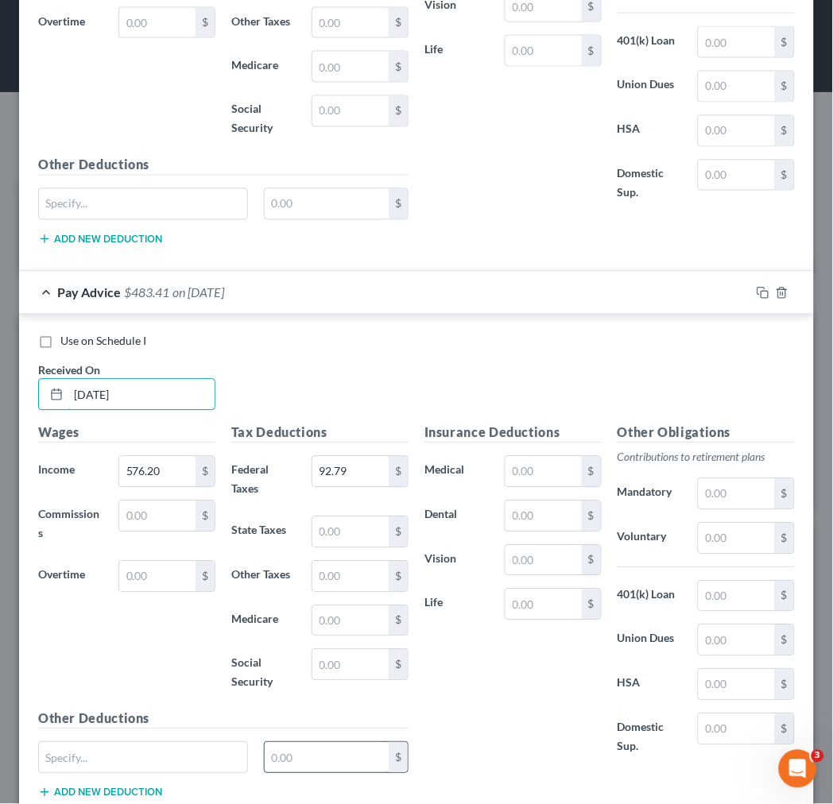
scroll to position [4263, 0]
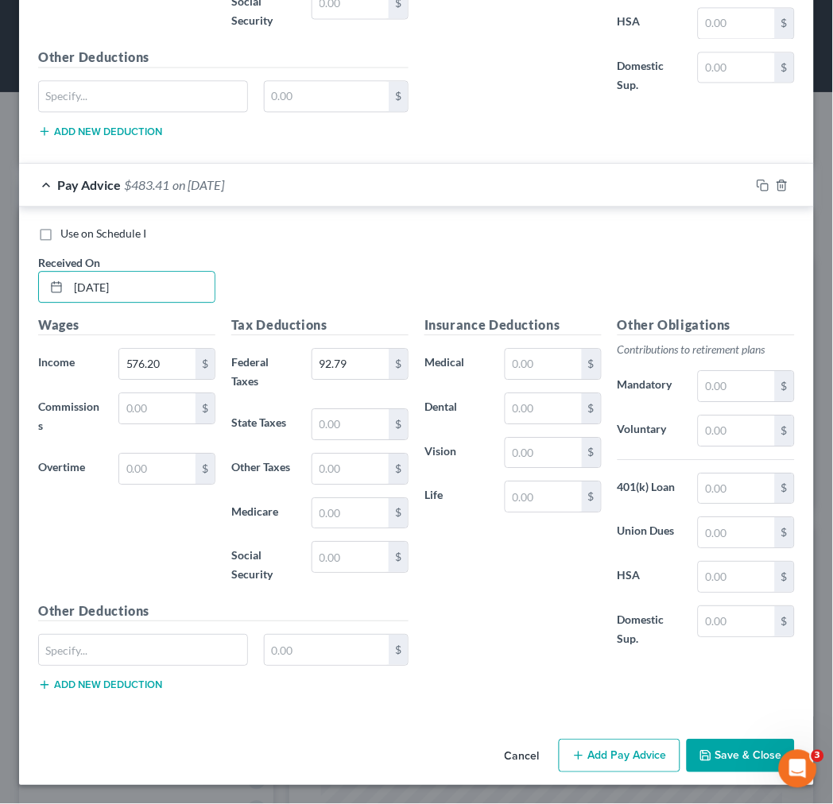
click at [591, 763] on button "Add Pay Advice" at bounding box center [620, 755] width 122 height 33
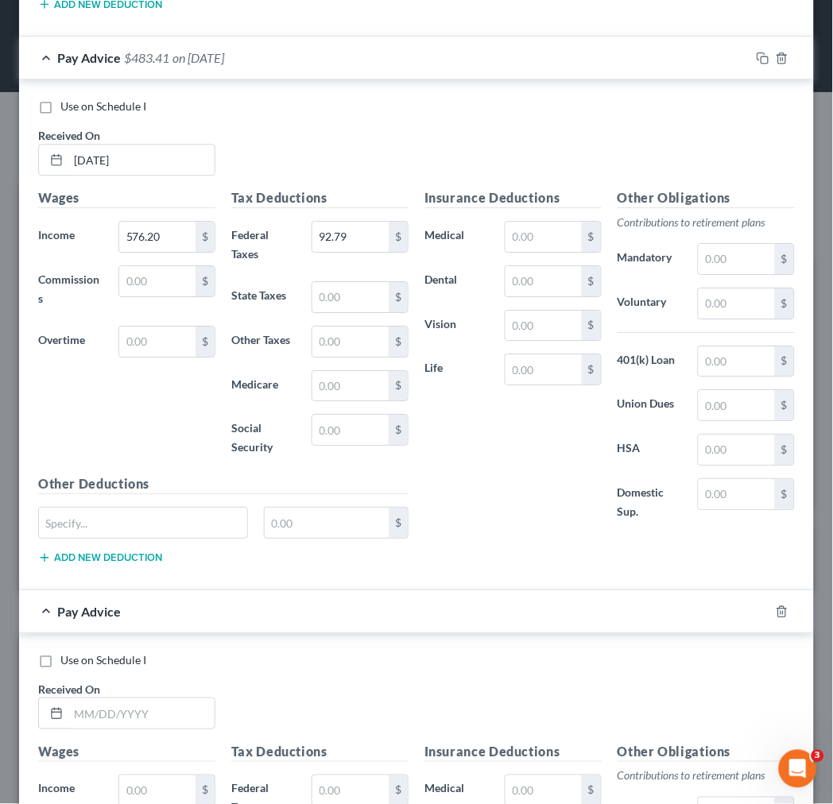
scroll to position [4616, 0]
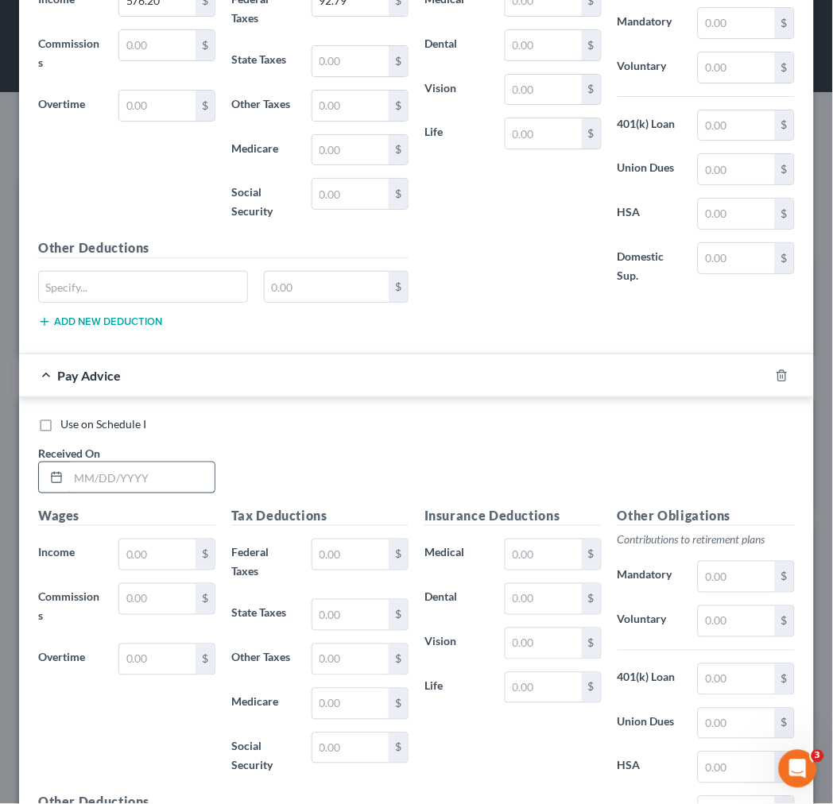
click at [130, 491] on input "text" at bounding box center [141, 478] width 146 height 30
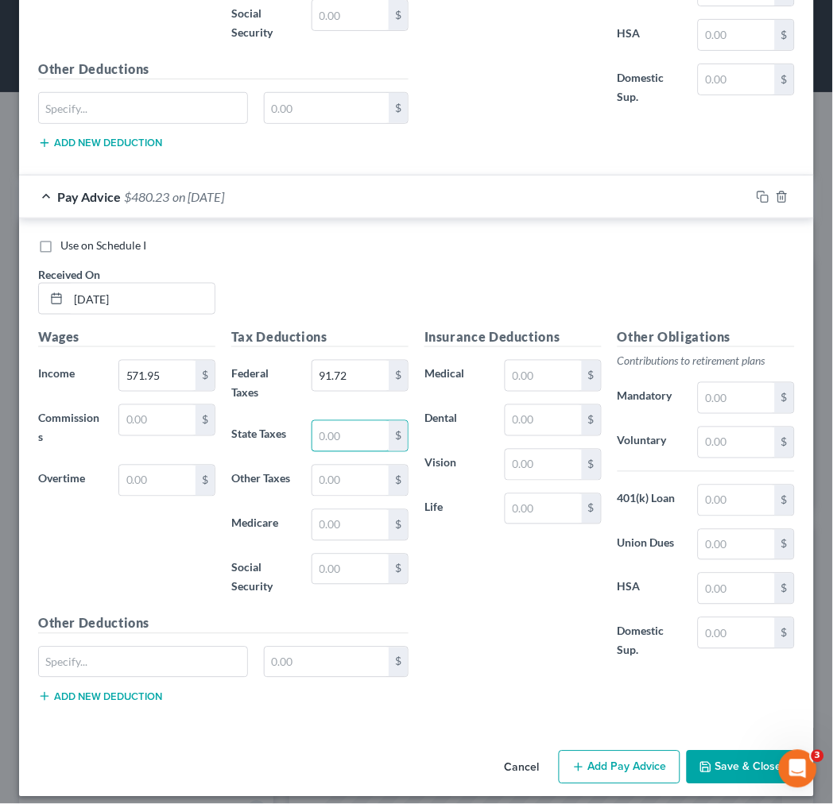
scroll to position [4817, 0]
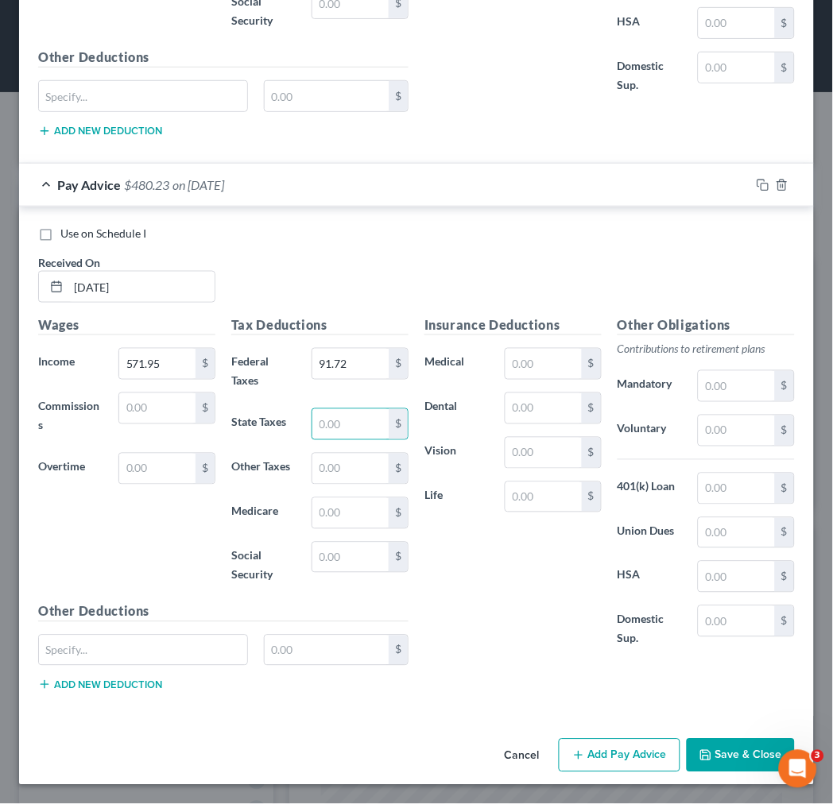
click at [620, 755] on button "Add Pay Advice" at bounding box center [620, 755] width 122 height 33
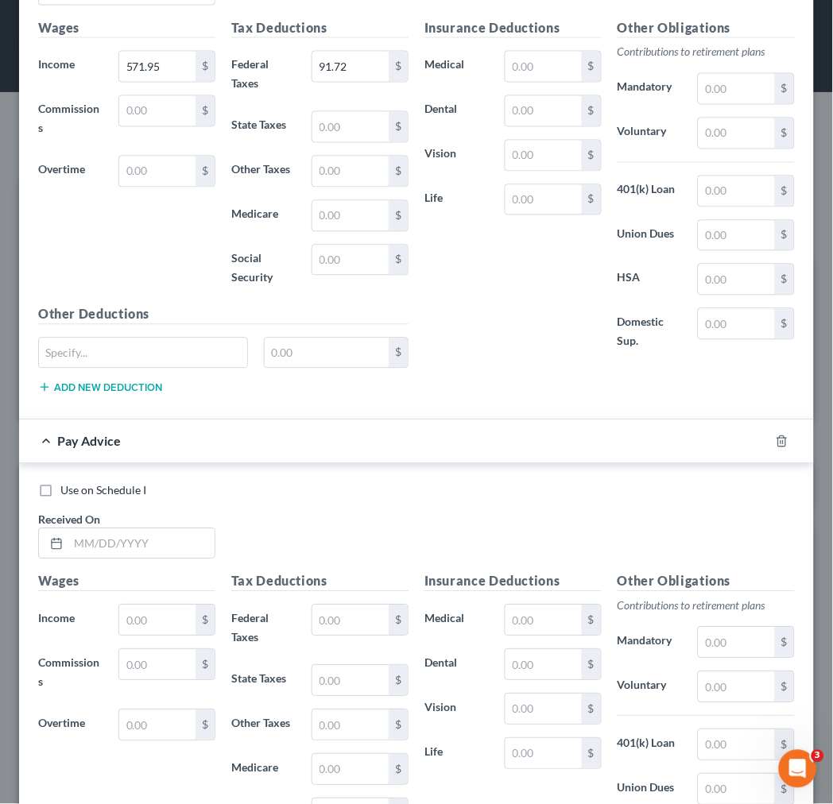
scroll to position [5170, 0]
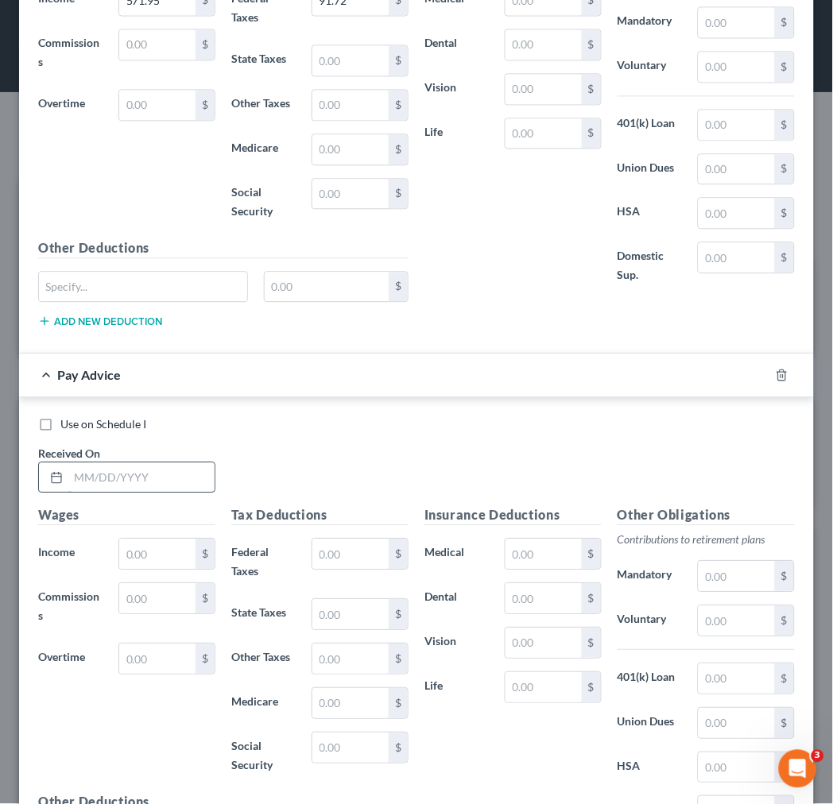
click at [149, 479] on input "text" at bounding box center [141, 478] width 146 height 30
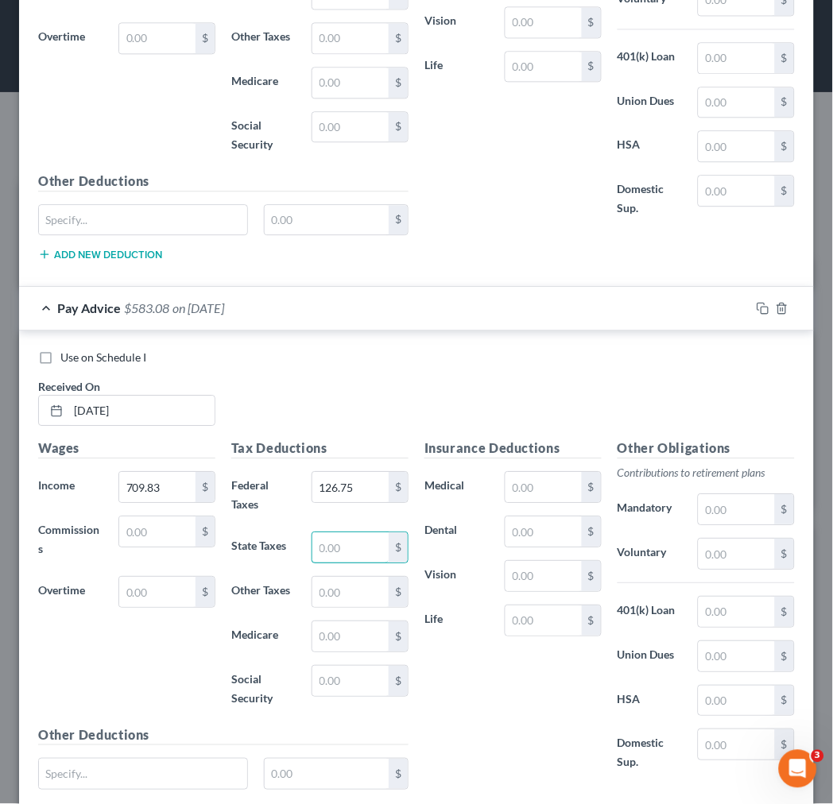
scroll to position [5373, 0]
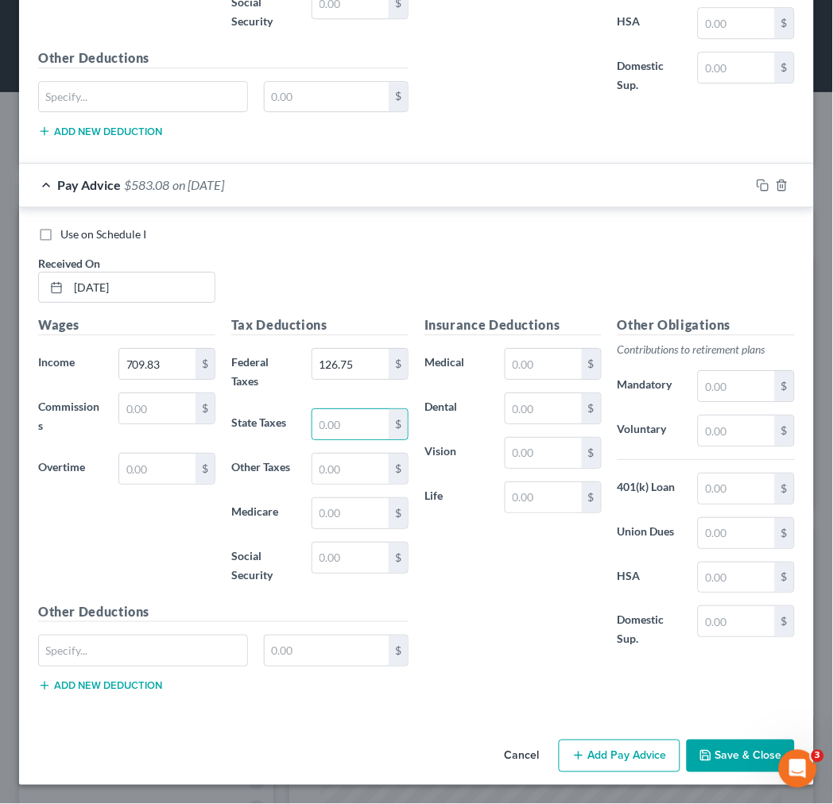
click at [590, 753] on button "Add Pay Advice" at bounding box center [620, 756] width 122 height 33
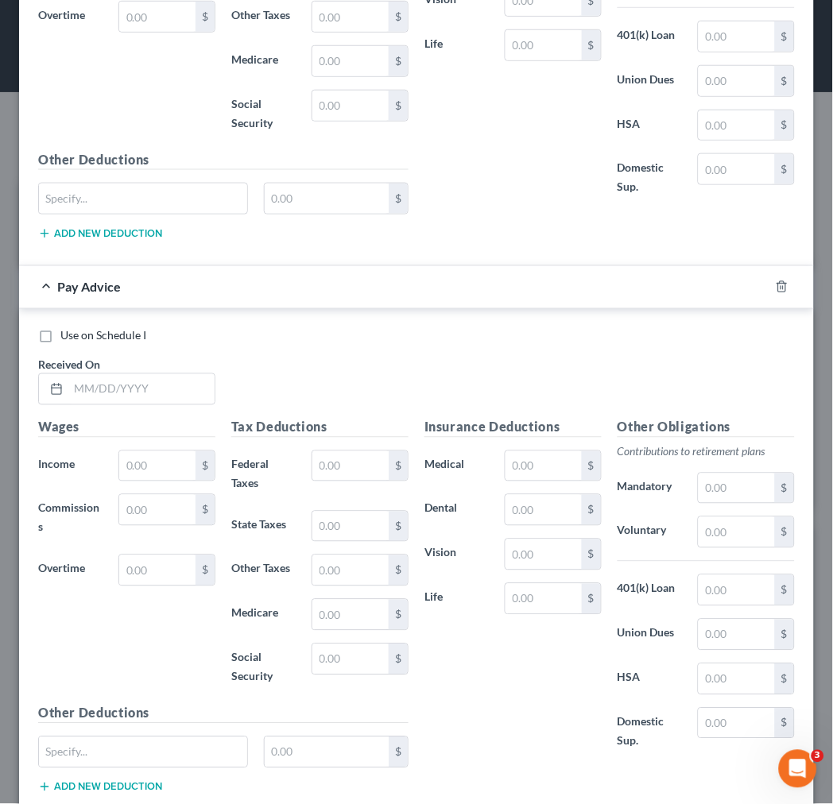
scroll to position [5814, 0]
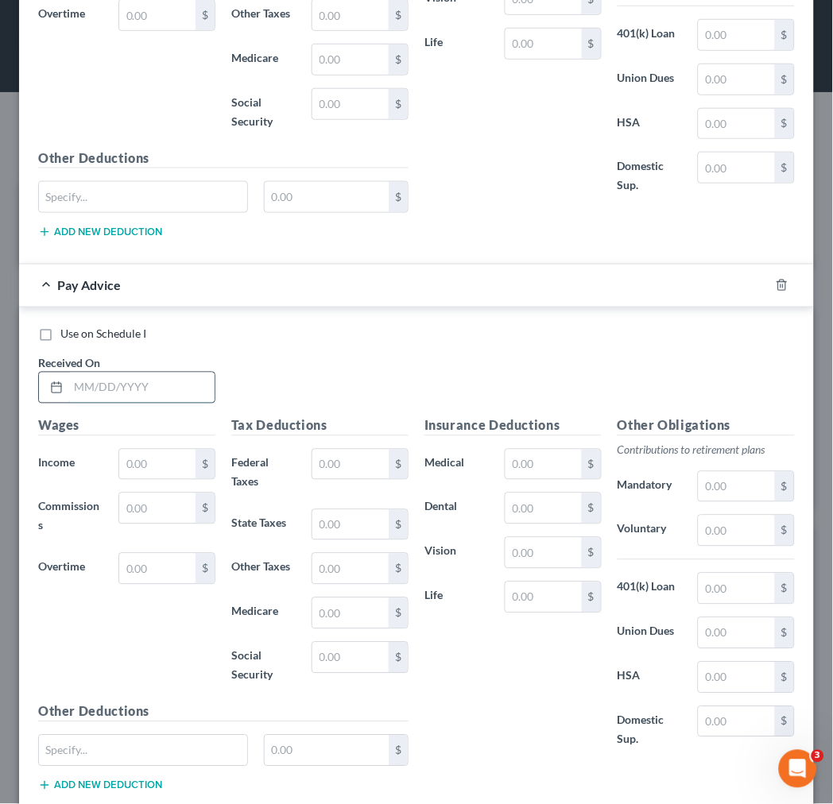
click at [157, 393] on input "text" at bounding box center [141, 388] width 146 height 30
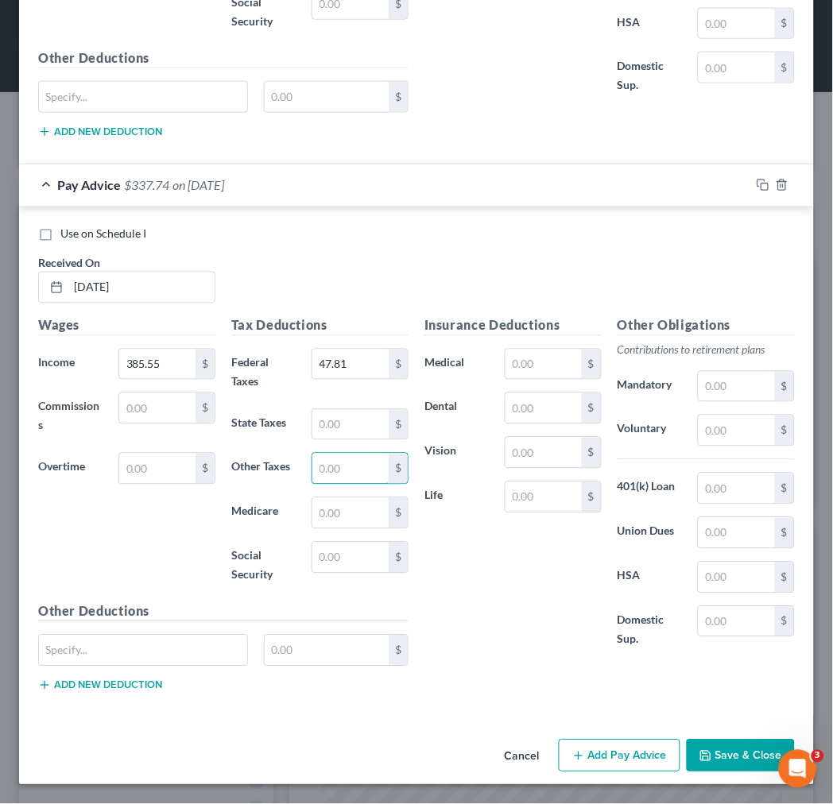
scroll to position [5927, 0]
click at [599, 753] on button "Add Pay Advice" at bounding box center [620, 756] width 122 height 33
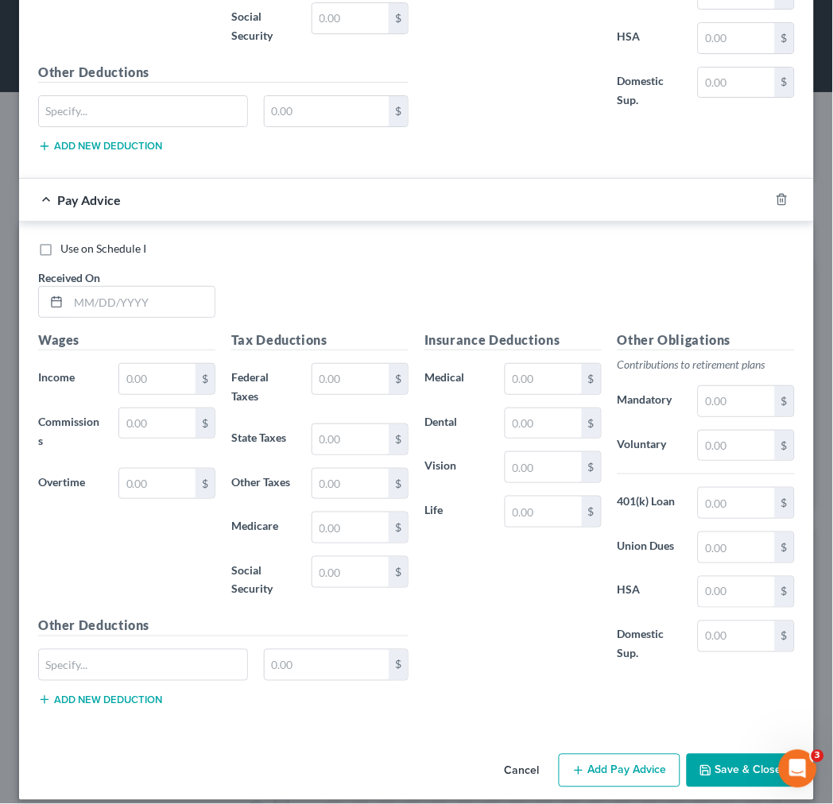
scroll to position [6457, 0]
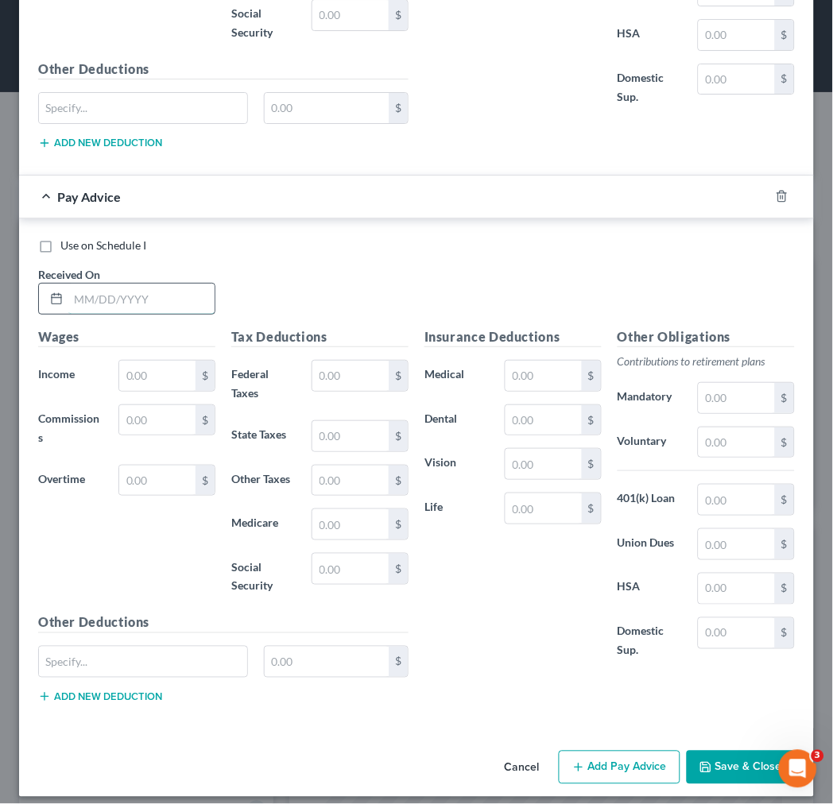
click at [94, 304] on input "text" at bounding box center [141, 299] width 146 height 30
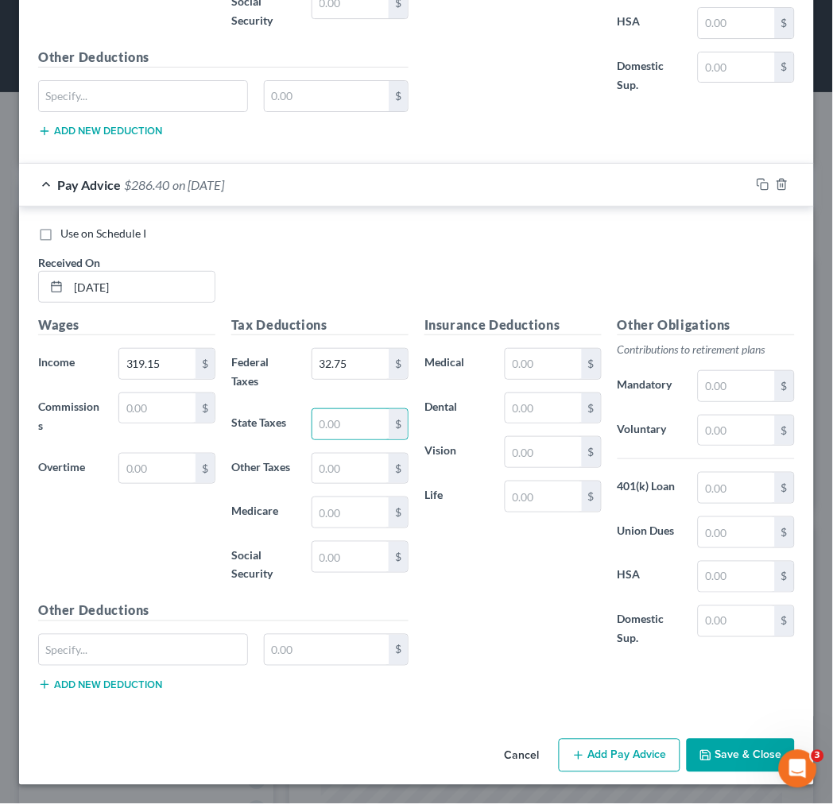
click at [609, 755] on button "Add Pay Advice" at bounding box center [620, 755] width 122 height 33
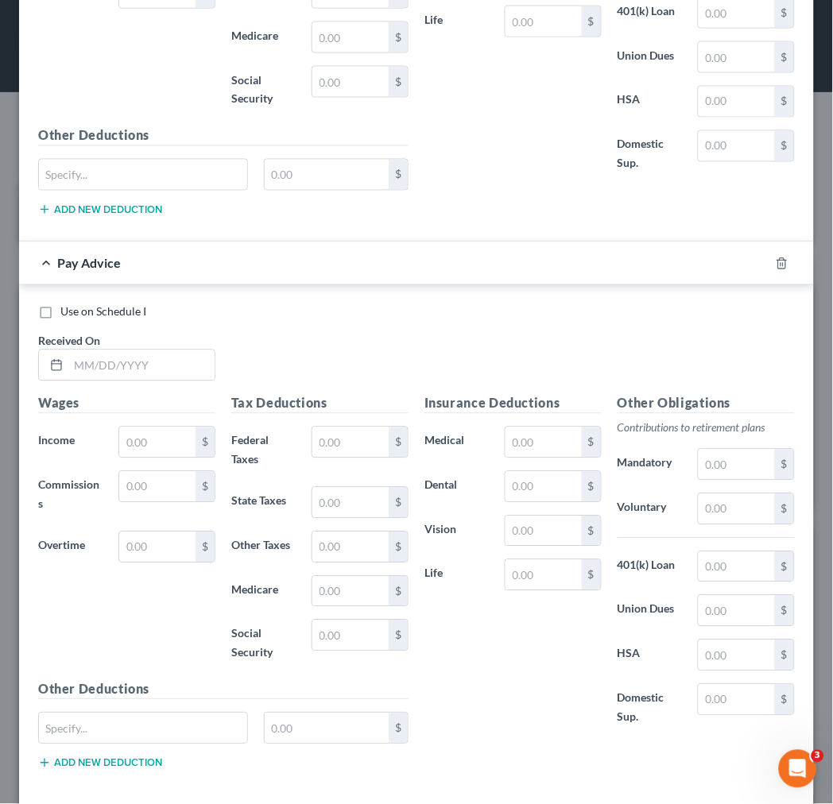
scroll to position [7037, 0]
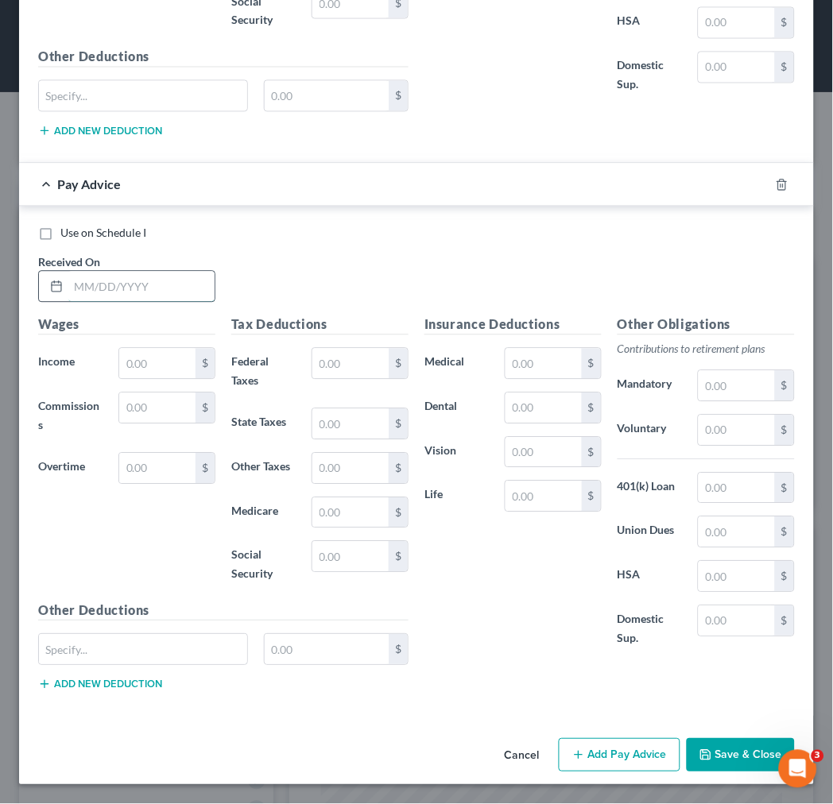
click at [69, 278] on input "text" at bounding box center [141, 287] width 146 height 30
click at [618, 756] on button "Add Pay Advice" at bounding box center [620, 755] width 122 height 33
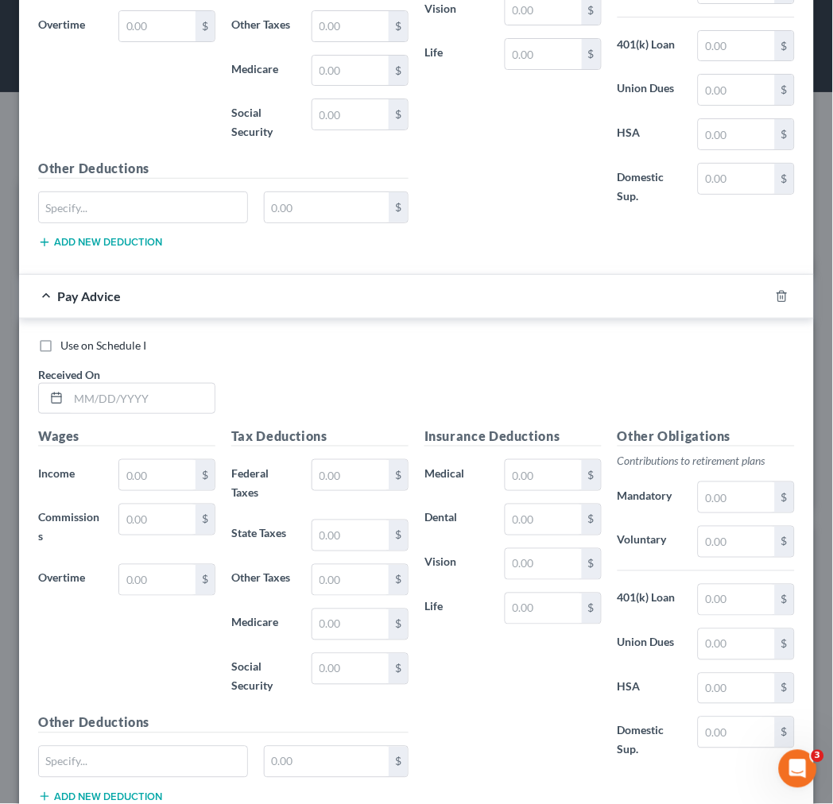
scroll to position [7592, 0]
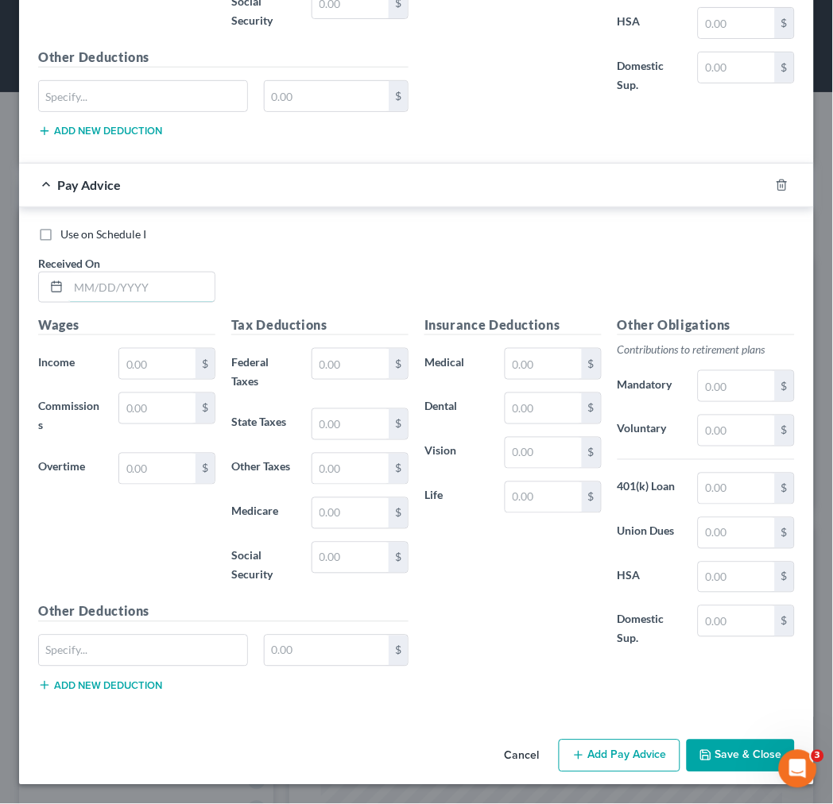
drag, startPoint x: 120, startPoint y: 289, endPoint x: 125, endPoint y: 256, distance: 33.7
click at [125, 256] on div "Received On *" at bounding box center [126, 279] width 193 height 48
click at [602, 766] on button "Add Pay Advice" at bounding box center [620, 756] width 122 height 33
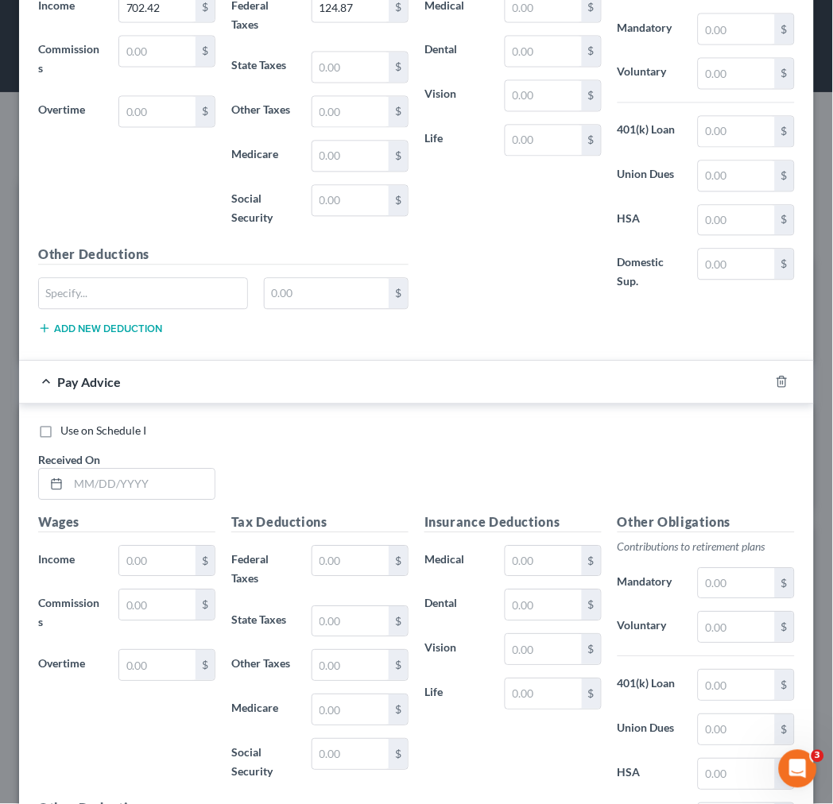
scroll to position [7945, 0]
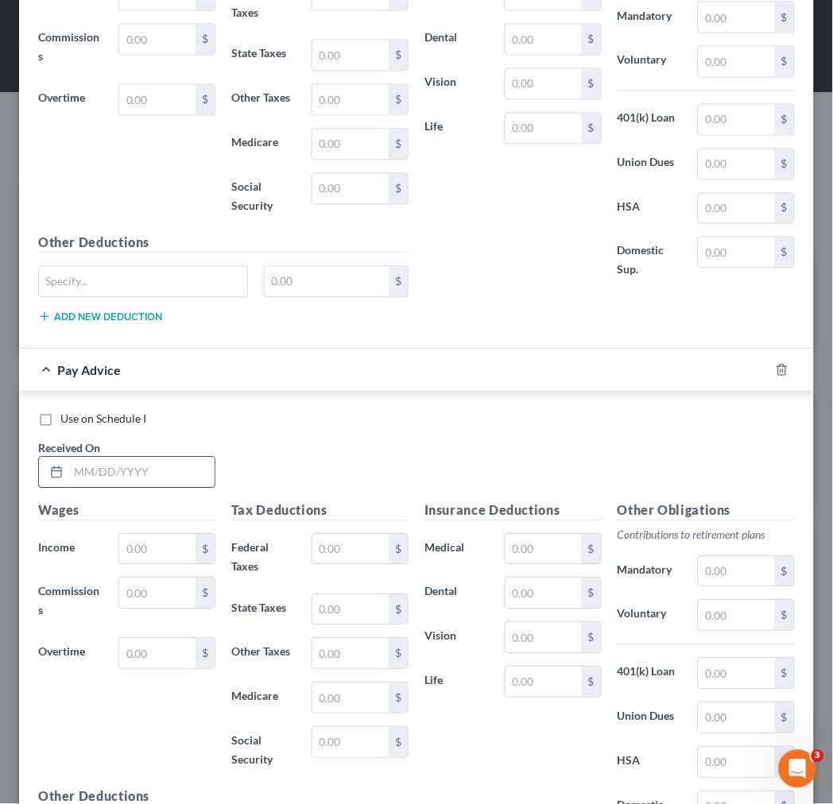
click at [154, 488] on input "text" at bounding box center [141, 473] width 146 height 30
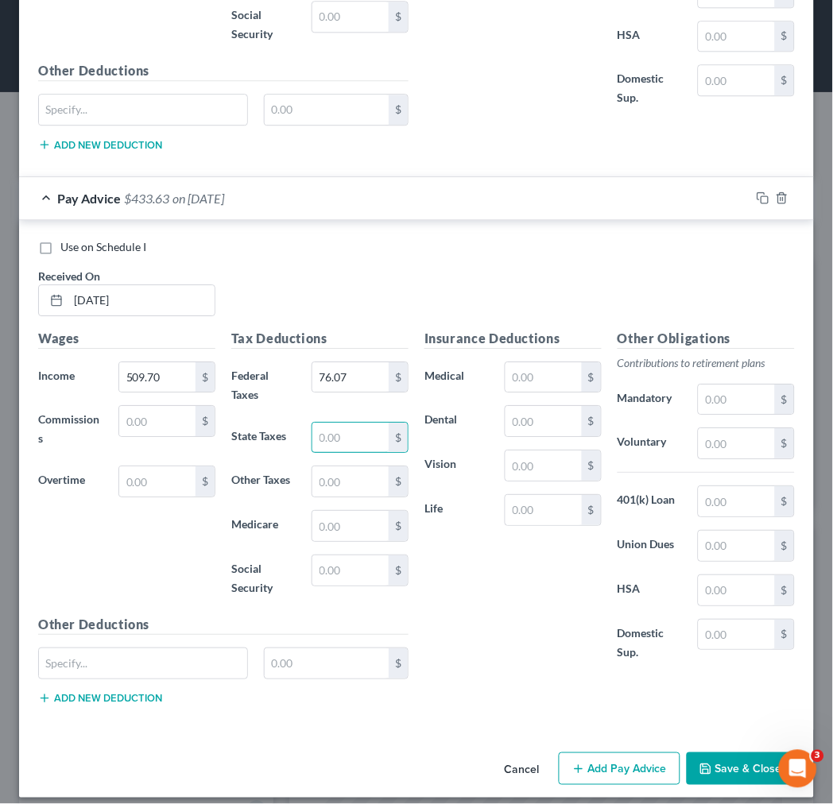
scroll to position [8148, 0]
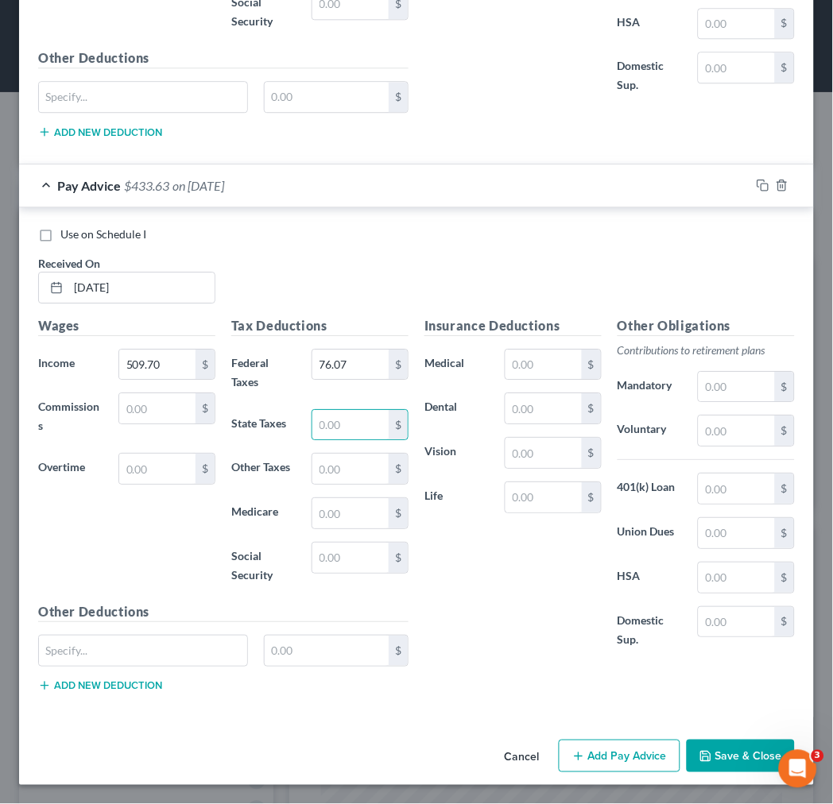
click at [583, 753] on button "Add Pay Advice" at bounding box center [620, 756] width 122 height 33
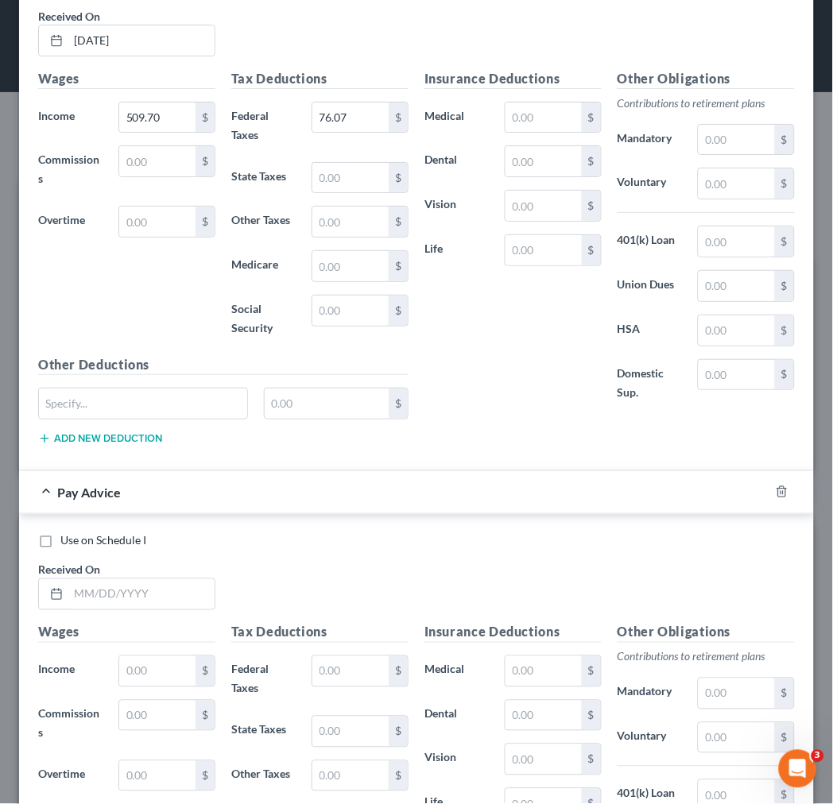
scroll to position [8501, 0]
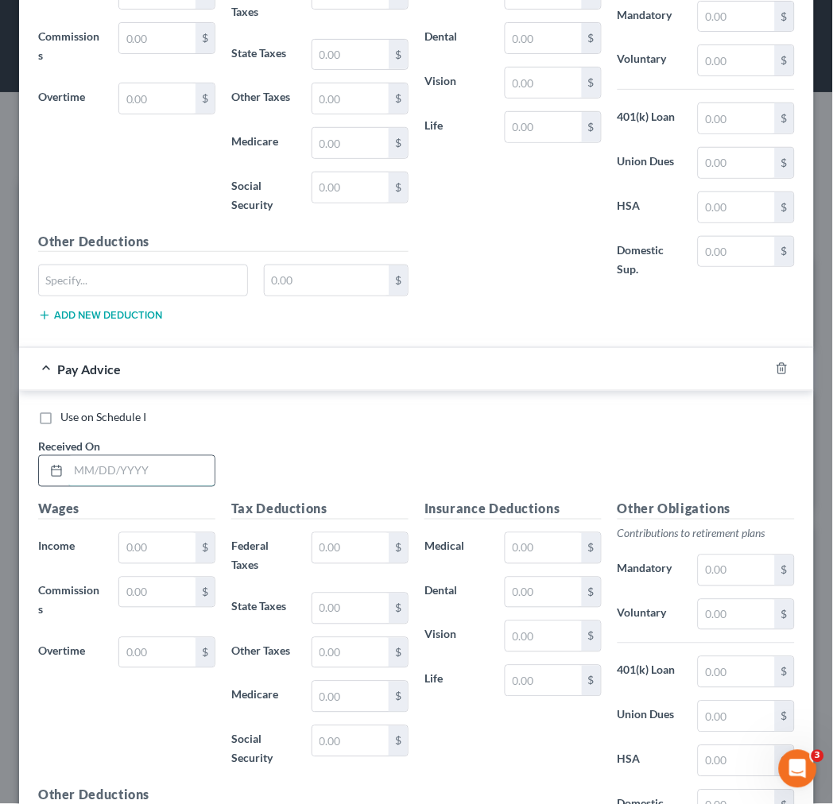
click at [131, 482] on input "text" at bounding box center [141, 471] width 146 height 30
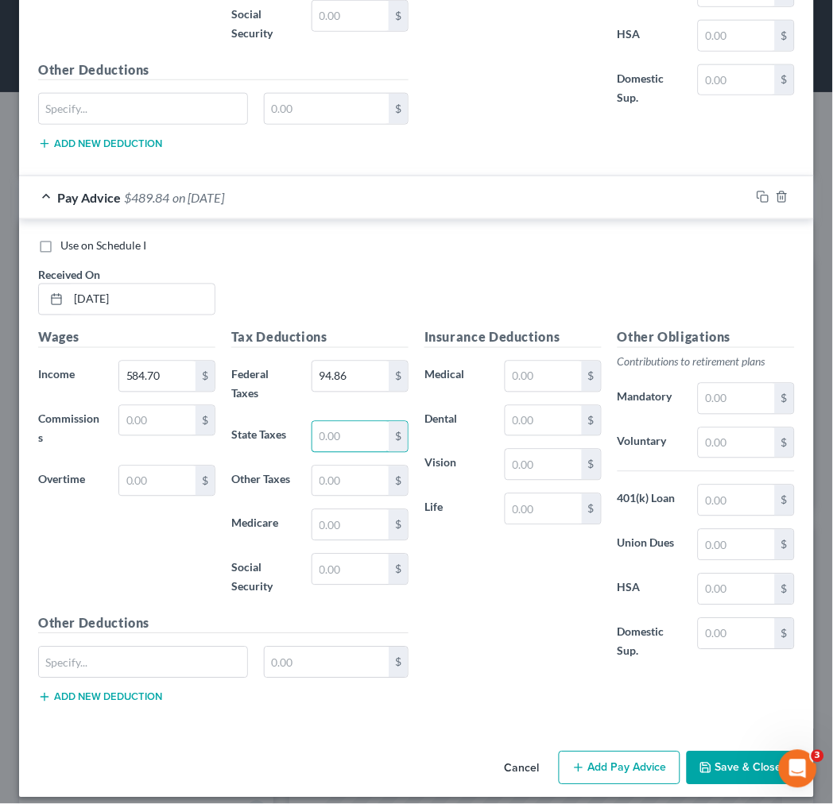
scroll to position [8703, 0]
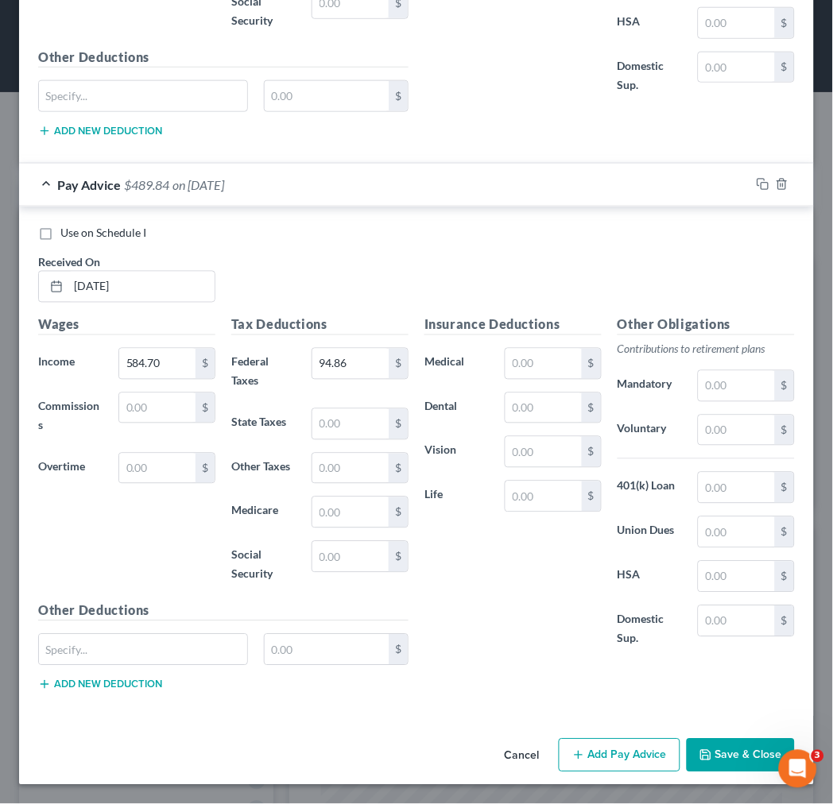
click at [584, 756] on button "Add Pay Advice" at bounding box center [620, 755] width 122 height 33
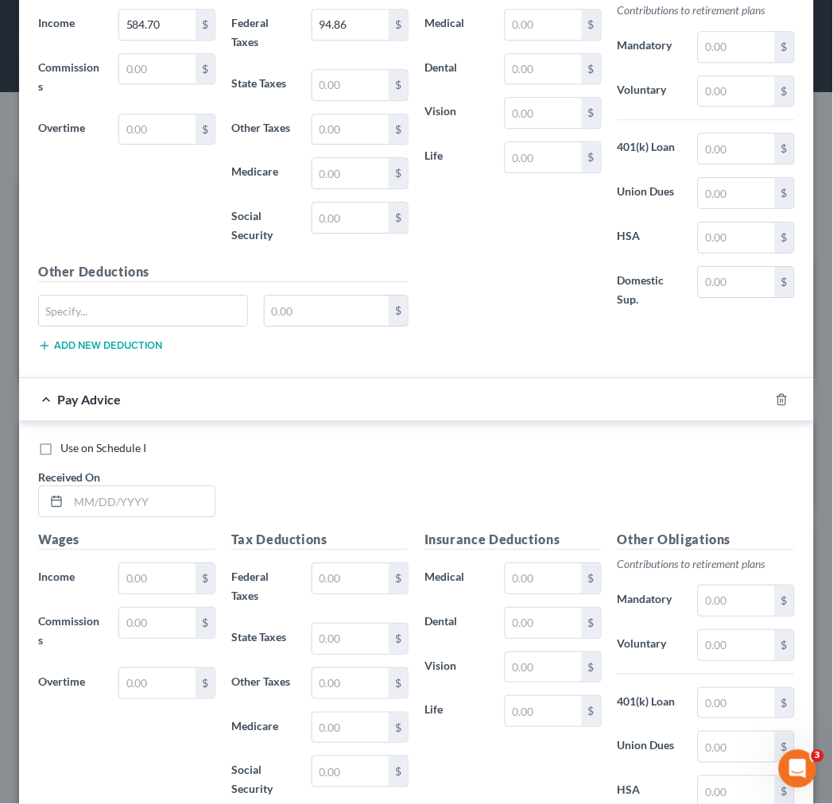
scroll to position [9144, 0]
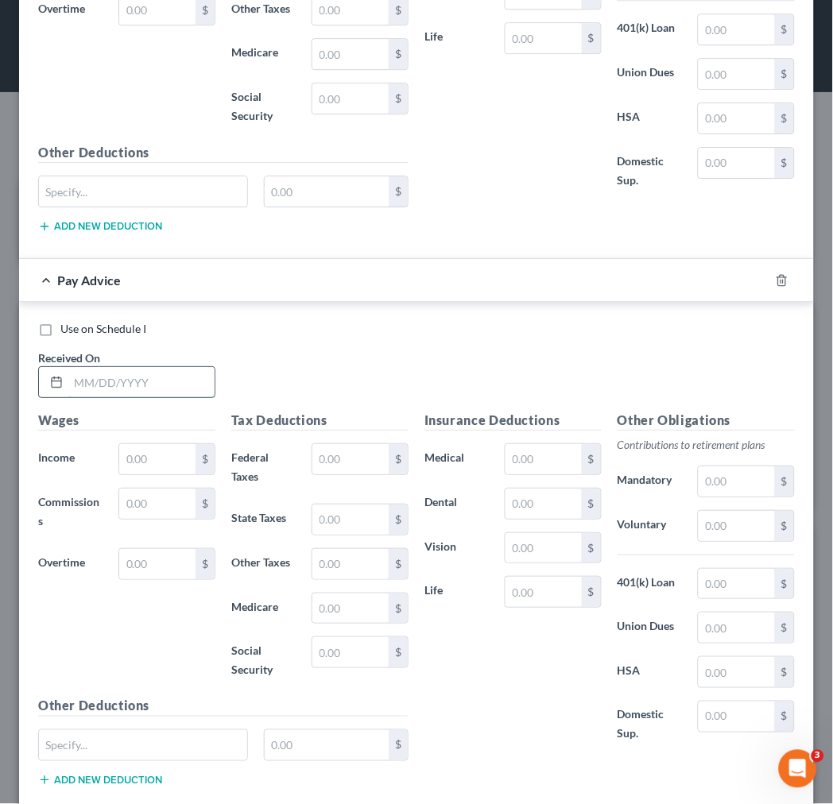
click at [73, 397] on input "text" at bounding box center [141, 382] width 146 height 30
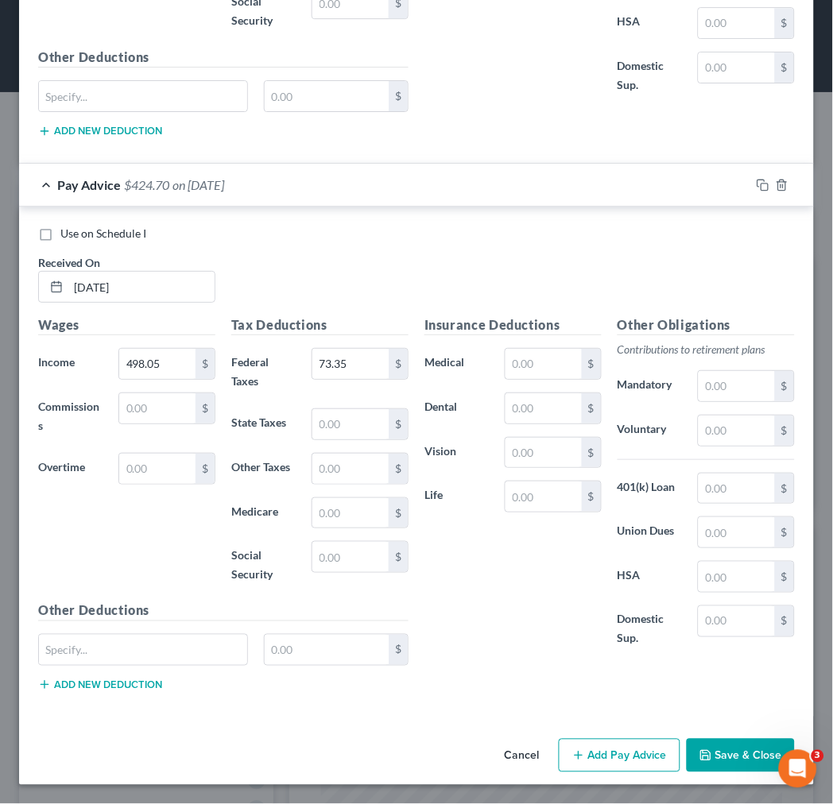
click at [626, 751] on button "Add Pay Advice" at bounding box center [620, 755] width 122 height 33
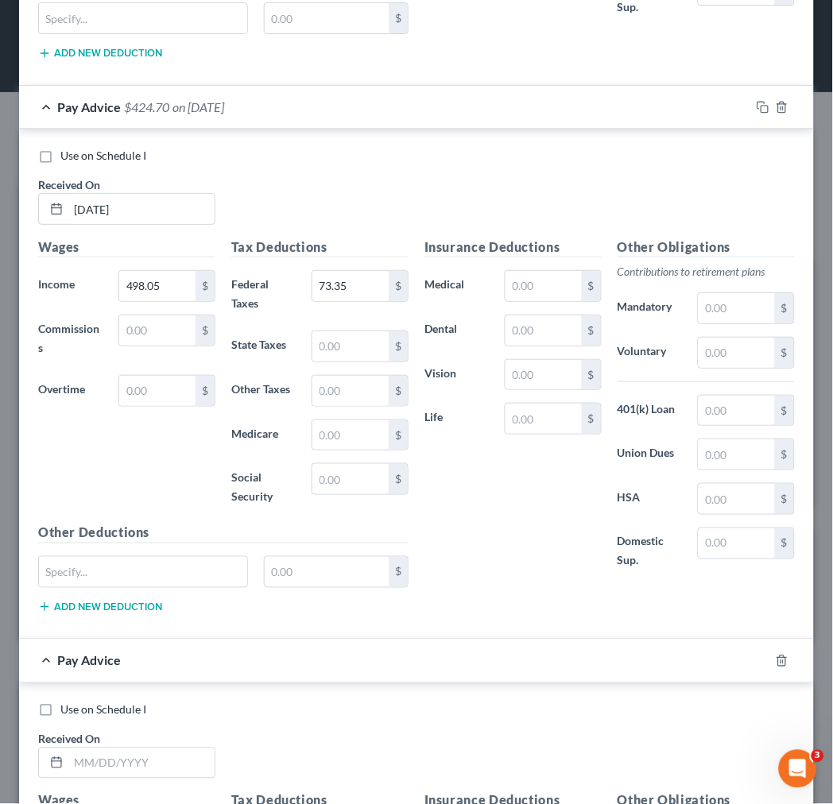
scroll to position [9523, 0]
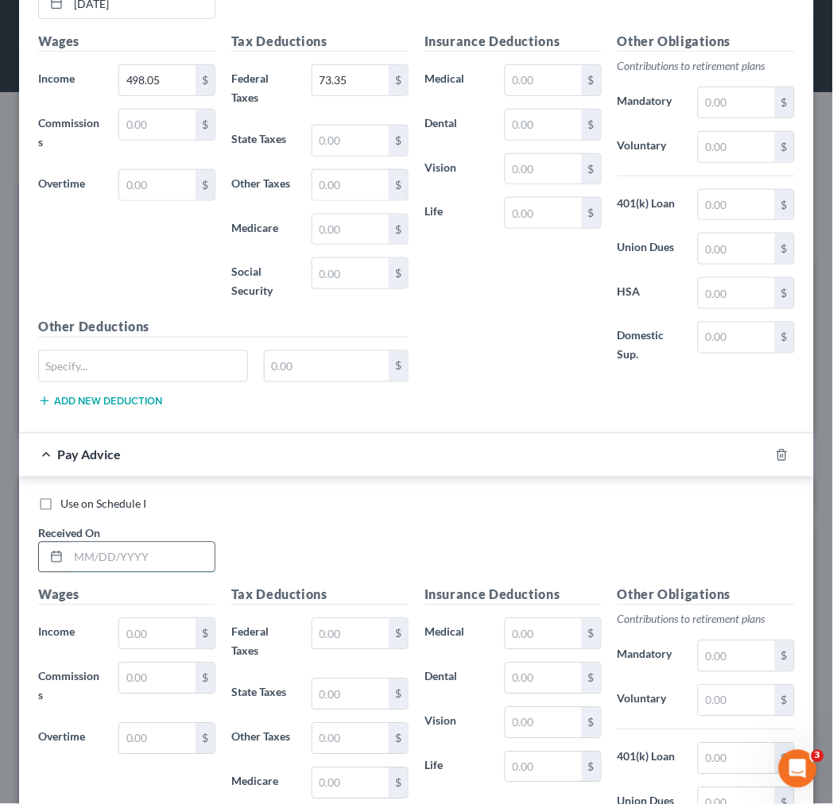
click at [167, 573] on input "text" at bounding box center [141, 558] width 146 height 30
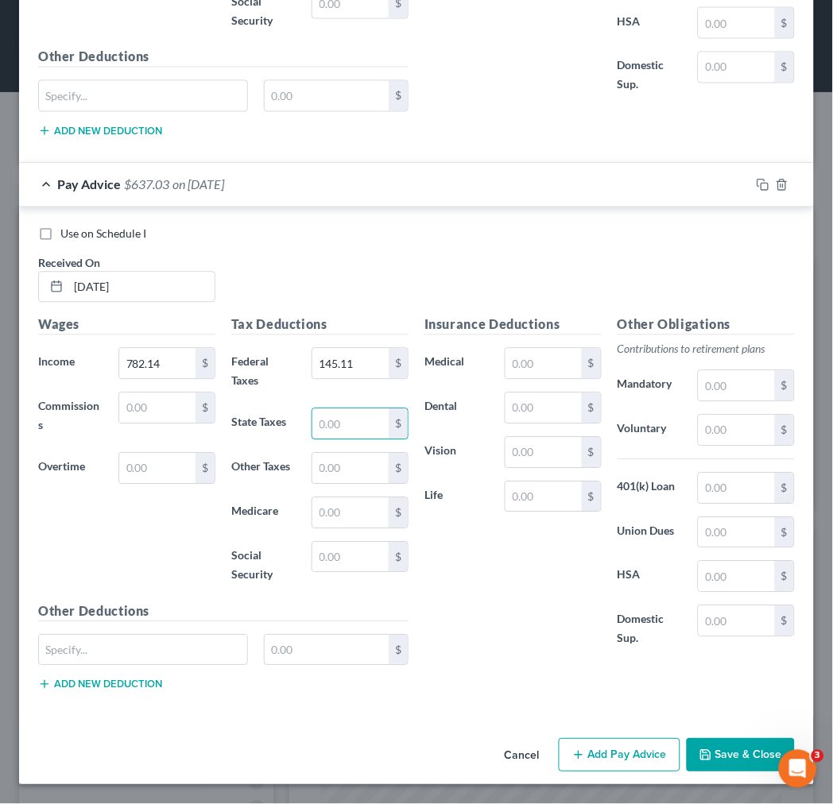
scroll to position [9812, 0]
click at [616, 757] on button "Add Pay Advice" at bounding box center [620, 755] width 122 height 33
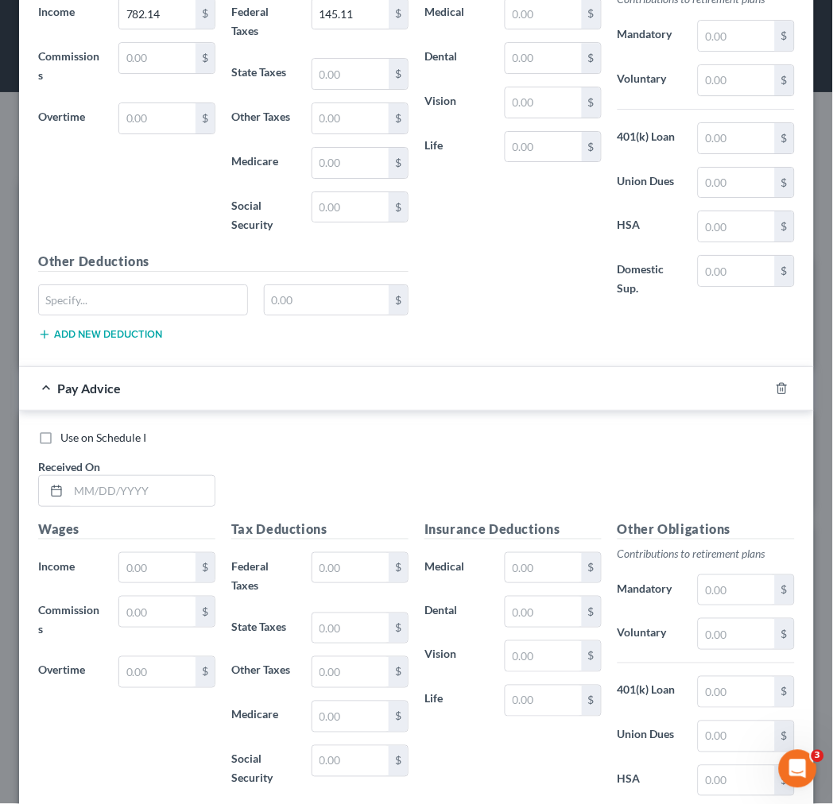
scroll to position [10166, 0]
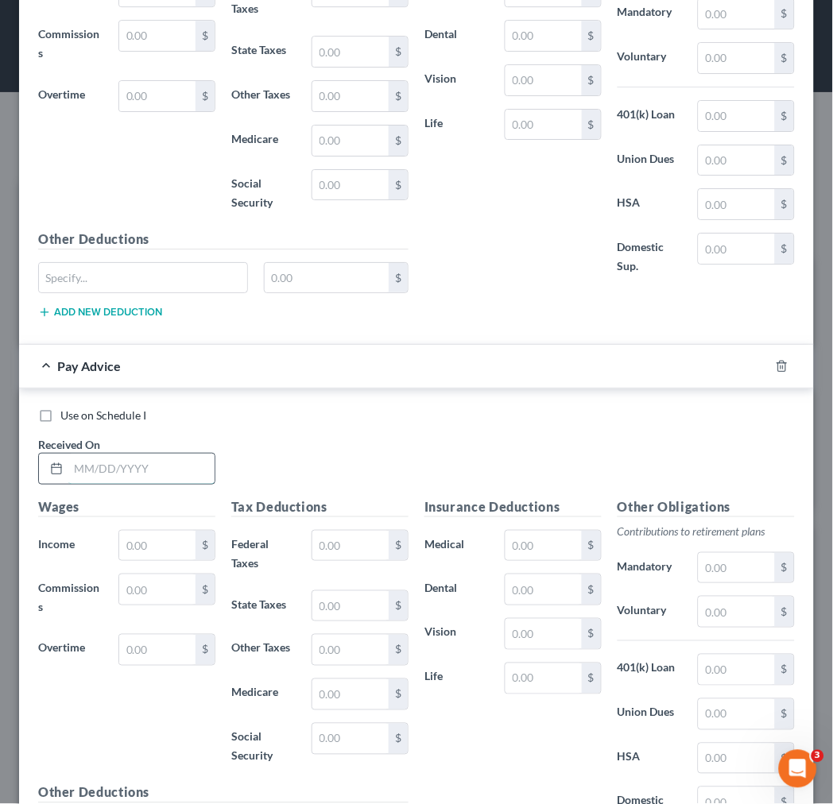
click at [122, 484] on input "text" at bounding box center [141, 469] width 146 height 30
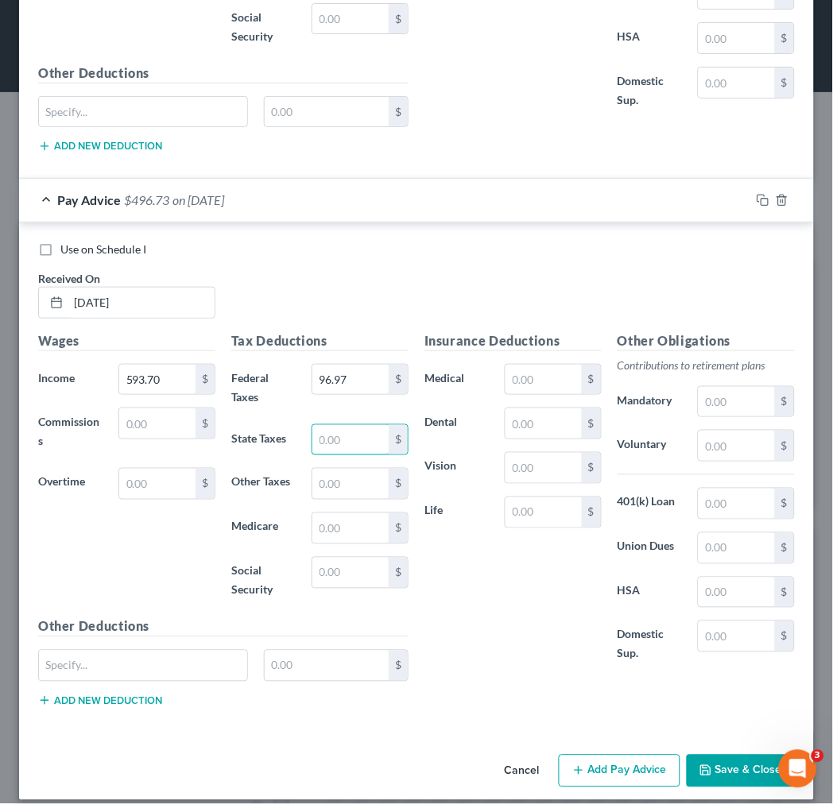
scroll to position [10367, 0]
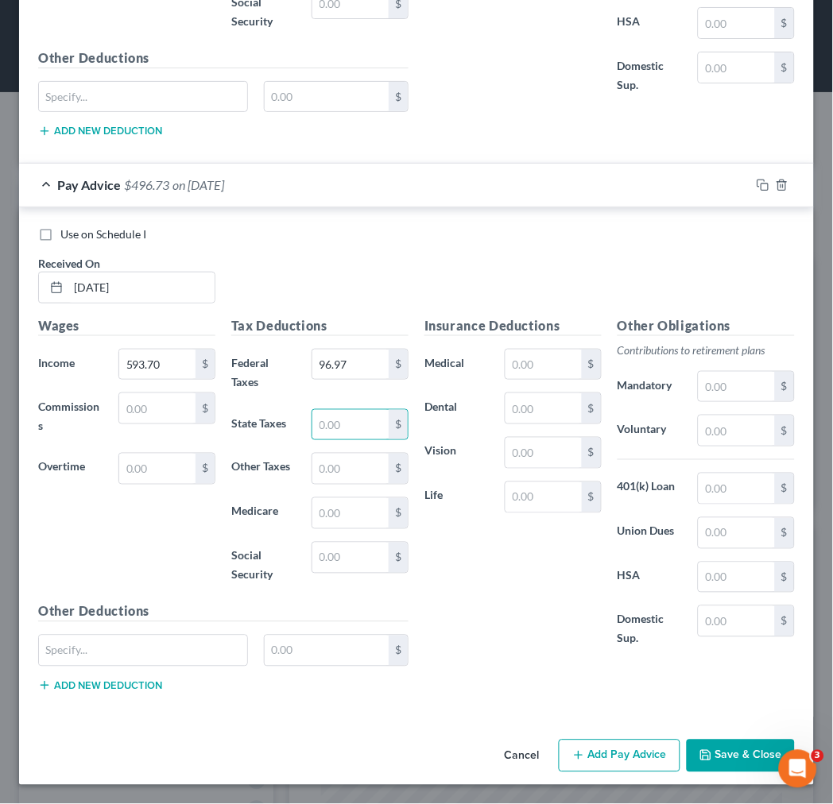
click at [604, 749] on button "Add Pay Advice" at bounding box center [620, 756] width 122 height 33
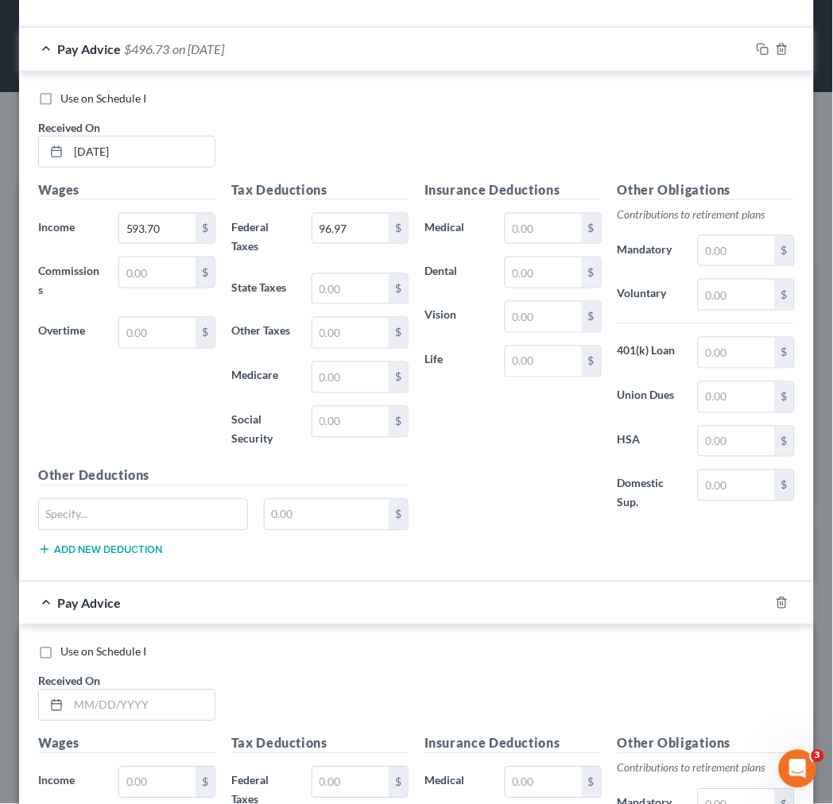
scroll to position [10721, 0]
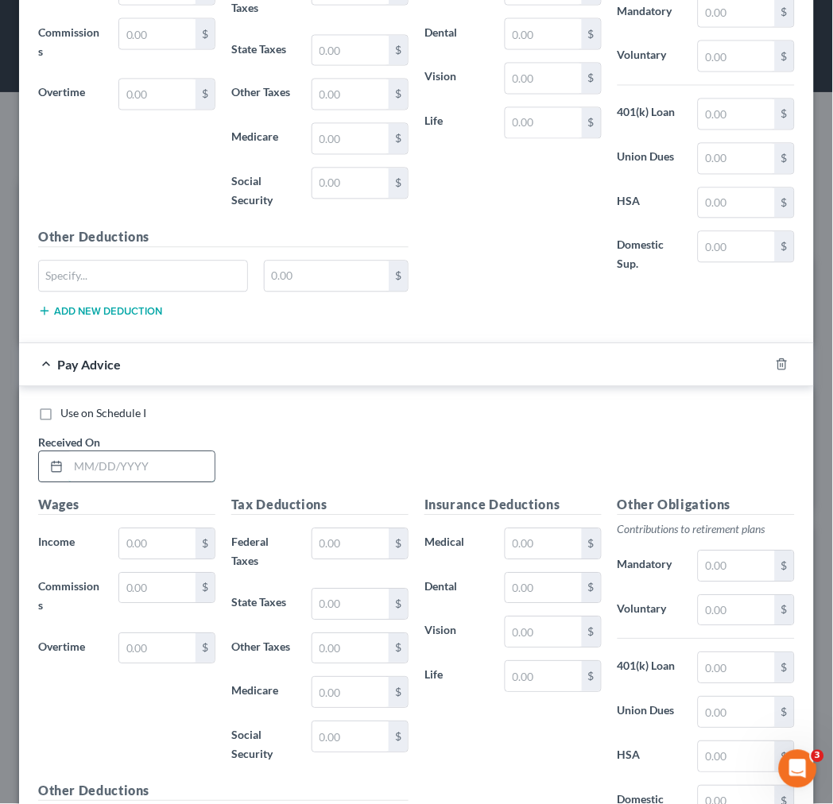
drag, startPoint x: 177, startPoint y: 494, endPoint x: 188, endPoint y: 496, distance: 11.2
click at [177, 482] on input "text" at bounding box center [141, 467] width 146 height 30
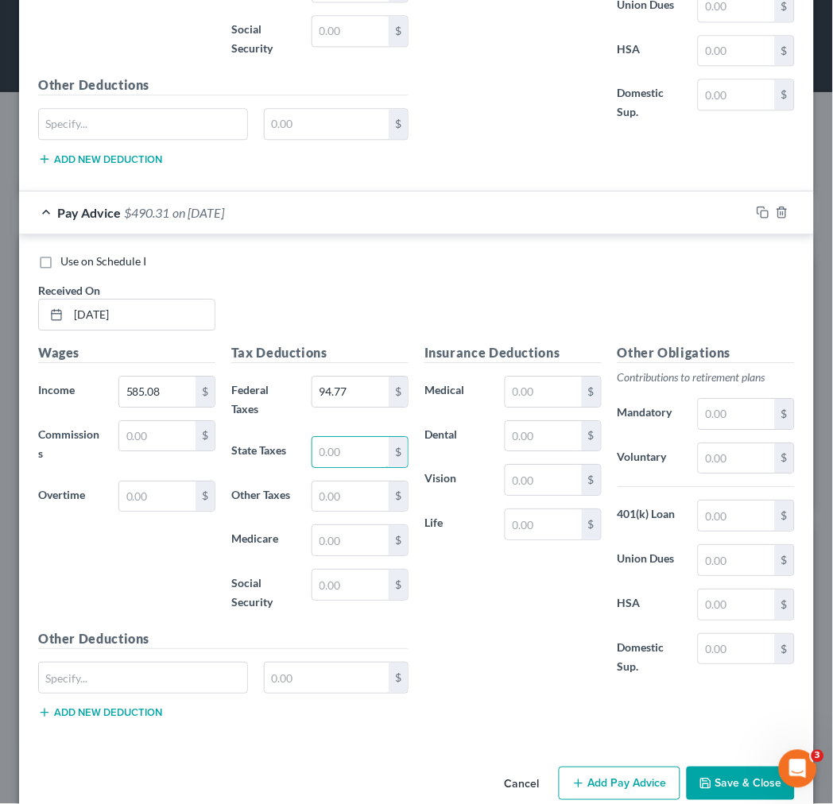
scroll to position [10922, 0]
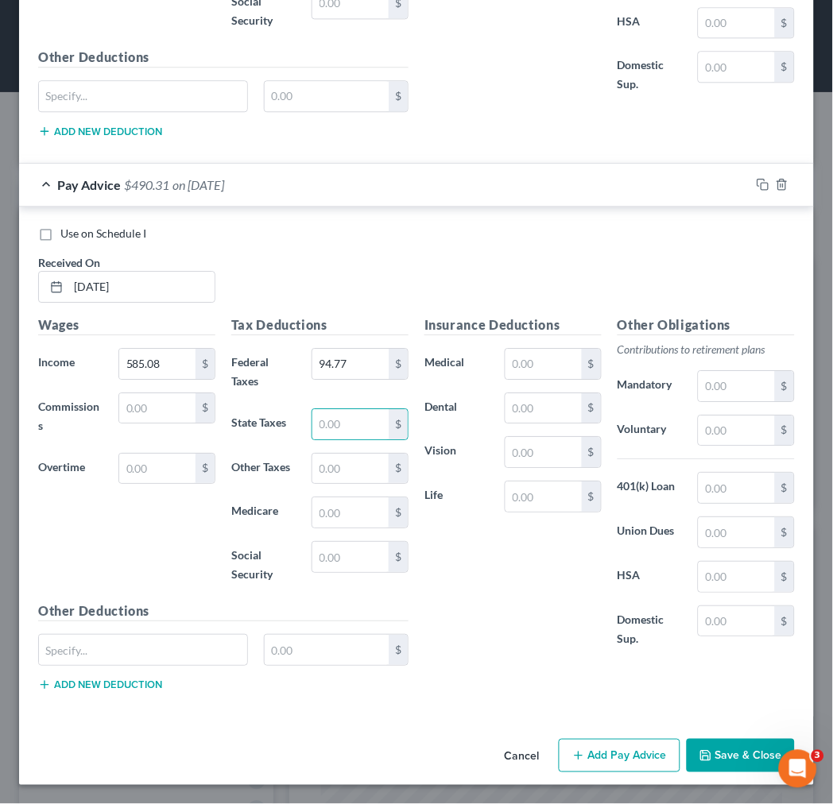
click at [585, 753] on button "Add Pay Advice" at bounding box center [620, 755] width 122 height 33
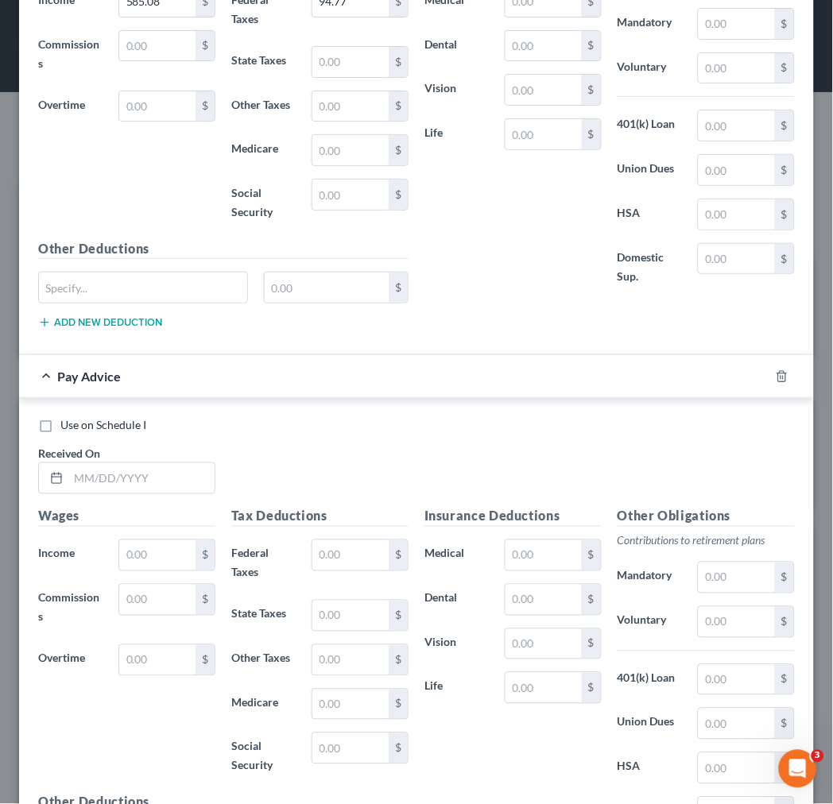
scroll to position [11275, 0]
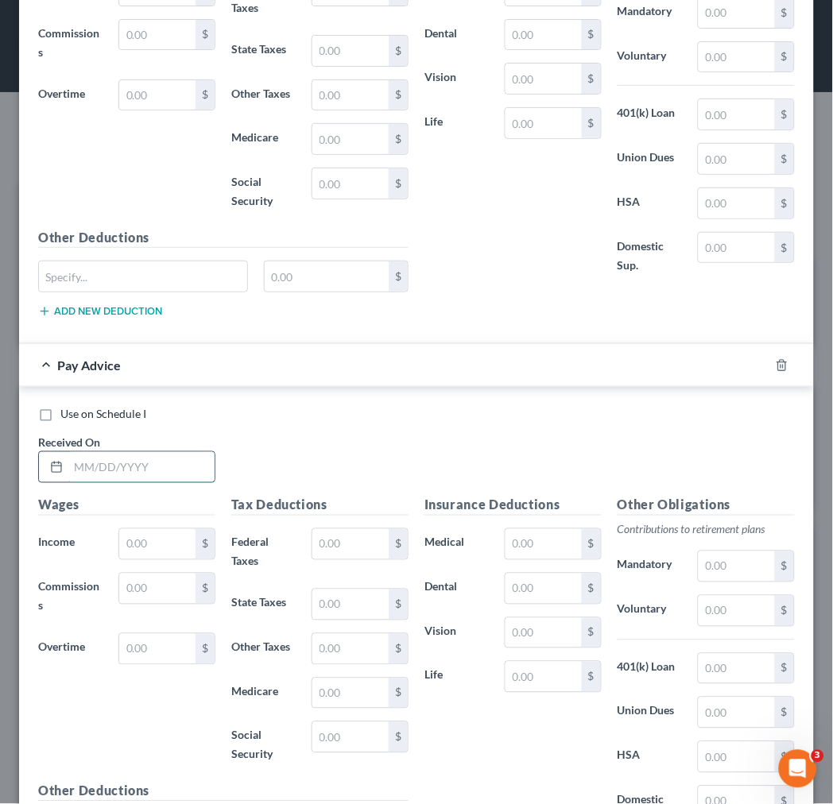
click at [152, 482] on input "text" at bounding box center [141, 467] width 146 height 30
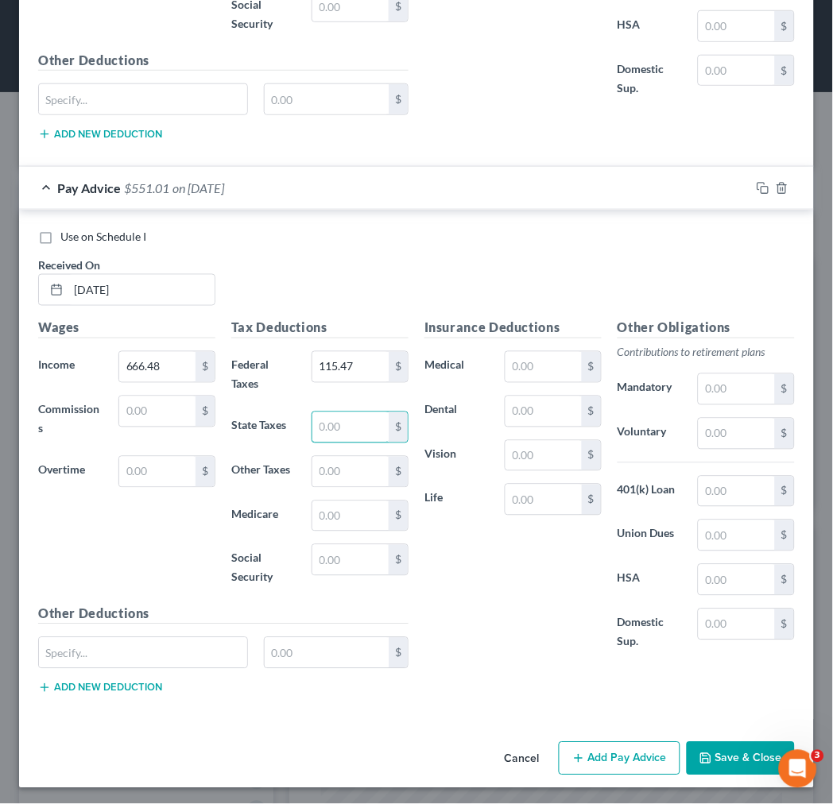
scroll to position [11478, 0]
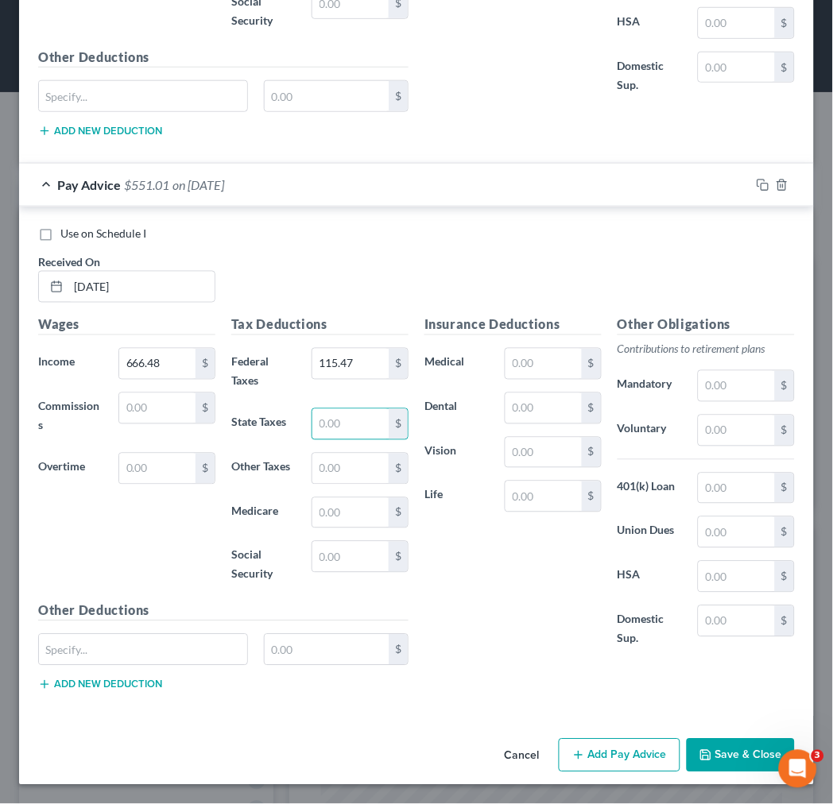
click at [594, 756] on button "Add Pay Advice" at bounding box center [620, 755] width 122 height 33
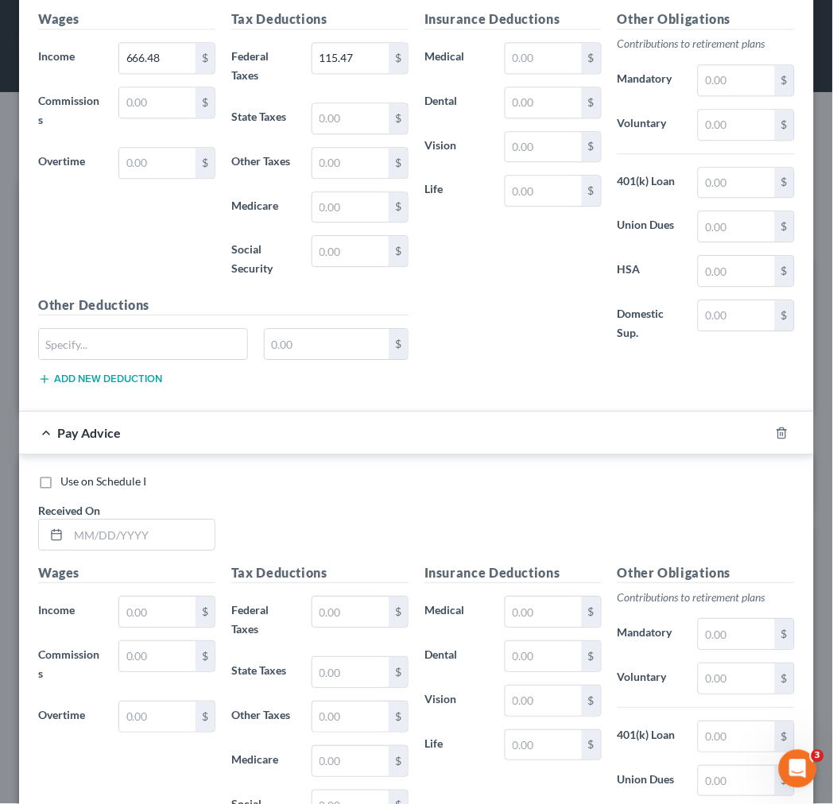
scroll to position [11830, 0]
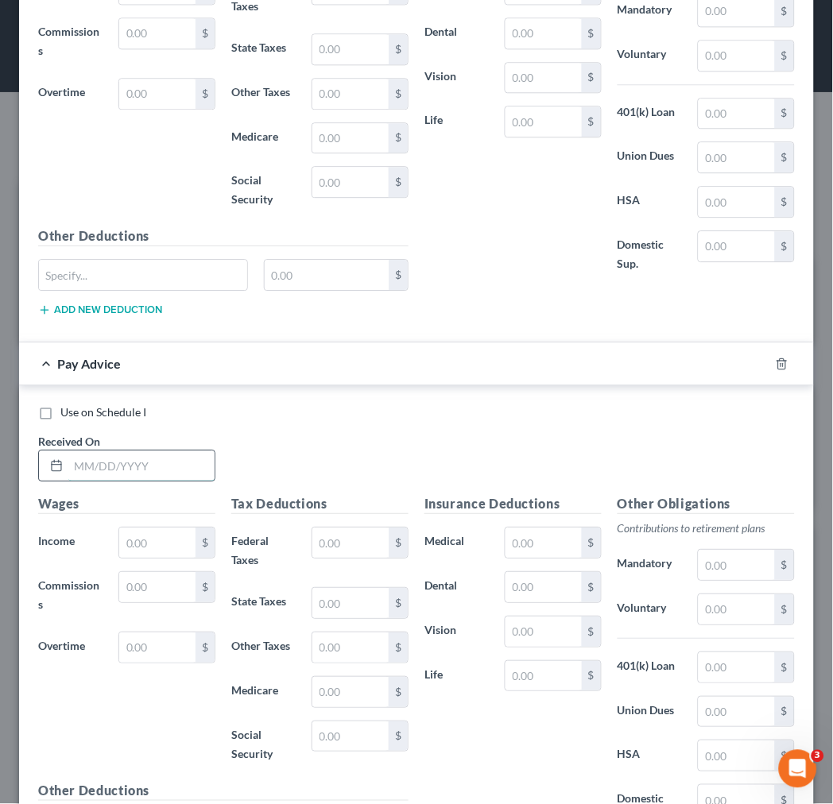
click at [132, 481] on input "text" at bounding box center [141, 466] width 146 height 30
click at [161, 558] on input "text" at bounding box center [157, 543] width 76 height 30
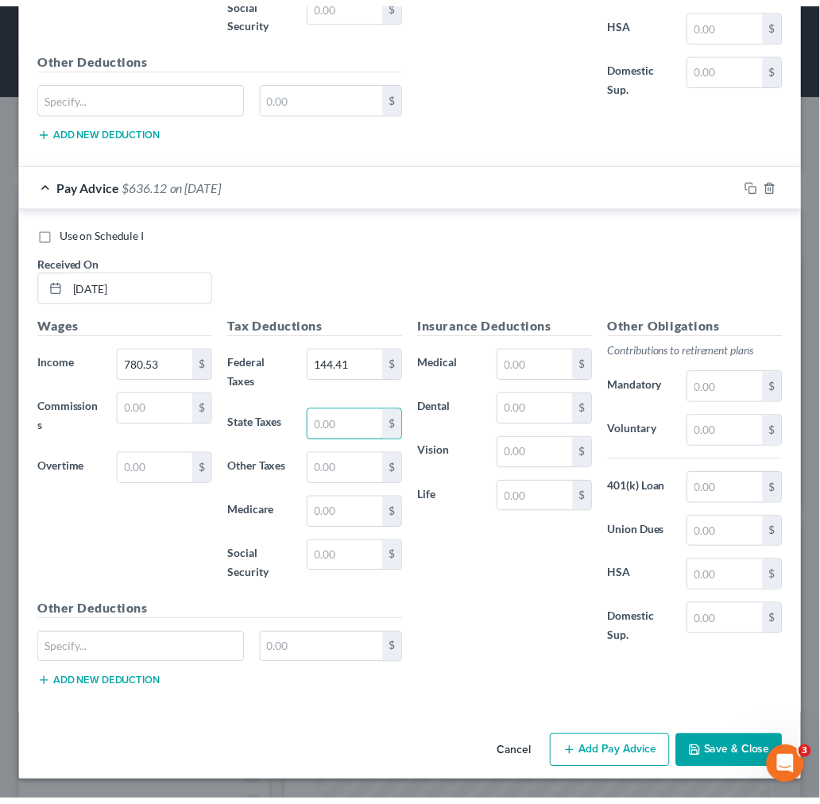
scroll to position [12032, 0]
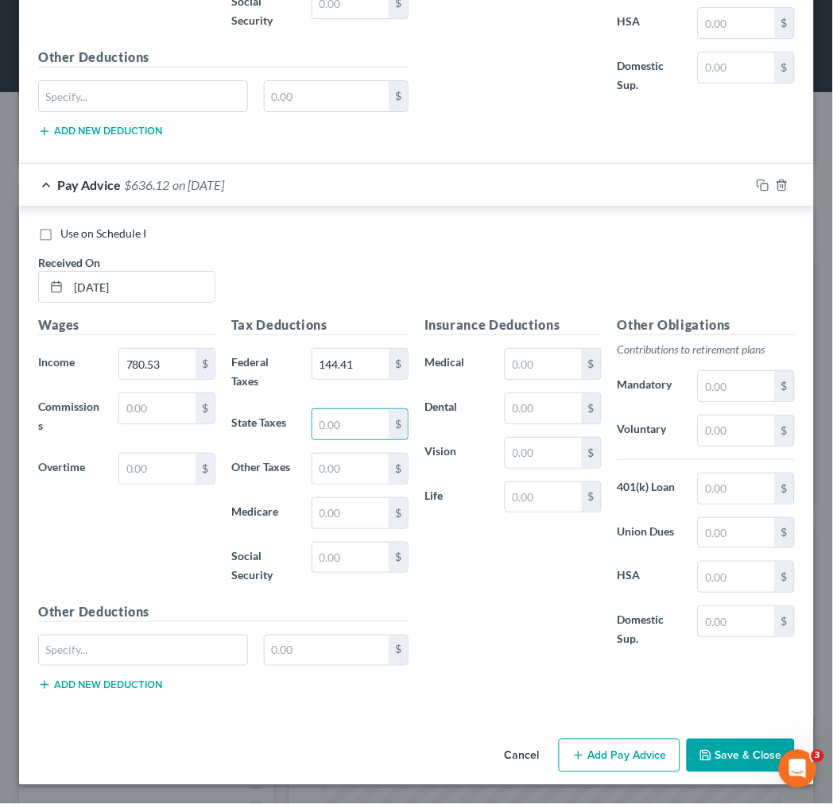
click at [726, 747] on button "Save & Close" at bounding box center [741, 755] width 108 height 33
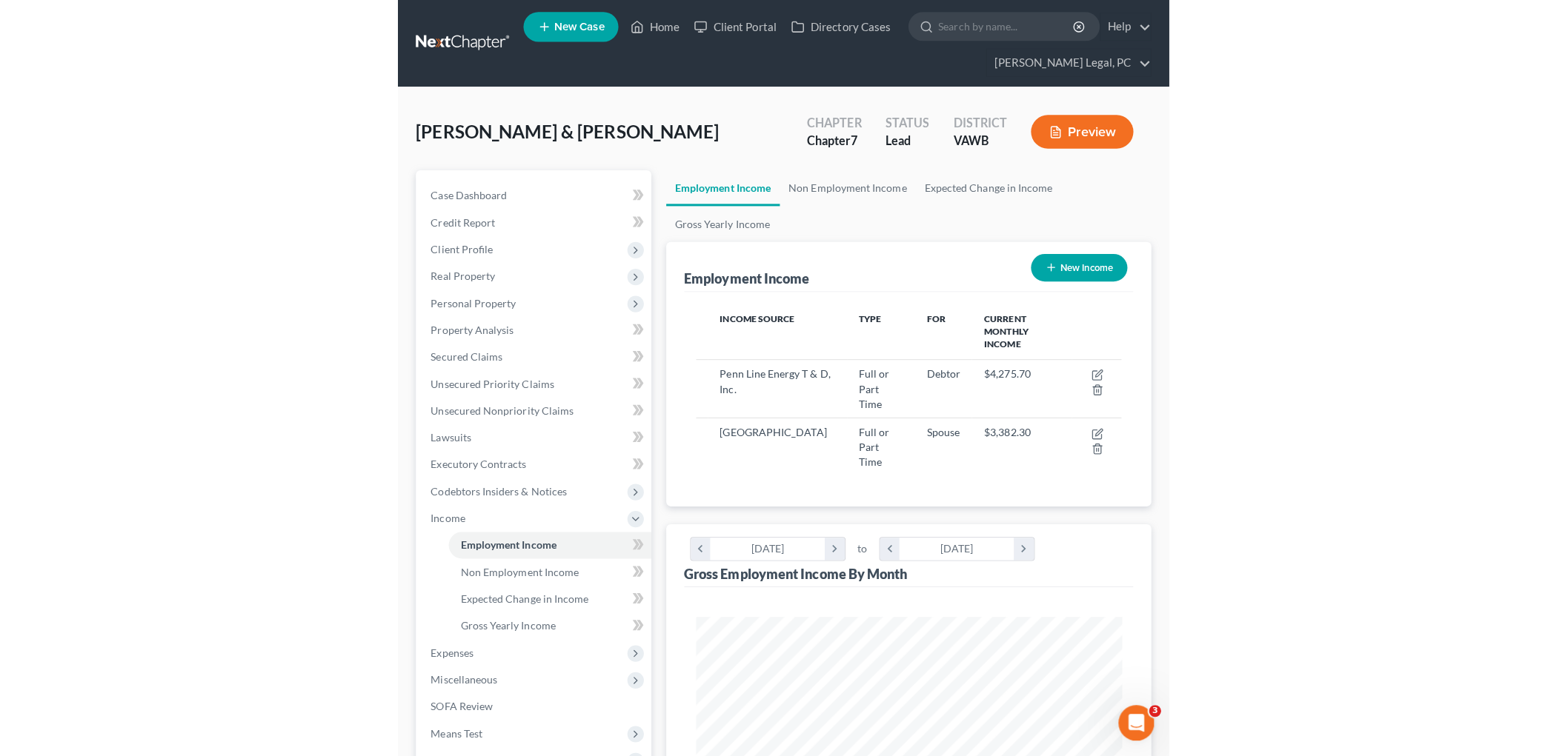
scroll to position [740581, 740374]
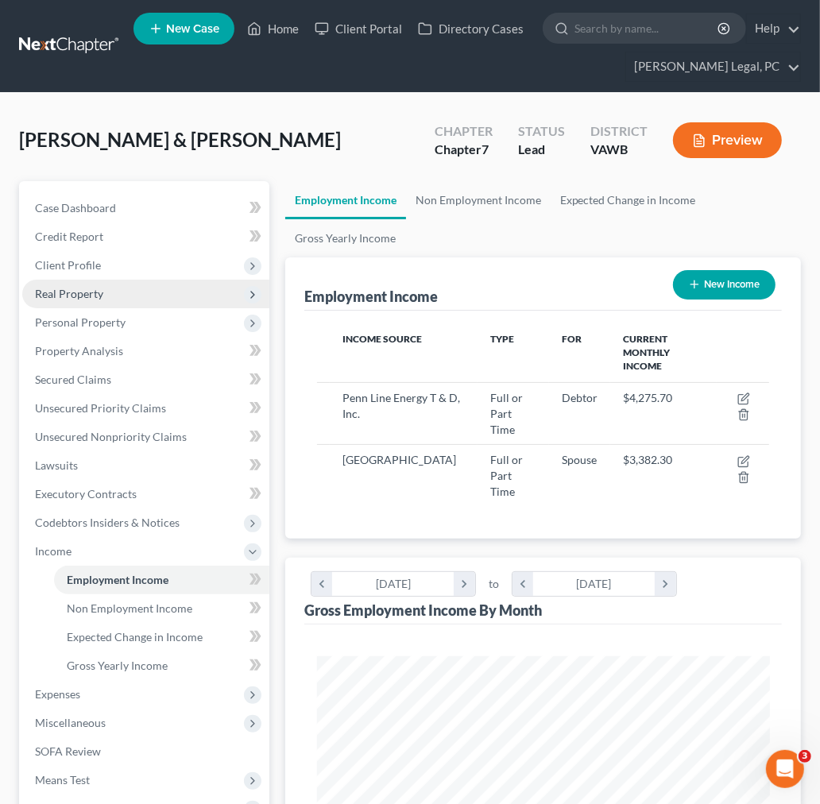
click at [51, 290] on span "Real Property" at bounding box center [69, 294] width 68 height 14
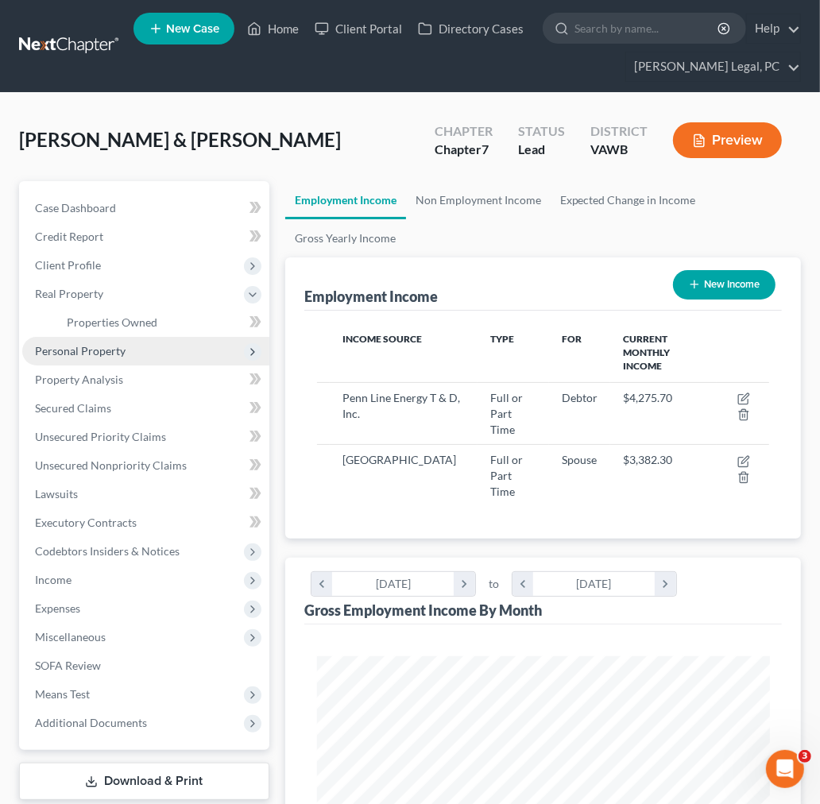
click at [57, 344] on span "Personal Property" at bounding box center [80, 351] width 91 height 14
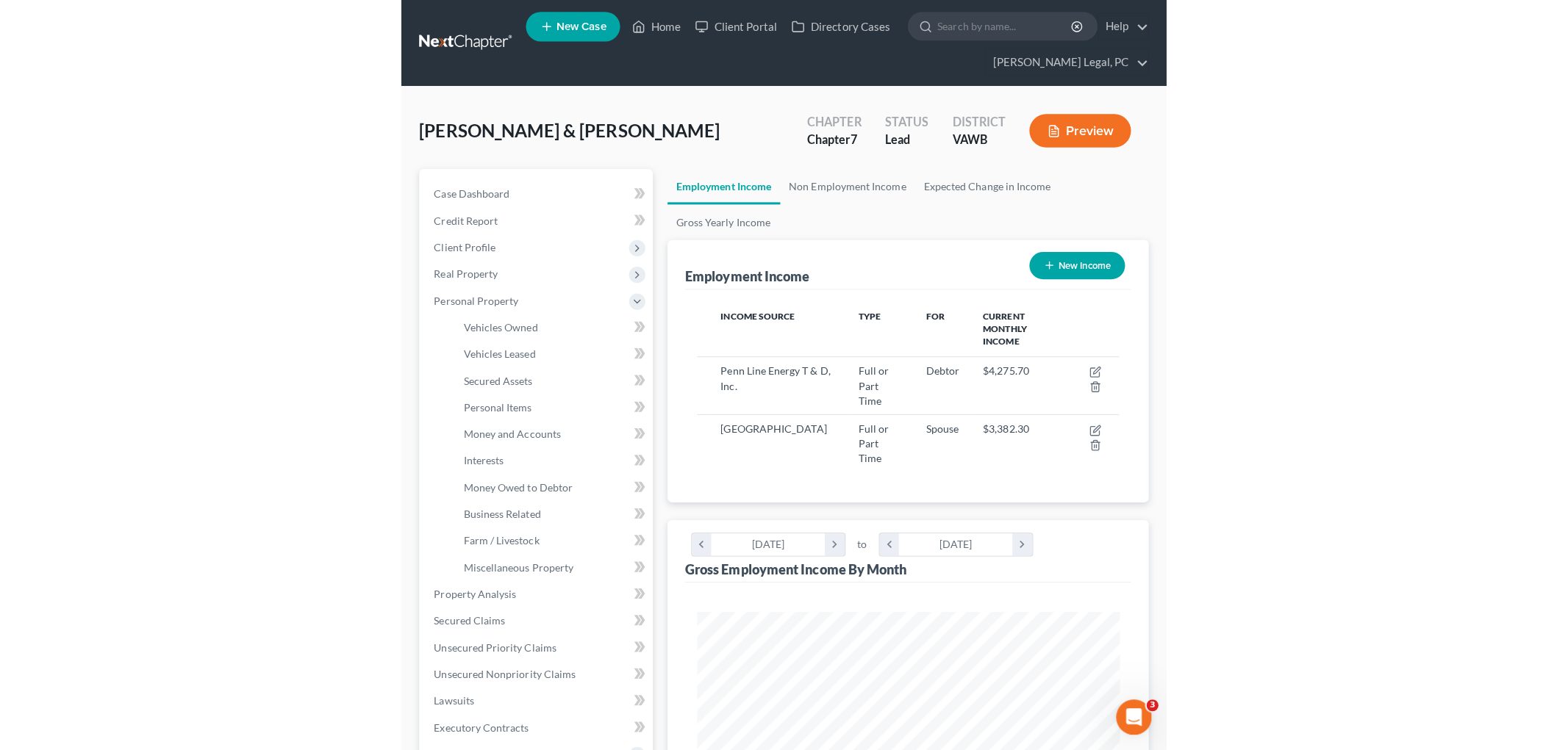
scroll to position [307, 646]
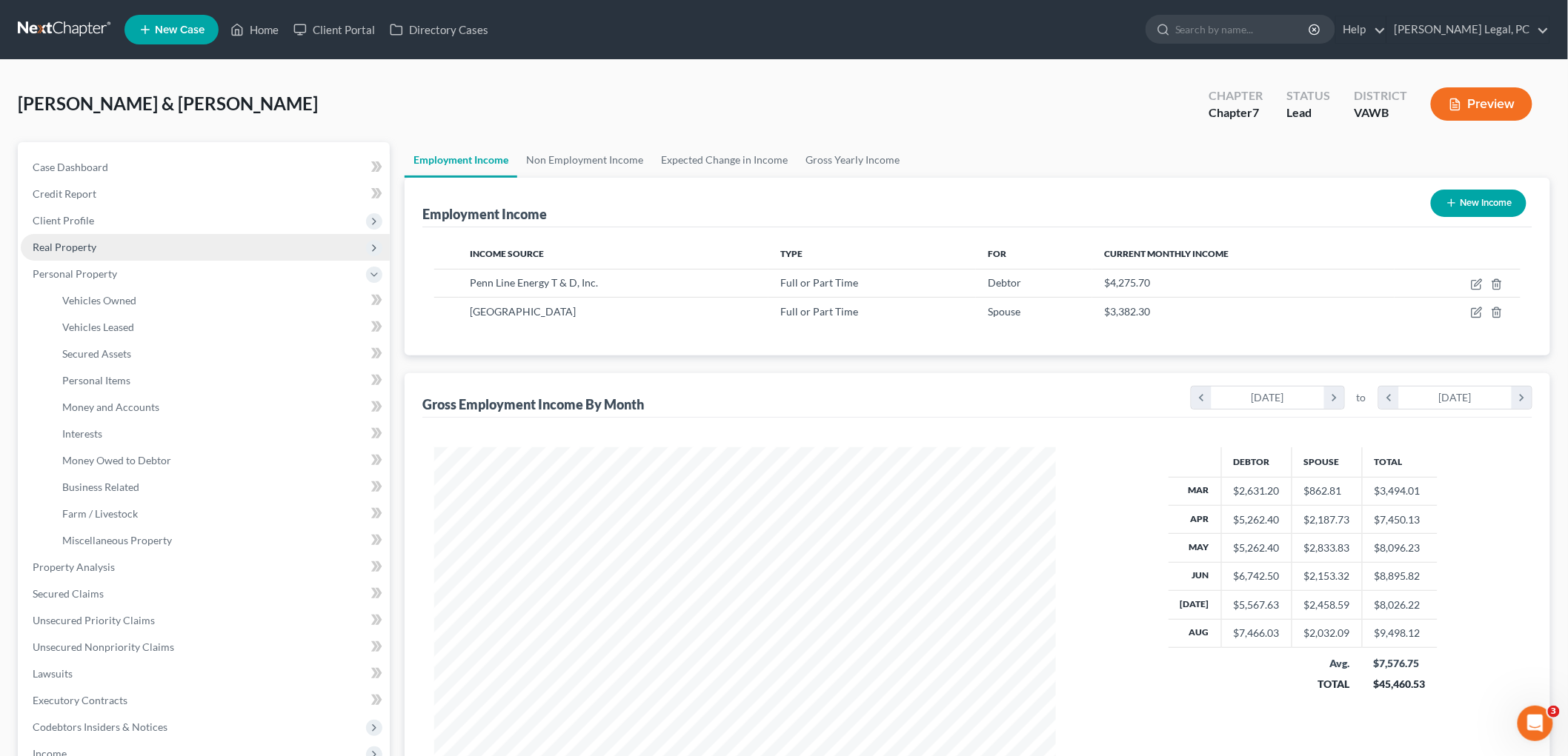
click at [65, 245] on span "Real Property" at bounding box center [64, 247] width 63 height 13
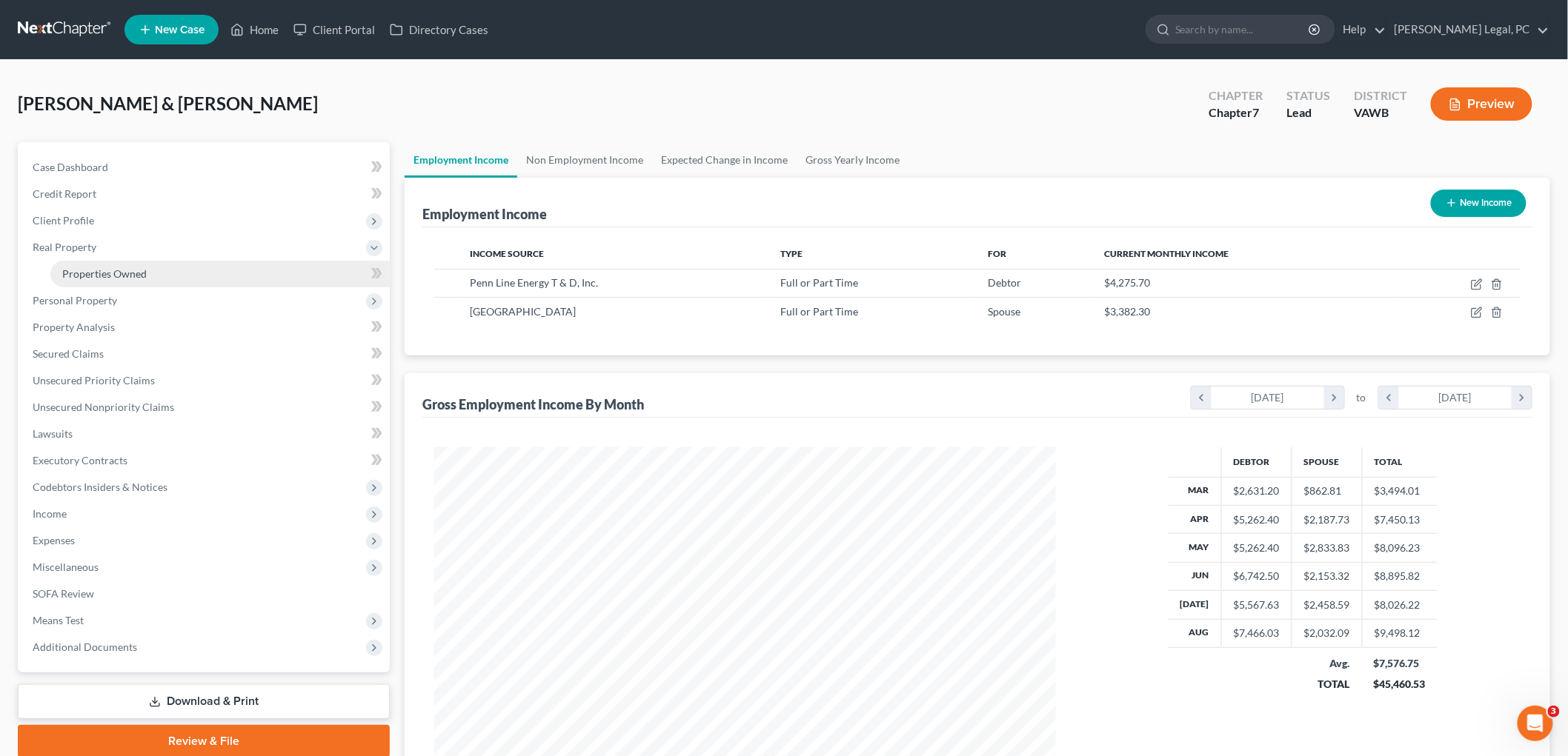
click at [85, 268] on span "Properties Owned" at bounding box center [104, 274] width 85 height 13
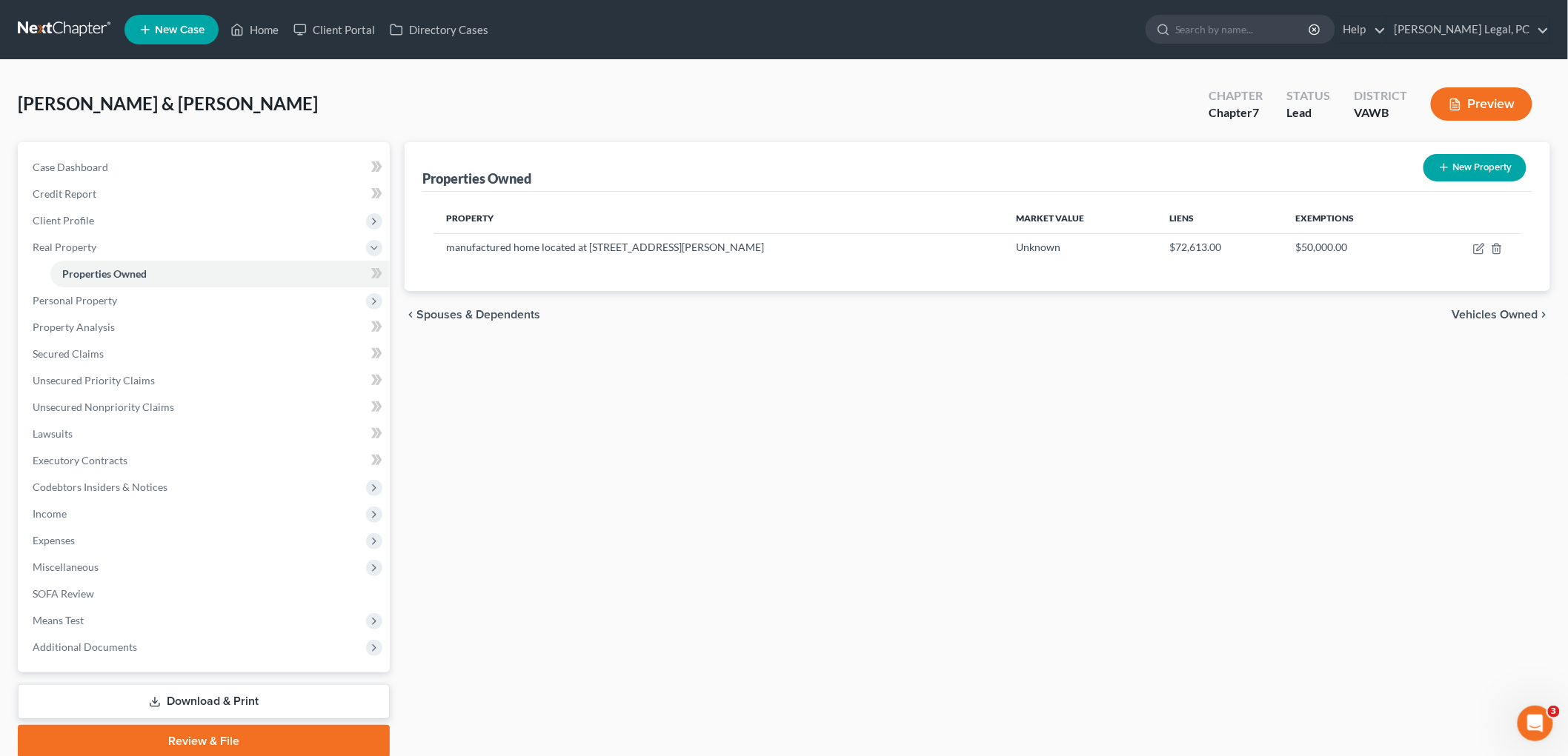
click at [763, 312] on span "Vehicles Owned" at bounding box center [1495, 314] width 86 height 12
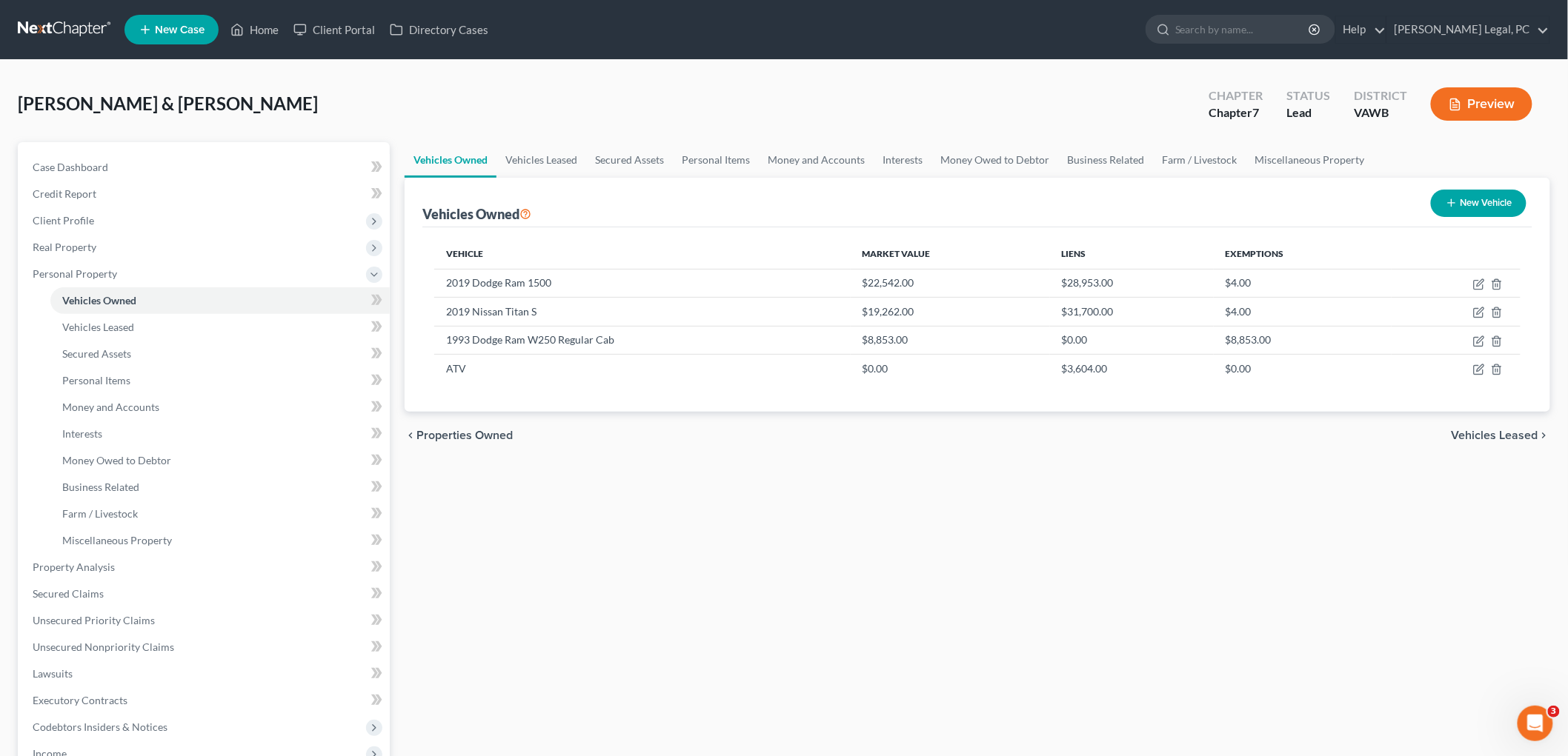
click at [763, 432] on span "Vehicles Leased" at bounding box center [1494, 435] width 87 height 12
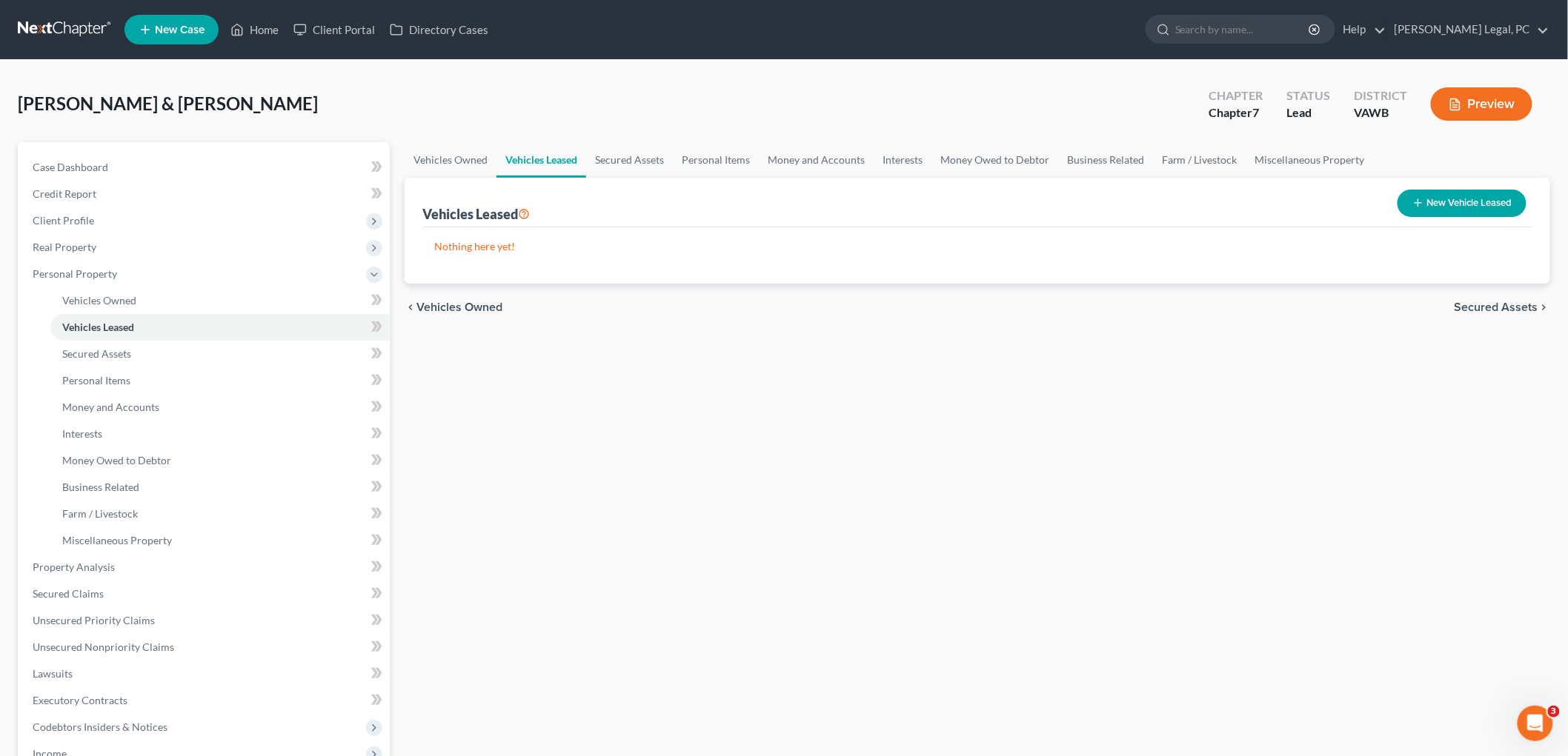
click at [763, 304] on span "Secured Assets" at bounding box center [1496, 307] width 84 height 12
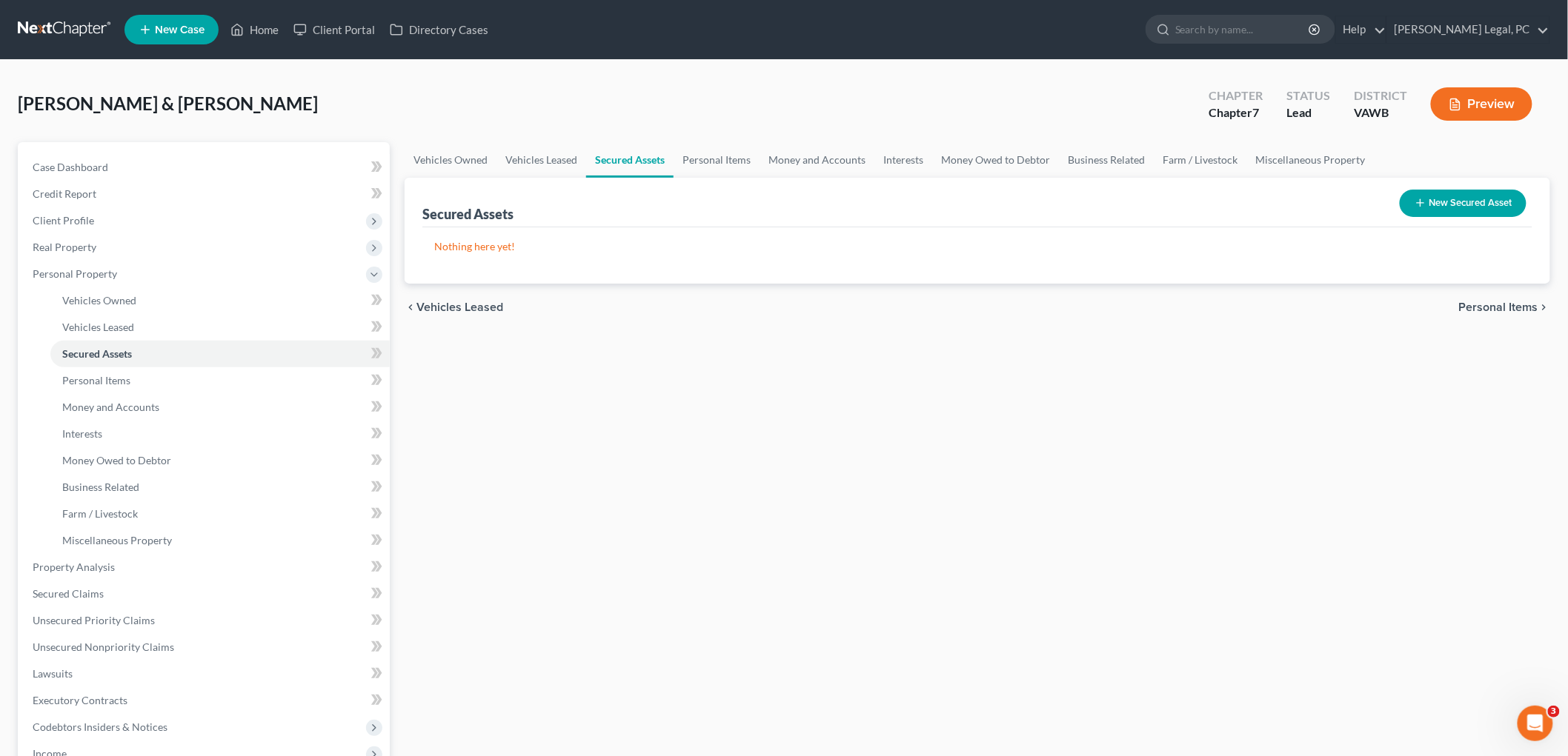
click at [763, 309] on span "Personal Items" at bounding box center [1498, 307] width 79 height 12
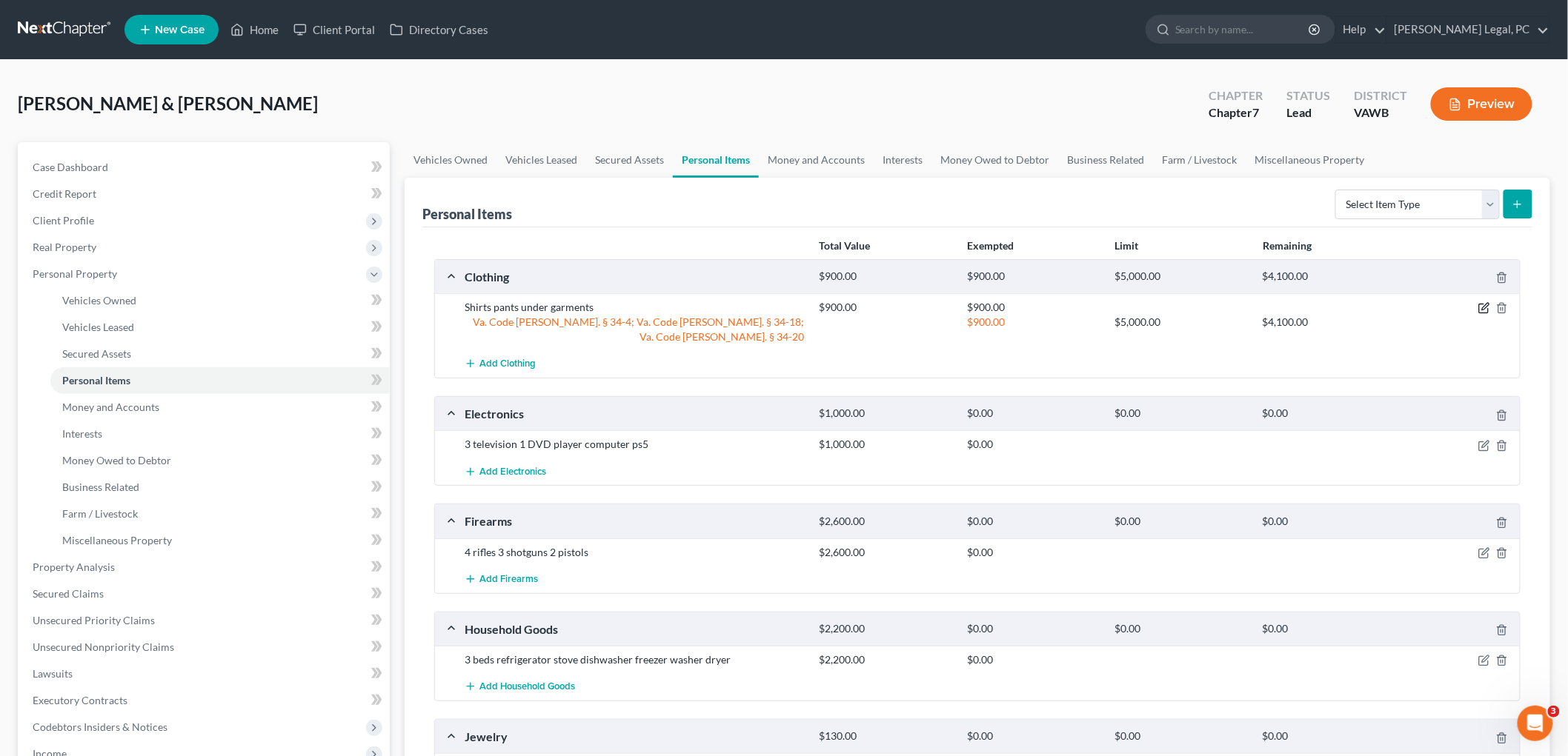
click at [763, 305] on icon "button" at bounding box center [1484, 307] width 7 height 7
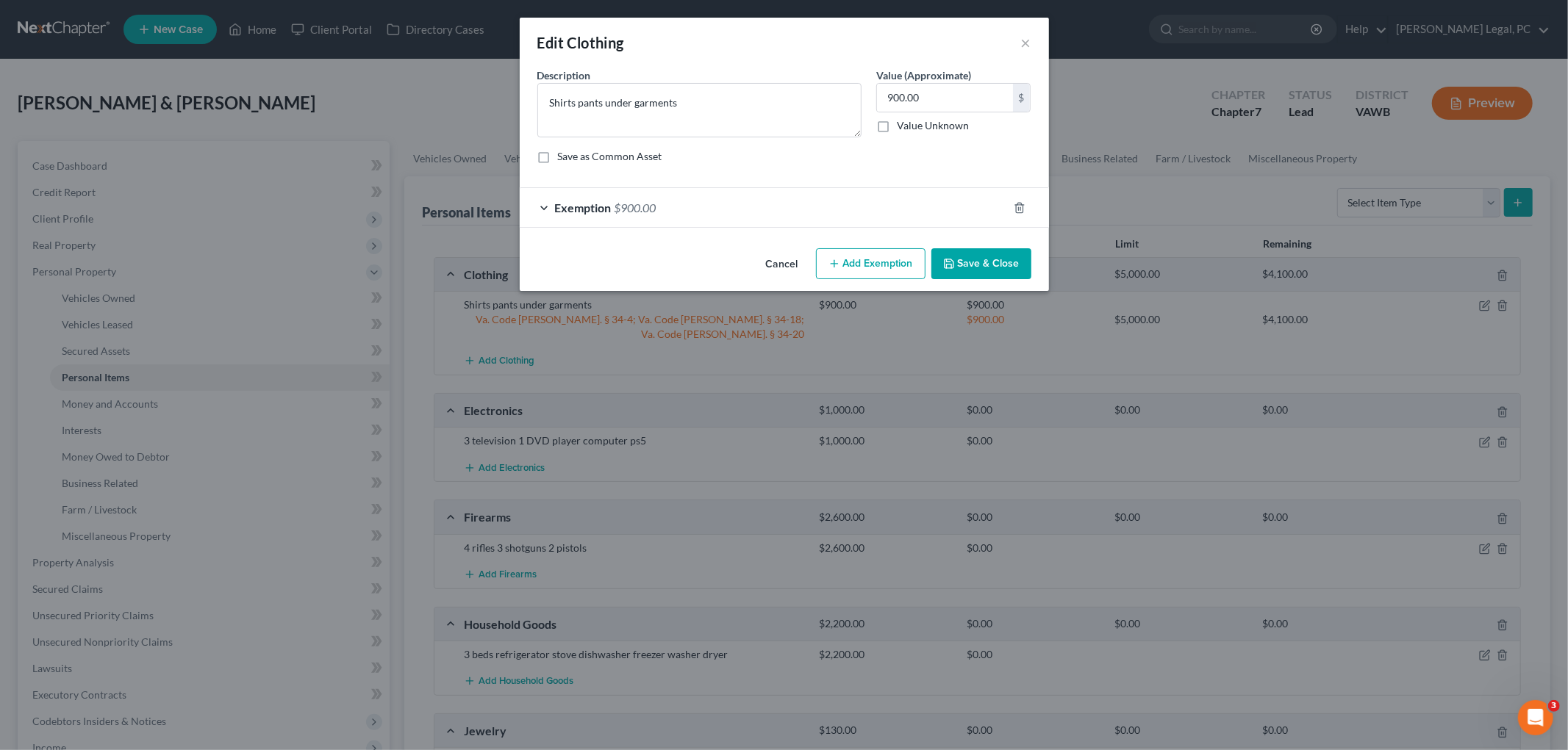
click at [758, 206] on div at bounding box center [1029, 207] width 42 height 23
click at [758, 206] on icon "button" at bounding box center [1019, 208] width 12 height 12
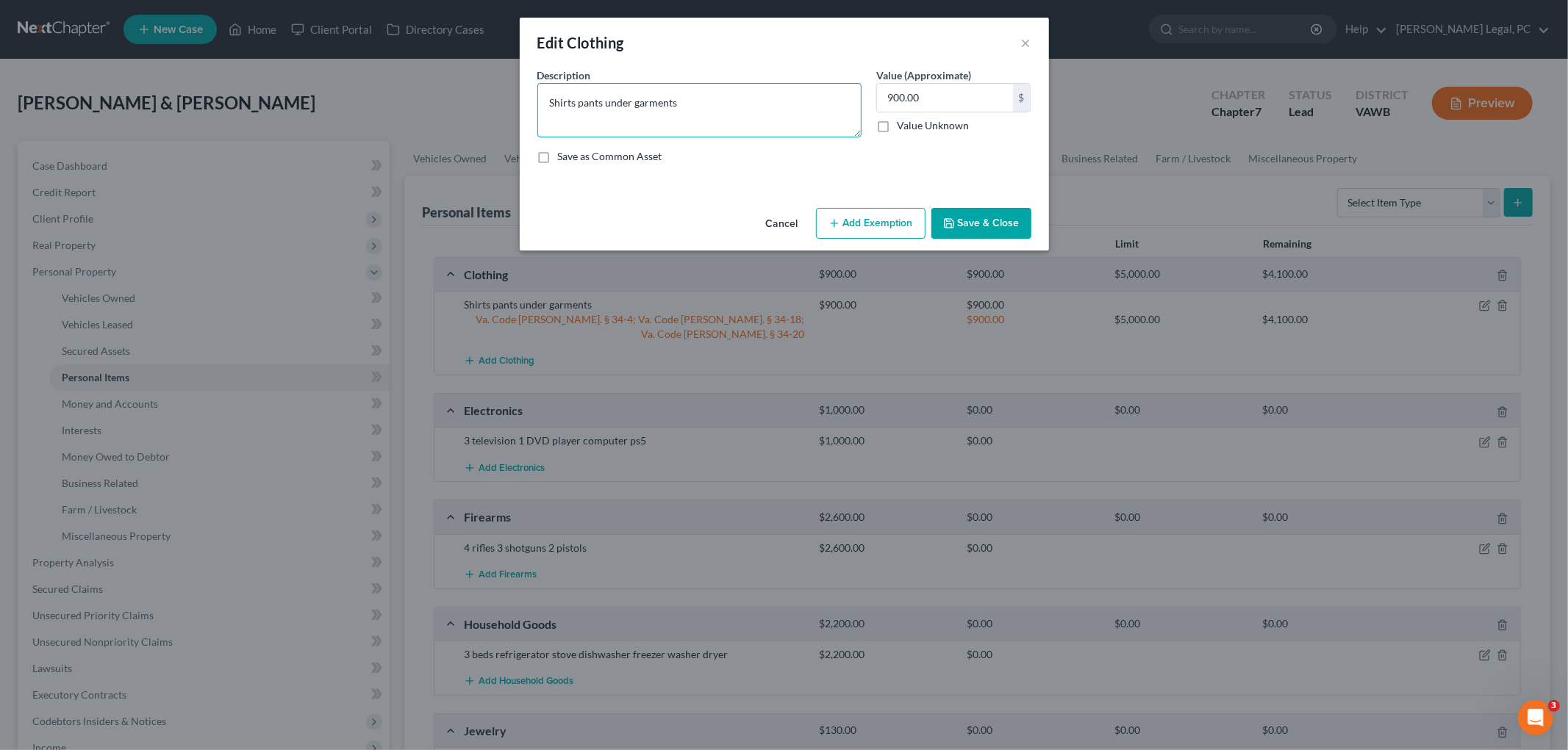
drag, startPoint x: 552, startPoint y: 100, endPoint x: 607, endPoint y: 100, distance: 55.0
click at [553, 100] on textarea "Shirts pants under garments" at bounding box center [699, 110] width 324 height 55
click at [758, 224] on button "Add Exemption" at bounding box center [870, 223] width 109 height 31
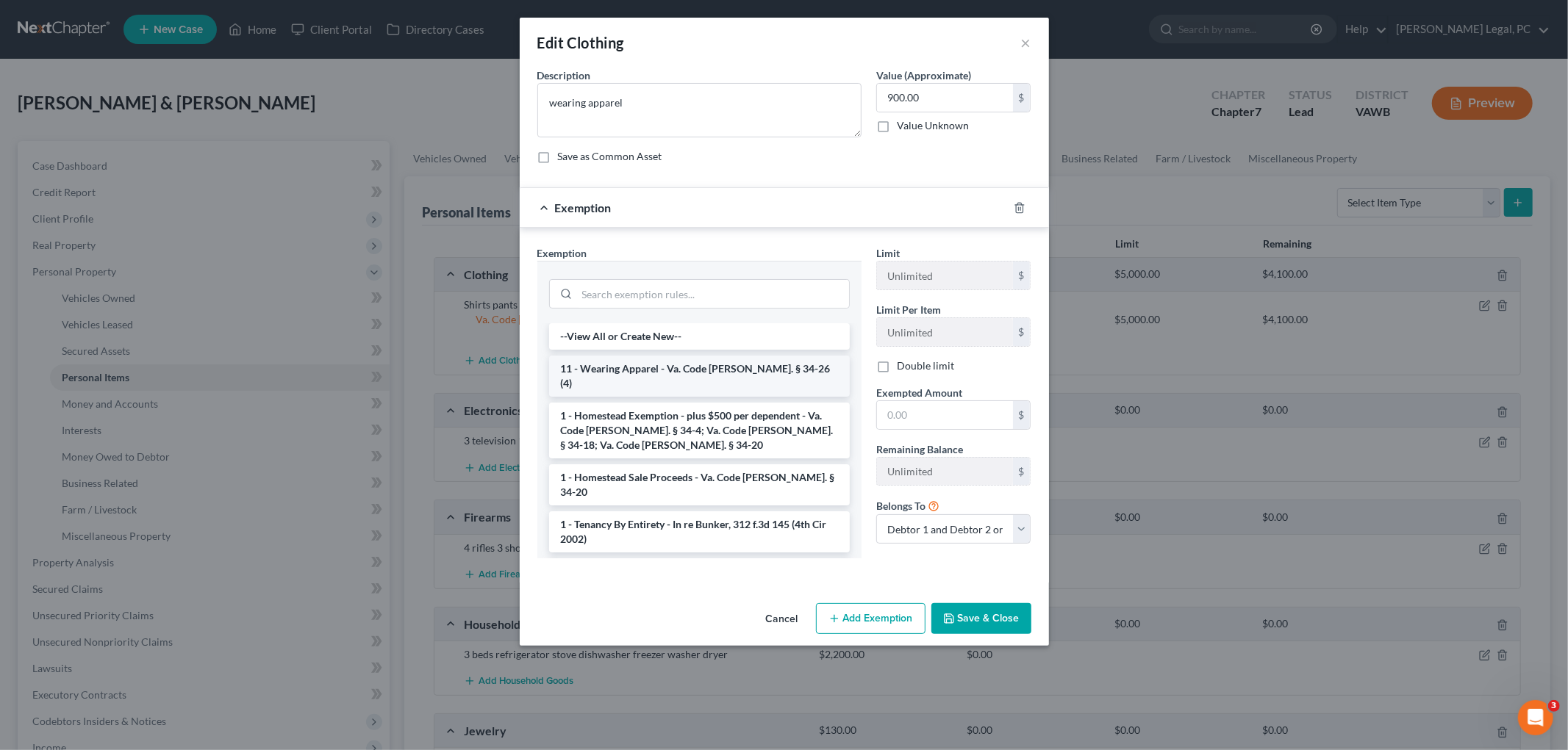
click at [653, 372] on li "11 - Wearing Apparel - Va. Code Ann. § 34-26 (4)" at bounding box center [699, 376] width 301 height 42
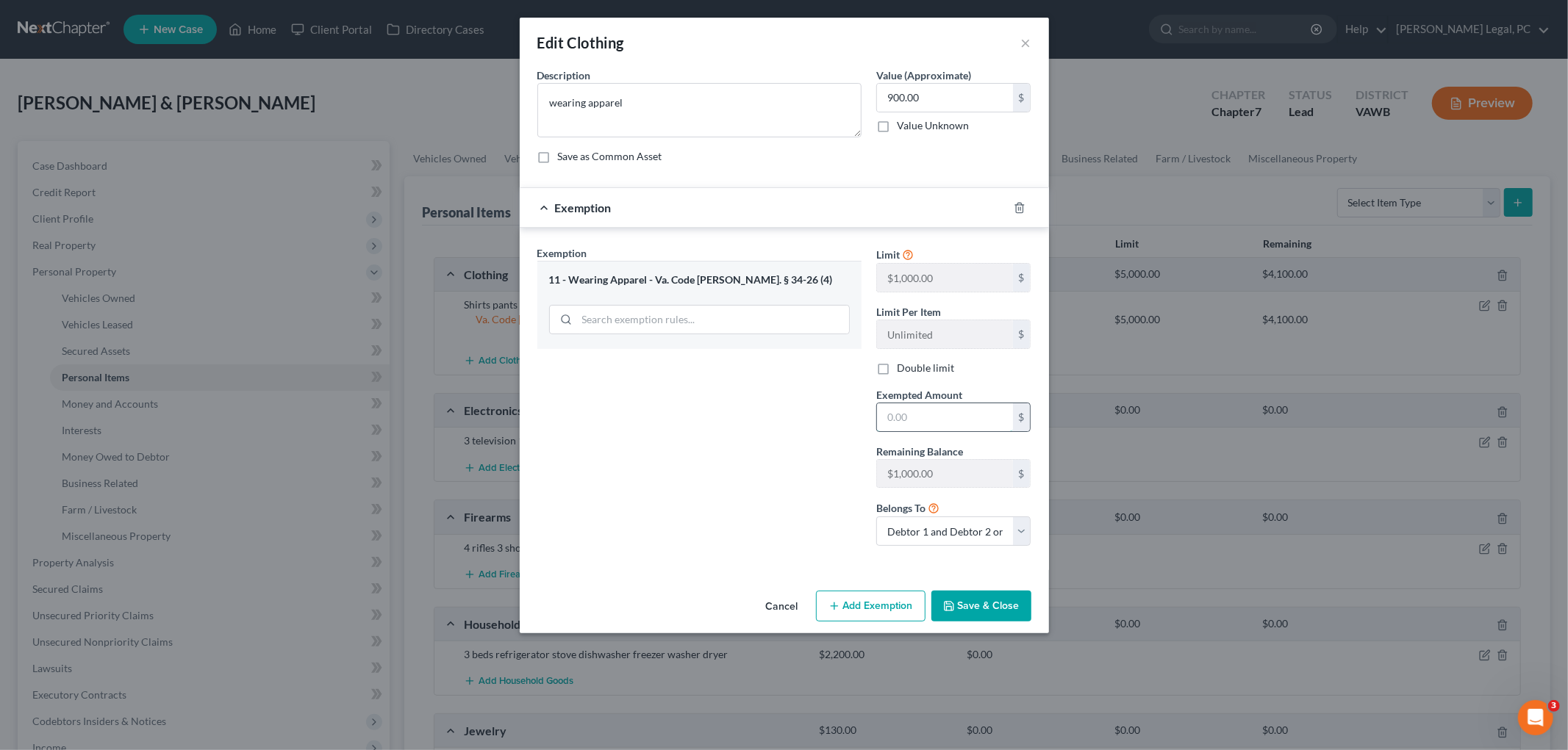
click at [758, 412] on input "text" at bounding box center [945, 417] width 136 height 28
click at [758, 614] on button "Save & Close" at bounding box center [982, 606] width 100 height 31
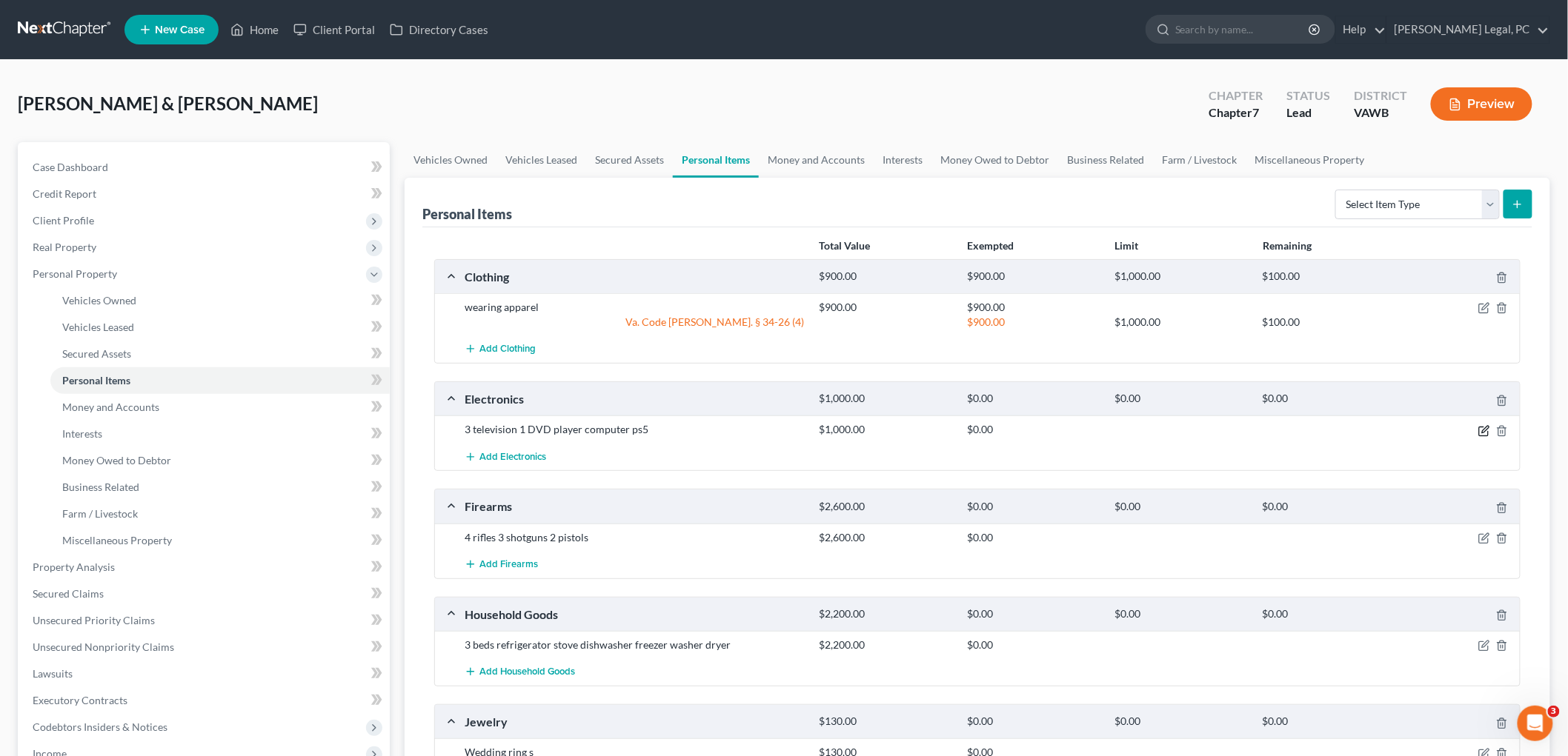
click at [763, 432] on icon "button" at bounding box center [1483, 431] width 12 height 12
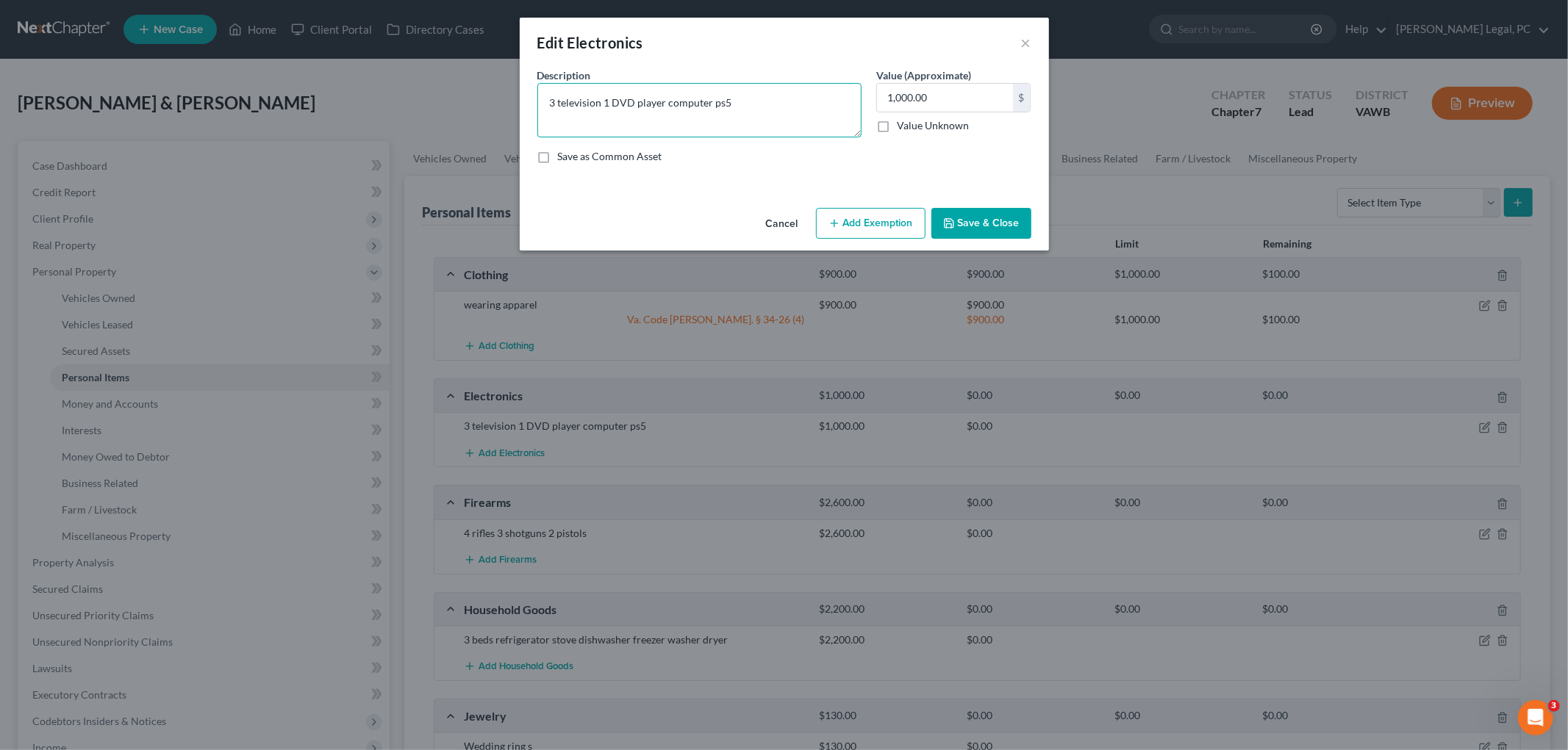
click at [600, 103] on textarea "3 television 1 DVD player computer ps5" at bounding box center [699, 110] width 324 height 55
click at [758, 224] on button "Add Exemption" at bounding box center [870, 223] width 109 height 31
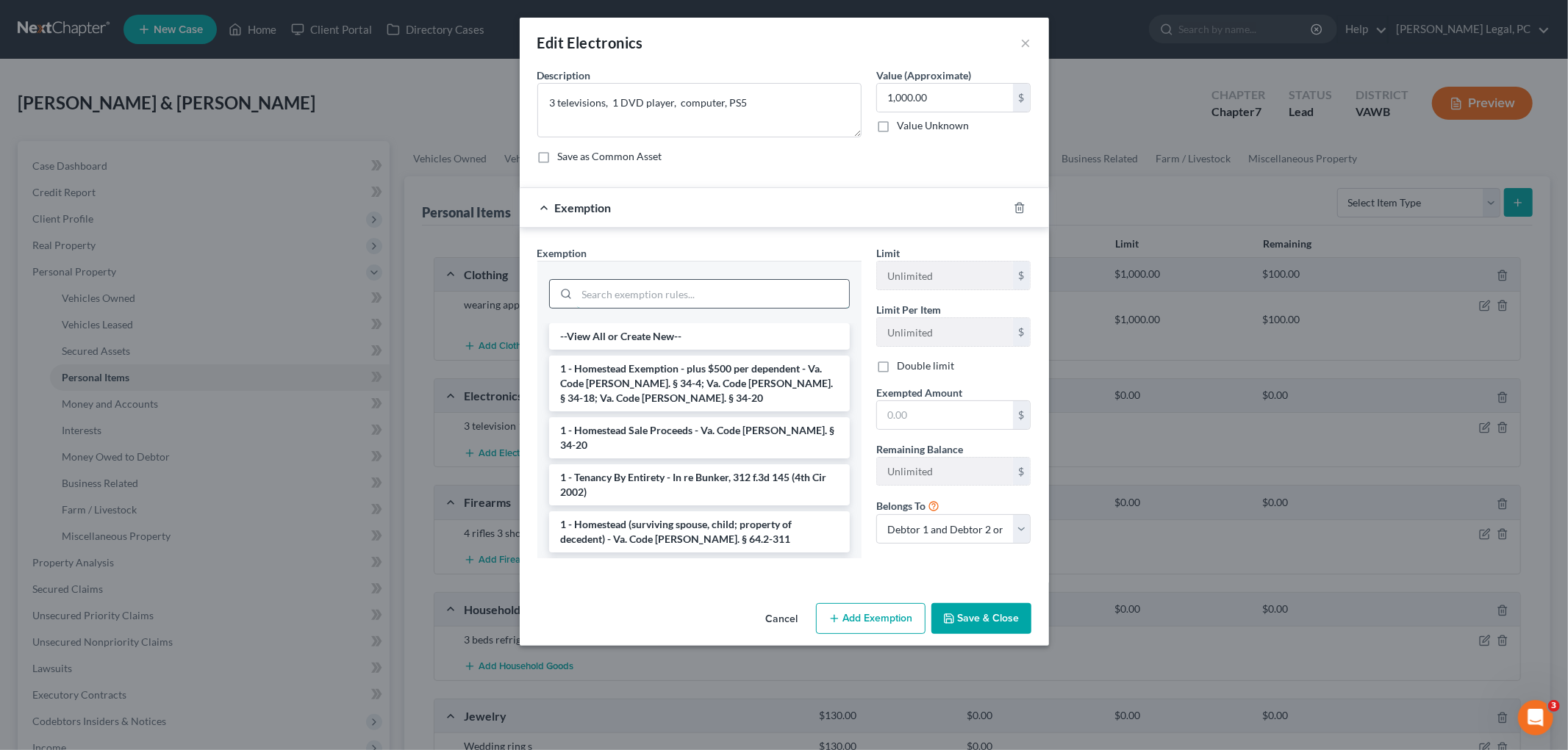
click at [593, 291] on input "search" at bounding box center [713, 294] width 272 height 28
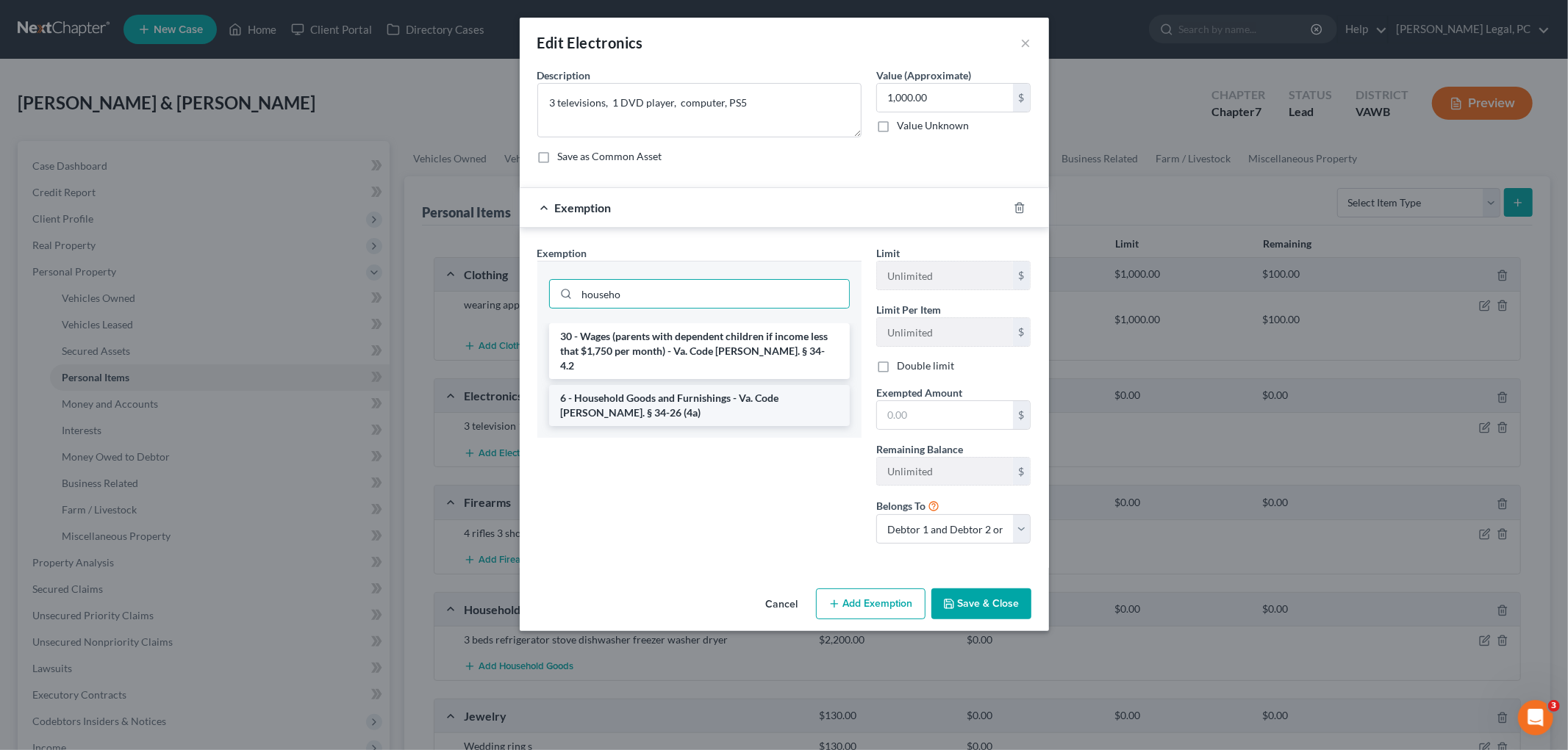
click at [658, 393] on li "6 - Household Goods and Furnishings - Va. Code Ann. § 34-26 (4a)" at bounding box center [699, 405] width 301 height 42
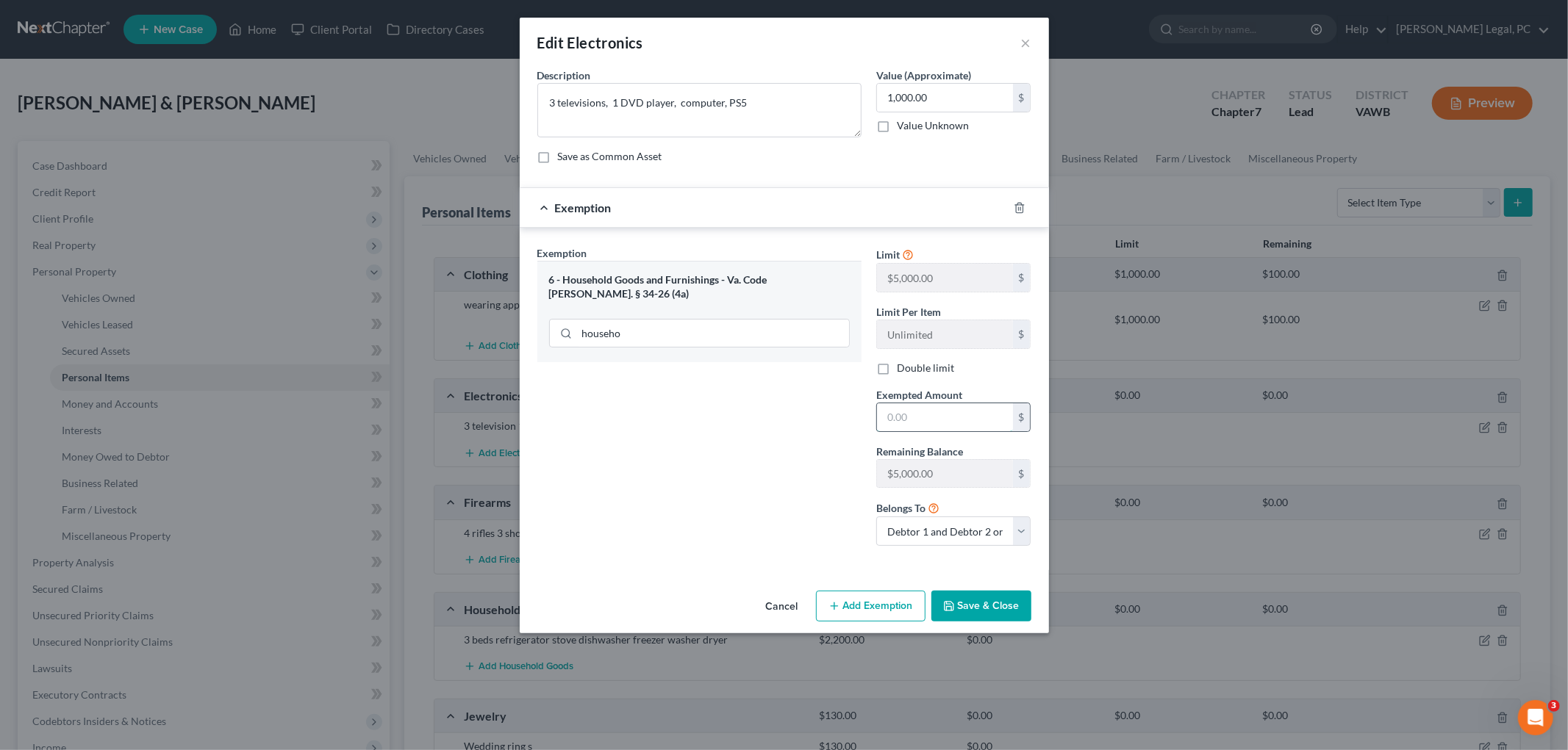
click at [758, 420] on input "text" at bounding box center [945, 417] width 136 height 28
click at [758, 603] on button "Add Exemption" at bounding box center [870, 606] width 109 height 31
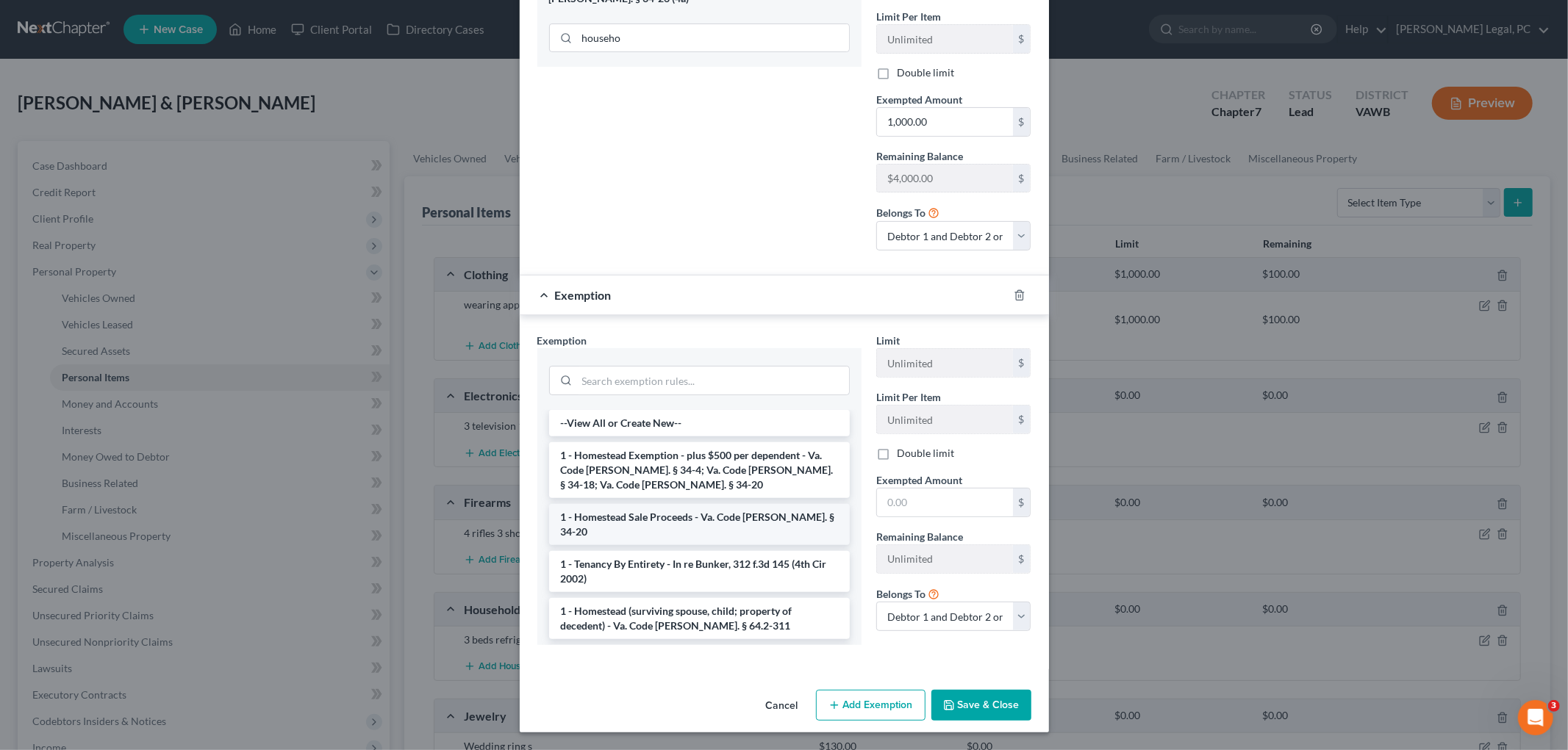
scroll to position [297, 0]
click at [662, 382] on input "search" at bounding box center [713, 381] width 272 height 28
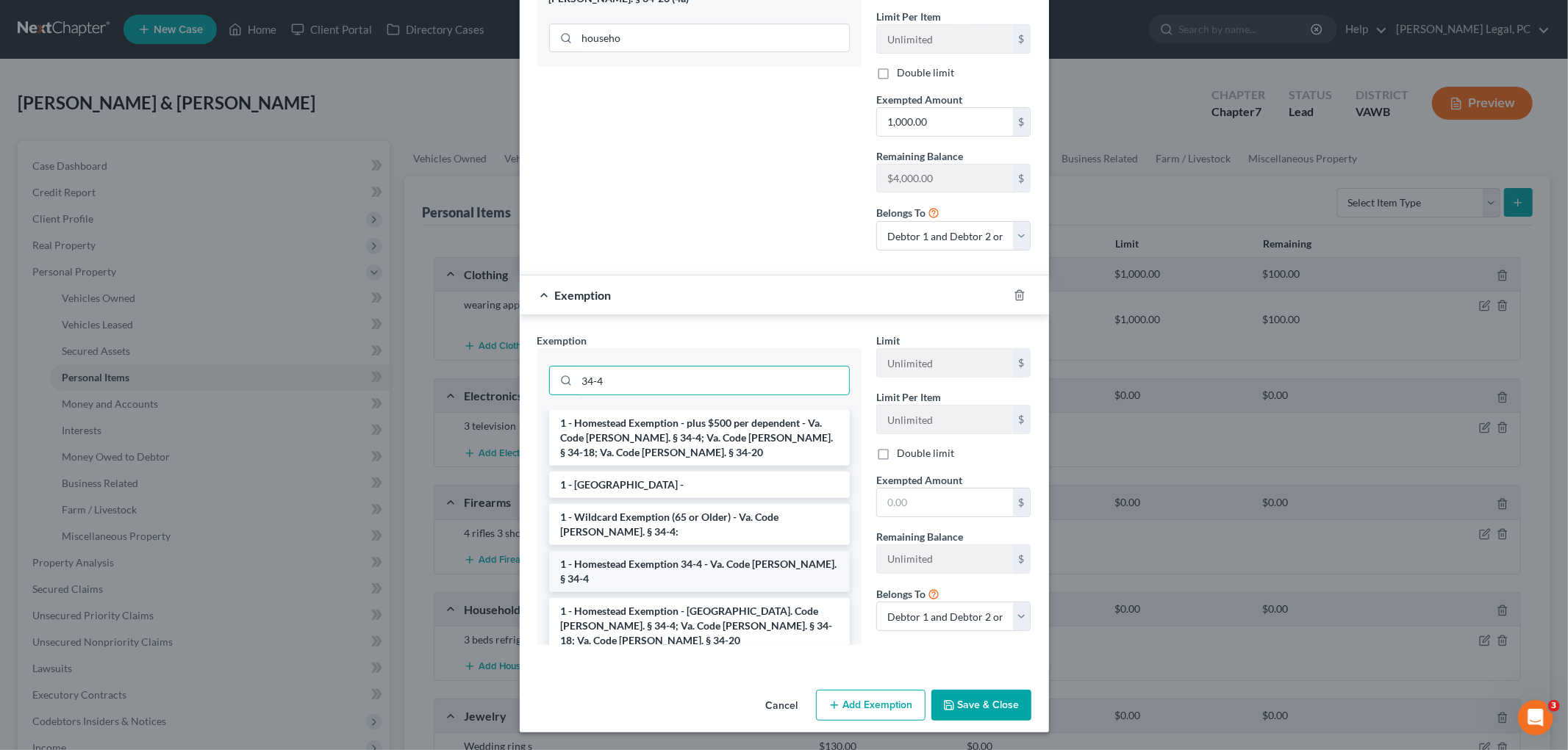
click at [716, 571] on li "1 - Homestead Exemption 34-4 - Va. Code Ann. § 34-4" at bounding box center [699, 572] width 301 height 42
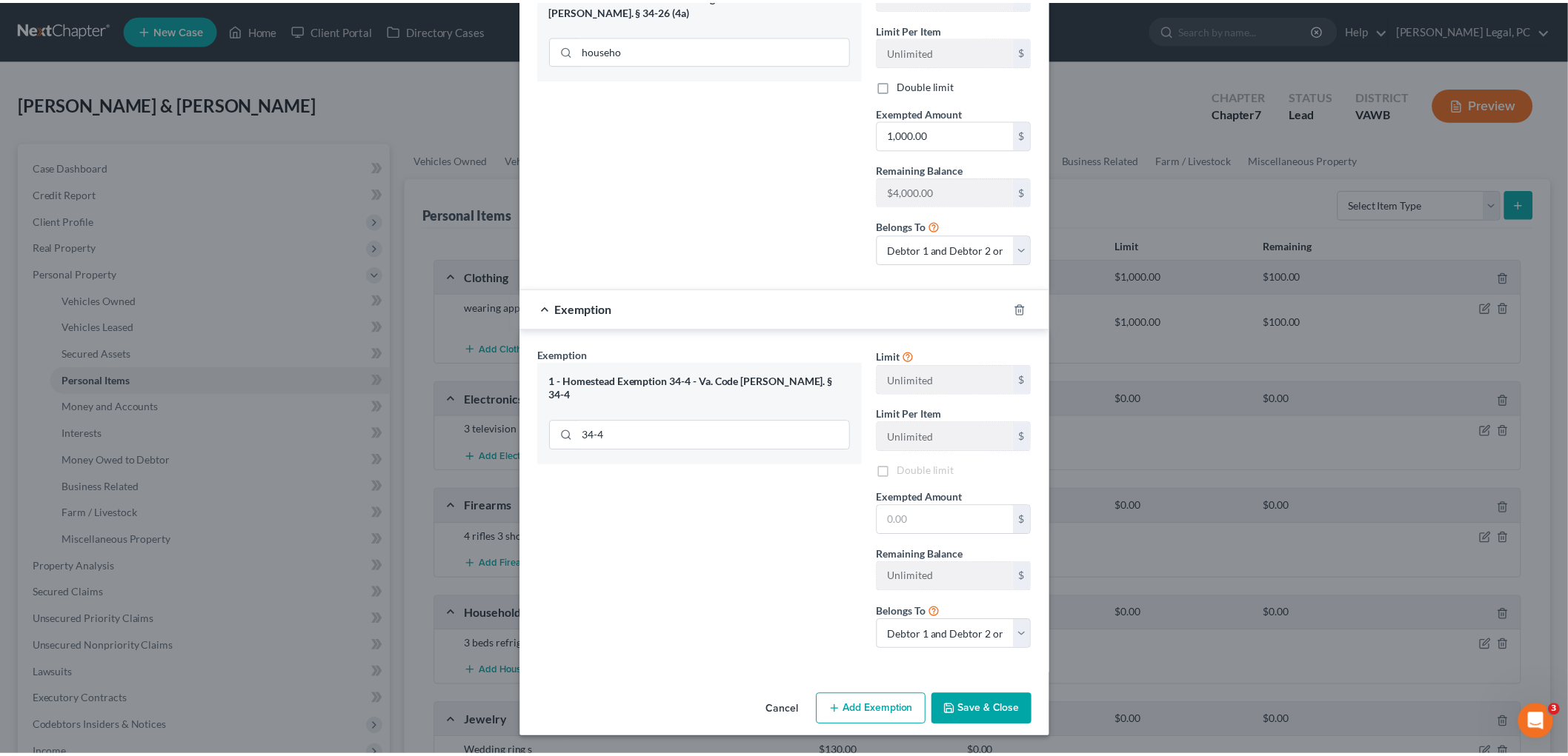
scroll to position [289, 0]
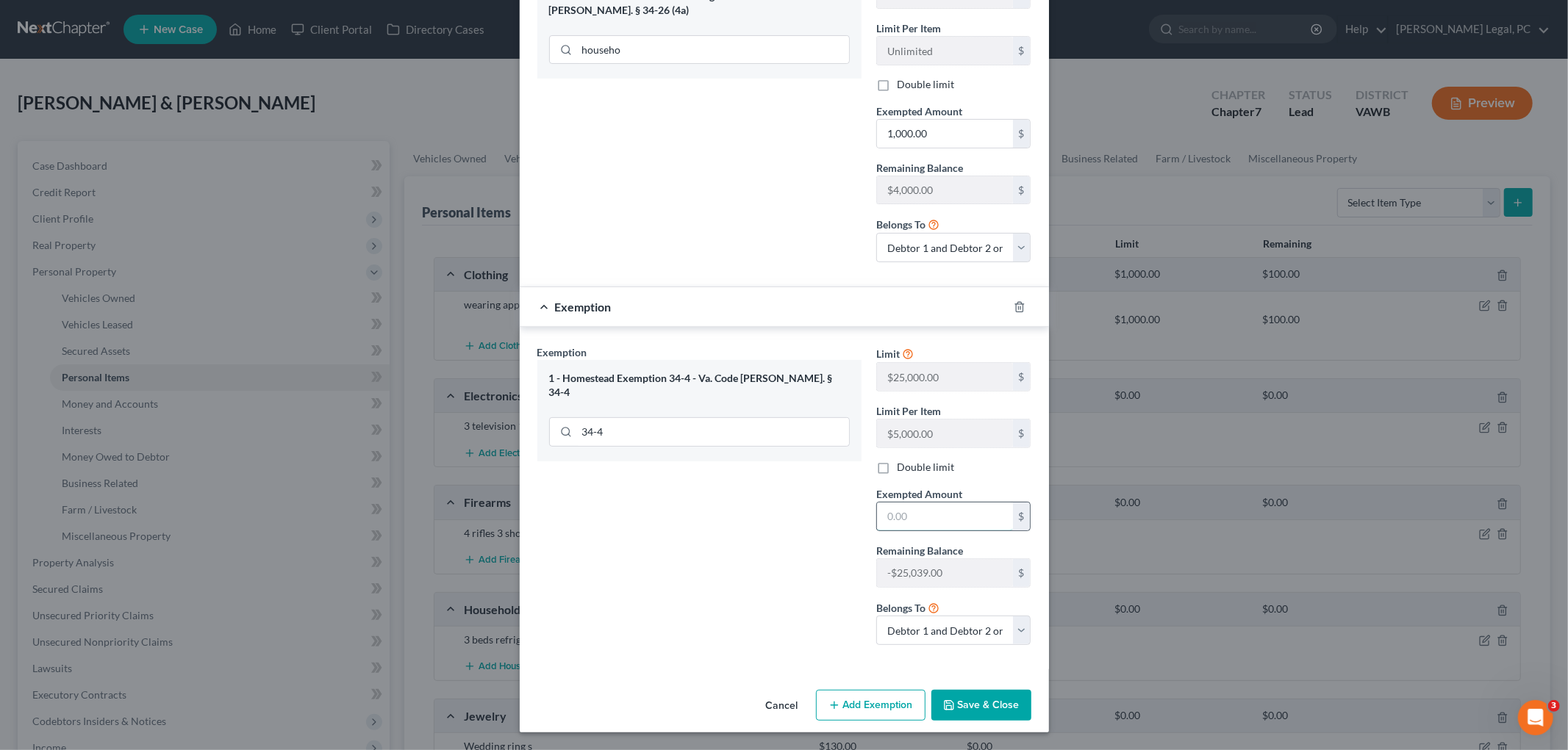
click at [758, 519] on input "text" at bounding box center [945, 517] width 136 height 28
drag, startPoint x: 927, startPoint y: 518, endPoint x: 851, endPoint y: 513, distance: 76.2
click at [758, 513] on div "Exemption Set must be selected for CA. Exemption * 1 - Homestead Exemption 34-4…" at bounding box center [784, 501] width 509 height 314
click at [758, 630] on div "Exemption Set must be selected for CA. Exemption * 1 - Homestead Exemption 34-4…" at bounding box center [699, 501] width 339 height 313
click at [758, 704] on button "Save & Close" at bounding box center [982, 705] width 100 height 31
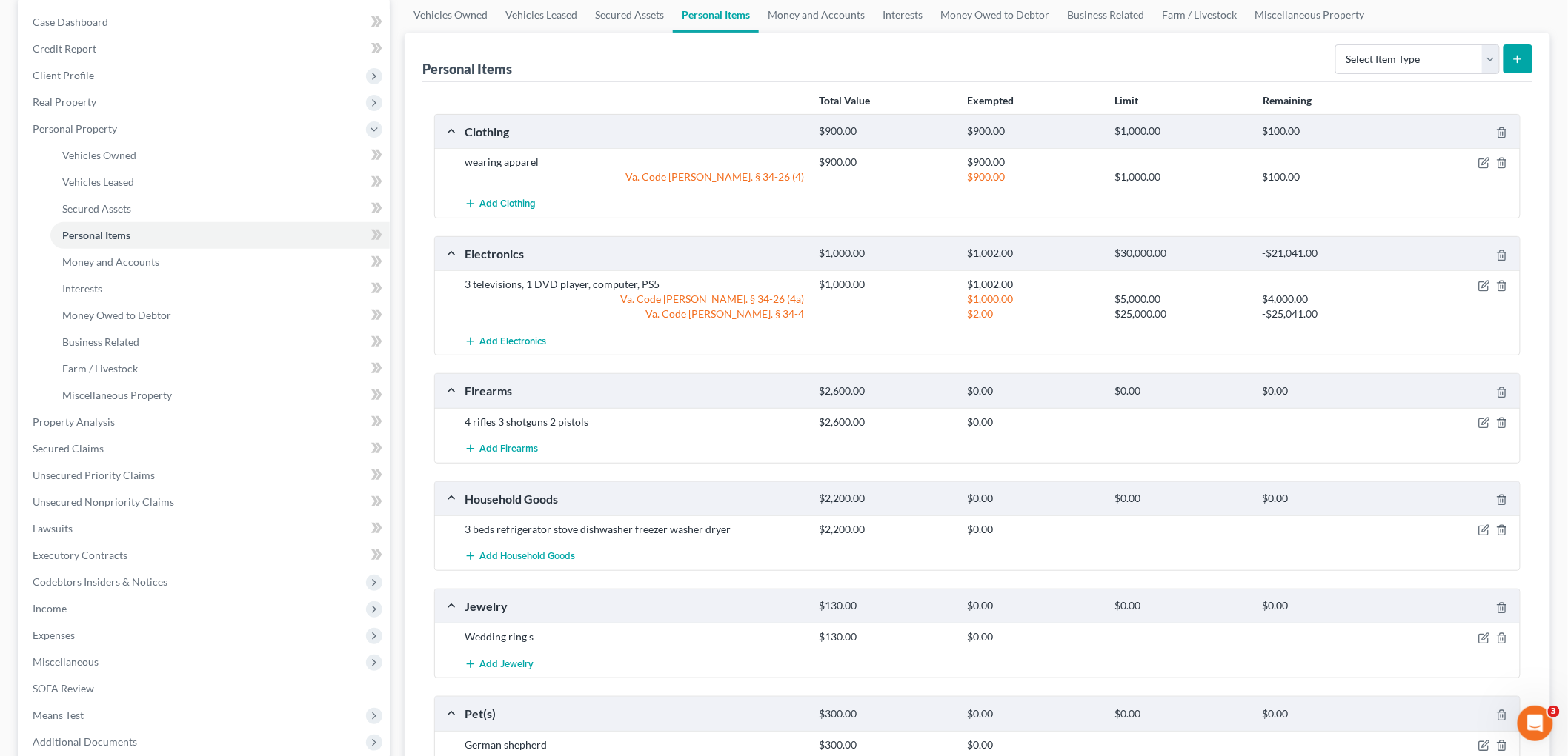
scroll to position [164, 0]
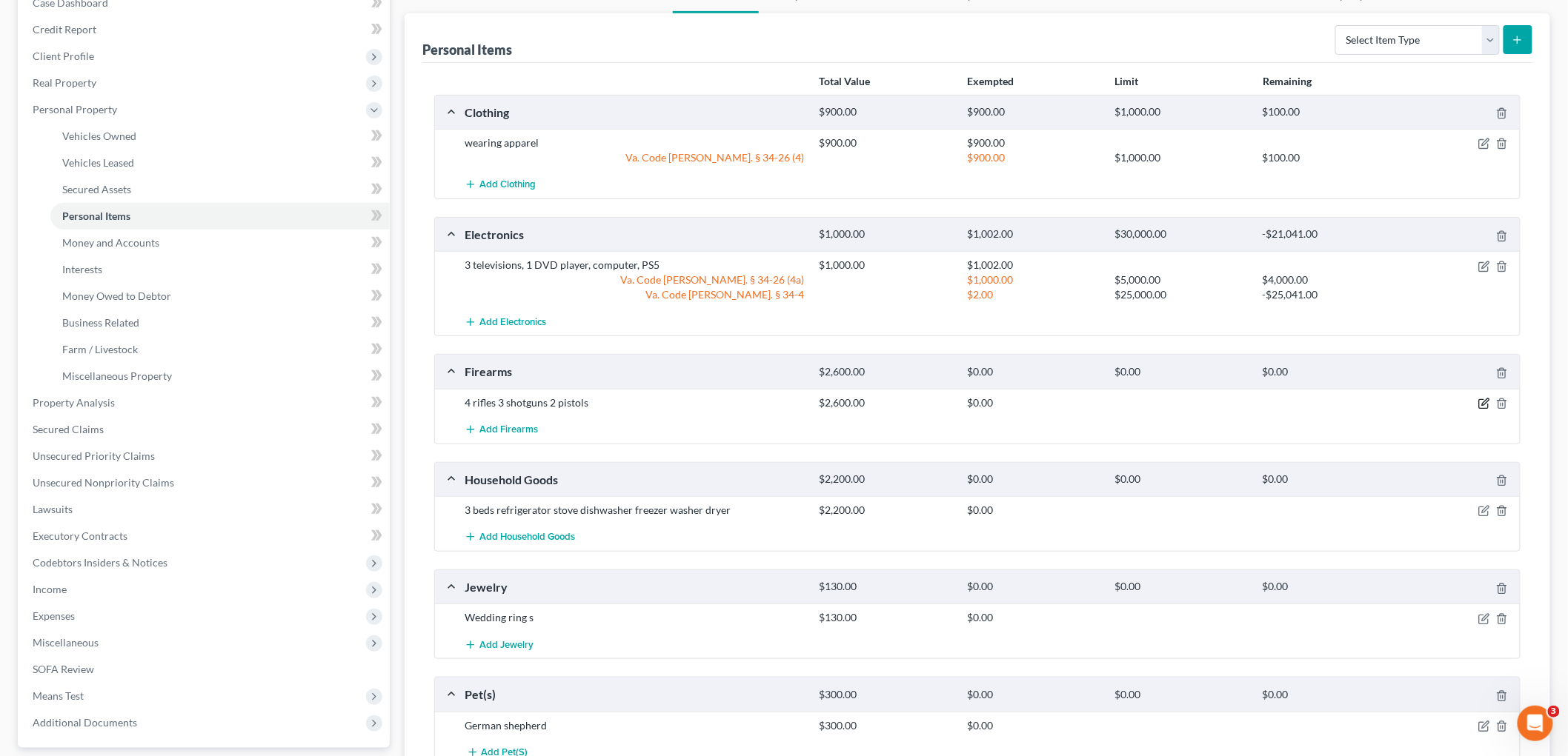
click at [763, 402] on icon "button" at bounding box center [1483, 404] width 12 height 12
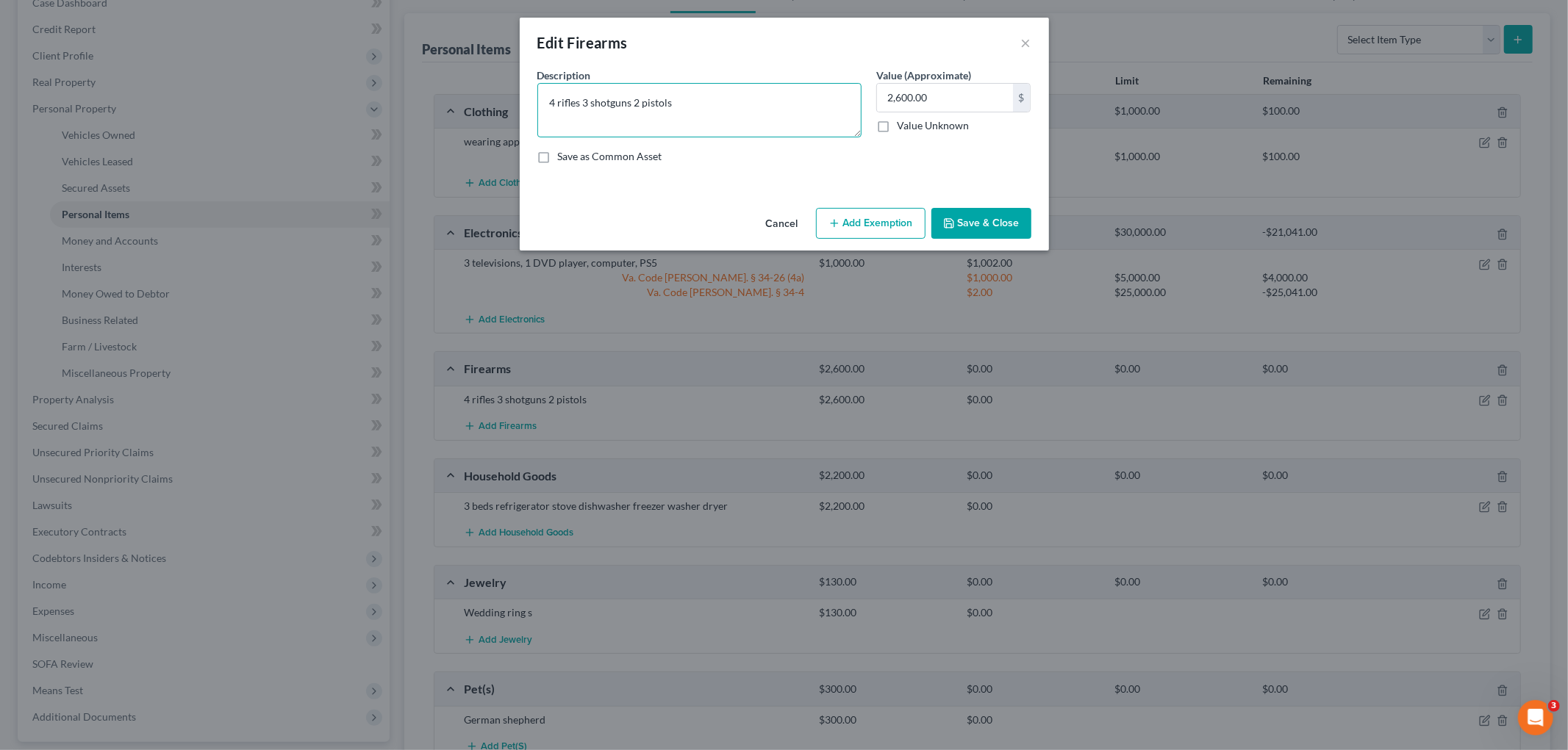
click at [578, 101] on textarea "4 rifles 3 shotguns 2 pistols" at bounding box center [699, 110] width 324 height 55
click at [758, 228] on button "Add Exemption" at bounding box center [870, 223] width 109 height 31
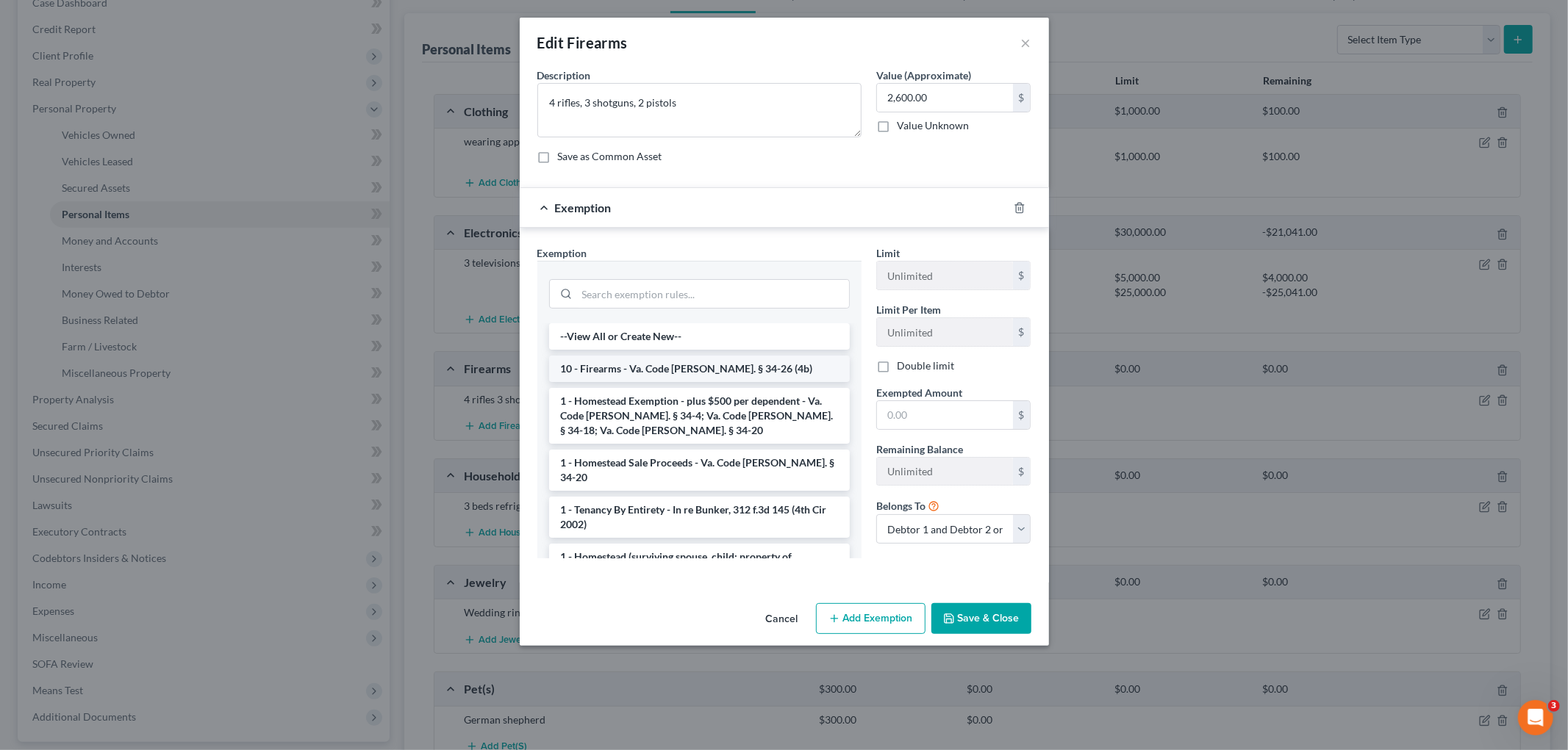
click at [663, 366] on li "10 - Firearms - Va. Code Ann. § 34-26 (4b)" at bounding box center [699, 369] width 301 height 27
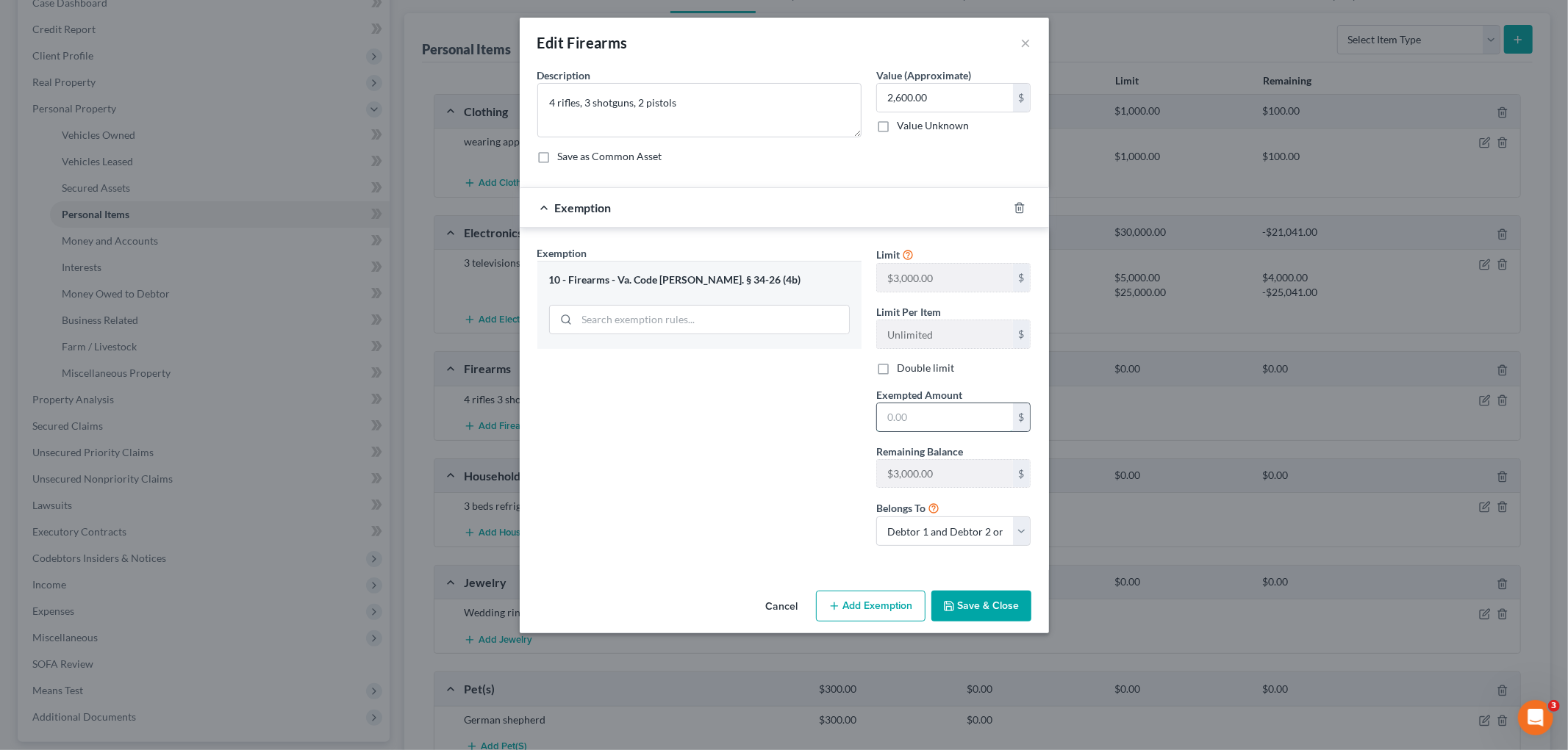
click at [758, 413] on input "text" at bounding box center [945, 417] width 136 height 28
click at [758, 607] on button "Save & Close" at bounding box center [982, 606] width 100 height 31
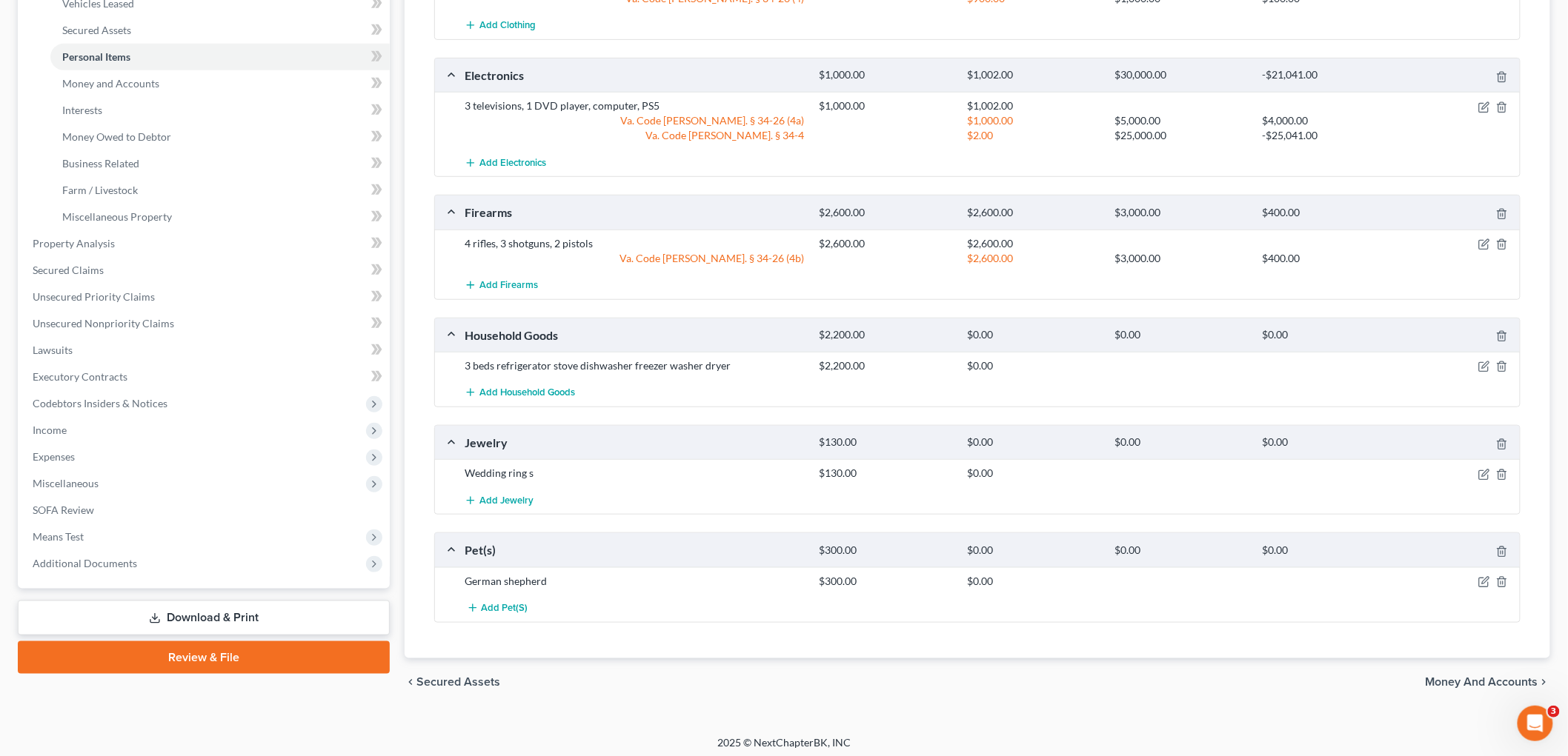
scroll to position [330, 0]
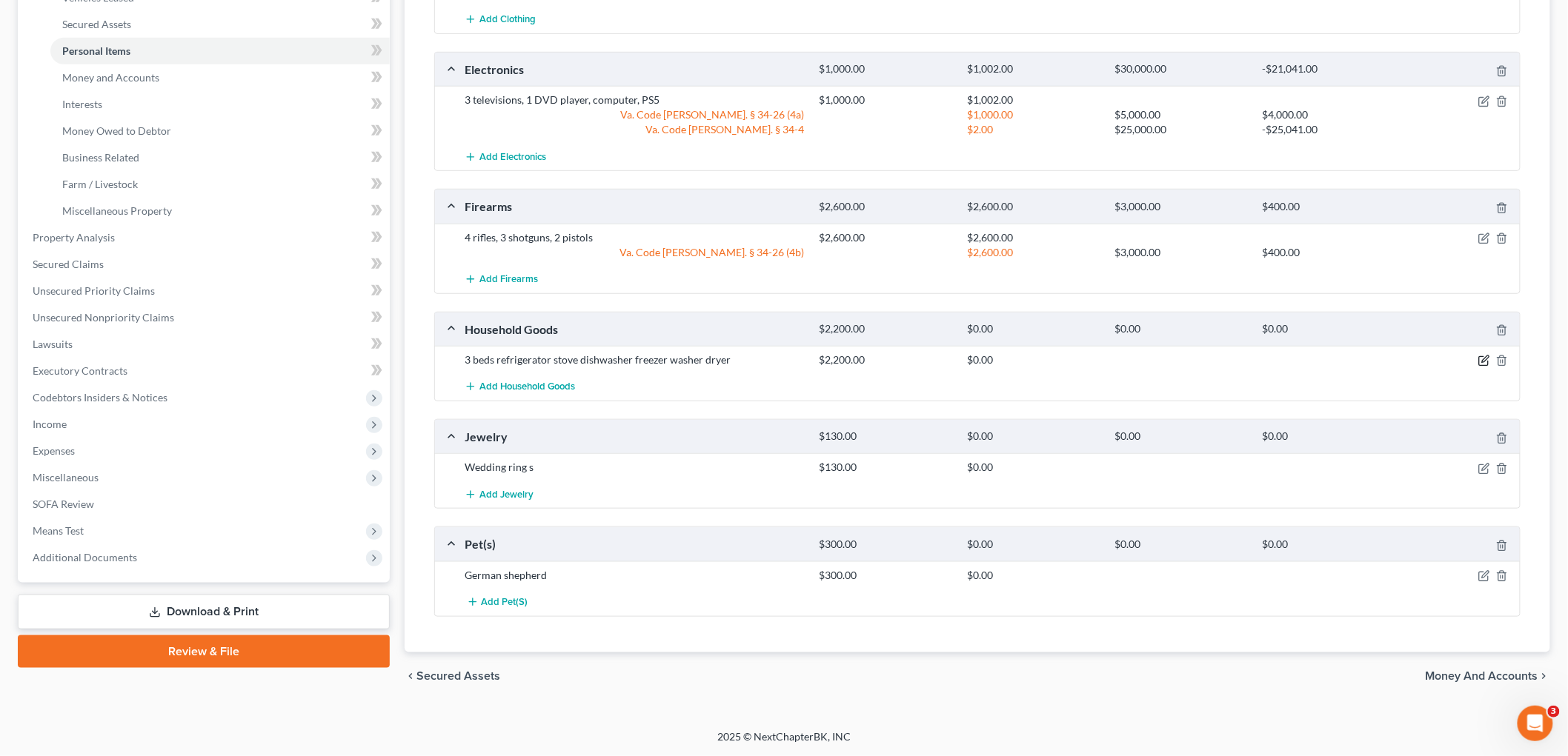
click at [763, 364] on icon "button" at bounding box center [1483, 361] width 12 height 12
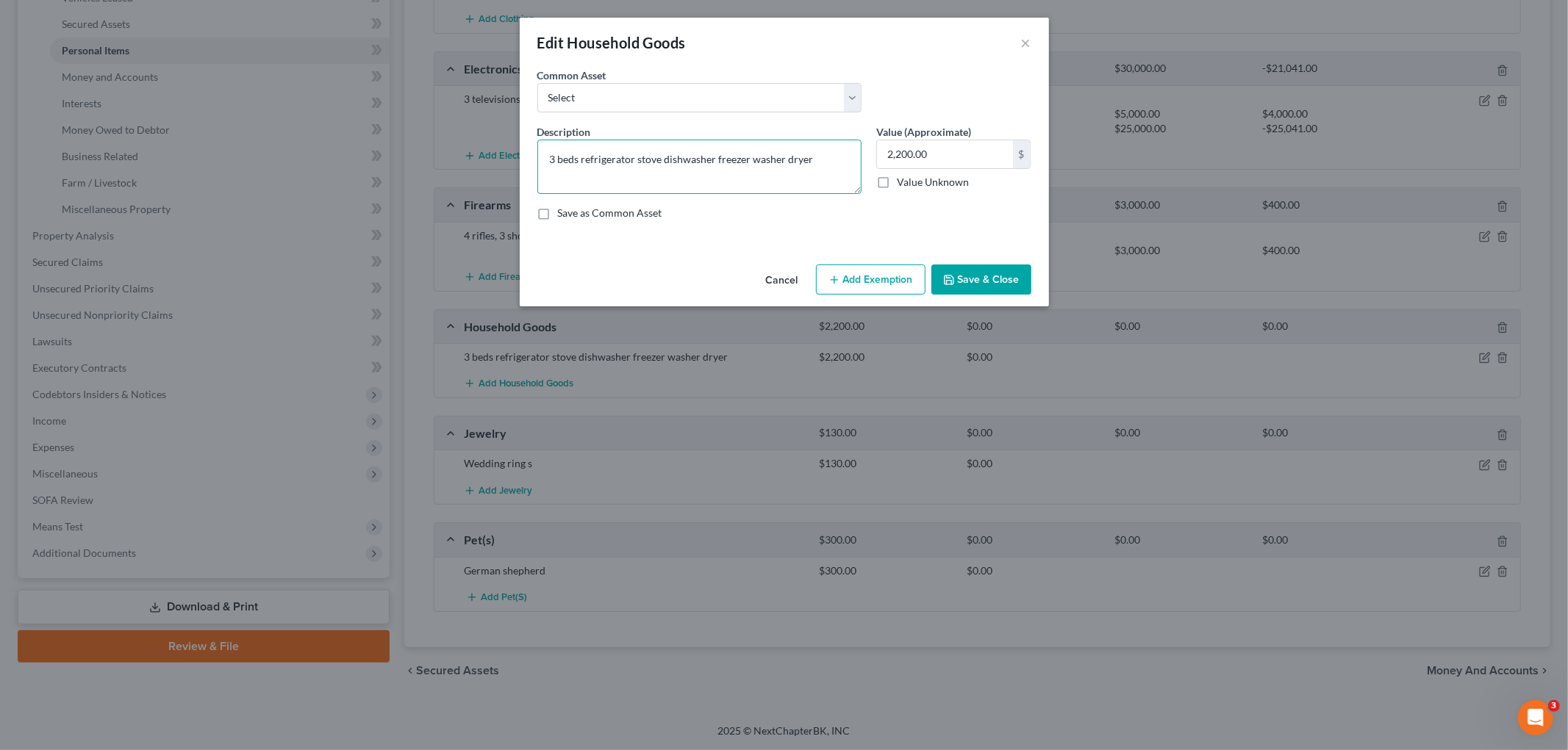
click at [578, 156] on textarea "3 beds refrigerator stove dishwasher freezer washer dryer" at bounding box center [699, 166] width 324 height 55
click at [758, 285] on button "Add Exemption" at bounding box center [870, 279] width 109 height 31
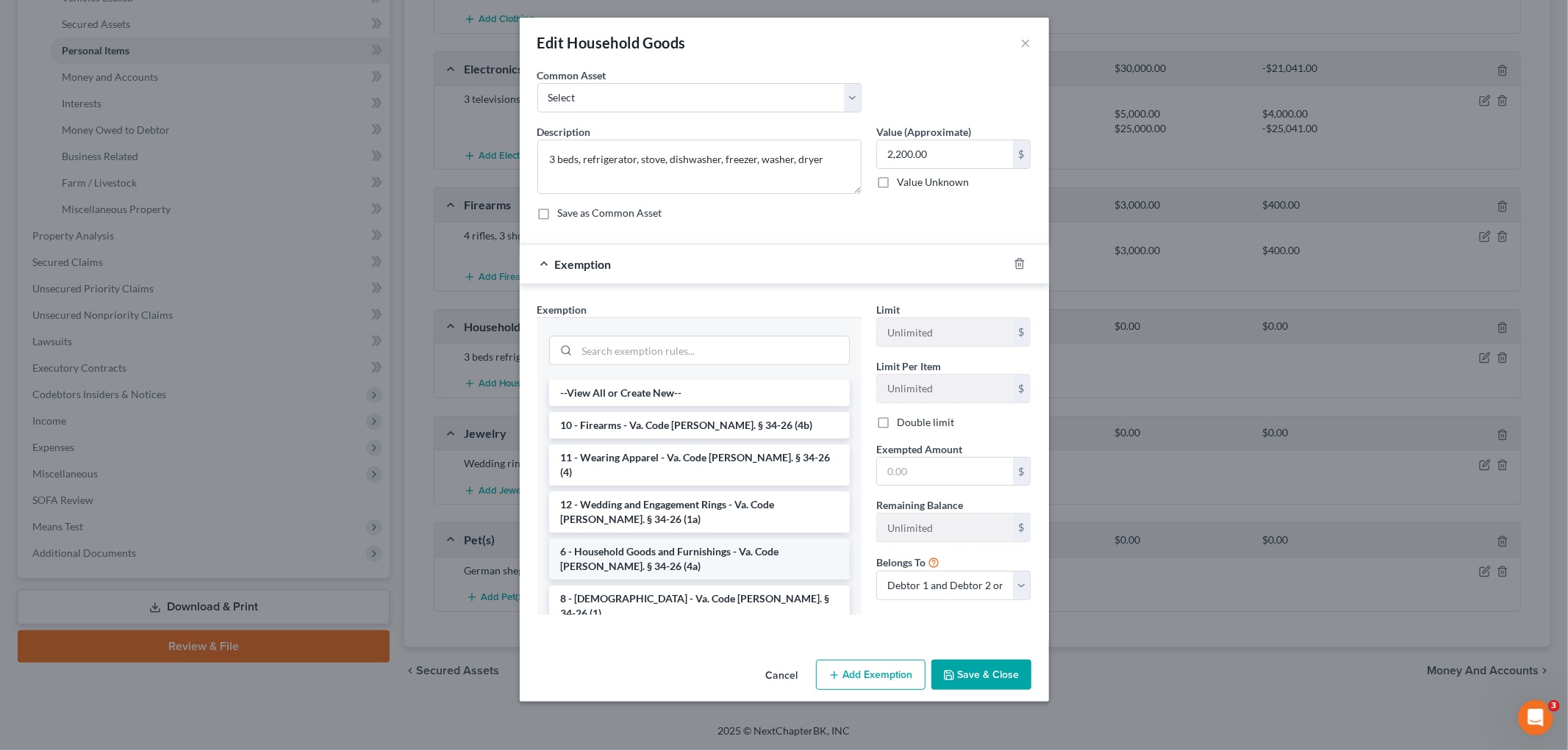
click at [708, 539] on li "6 - Household Goods and Furnishings - Va. Code Ann. § 34-26 (4a)" at bounding box center [699, 559] width 301 height 42
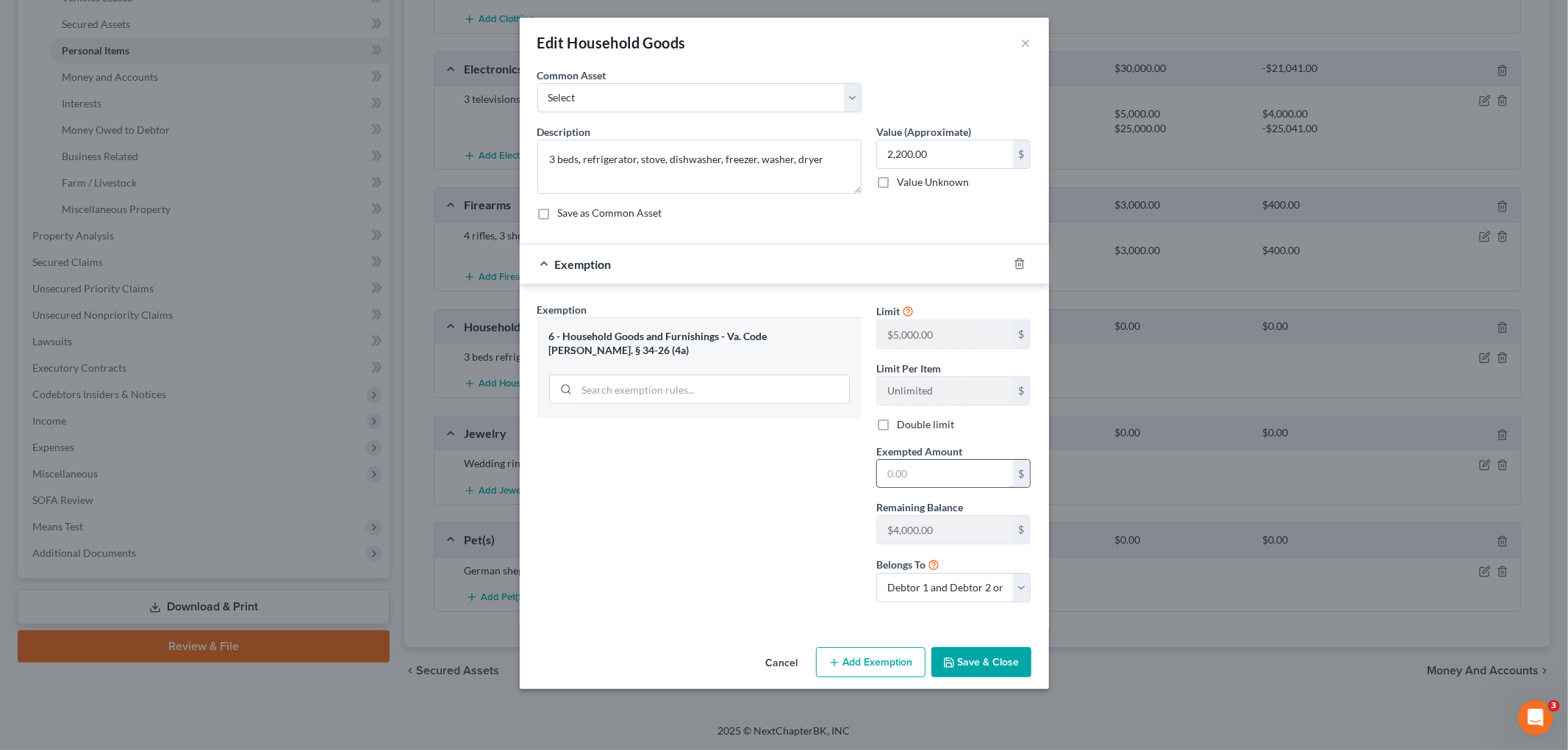
click at [758, 471] on input "text" at bounding box center [945, 473] width 136 height 28
click at [758, 428] on label "Double limit" at bounding box center [926, 424] width 57 height 15
click at [758, 427] on input "Double limit" at bounding box center [907, 422] width 9 height 9
click at [758, 661] on button "Save & Close" at bounding box center [982, 662] width 100 height 31
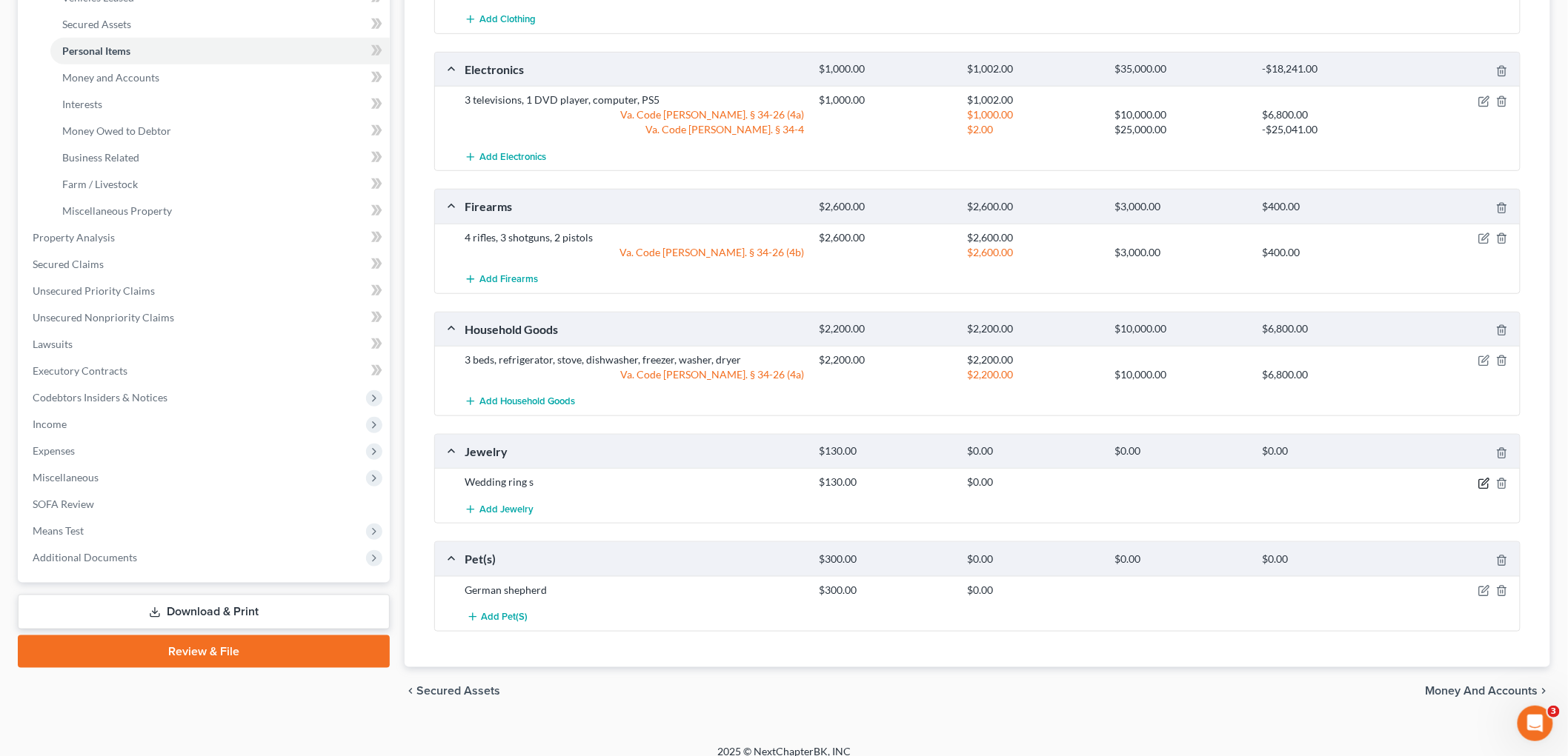
click at [763, 482] on icon "button" at bounding box center [1483, 484] width 12 height 12
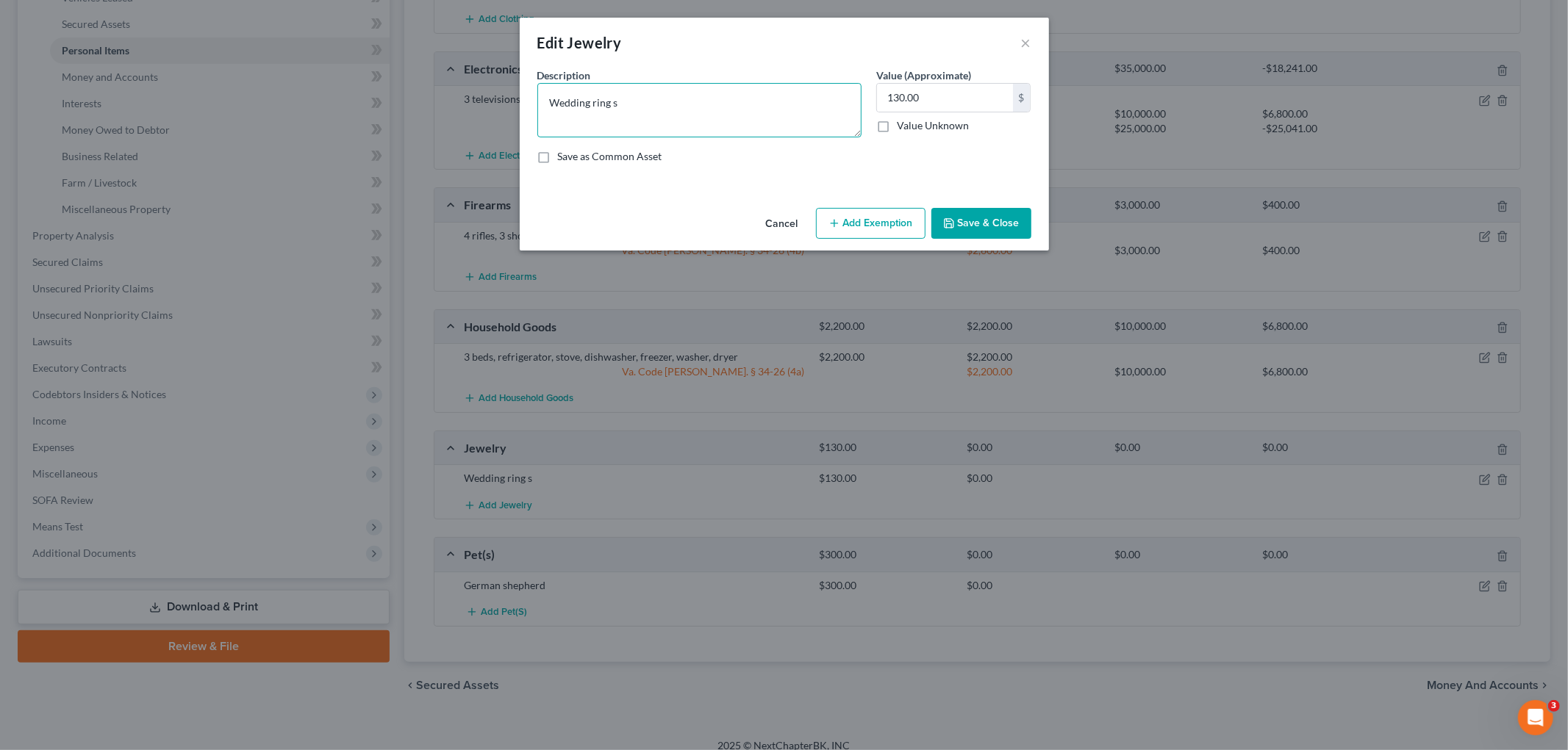
click at [555, 103] on textarea "Wedding ring s" at bounding box center [699, 110] width 324 height 55
click at [758, 225] on button "Add Exemption" at bounding box center [870, 223] width 109 height 31
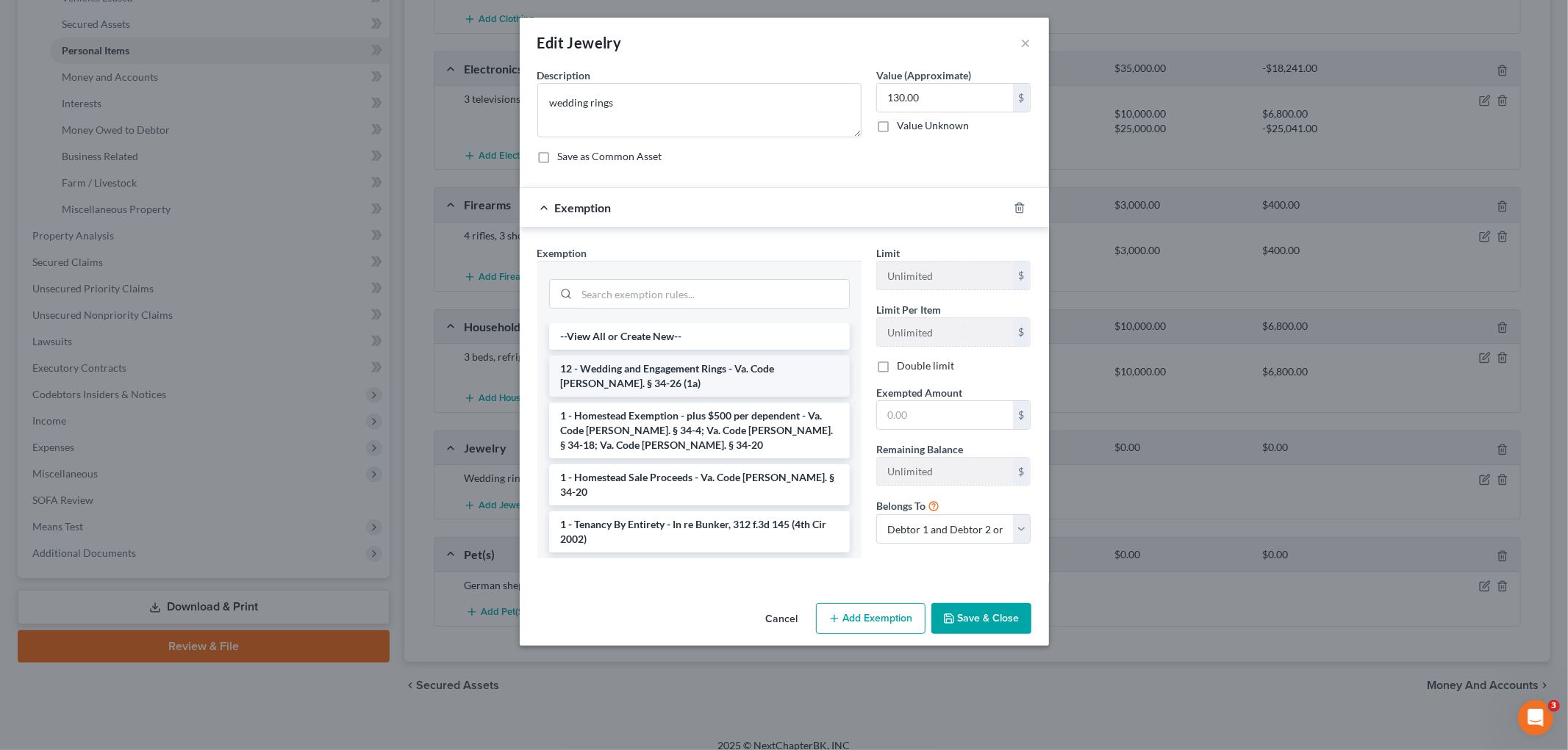
click at [722, 378] on li "12 - Wedding and Engagement Rings - Va. Code Ann. § 34-26 (1a)" at bounding box center [699, 376] width 301 height 42
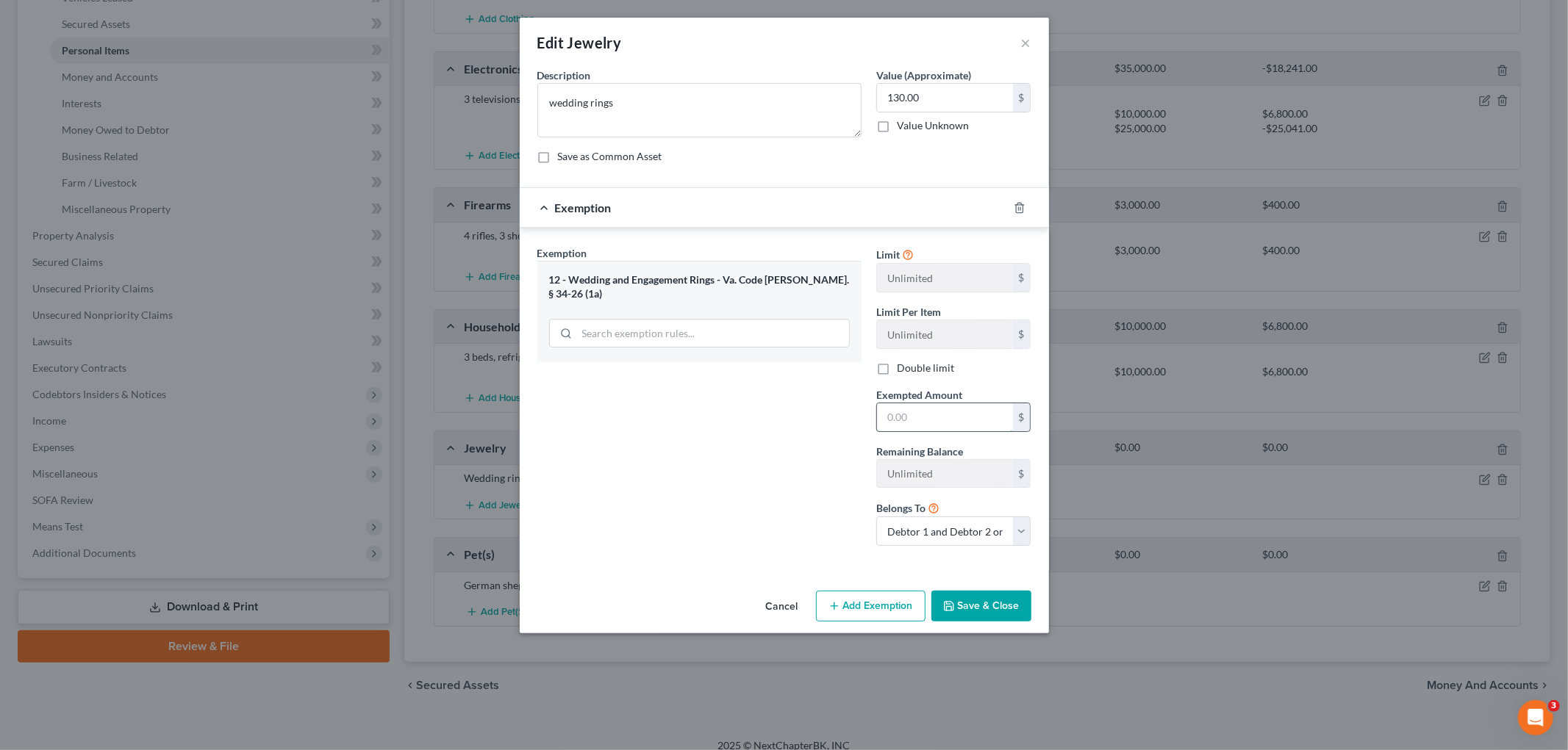
click at [758, 420] on input "text" at bounding box center [945, 417] width 136 height 28
click at [758, 603] on button "Save & Close" at bounding box center [982, 606] width 100 height 31
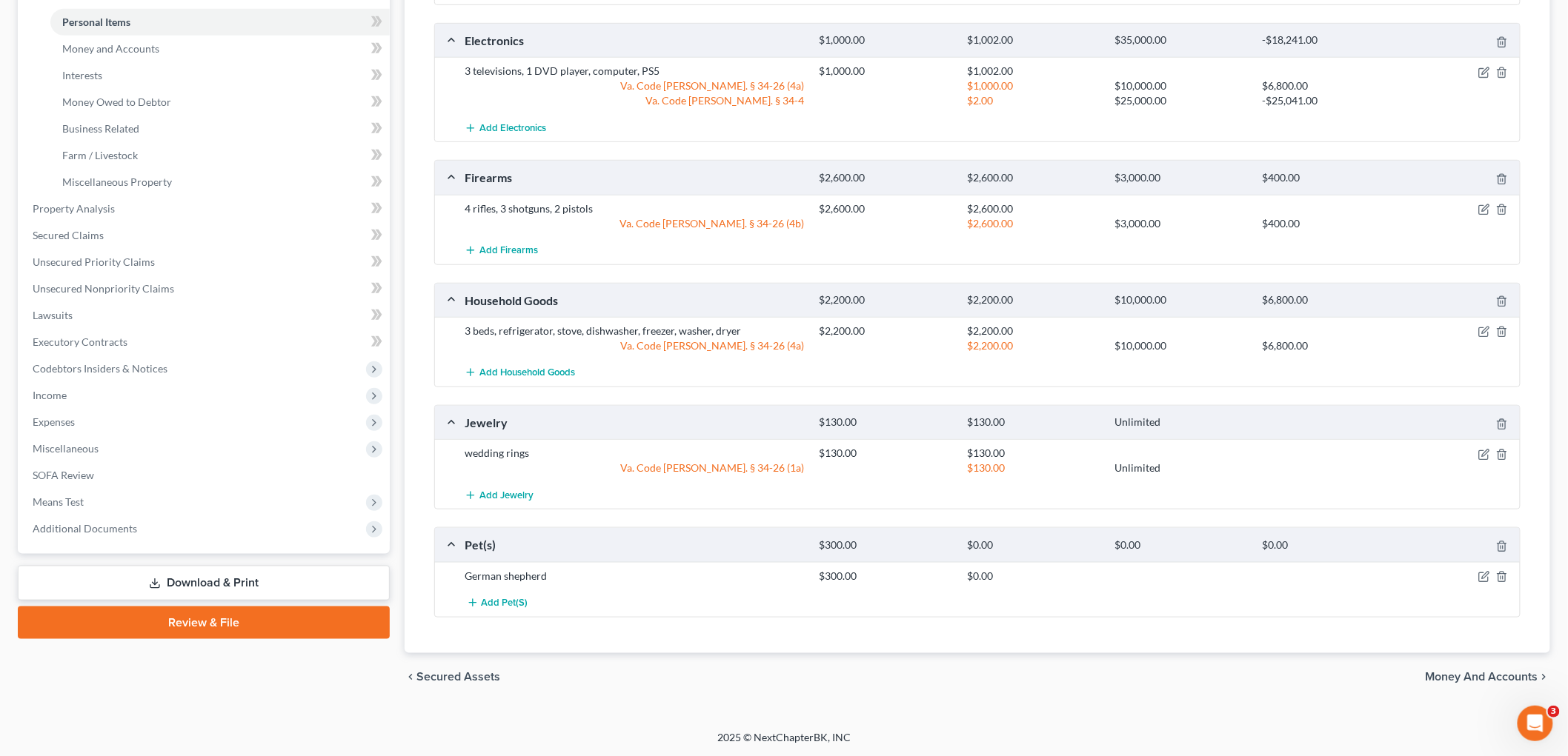
scroll to position [359, 0]
click at [763, 578] on icon "button" at bounding box center [1483, 576] width 12 height 12
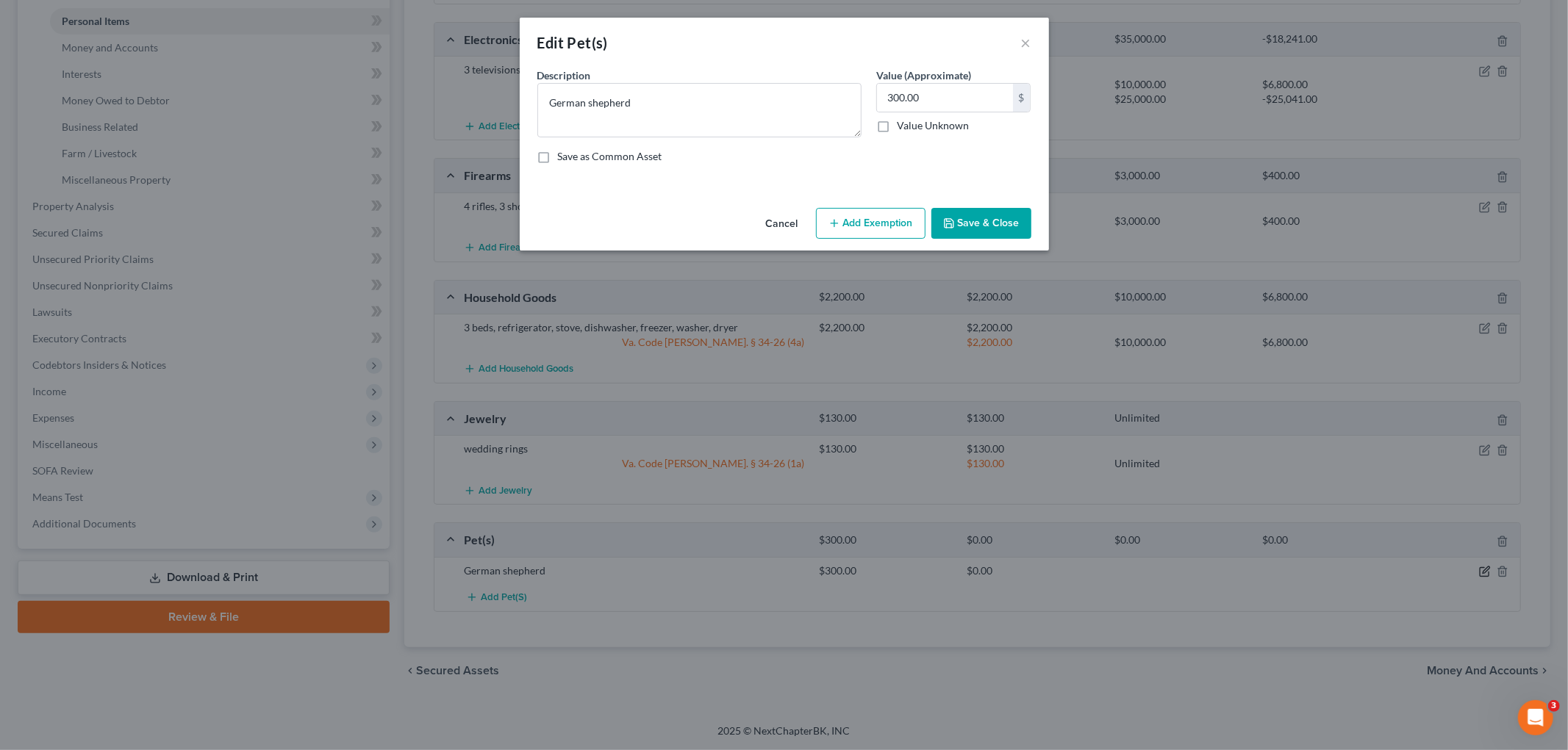
click at [758, 566] on div "Edit Pet(s) × An exemption set must first be selected from the Filing Informati…" at bounding box center [784, 375] width 1568 height 750
click at [758, 218] on button "Add Exemption" at bounding box center [870, 223] width 109 height 31
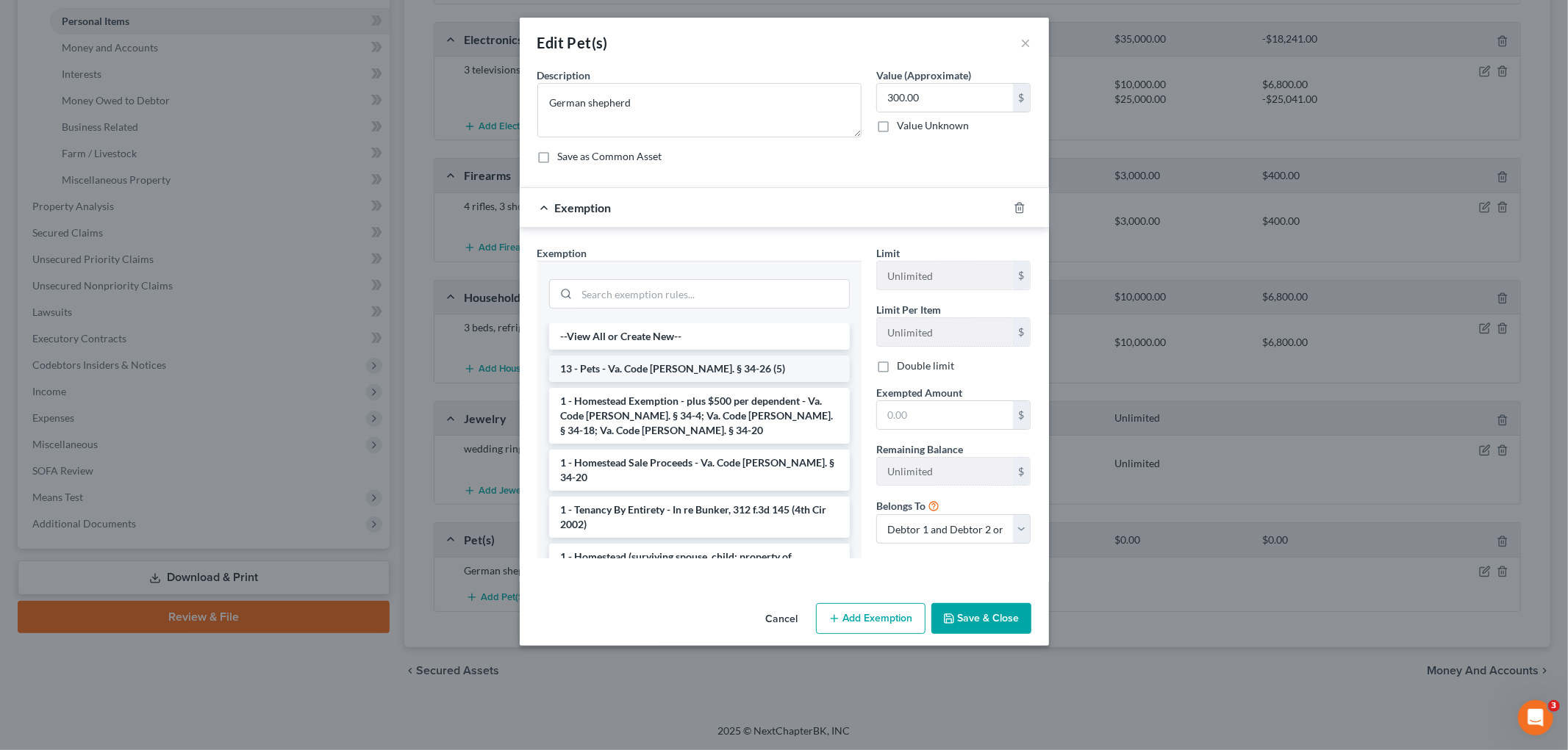
click at [658, 375] on li "13 - Pets - Va. Code Ann. § 34-26 (5)" at bounding box center [699, 369] width 301 height 27
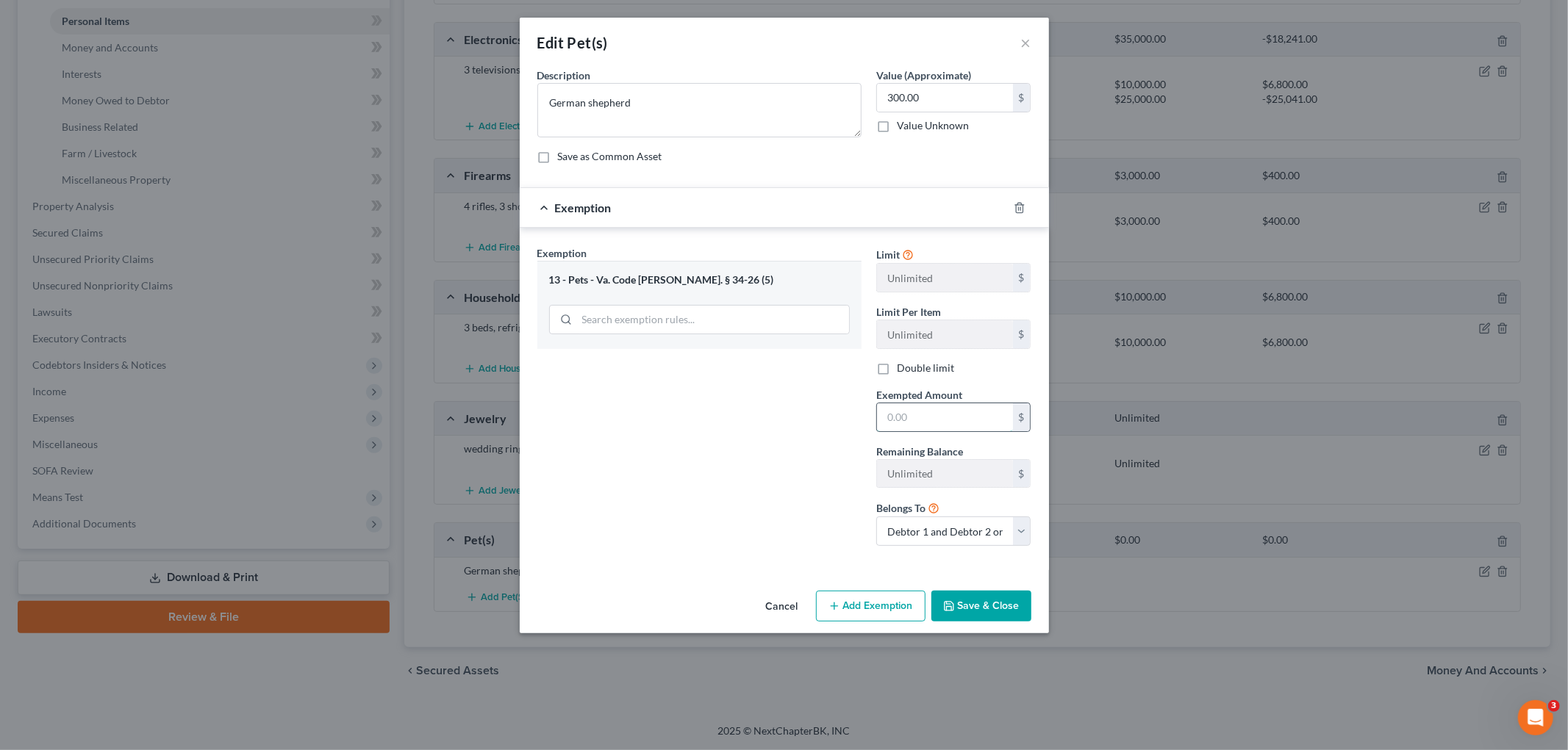
click at [758, 424] on input "text" at bounding box center [945, 417] width 136 height 28
click at [758, 599] on button "Save & Close" at bounding box center [982, 606] width 100 height 31
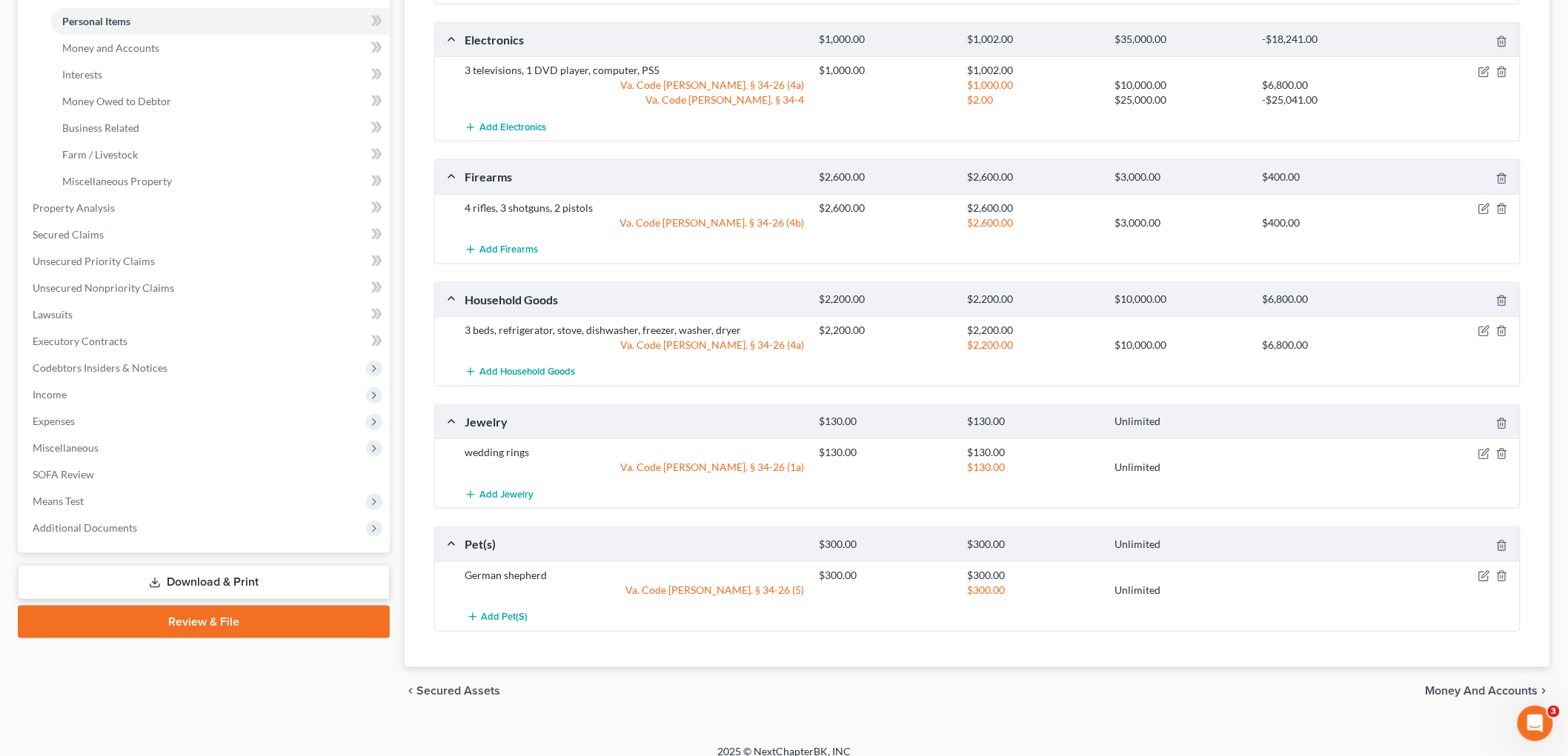
click at [763, 693] on span "Money and Accounts" at bounding box center [1481, 691] width 113 height 12
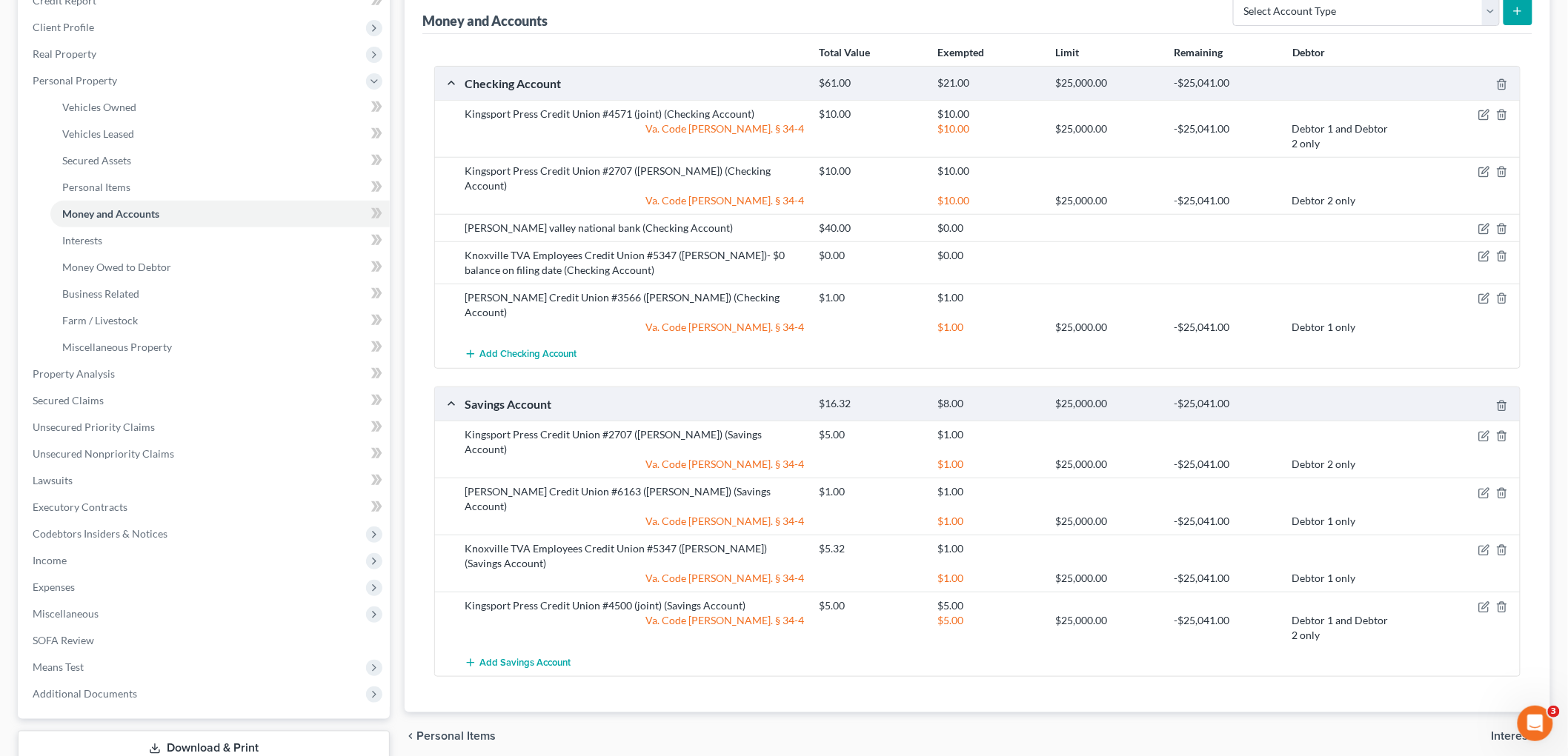
scroll to position [164, 0]
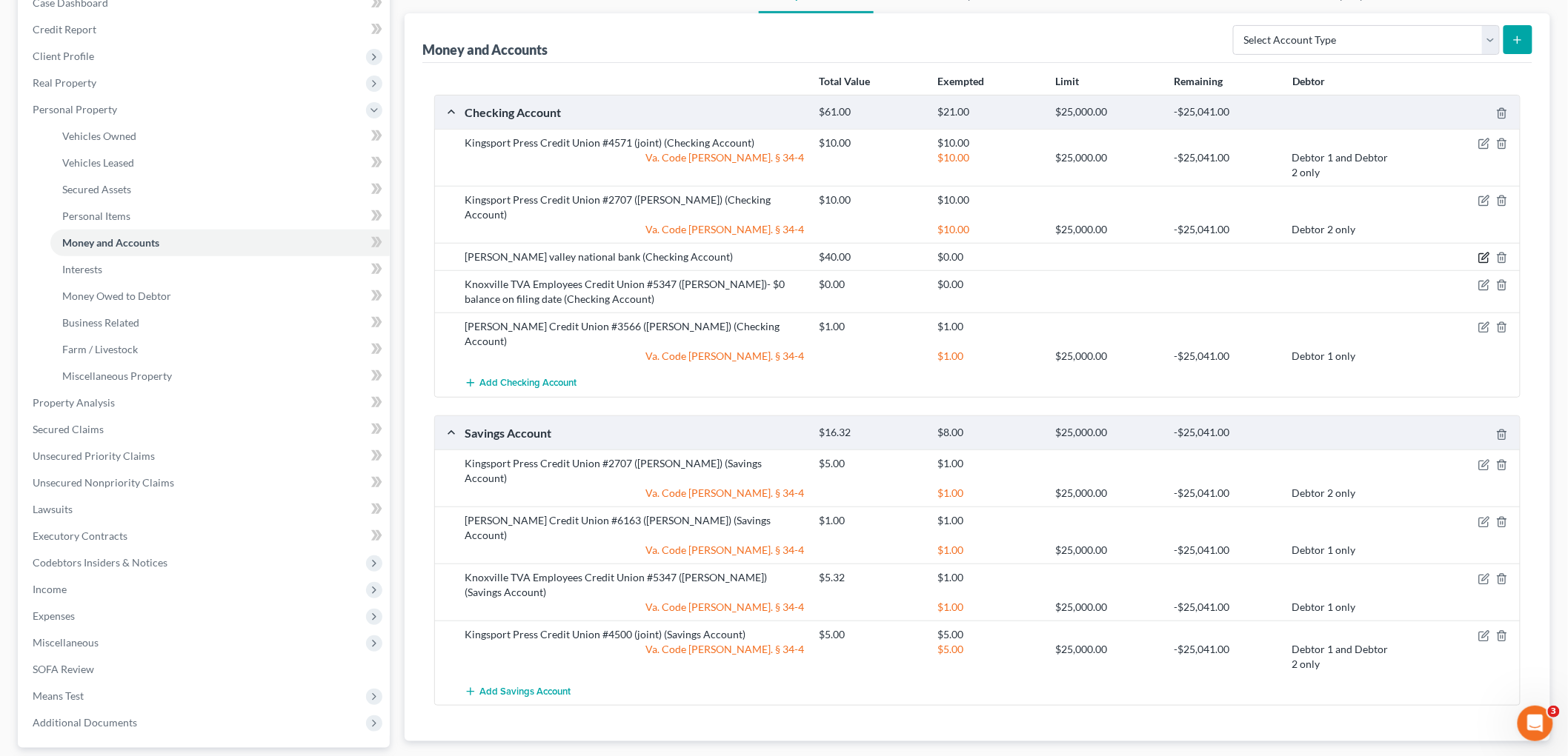
click at [763, 252] on icon "button" at bounding box center [1483, 257] width 12 height 12
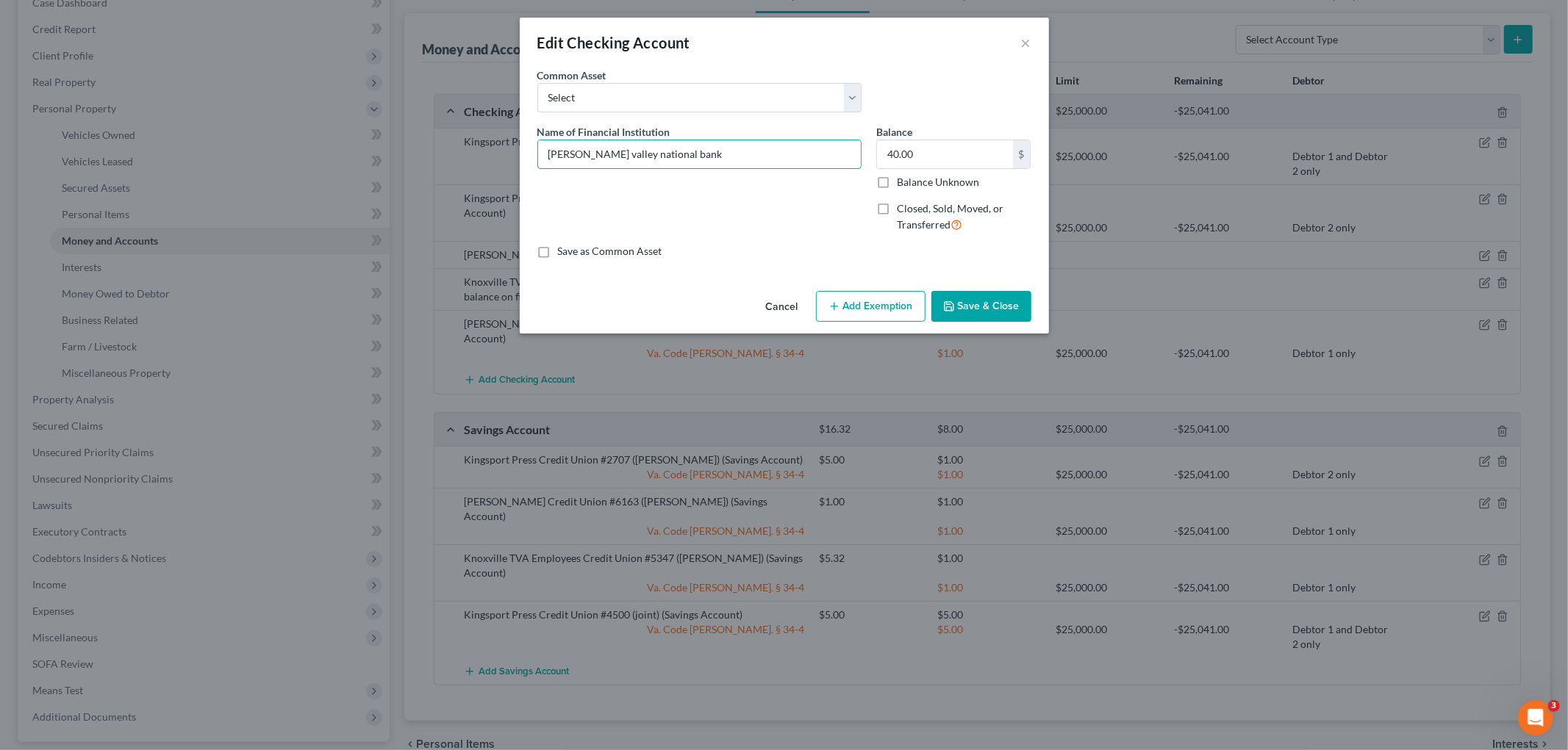
drag, startPoint x: 682, startPoint y: 154, endPoint x: 527, endPoint y: 163, distance: 155.3
click at [528, 163] on div "An exemption set must first be selected from the Filing Information section. Co…" at bounding box center [784, 176] width 529 height 217
click at [758, 306] on button "Add Exemption" at bounding box center [870, 306] width 109 height 31
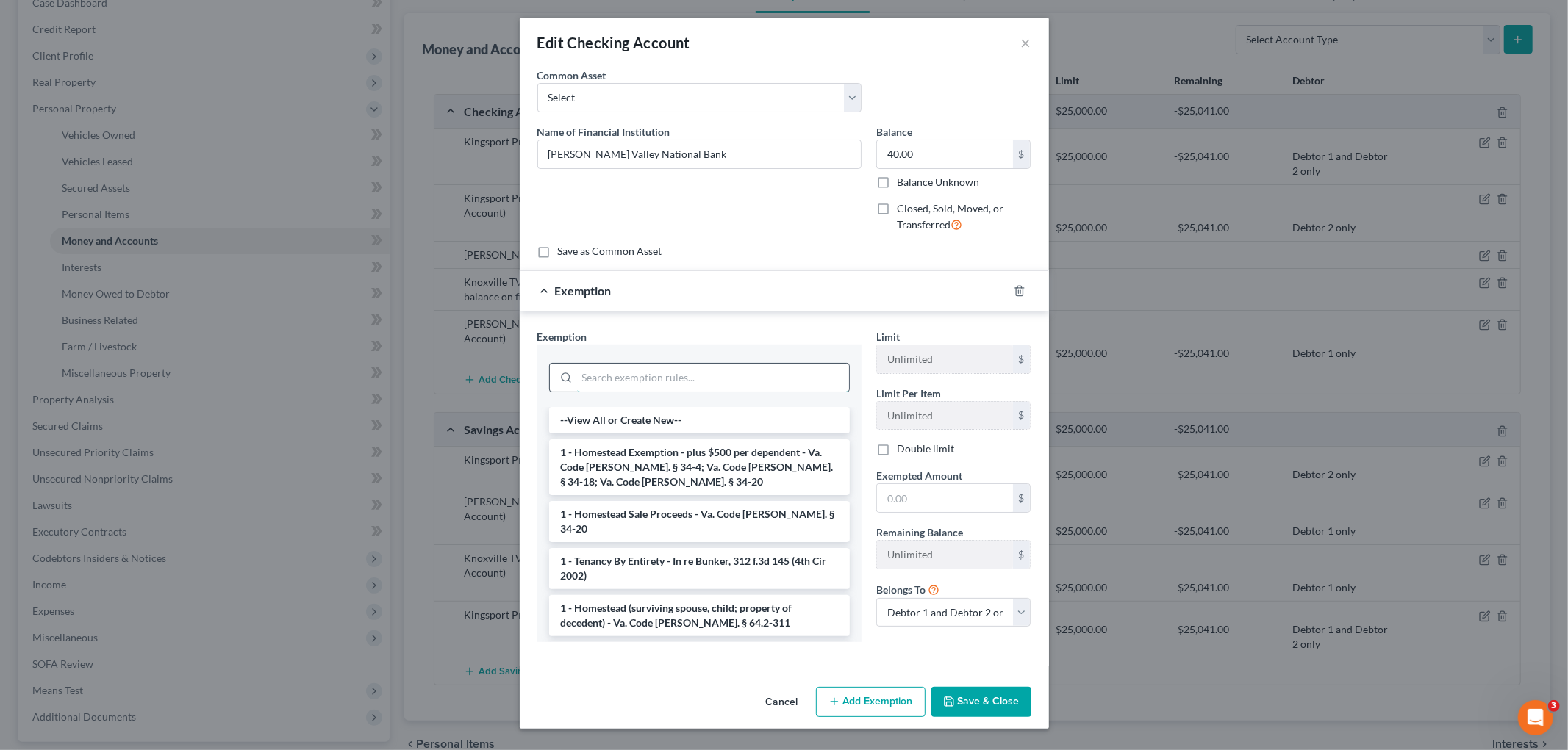
click at [702, 376] on input "search" at bounding box center [713, 377] width 272 height 28
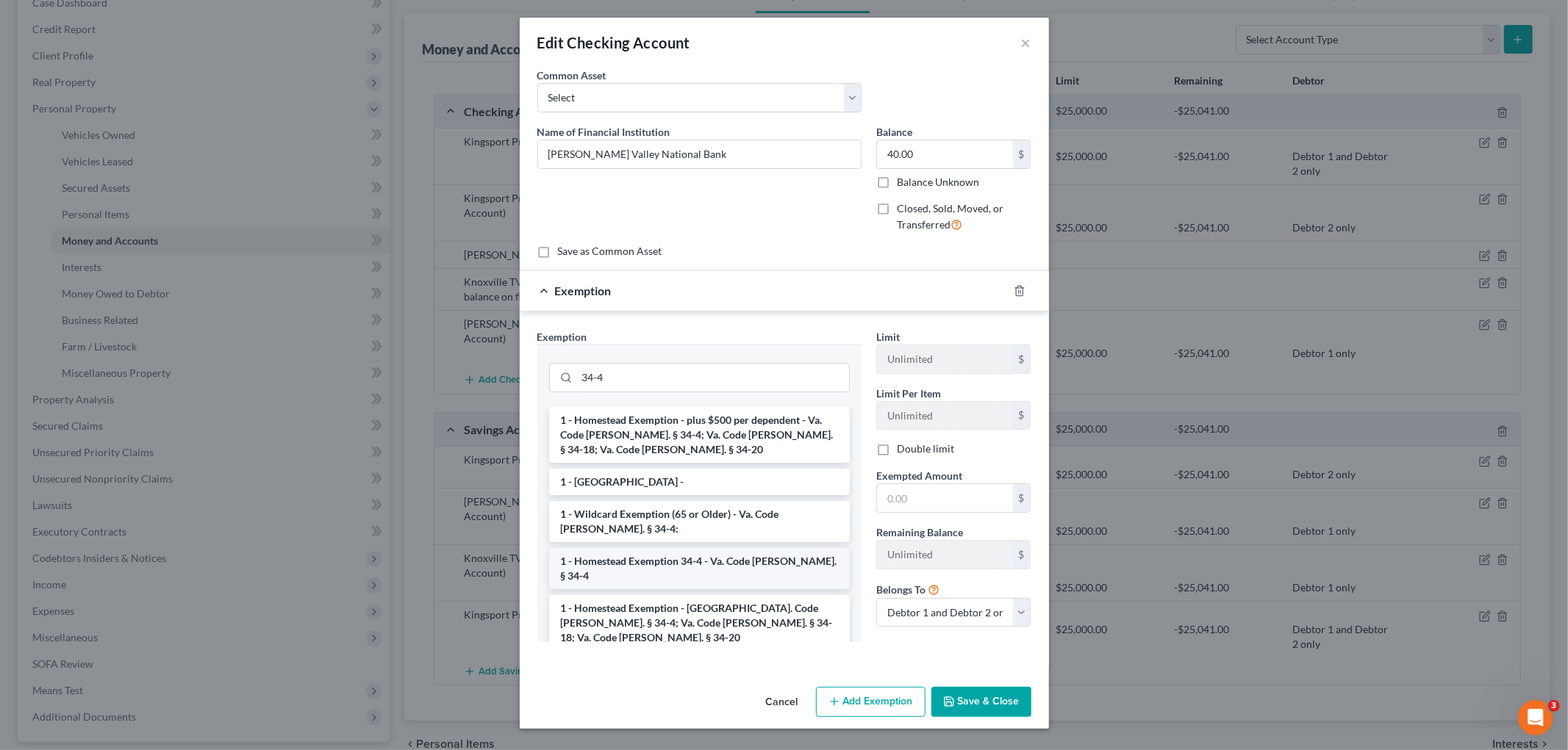
click at [725, 568] on li "1 - Homestead Exemption 34-4 - Va. Code Ann. § 34-4" at bounding box center [699, 569] width 301 height 42
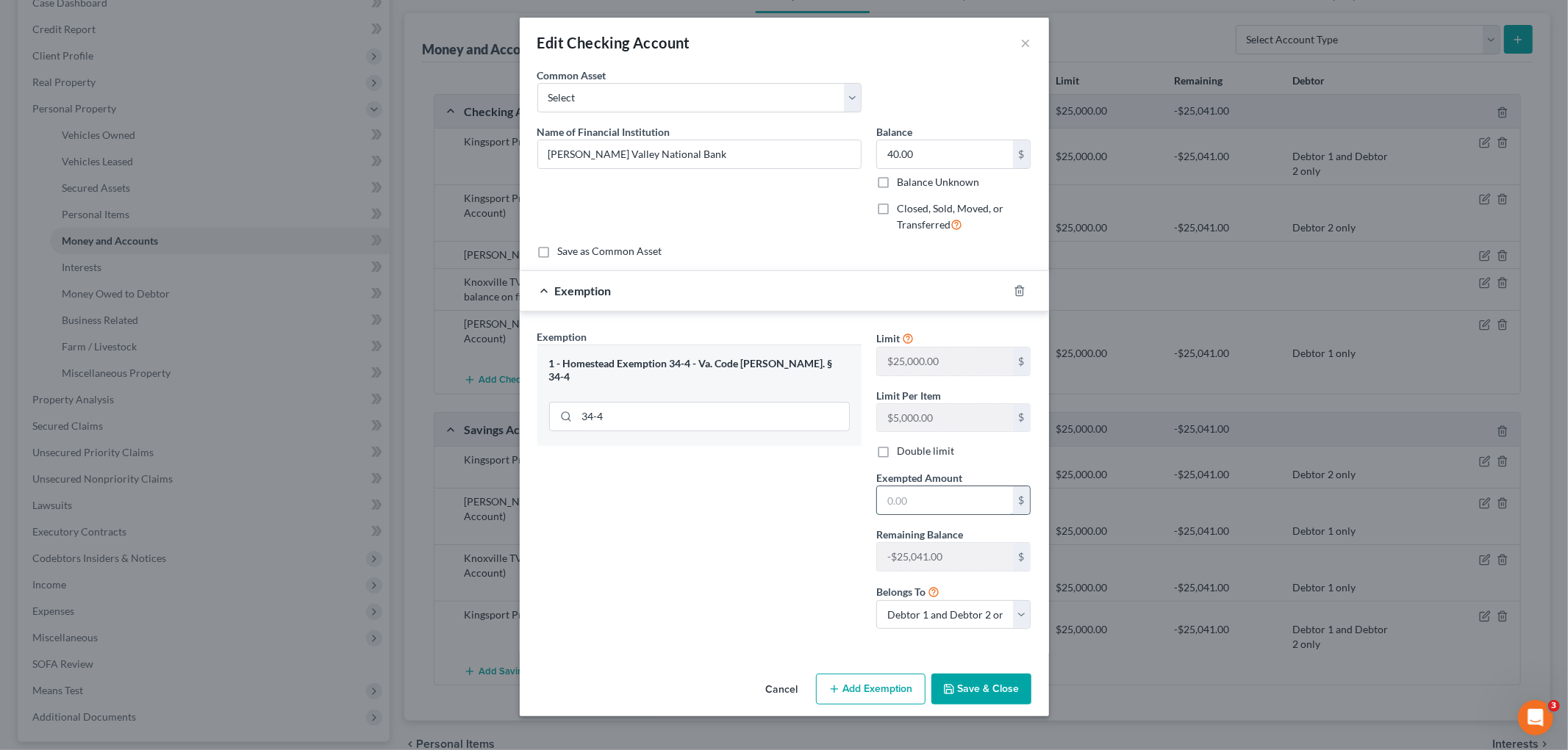
click at [758, 508] on input "text" at bounding box center [945, 500] width 136 height 28
click at [758, 683] on button "Save & Close" at bounding box center [982, 689] width 100 height 31
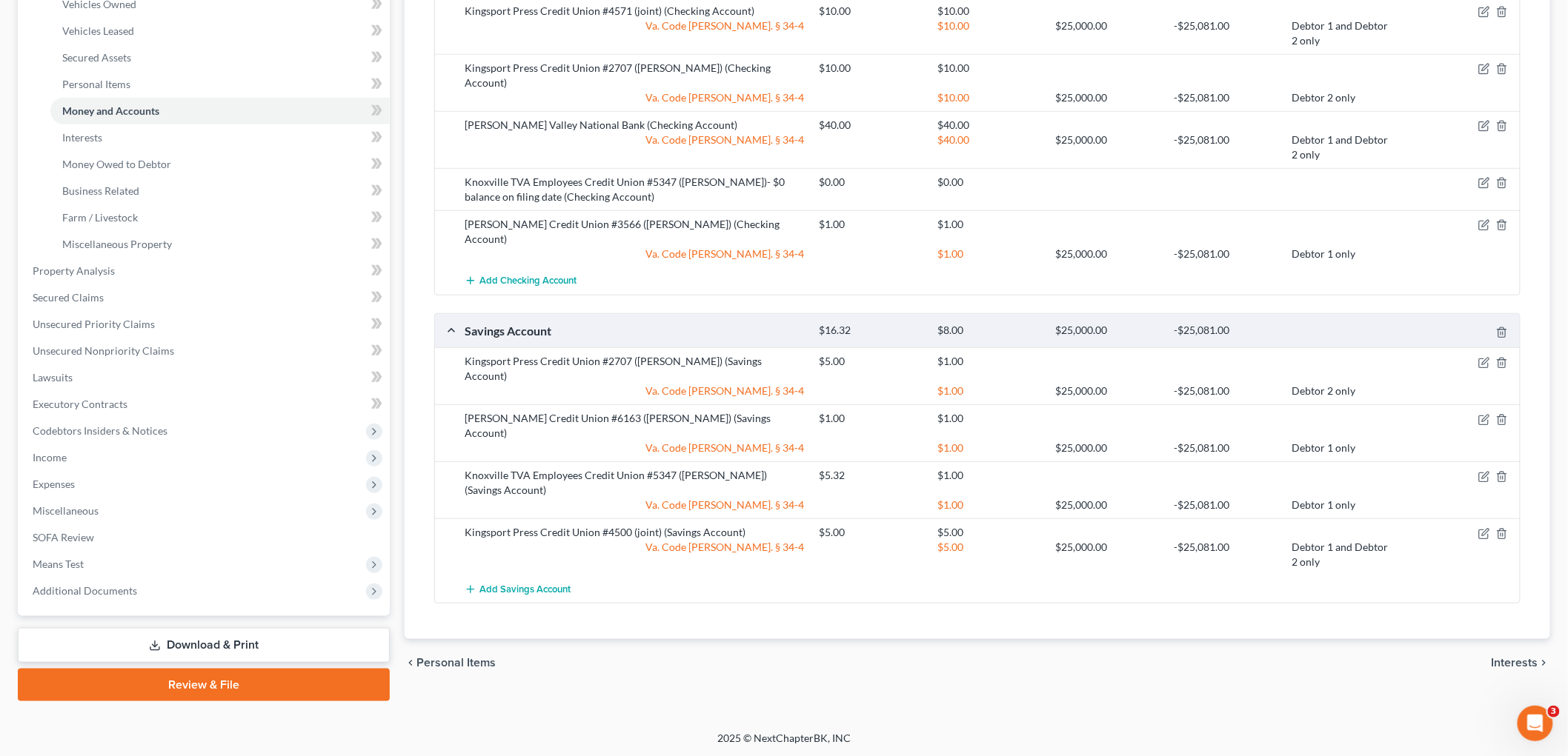
click at [763, 657] on span "Interests" at bounding box center [1515, 663] width 47 height 12
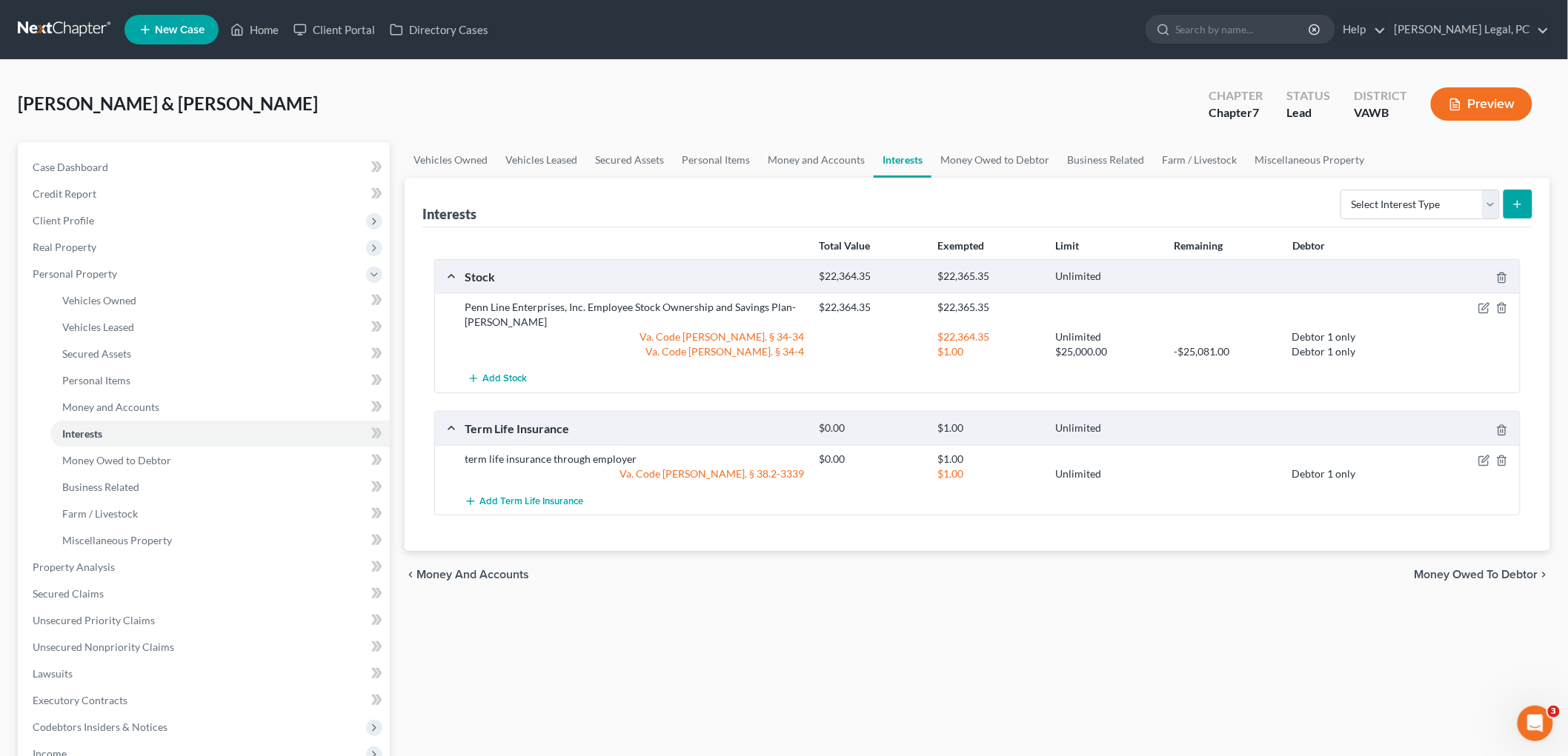
click at [763, 572] on span "Money Owed to Debtor" at bounding box center [1476, 574] width 124 height 12
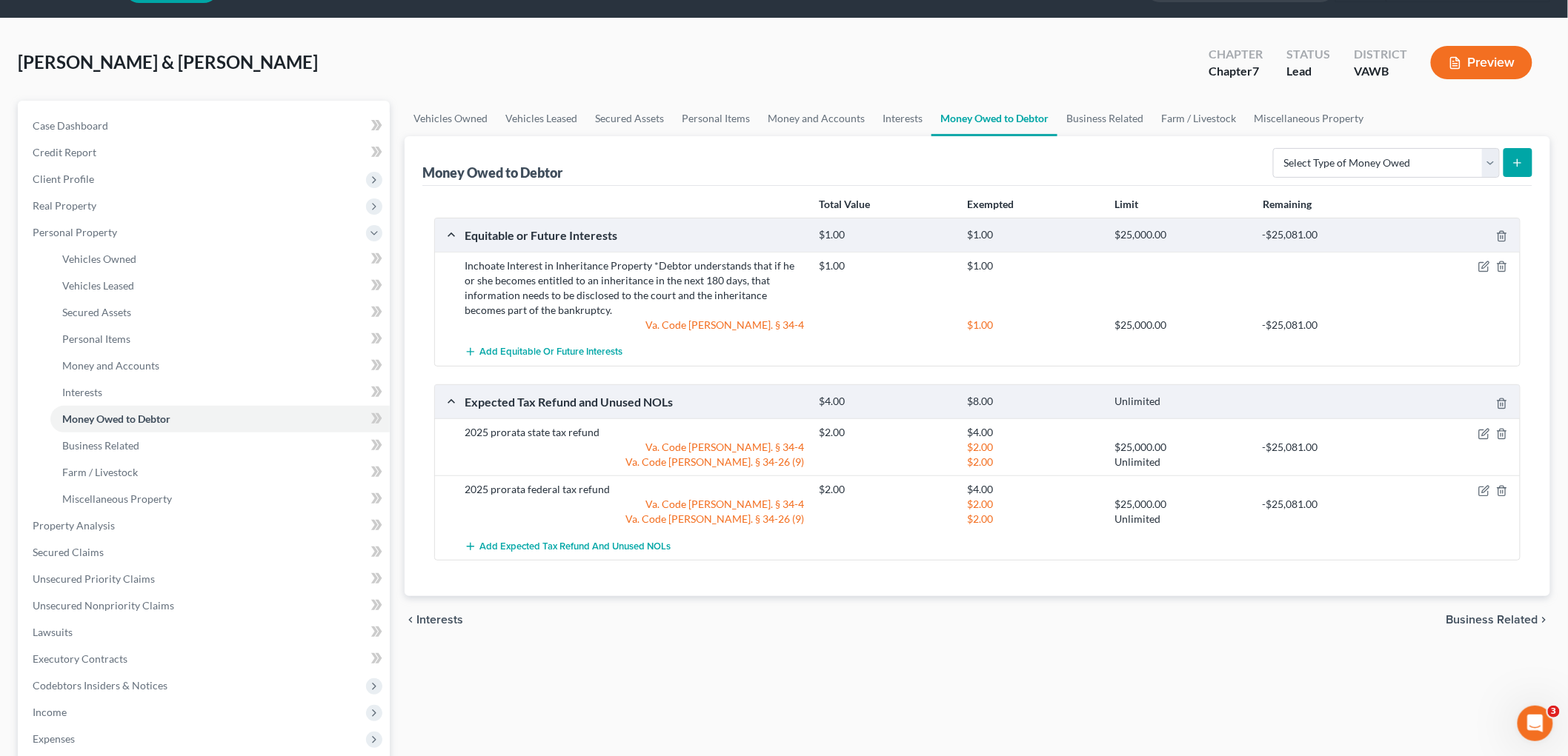
scroll to position [82, 0]
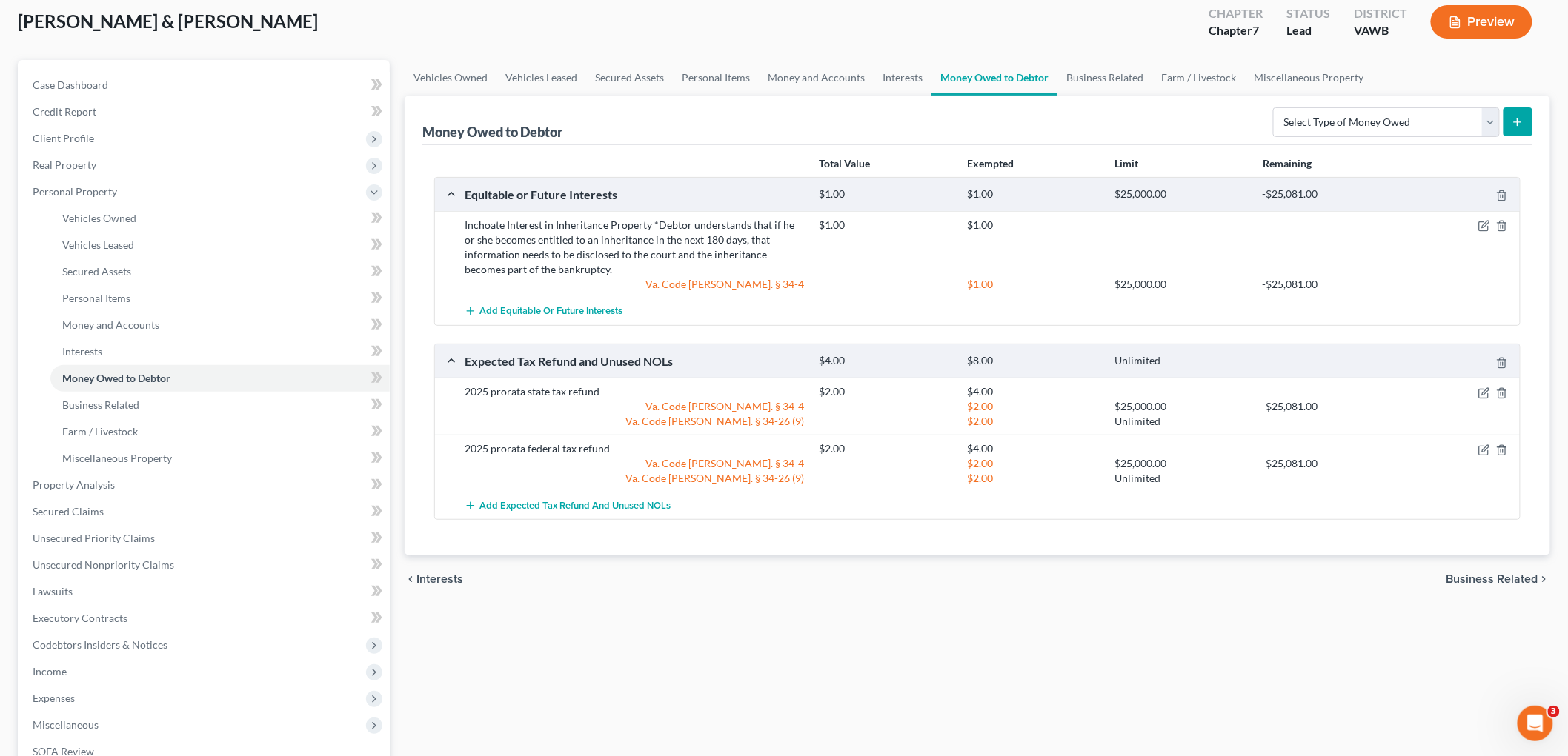
click at [763, 575] on span "Business Related" at bounding box center [1492, 579] width 92 height 12
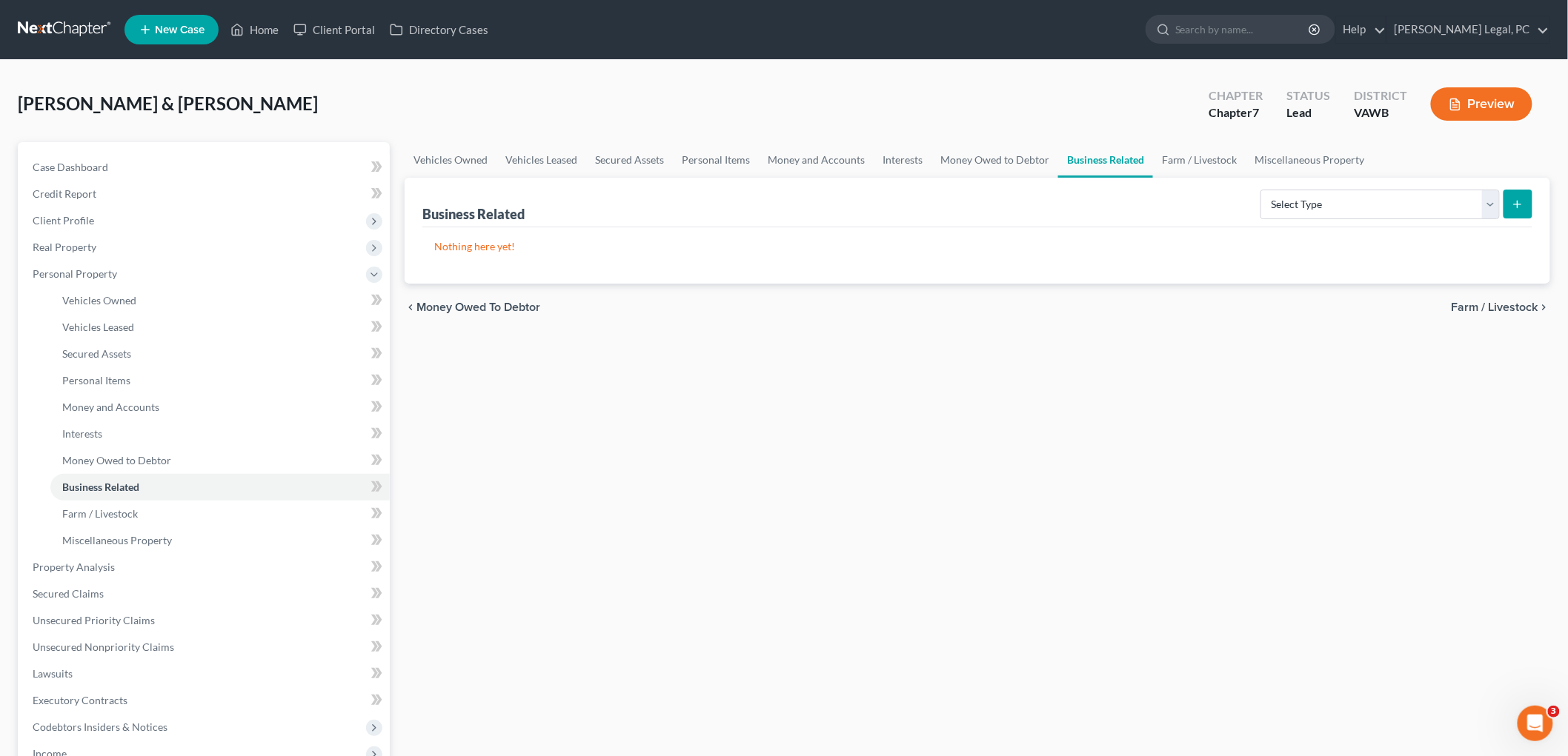
click at [763, 306] on span "Farm / Livestock" at bounding box center [1494, 307] width 87 height 12
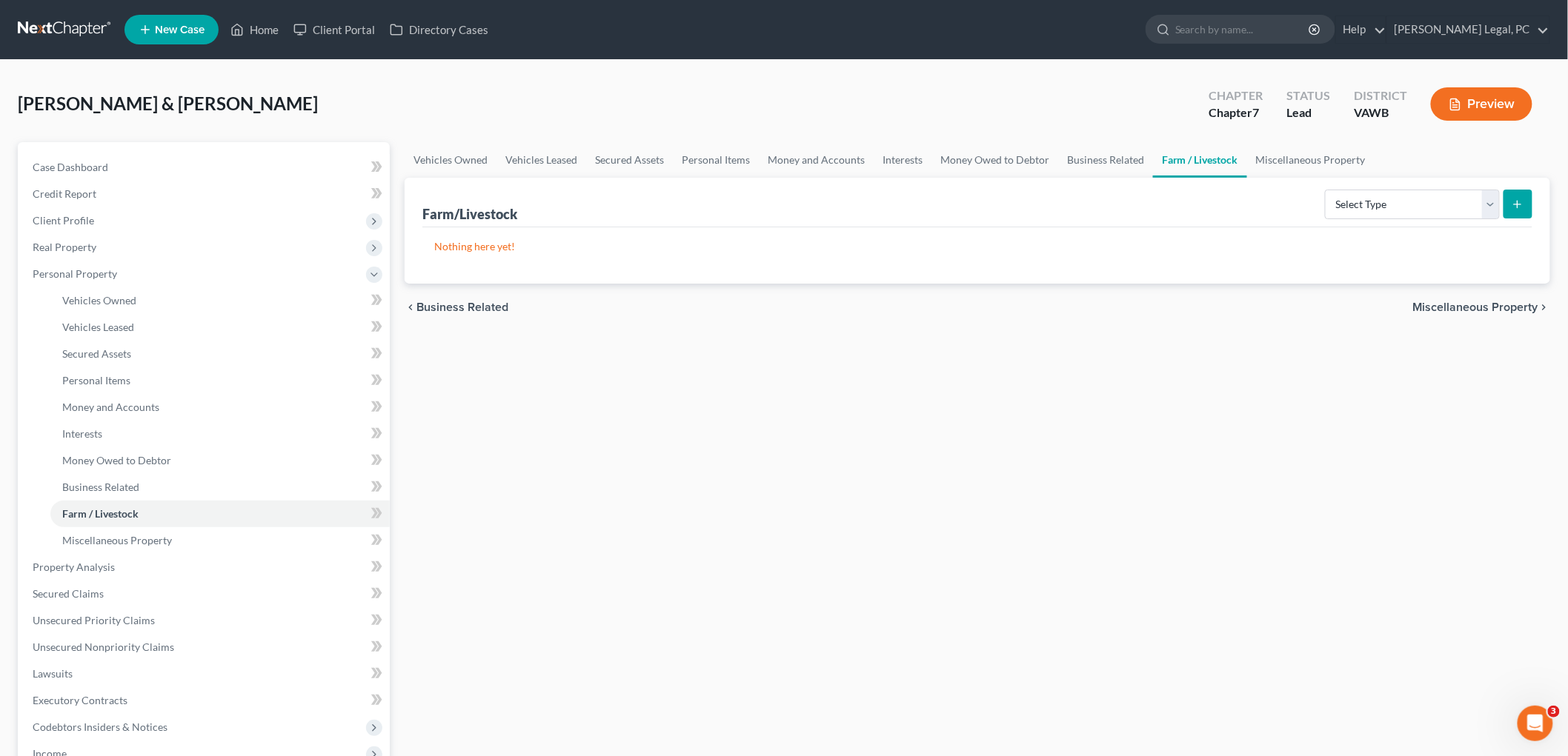
click at [763, 302] on span "Miscellaneous Property" at bounding box center [1475, 307] width 125 height 12
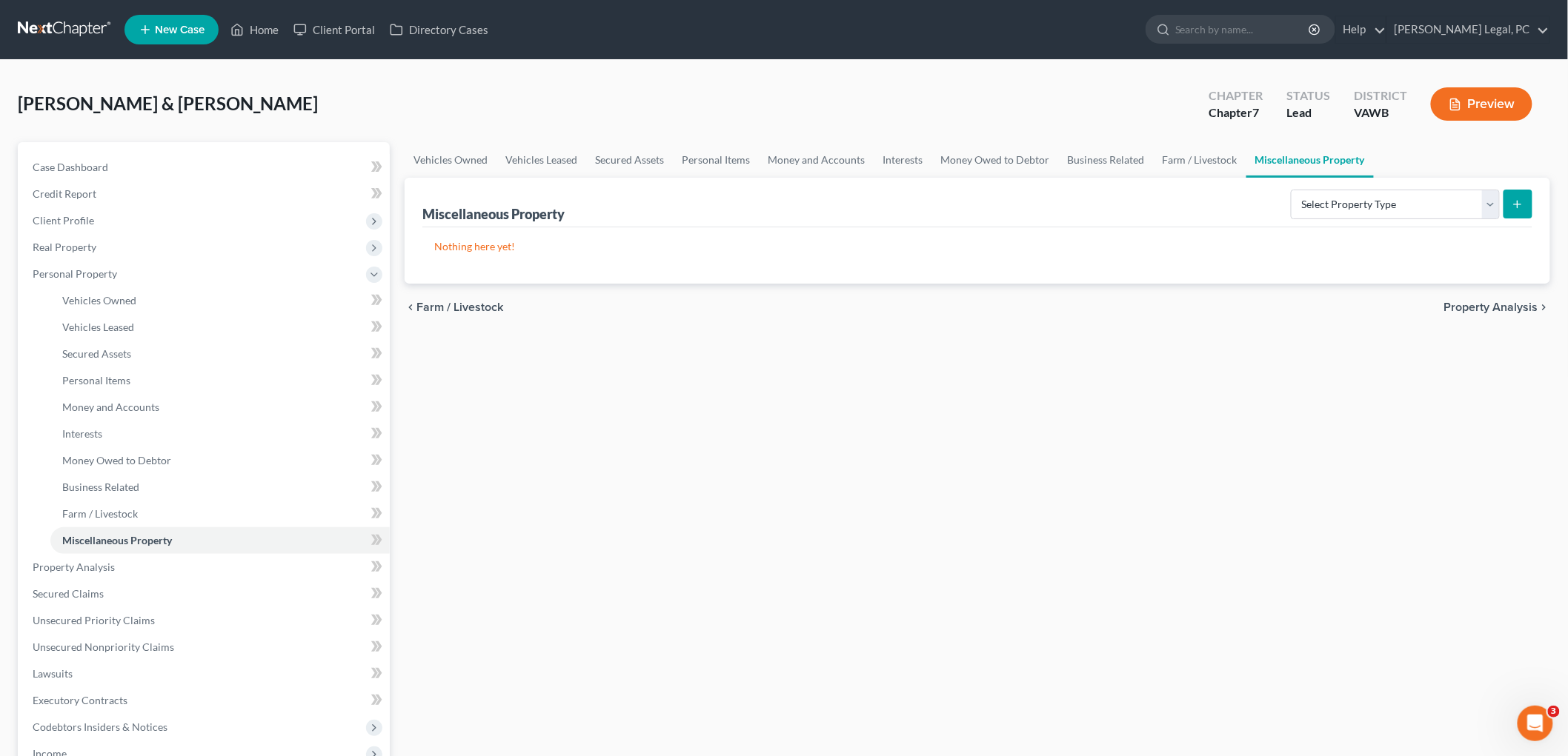
click at [763, 302] on span "Property Analysis" at bounding box center [1491, 307] width 94 height 12
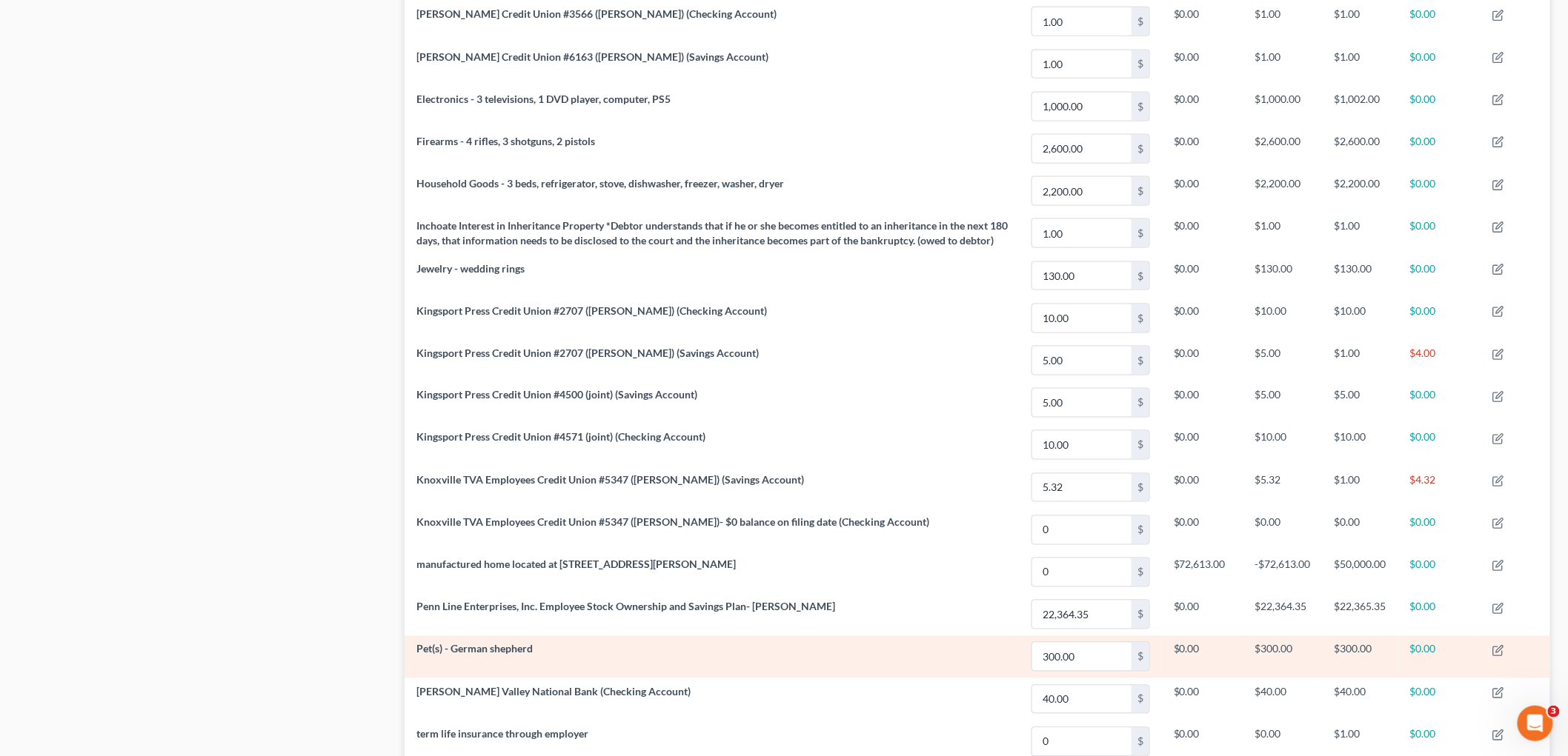
scroll to position [958, 0]
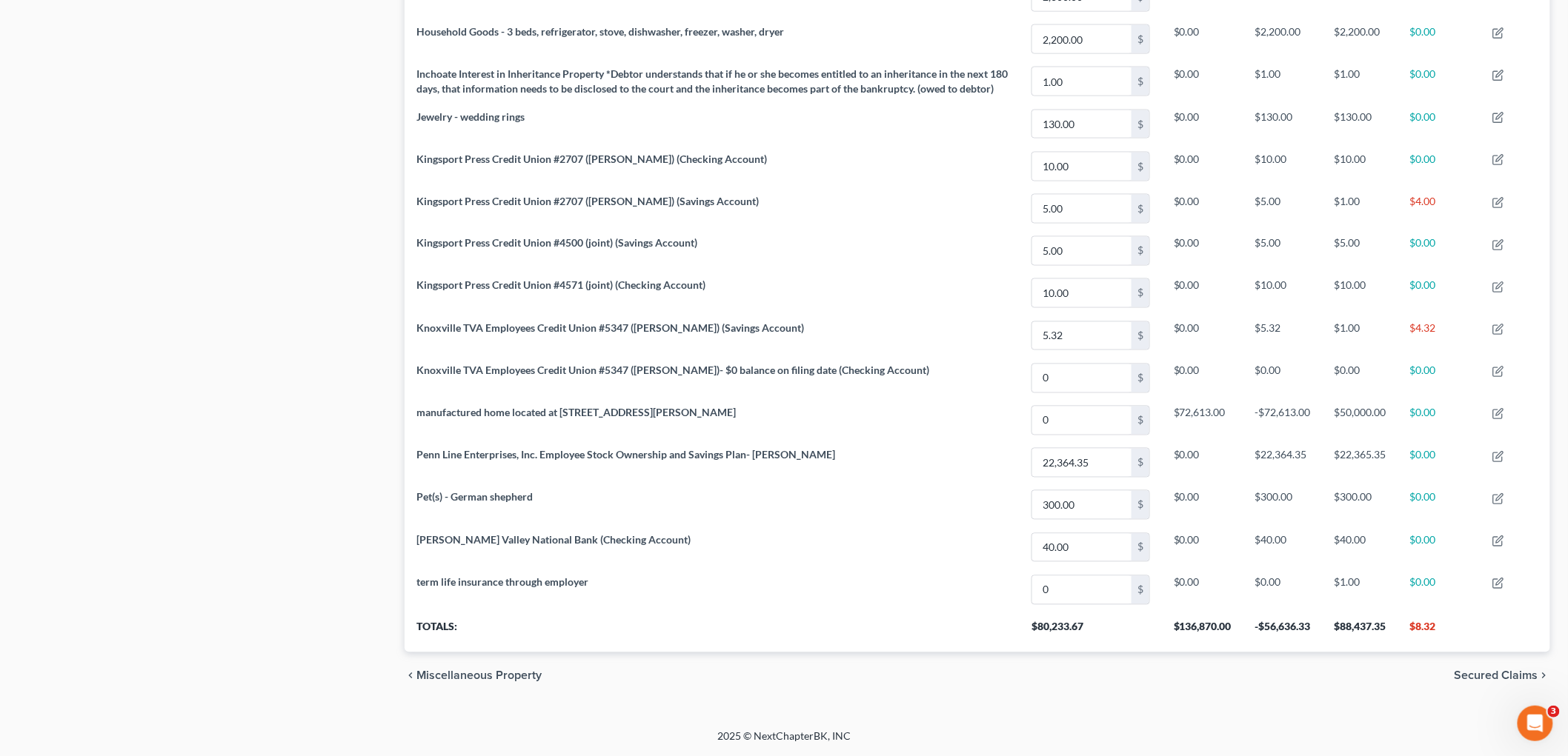
click at [763, 670] on span "Secured Claims" at bounding box center [1496, 676] width 84 height 12
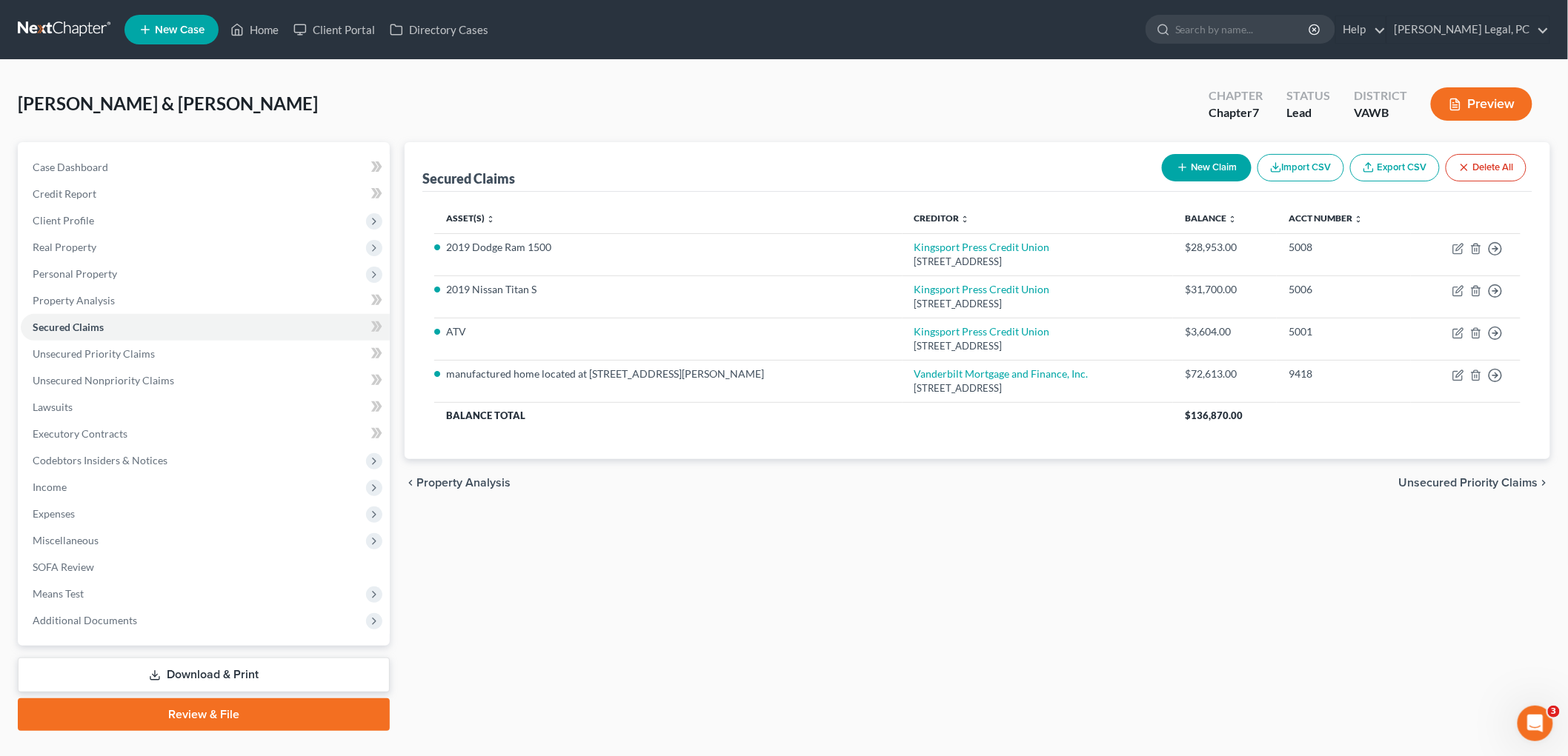
click at [763, 477] on span "Unsecured Priority Claims" at bounding box center [1467, 483] width 139 height 12
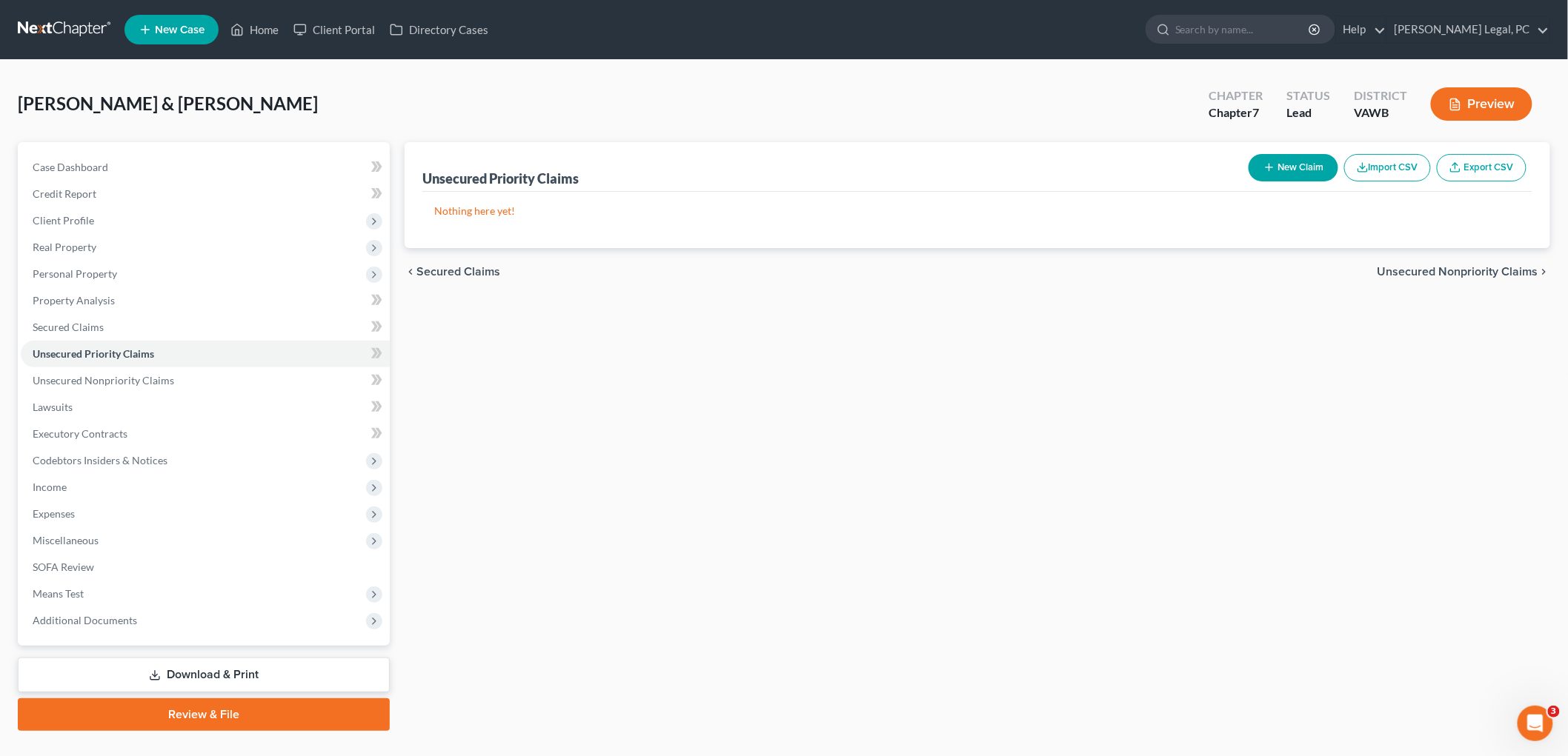
click at [763, 266] on span "Unsecured Nonpriority Claims" at bounding box center [1457, 271] width 160 height 12
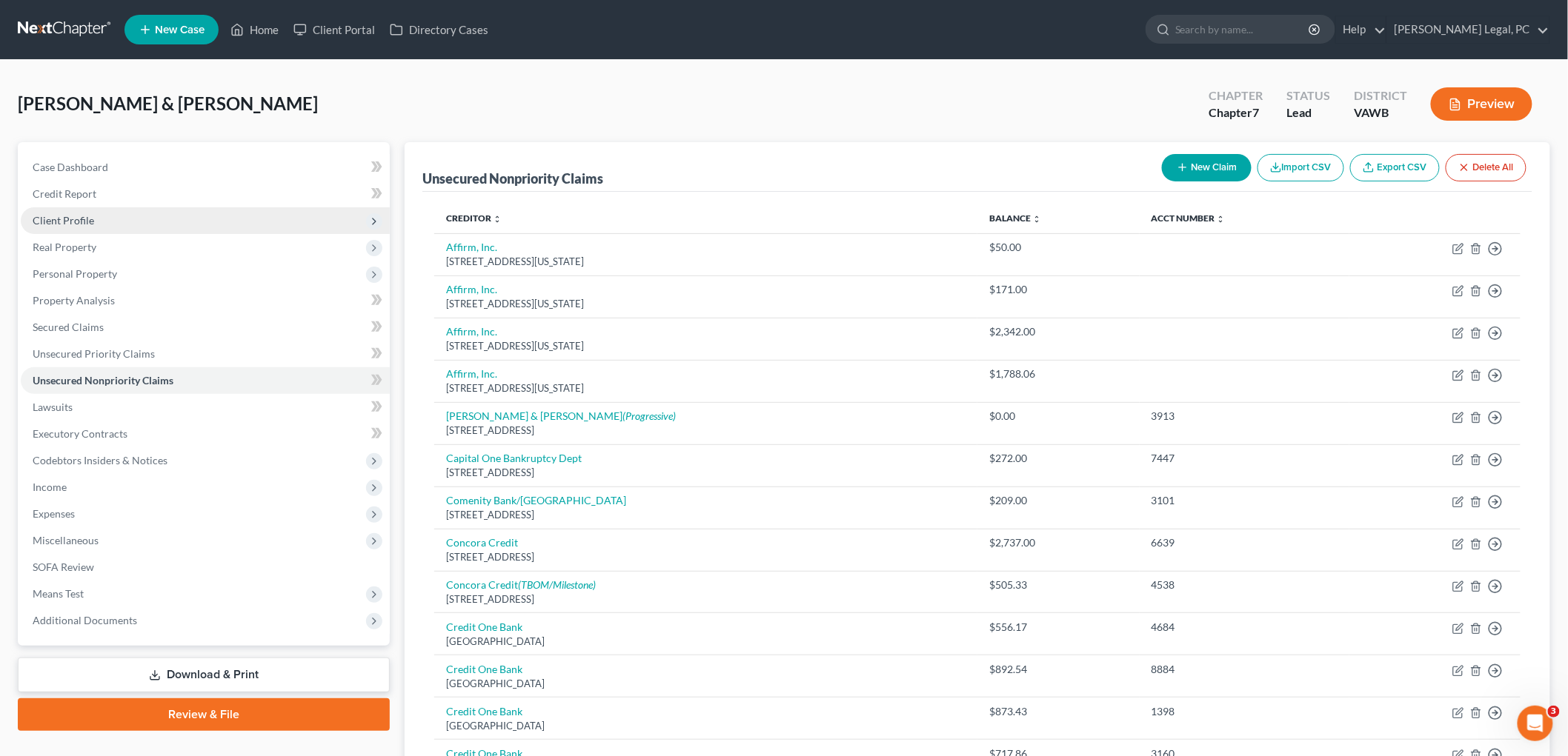
click at [77, 216] on span "Client Profile" at bounding box center [63, 221] width 62 height 13
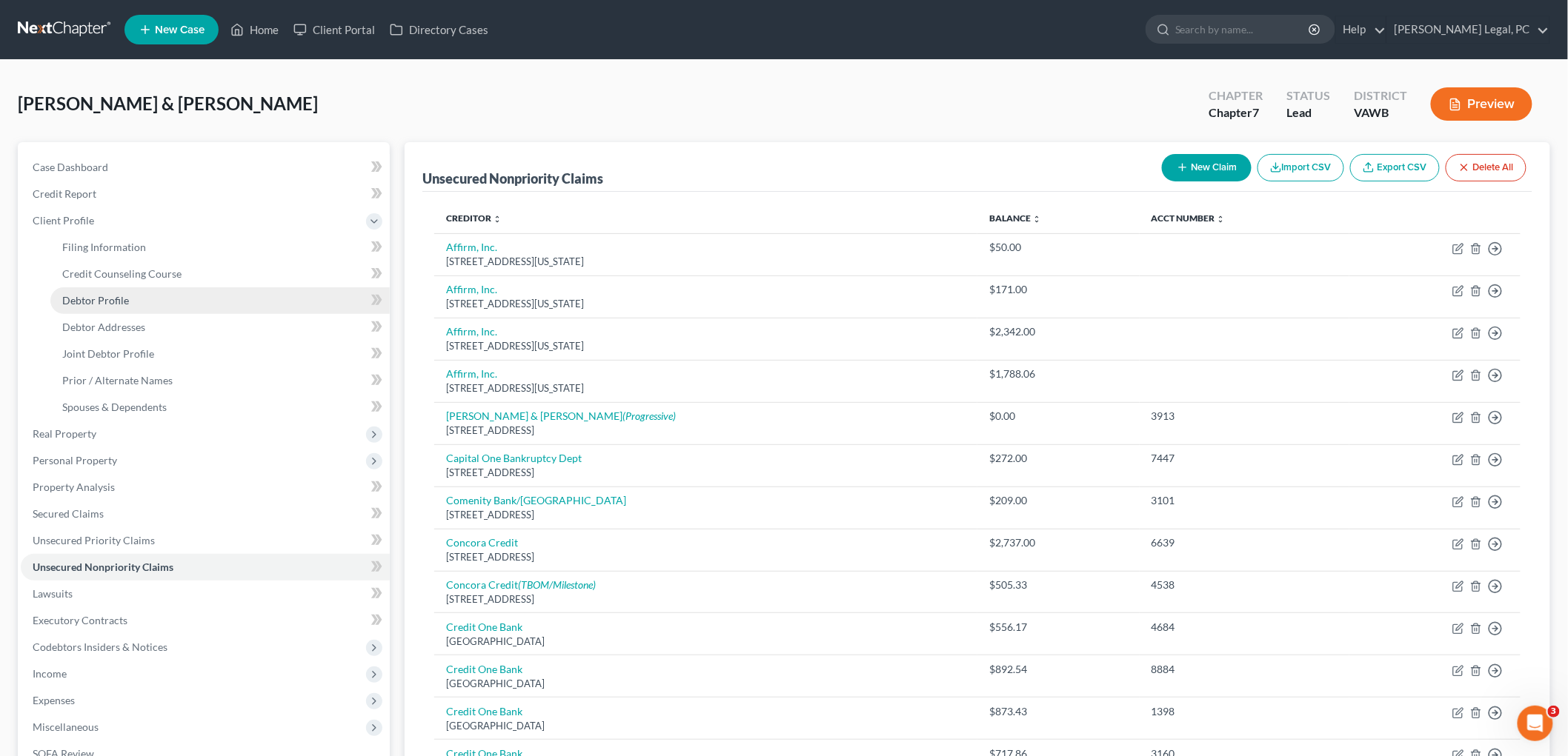
click at [99, 298] on span "Debtor Profile" at bounding box center [96, 300] width 67 height 13
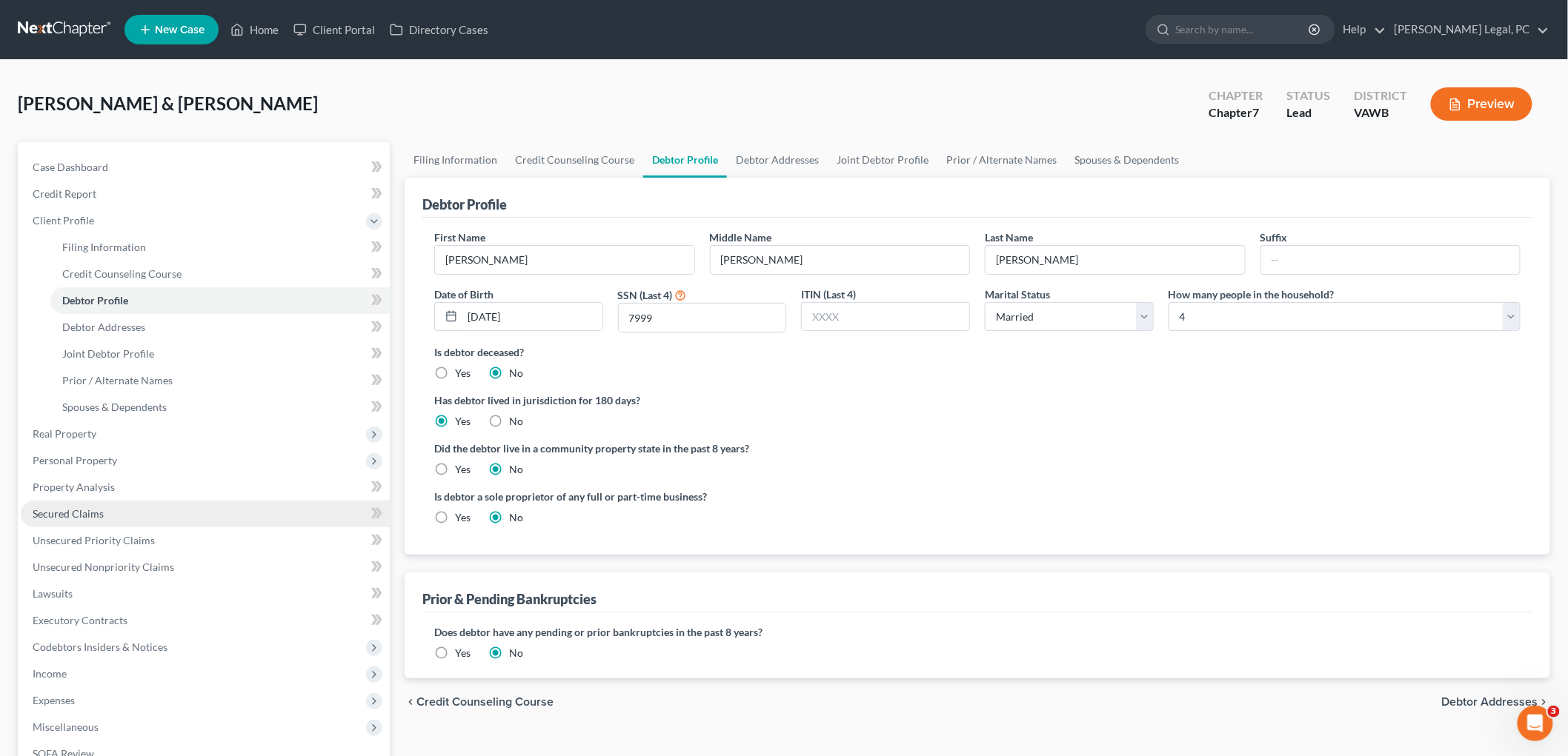
click at [82, 504] on link "Secured Claims" at bounding box center [205, 514] width 369 height 27
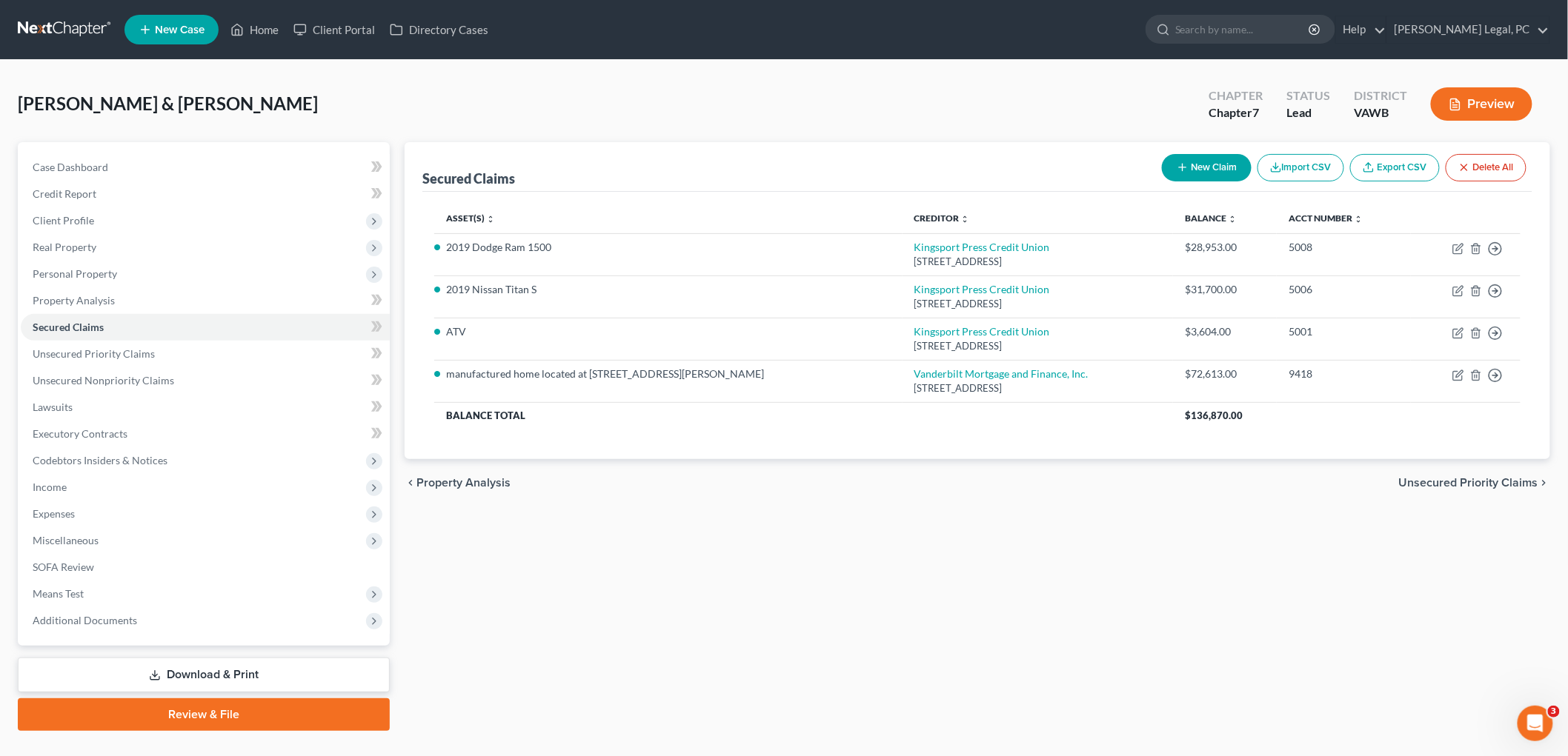
click at [763, 482] on span "Unsecured Priority Claims" at bounding box center [1467, 483] width 139 height 12
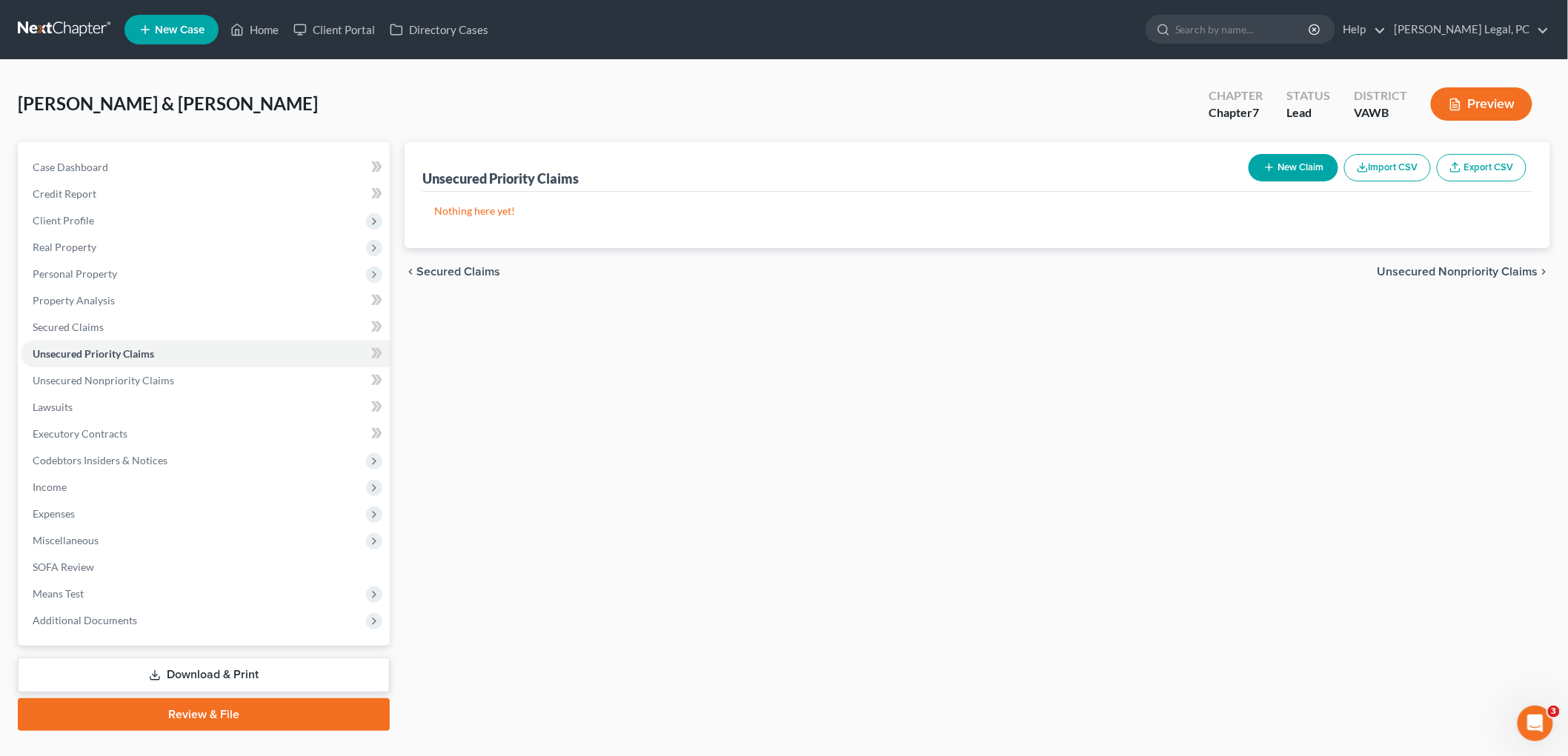
click at [763, 263] on div "chevron_left Secured Claims Unsecured Nonpriority Claims chevron_right" at bounding box center [977, 271] width 1146 height 48
click at [763, 266] on span "Unsecured Nonpriority Claims" at bounding box center [1457, 271] width 160 height 12
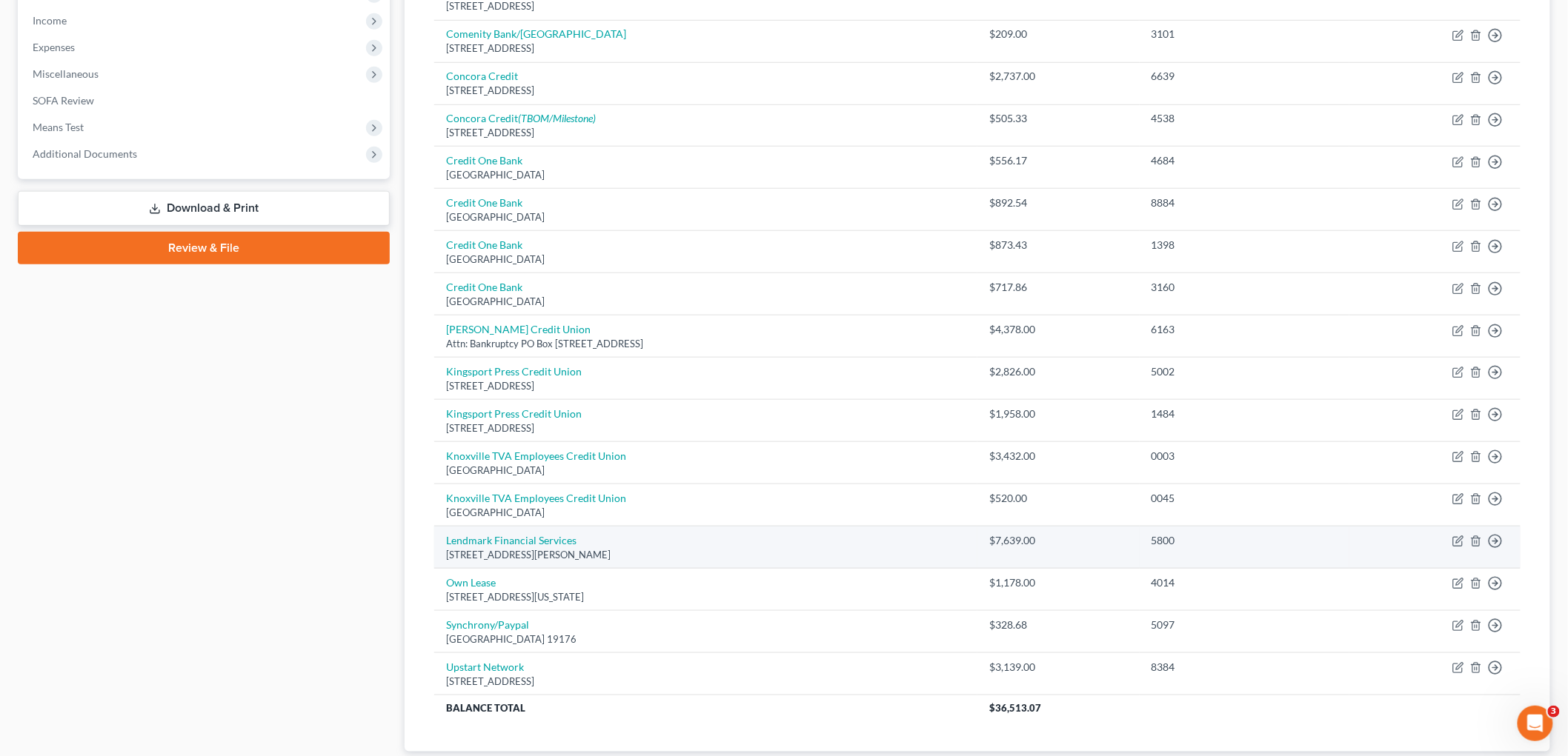
scroll to position [567, 0]
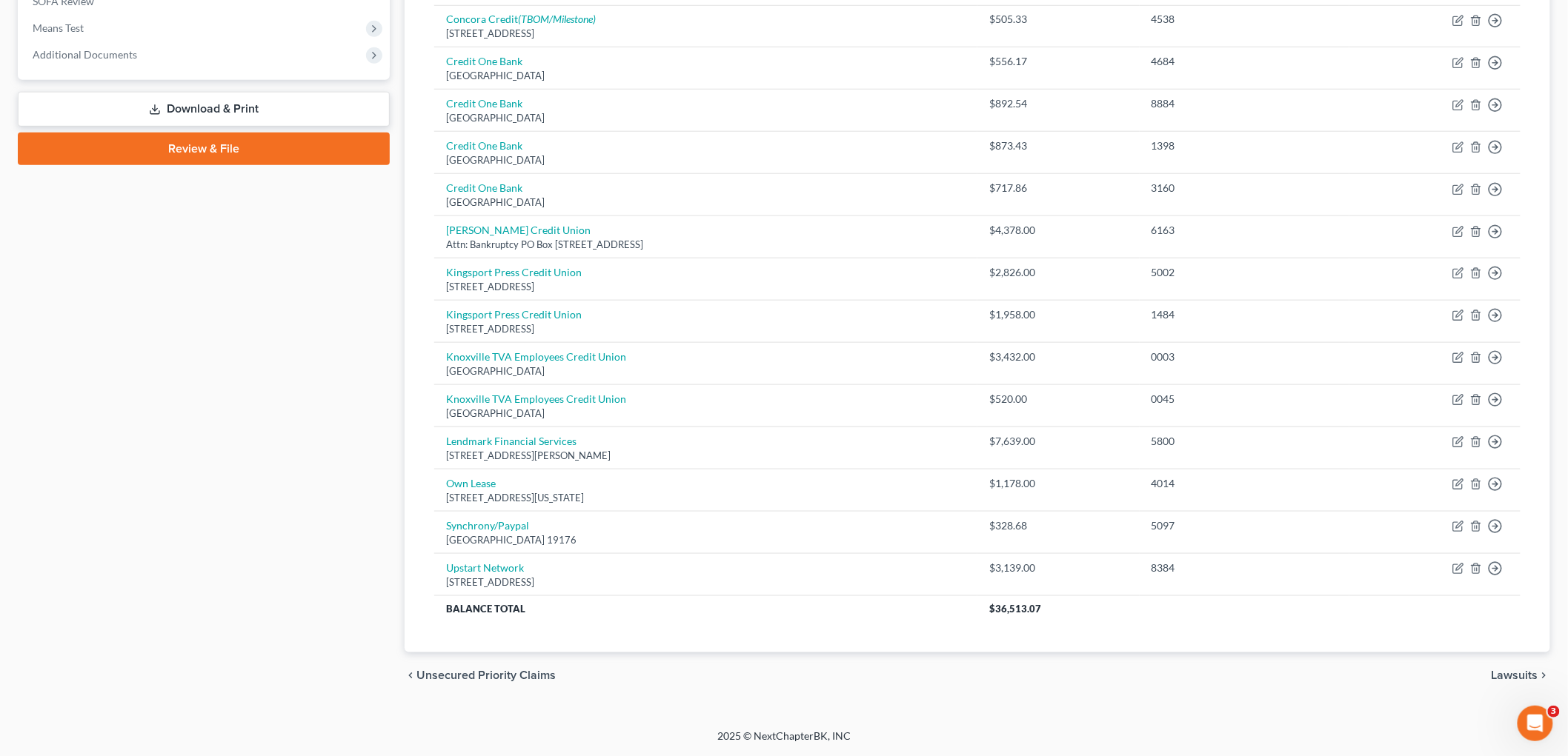
click at [763, 676] on span "Lawsuits" at bounding box center [1515, 676] width 47 height 12
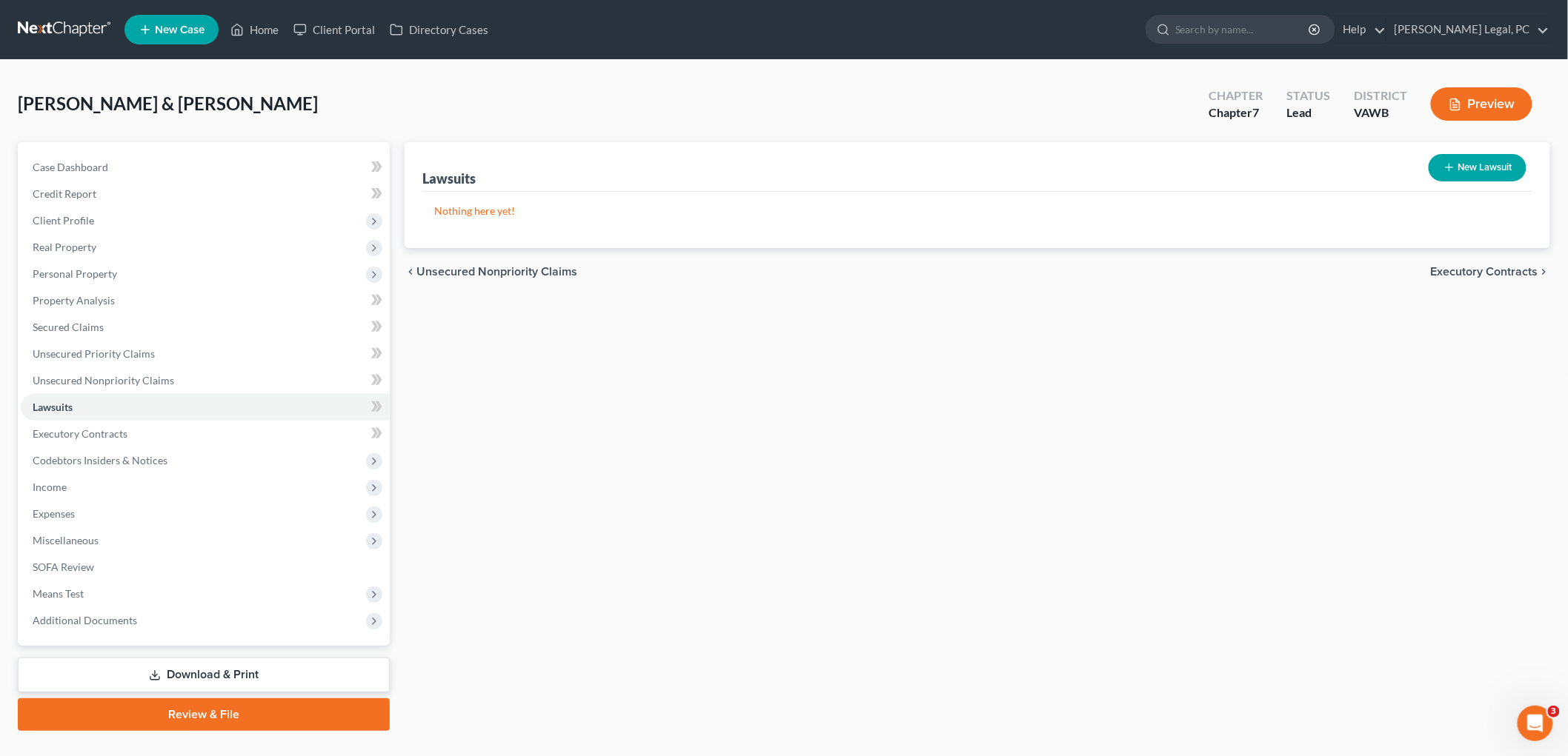
click at [763, 274] on span "Executory Contracts" at bounding box center [1484, 271] width 107 height 12
click at [763, 272] on span "Codebtors" at bounding box center [1510, 271] width 56 height 12
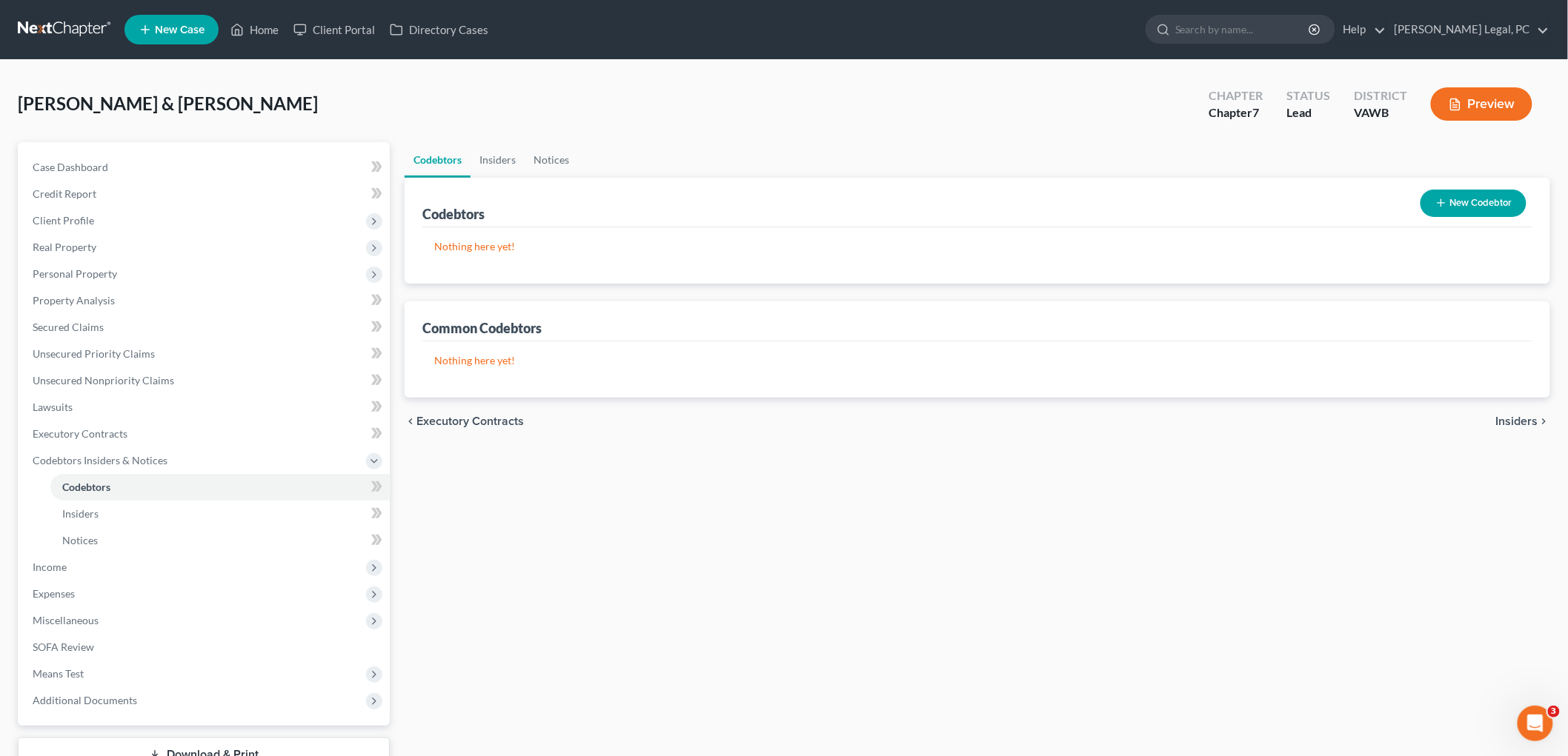
click at [763, 417] on span "Insiders" at bounding box center [1516, 421] width 42 height 12
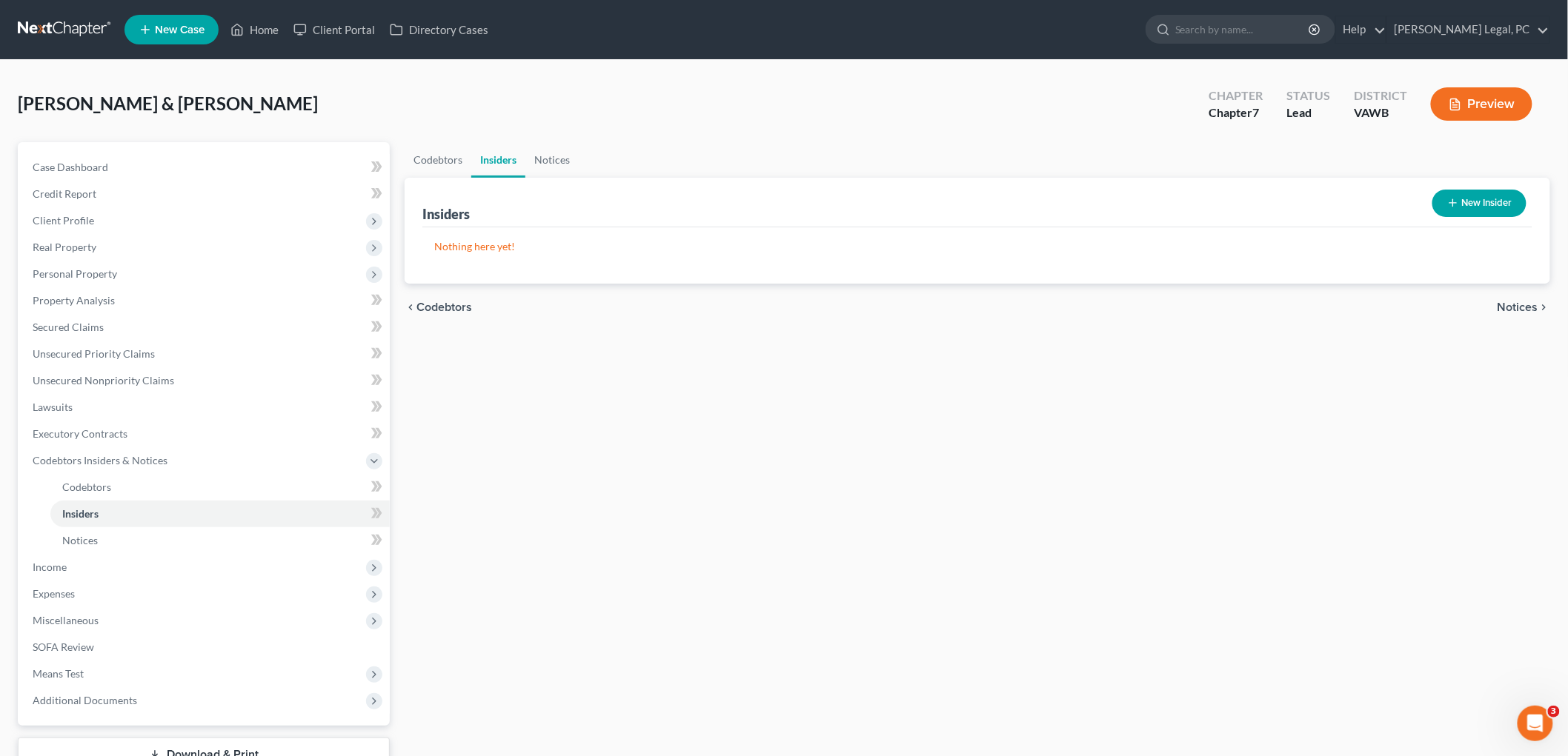
click at [763, 308] on span "Notices" at bounding box center [1518, 307] width 41 height 12
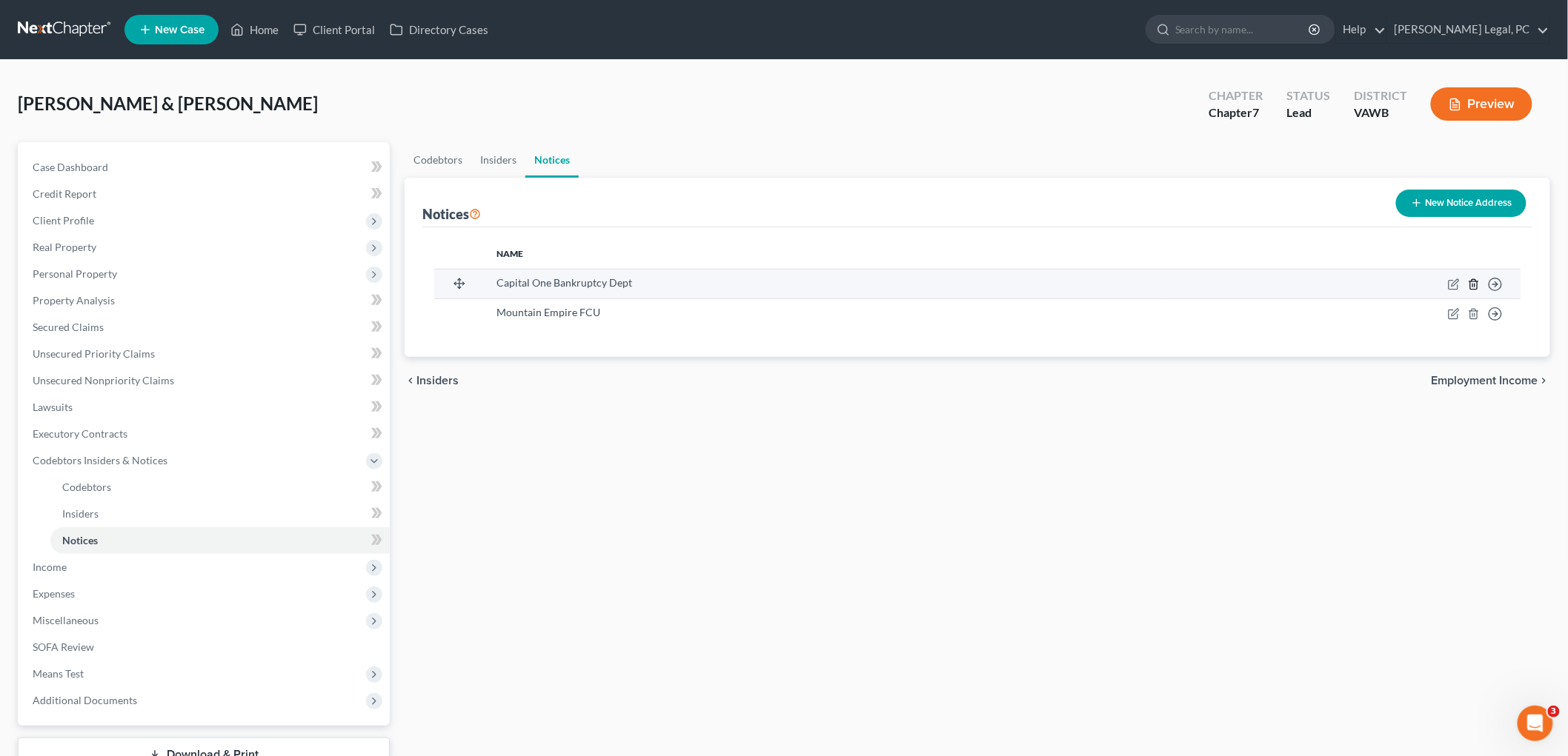
click at [763, 284] on icon "button" at bounding box center [1473, 284] width 12 height 12
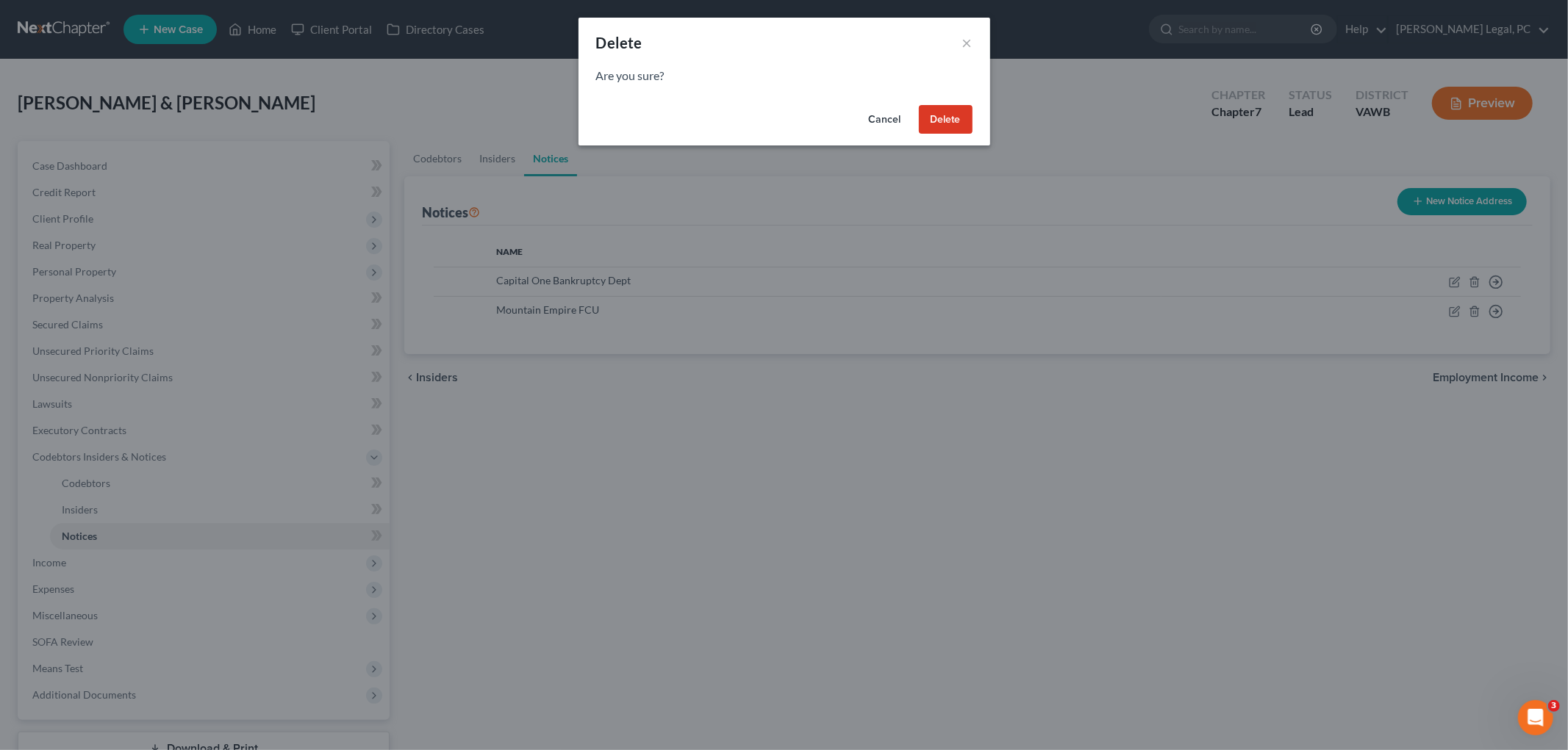
click at [758, 108] on button "Delete" at bounding box center [945, 120] width 54 height 30
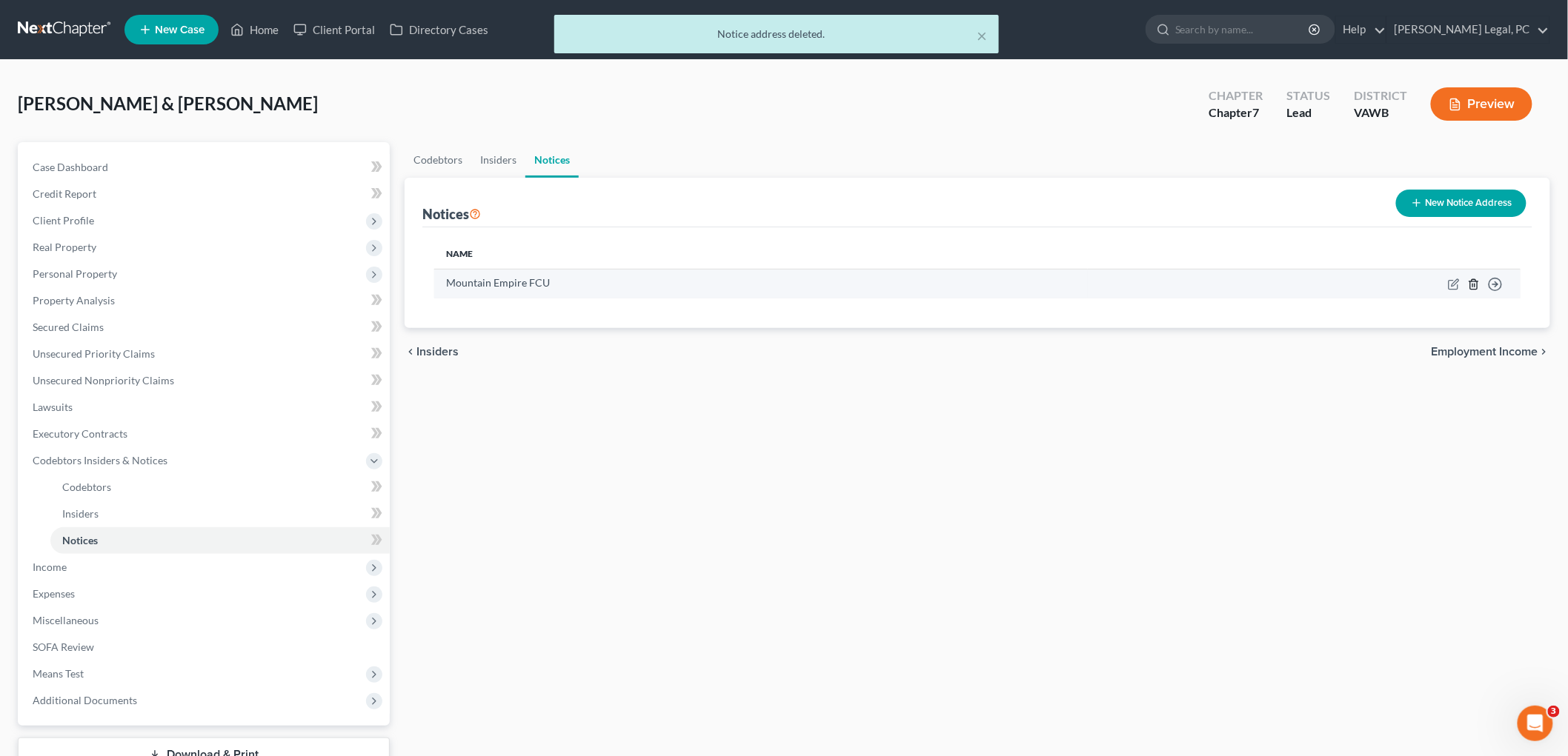
click at [763, 286] on icon "button" at bounding box center [1473, 284] width 12 height 12
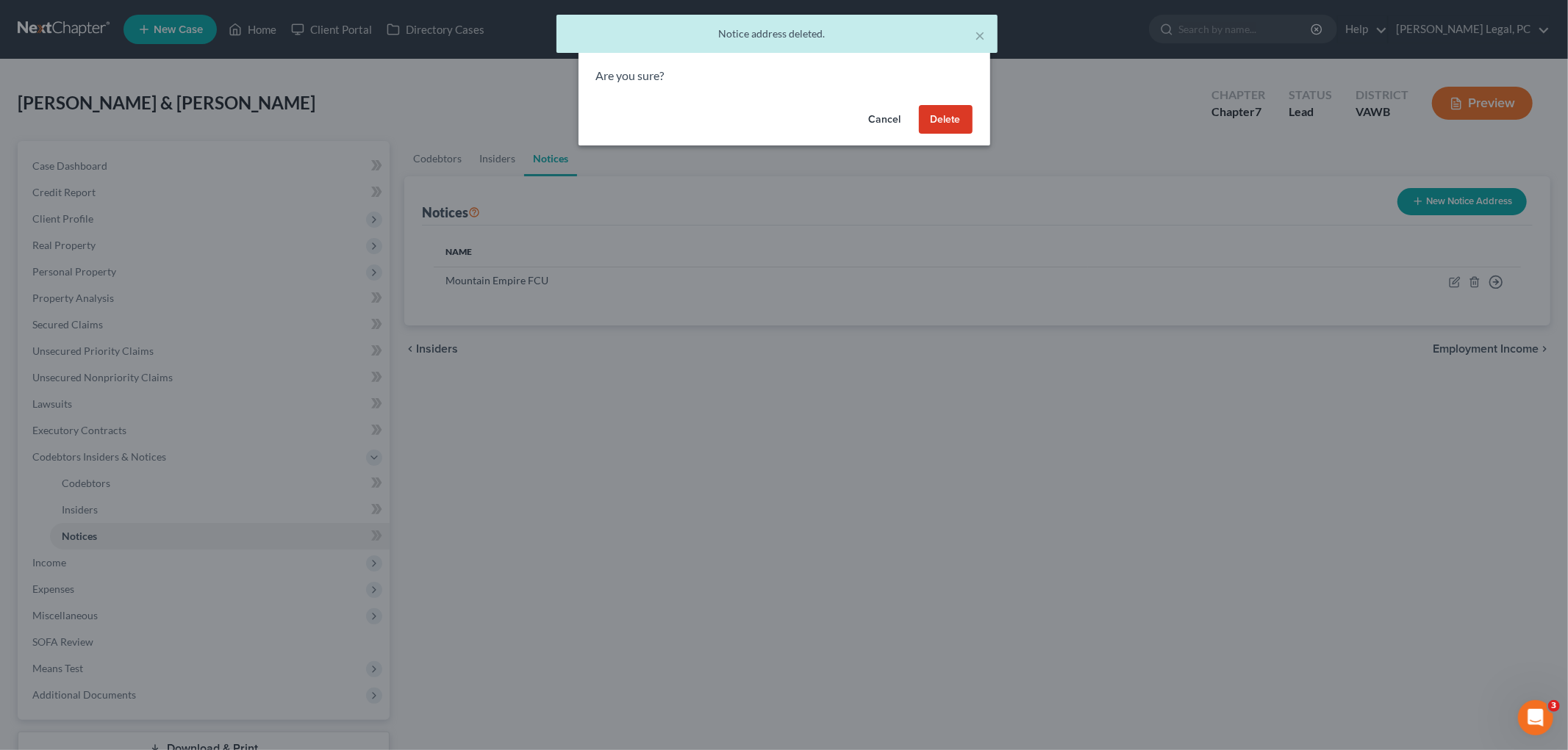
click at [758, 120] on button "Delete" at bounding box center [945, 120] width 54 height 30
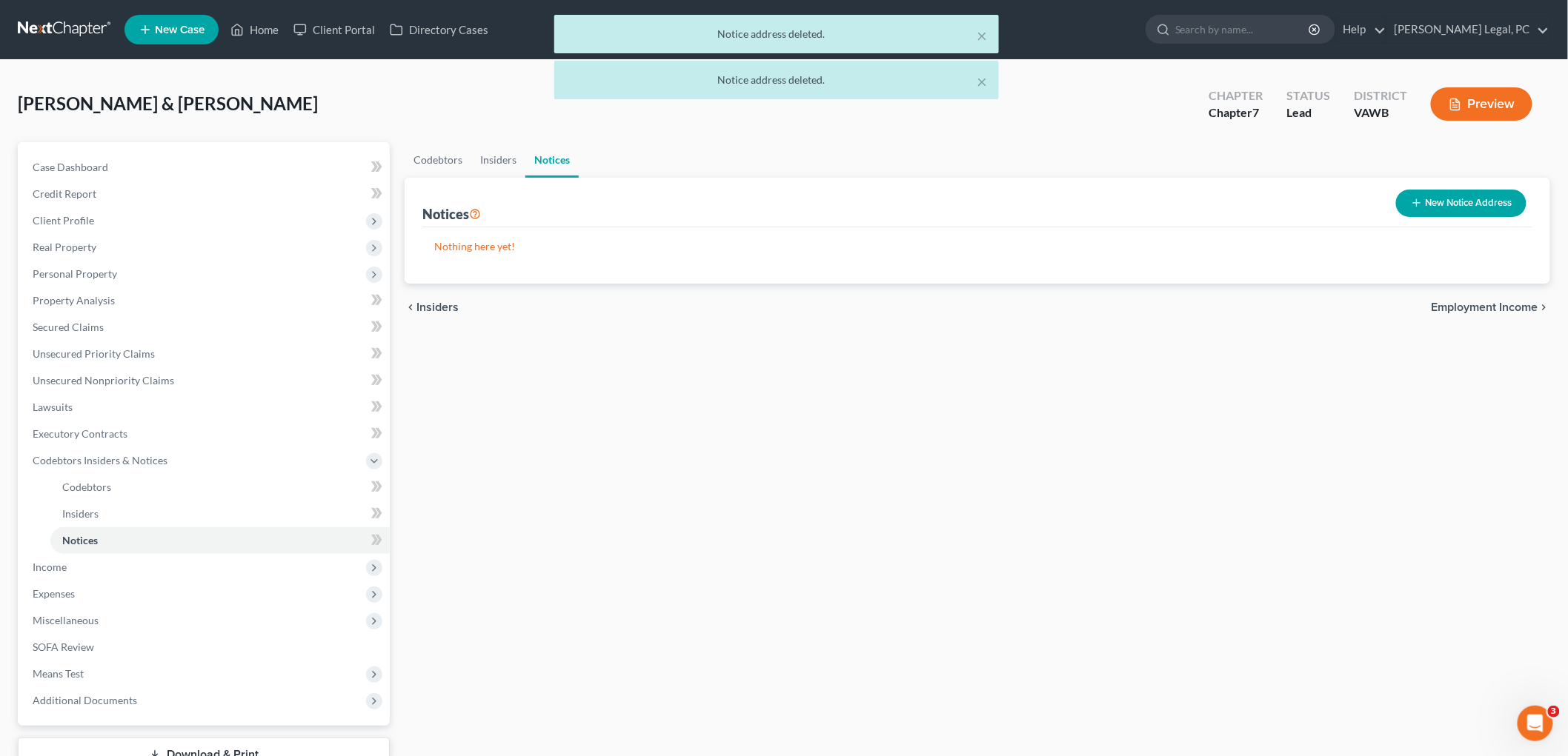
click at [763, 304] on span "Employment Income" at bounding box center [1484, 307] width 106 height 12
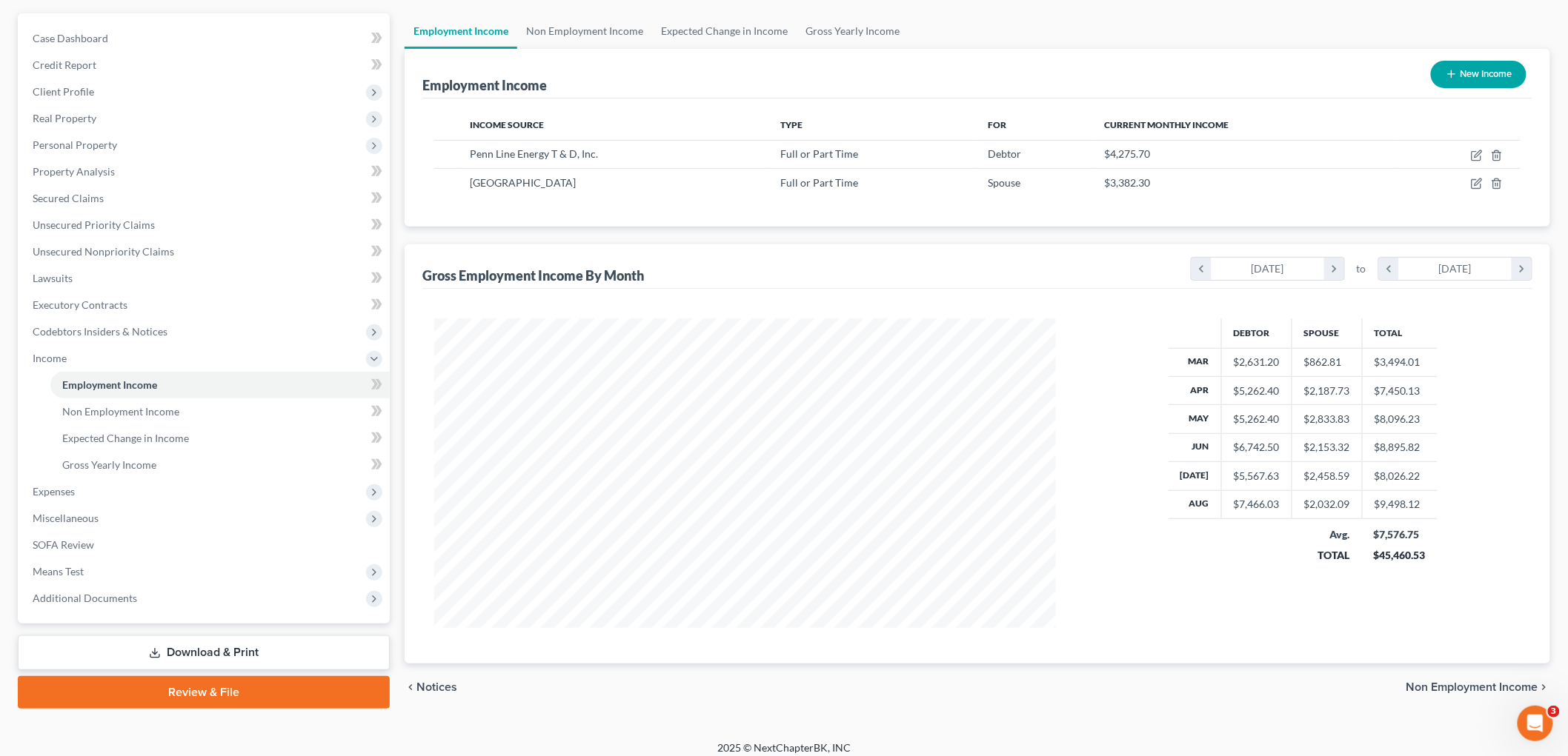
scroll to position [139, 0]
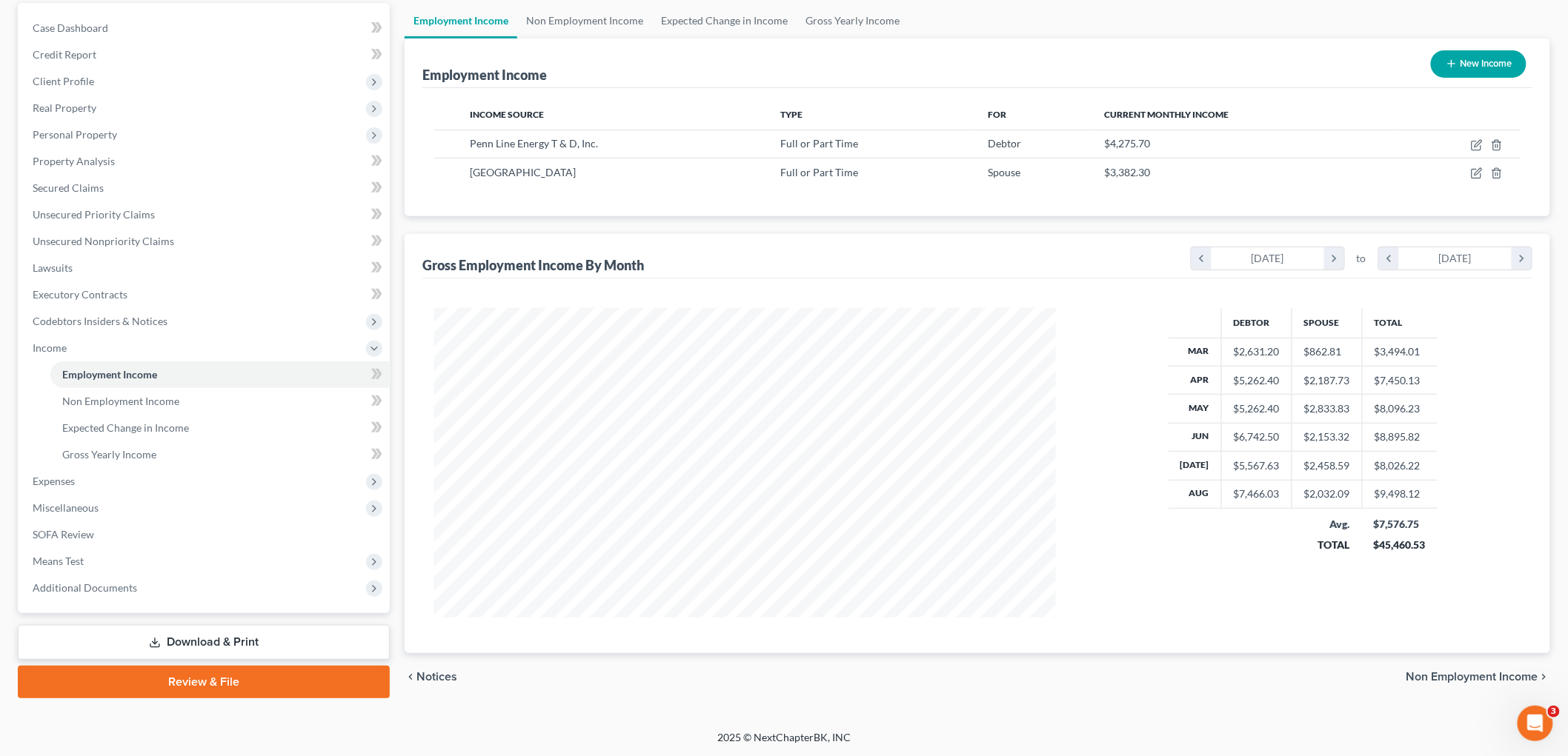
click at [763, 678] on span "Non Employment Income" at bounding box center [1471, 677] width 131 height 12
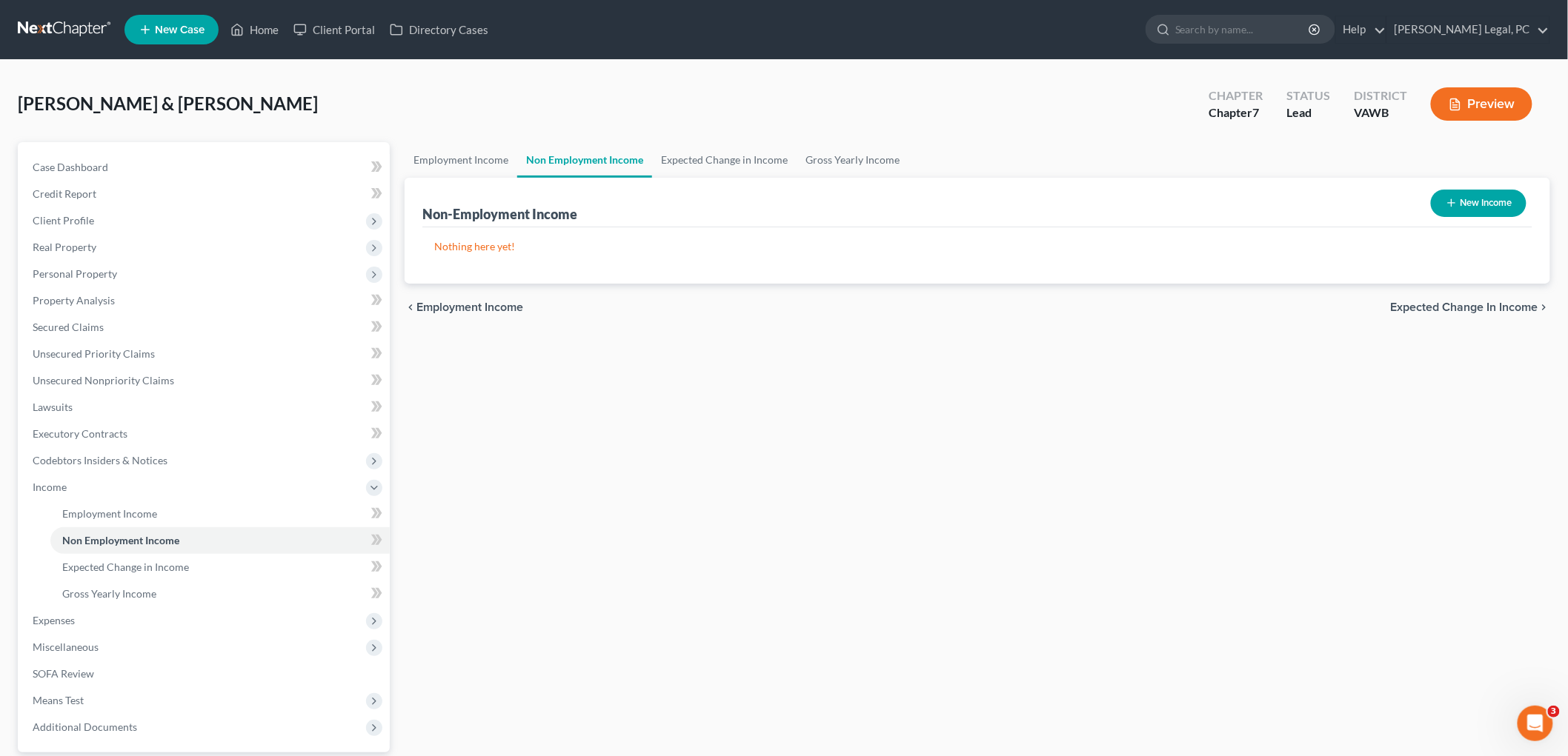
click at [763, 301] on span "Expected Change in Income" at bounding box center [1465, 307] width 147 height 12
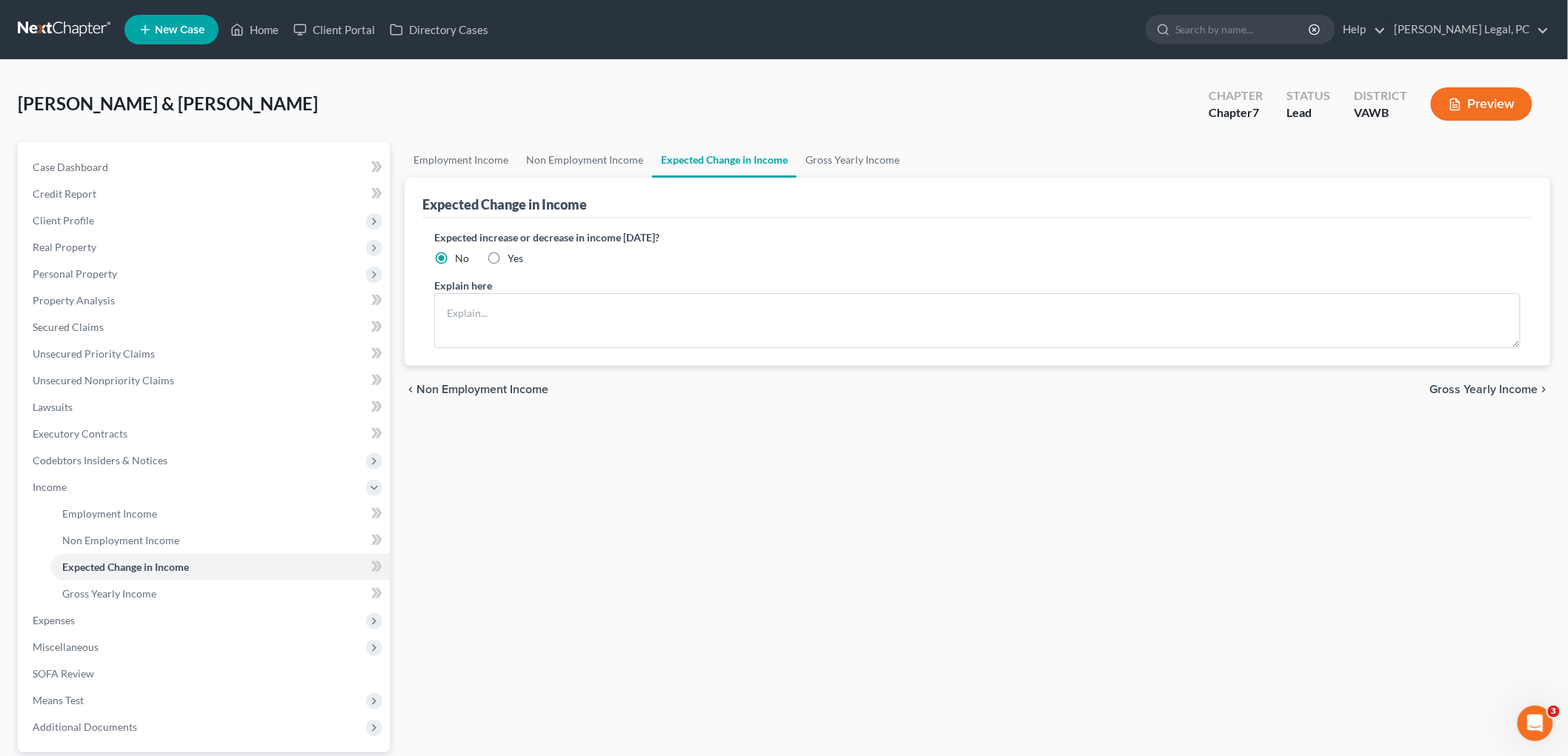
click at [763, 390] on button "Gross Yearly Income chevron_right" at bounding box center [1490, 390] width 120 height 12
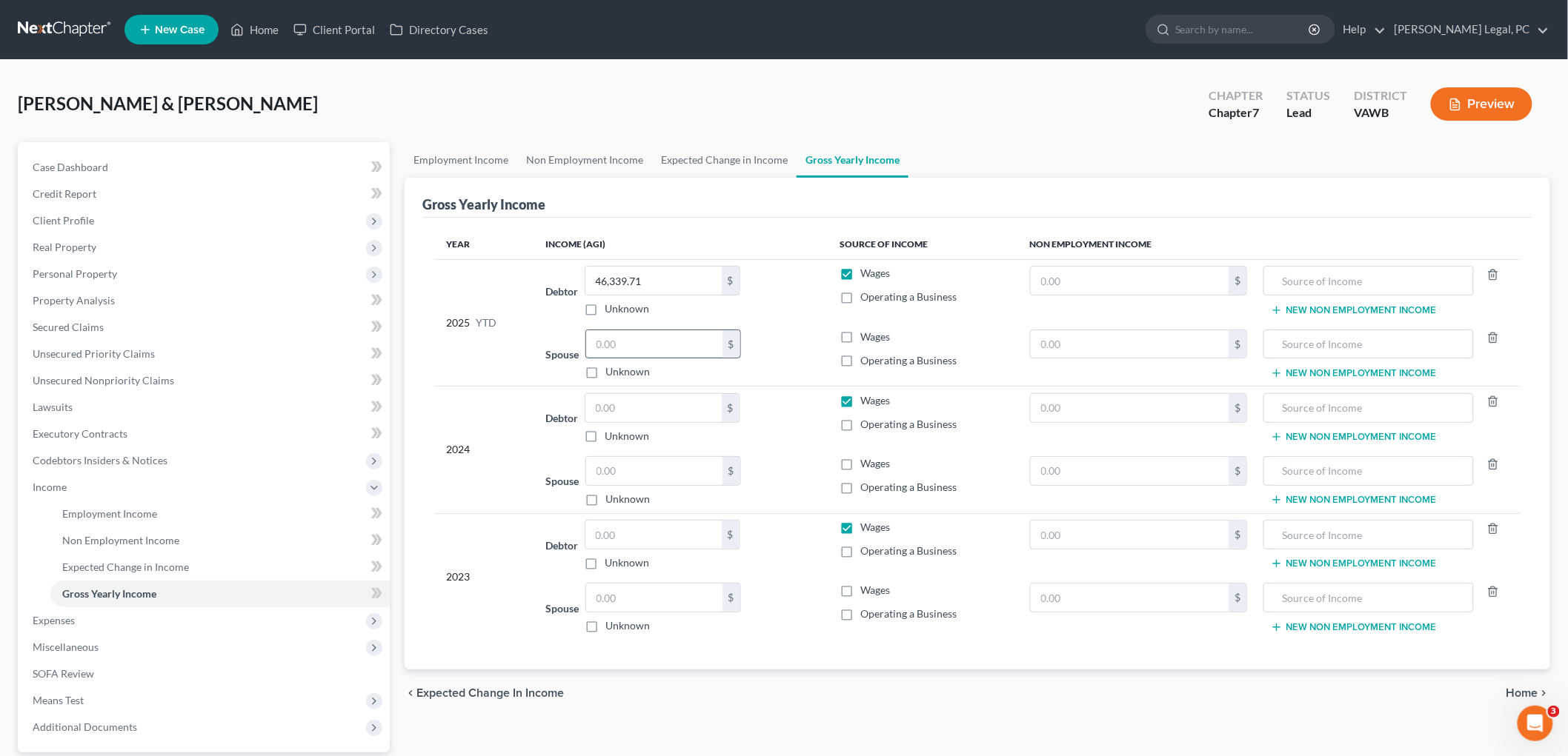
click at [619, 349] on input "text" at bounding box center [654, 344] width 136 height 28
click at [763, 694] on span "Home" at bounding box center [1522, 693] width 32 height 12
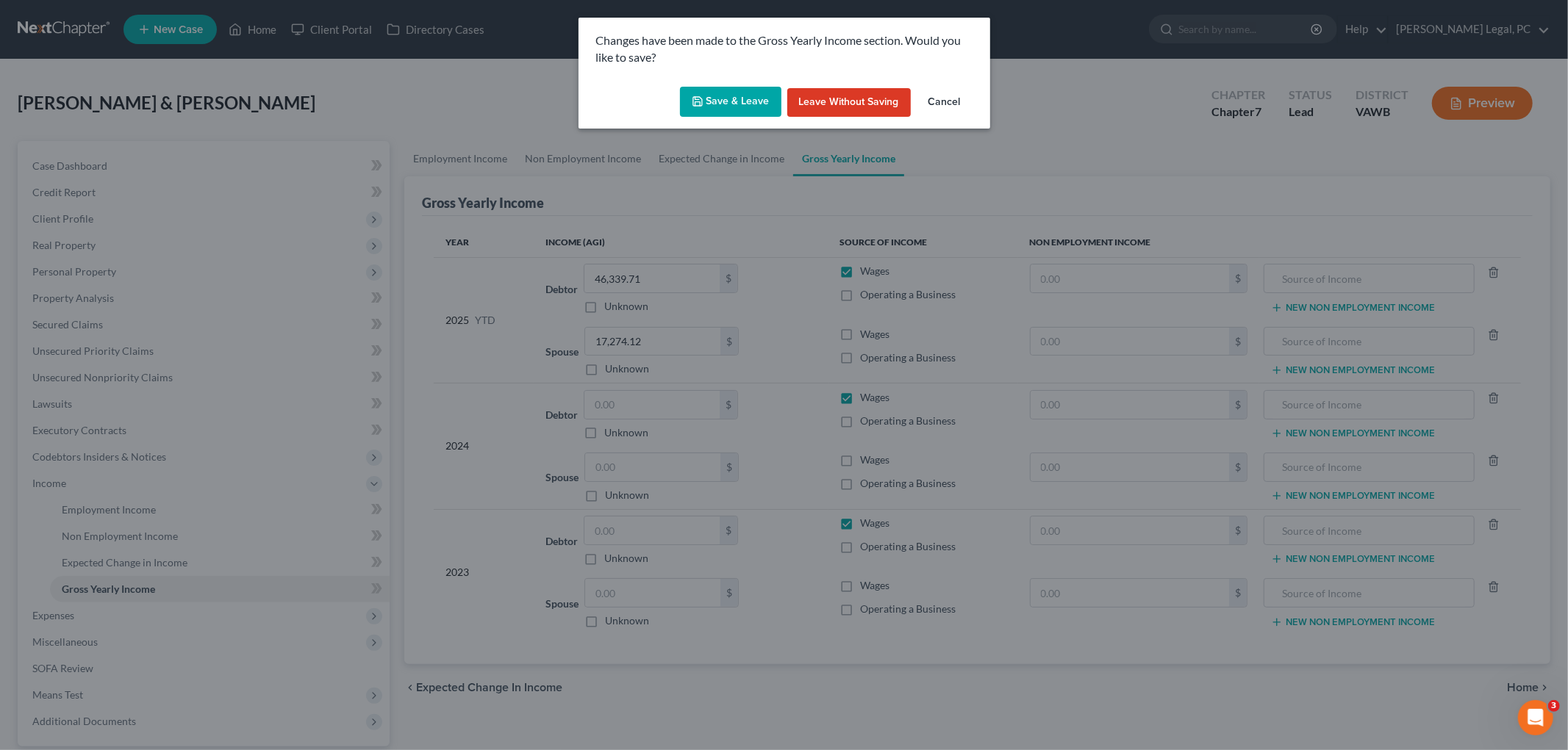
click at [706, 92] on button "Save & Leave" at bounding box center [731, 102] width 102 height 31
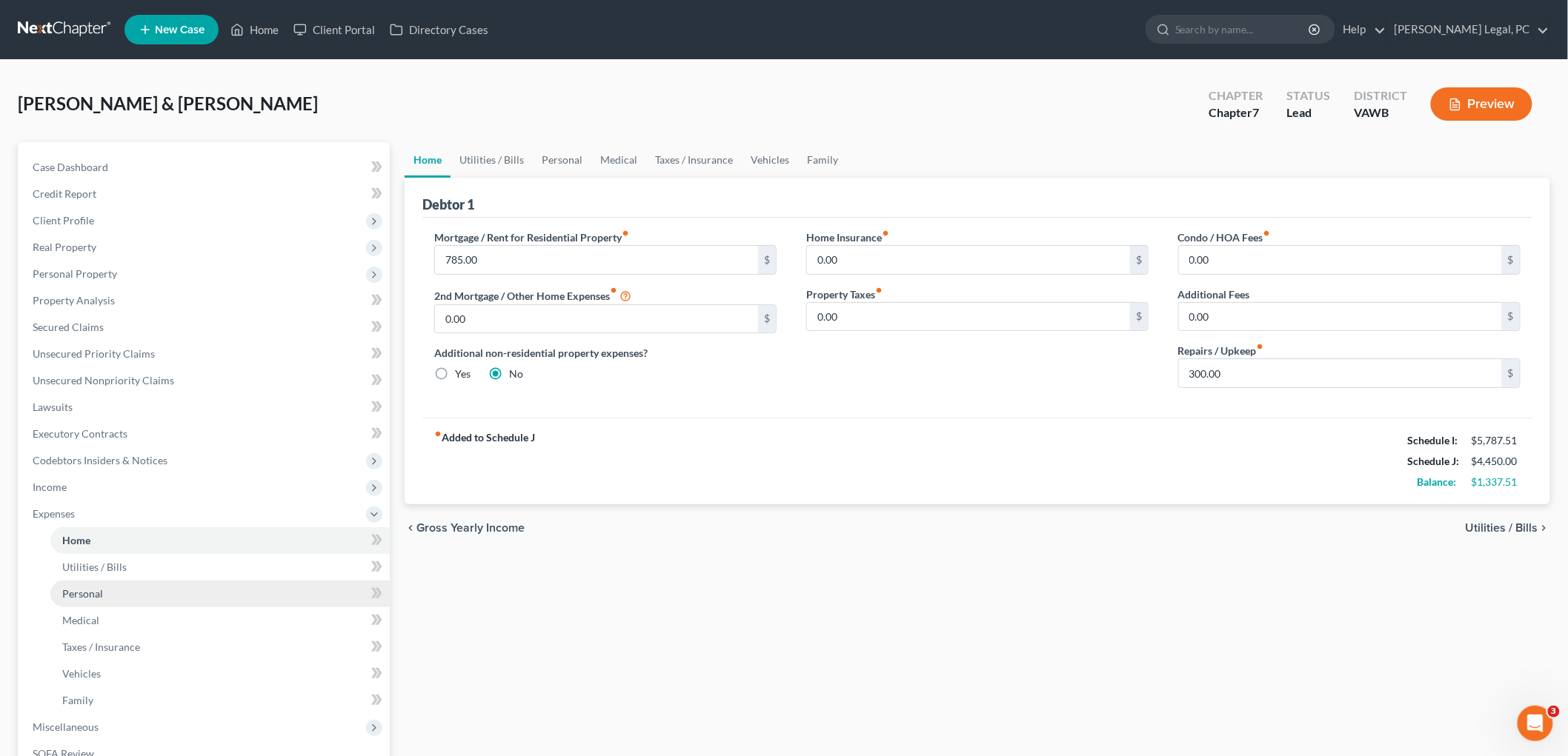
click at [103, 594] on link "Personal" at bounding box center [220, 594] width 339 height 27
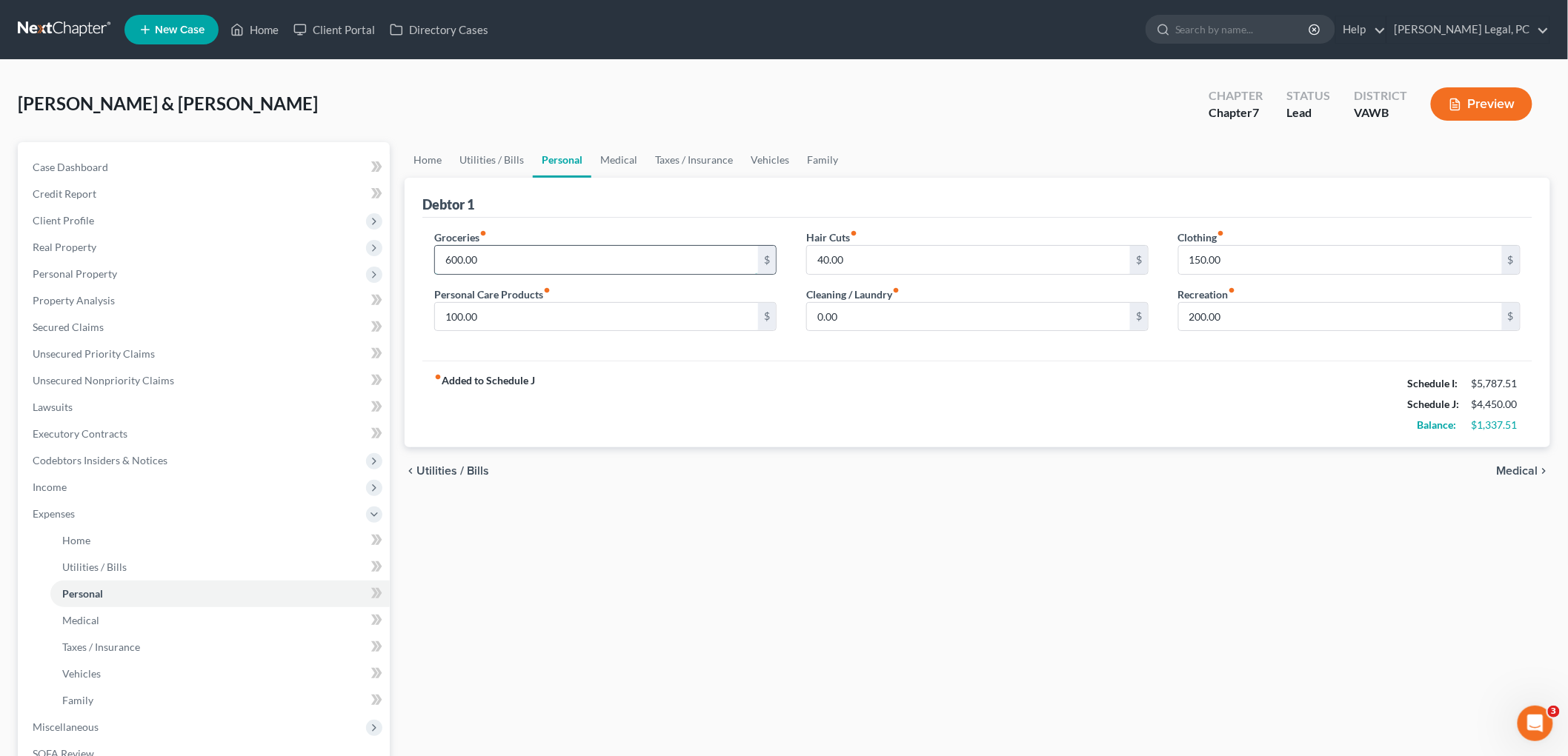
click at [483, 262] on input "600.00" at bounding box center [596, 260] width 323 height 28
click at [450, 256] on input "120.00" at bounding box center [596, 260] width 323 height 28
click at [763, 250] on input "150.00" at bounding box center [1340, 260] width 323 height 28
click at [763, 313] on input "0.00" at bounding box center [968, 317] width 323 height 28
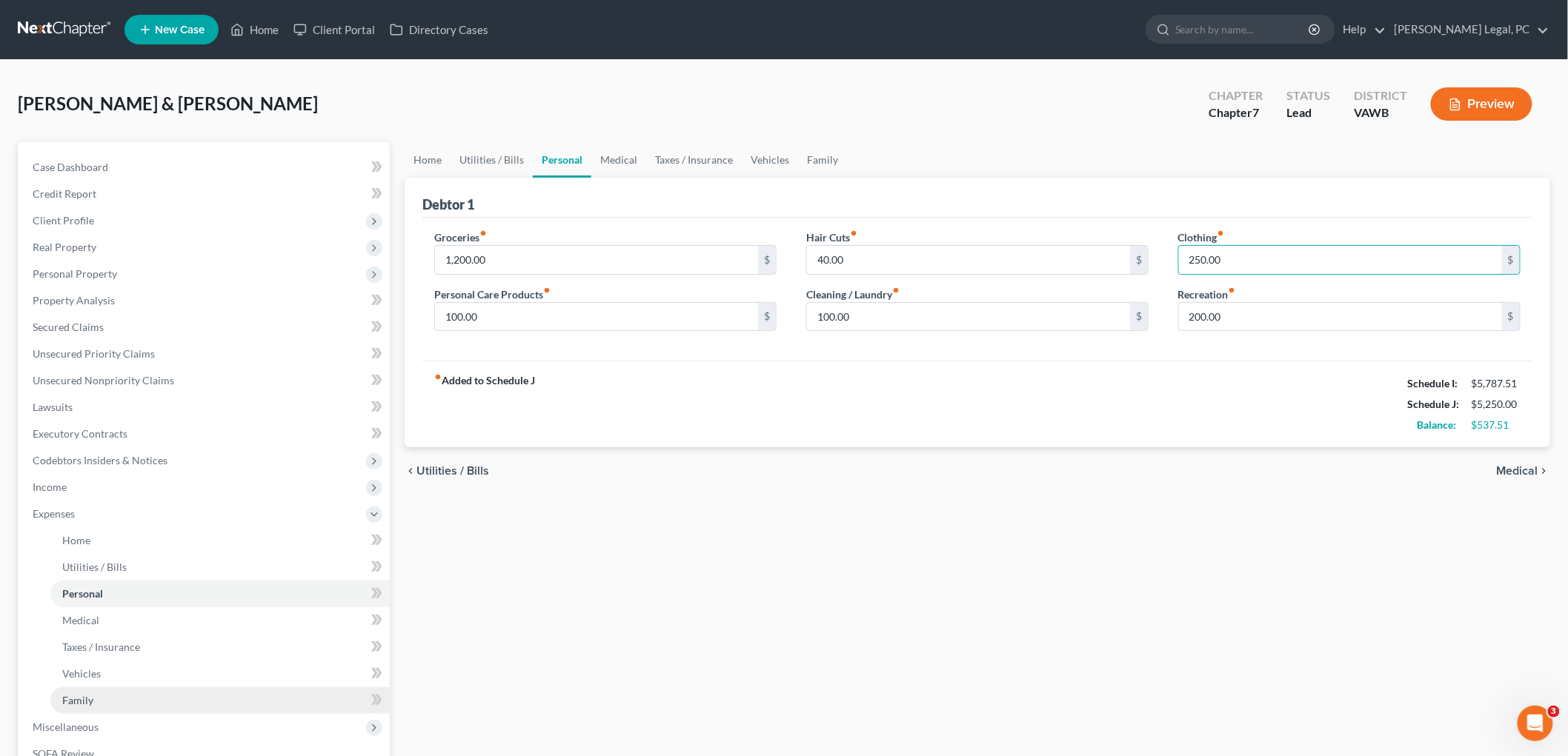
click at [77, 696] on span "Family" at bounding box center [77, 701] width 31 height 13
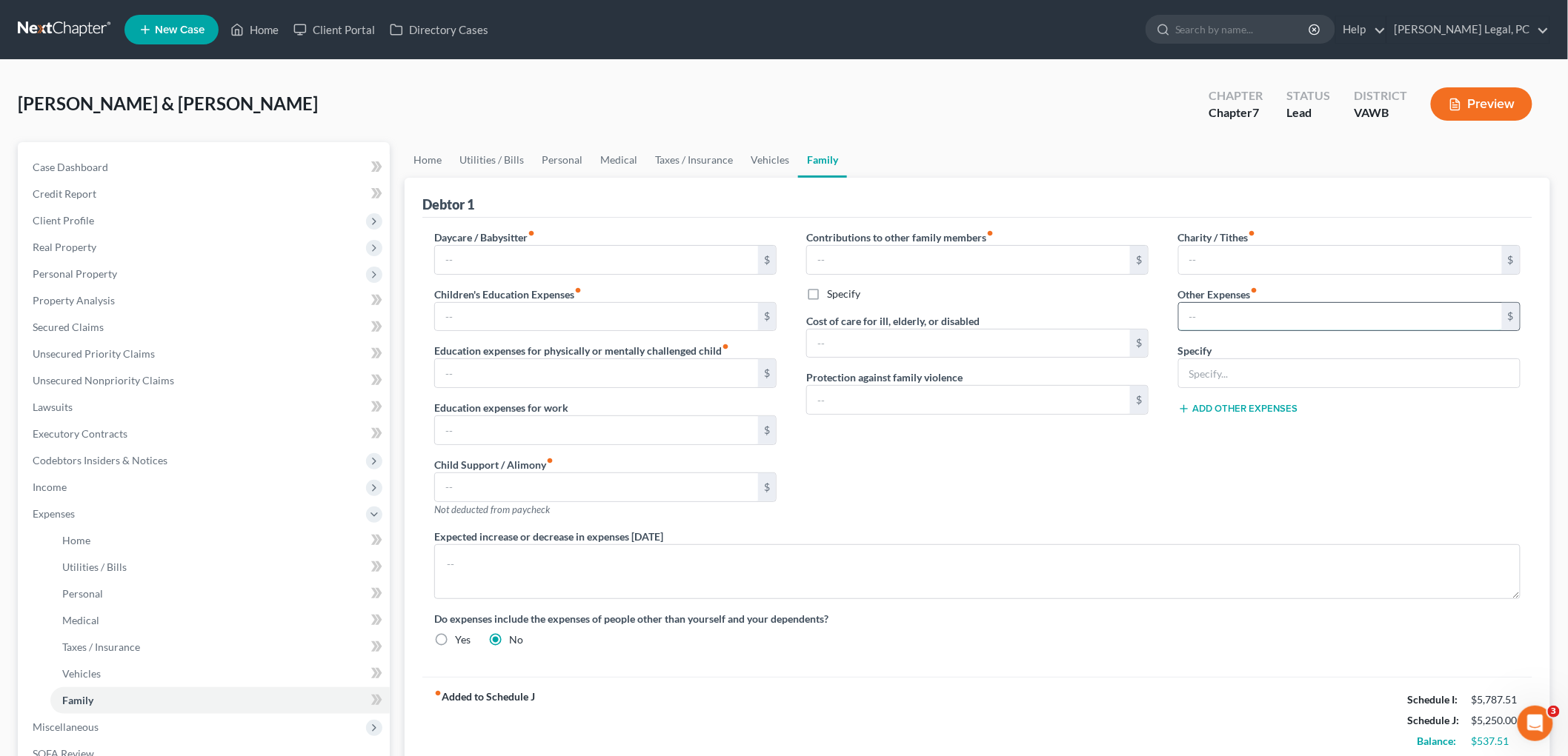
click at [763, 307] on input "text" at bounding box center [1340, 317] width 323 height 28
click at [763, 316] on input "100.00" at bounding box center [1340, 317] width 323 height 28
click at [763, 502] on div "Contributions to other family members fiber_manual_record $ Specify Cost of car…" at bounding box center [977, 378] width 372 height 299
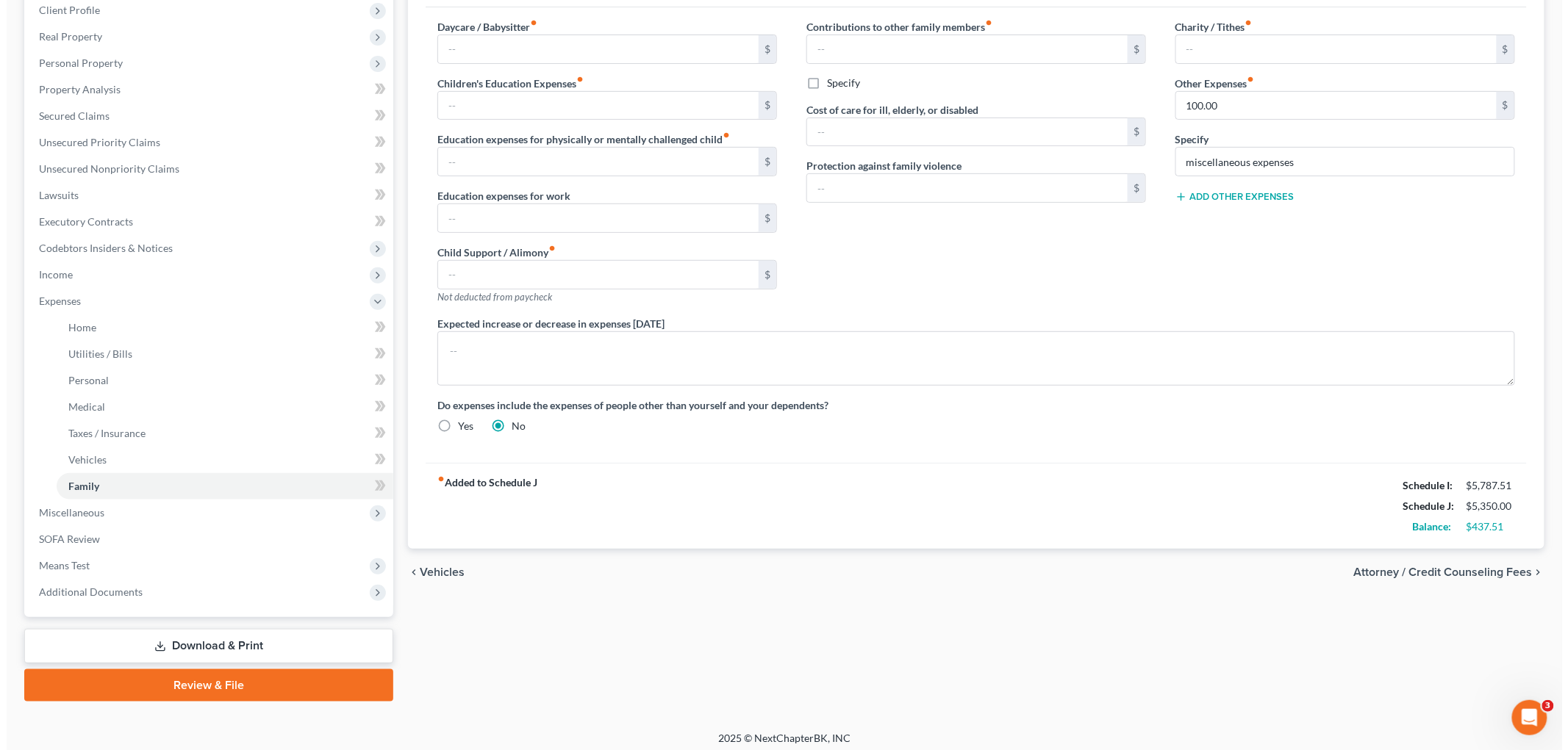
scroll to position [215, 0]
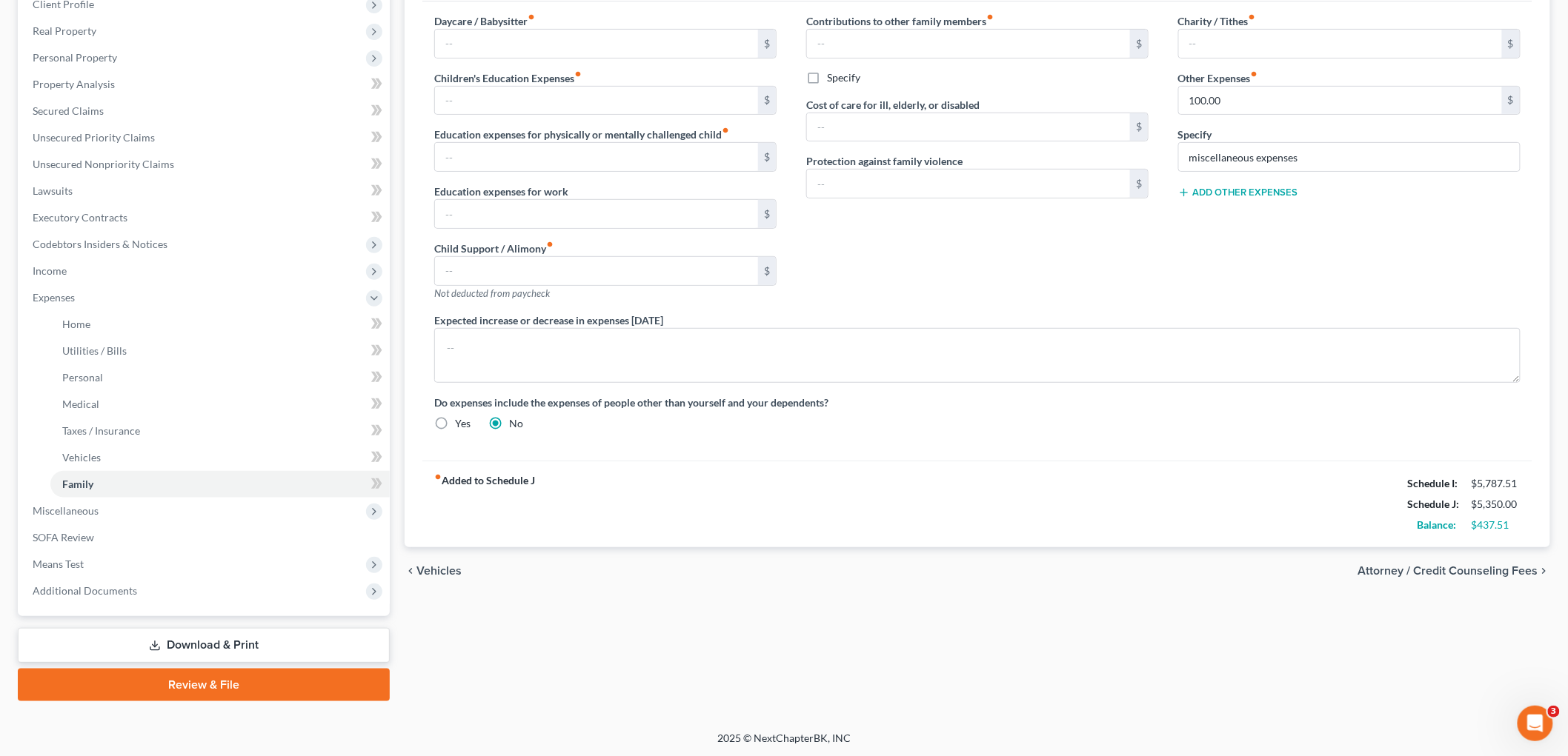
click at [763, 570] on span "Attorney / Credit Counseling Fees" at bounding box center [1448, 570] width 180 height 12
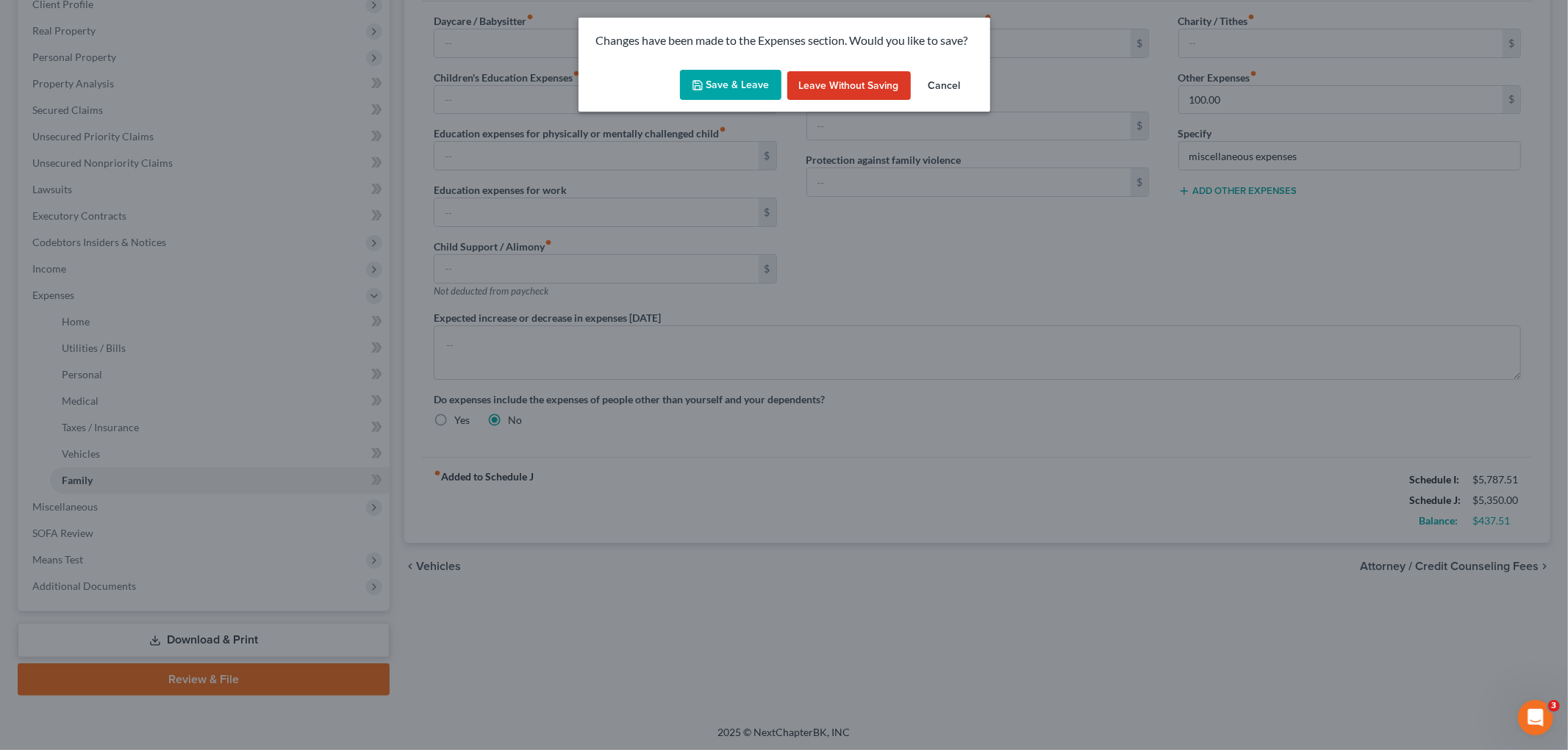
click at [721, 76] on button "Save & Leave" at bounding box center [731, 84] width 102 height 31
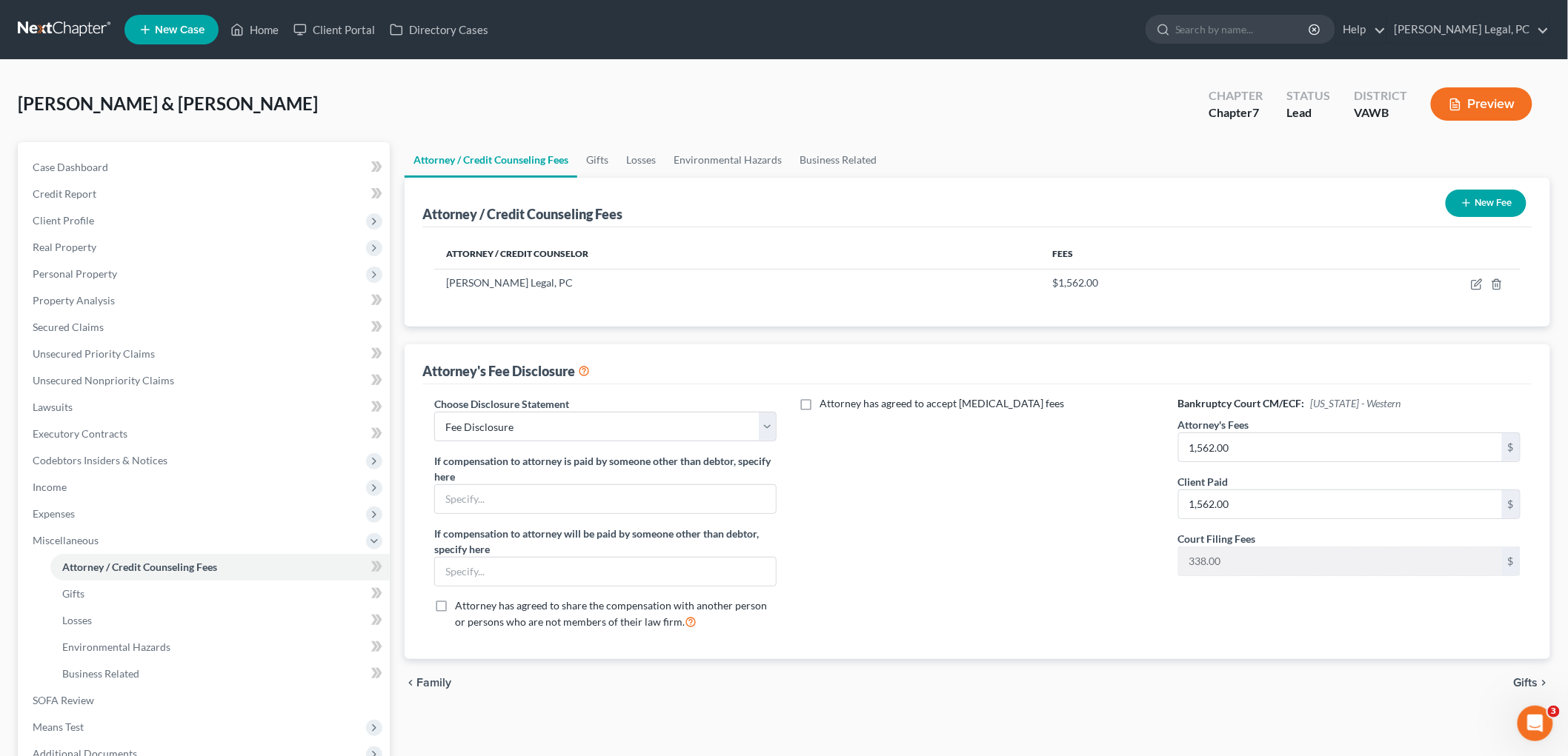
scroll to position [163, 0]
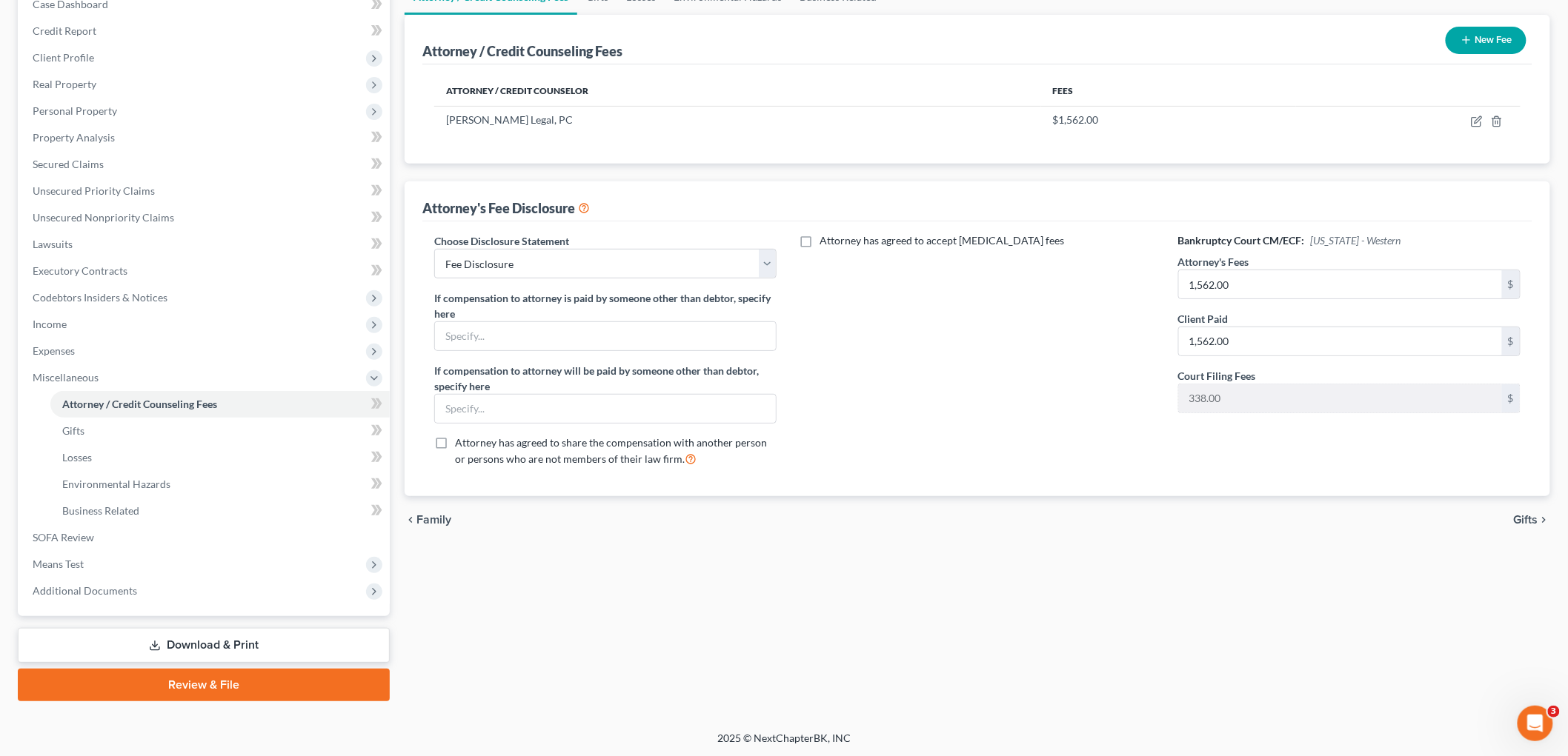
drag, startPoint x: 1534, startPoint y: 520, endPoint x: 1439, endPoint y: 468, distance: 108.3
click at [763, 521] on span "Gifts" at bounding box center [1526, 520] width 24 height 12
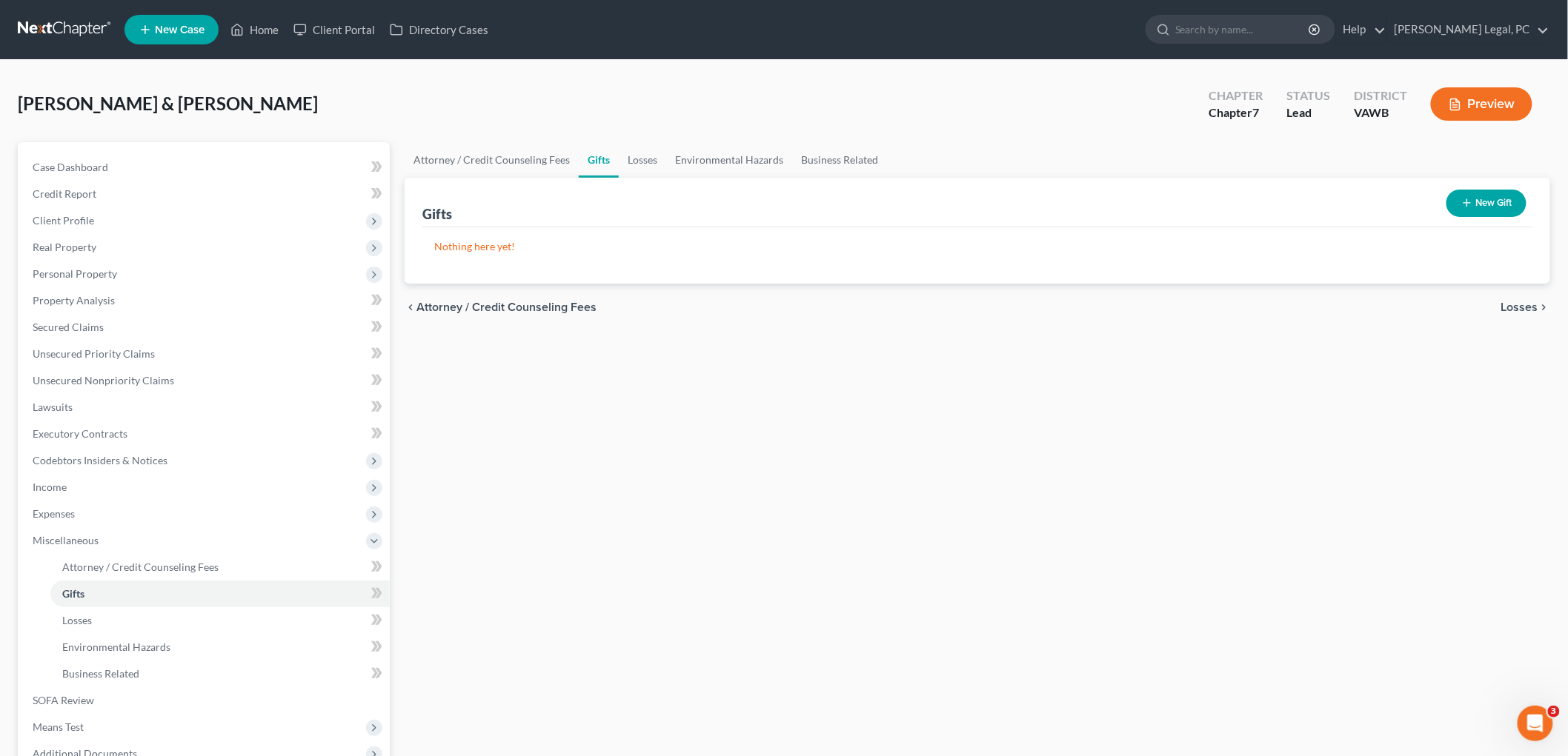
click at [763, 305] on span "Losses" at bounding box center [1520, 307] width 37 height 12
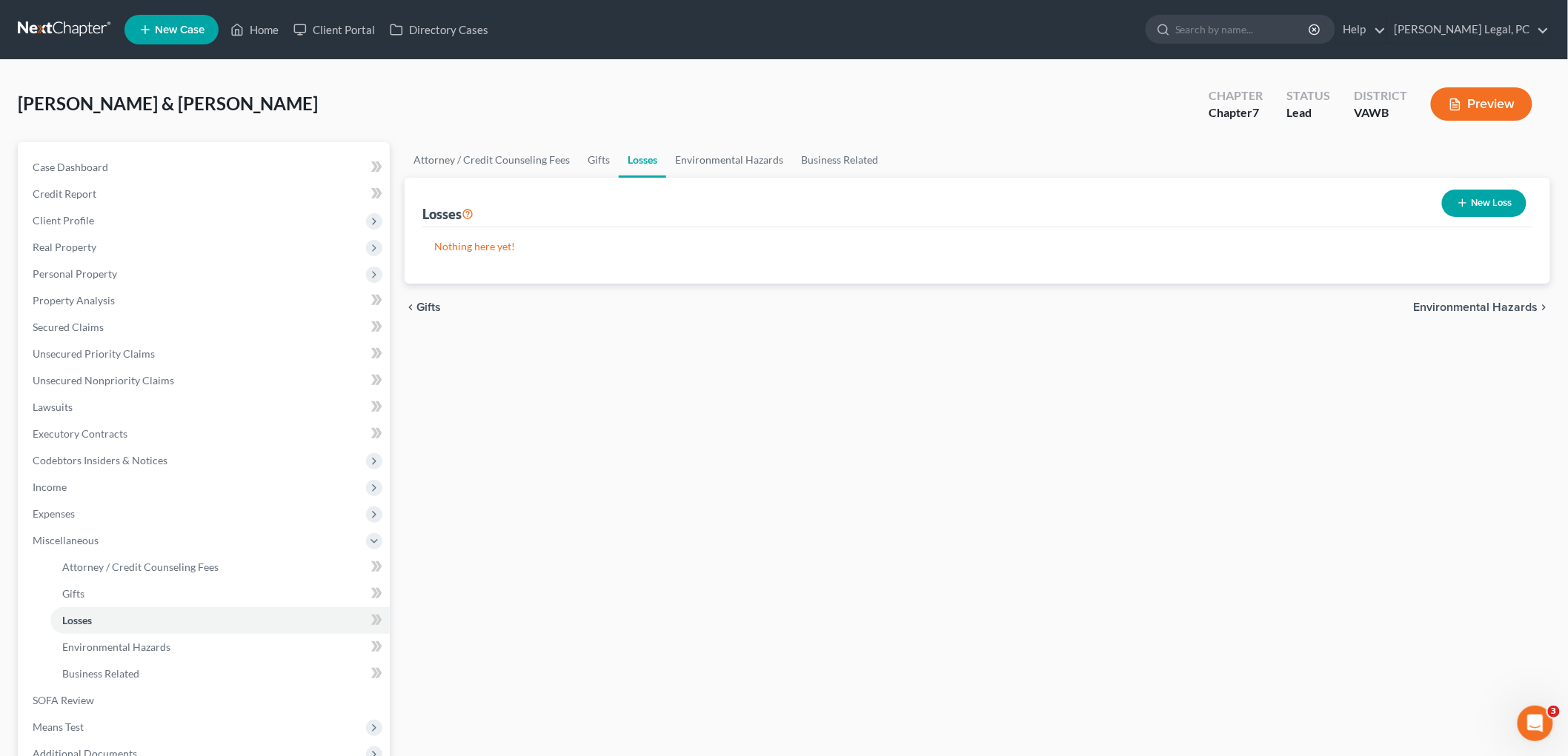
click at [763, 309] on span "Environmental Hazards" at bounding box center [1476, 307] width 125 height 12
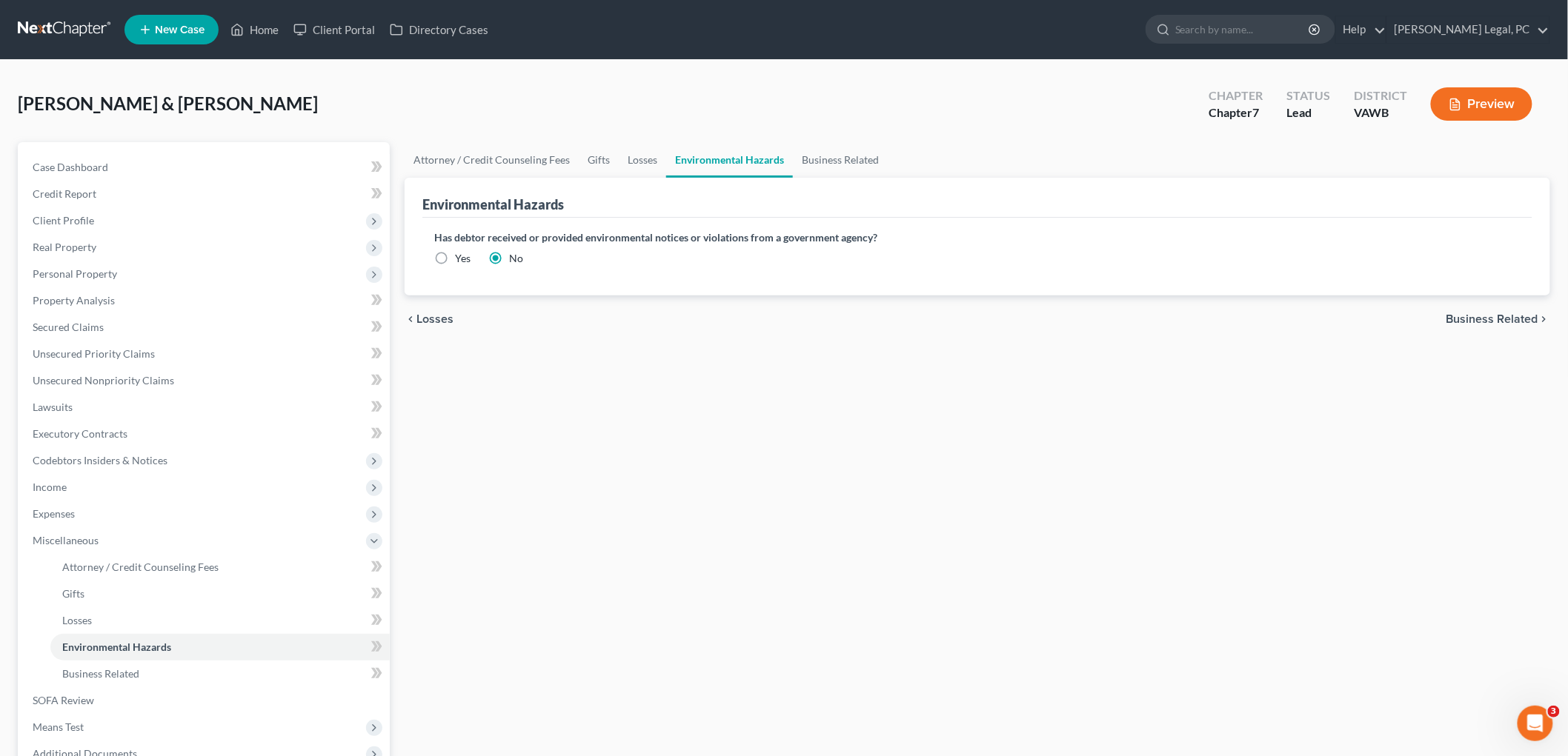
click at [763, 315] on span "Business Related" at bounding box center [1492, 319] width 92 height 12
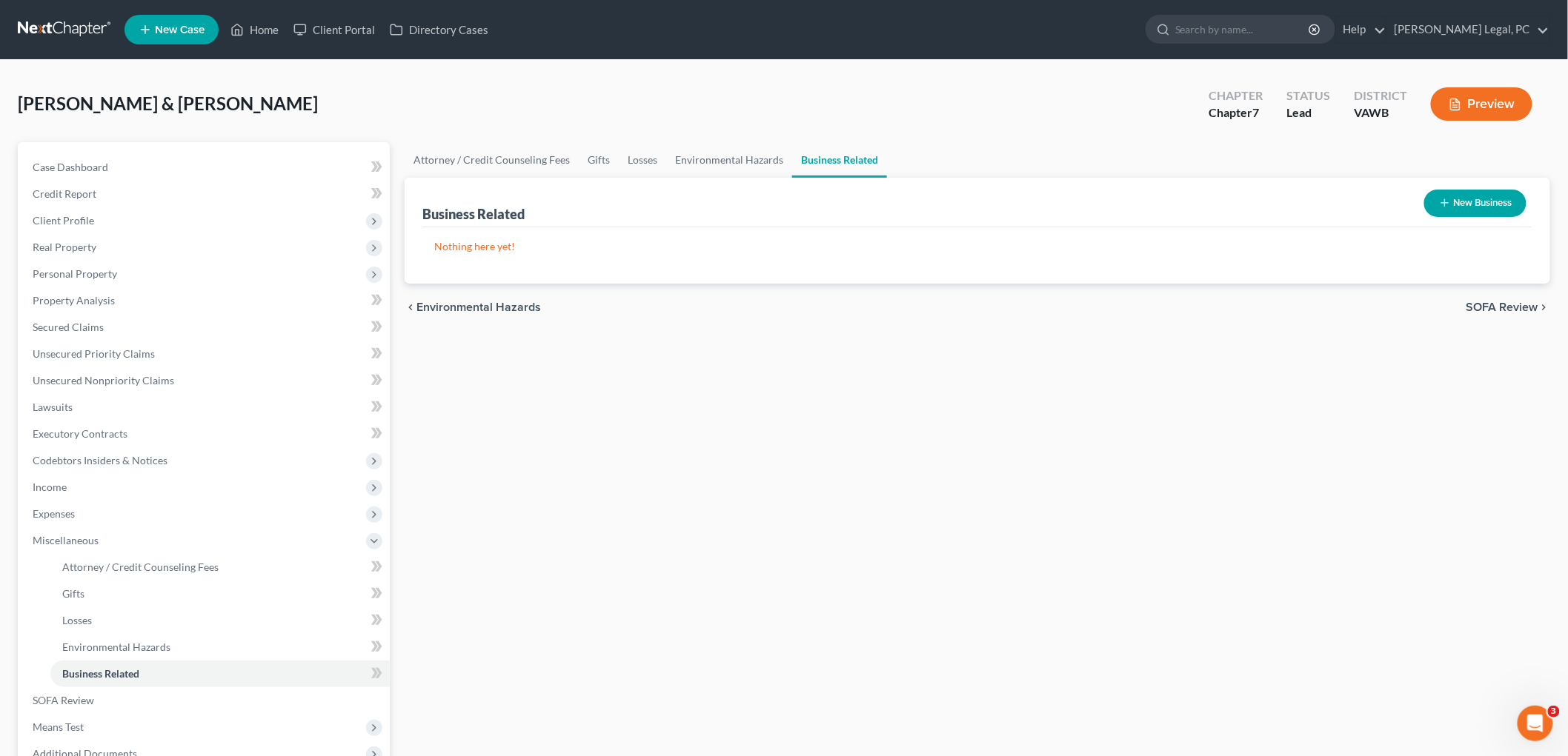
click at [763, 306] on span "SOFA Review" at bounding box center [1502, 307] width 72 height 12
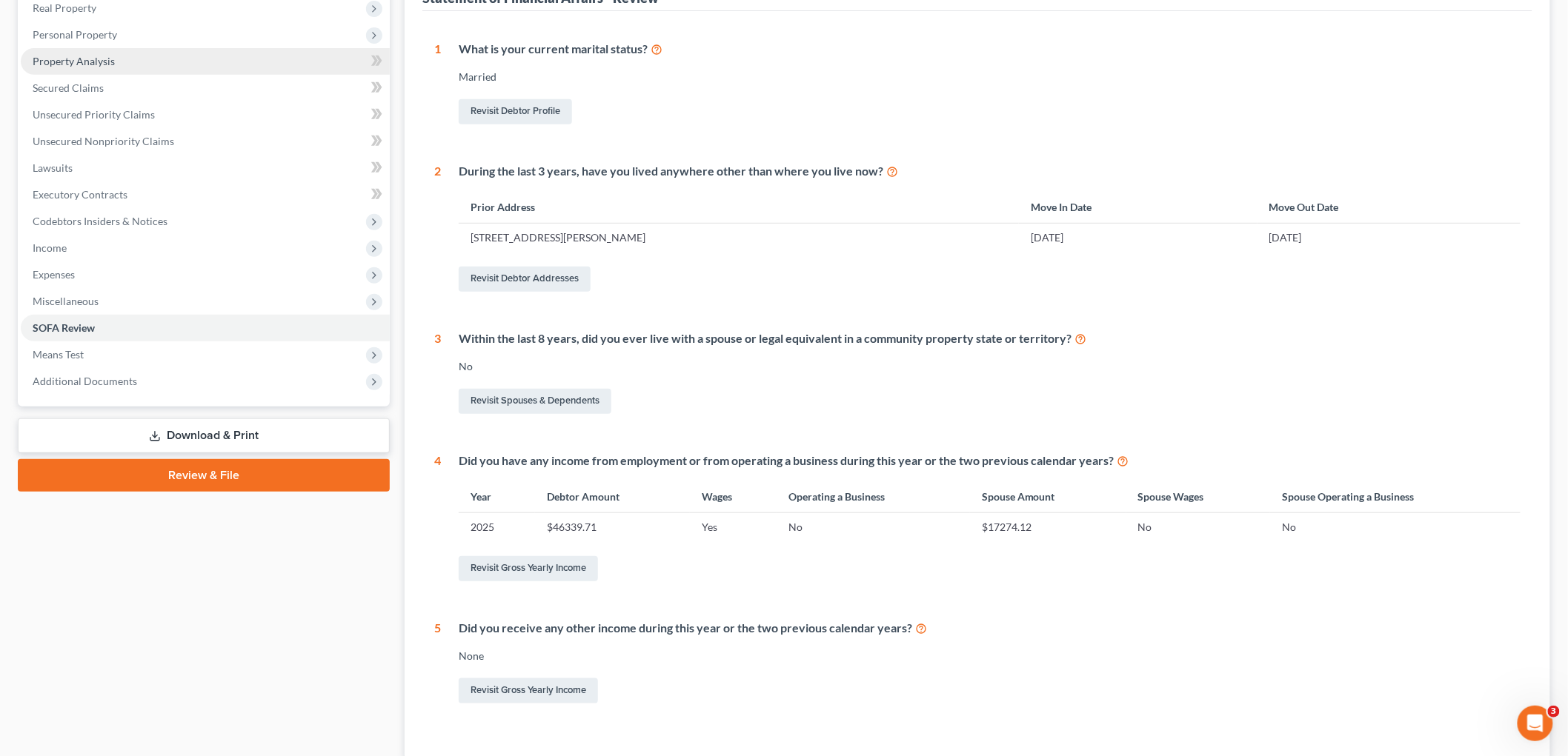
scroll to position [99, 0]
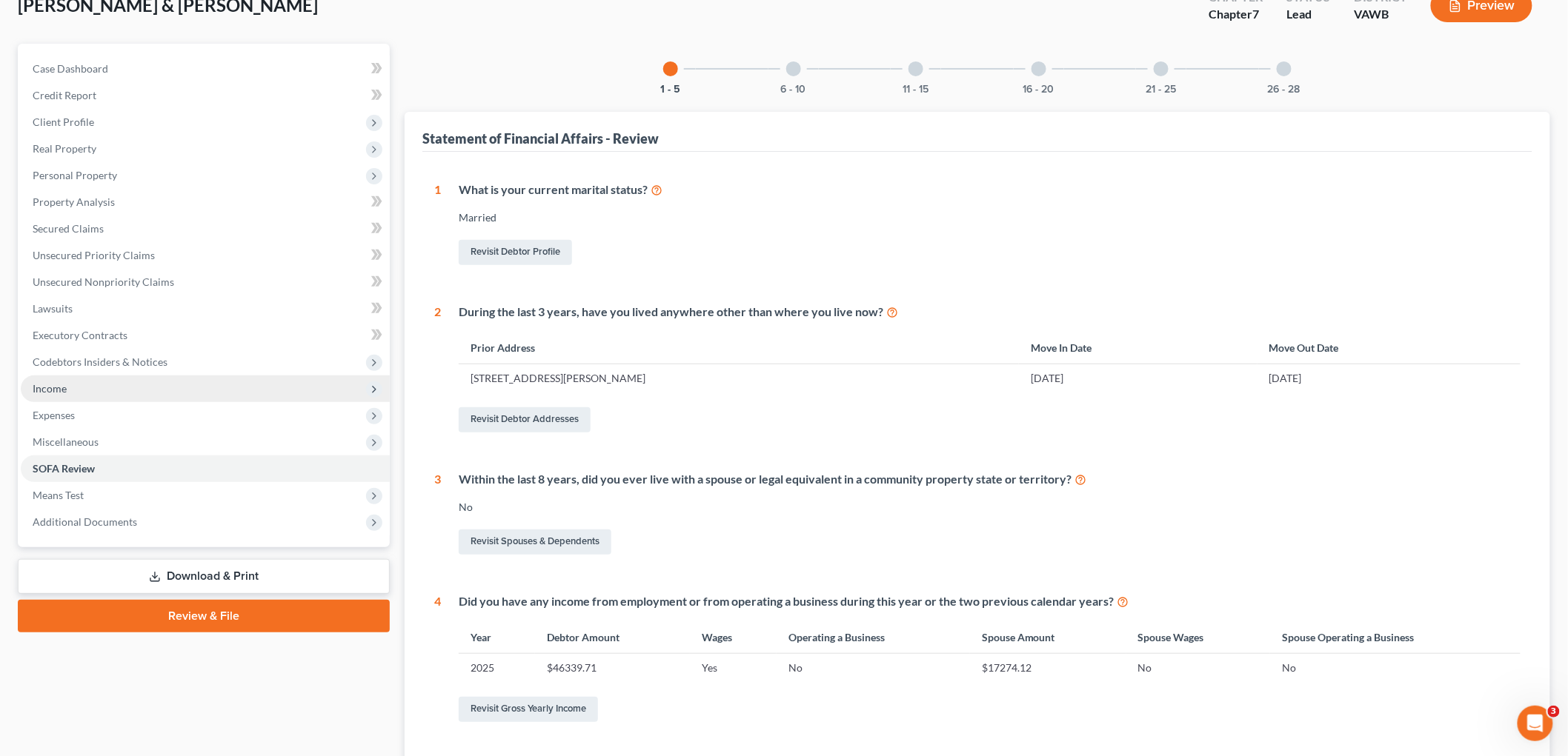
click at [48, 383] on span "Income" at bounding box center [49, 389] width 34 height 13
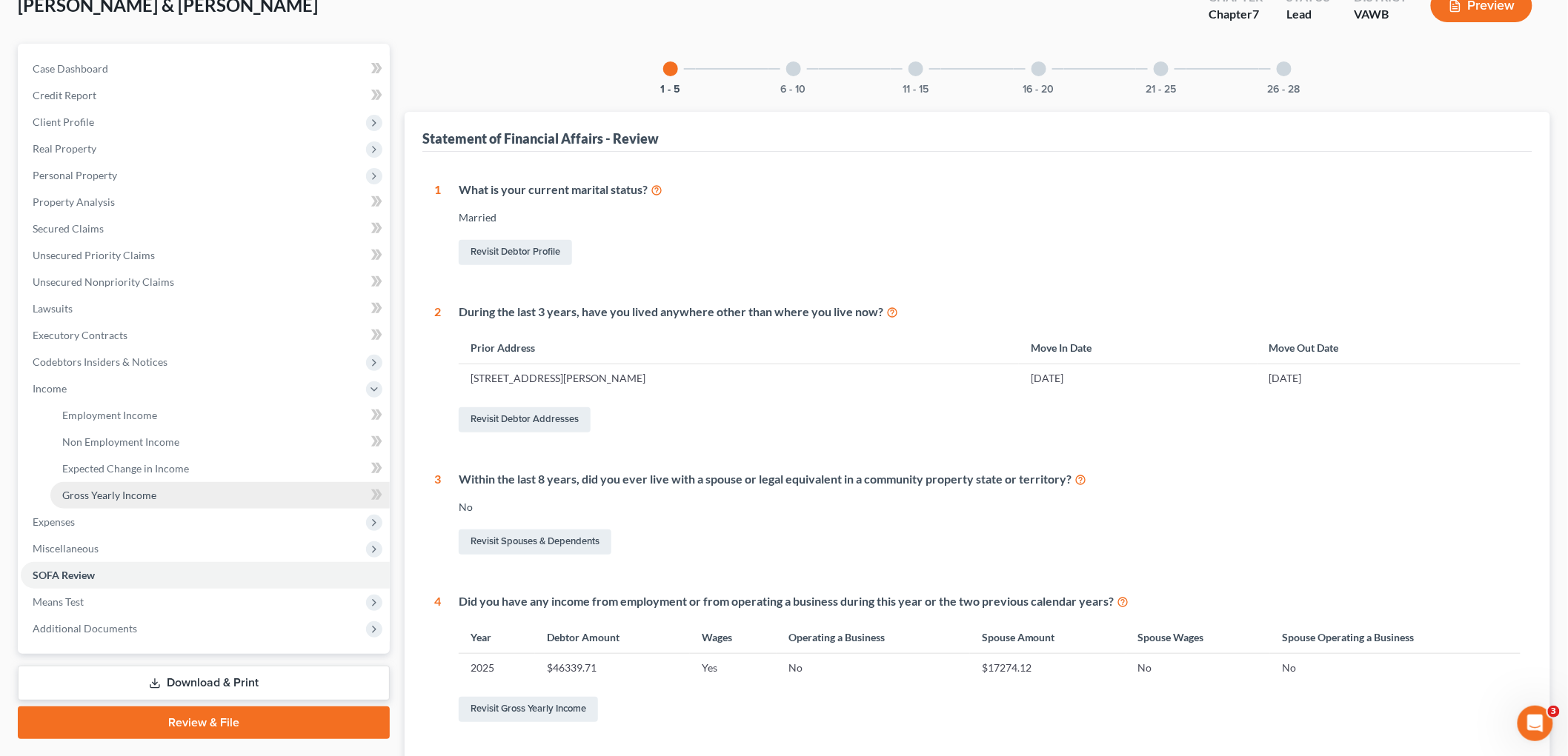
click at [105, 489] on span "Gross Yearly Income" at bounding box center [109, 495] width 94 height 13
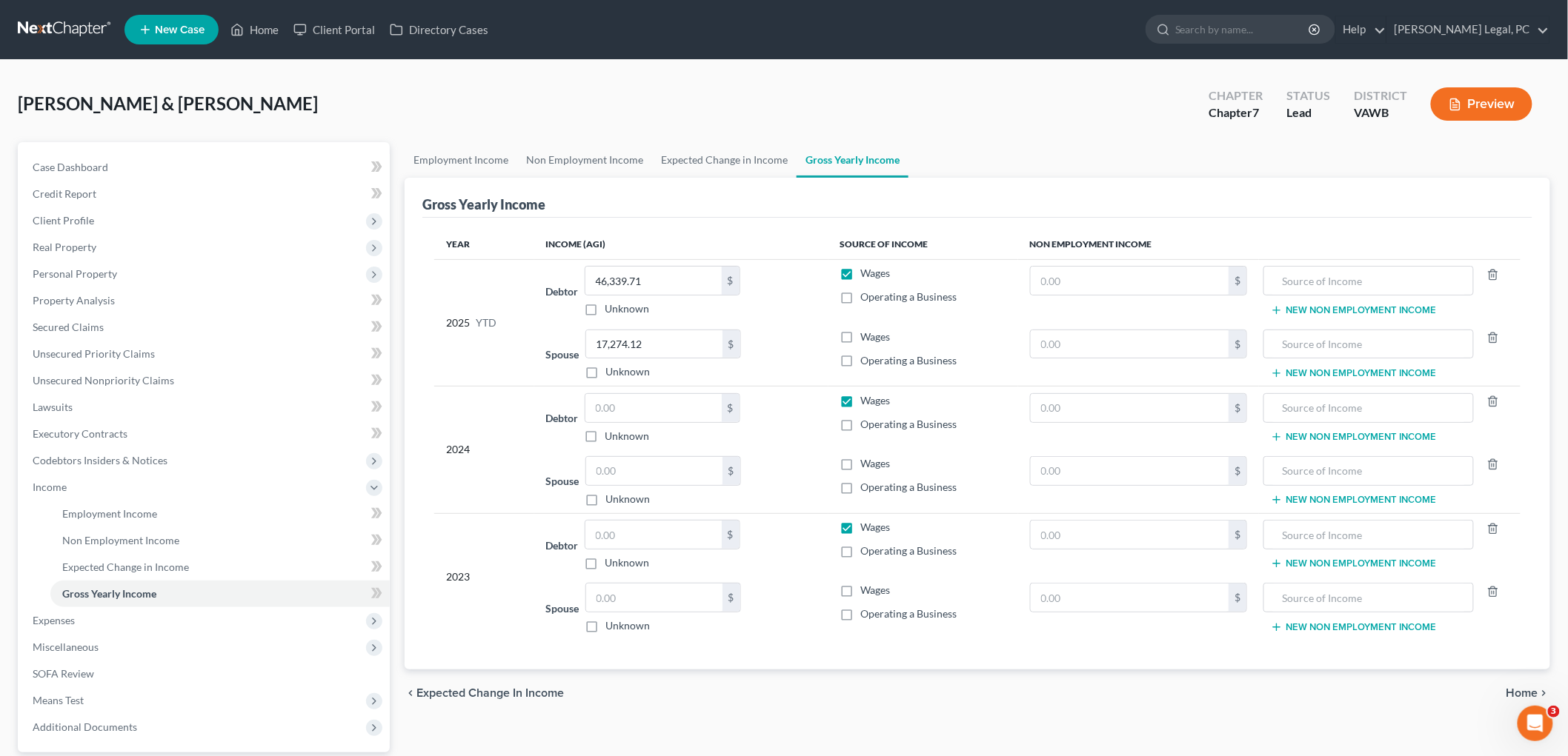
click at [763, 337] on label "Wages" at bounding box center [875, 337] width 30 height 15
click at [763, 337] on input "Wages" at bounding box center [872, 335] width 9 height 9
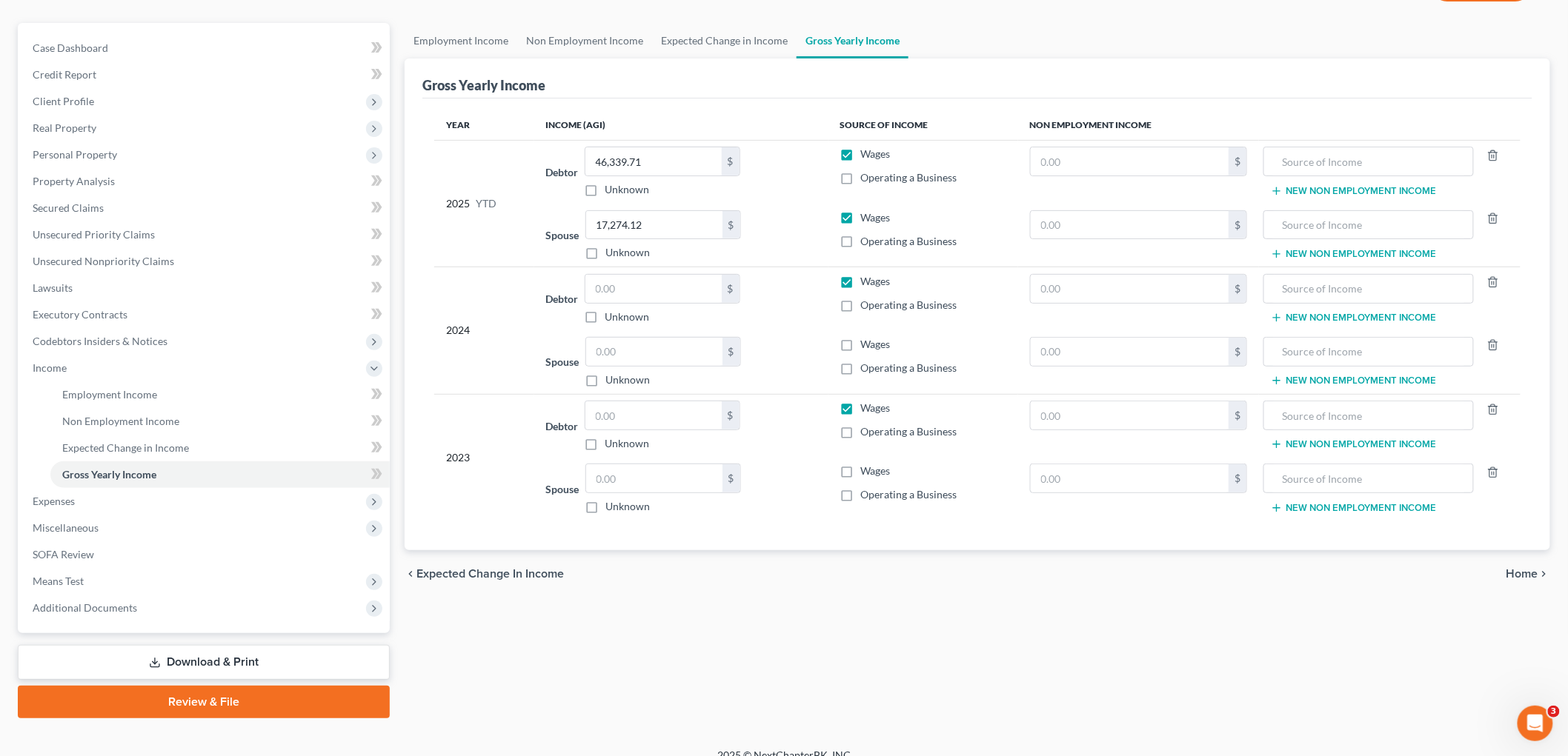
scroll to position [135, 0]
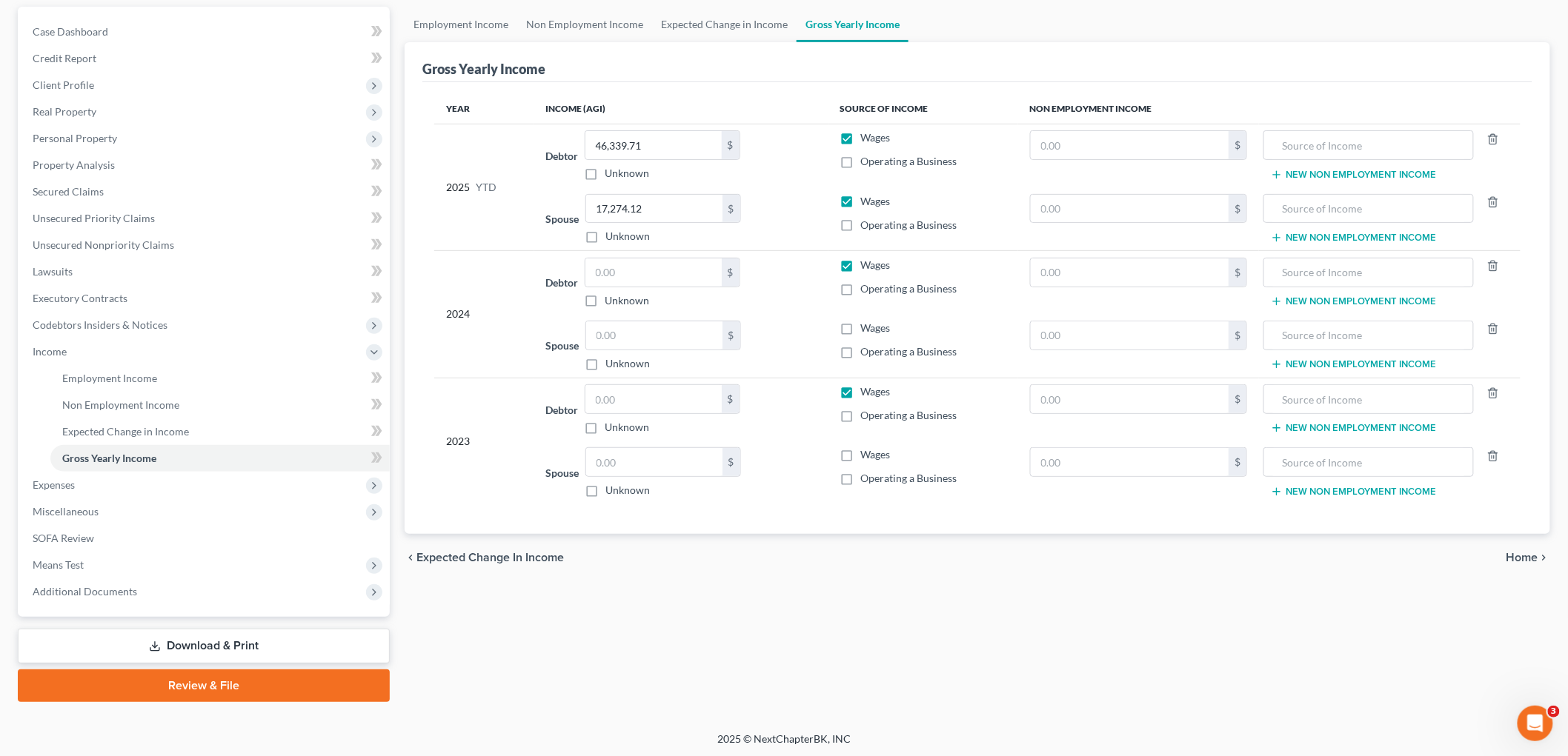
click at [763, 561] on span "Home" at bounding box center [1522, 557] width 32 height 12
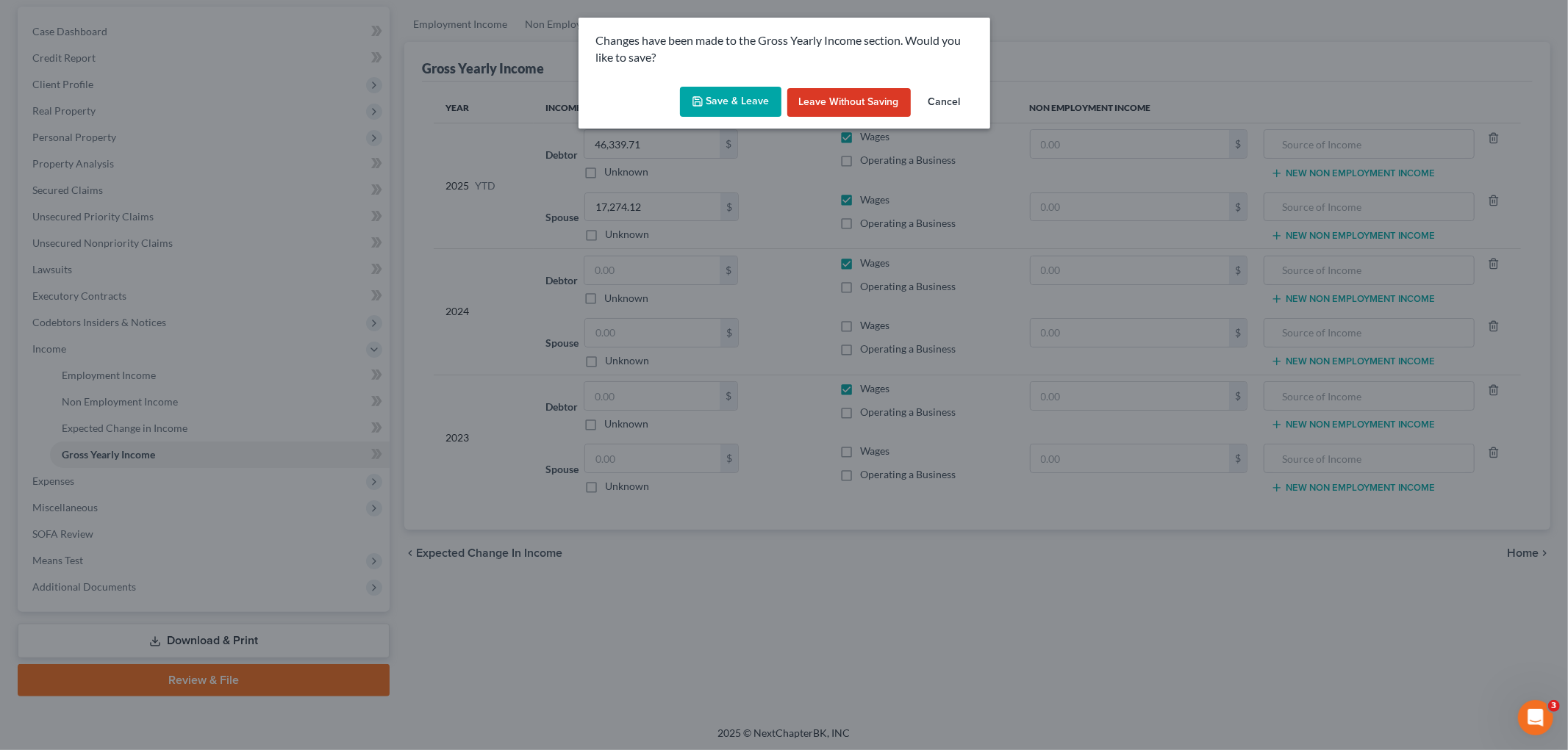
click at [722, 97] on button "Save & Leave" at bounding box center [731, 102] width 102 height 31
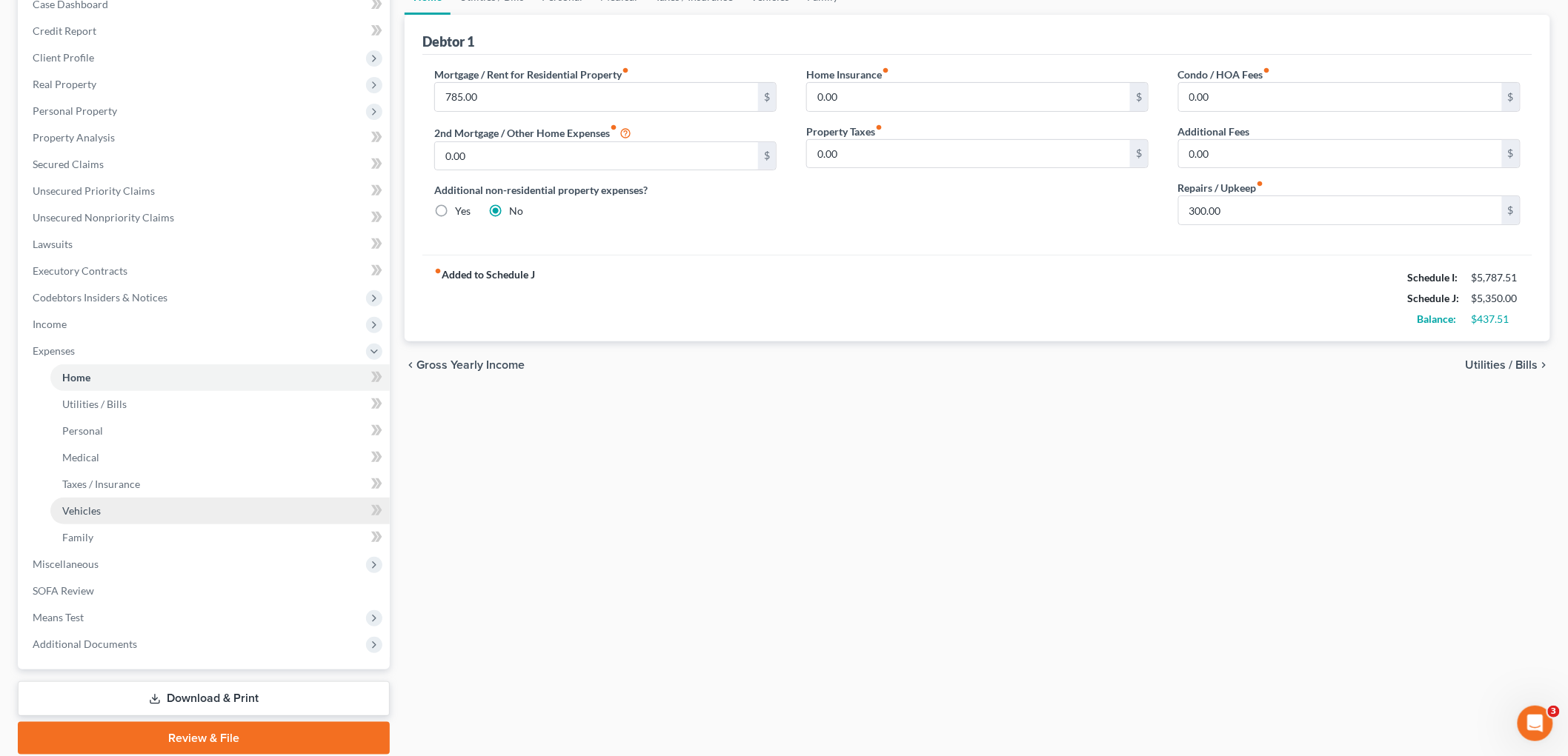
scroll to position [164, 0]
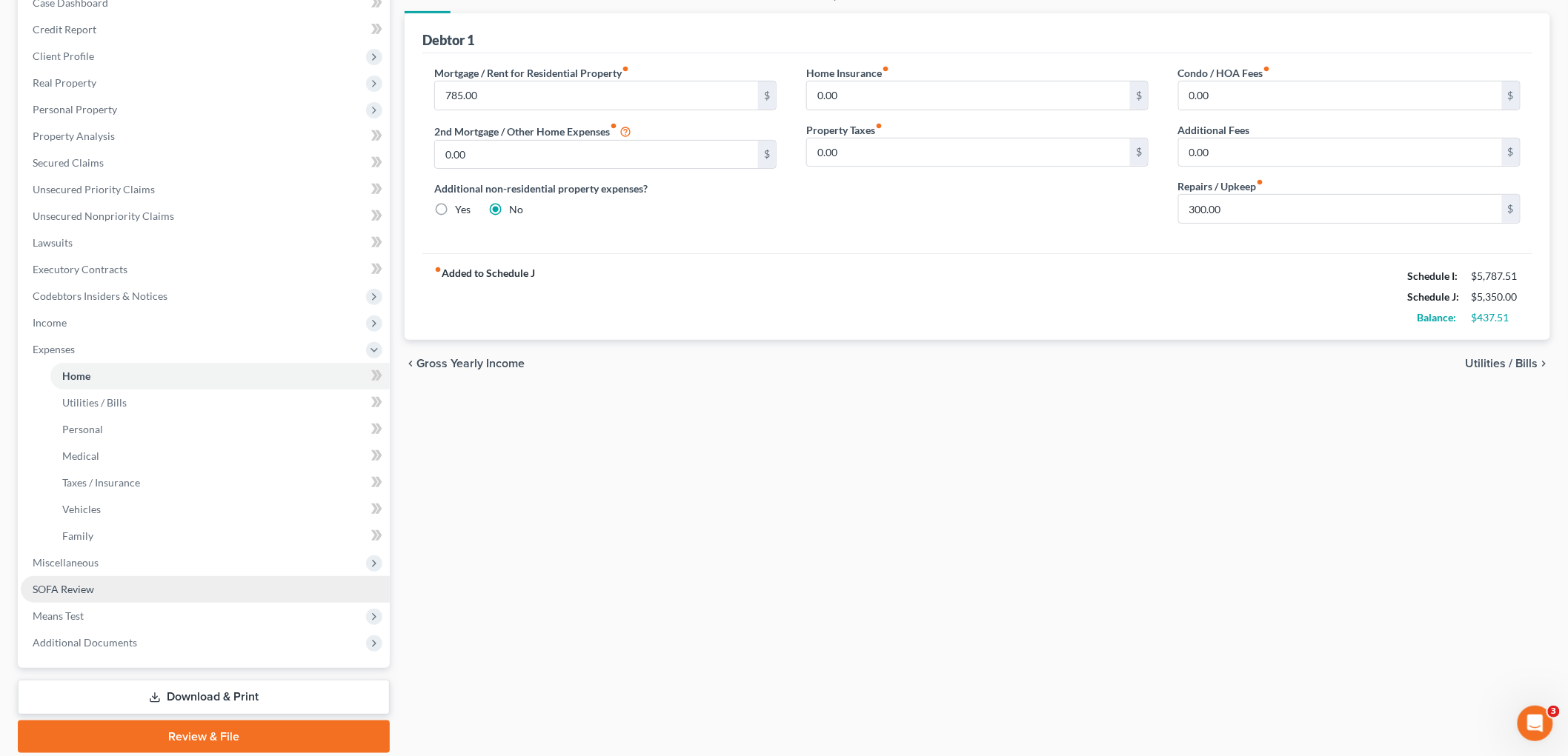
click at [77, 585] on span "SOFA Review" at bounding box center [63, 589] width 62 height 13
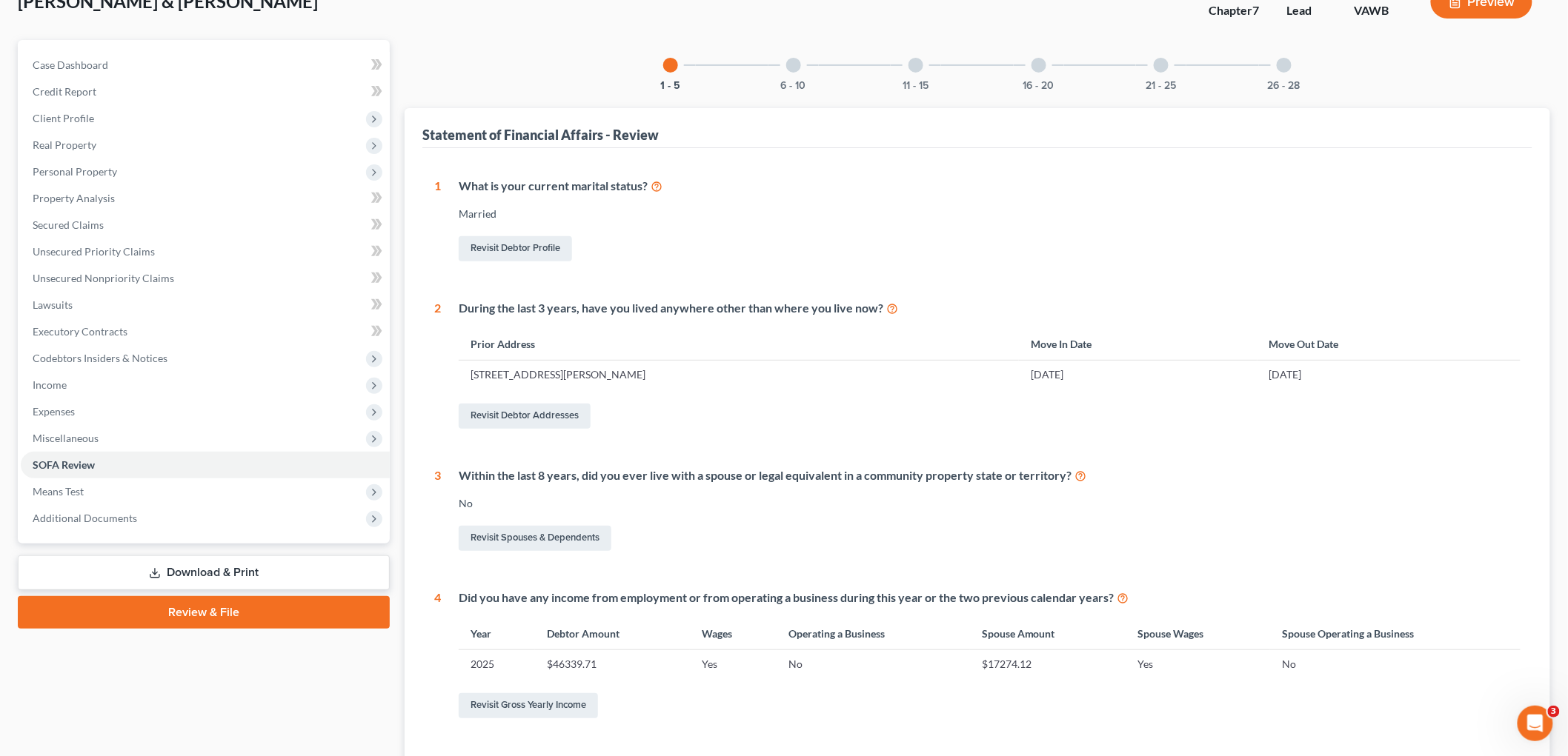
scroll to position [329, 0]
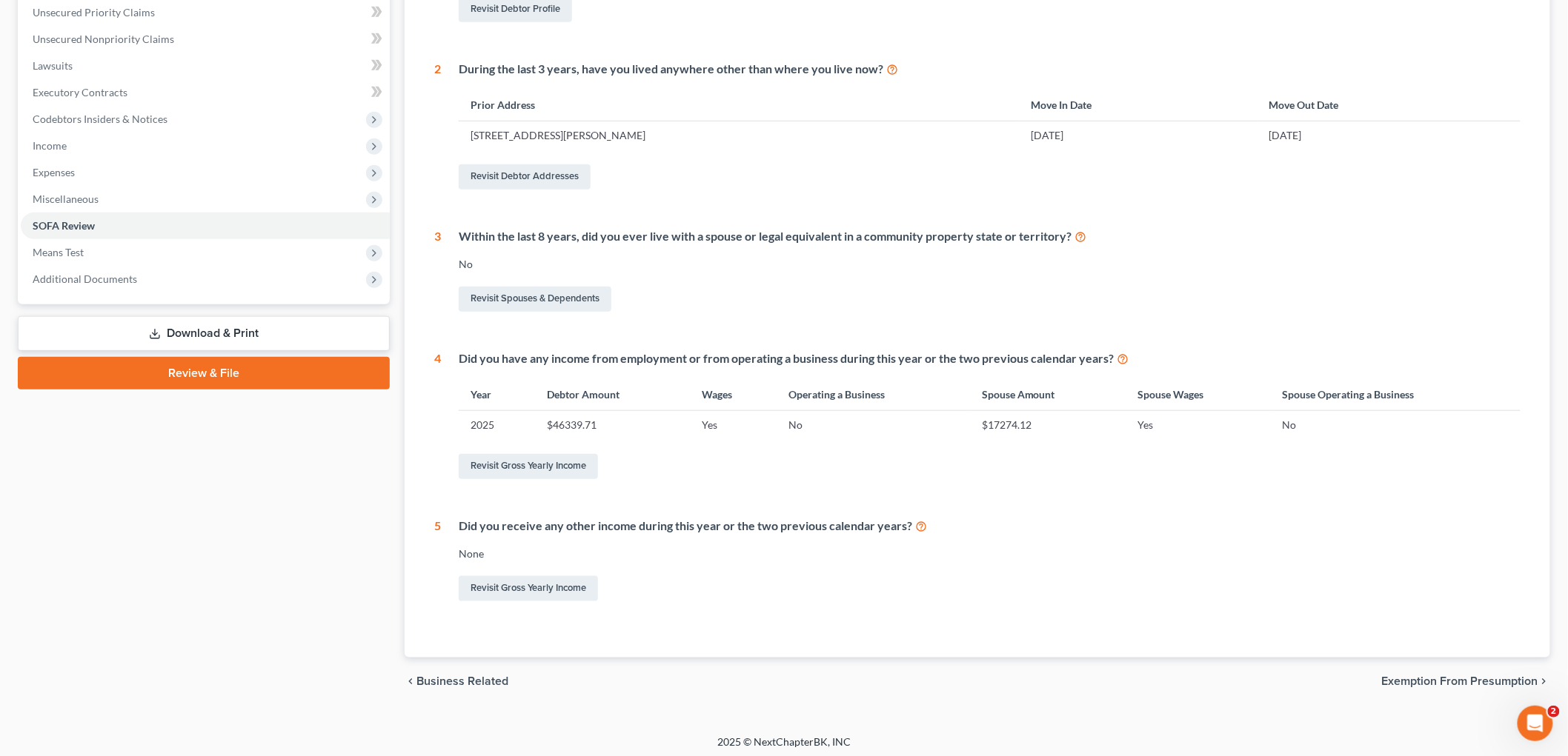
scroll to position [345, 0]
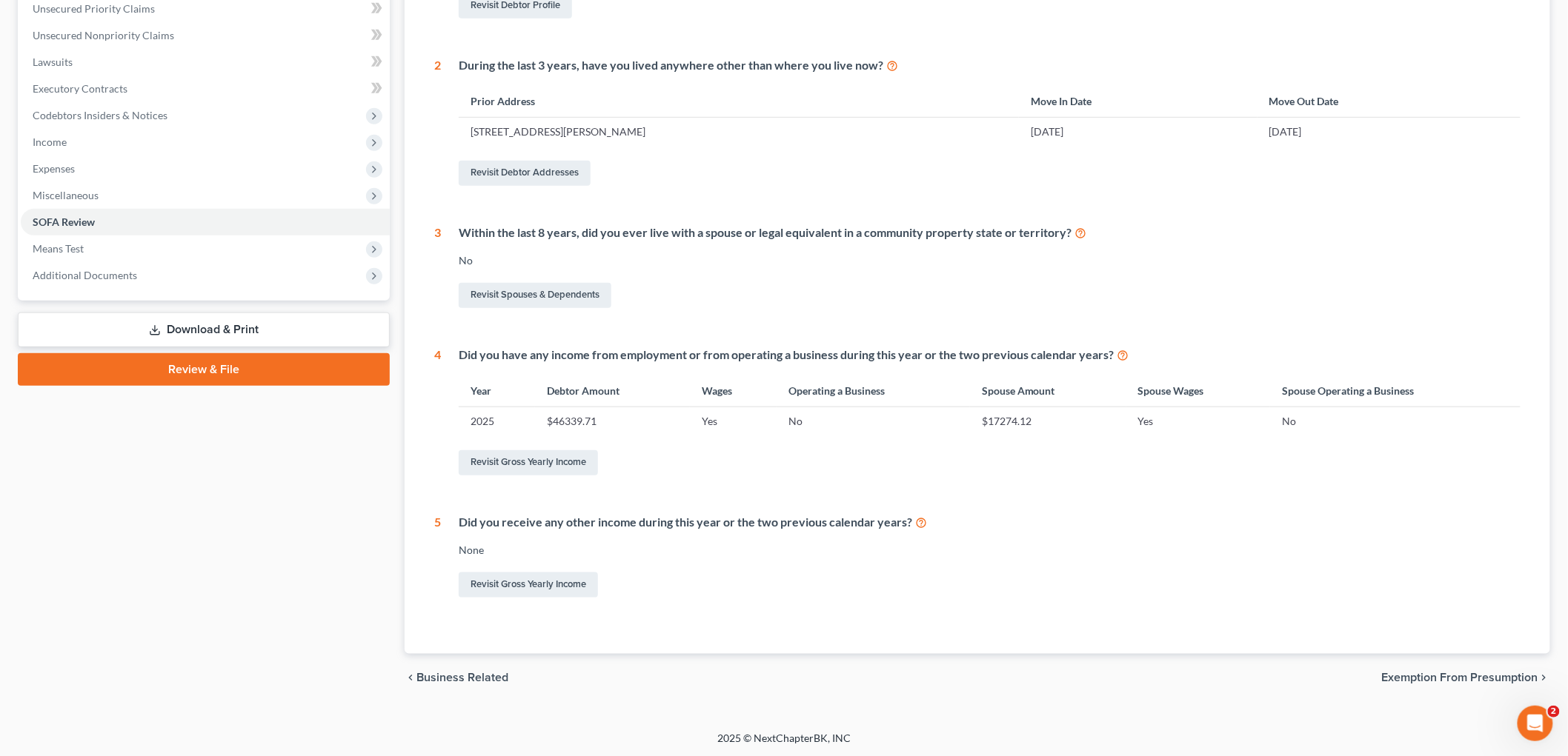
click at [1535, 672] on span "Exemption from Presumption" at bounding box center [1460, 678] width 157 height 12
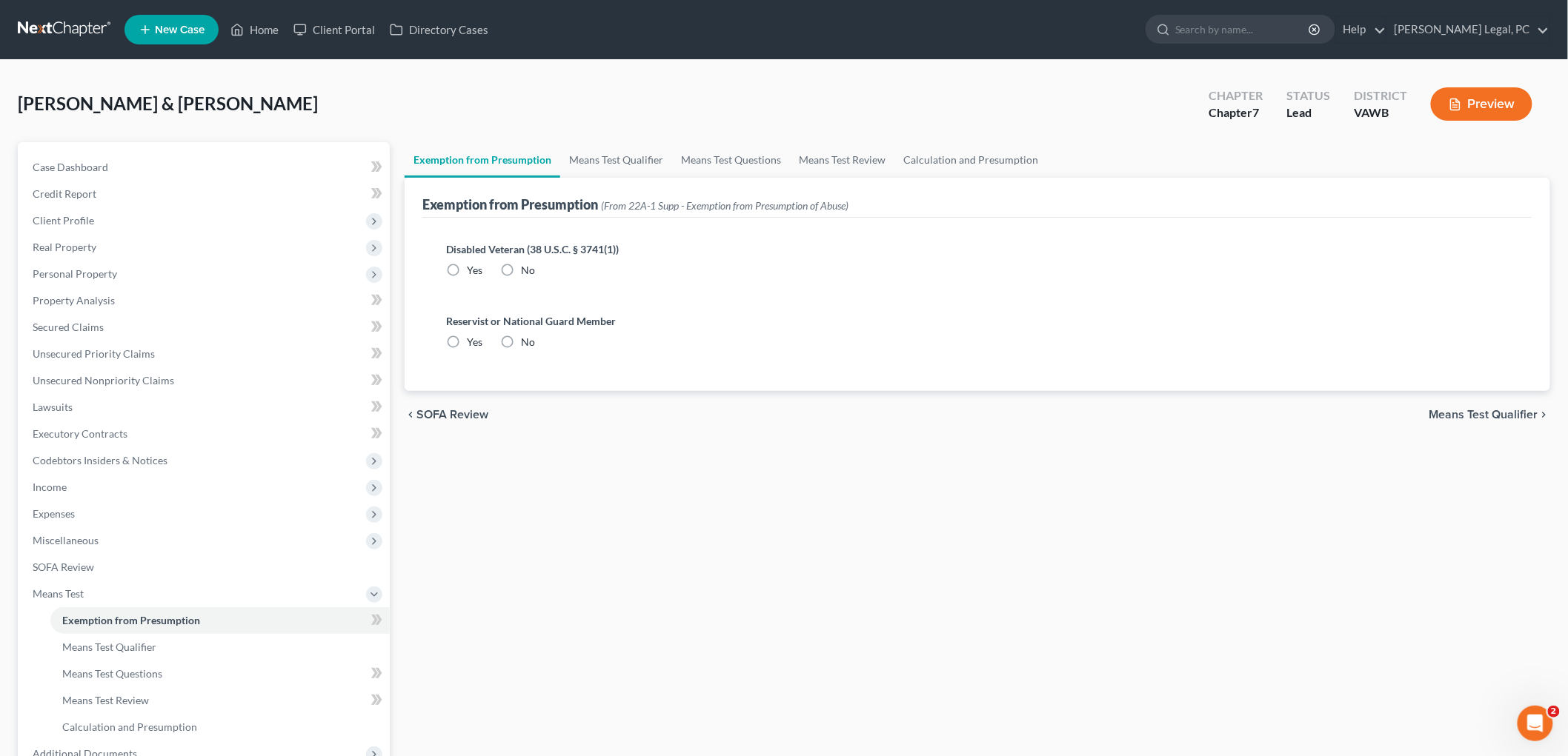
click at [521, 268] on label "No" at bounding box center [528, 270] width 14 height 15
click at [527, 268] on input "No" at bounding box center [531, 268] width 9 height 9
radio input "true"
click at [521, 339] on label "No" at bounding box center [528, 342] width 14 height 15
click at [527, 339] on input "No" at bounding box center [531, 339] width 9 height 9
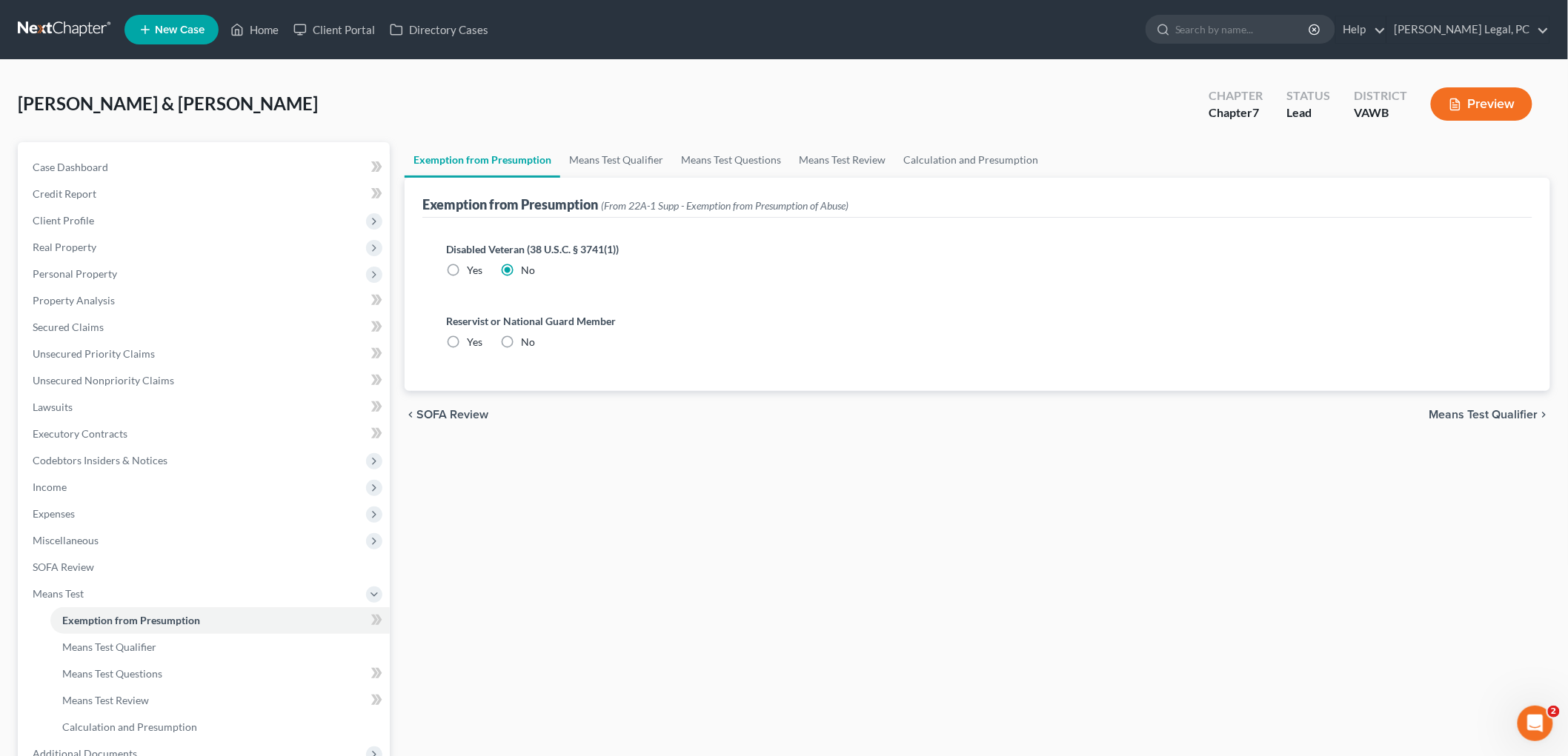
radio input "true"
click at [1519, 410] on span "Means Test Qualifier" at bounding box center [1483, 415] width 109 height 12
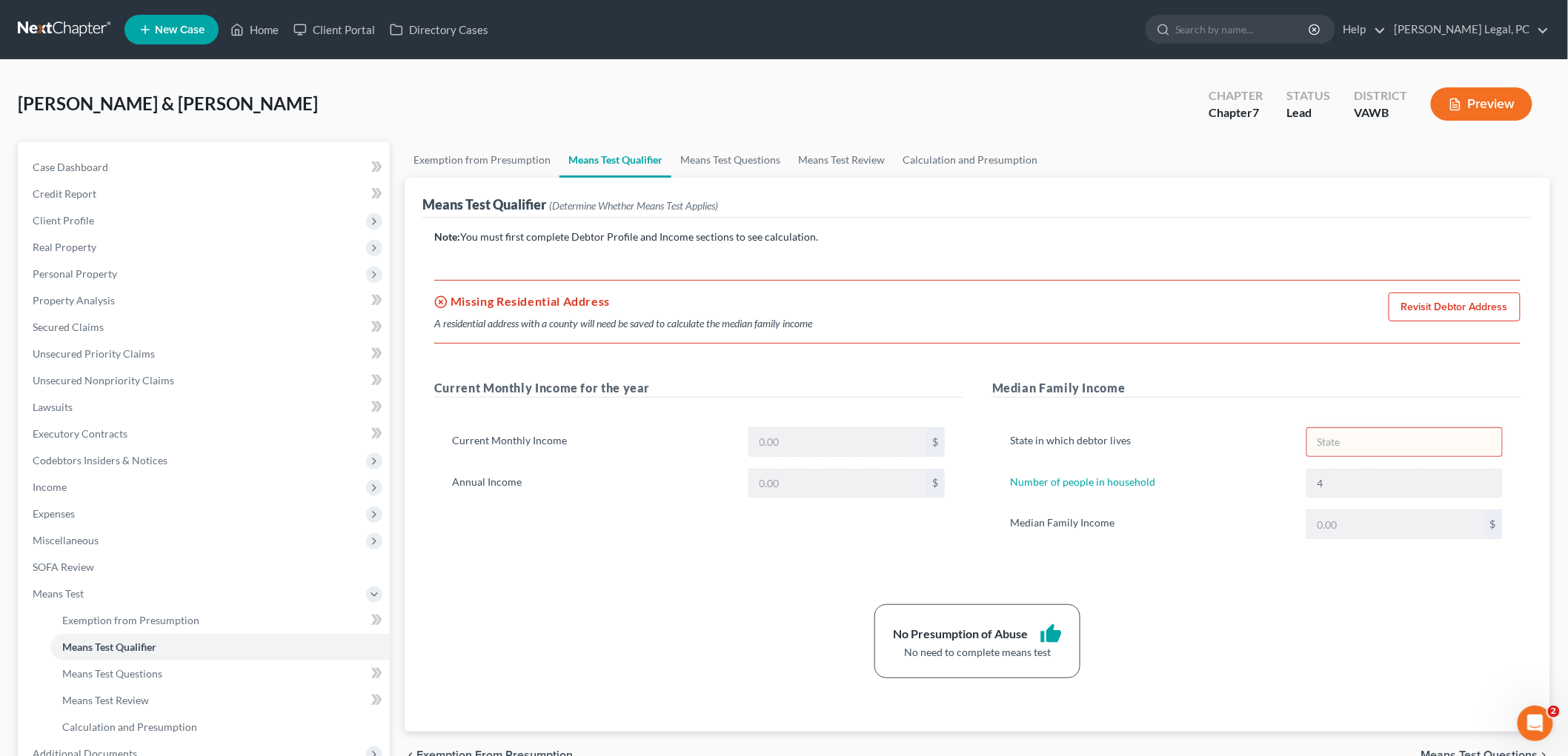
click at [1466, 305] on link "Revisit Debtor Address" at bounding box center [1453, 308] width 131 height 30
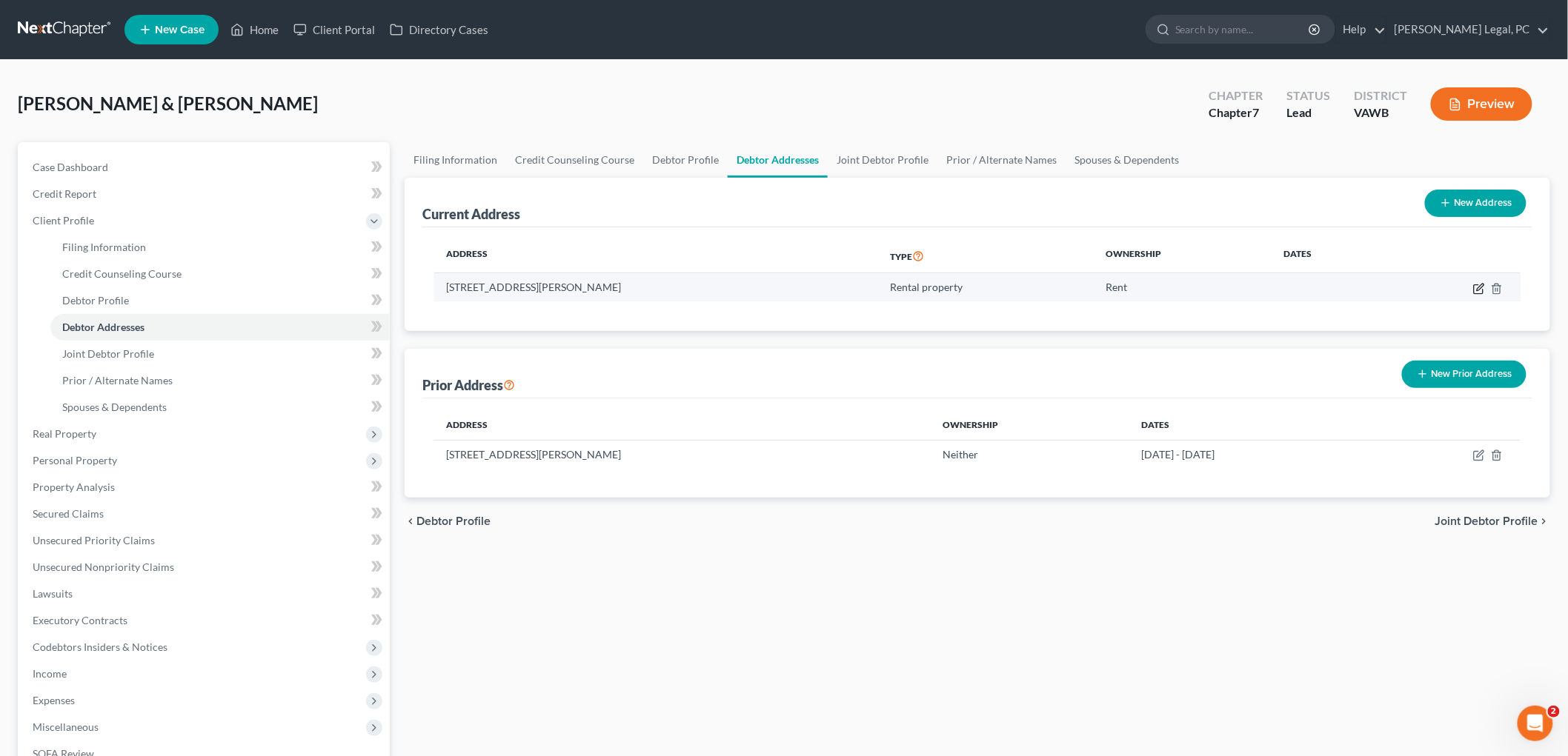
click at [1477, 287] on icon "button" at bounding box center [1479, 289] width 12 height 12
select select "48"
select select "2"
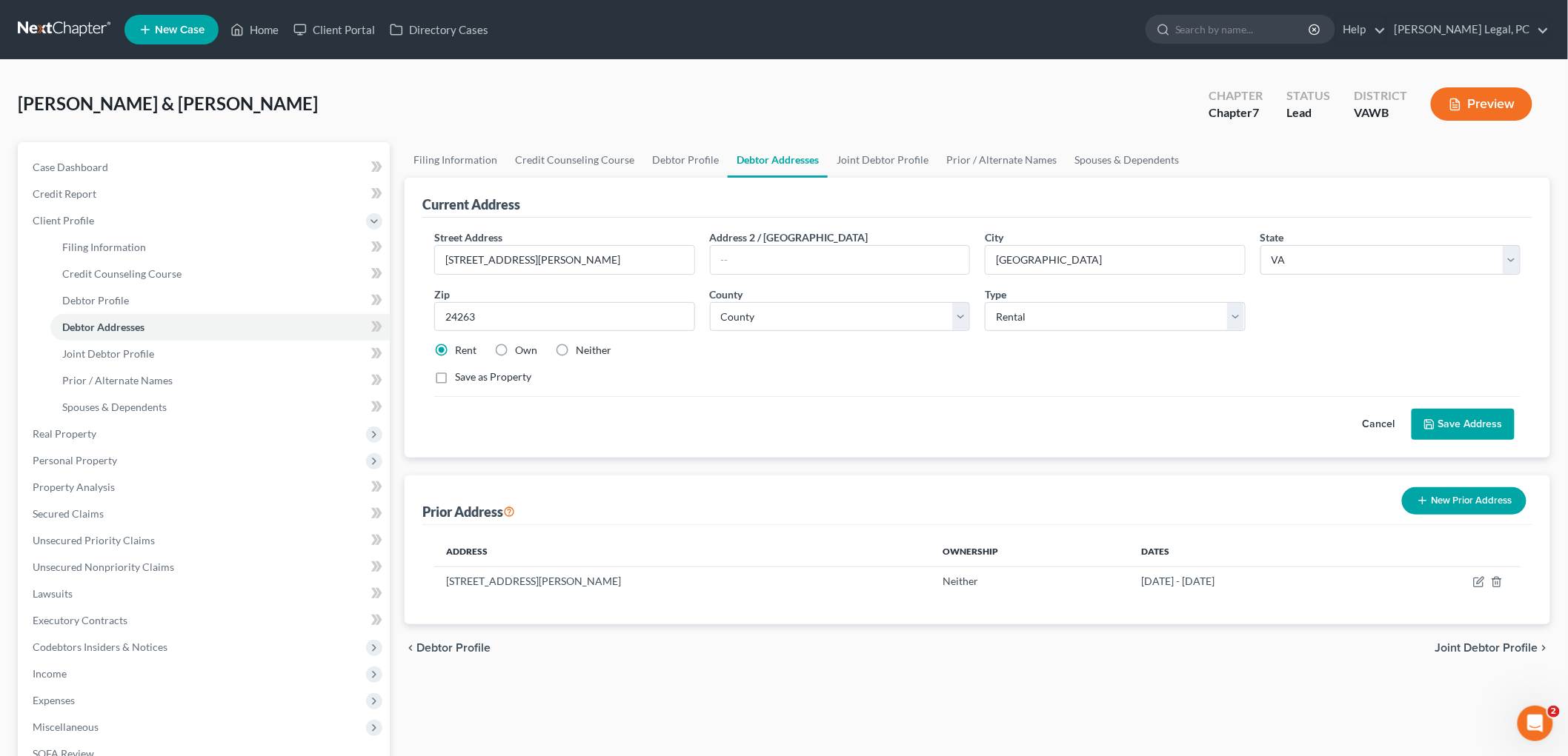
click at [455, 376] on label "Save as Property" at bounding box center [493, 378] width 76 height 15
click at [461, 376] on input "Save as Property" at bounding box center [465, 375] width 9 height 9
checkbox input "true"
click at [1456, 428] on button "Save Address" at bounding box center [1463, 424] width 103 height 31
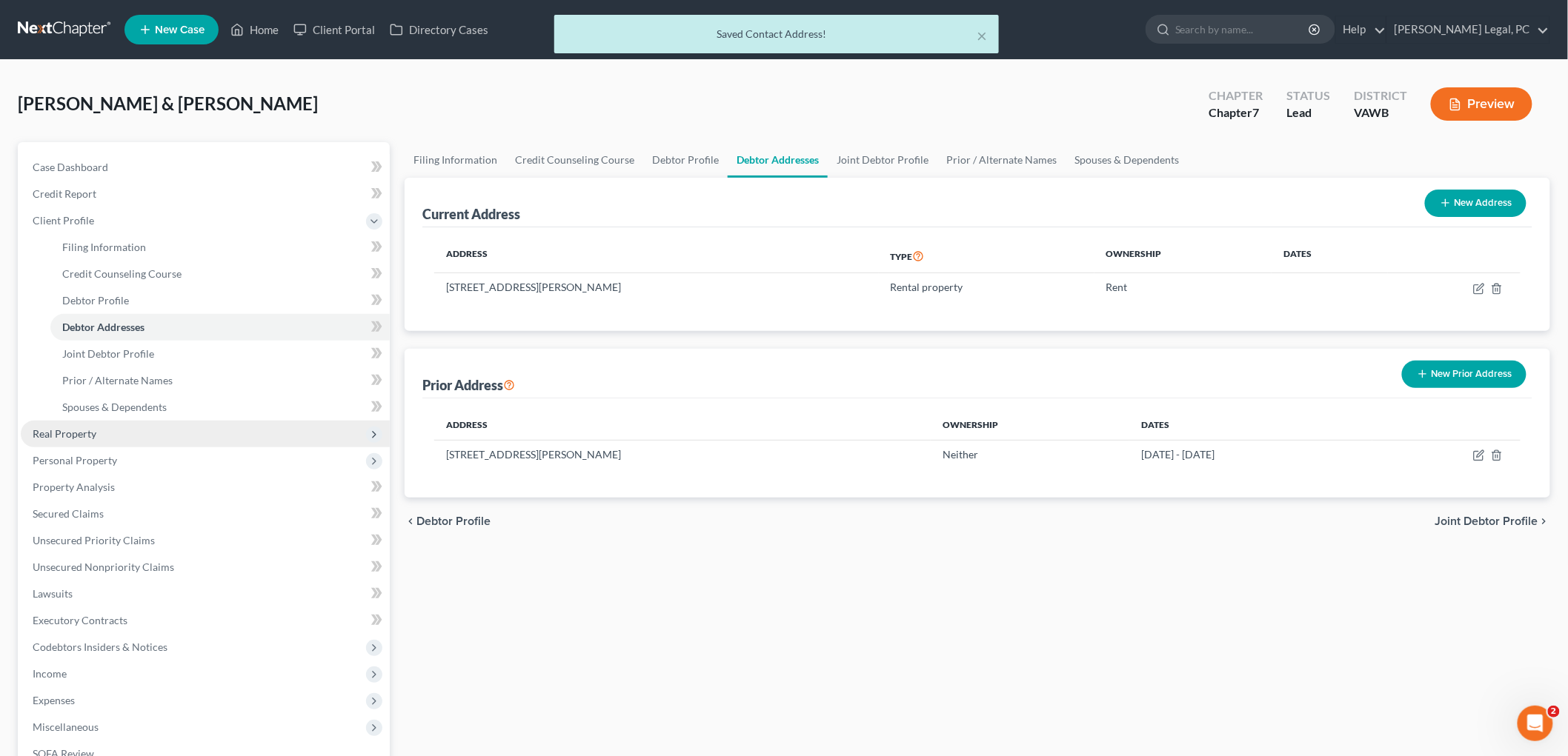
click at [72, 430] on span "Real Property" at bounding box center [64, 434] width 63 height 13
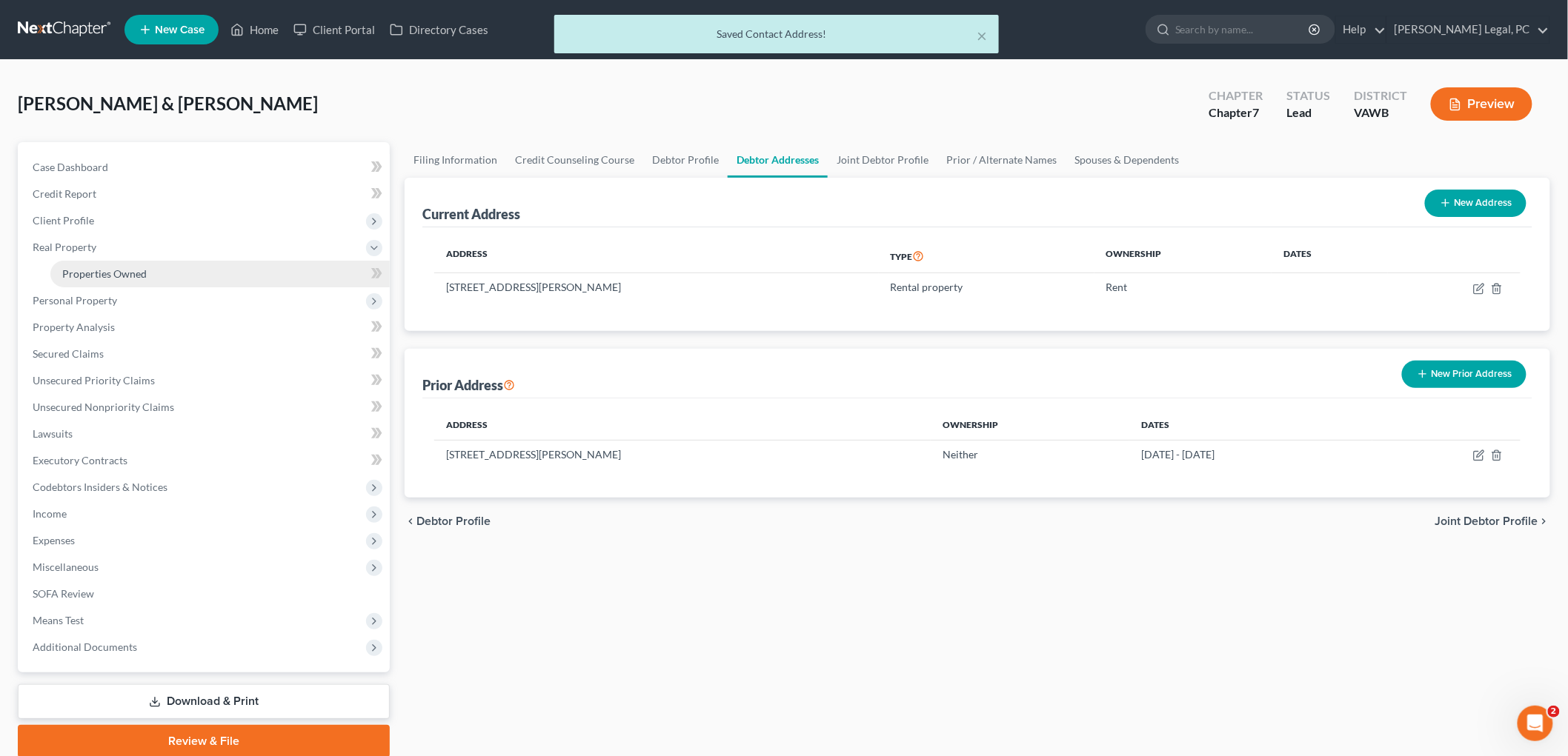
click at [91, 276] on span "Properties Owned" at bounding box center [104, 274] width 85 height 13
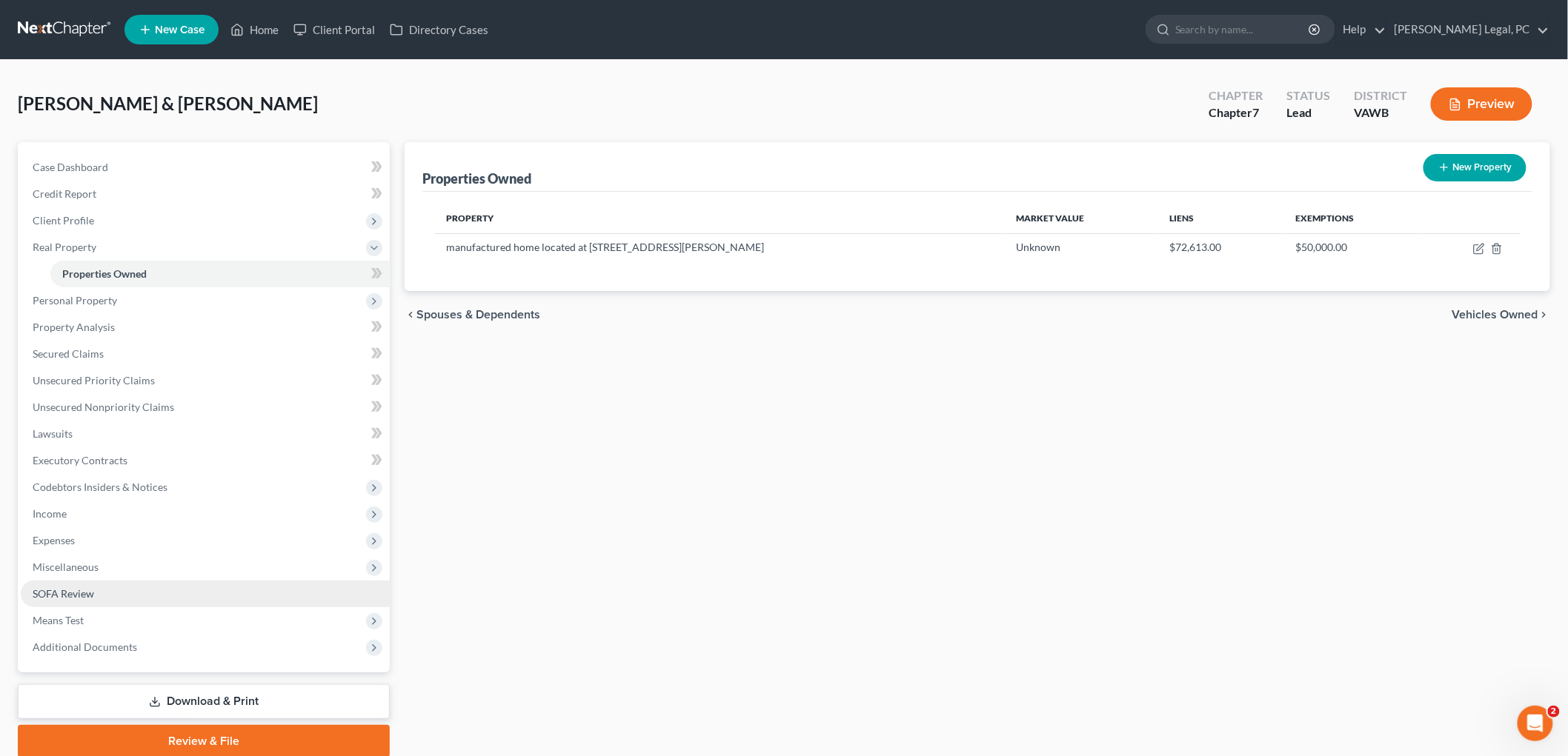
click at [84, 590] on span "SOFA Review" at bounding box center [63, 594] width 62 height 13
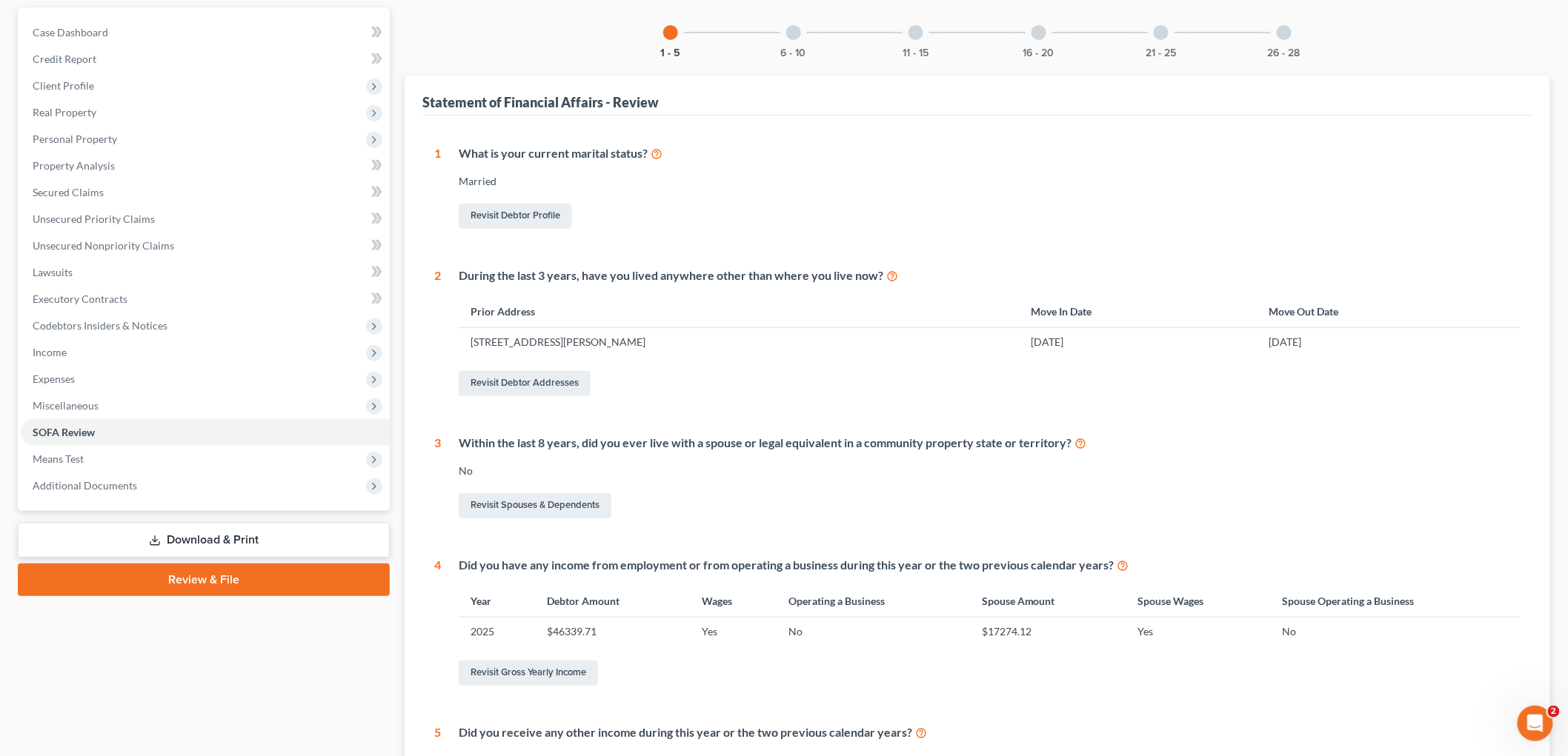
scroll to position [345, 0]
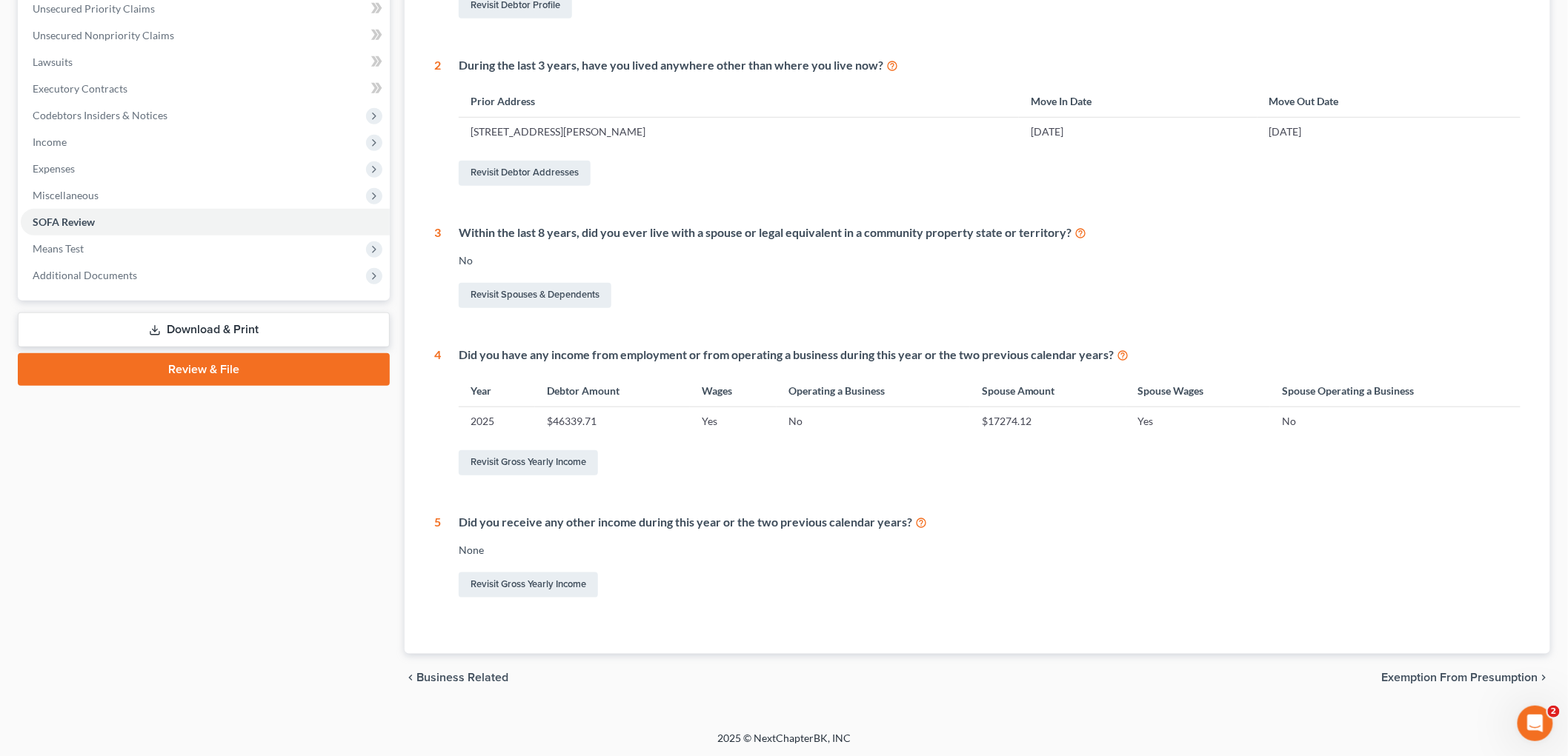
click at [1523, 678] on span "Exemption from Presumption" at bounding box center [1460, 678] width 157 height 12
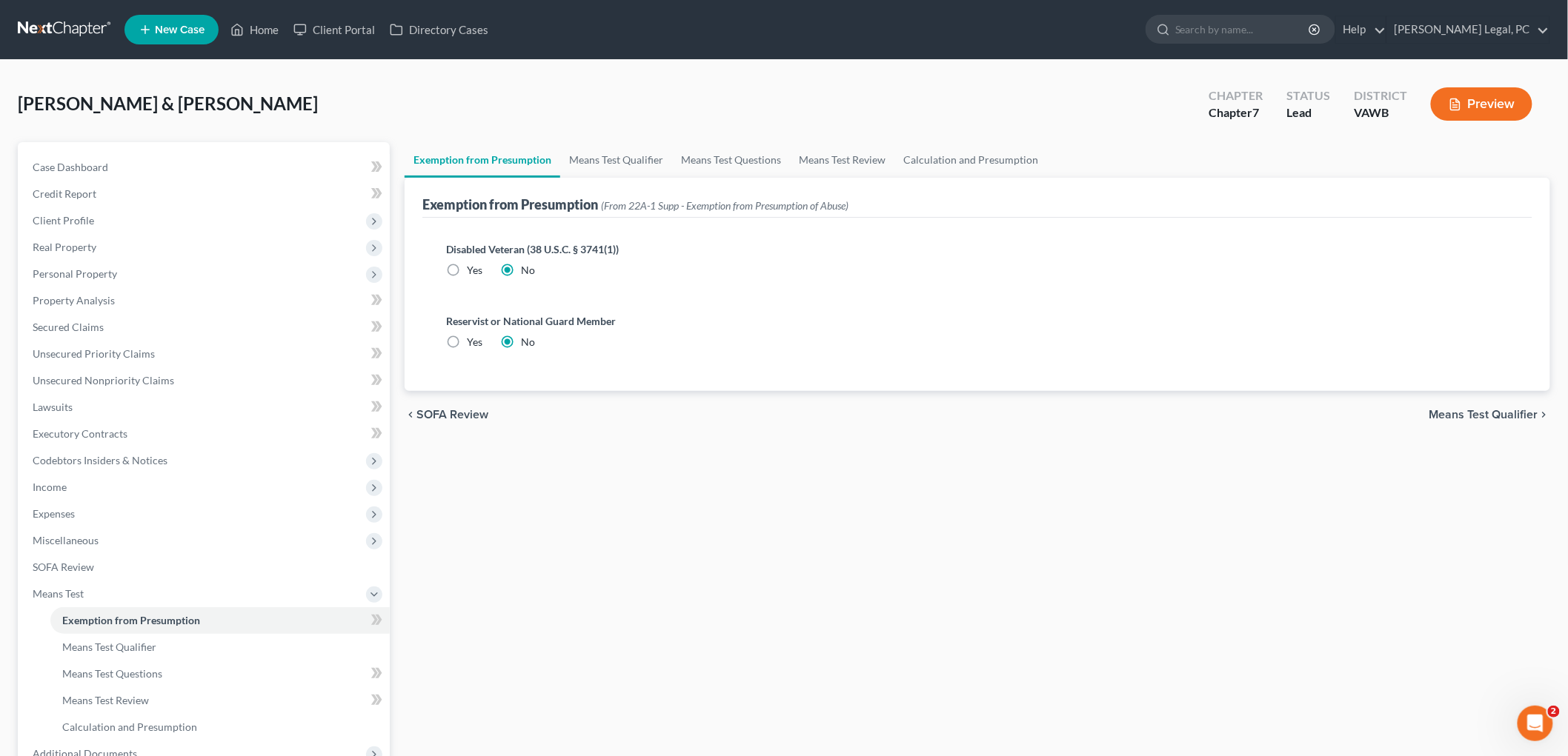
click at [1515, 413] on span "Means Test Qualifier" at bounding box center [1483, 415] width 109 height 12
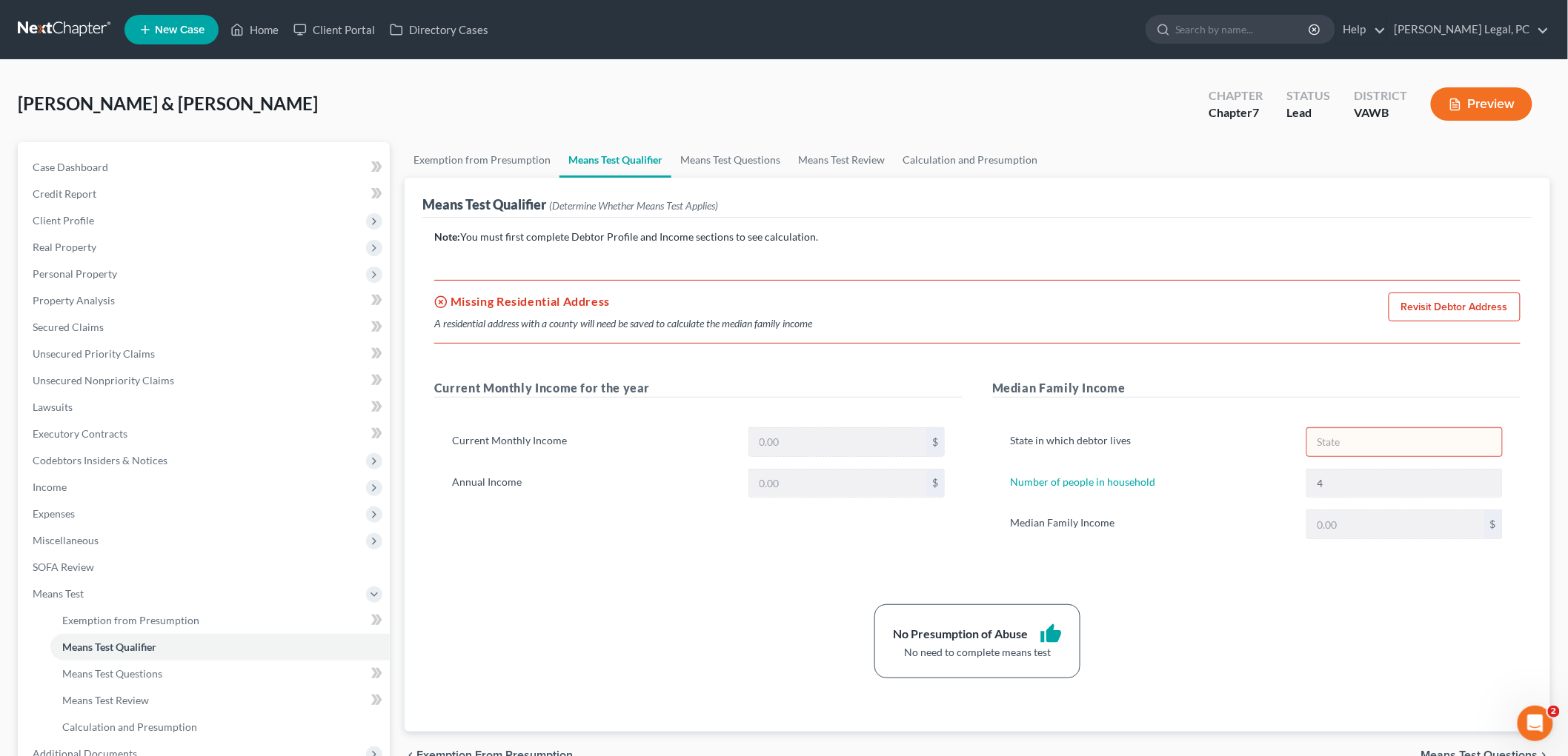
click at [1470, 308] on link "Revisit Debtor Address" at bounding box center [1453, 308] width 131 height 30
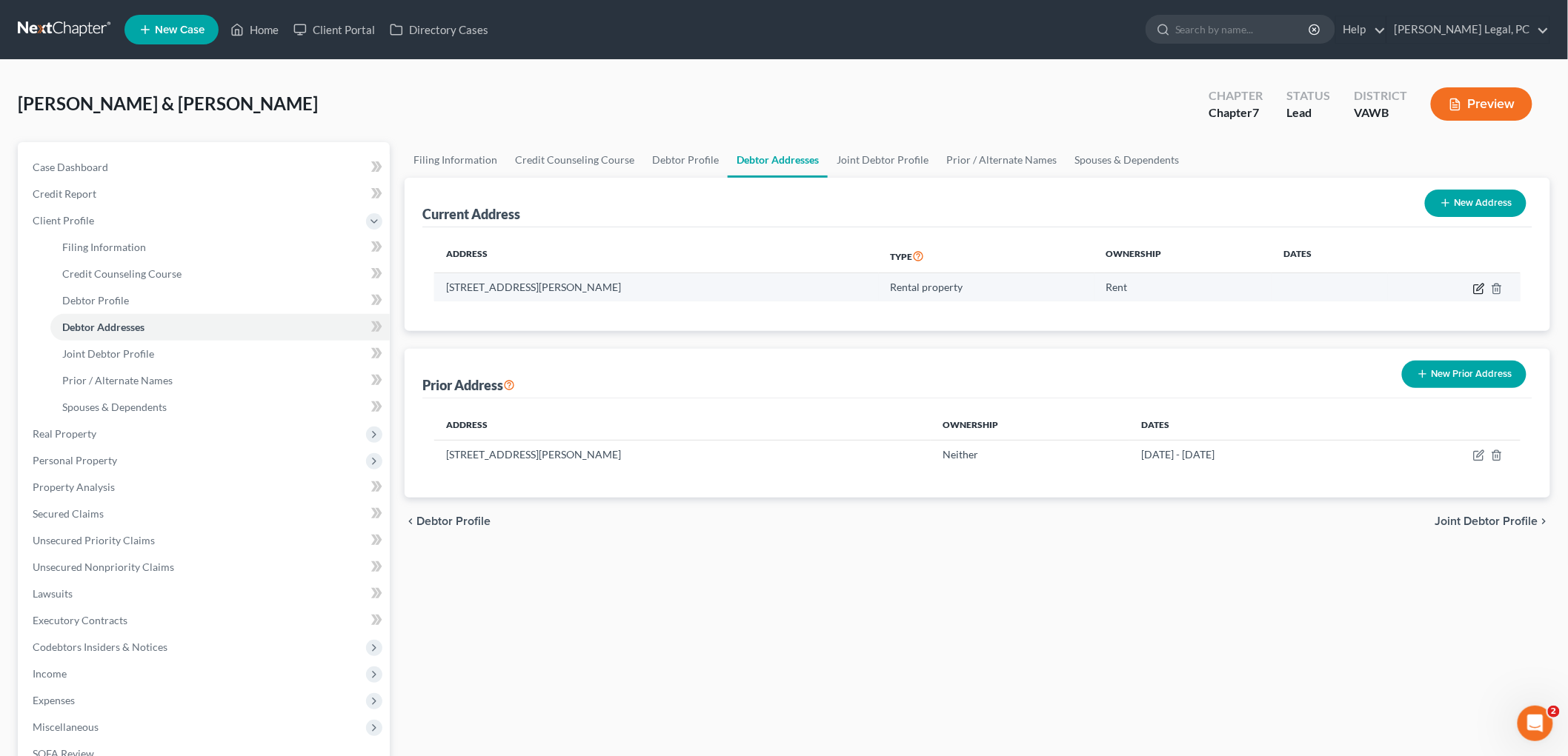
click at [1478, 289] on icon "button" at bounding box center [1479, 286] width 7 height 7
select select "48"
select select "69"
select select "2"
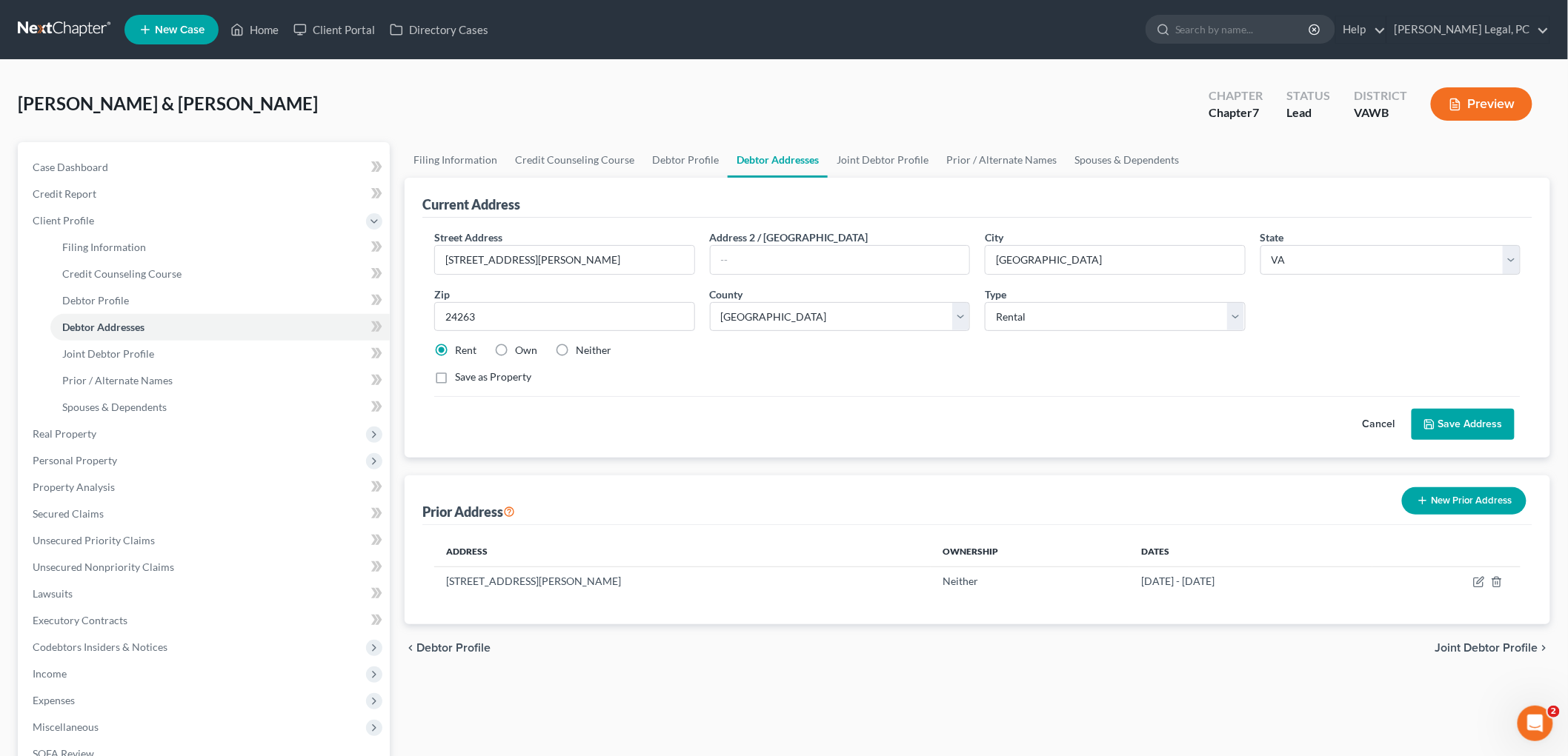
click at [455, 378] on label "Save as Property" at bounding box center [493, 378] width 76 height 15
click at [461, 378] on input "Save as Property" at bounding box center [465, 375] width 9 height 9
checkbox input "true"
click at [1455, 418] on button "Save Address" at bounding box center [1463, 424] width 103 height 31
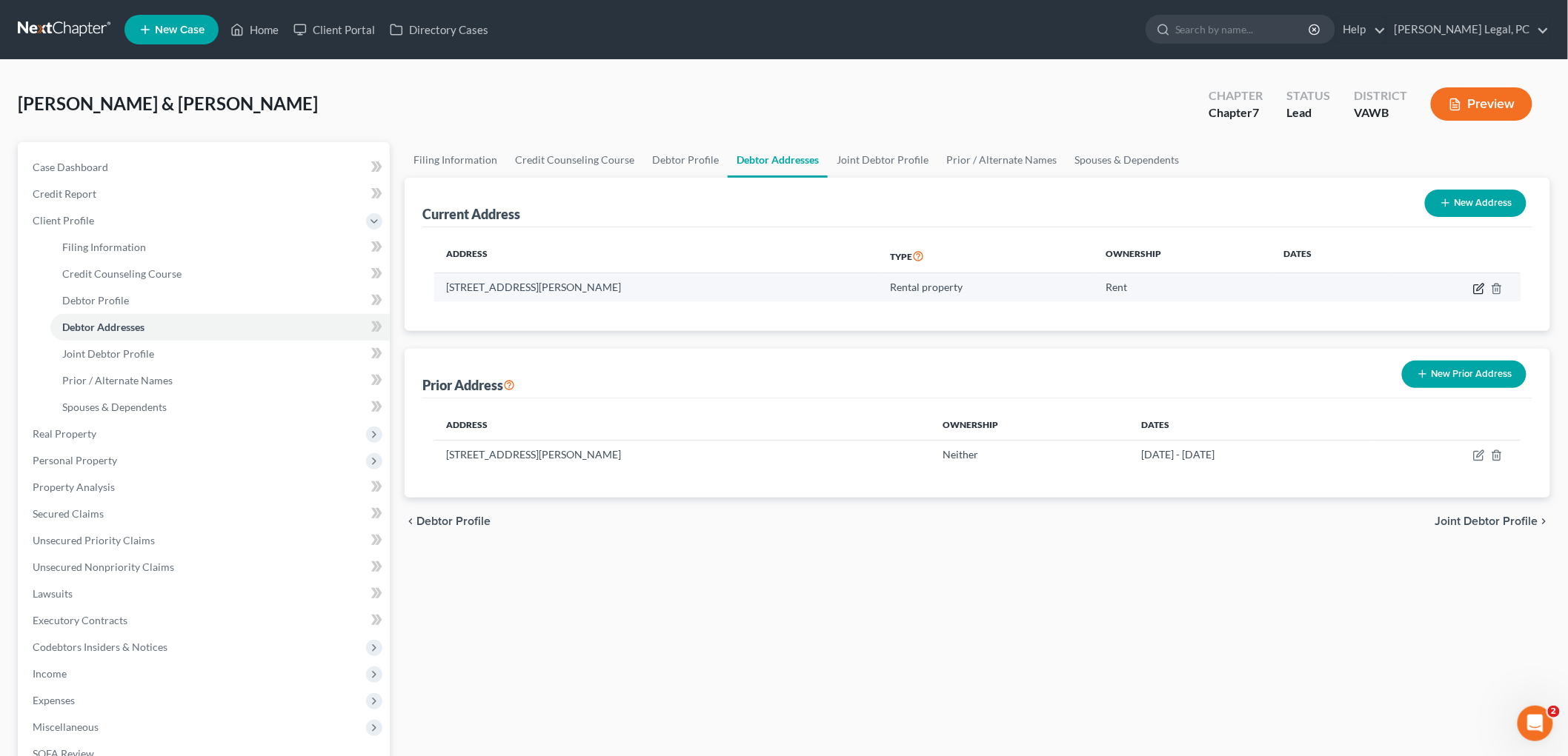
click at [1478, 291] on icon "button" at bounding box center [1479, 289] width 12 height 12
select select "48"
select select "69"
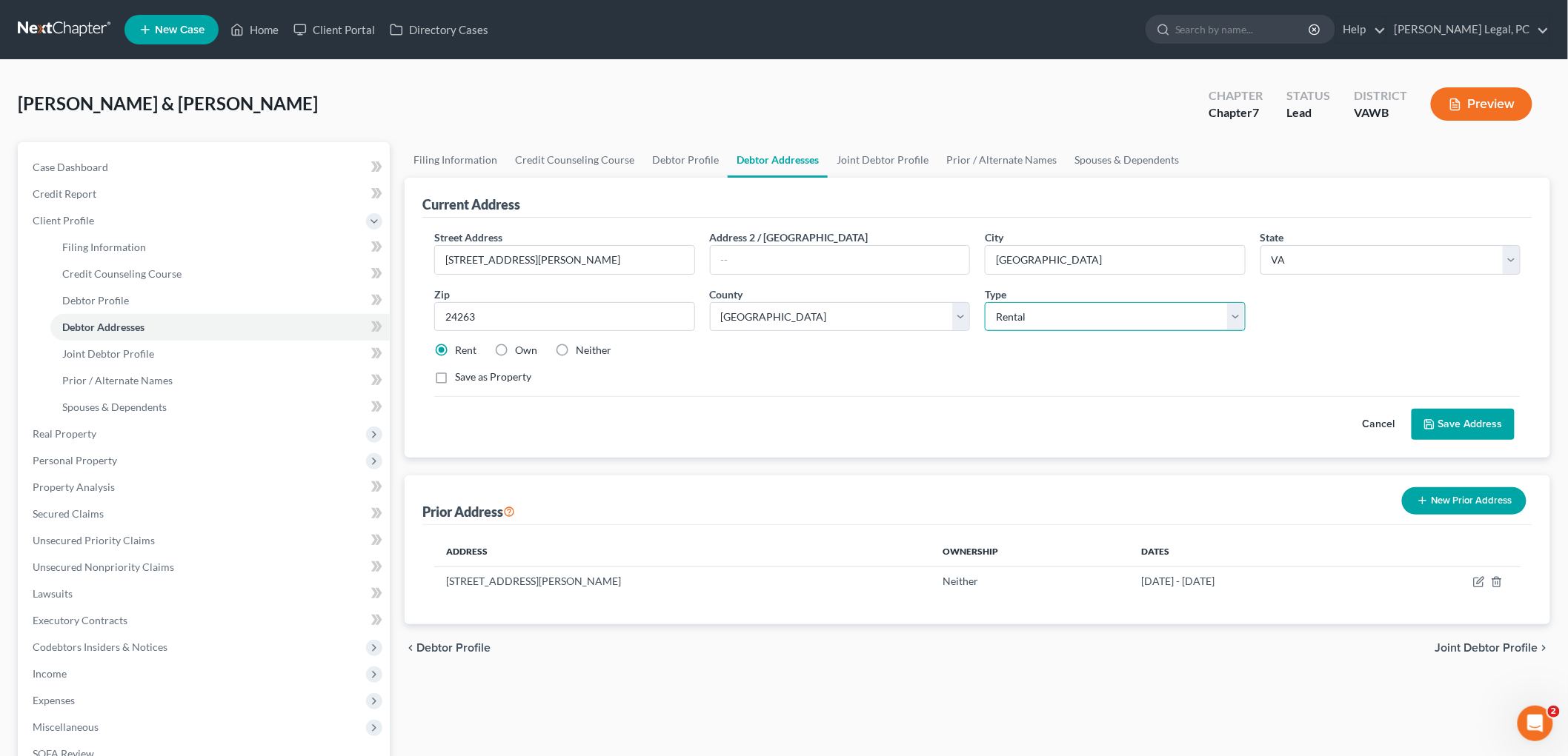
click at [1138, 316] on select "Select Residential Mailing Rental Business" at bounding box center [1115, 317] width 261 height 30
select select "0"
click at [984, 302] on select "Select Residential Mailing Rental Business" at bounding box center [1115, 317] width 261 height 30
click at [1477, 425] on button "Save Address" at bounding box center [1463, 424] width 103 height 31
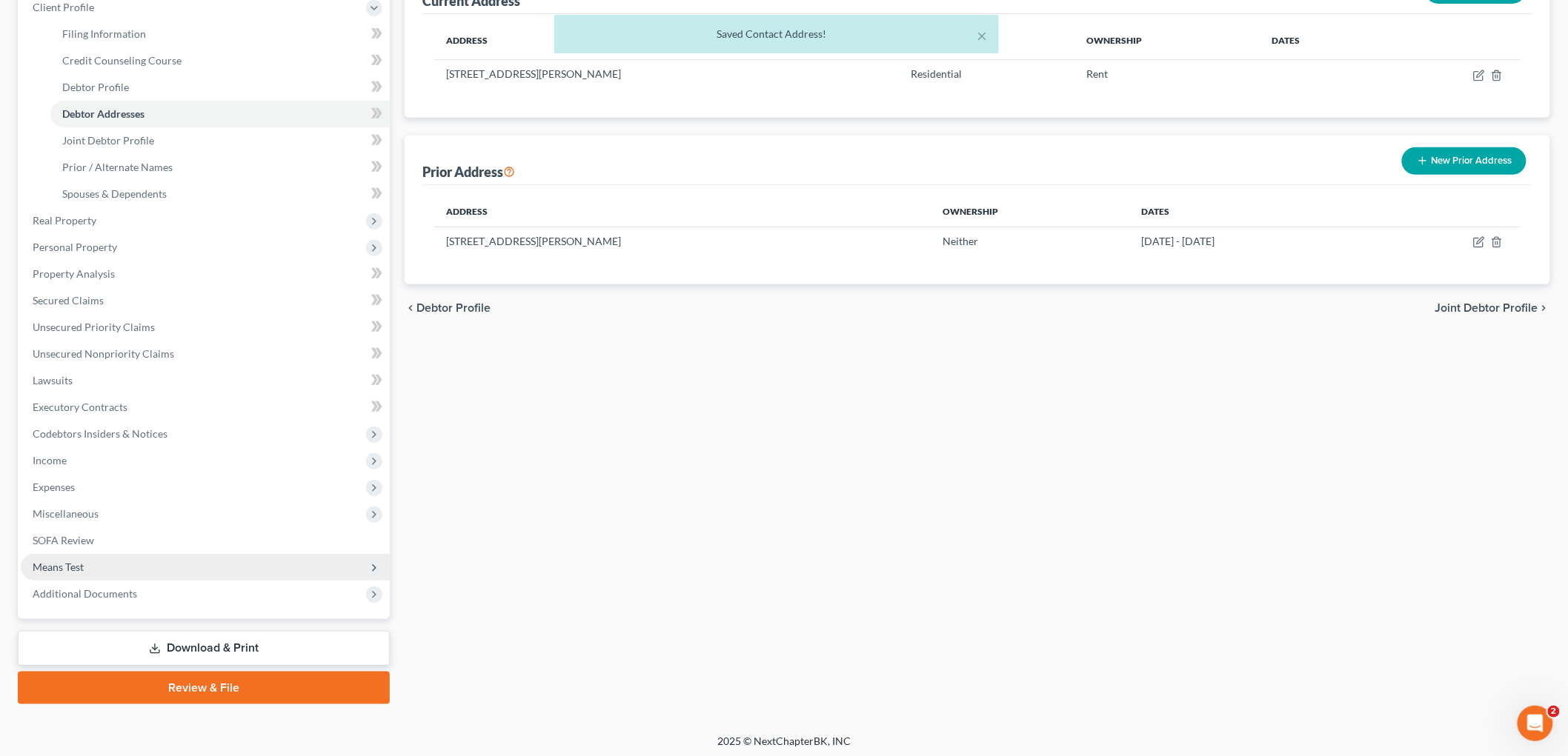
scroll to position [216, 0]
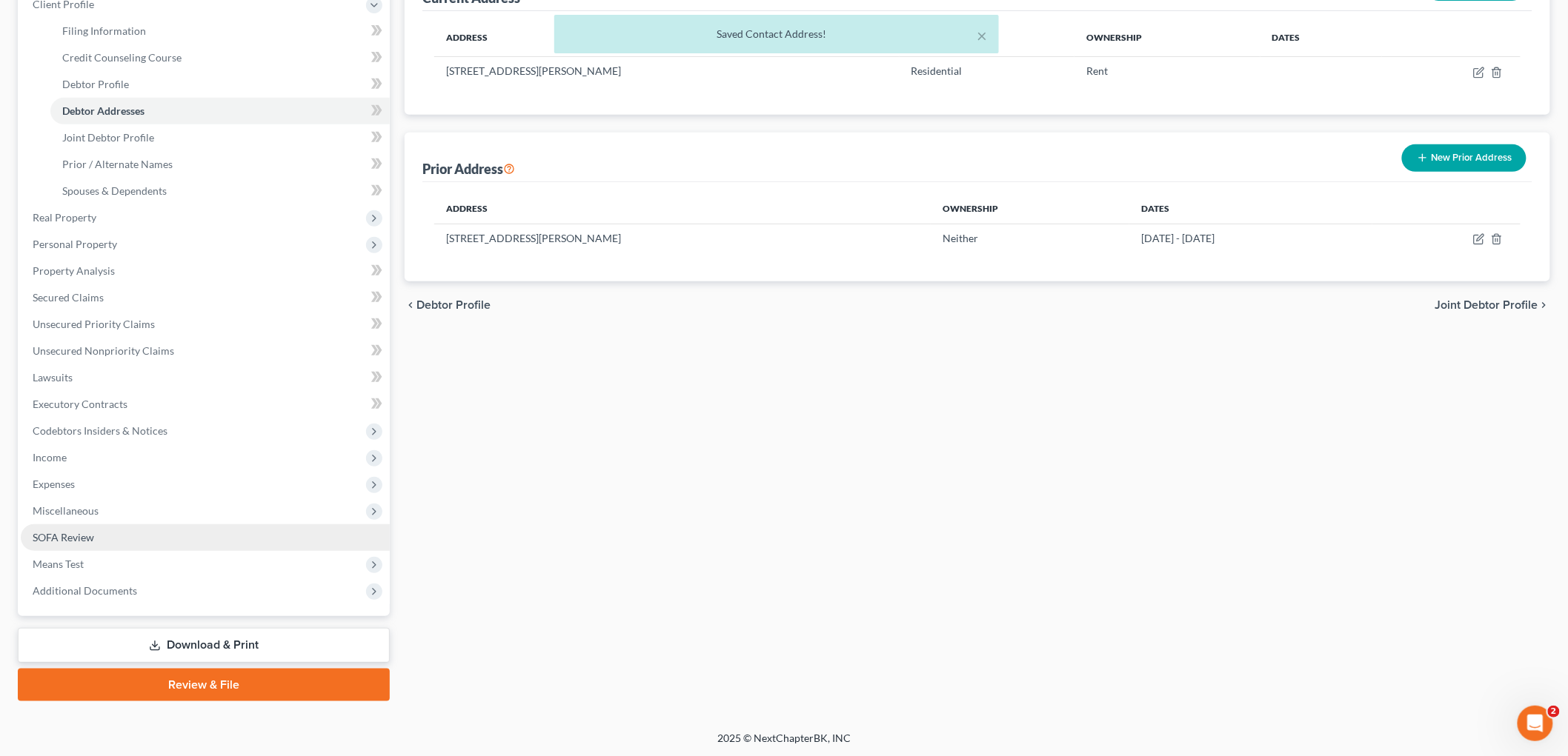
click at [85, 542] on span "SOFA Review" at bounding box center [63, 538] width 62 height 13
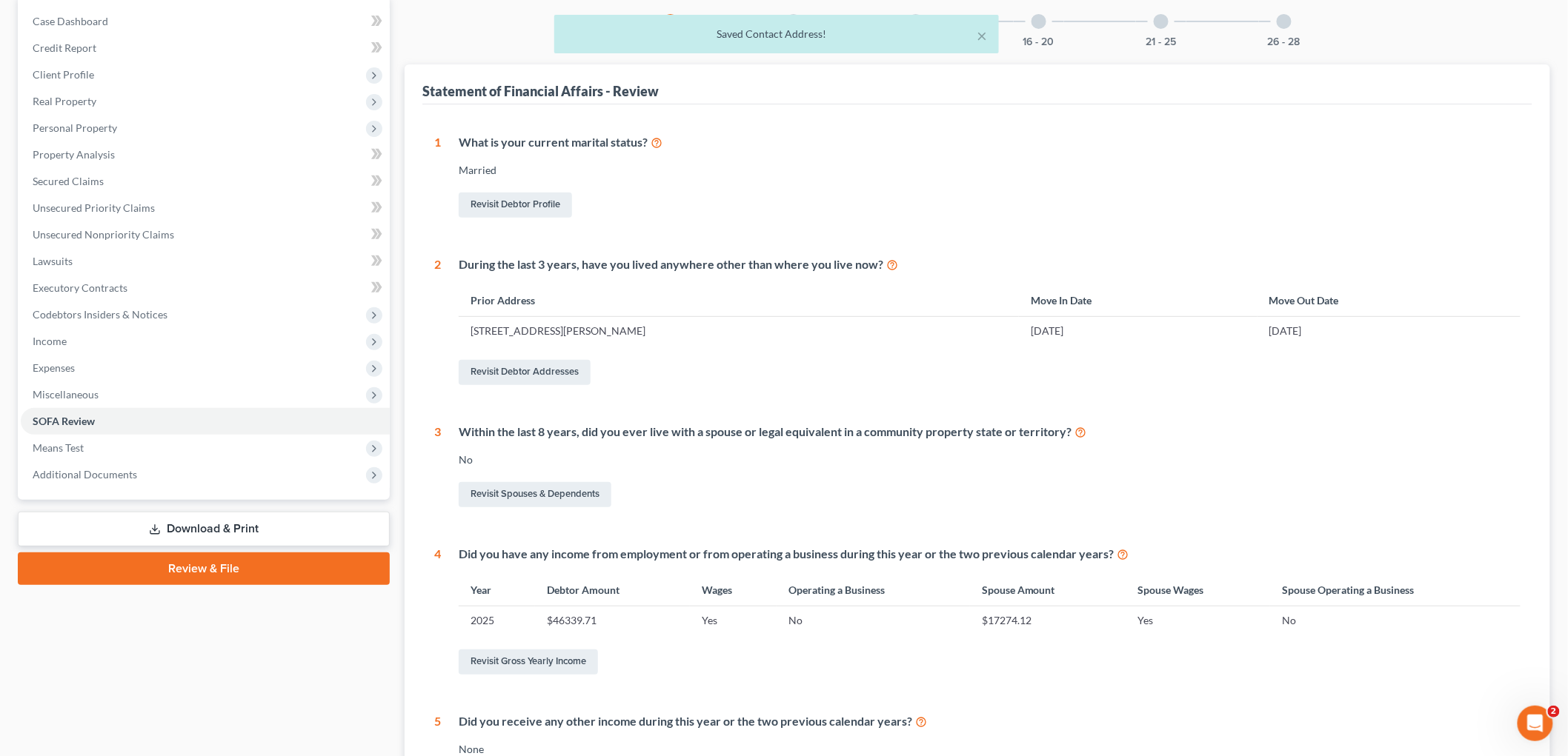
scroll to position [345, 0]
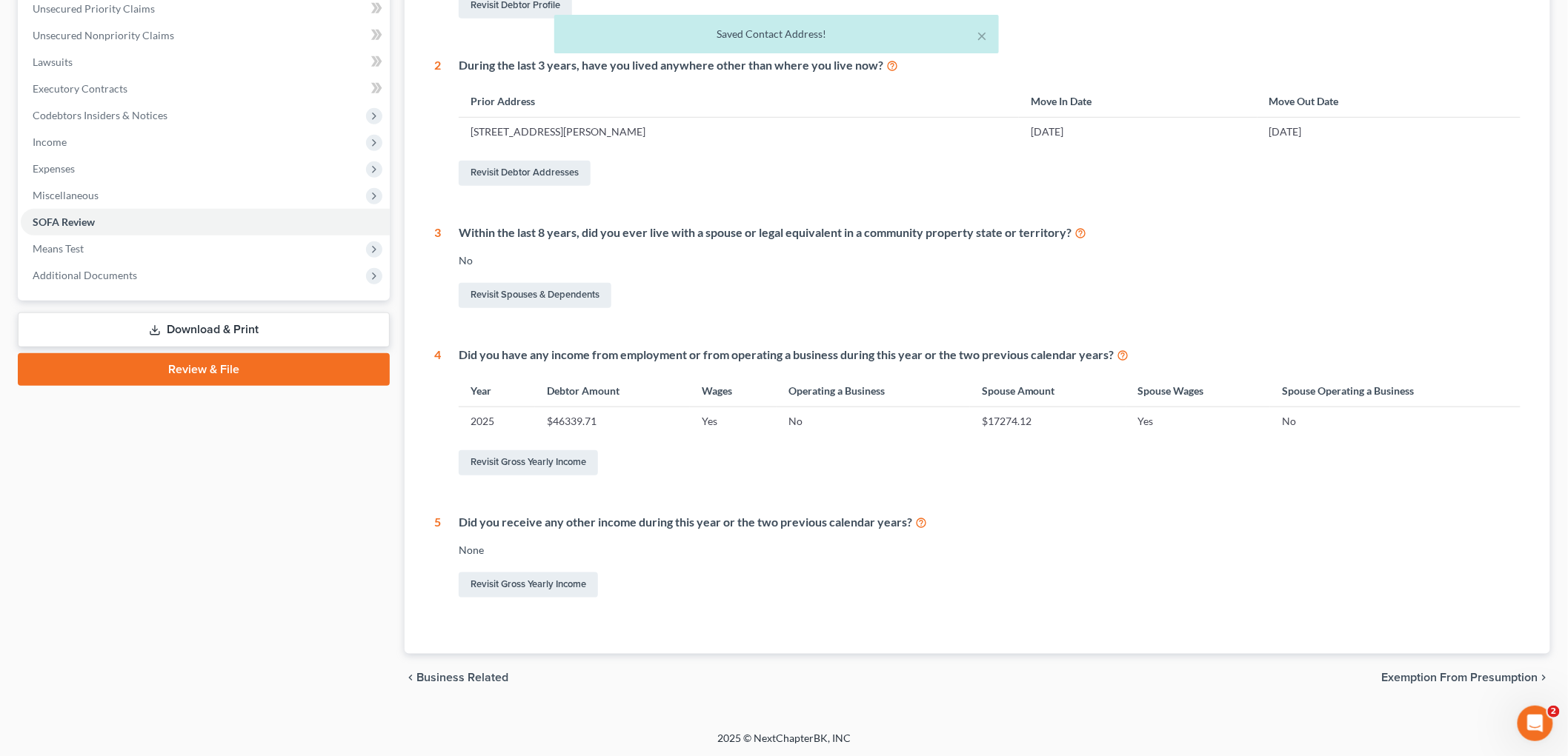
click at [1493, 675] on span "Exemption from Presumption" at bounding box center [1460, 678] width 157 height 12
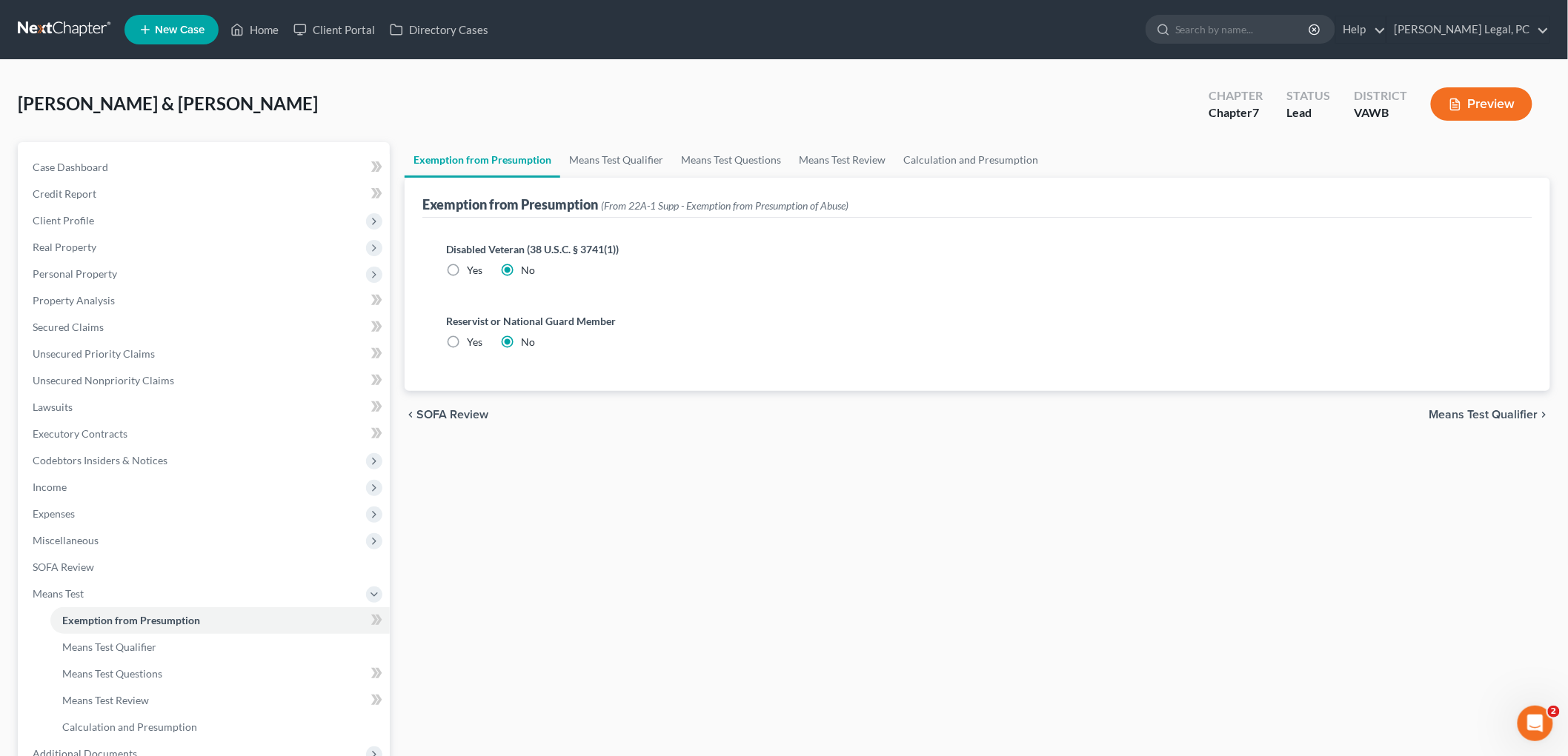
click at [1498, 409] on span "Means Test Qualifier" at bounding box center [1483, 415] width 109 height 12
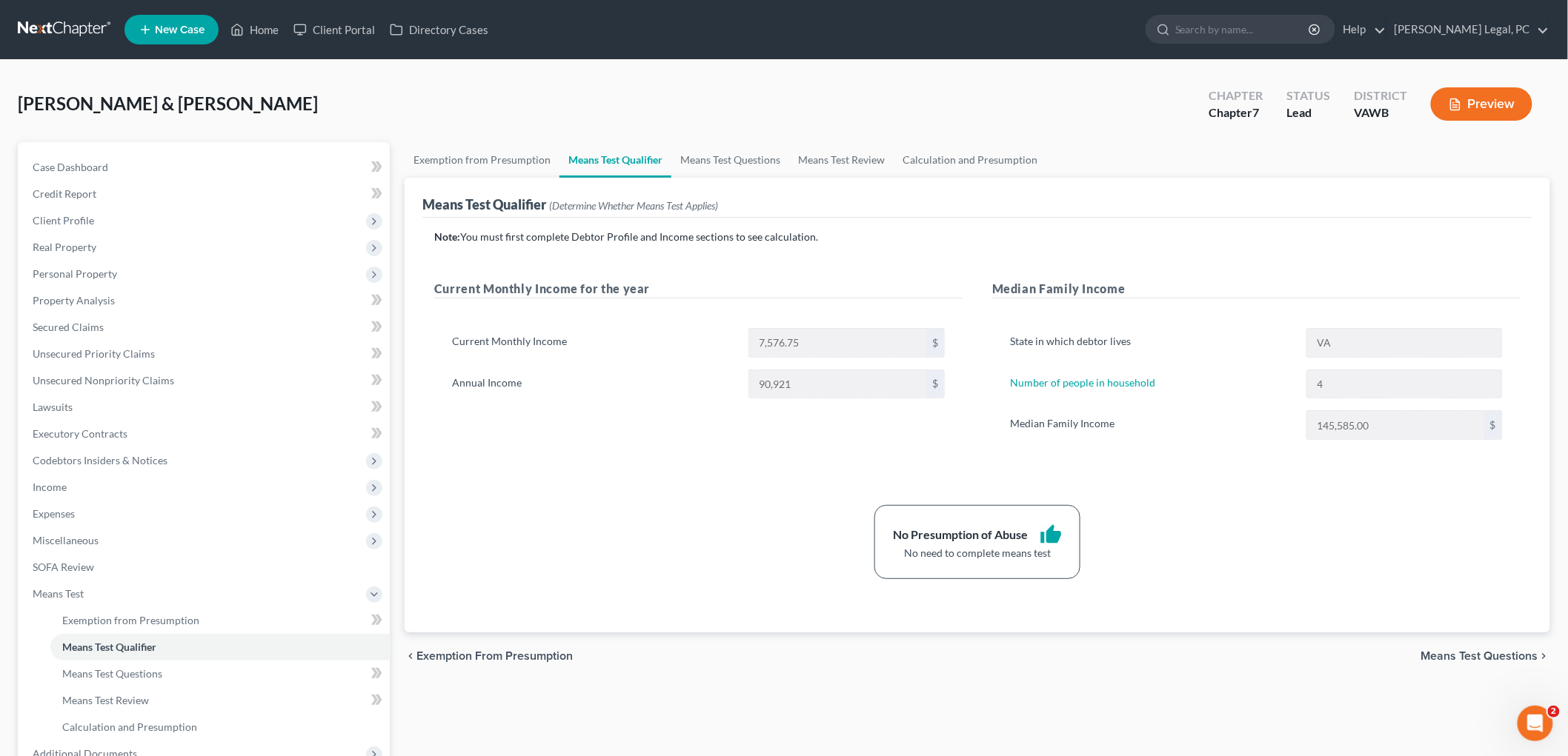
click at [1514, 653] on span "Means Test Questions" at bounding box center [1479, 656] width 117 height 12
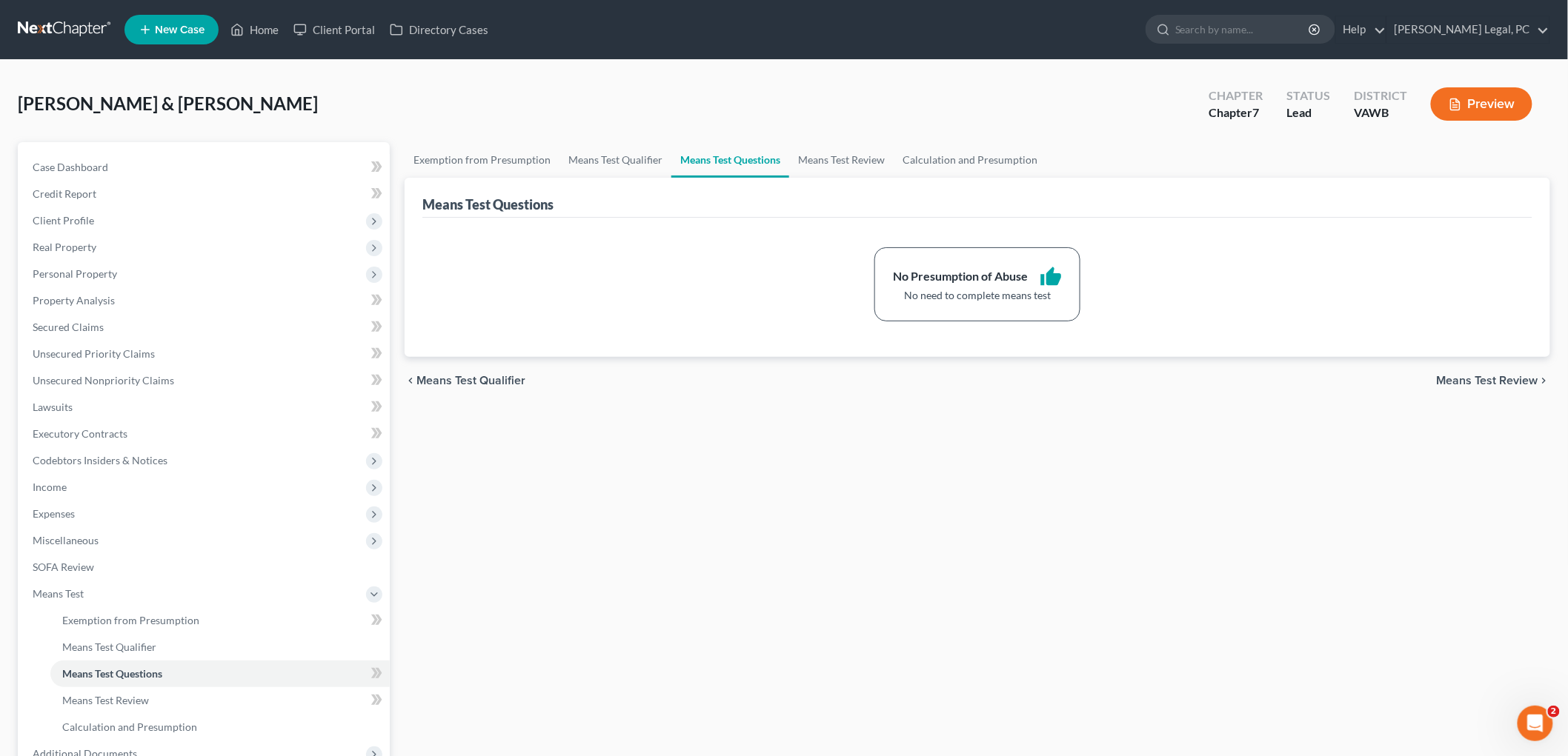
click at [1522, 377] on span "Means Test Review" at bounding box center [1487, 380] width 102 height 12
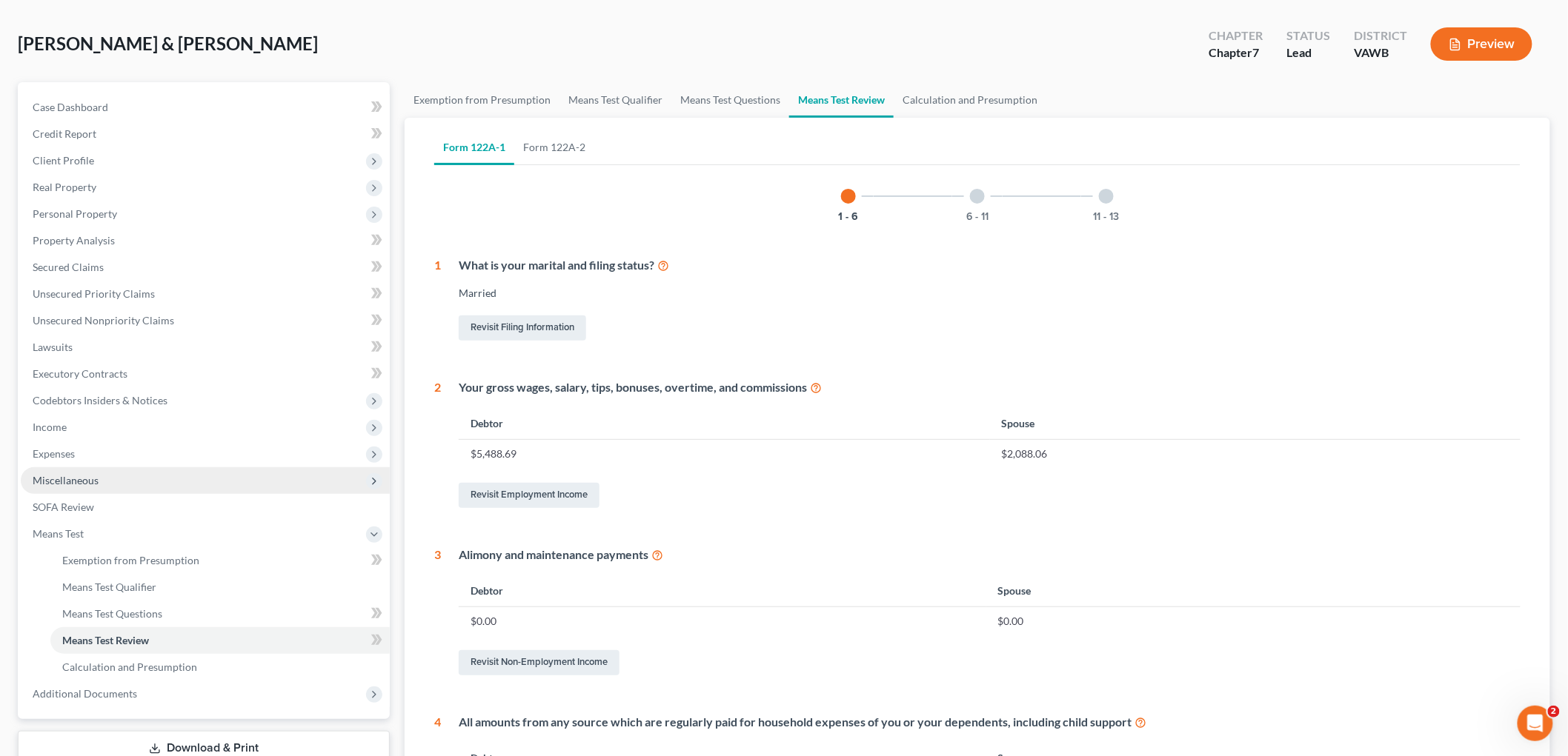
scroll to position [164, 0]
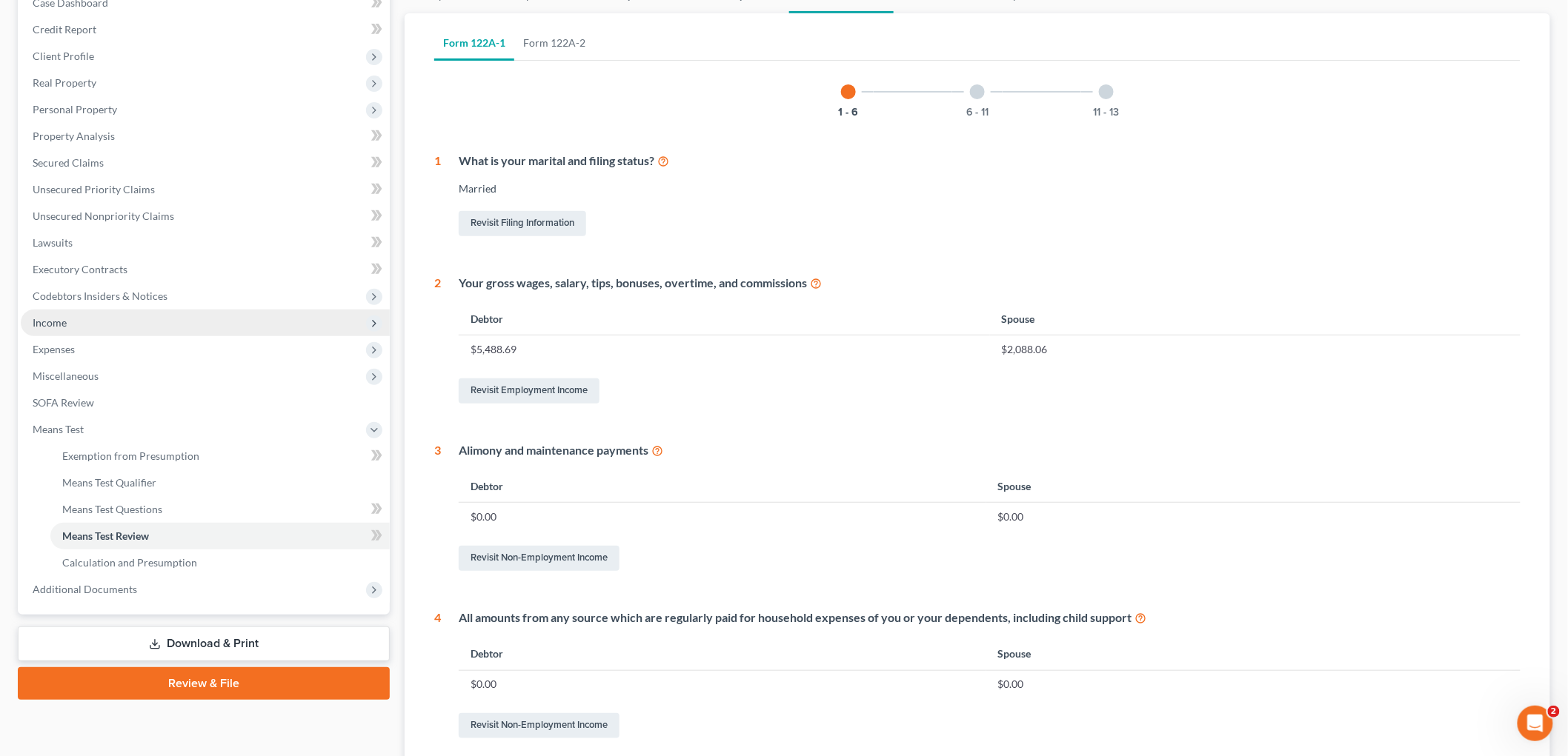
click at [58, 321] on span "Income" at bounding box center [49, 323] width 34 height 13
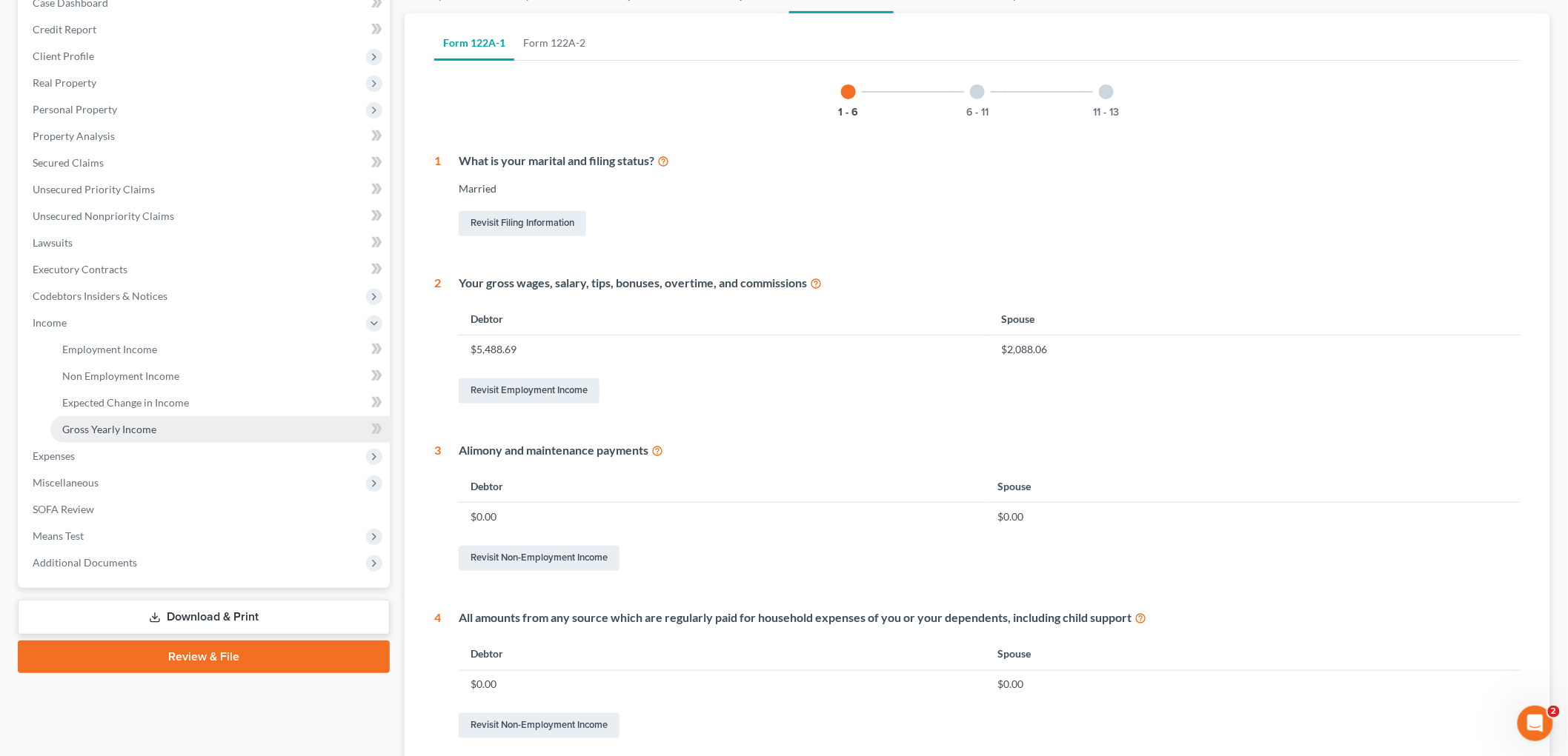
click at [125, 424] on span "Gross Yearly Income" at bounding box center [109, 430] width 94 height 13
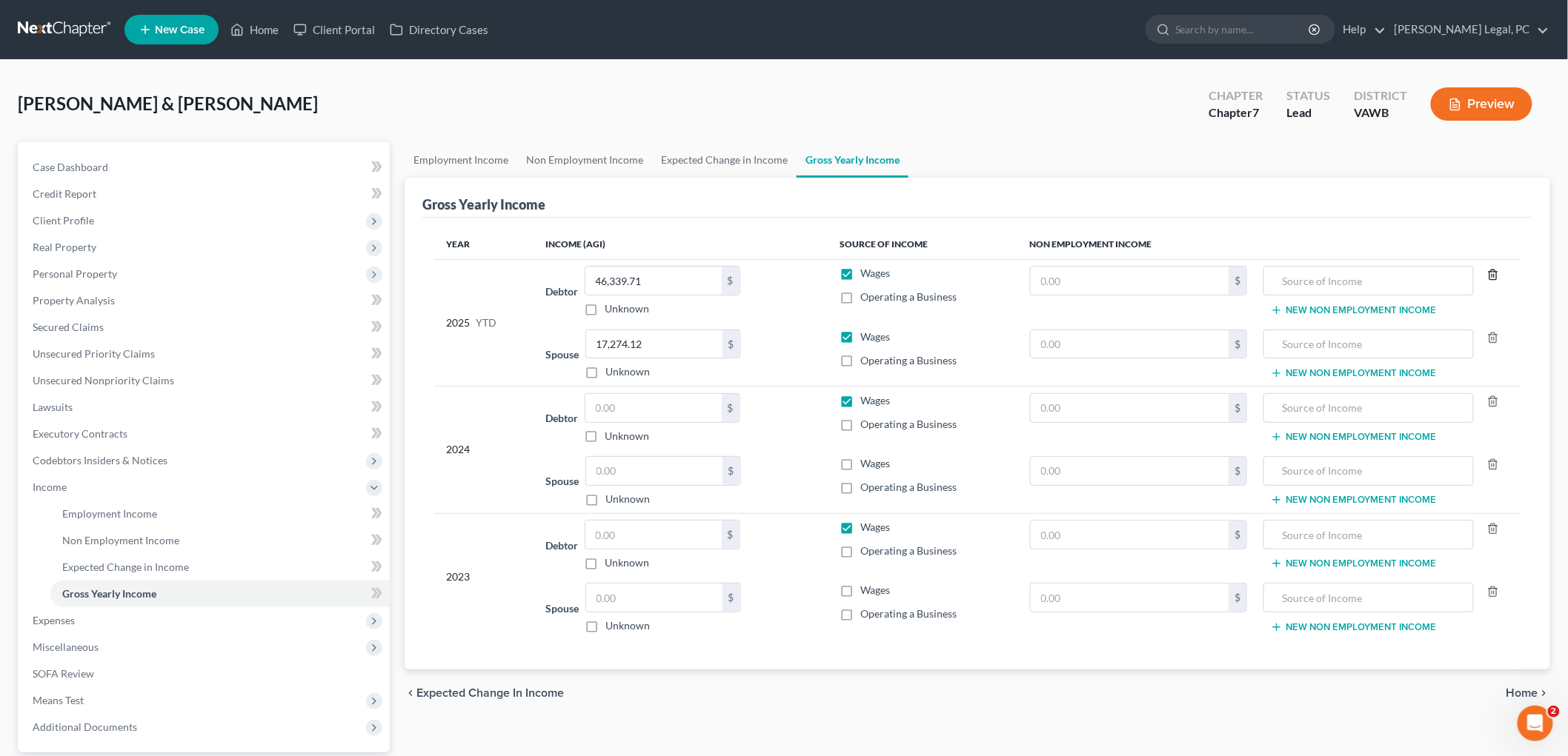
click at [1496, 272] on icon "button" at bounding box center [1492, 274] width 12 height 12
click at [1492, 337] on line "button" at bounding box center [1492, 338] width 0 height 3
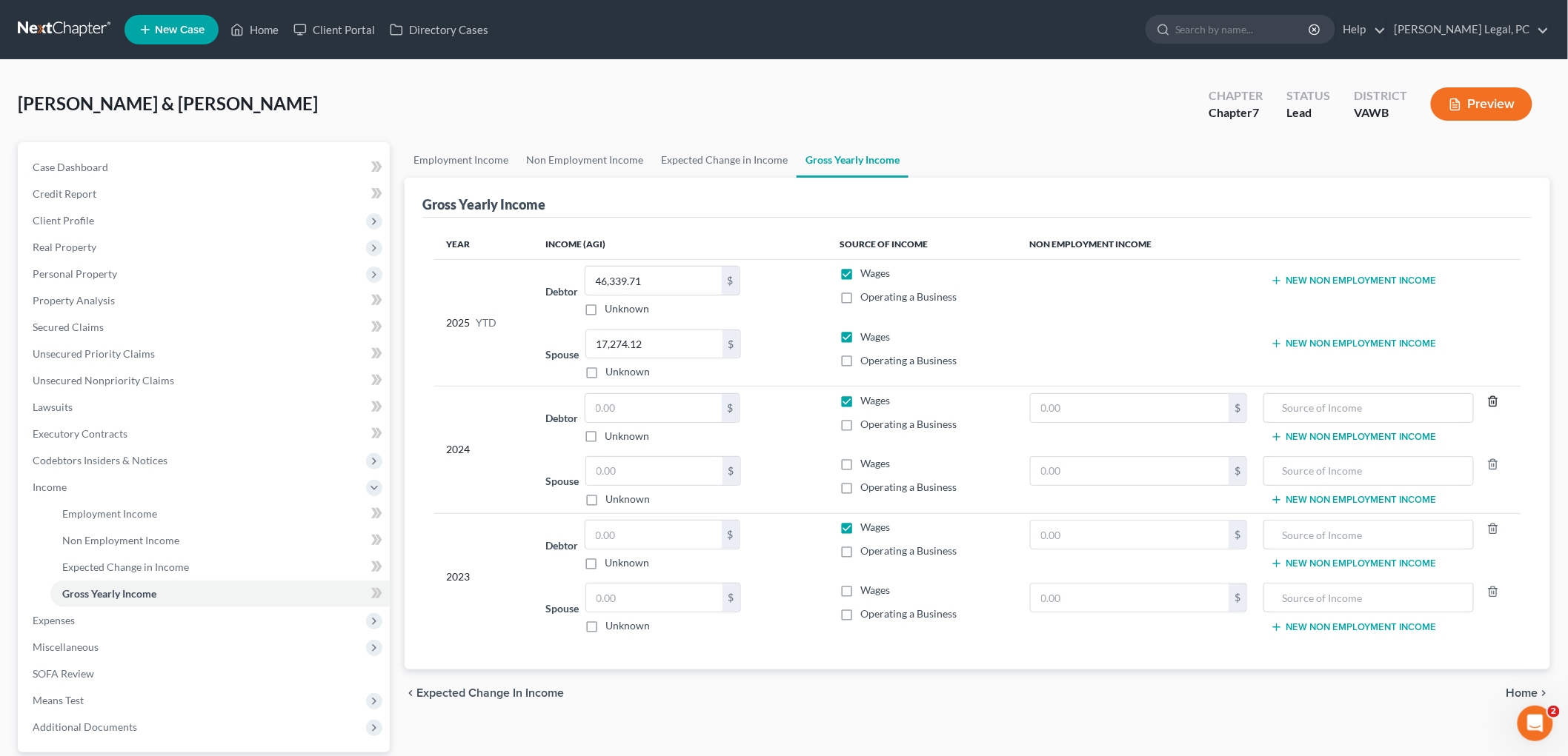
click at [1492, 399] on icon "button" at bounding box center [1492, 401] width 12 height 12
click at [1492, 470] on icon "button" at bounding box center [1492, 465] width 7 height 9
click at [1492, 524] on icon "button" at bounding box center [1492, 529] width 7 height 9
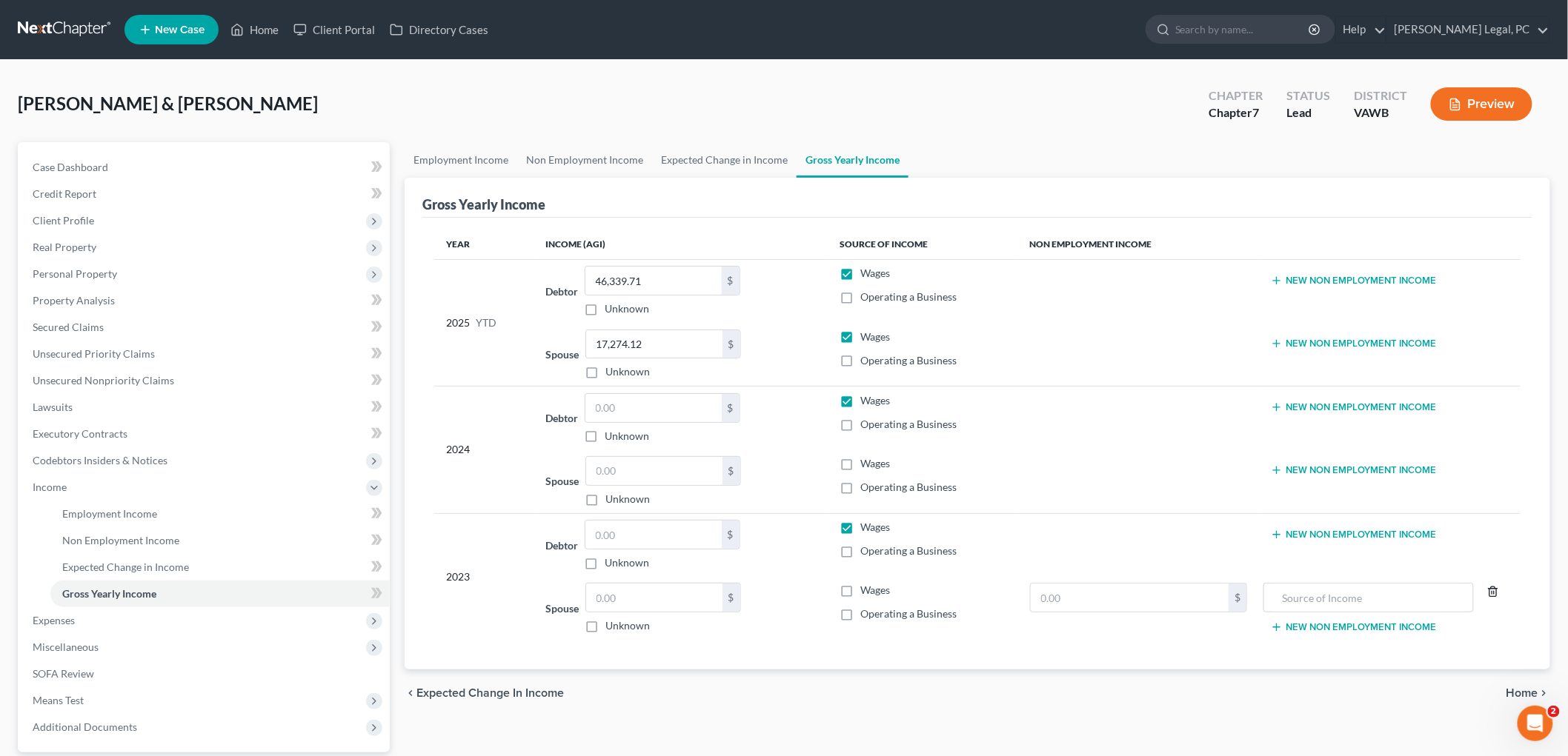
click at [1490, 593] on icon "button" at bounding box center [1492, 591] width 7 height 9
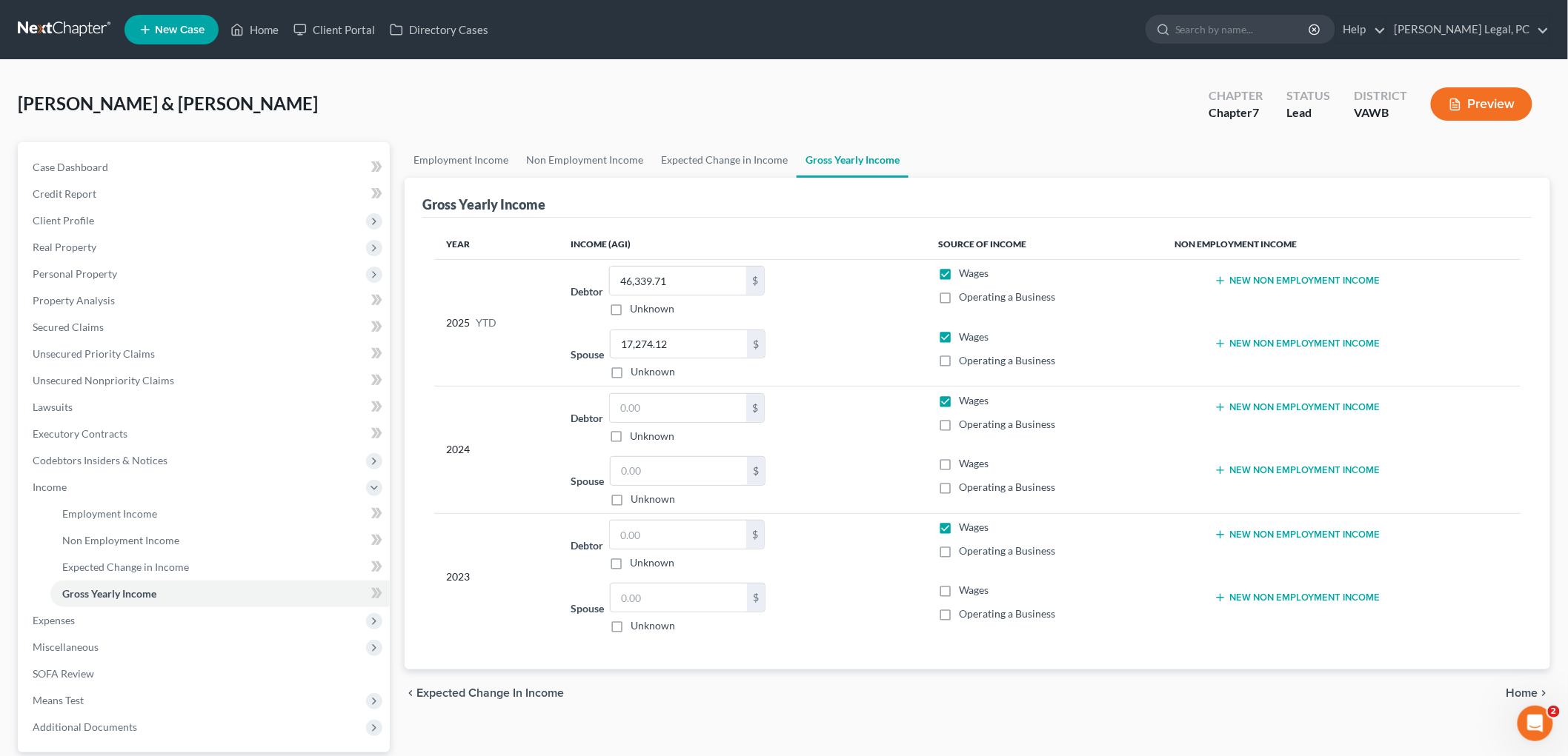
click at [1535, 691] on span "Home" at bounding box center [1522, 693] width 32 height 12
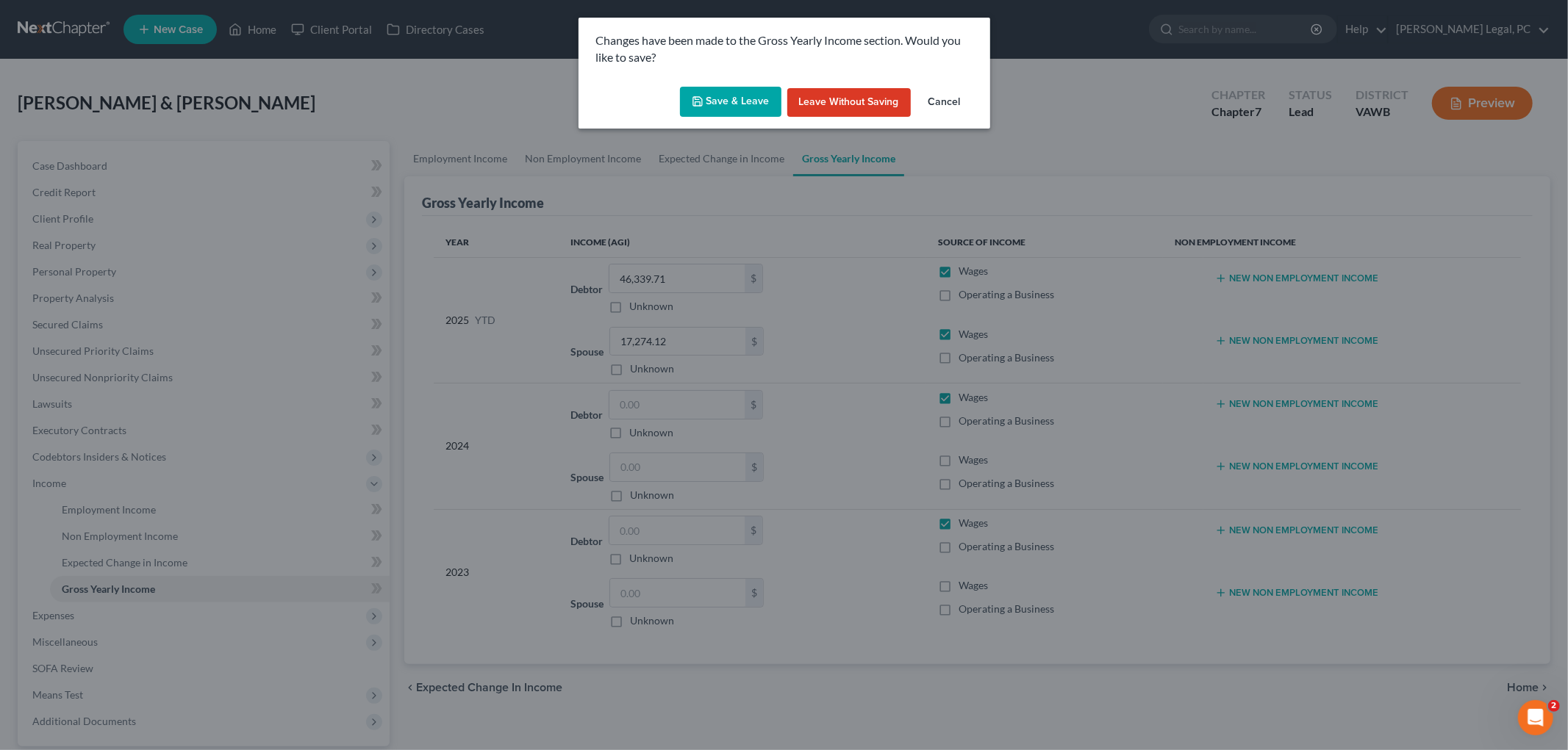
click at [714, 102] on button "Save & Leave" at bounding box center [731, 102] width 102 height 31
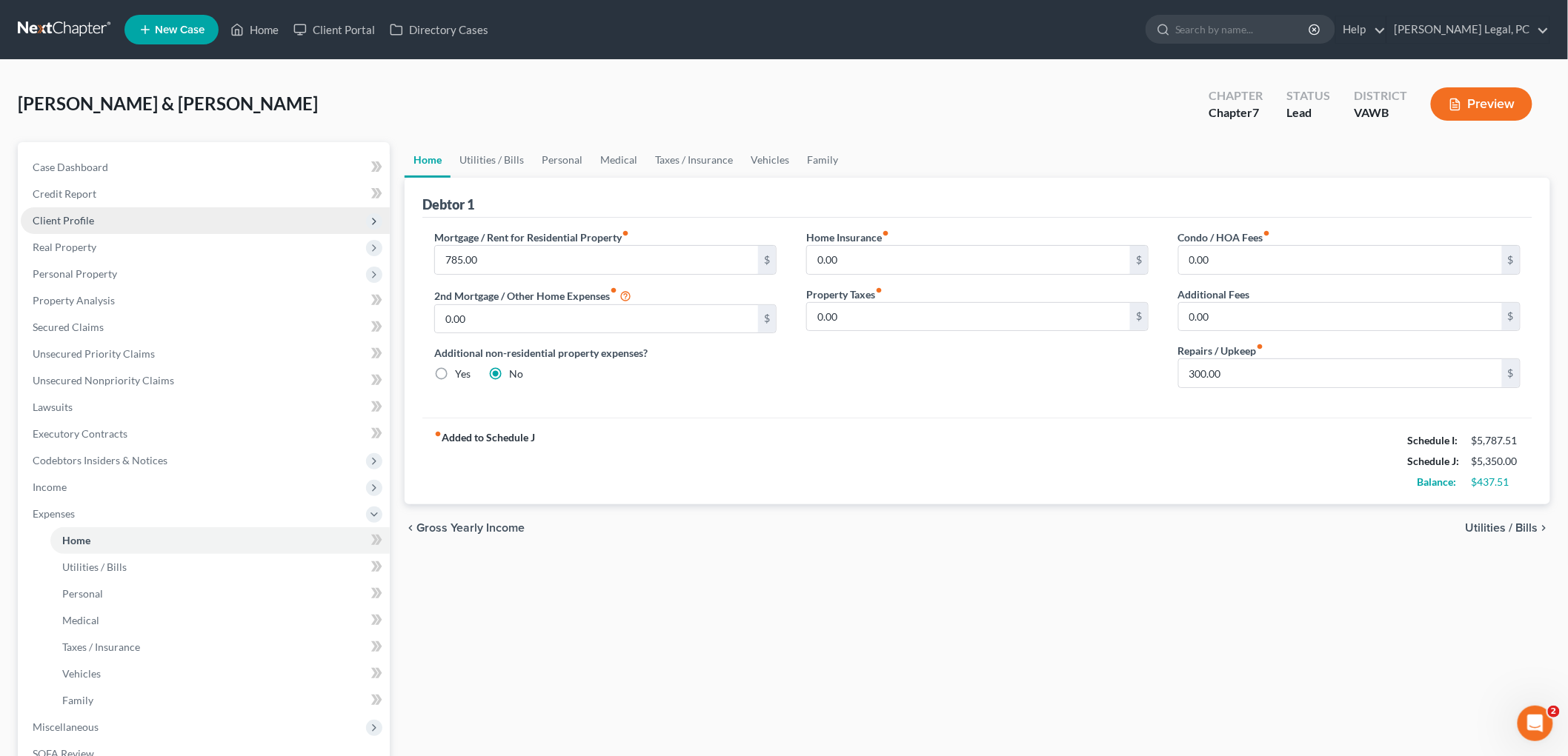
click at [86, 228] on span "Client Profile" at bounding box center [205, 221] width 369 height 27
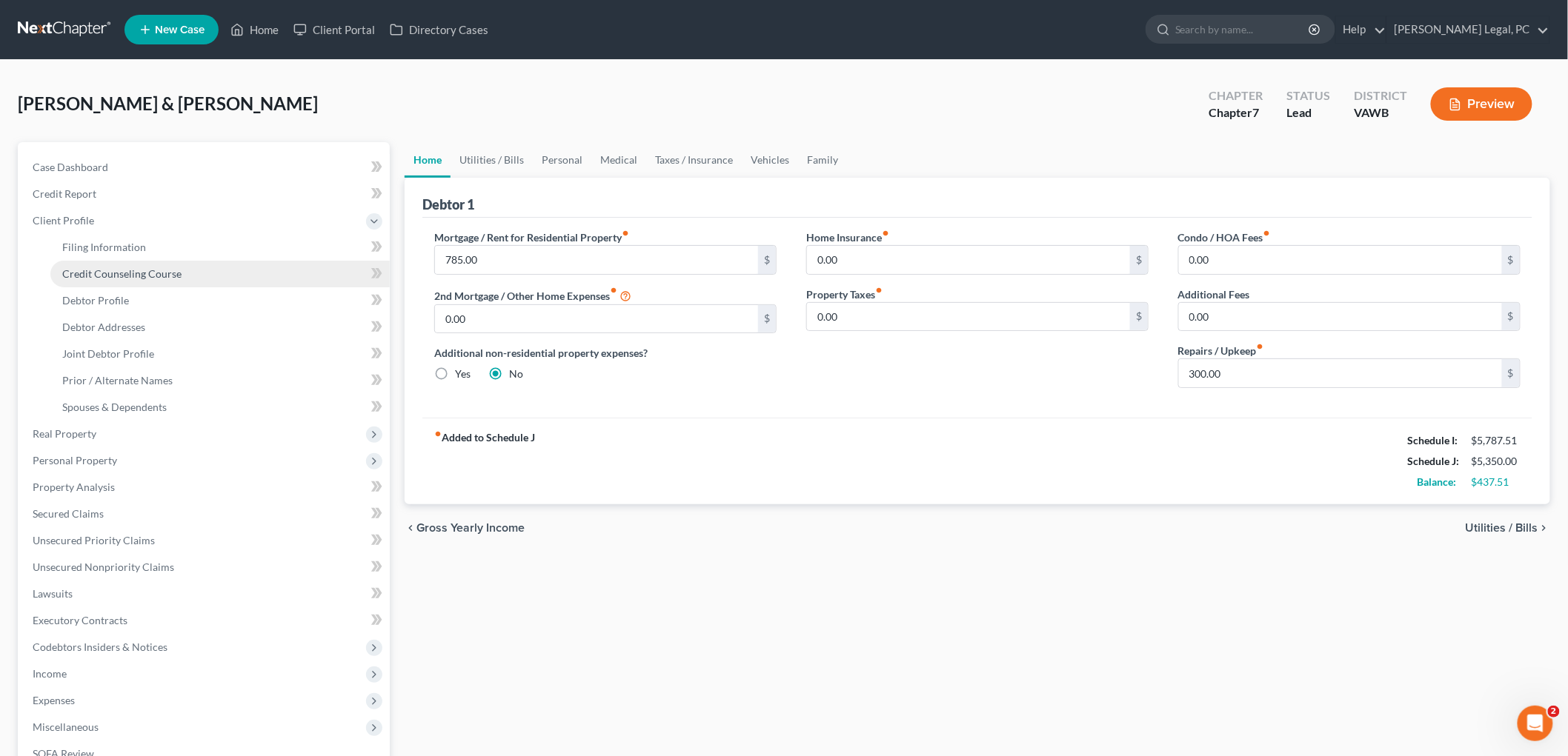
click at [77, 268] on span "Credit Counseling Course" at bounding box center [122, 274] width 119 height 13
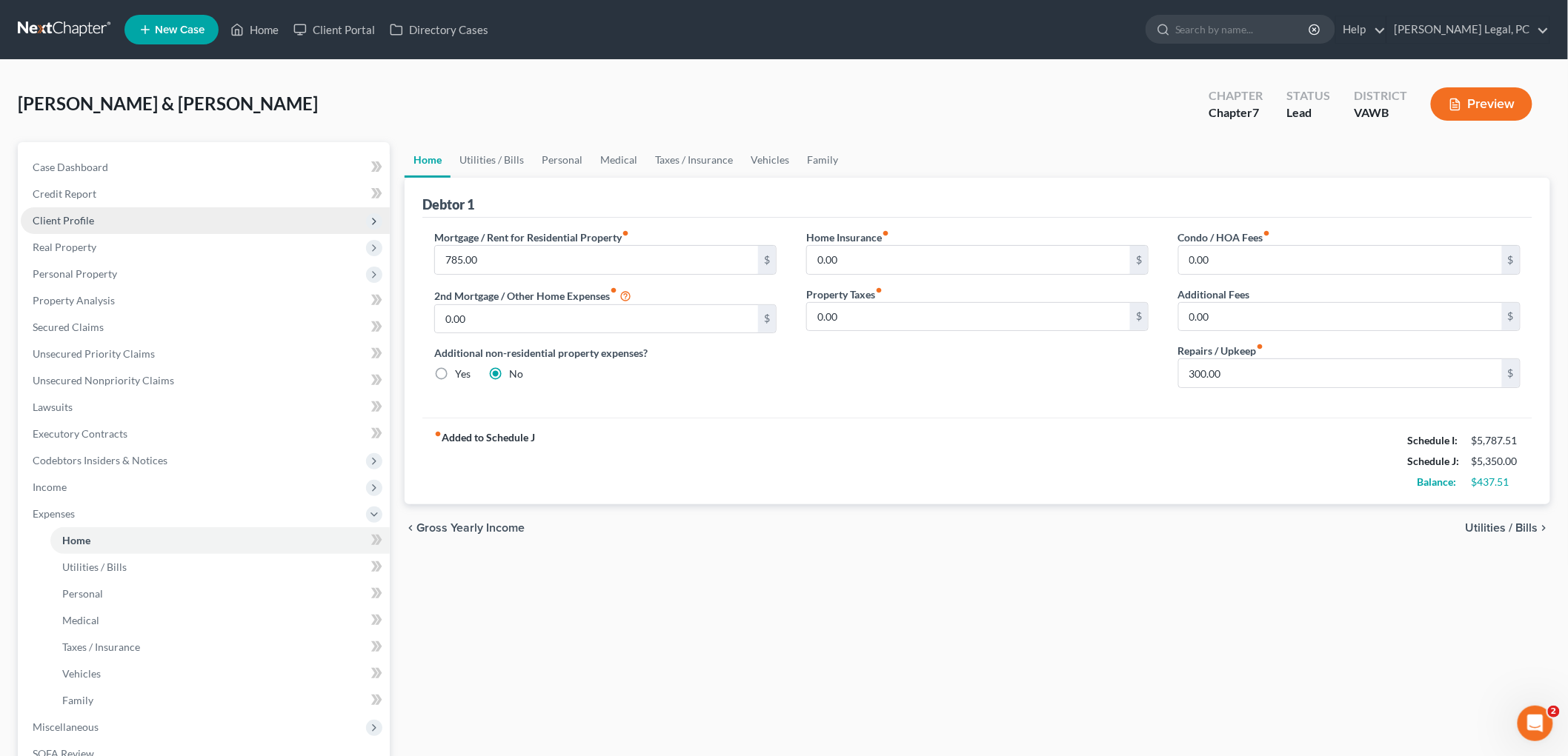
click at [67, 220] on span "Client Profile" at bounding box center [63, 221] width 62 height 13
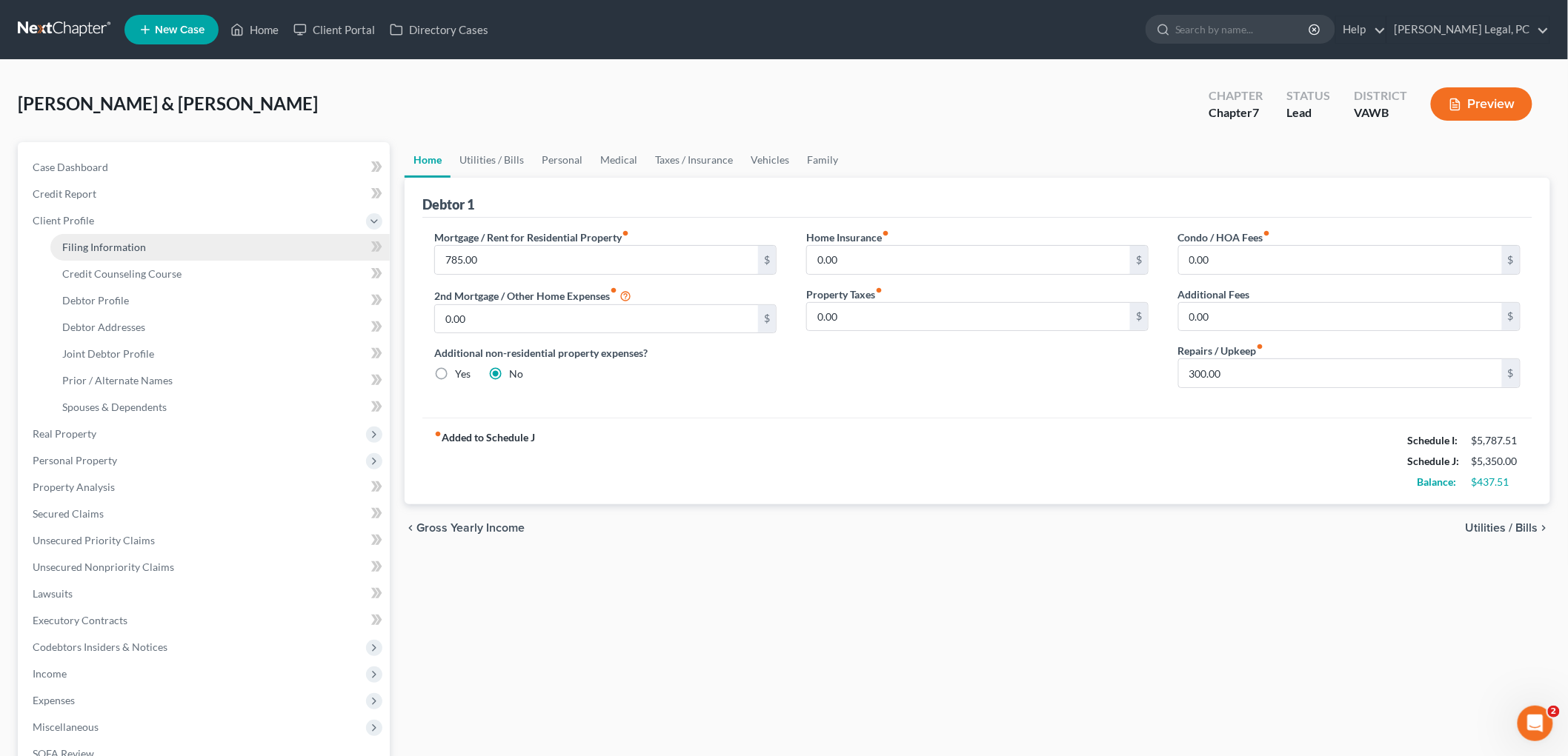
click at [86, 246] on span "Filing Information" at bounding box center [104, 247] width 84 height 13
select select "1"
select select "0"
select select "84"
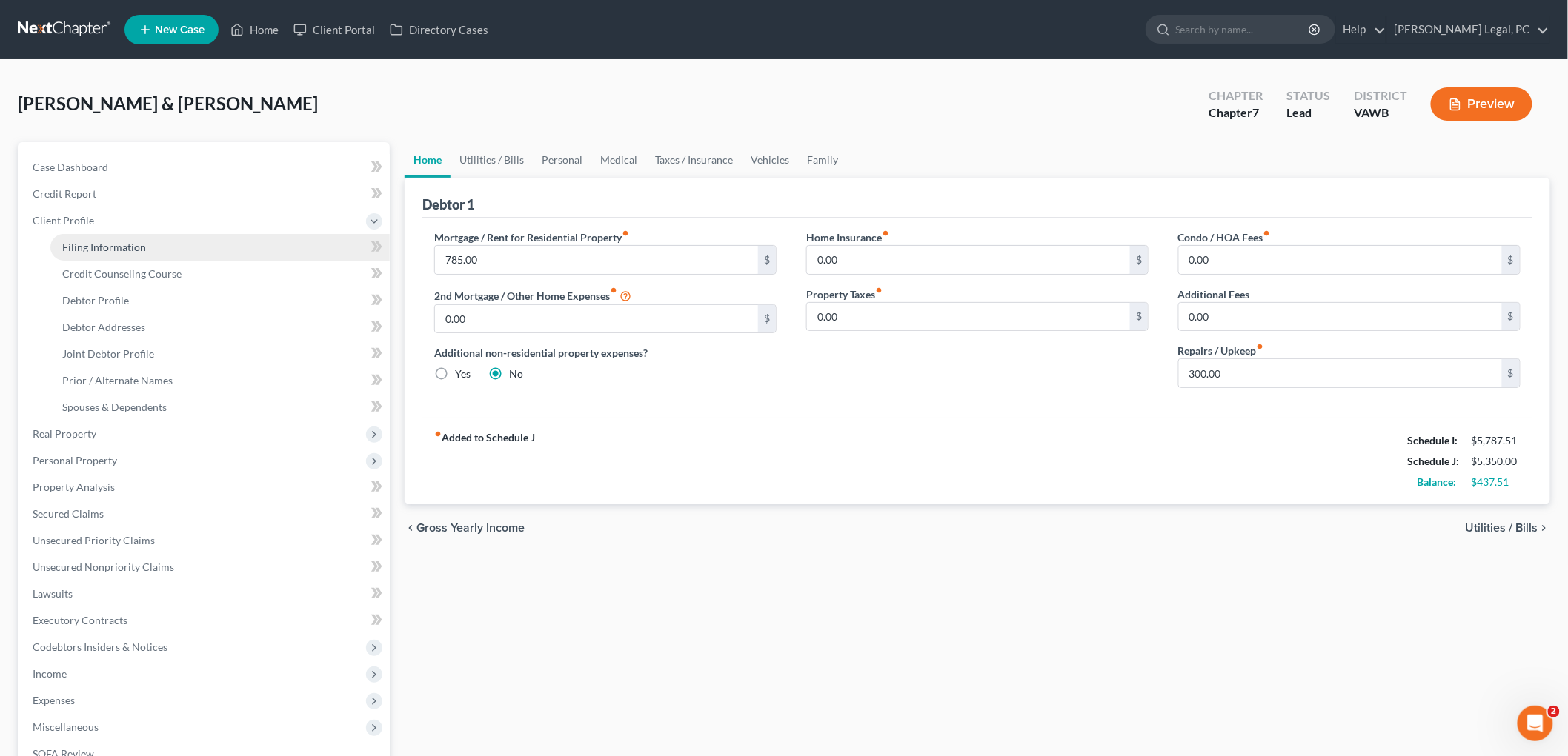
select select "48"
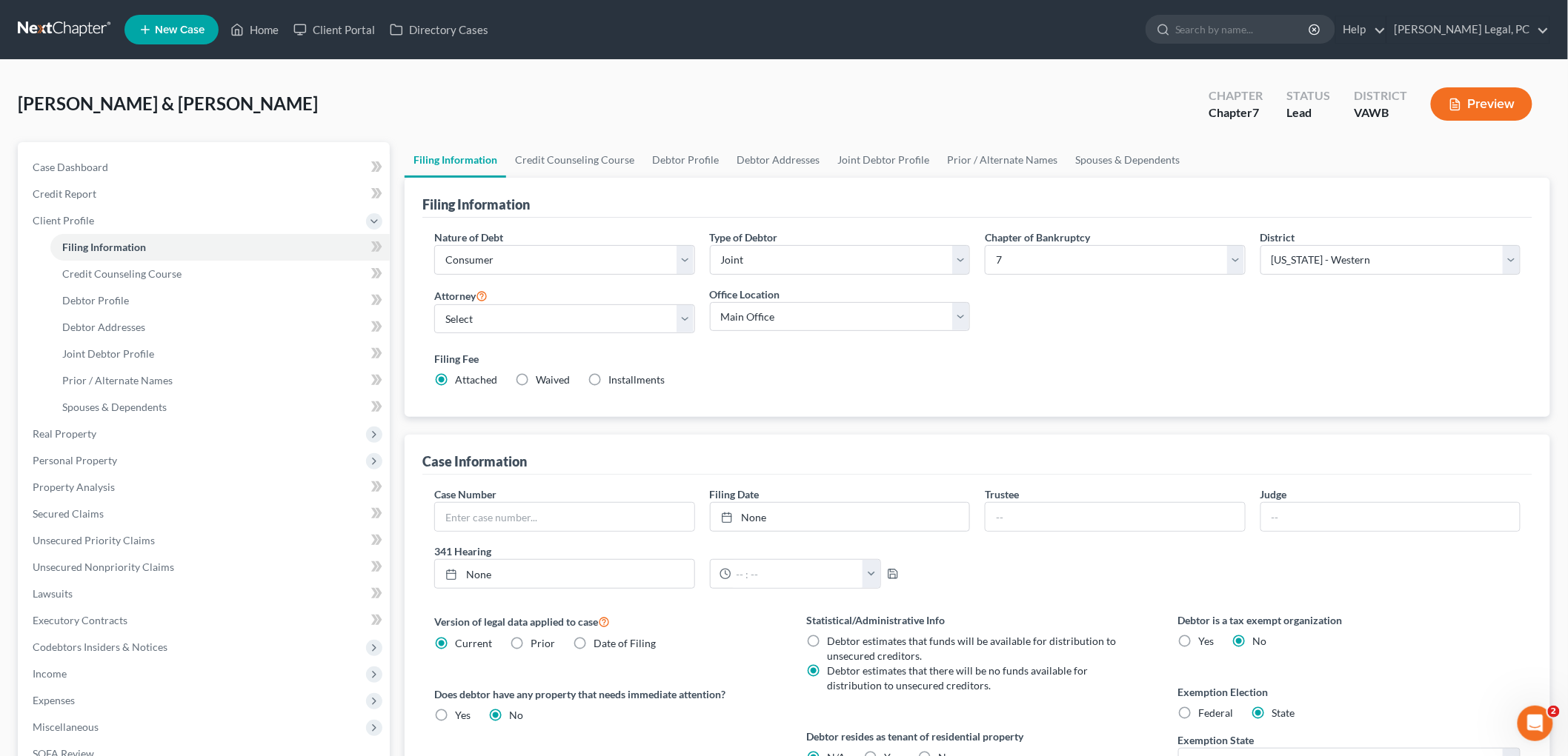
click at [1471, 99] on button "Preview" at bounding box center [1481, 104] width 102 height 34
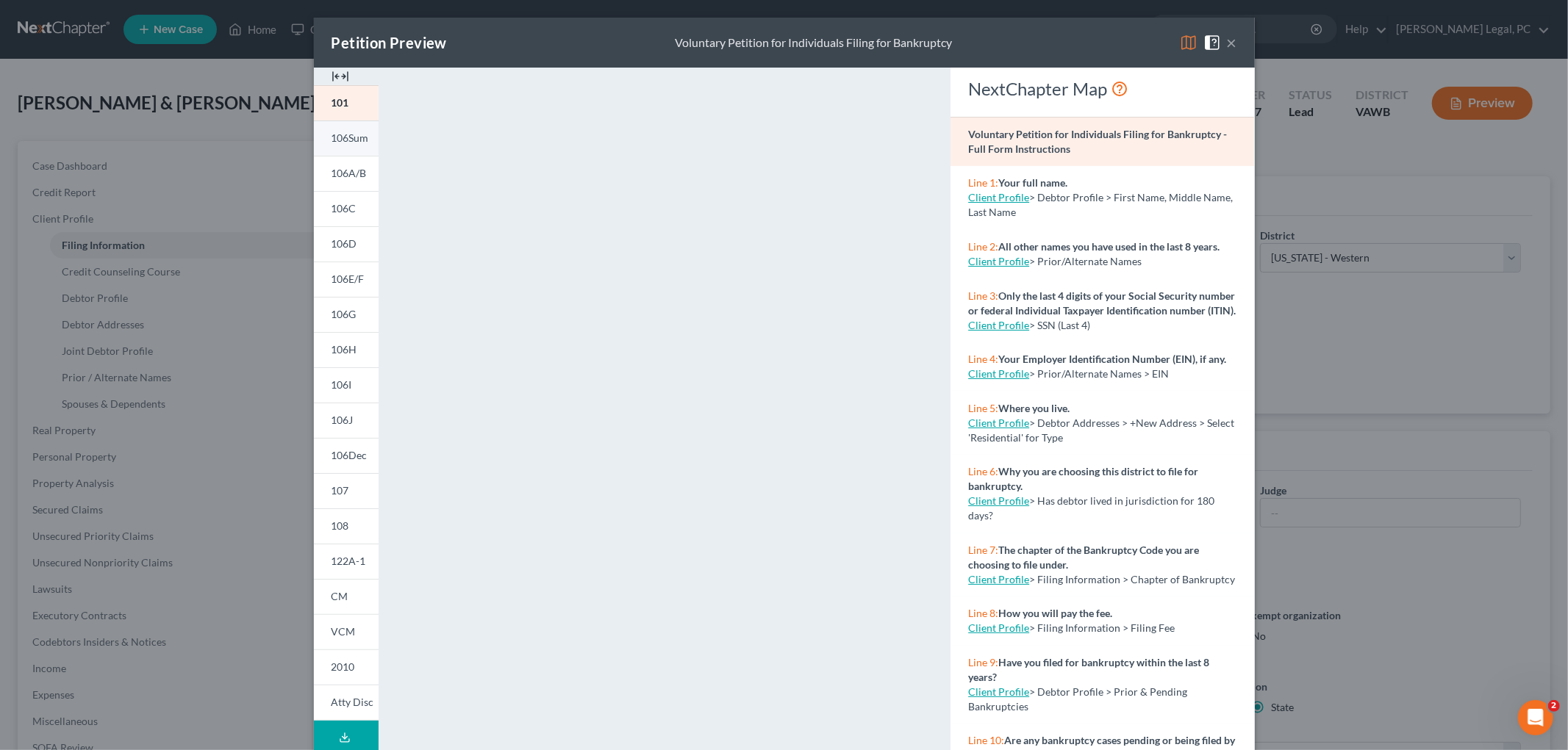
click at [332, 138] on span "106Sum" at bounding box center [350, 138] width 38 height 13
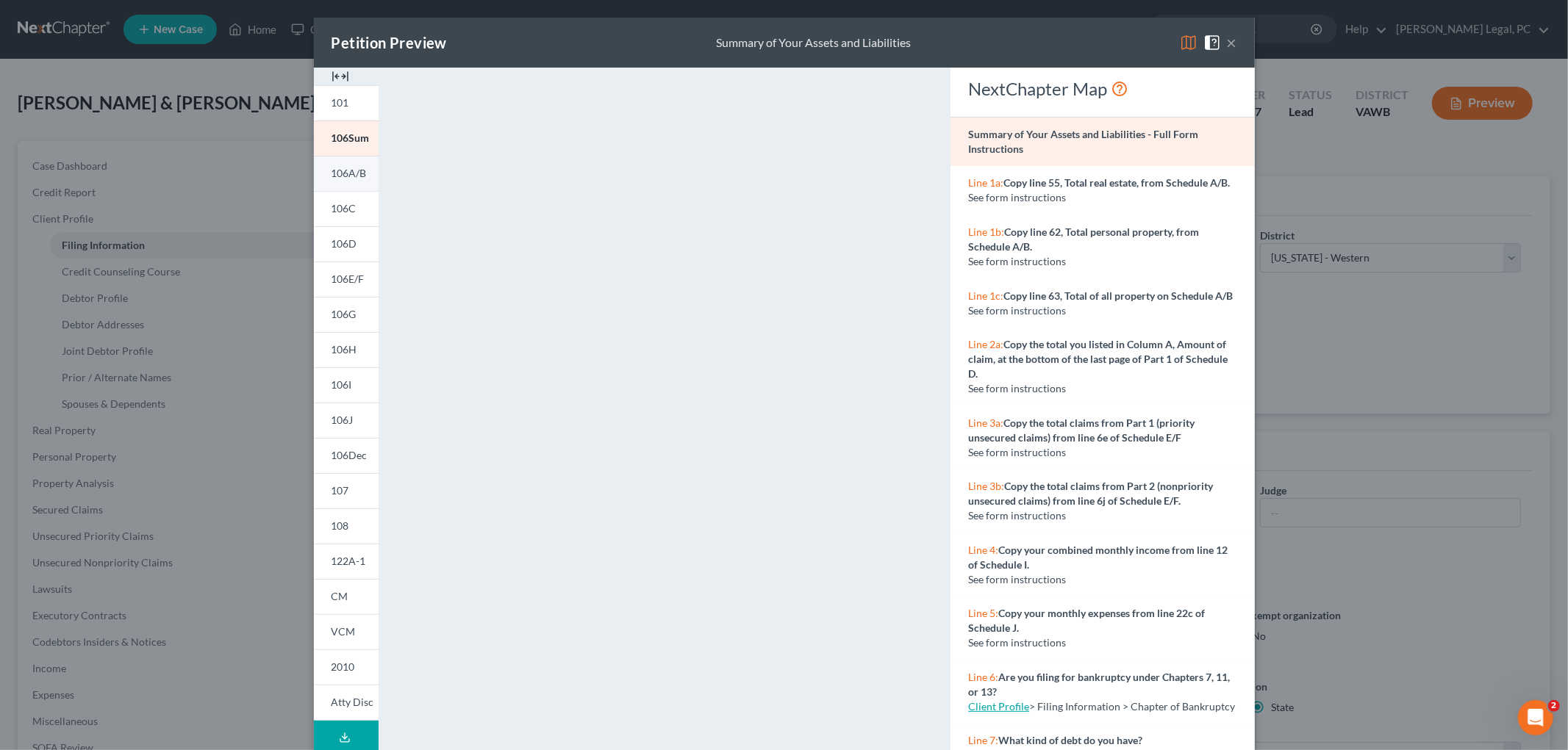
click at [331, 172] on span "106A/B" at bounding box center [349, 173] width 35 height 13
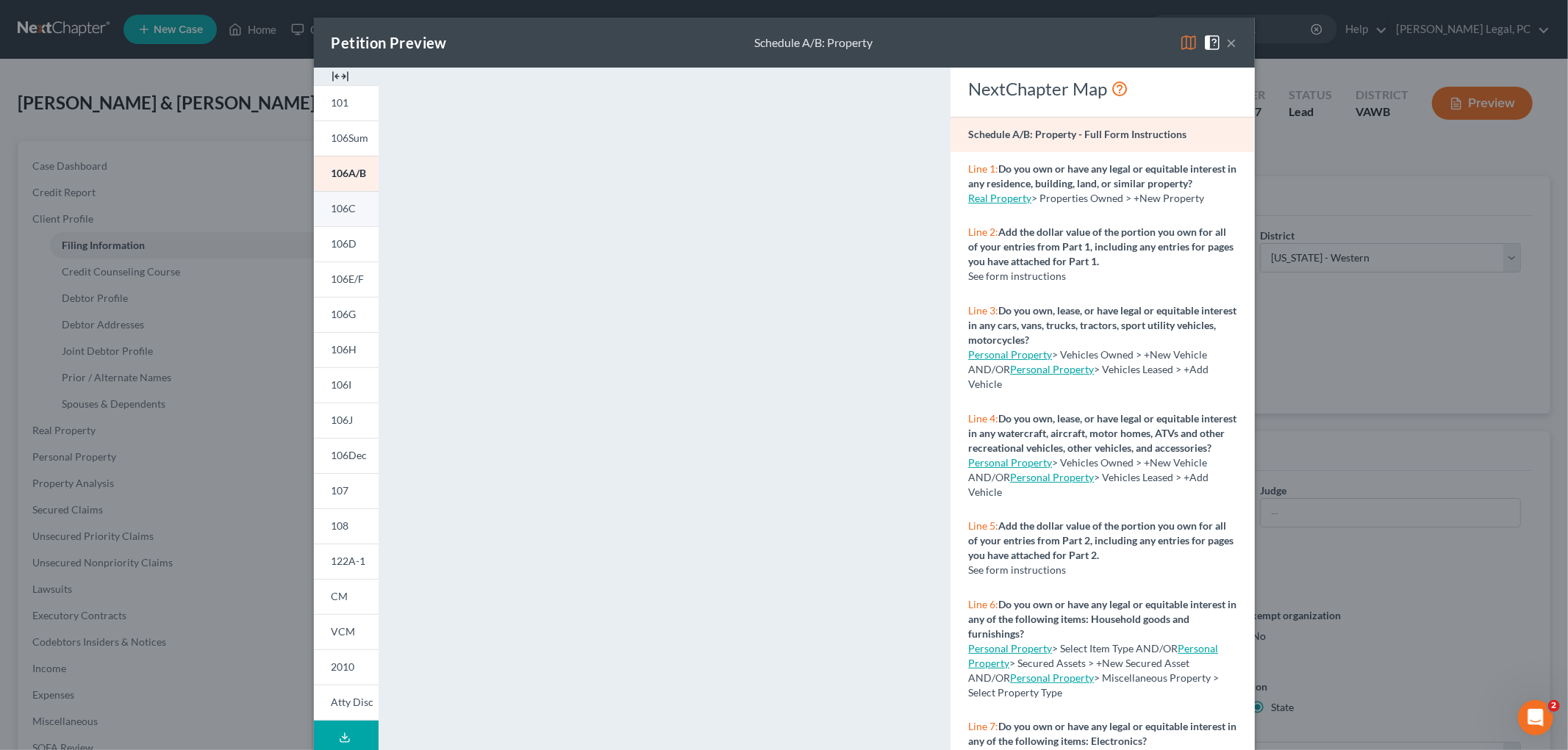
click at [336, 211] on span "106C" at bounding box center [343, 209] width 25 height 13
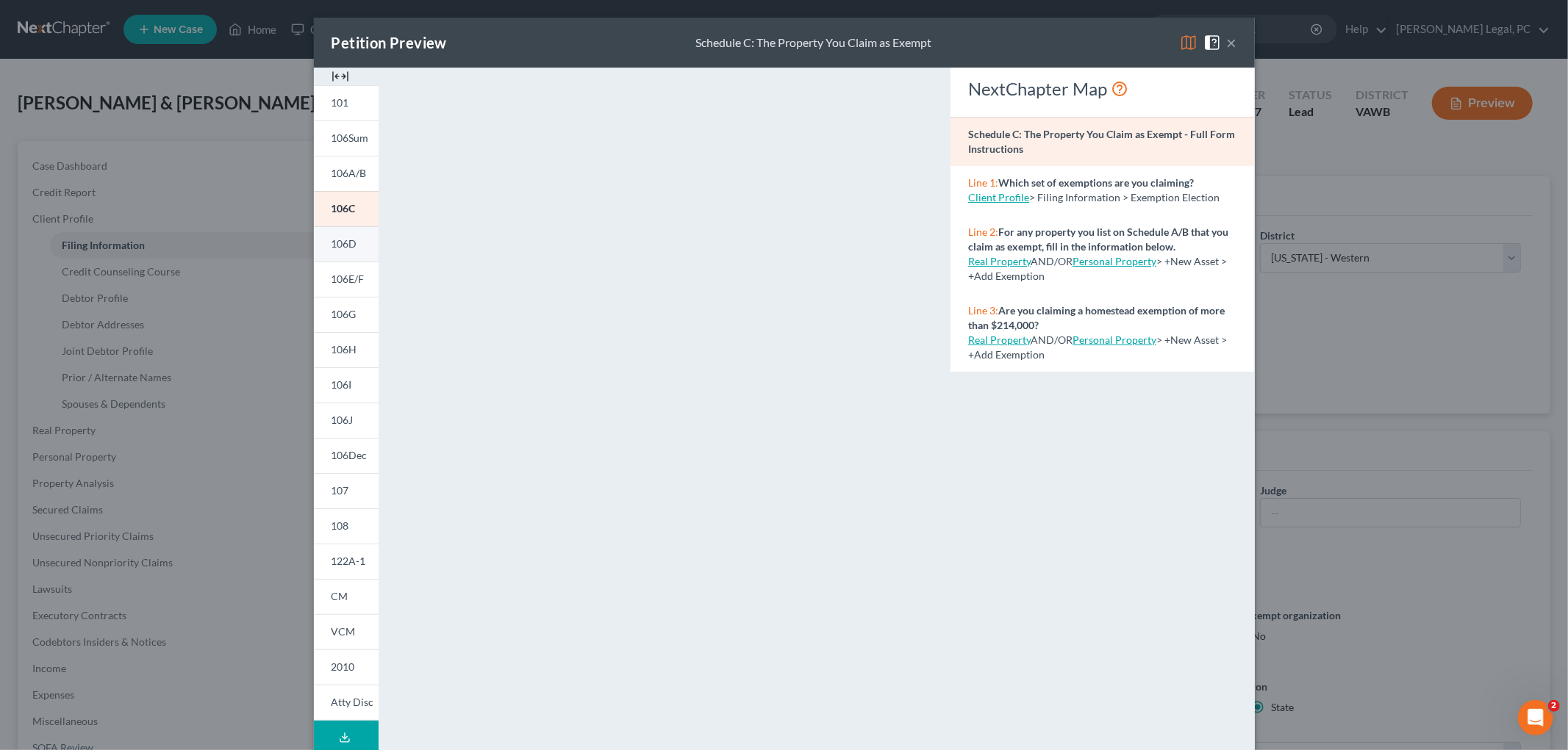
click at [337, 245] on span "106D" at bounding box center [344, 244] width 26 height 13
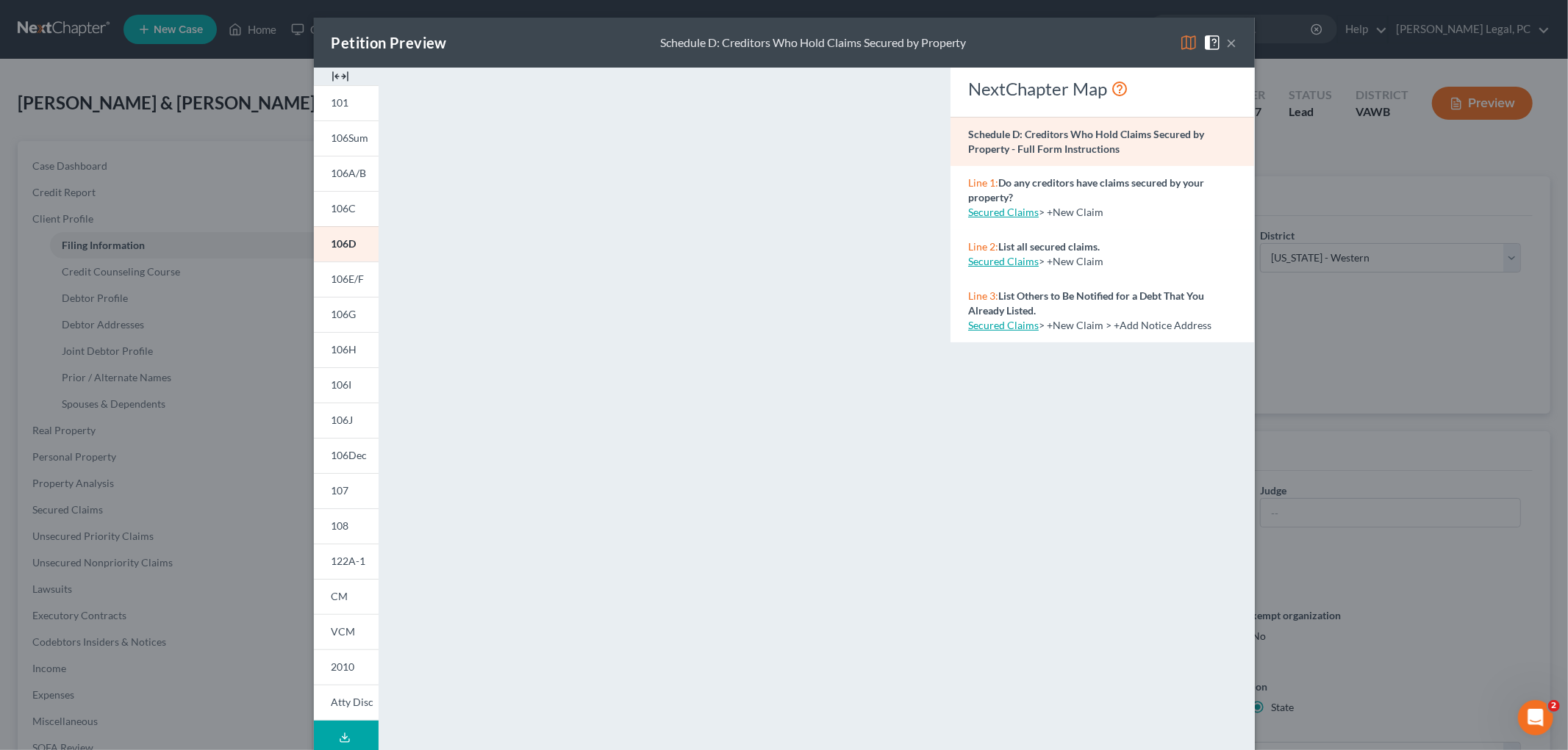
scroll to position [79, 0]
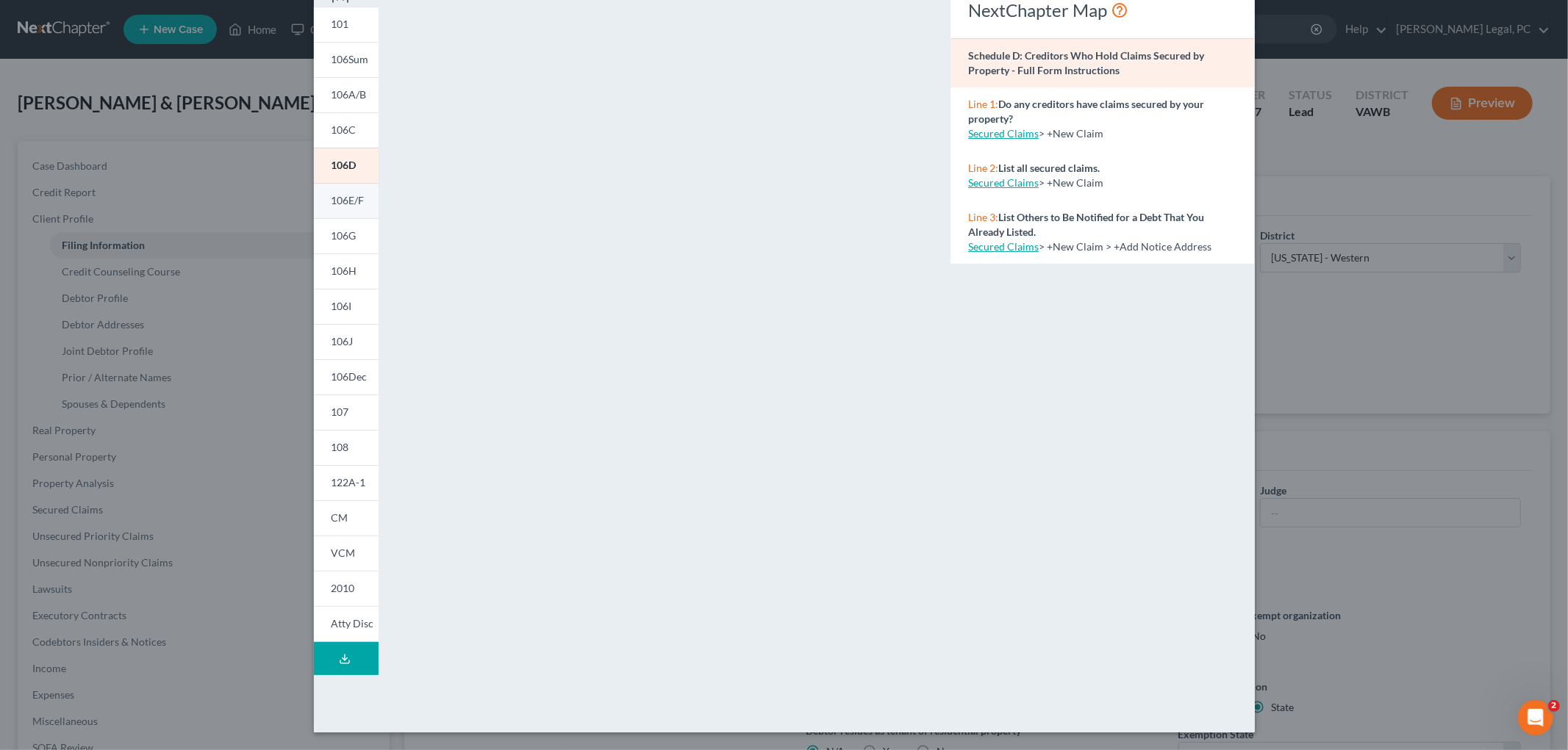
click at [342, 197] on span "106E/F" at bounding box center [348, 201] width 33 height 13
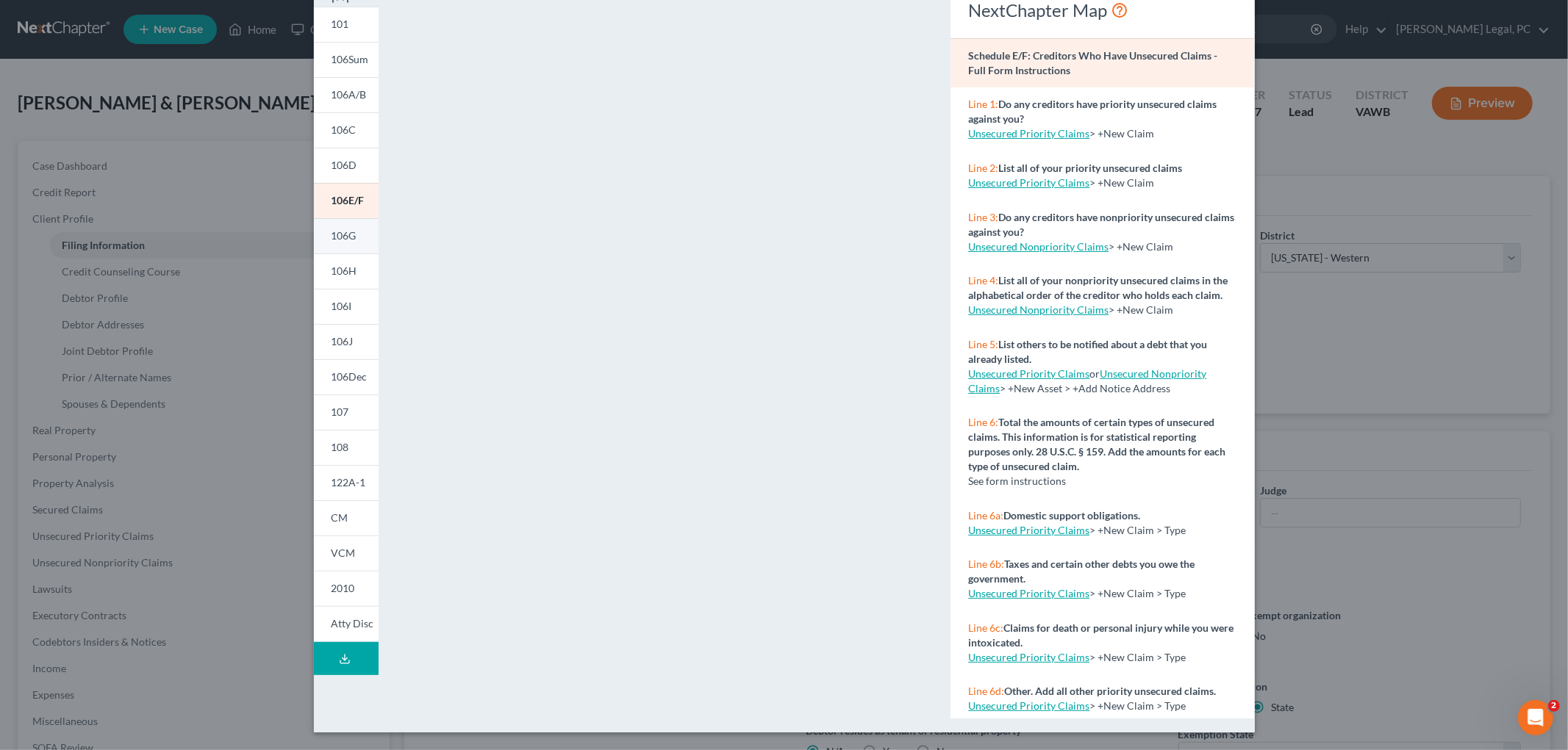
click at [340, 239] on span "106G" at bounding box center [343, 236] width 25 height 13
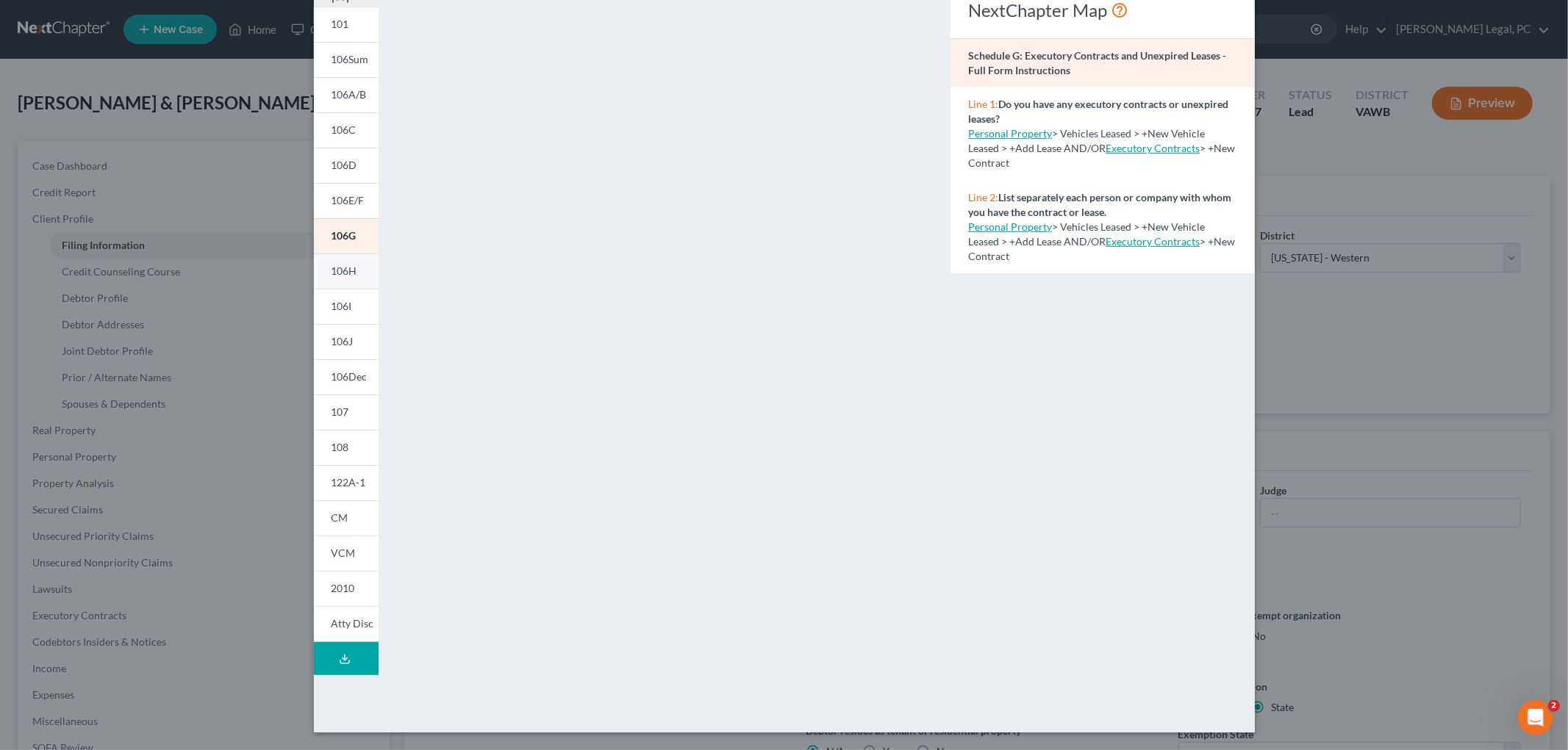
click at [341, 272] on span "106H" at bounding box center [344, 271] width 26 height 13
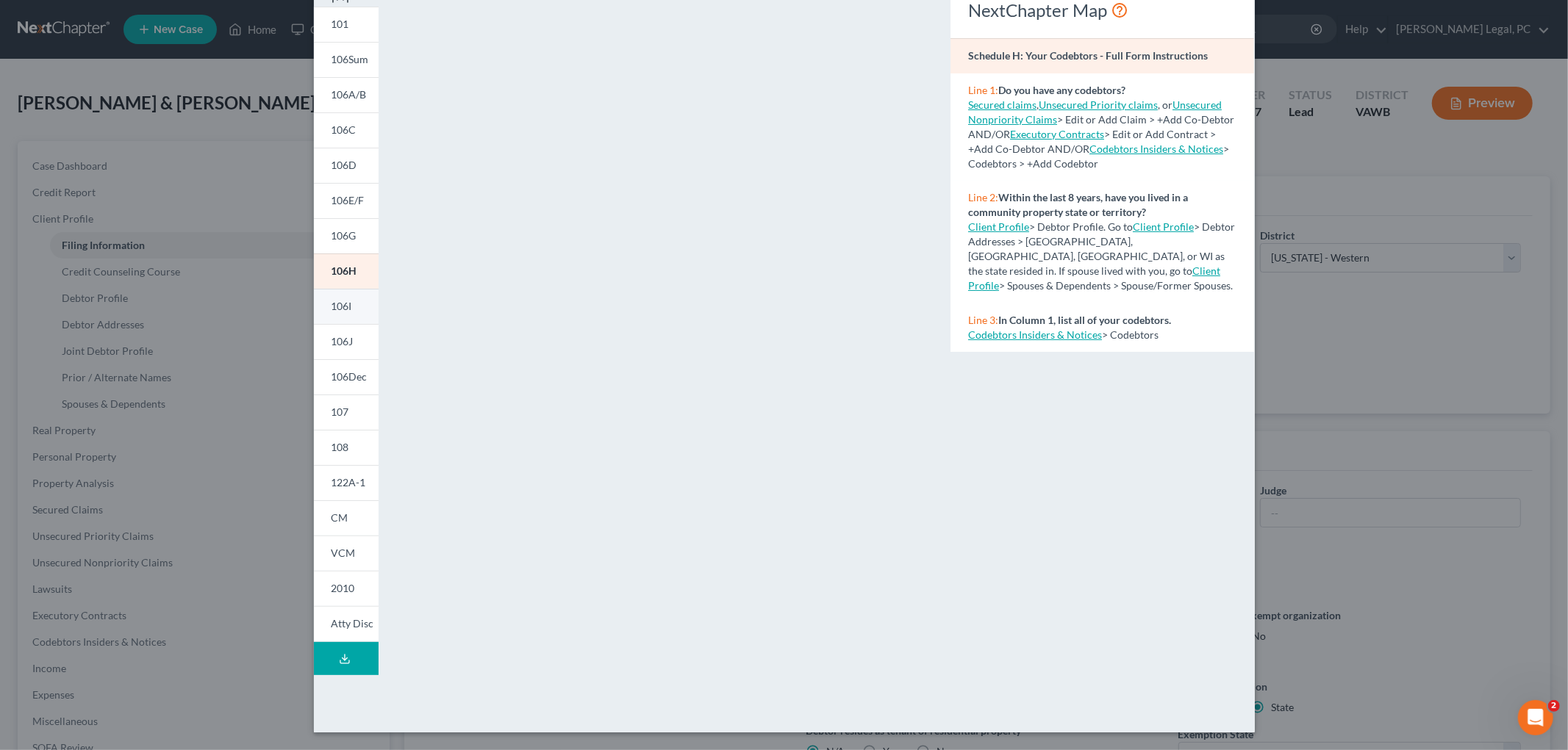
click at [334, 309] on span "106I" at bounding box center [341, 306] width 20 height 13
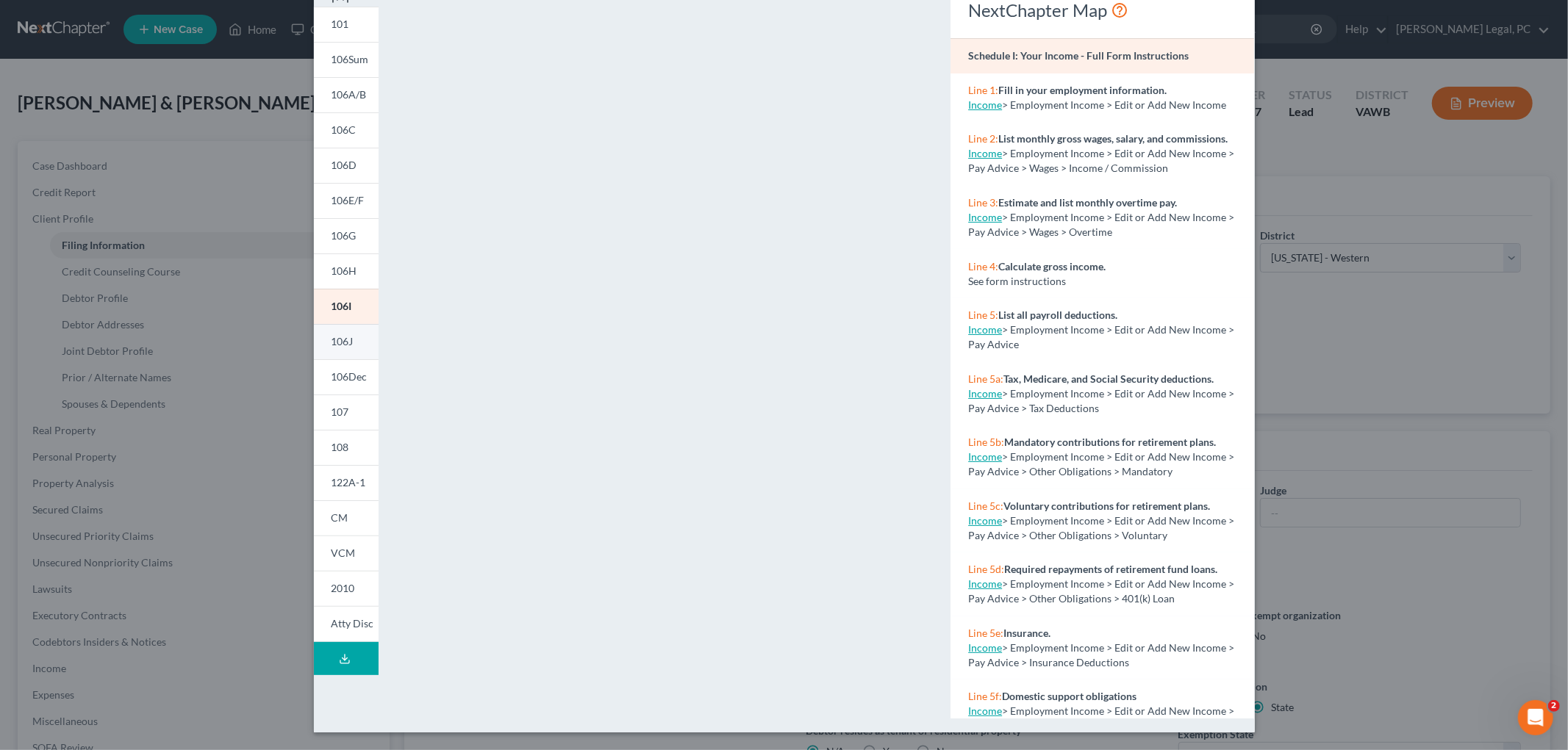
click at [336, 344] on span "106J" at bounding box center [342, 341] width 22 height 13
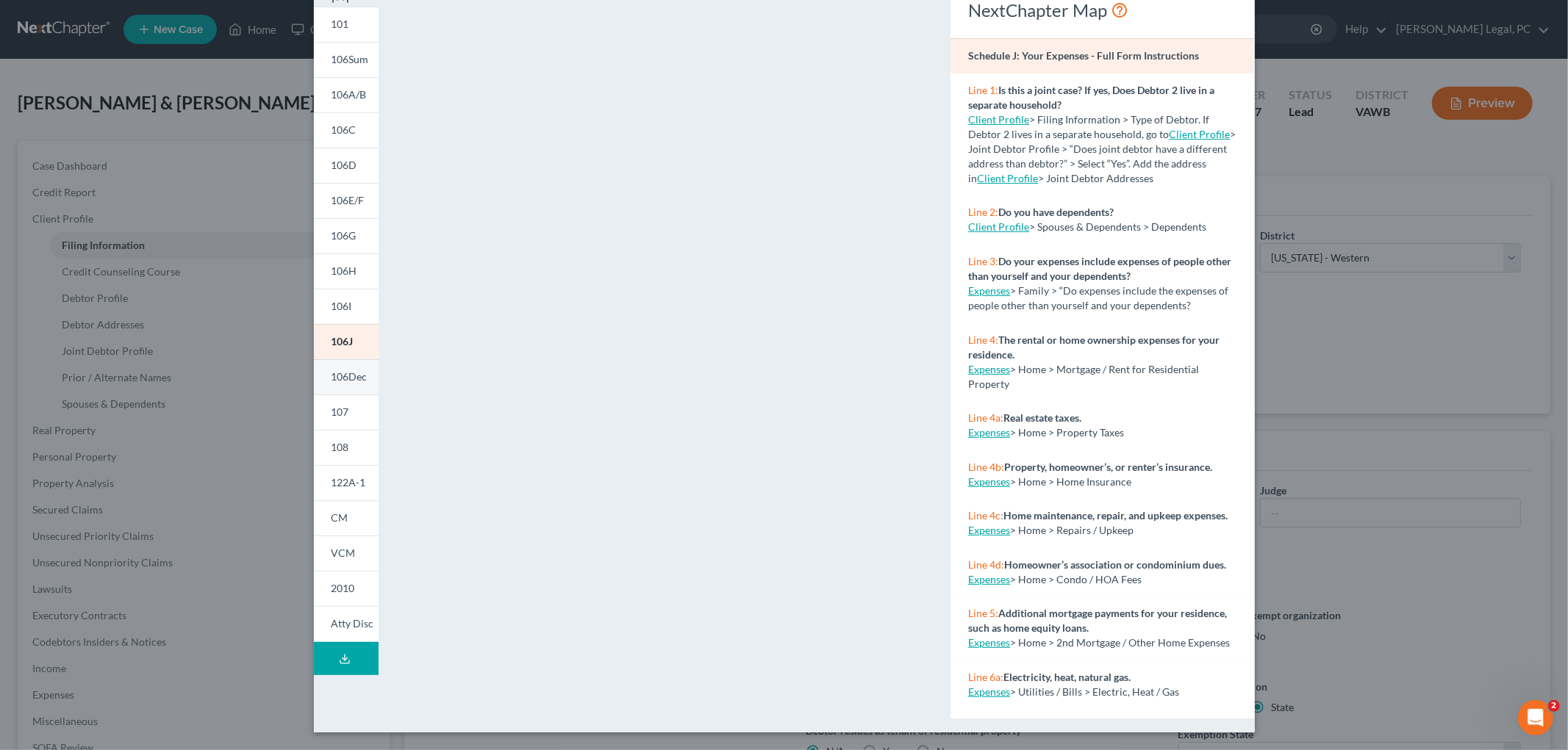
click at [332, 377] on span "106Dec" at bounding box center [349, 377] width 36 height 13
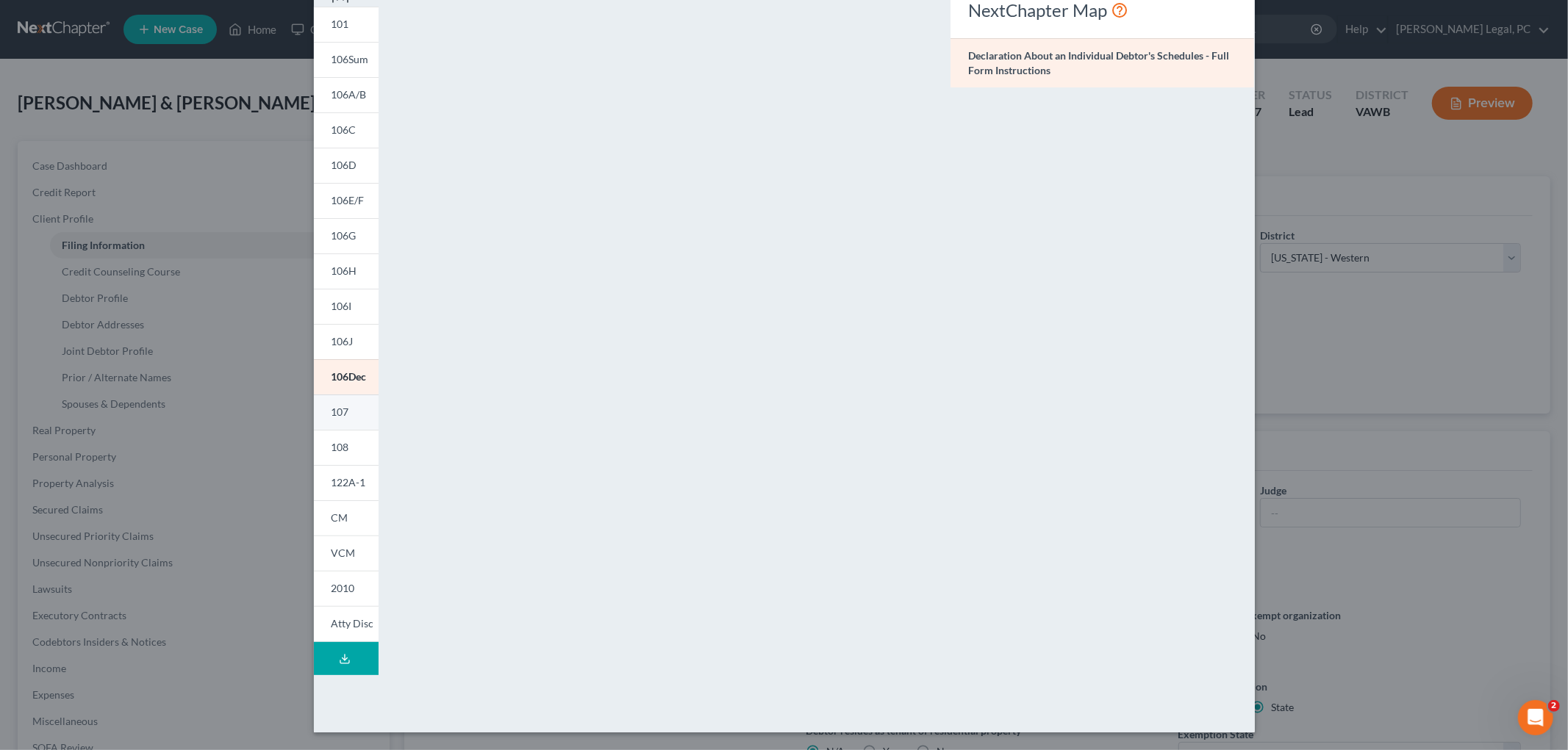
click at [331, 410] on span "107" at bounding box center [340, 412] width 18 height 13
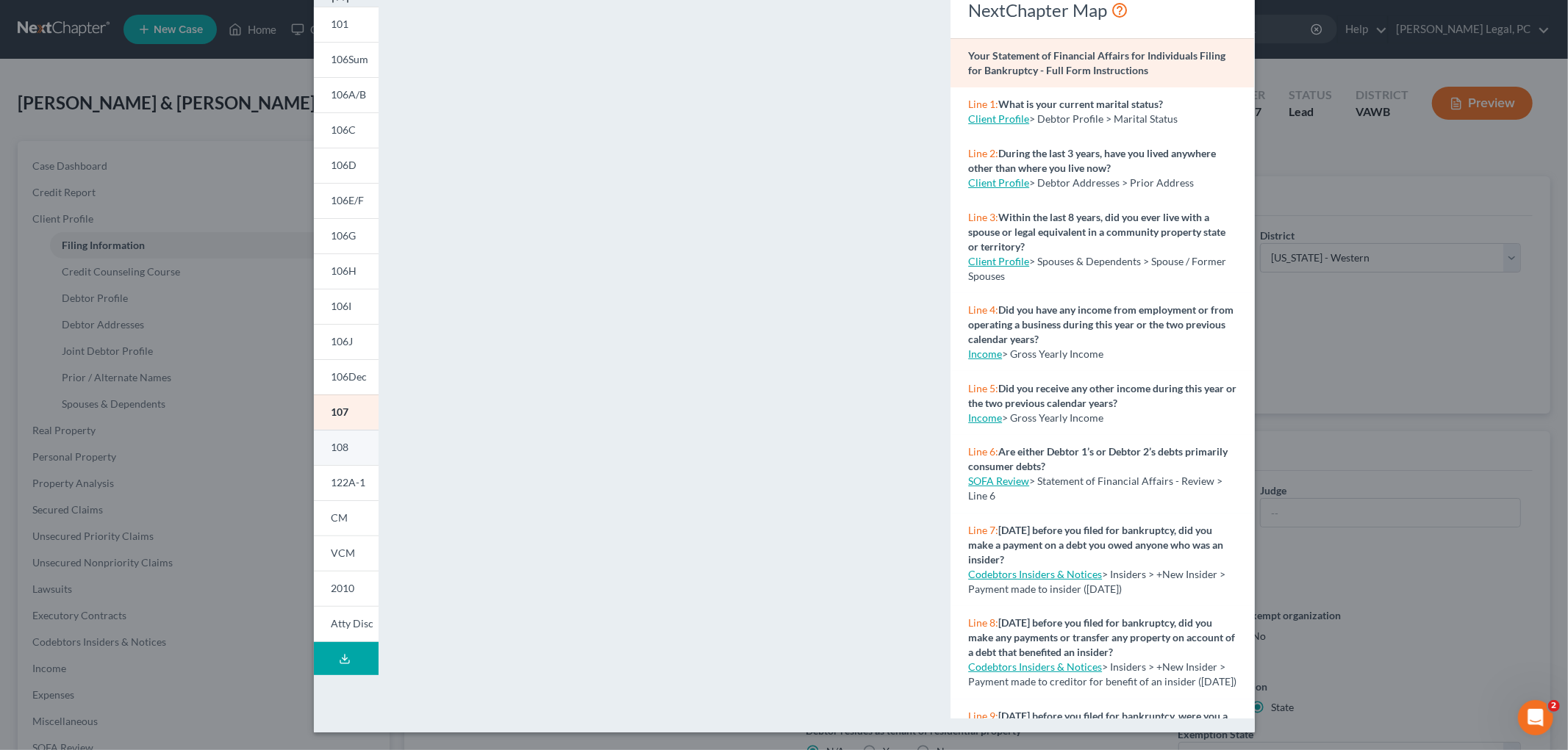
click at [343, 447] on link "108" at bounding box center [346, 448] width 65 height 35
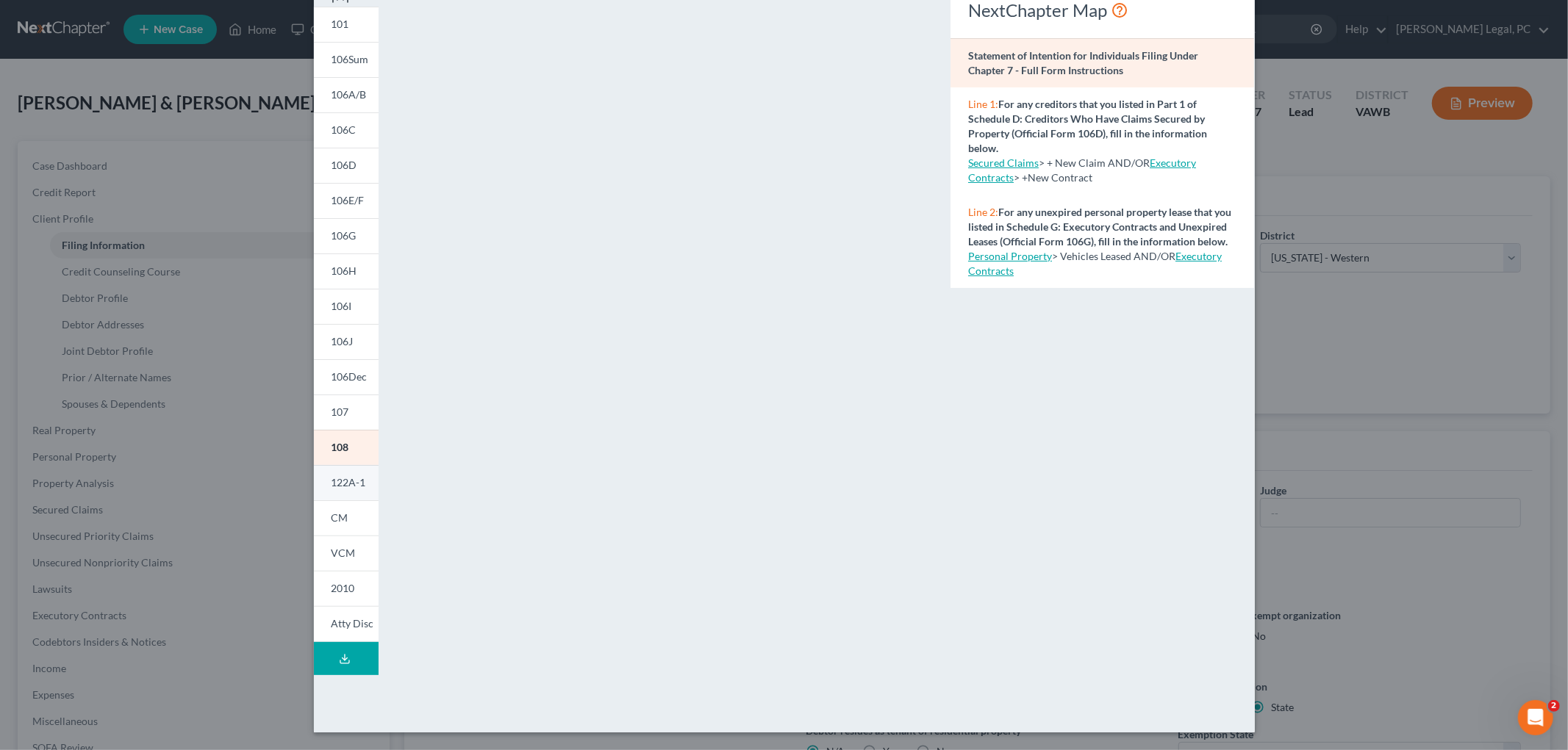
click at [334, 488] on link "122A-1" at bounding box center [346, 483] width 65 height 35
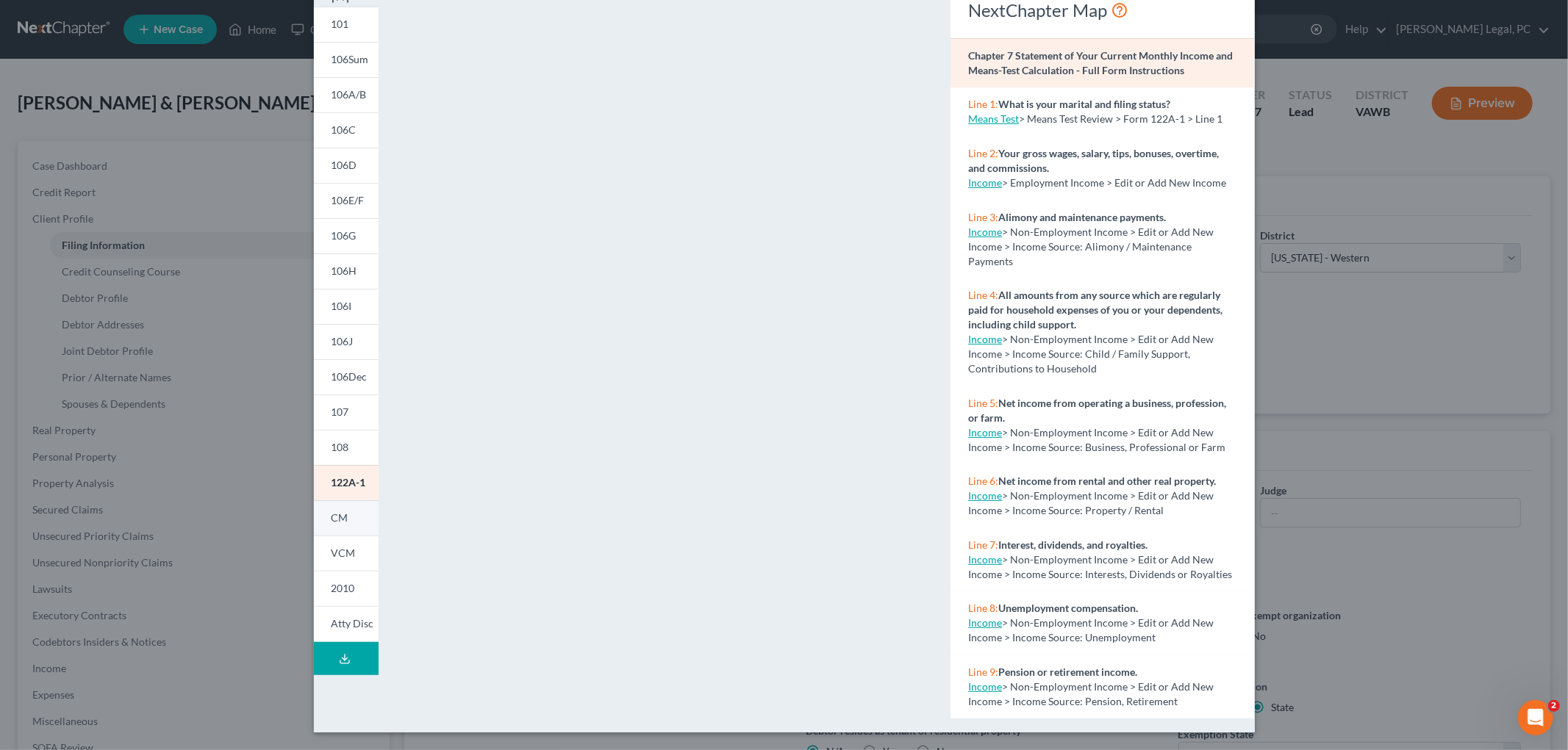
click at [331, 518] on span "CM" at bounding box center [340, 518] width 17 height 13
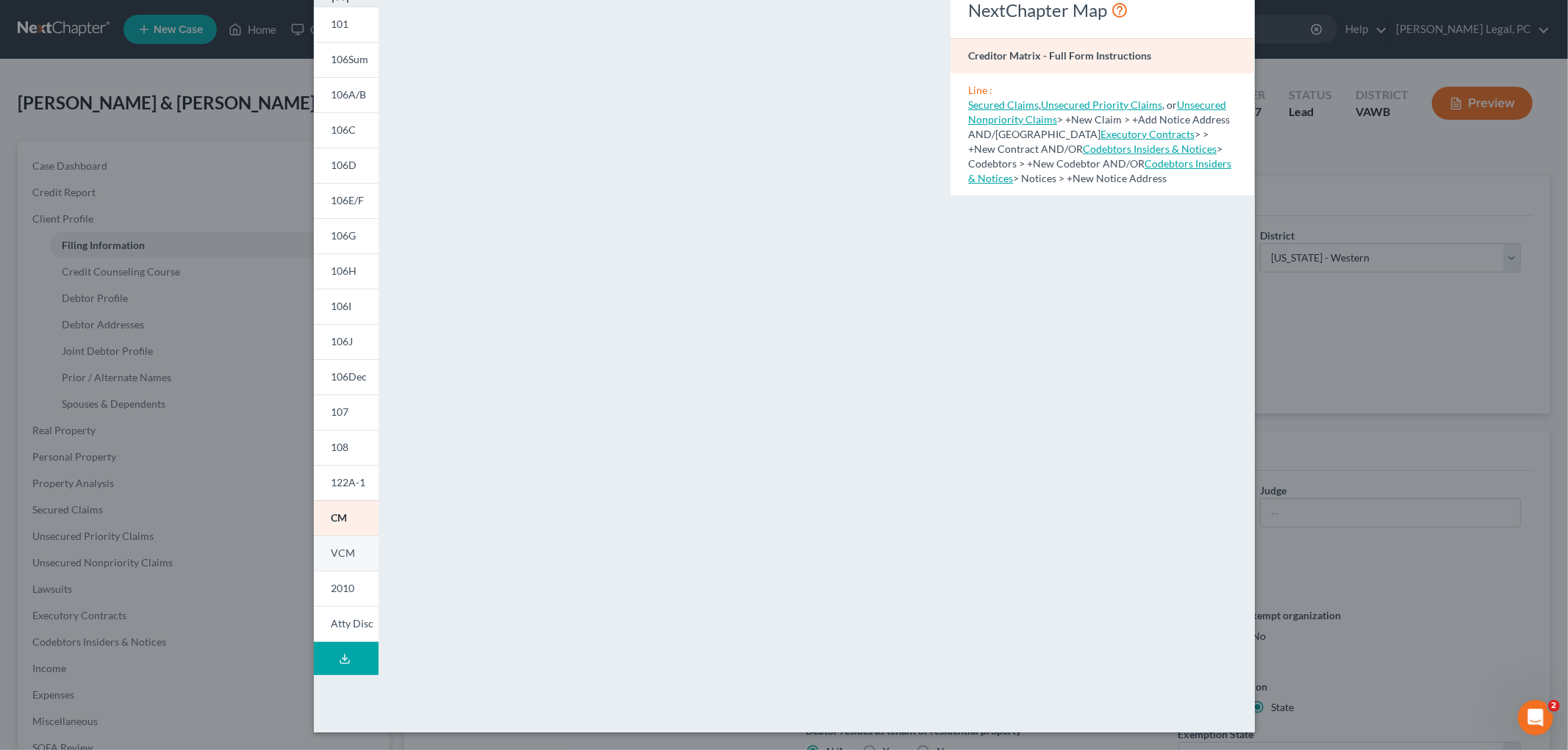
click at [331, 559] on span "VCM" at bounding box center [343, 553] width 24 height 13
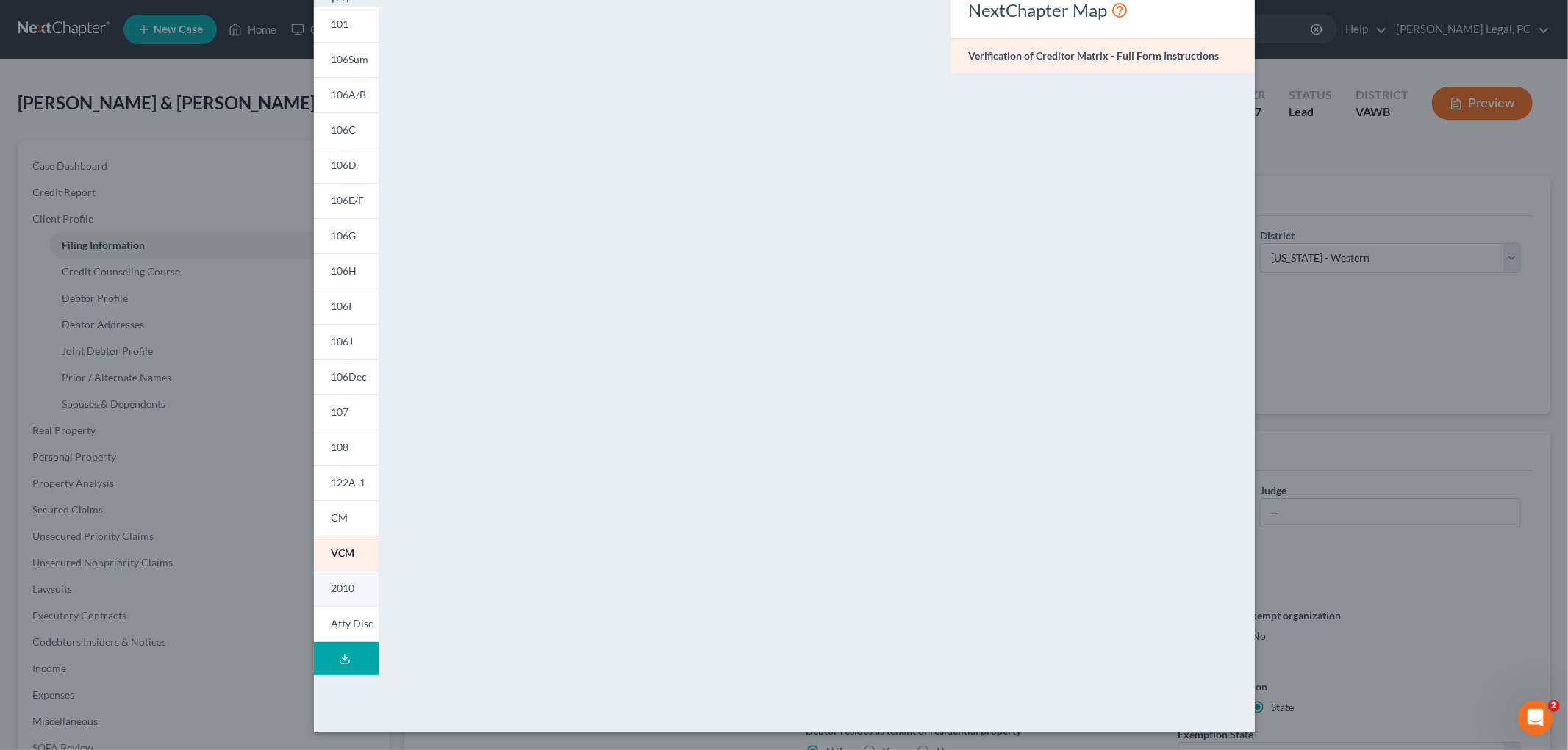
click at [342, 589] on span "2010" at bounding box center [342, 588] width 23 height 13
click at [344, 621] on span "Atty Disc" at bounding box center [352, 624] width 43 height 13
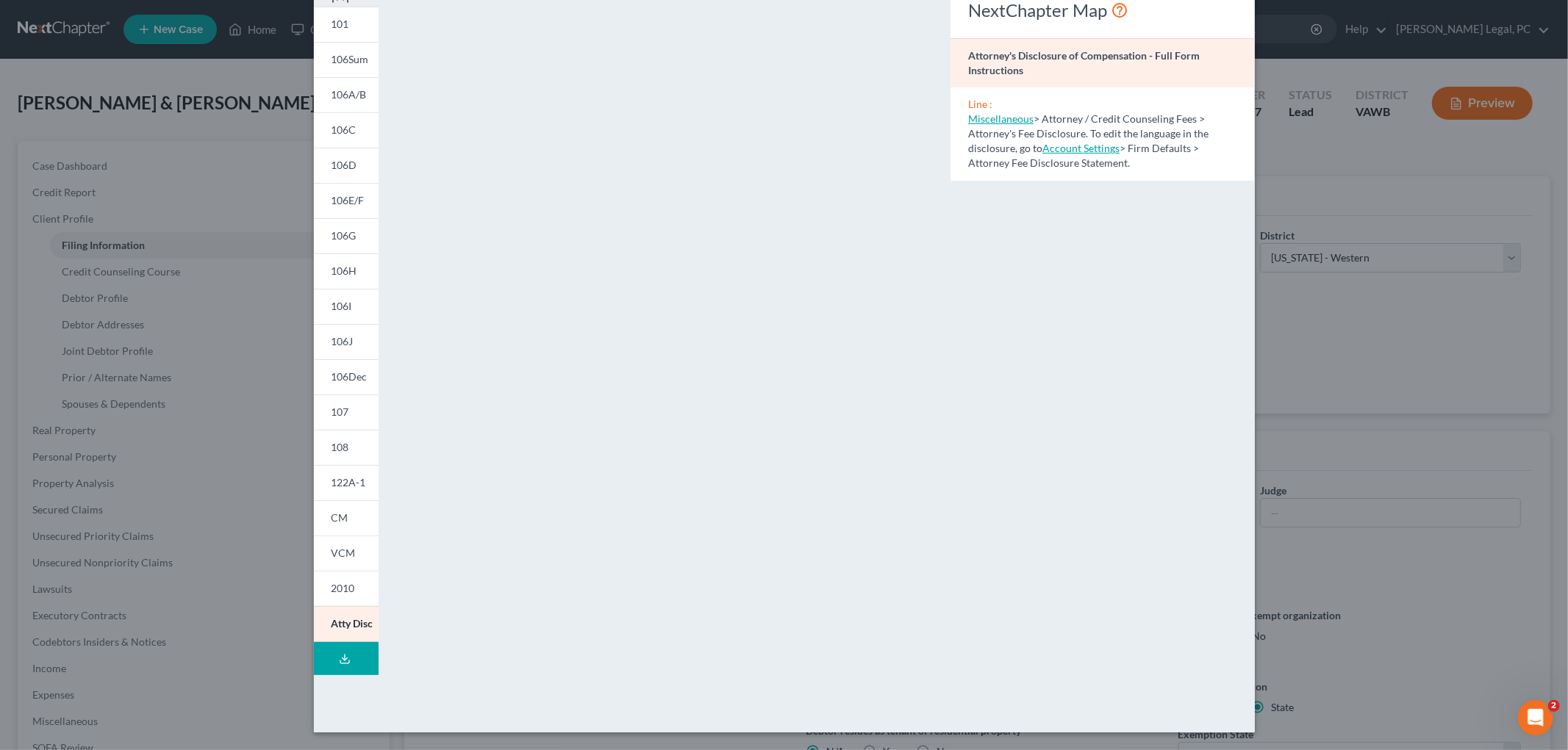
scroll to position [0, 0]
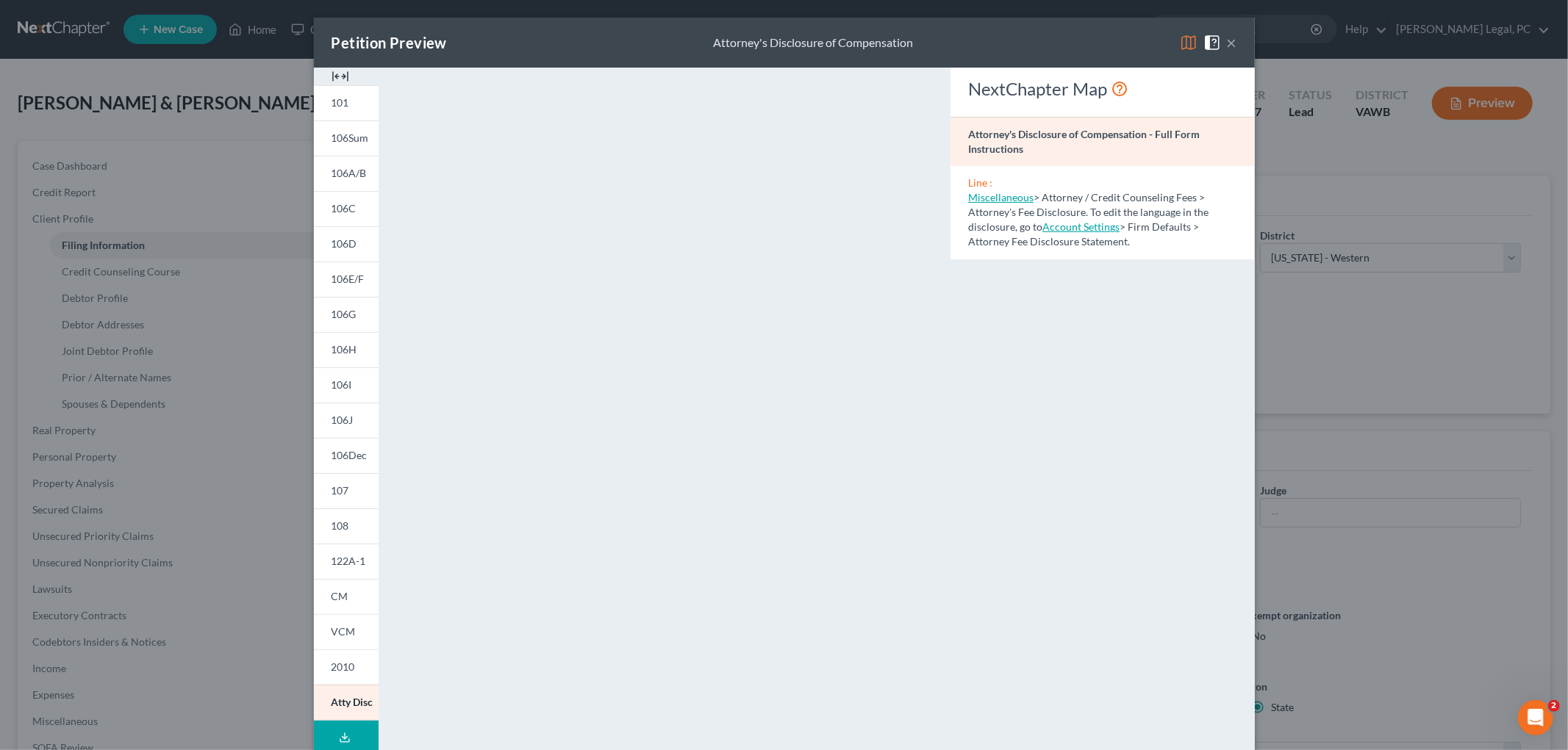
click at [1227, 44] on button "×" at bounding box center [1231, 43] width 10 height 18
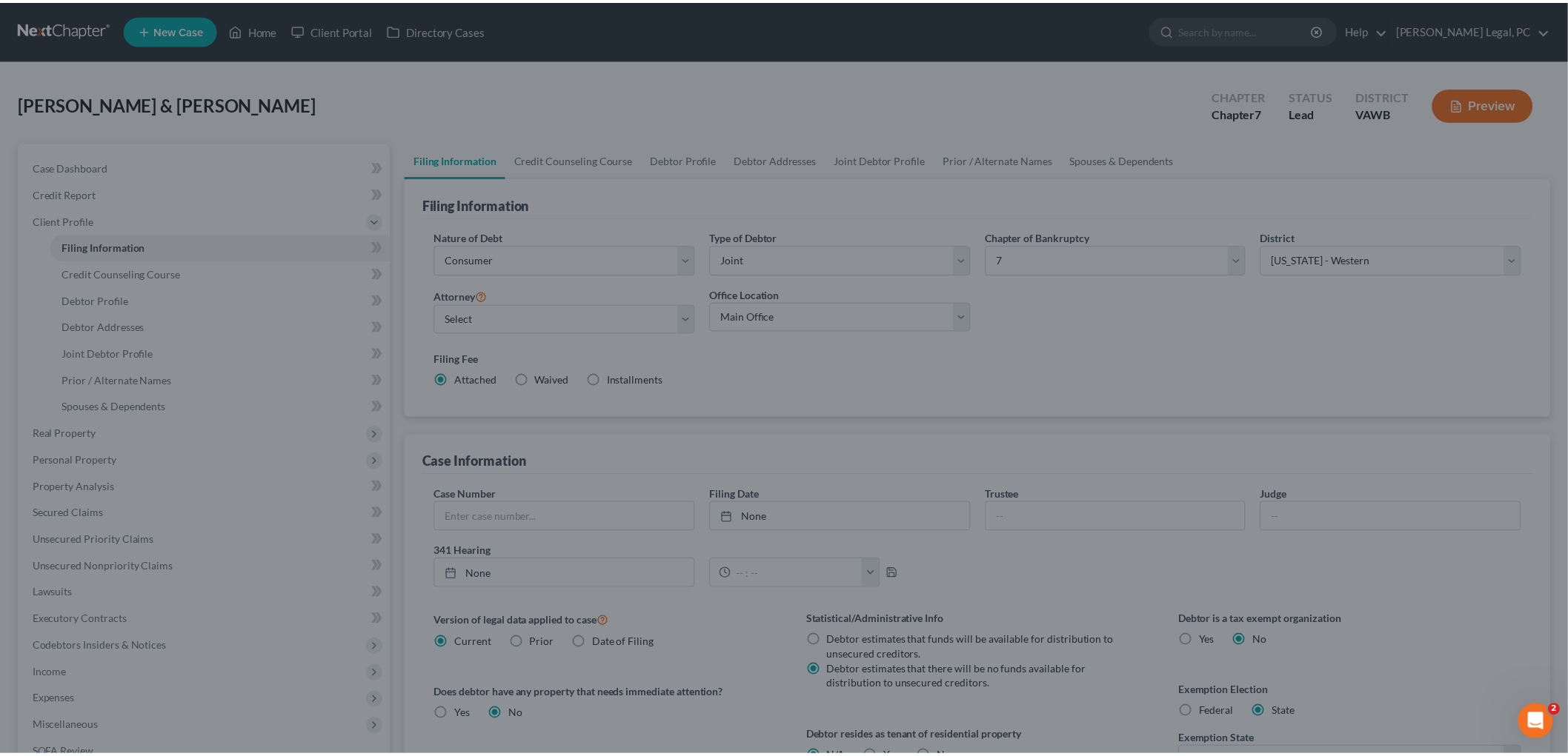
scroll to position [79, 0]
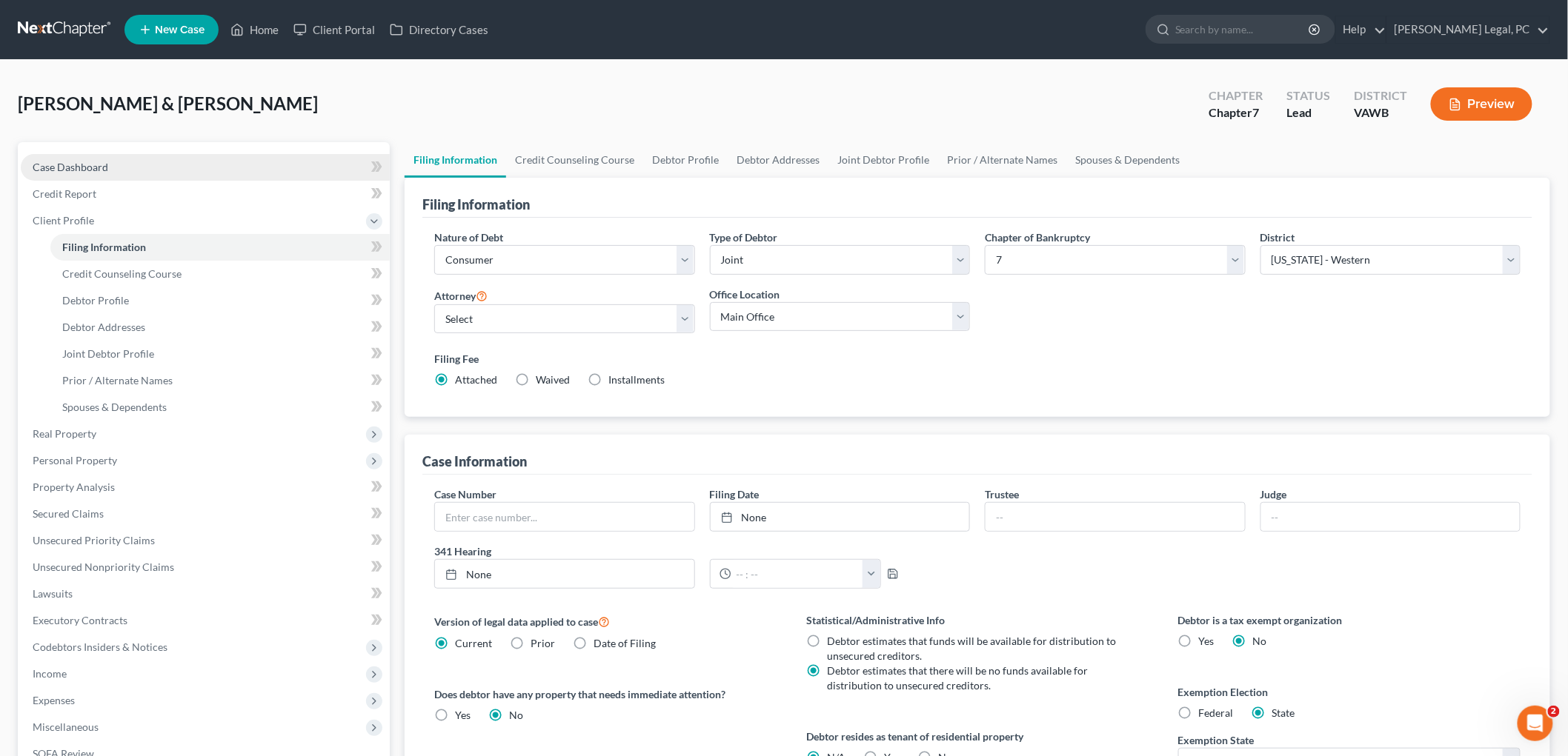
click at [73, 164] on span "Case Dashboard" at bounding box center [70, 167] width 76 height 13
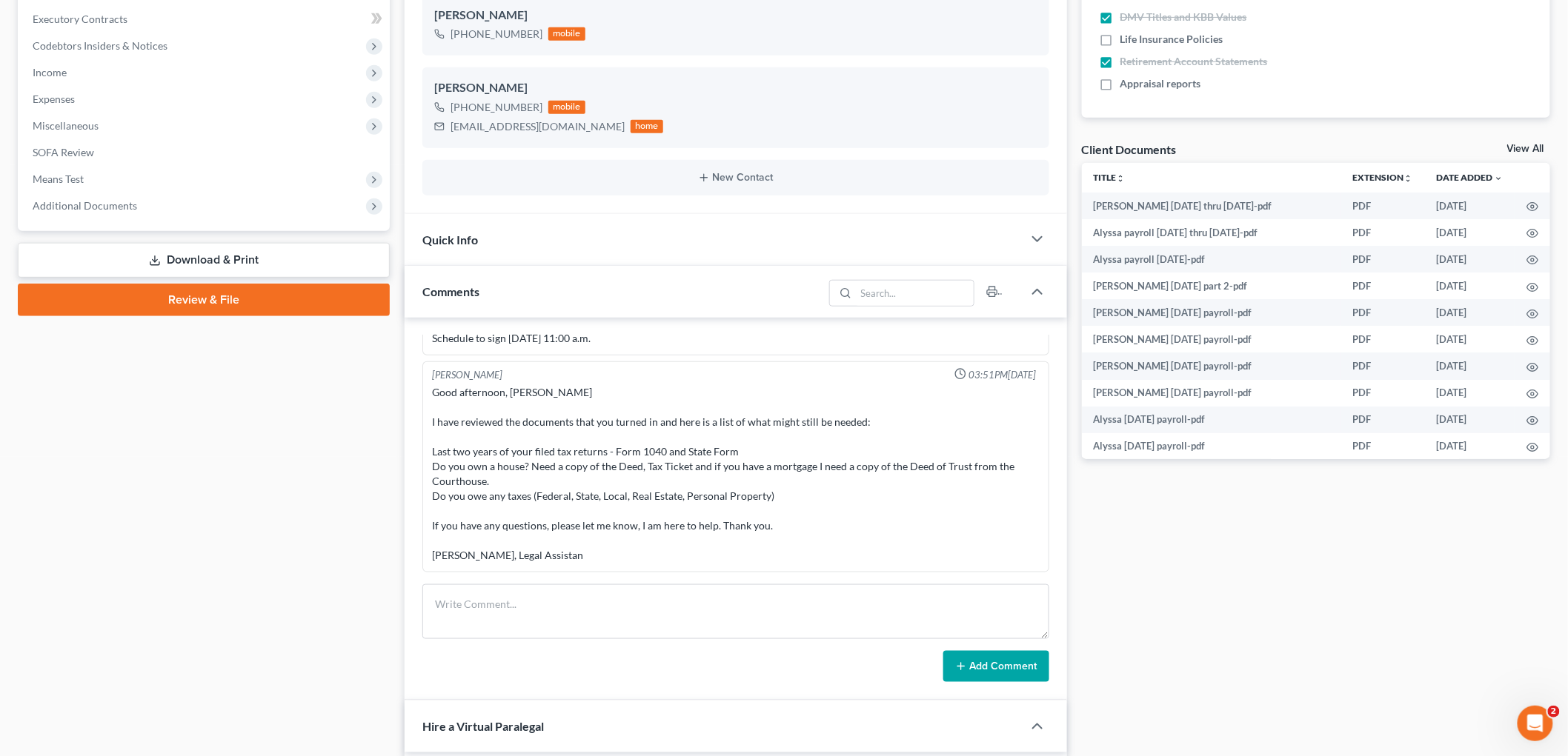
scroll to position [493, 0]
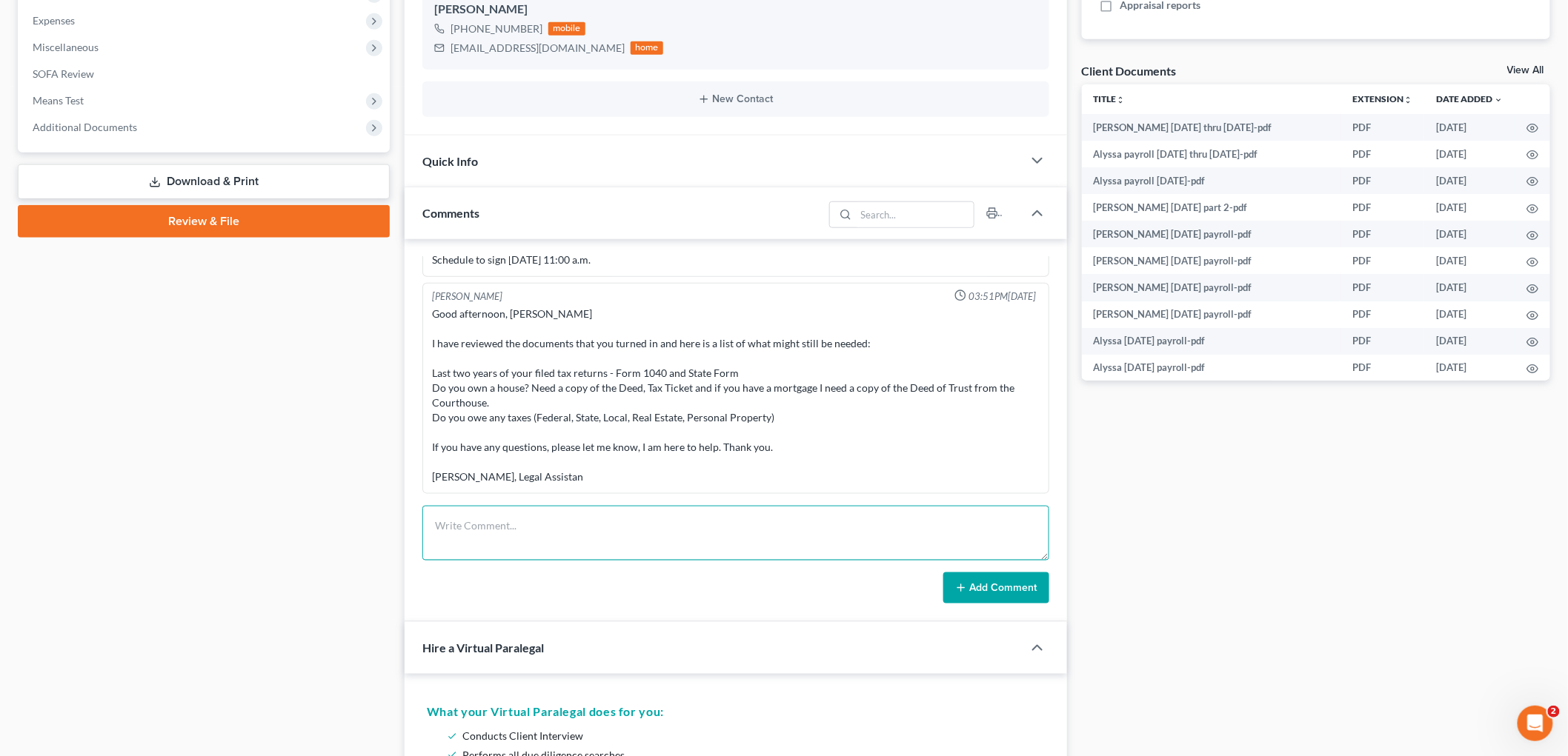
click at [554, 535] on textarea at bounding box center [736, 533] width 626 height 55
paste textarea "Review expenses. RP maxed out food for 4 people. Maybe add child expenses, etc.…"
type textarea "Review expenses. RP maxed out food for 4 people. Maybe add child expenses, etc.…"
click at [969, 587] on button "Add Comment" at bounding box center [997, 587] width 106 height 31
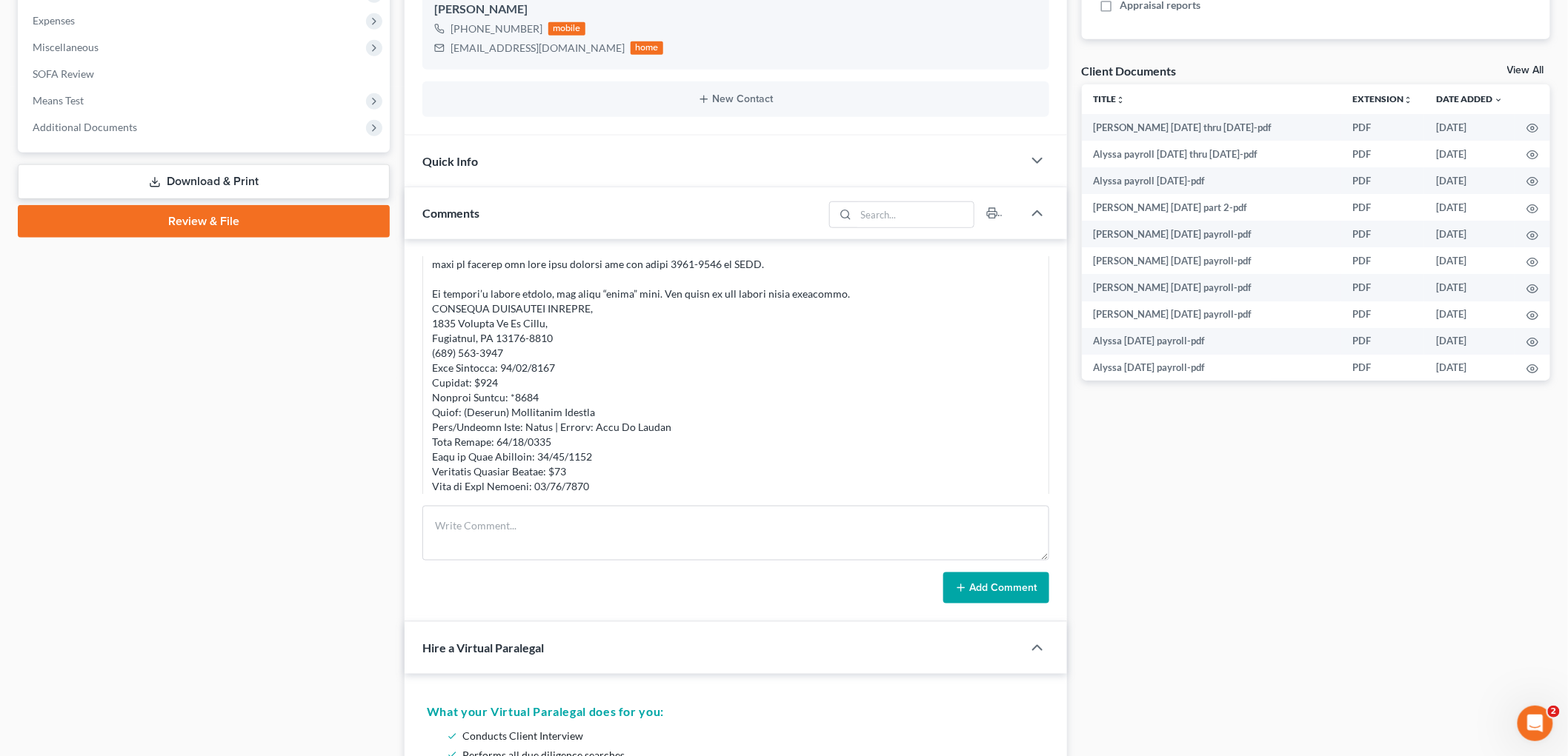
scroll to position [1239, 0]
